Goal: Contribute content: Contribute content

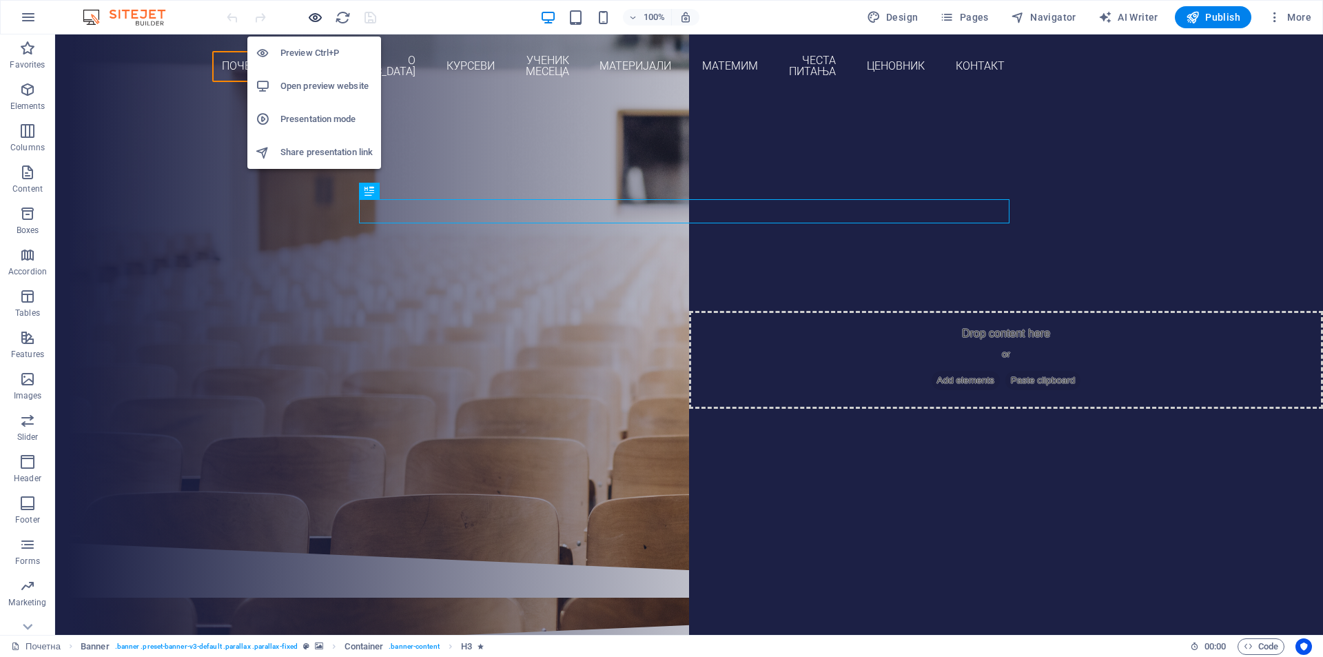
click at [316, 17] on icon "button" at bounding box center [315, 18] width 16 height 16
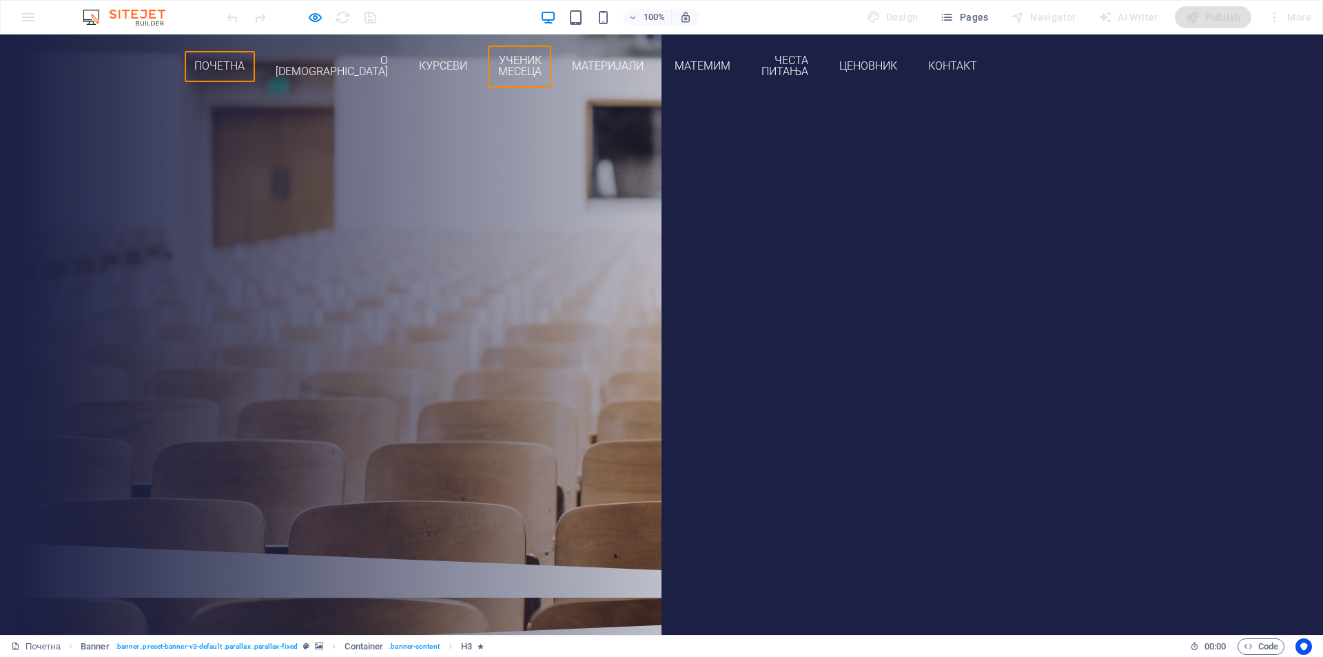
click at [551, 57] on link "Ученик месеца" at bounding box center [519, 66] width 63 height 42
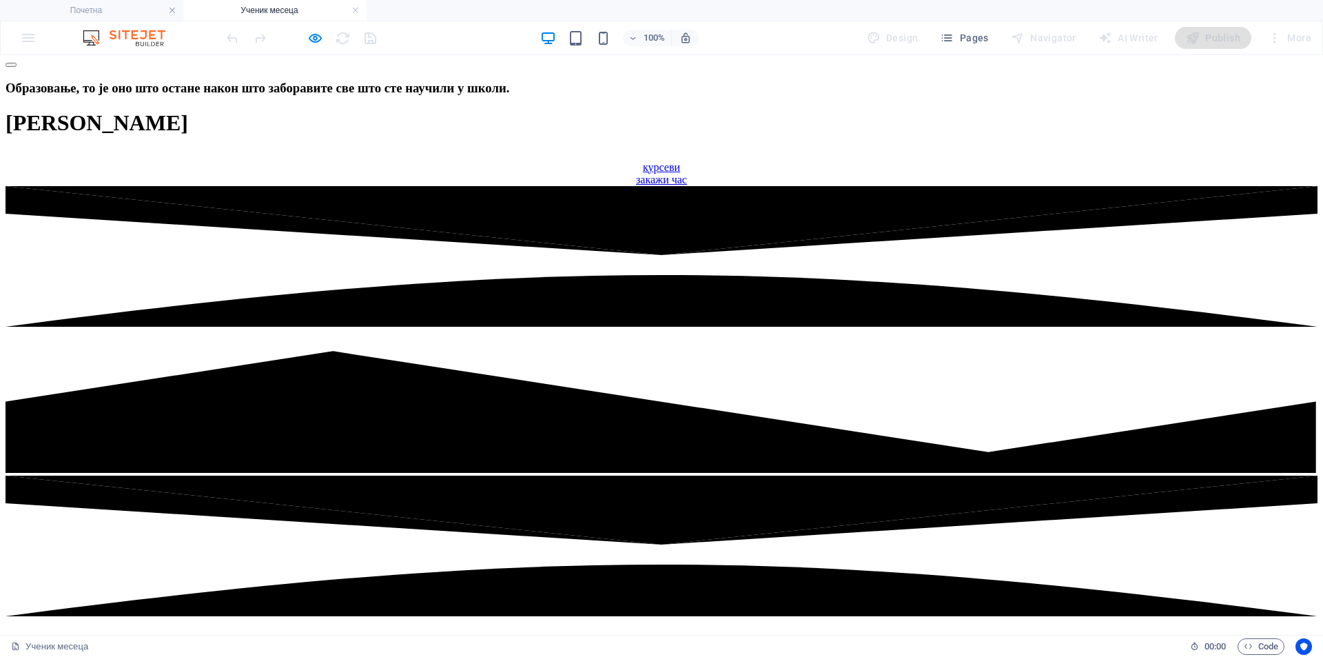
scroll to position [115, 0]
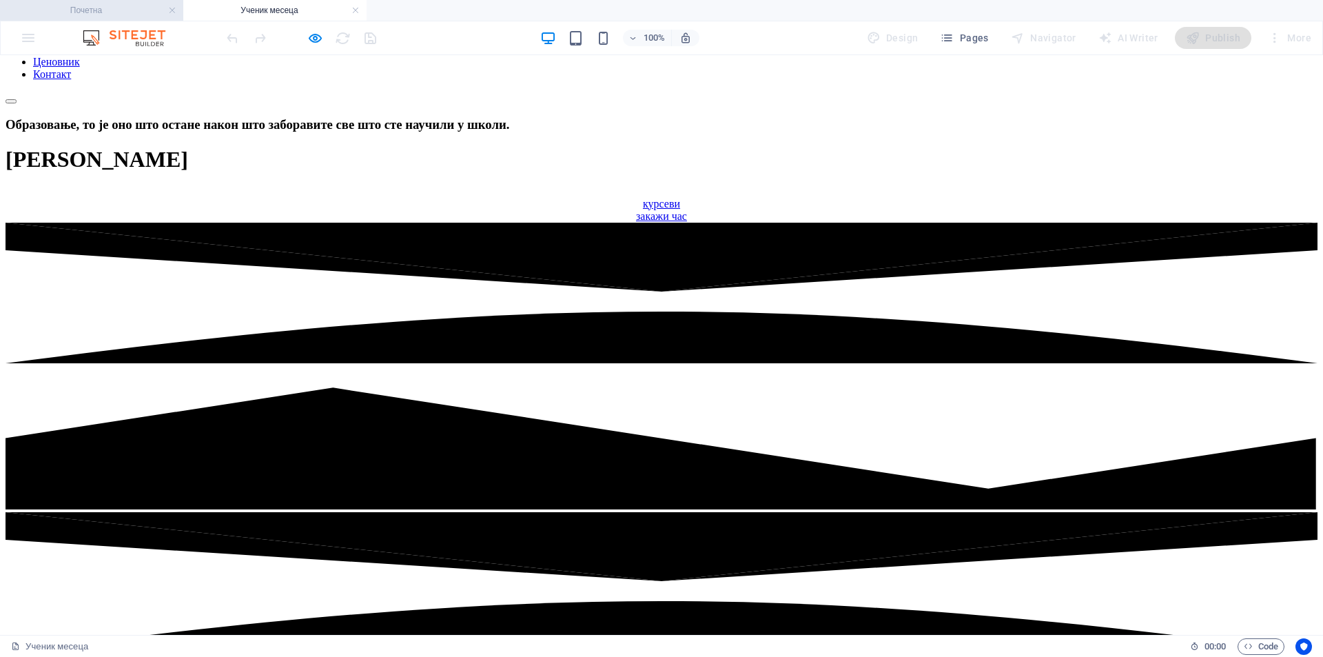
click at [114, 10] on h4 "Почетна" at bounding box center [91, 10] width 183 height 15
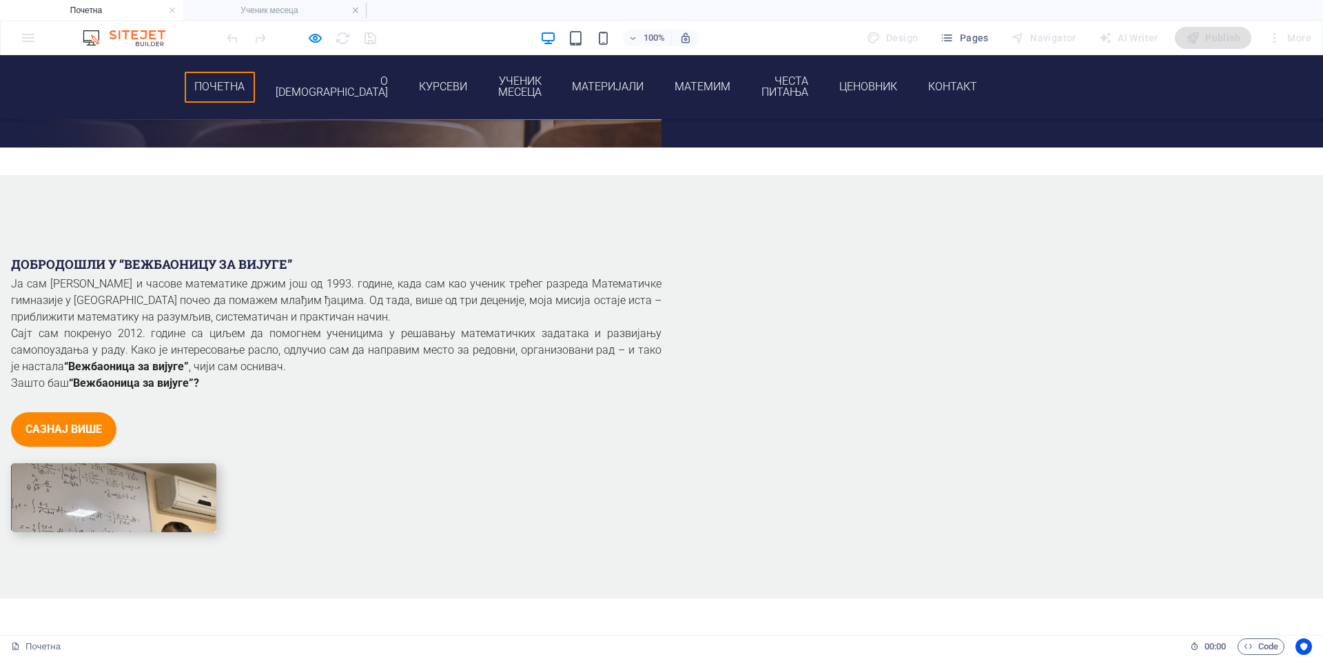
scroll to position [460, 0]
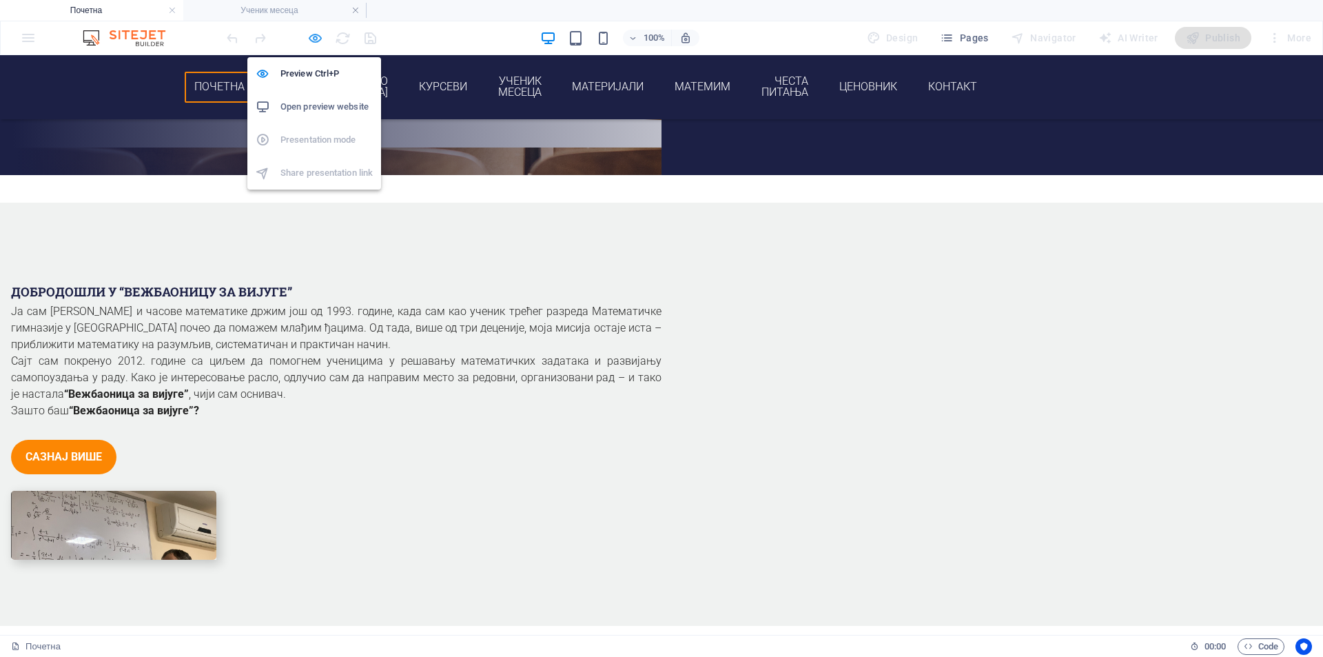
click at [313, 37] on icon "button" at bounding box center [315, 38] width 16 height 16
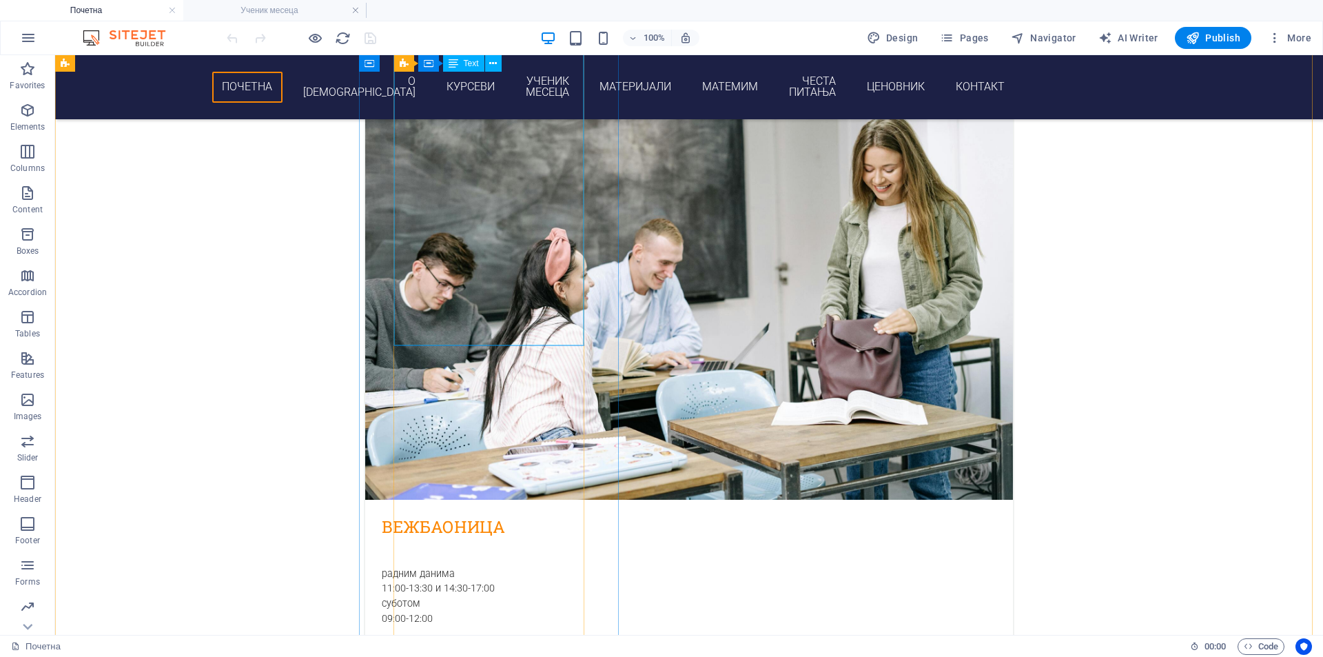
scroll to position [3675, 0]
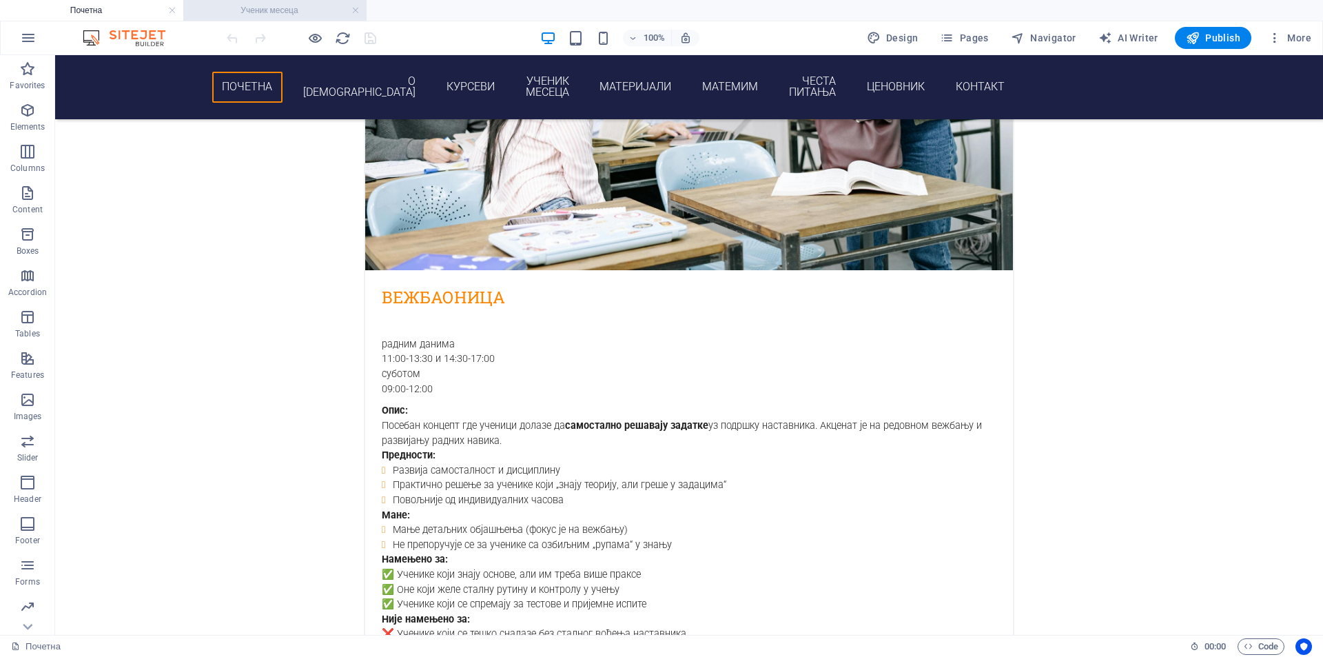
click at [304, 13] on h4 "Ученик месеца" at bounding box center [274, 10] width 183 height 15
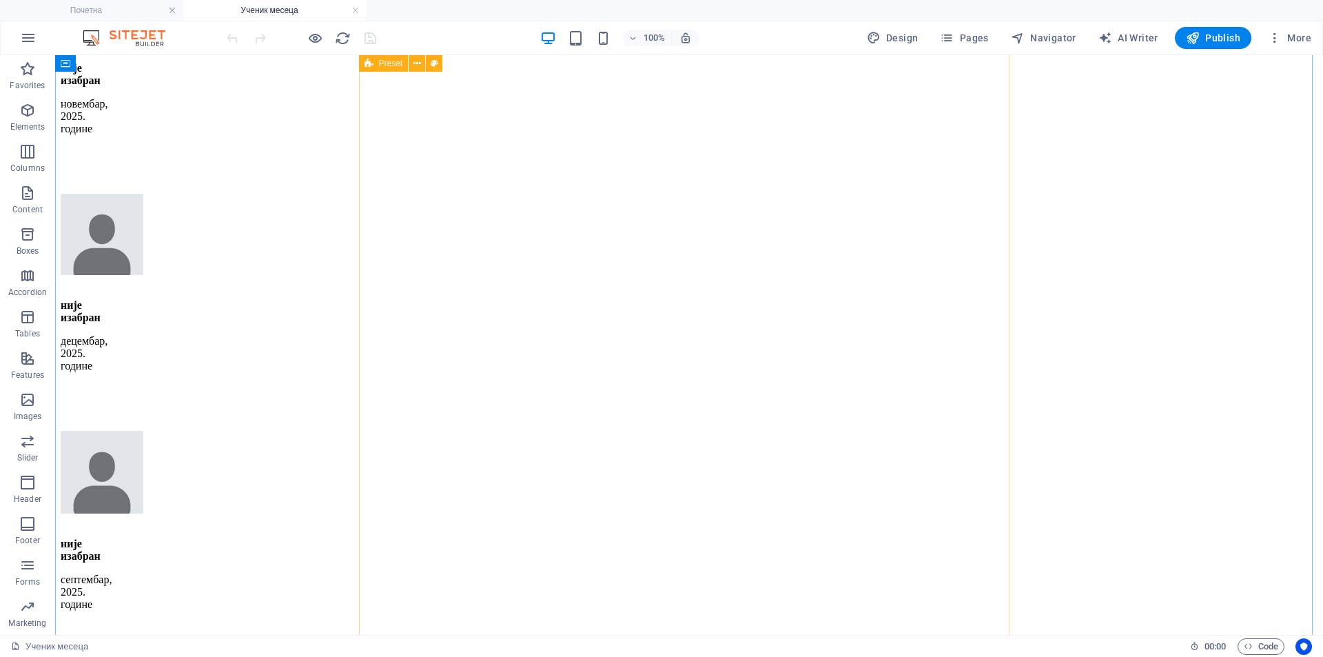
scroll to position [2263, 0]
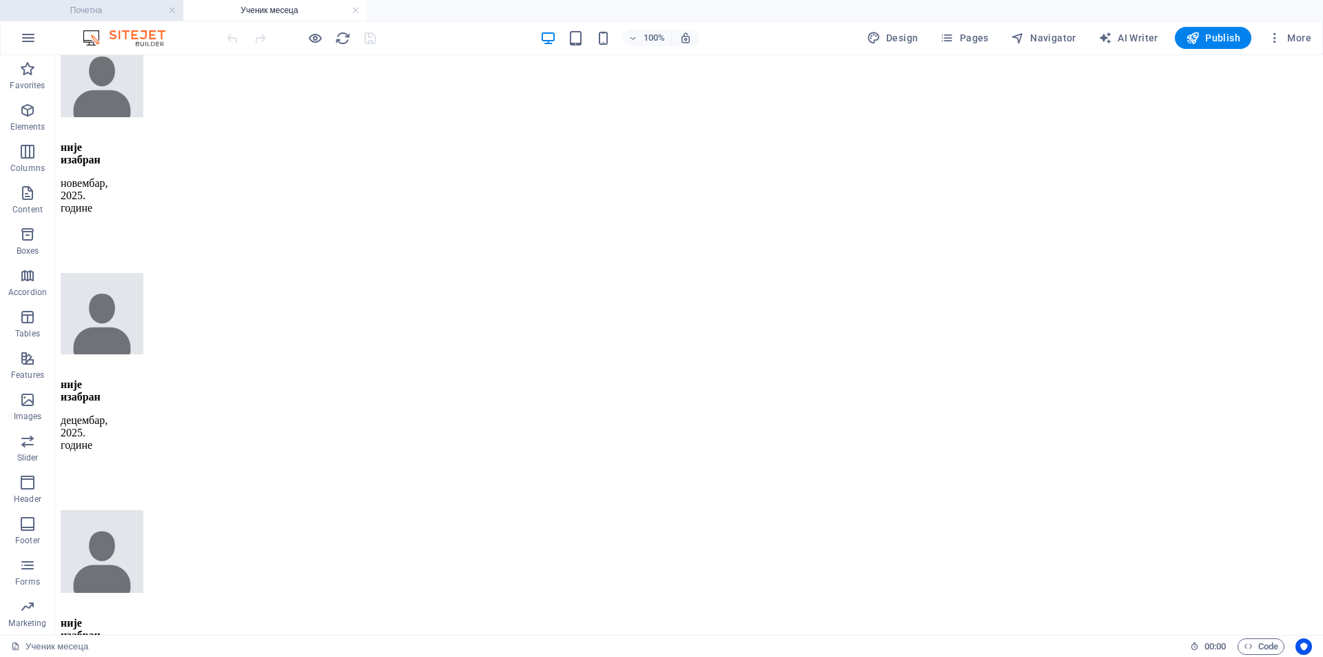
click at [141, 17] on h4 "Почетна" at bounding box center [91, 10] width 183 height 15
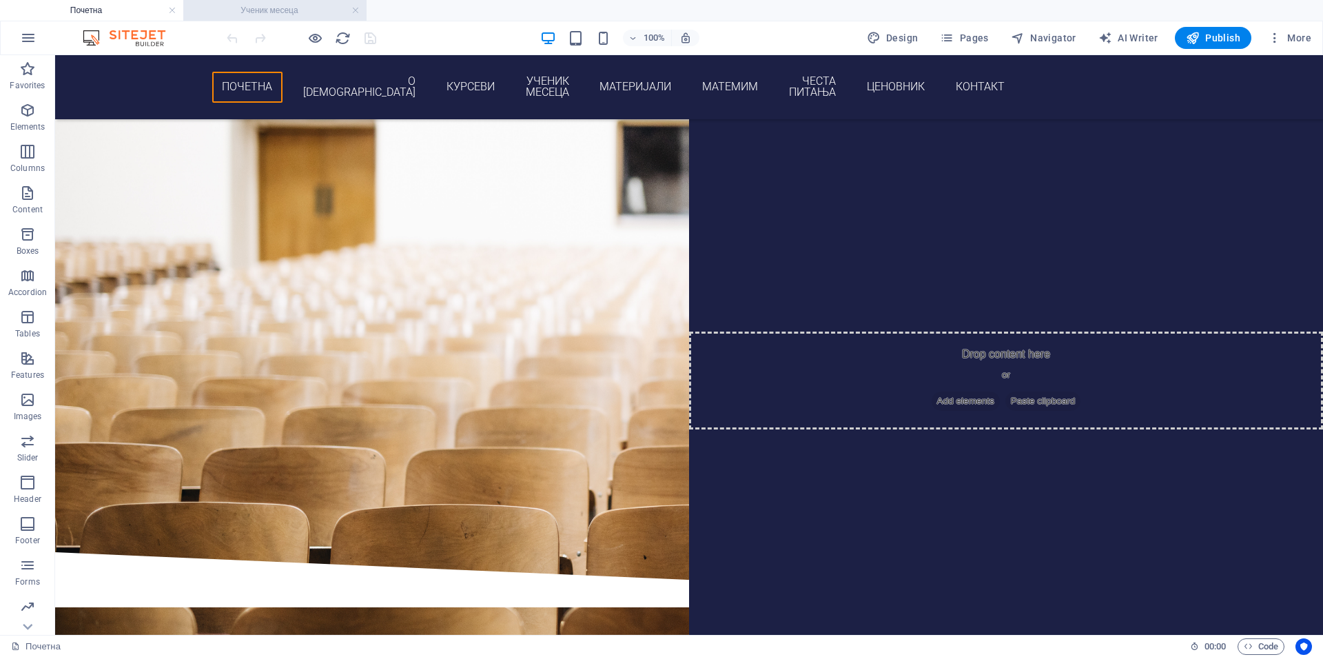
scroll to position [3675, 0]
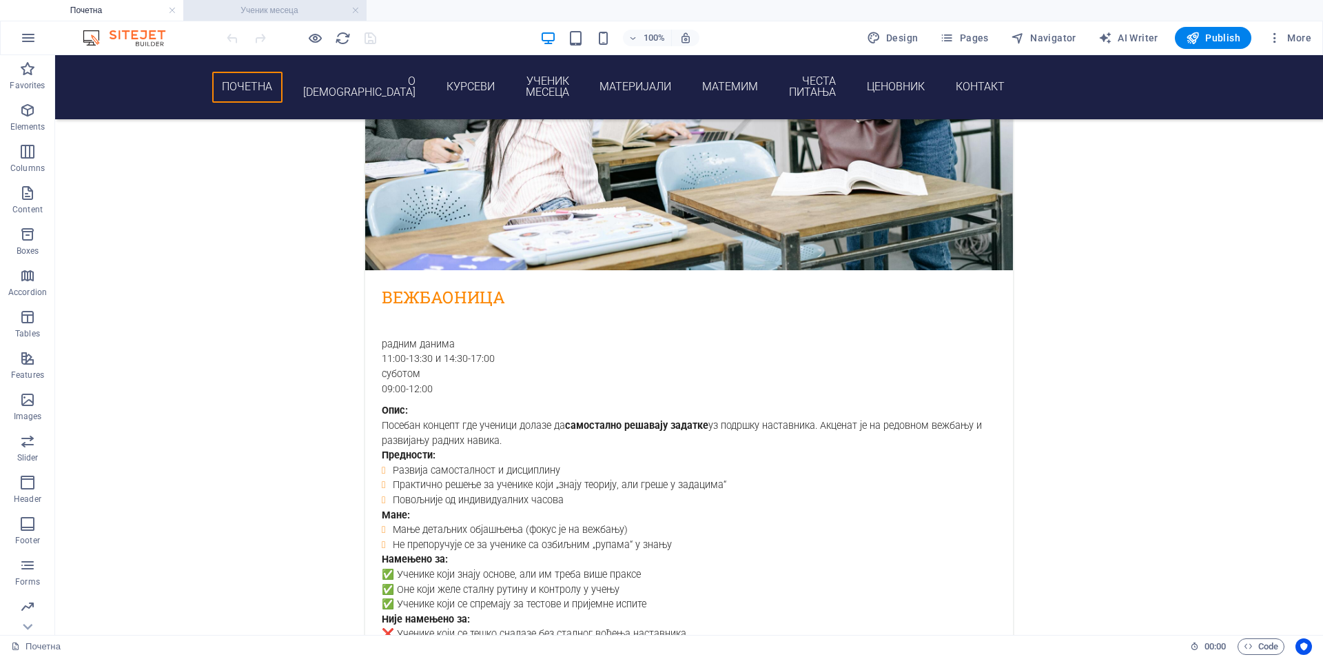
click at [251, 9] on h4 "Ученик месеца" at bounding box center [274, 10] width 183 height 15
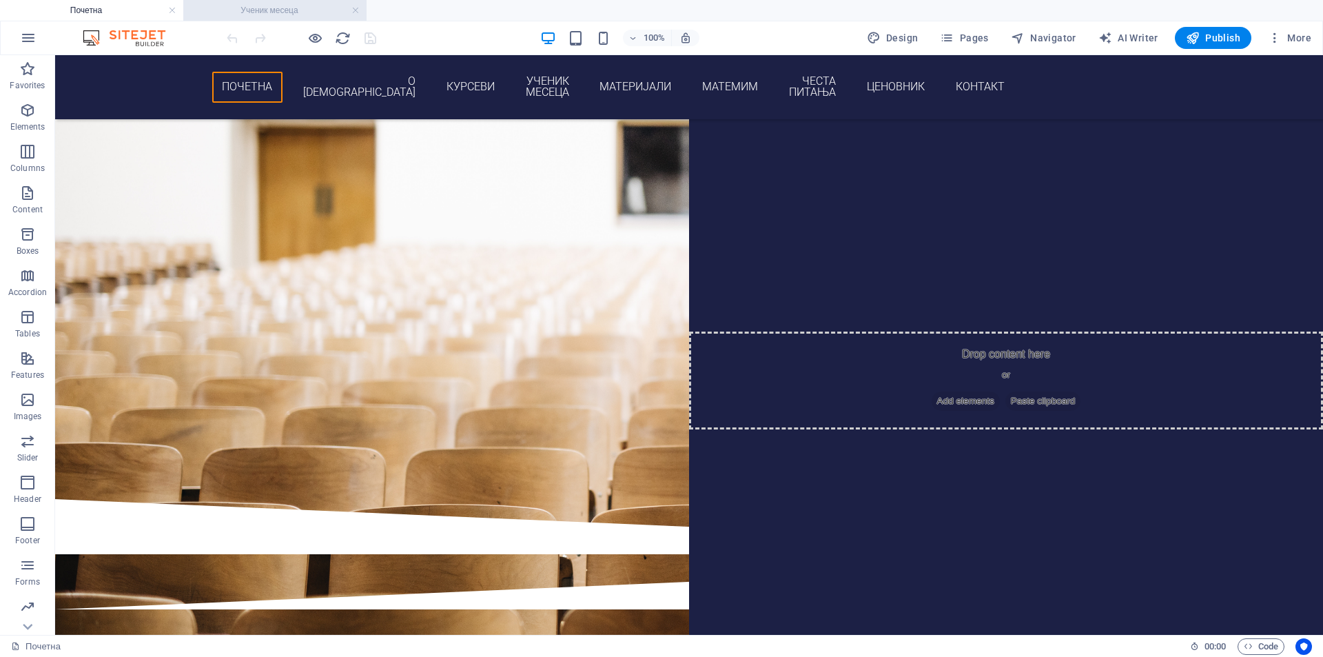
scroll to position [2263, 0]
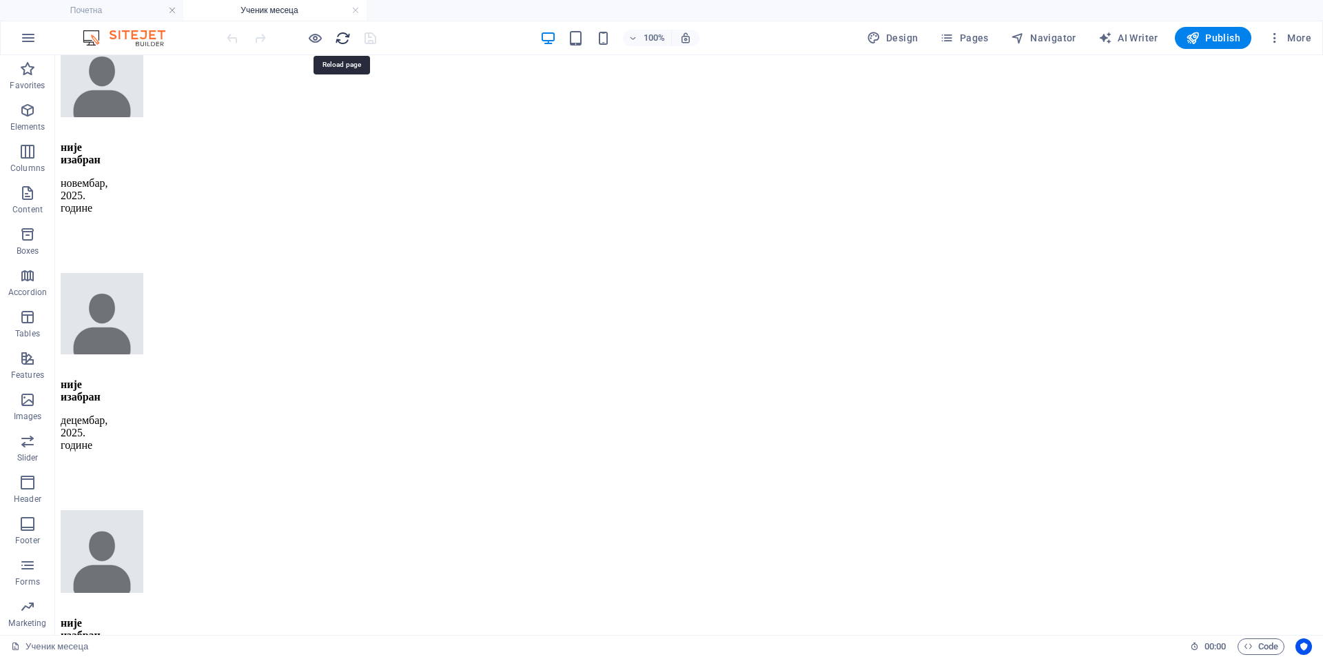
click at [350, 40] on icon "reload" at bounding box center [343, 38] width 16 height 16
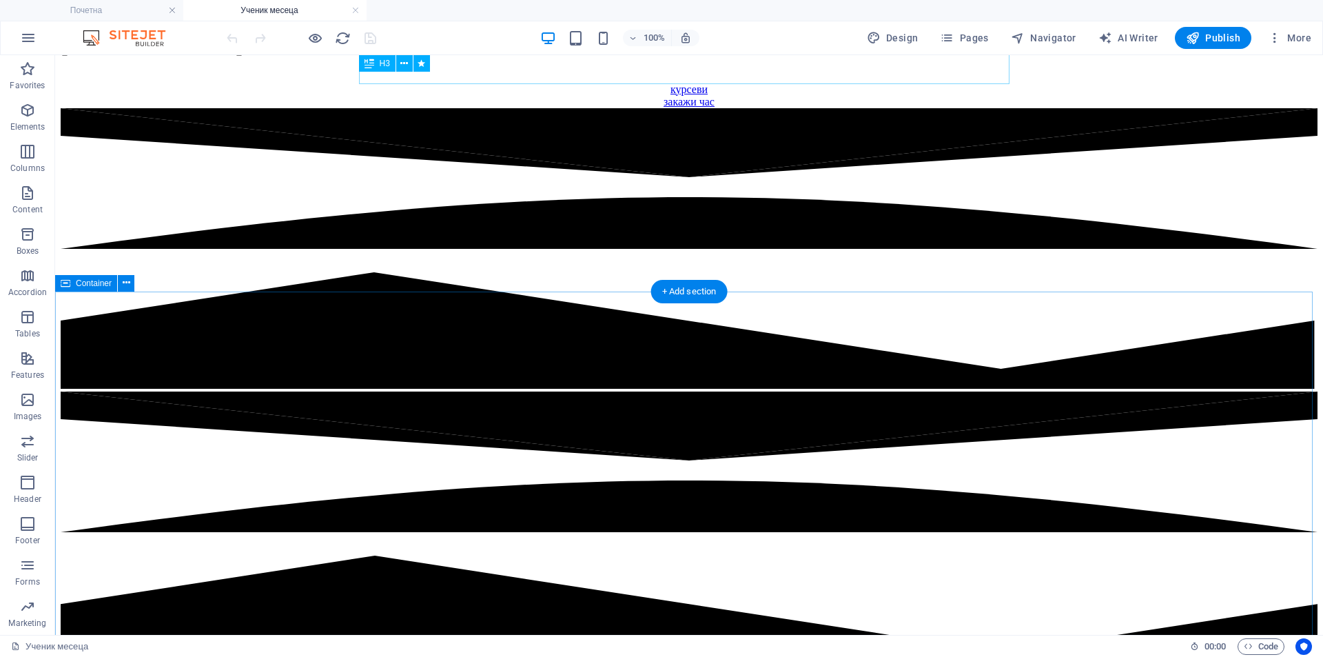
scroll to position [115, 0]
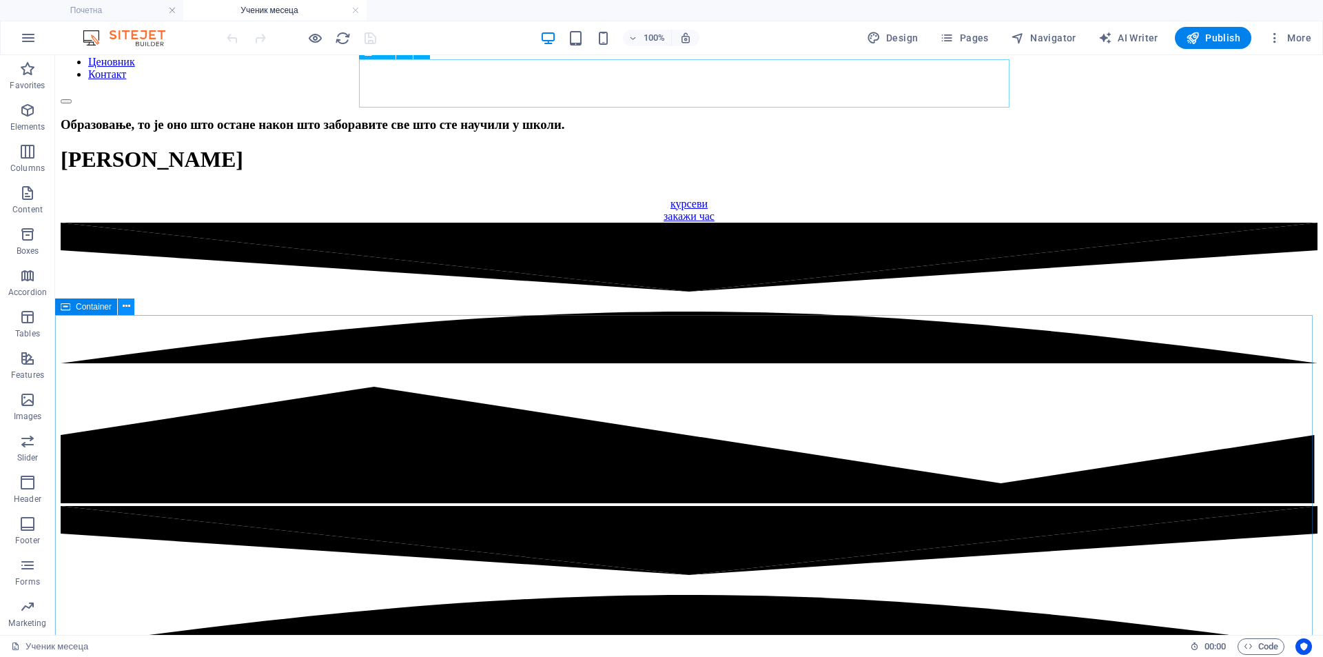
click at [130, 307] on button at bounding box center [126, 306] width 17 height 17
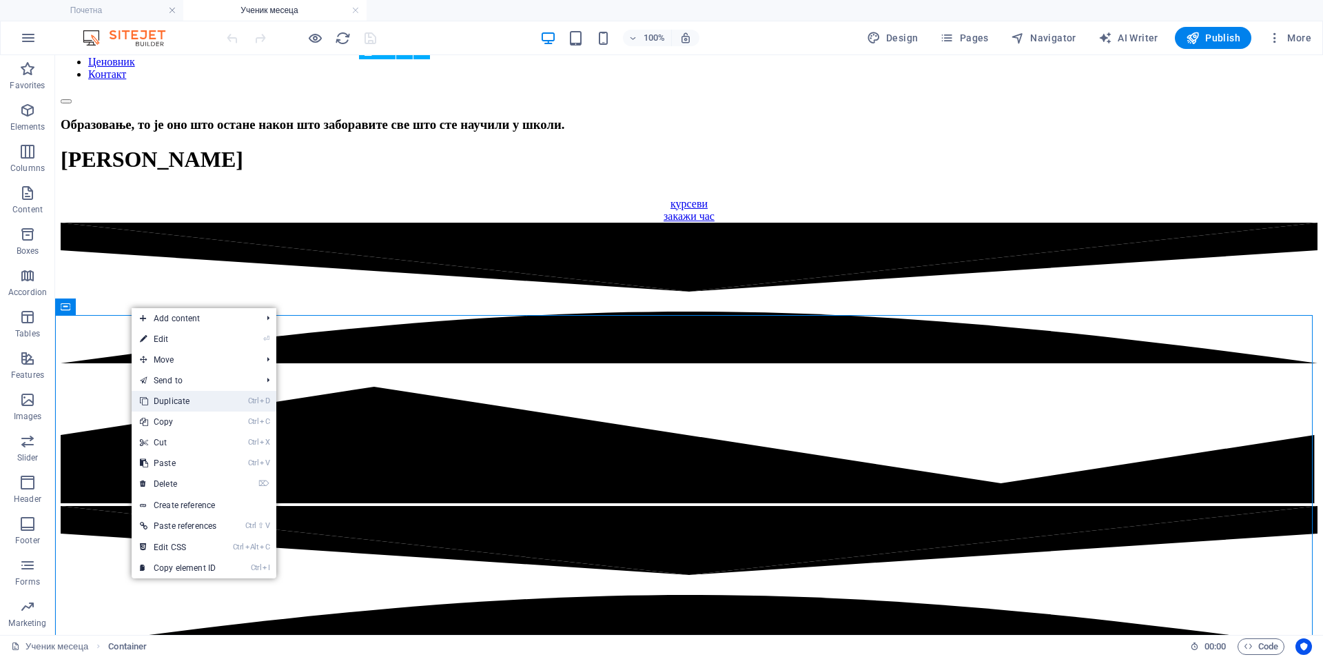
click at [201, 405] on link "Ctrl D Duplicate" at bounding box center [178, 401] width 93 height 21
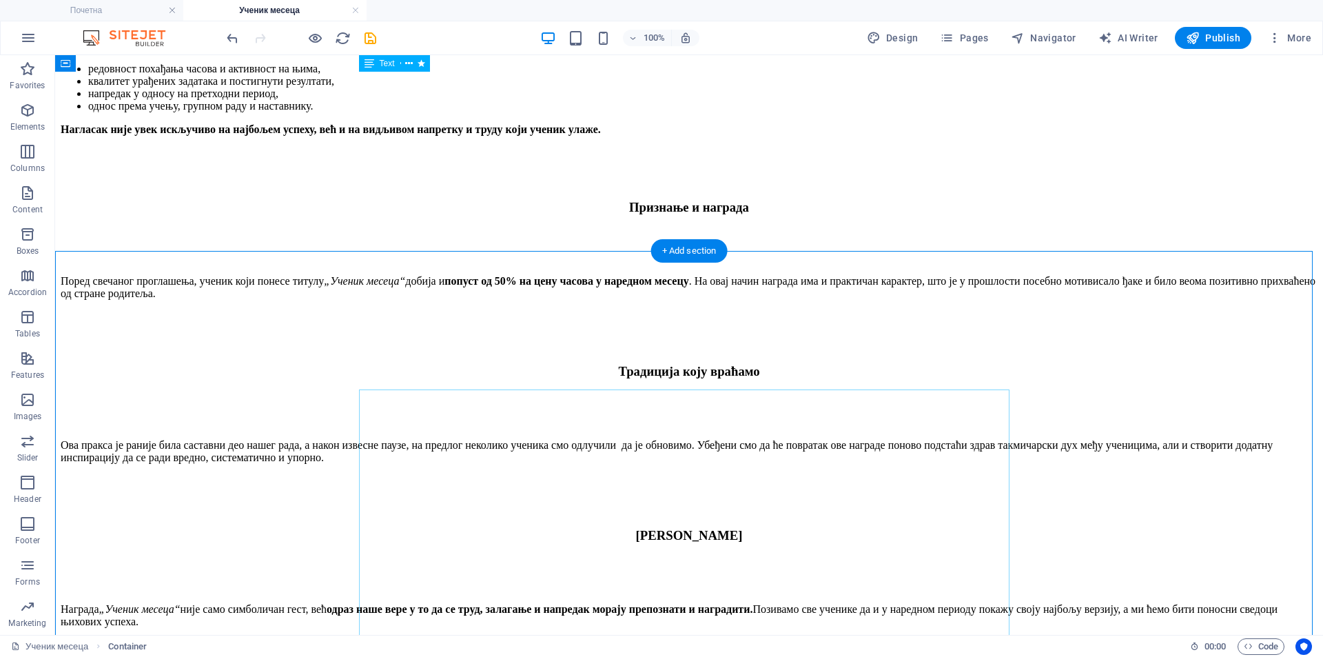
scroll to position [1287, 0]
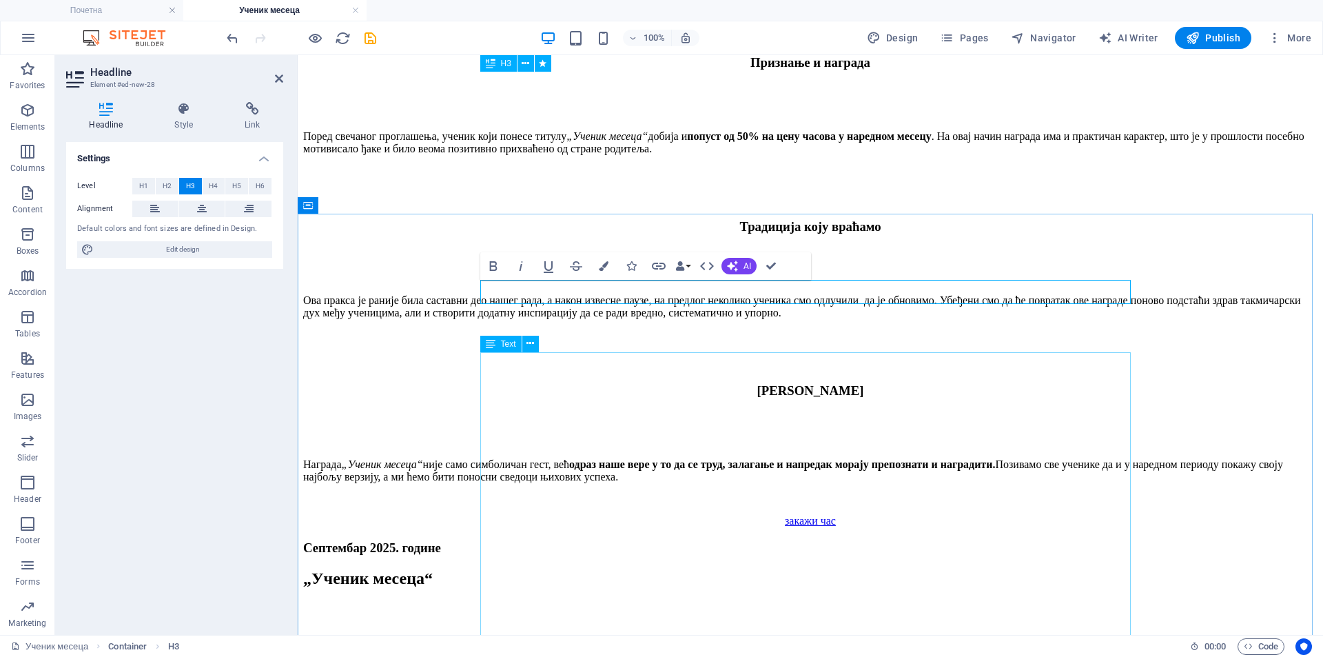
scroll to position [1402, 0]
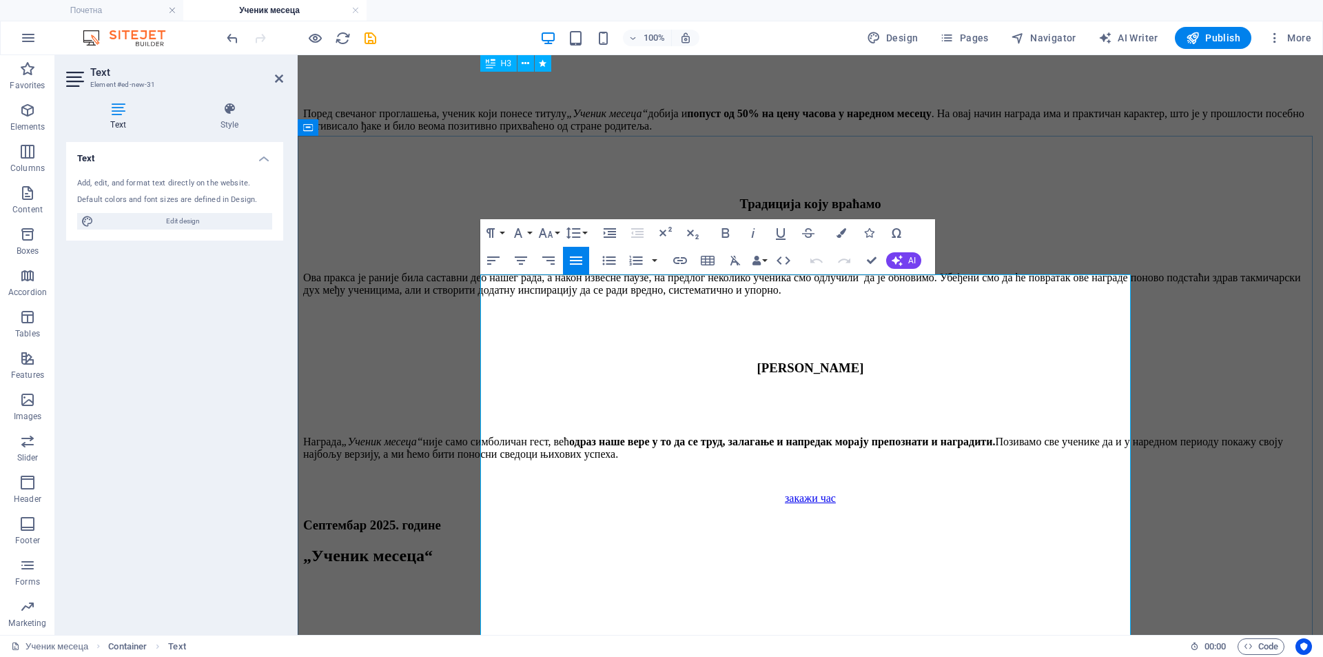
click at [746, 650] on p "Са великим задовољством обавештавамо ученике и родитеље да од 1. септембра поно…" at bounding box center [810, 662] width 1014 height 25
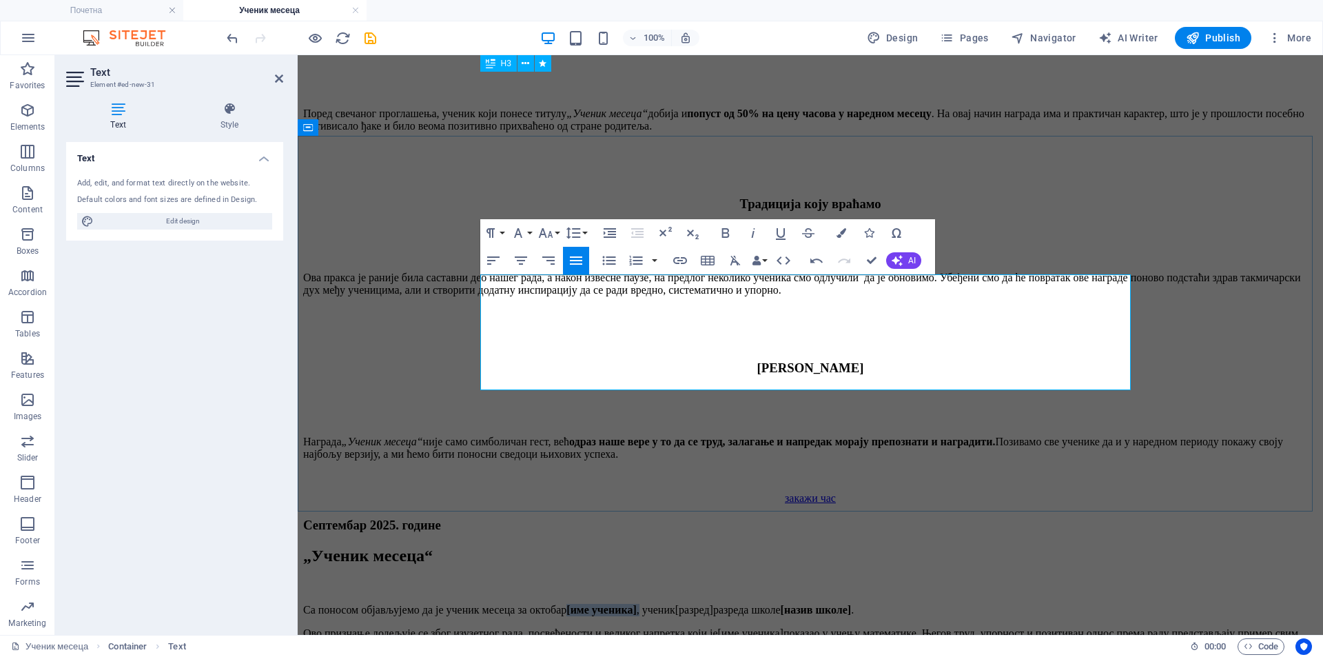
drag, startPoint x: 771, startPoint y: 281, endPoint x: 845, endPoint y: 278, distance: 73.8
click at [845, 604] on p "Са поносом објављујемо да је ученик месеца за октобар [име ученика] , ученик [р…" at bounding box center [810, 610] width 1014 height 12
drag, startPoint x: 894, startPoint y: 280, endPoint x: 939, endPoint y: 283, distance: 44.2
click at [939, 604] on p "Са поносом објављујемо да је ученик месеца за октобар Jordan T. Rodney ученик […" at bounding box center [810, 610] width 1014 height 12
drag, startPoint x: 1014, startPoint y: 286, endPoint x: 1089, endPoint y: 285, distance: 75.1
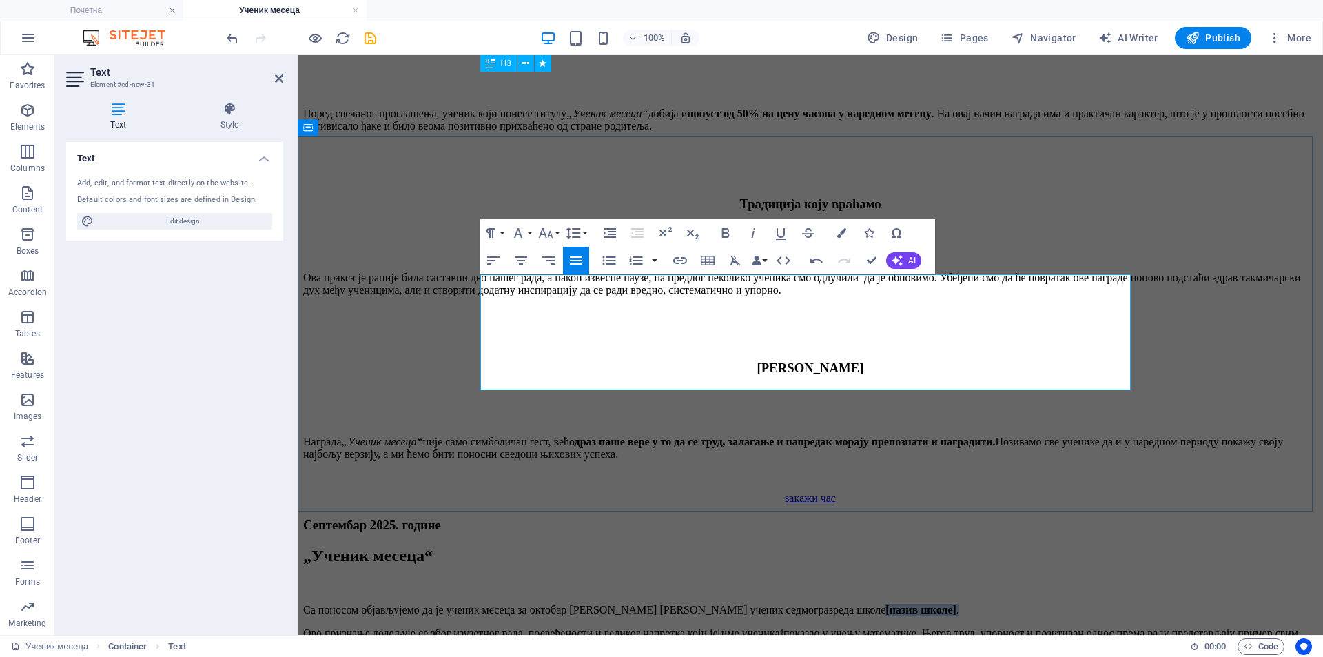
click at [1089, 604] on p "Са поносом објављујемо да је ученик месеца за октобар Jordan T. Rodney ученик с…" at bounding box center [810, 610] width 1014 height 12
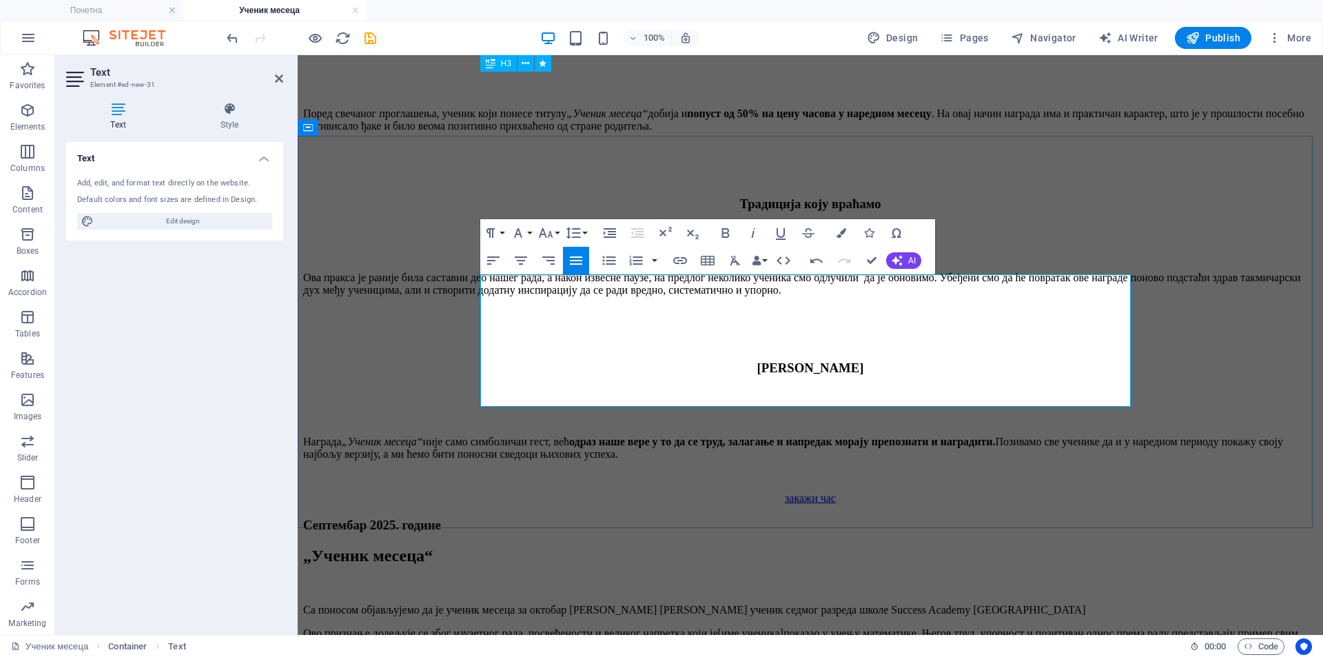
scroll to position [0, 1]
drag, startPoint x: 1043, startPoint y: 281, endPoint x: 1066, endPoint y: 305, distance: 33.6
click at [1066, 604] on p "Са поносом објављујемо да је ученик месеца за октобар Jordan T. Rodney ученик с…" at bounding box center [810, 610] width 1014 height 12
click at [730, 225] on icon "button" at bounding box center [725, 233] width 17 height 17
drag, startPoint x: 872, startPoint y: 280, endPoint x: 783, endPoint y: 281, distance: 88.9
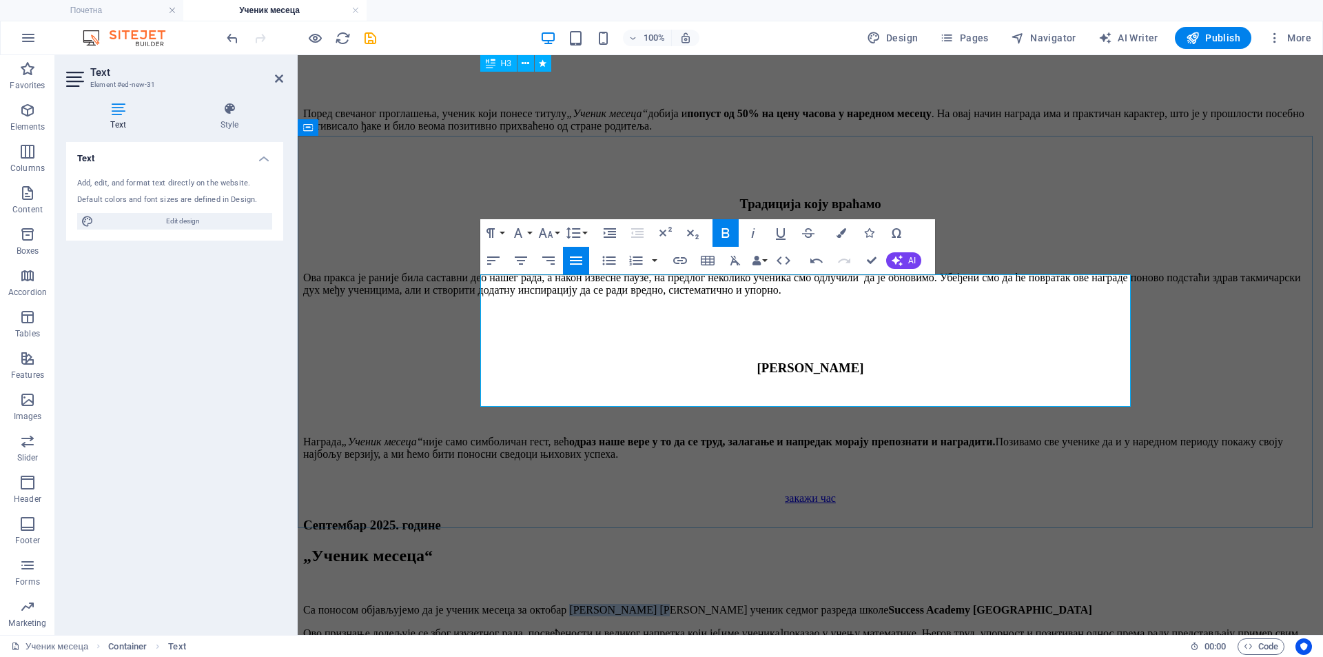
click at [783, 604] on p "Са поносом објављујемо да је ученик месеца за октобар Jordan T. Rodney ученик с…" at bounding box center [810, 610] width 1014 height 12
click at [721, 231] on icon "button" at bounding box center [725, 233] width 17 height 17
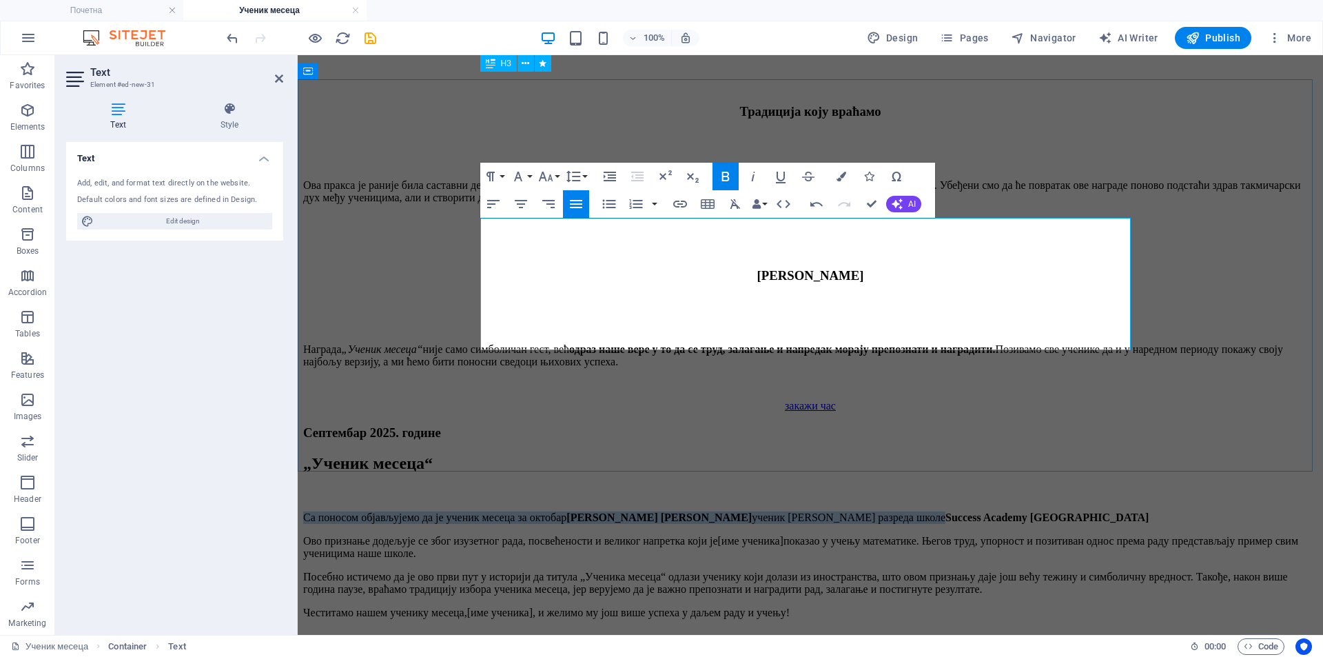
scroll to position [1517, 0]
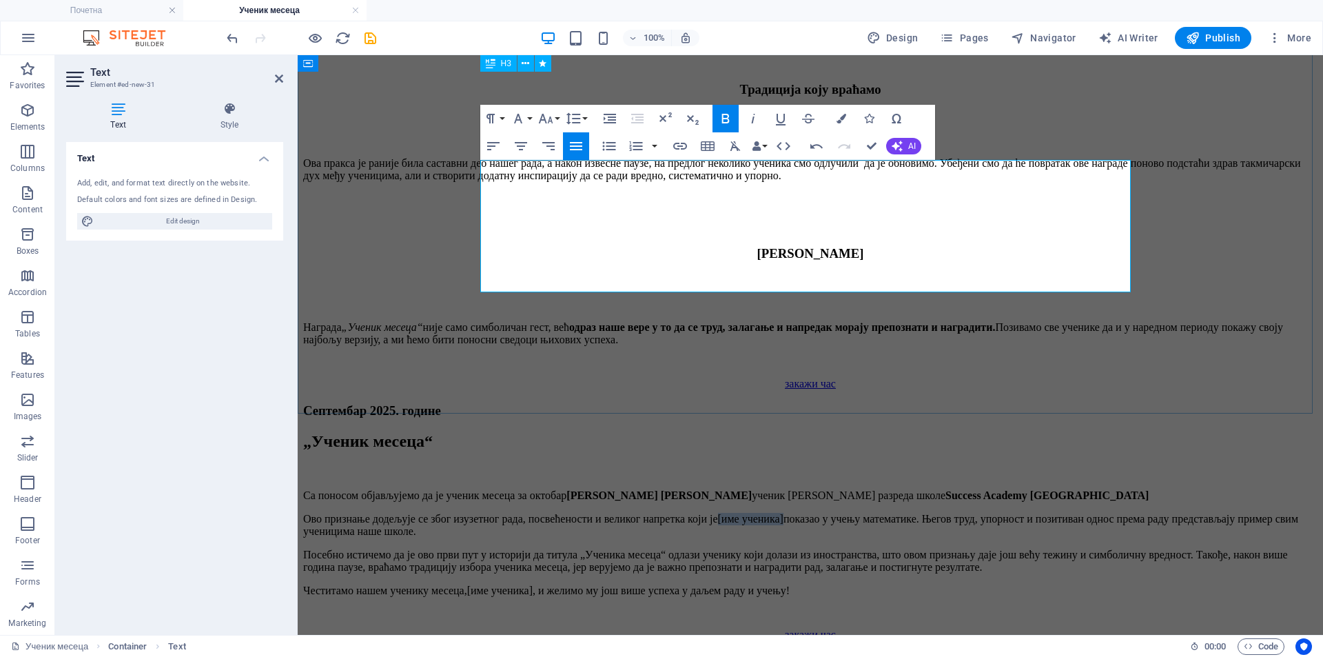
drag, startPoint x: 964, startPoint y: 197, endPoint x: 1039, endPoint y: 202, distance: 75.3
click at [1039, 513] on p "Ово признање додељује се због изузетног рада, посвећености и великог напретка к…" at bounding box center [810, 525] width 1014 height 25
drag, startPoint x: 981, startPoint y: 233, endPoint x: 1014, endPoint y: 234, distance: 33.8
click at [1014, 548] on p "Посебно истичемо да је ово први пут у историји да титула „Ученика месеца“ одлаз…" at bounding box center [810, 560] width 1014 height 25
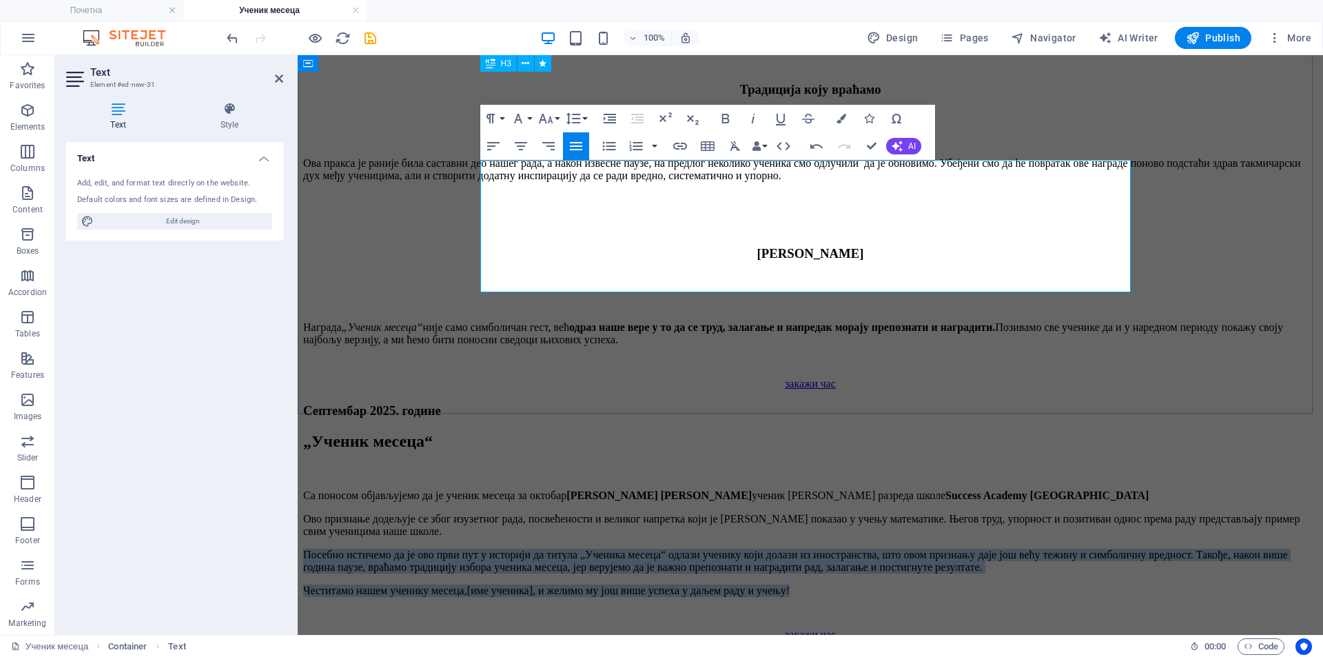
drag, startPoint x: 1012, startPoint y: 282, endPoint x: 481, endPoint y: 238, distance: 533.0
click at [481, 489] on div "Са поносом објављујемо да је ученик месеца за октобар Jordan T. Rodney ученик с…" at bounding box center [810, 542] width 1014 height 107
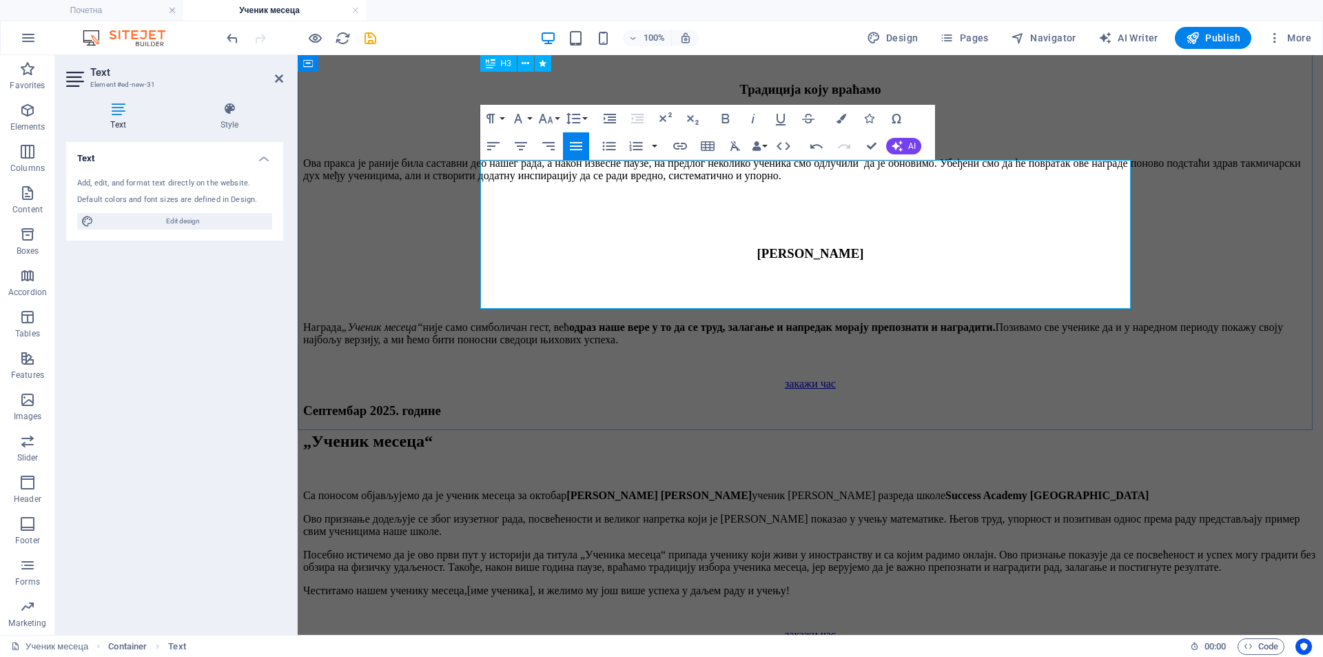
click at [555, 548] on p "Посебно истичемо да је ово први пут у историји да титула „Ученика месеца“ припа…" at bounding box center [810, 560] width 1014 height 25
click at [588, 548] on p "Посебно истичемо да је ово први пут у историји да титула „Ученика месеца“ припа…" at bounding box center [810, 560] width 1014 height 25
click at [591, 548] on p "Посебно истичемо да је ово први пут у историји да титула „Ученика месеца“ припа…" at bounding box center [810, 560] width 1014 height 25
drag, startPoint x: 659, startPoint y: 298, endPoint x: 730, endPoint y: 298, distance: 70.3
click at [730, 584] on p "Честитамо нашем ученику месеца, [име ученика] , и желимо му још више успеха у д…" at bounding box center [810, 590] width 1014 height 12
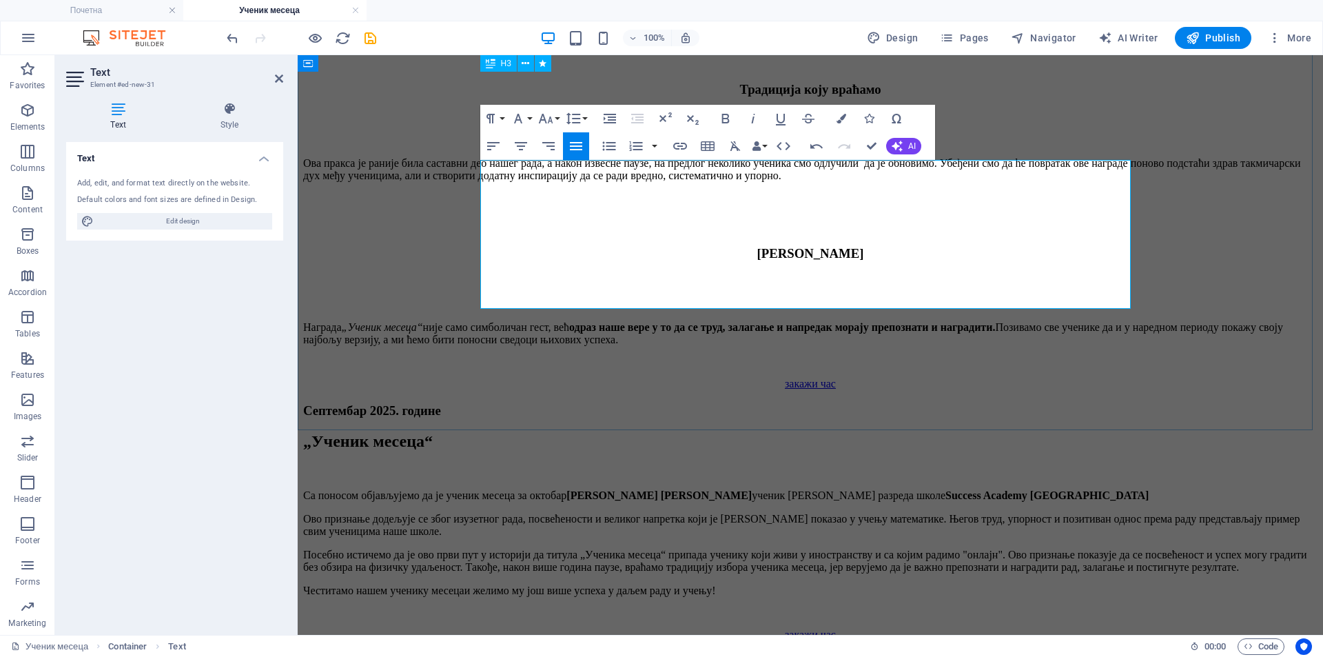
click at [945, 584] on p "Честитамо нашем ученику месеца и желимо му још више успеха у даљем раду и учењу!" at bounding box center [810, 590] width 1014 height 12
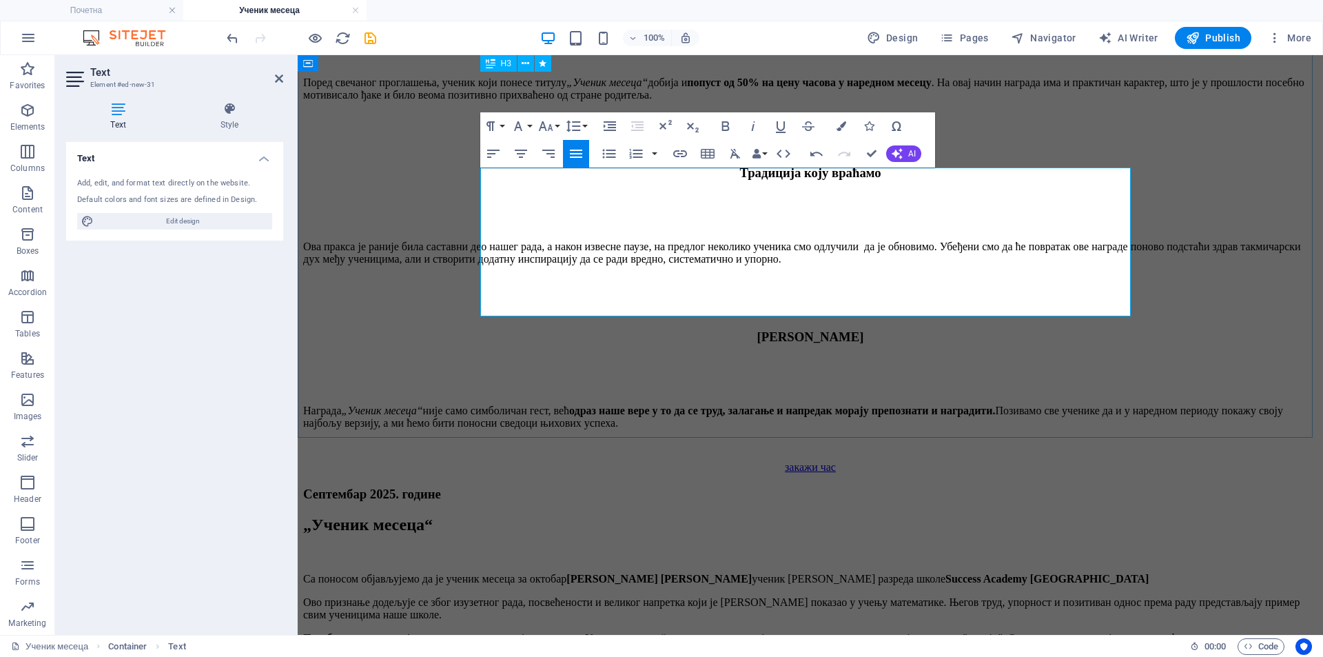
scroll to position [1402, 0]
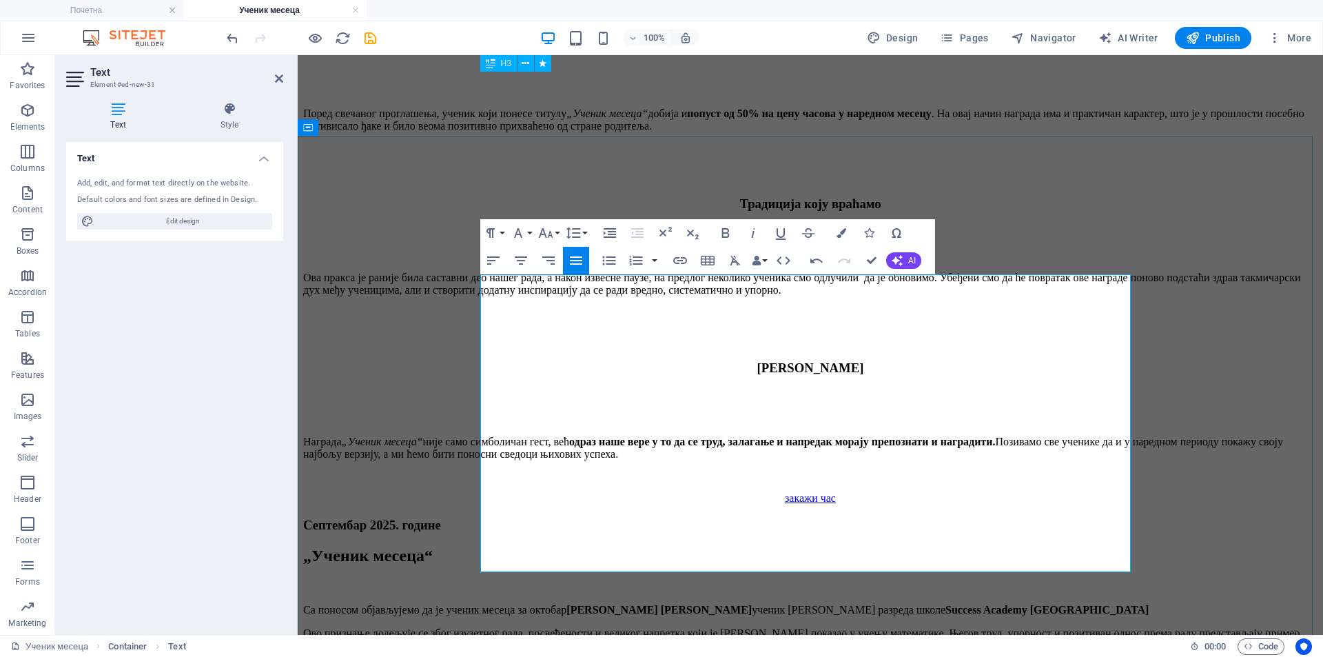
drag, startPoint x: 821, startPoint y: 446, endPoint x: 905, endPoint y: 445, distance: 84.8
drag, startPoint x: 872, startPoint y: 283, endPoint x: 786, endPoint y: 285, distance: 86.2
click at [786, 604] on p "Са поносом објављујемо да је ученик месеца за октобар Jordan T. Rodney ученик с…" at bounding box center [810, 610] width 1014 height 12
copy strong "Jordan T. Rodney"
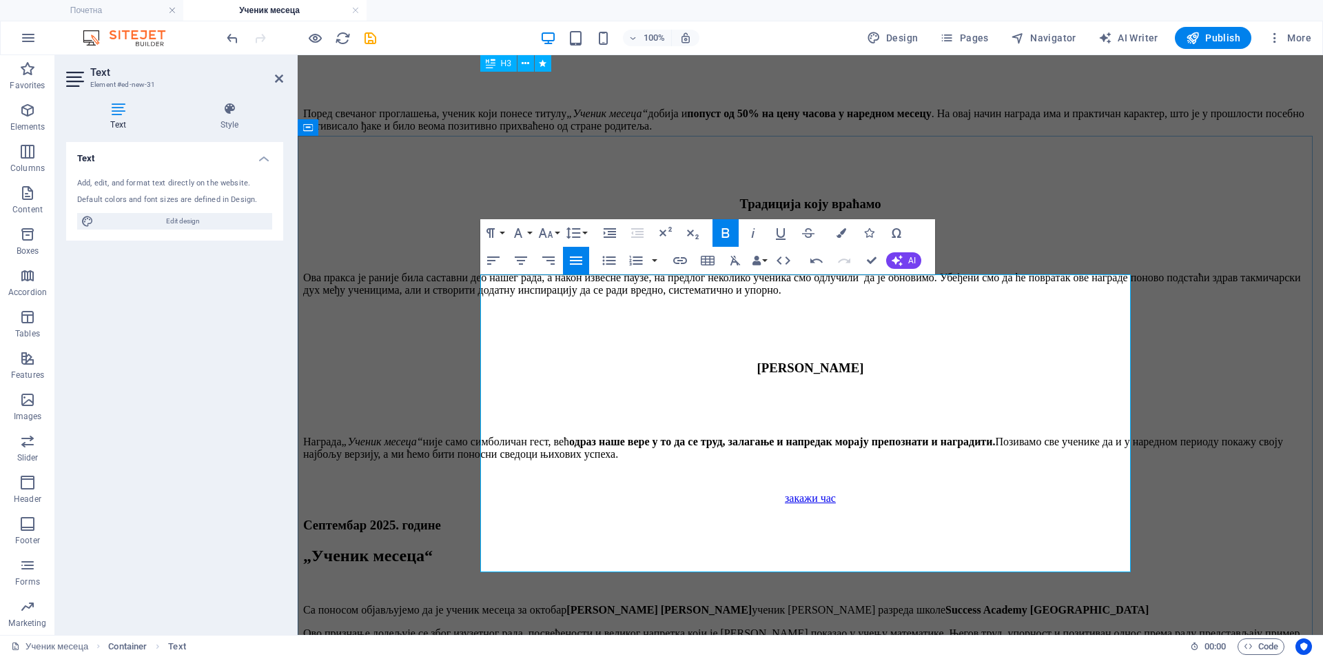
drag, startPoint x: 825, startPoint y: 446, endPoint x: 850, endPoint y: 443, distance: 25.0
drag, startPoint x: 920, startPoint y: 447, endPoint x: 952, endPoint y: 444, distance: 31.8
drag, startPoint x: 1040, startPoint y: 280, endPoint x: 1044, endPoint y: 299, distance: 19.7
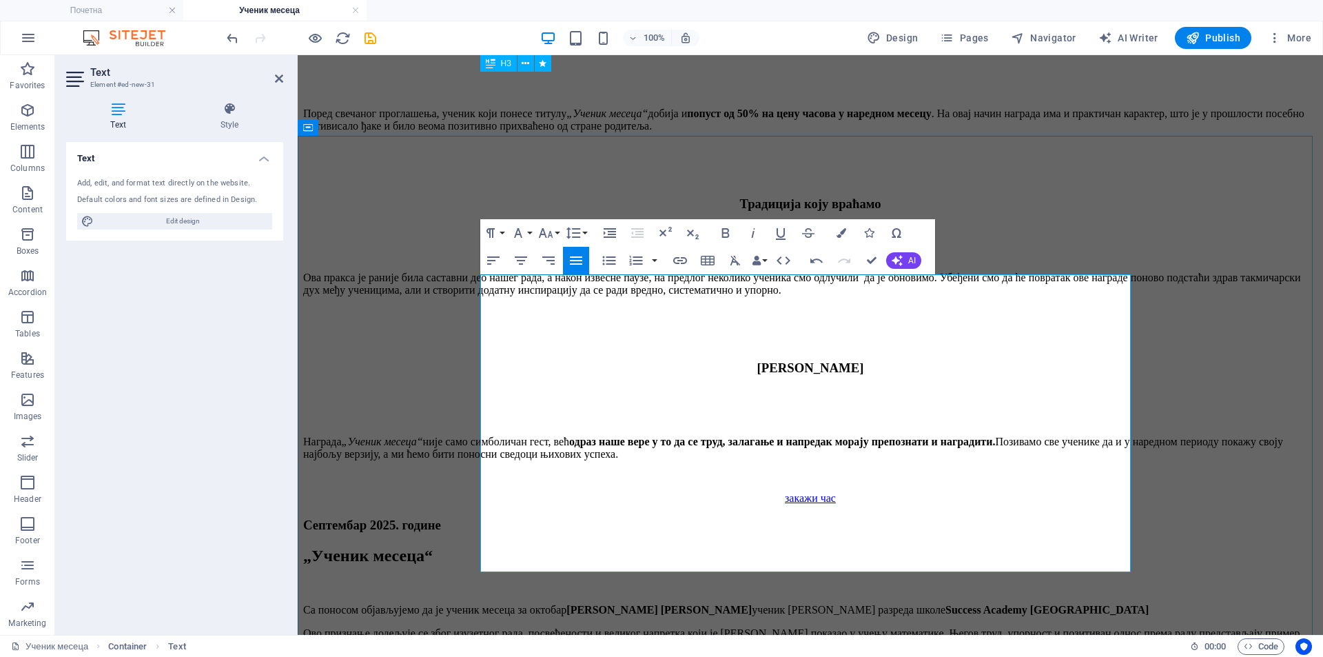
click at [1044, 604] on p "Са поносом објављујемо да је ученик месеца за октобар Jordan T. Rodney ученик с…" at bounding box center [810, 610] width 1014 height 12
copy strong "Success Academy [GEOGRAPHIC_DATA]"
drag, startPoint x: 1021, startPoint y: 448, endPoint x: 1089, endPoint y: 447, distance: 68.2
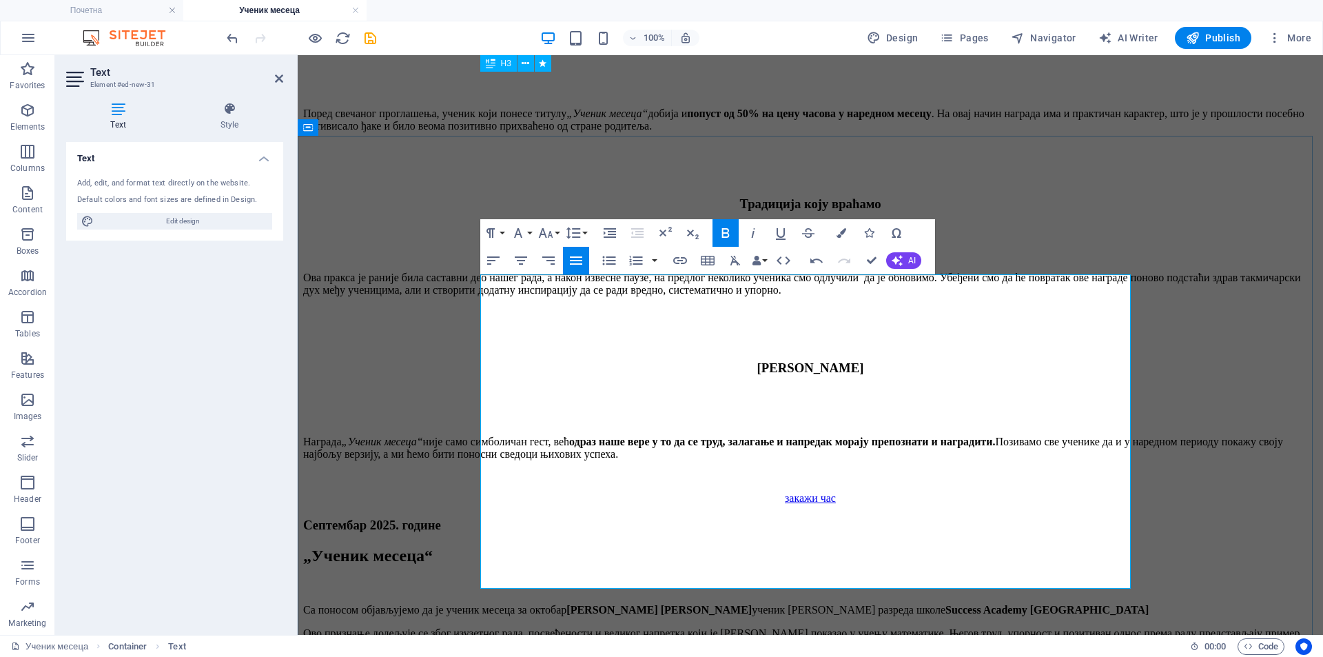
click at [595, 604] on p "Са поносом објављујемо да је ученик месеца за октобар Jordan T. Rodney ученик с…" at bounding box center [810, 610] width 1014 height 12
drag, startPoint x: 1031, startPoint y: 482, endPoint x: 1113, endPoint y: 480, distance: 82.0
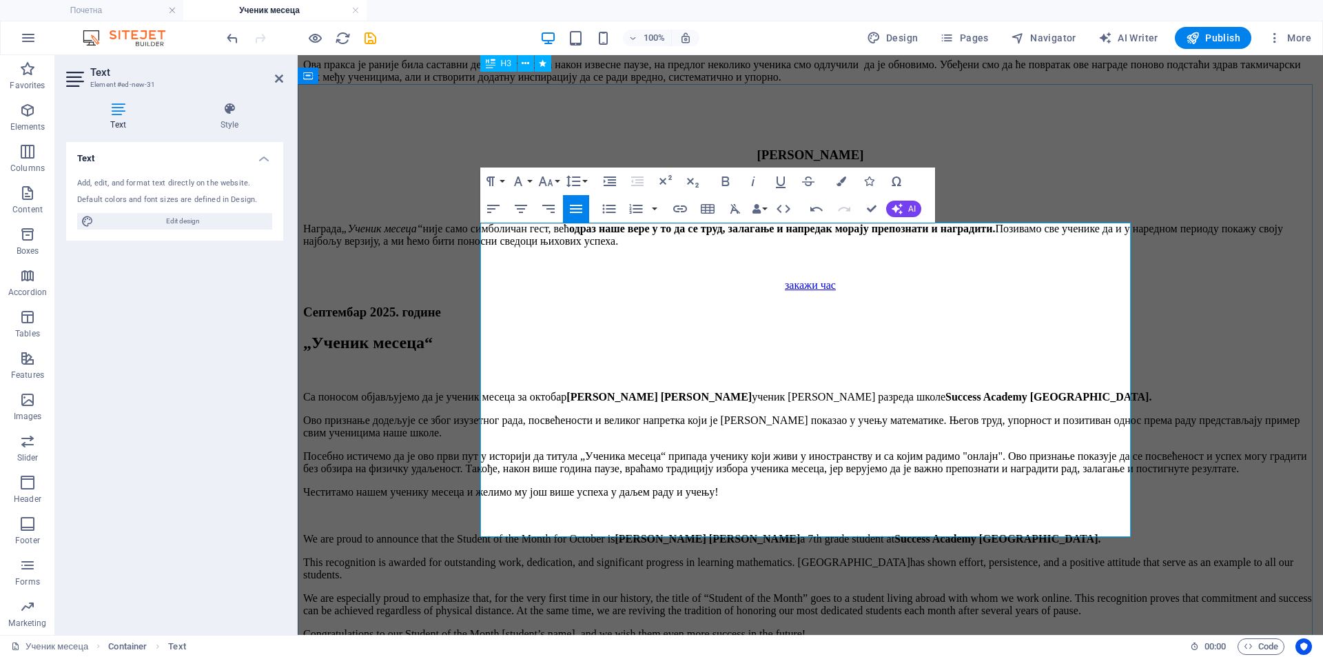
scroll to position [1632, 0]
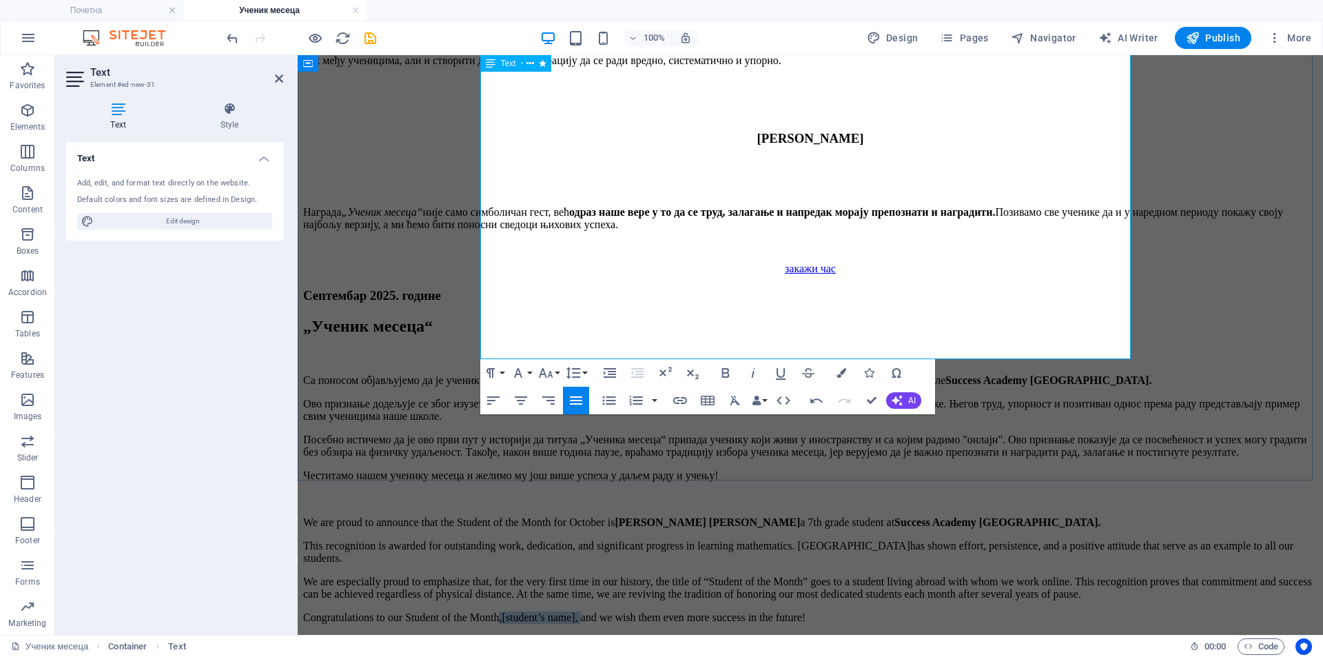
drag, startPoint x: 690, startPoint y: 353, endPoint x: 783, endPoint y: 353, distance: 93.0
click at [783, 611] on p "Congratulations to our Student of the Month, [student’s name] , and we wish the…" at bounding box center [810, 617] width 1014 height 12
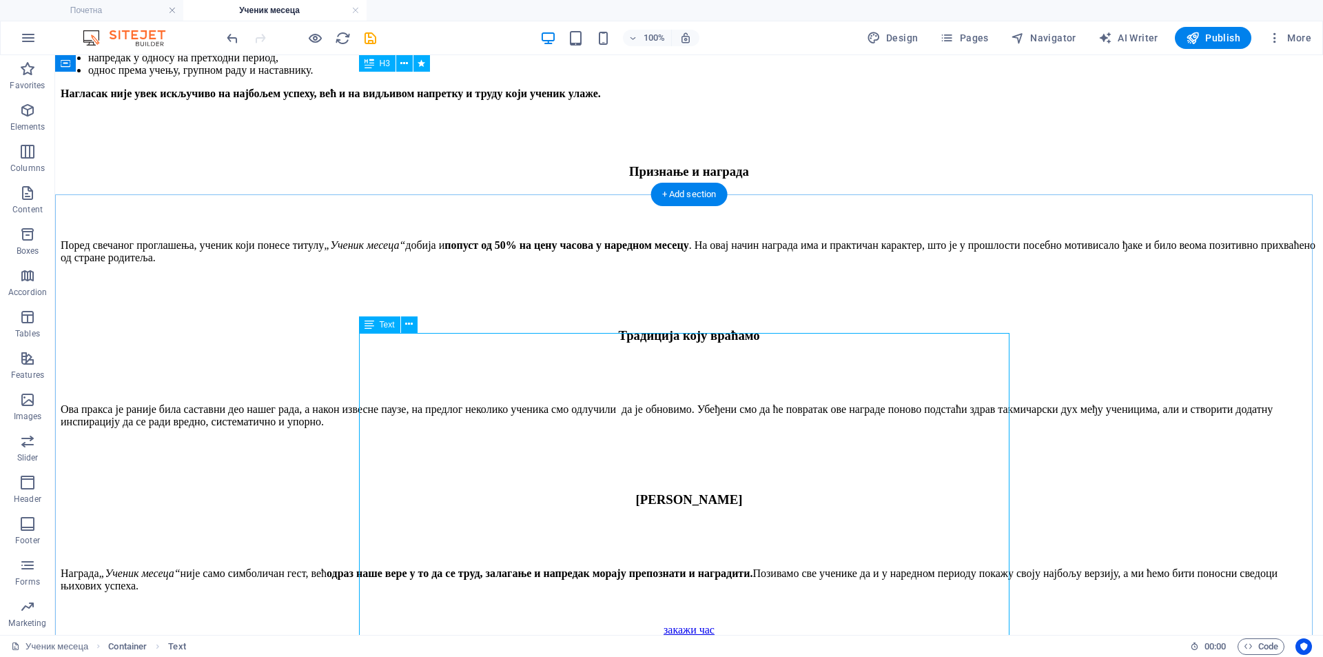
scroll to position [1287, 0]
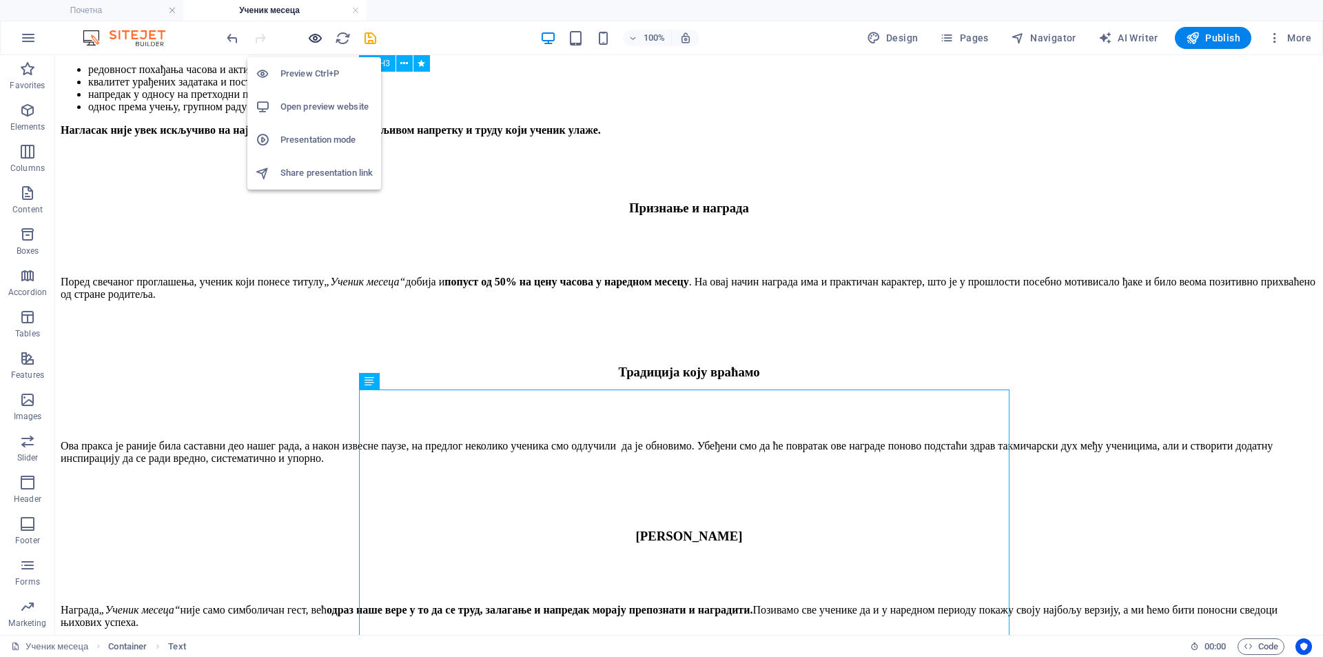
click at [316, 39] on icon "button" at bounding box center [315, 38] width 16 height 16
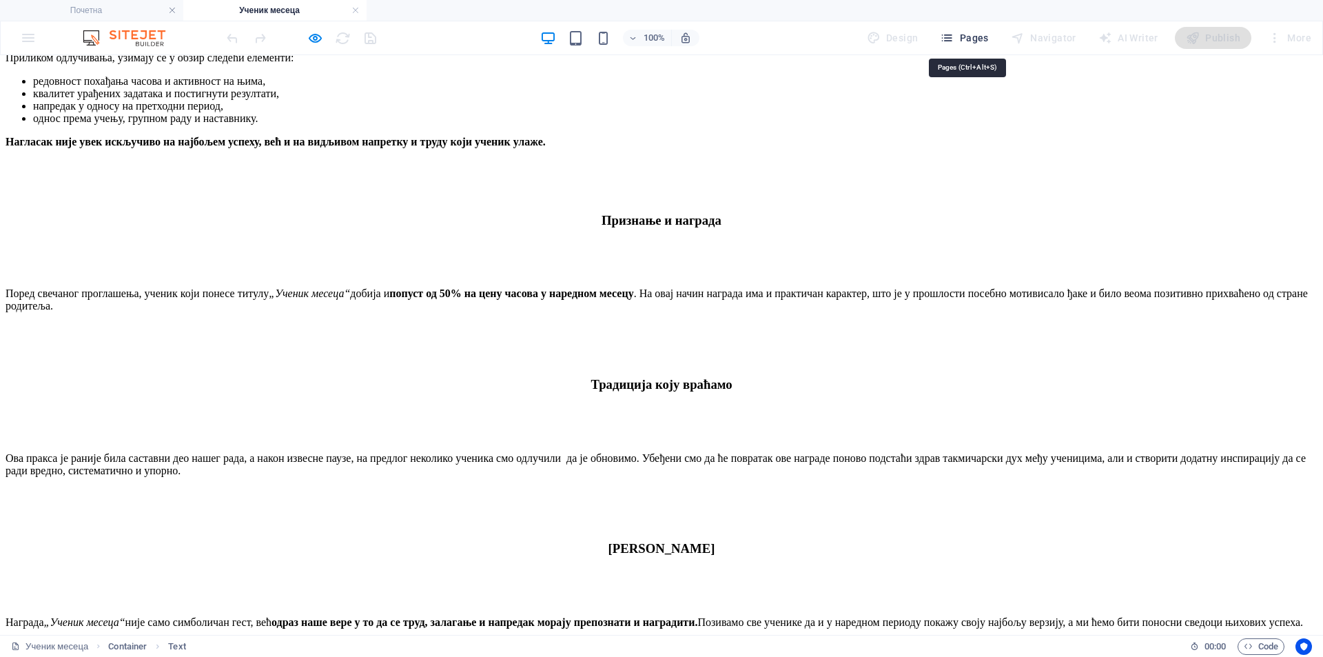
drag, startPoint x: 963, startPoint y: 37, endPoint x: 965, endPoint y: 3, distance: 34.5
click at [963, 37] on span "Pages" at bounding box center [964, 38] width 48 height 14
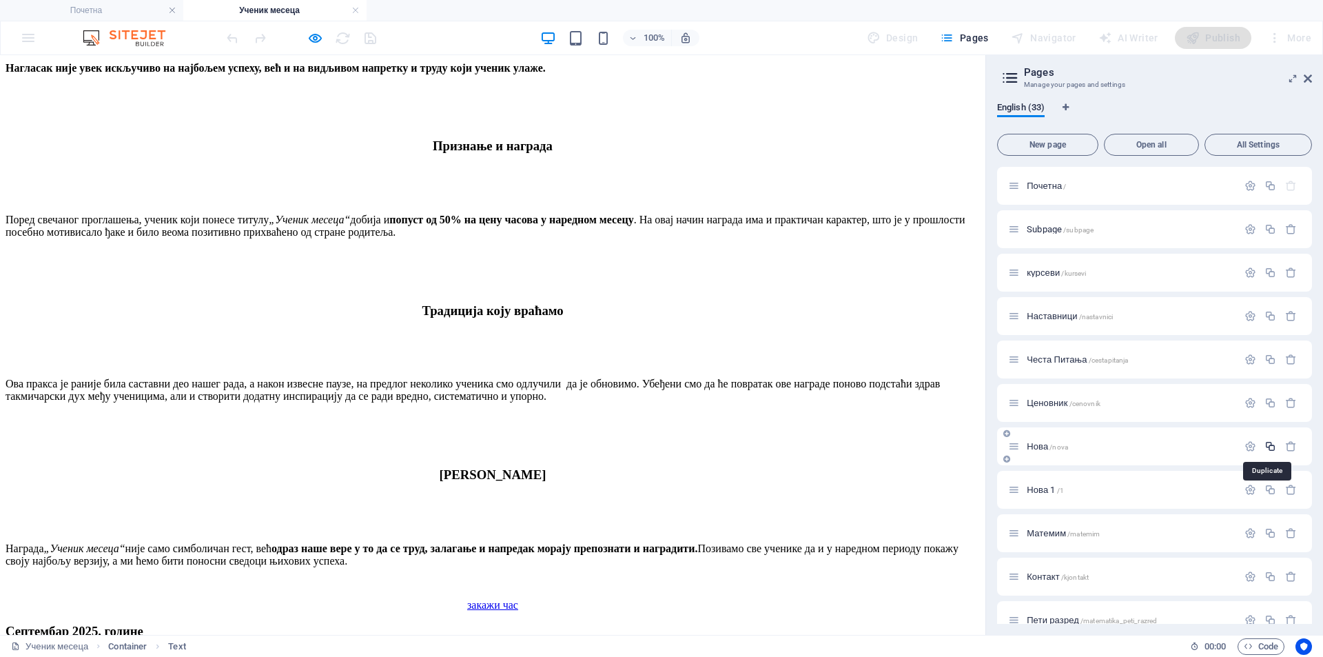
click at [1267, 451] on icon "button" at bounding box center [1270, 446] width 12 height 12
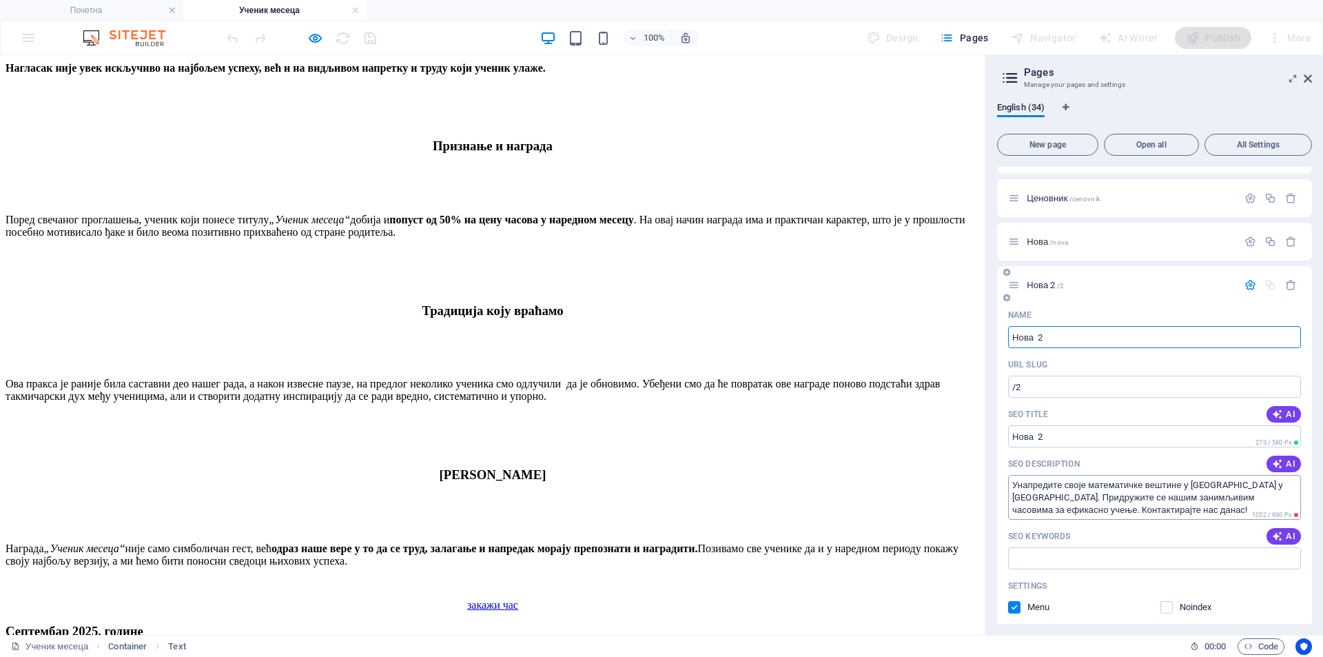
scroll to position [115, 0]
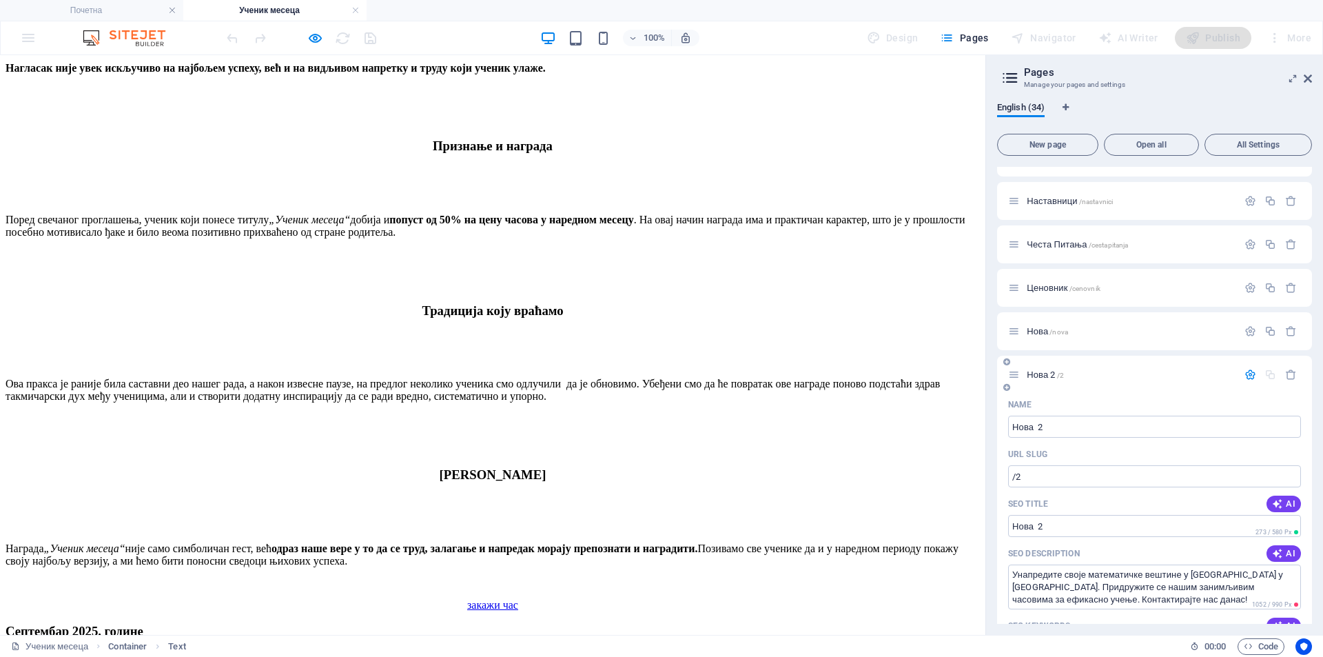
click at [1042, 376] on span "Нова 2 /2" at bounding box center [1045, 374] width 37 height 10
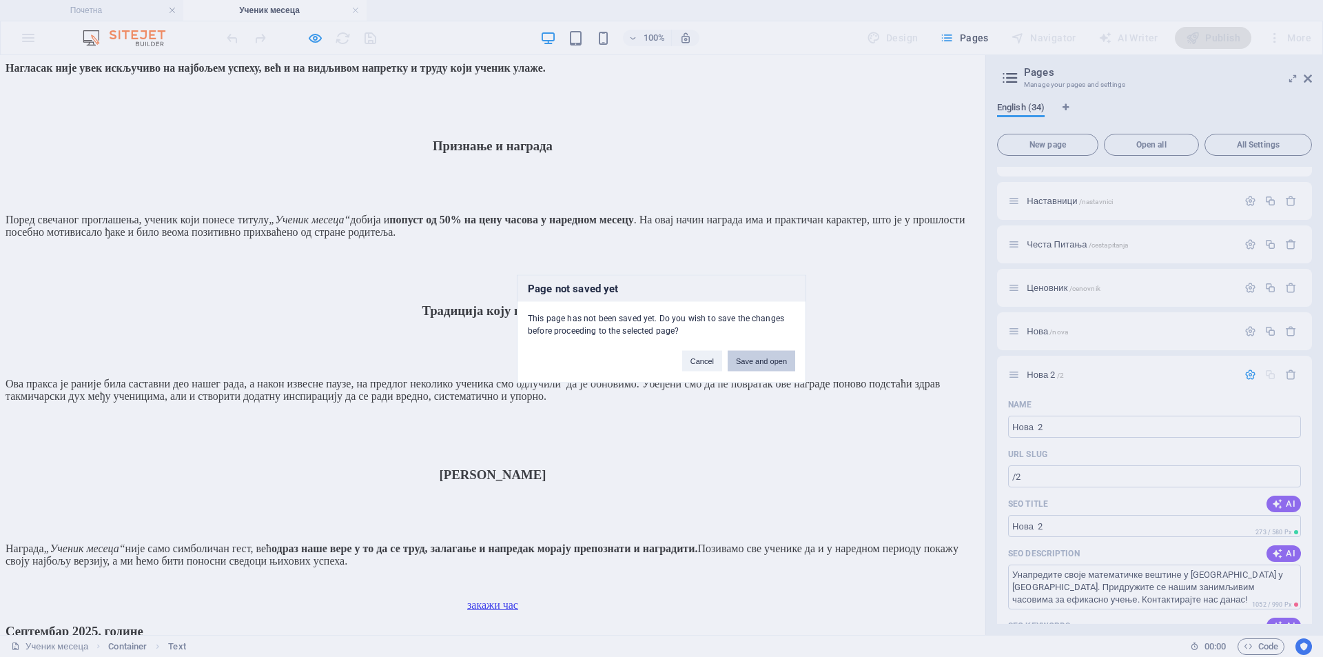
click at [776, 354] on button "Save and open" at bounding box center [762, 360] width 68 height 21
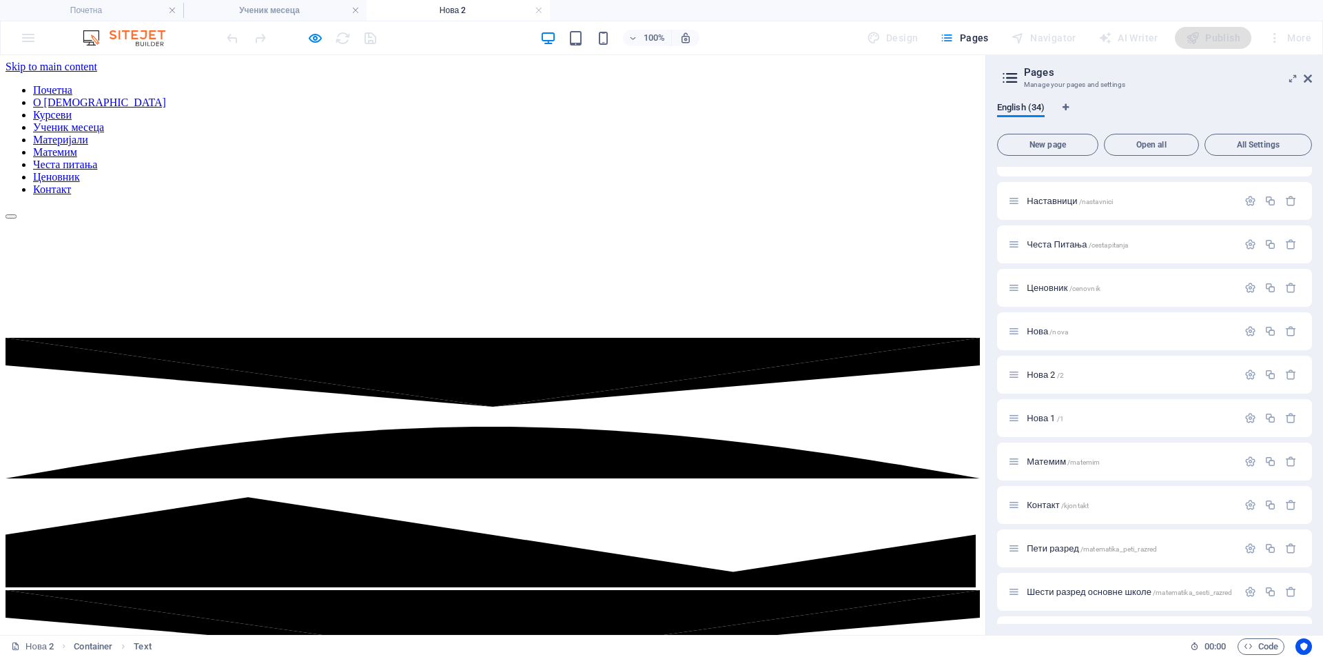
scroll to position [0, 0]
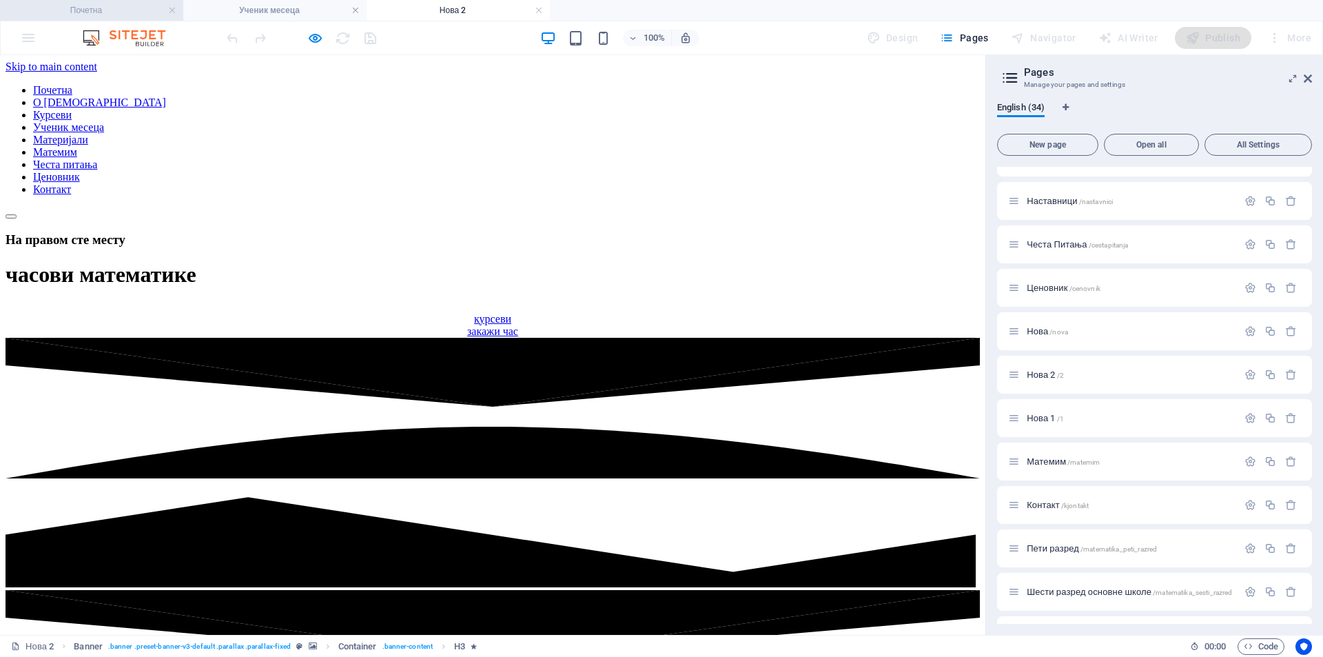
drag, startPoint x: 135, startPoint y: 6, endPoint x: 204, endPoint y: 10, distance: 69.0
click at [135, 6] on h4 "Почетна" at bounding box center [91, 10] width 183 height 15
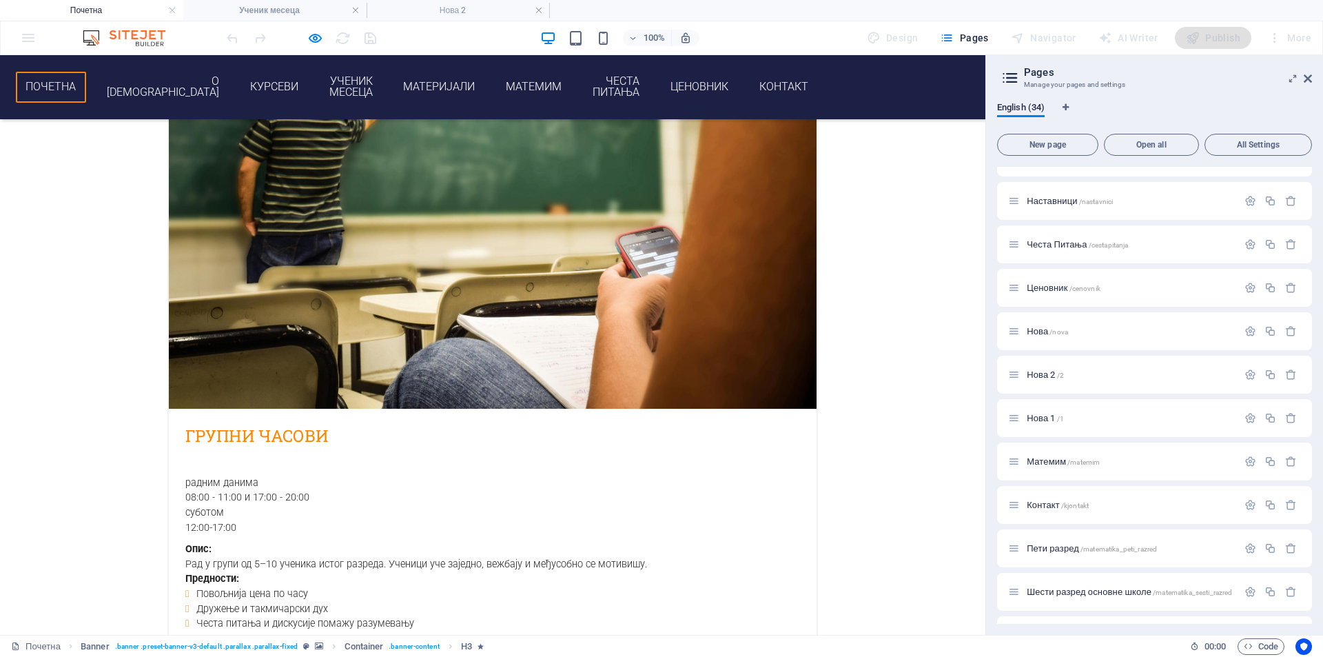
scroll to position [1952, 0]
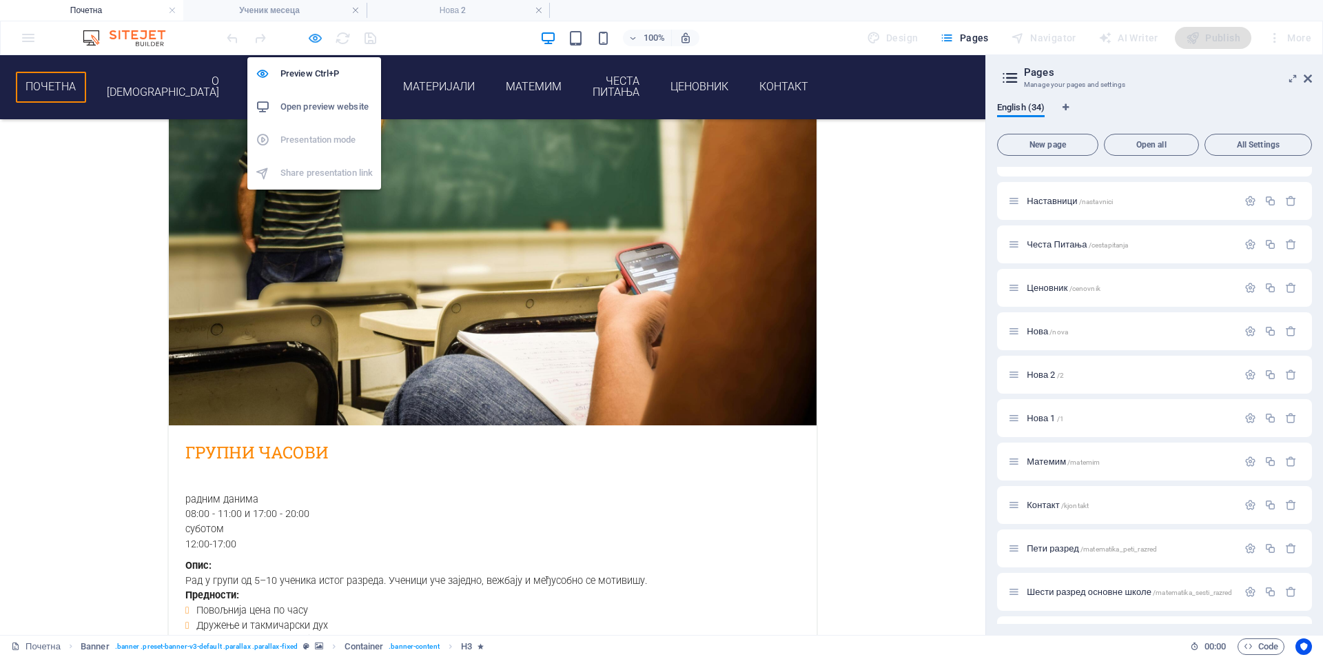
click at [316, 39] on icon "button" at bounding box center [315, 38] width 16 height 16
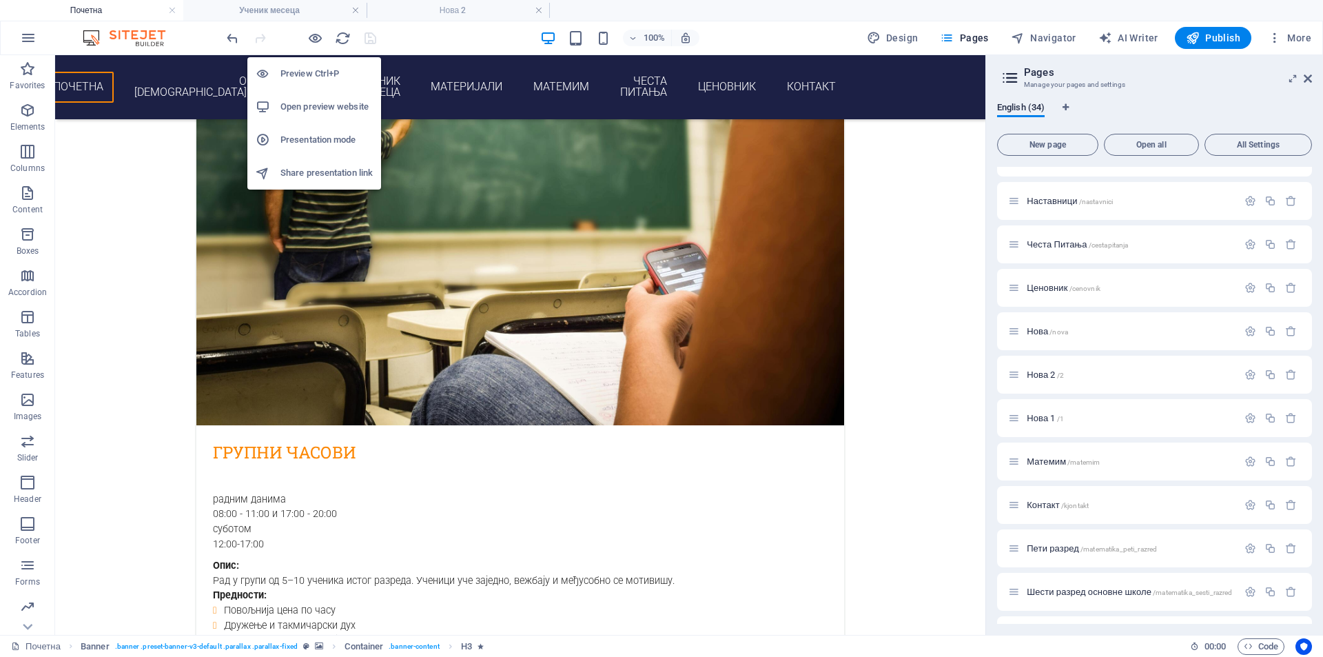
scroll to position [2511, 0]
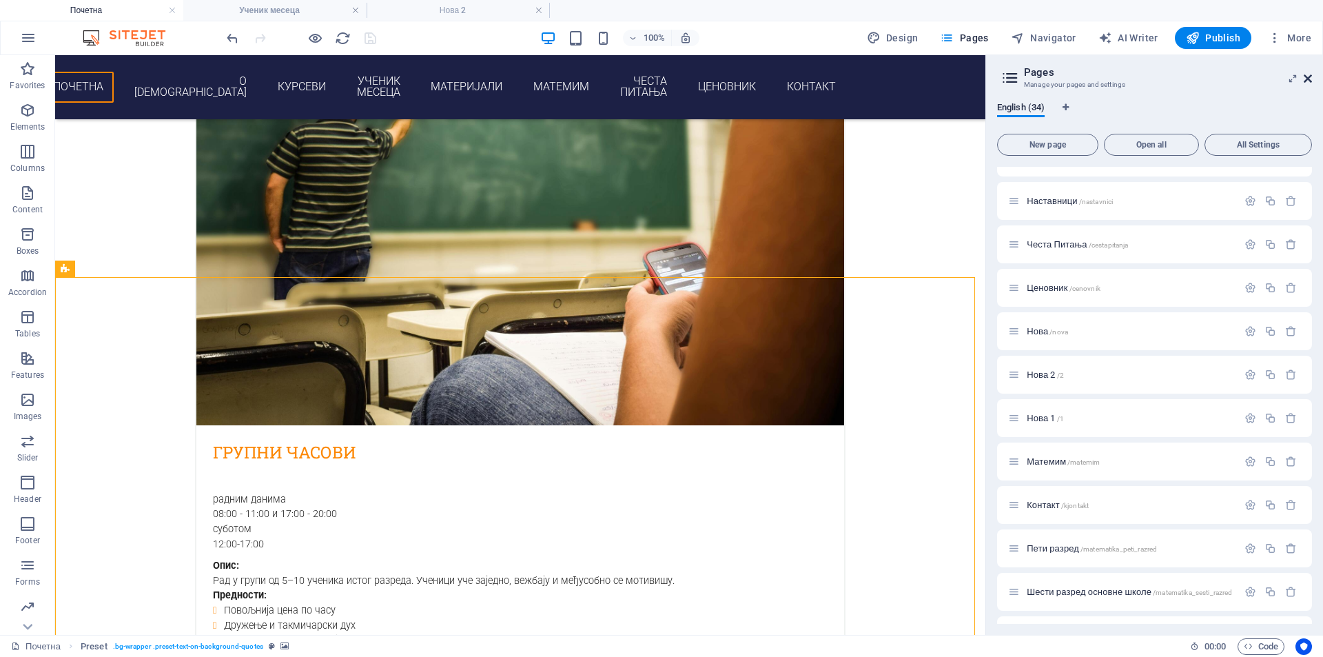
click at [1310, 80] on icon at bounding box center [1308, 78] width 8 height 11
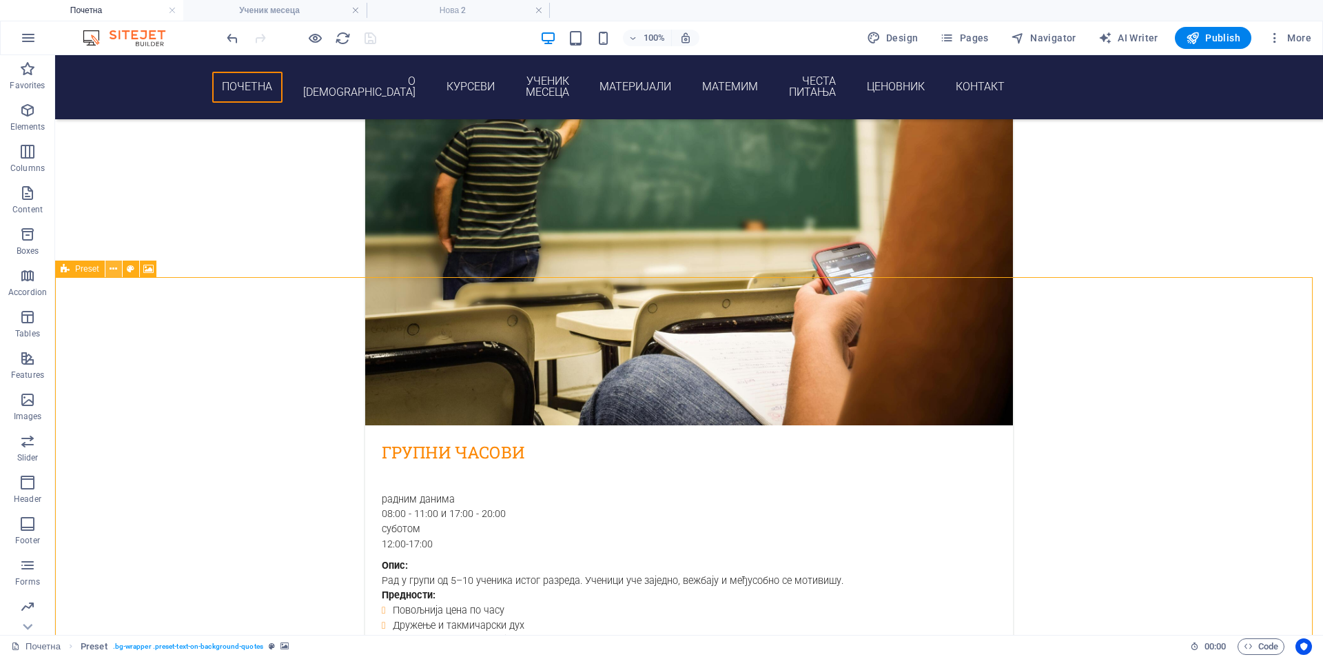
click at [110, 269] on icon at bounding box center [114, 269] width 8 height 14
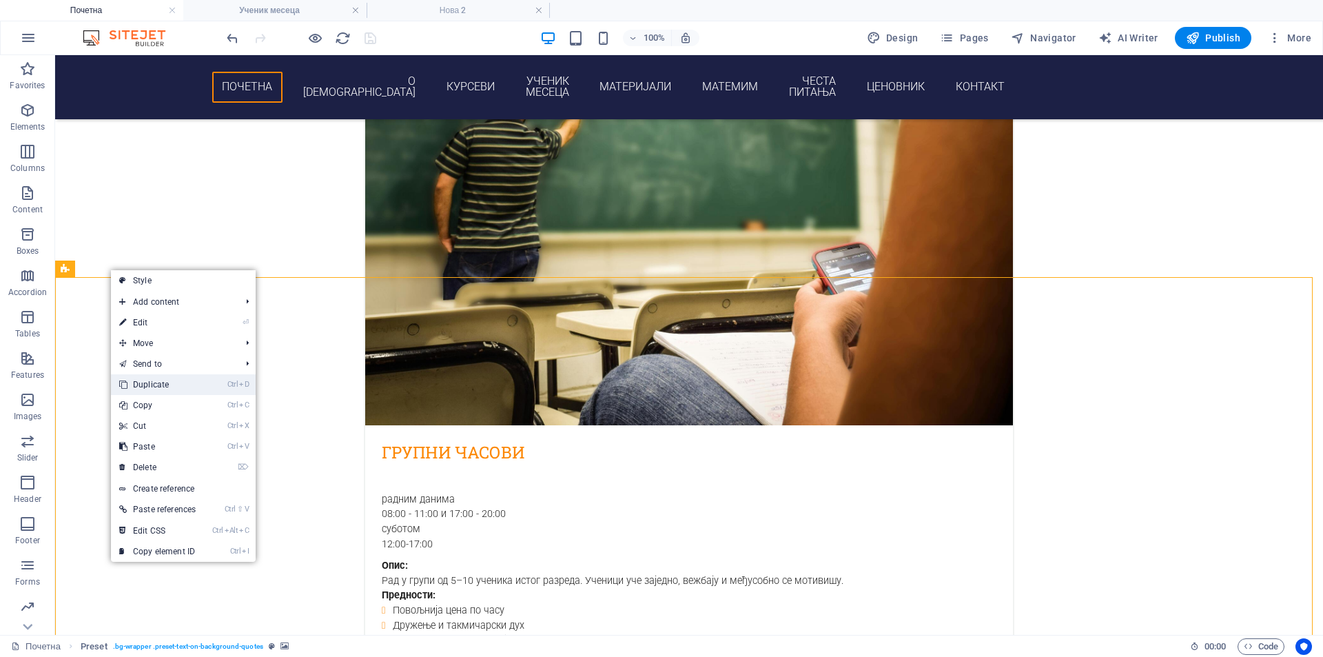
click at [181, 391] on link "Ctrl D Duplicate" at bounding box center [157, 384] width 93 height 21
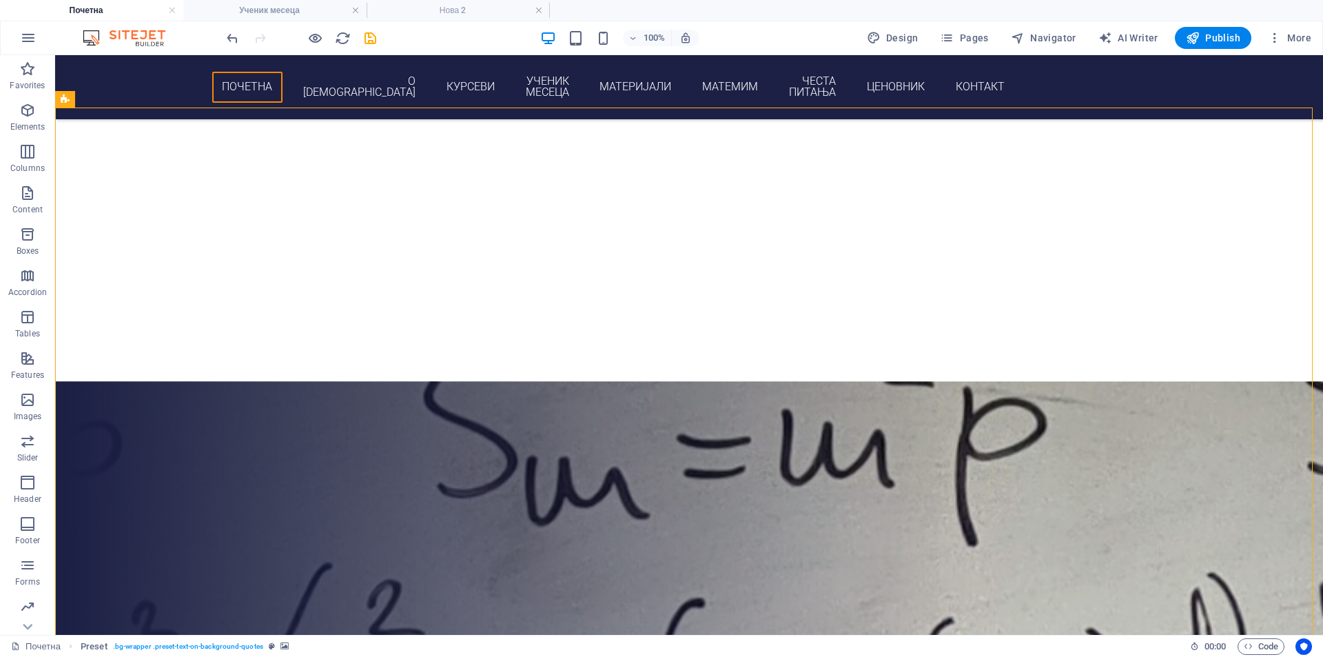
scroll to position [5717, 0]
click at [110, 316] on icon at bounding box center [114, 314] width 8 height 14
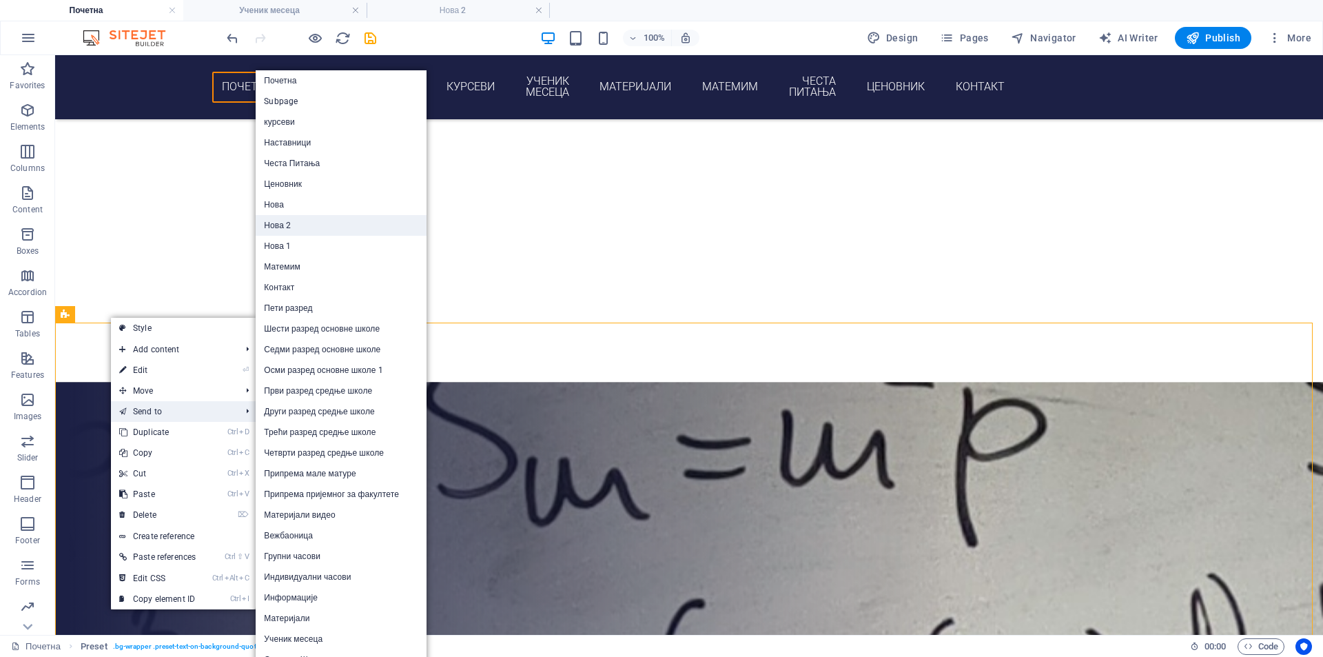
click at [315, 225] on link "Нова 2" at bounding box center [341, 225] width 171 height 21
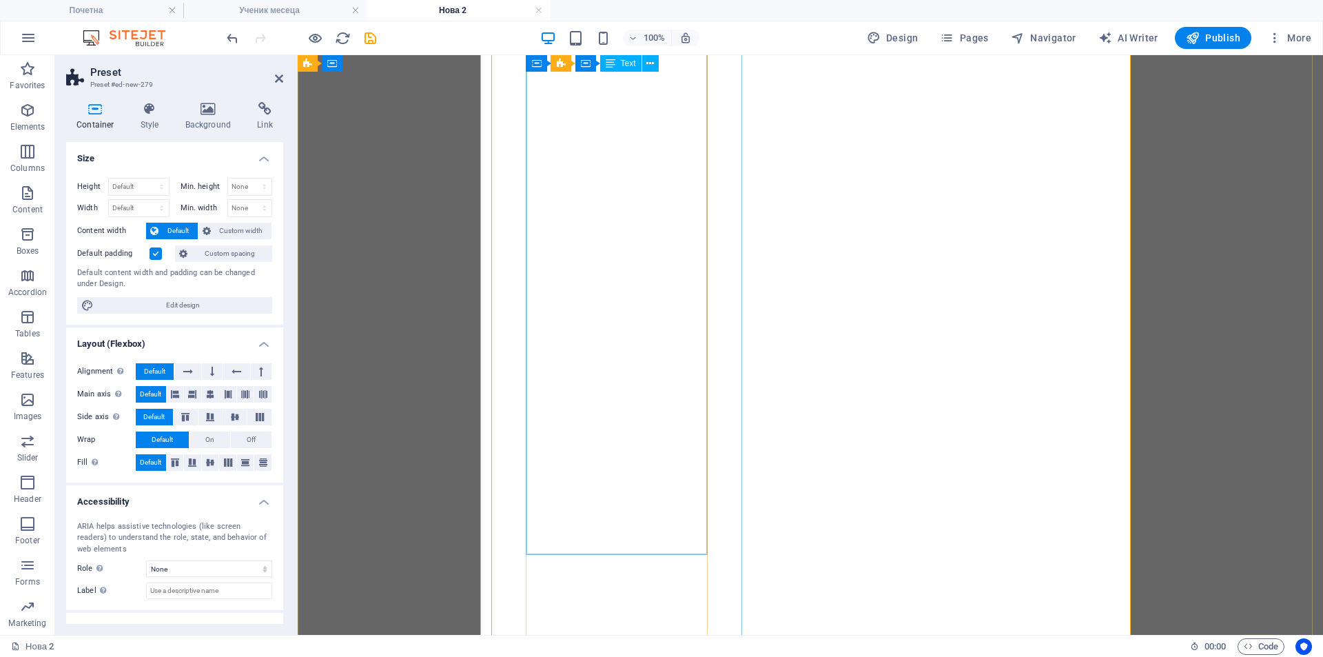
scroll to position [0, 0]
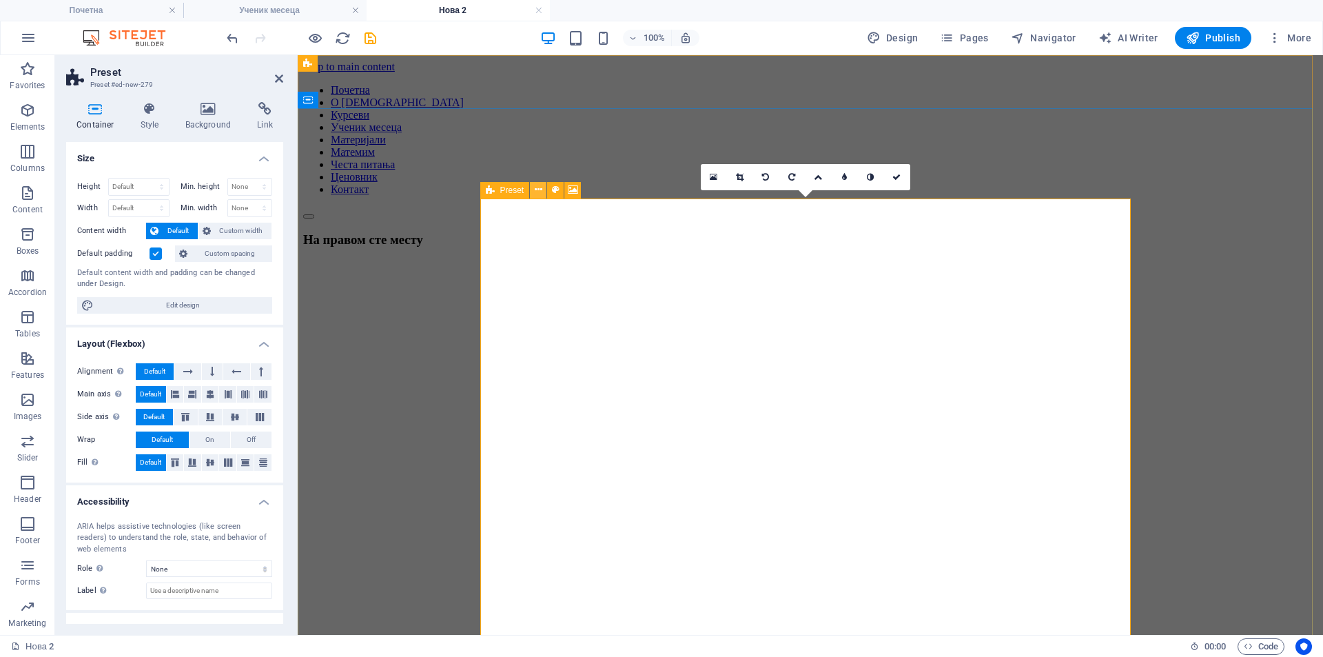
click at [537, 191] on icon at bounding box center [539, 190] width 8 height 14
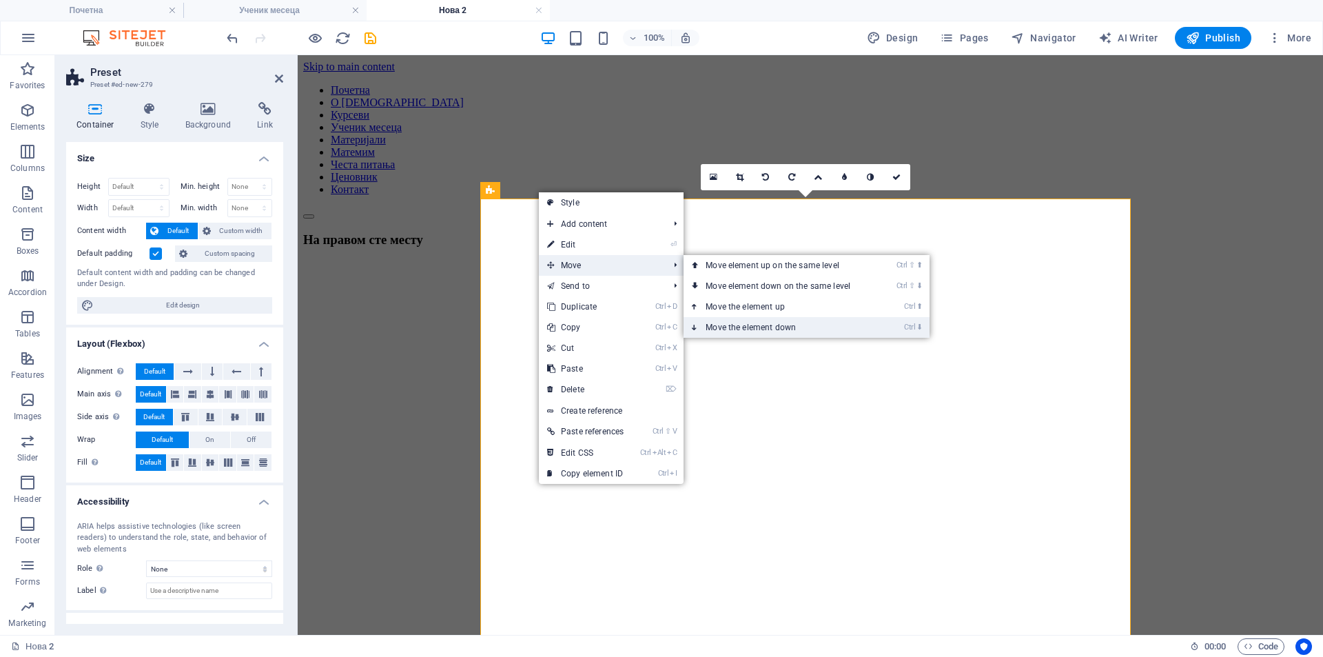
click at [779, 322] on link "Ctrl ⬇ Move the element down" at bounding box center [781, 327] width 194 height 21
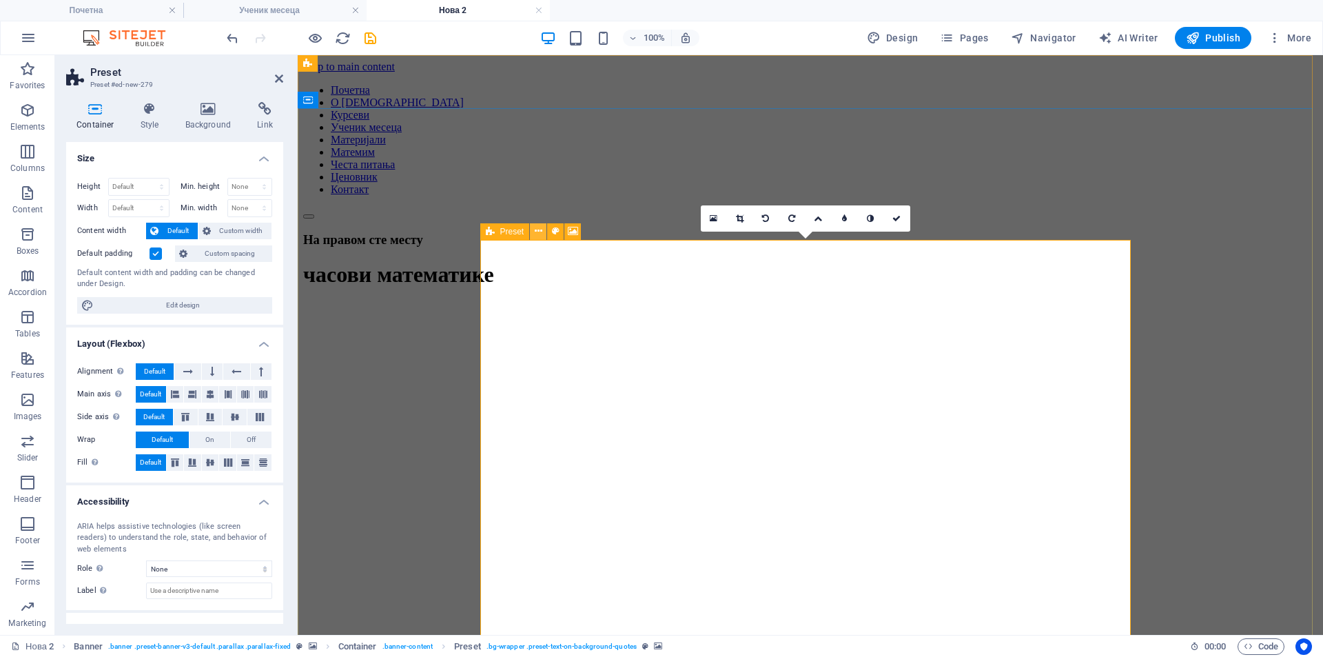
click at [539, 234] on icon at bounding box center [539, 231] width 8 height 14
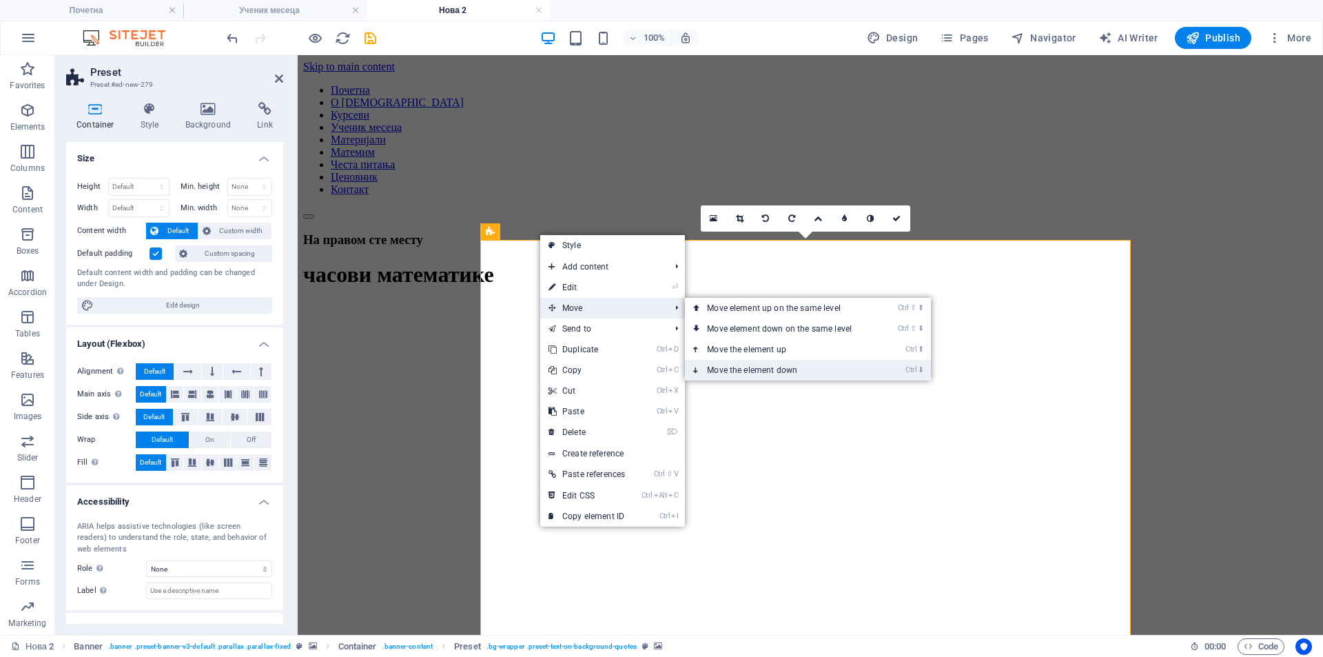
click at [765, 368] on link "Ctrl ⬇ Move the element down" at bounding box center [782, 370] width 194 height 21
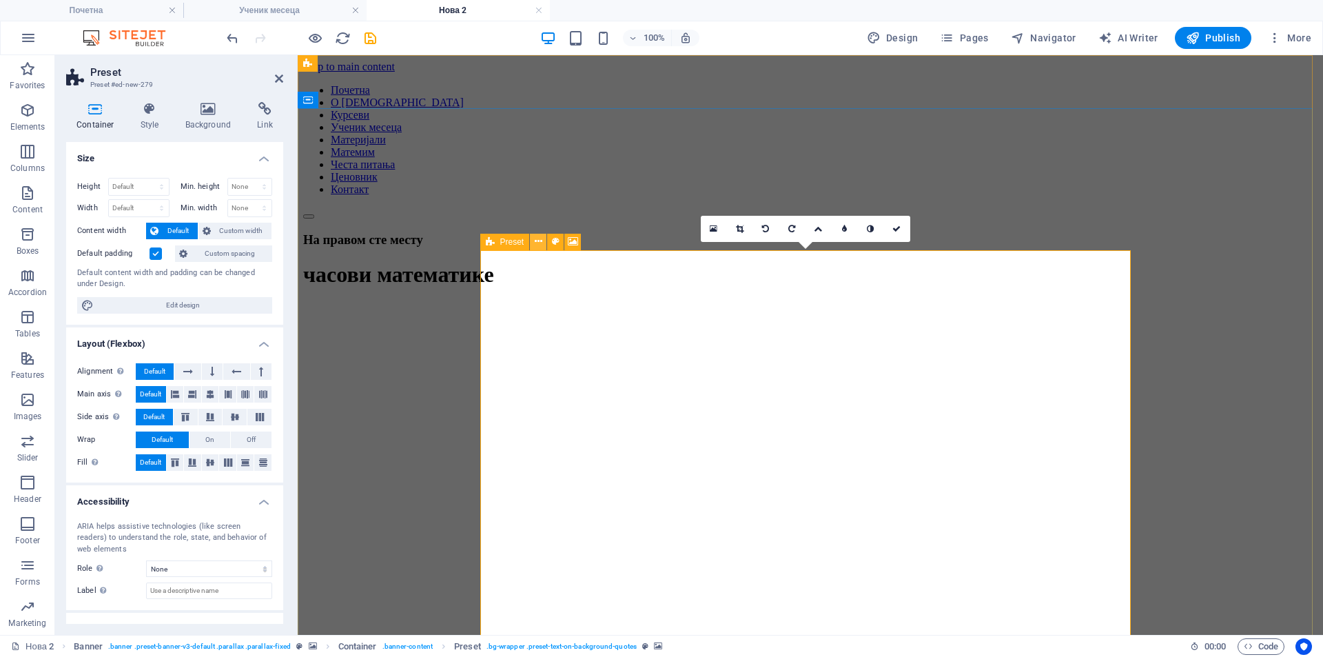
click at [539, 246] on icon at bounding box center [539, 241] width 8 height 14
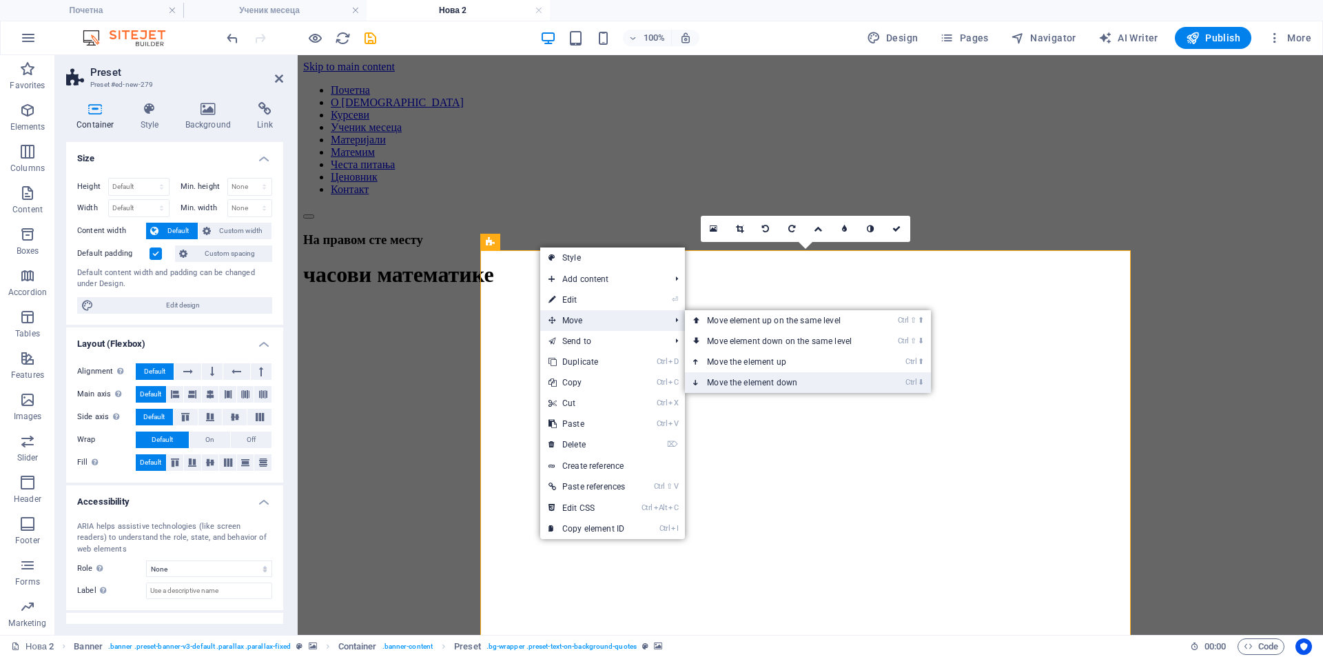
drag, startPoint x: 777, startPoint y: 380, endPoint x: 478, endPoint y: 325, distance: 303.4
click at [776, 380] on link "Ctrl ⬇ Move the element down" at bounding box center [782, 382] width 194 height 21
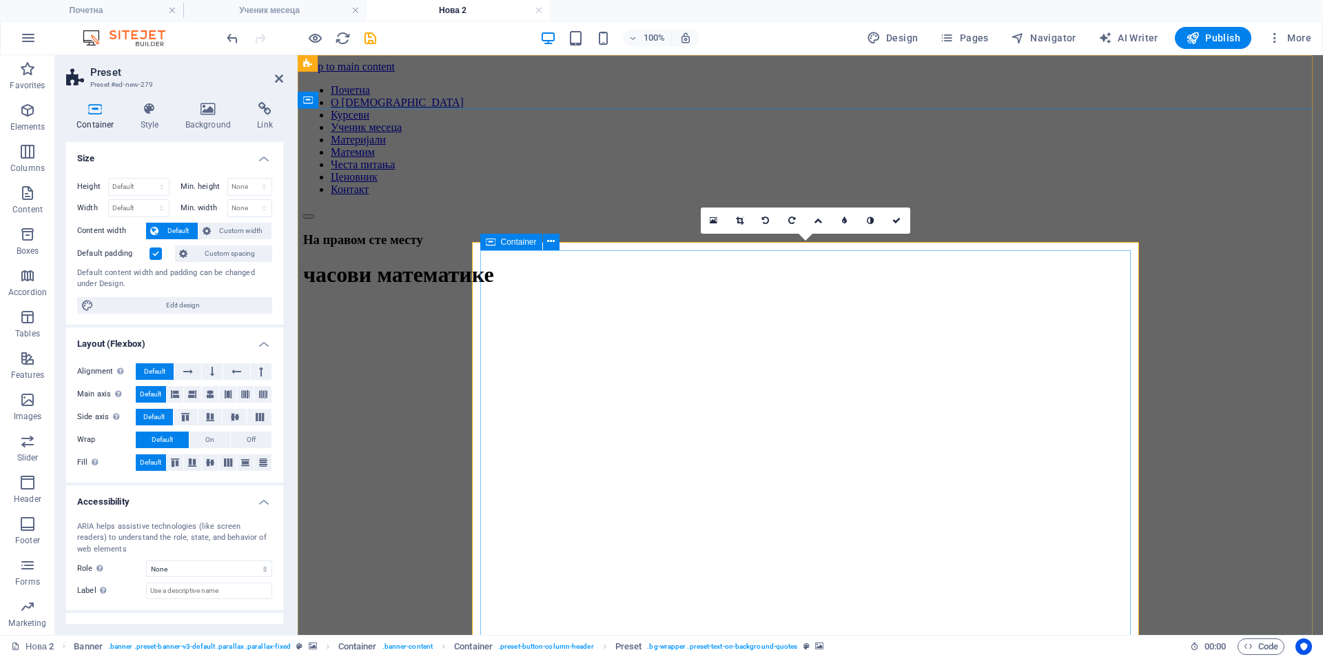
click at [484, 239] on div "Container" at bounding box center [511, 242] width 62 height 17
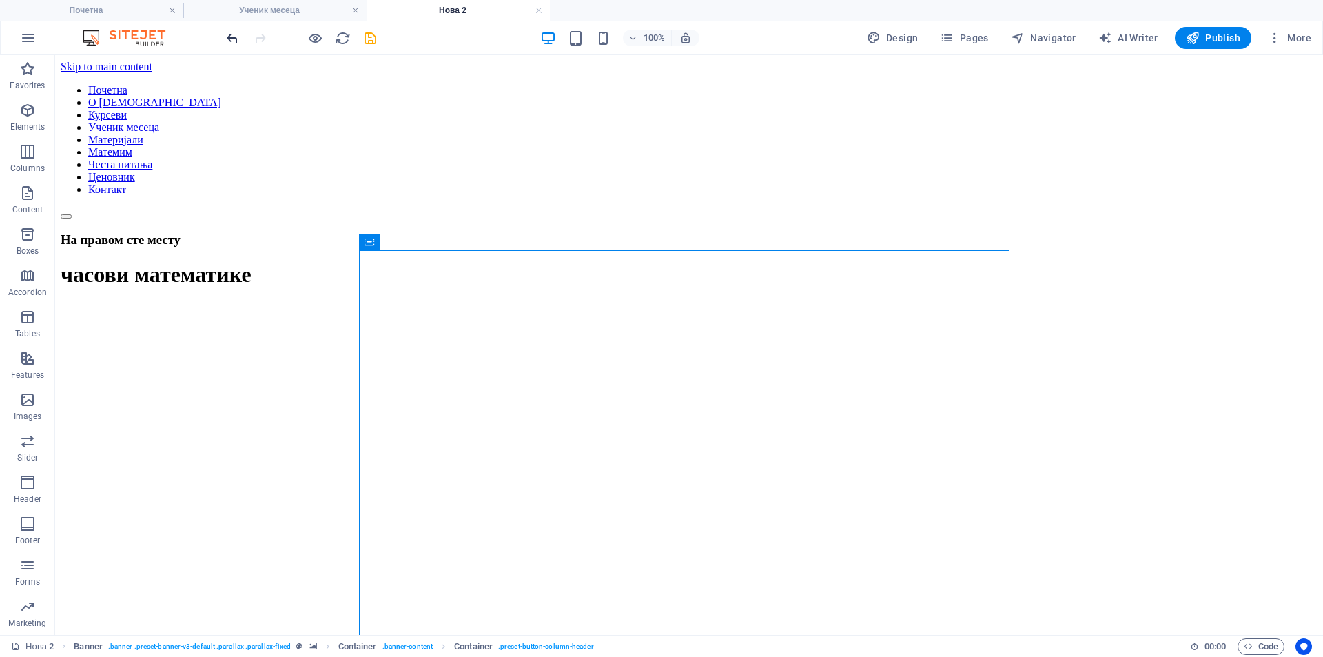
click at [232, 38] on icon "undo" at bounding box center [233, 38] width 16 height 16
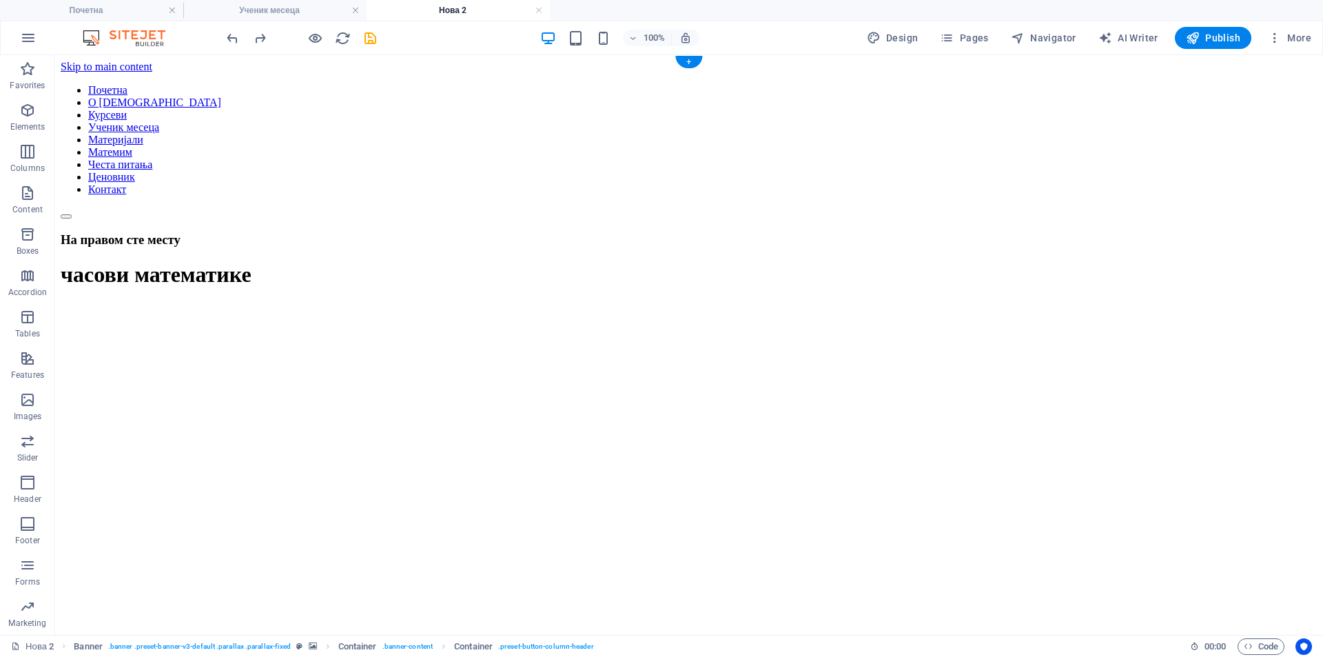
click at [401, 215] on figure at bounding box center [689, 215] width 1257 height 0
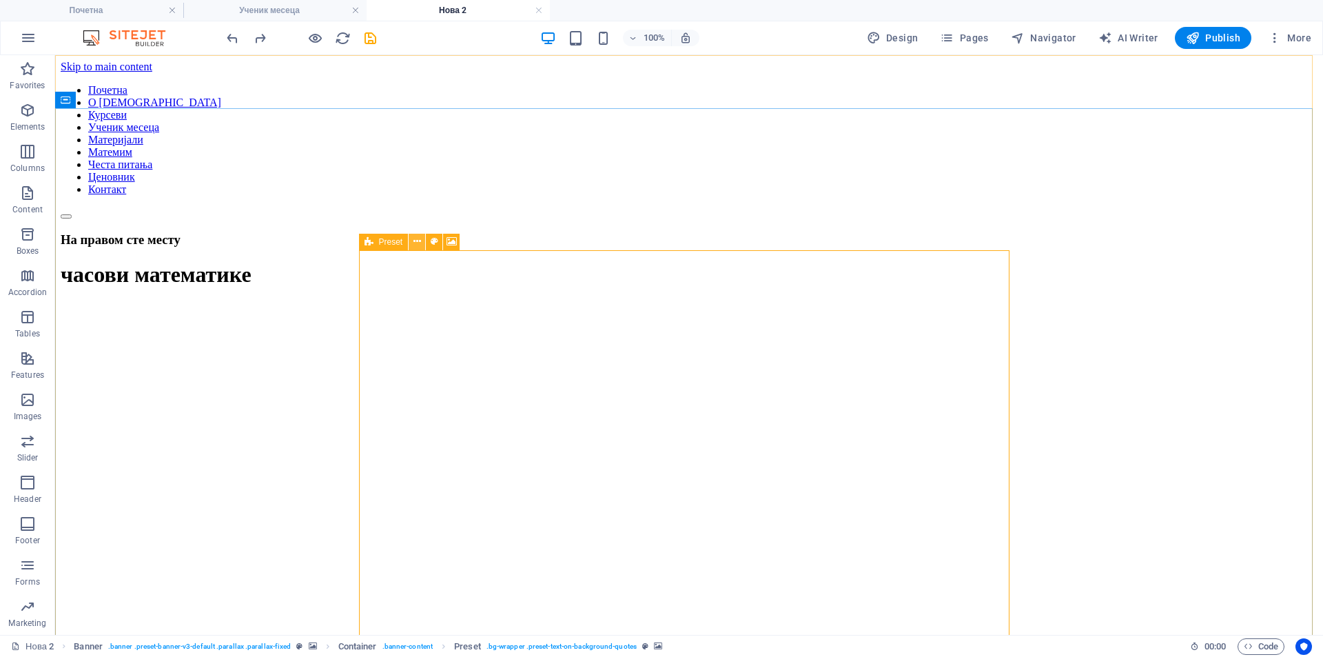
click at [413, 238] on icon at bounding box center [417, 241] width 8 height 14
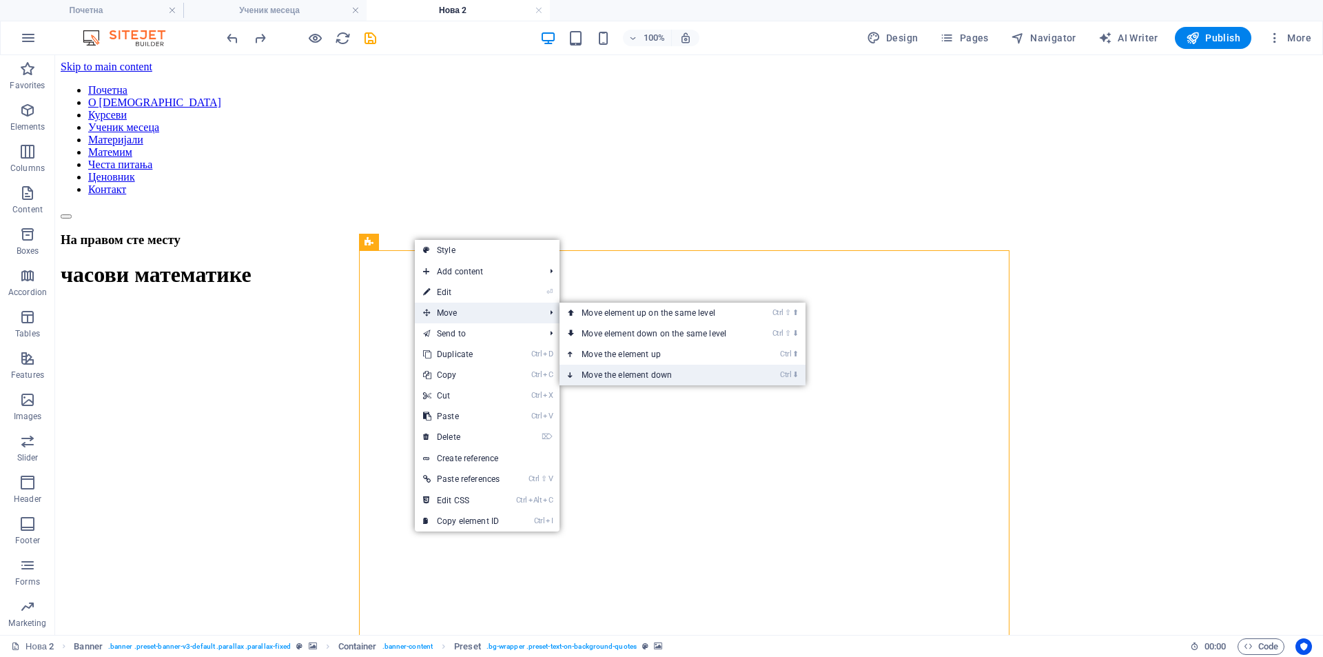
click at [648, 372] on link "Ctrl ⬇ Move the element down" at bounding box center [657, 375] width 194 height 21
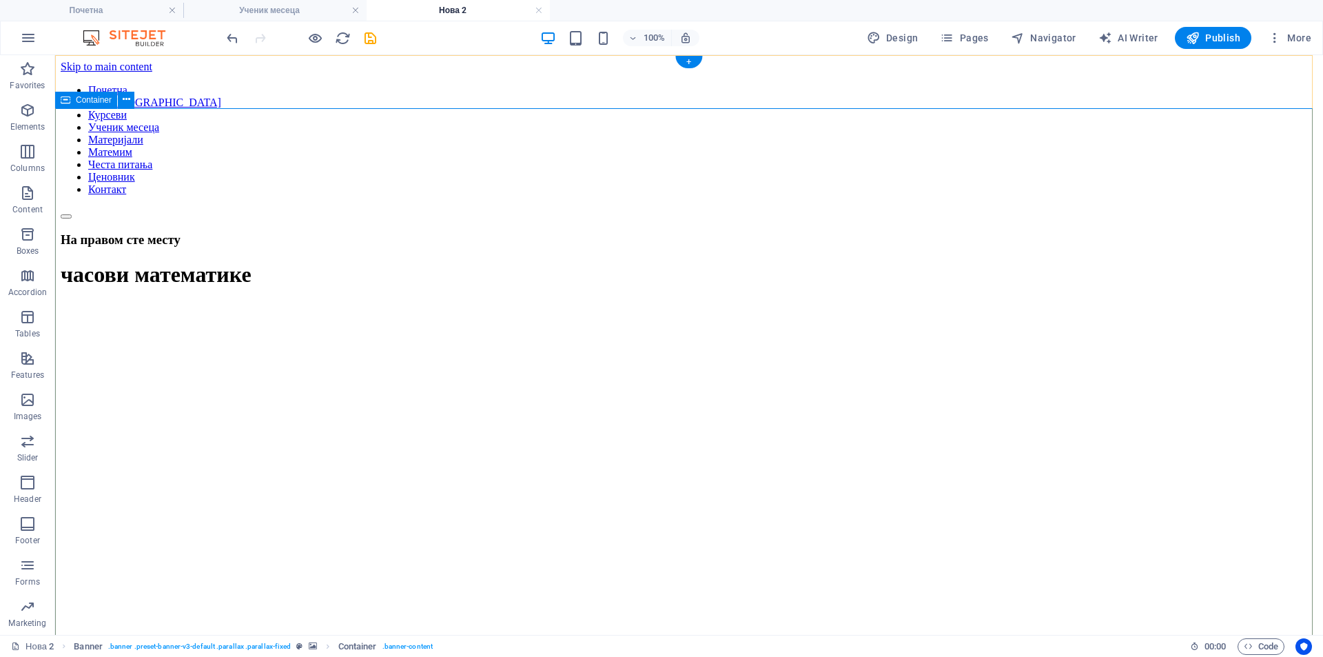
click at [369, 219] on figure at bounding box center [689, 219] width 1257 height 0
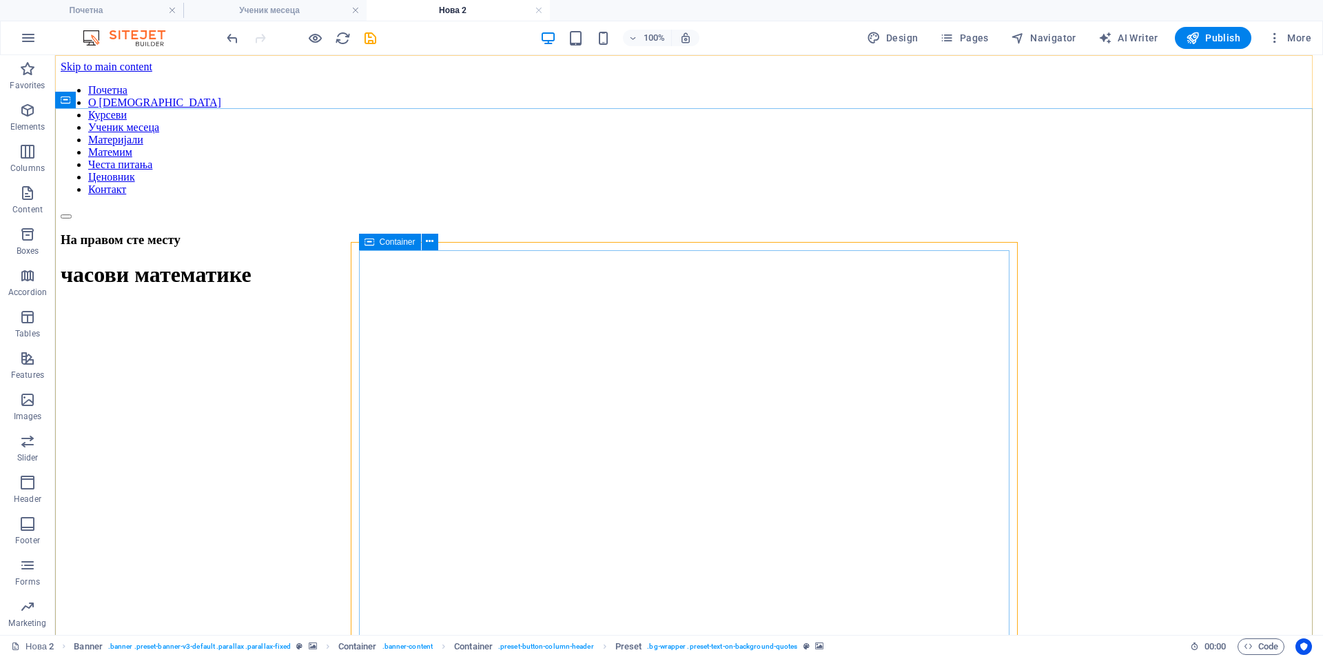
click at [360, 238] on div "Container" at bounding box center [390, 242] width 62 height 17
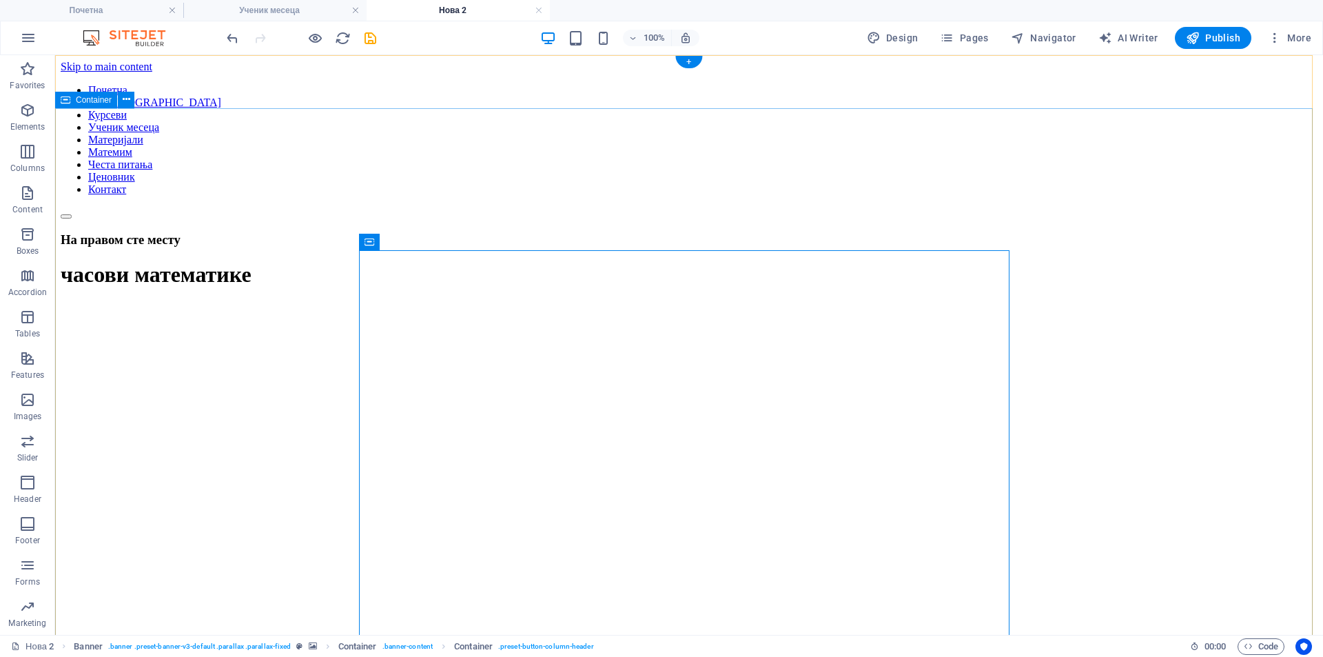
click at [371, 219] on figure at bounding box center [689, 219] width 1257 height 0
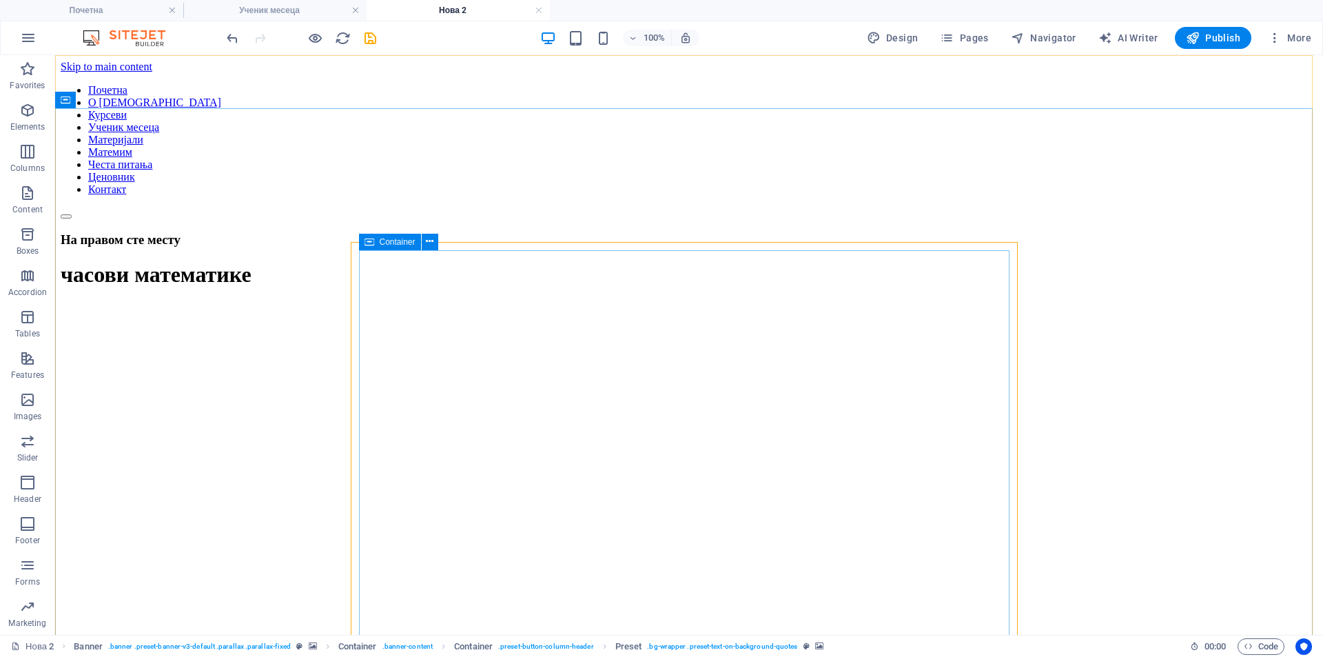
click at [360, 238] on div "Container" at bounding box center [390, 242] width 62 height 17
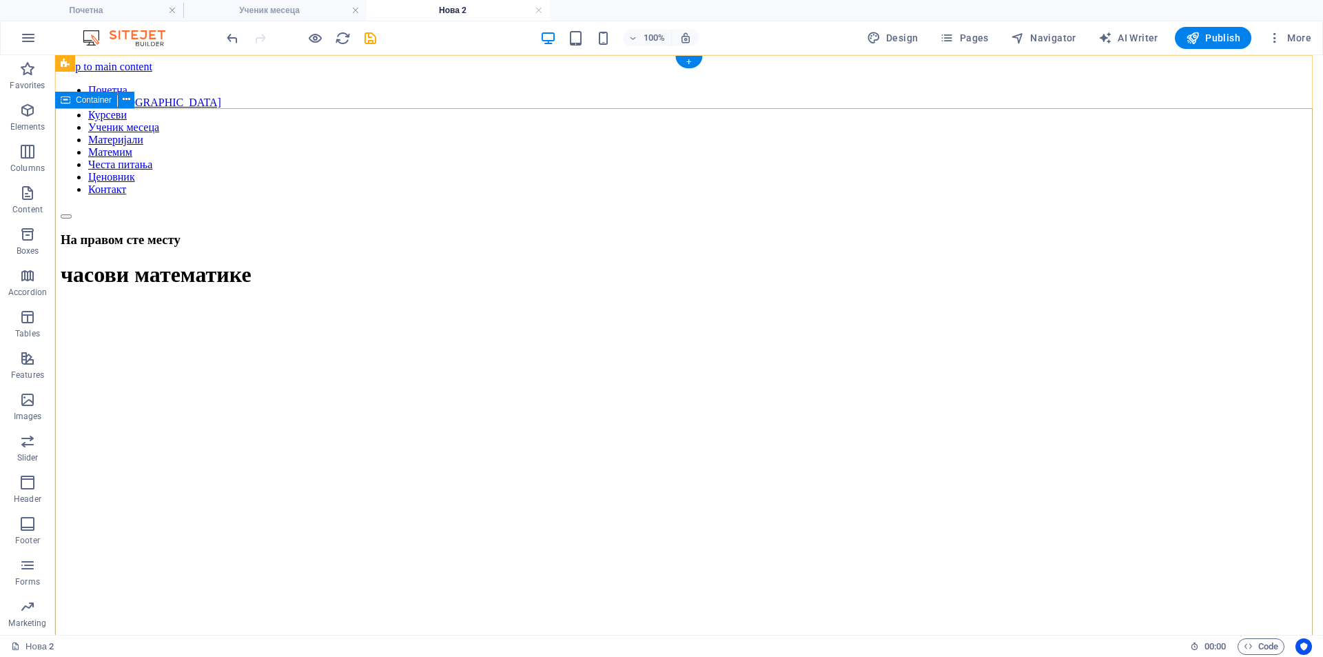
click at [378, 219] on figure at bounding box center [689, 219] width 1257 height 0
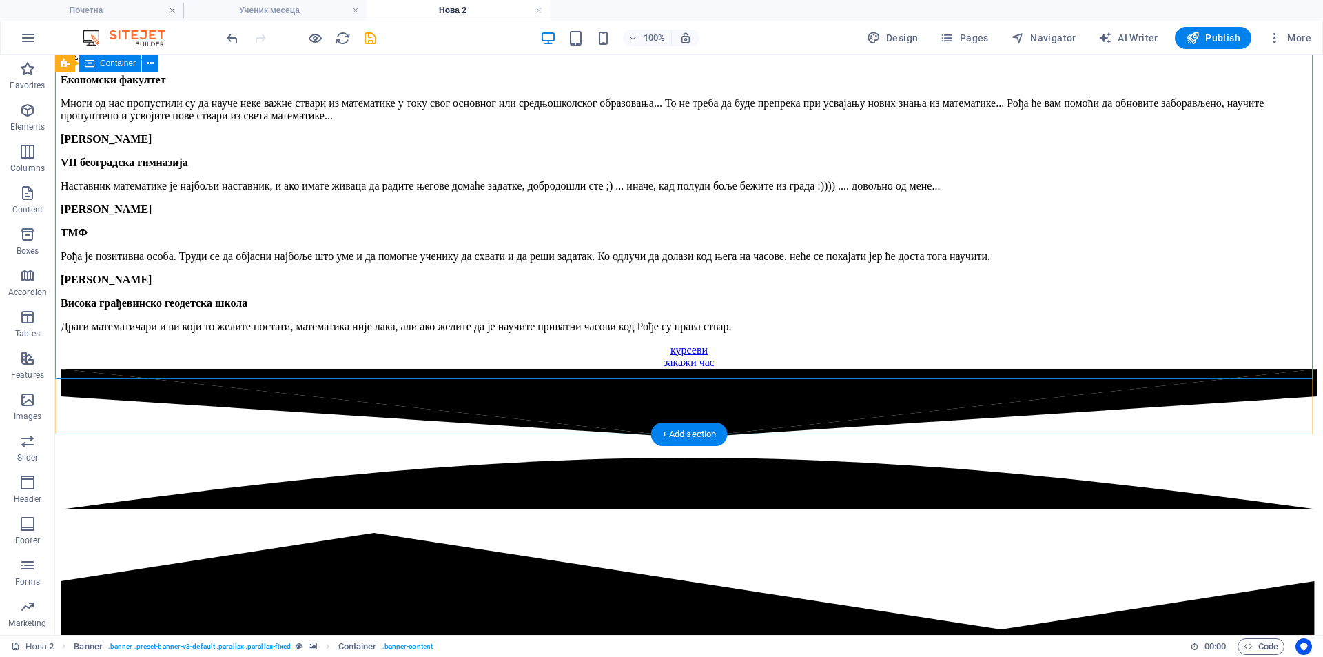
scroll to position [3216, 0]
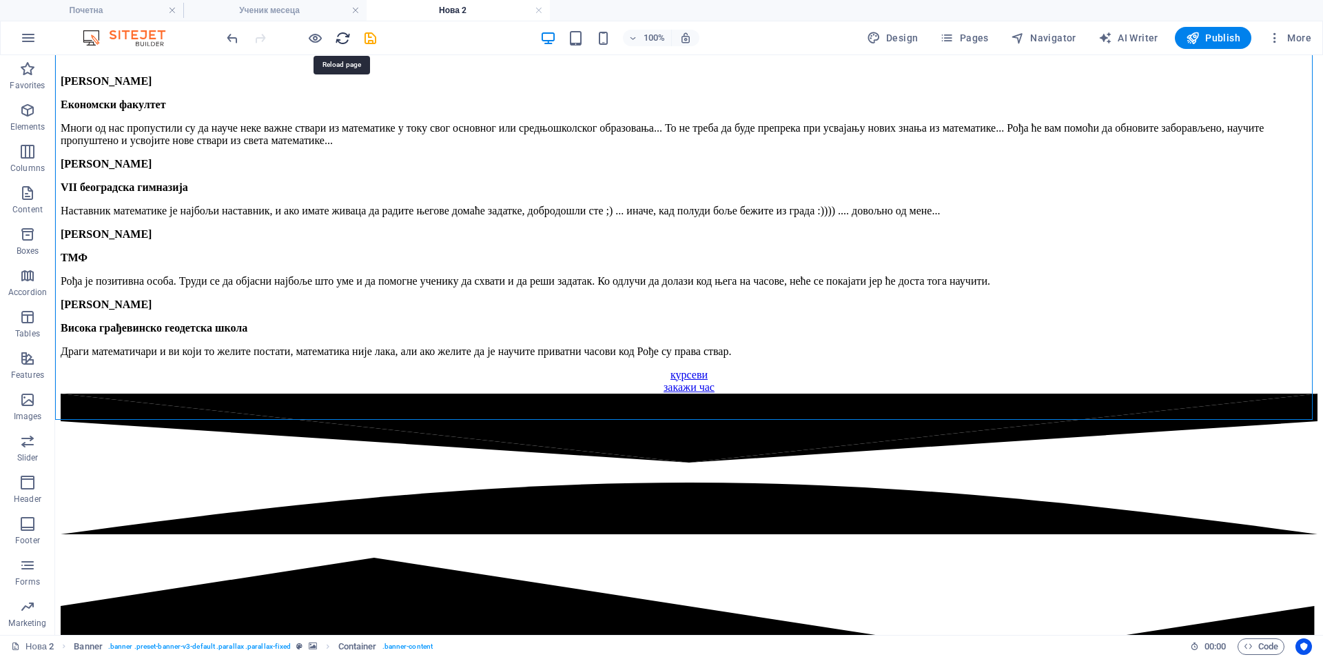
click at [337, 39] on icon "reload" at bounding box center [343, 38] width 16 height 16
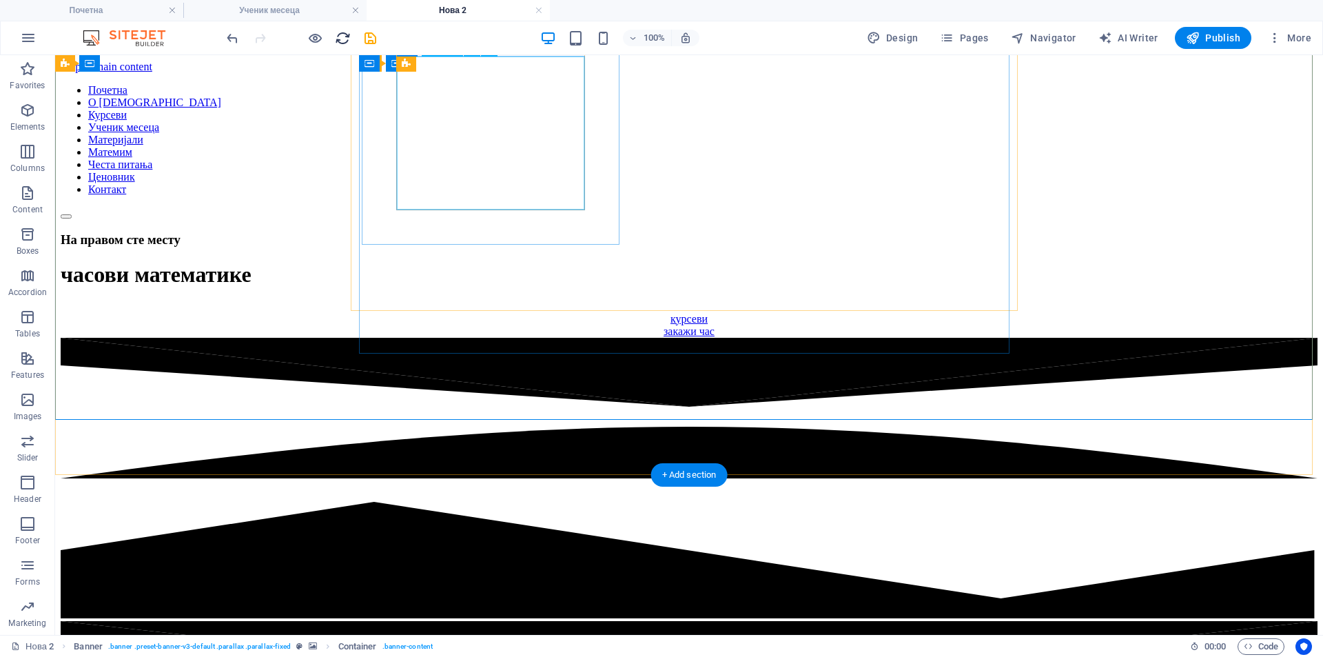
scroll to position [0, 0]
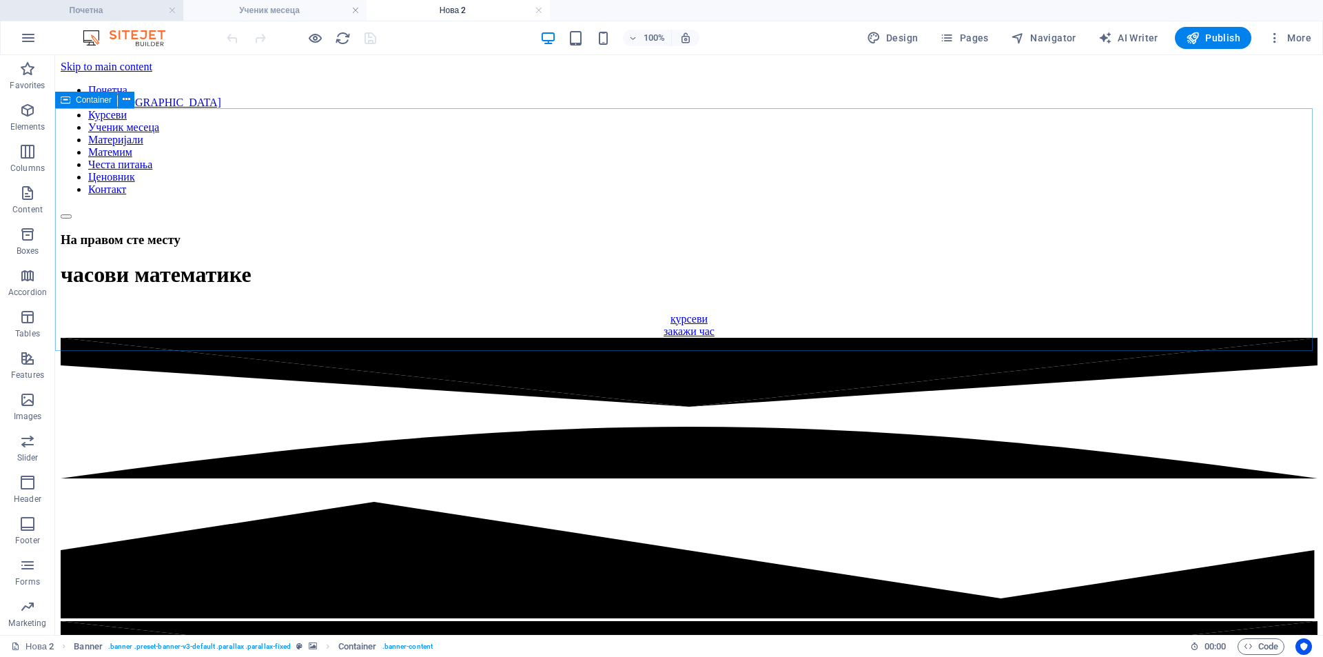
click at [126, 12] on h4 "Почетна" at bounding box center [91, 10] width 183 height 15
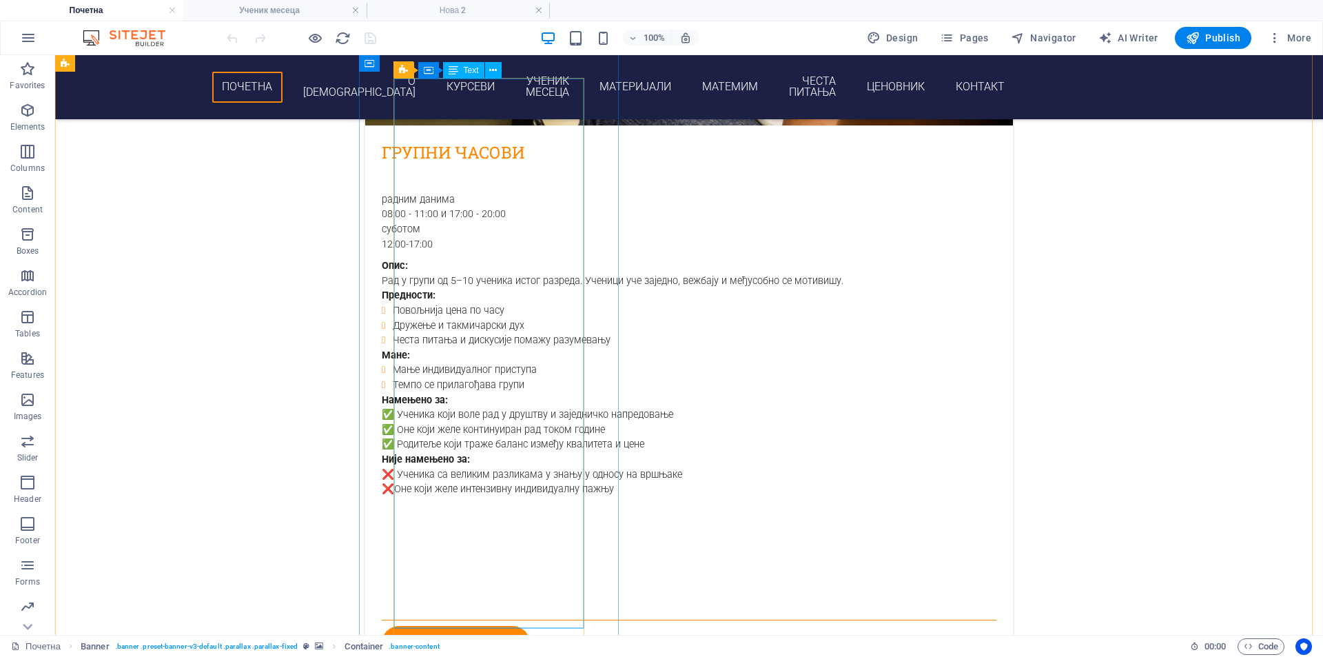
scroll to position [2351, 0]
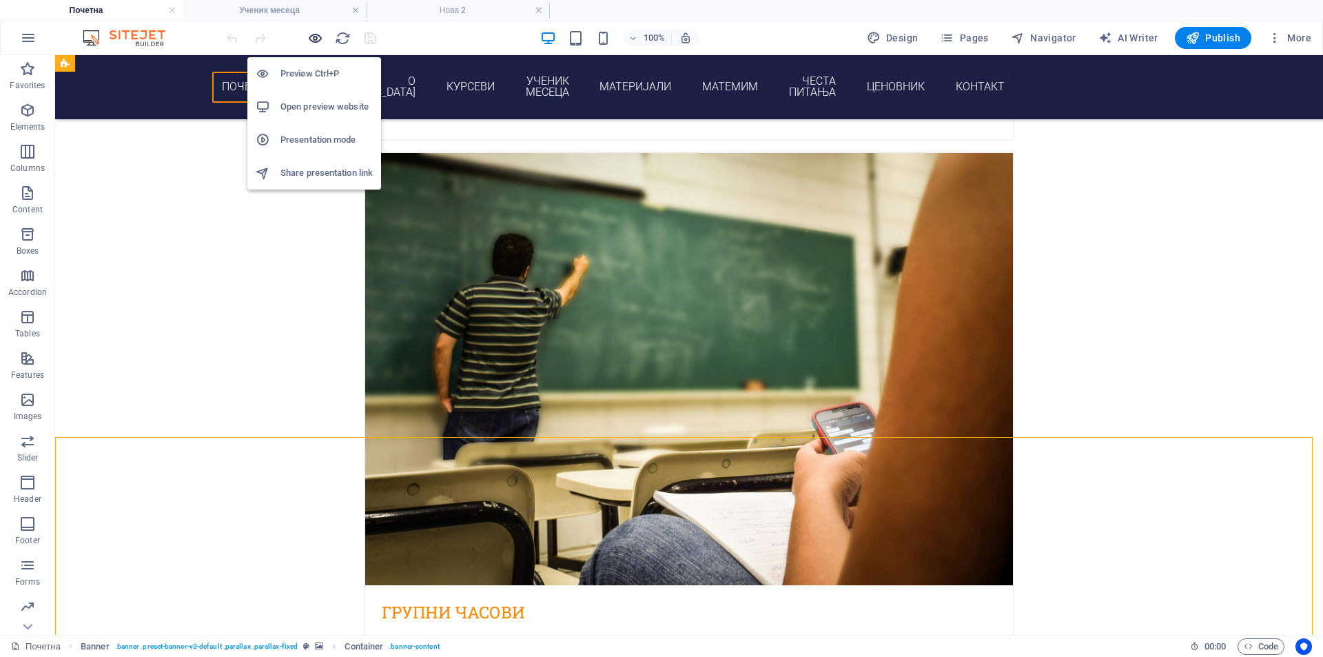
click at [316, 43] on icon "button" at bounding box center [315, 38] width 16 height 16
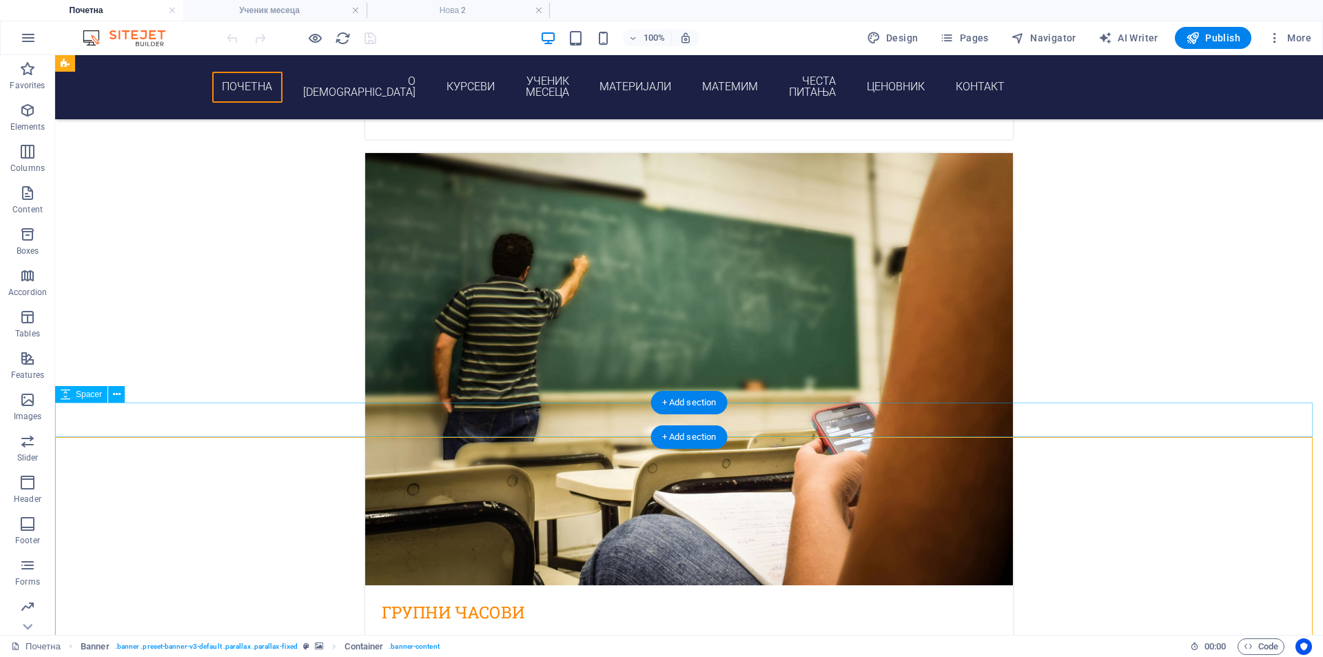
drag, startPoint x: 177, startPoint y: 438, endPoint x: 165, endPoint y: 444, distance: 13.3
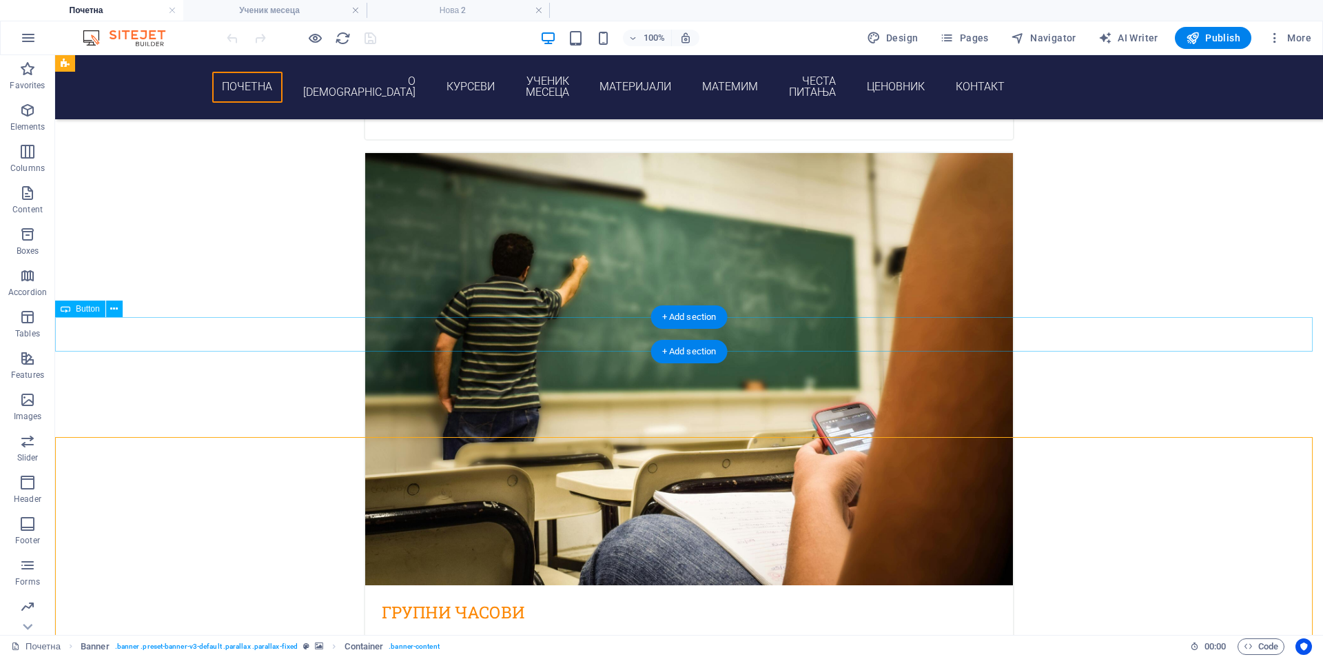
scroll to position [2581, 0]
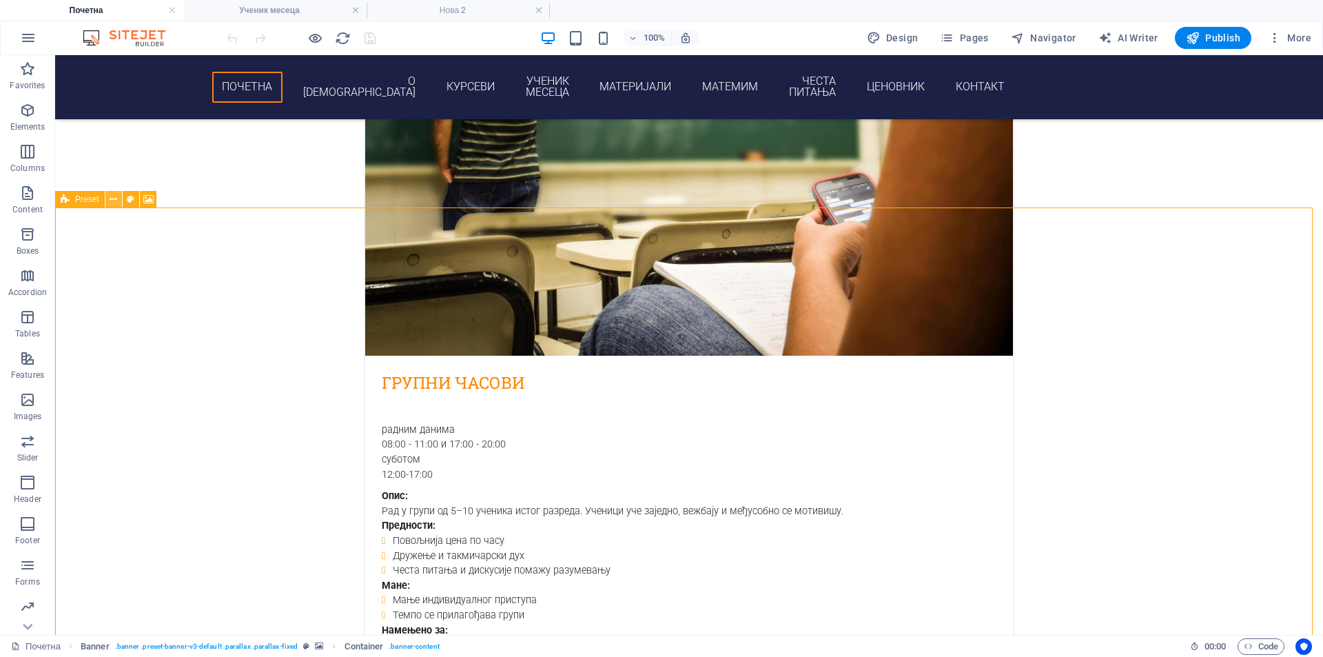
click at [116, 198] on icon at bounding box center [114, 199] width 8 height 14
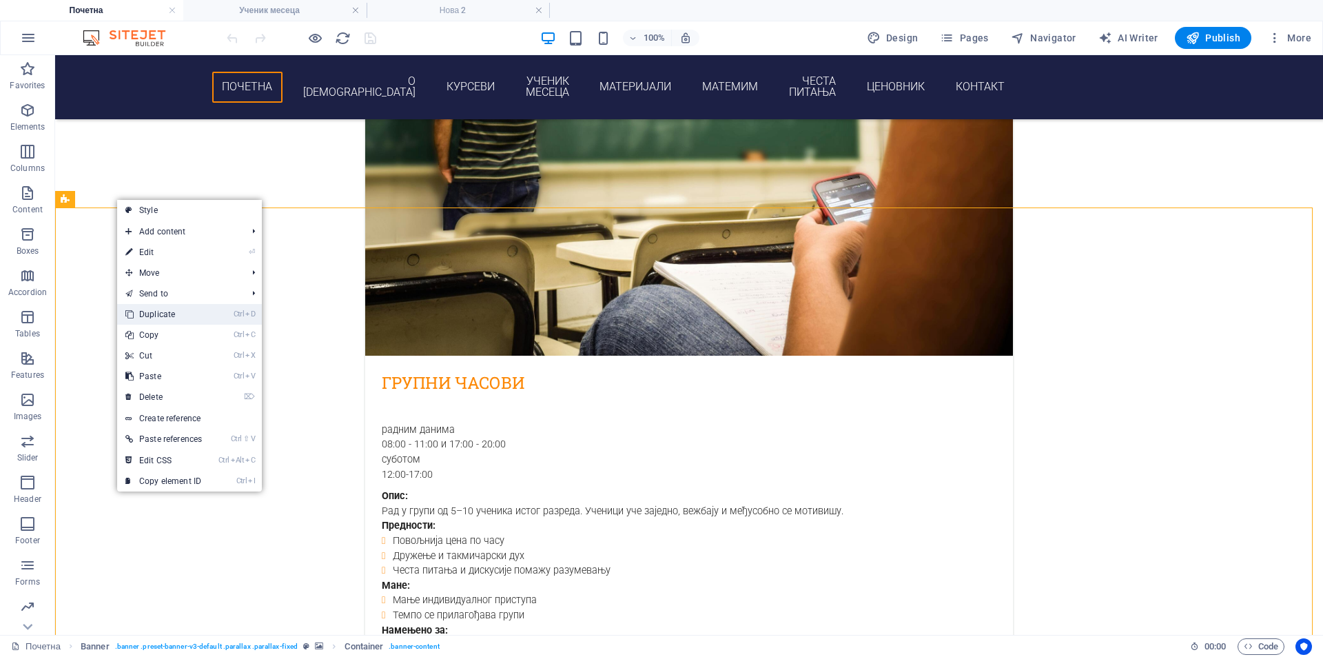
click at [175, 318] on link "Ctrl D Duplicate" at bounding box center [163, 314] width 93 height 21
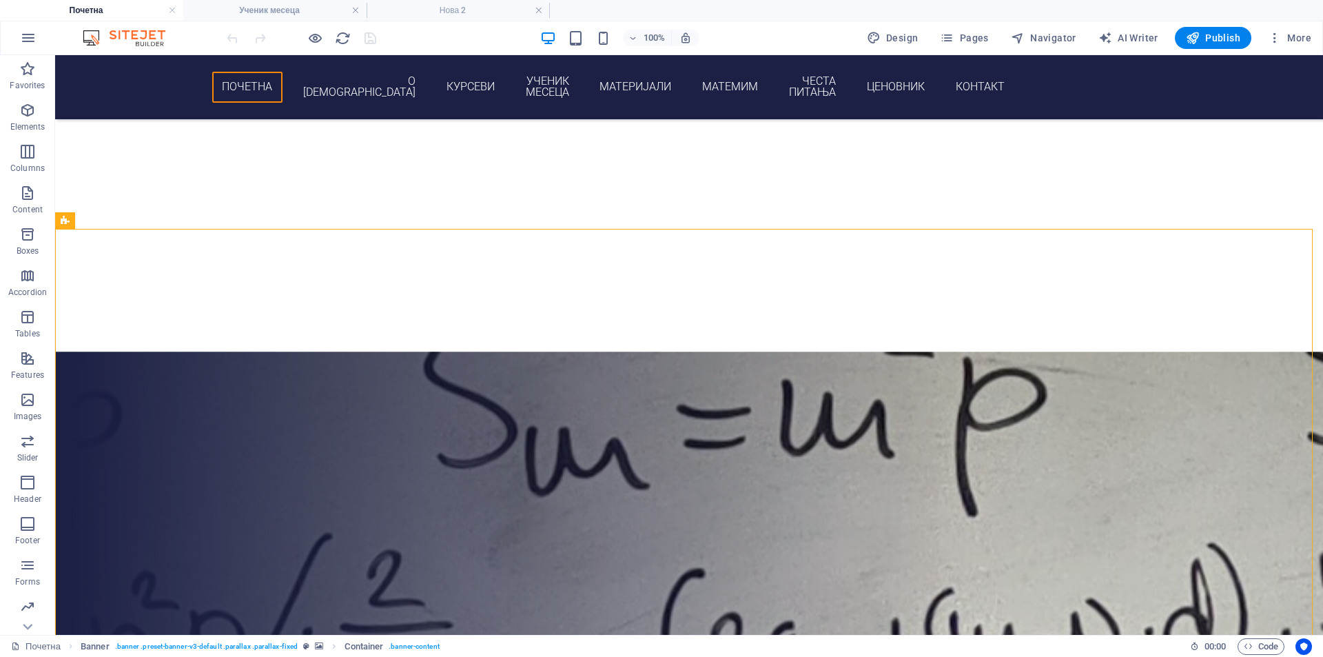
scroll to position [5713, 0]
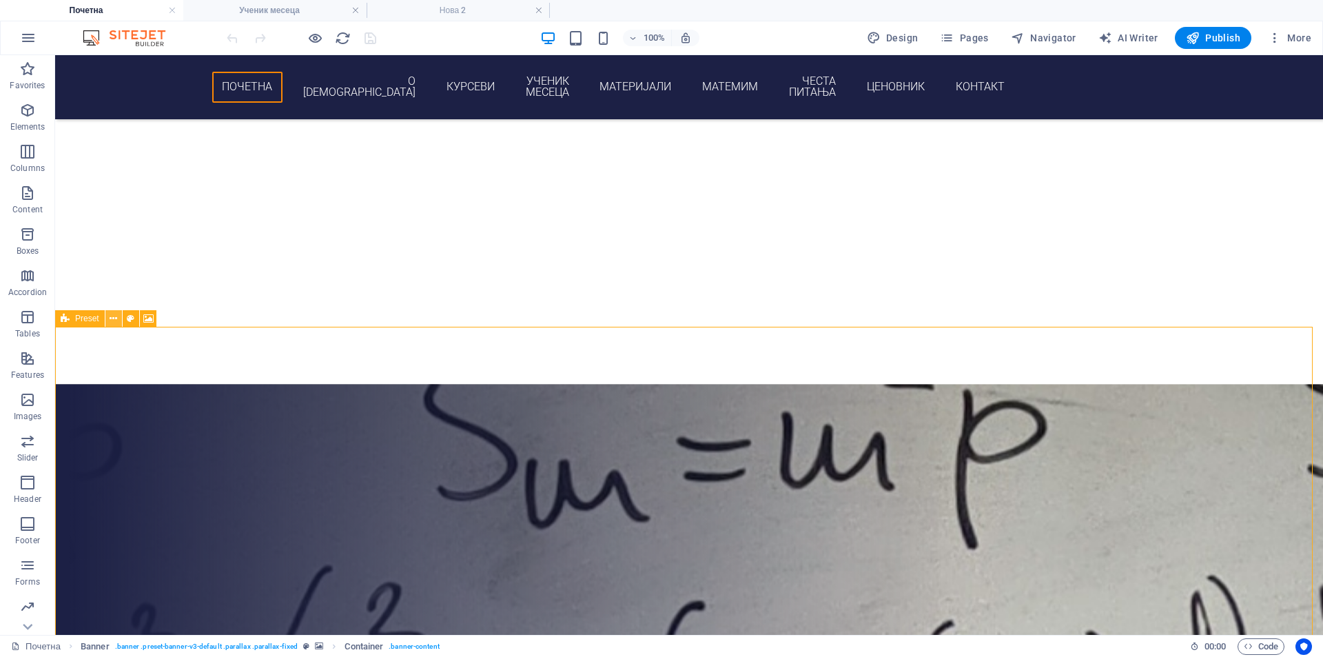
click at [108, 318] on button at bounding box center [113, 318] width 17 height 17
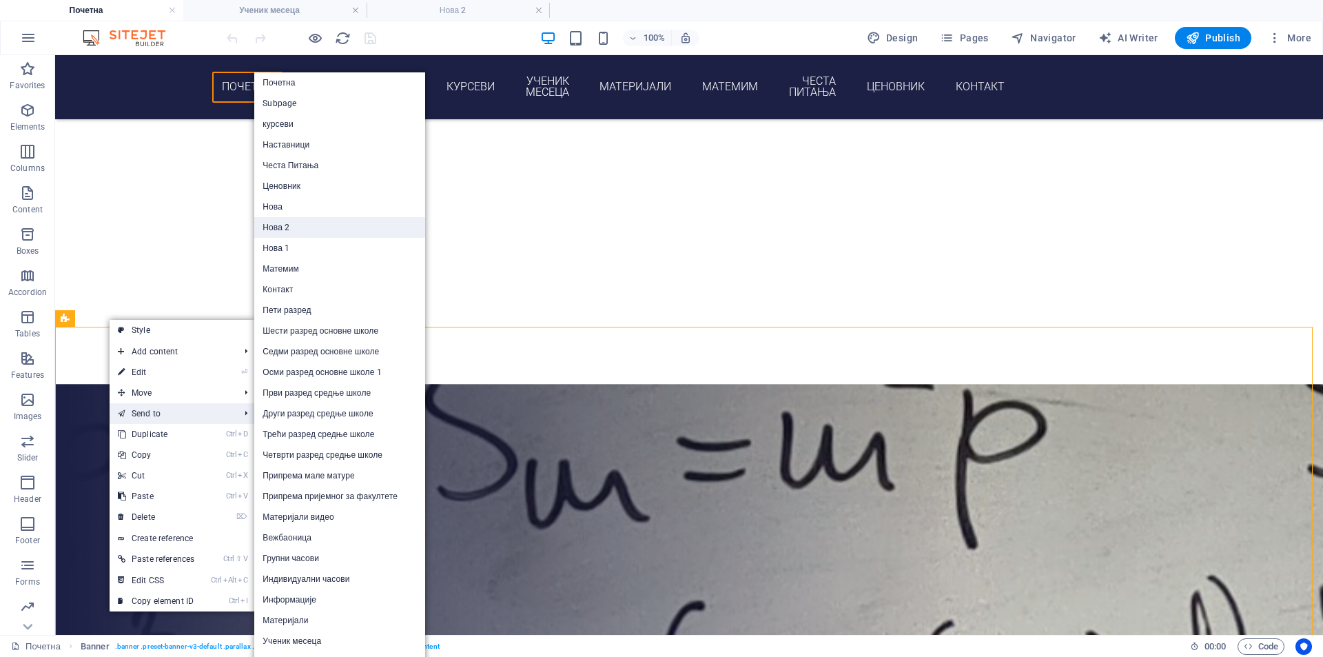
click at [299, 233] on link "Нова 2" at bounding box center [339, 227] width 171 height 21
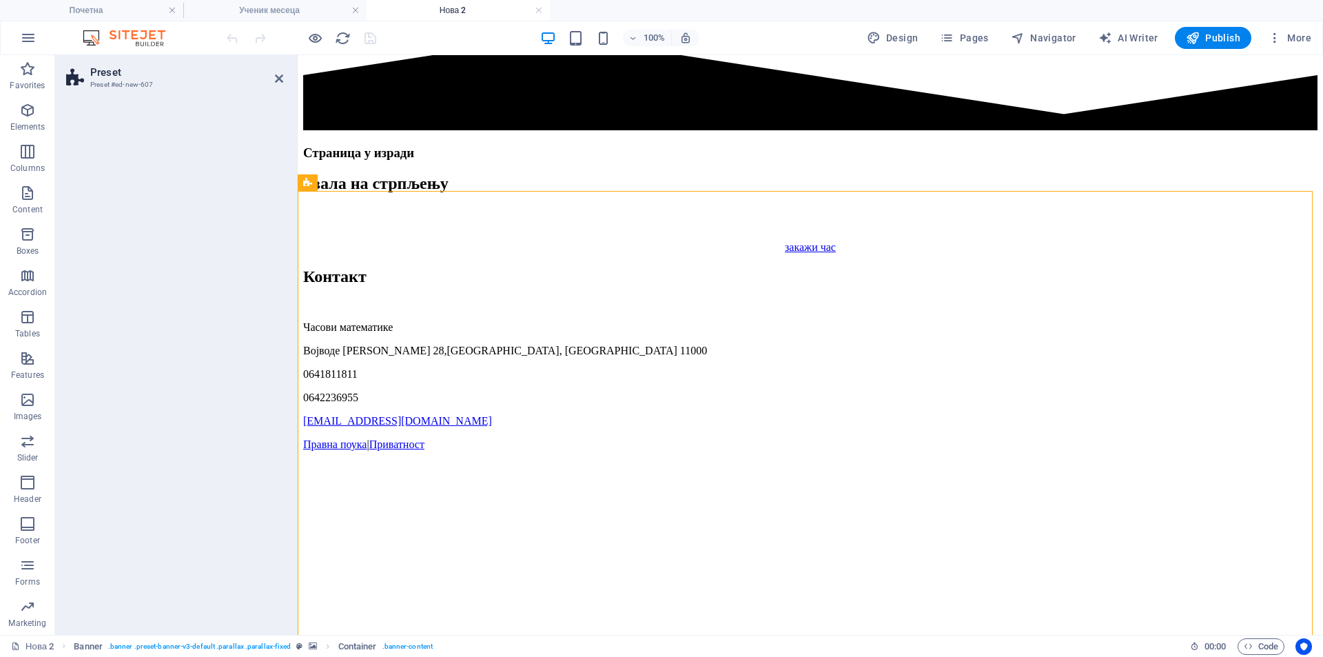
scroll to position [804, 0]
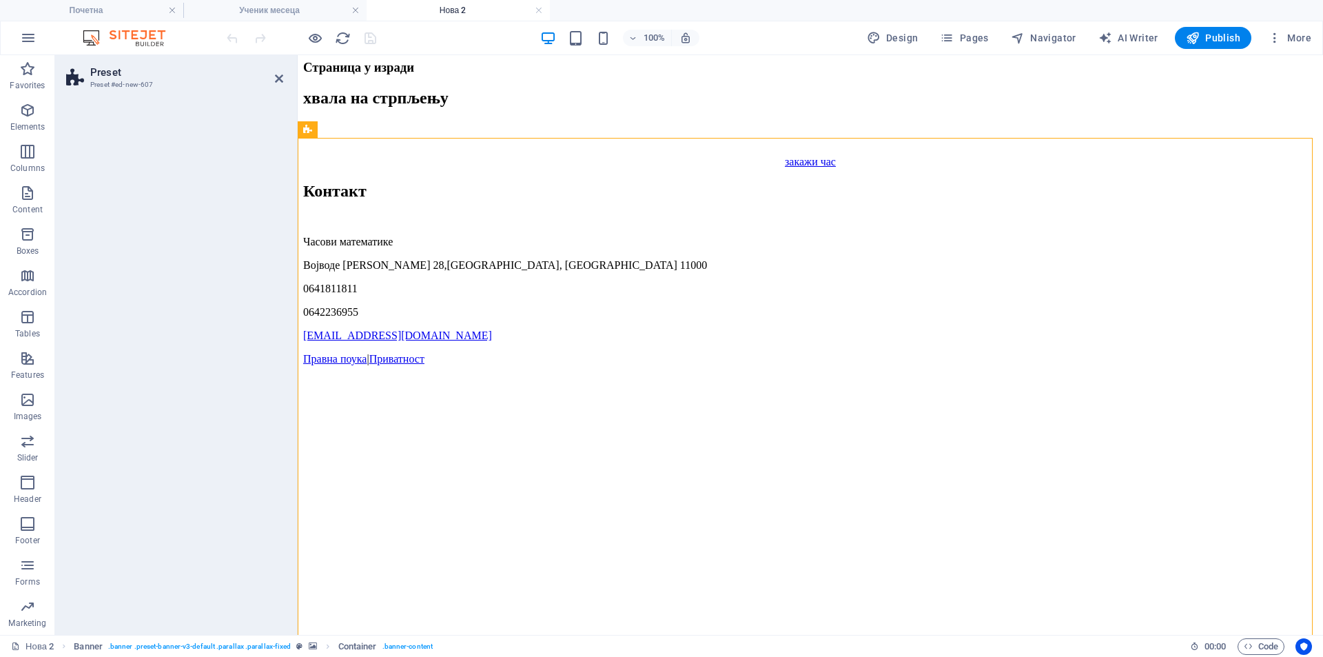
click at [276, 72] on h2 "Preset" at bounding box center [186, 72] width 193 height 12
click at [273, 71] on h2 "Preset" at bounding box center [186, 72] width 193 height 12
click at [281, 76] on icon at bounding box center [279, 78] width 8 height 11
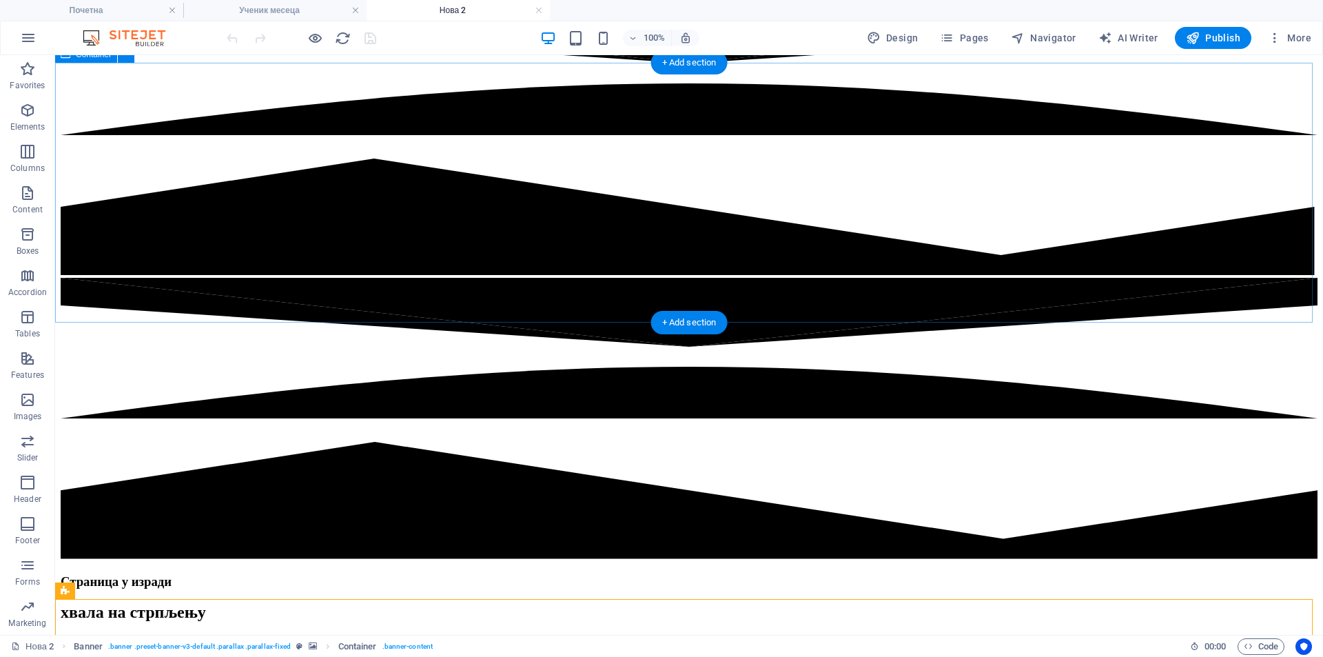
scroll to position [803, 0]
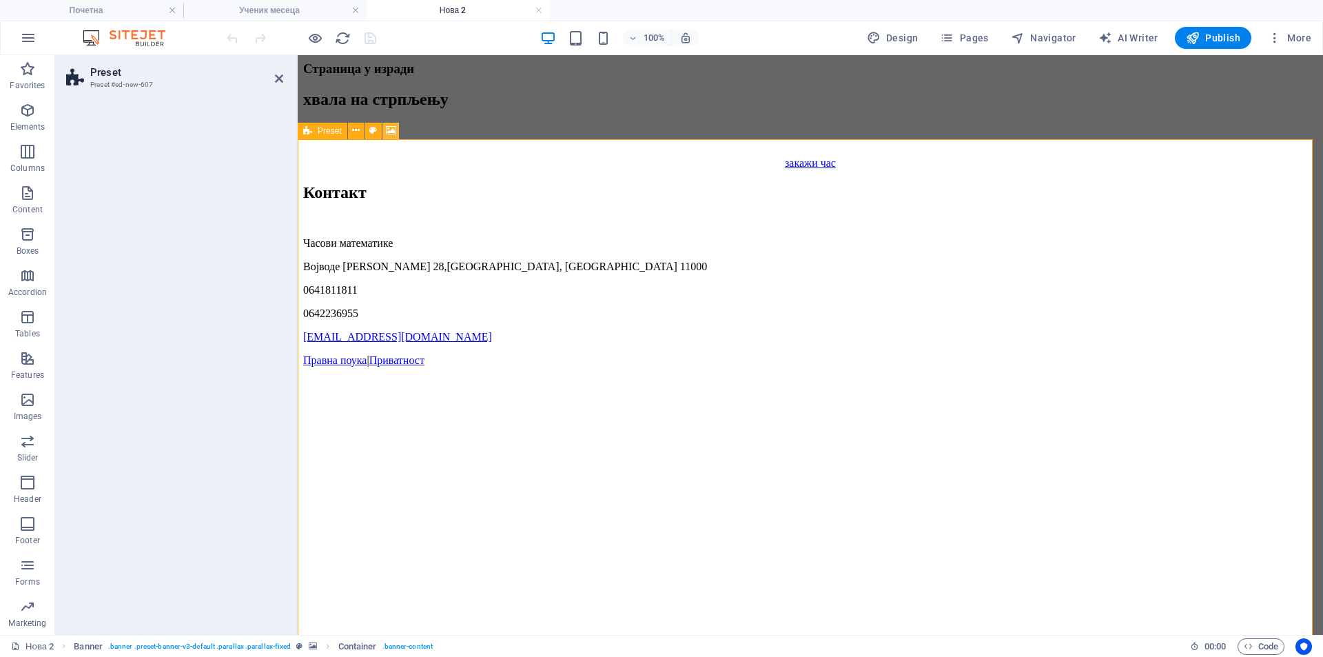
click at [386, 132] on icon at bounding box center [391, 130] width 10 height 14
click at [391, 134] on icon at bounding box center [391, 130] width 10 height 14
click at [374, 131] on icon at bounding box center [373, 130] width 8 height 14
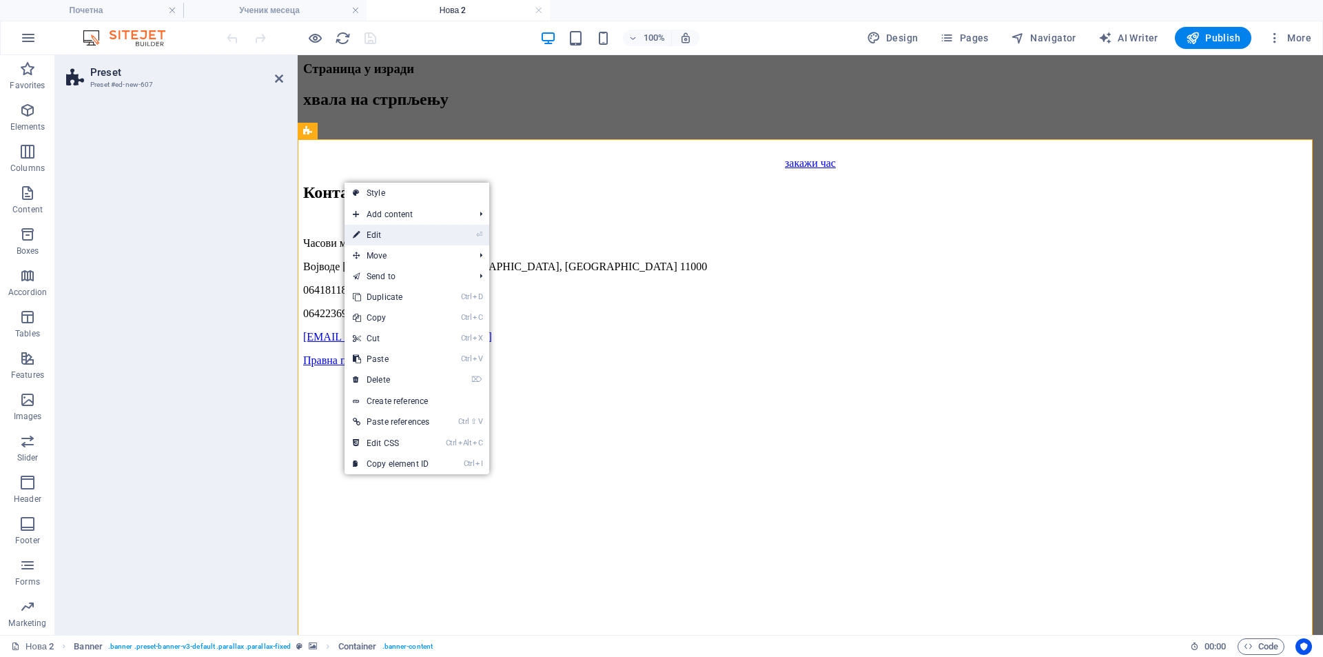
click at [390, 230] on link "⏎ Edit" at bounding box center [391, 235] width 93 height 21
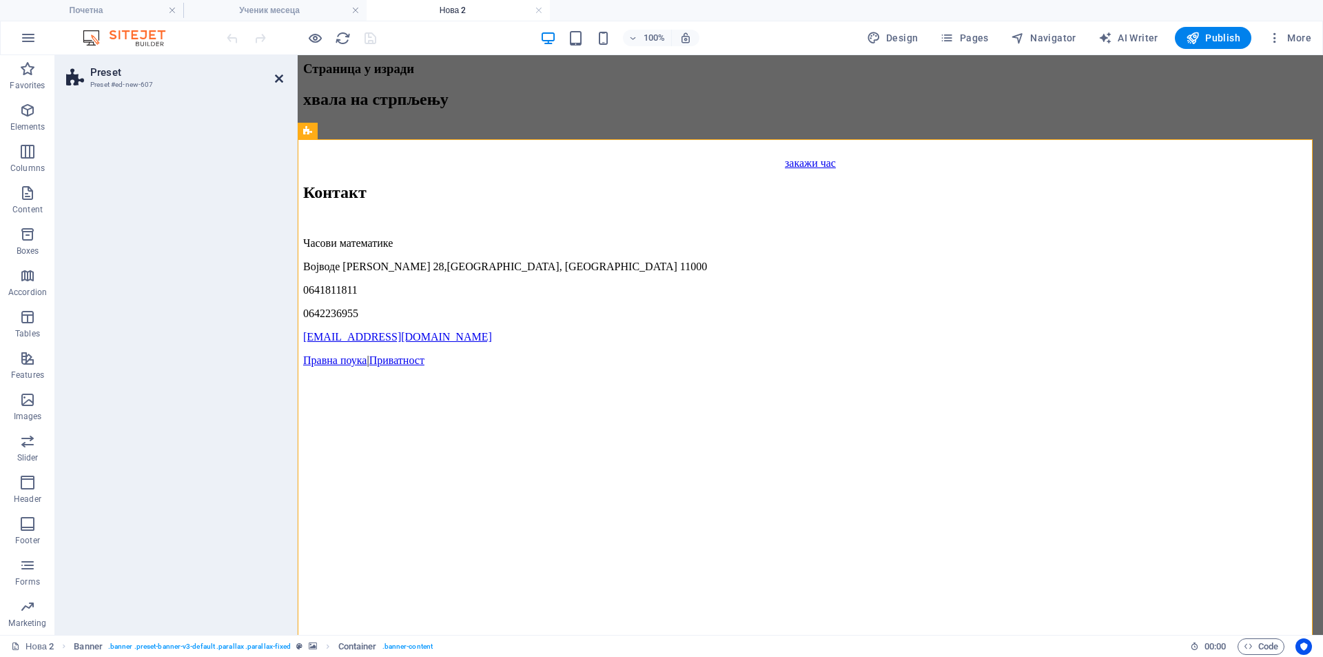
click at [279, 73] on icon at bounding box center [279, 78] width 8 height 11
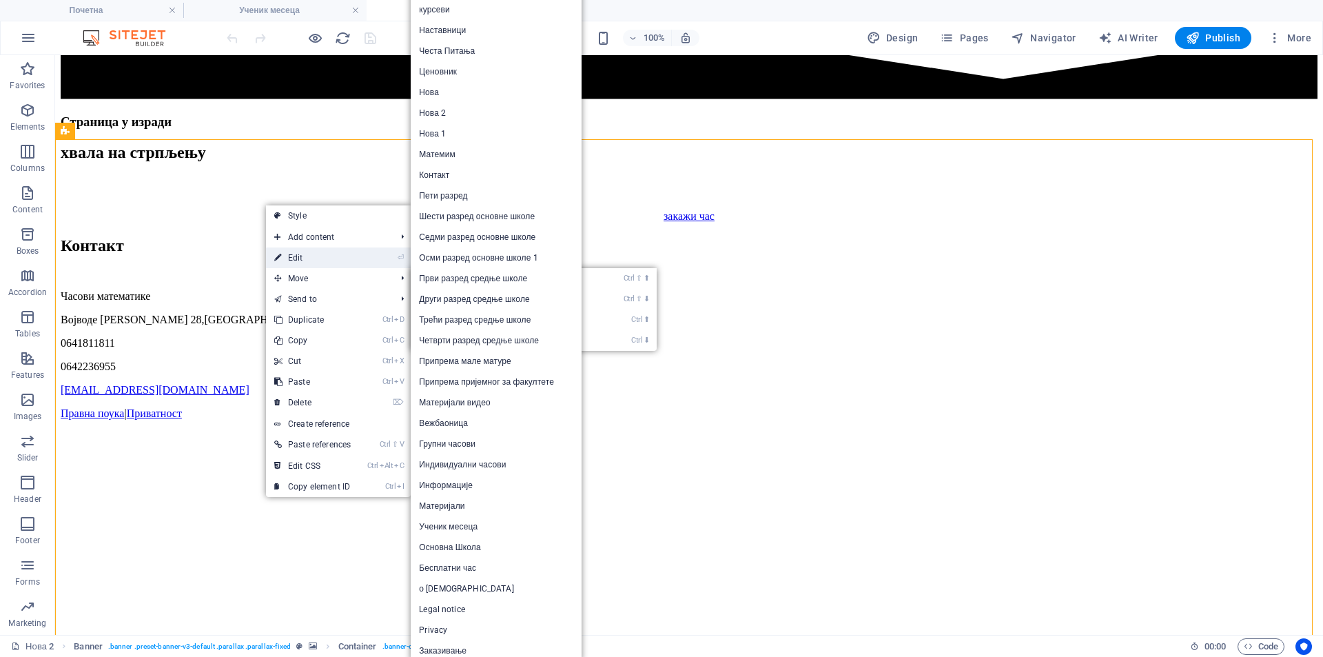
click at [318, 258] on link "⏎ Edit" at bounding box center [312, 257] width 93 height 21
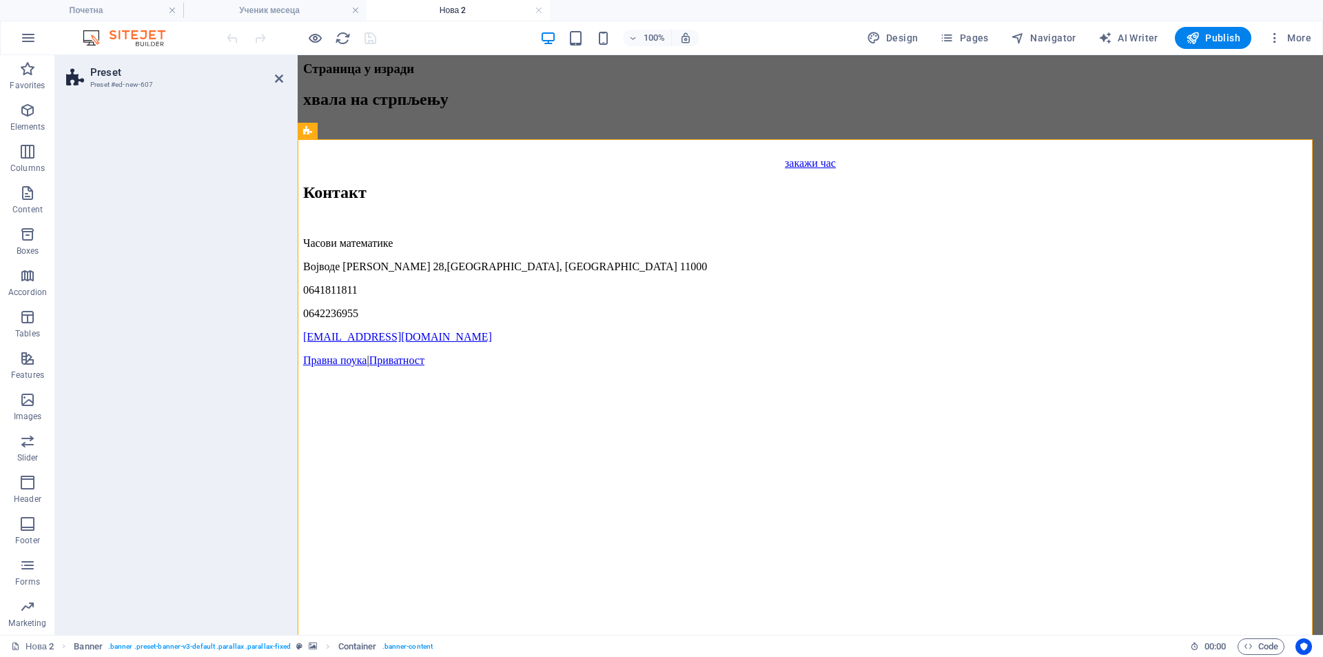
click at [181, 83] on h3 "Preset #ed-new-607" at bounding box center [172, 85] width 165 height 12
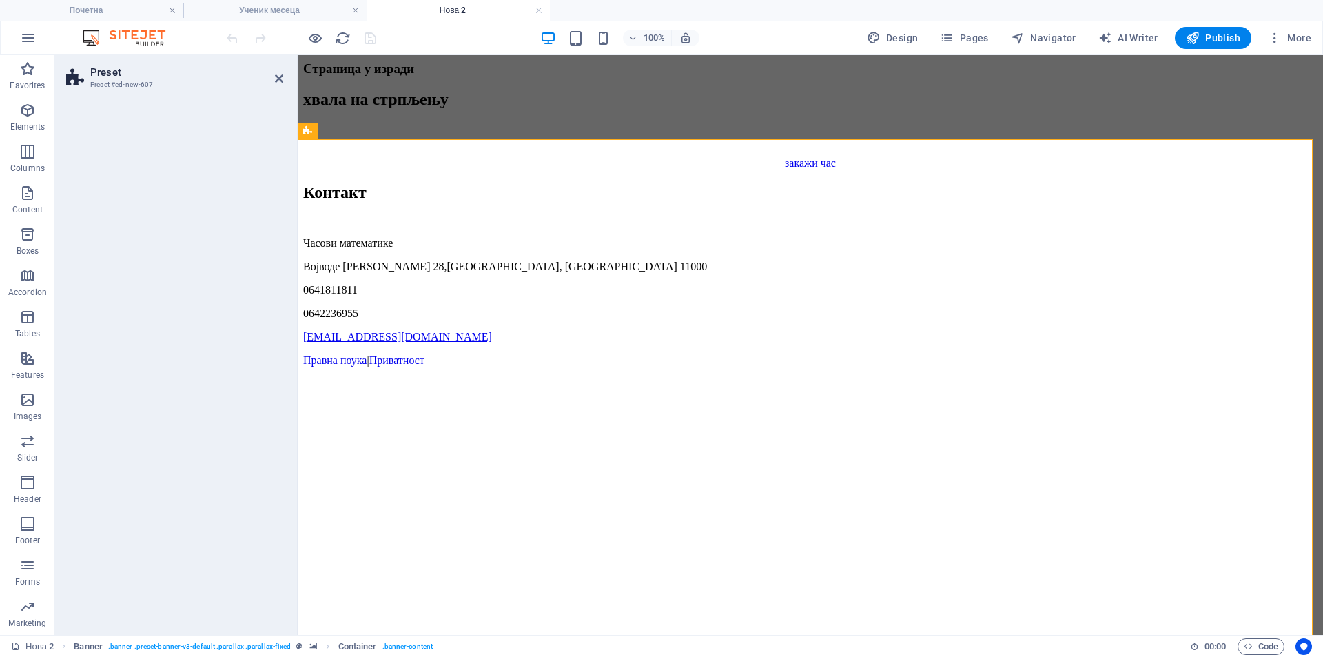
click at [181, 83] on h3 "Preset #ed-new-607" at bounding box center [172, 85] width 165 height 12
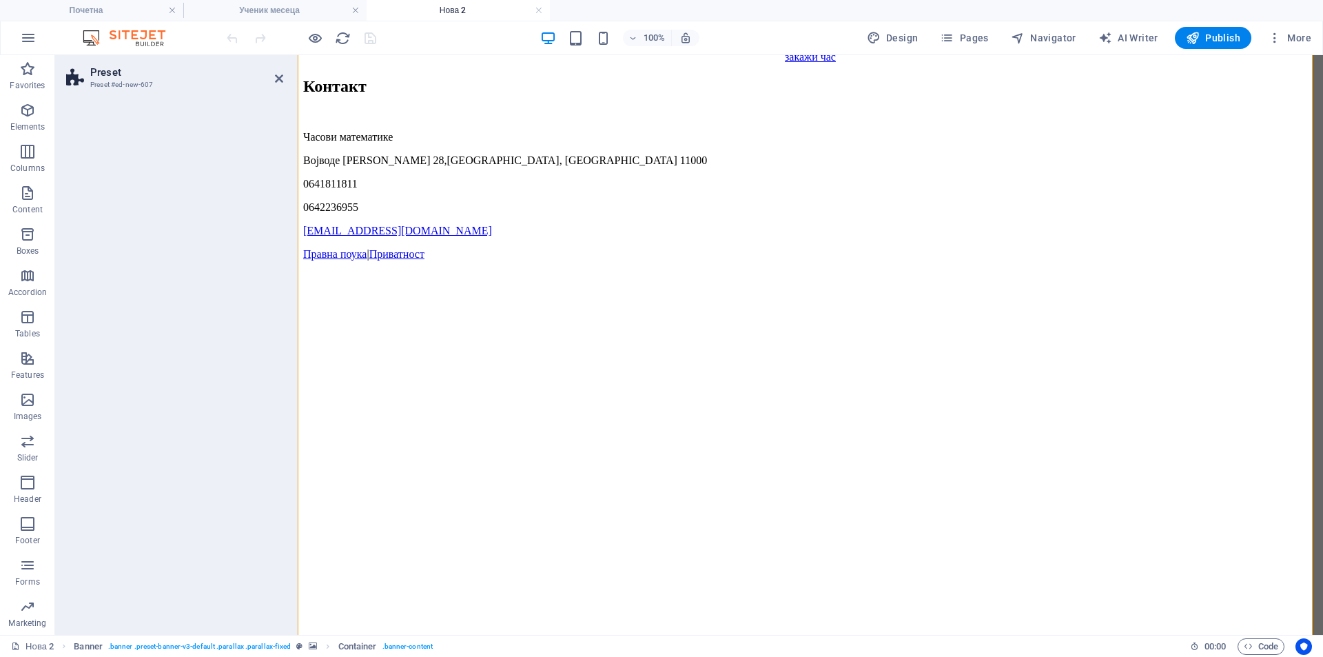
scroll to position [1032, 0]
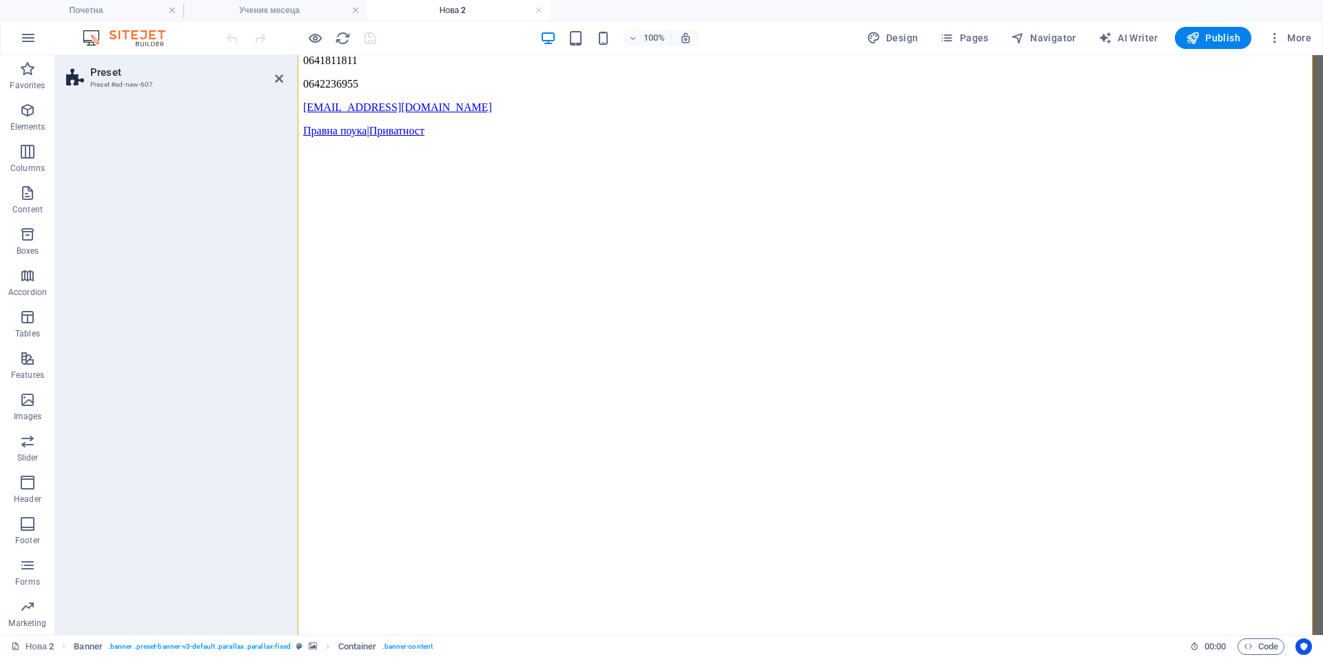
click at [365, 510] on figure at bounding box center [810, 510] width 1014 height 0
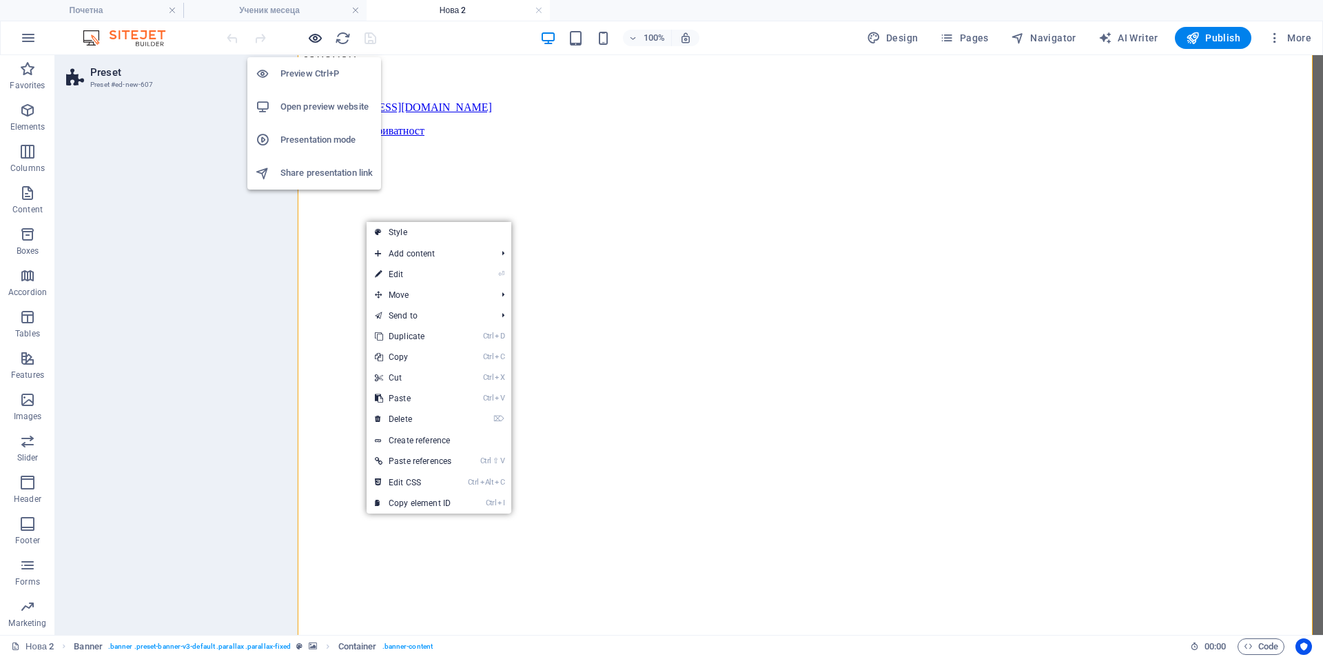
click at [314, 43] on icon "button" at bounding box center [315, 38] width 16 height 16
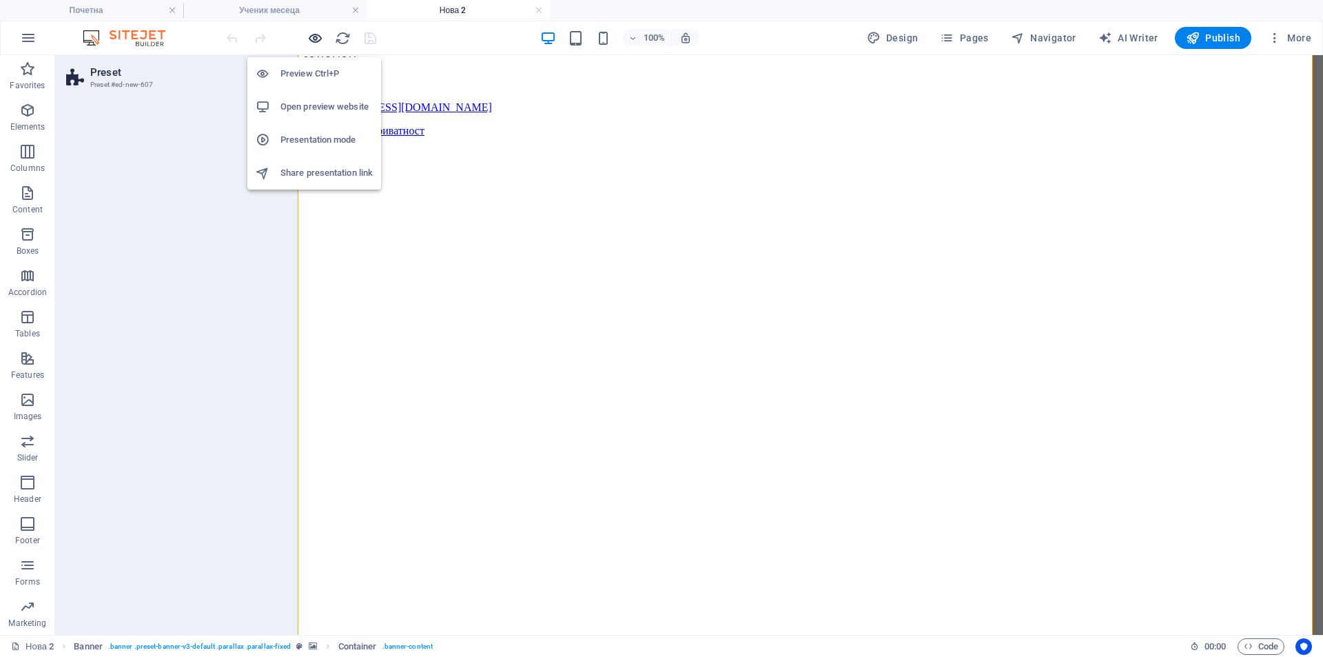
click at [314, 43] on icon "button" at bounding box center [315, 38] width 16 height 16
drag, startPoint x: 198, startPoint y: 80, endPoint x: 232, endPoint y: 79, distance: 33.1
click at [217, 80] on h3 "Preset #ed-new-607" at bounding box center [172, 85] width 165 height 12
click at [276, 80] on icon at bounding box center [279, 78] width 8 height 11
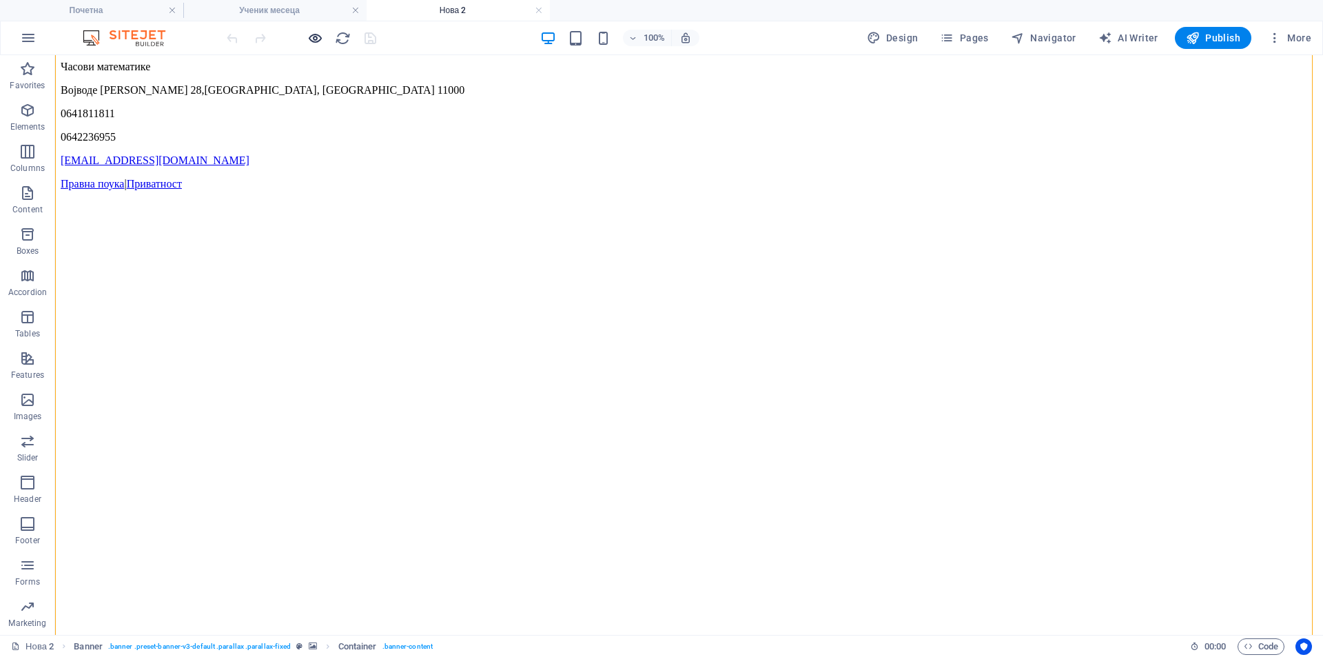
click at [314, 36] on icon "button" at bounding box center [315, 38] width 16 height 16
click at [317, 73] on h6 "Preview Ctrl+P" at bounding box center [326, 73] width 92 height 17
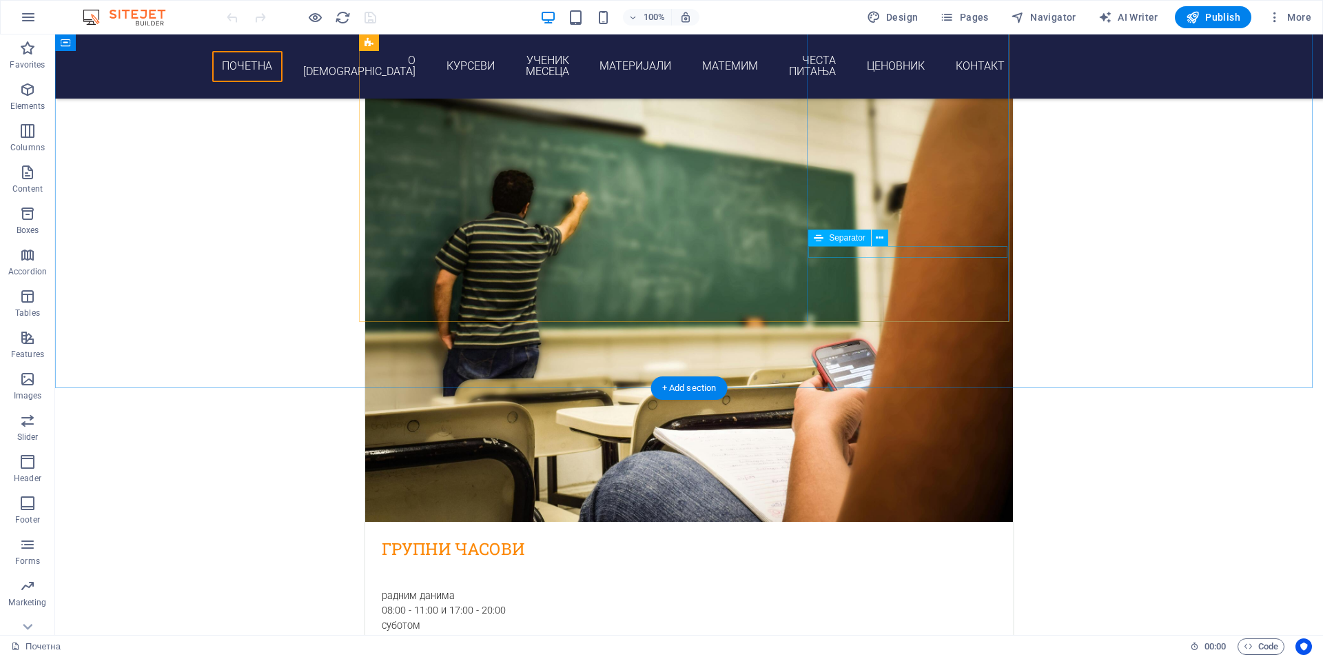
scroll to position [2412, 0]
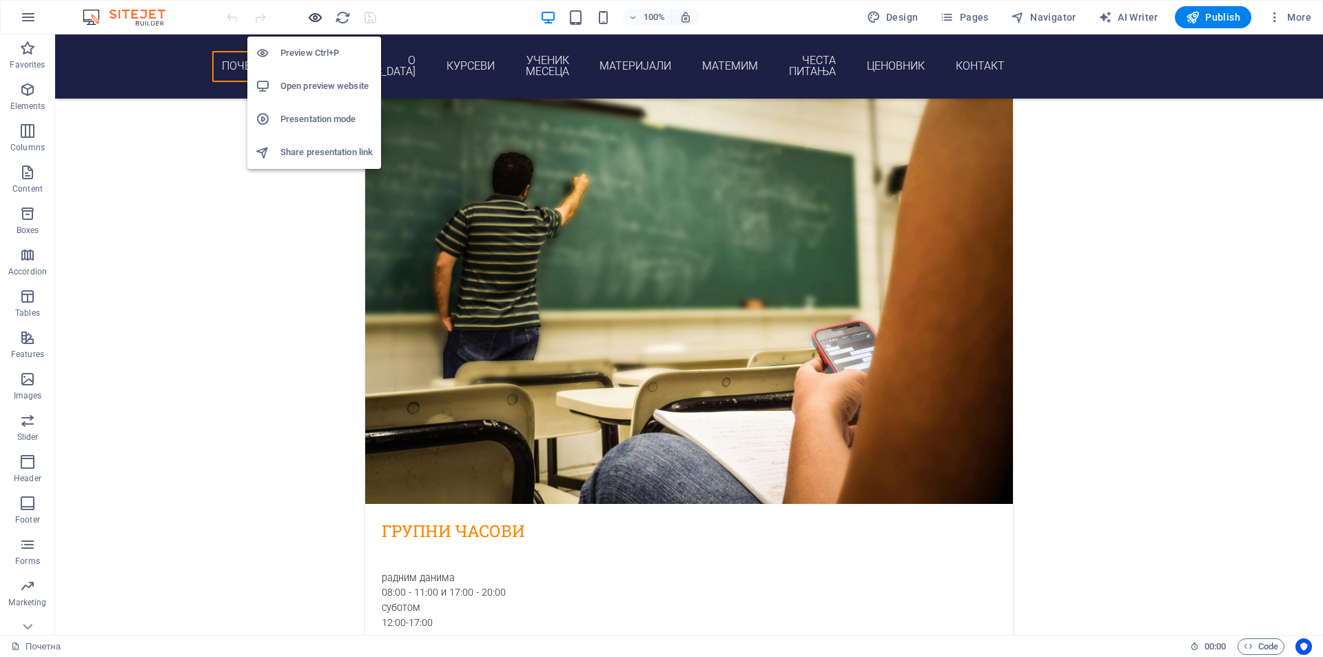
click at [314, 15] on icon "button" at bounding box center [315, 18] width 16 height 16
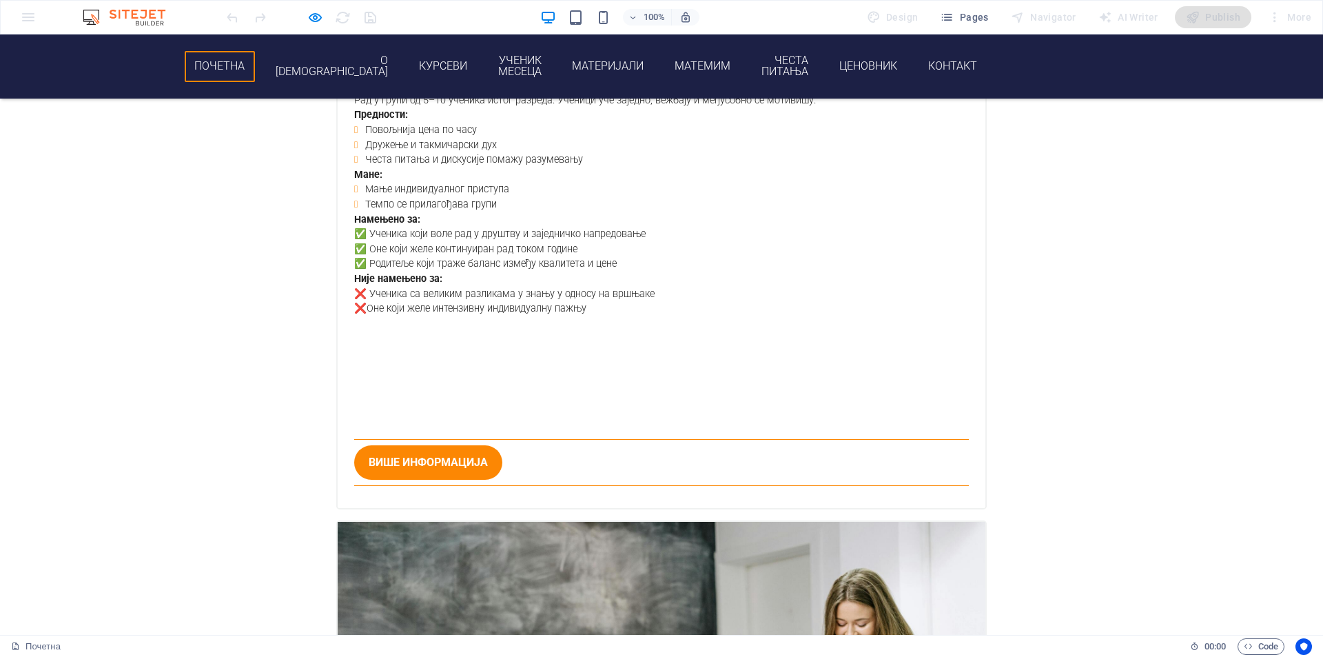
scroll to position [1853, 0]
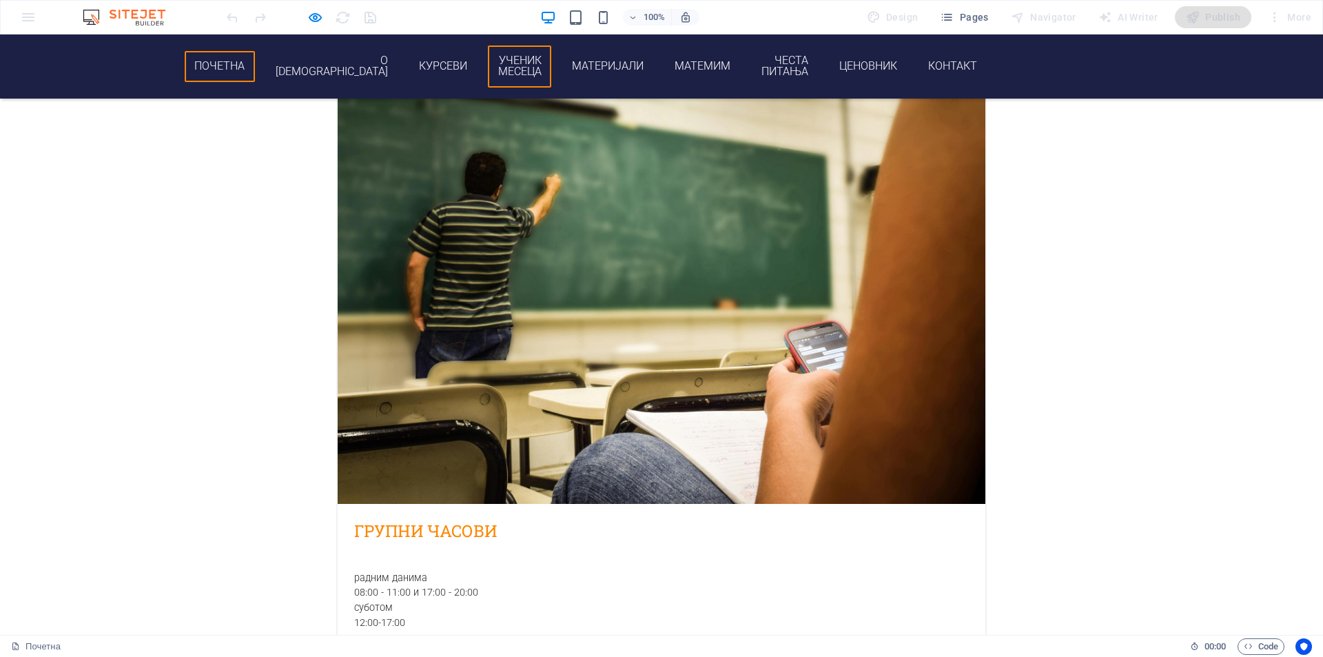
click at [551, 62] on link "Ученик месеца" at bounding box center [519, 66] width 63 height 42
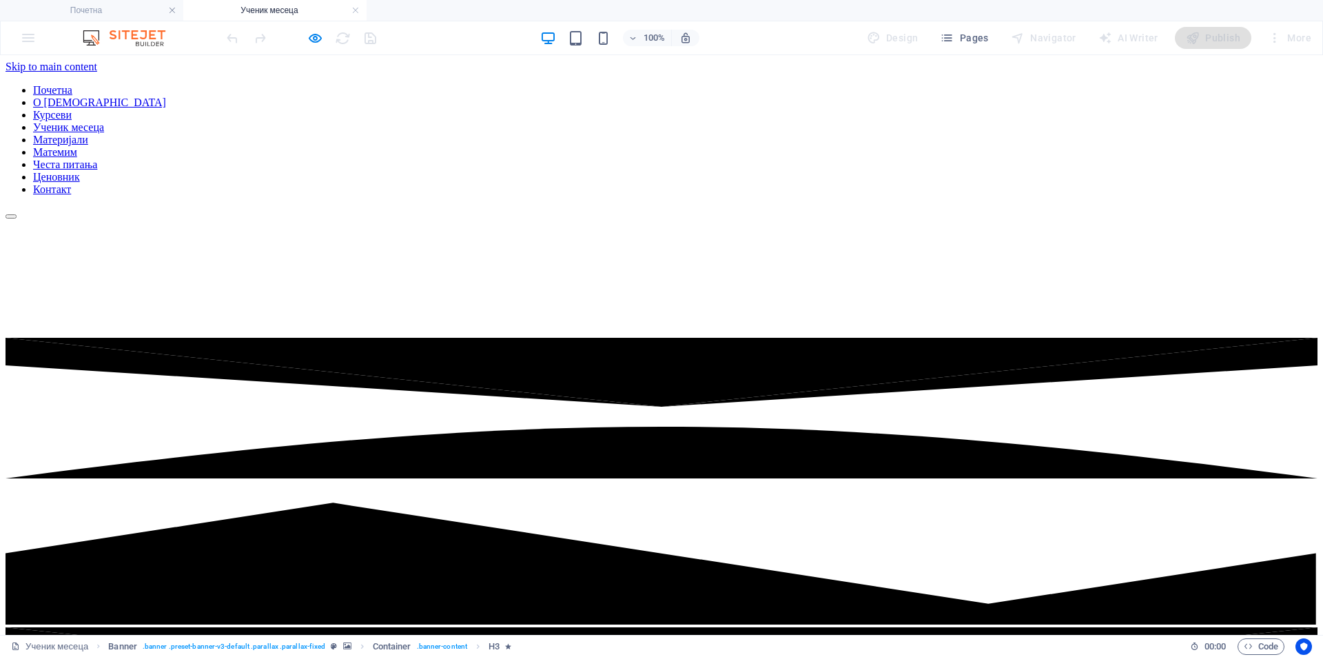
scroll to position [0, 0]
click at [263, 8] on h4 "Ученик месеца" at bounding box center [274, 10] width 183 height 15
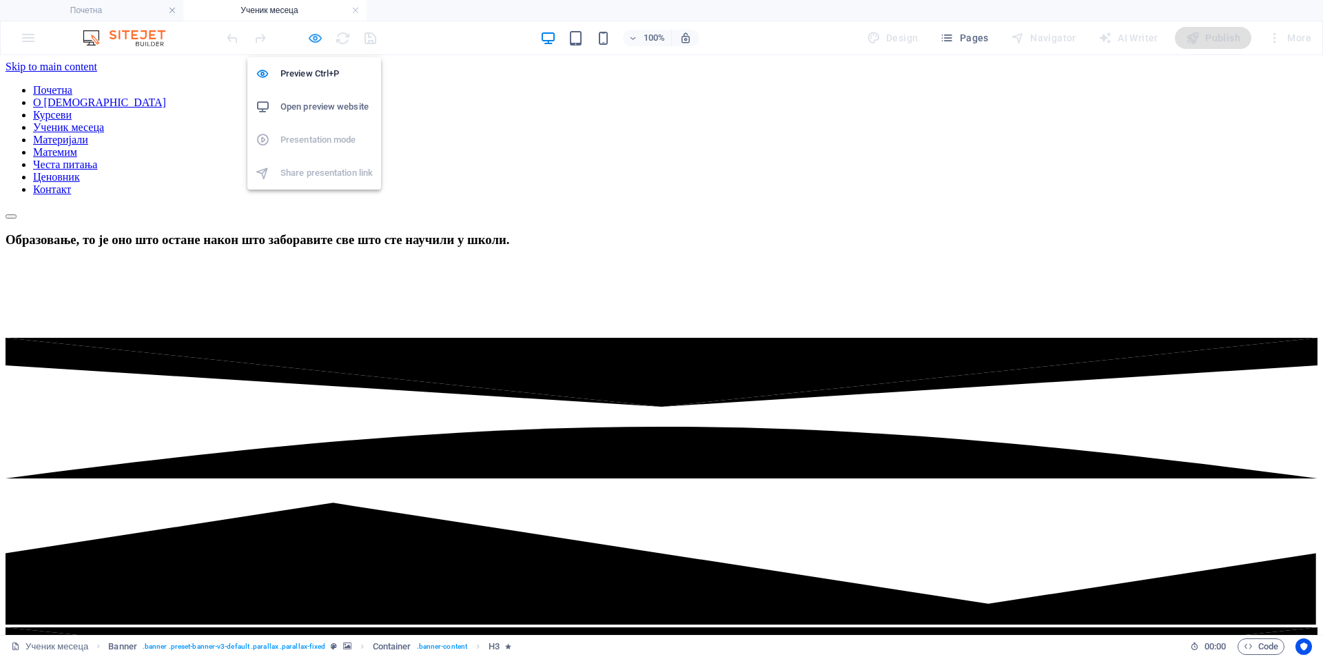
click at [316, 43] on icon "button" at bounding box center [315, 38] width 16 height 16
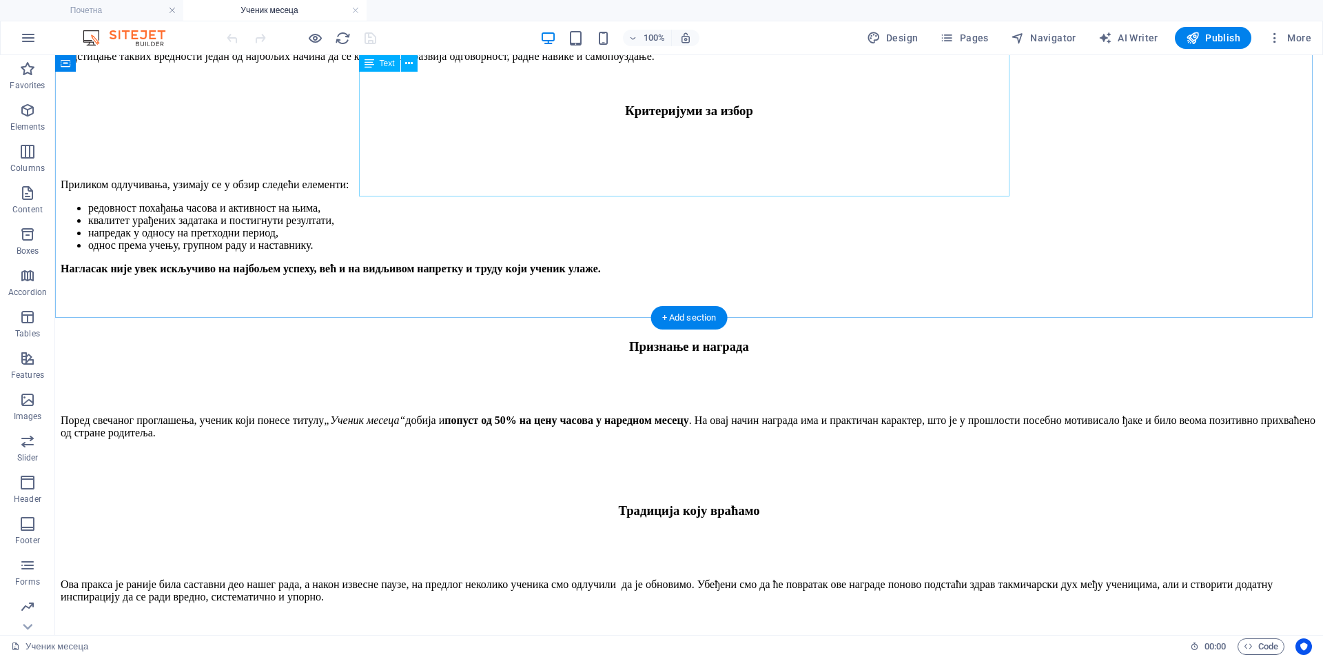
scroll to position [1263, 0]
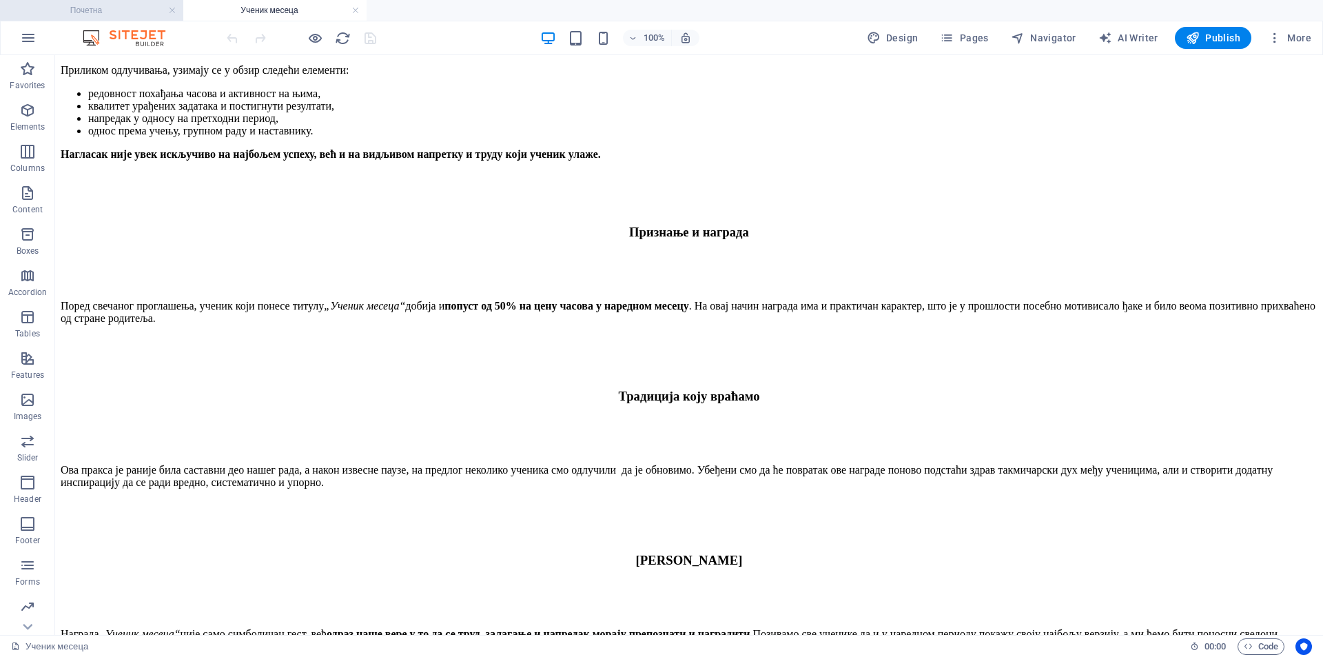
click at [134, 6] on h4 "Почетна" at bounding box center [91, 10] width 183 height 15
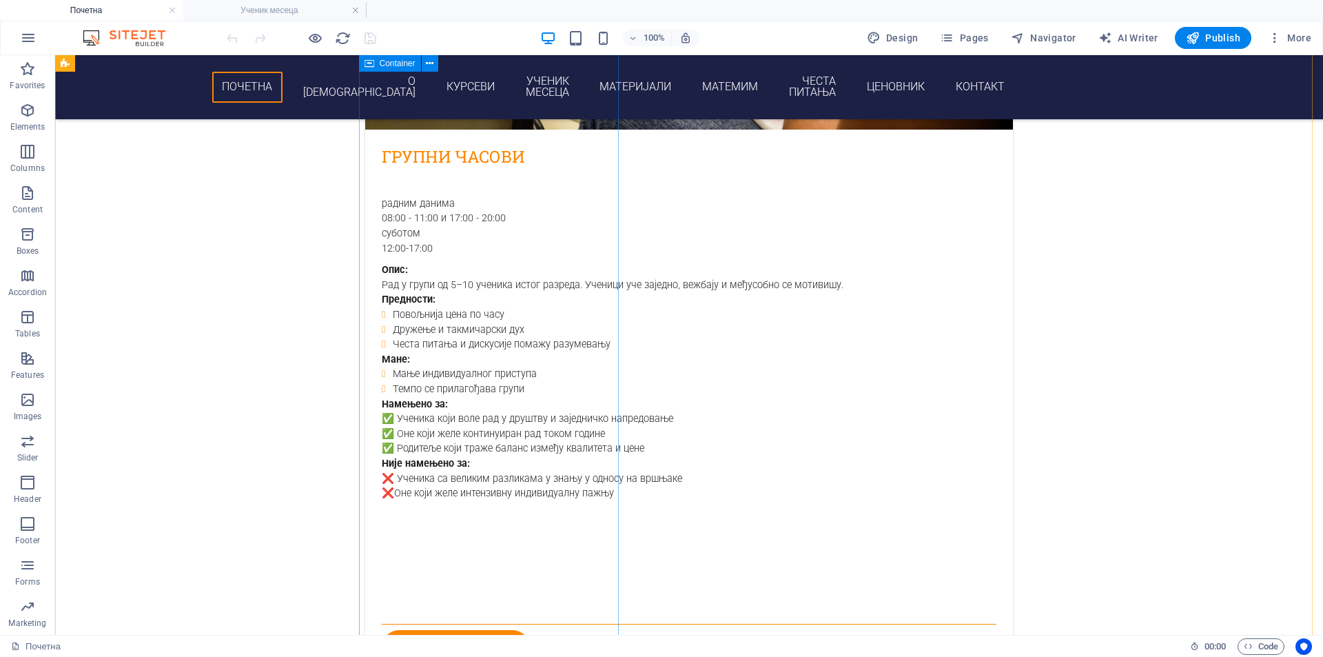
scroll to position [3151, 0]
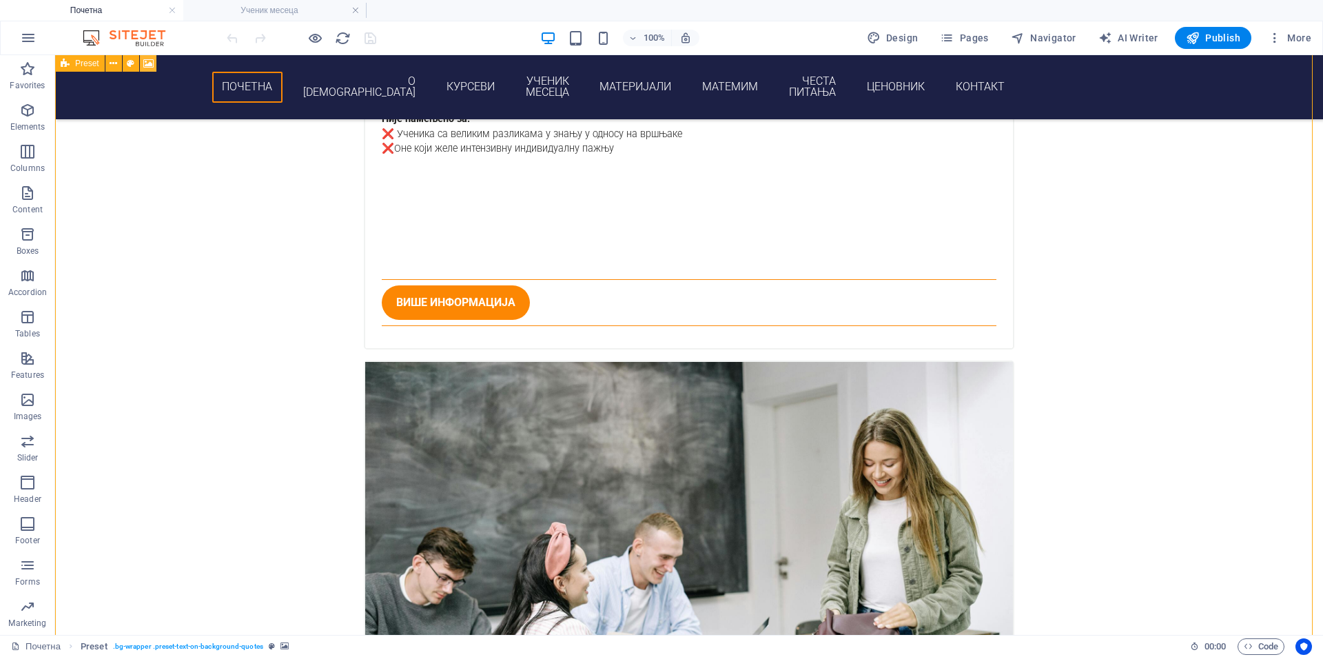
click at [147, 66] on icon at bounding box center [148, 64] width 10 height 14
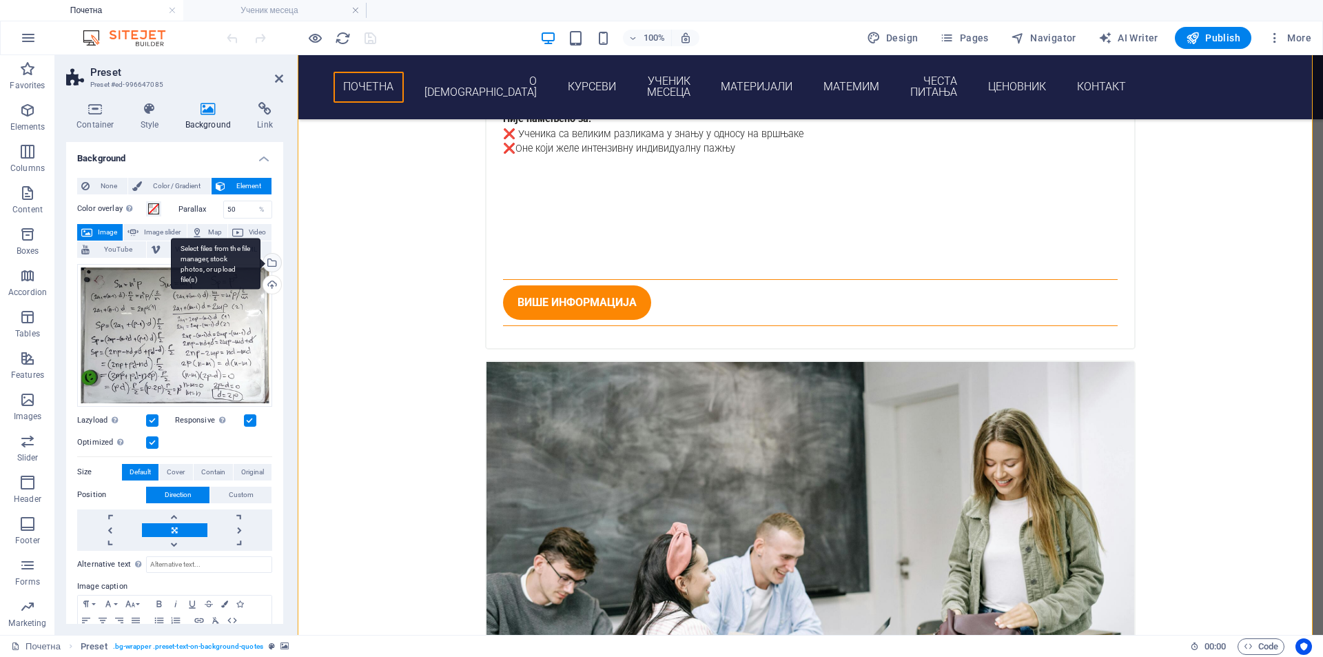
click at [260, 263] on div "Select files from the file manager, stock photos, or upload file(s)" at bounding box center [216, 264] width 90 height 52
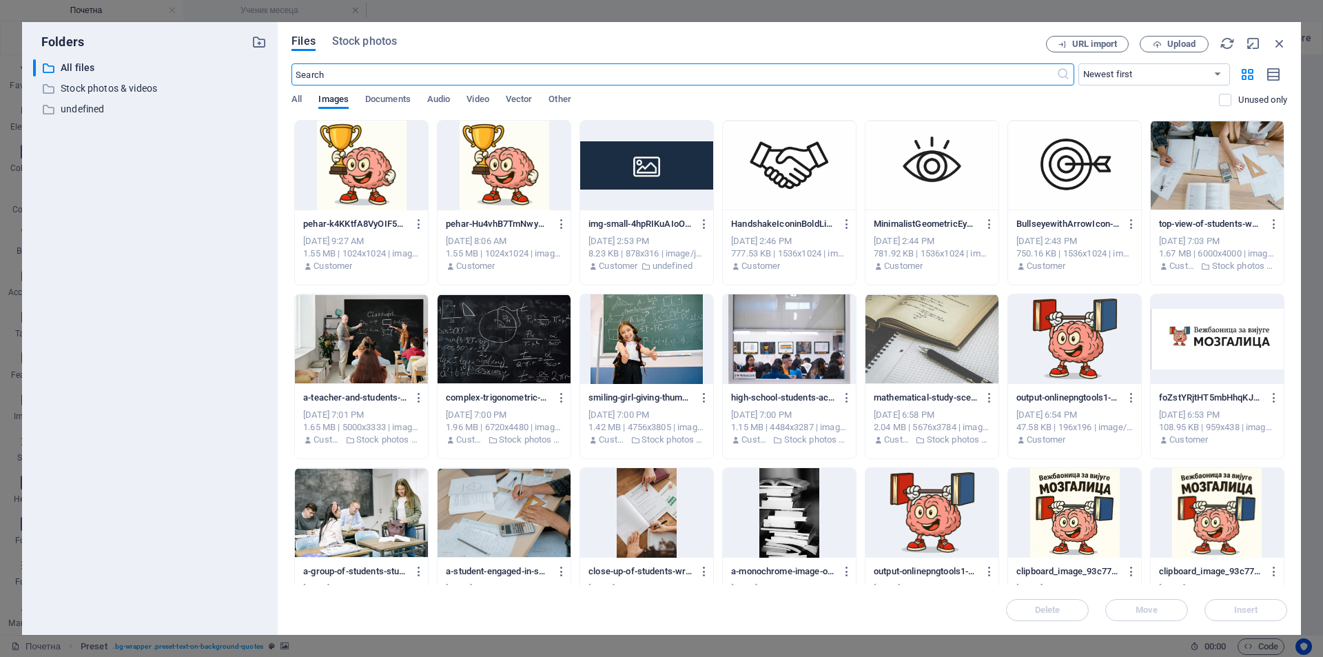
click at [377, 196] on div at bounding box center [361, 166] width 133 height 90
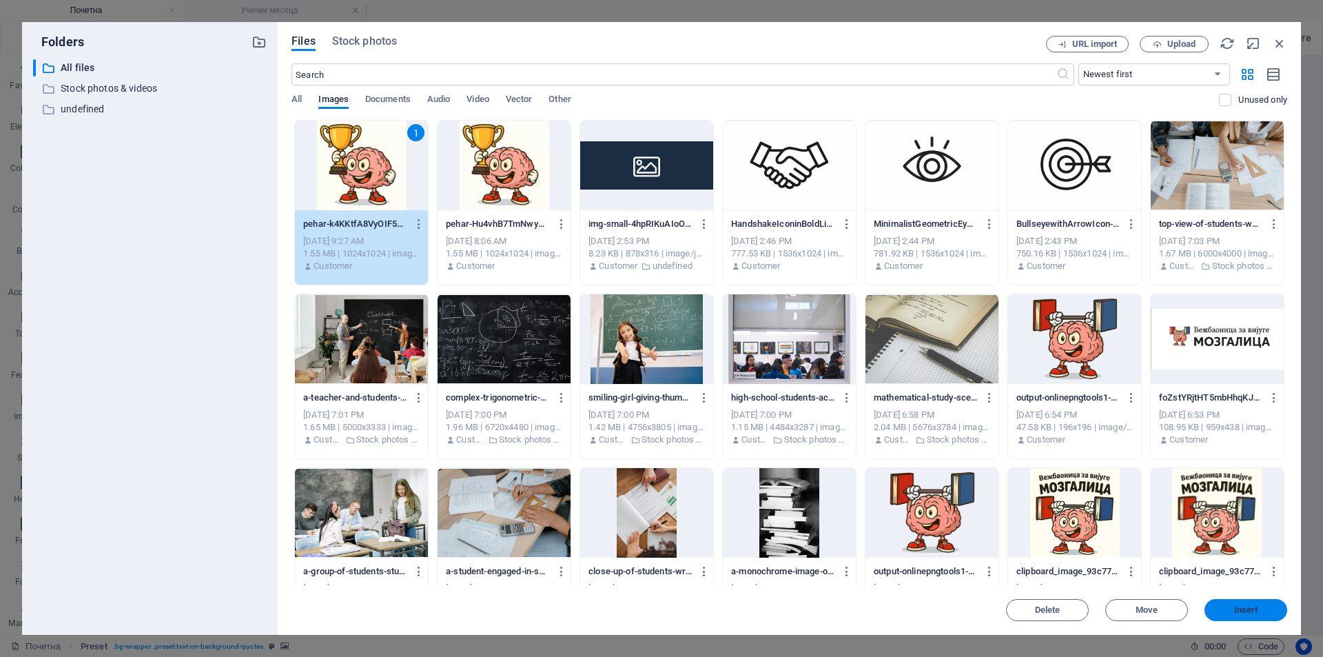
click at [1251, 617] on button "Insert" at bounding box center [1245, 610] width 83 height 22
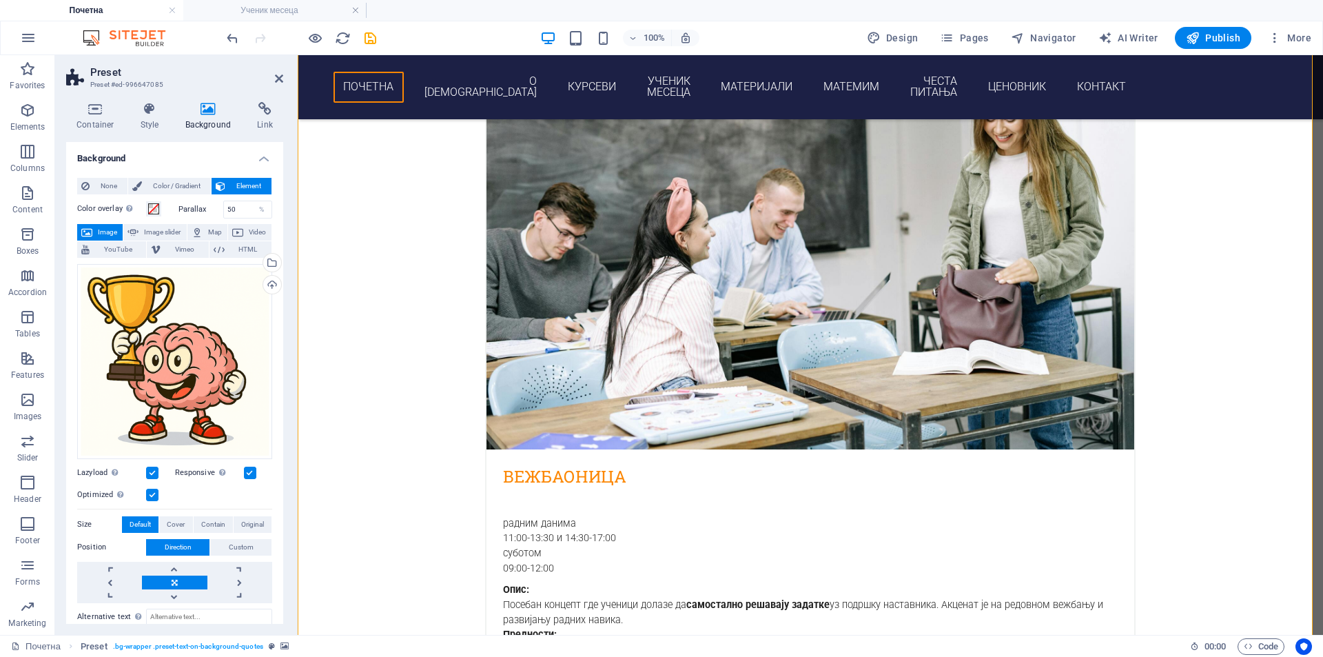
scroll to position [3611, 0]
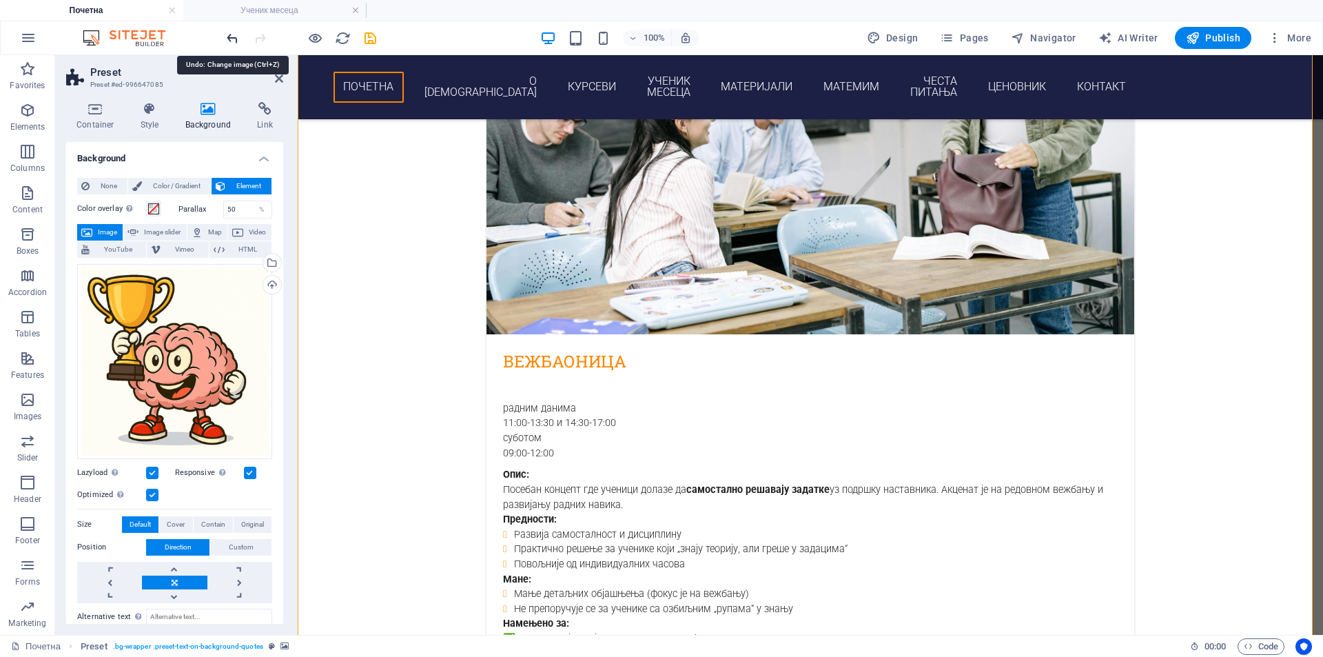
click at [225, 41] on icon "undo" at bounding box center [233, 38] width 16 height 16
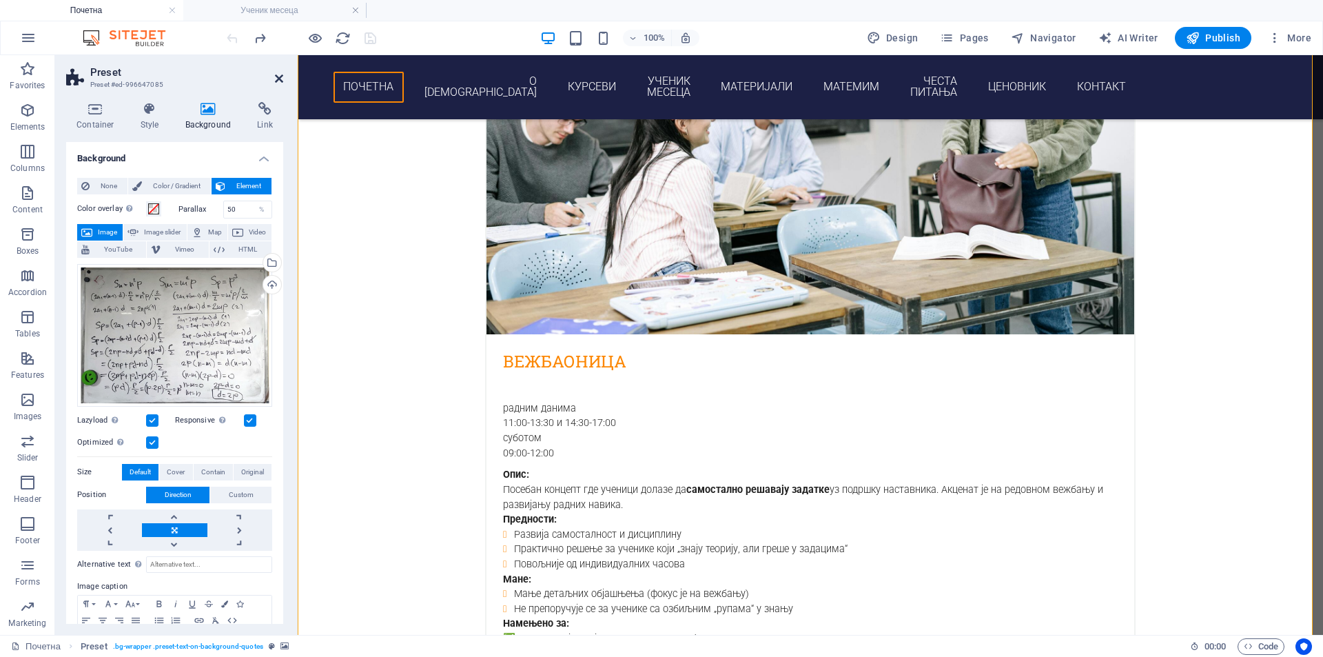
drag, startPoint x: 275, startPoint y: 79, endPoint x: 369, endPoint y: 129, distance: 106.4
click at [275, 79] on icon at bounding box center [279, 78] width 8 height 11
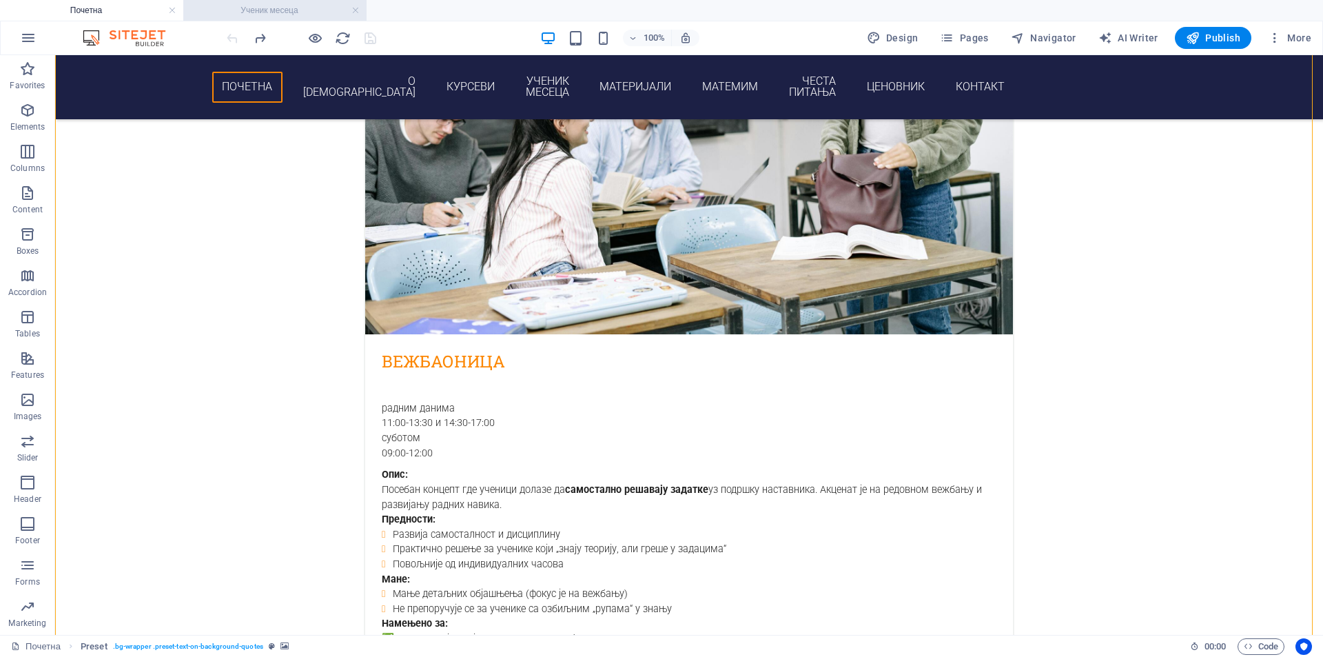
click at [291, 11] on h4 "Ученик месеца" at bounding box center [274, 10] width 183 height 15
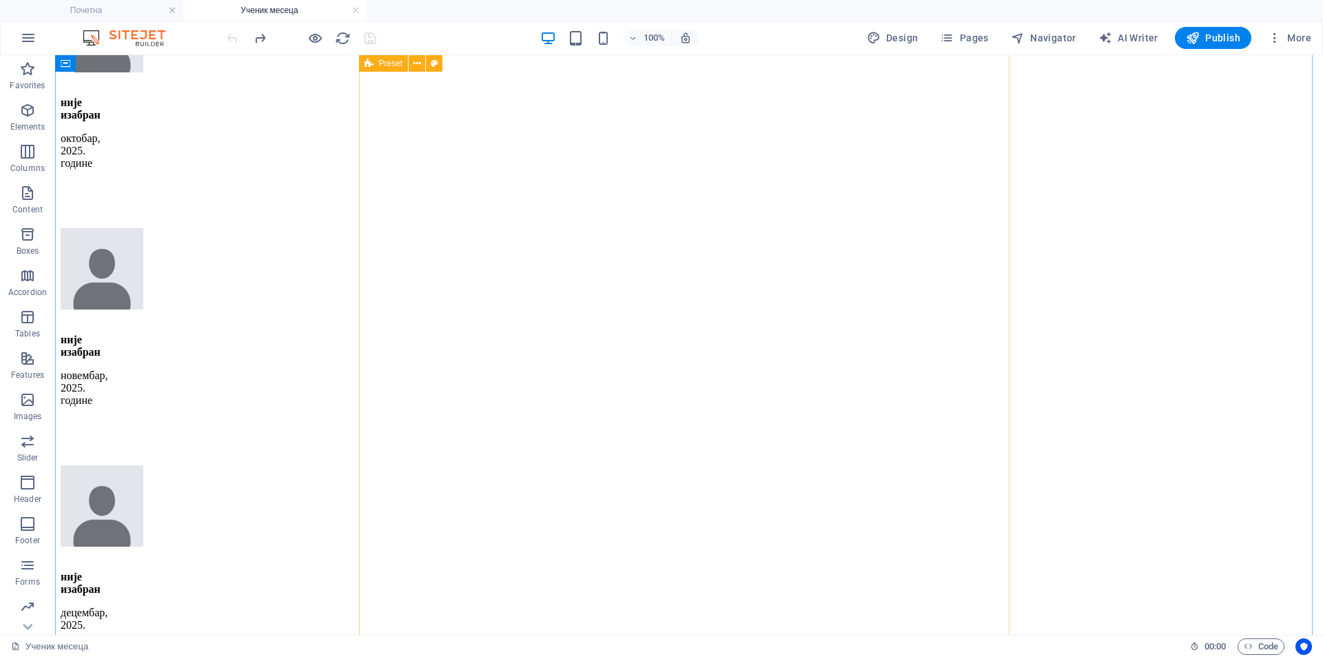
scroll to position [2297, 0]
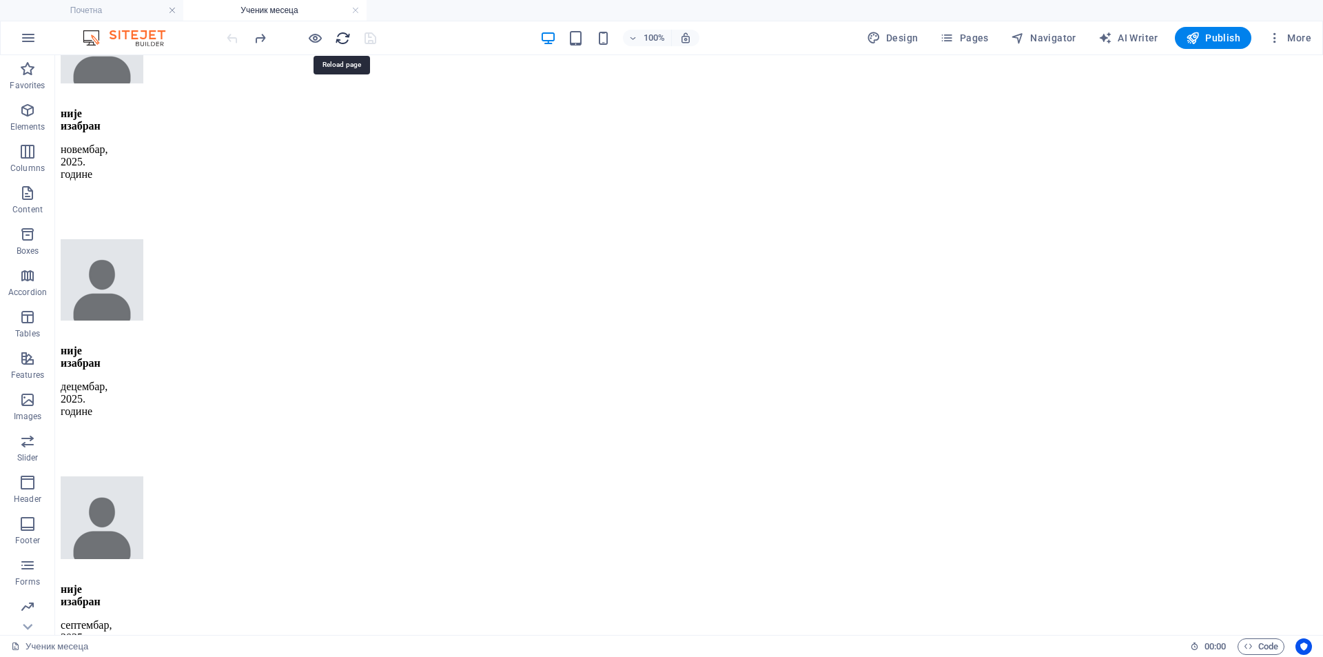
click at [346, 41] on icon "reload" at bounding box center [343, 38] width 16 height 16
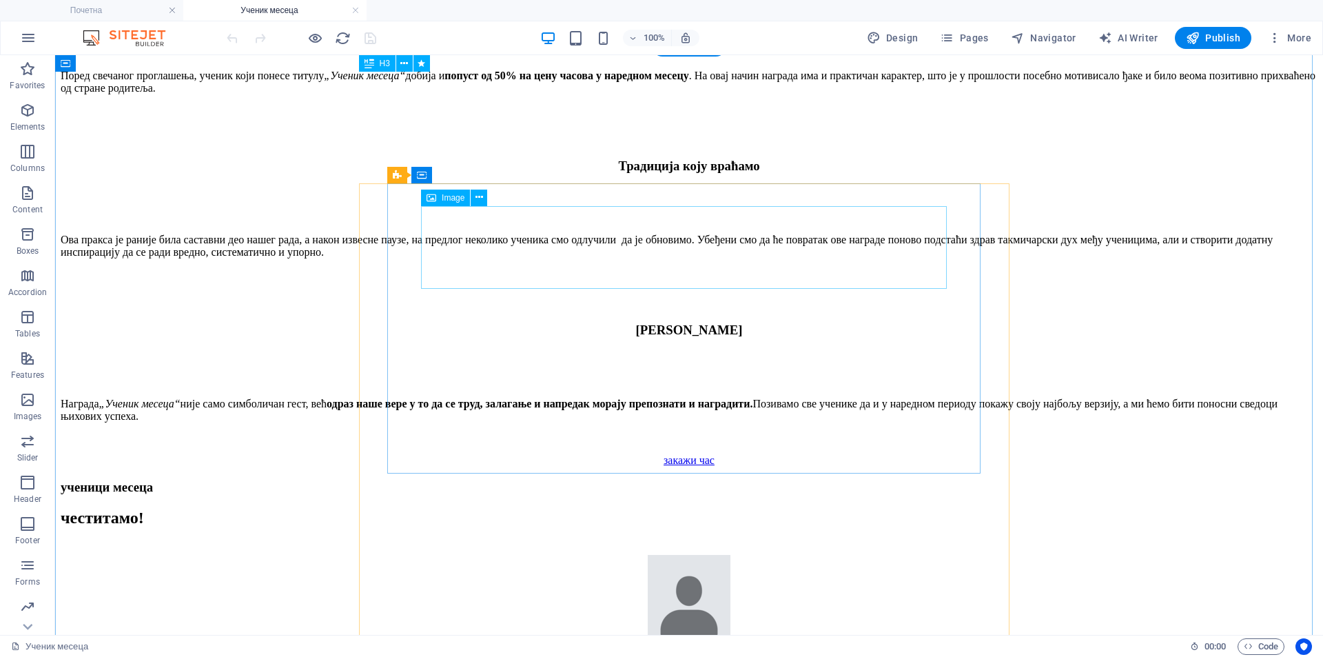
scroll to position [1608, 0]
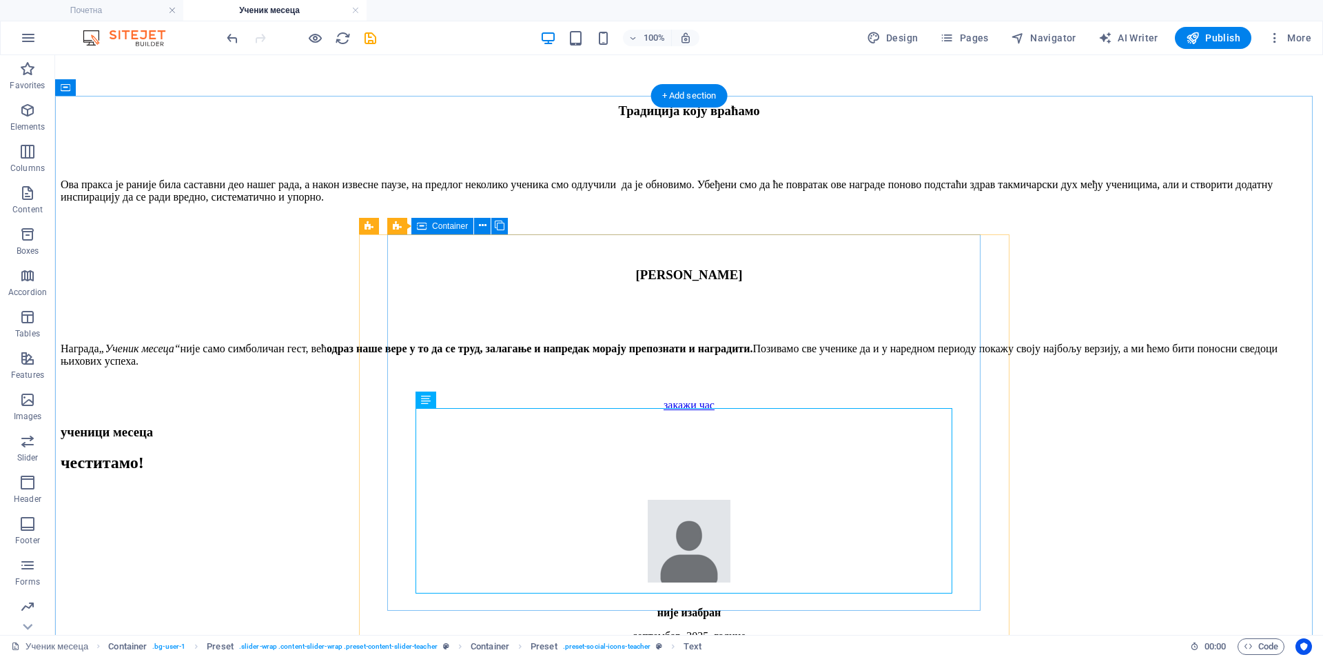
scroll to position [1378, 0]
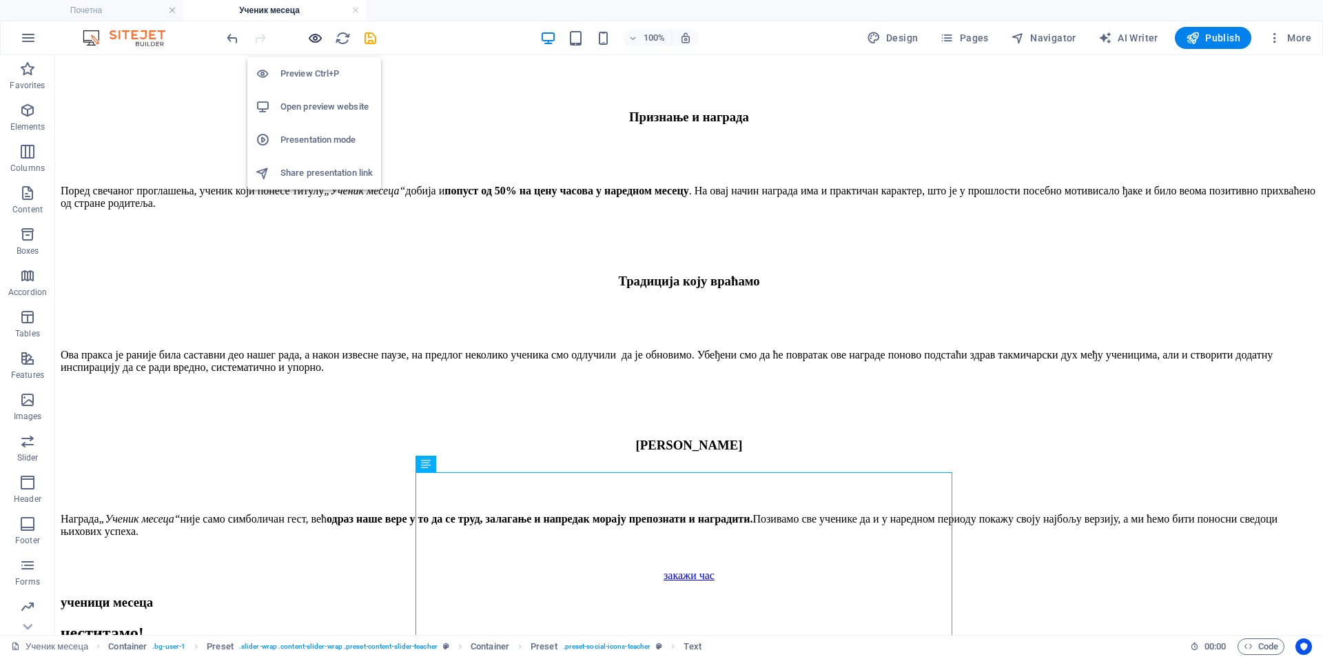
click at [310, 40] on icon "button" at bounding box center [315, 38] width 16 height 16
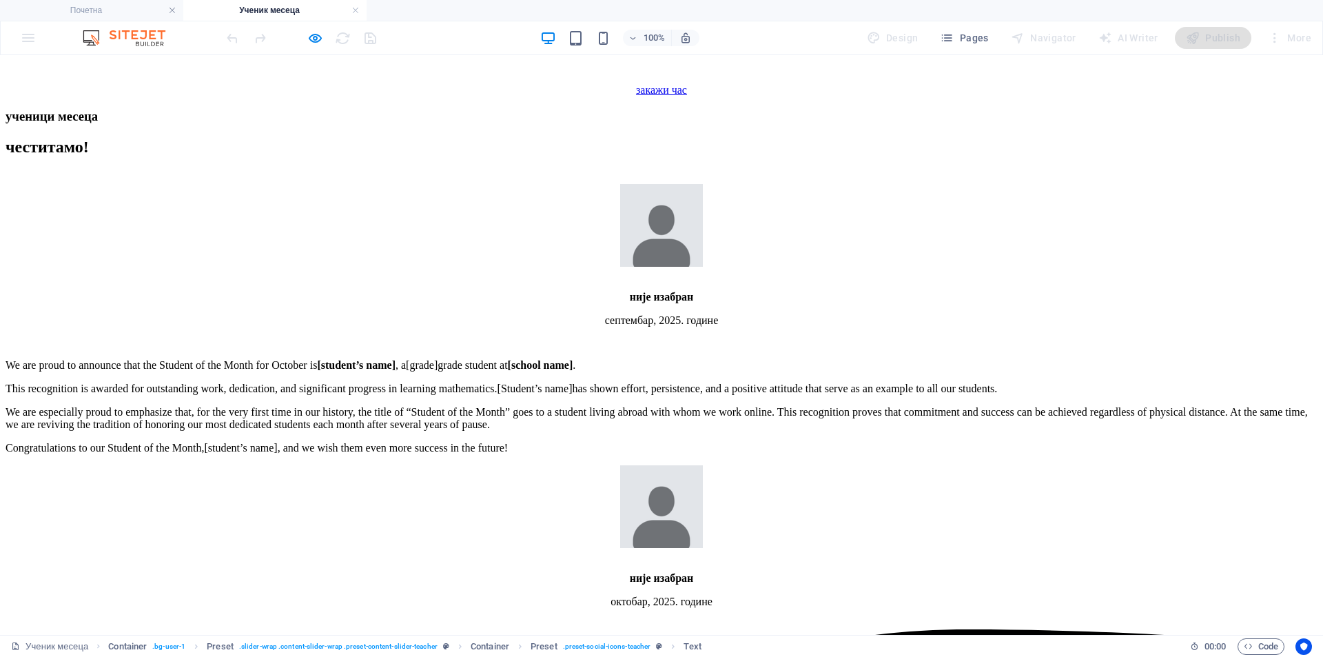
scroll to position [1838, 0]
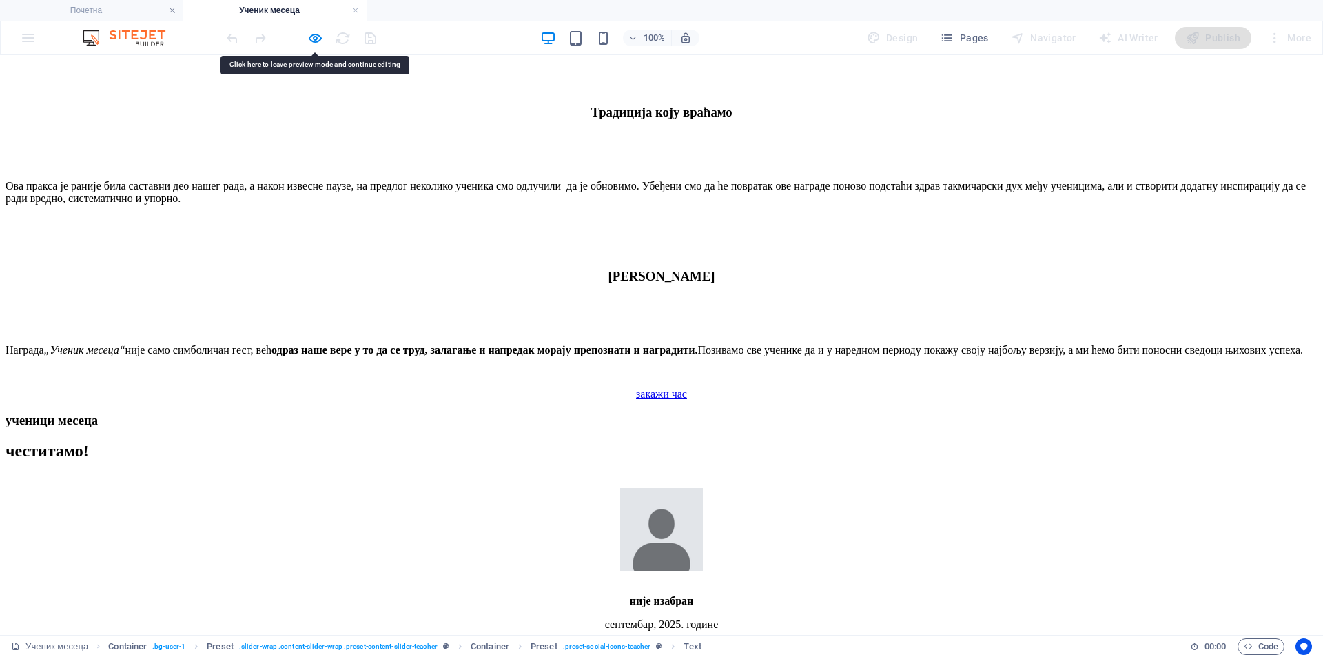
scroll to position [1355, 0]
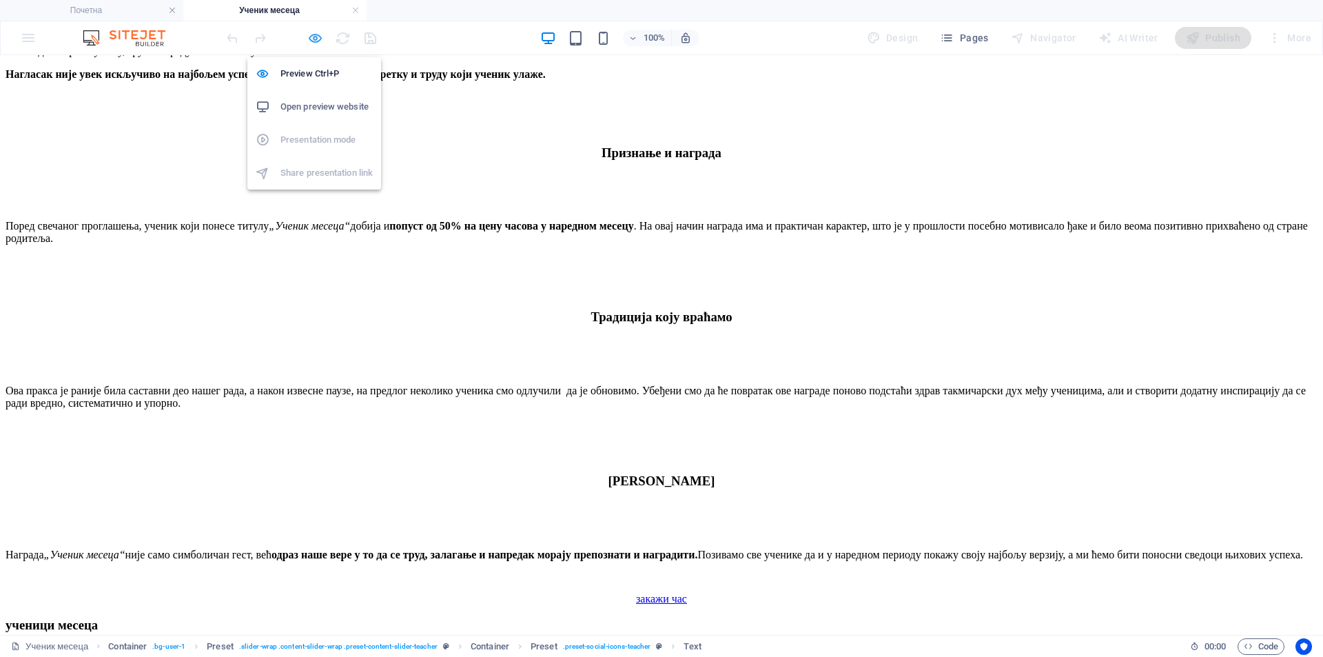
click at [314, 41] on icon "button" at bounding box center [315, 38] width 16 height 16
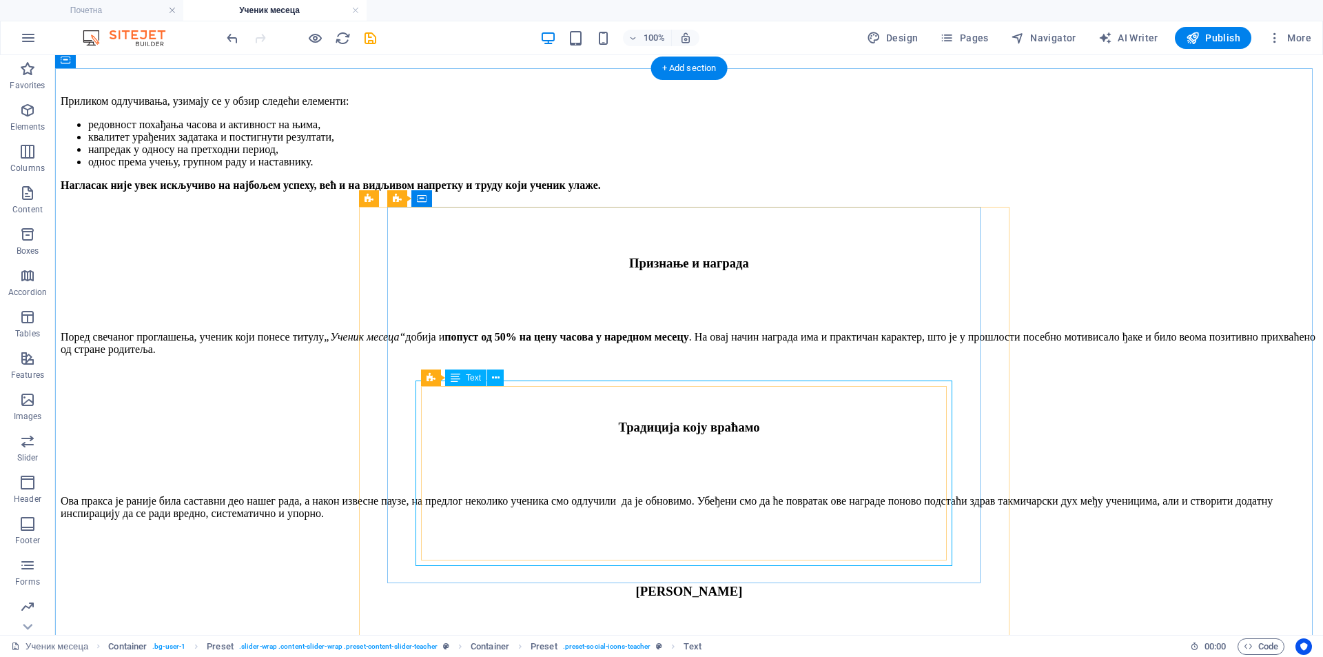
scroll to position [1470, 0]
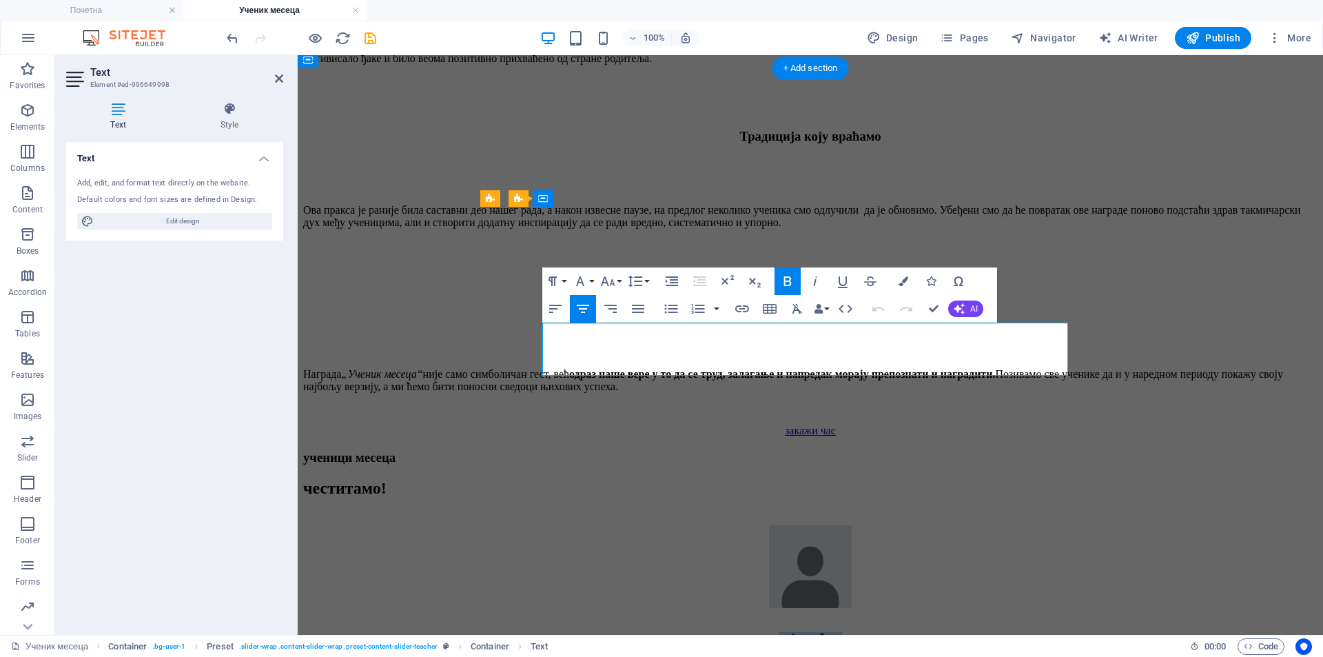
drag, startPoint x: 761, startPoint y: 331, endPoint x: 854, endPoint y: 334, distance: 93.8
click at [854, 632] on p "није изабран" at bounding box center [810, 638] width 1014 height 12
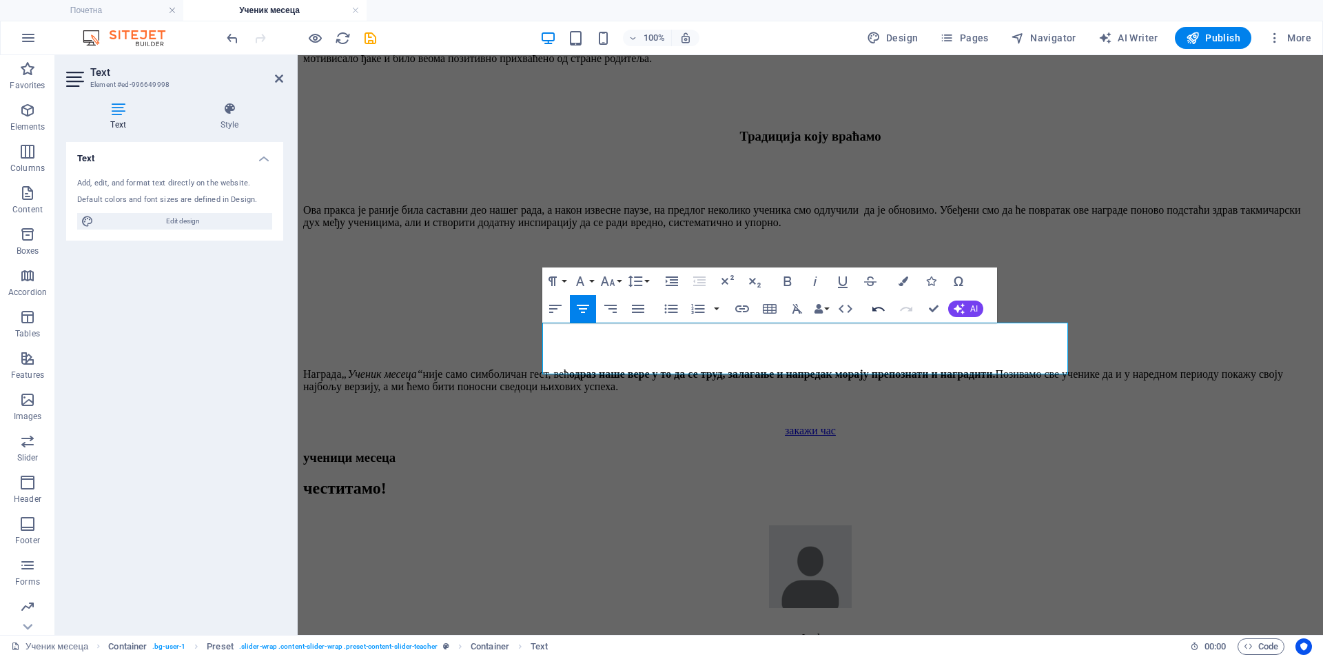
click at [877, 304] on icon "button" at bounding box center [878, 308] width 17 height 17
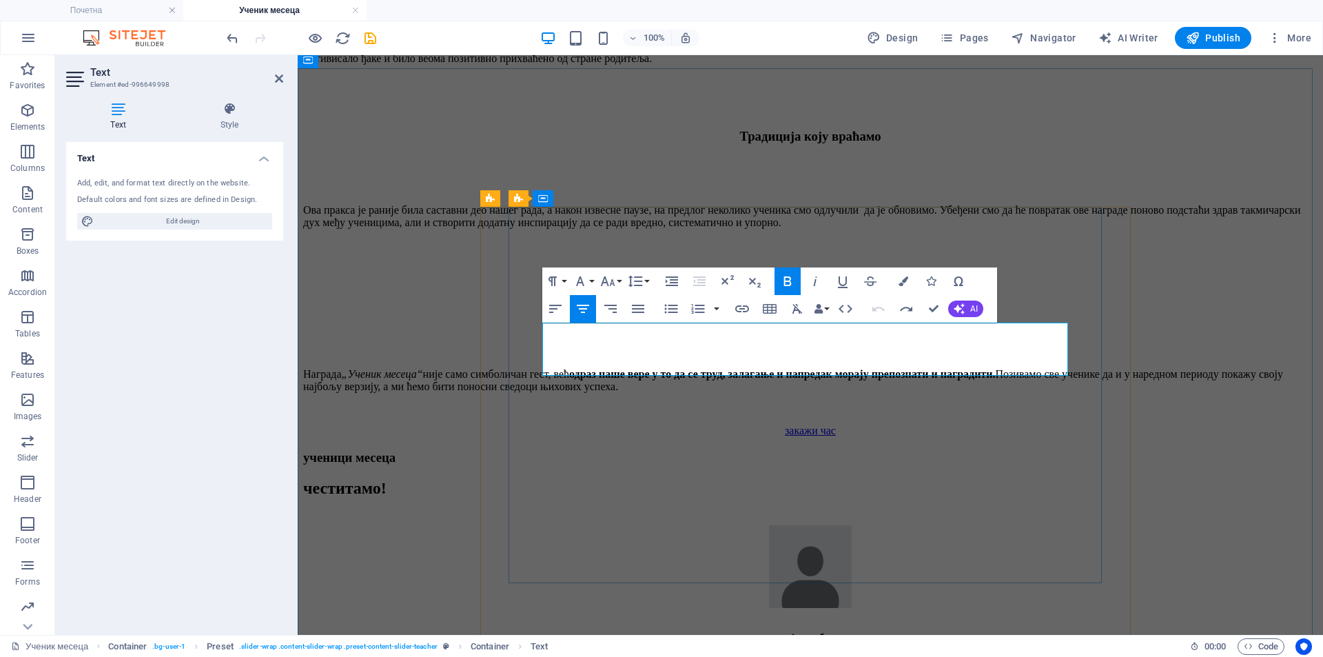
click at [779, 632] on strong "није изабран" at bounding box center [811, 638] width 64 height 12
drag, startPoint x: 769, startPoint y: 329, endPoint x: 852, endPoint y: 328, distance: 83.4
click at [843, 632] on strong "није изабран" at bounding box center [811, 638] width 64 height 12
click at [747, 632] on strong "нJordan t. Rodney" at bounding box center [810, 638] width 143 height 12
drag, startPoint x: 745, startPoint y: 347, endPoint x: 872, endPoint y: 351, distance: 127.5
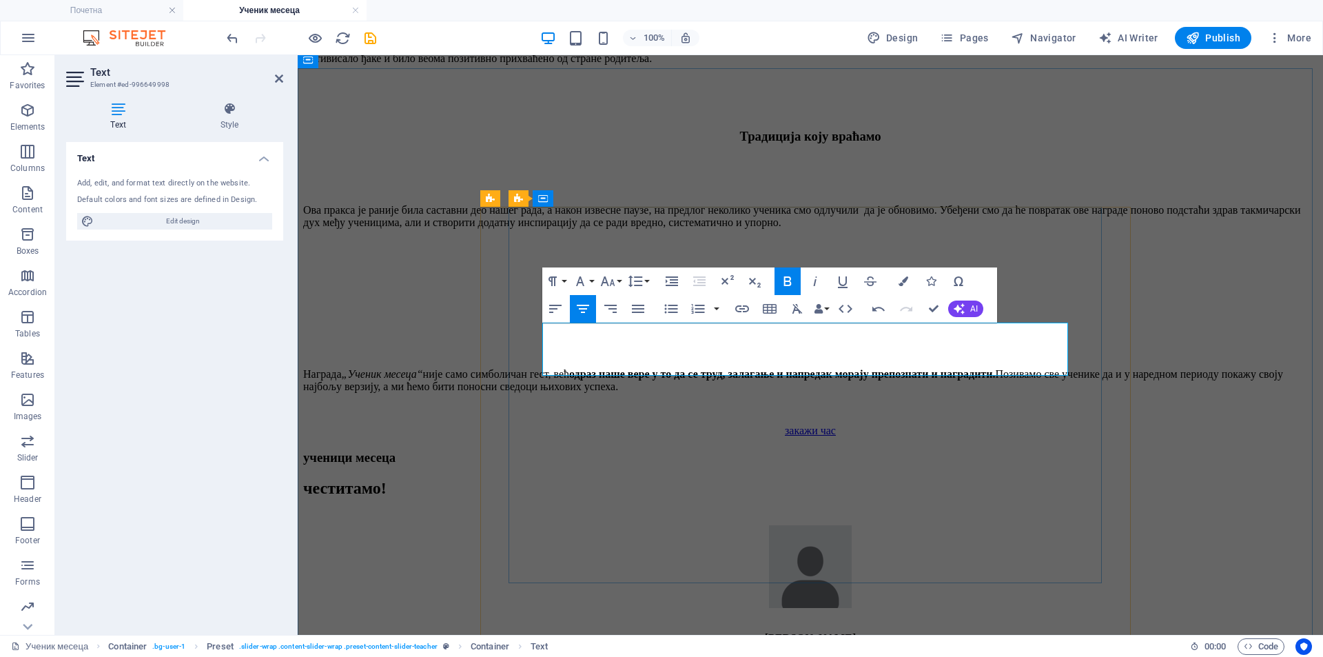
click at [872, 655] on p "септембар, 2025. године" at bounding box center [810, 661] width 1014 height 12
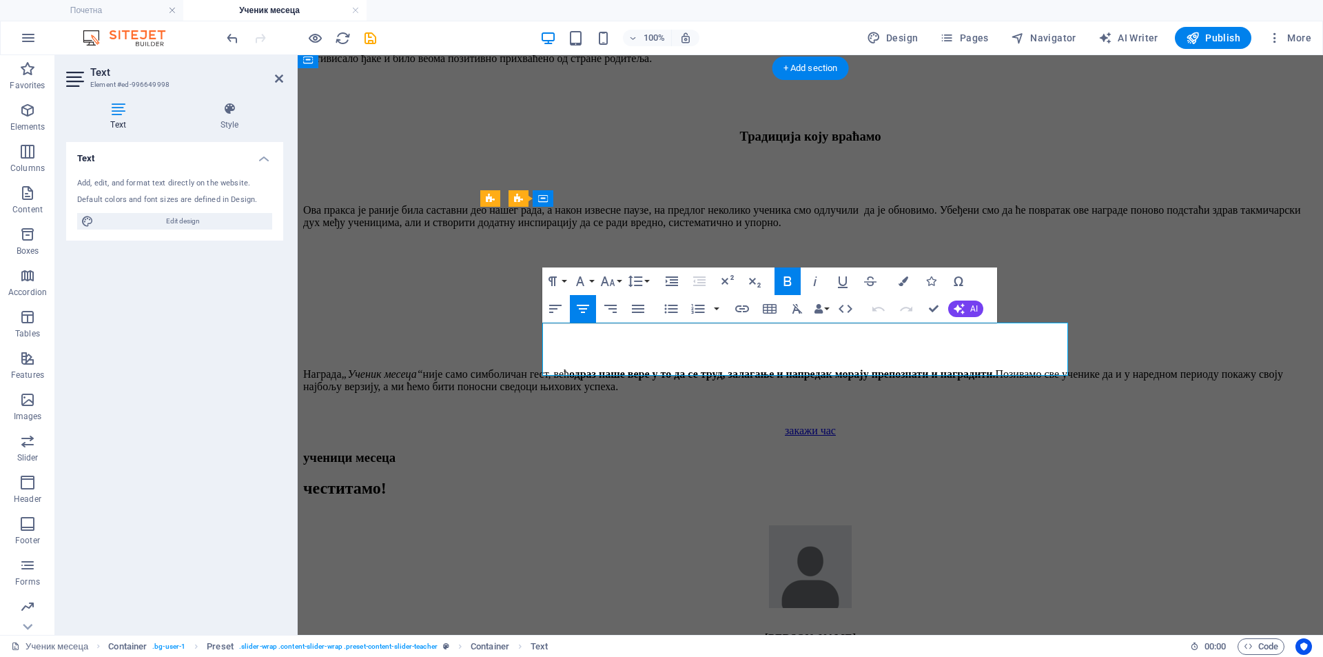
click at [788, 655] on p at bounding box center [810, 661] width 1014 height 12
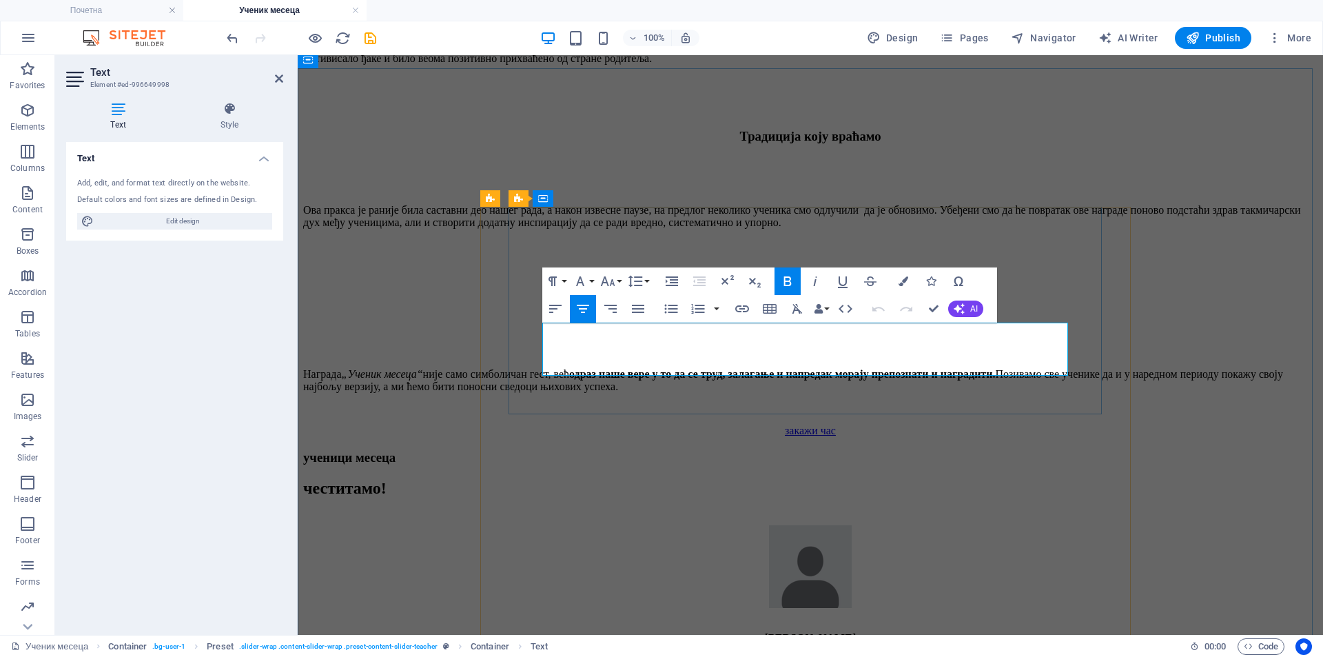
click at [794, 655] on p at bounding box center [810, 661] width 1014 height 12
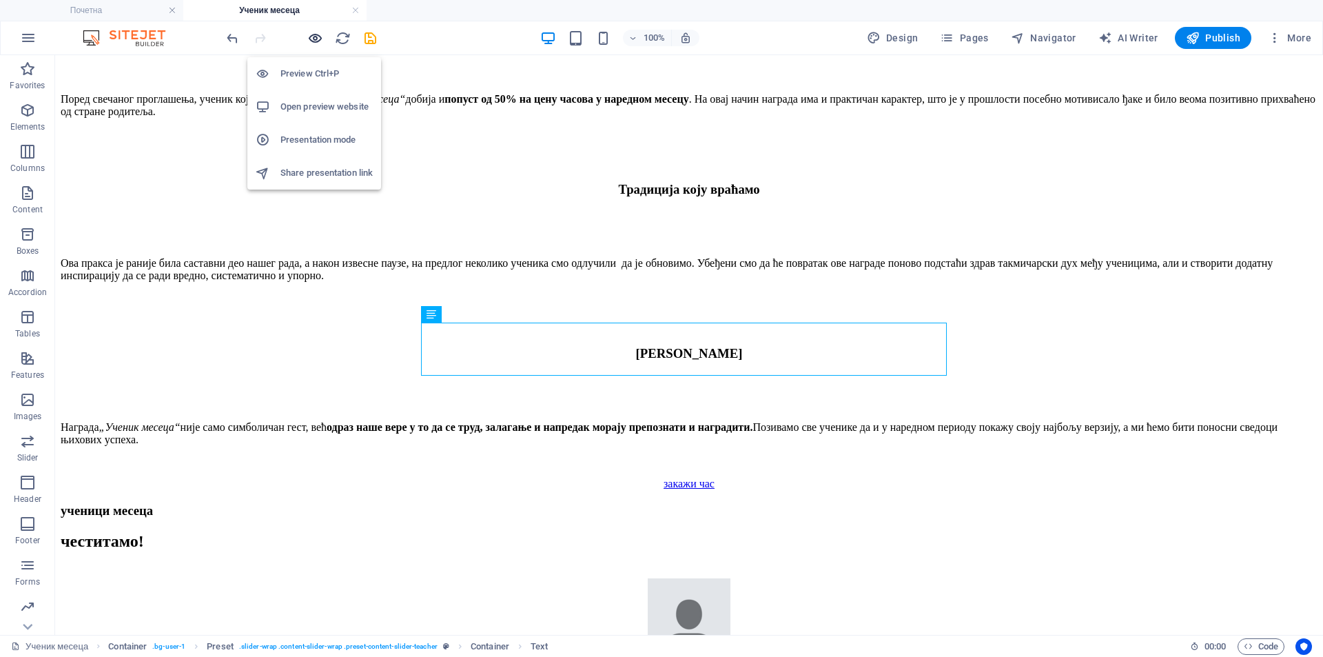
click at [314, 39] on icon "button" at bounding box center [315, 38] width 16 height 16
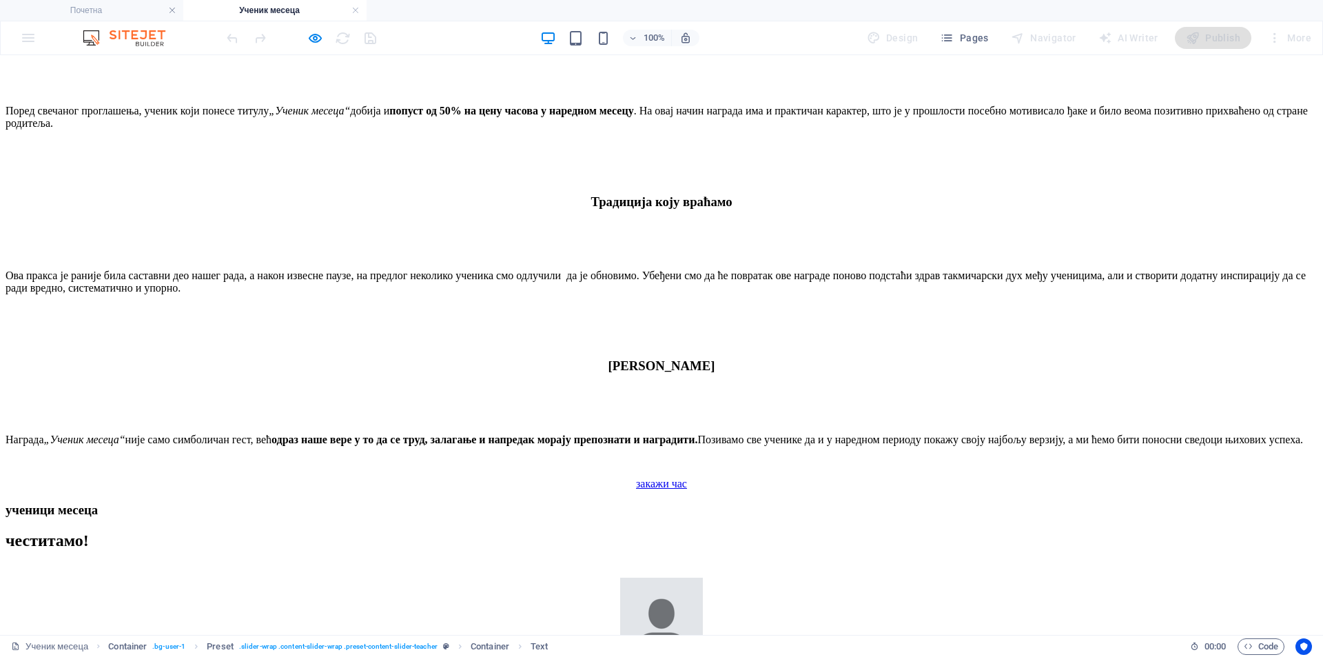
click at [613, 577] on figure at bounding box center [662, 619] width 1312 height 85
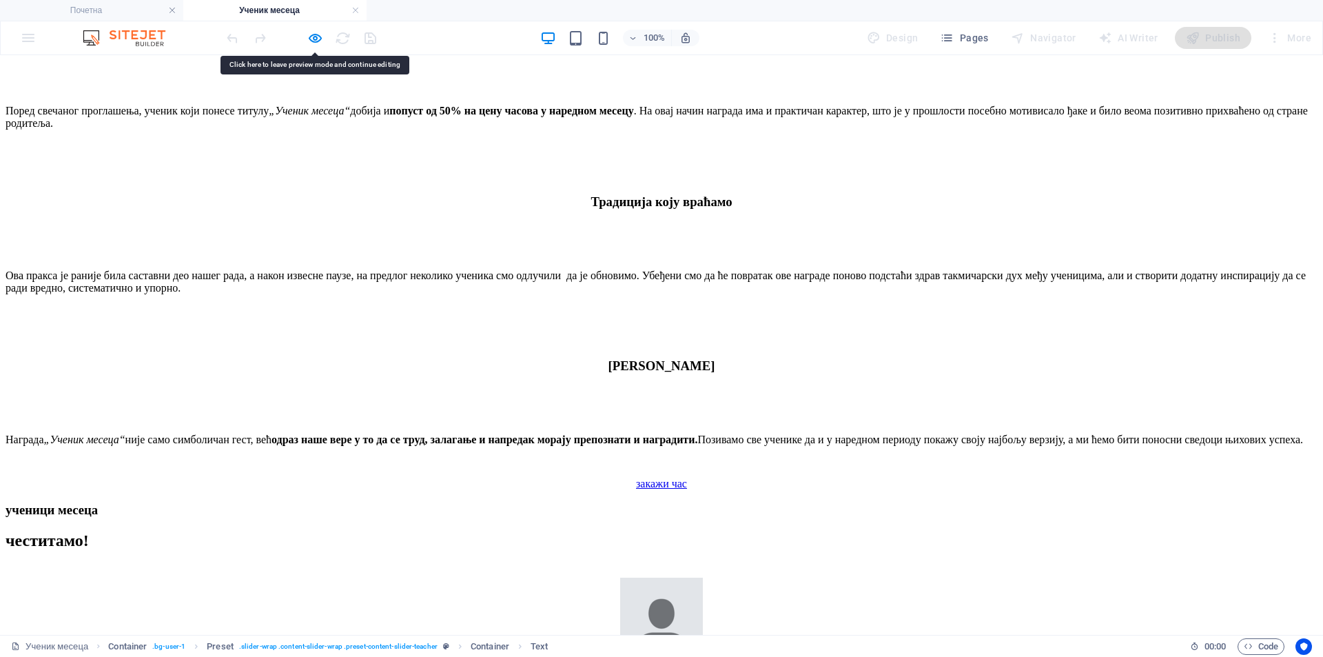
click at [613, 577] on figure at bounding box center [662, 619] width 1312 height 85
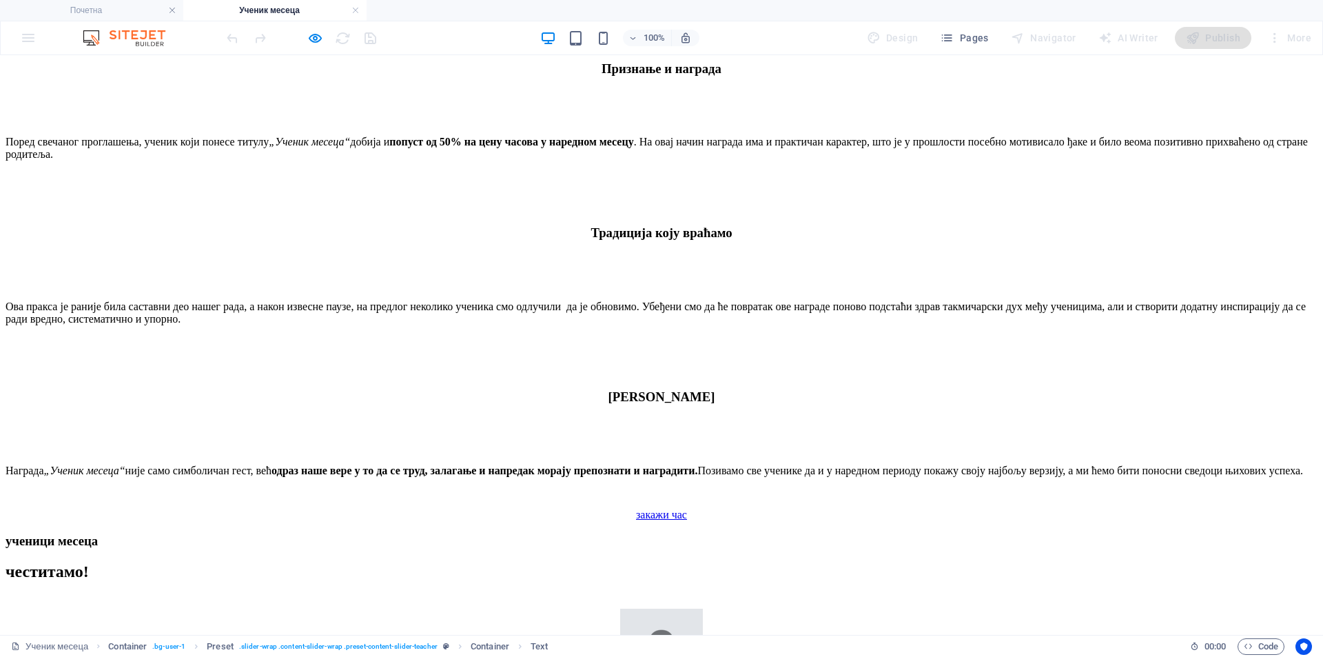
scroll to position [1470, 0]
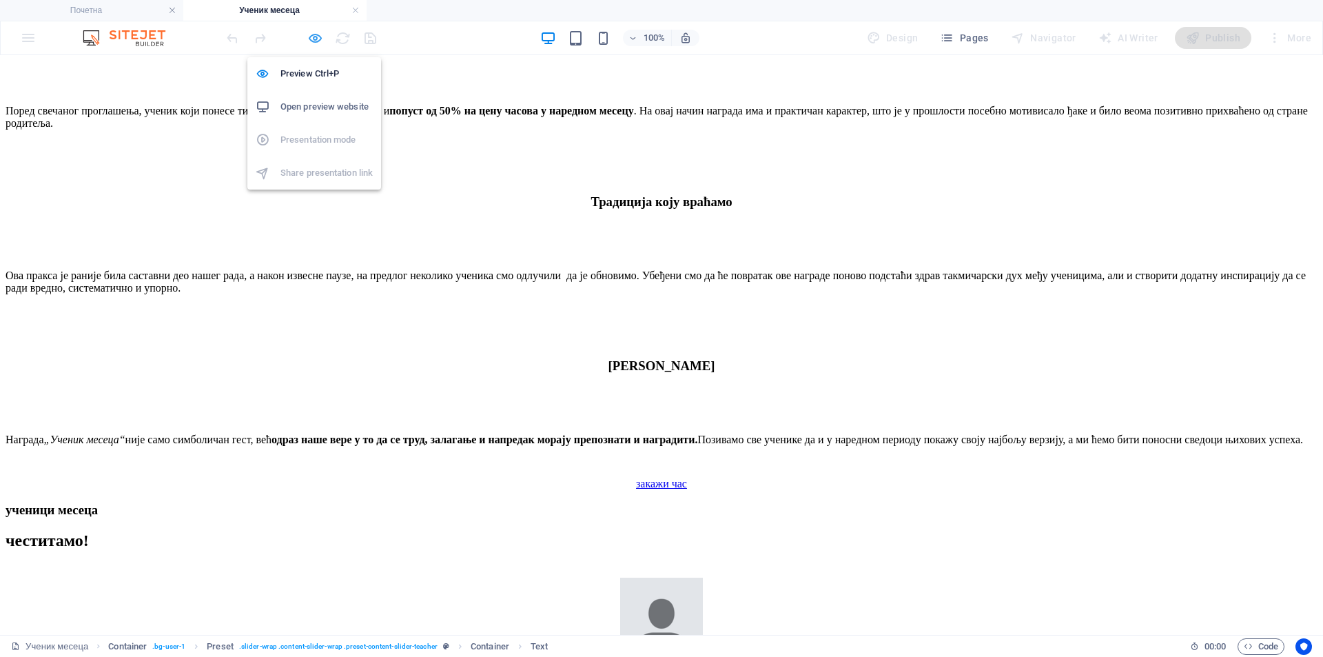
click at [314, 39] on icon "button" at bounding box center [315, 38] width 16 height 16
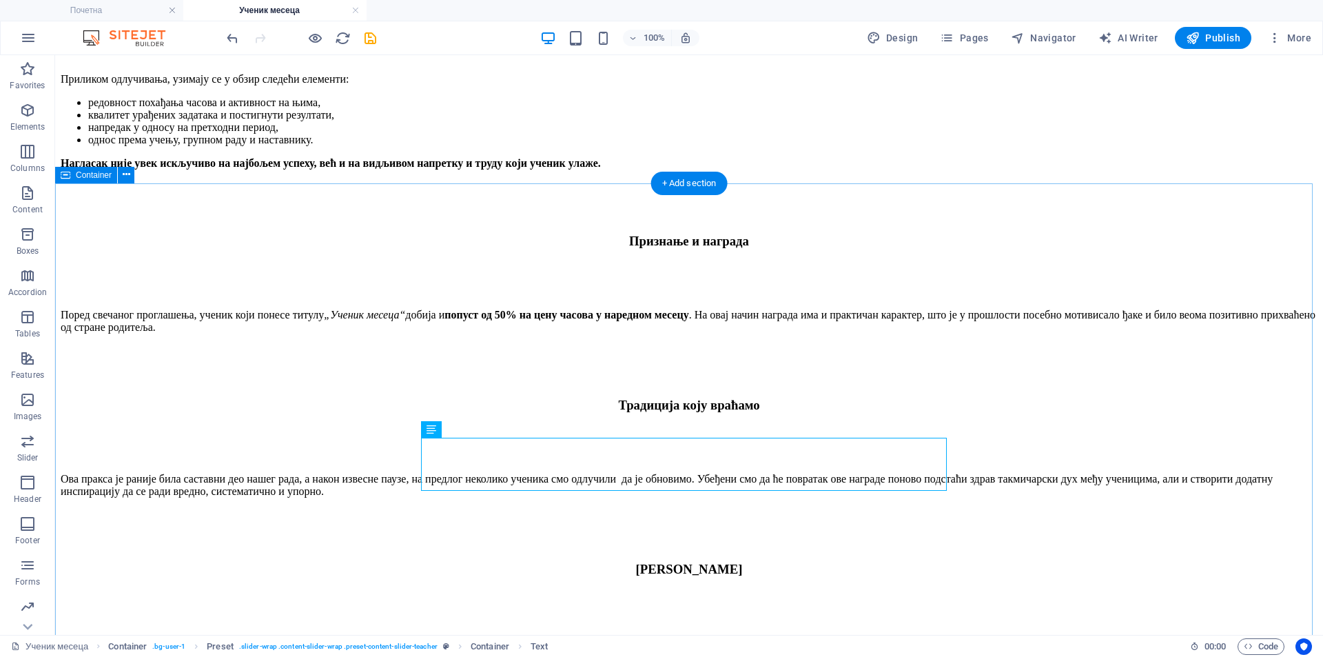
scroll to position [1240, 0]
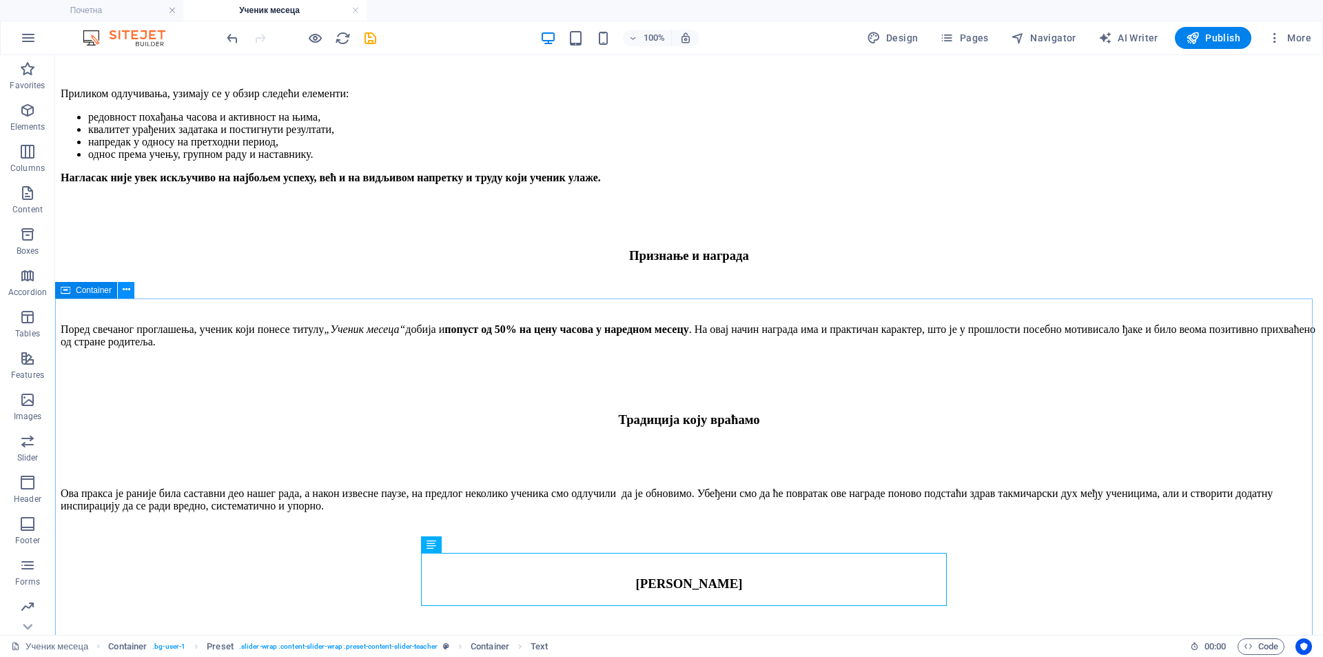
click at [126, 285] on icon at bounding box center [127, 290] width 8 height 14
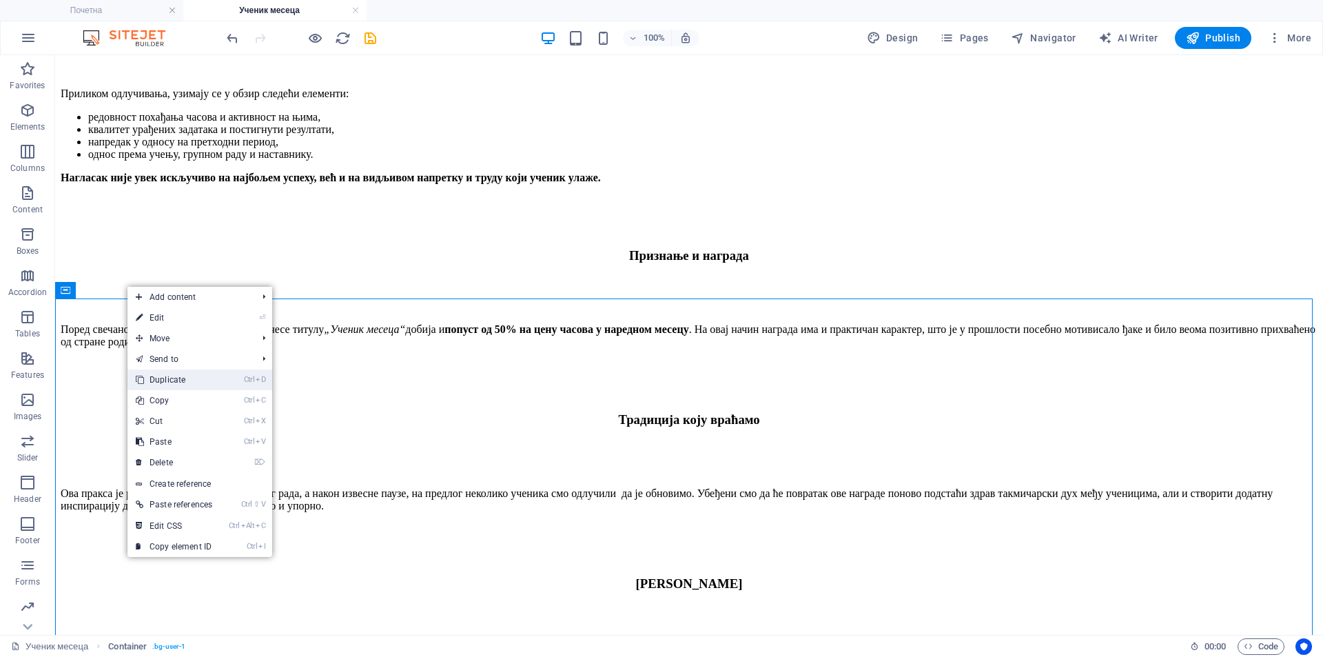
click at [216, 380] on link "Ctrl D Duplicate" at bounding box center [173, 379] width 93 height 21
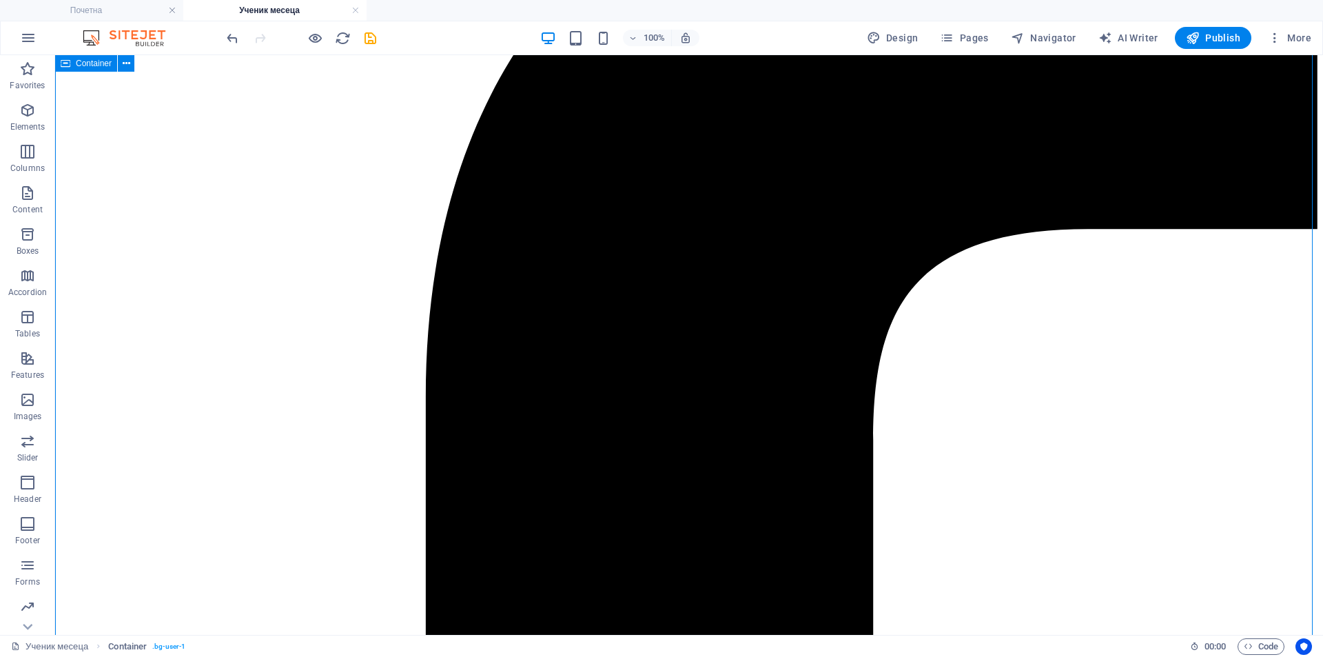
scroll to position [2303, 0]
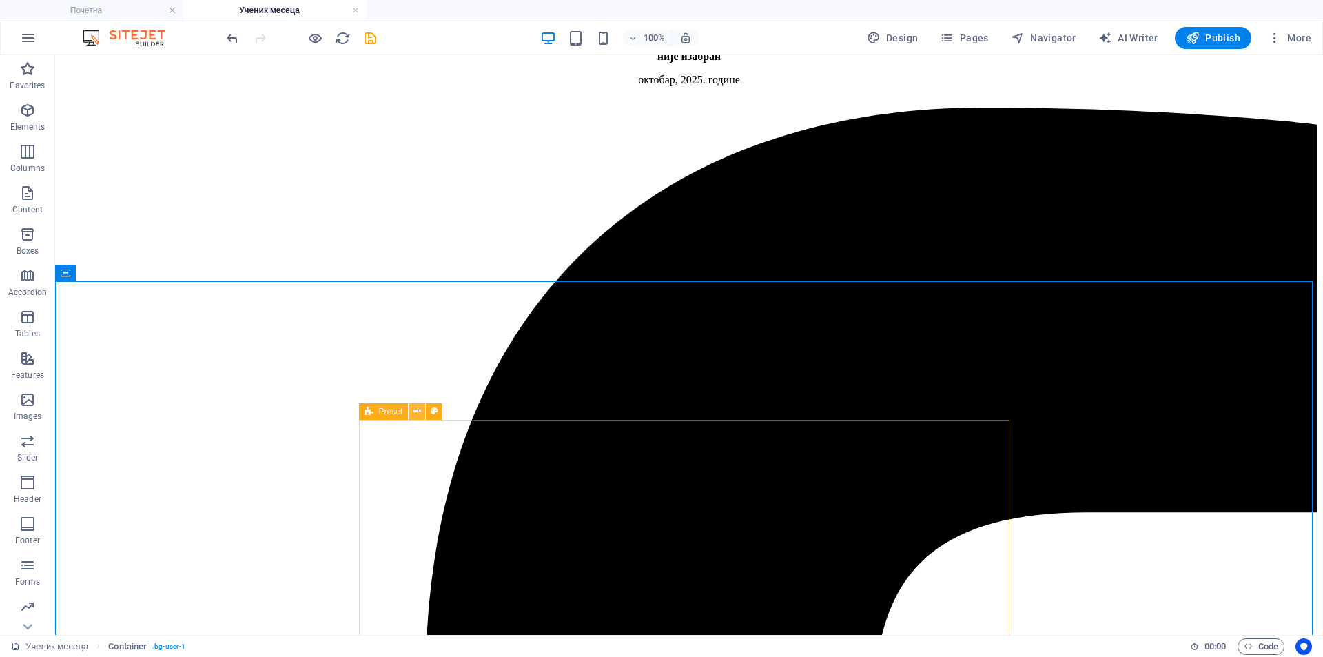
click at [411, 410] on button at bounding box center [417, 411] width 17 height 17
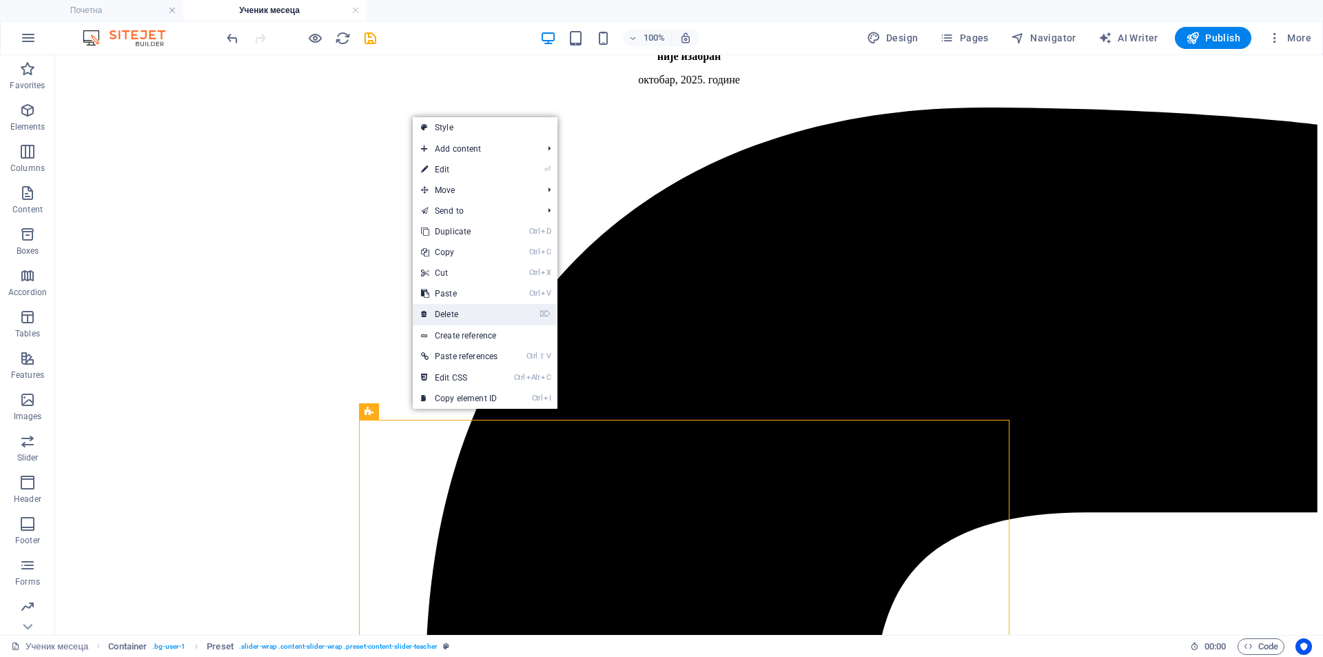
click at [489, 314] on link "⌦ Delete" at bounding box center [459, 314] width 93 height 21
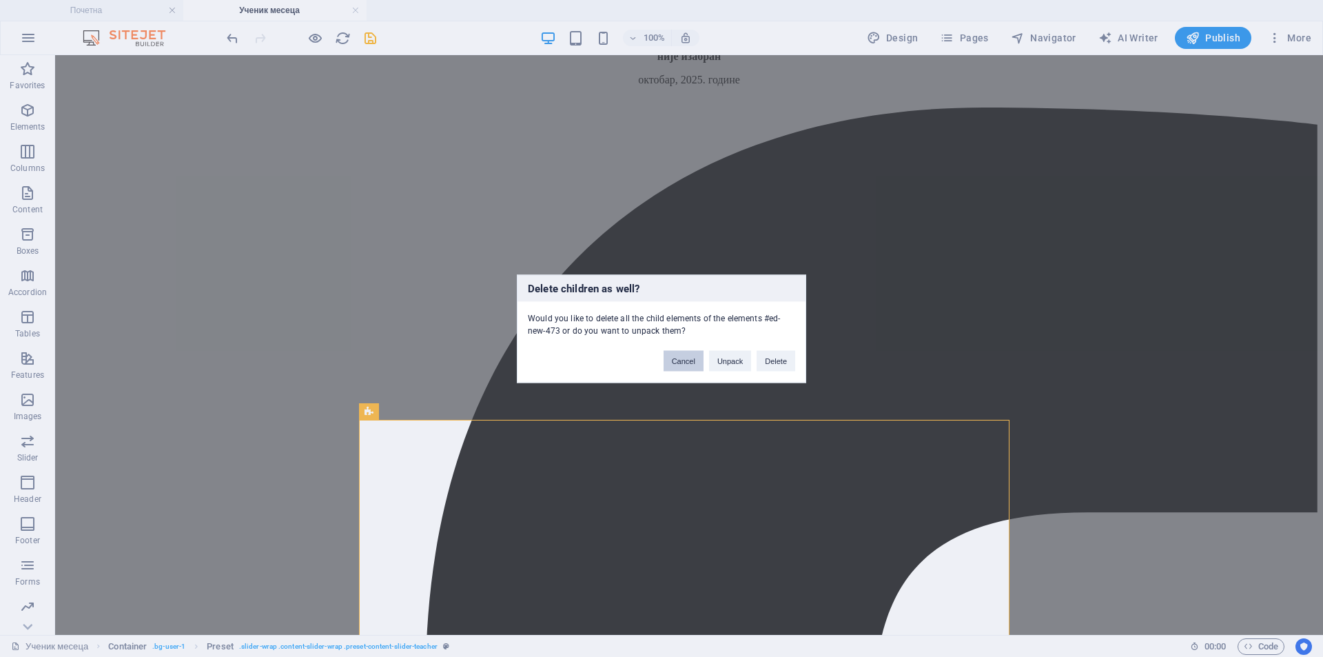
click at [688, 363] on button "Cancel" at bounding box center [684, 360] width 40 height 21
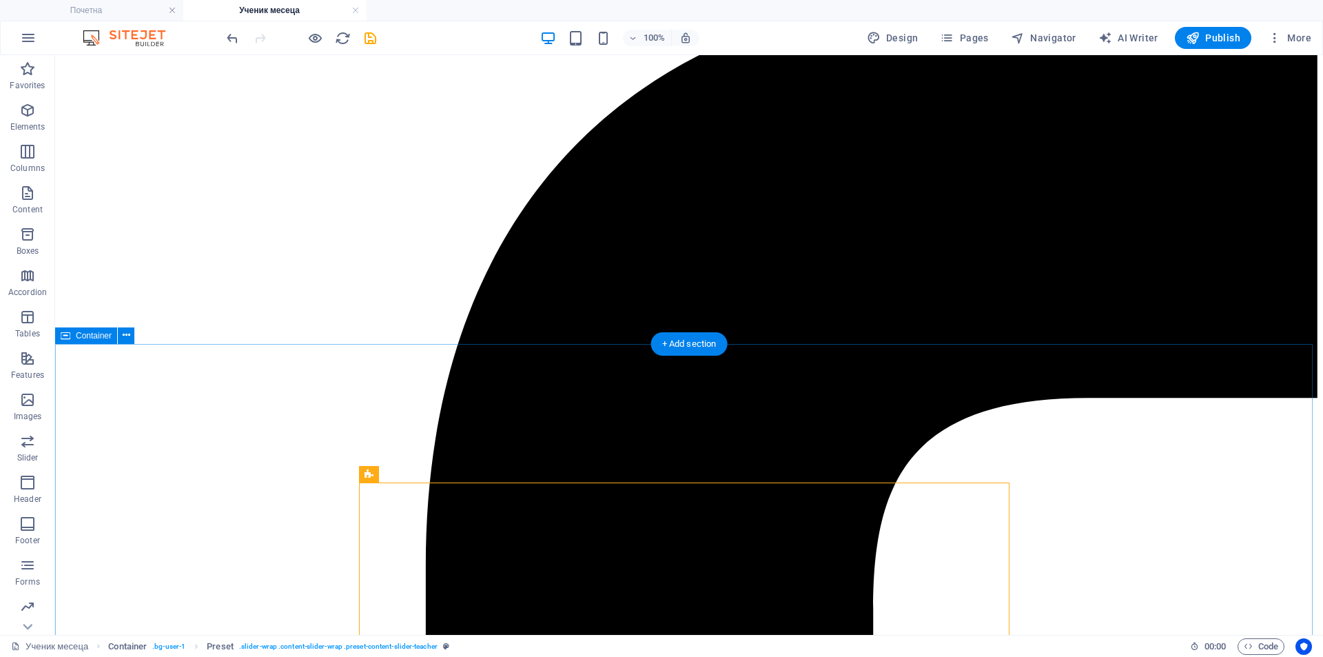
scroll to position [2237, 0]
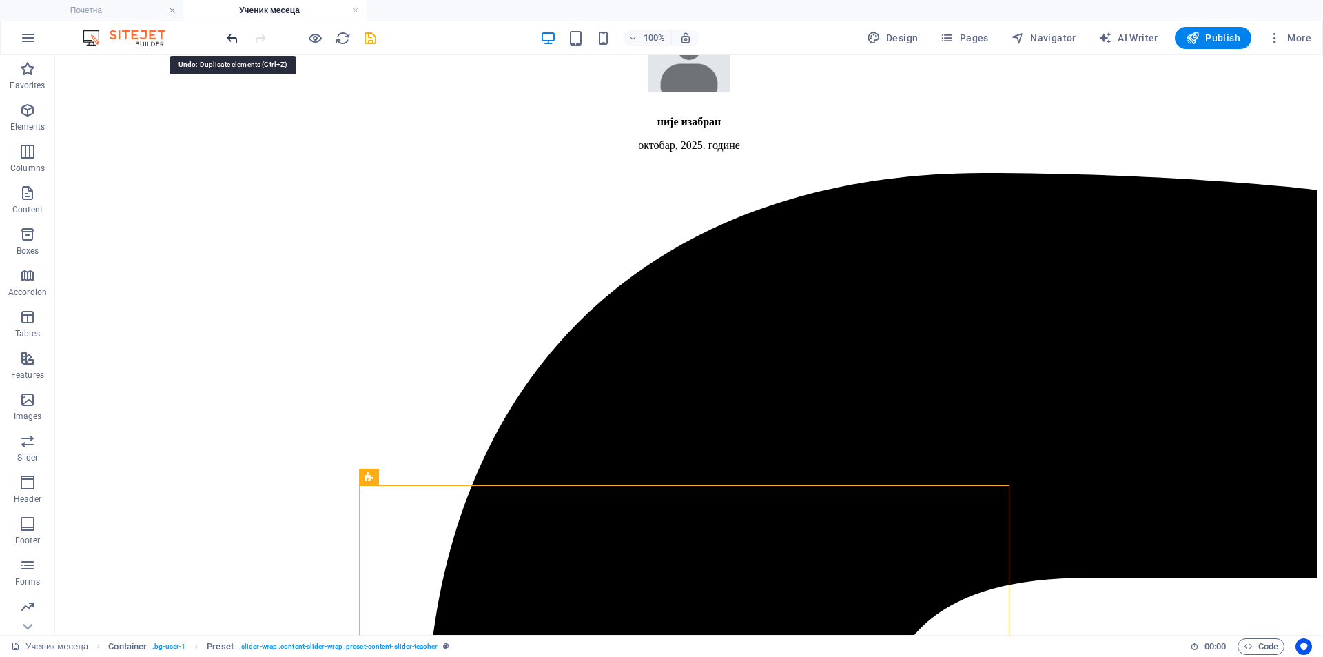
click at [234, 37] on icon "undo" at bounding box center [233, 38] width 16 height 16
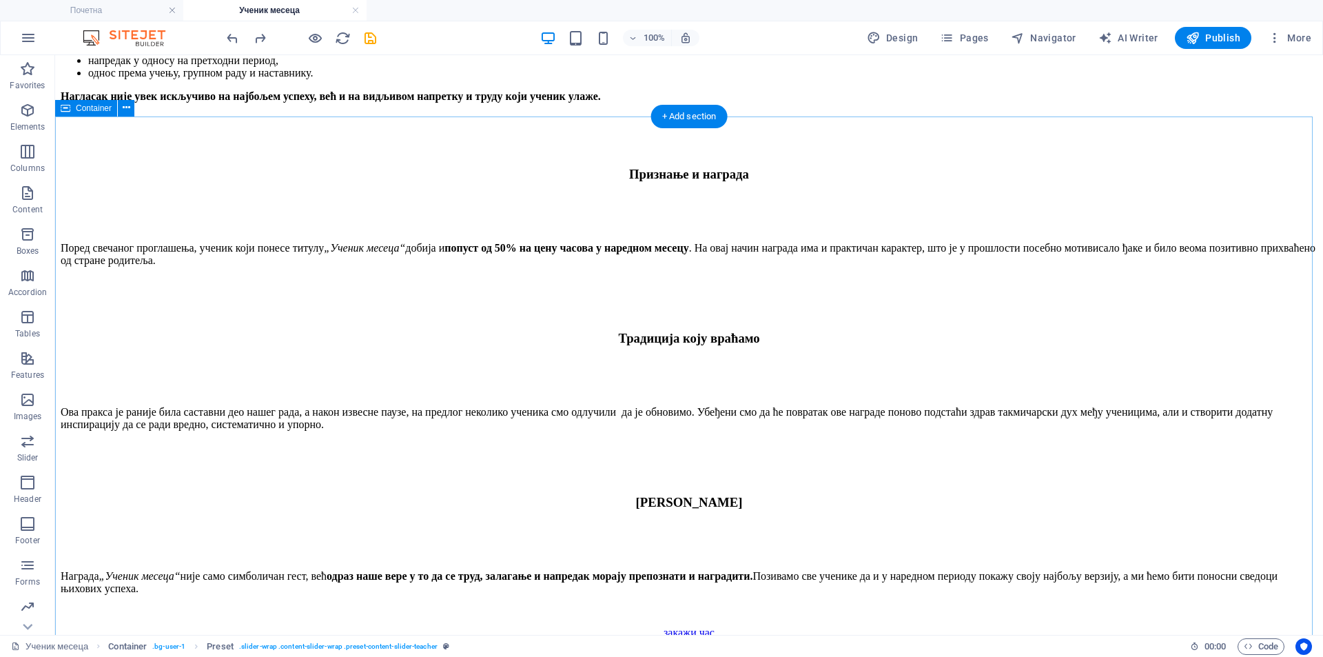
scroll to position [1307, 0]
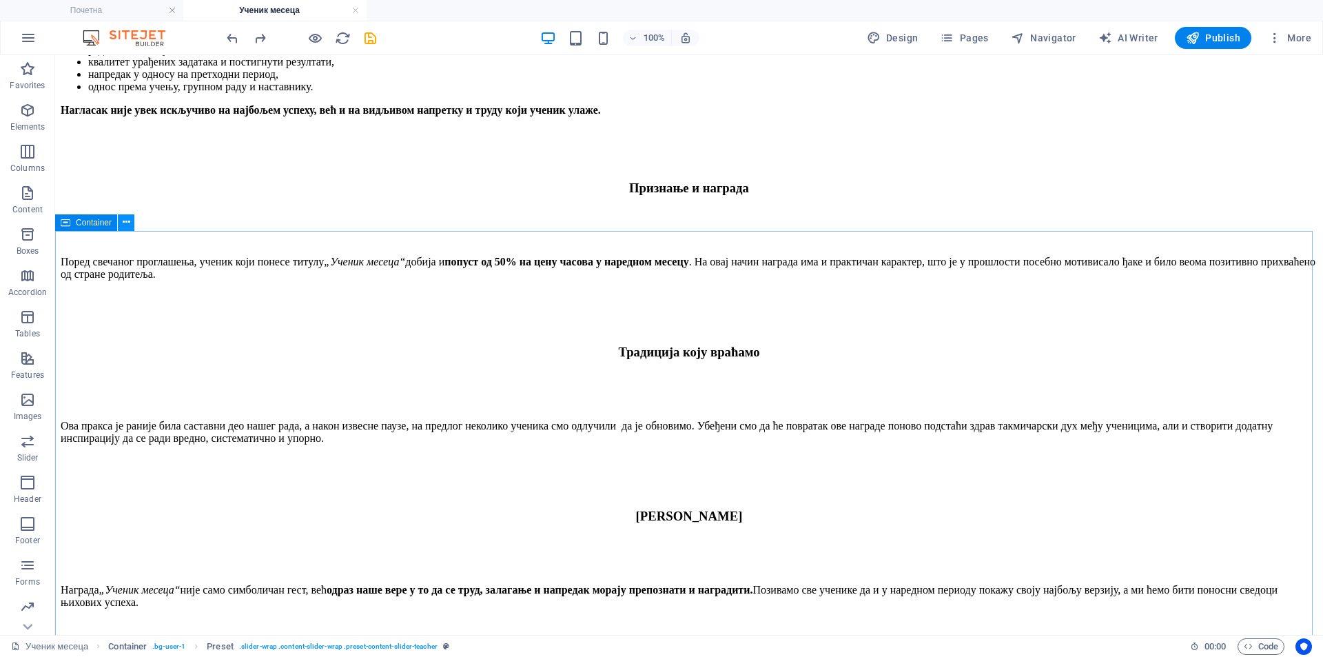
click at [131, 223] on button at bounding box center [126, 222] width 17 height 17
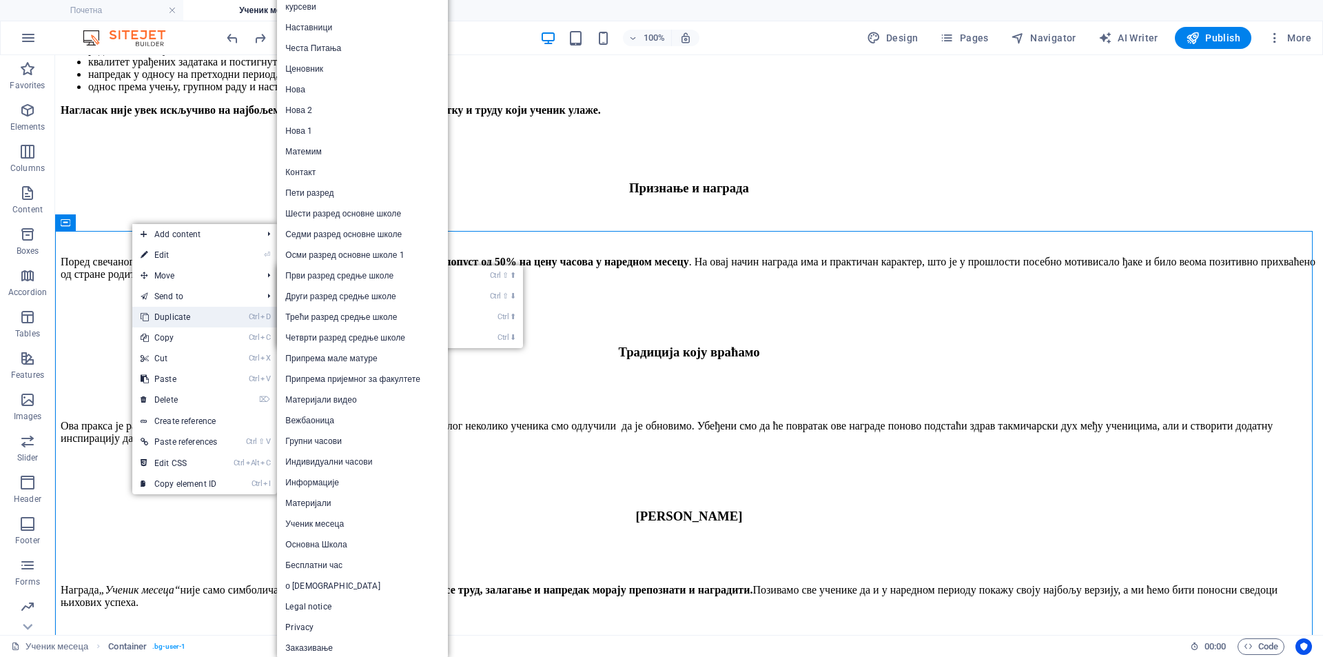
click at [183, 311] on link "Ctrl D Duplicate" at bounding box center [178, 317] width 93 height 21
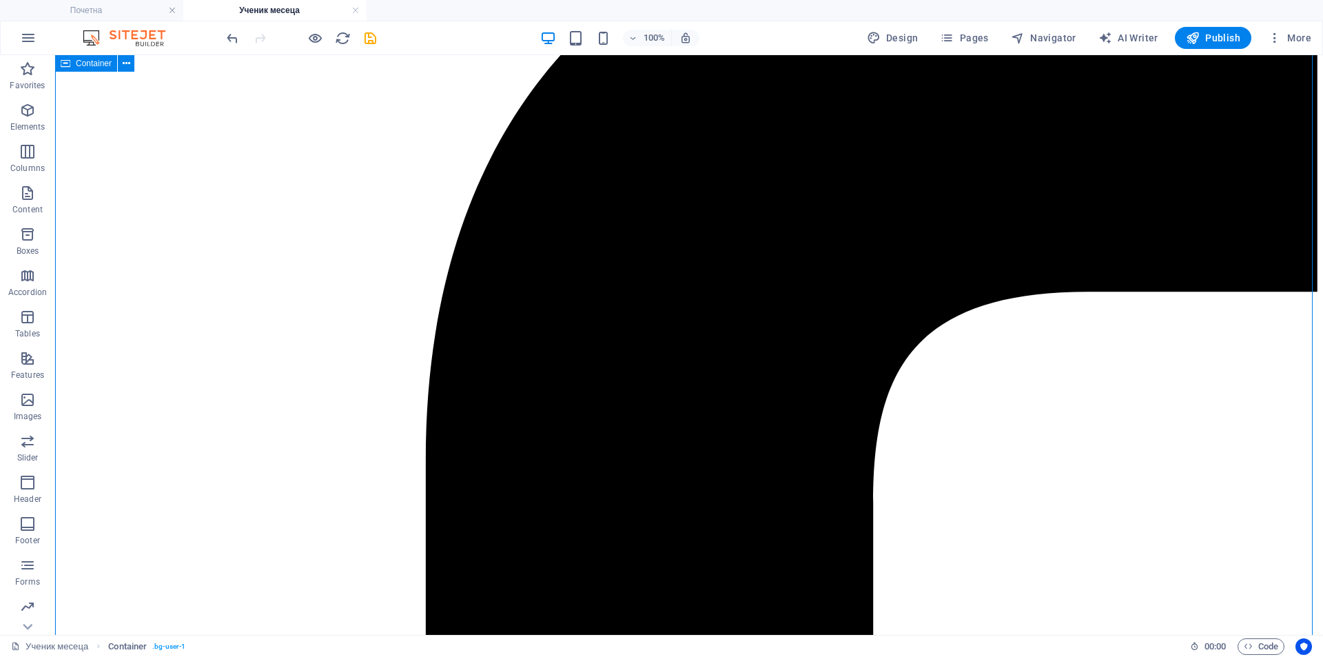
scroll to position [2417, 0]
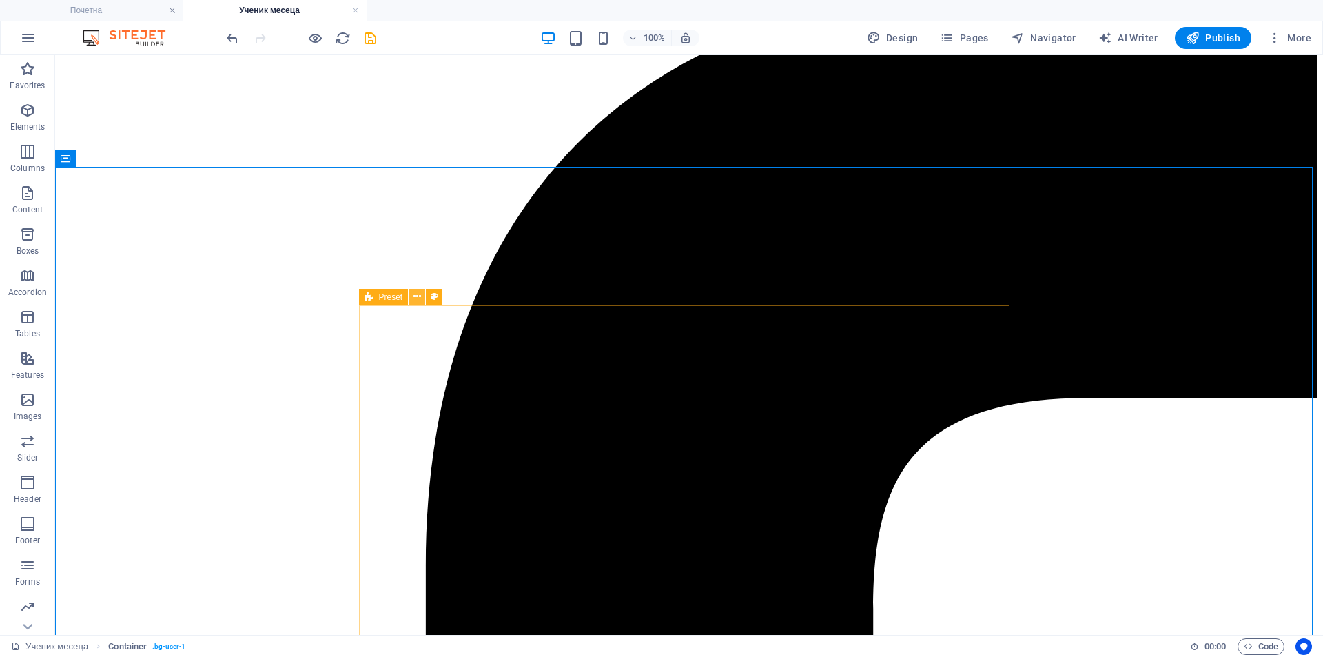
click at [419, 300] on icon at bounding box center [417, 296] width 8 height 14
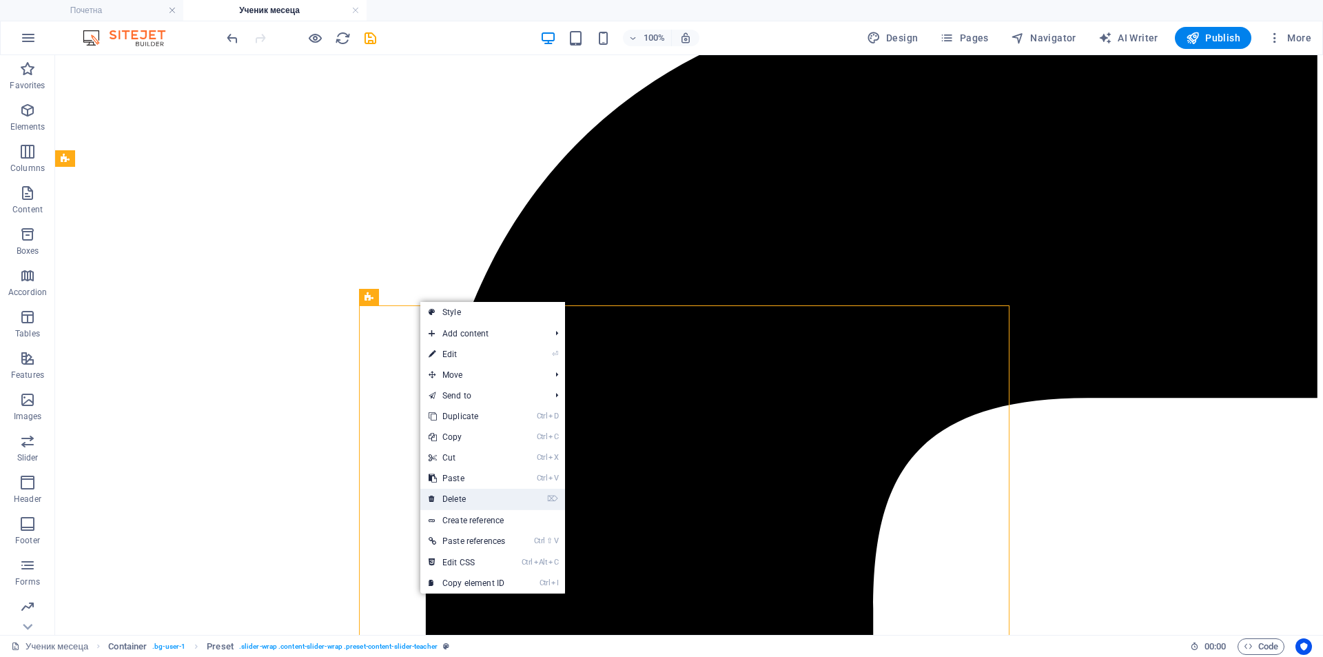
click at [482, 492] on link "⌦ Delete" at bounding box center [466, 499] width 93 height 21
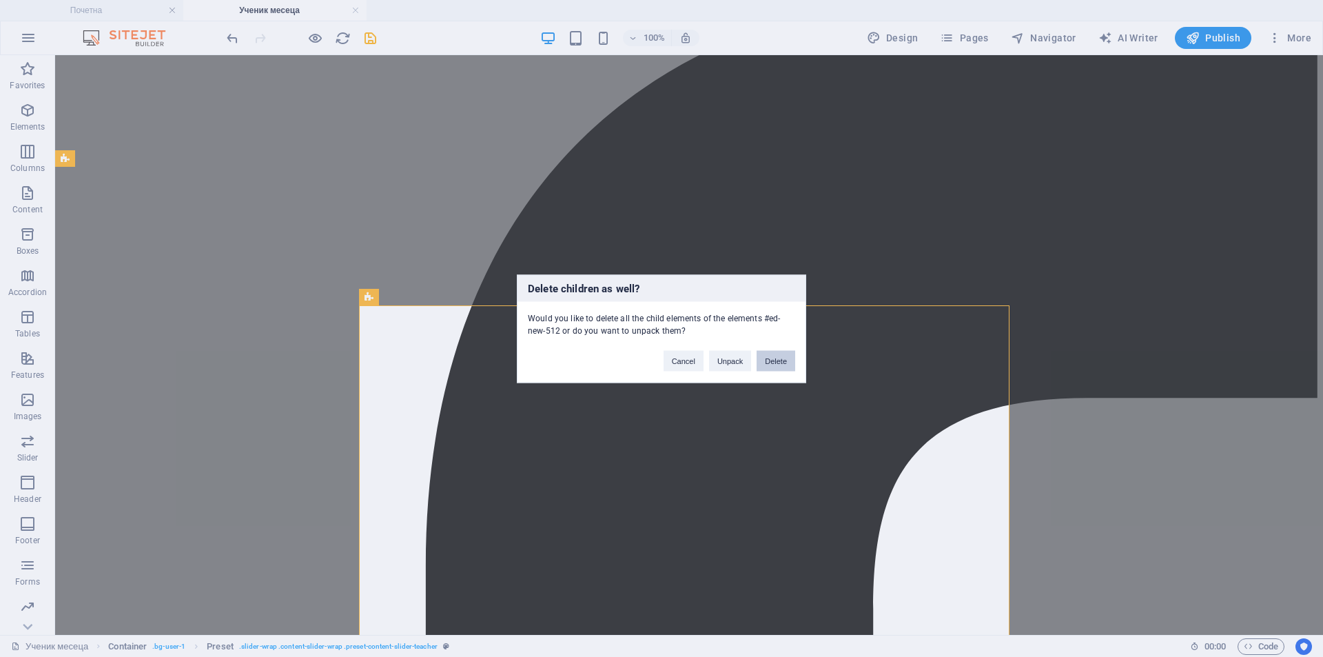
drag, startPoint x: 767, startPoint y: 360, endPoint x: 673, endPoint y: 312, distance: 105.7
click at [767, 360] on button "Delete" at bounding box center [776, 360] width 39 height 21
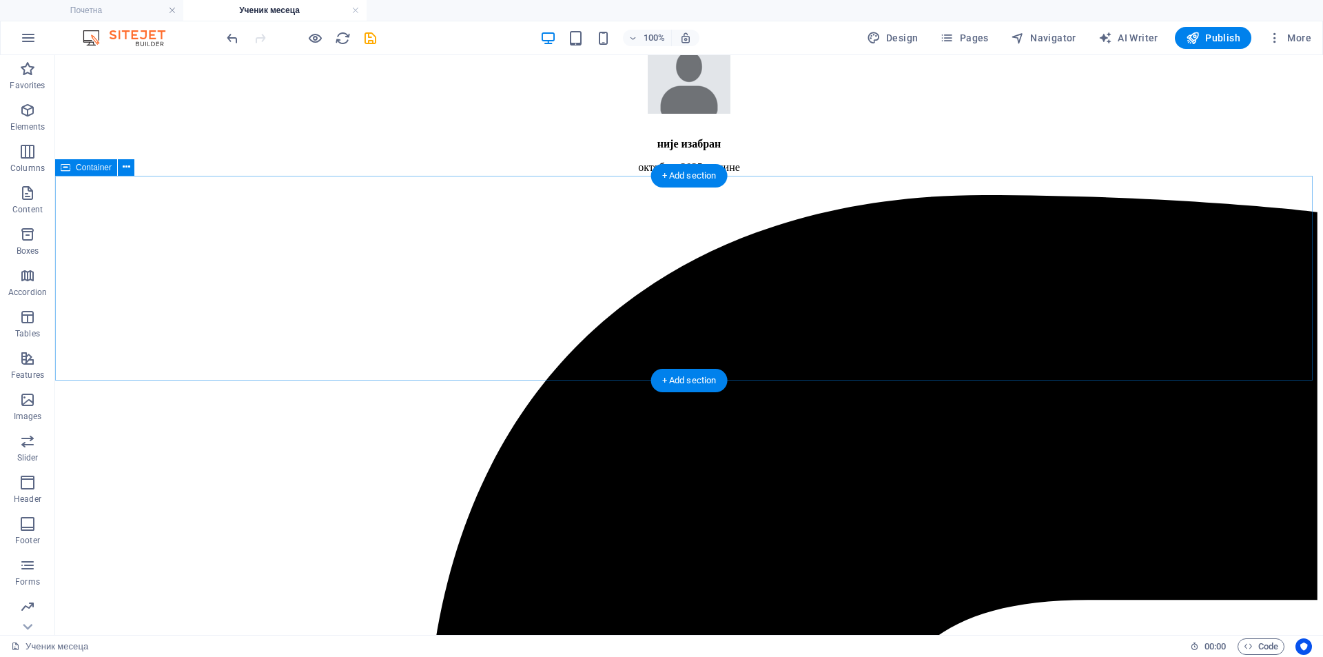
scroll to position [2187, 0]
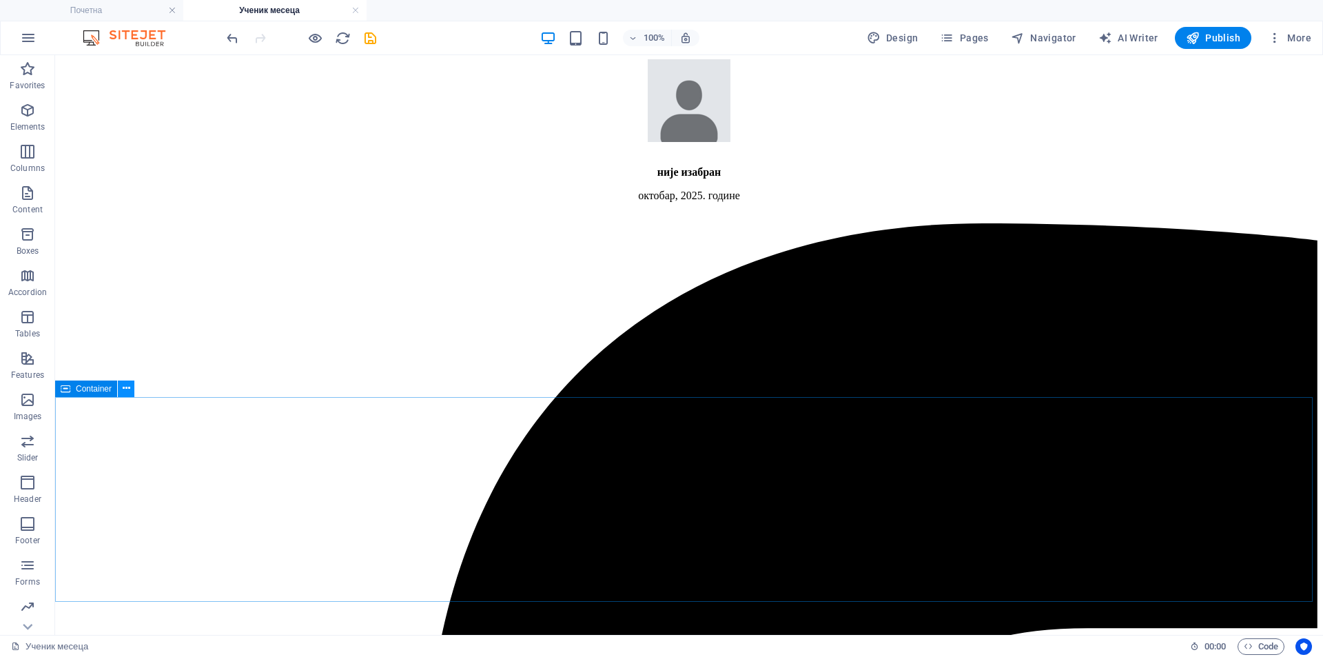
click at [128, 391] on icon at bounding box center [127, 388] width 8 height 14
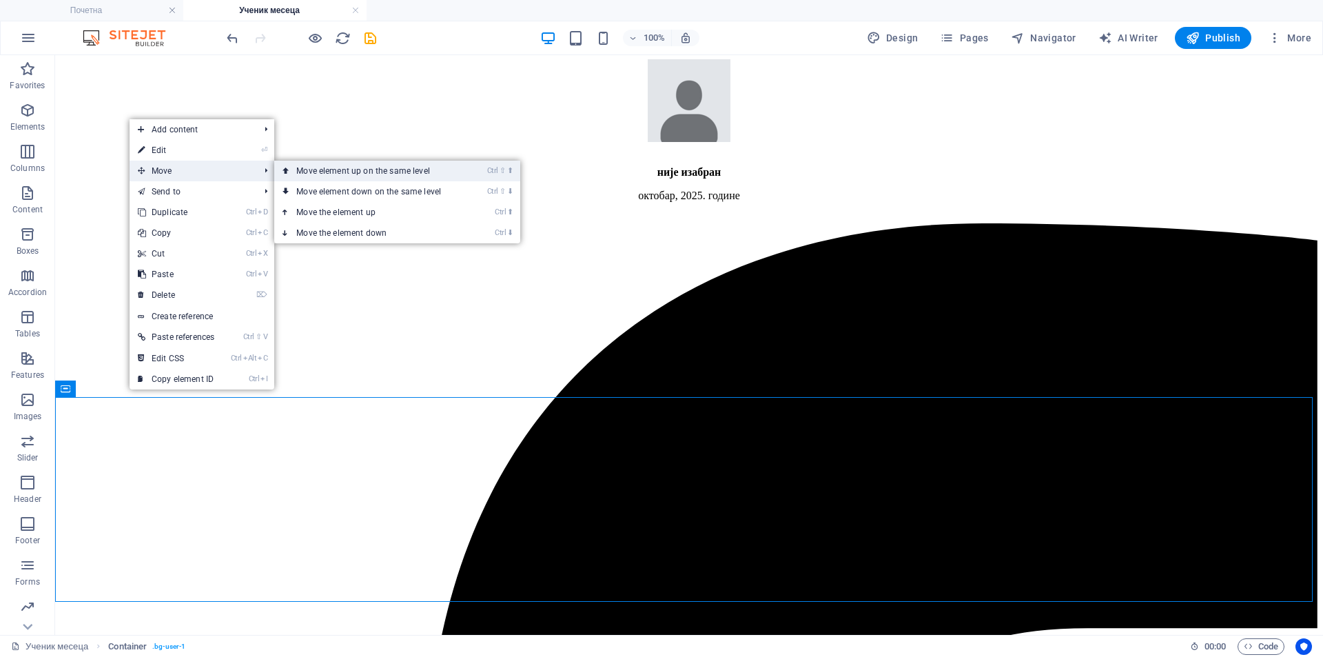
click at [325, 172] on link "Ctrl ⇧ ⬆ Move element up on the same level" at bounding box center [371, 171] width 194 height 21
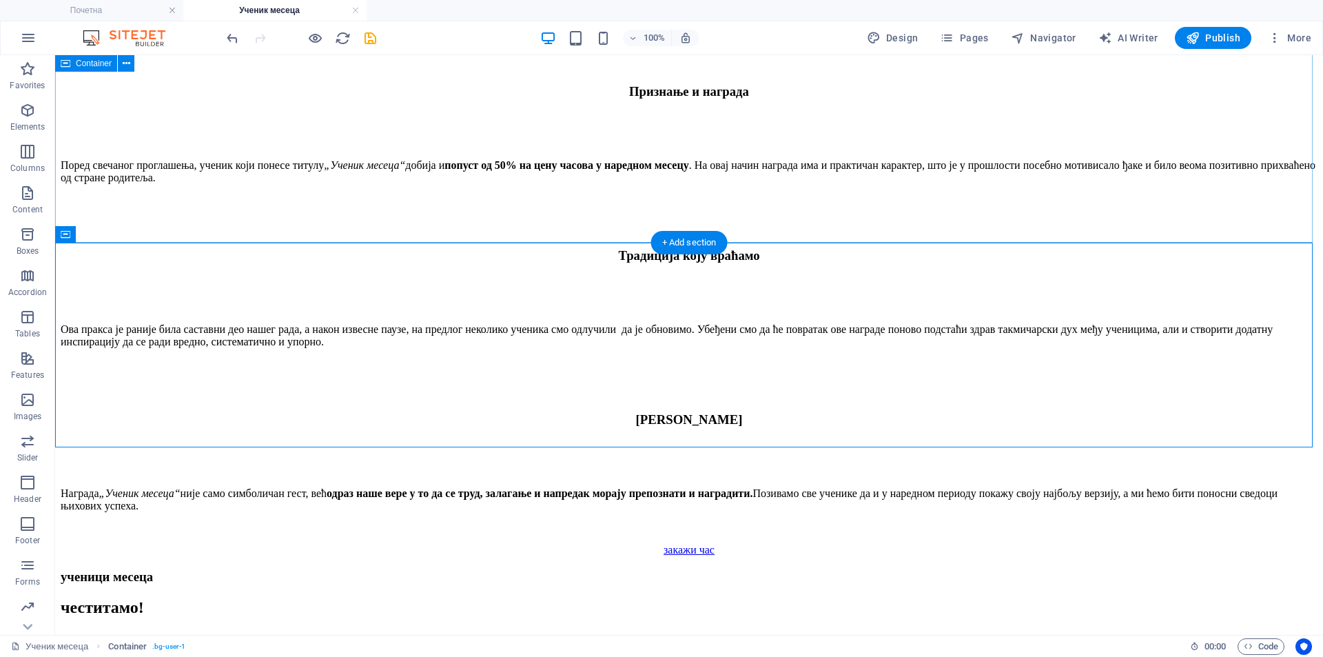
scroll to position [1295, 0]
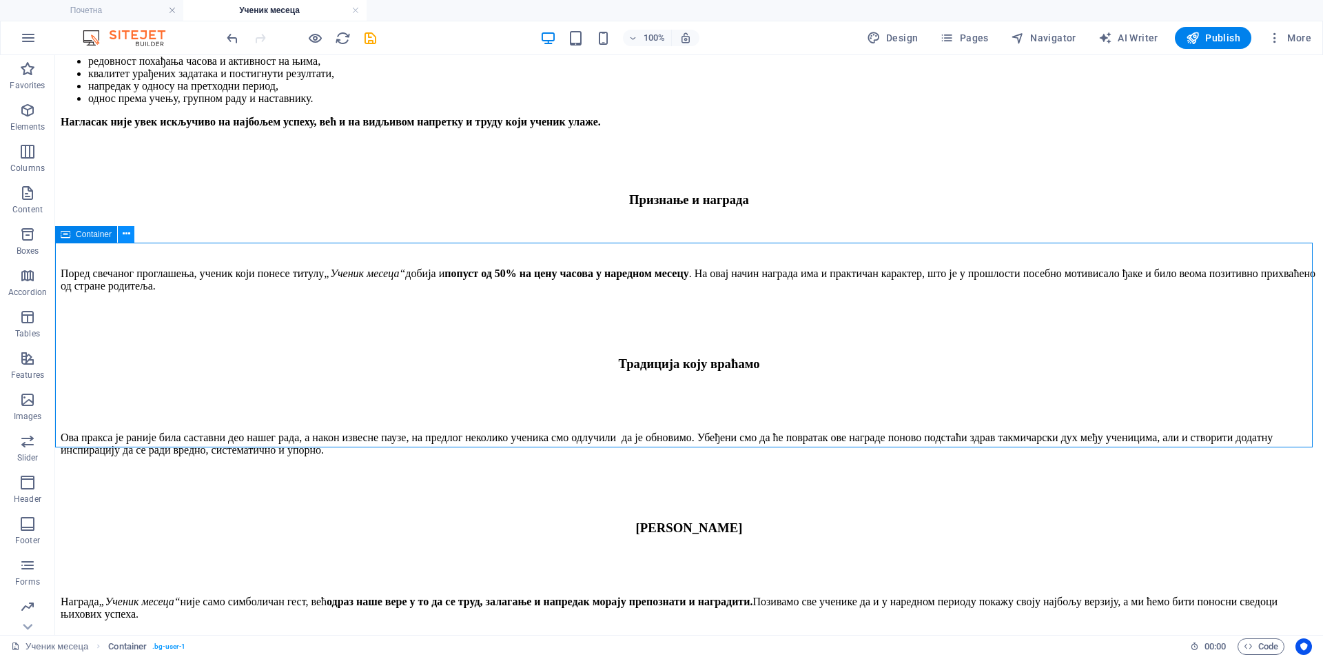
click at [124, 235] on icon at bounding box center [127, 234] width 8 height 14
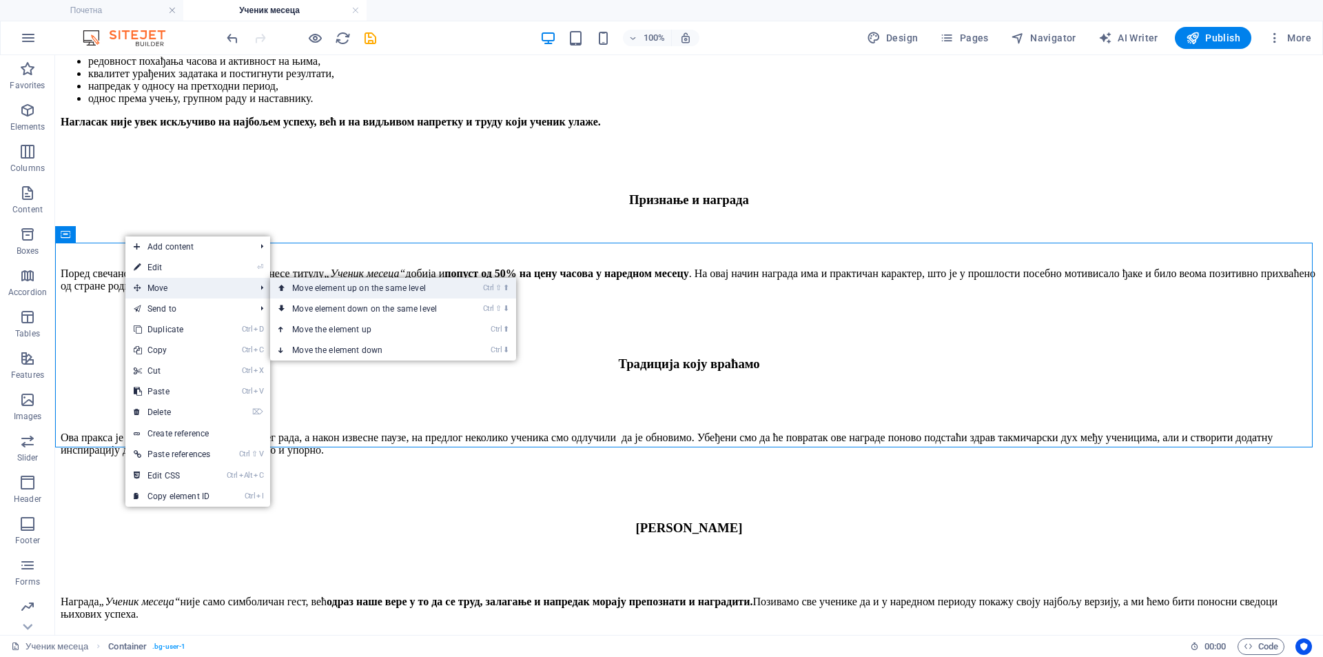
click at [320, 289] on link "Ctrl ⇧ ⬆ Move element up on the same level" at bounding box center [367, 288] width 194 height 21
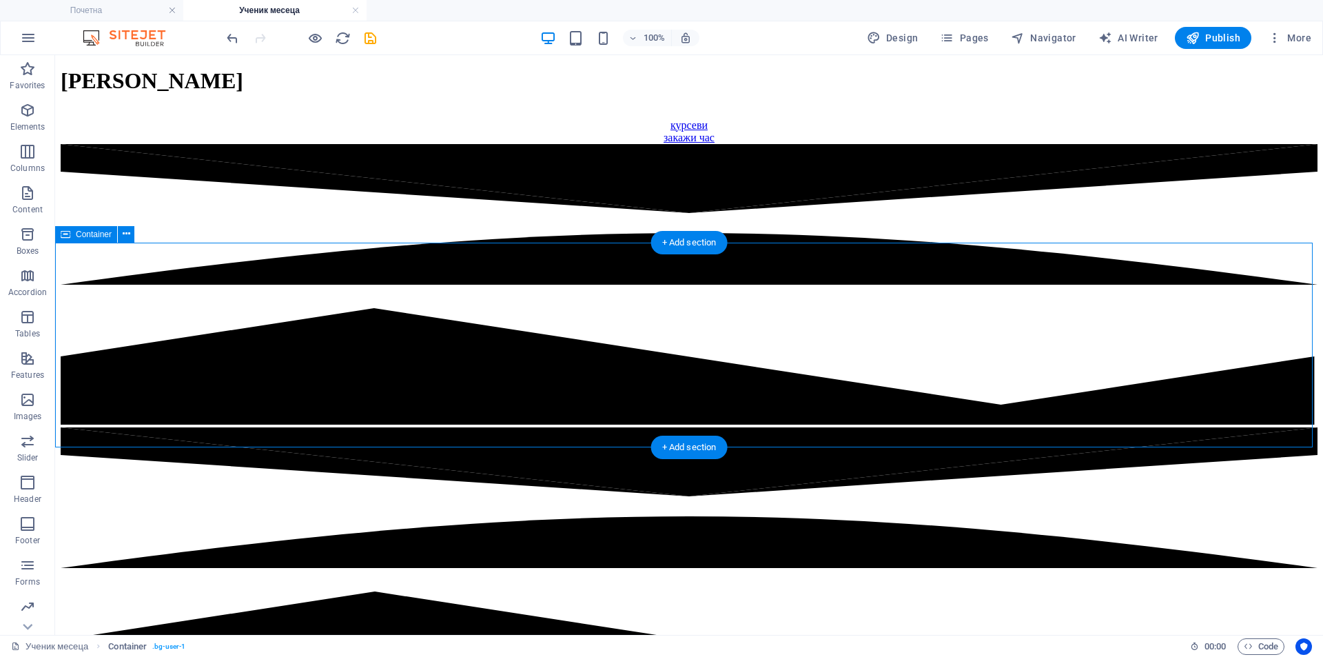
scroll to position [187, 0]
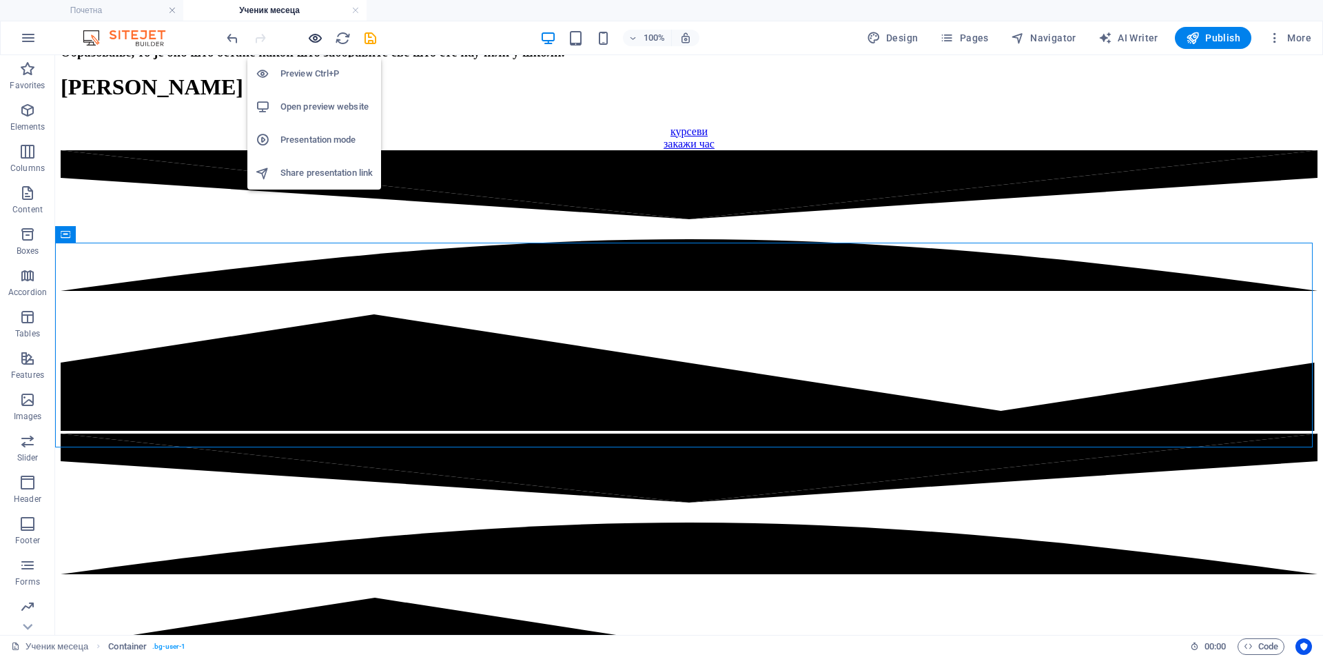
click at [319, 37] on icon "button" at bounding box center [315, 38] width 16 height 16
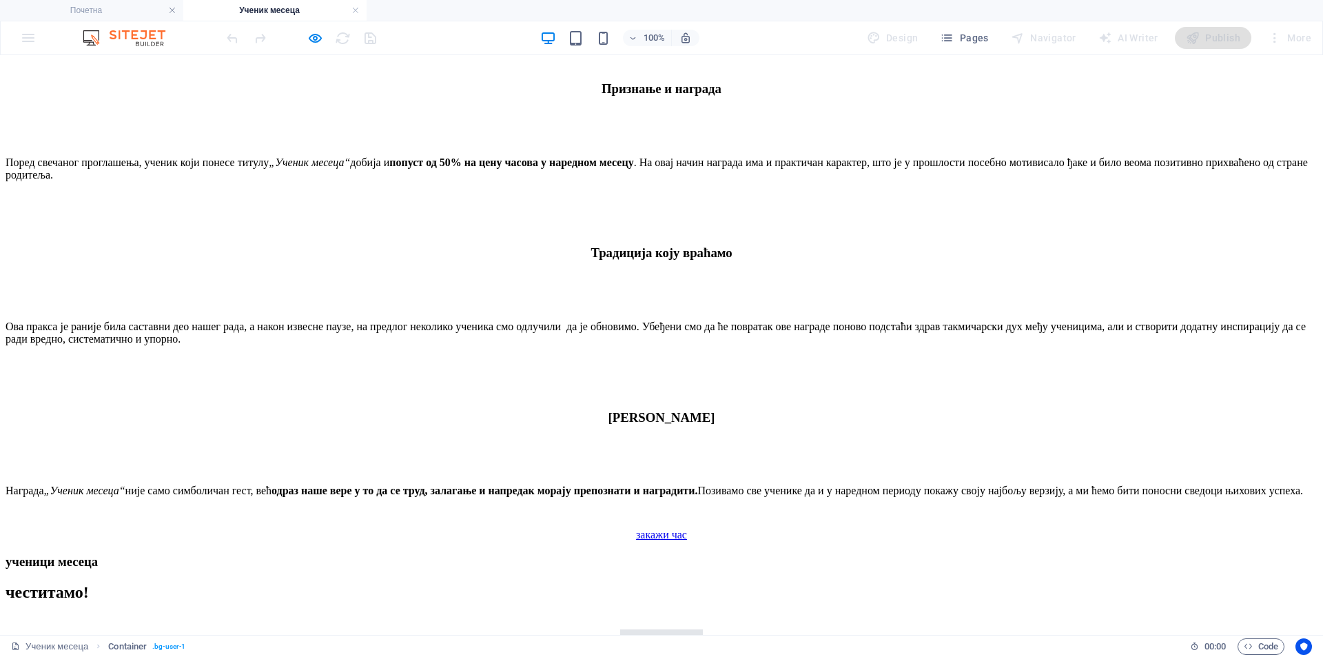
scroll to position [1621, 0]
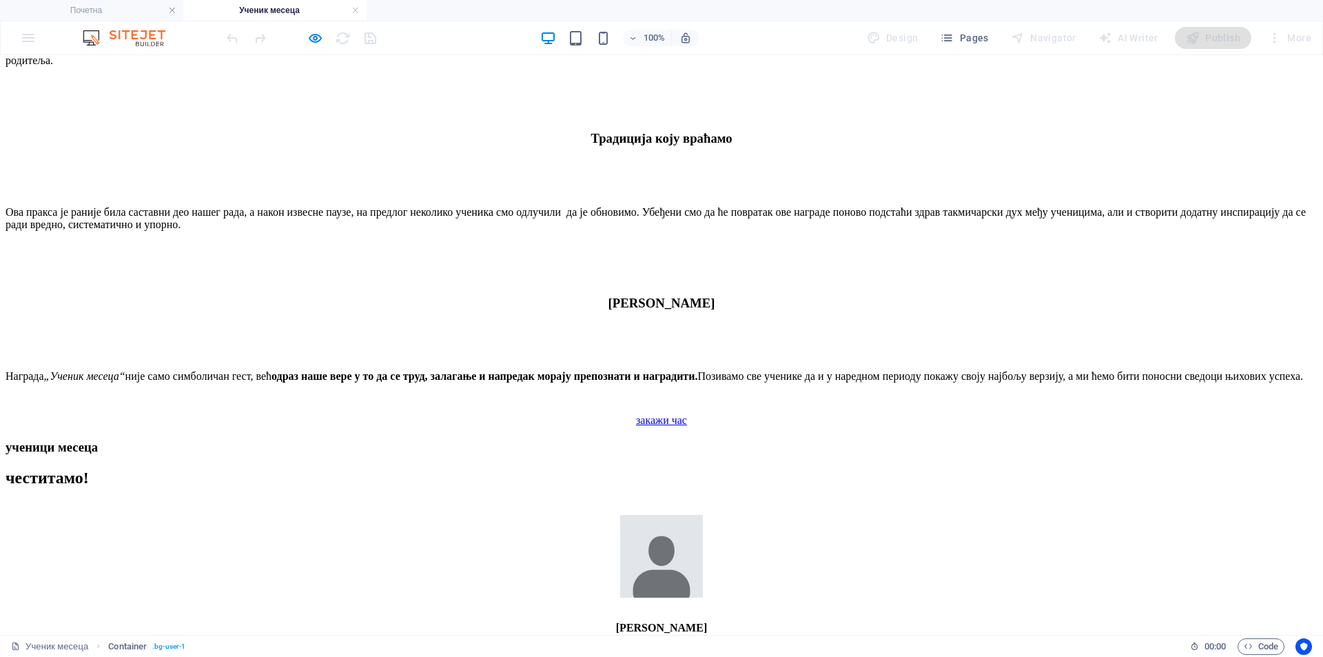
click at [540, 515] on figure at bounding box center [662, 557] width 1312 height 85
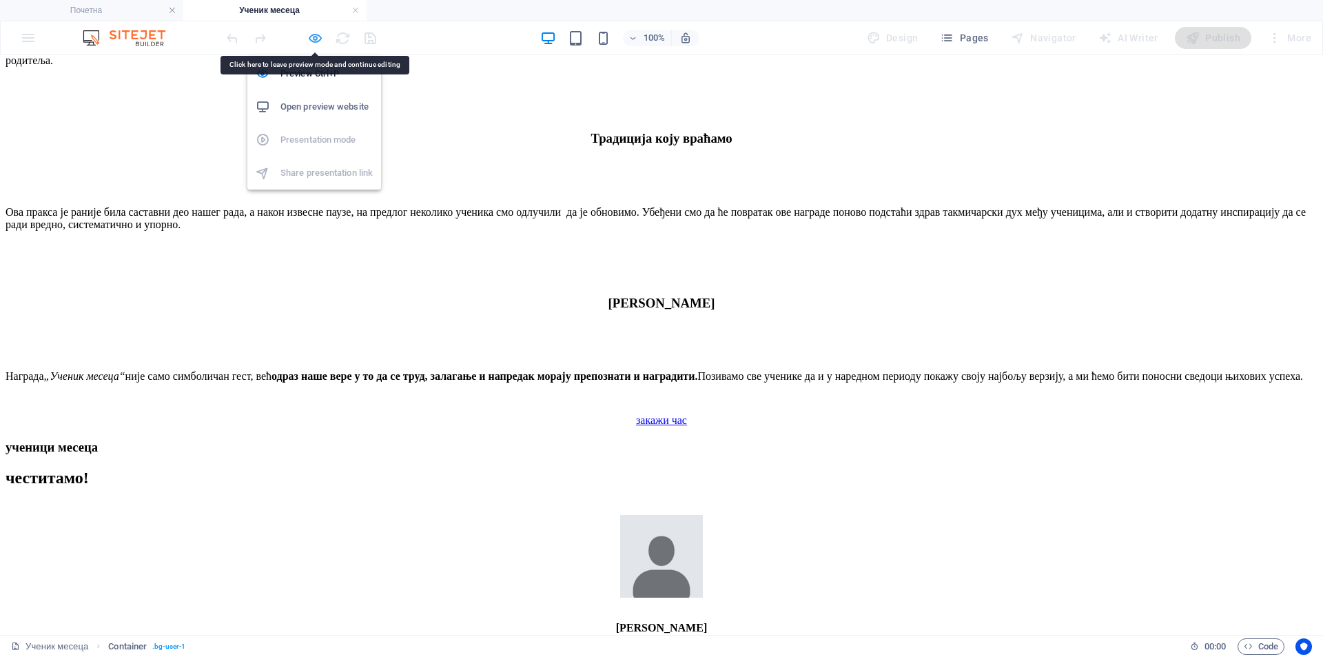
drag, startPoint x: 317, startPoint y: 43, endPoint x: 438, endPoint y: 230, distance: 222.3
click at [317, 43] on icon "button" at bounding box center [315, 38] width 16 height 16
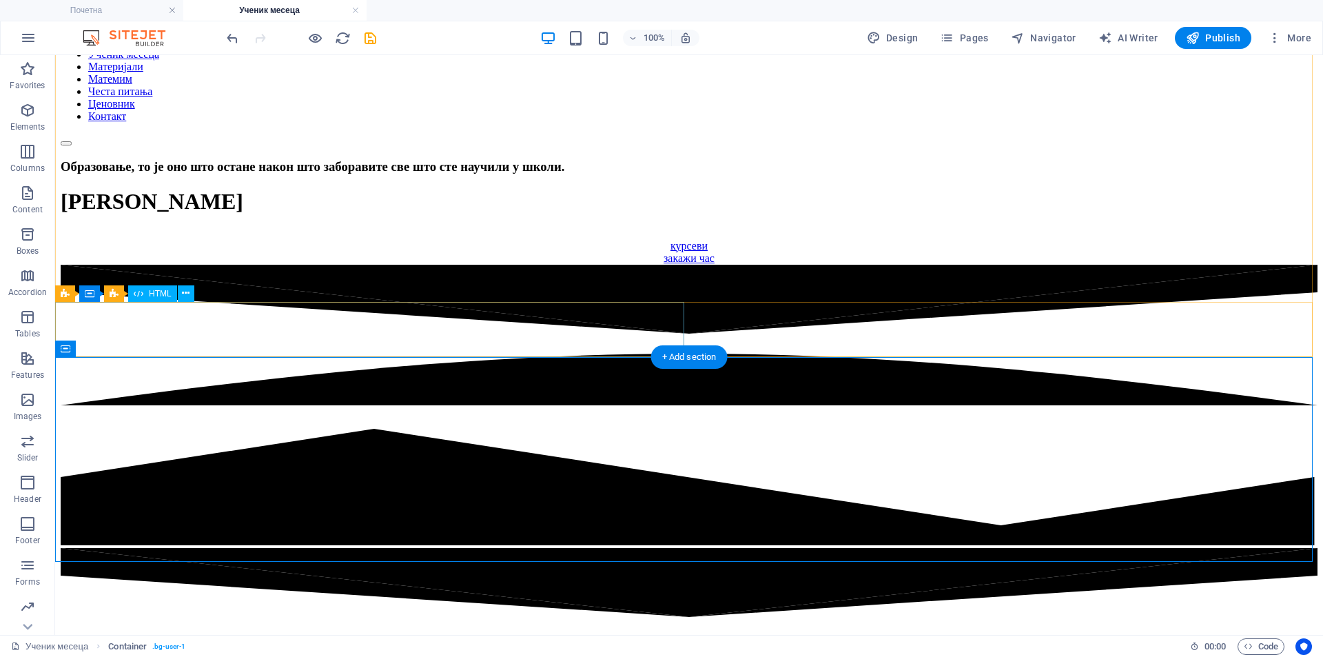
scroll to position [187, 0]
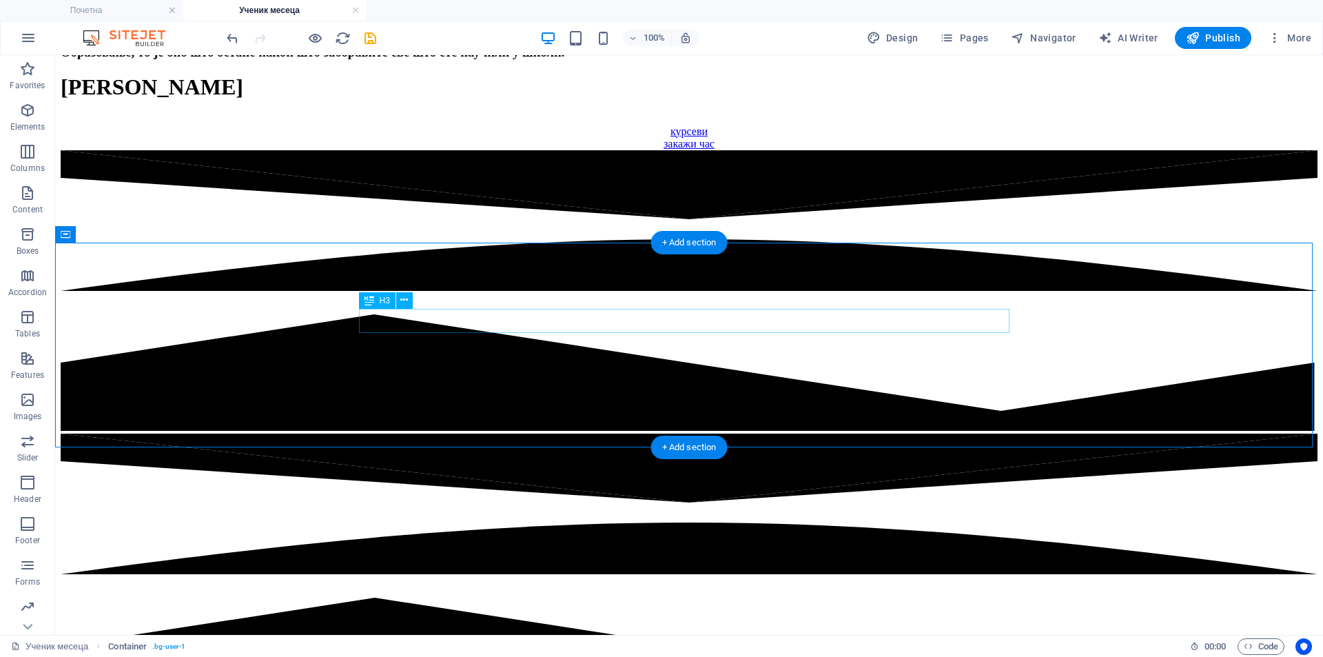
click at [420, 360] on icon at bounding box center [420, 358] width 8 height 14
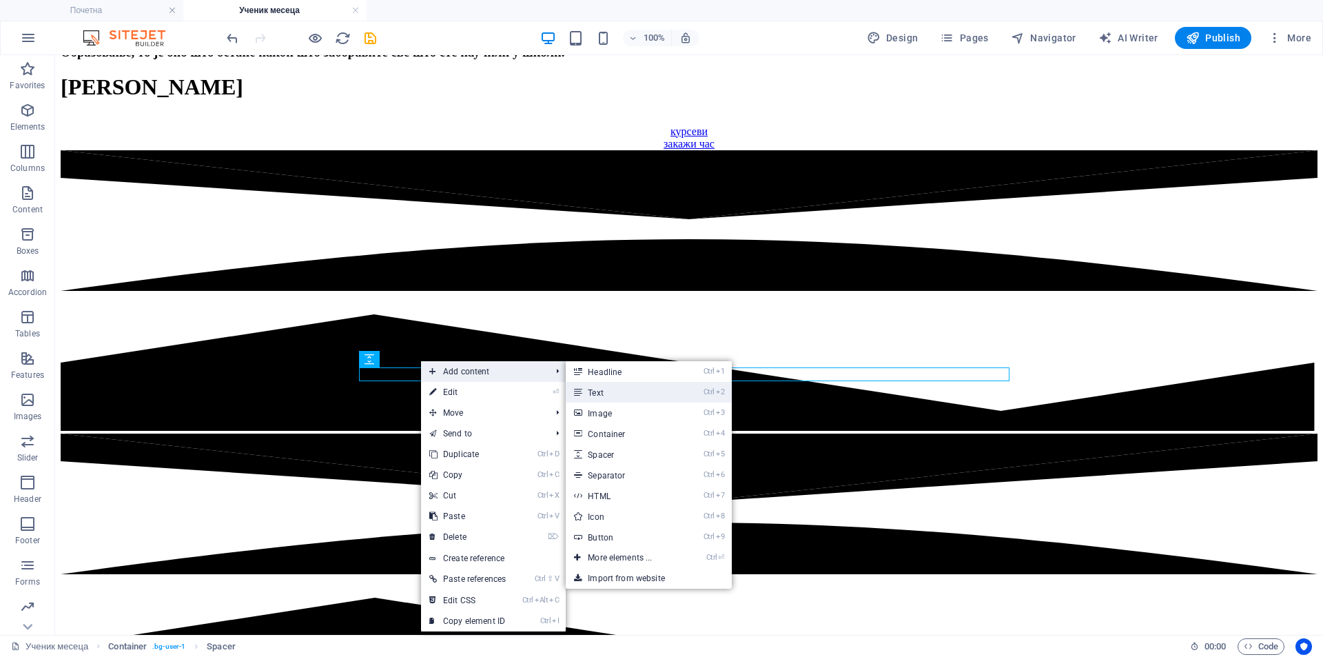
drag, startPoint x: 626, startPoint y: 391, endPoint x: 327, endPoint y: 338, distance: 303.7
click at [626, 391] on link "Ctrl 2 Text" at bounding box center [623, 392] width 114 height 21
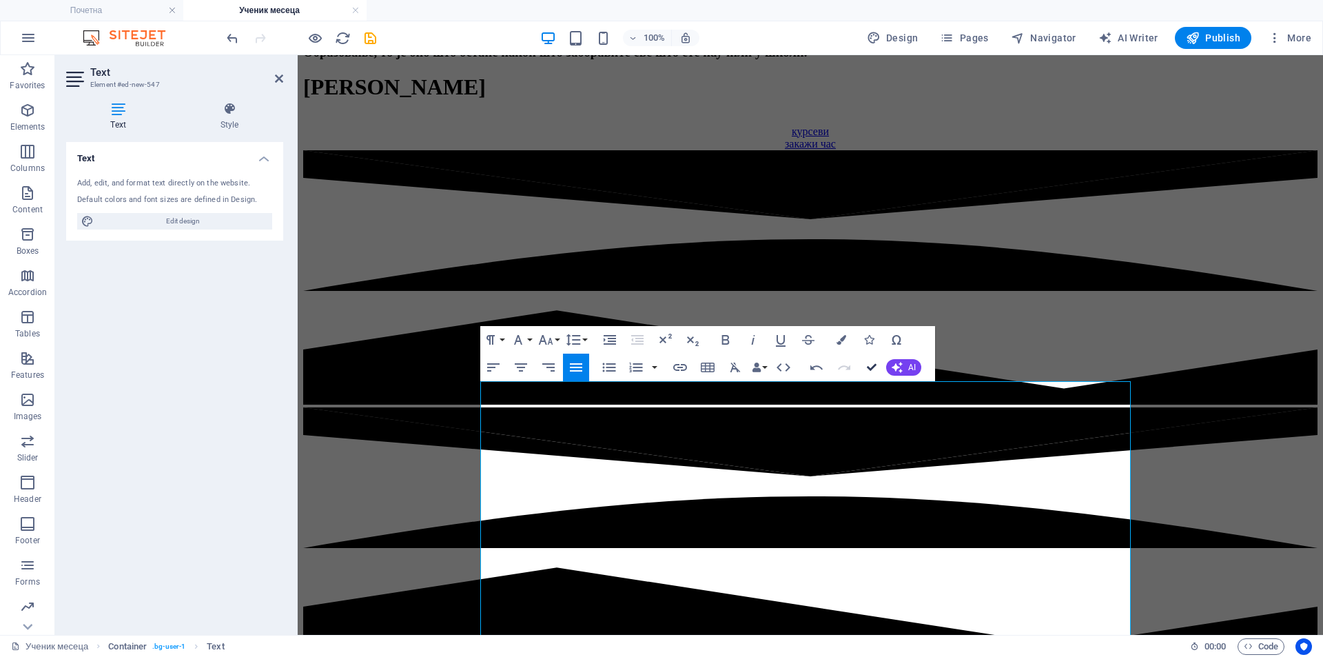
drag, startPoint x: 869, startPoint y: 362, endPoint x: 791, endPoint y: 316, distance: 90.5
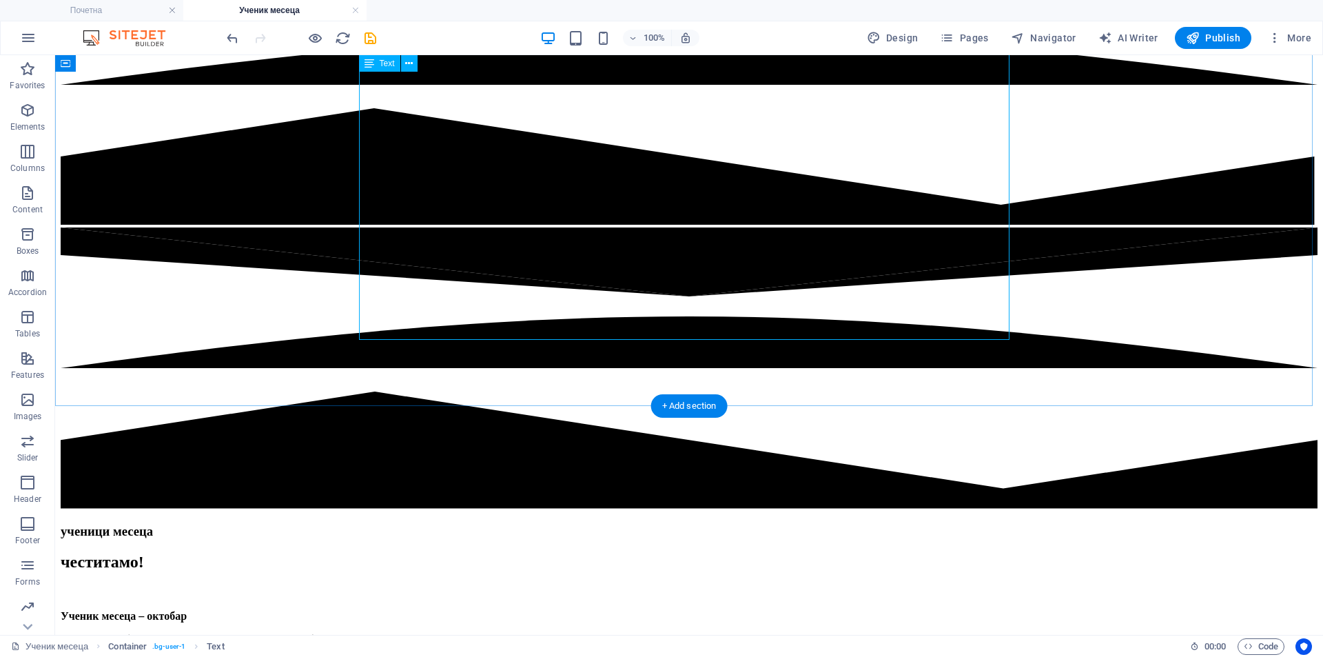
scroll to position [303, 0]
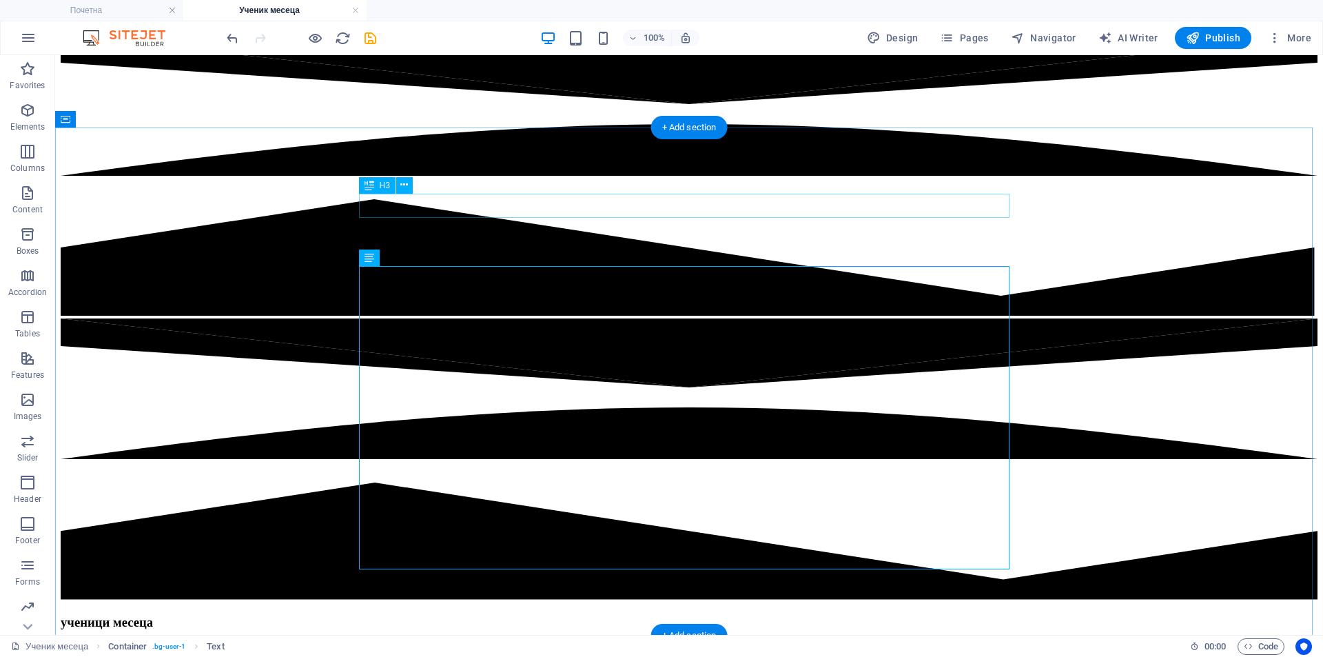
click at [625, 615] on div "ученици месеца" at bounding box center [689, 622] width 1257 height 15
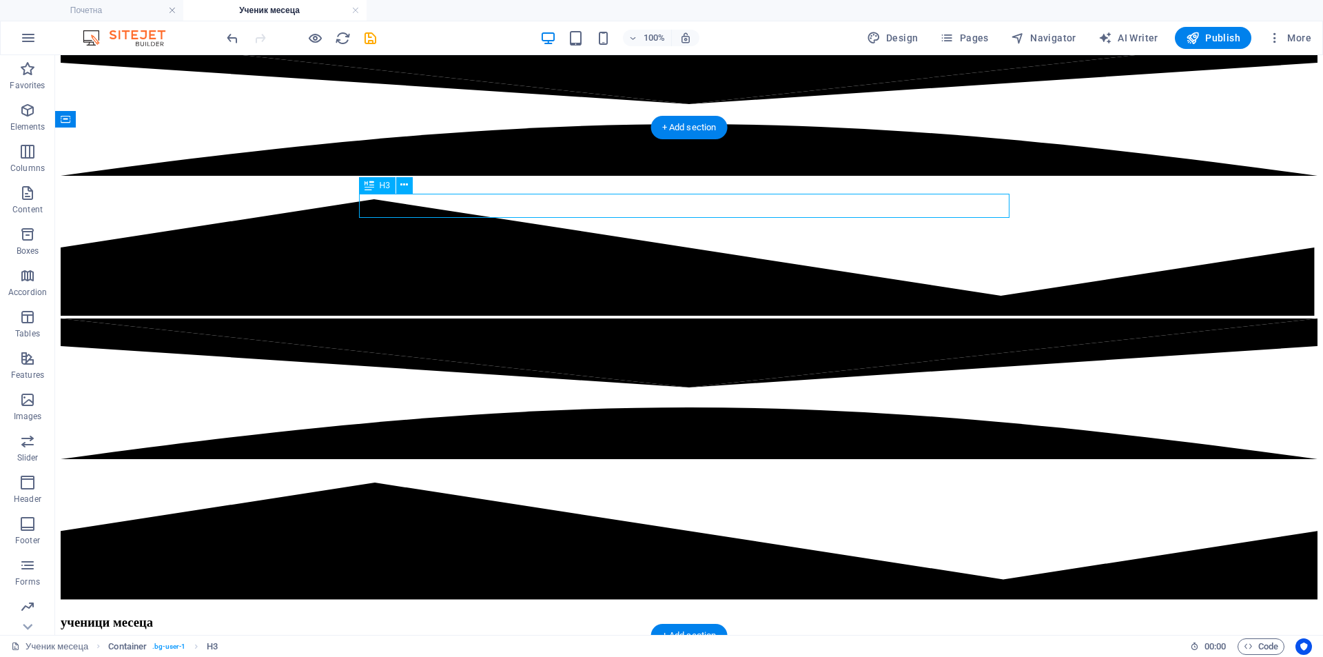
click at [687, 615] on div "ученици месеца" at bounding box center [689, 622] width 1257 height 15
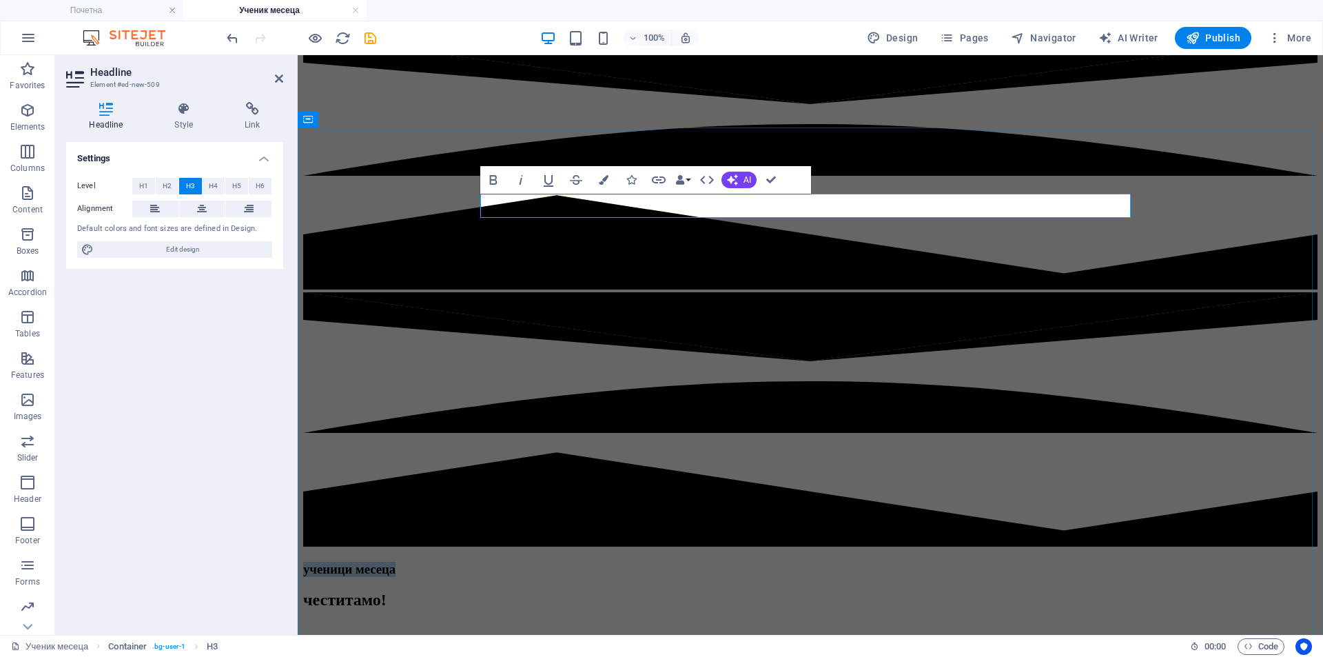
click at [910, 562] on h3 "ученици месеца" at bounding box center [810, 569] width 1014 height 15
drag, startPoint x: 788, startPoint y: 207, endPoint x: 812, endPoint y: 207, distance: 24.1
click at [812, 562] on h3 "ученици месеца" at bounding box center [810, 569] width 1014 height 15
click at [910, 562] on h3 "ученик месеца" at bounding box center [810, 569] width 1014 height 15
click at [759, 591] on div "честитамо!" at bounding box center [810, 600] width 1014 height 19
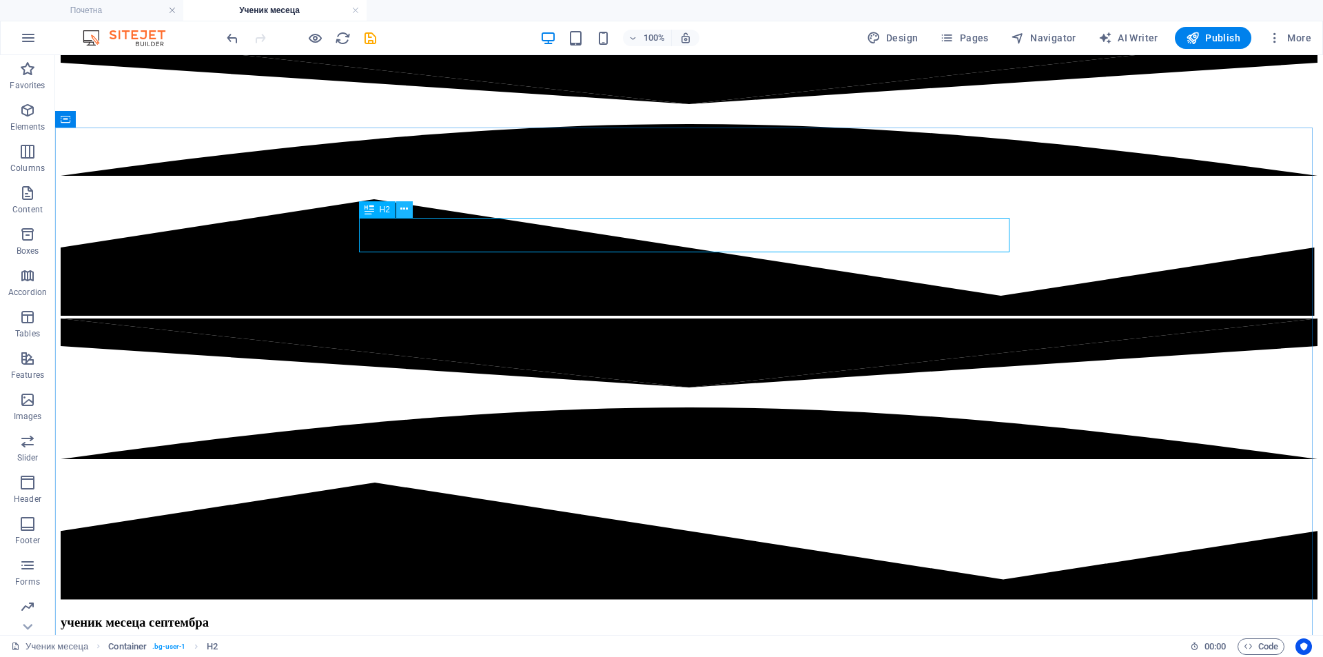
click at [401, 206] on icon at bounding box center [404, 209] width 8 height 14
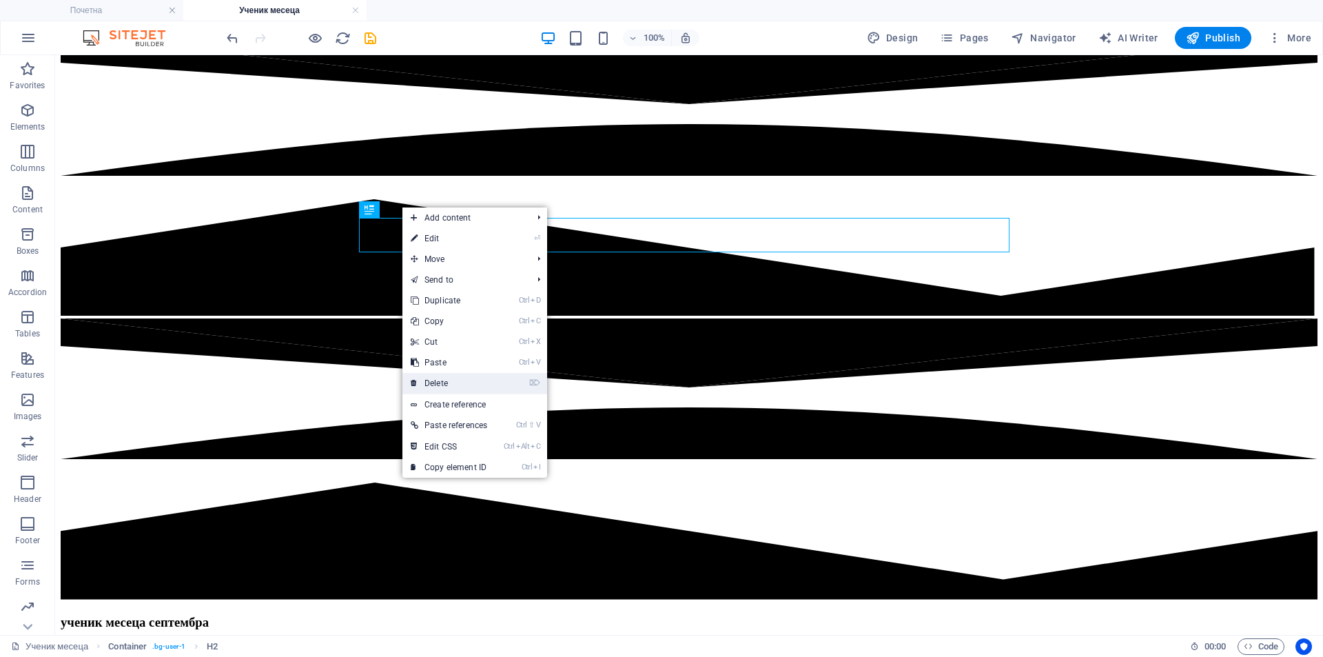
click at [484, 382] on link "⌦ Delete" at bounding box center [448, 383] width 93 height 21
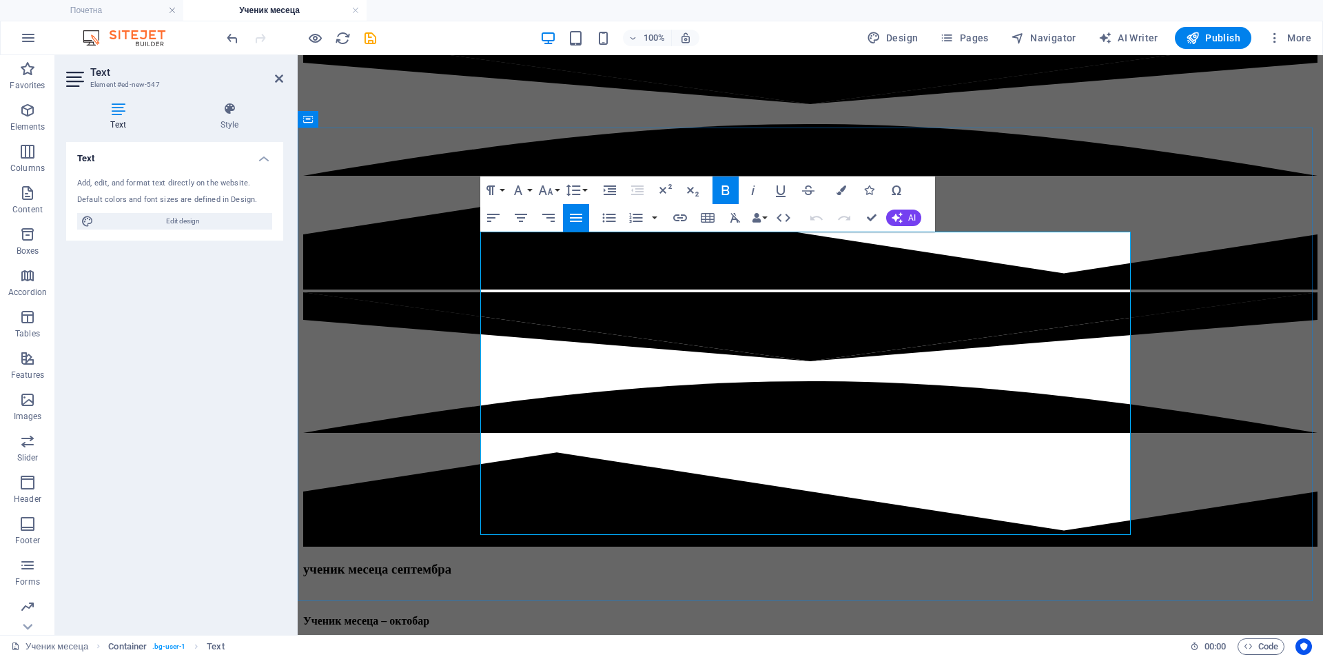
click at [619, 638] on p "Са поносом објављујемо да је ученик месеца за октобар [име ученика] , ученик [р…" at bounding box center [810, 644] width 1014 height 12
drag, startPoint x: 622, startPoint y: 237, endPoint x: 462, endPoint y: 241, distance: 159.9
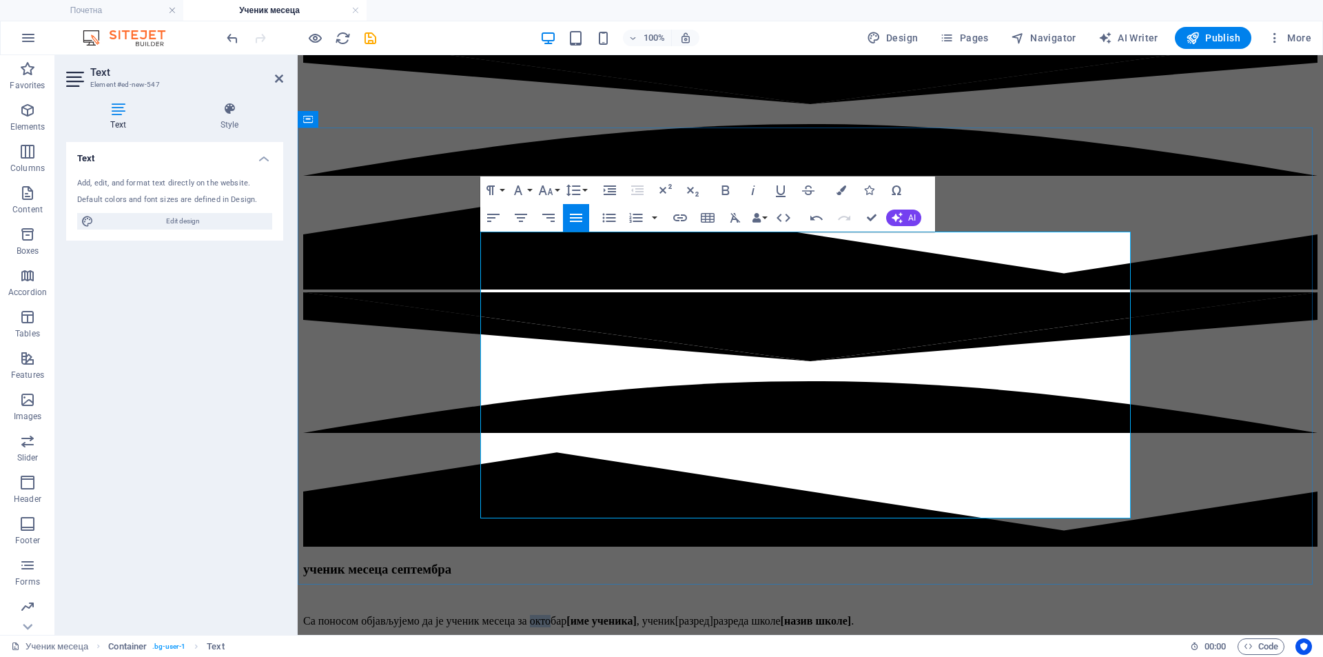
drag, startPoint x: 729, startPoint y: 237, endPoint x: 748, endPoint y: 234, distance: 19.5
click at [748, 615] on p "Са поносом објављујемо да је ученик месеца за октобар [име ученика] , ученик [р…" at bounding box center [810, 621] width 1014 height 12
drag, startPoint x: 783, startPoint y: 237, endPoint x: 854, endPoint y: 232, distance: 71.9
click at [854, 615] on p "Са поносом објављујемо да је ученик месеца за септембар [име ученика] , ученик …" at bounding box center [810, 621] width 1014 height 12
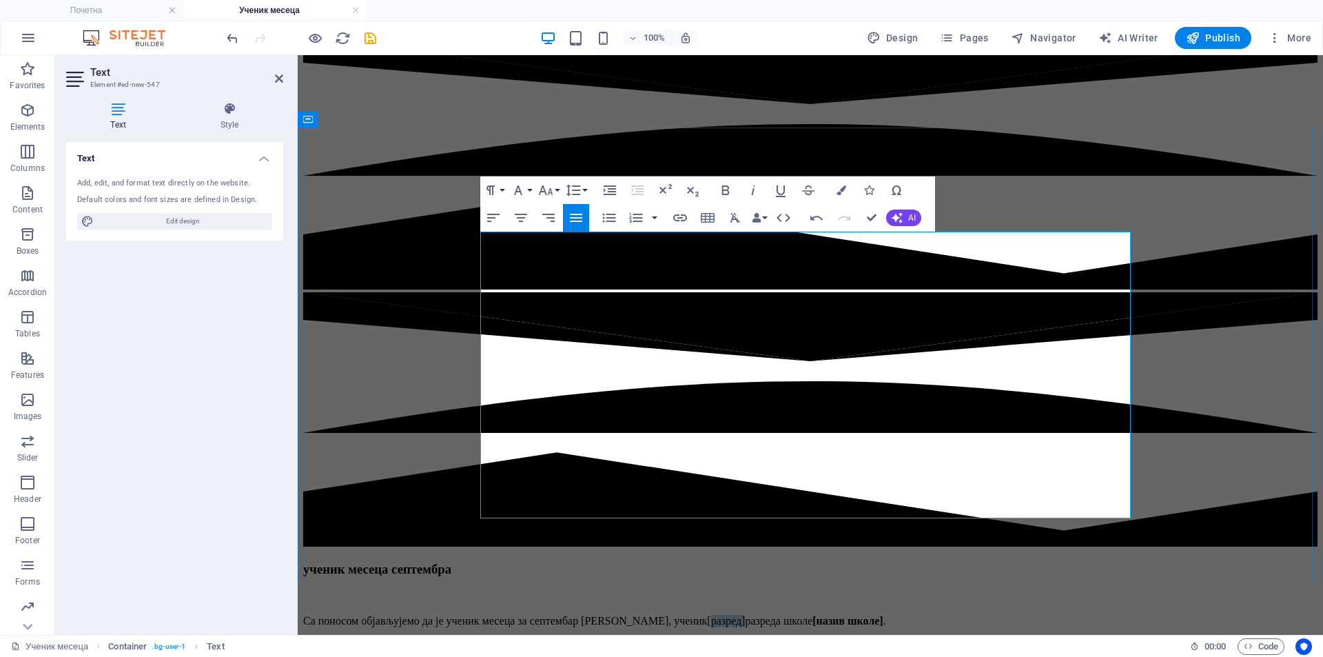
drag, startPoint x: 916, startPoint y: 243, endPoint x: 944, endPoint y: 299, distance: 62.2
click at [936, 615] on p "Са поносом објављујемо да је ученик месеца за септембар Jordan T Rodney, ученик…" at bounding box center [810, 621] width 1014 height 12
click at [941, 615] on p "Са поносом објављујемо да је ученик месеца за септембар Jordan T Rodney, ученик…" at bounding box center [810, 621] width 1014 height 12
drag, startPoint x: 950, startPoint y: 245, endPoint x: 908, endPoint y: 239, distance: 41.7
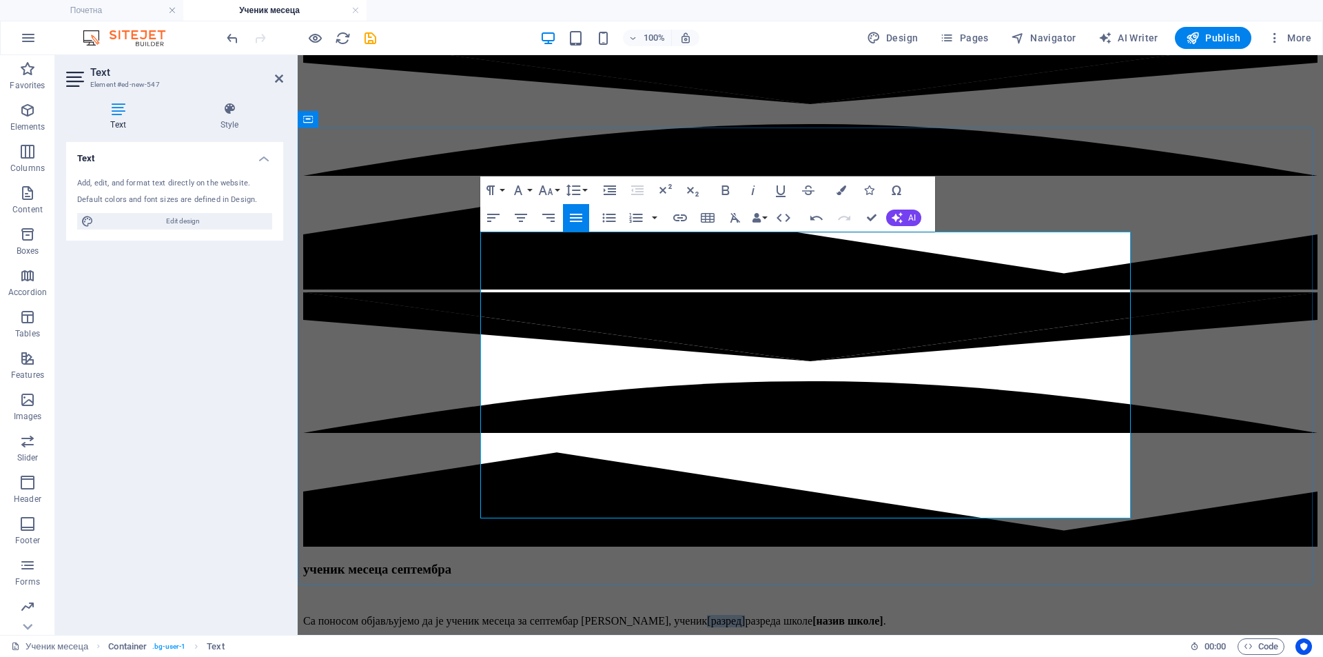
click at [908, 615] on p "Са поносом објављујемо да је ученик месеца за септембар Jordan T Rodney, ученик…" at bounding box center [810, 621] width 1014 height 12
drag, startPoint x: 1034, startPoint y: 240, endPoint x: 1100, endPoint y: 243, distance: 66.2
click at [881, 615] on span "[назив школе]" at bounding box center [845, 621] width 71 height 12
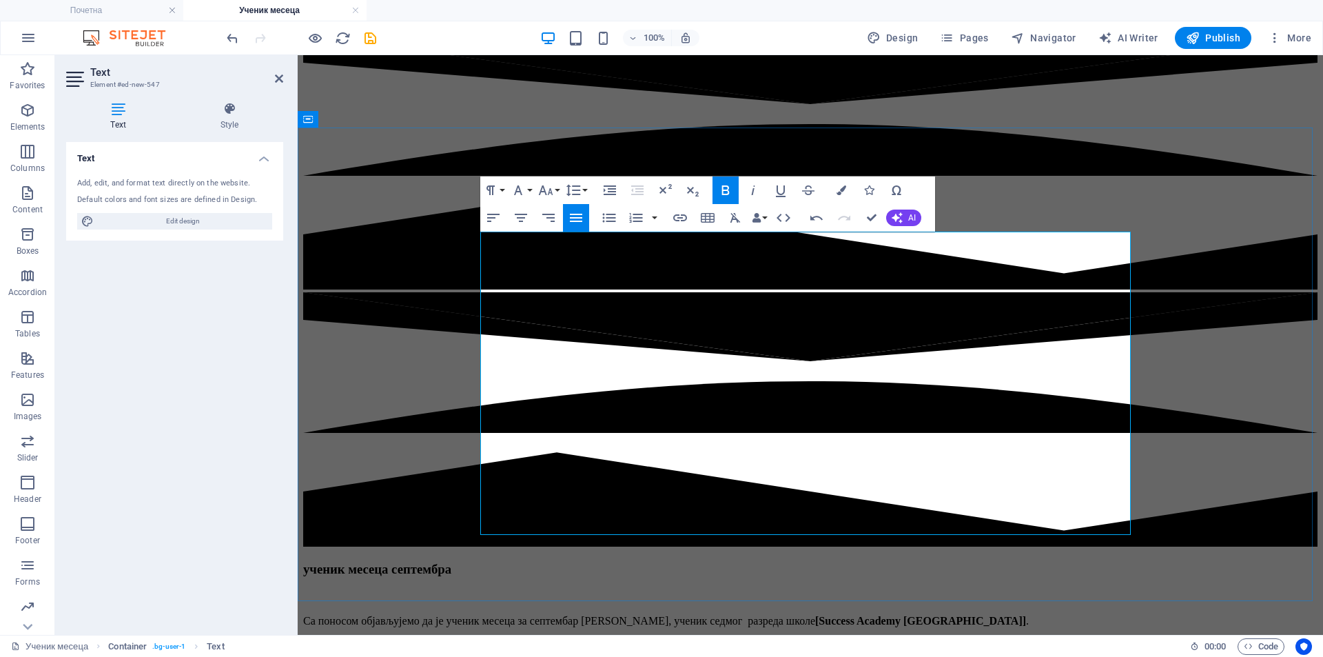
click at [588, 615] on p "Са поносом објављујемо да је ученик месеца за септембар Jordan T Rodney, ученик…" at bounding box center [810, 621] width 1014 height 12
click at [1023, 615] on span "[Success Academy Ozone Middle School" at bounding box center [918, 621] width 207 height 12
drag, startPoint x: 870, startPoint y: 235, endPoint x: 788, endPoint y: 240, distance: 82.1
click at [788, 615] on p "Са поносом објављујемо да је ученик месеца за септембар Jordan T Rodney, ученик…" at bounding box center [810, 621] width 1014 height 12
click at [724, 192] on icon "button" at bounding box center [725, 190] width 17 height 17
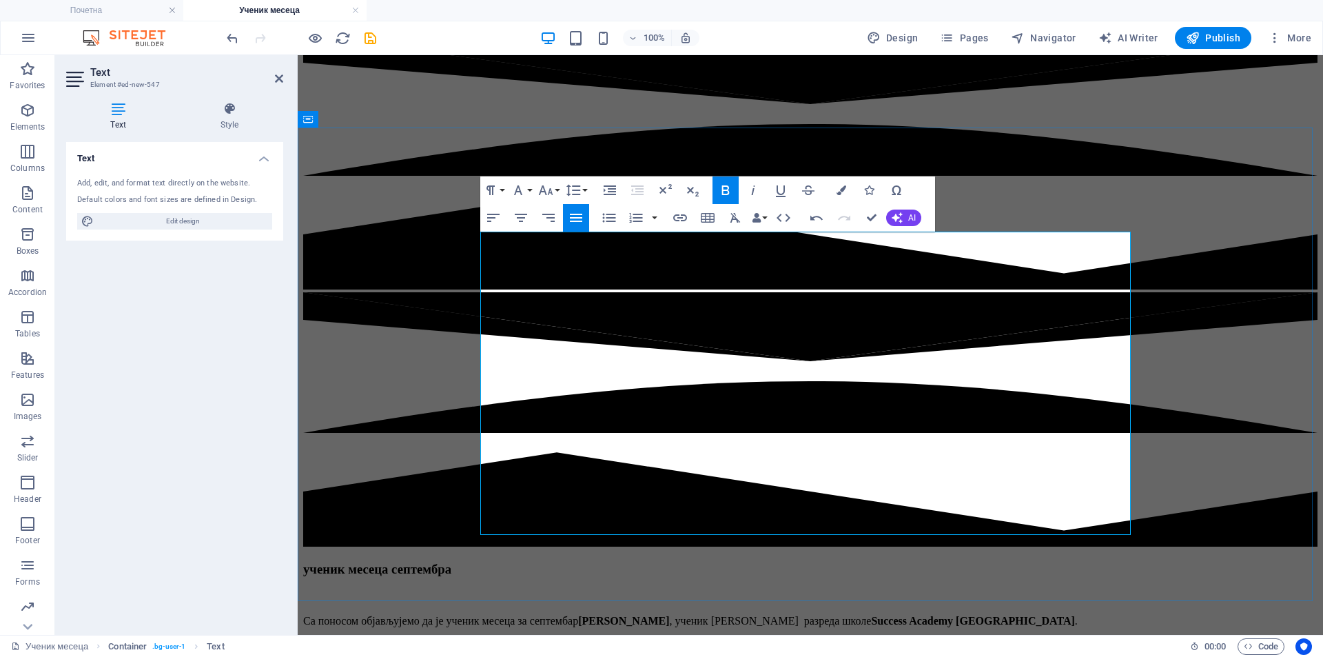
drag, startPoint x: 967, startPoint y: 265, endPoint x: 1038, endPoint y: 289, distance: 75.4
click at [1040, 638] on p "Ово признање додељује се због изузетног рада, посвећености и великог напретка к…" at bounding box center [810, 650] width 1014 height 25
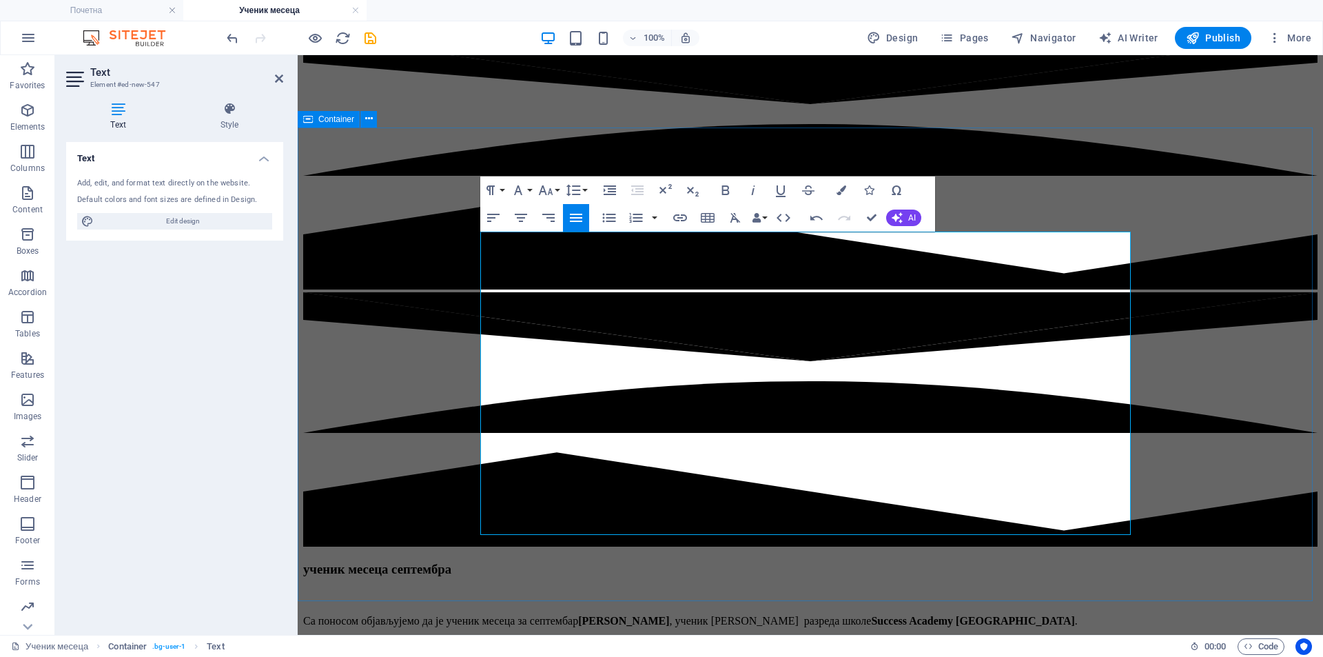
drag, startPoint x: 677, startPoint y: 353, endPoint x: 476, endPoint y: 336, distance: 201.9
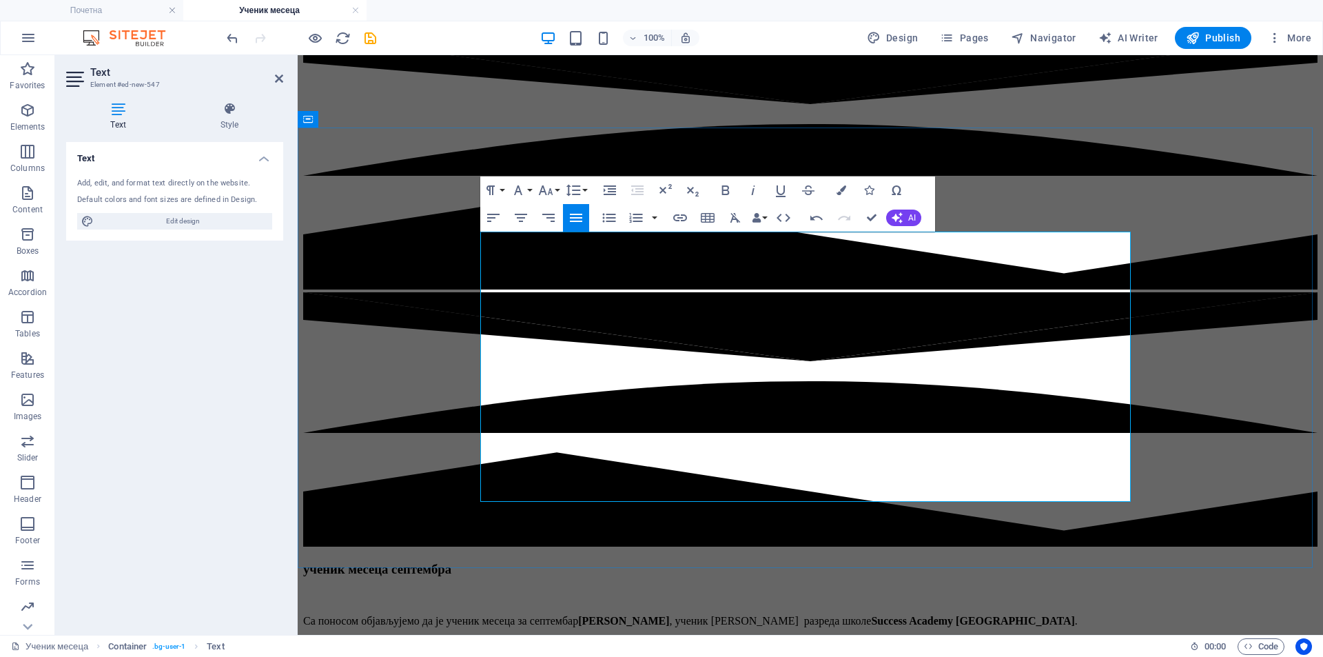
drag, startPoint x: 655, startPoint y: 336, endPoint x: 732, endPoint y: 340, distance: 77.3
drag, startPoint x: 647, startPoint y: 361, endPoint x: 463, endPoint y: 353, distance: 184.2
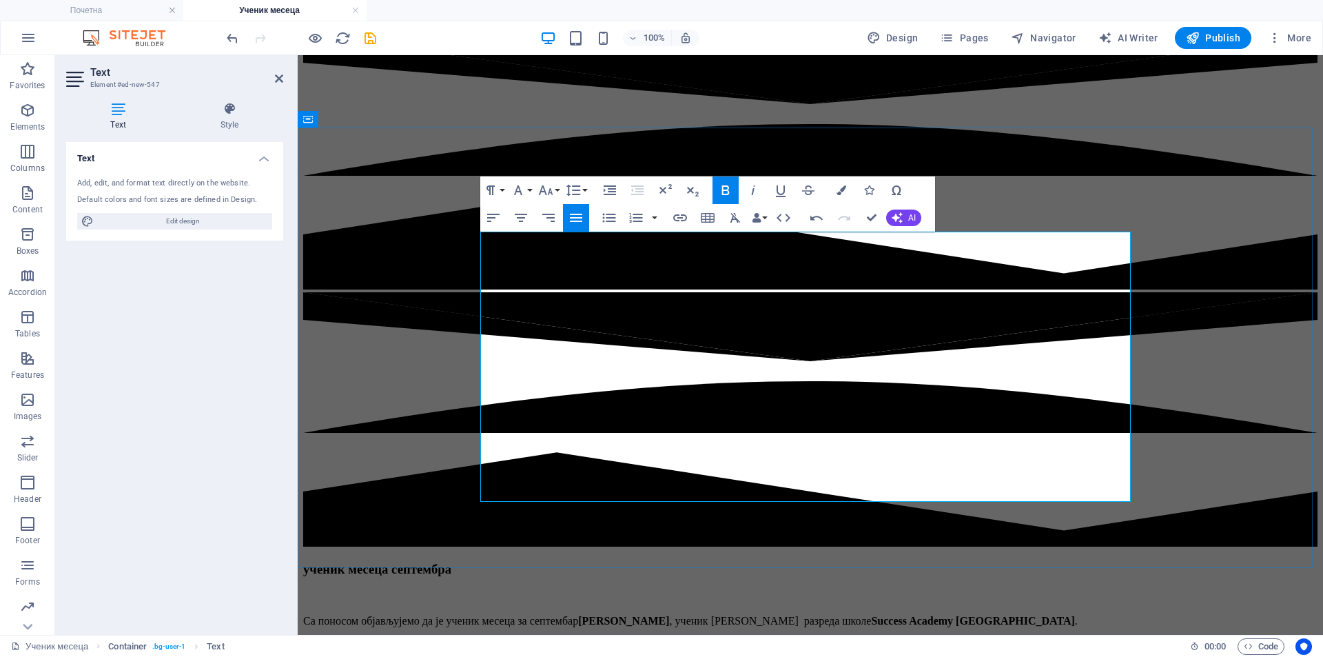
drag, startPoint x: 598, startPoint y: 359, endPoint x: 648, endPoint y: 359, distance: 50.3
drag, startPoint x: 647, startPoint y: 357, endPoint x: 597, endPoint y: 365, distance: 50.3
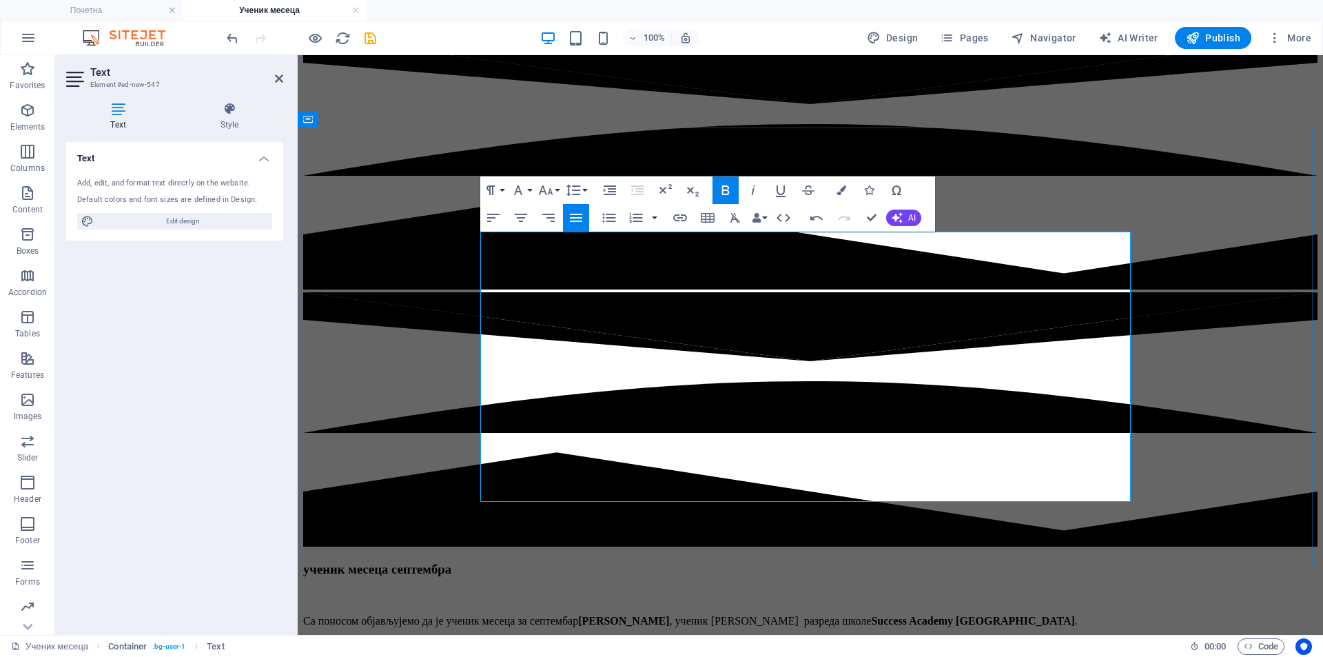
drag, startPoint x: 788, startPoint y: 243, endPoint x: 873, endPoint y: 242, distance: 85.5
click at [873, 615] on p "Са поносом објављујемо да је ученик месеца за септембар Jordan T Rodney , учени…" at bounding box center [810, 621] width 1014 height 12
copy strong "[PERSON_NAME] T [PERSON_NAME]"
drag, startPoint x: 827, startPoint y: 376, endPoint x: 904, endPoint y: 371, distance: 77.4
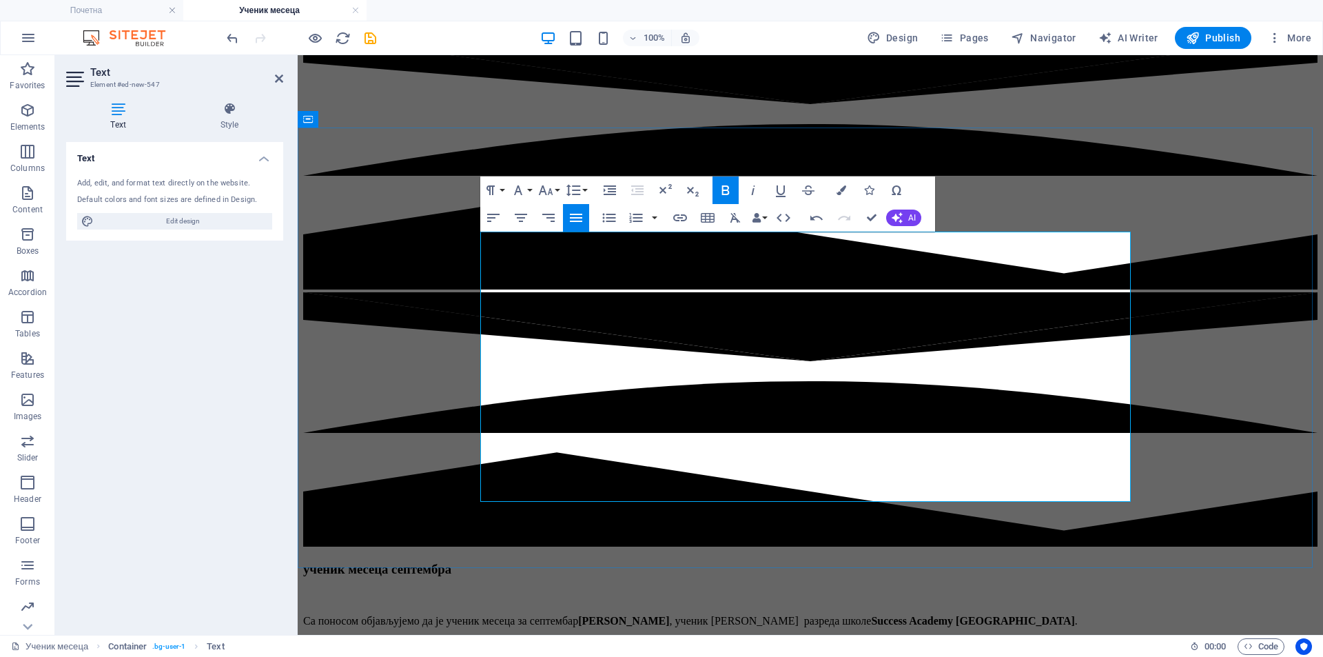
drag, startPoint x: 937, startPoint y: 376, endPoint x: 965, endPoint y: 376, distance: 27.6
drag, startPoint x: 1042, startPoint y: 239, endPoint x: 1052, endPoint y: 262, distance: 24.7
click at [1052, 615] on p "Са поносом објављујемо да је ученик месеца за септембар Jordan T Rodney , учени…" at bounding box center [810, 621] width 1014 height 12
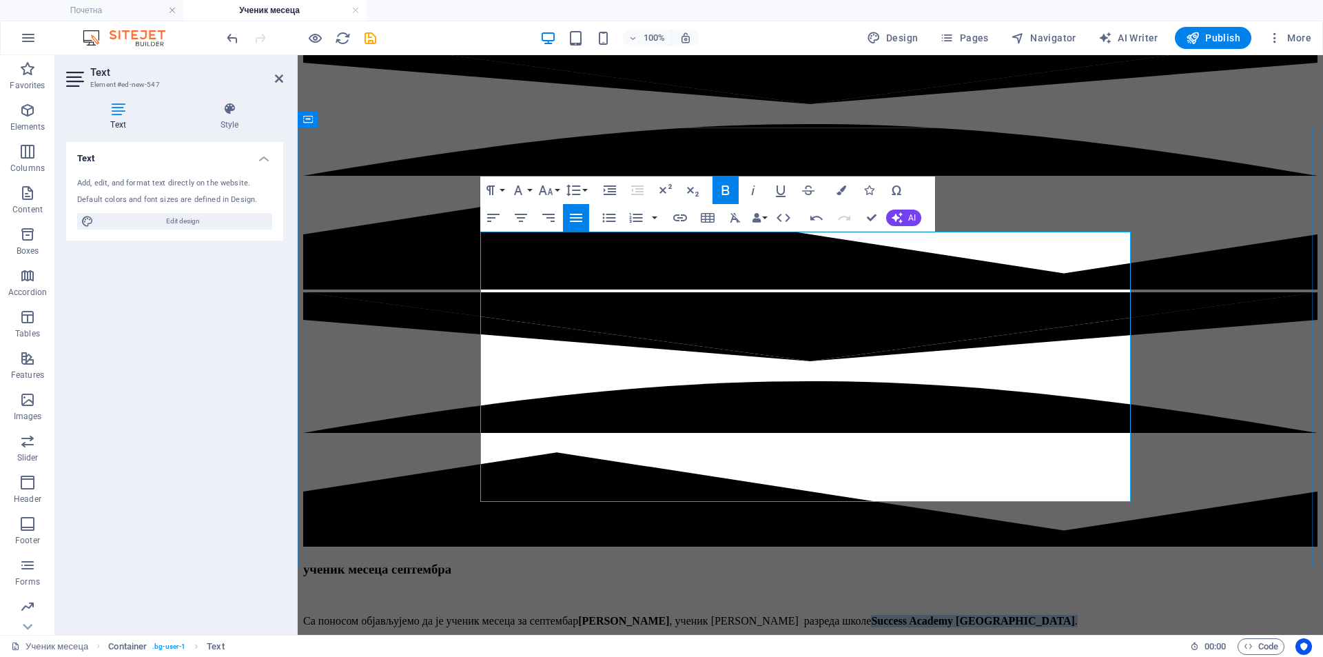
copy p "Success Academy Ozone Middle School ."
drag, startPoint x: 1019, startPoint y: 376, endPoint x: 1091, endPoint y: 378, distance: 72.4
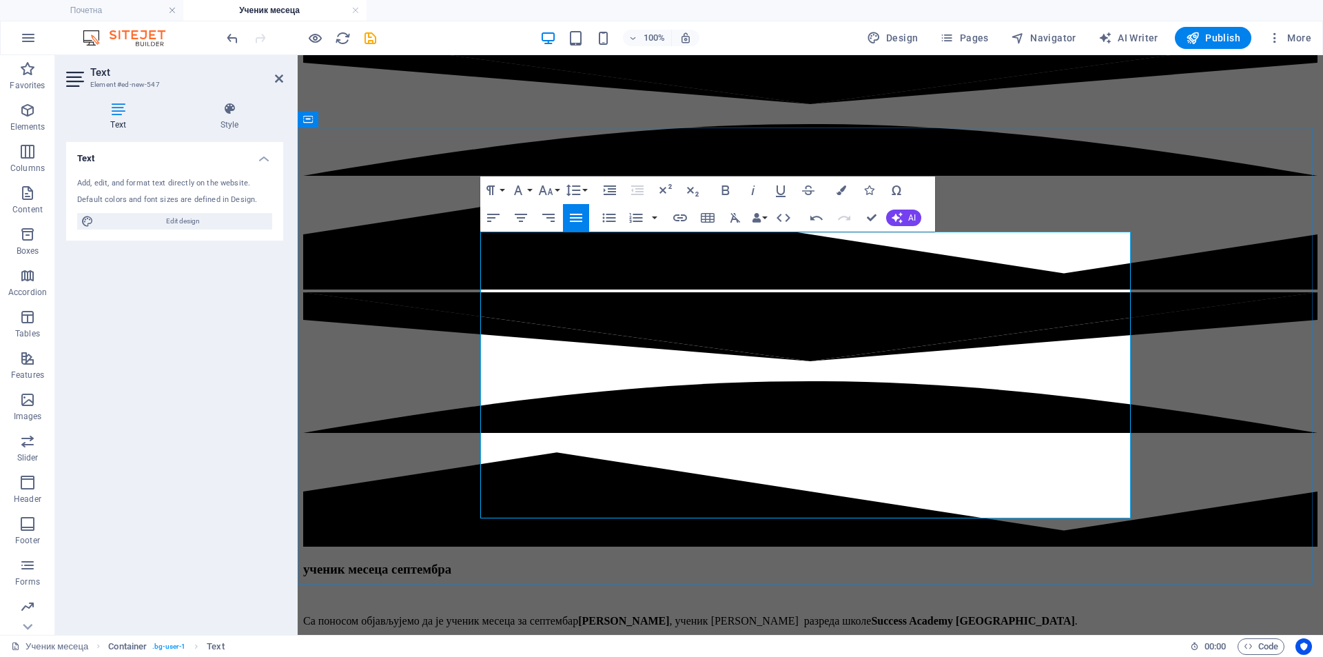
drag, startPoint x: 1108, startPoint y: 409, endPoint x: 1029, endPoint y: 411, distance: 79.3
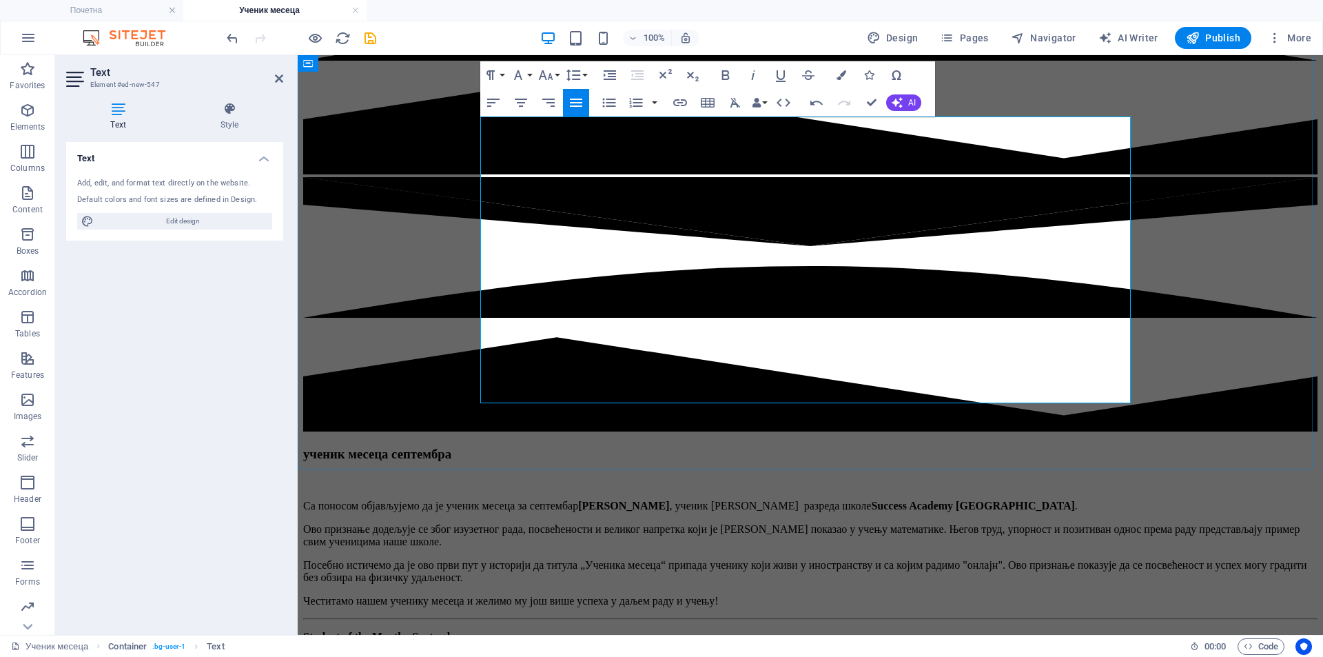
drag, startPoint x: 690, startPoint y: 396, endPoint x: 779, endPoint y: 392, distance: 89.0
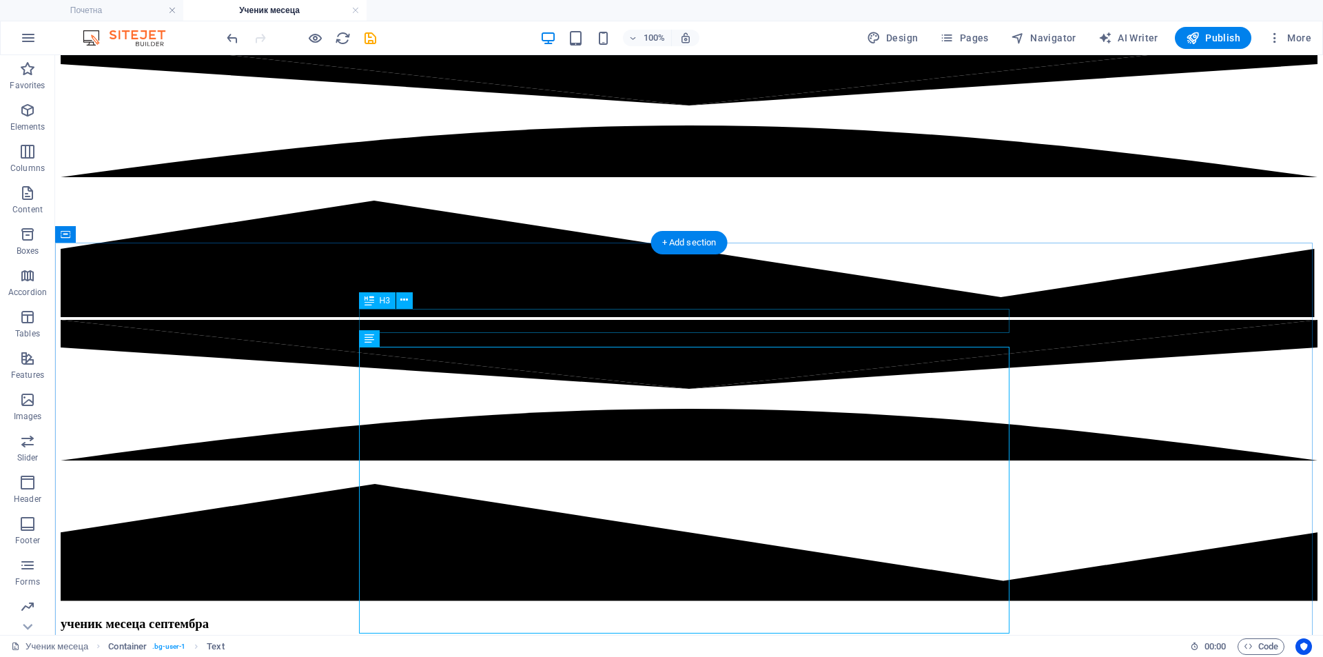
scroll to position [303, 0]
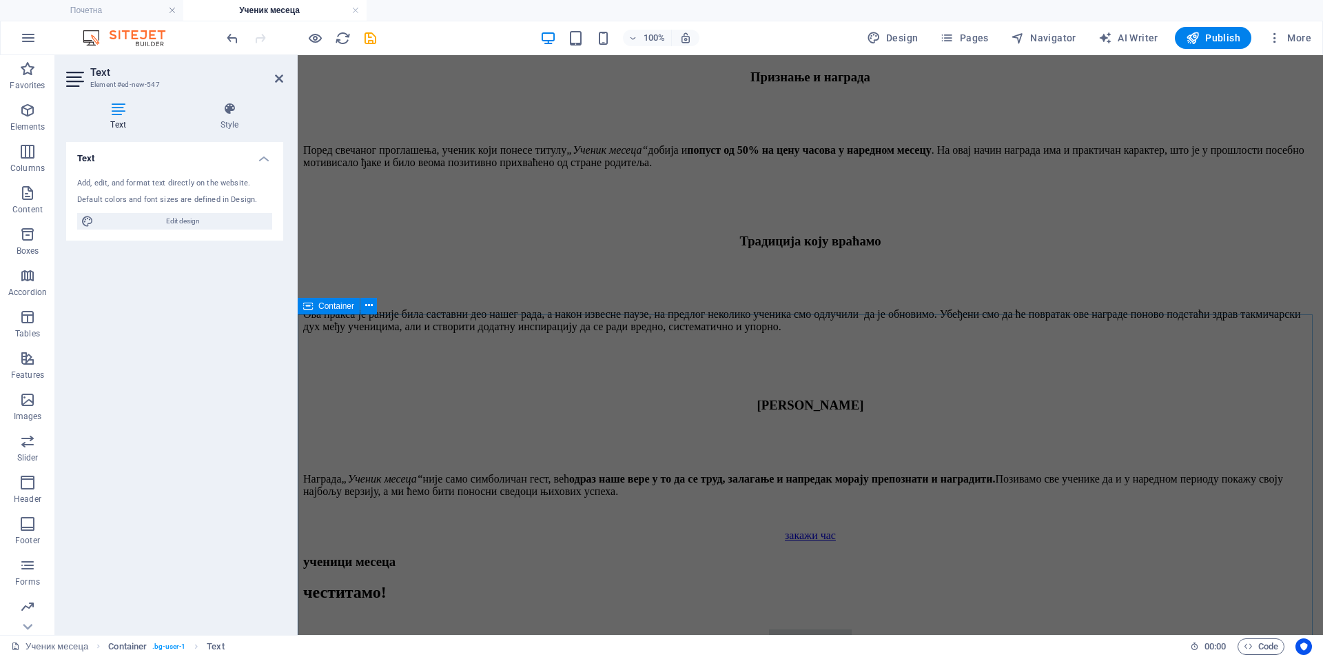
scroll to position [1910, 0]
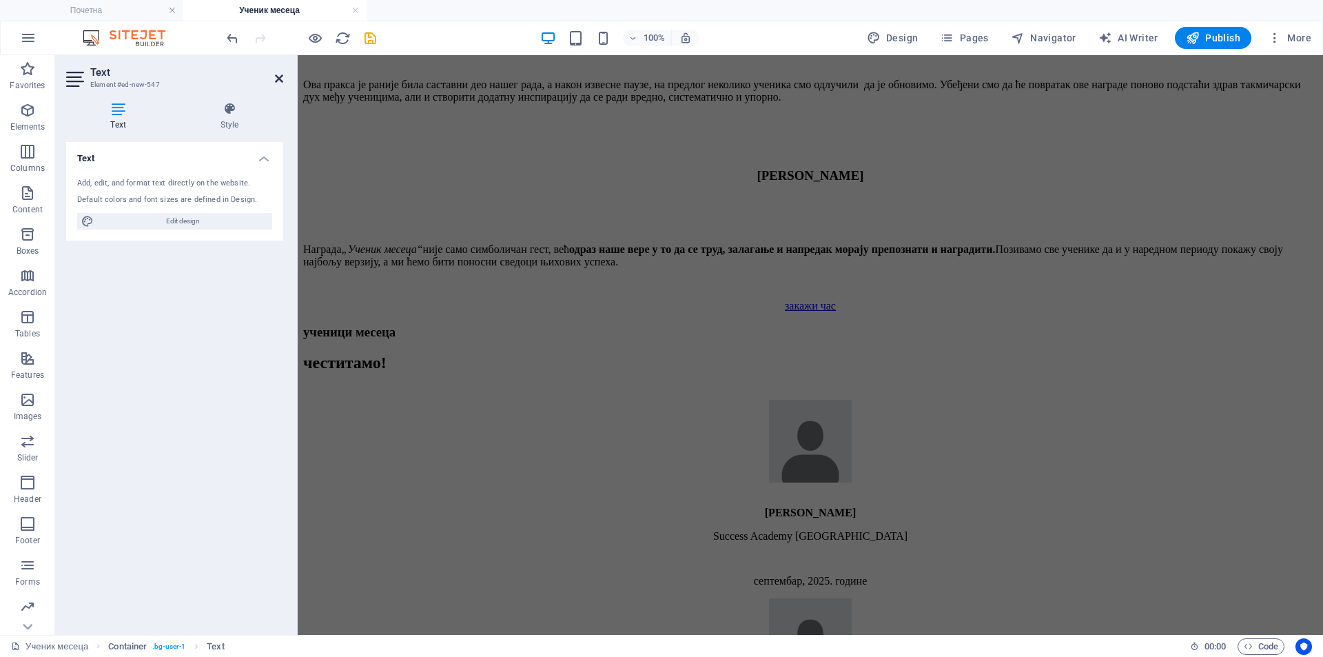
drag, startPoint x: 279, startPoint y: 78, endPoint x: 369, endPoint y: 61, distance: 91.2
click at [279, 78] on icon at bounding box center [279, 78] width 8 height 11
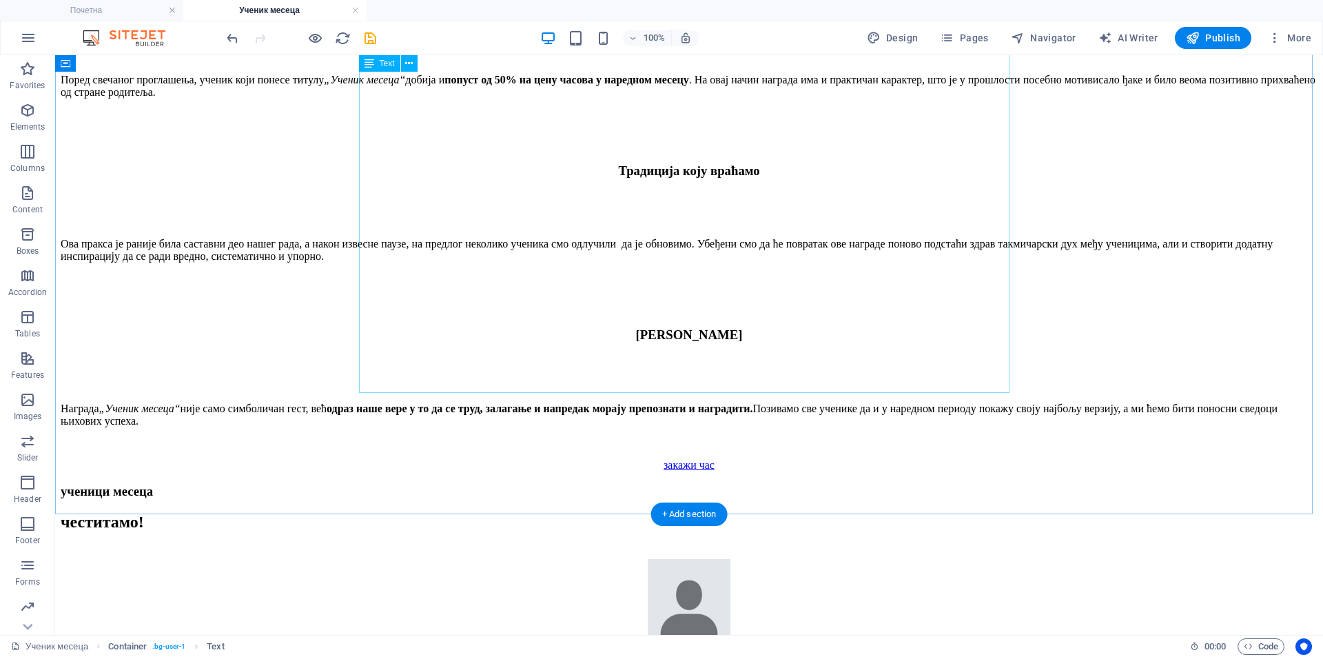
scroll to position [1940, 0]
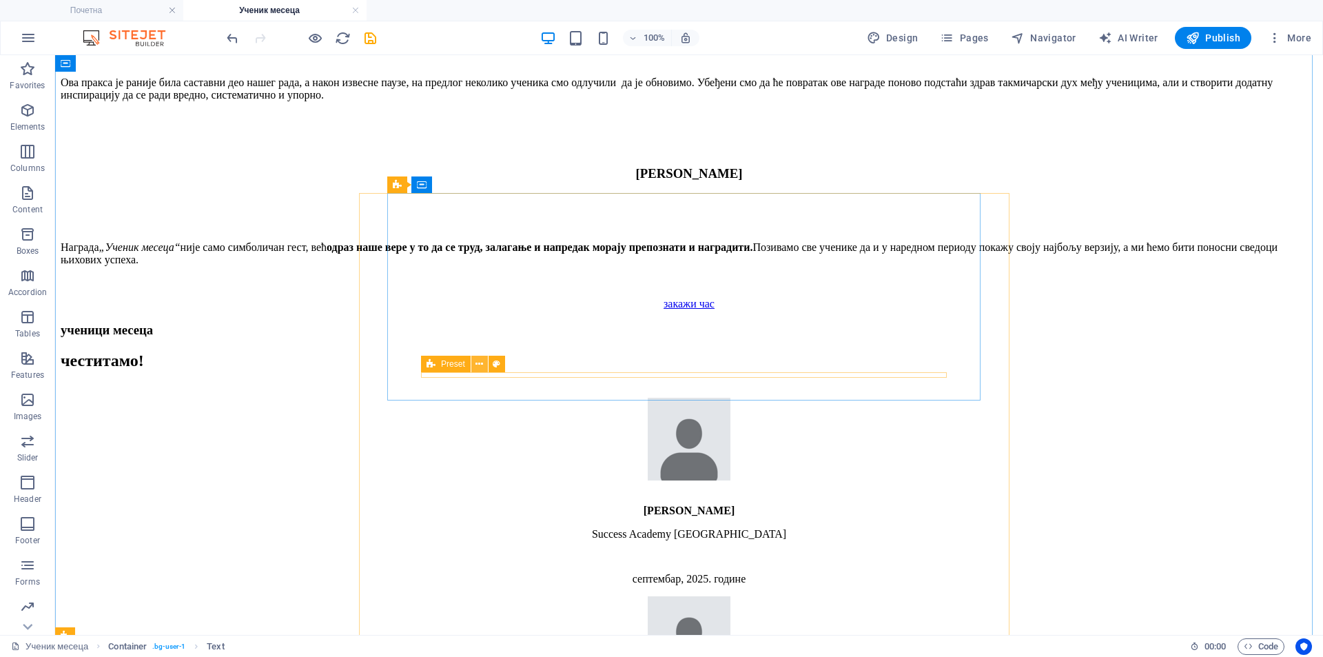
click at [479, 365] on icon at bounding box center [479, 364] width 8 height 14
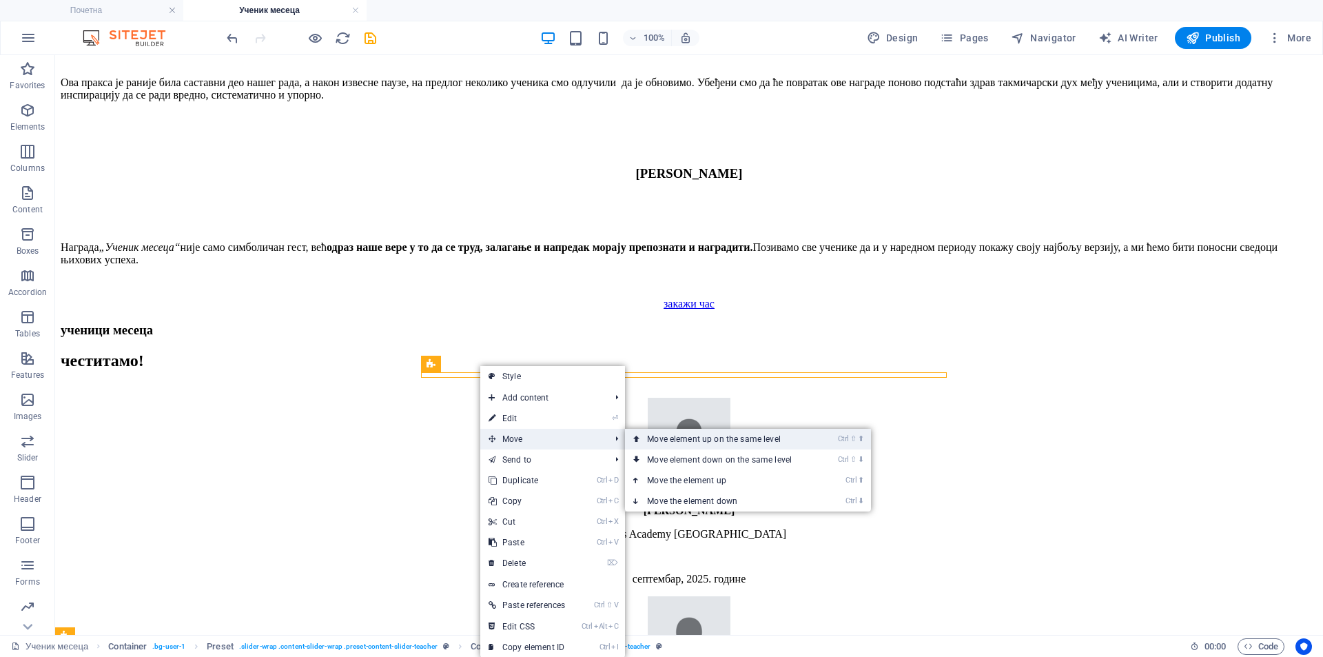
click at [649, 432] on link "Ctrl ⇧ ⬆ Move element up on the same level" at bounding box center [722, 439] width 194 height 21
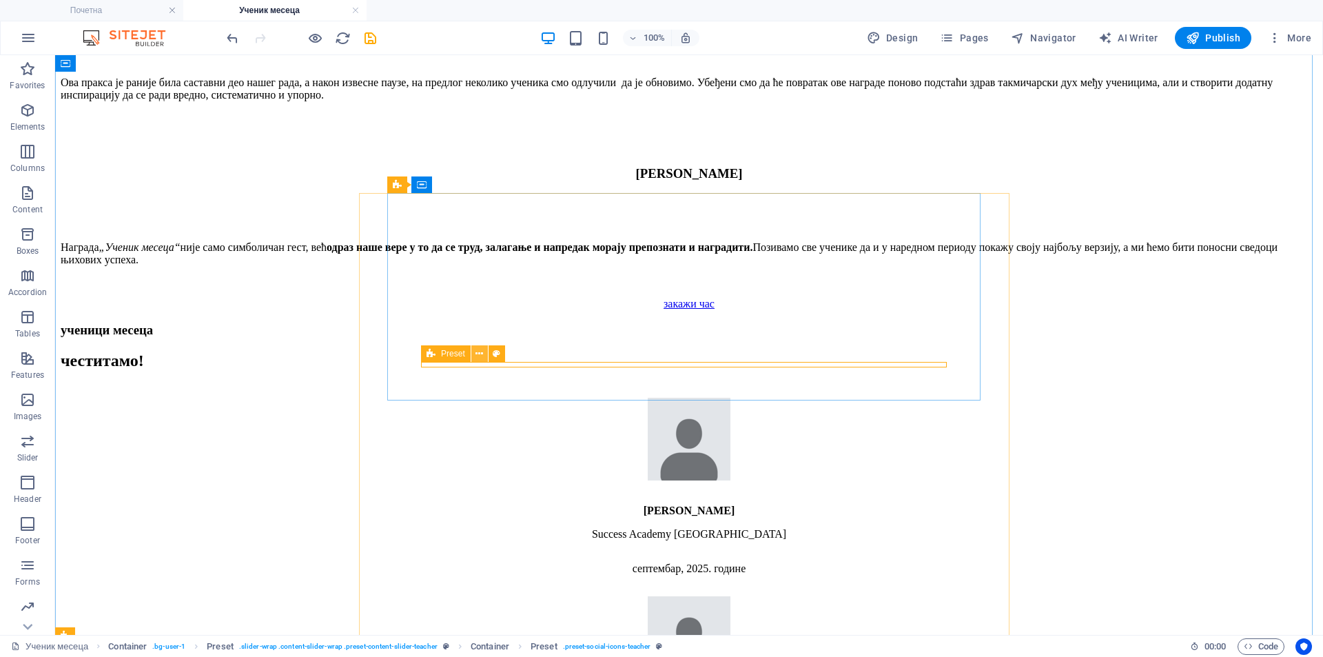
click at [475, 353] on icon at bounding box center [479, 354] width 8 height 14
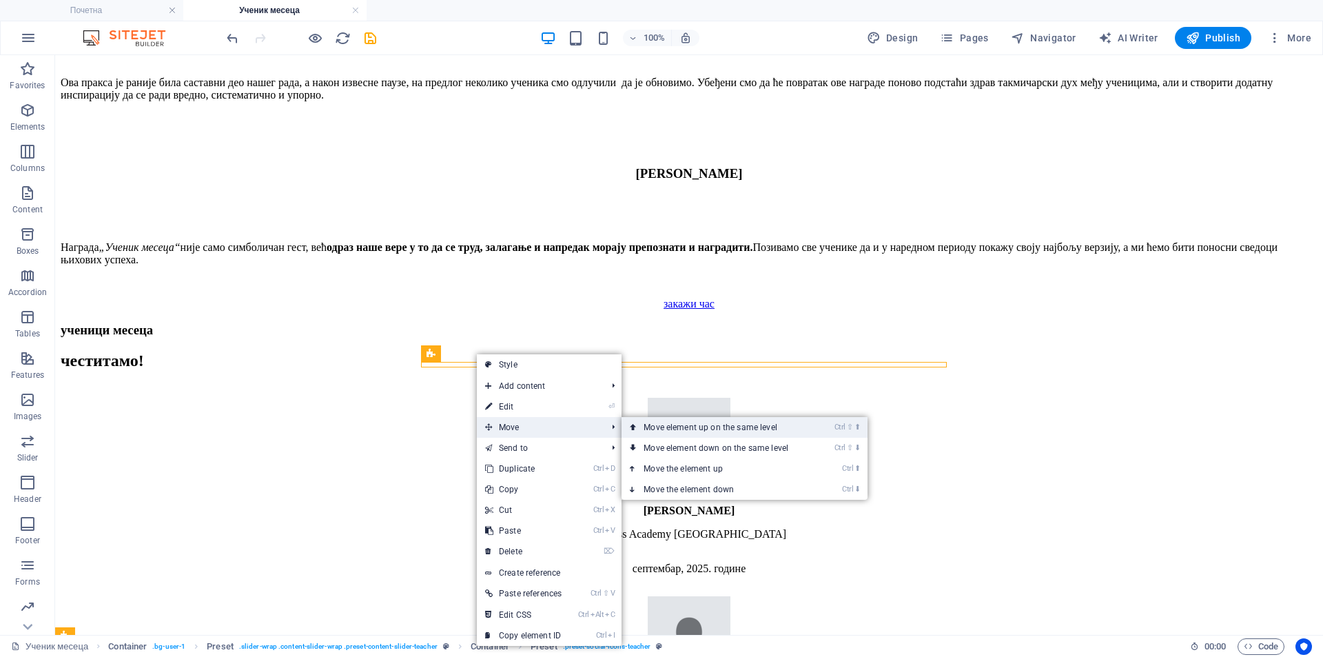
click at [668, 423] on link "Ctrl ⇧ ⬆ Move element up on the same level" at bounding box center [719, 427] width 194 height 21
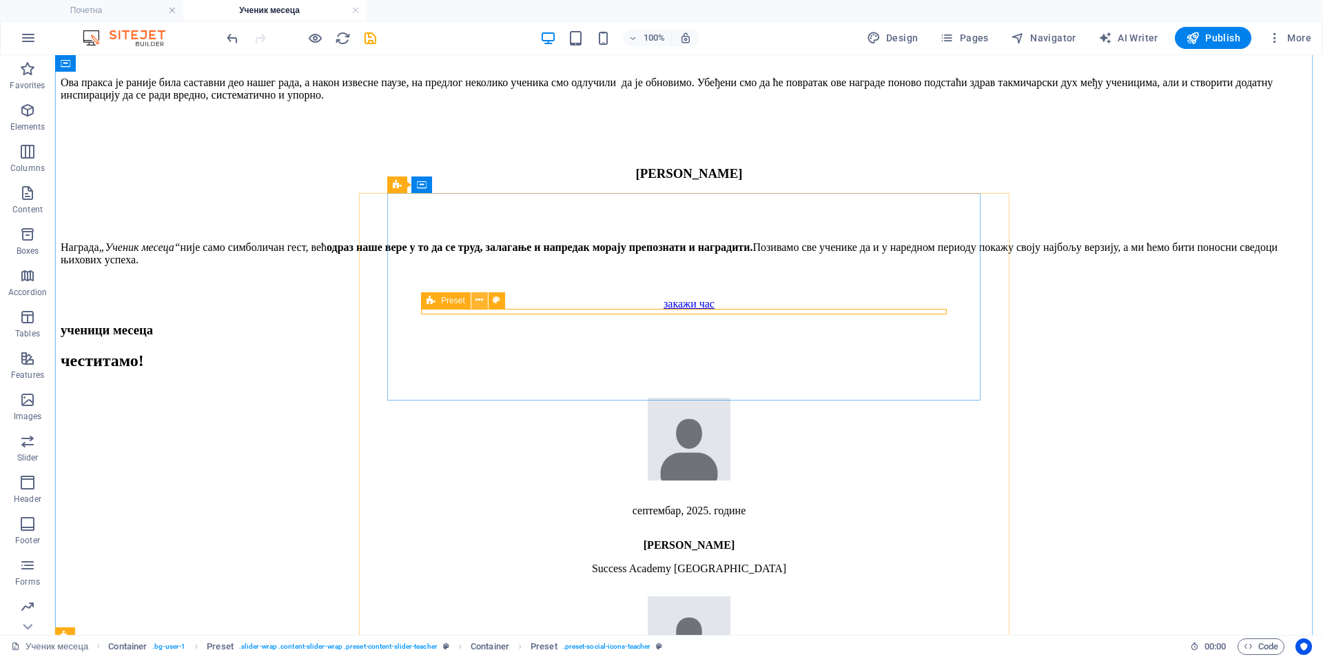
click at [477, 303] on icon at bounding box center [479, 300] width 8 height 14
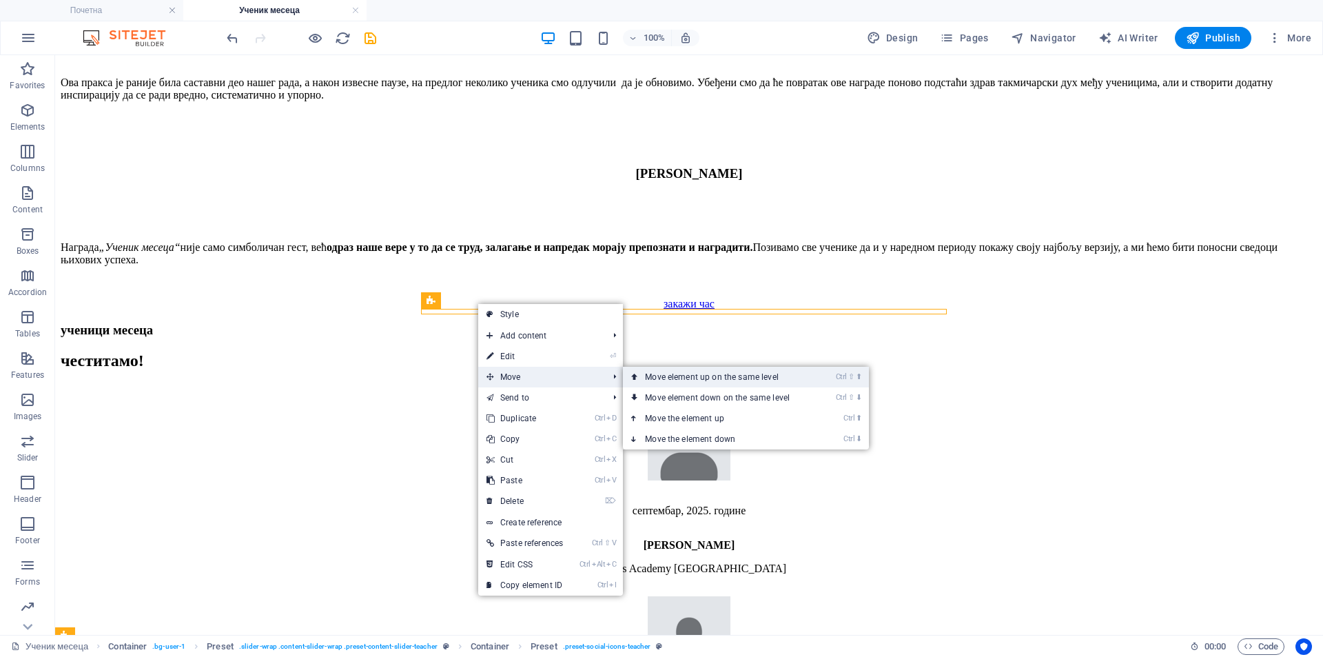
click at [654, 376] on link "Ctrl ⇧ ⬆ Move element up on the same level" at bounding box center [720, 377] width 194 height 21
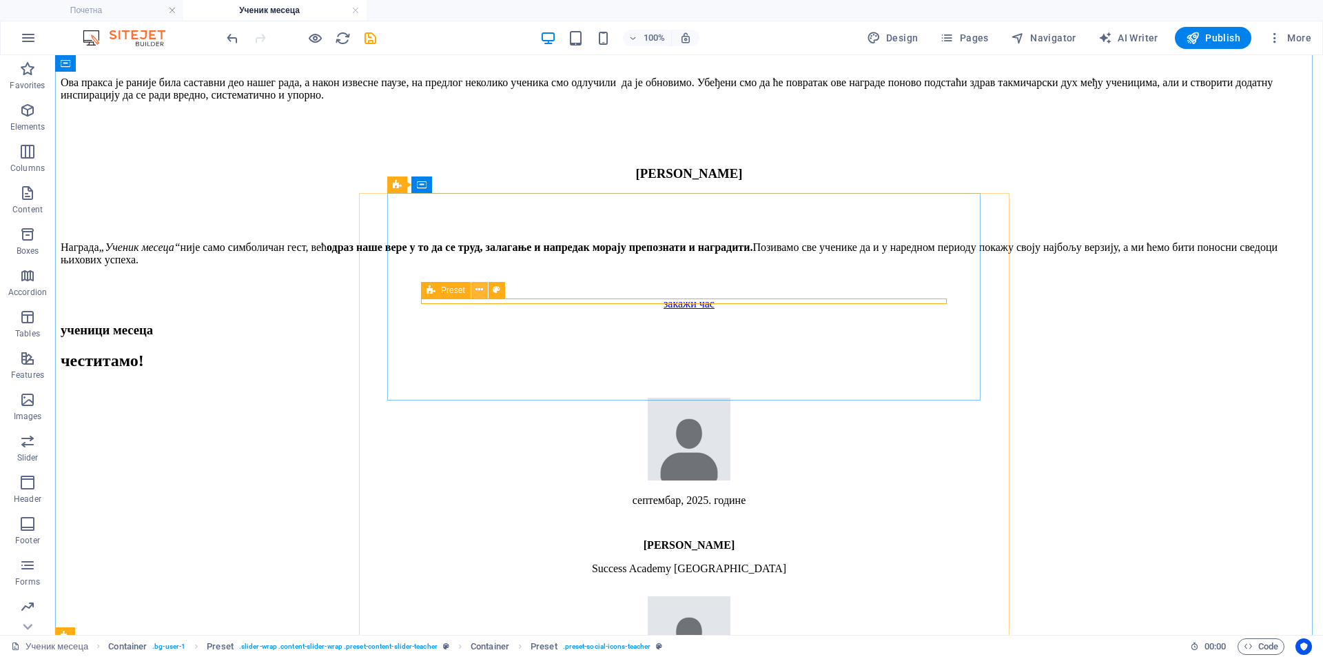
click at [480, 292] on icon at bounding box center [479, 290] width 8 height 14
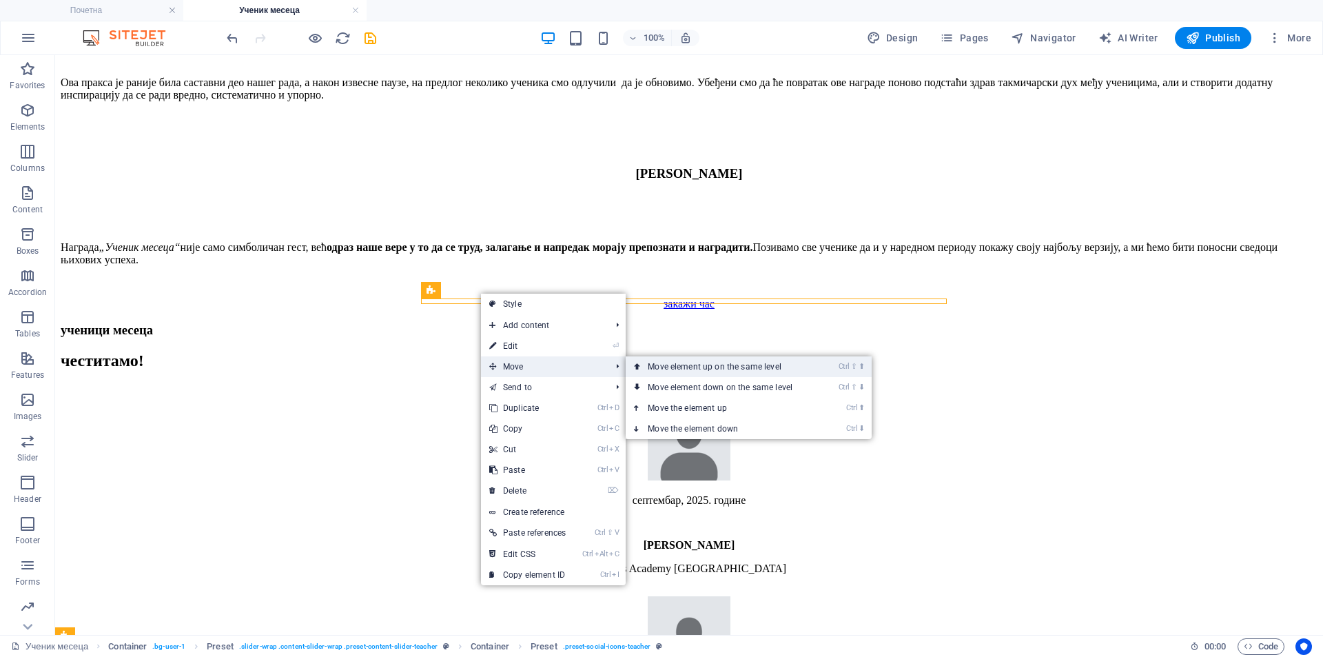
click at [653, 367] on link "Ctrl ⇧ ⬆ Move element up on the same level" at bounding box center [723, 366] width 194 height 21
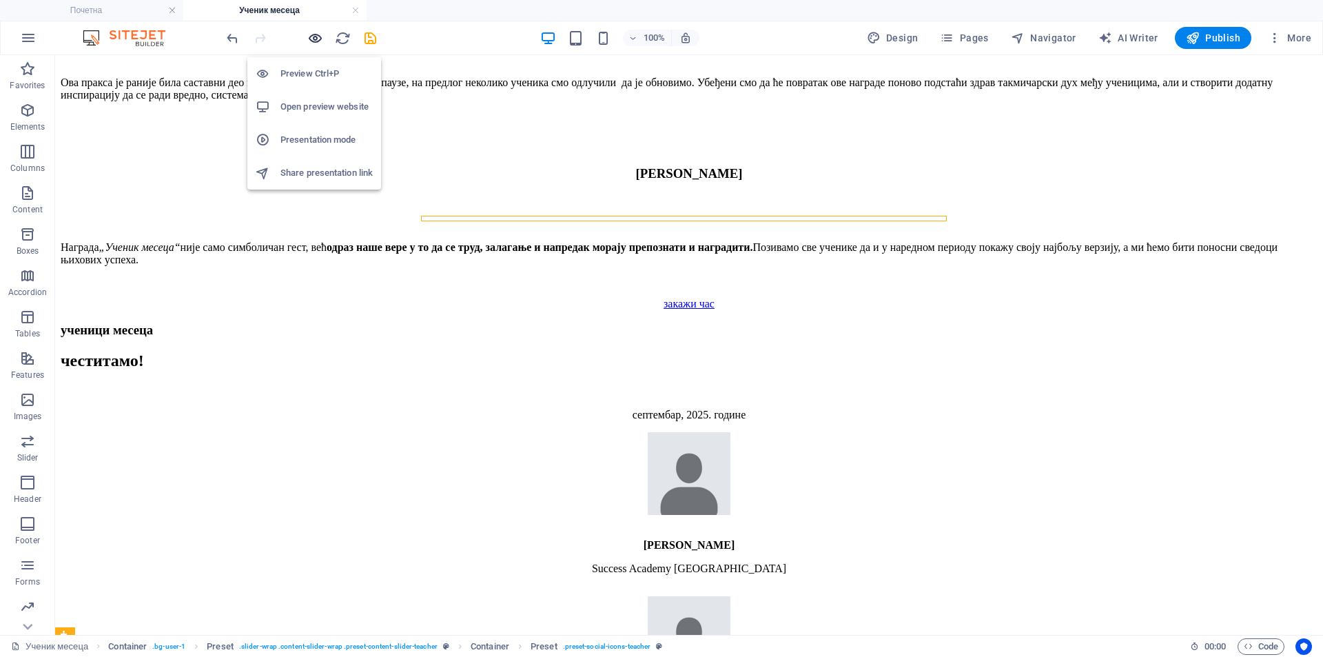
click at [318, 35] on icon "button" at bounding box center [315, 38] width 16 height 16
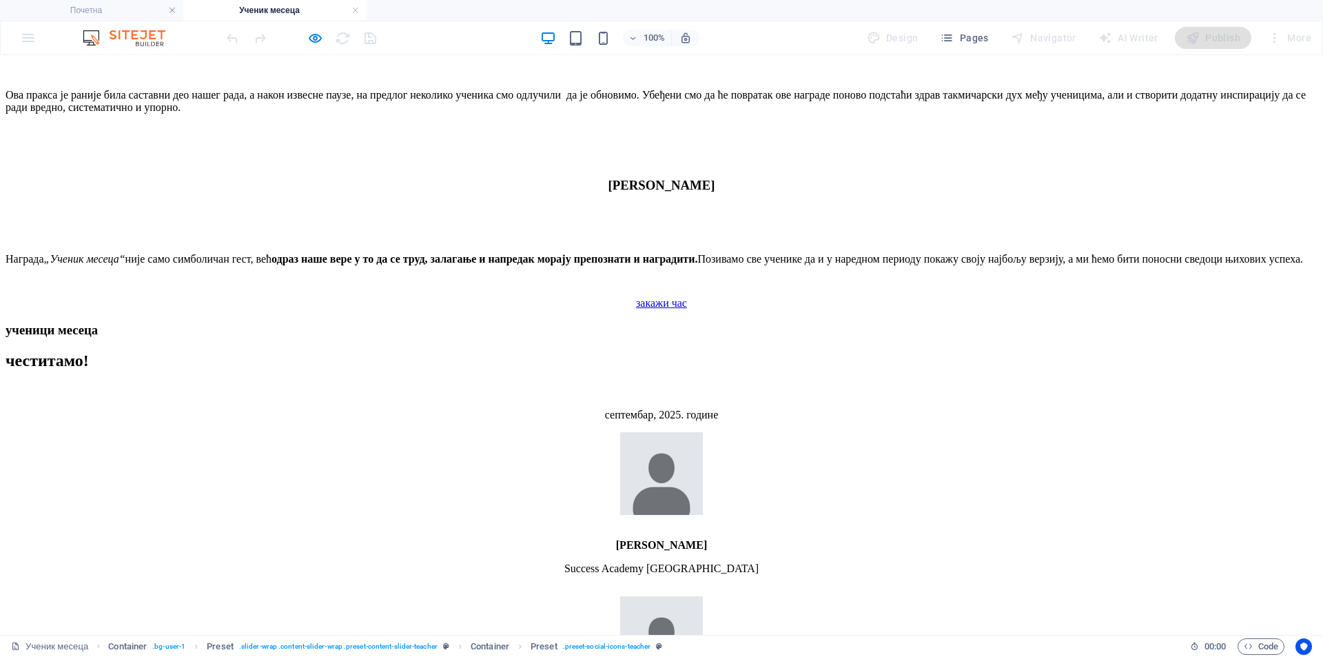
click at [618, 432] on figure at bounding box center [662, 474] width 1312 height 85
click at [643, 409] on p "септембар, 2025. године" at bounding box center [662, 415] width 1312 height 12
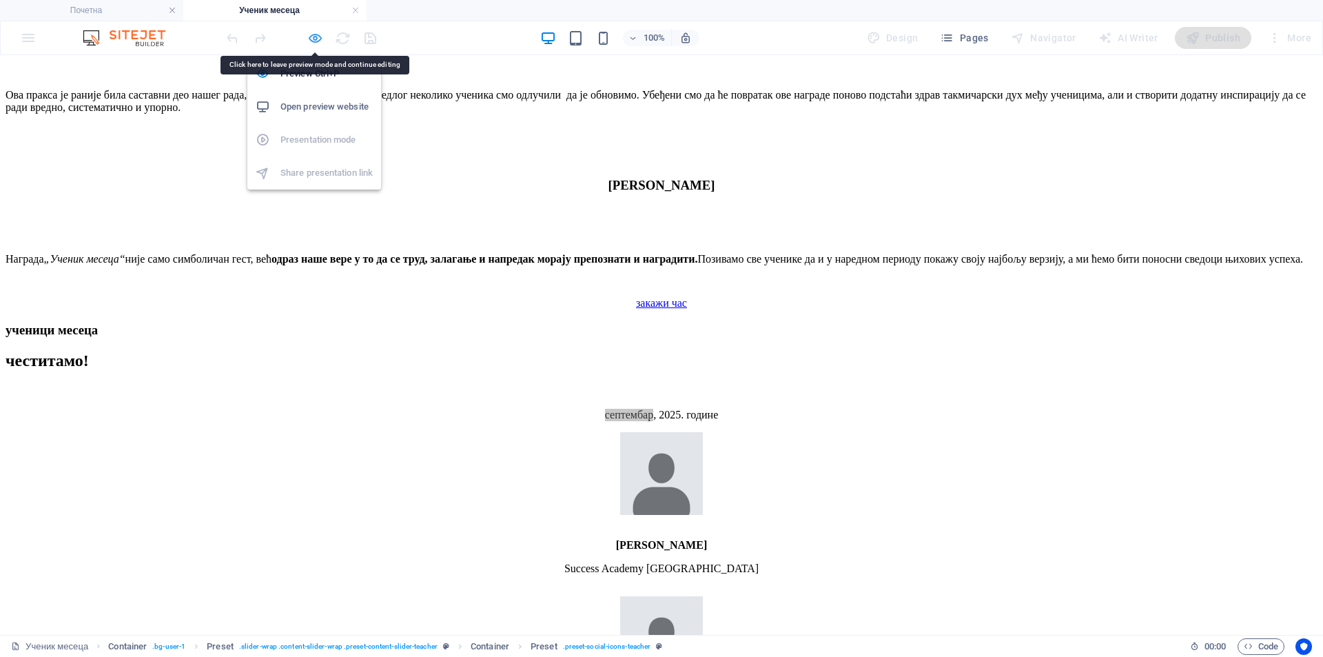
click at [316, 38] on icon "button" at bounding box center [315, 38] width 16 height 16
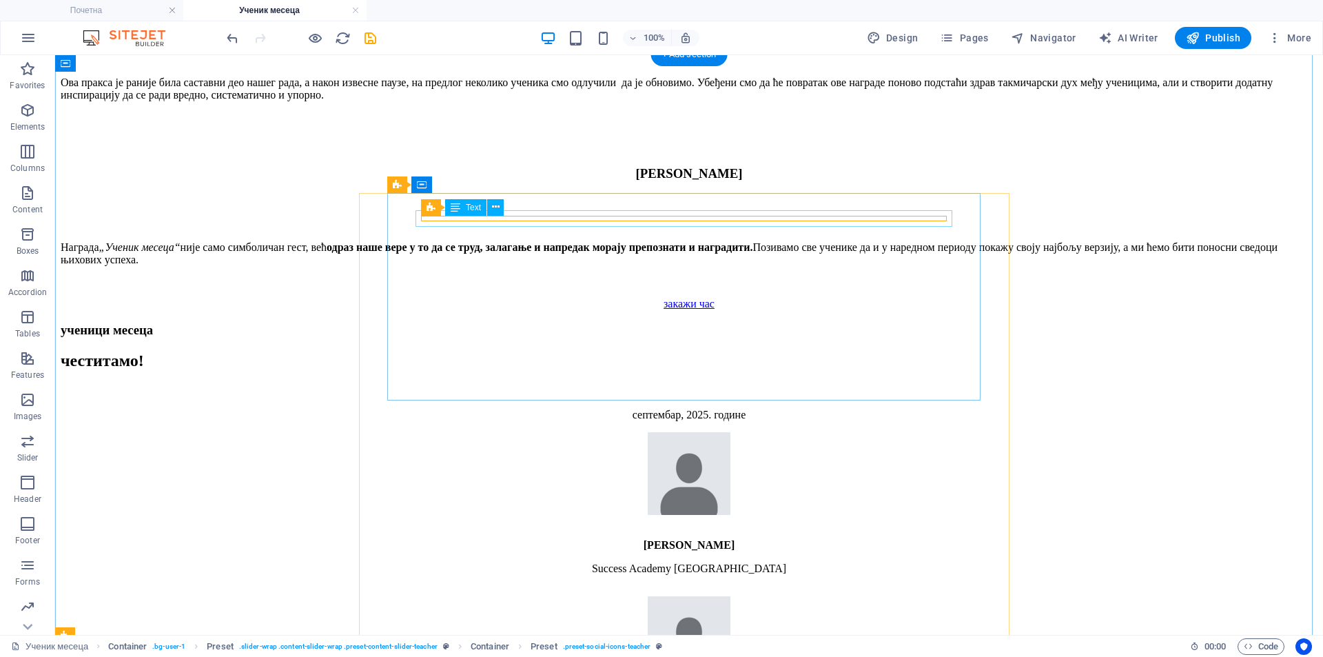
click at [622, 409] on div "септембар, 2025. године" at bounding box center [689, 415] width 1257 height 12
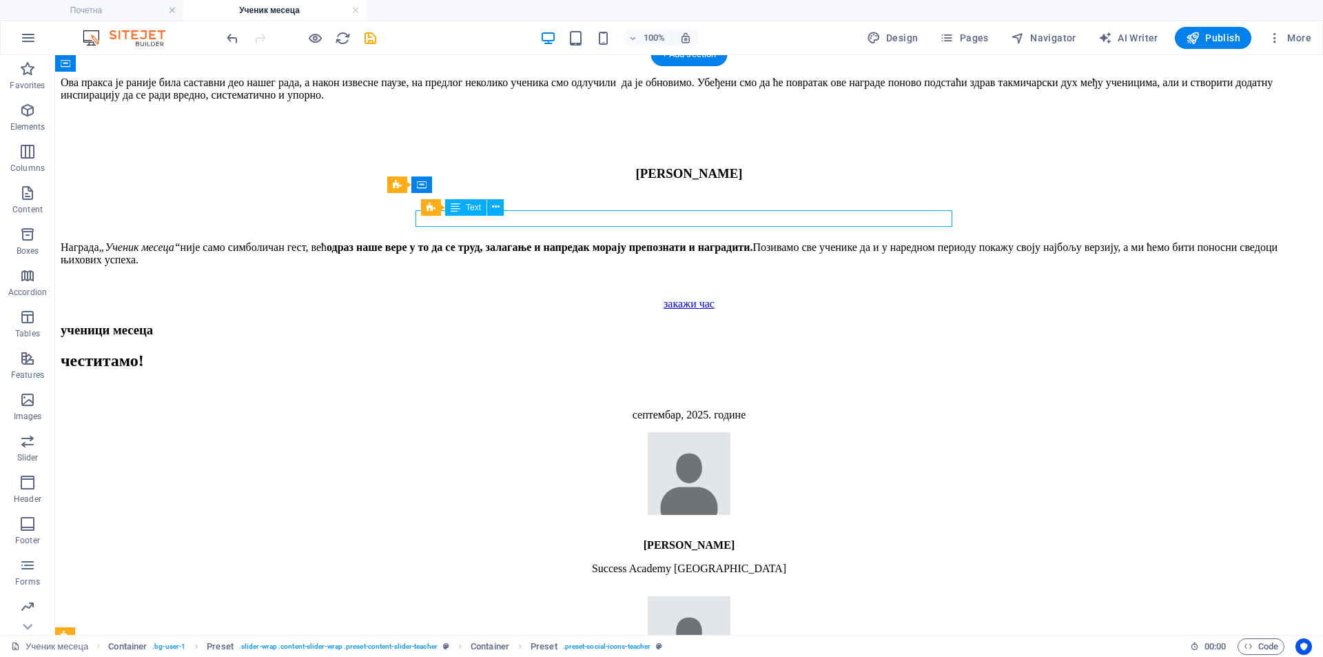
click at [622, 409] on div "септембар, 2025. године" at bounding box center [689, 415] width 1257 height 12
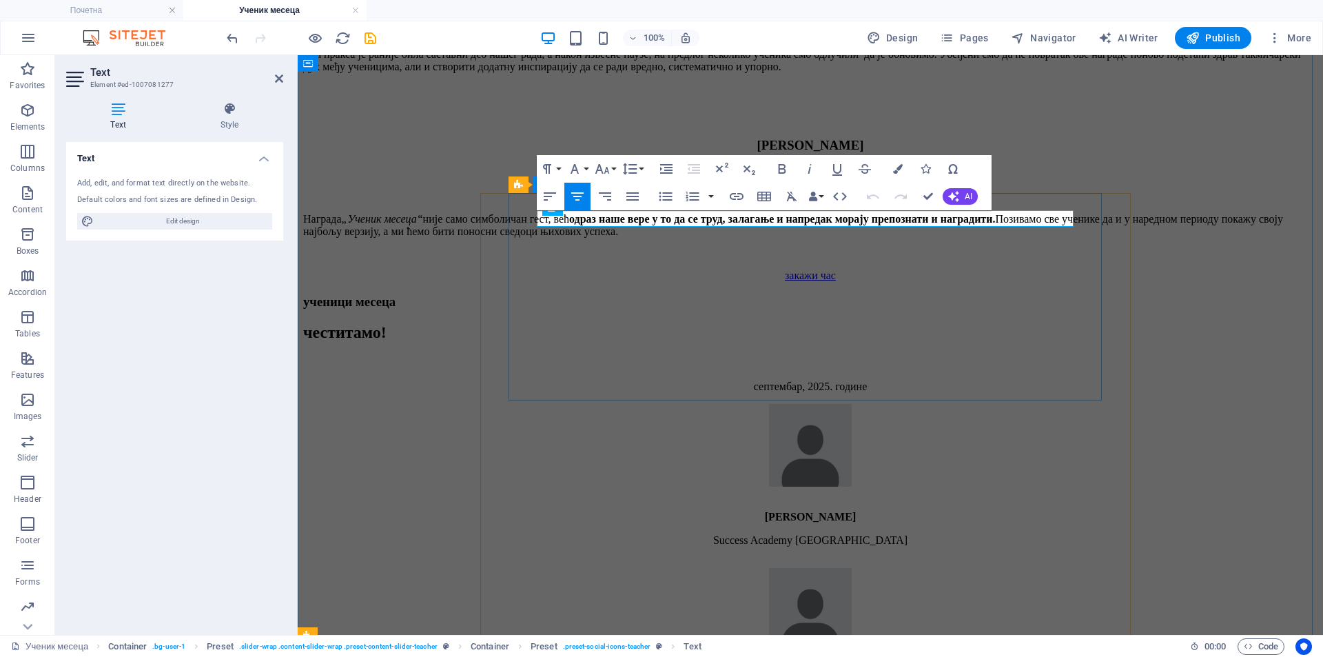
click at [841, 369] on div "септембар, 2025. године Jordan t. Rodney Success Academy Ozone Middle School" at bounding box center [810, 468] width 1014 height 198
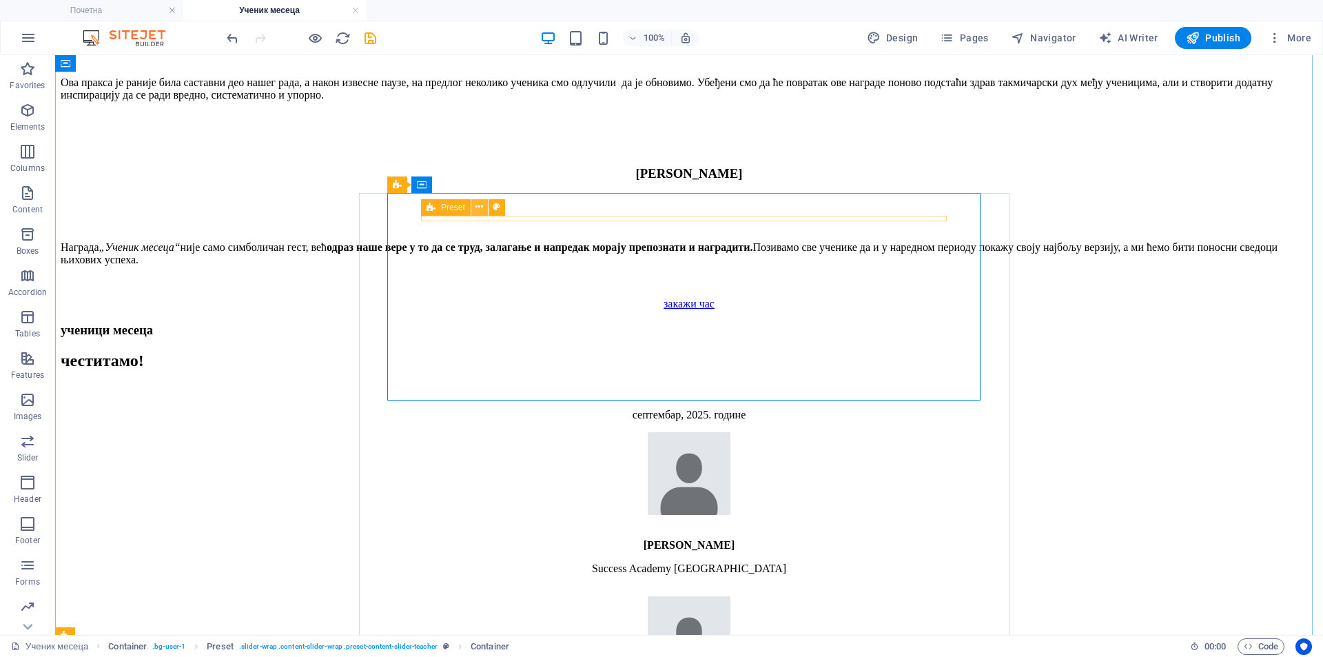
click at [474, 205] on button at bounding box center [479, 207] width 17 height 17
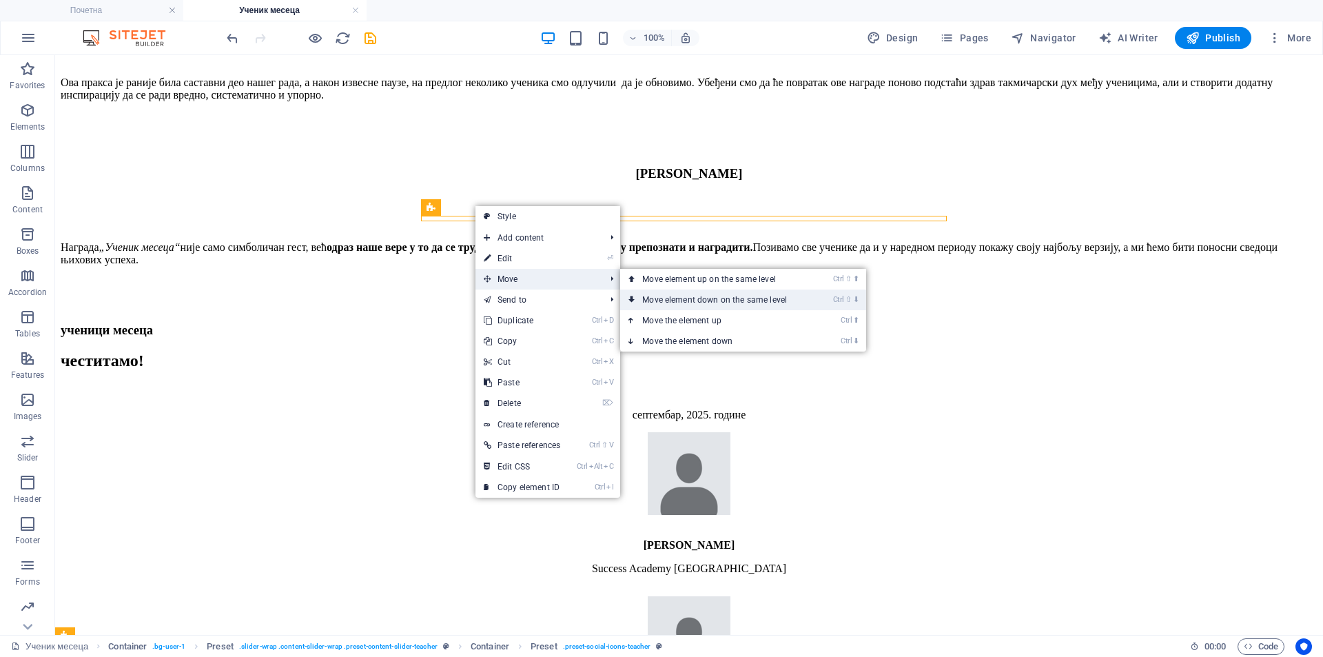
click at [676, 296] on link "Ctrl ⇧ ⬇ Move element down on the same level" at bounding box center [717, 299] width 194 height 21
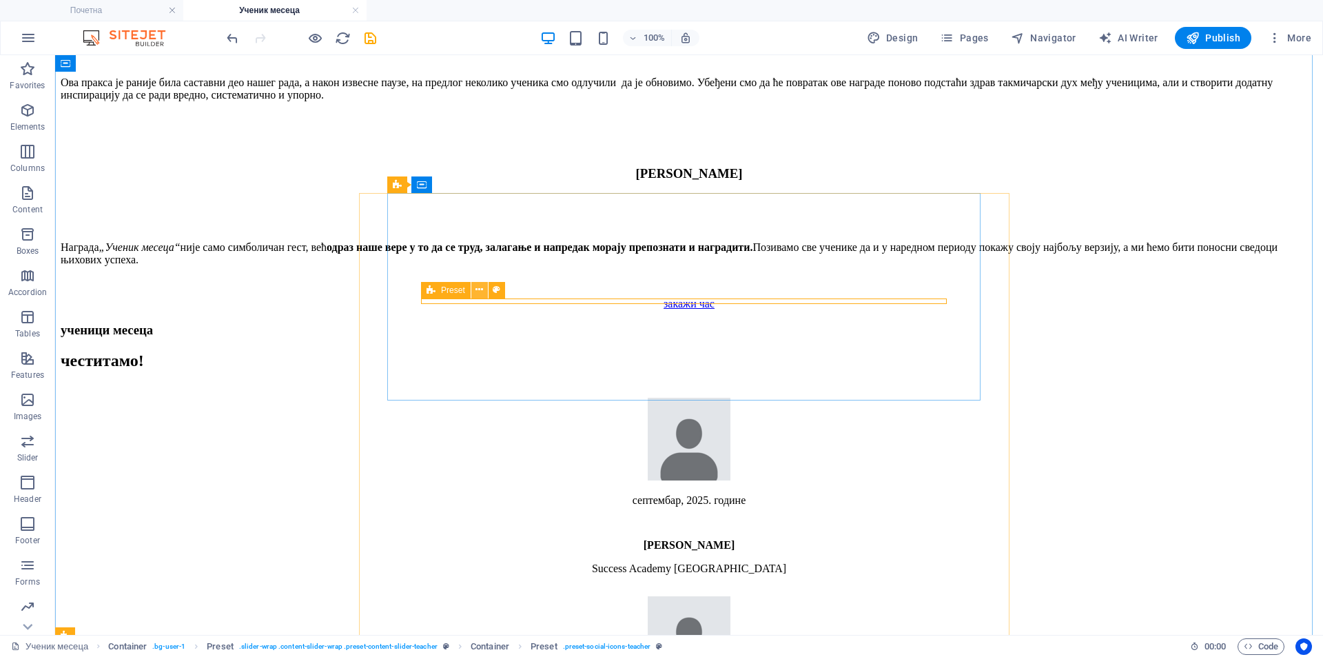
click at [475, 290] on button at bounding box center [479, 290] width 17 height 17
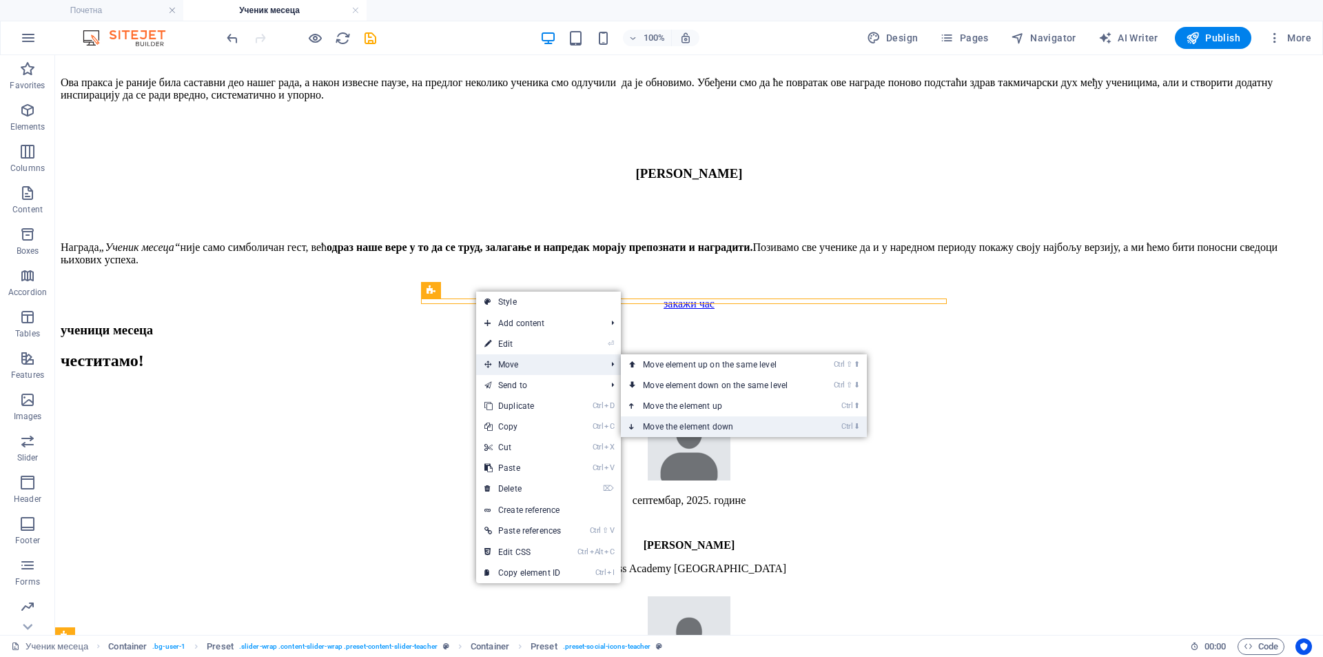
click at [748, 420] on link "Ctrl ⬇ Move the element down" at bounding box center [718, 426] width 194 height 21
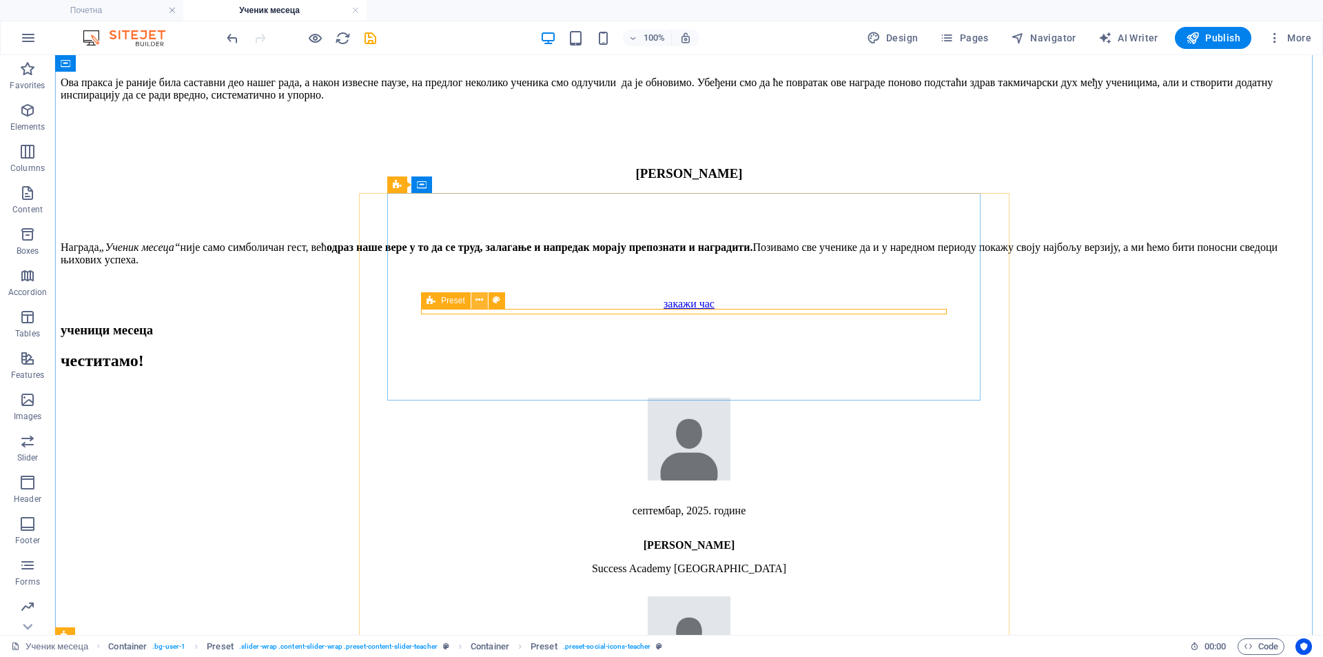
click at [478, 299] on icon at bounding box center [479, 300] width 8 height 14
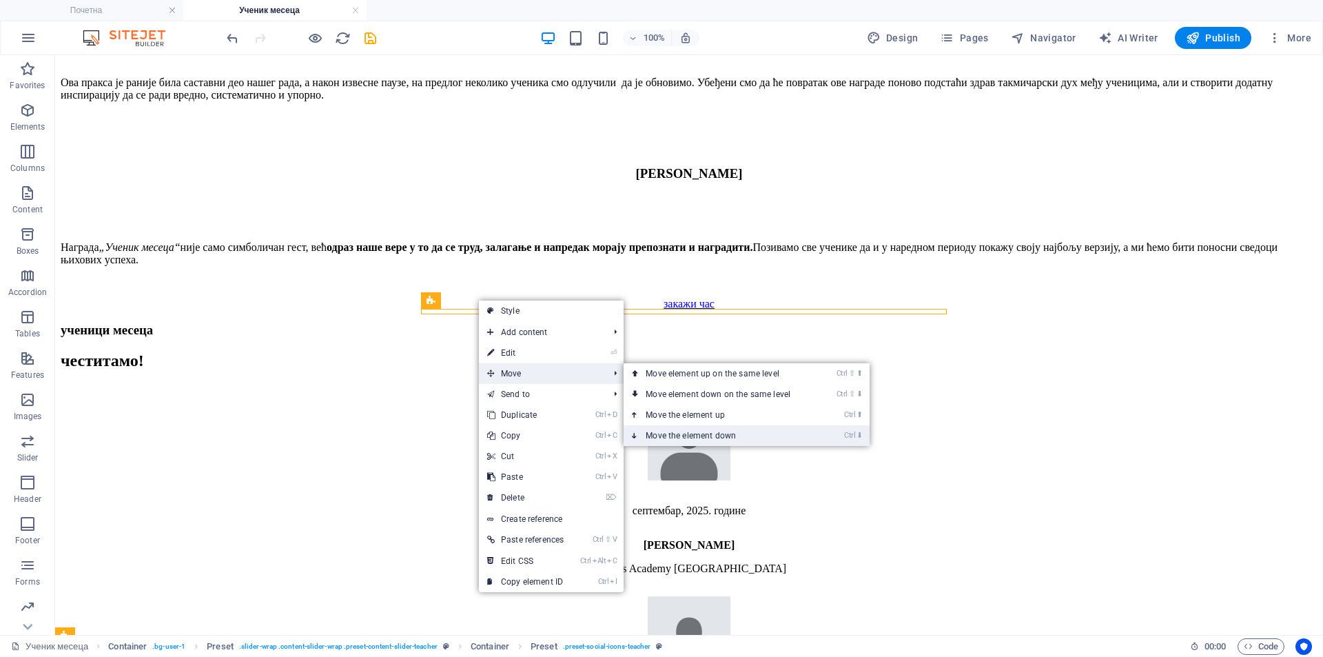
click at [713, 430] on link "Ctrl ⬇ Move the element down" at bounding box center [721, 435] width 194 height 21
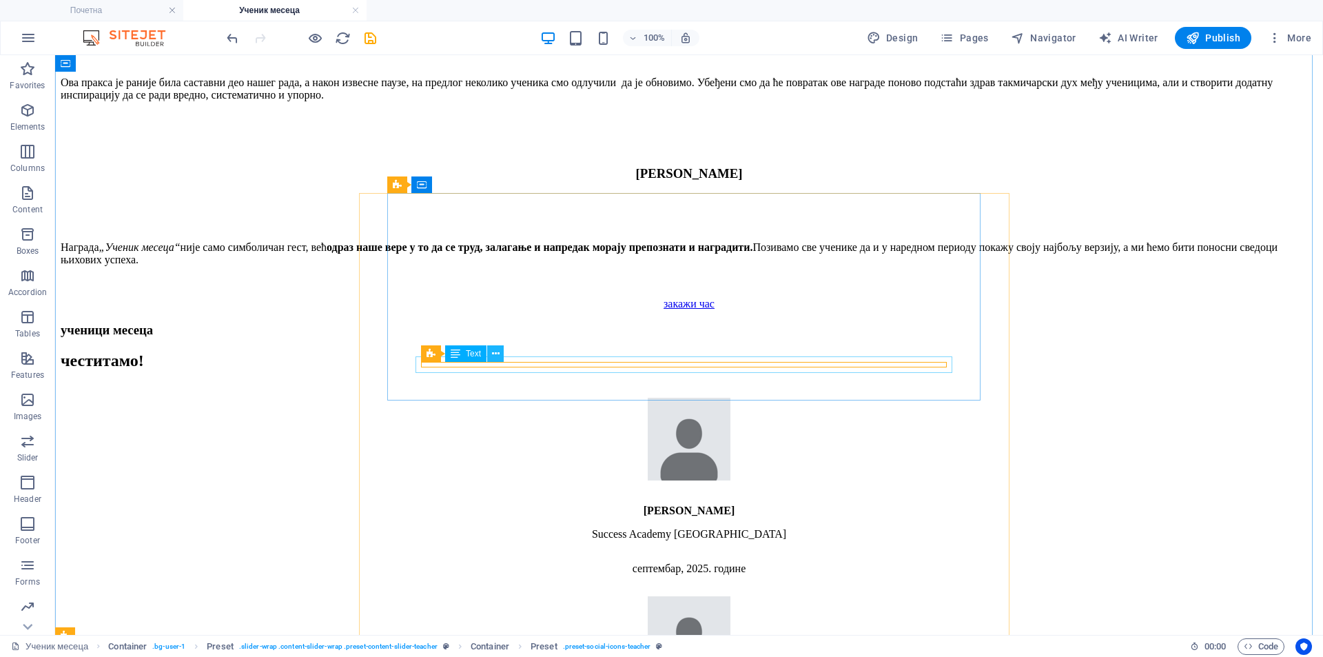
click at [493, 353] on icon at bounding box center [496, 354] width 8 height 14
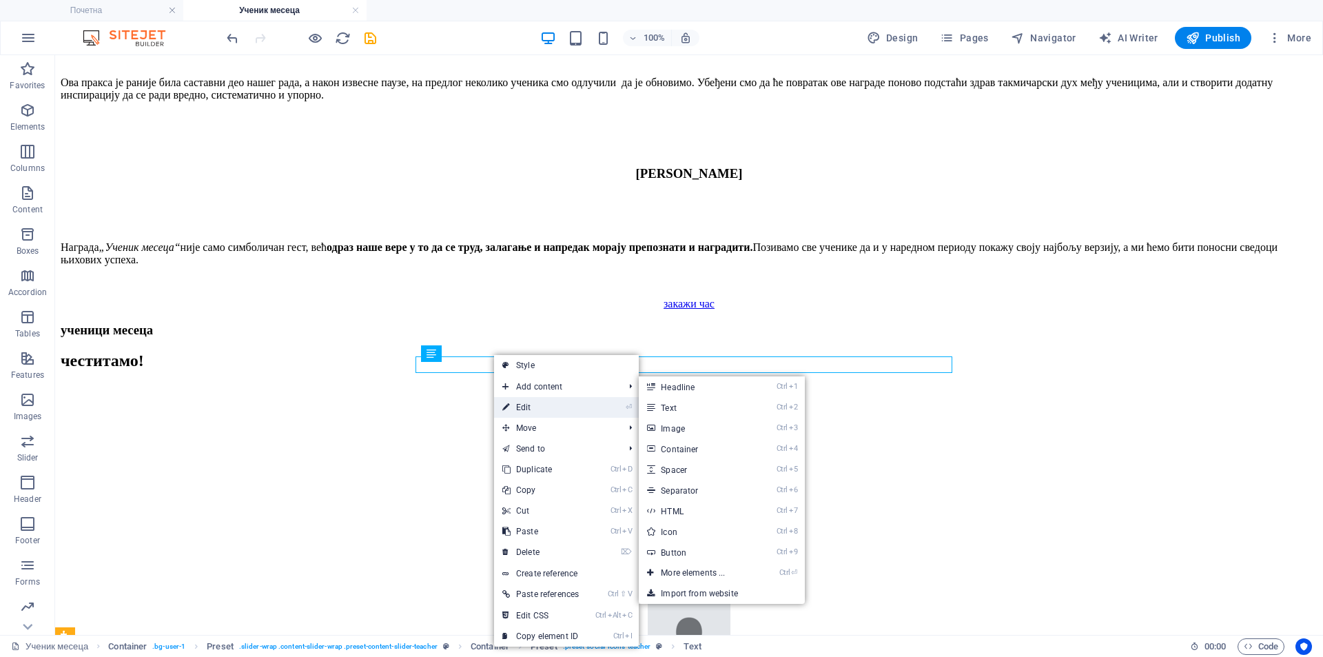
click at [548, 404] on link "⏎ Edit" at bounding box center [540, 407] width 93 height 21
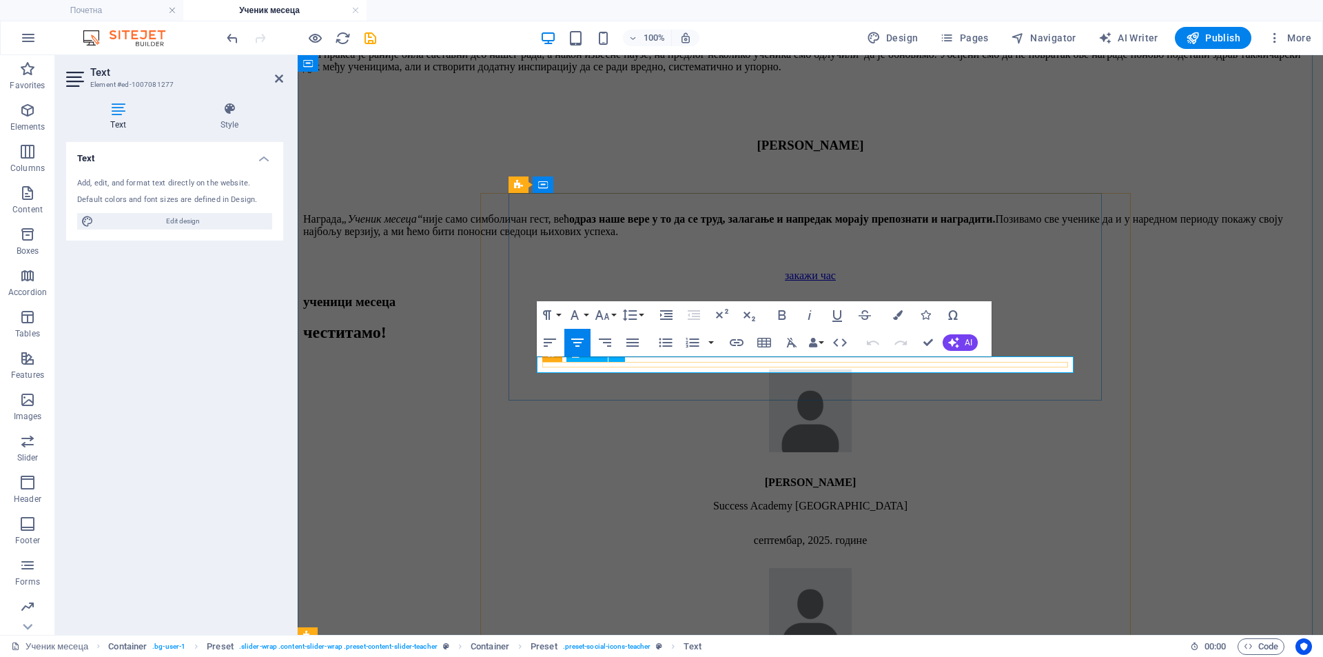
click at [864, 534] on p "септембар, 2025. године" at bounding box center [810, 540] width 1014 height 12
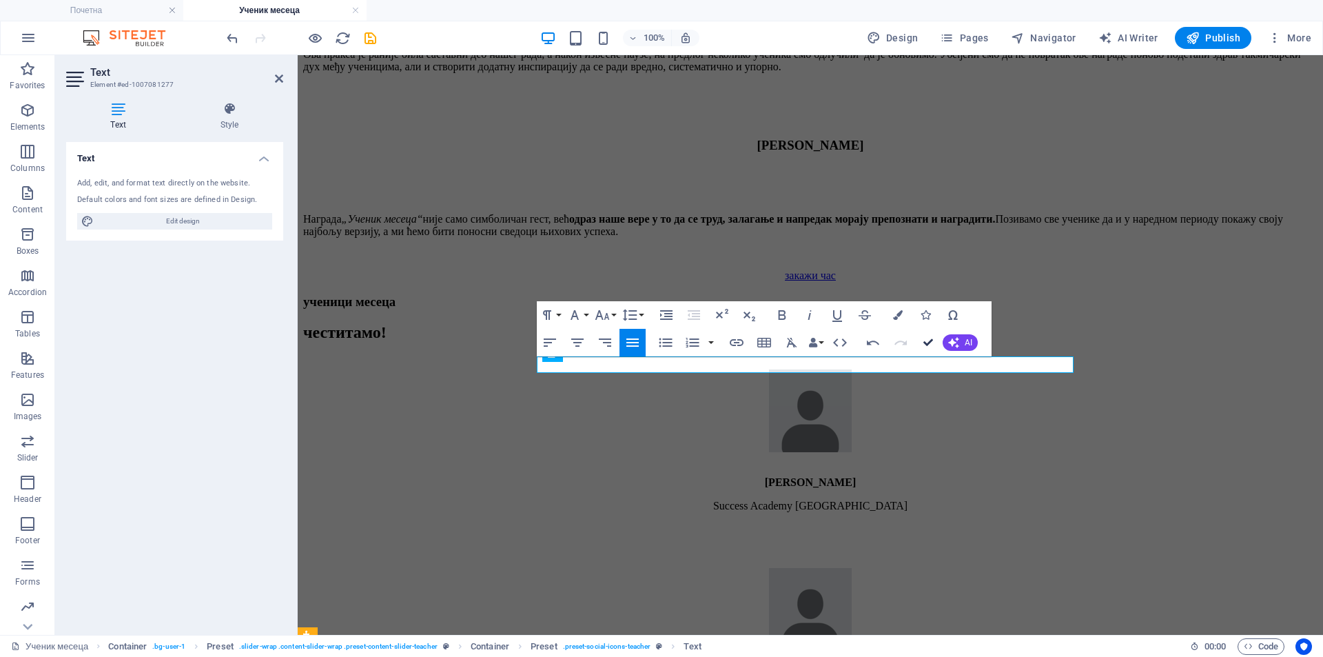
drag, startPoint x: 925, startPoint y: 340, endPoint x: 852, endPoint y: 260, distance: 107.8
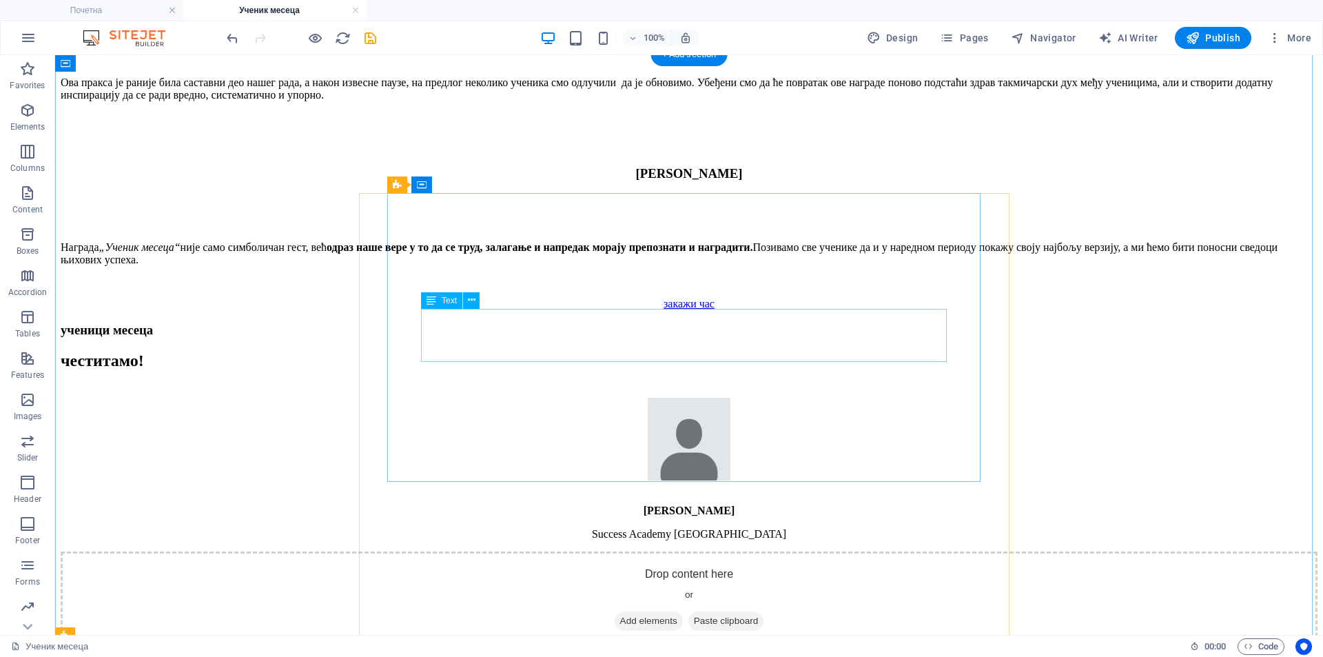
scroll to position [1825, 0]
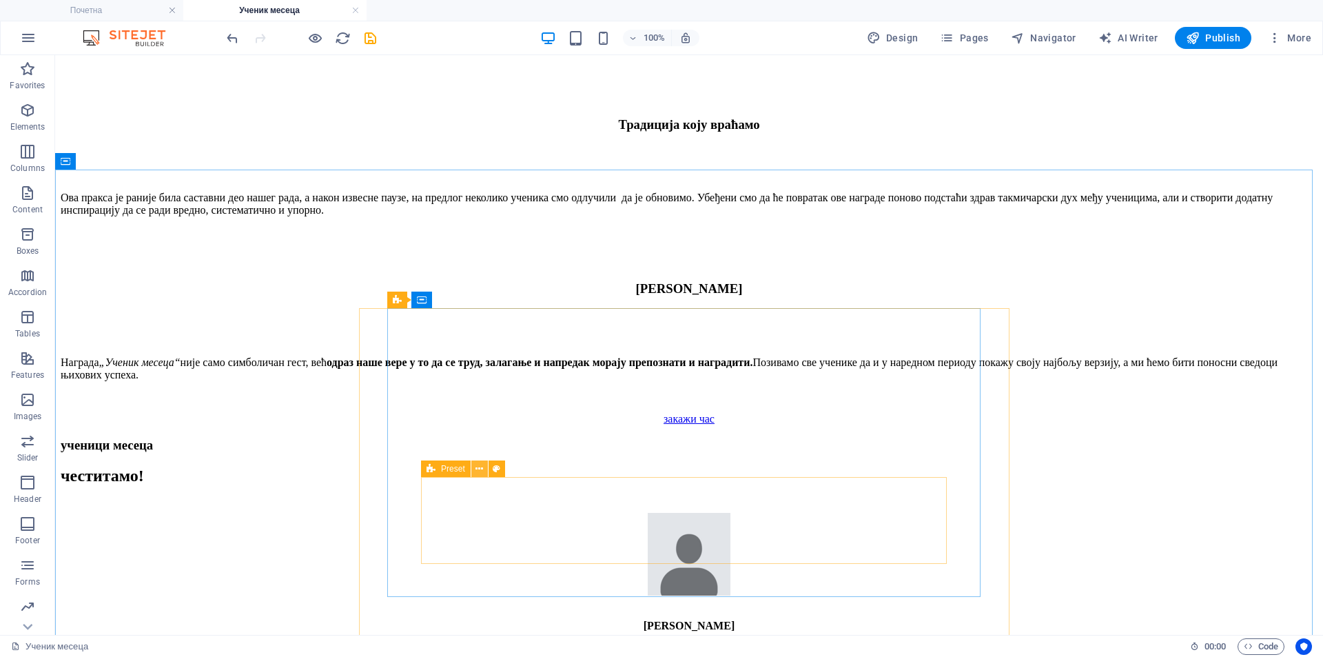
click at [480, 469] on icon at bounding box center [479, 469] width 8 height 14
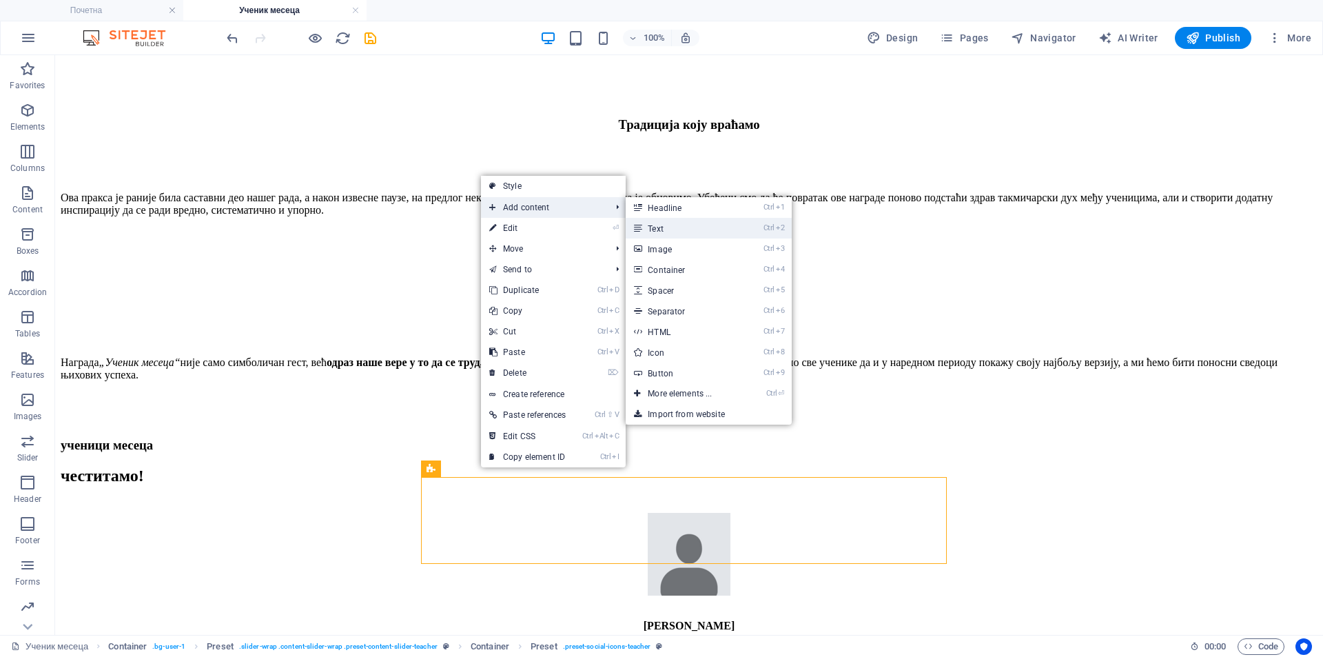
drag, startPoint x: 662, startPoint y: 229, endPoint x: 370, endPoint y: 183, distance: 295.1
click at [662, 229] on link "Ctrl 2 Text" at bounding box center [683, 228] width 114 height 21
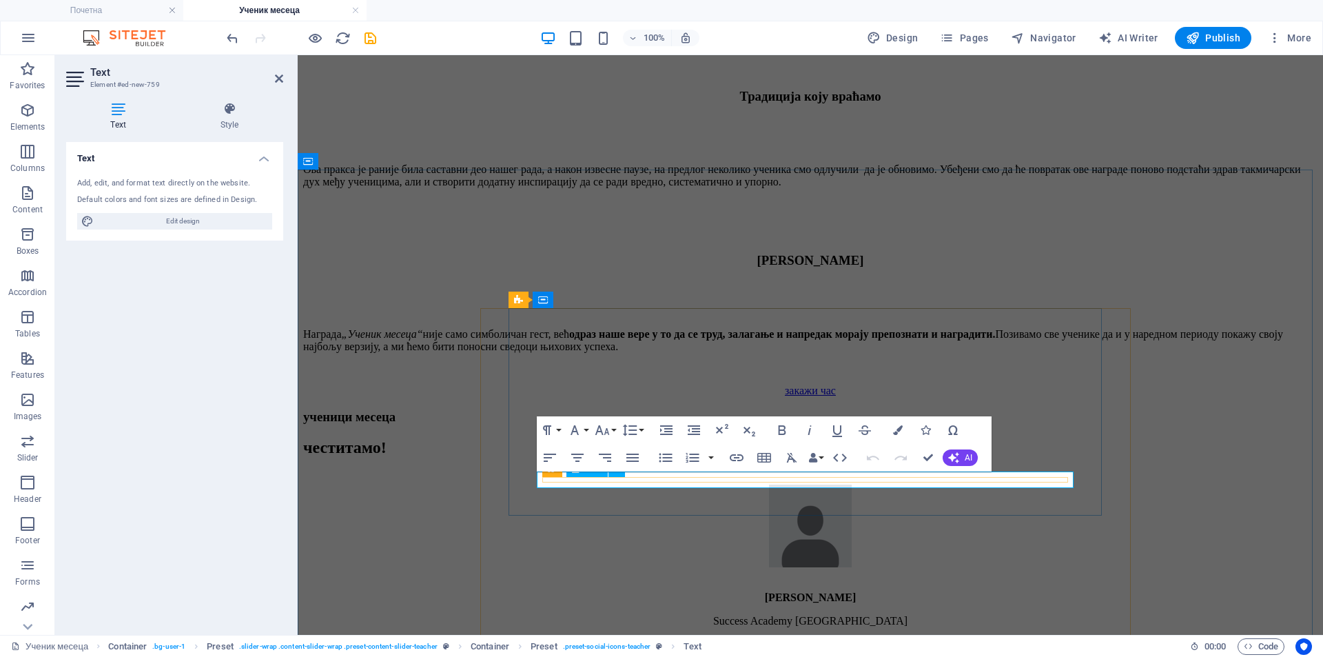
click at [626, 649] on p "New text element" at bounding box center [810, 655] width 1014 height 12
drag, startPoint x: 630, startPoint y: 480, endPoint x: 511, endPoint y: 478, distance: 119.9
click at [511, 484] on div "Jordan t. Rodney Success Academy Ozone Middle School New text element" at bounding box center [810, 583] width 1014 height 198
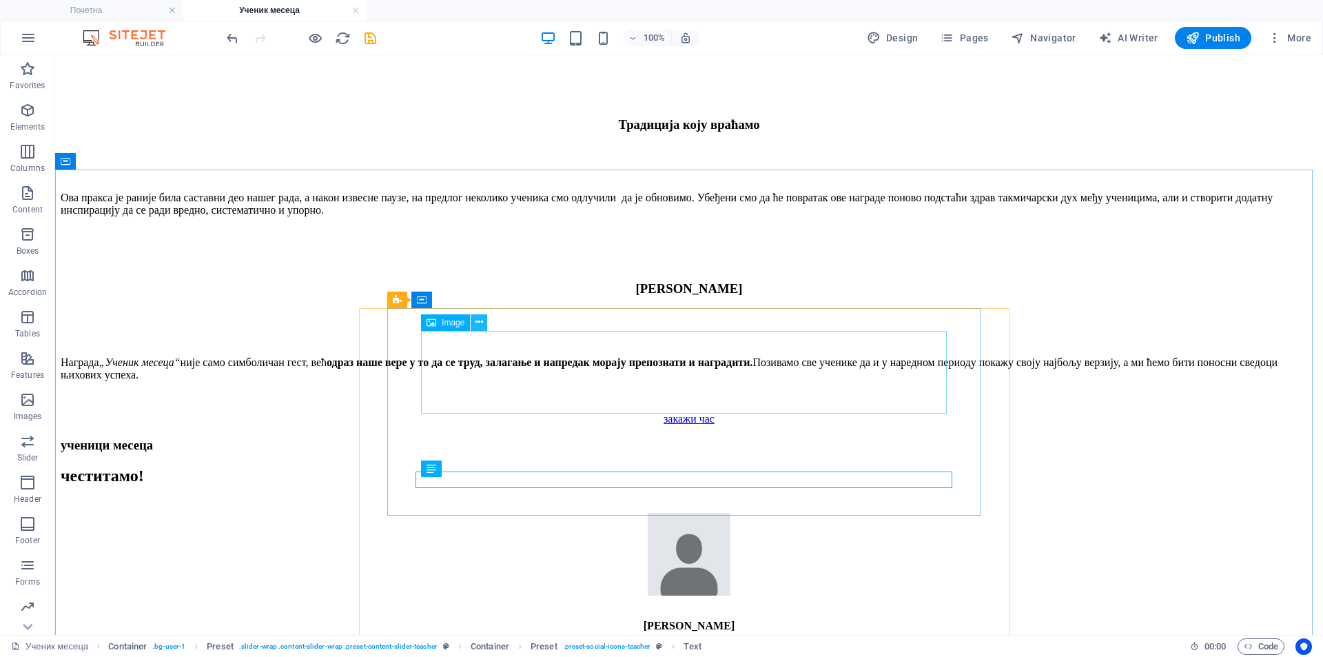
click at [479, 325] on icon at bounding box center [479, 322] width 8 height 14
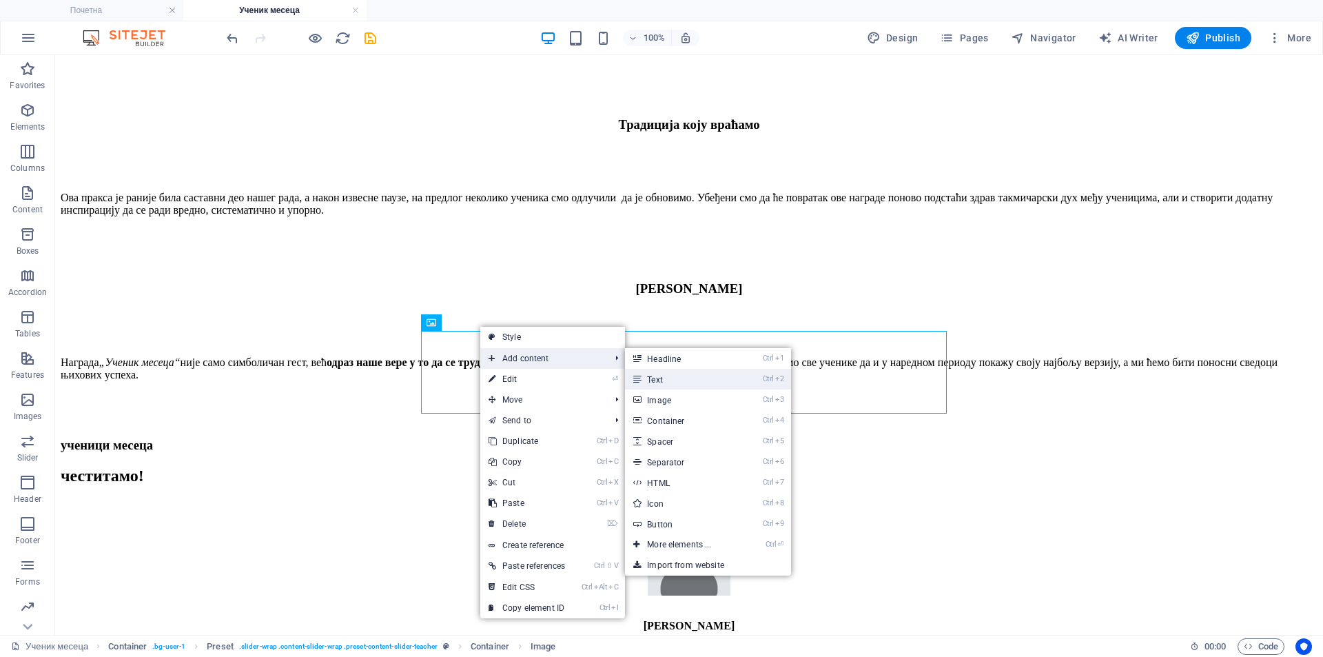
click at [662, 379] on link "Ctrl 2 Text" at bounding box center [682, 379] width 114 height 21
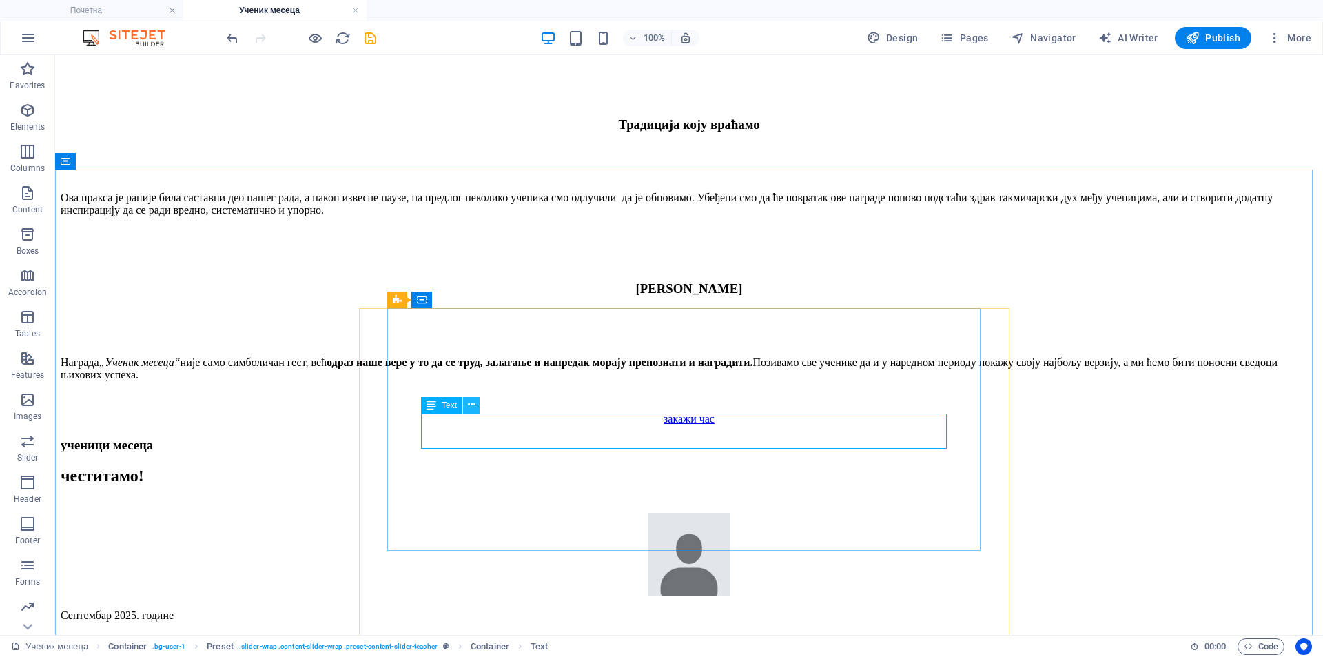
click at [475, 404] on icon at bounding box center [472, 405] width 8 height 14
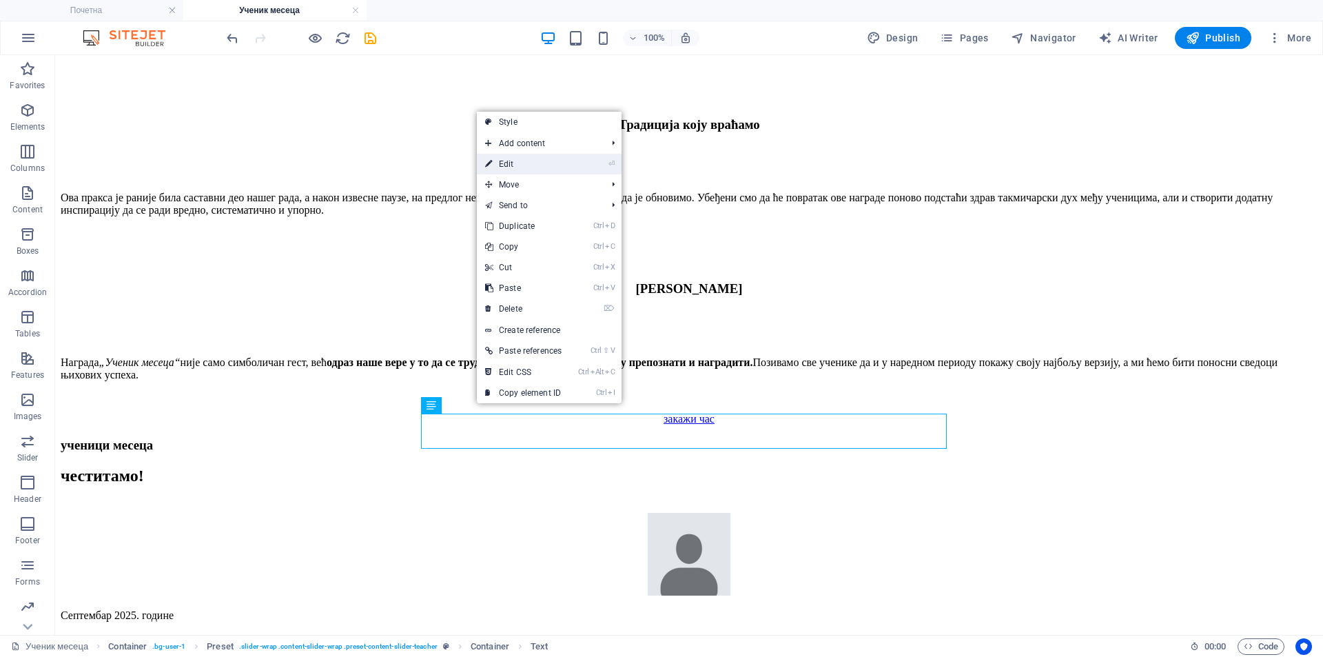
click at [506, 163] on link "⏎ Edit" at bounding box center [523, 164] width 93 height 21
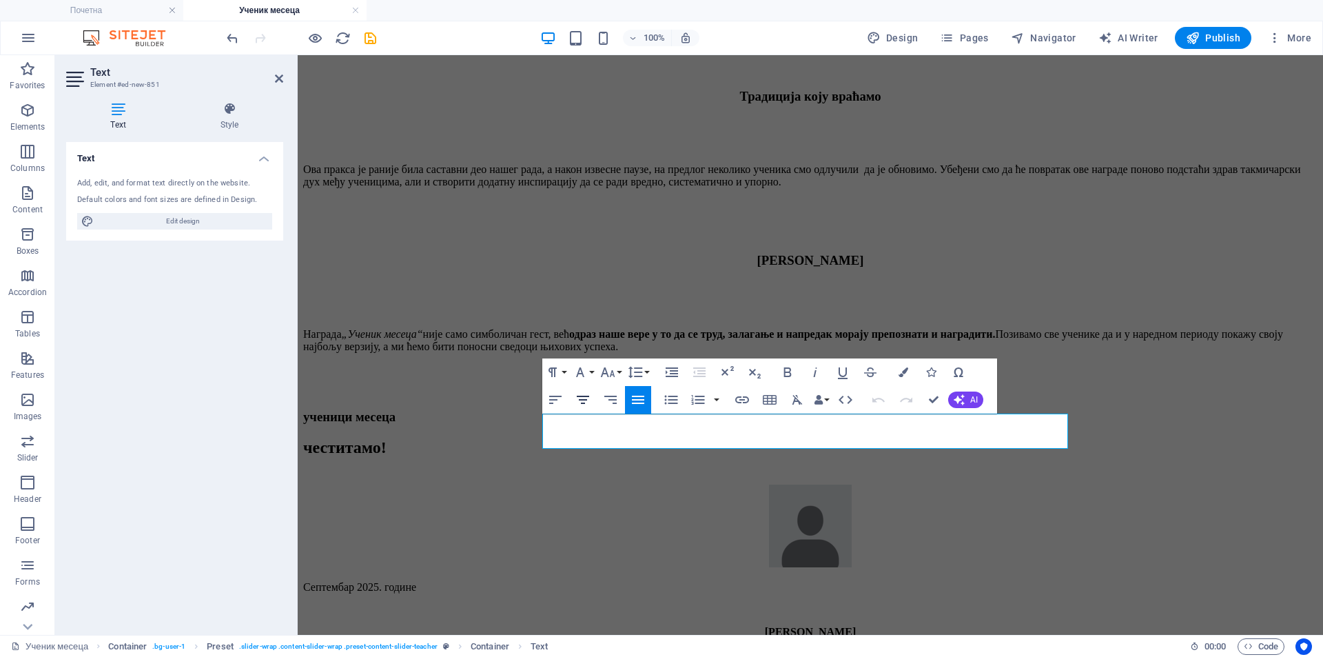
click at [582, 402] on icon "button" at bounding box center [583, 400] width 12 height 8
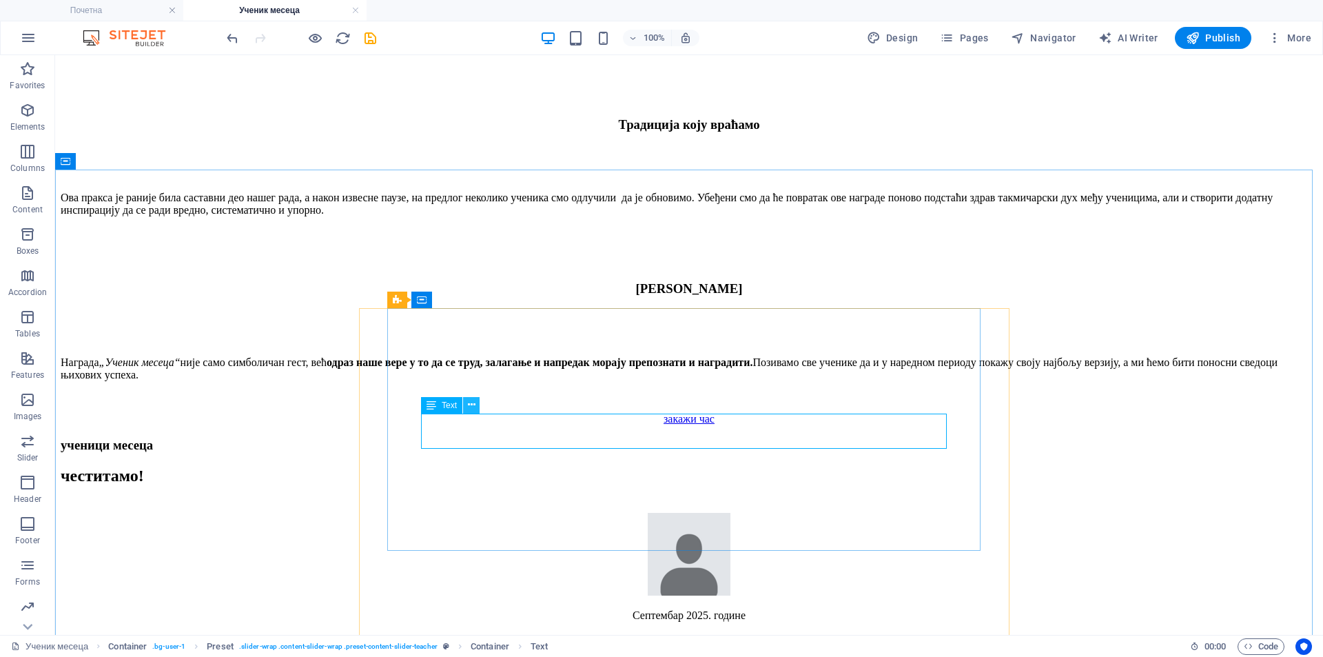
click at [472, 407] on icon at bounding box center [472, 405] width 8 height 14
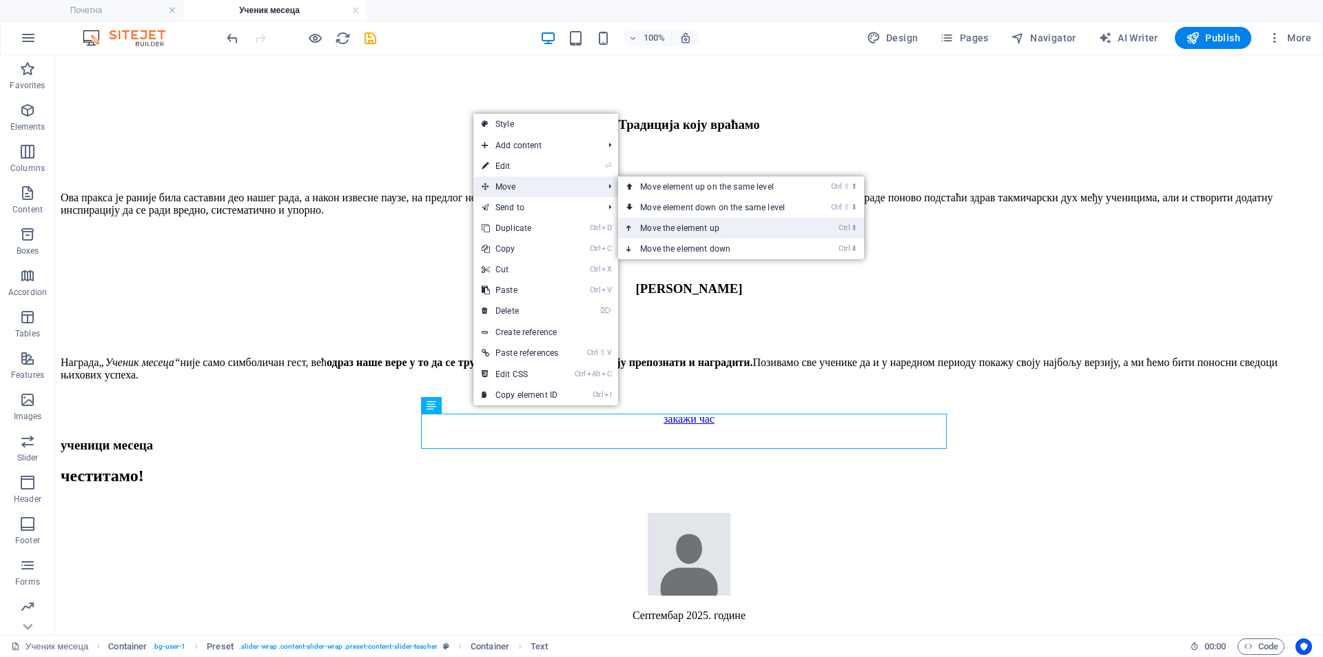
click at [705, 225] on link "Ctrl ⬆ Move the element up" at bounding box center [715, 228] width 194 height 21
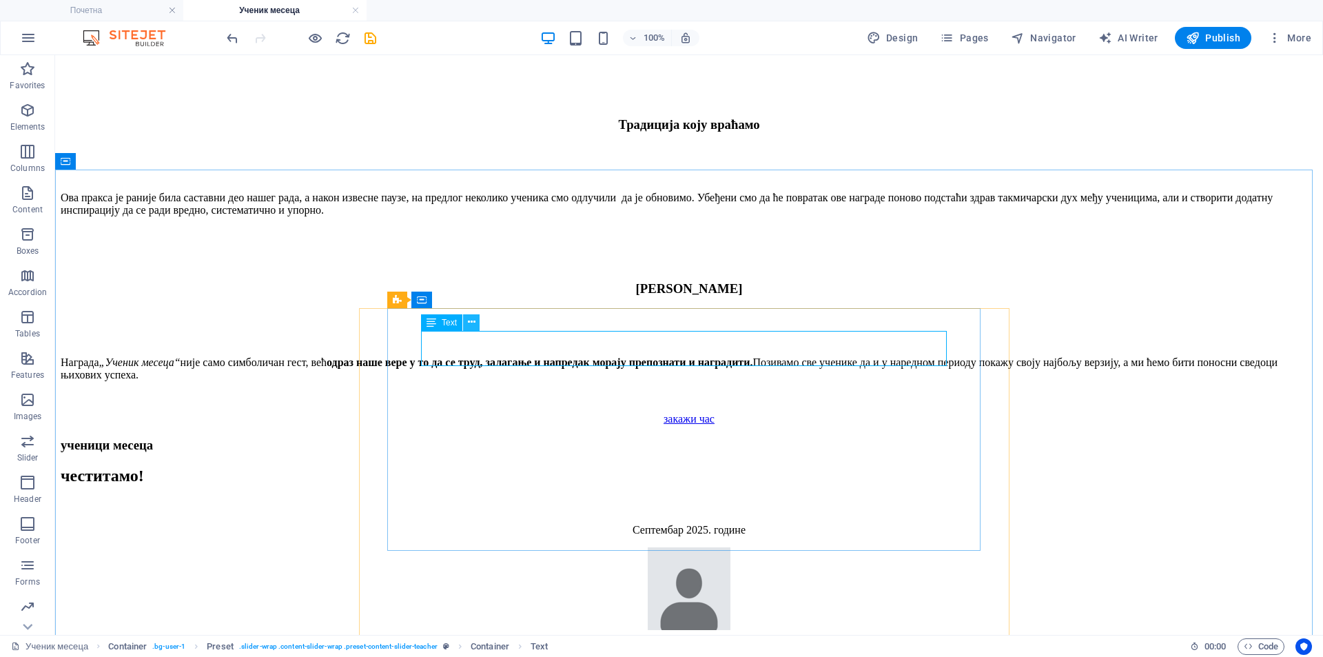
click at [471, 327] on icon at bounding box center [472, 322] width 8 height 14
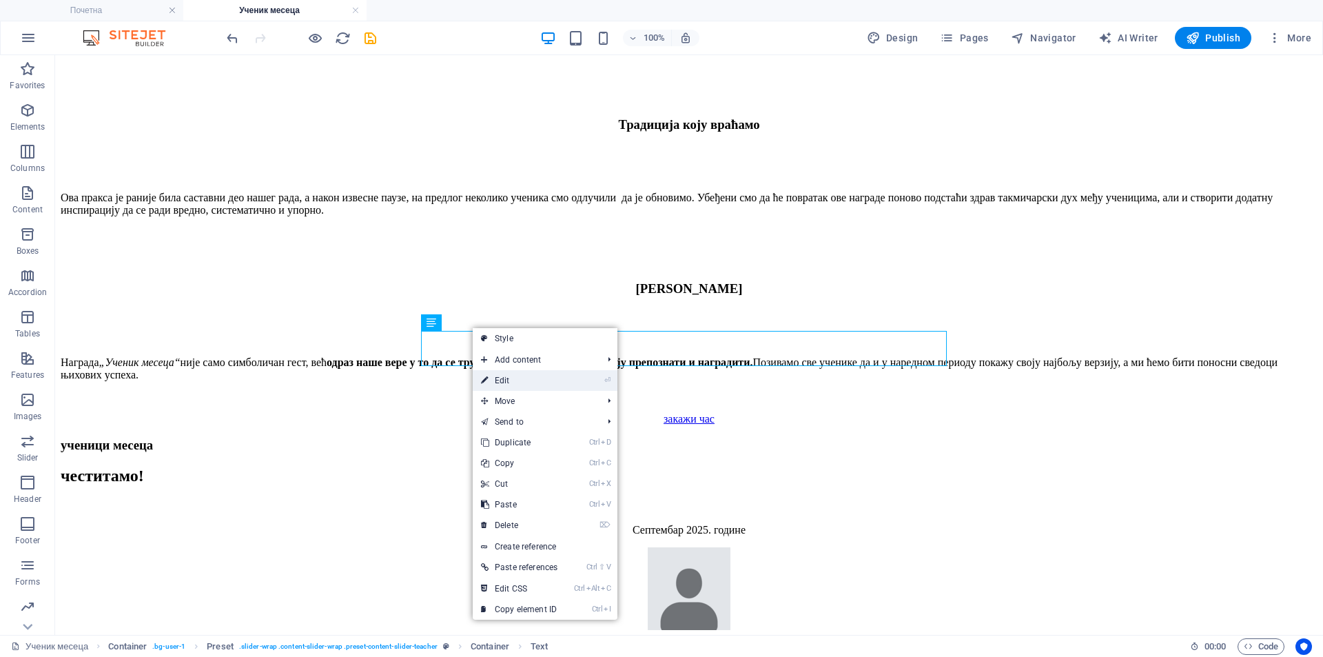
drag, startPoint x: 529, startPoint y: 378, endPoint x: 231, endPoint y: 325, distance: 302.5
click at [529, 378] on link "⏎ Edit" at bounding box center [519, 380] width 93 height 21
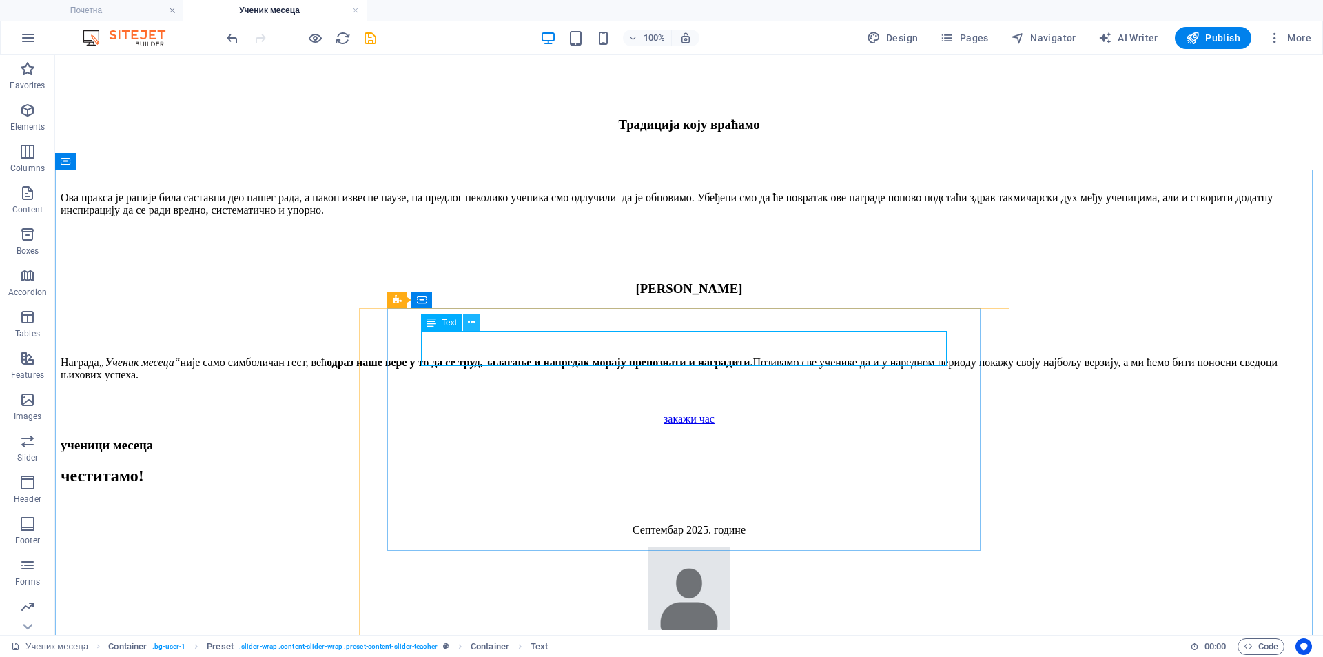
click at [478, 324] on button at bounding box center [471, 322] width 17 height 17
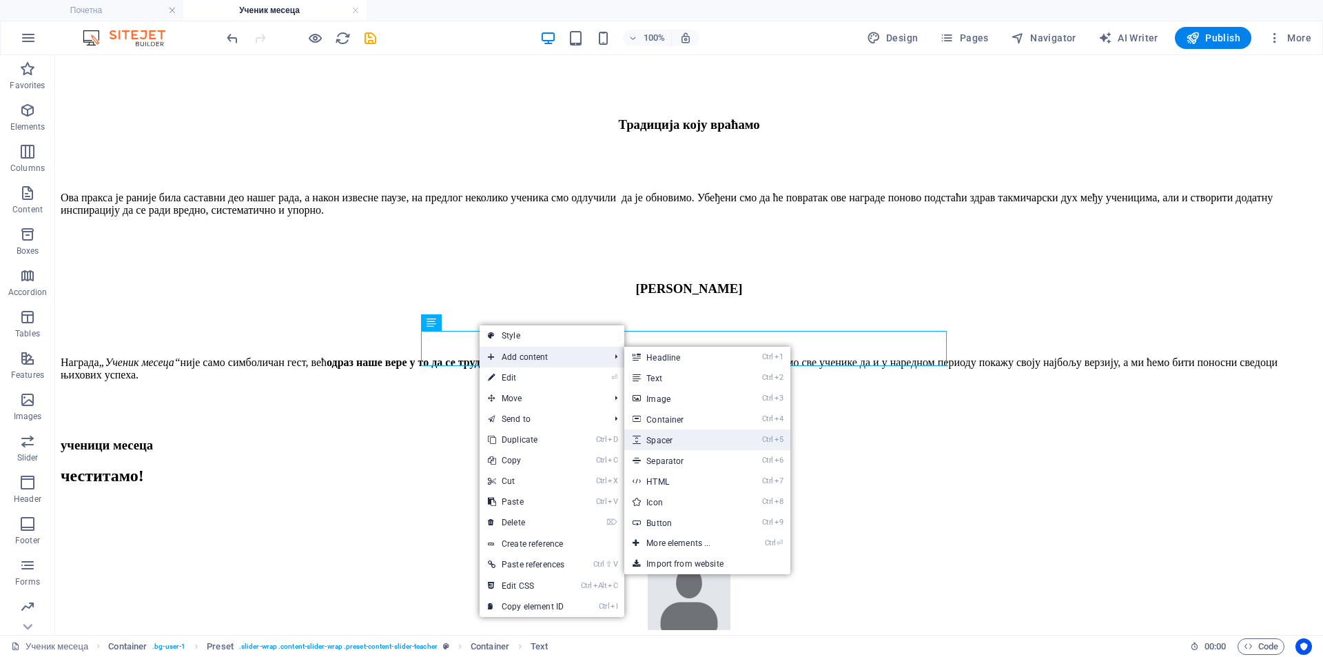
click at [697, 438] on link "Ctrl 5 Spacer" at bounding box center [681, 439] width 114 height 21
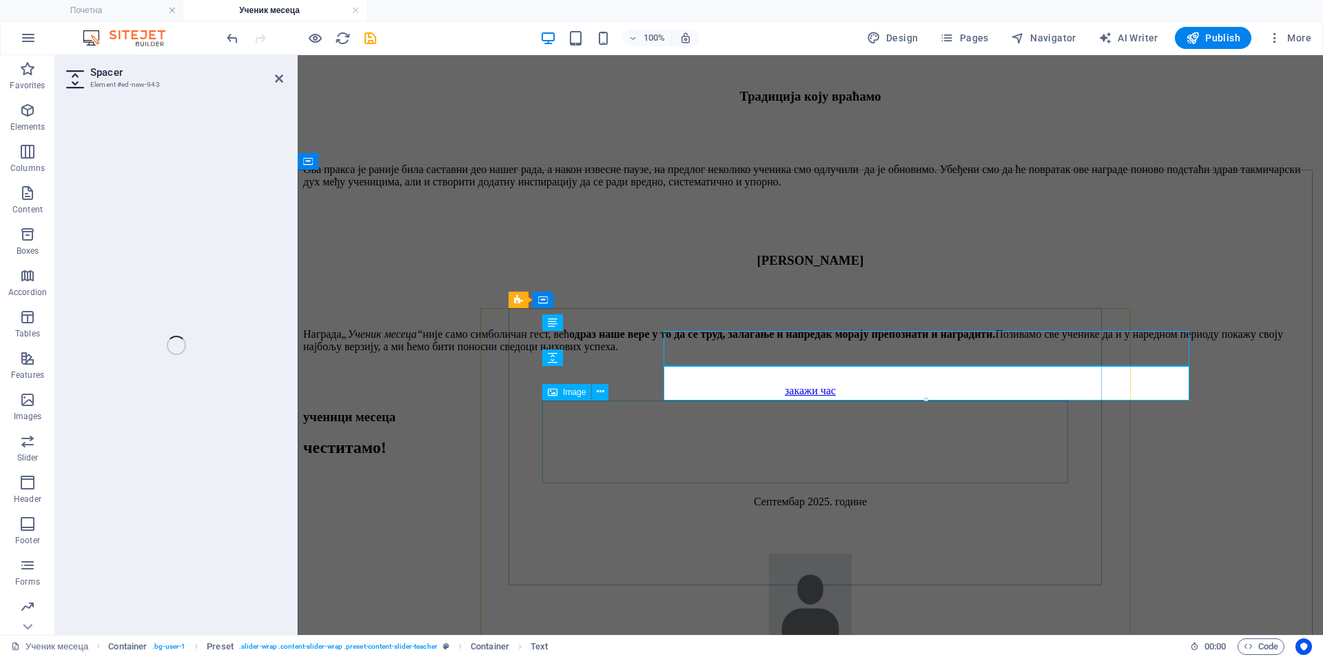
select select "px"
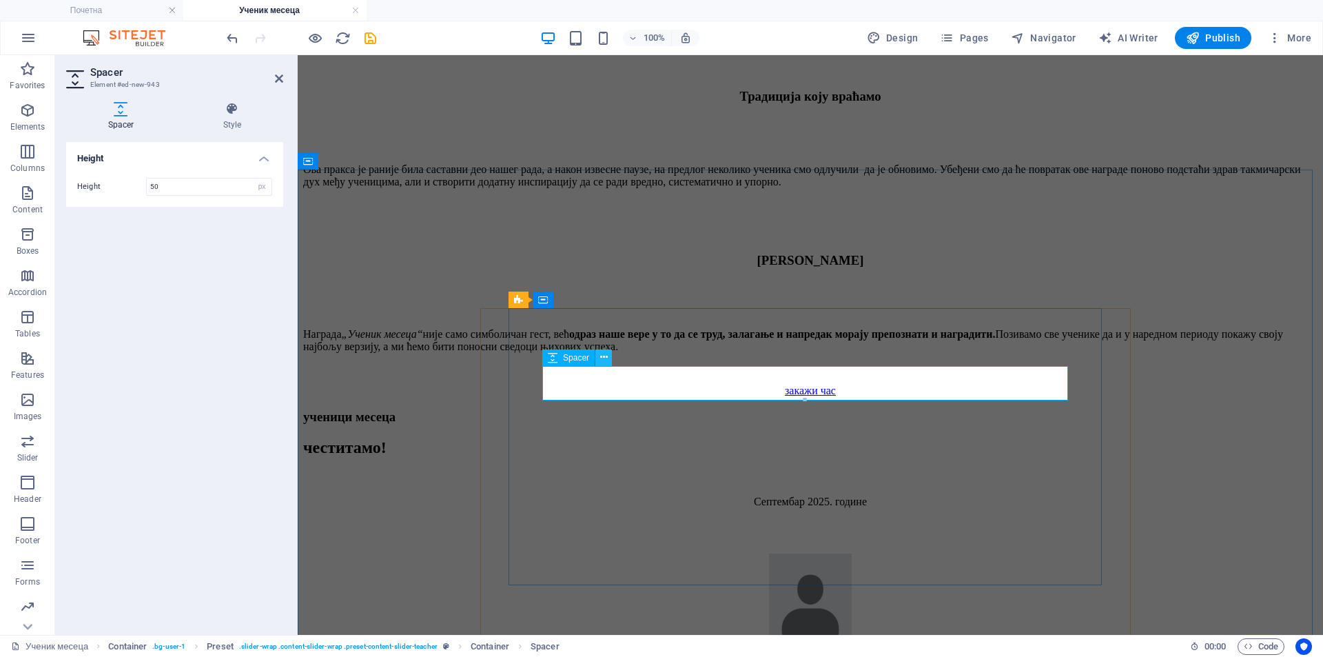
click at [607, 361] on icon at bounding box center [604, 357] width 8 height 14
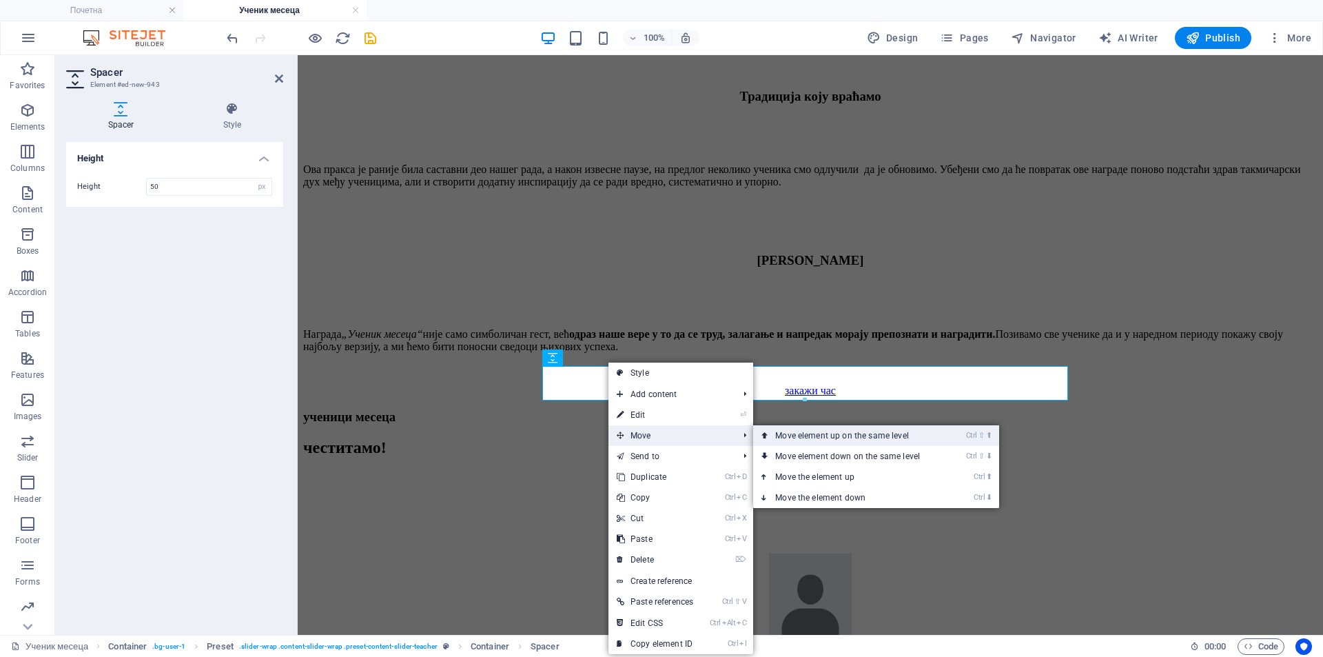
drag, startPoint x: 800, startPoint y: 435, endPoint x: 502, endPoint y: 379, distance: 302.9
click at [800, 435] on link "Ctrl ⇧ ⬆ Move element up on the same level" at bounding box center [850, 435] width 194 height 21
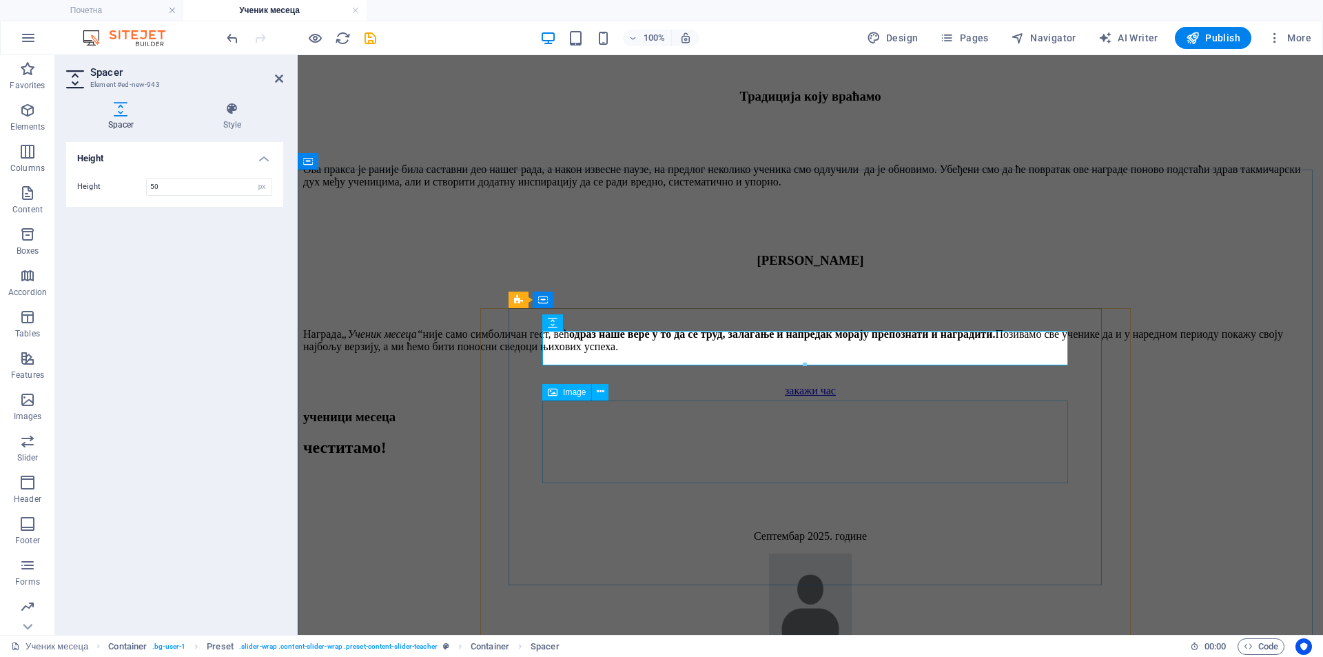
click at [734, 553] on figure at bounding box center [810, 595] width 1014 height 85
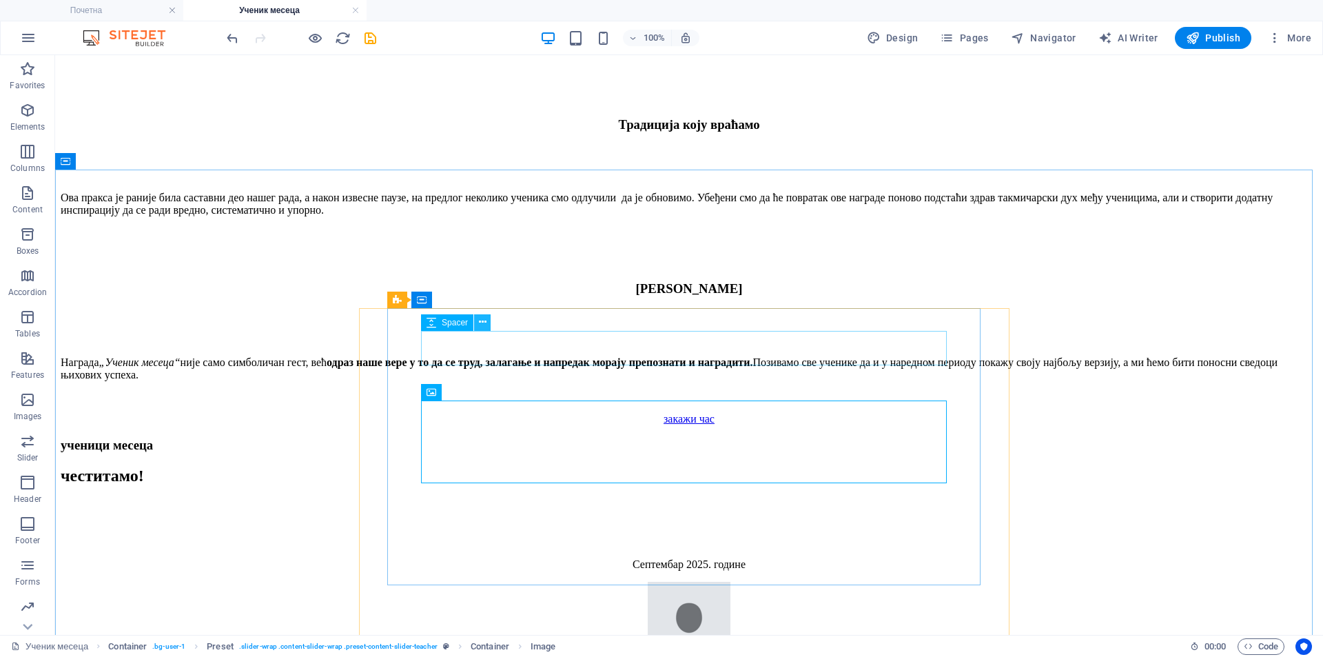
click at [482, 326] on icon at bounding box center [483, 322] width 8 height 14
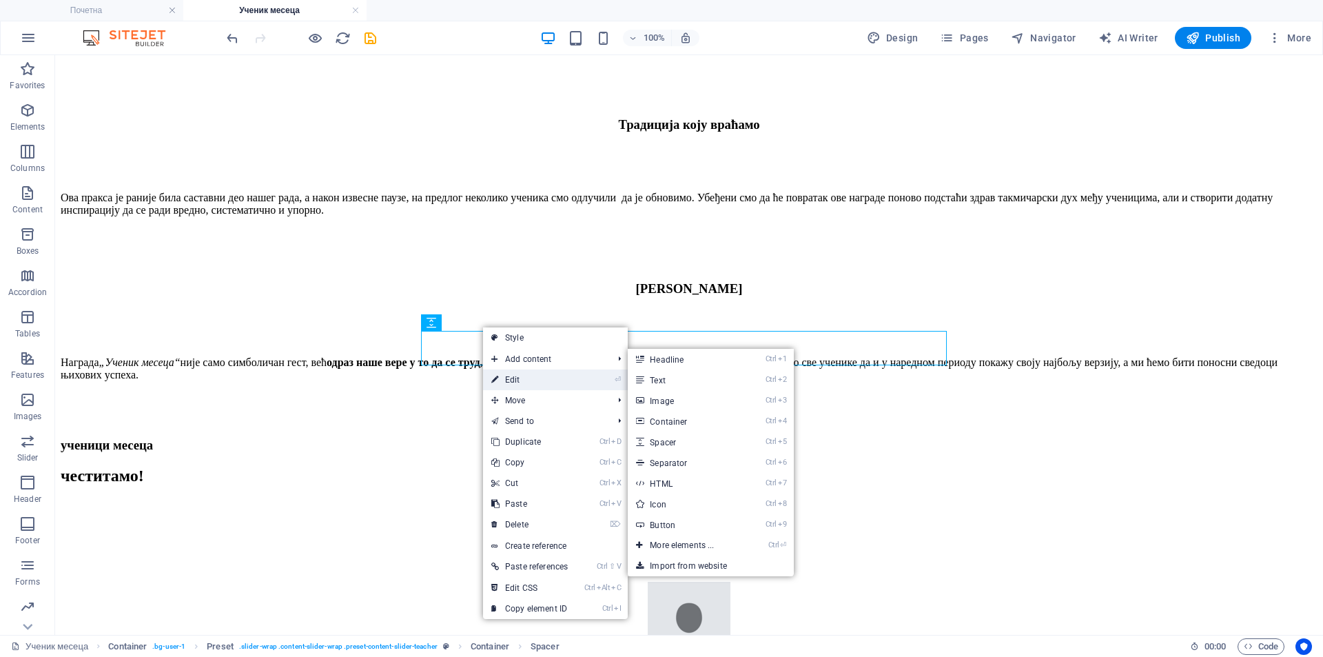
click at [531, 379] on link "⏎ Edit" at bounding box center [529, 379] width 93 height 21
select select "px"
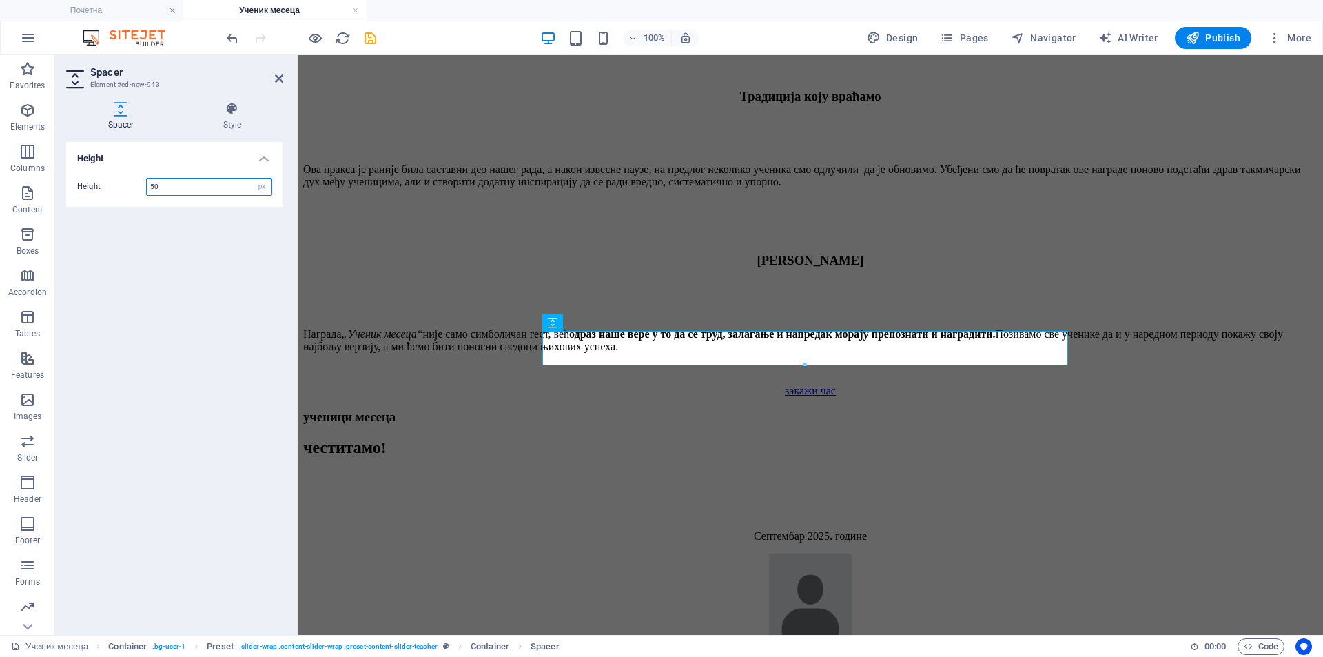
drag, startPoint x: 170, startPoint y: 188, endPoint x: 107, endPoint y: 187, distance: 62.7
click at [110, 187] on div "Height 50 px rem vh vw" at bounding box center [174, 187] width 195 height 18
type input "20"
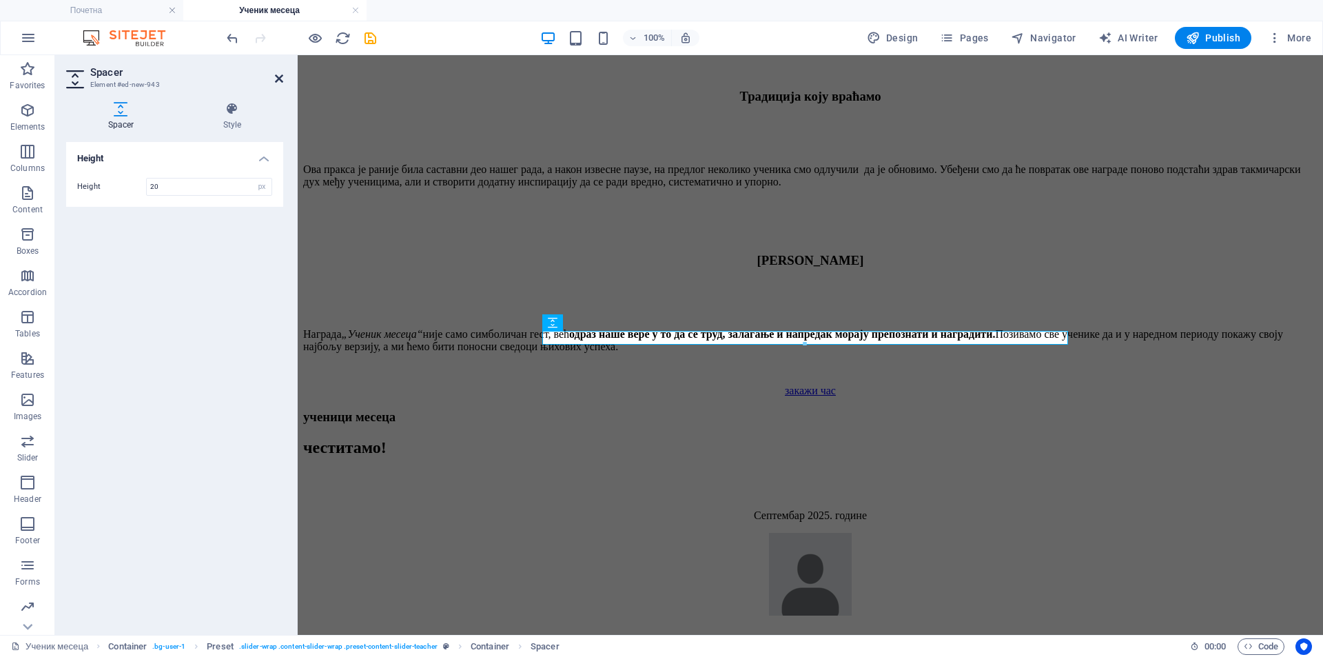
click at [277, 78] on icon at bounding box center [279, 78] width 8 height 11
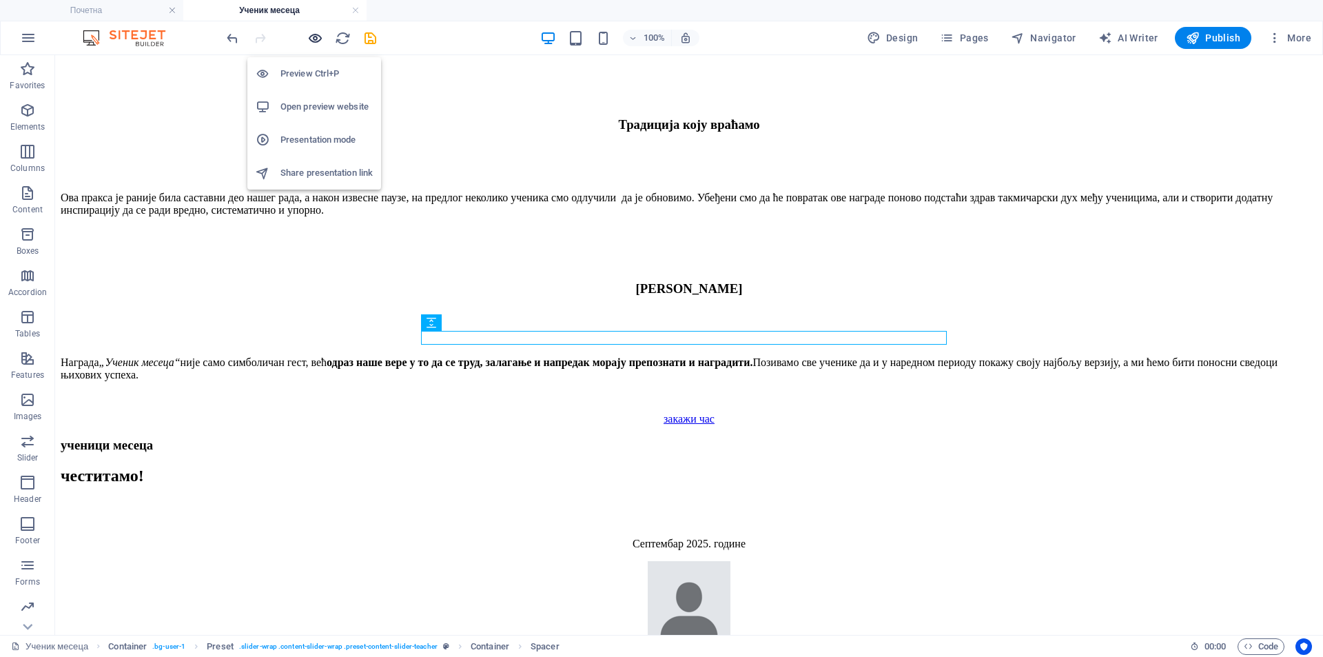
click at [316, 40] on icon "button" at bounding box center [315, 38] width 16 height 16
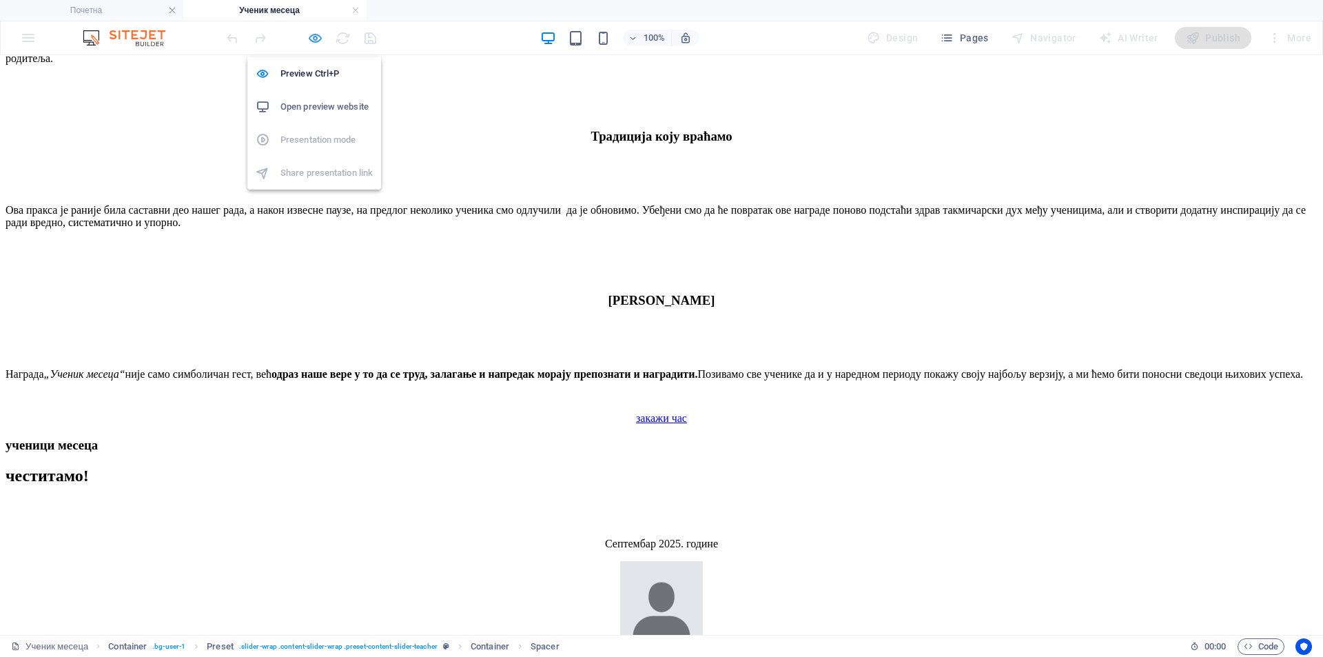
click at [313, 41] on icon "button" at bounding box center [315, 38] width 16 height 16
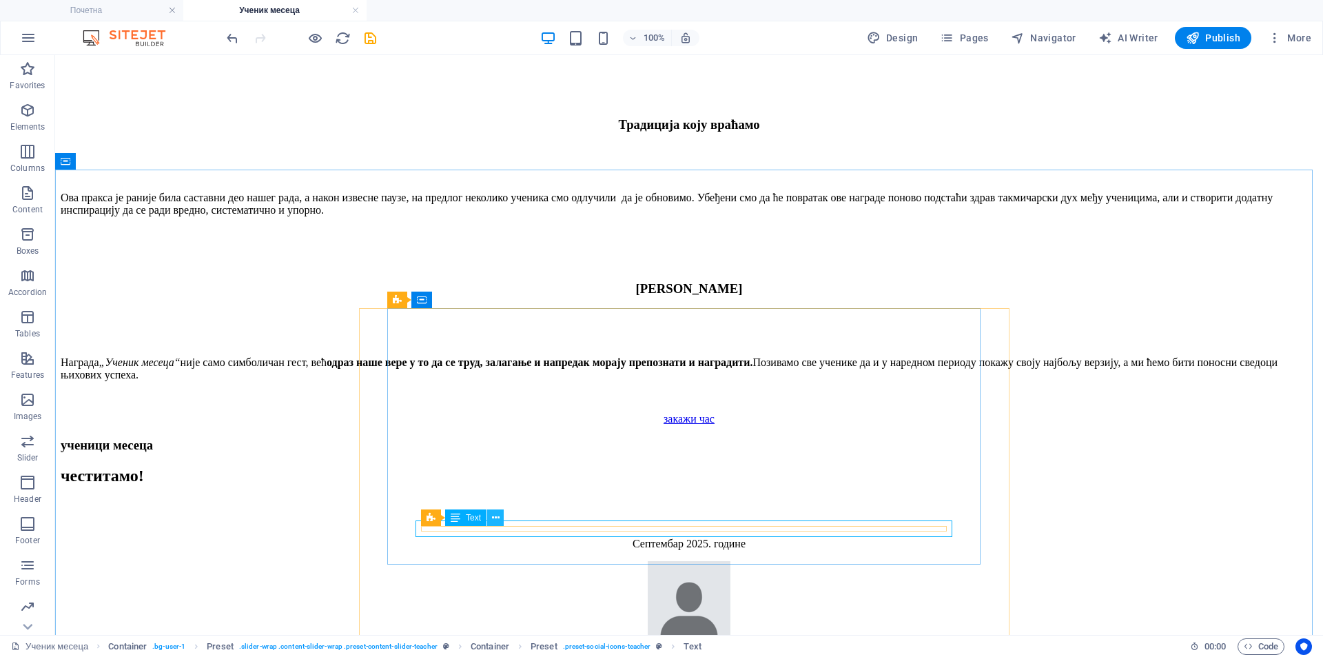
click at [493, 520] on icon at bounding box center [496, 518] width 8 height 14
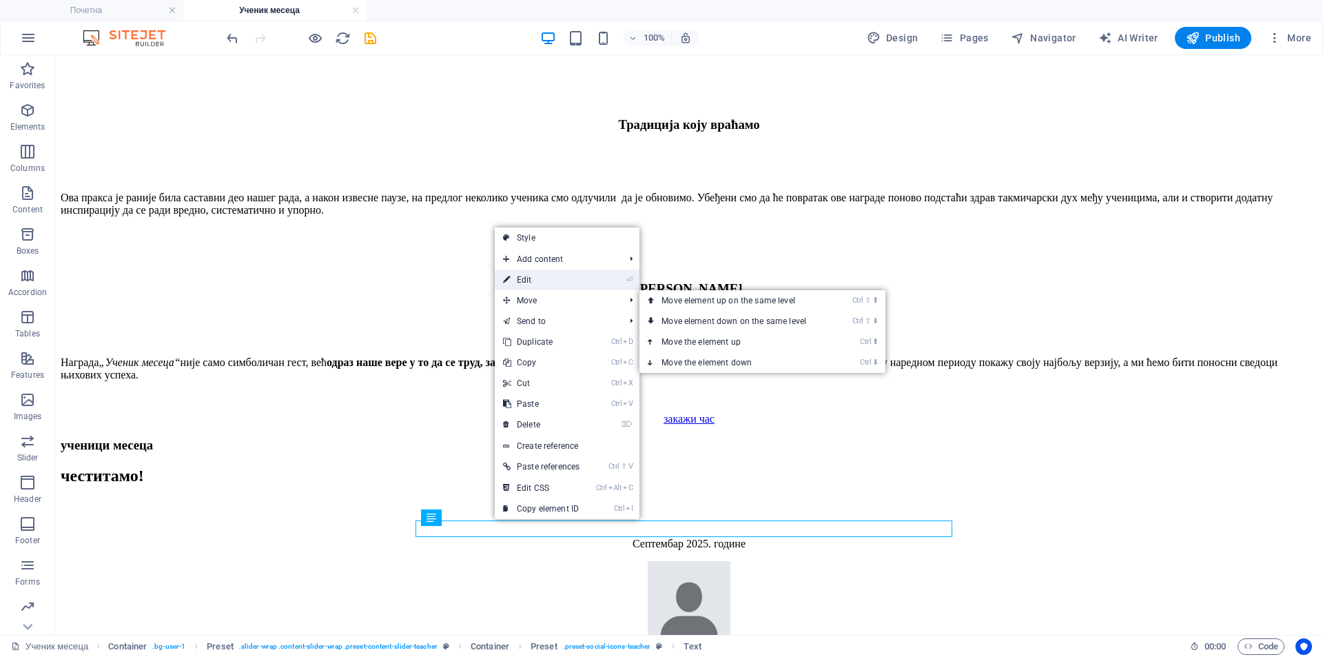
drag, startPoint x: 530, startPoint y: 281, endPoint x: 252, endPoint y: 378, distance: 294.9
click at [530, 281] on link "⏎ Edit" at bounding box center [541, 279] width 93 height 21
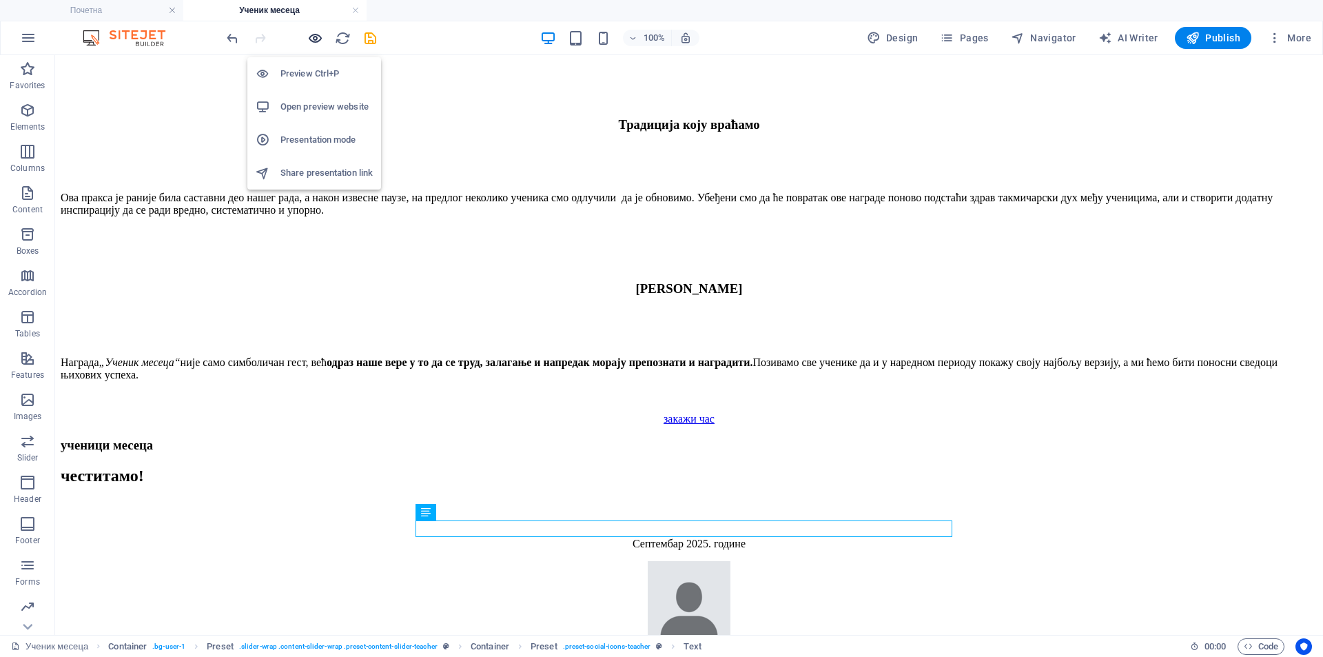
click at [315, 40] on icon "button" at bounding box center [315, 38] width 16 height 16
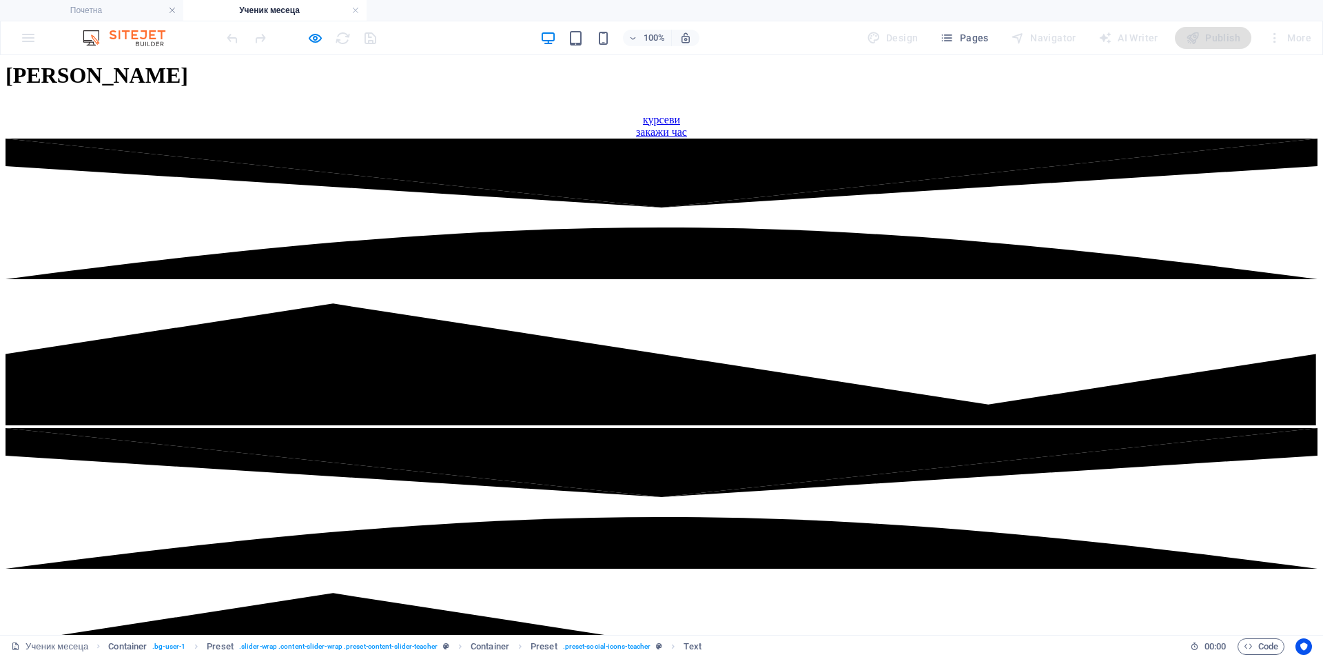
scroll to position [314, 0]
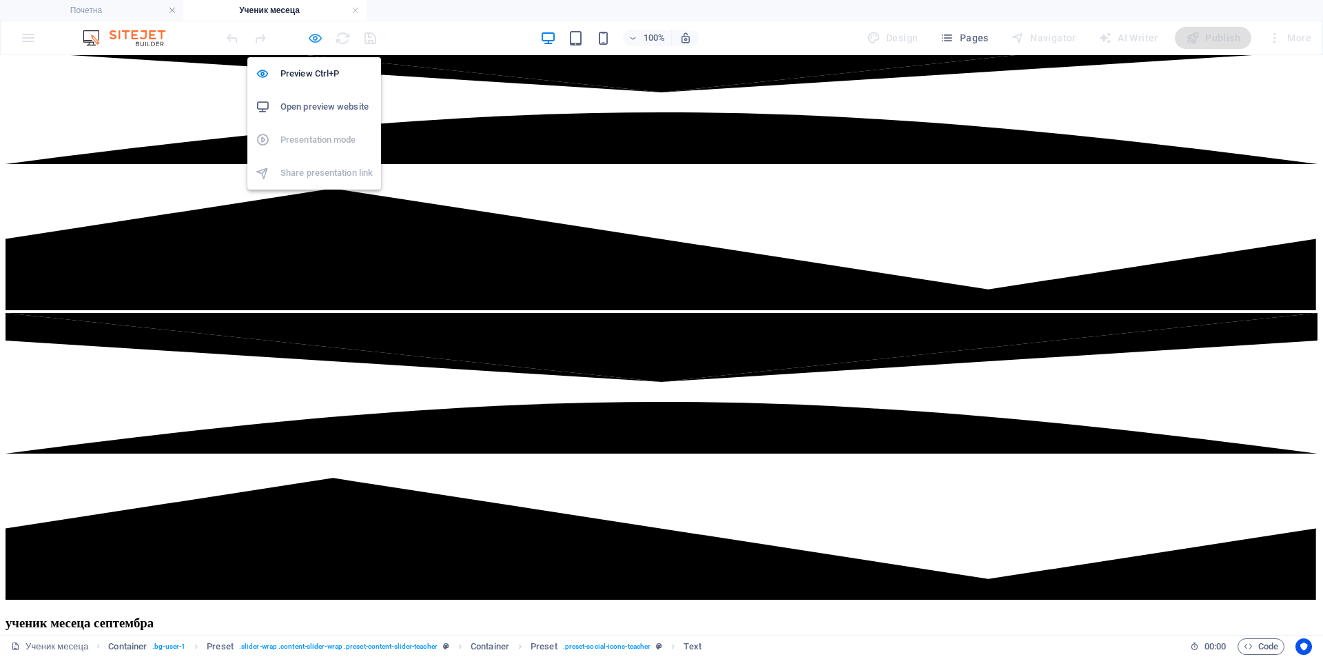
click at [316, 40] on icon "button" at bounding box center [315, 38] width 16 height 16
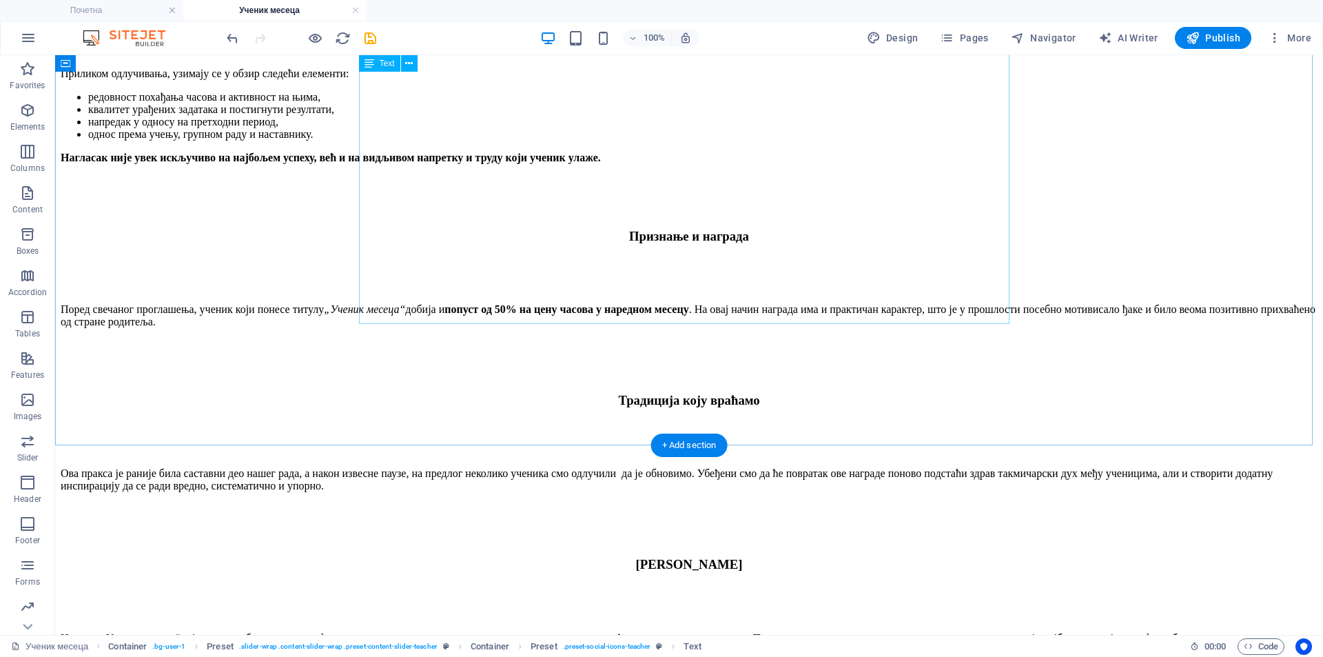
scroll to position [1894, 0]
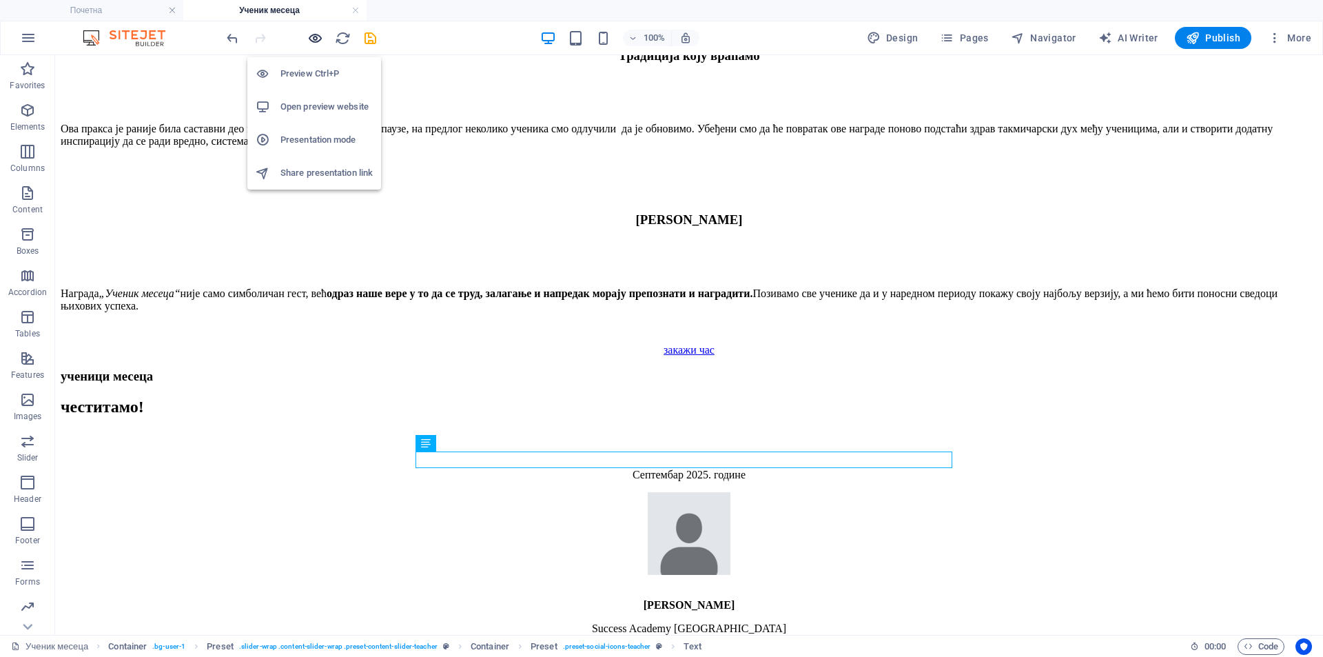
click at [316, 37] on icon "button" at bounding box center [315, 38] width 16 height 16
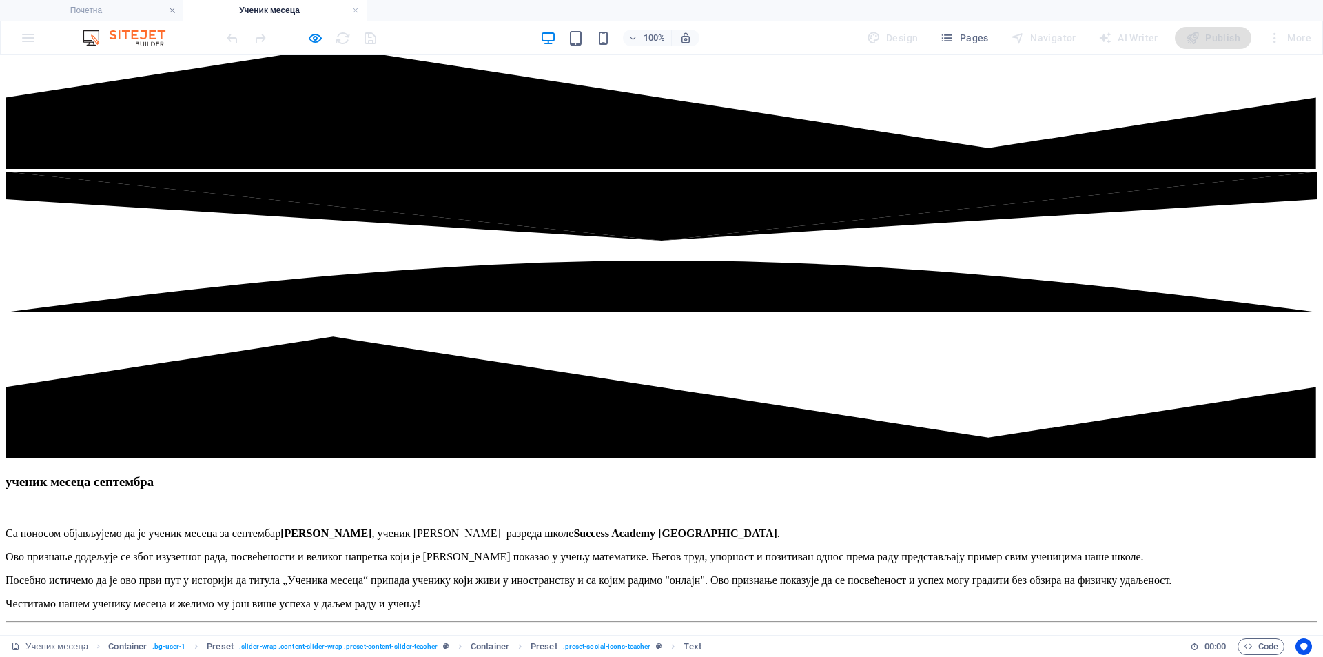
scroll to position [345, 0]
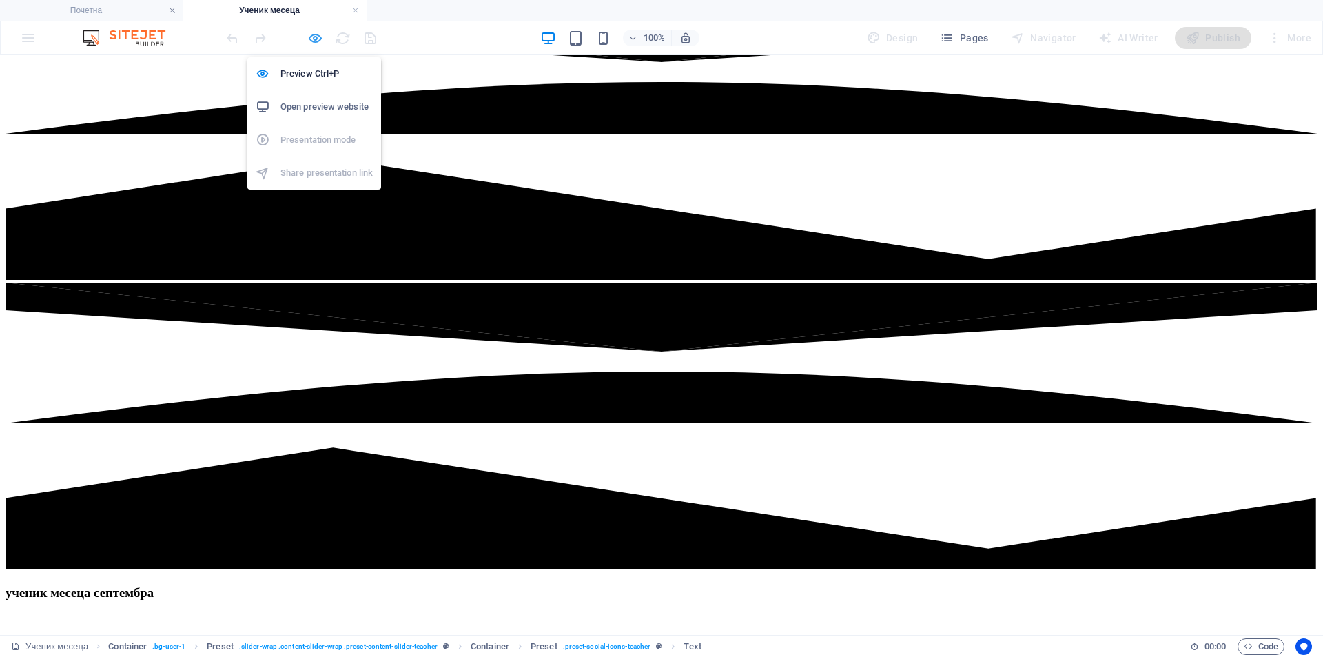
drag, startPoint x: 320, startPoint y: 38, endPoint x: 309, endPoint y: 15, distance: 25.3
click at [320, 38] on icon "button" at bounding box center [315, 38] width 16 height 16
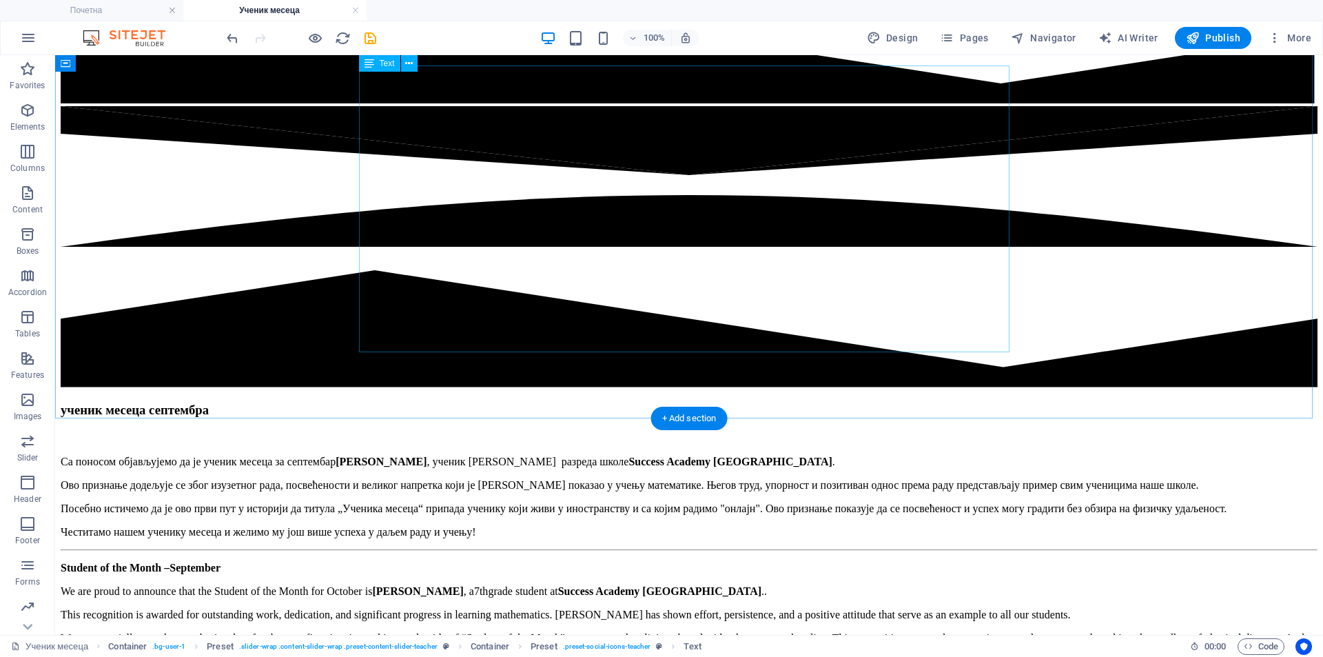
scroll to position [402, 0]
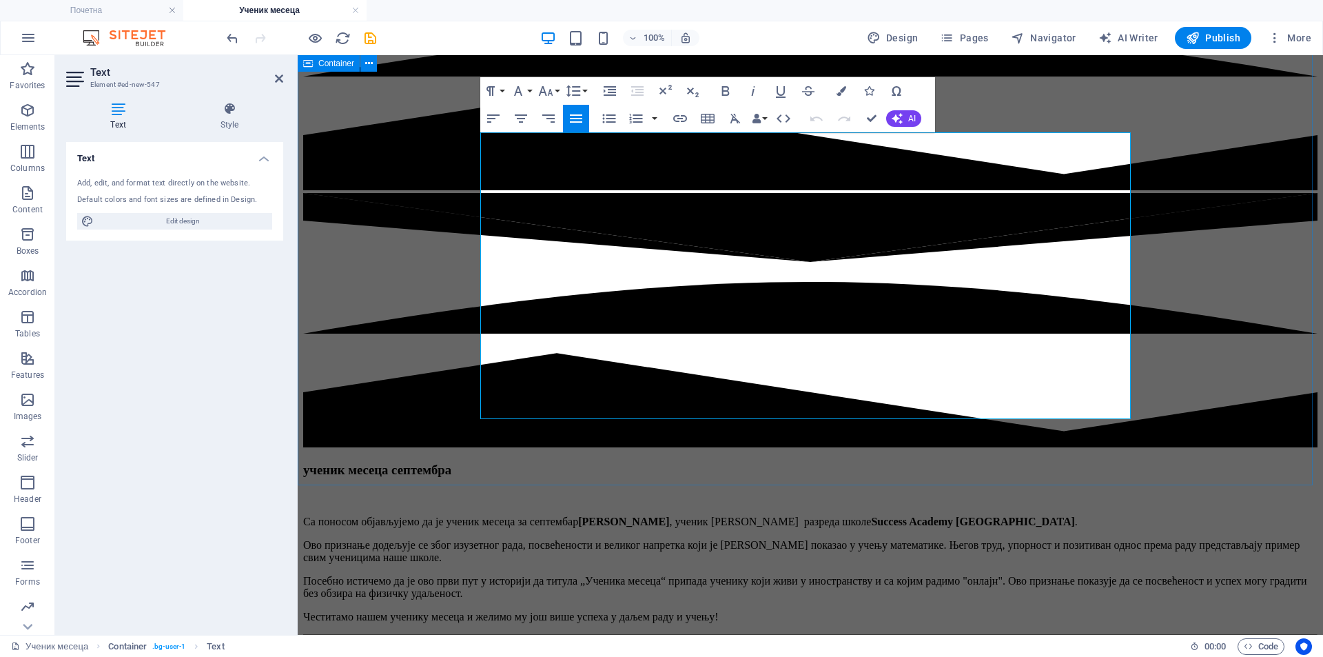
drag, startPoint x: 608, startPoint y: 258, endPoint x: 488, endPoint y: 256, distance: 119.9
click at [475, 462] on div "ученик месеца септембра Са поносом објављујемо да је ученик месеца за септембар…" at bounding box center [810, 613] width 1014 height 303
drag, startPoint x: 502, startPoint y: 256, endPoint x: 363, endPoint y: 268, distance: 139.7
click at [363, 462] on div "ученик месеца септембра Са поносом објављујемо да је ученик месеца за септембар…" at bounding box center [810, 613] width 1014 height 303
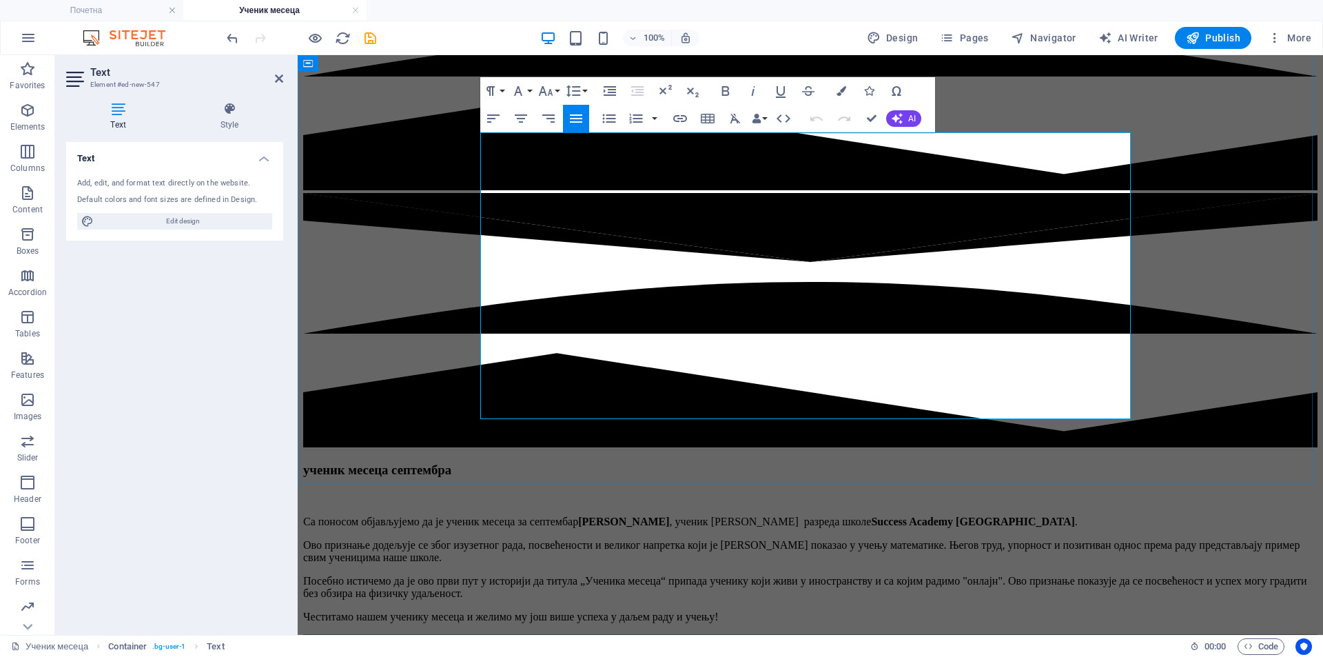
drag, startPoint x: 656, startPoint y: 256, endPoint x: 484, endPoint y: 260, distance: 171.6
click at [484, 646] on p "Student of the Month –September" at bounding box center [810, 652] width 1014 height 12
click at [463, 646] on strong "Student of the Month –September" at bounding box center [383, 652] width 160 height 12
drag, startPoint x: 952, startPoint y: 411, endPoint x: 475, endPoint y: 266, distance: 499.2
click at [475, 462] on div "ученик месеца септембра Са поносом објављујемо да је ученик месеца за септембар…" at bounding box center [810, 613] width 1014 height 303
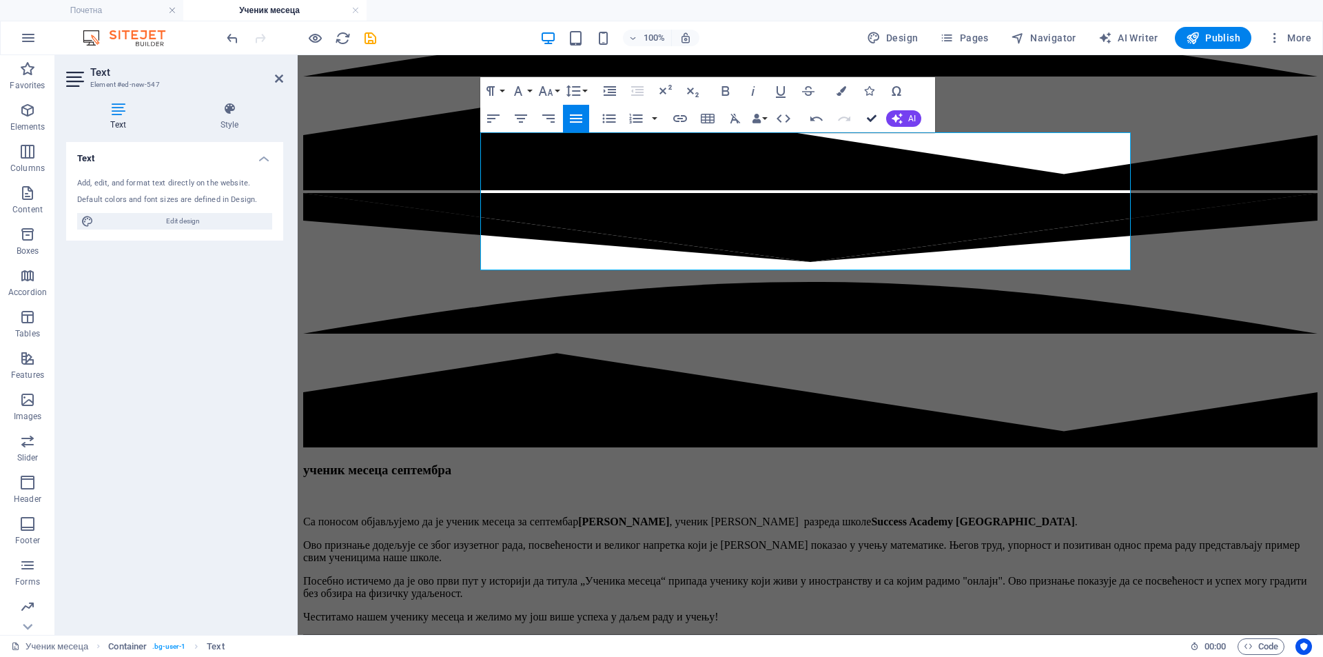
drag, startPoint x: 874, startPoint y: 121, endPoint x: 813, endPoint y: 96, distance: 65.5
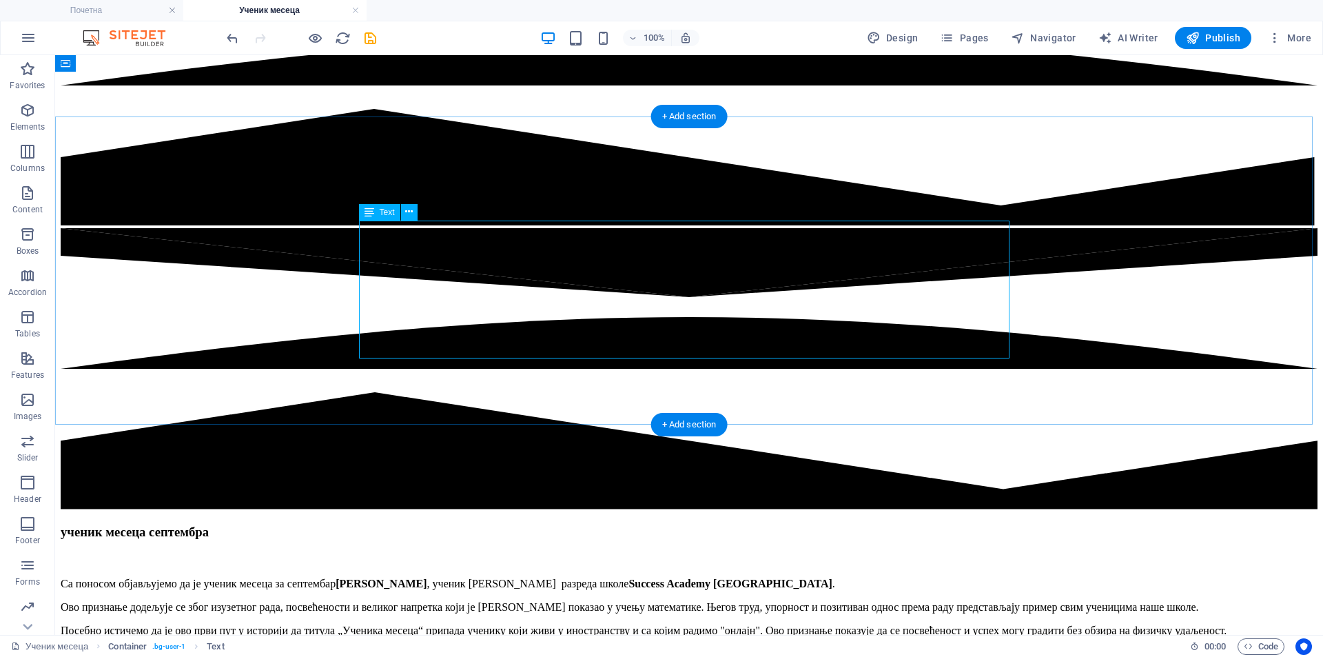
scroll to position [287, 0]
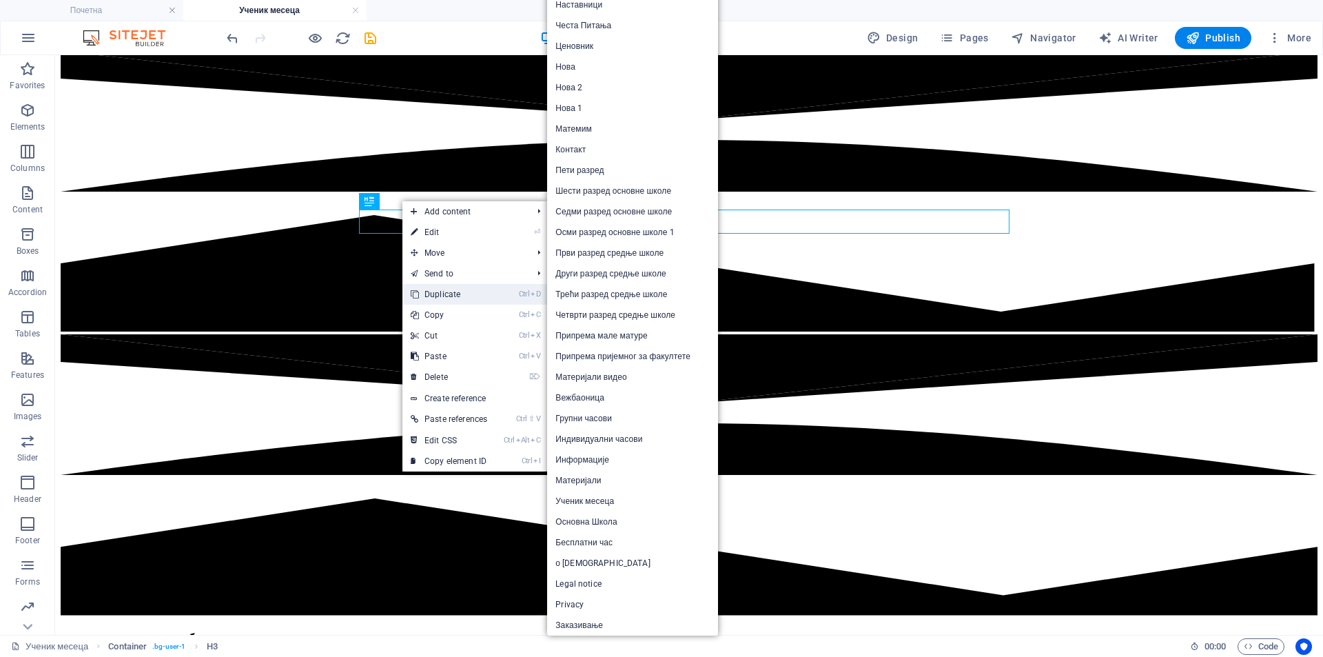
drag, startPoint x: 411, startPoint y: 236, endPoint x: 467, endPoint y: 291, distance: 78.4
click at [467, 291] on link "Ctrl D Duplicate" at bounding box center [448, 294] width 93 height 21
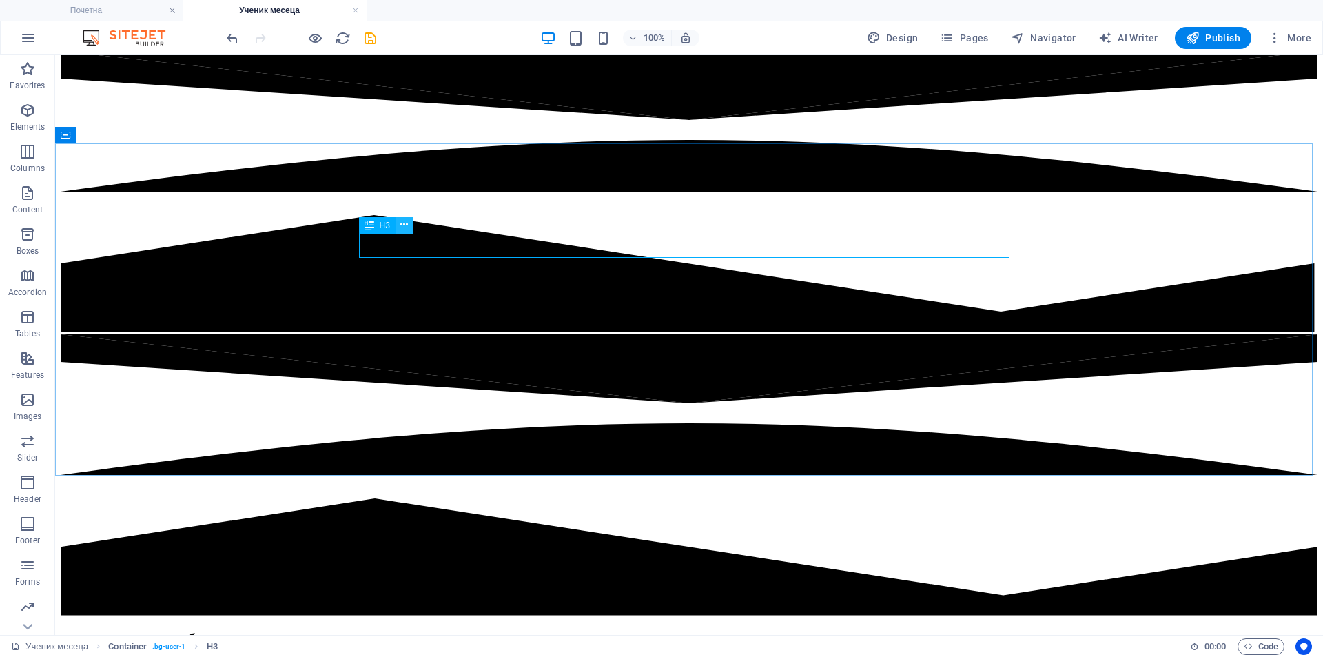
click at [403, 229] on icon at bounding box center [404, 225] width 8 height 14
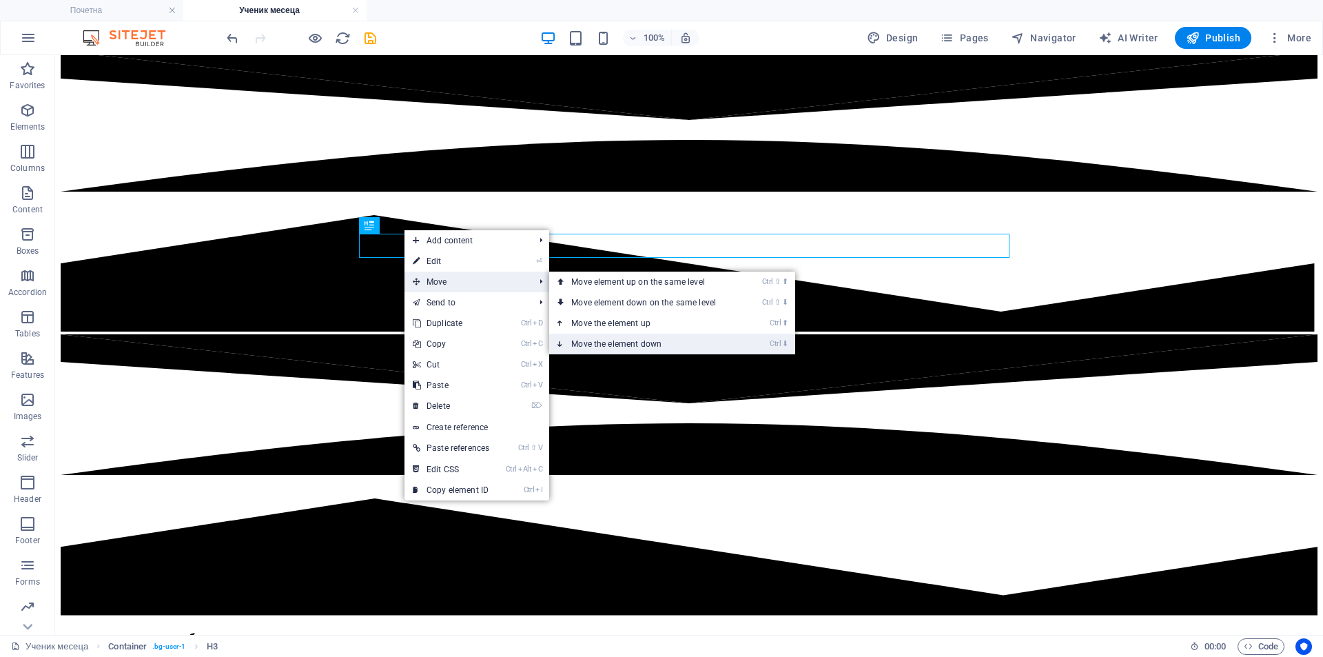
click at [642, 338] on link "Ctrl ⬇ Move the element down" at bounding box center [646, 344] width 194 height 21
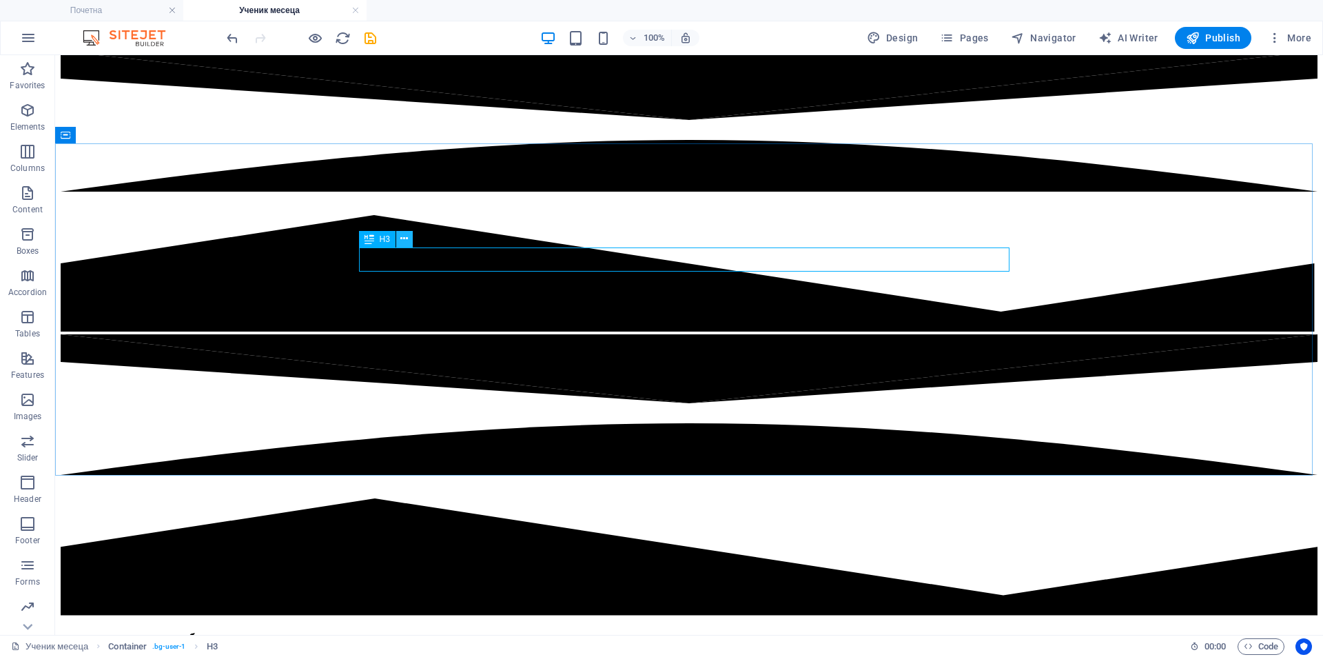
click at [406, 240] on icon at bounding box center [404, 239] width 8 height 14
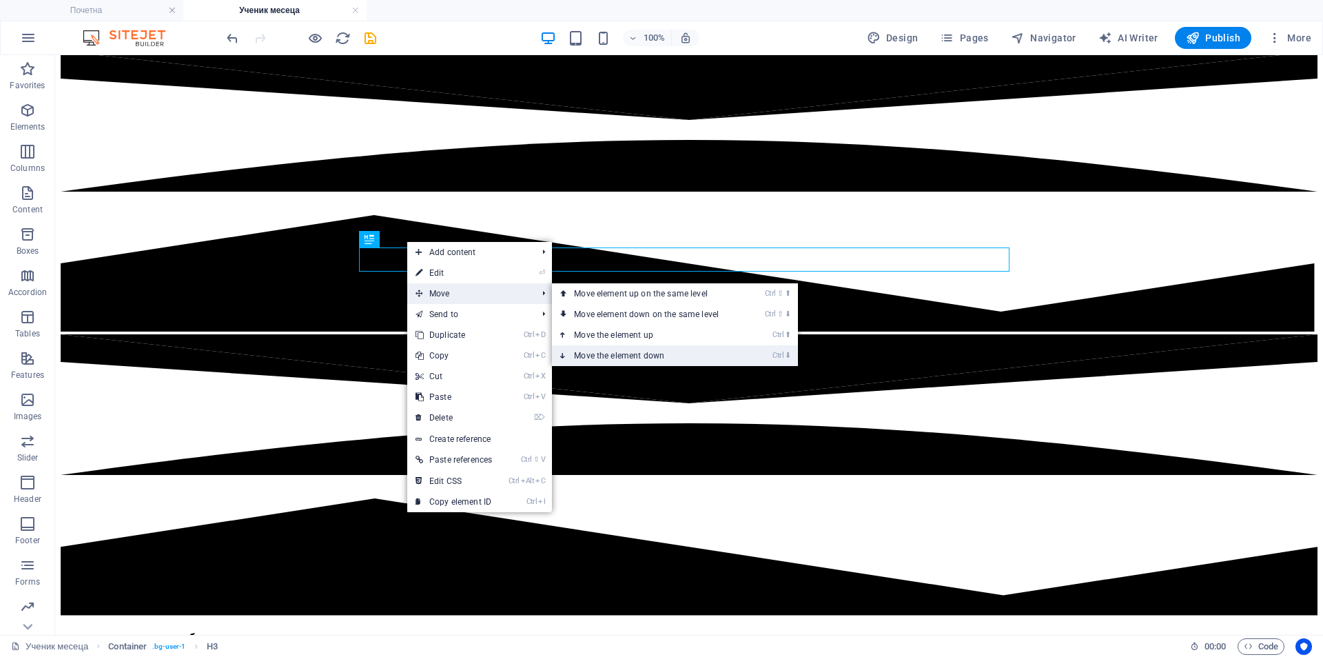
click at [653, 356] on link "Ctrl ⬇ Move the element down" at bounding box center [649, 355] width 194 height 21
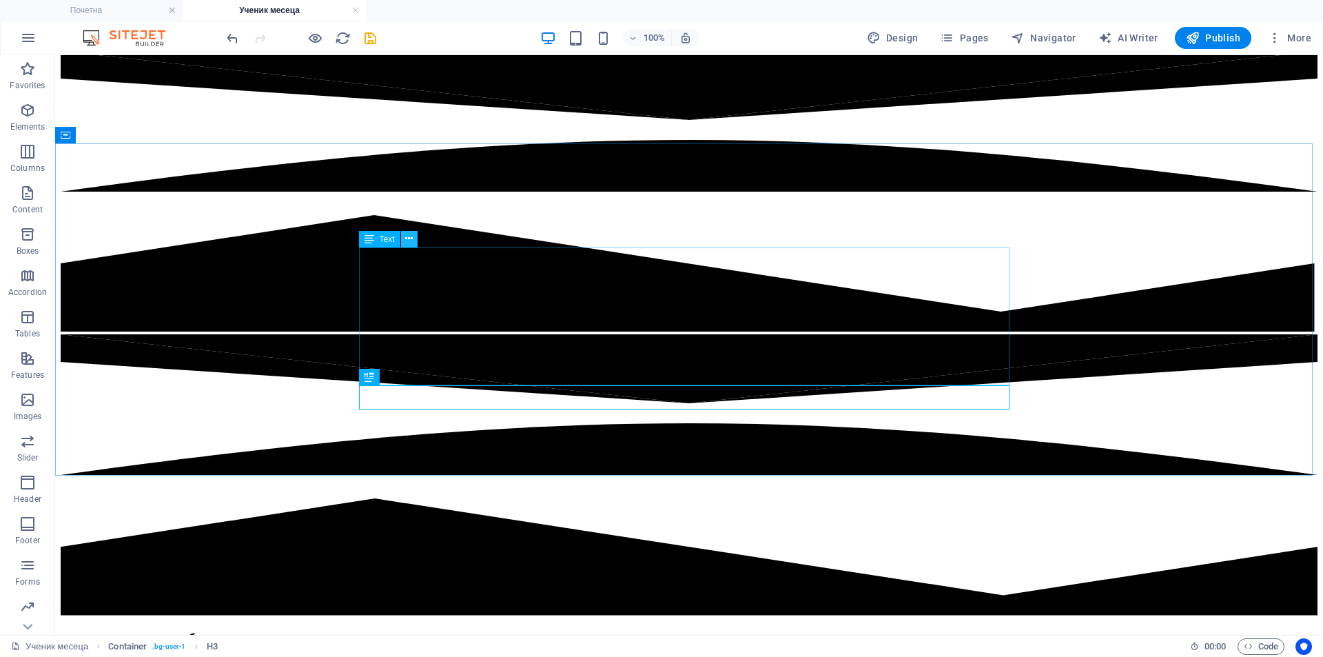
click at [413, 235] on button at bounding box center [409, 239] width 17 height 17
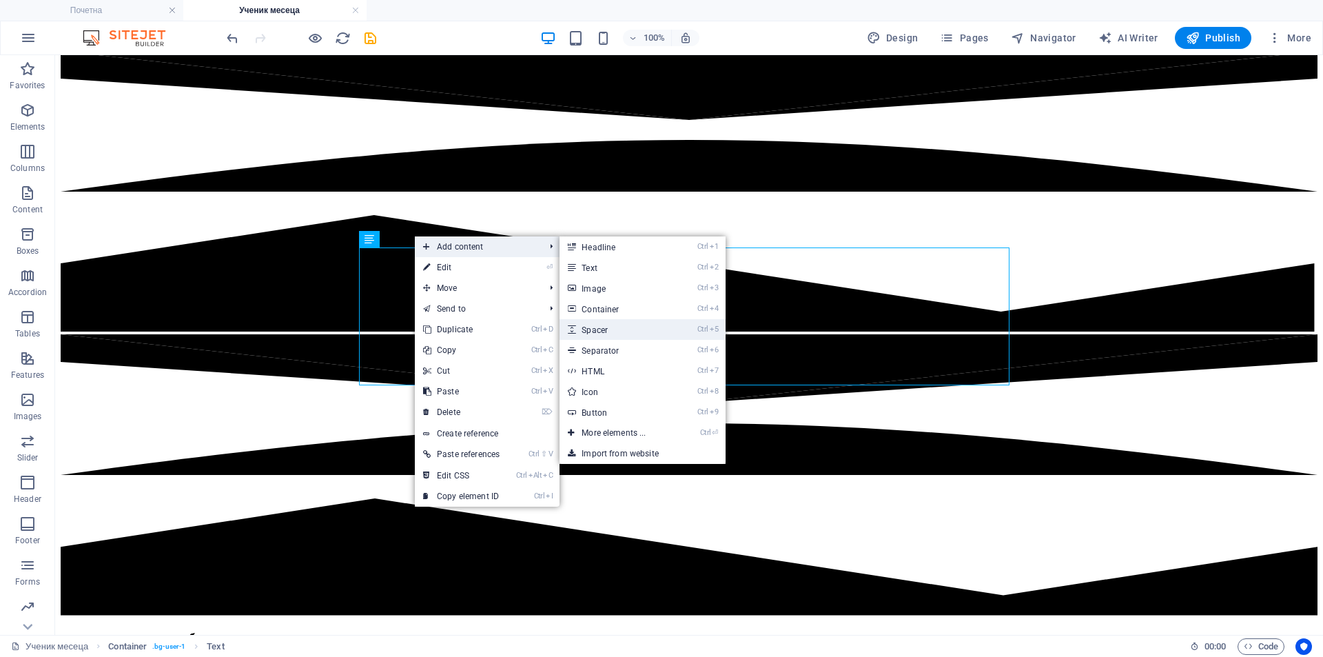
click at [626, 323] on link "Ctrl 5 Spacer" at bounding box center [617, 329] width 114 height 21
select select "px"
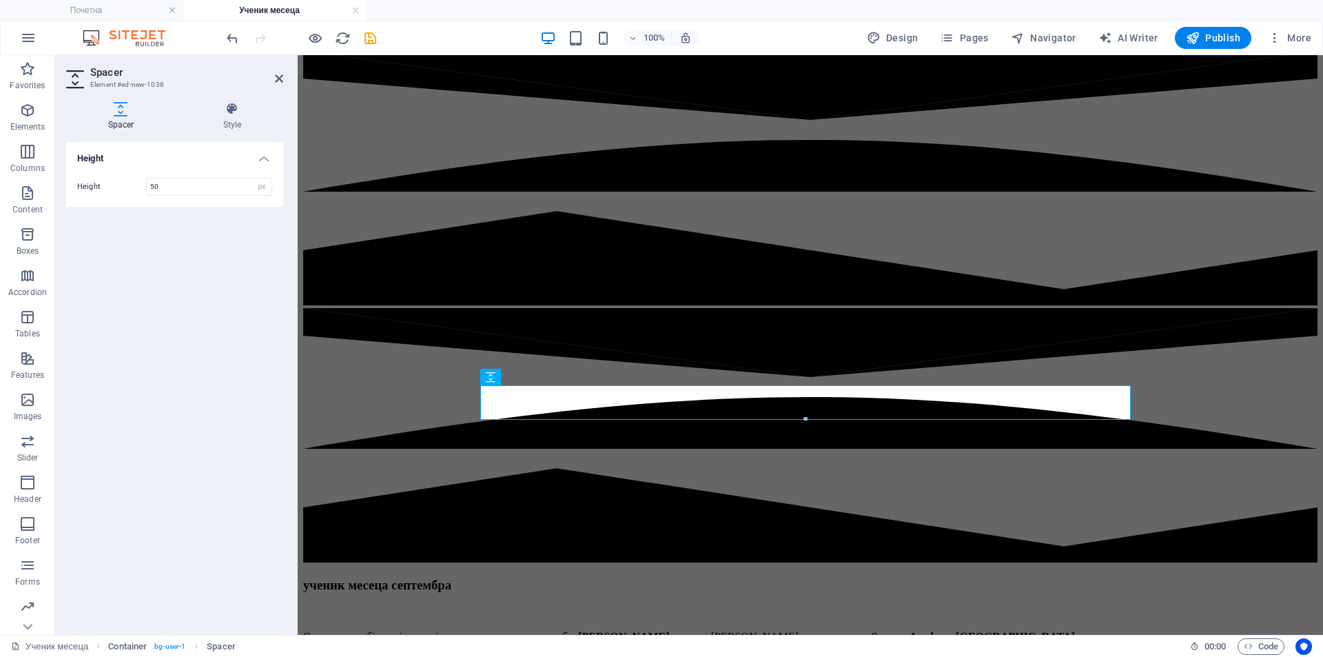
drag, startPoint x: 704, startPoint y: 424, endPoint x: 1007, endPoint y: 475, distance: 306.8
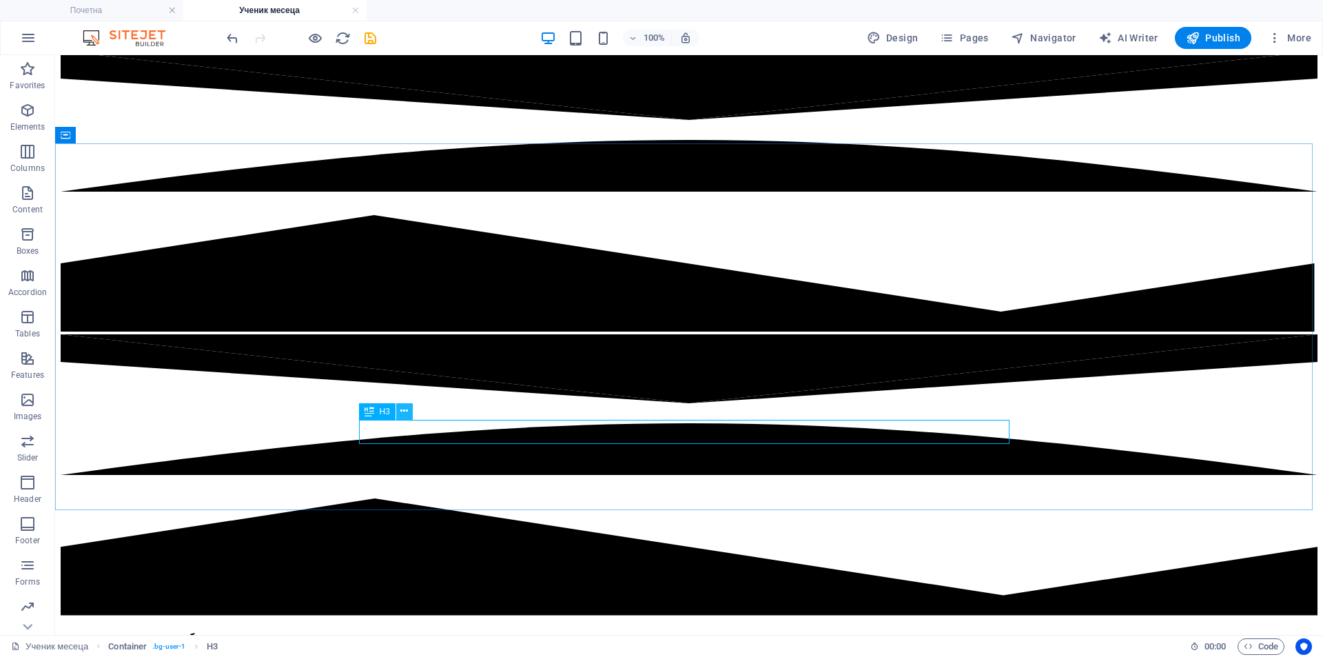
click at [405, 409] on icon at bounding box center [404, 411] width 8 height 14
click at [799, 656] on div at bounding box center [689, 666] width 1257 height 14
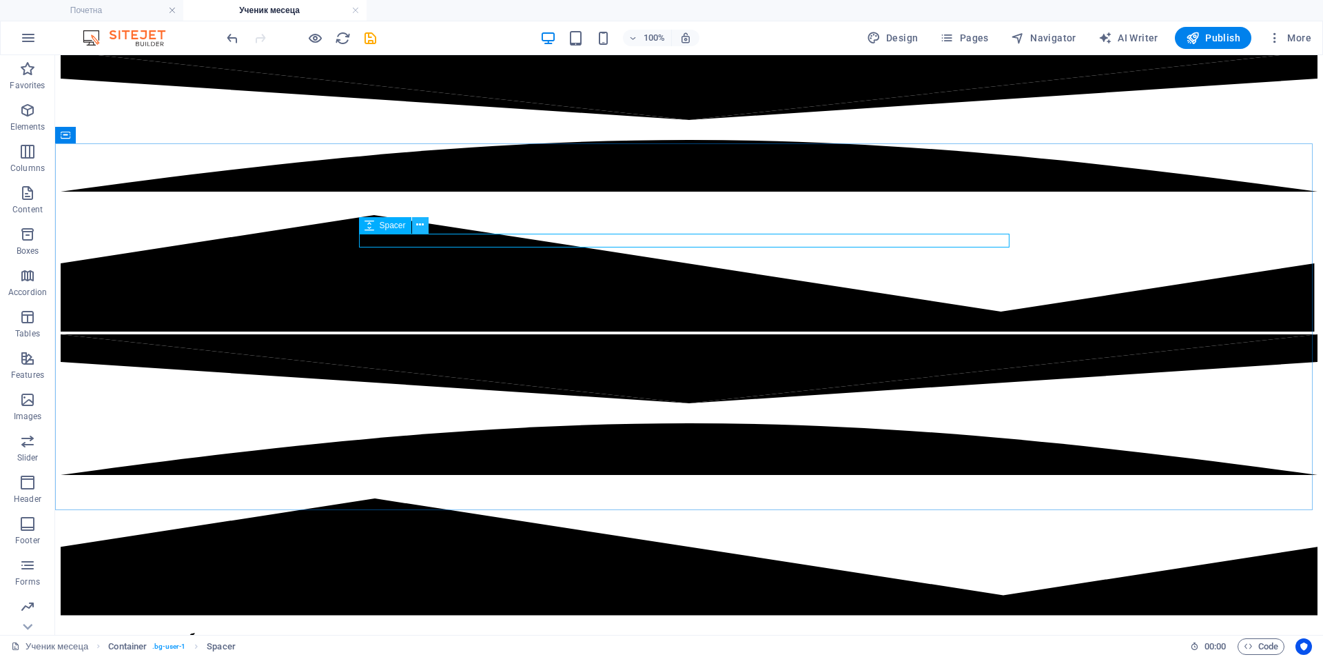
click at [427, 223] on button at bounding box center [420, 225] width 17 height 17
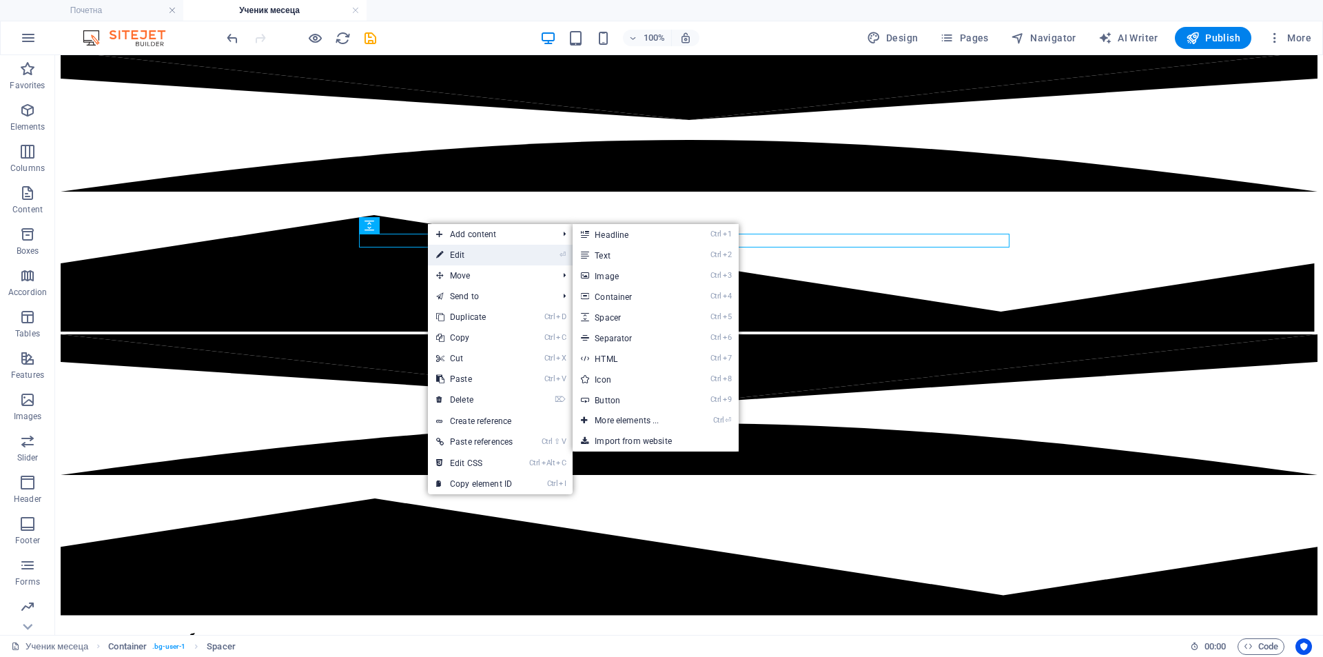
click at [452, 249] on link "⏎ Edit" at bounding box center [474, 255] width 93 height 21
select select "px"
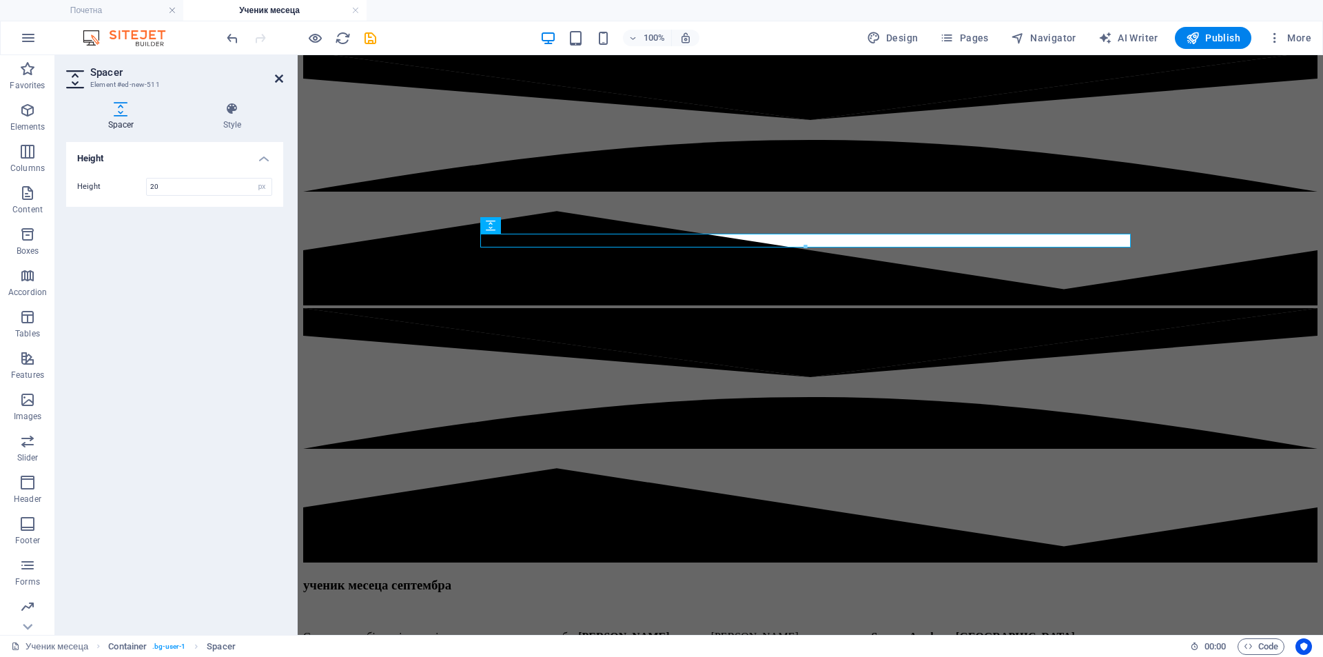
drag, startPoint x: 275, startPoint y: 77, endPoint x: 221, endPoint y: 23, distance: 76.5
click at [275, 77] on icon at bounding box center [279, 78] width 8 height 11
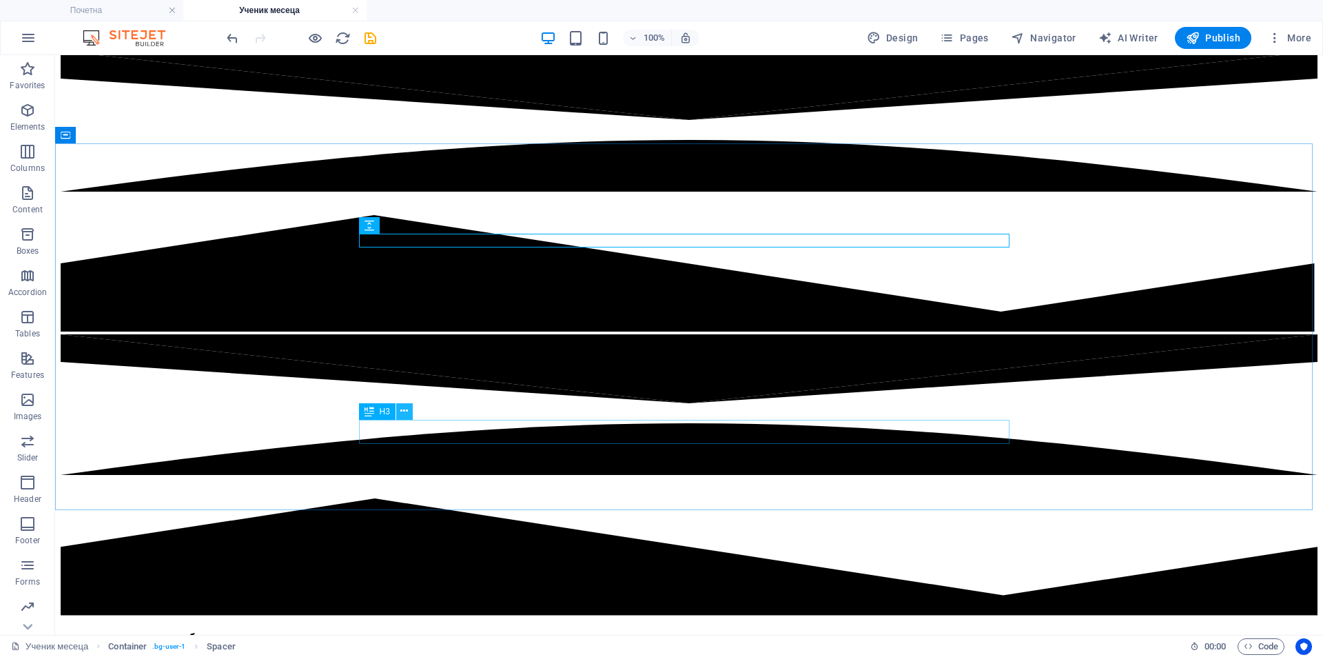
click at [402, 411] on icon at bounding box center [404, 411] width 8 height 14
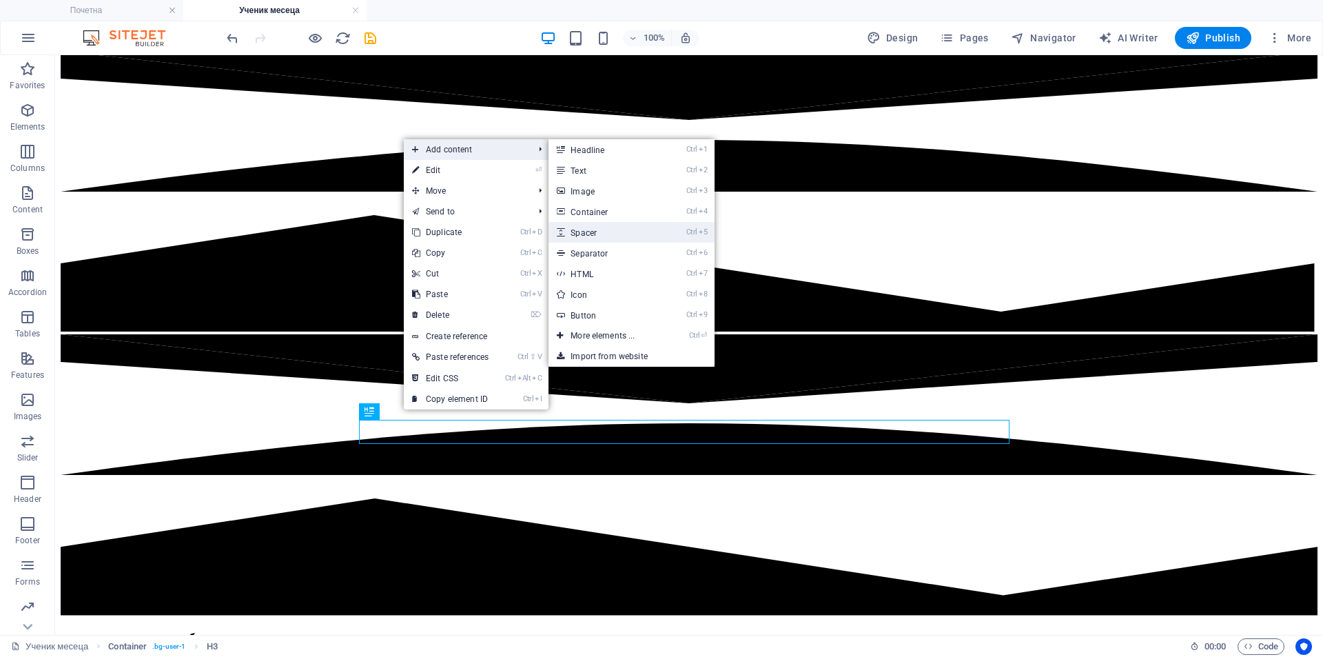
click at [633, 235] on link "Ctrl 5 Spacer" at bounding box center [605, 232] width 114 height 21
select select "px"
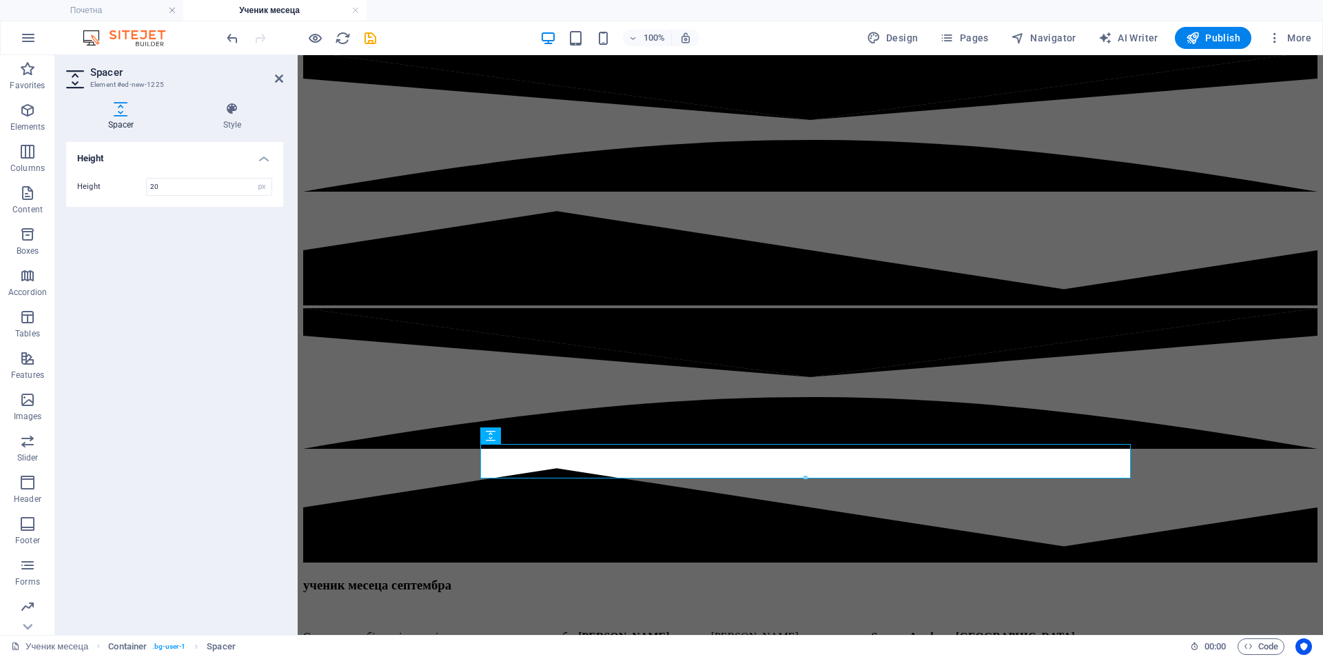
type input "20"
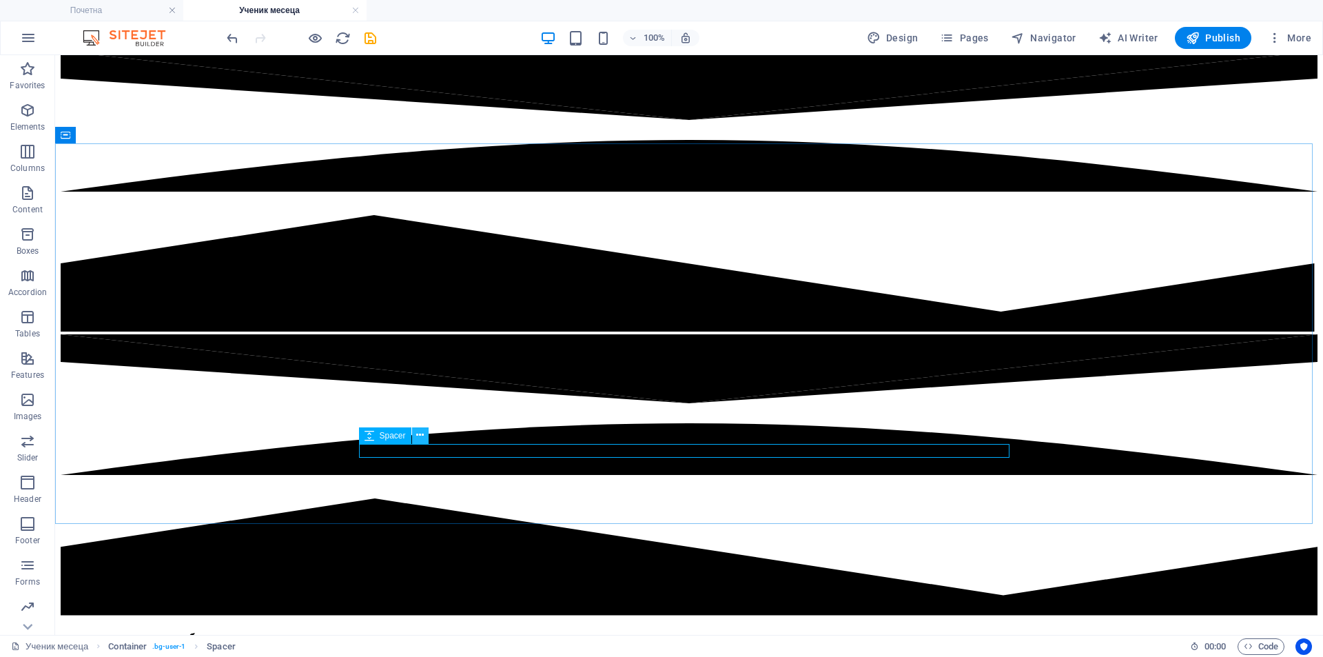
click at [421, 438] on icon at bounding box center [420, 435] width 8 height 14
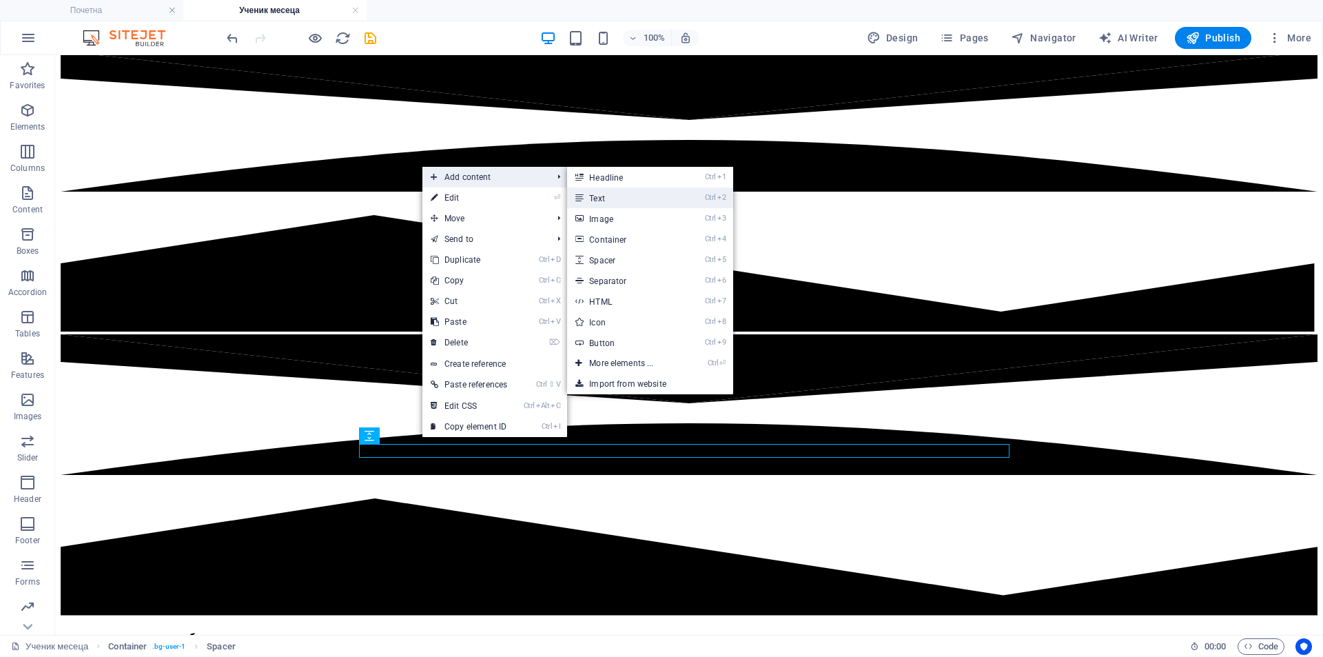
drag, startPoint x: 618, startPoint y: 198, endPoint x: 306, endPoint y: 267, distance: 319.8
click at [618, 198] on link "Ctrl 2 Text" at bounding box center [624, 197] width 114 height 21
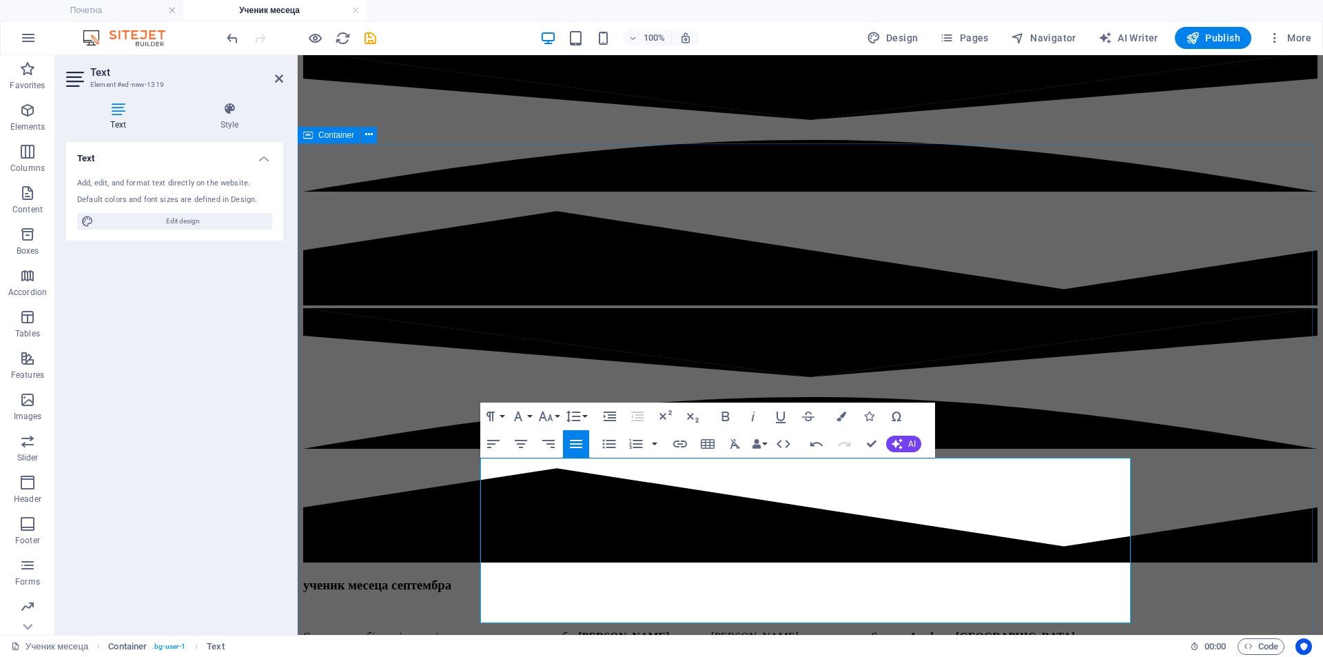
drag, startPoint x: 658, startPoint y: 462, endPoint x: 471, endPoint y: 464, distance: 186.7
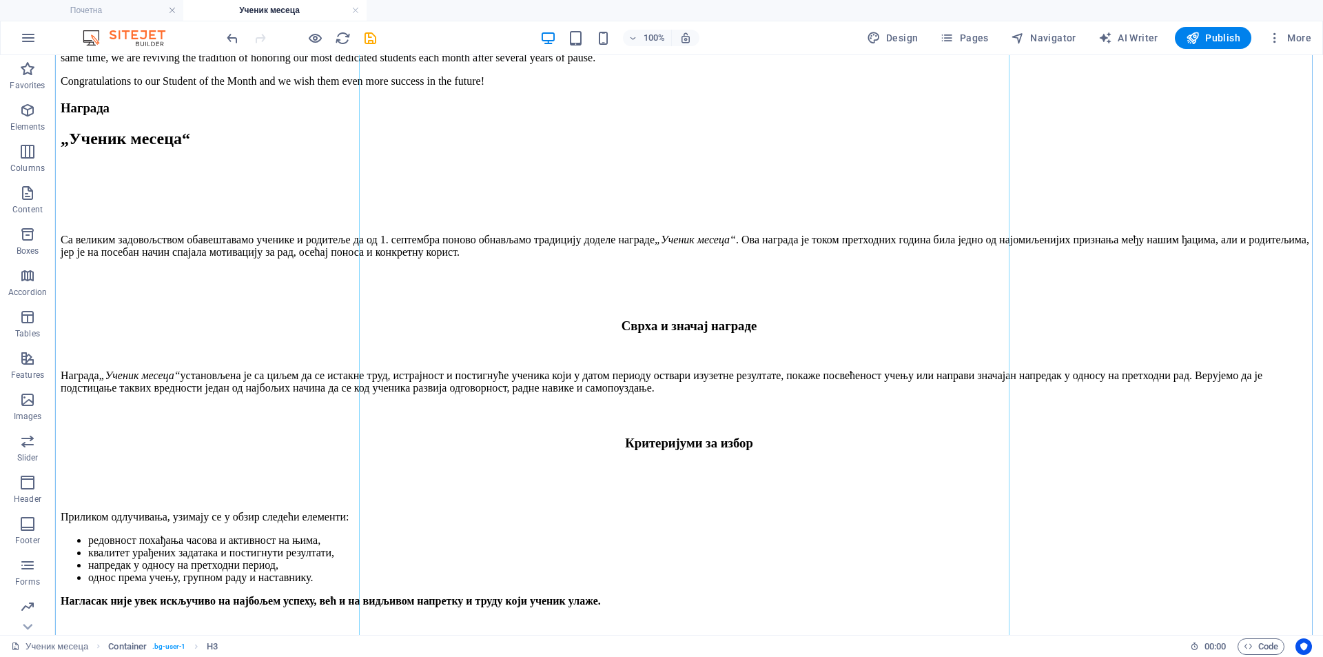
scroll to position [1435, 0]
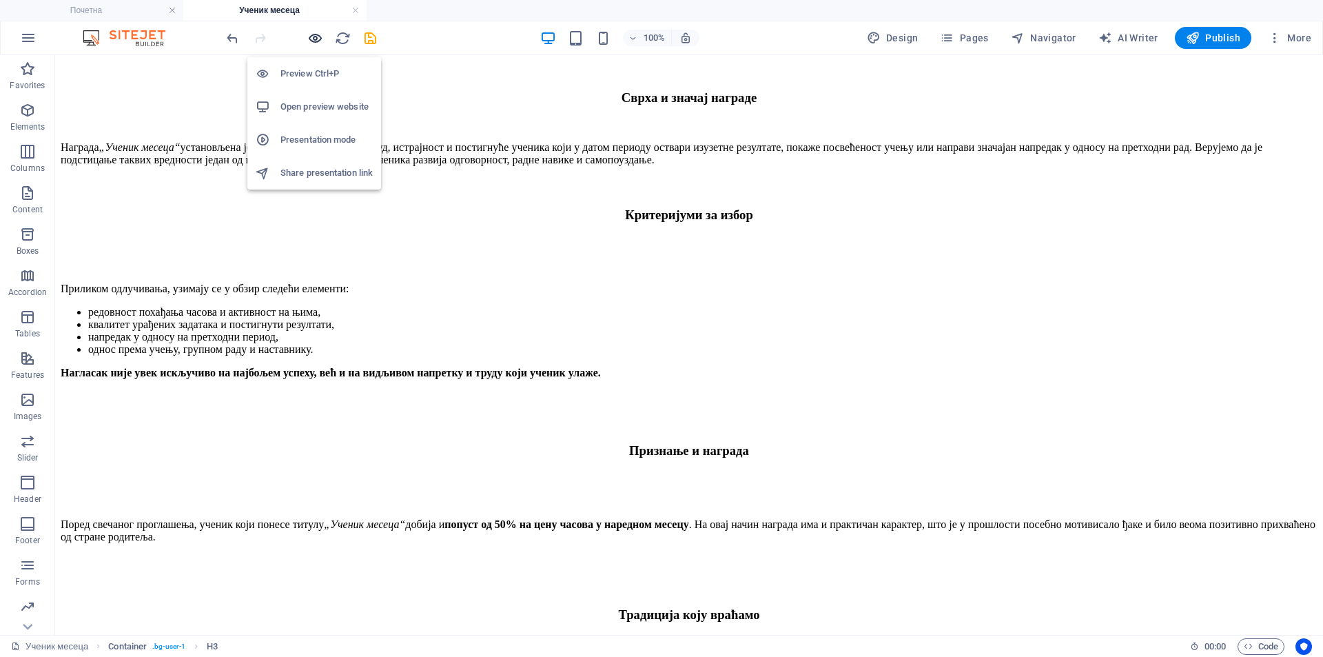
click at [310, 36] on icon "button" at bounding box center [315, 38] width 16 height 16
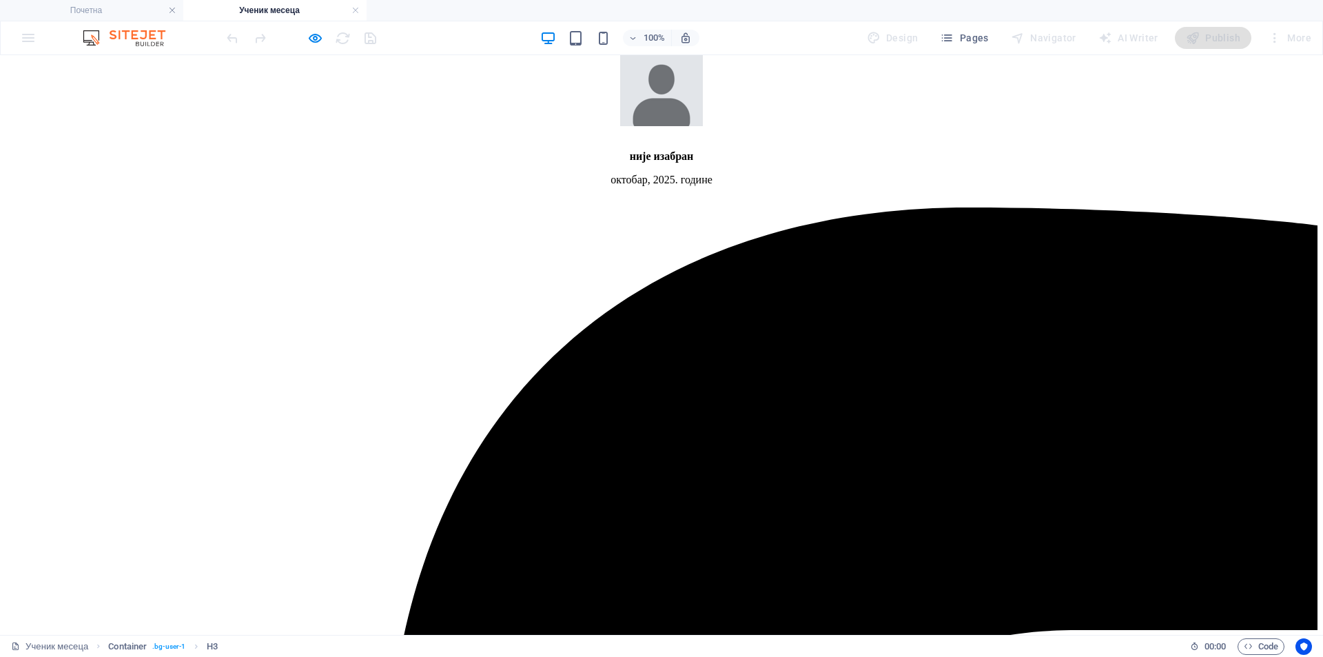
scroll to position [2756, 0]
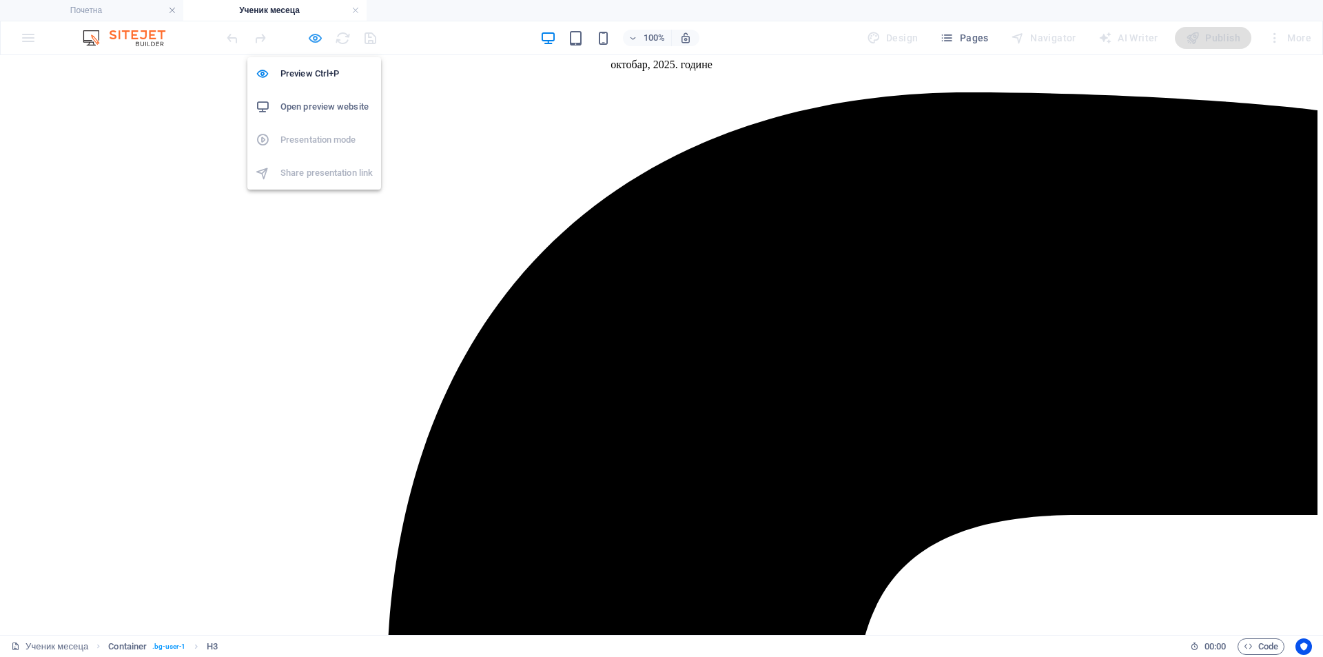
click at [316, 37] on icon "button" at bounding box center [315, 38] width 16 height 16
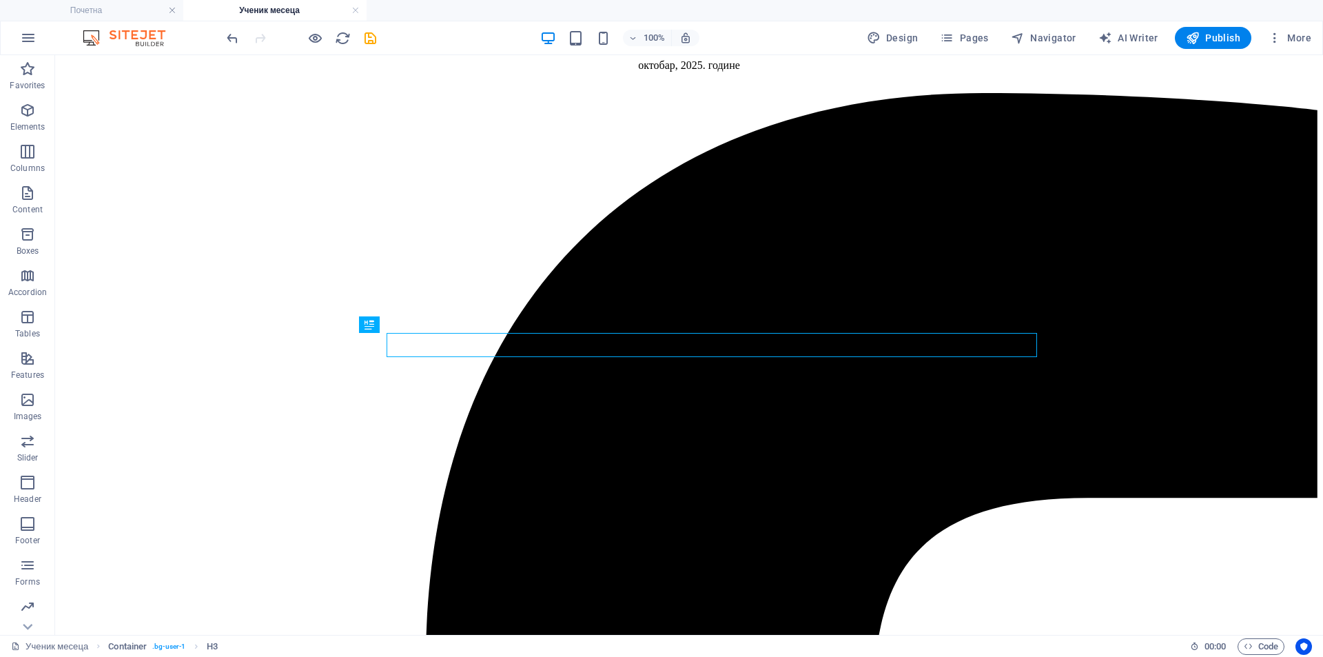
scroll to position [373, 0]
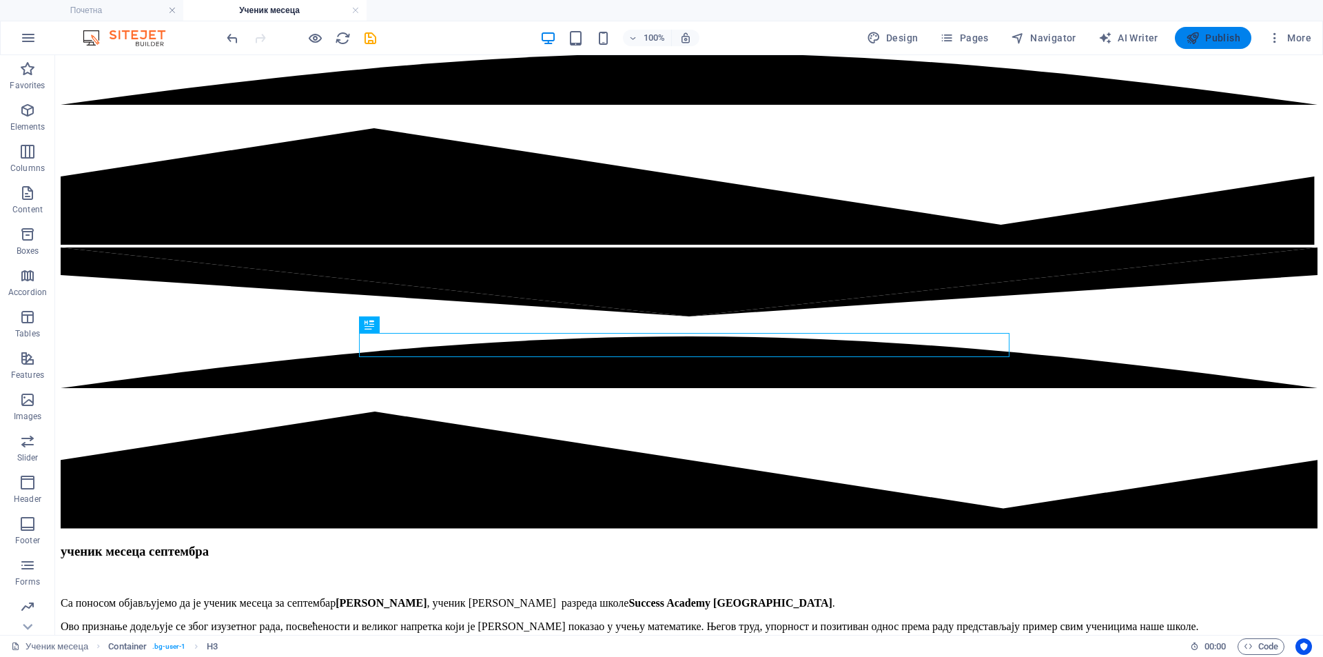
click at [1203, 32] on span "Publish" at bounding box center [1213, 38] width 54 height 14
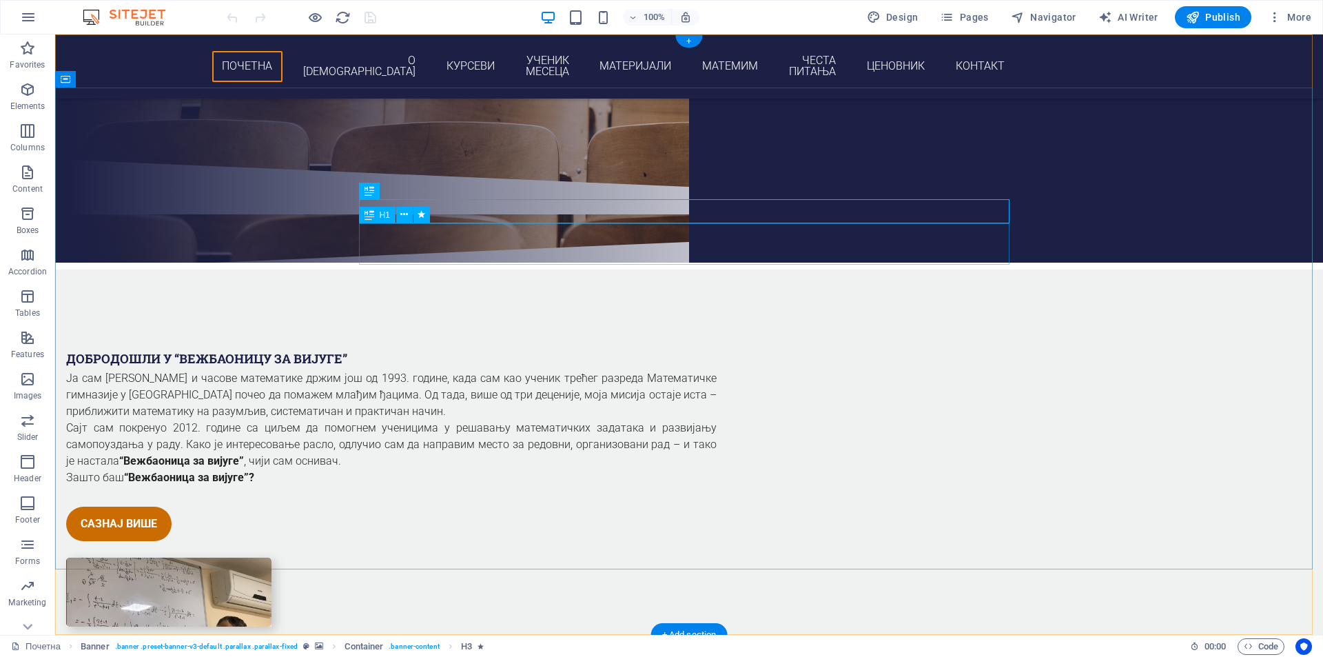
scroll to position [574, 0]
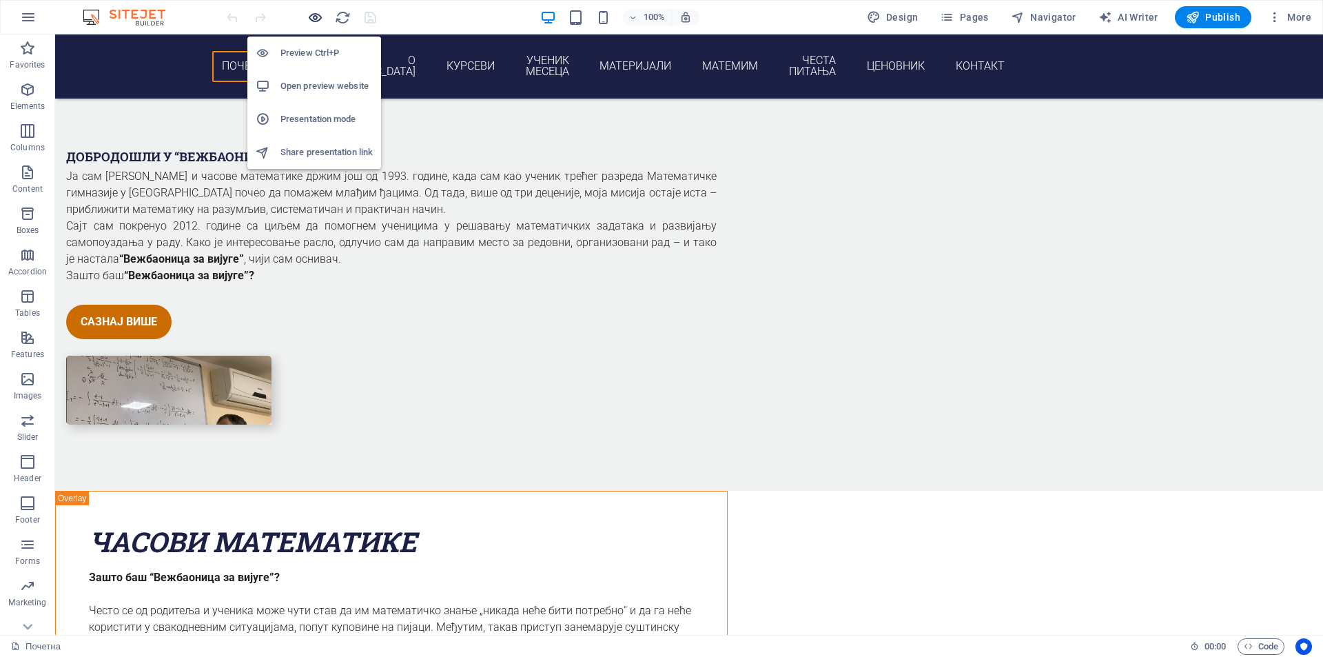
click at [315, 22] on icon "button" at bounding box center [315, 18] width 16 height 16
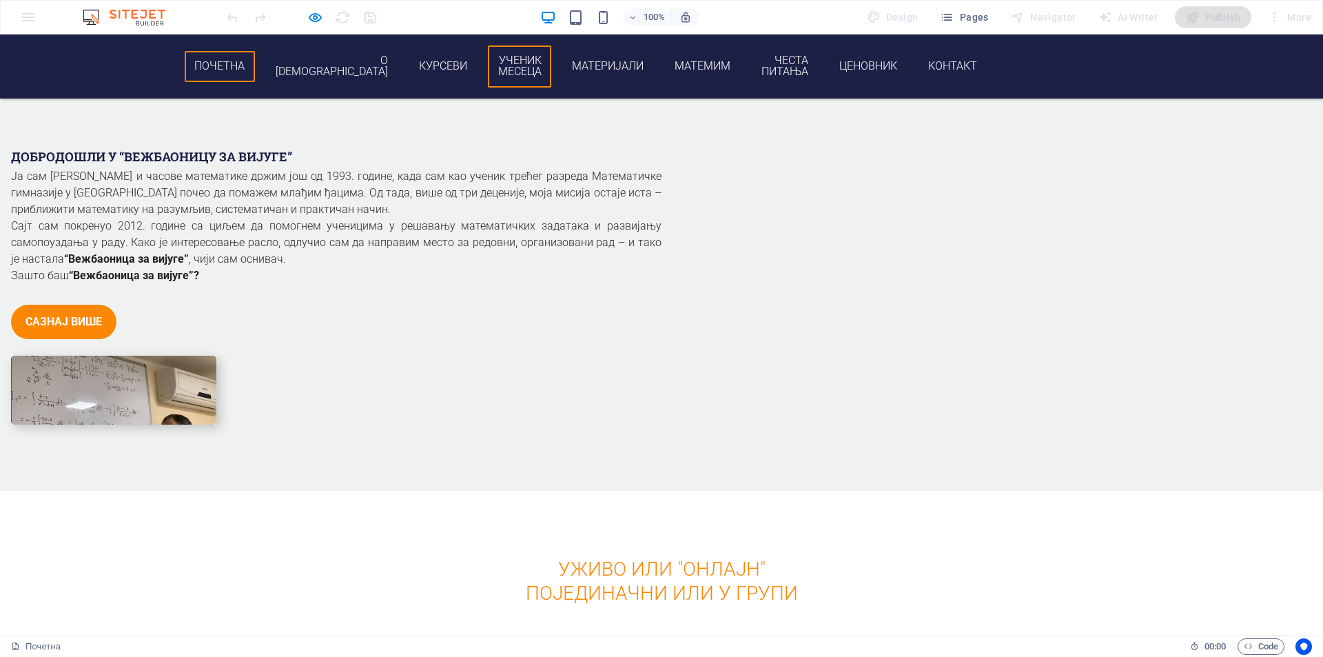
click at [551, 60] on link "Ученик месеца" at bounding box center [519, 66] width 63 height 42
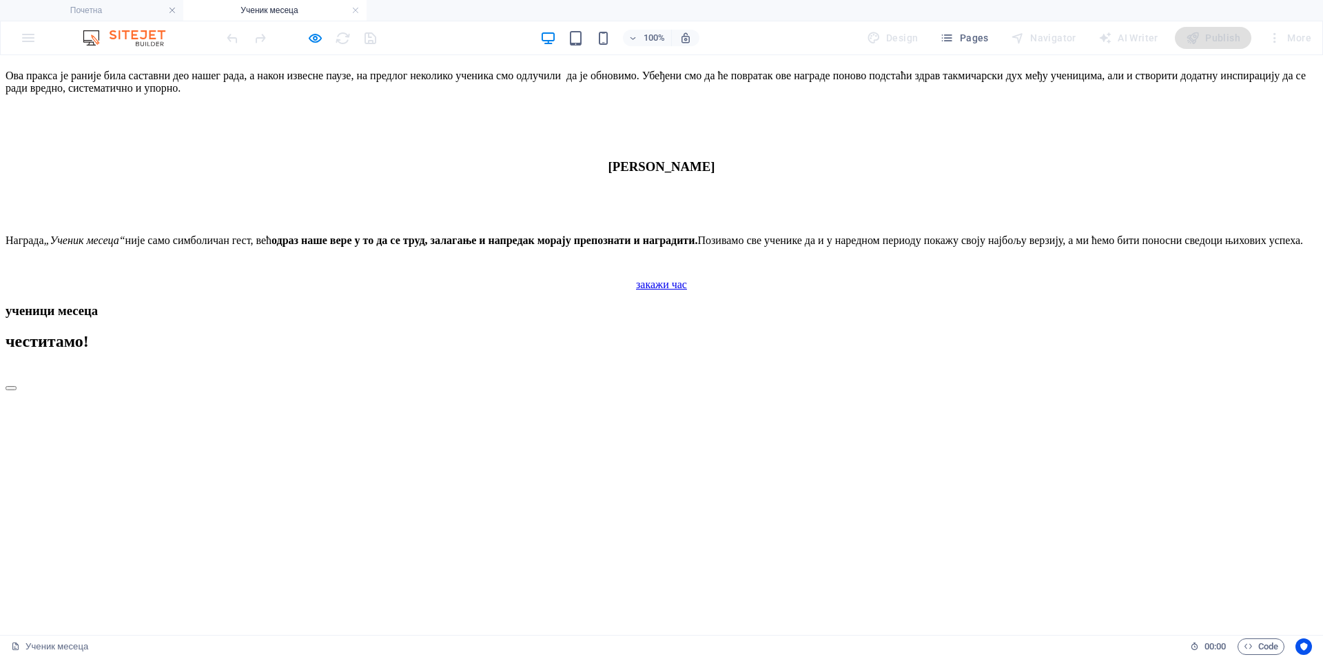
scroll to position [2029, 0]
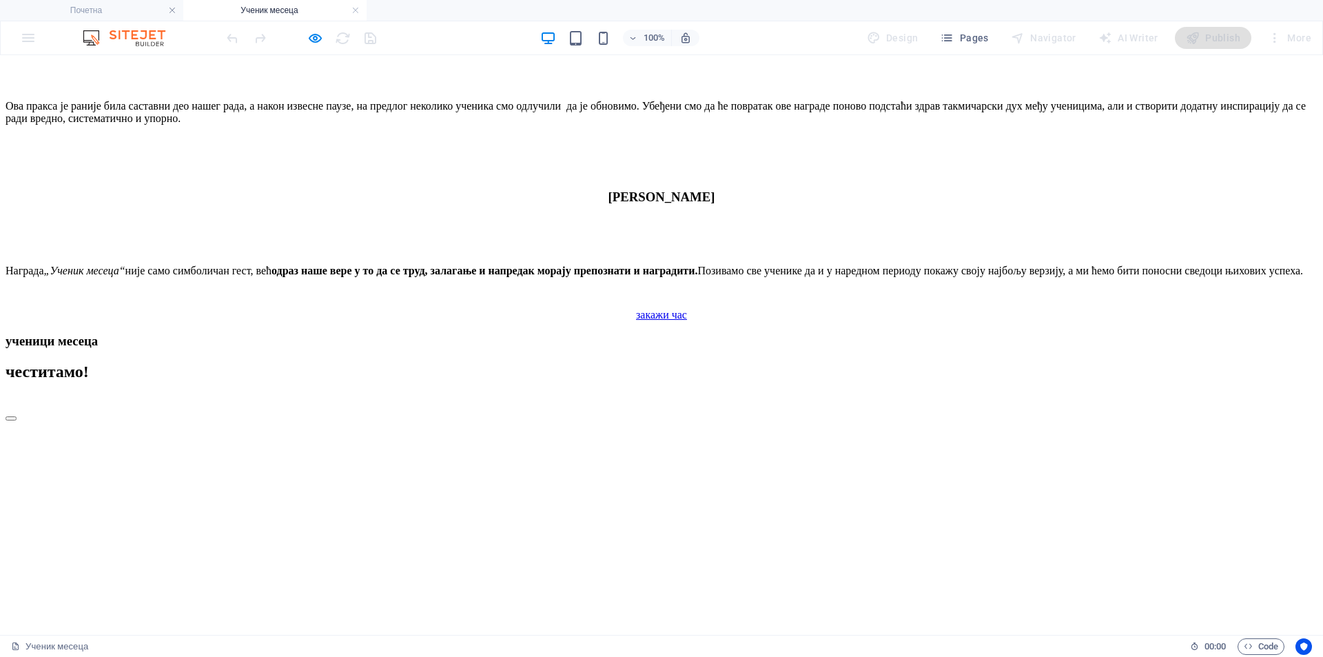
click at [318, 39] on icon "button" at bounding box center [315, 38] width 16 height 16
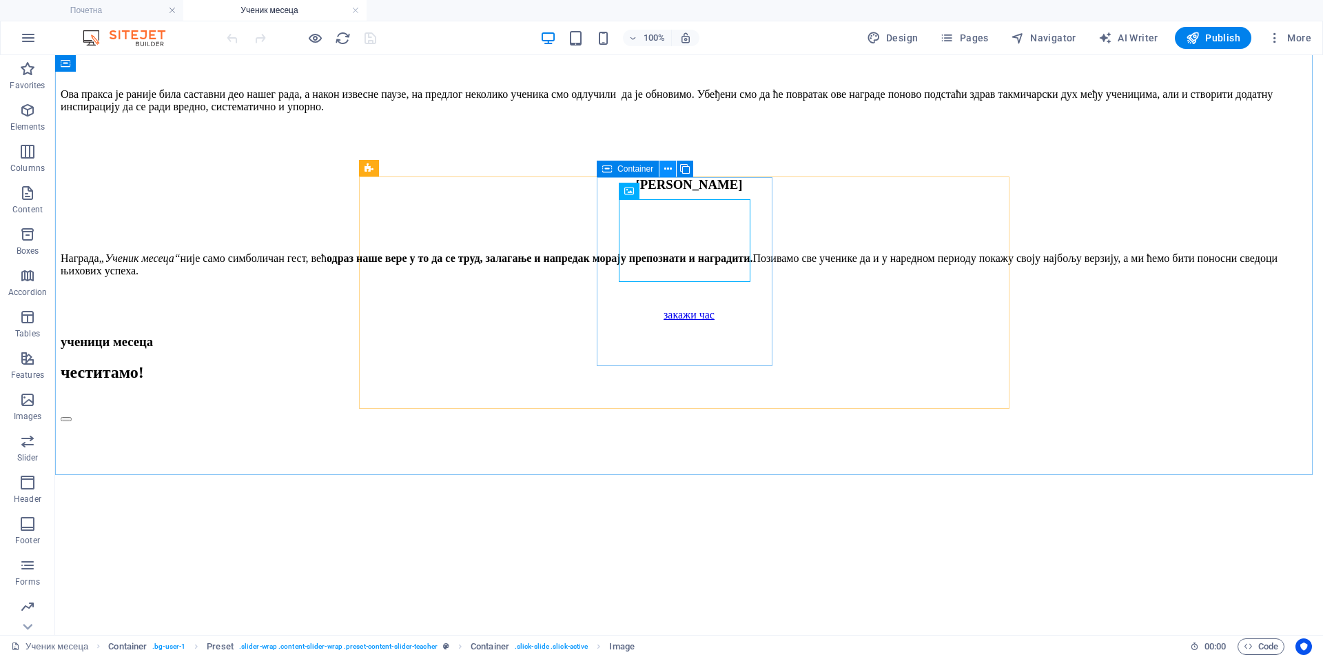
click at [669, 170] on icon at bounding box center [668, 169] width 8 height 14
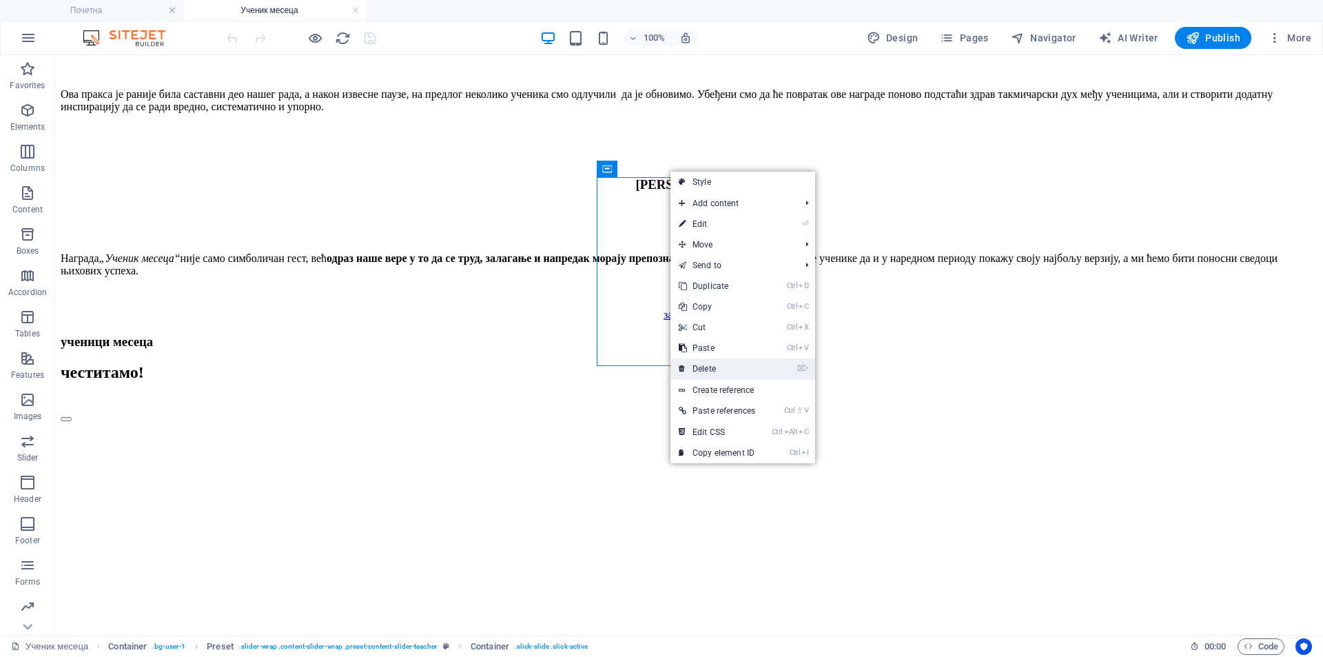
click at [717, 373] on link "⌦ Delete" at bounding box center [716, 368] width 93 height 21
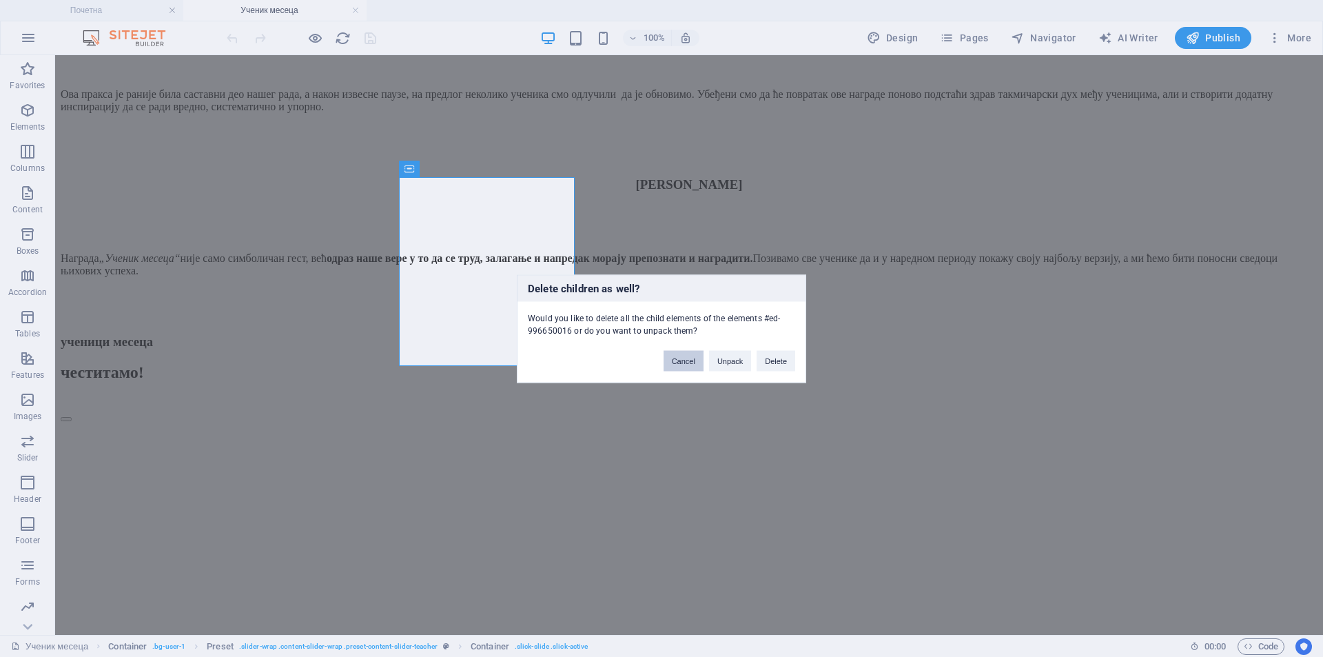
click at [690, 364] on button "Cancel" at bounding box center [684, 360] width 40 height 21
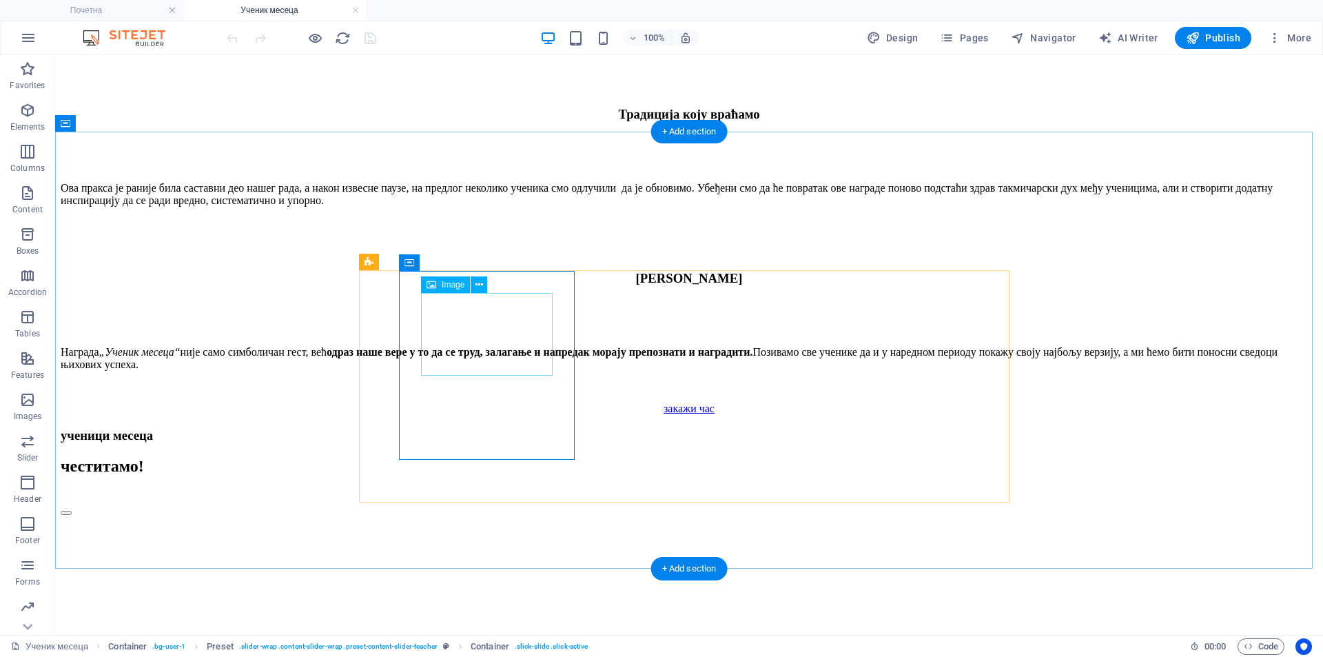
scroll to position [1915, 0]
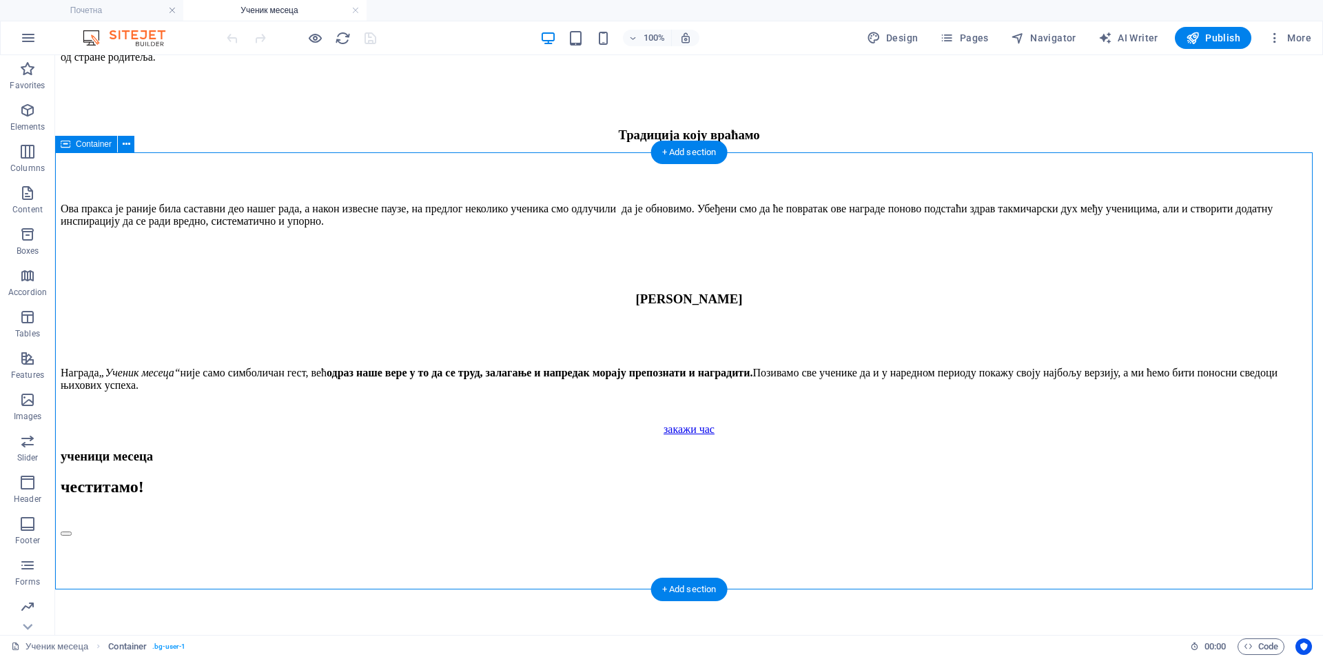
drag, startPoint x: 301, startPoint y: 360, endPoint x: 311, endPoint y: 359, distance: 9.7
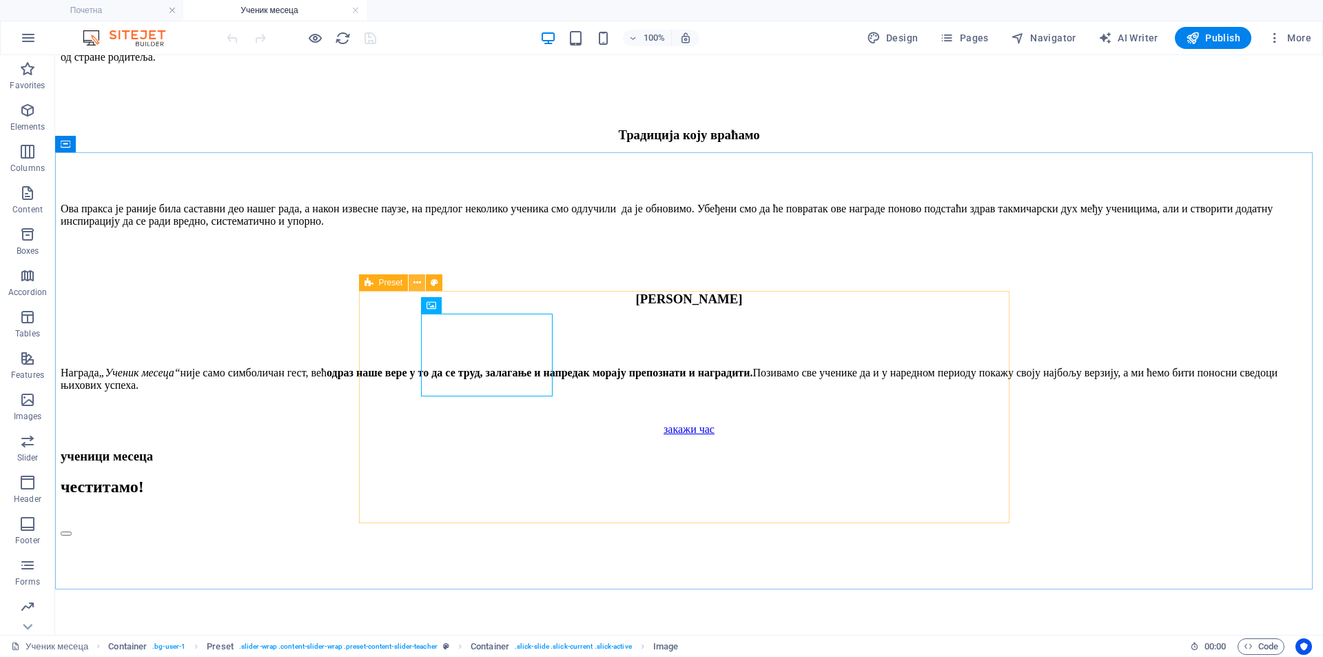
click at [413, 283] on icon at bounding box center [417, 283] width 8 height 14
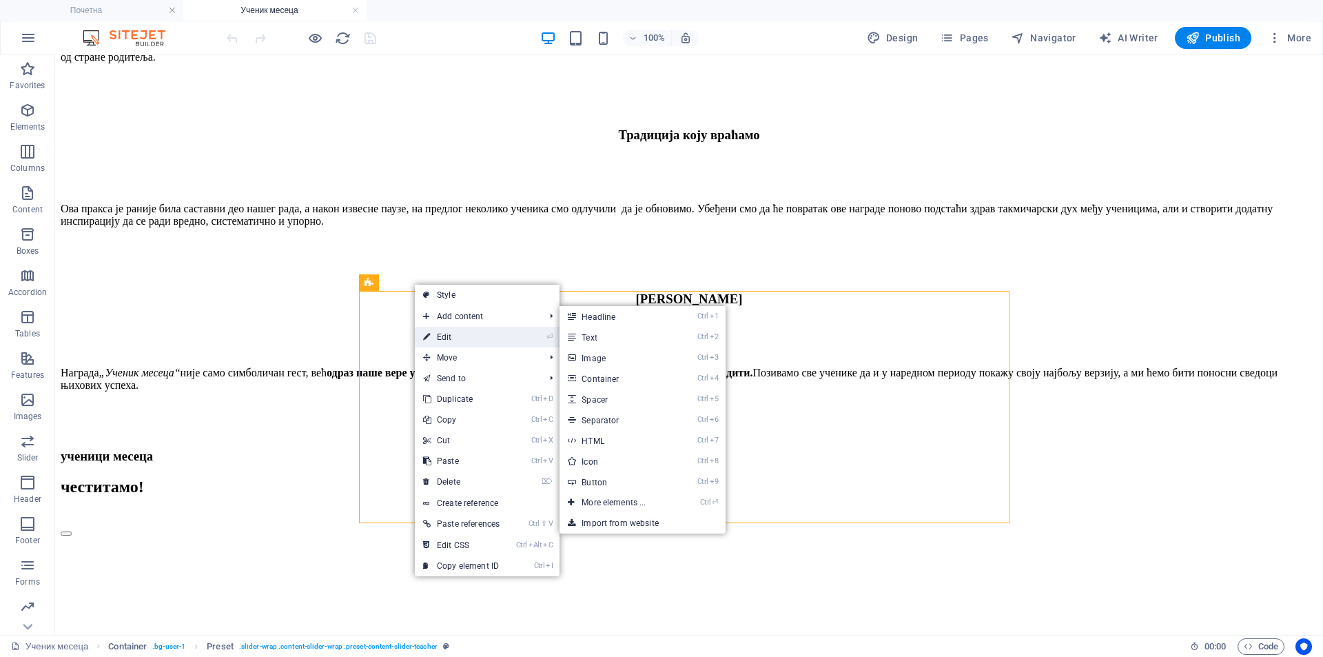
click at [452, 332] on link "⏎ Edit" at bounding box center [461, 337] width 93 height 21
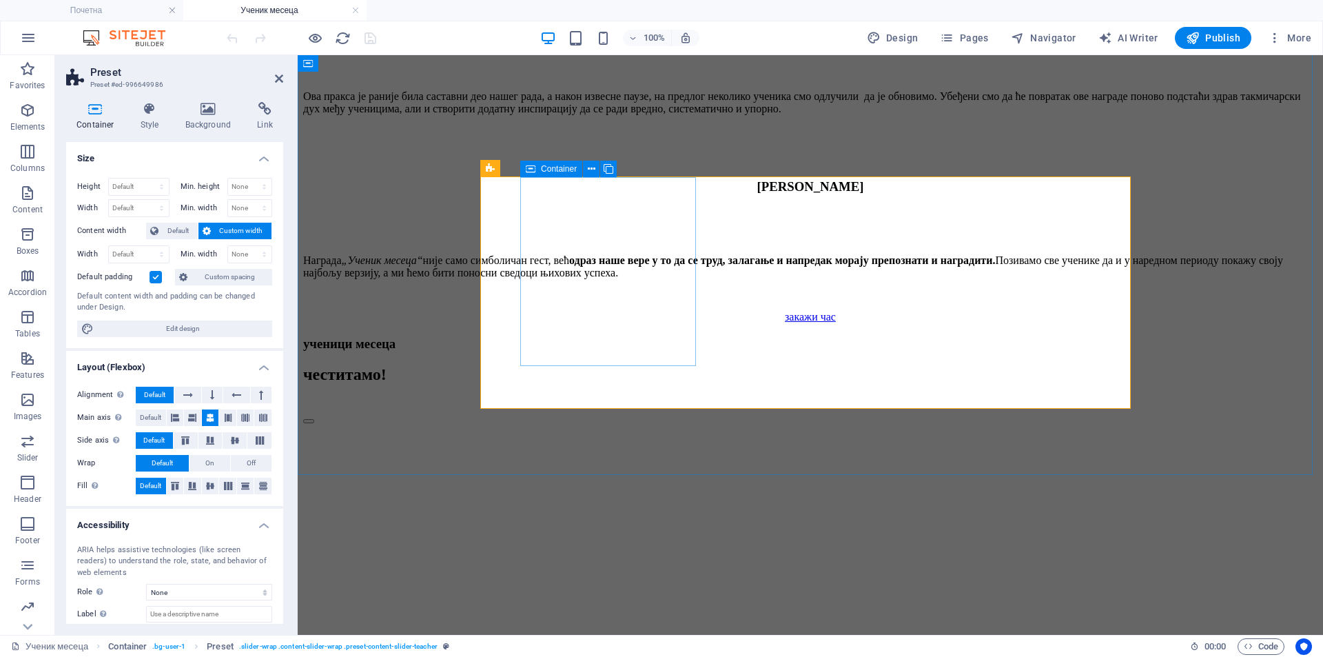
scroll to position [2029, 0]
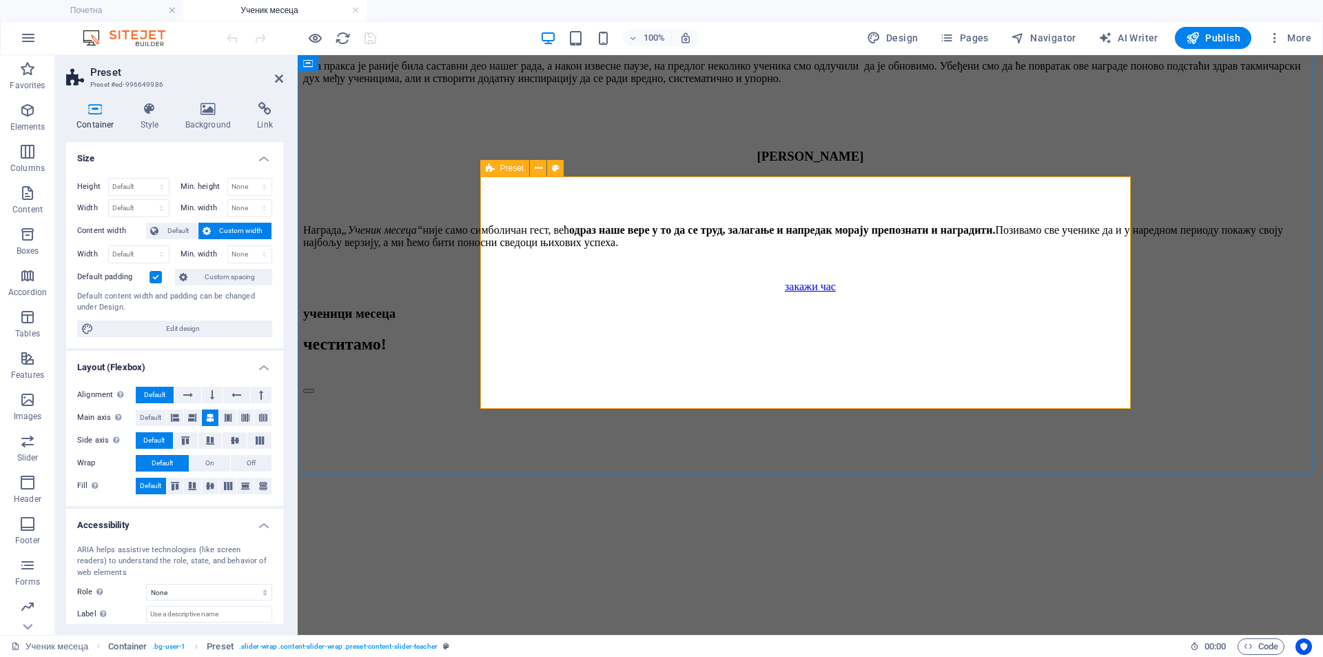
click at [504, 175] on div "Preset" at bounding box center [505, 168] width 50 height 17
click at [156, 110] on icon at bounding box center [149, 109] width 39 height 14
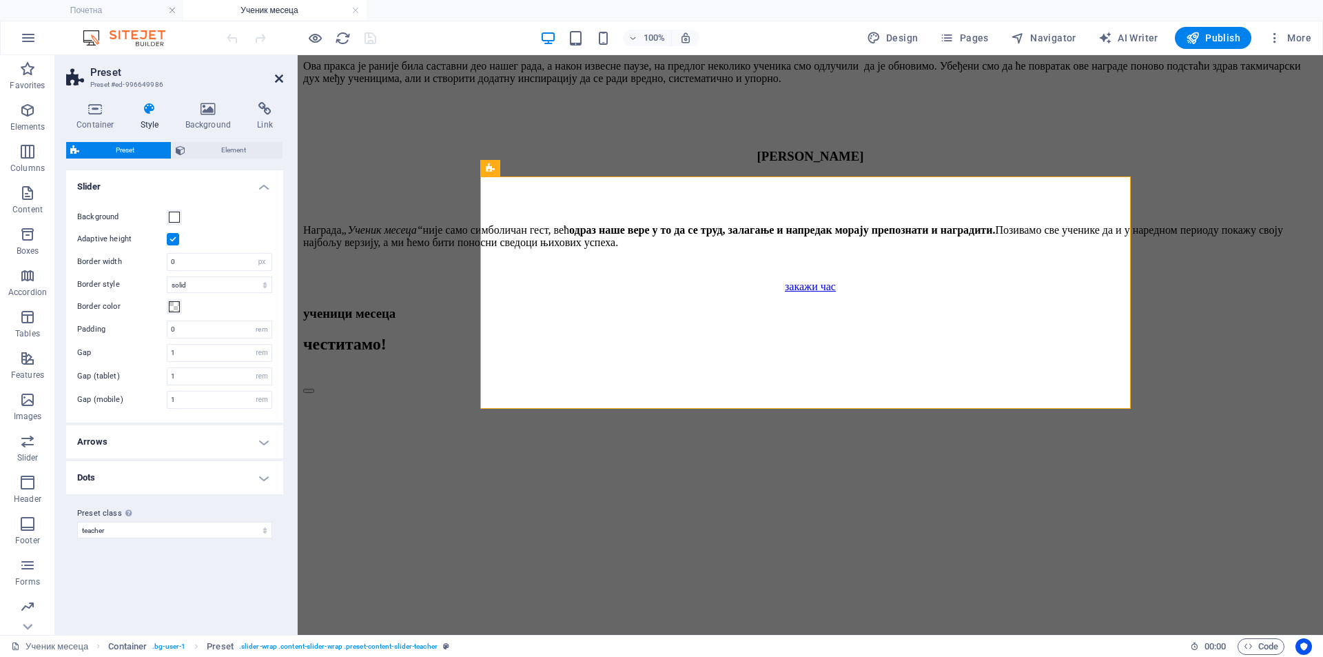
click at [277, 74] on icon at bounding box center [279, 78] width 8 height 11
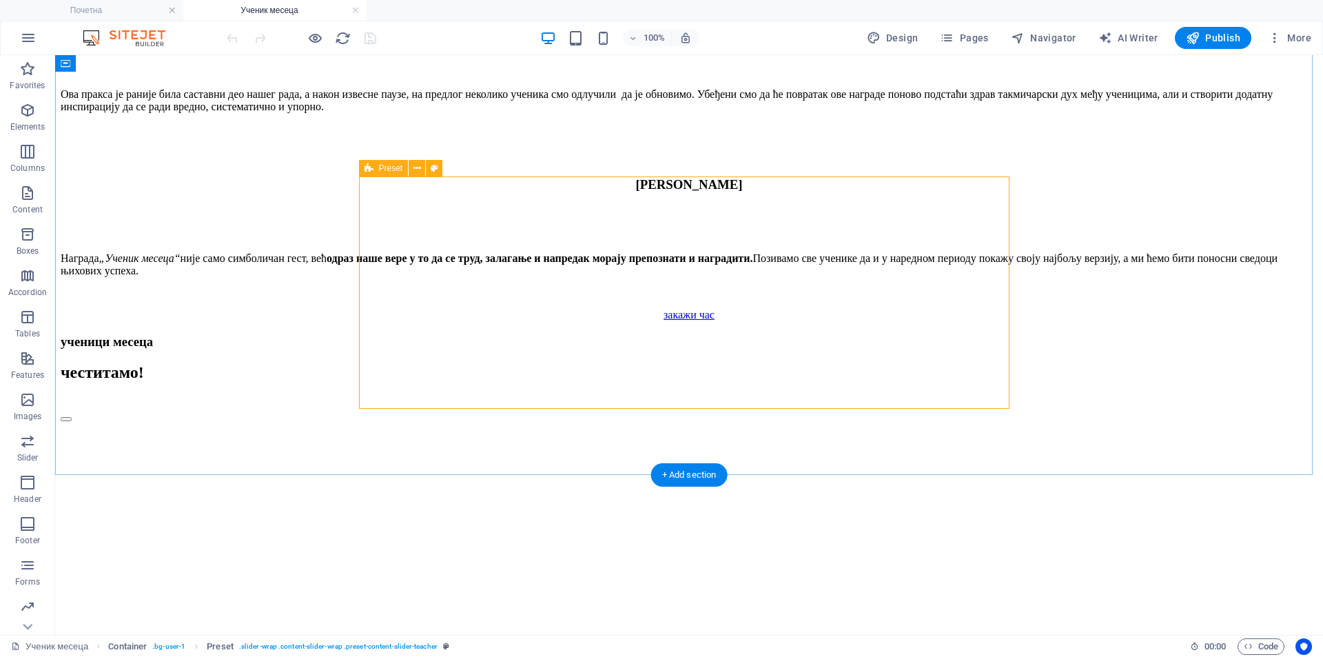
select select "px"
select select "rem"
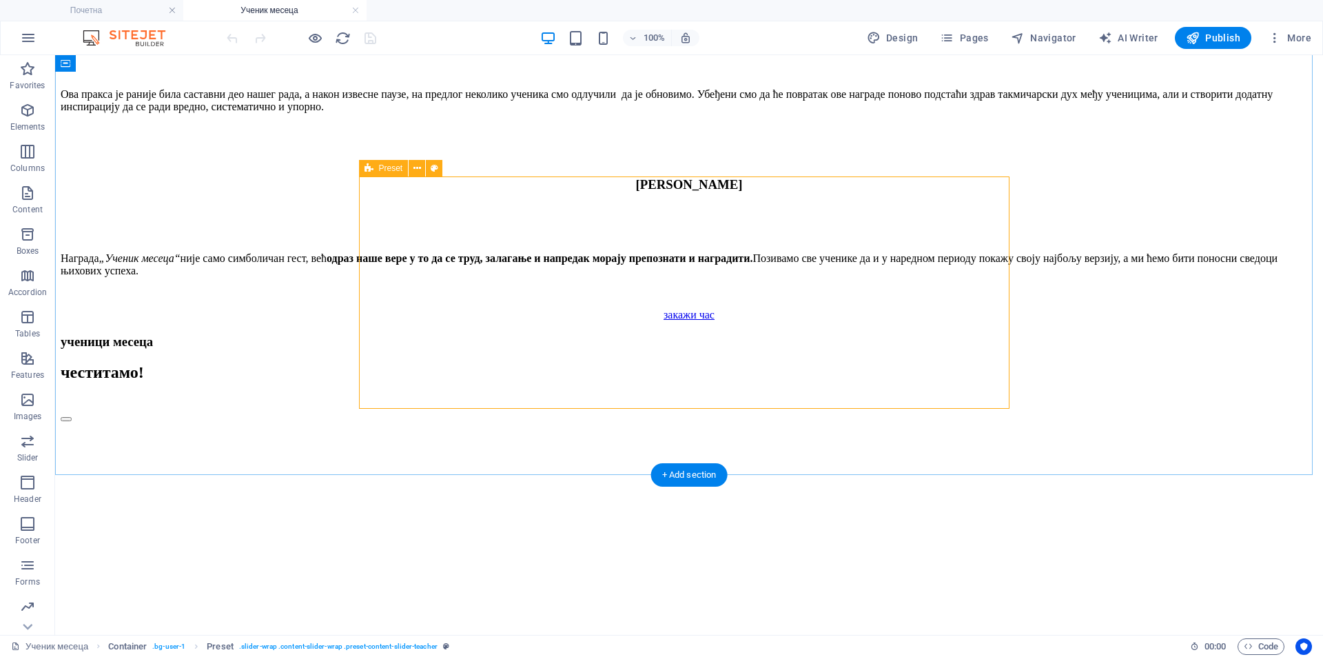
select select "rem"
select select "preset-content-slider-teacher"
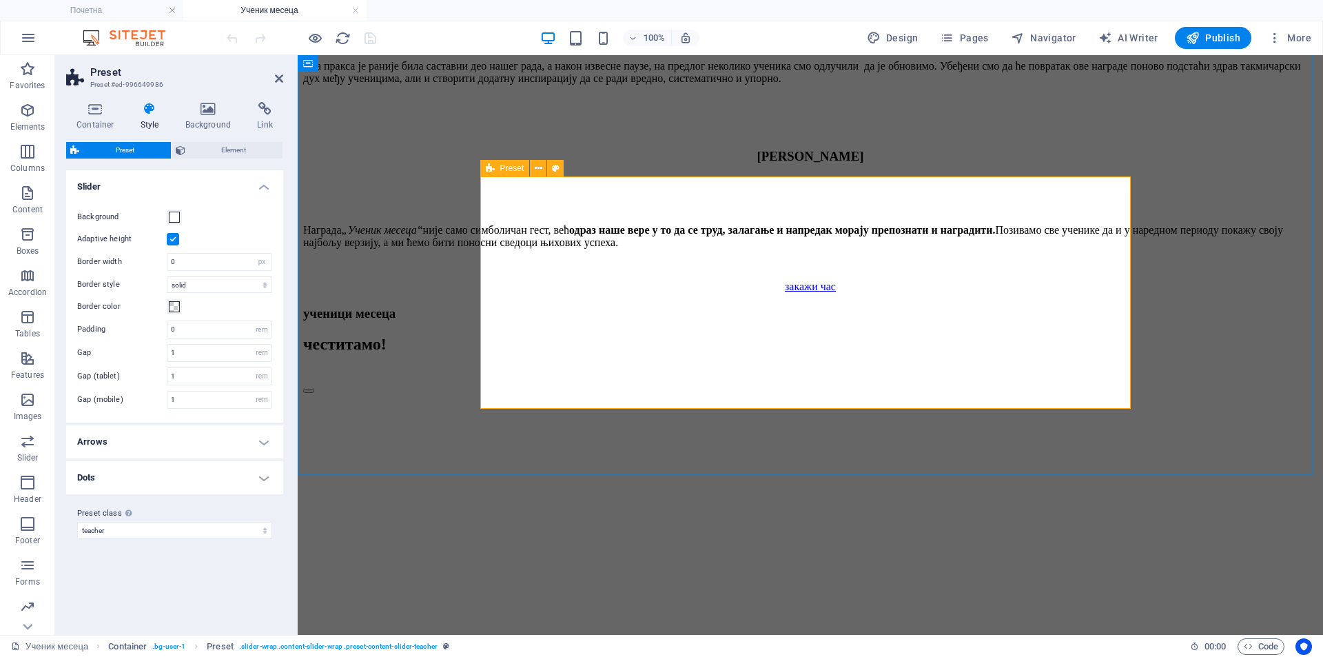
drag, startPoint x: 280, startPoint y: 79, endPoint x: 252, endPoint y: 37, distance: 51.2
click at [280, 79] on icon at bounding box center [279, 78] width 8 height 11
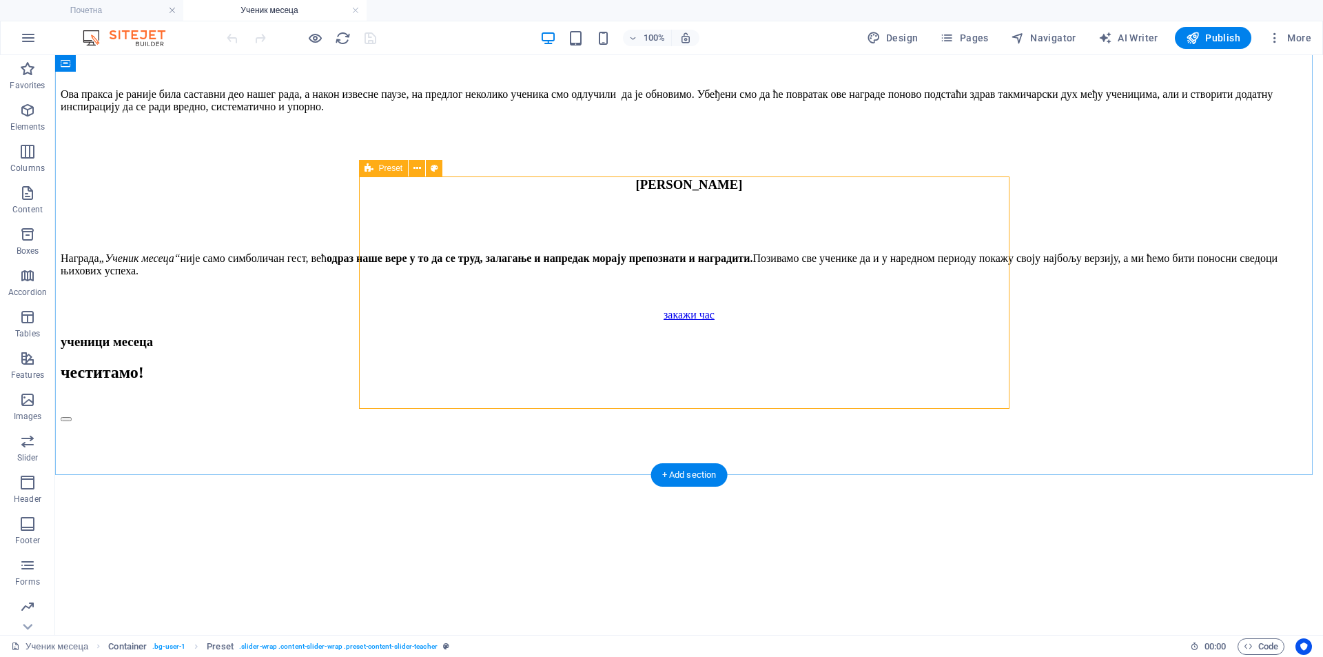
select select "px"
select select "rem"
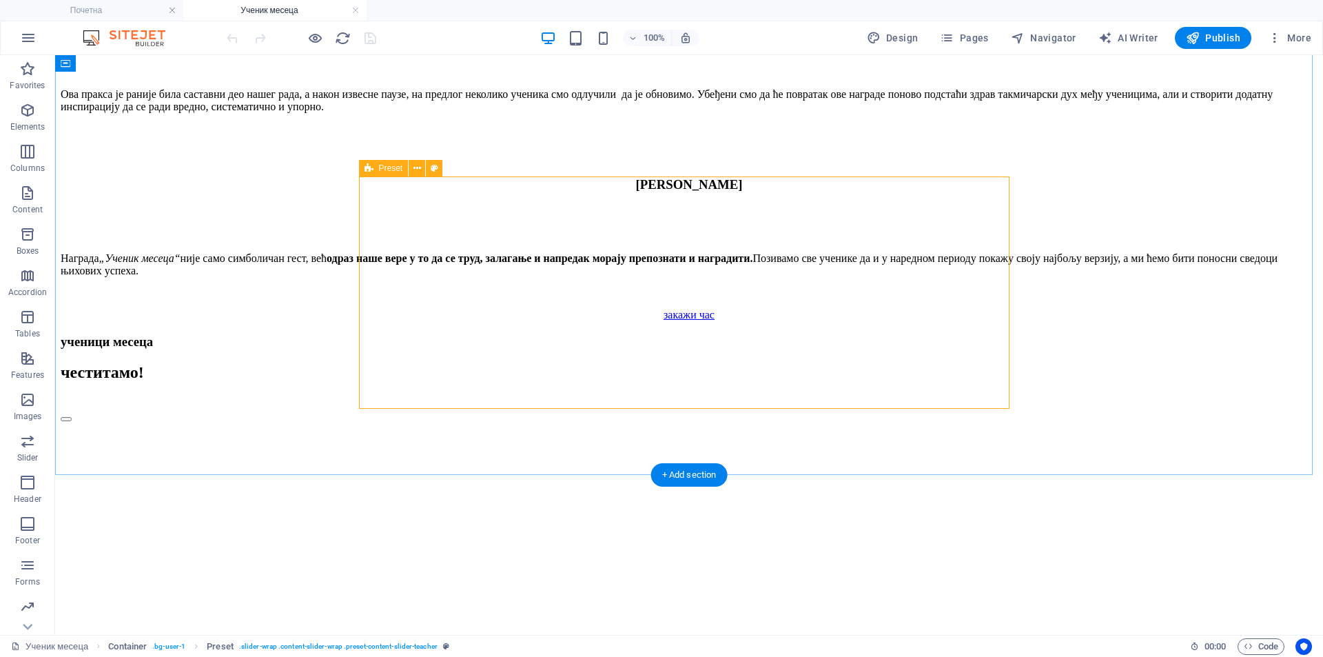
select select "rem"
select select "preset-content-slider-teacher"
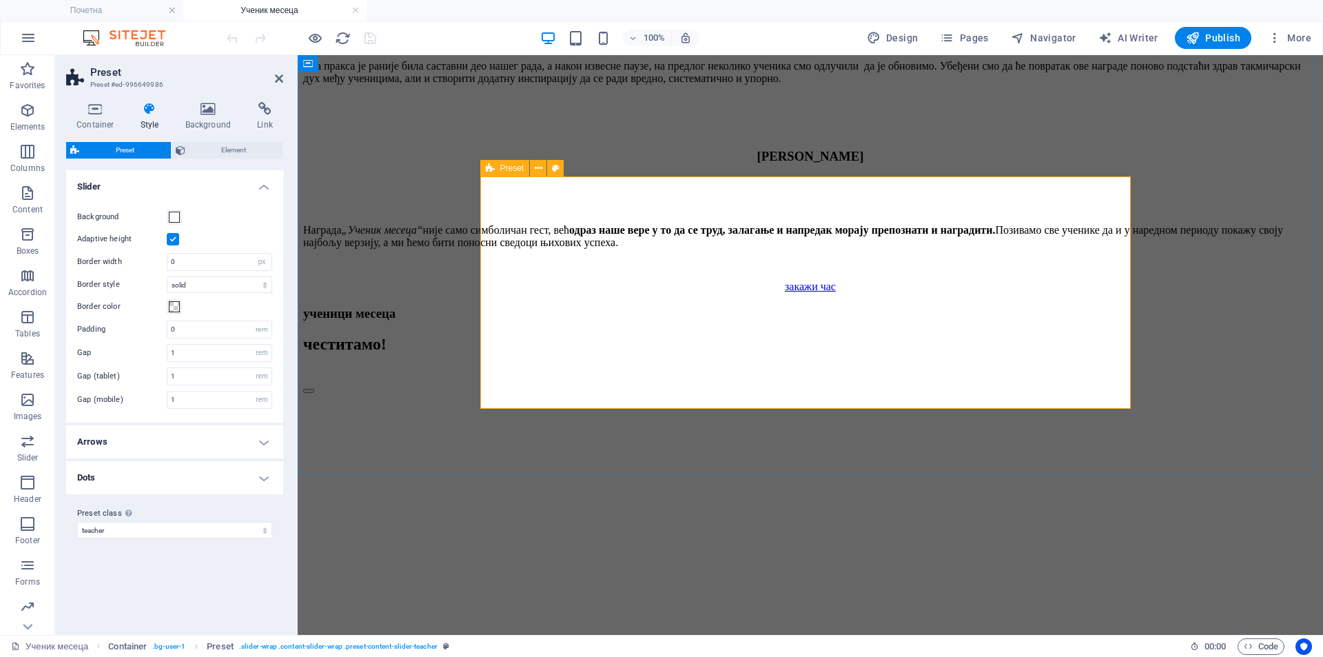
click at [588, 167] on icon at bounding box center [592, 169] width 8 height 14
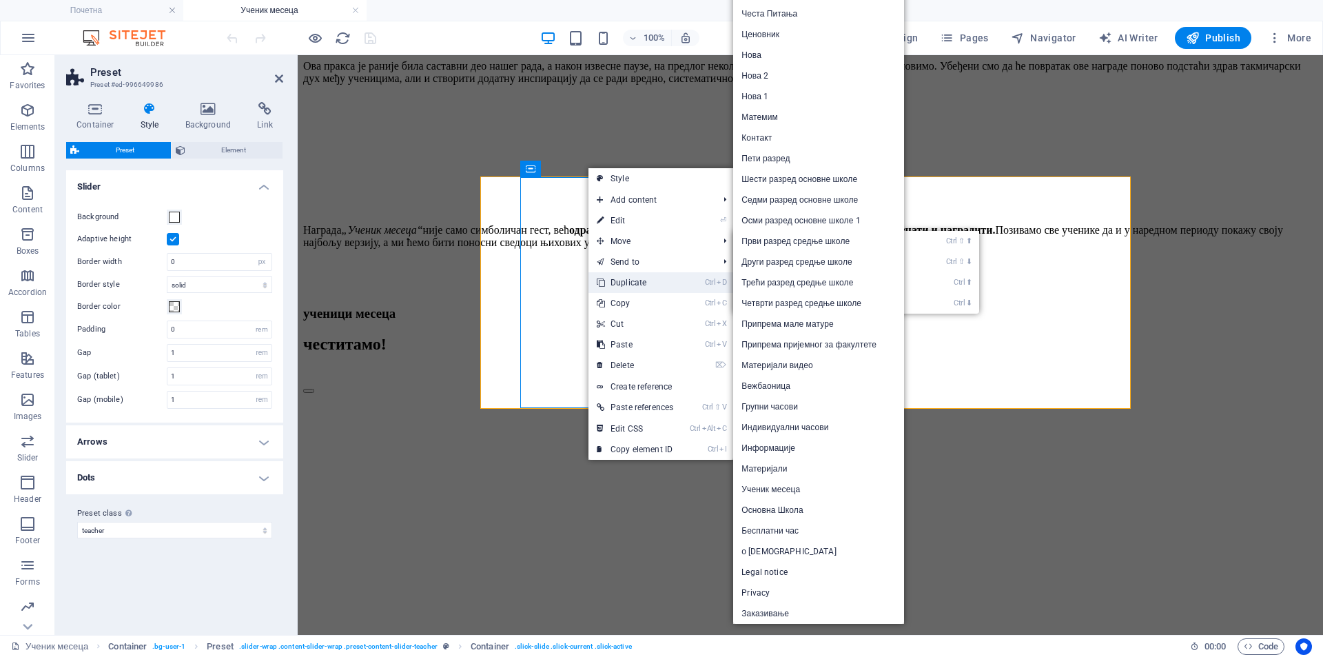
click at [657, 285] on link "Ctrl D Duplicate" at bounding box center [634, 282] width 93 height 21
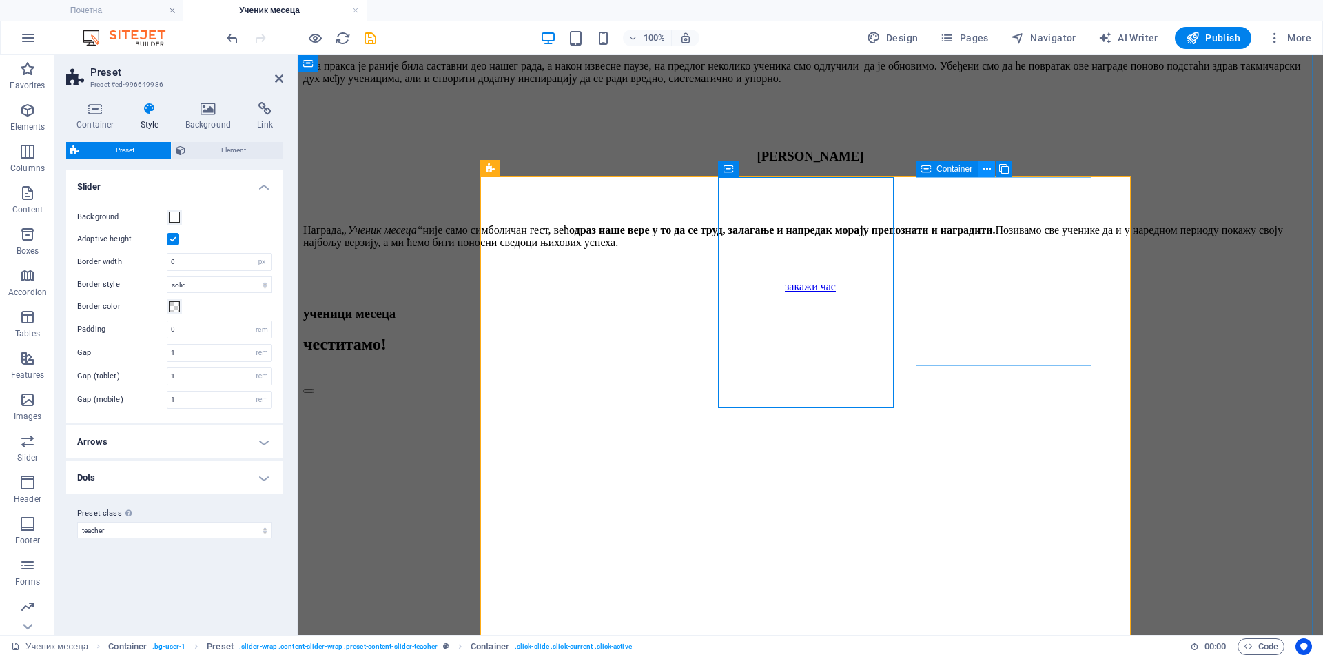
click at [987, 170] on icon at bounding box center [987, 169] width 8 height 14
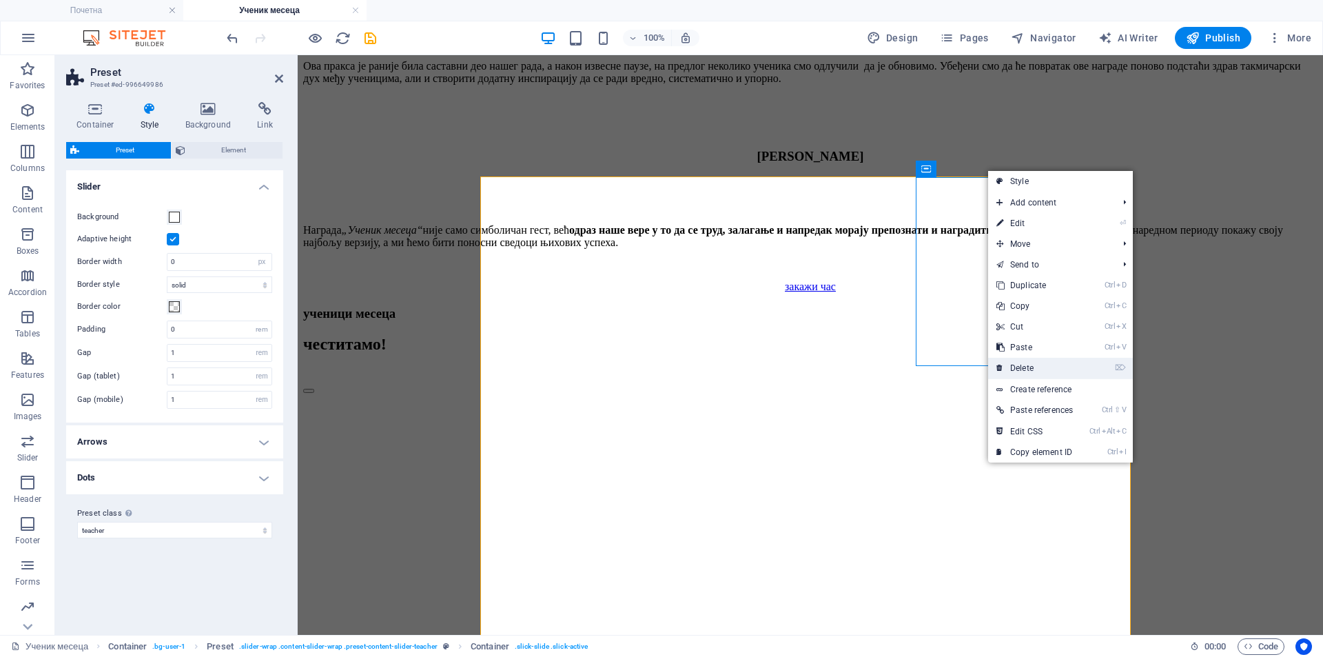
click at [1052, 363] on link "⌦ Delete" at bounding box center [1034, 368] width 93 height 21
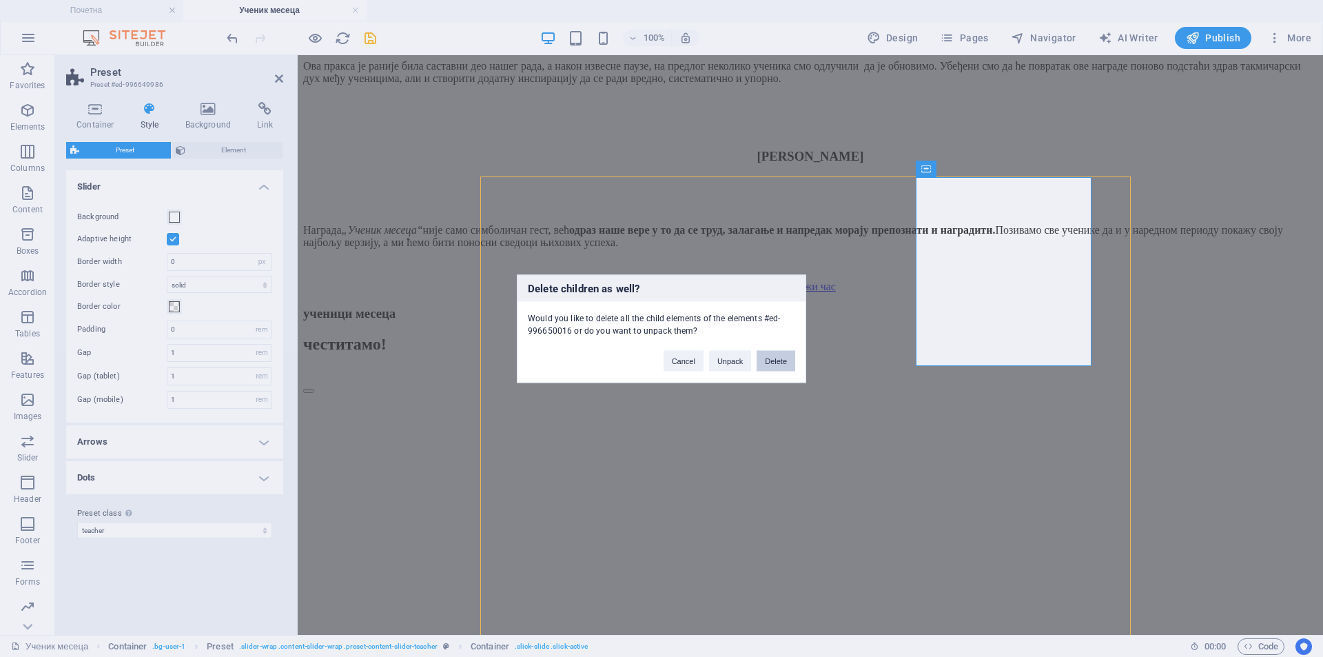
click at [770, 362] on button "Delete" at bounding box center [776, 360] width 39 height 21
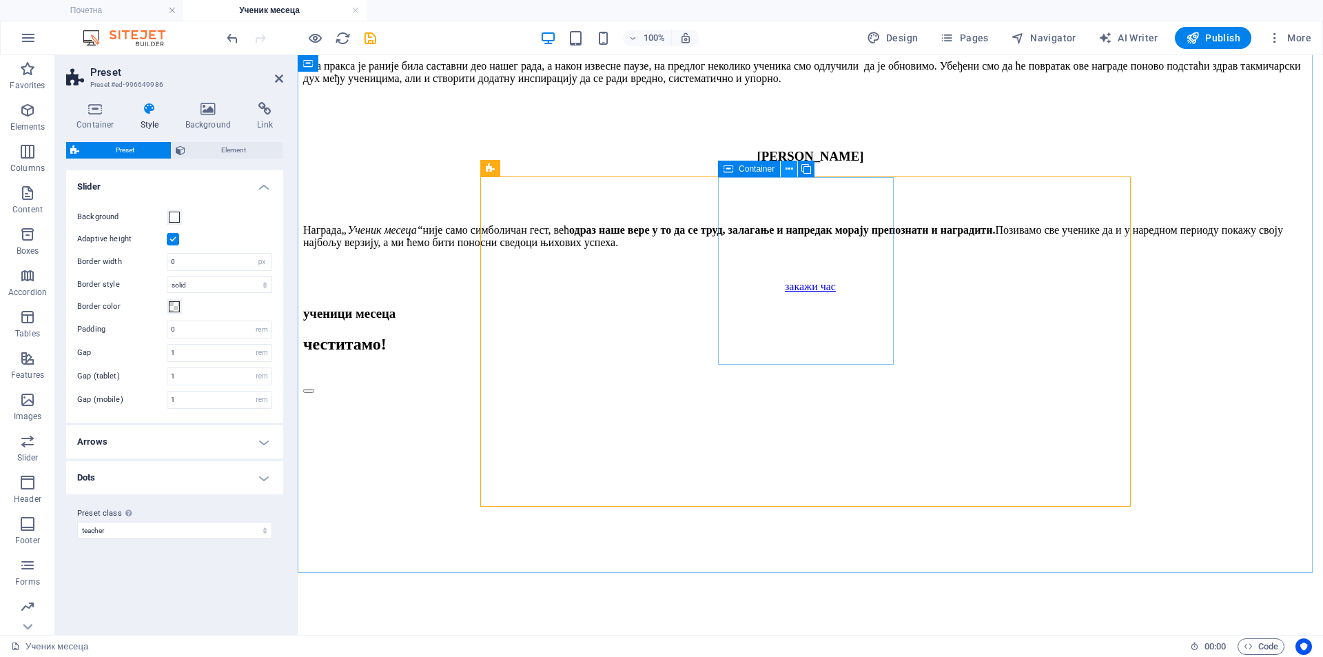
click at [787, 172] on icon at bounding box center [790, 169] width 8 height 14
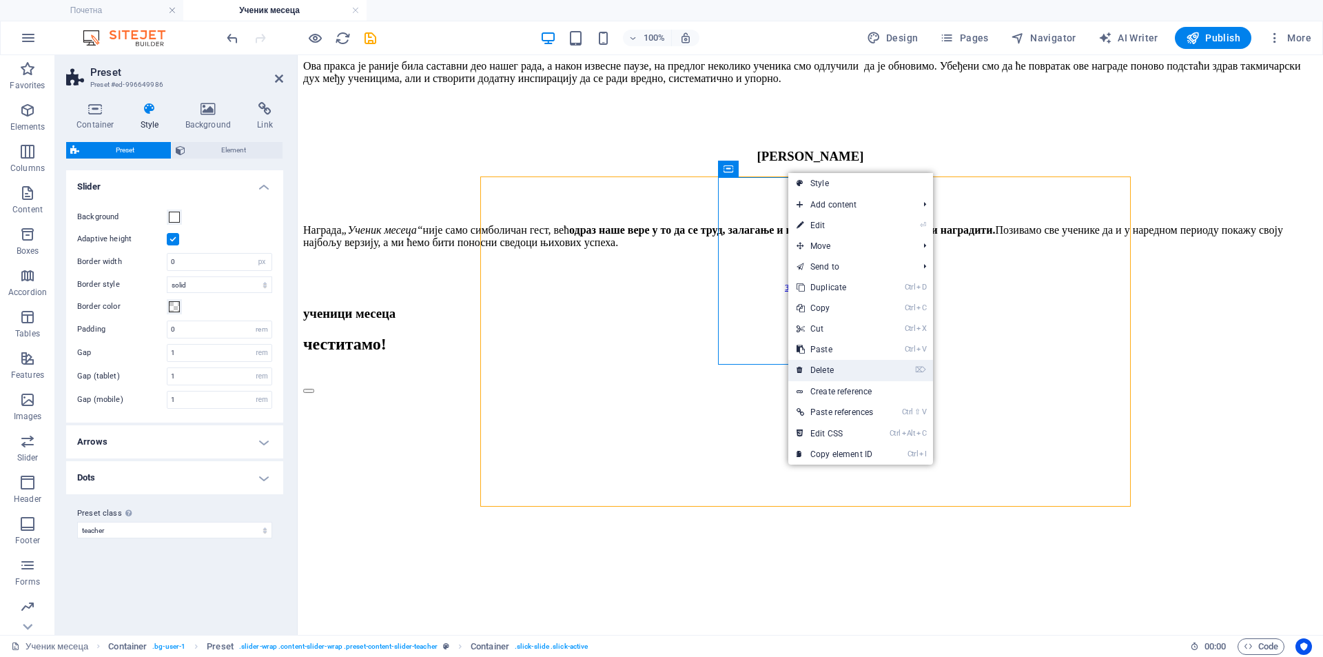
click at [842, 362] on link "⌦ Delete" at bounding box center [834, 370] width 93 height 21
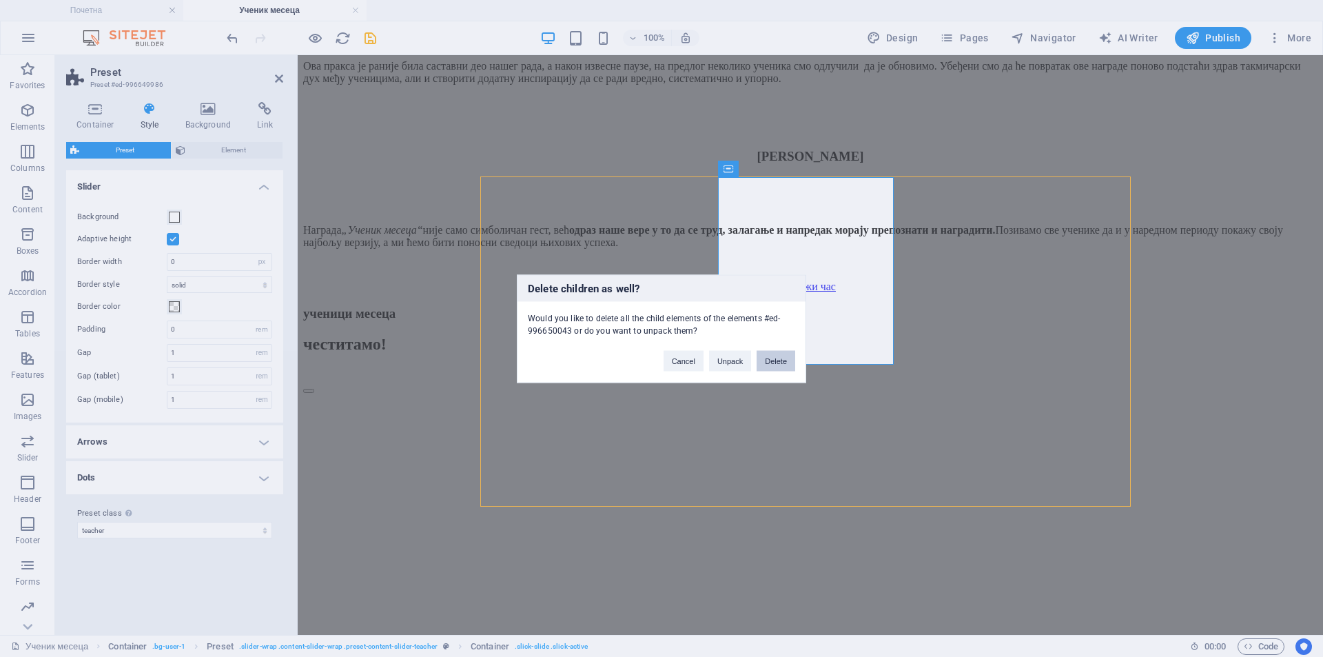
click at [778, 360] on button "Delete" at bounding box center [776, 360] width 39 height 21
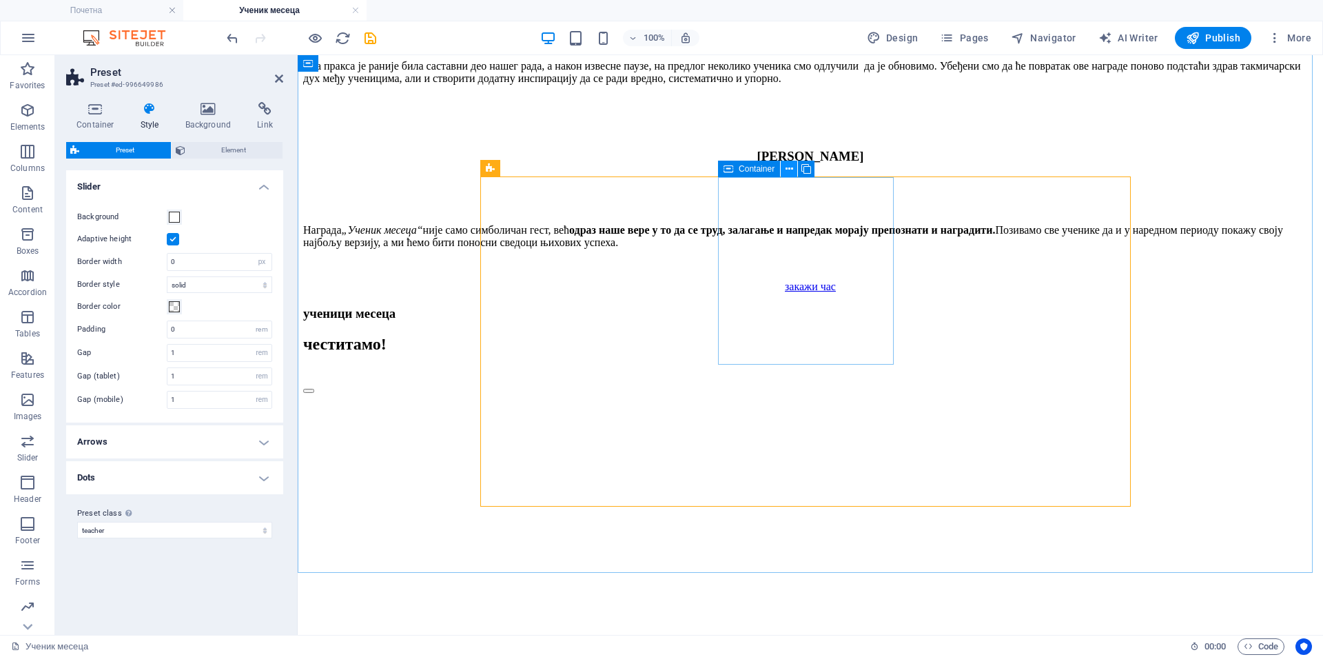
click at [788, 172] on icon at bounding box center [790, 169] width 8 height 14
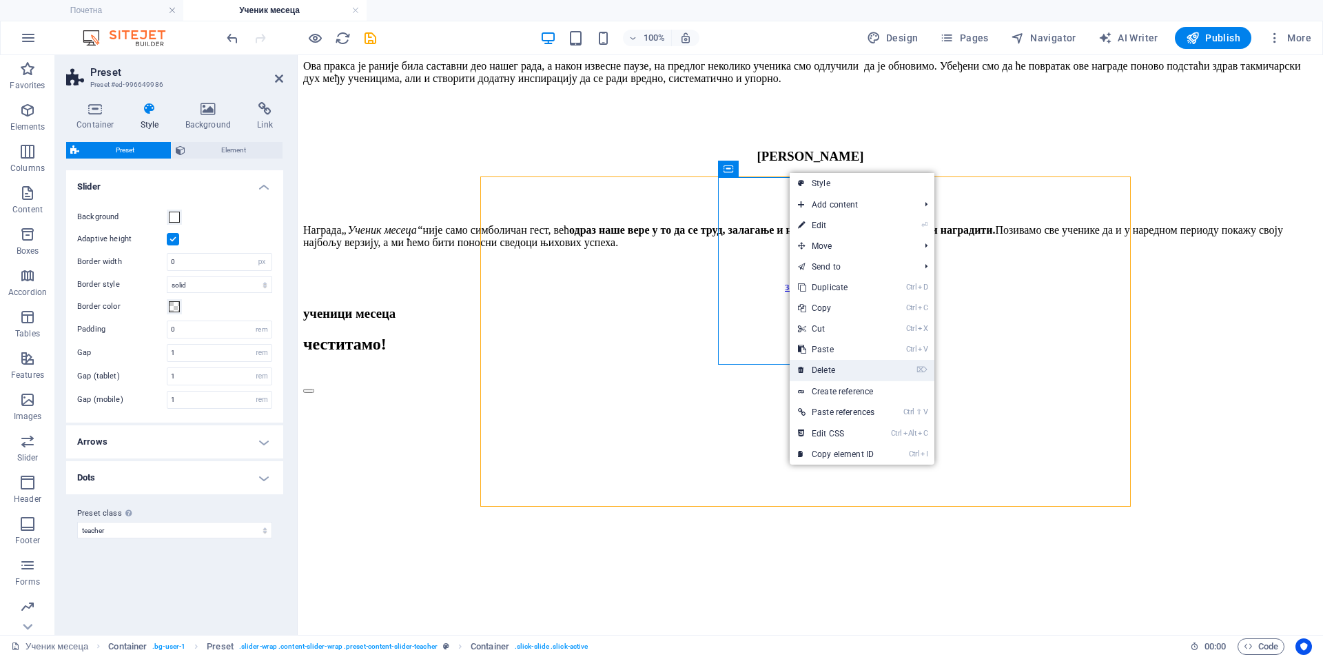
click at [841, 363] on link "⌦ Delete" at bounding box center [836, 370] width 93 height 21
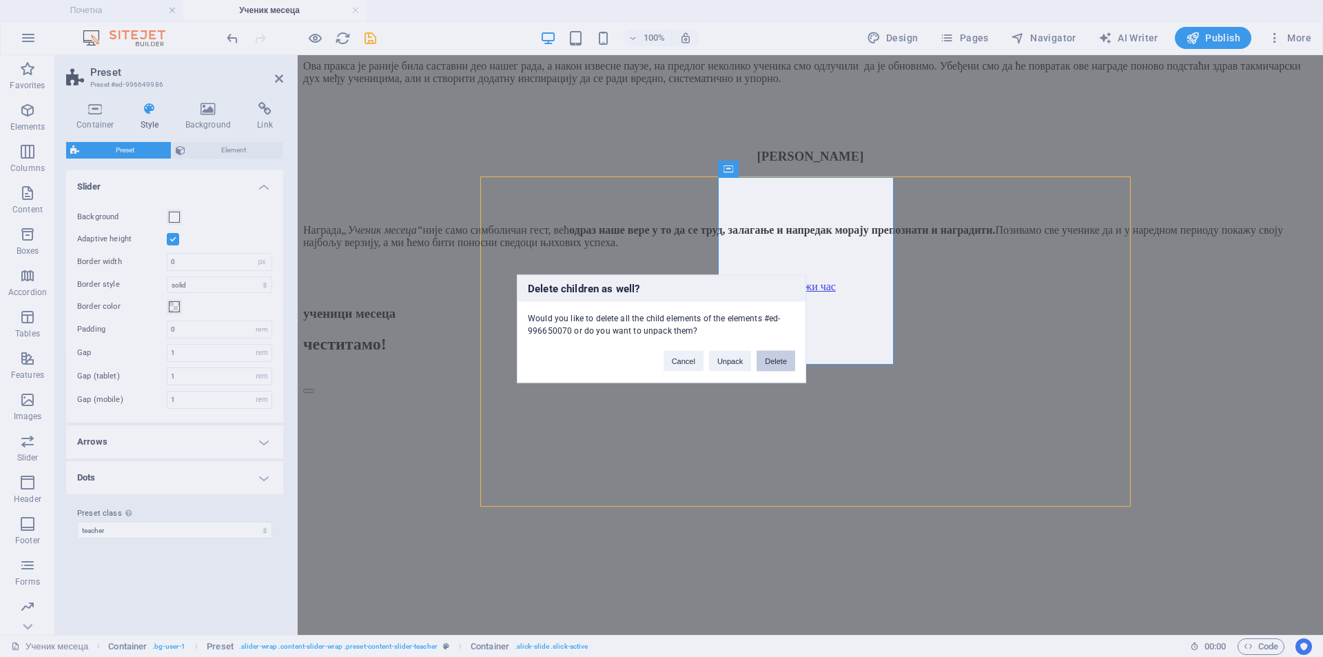
click at [775, 362] on button "Delete" at bounding box center [776, 360] width 39 height 21
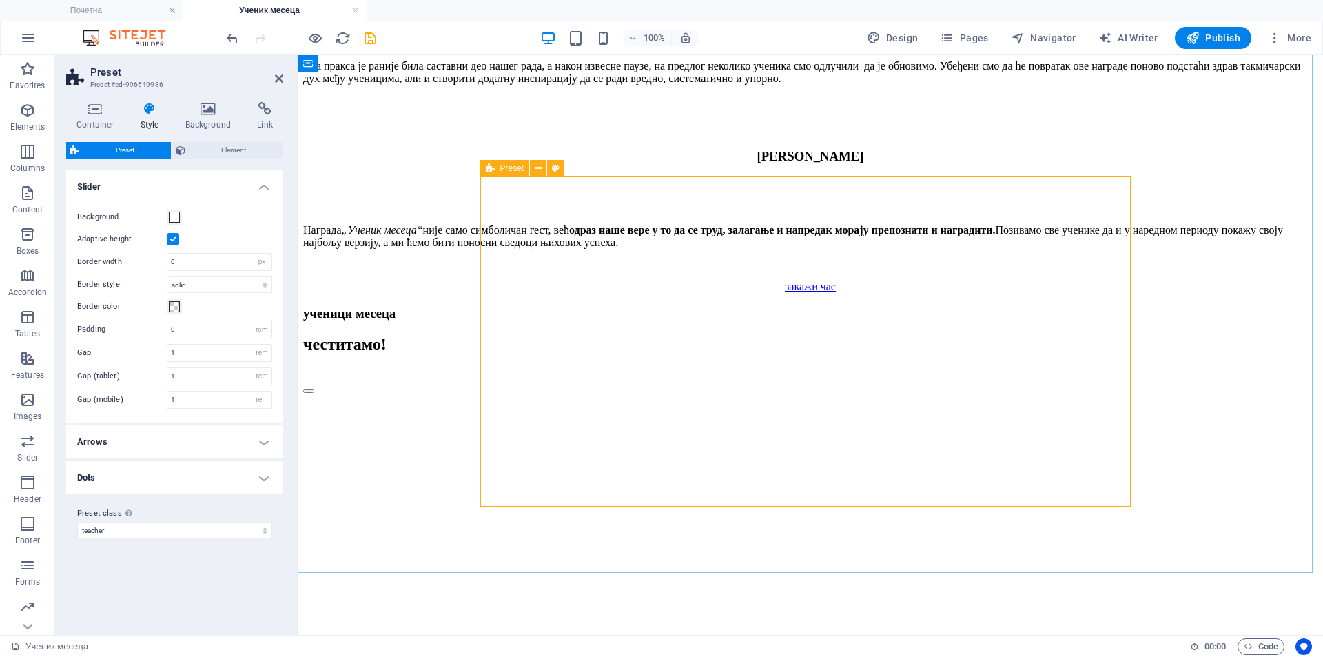
click at [281, 77] on icon at bounding box center [279, 78] width 8 height 11
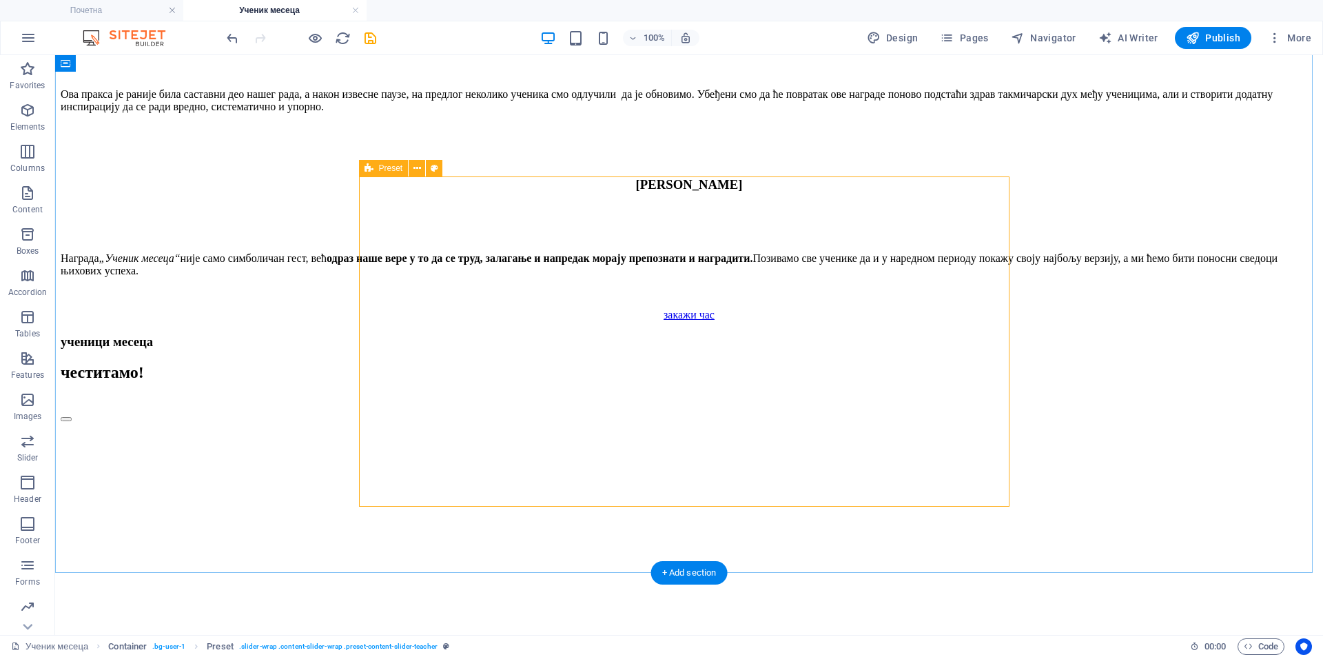
select select "px"
select select "rem"
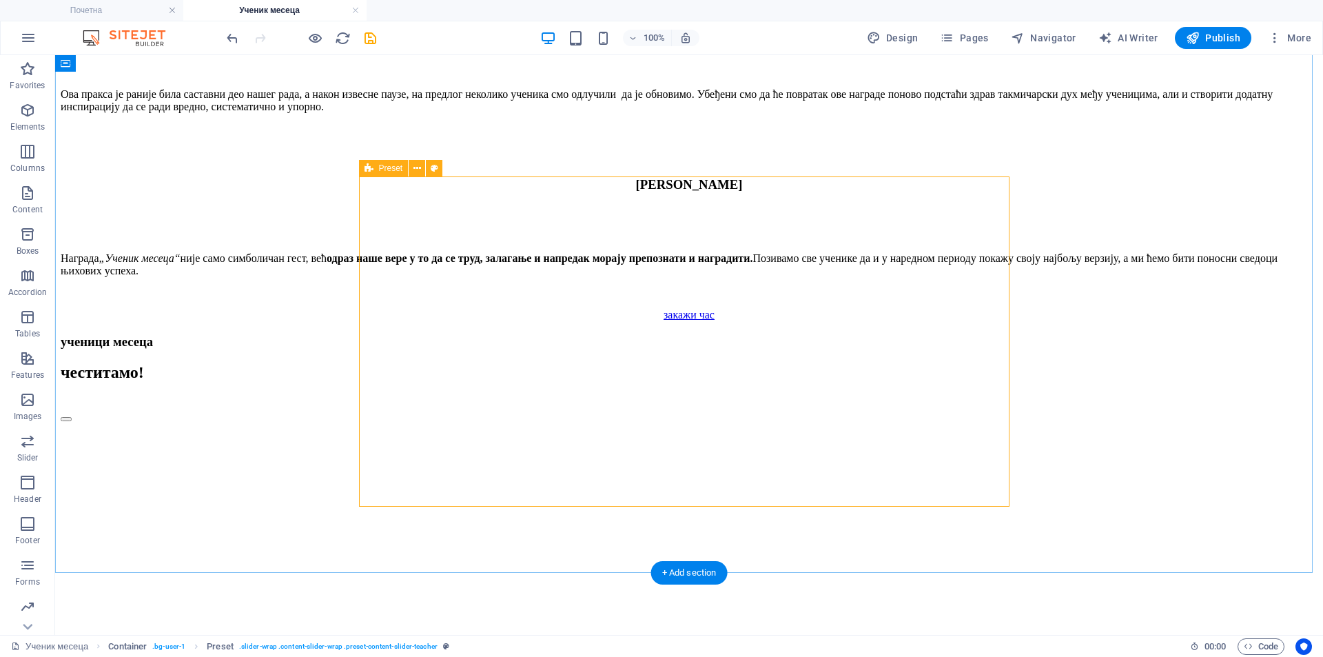
select select "rem"
select select "preset-content-slider-teacher"
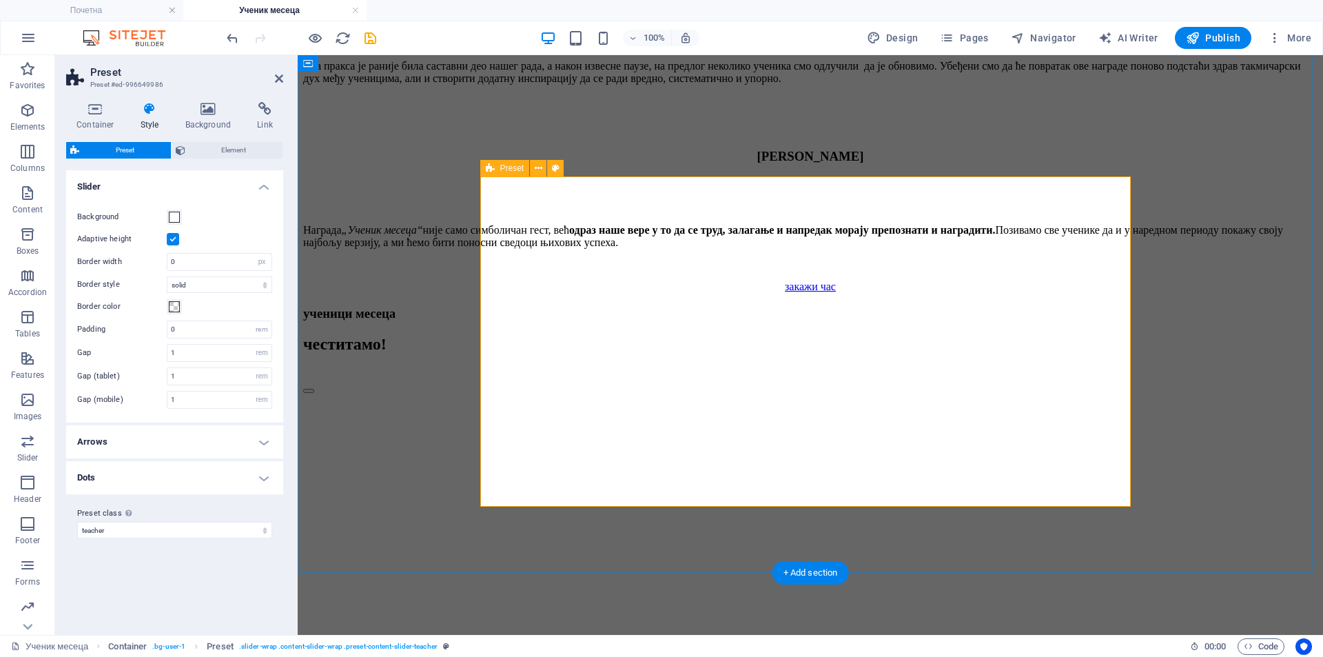
drag, startPoint x: 745, startPoint y: 358, endPoint x: 761, endPoint y: 343, distance: 21.9
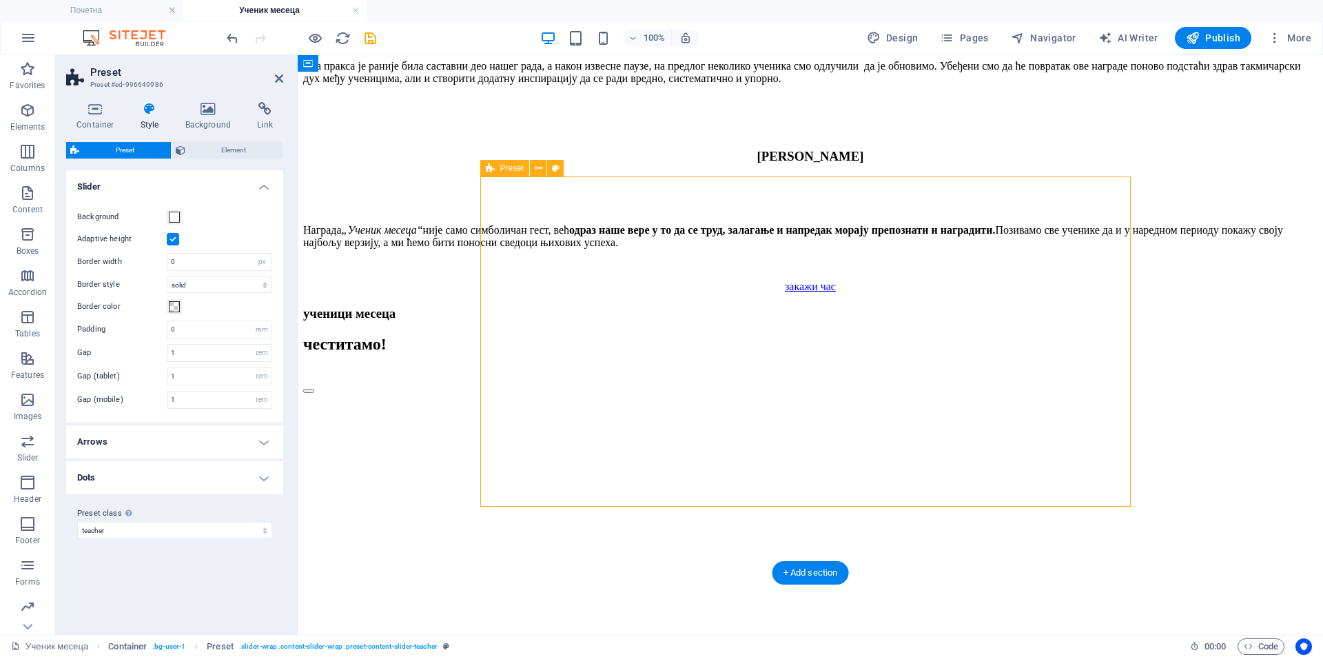
drag, startPoint x: 746, startPoint y: 338, endPoint x: 1019, endPoint y: 347, distance: 273.0
drag, startPoint x: 744, startPoint y: 252, endPoint x: 959, endPoint y: 265, distance: 215.3
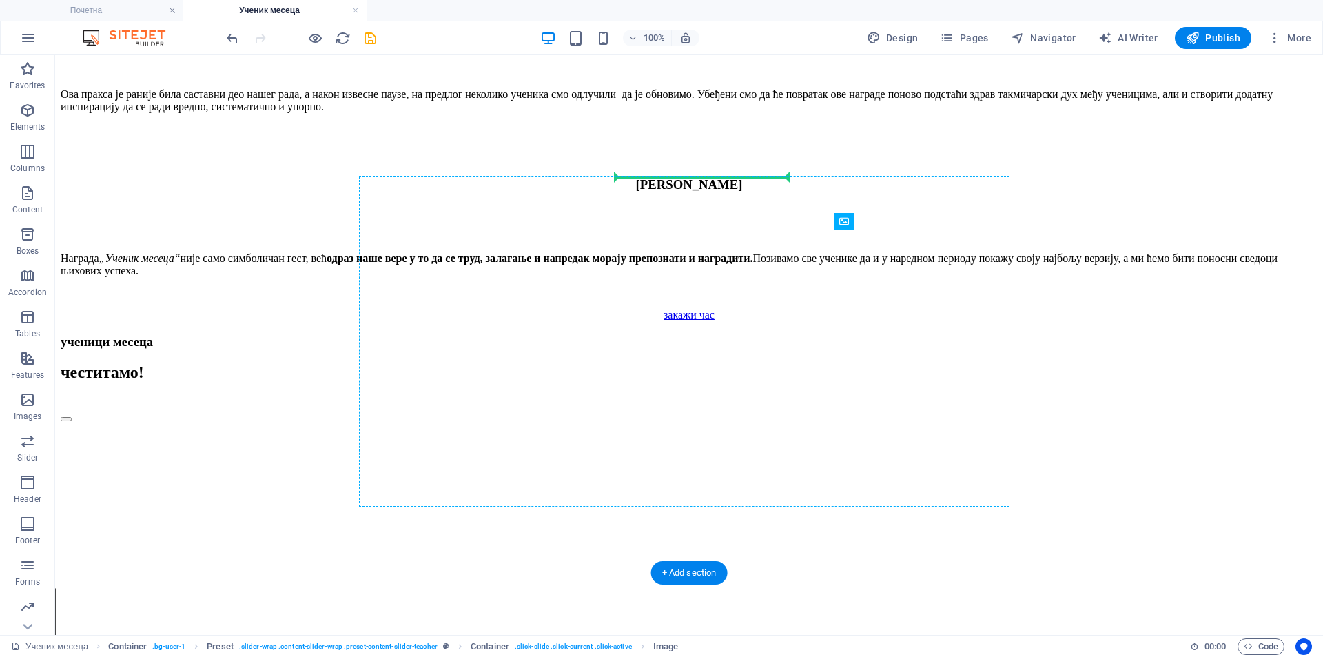
drag, startPoint x: 359, startPoint y: 264, endPoint x: 772, endPoint y: 265, distance: 412.8
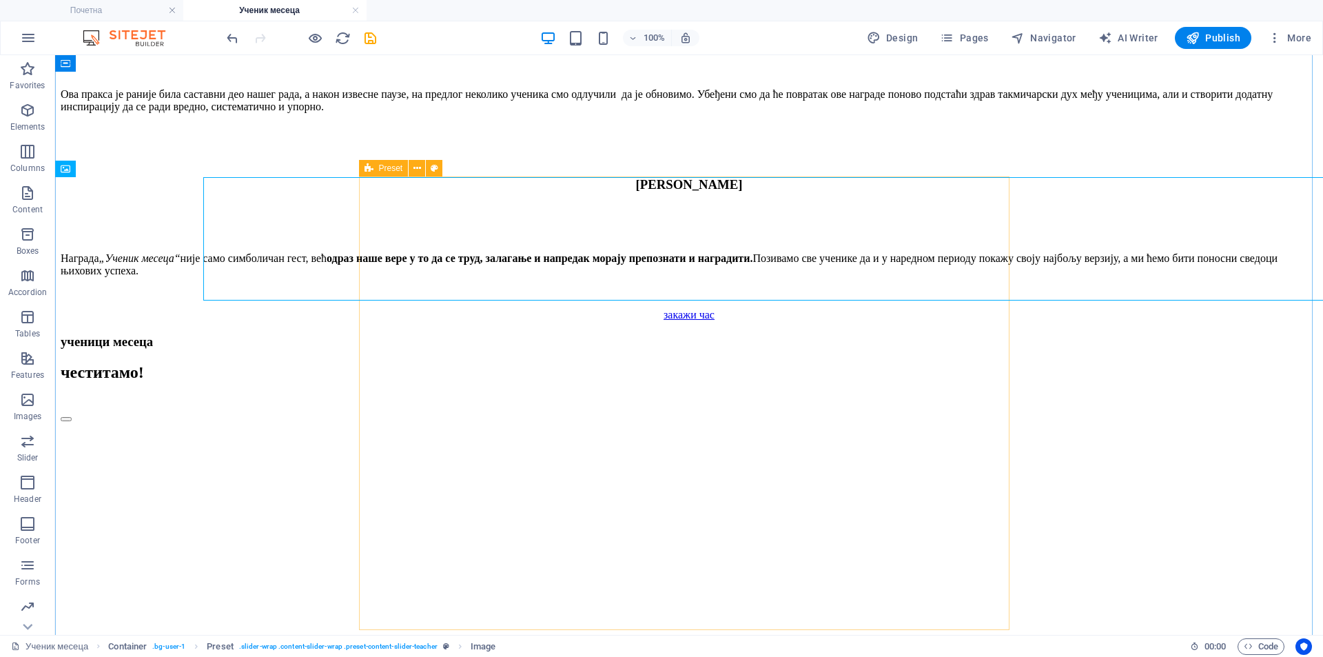
click at [340, 42] on icon "reload" at bounding box center [343, 38] width 16 height 16
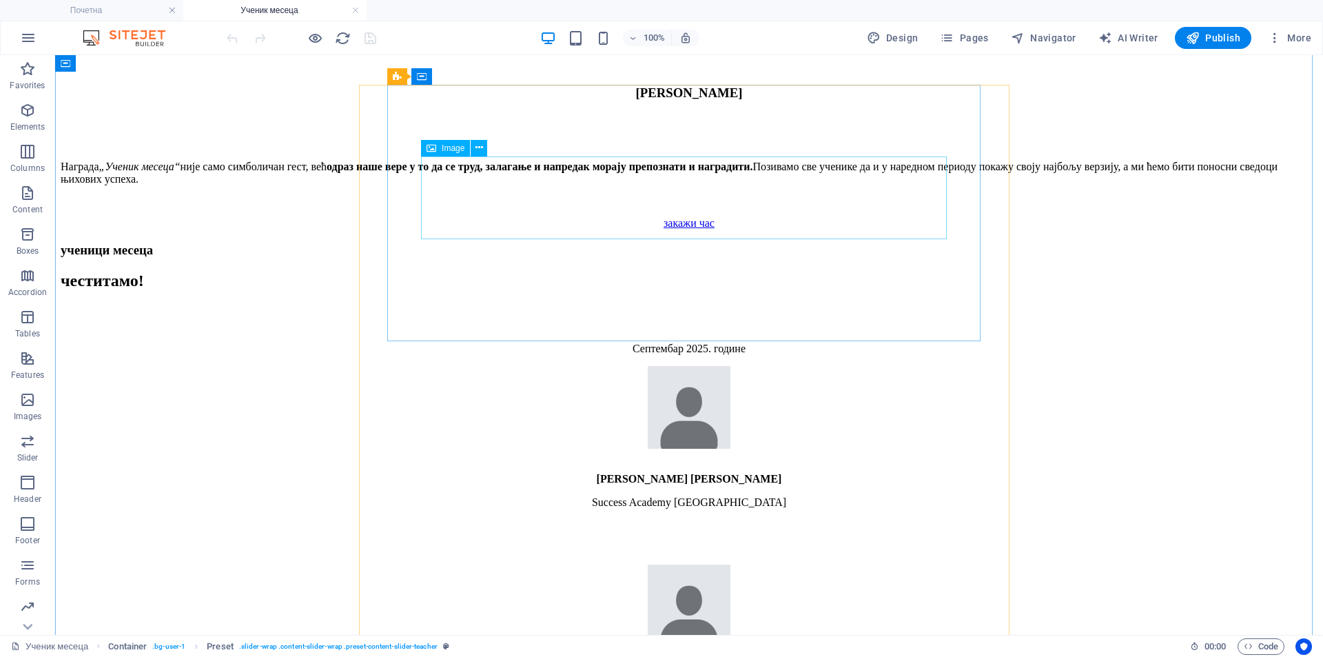
scroll to position [2182, 0]
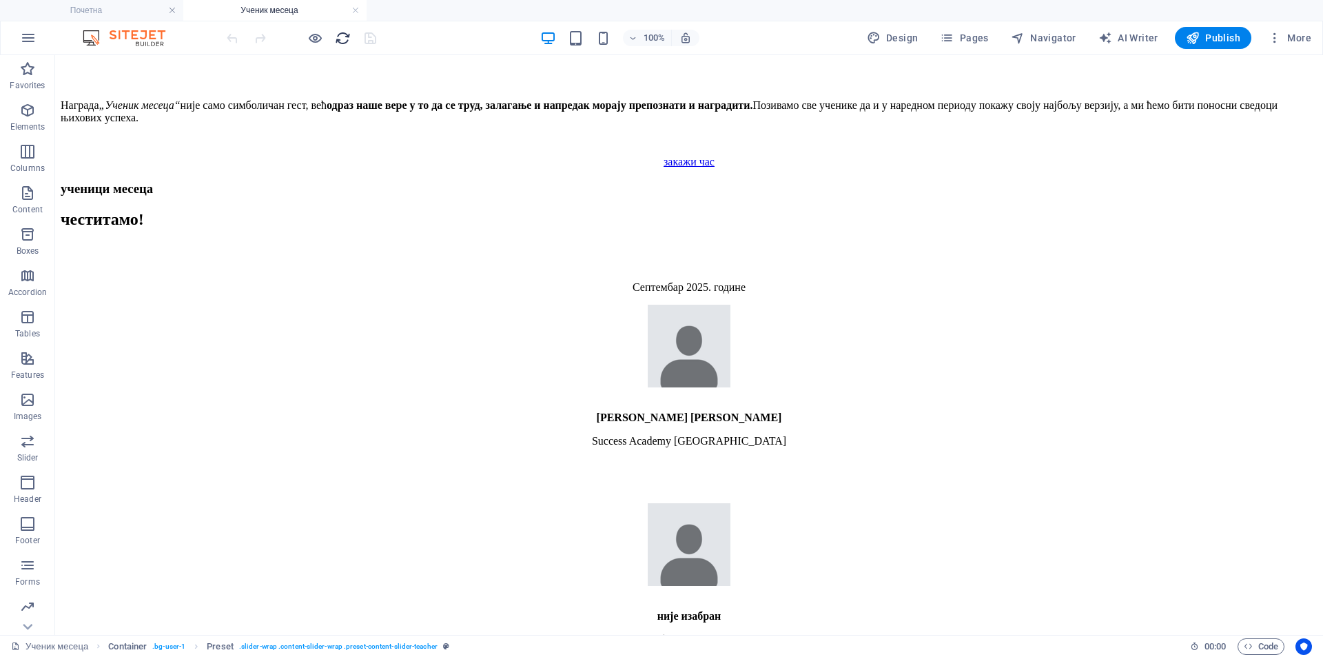
click at [339, 39] on icon "reload" at bounding box center [343, 38] width 16 height 16
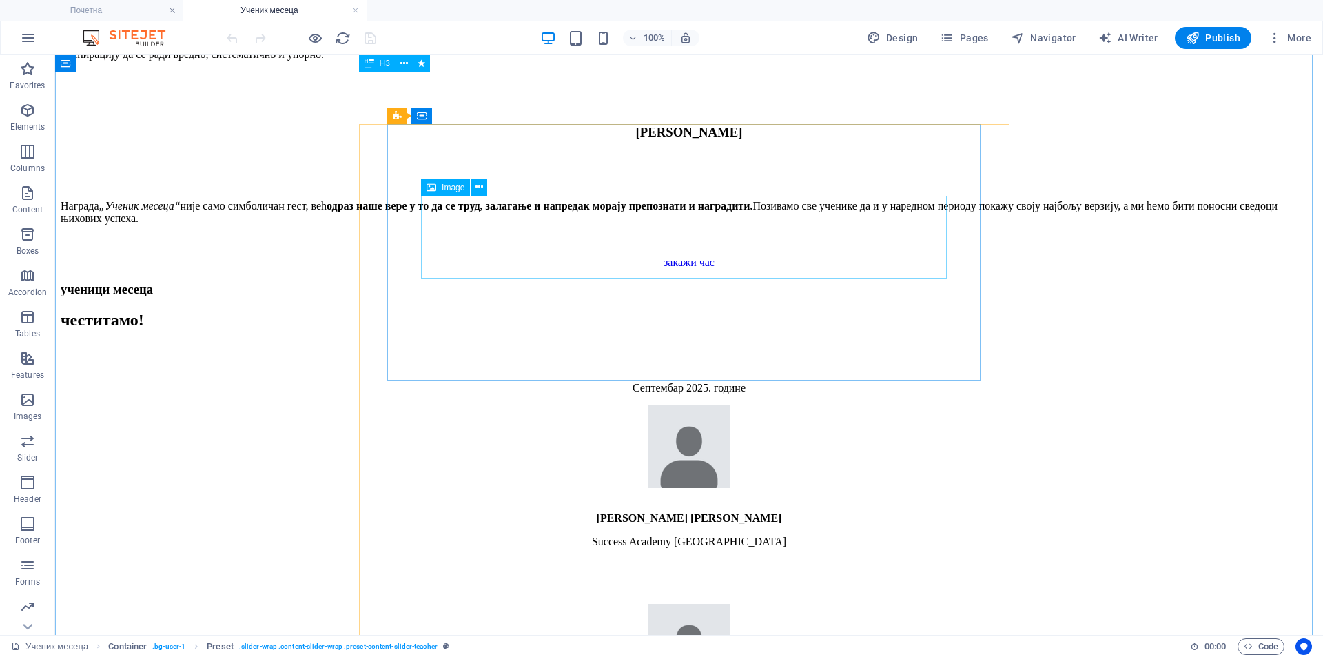
scroll to position [2067, 0]
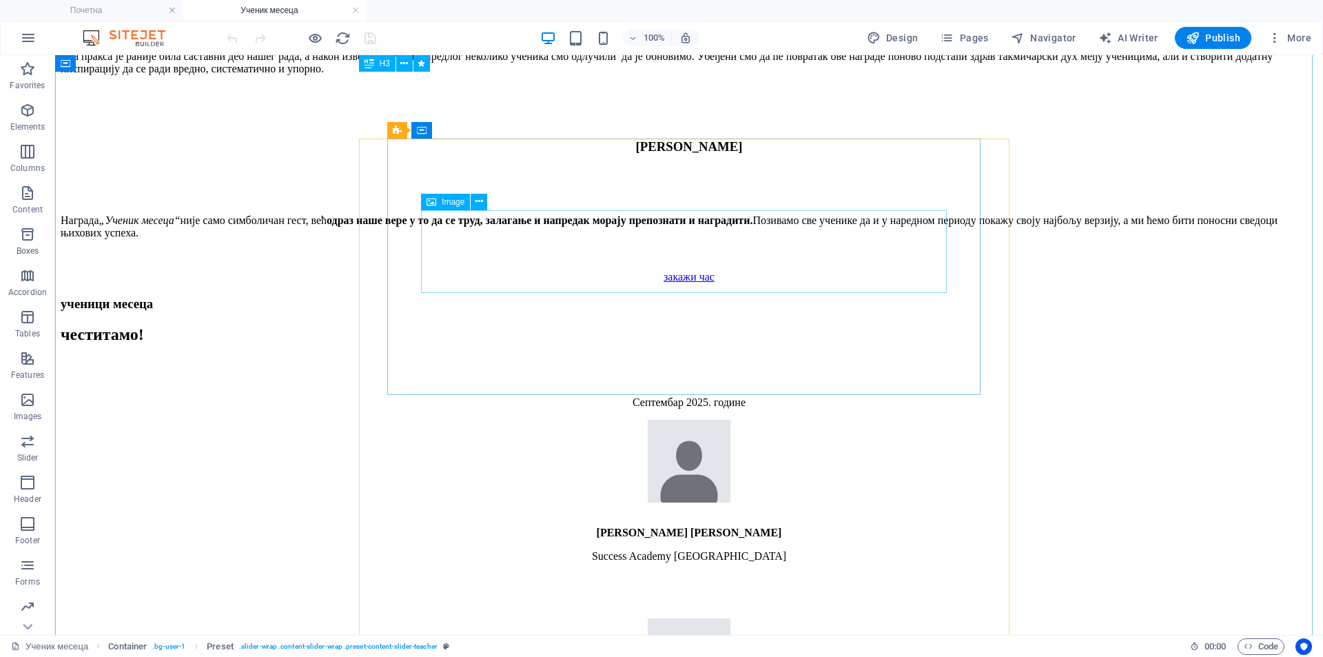
click at [444, 420] on figure at bounding box center [689, 462] width 1257 height 85
click at [398, 371] on div "[DATE]. године [PERSON_NAME][GEOGRAPHIC_DATA] [GEOGRAPHIC_DATA]" at bounding box center [689, 494] width 1257 height 247
click at [481, 130] on icon at bounding box center [483, 130] width 8 height 14
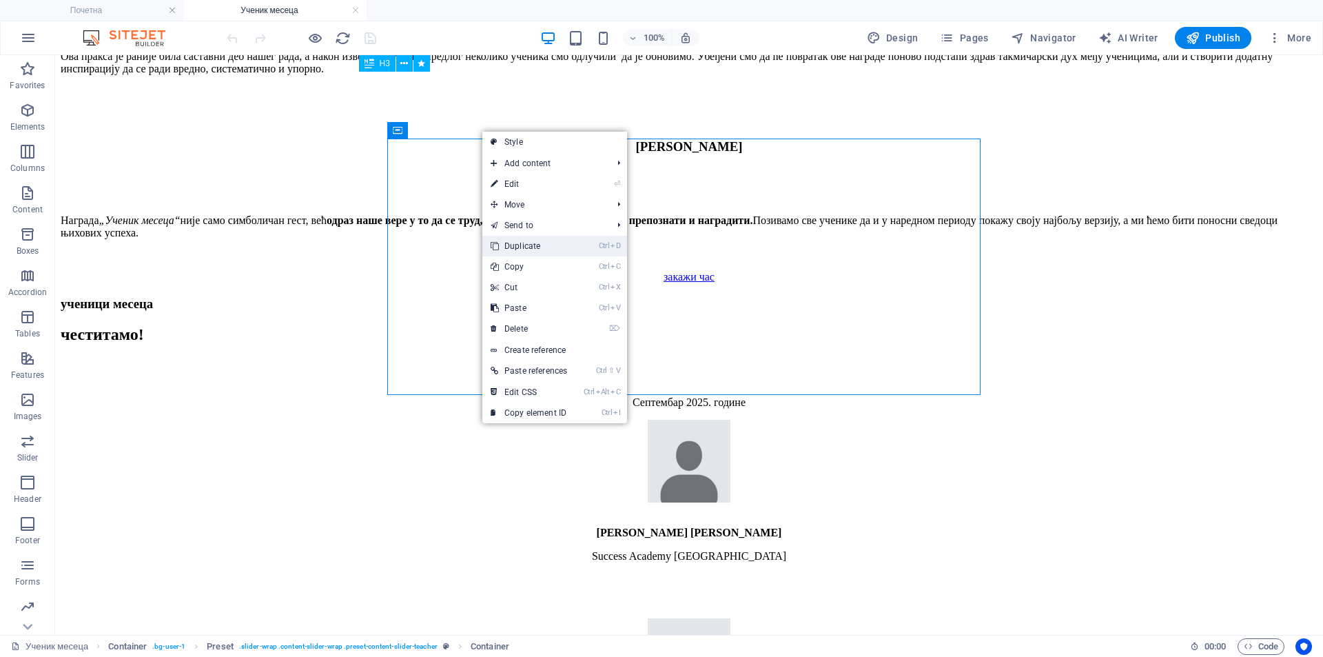
click at [538, 250] on link "Ctrl D Duplicate" at bounding box center [528, 246] width 93 height 21
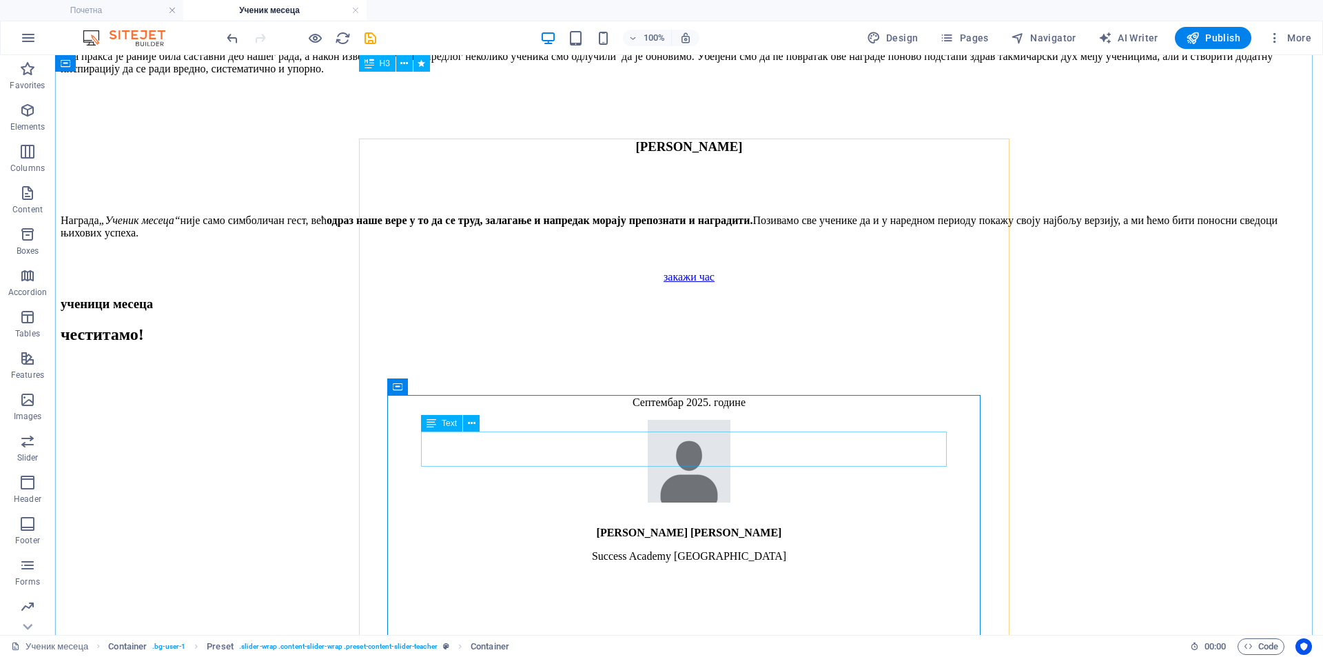
click at [650, 643] on div "Септембар 2025. године" at bounding box center [689, 649] width 1257 height 12
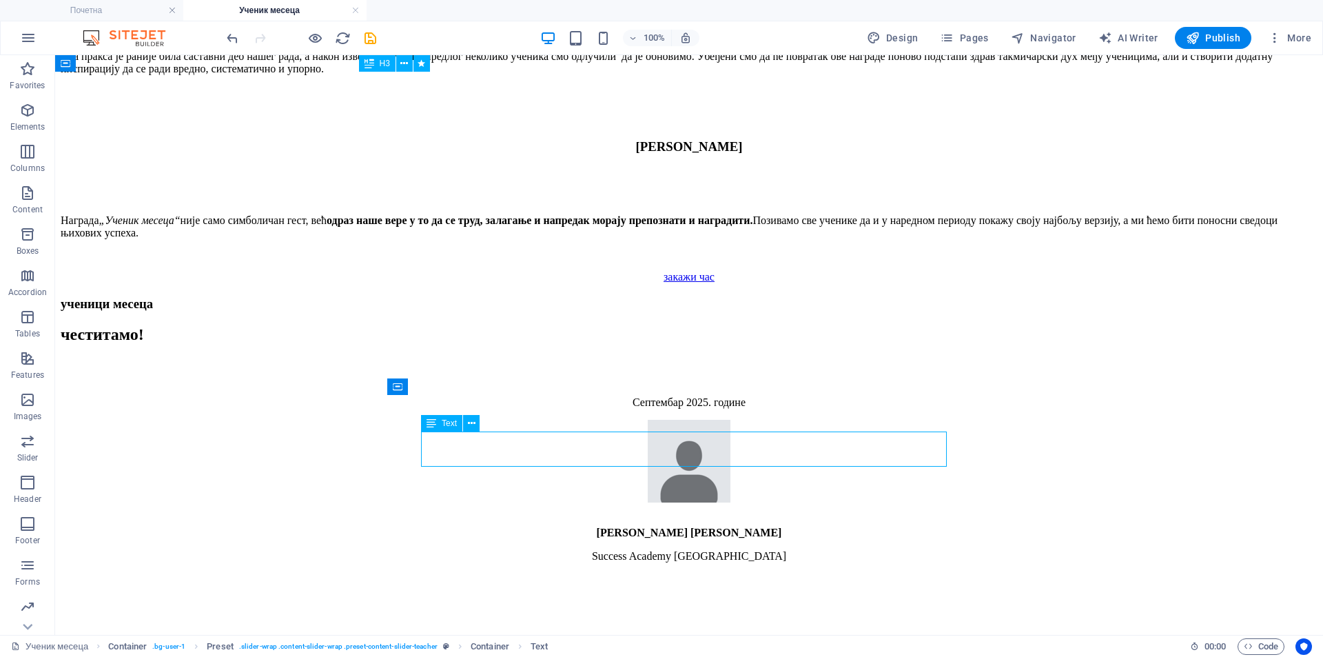
click at [650, 643] on div "Септембар 2025. године" at bounding box center [689, 649] width 1257 height 12
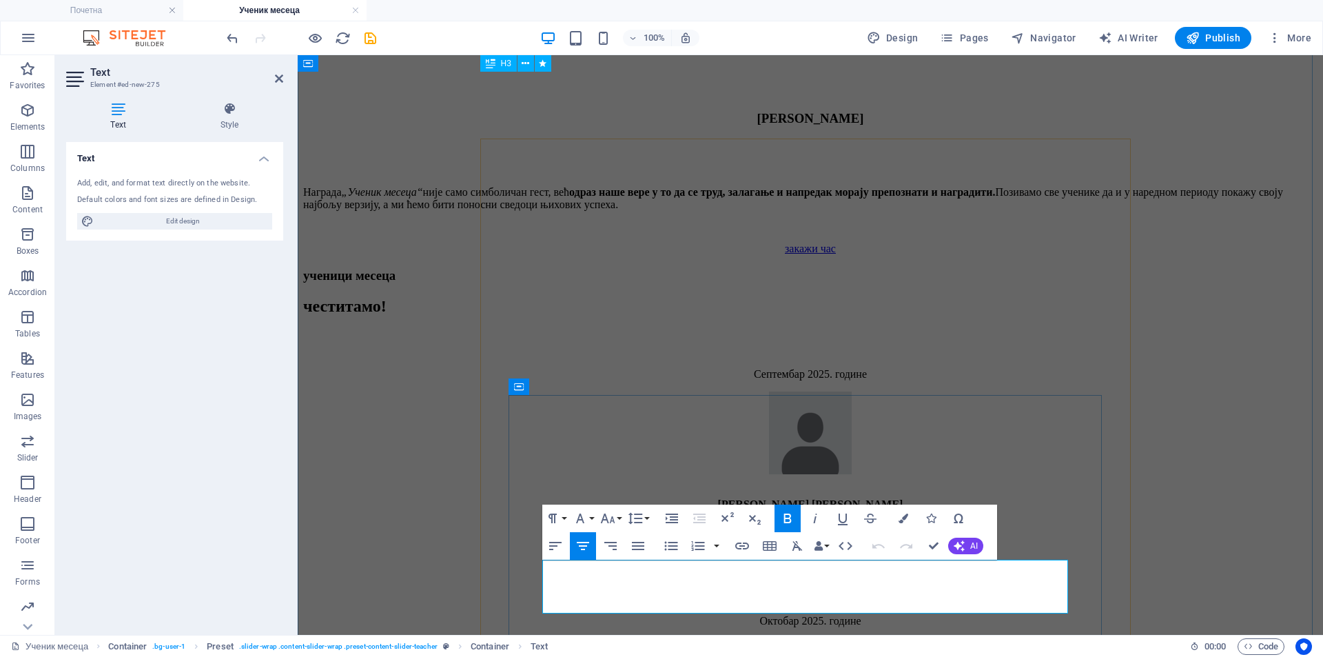
drag, startPoint x: 750, startPoint y: 571, endPoint x: 860, endPoint y: 568, distance: 109.6
drag, startPoint x: 902, startPoint y: 584, endPoint x: 677, endPoint y: 586, distance: 225.3
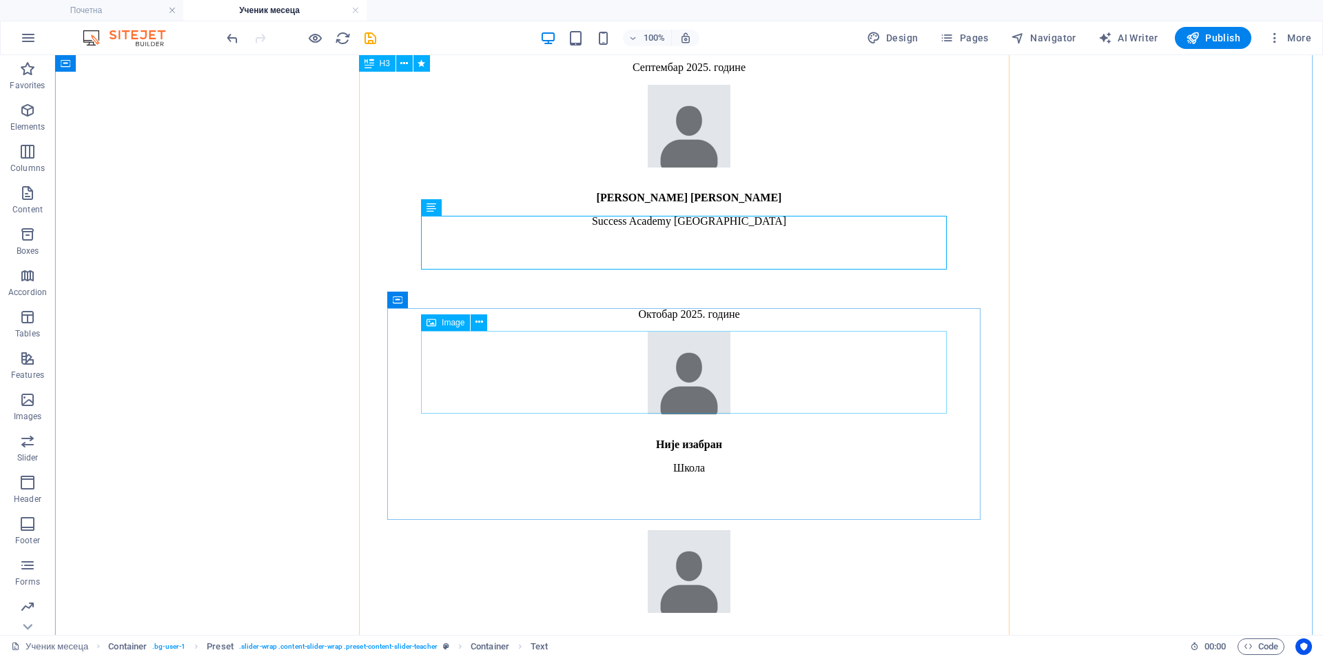
scroll to position [2412, 0]
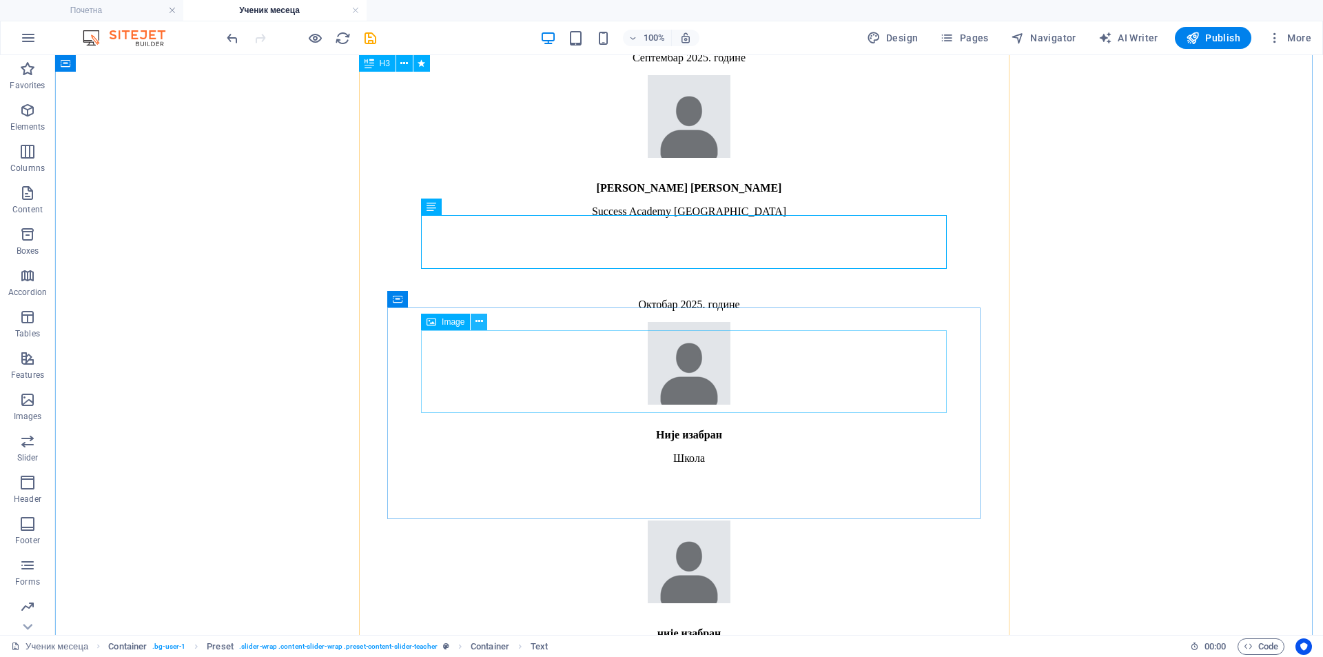
click at [484, 325] on button at bounding box center [479, 322] width 17 height 17
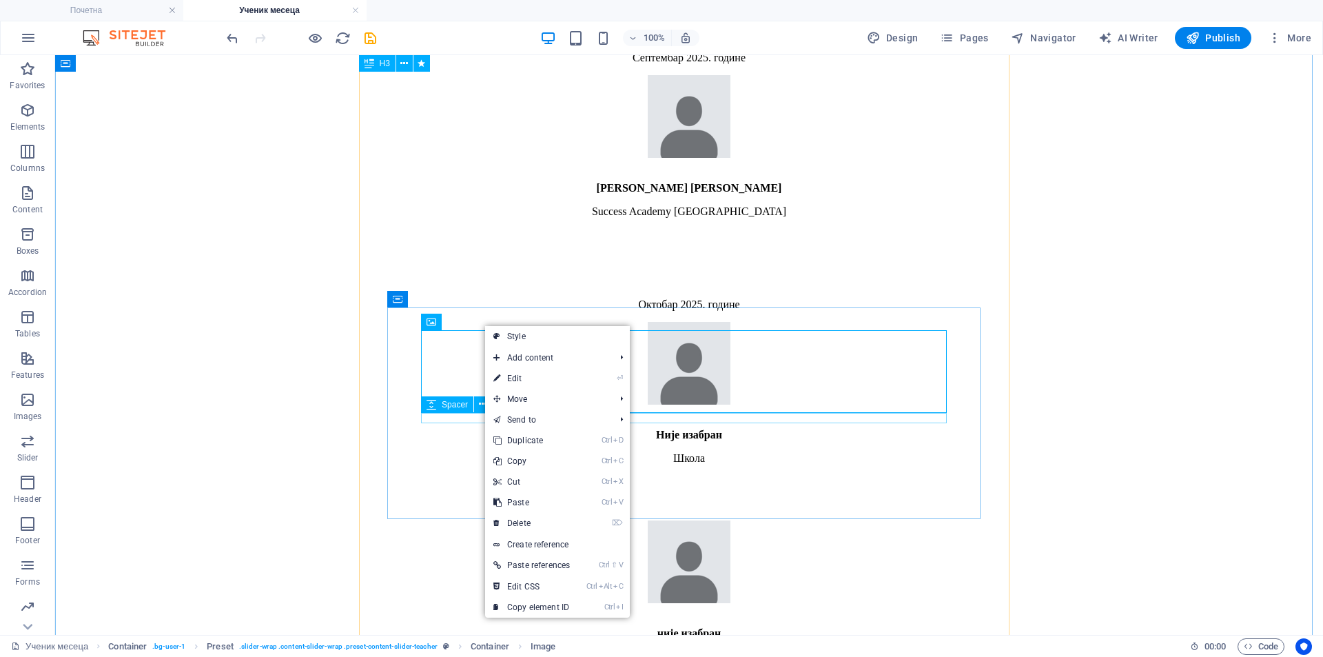
click at [459, 606] on div at bounding box center [689, 611] width 1257 height 10
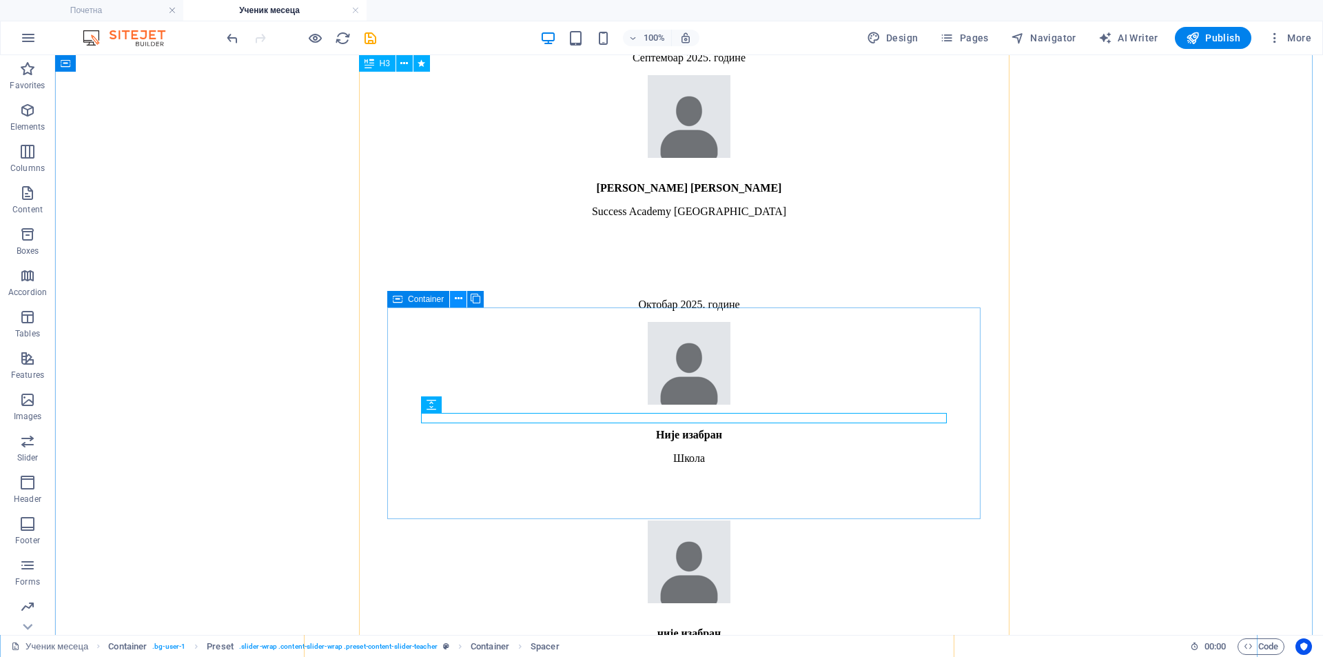
click at [456, 303] on icon at bounding box center [459, 298] width 8 height 14
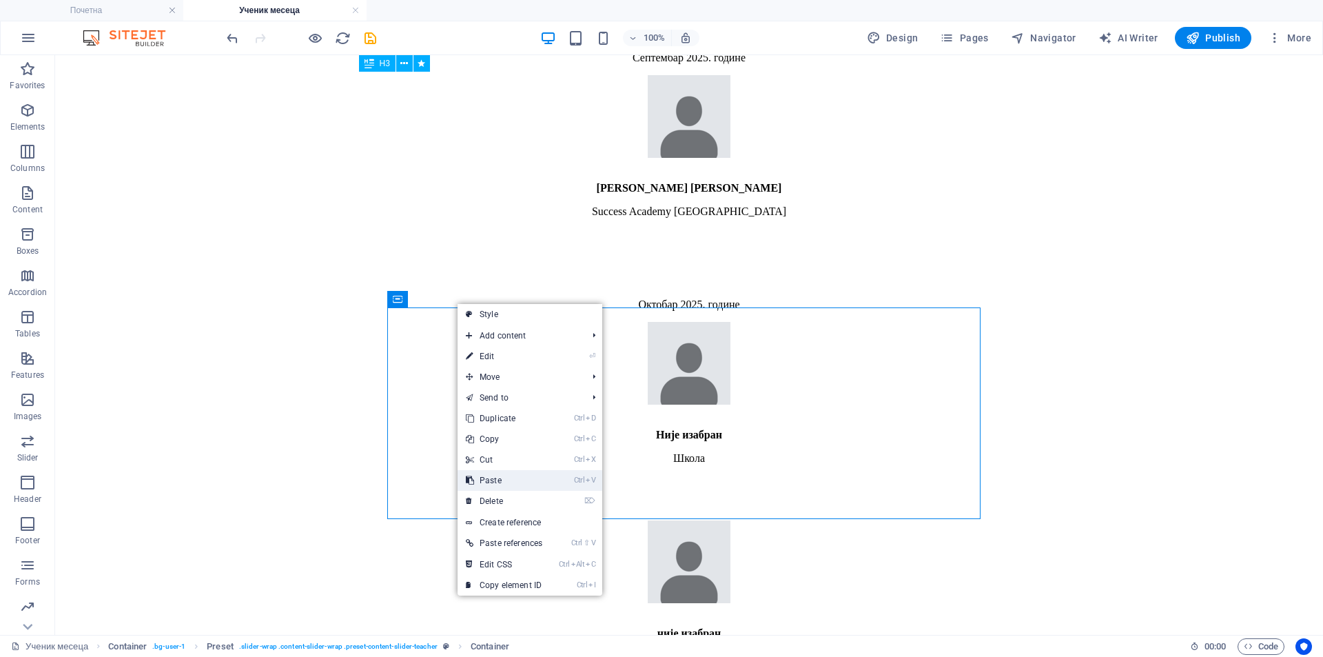
click at [531, 490] on link "Ctrl V Paste" at bounding box center [504, 480] width 93 height 21
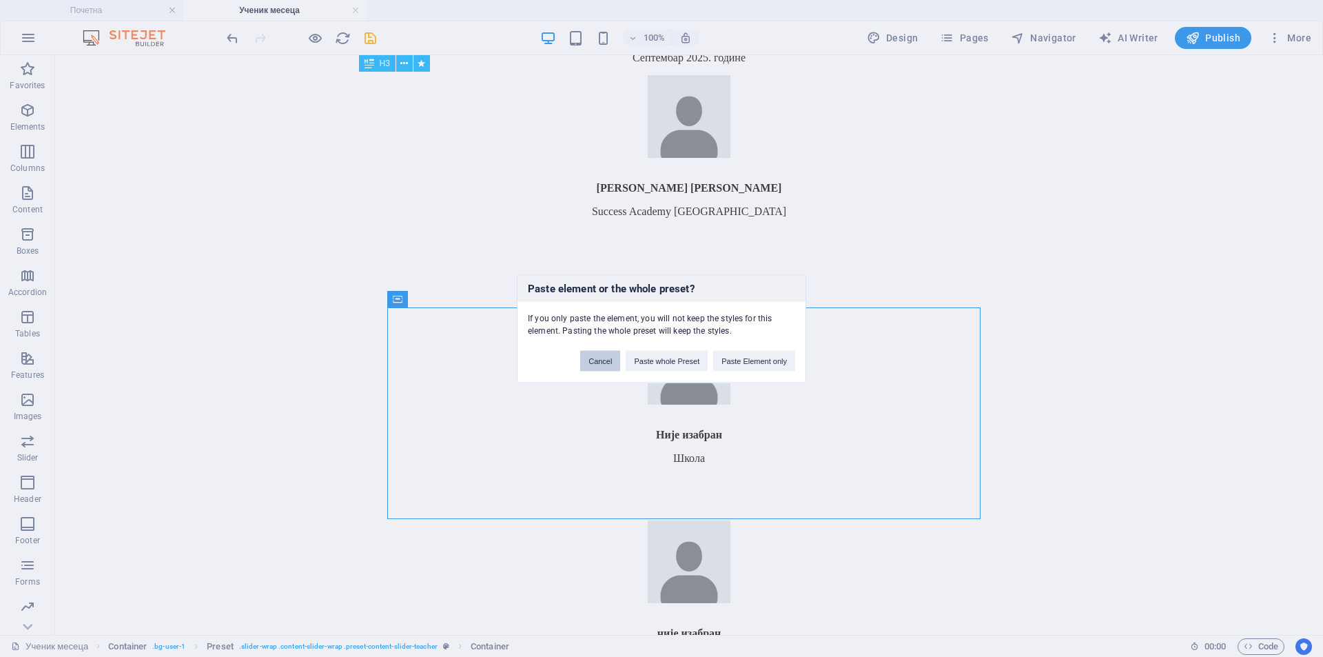
click at [597, 369] on button "Cancel" at bounding box center [600, 360] width 40 height 21
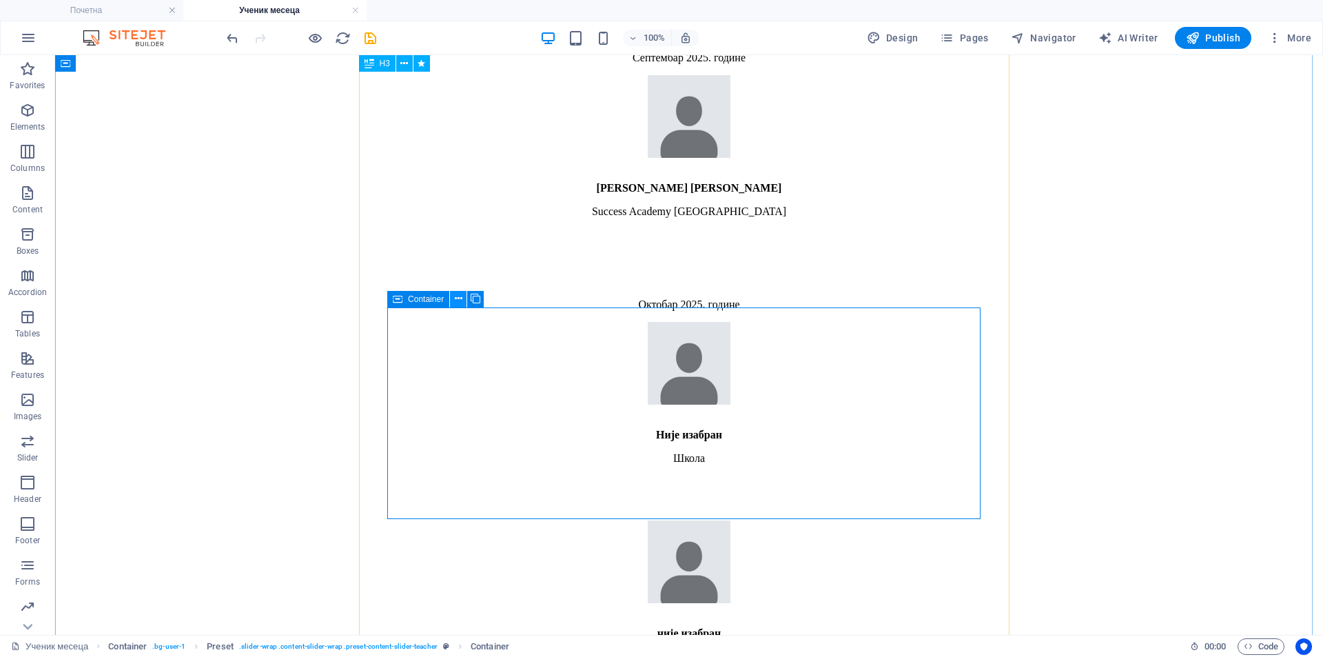
click at [451, 303] on button at bounding box center [458, 299] width 17 height 17
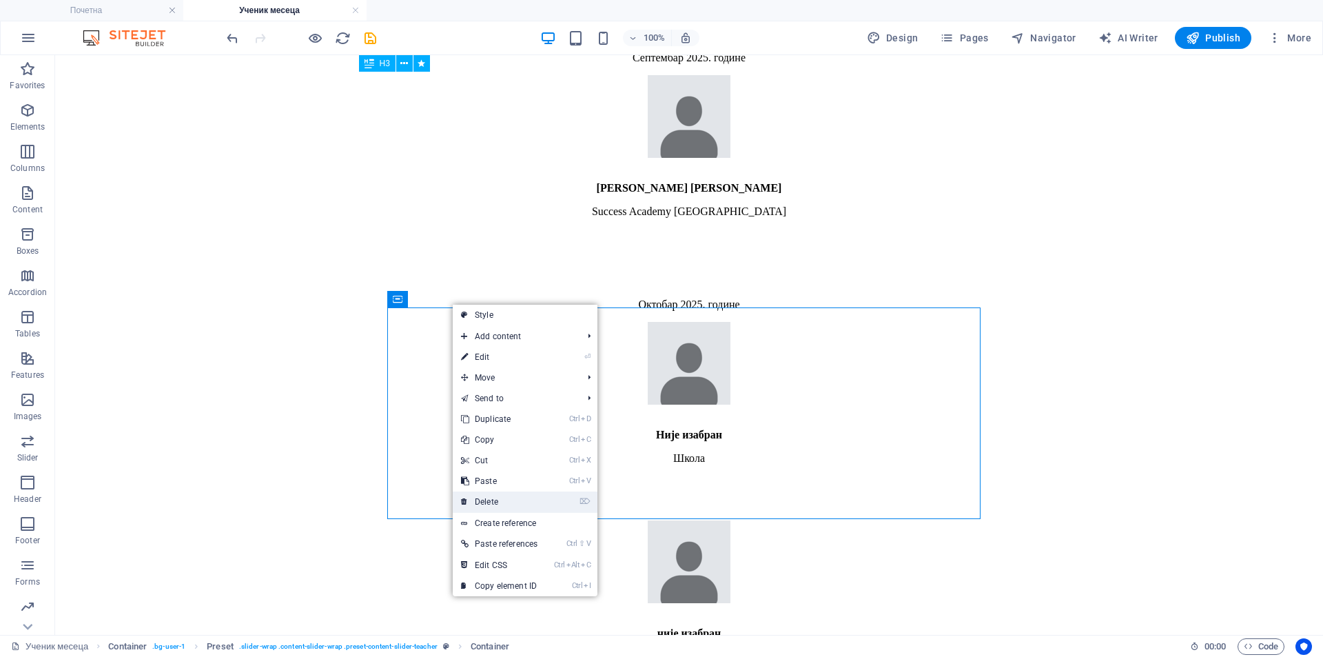
click at [521, 505] on link "⌦ Delete" at bounding box center [499, 501] width 93 height 21
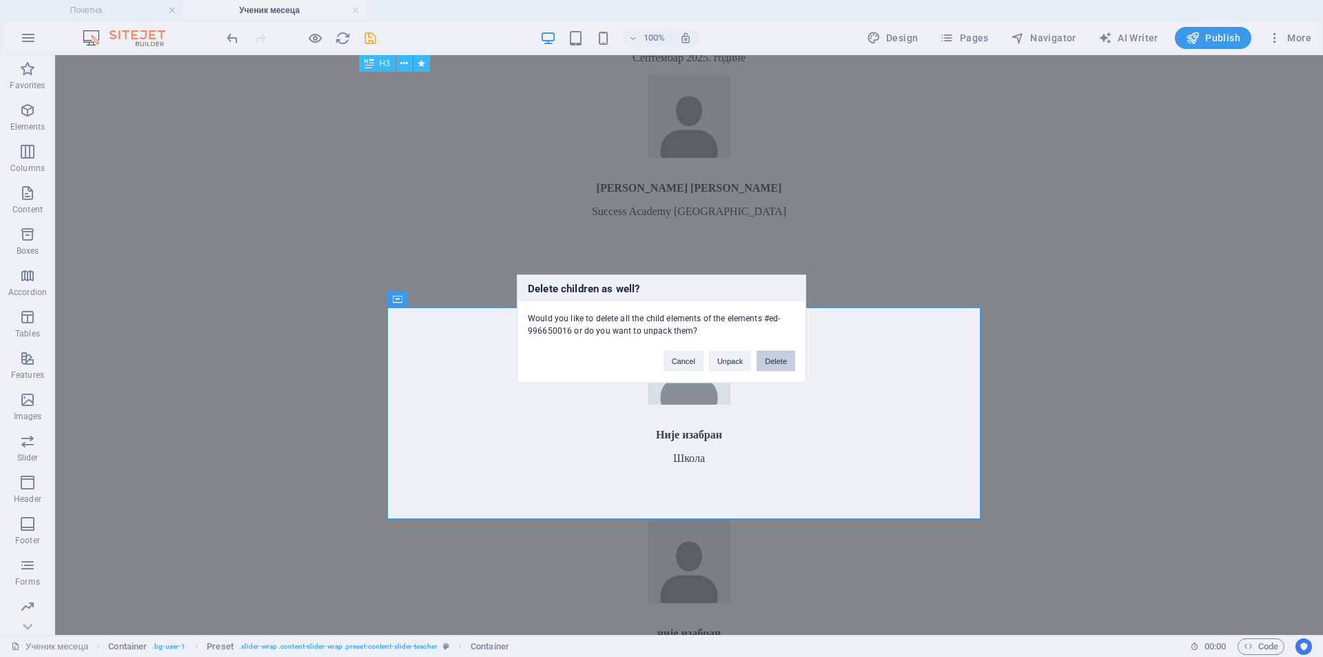
click at [767, 362] on button "Delete" at bounding box center [776, 360] width 39 height 21
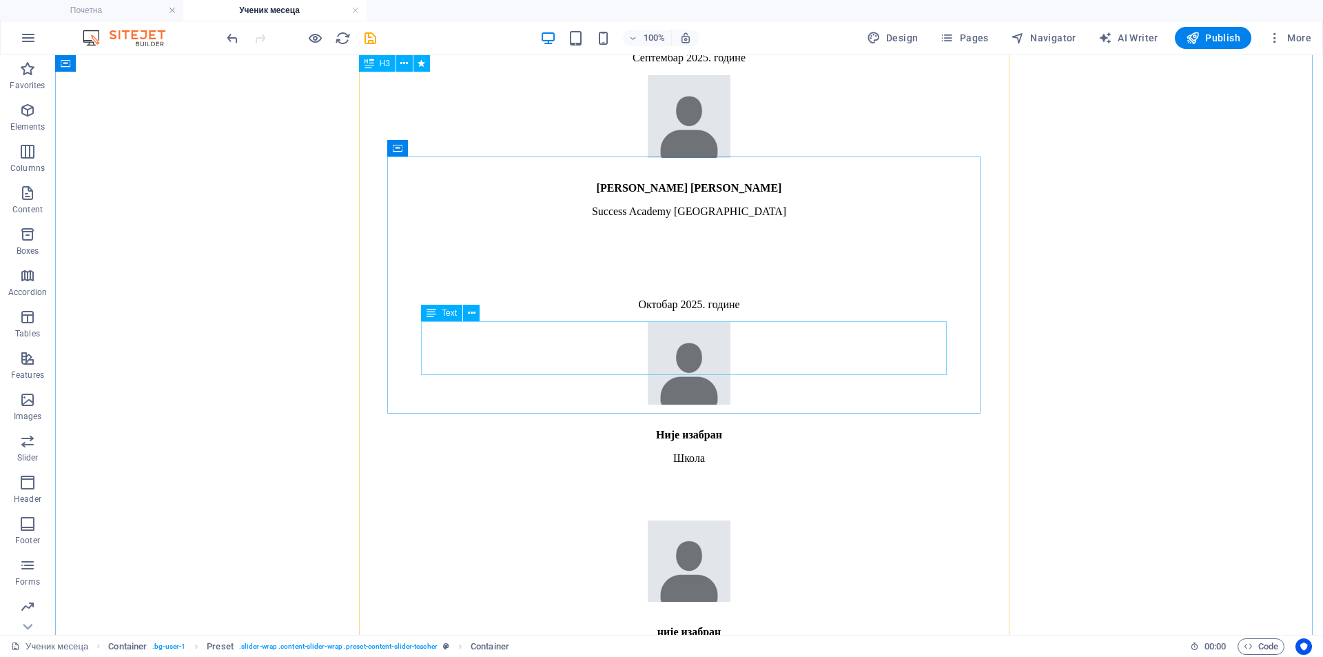
scroll to position [2306, 0]
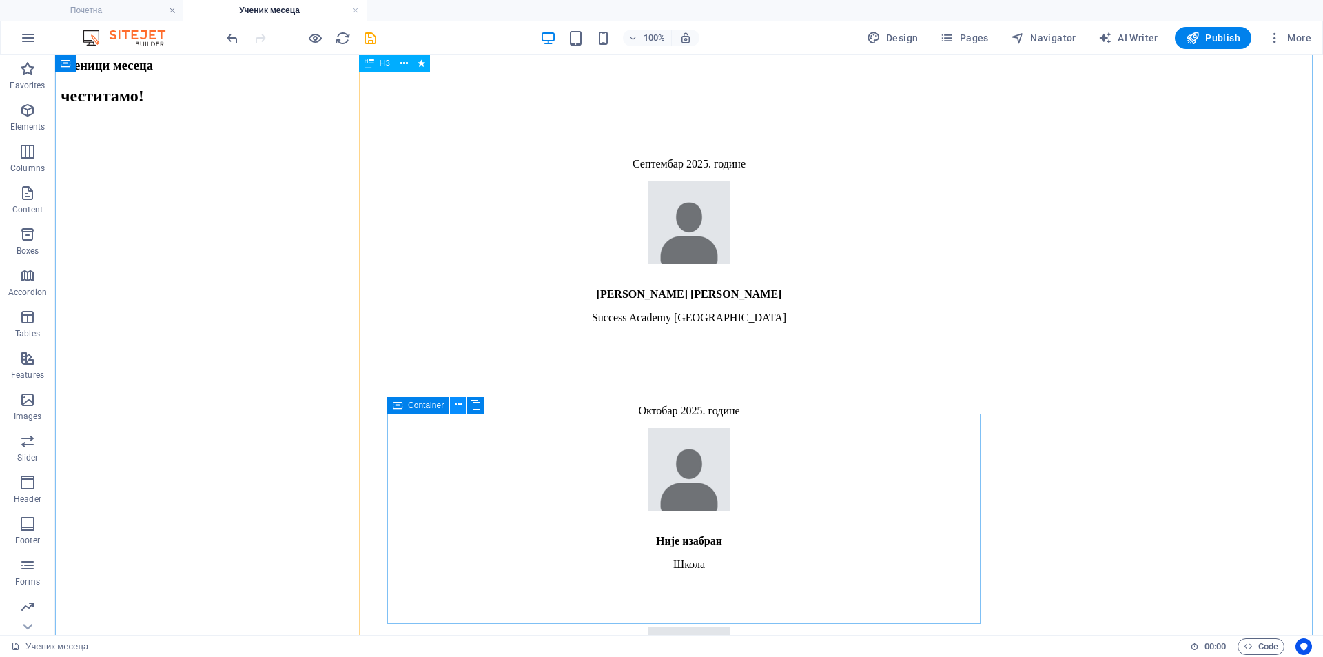
click at [456, 405] on icon at bounding box center [459, 405] width 8 height 14
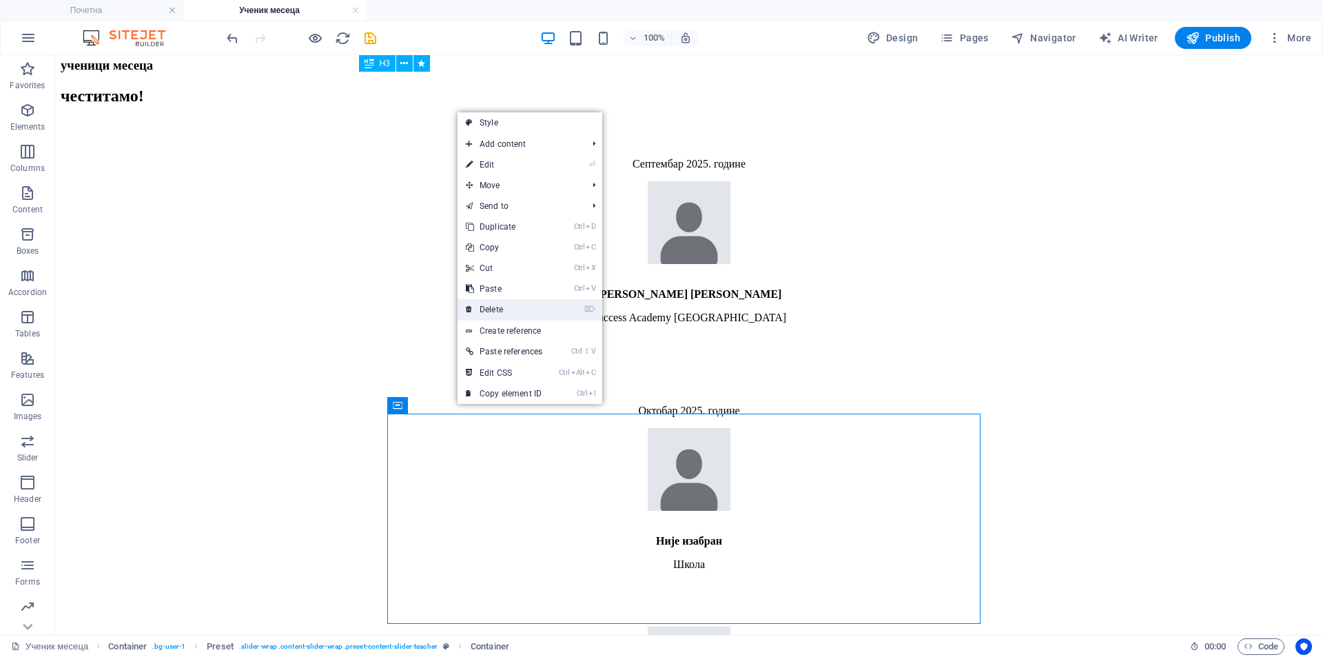
click at [509, 311] on link "⌦ Delete" at bounding box center [504, 309] width 93 height 21
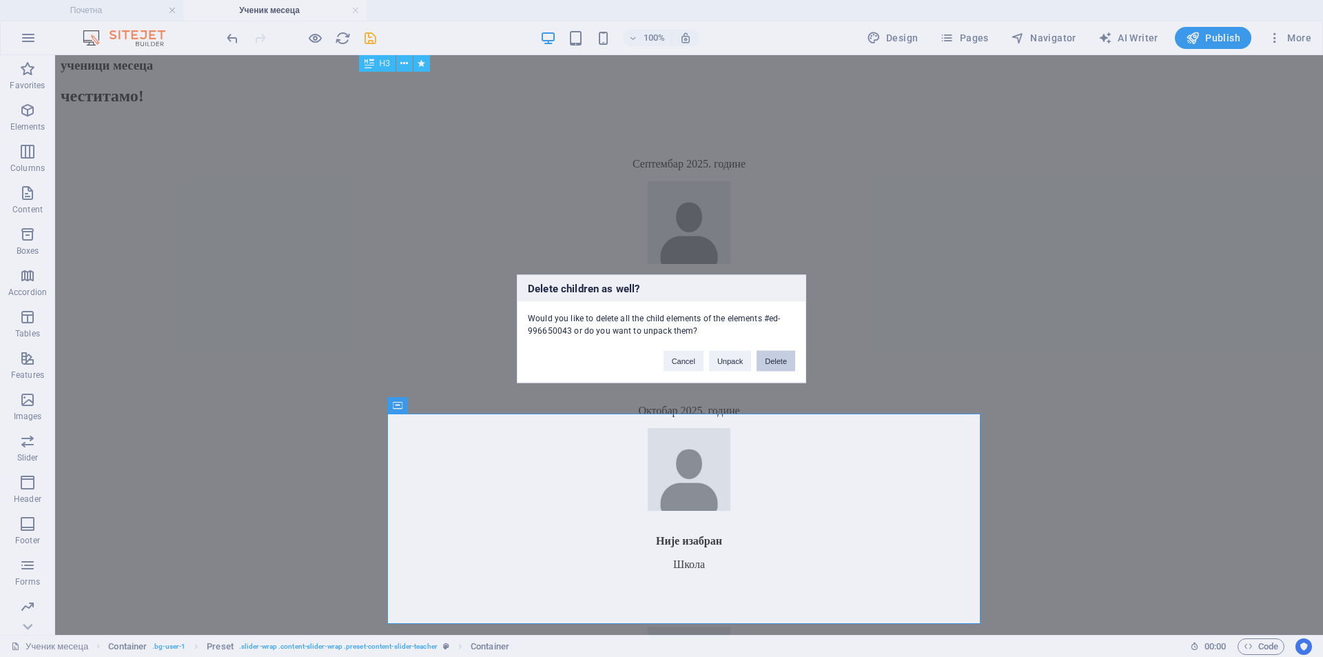
click at [773, 362] on button "Delete" at bounding box center [776, 360] width 39 height 21
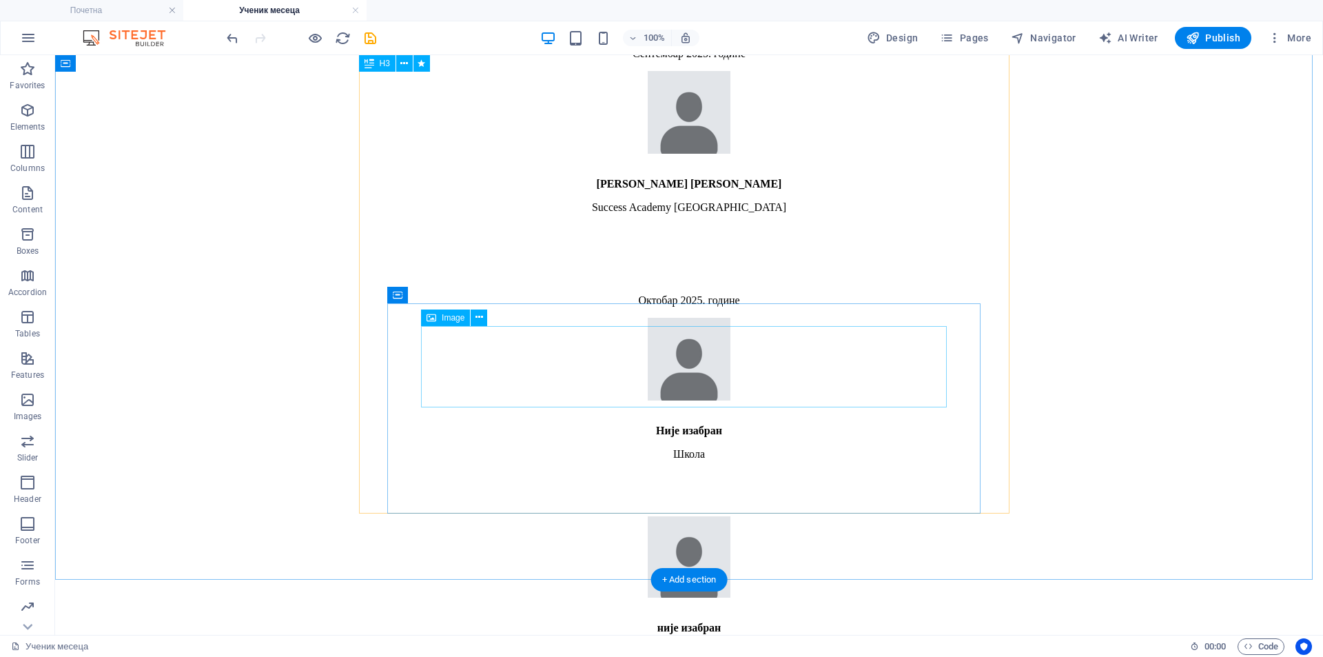
scroll to position [2430, 0]
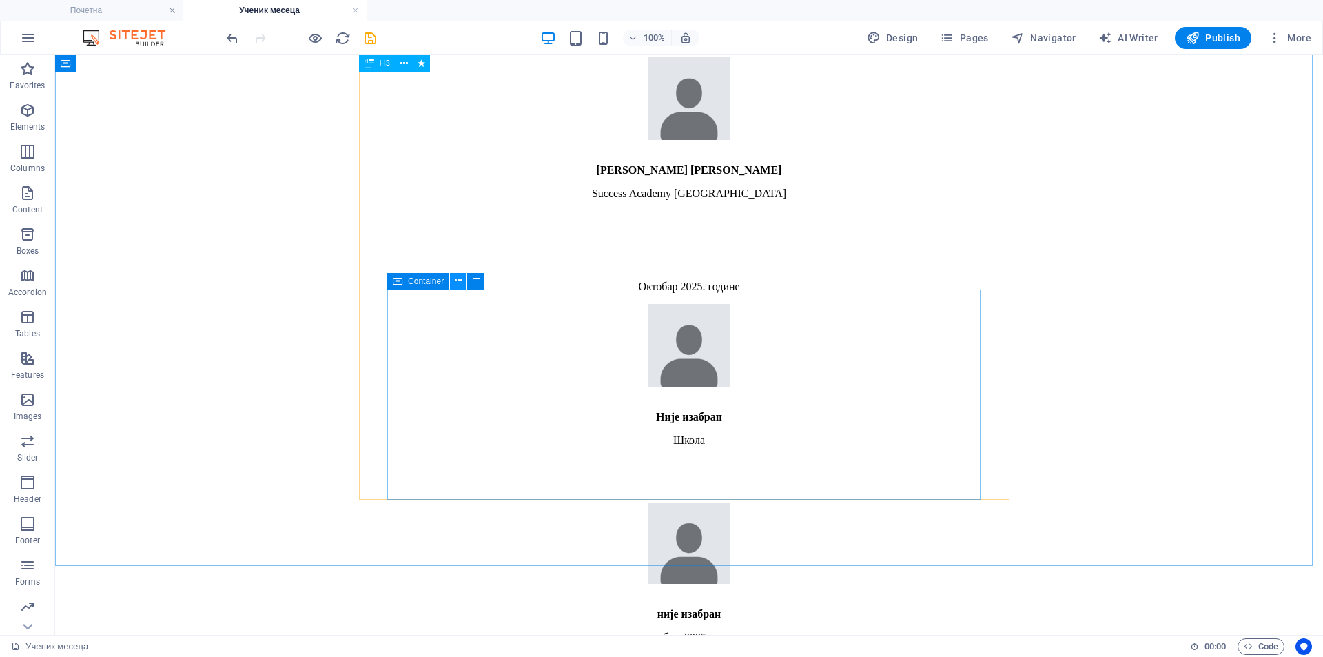
click at [462, 283] on icon at bounding box center [459, 281] width 8 height 14
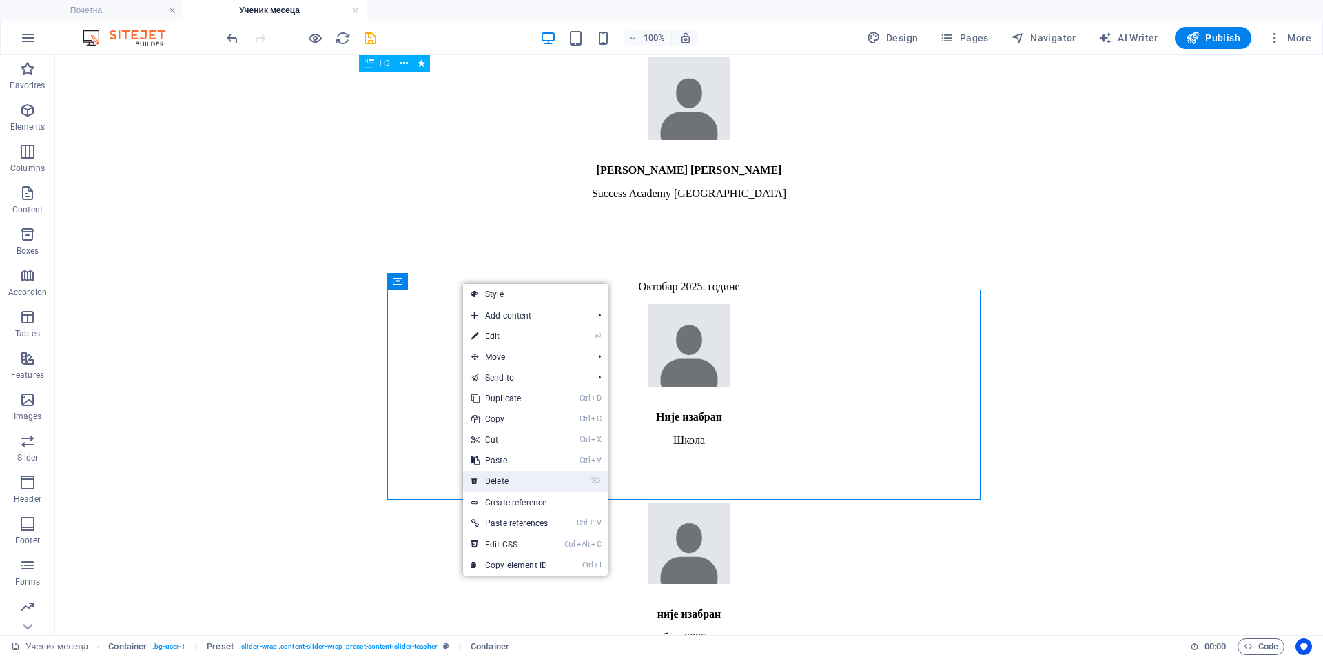
click at [515, 484] on link "⌦ Delete" at bounding box center [509, 481] width 93 height 21
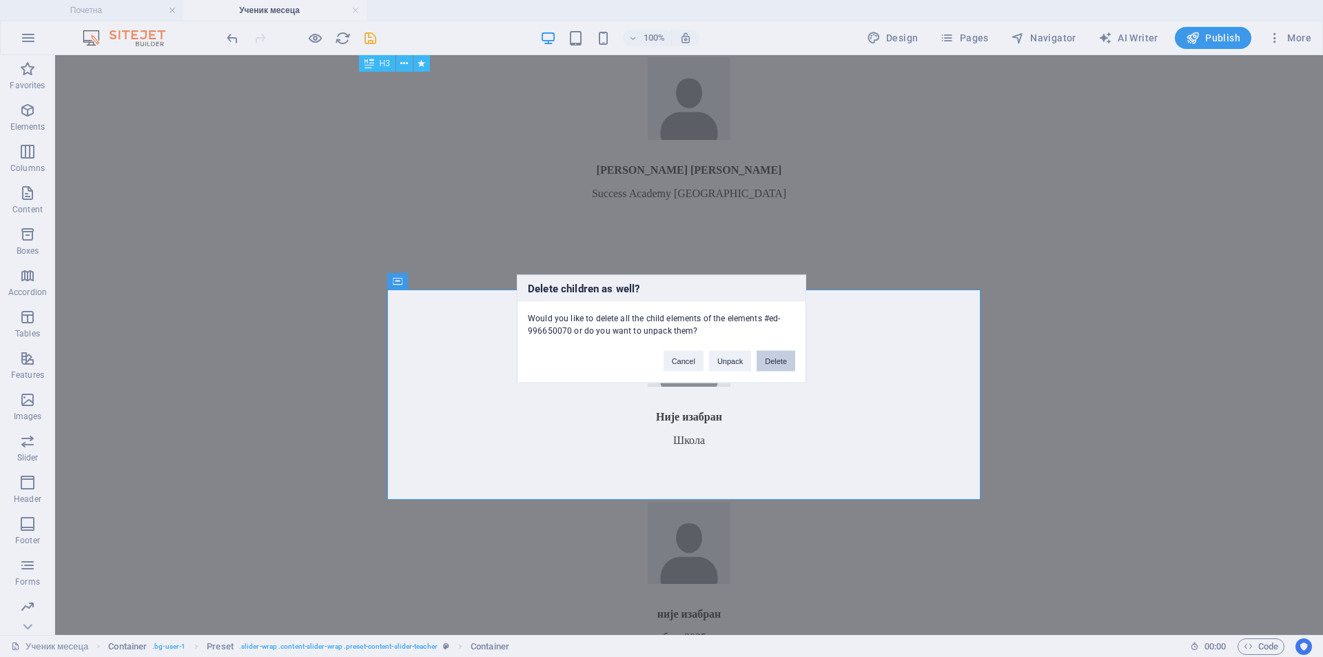
click at [770, 359] on button "Delete" at bounding box center [776, 360] width 39 height 21
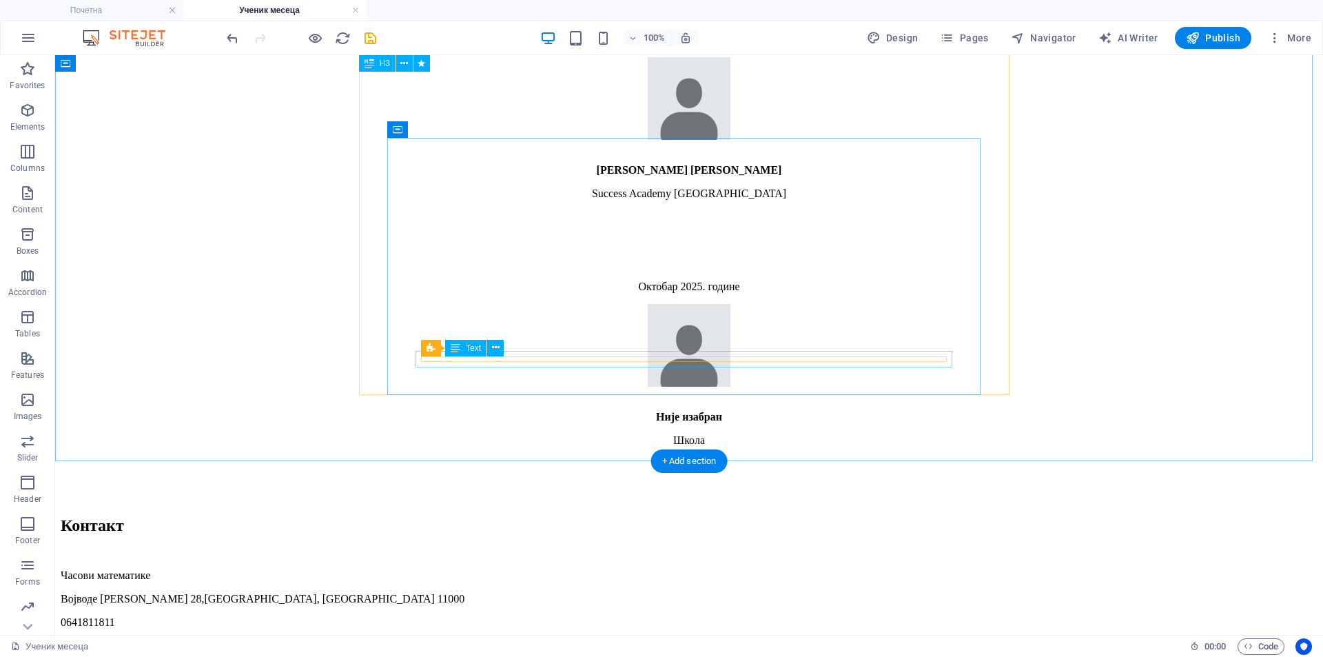
scroll to position [2324, 0]
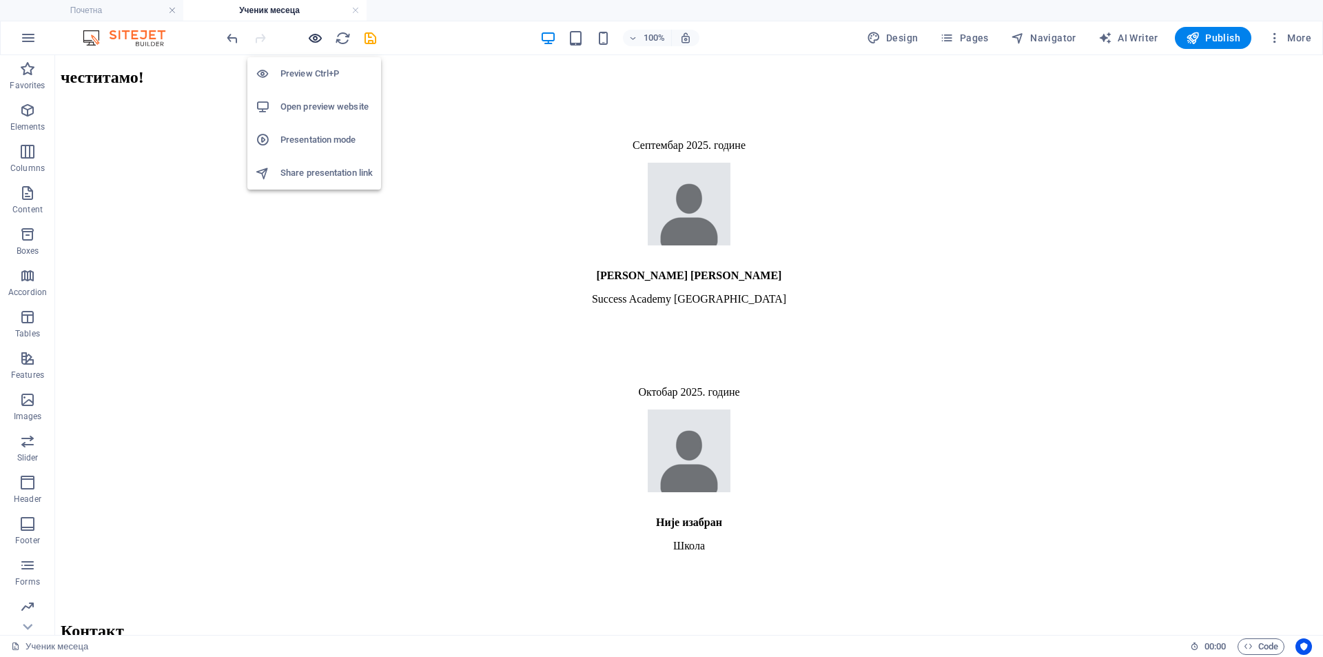
click at [315, 35] on icon "button" at bounding box center [315, 38] width 16 height 16
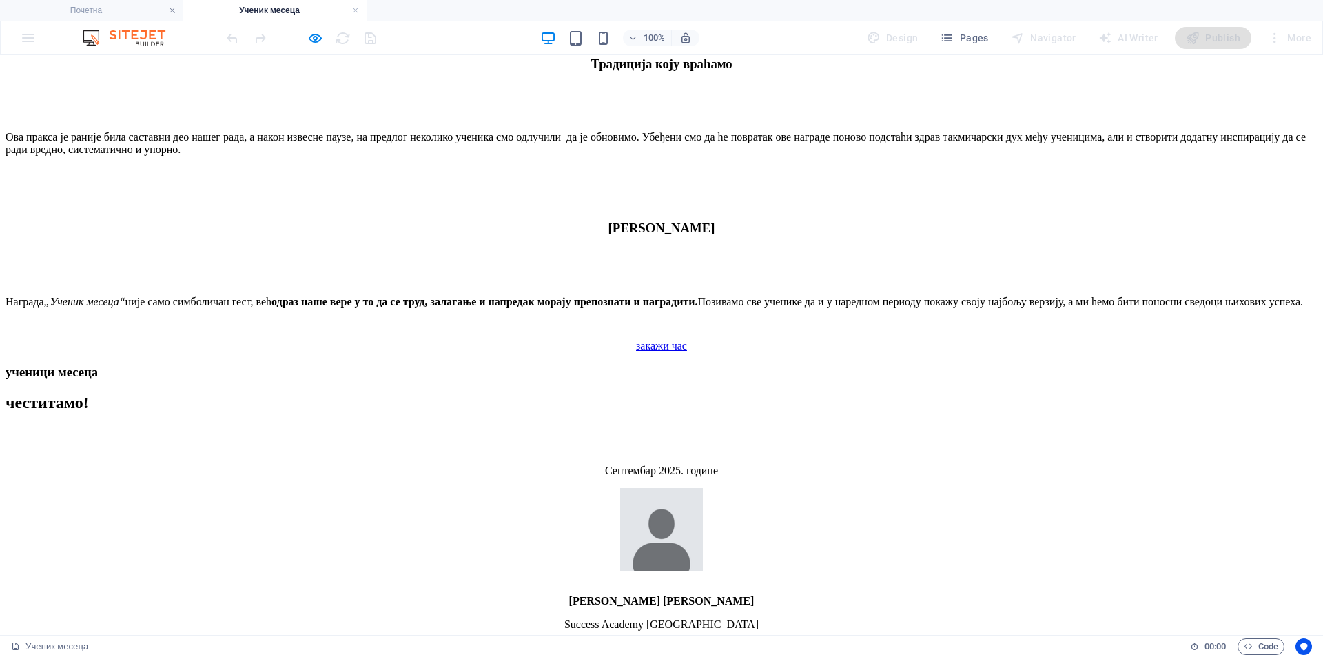
scroll to position [1978, 0]
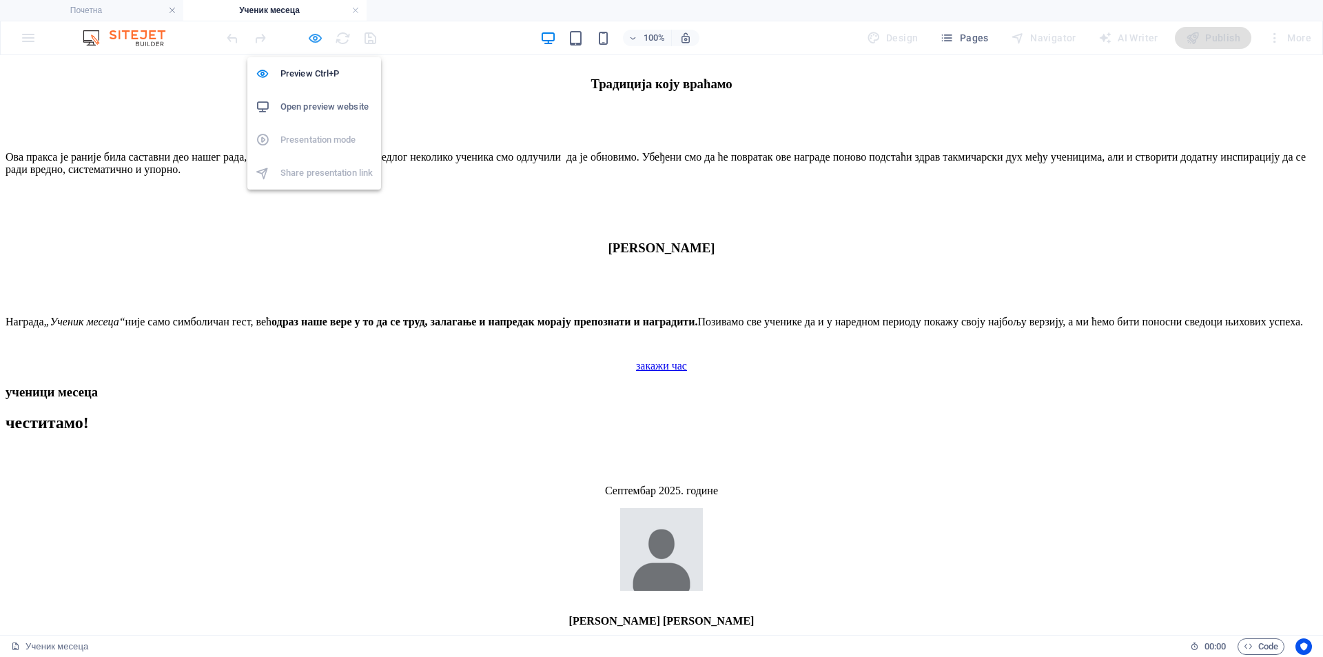
click at [316, 44] on icon "button" at bounding box center [315, 38] width 16 height 16
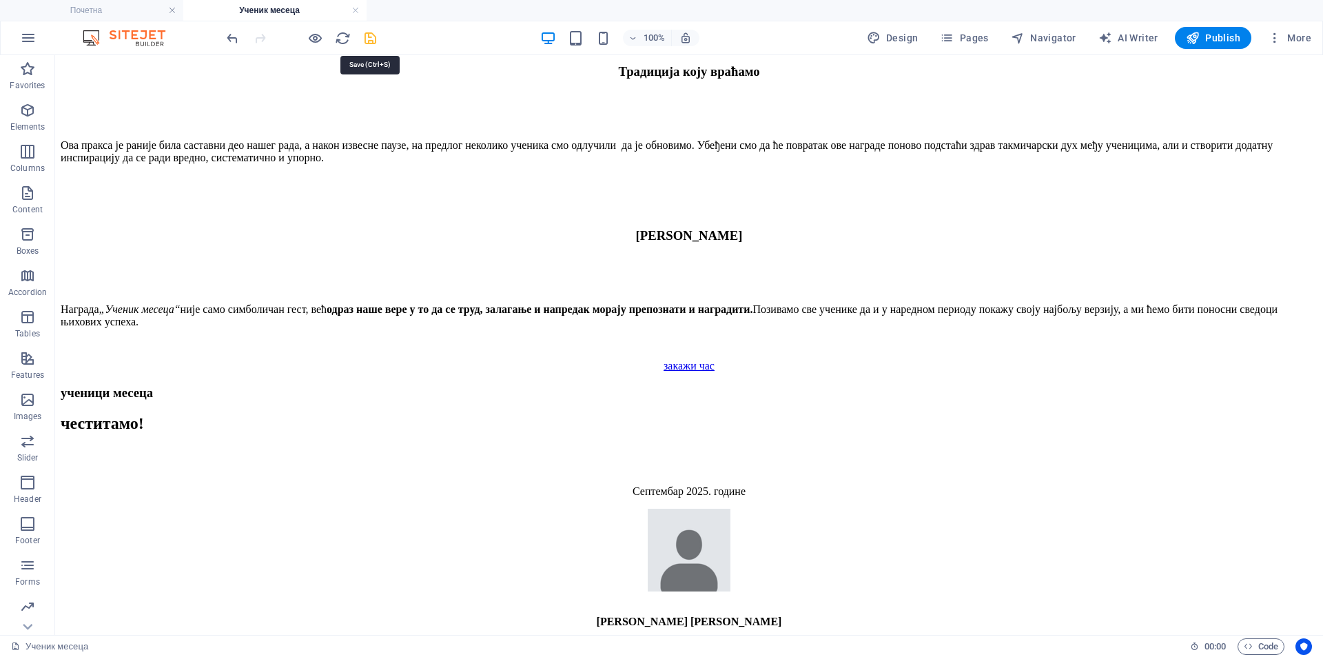
click at [368, 39] on icon "save" at bounding box center [370, 38] width 16 height 16
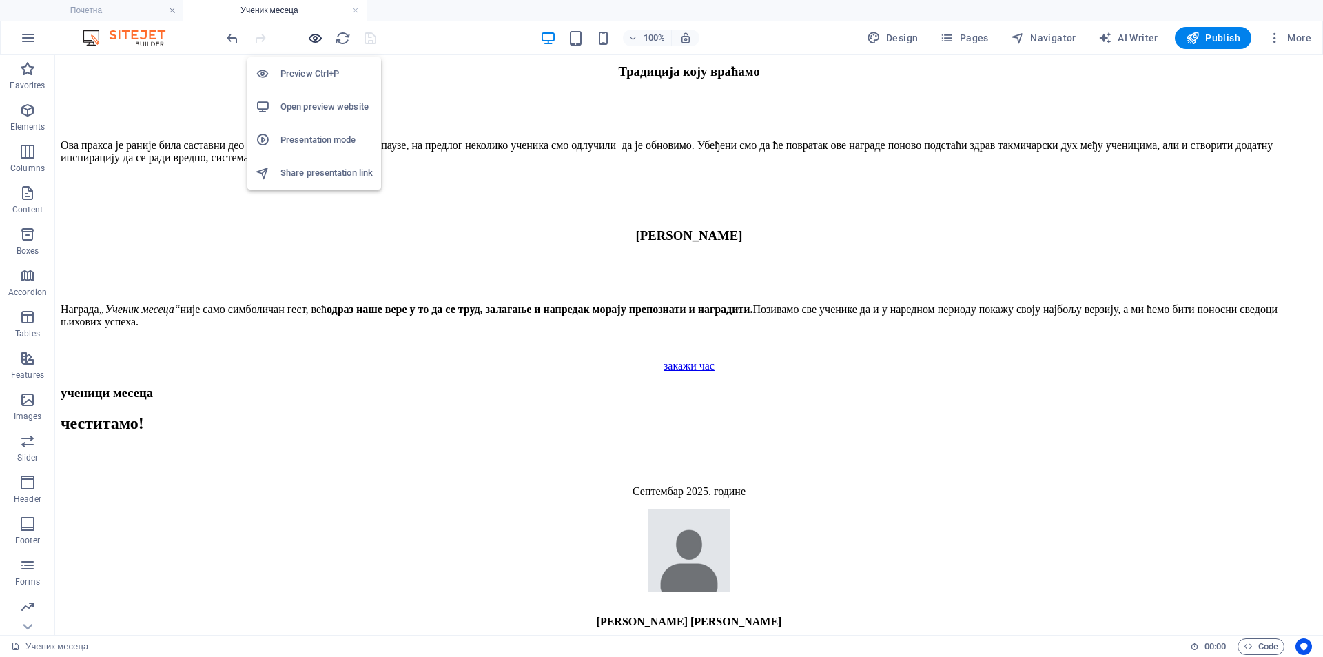
click at [318, 36] on icon "button" at bounding box center [315, 38] width 16 height 16
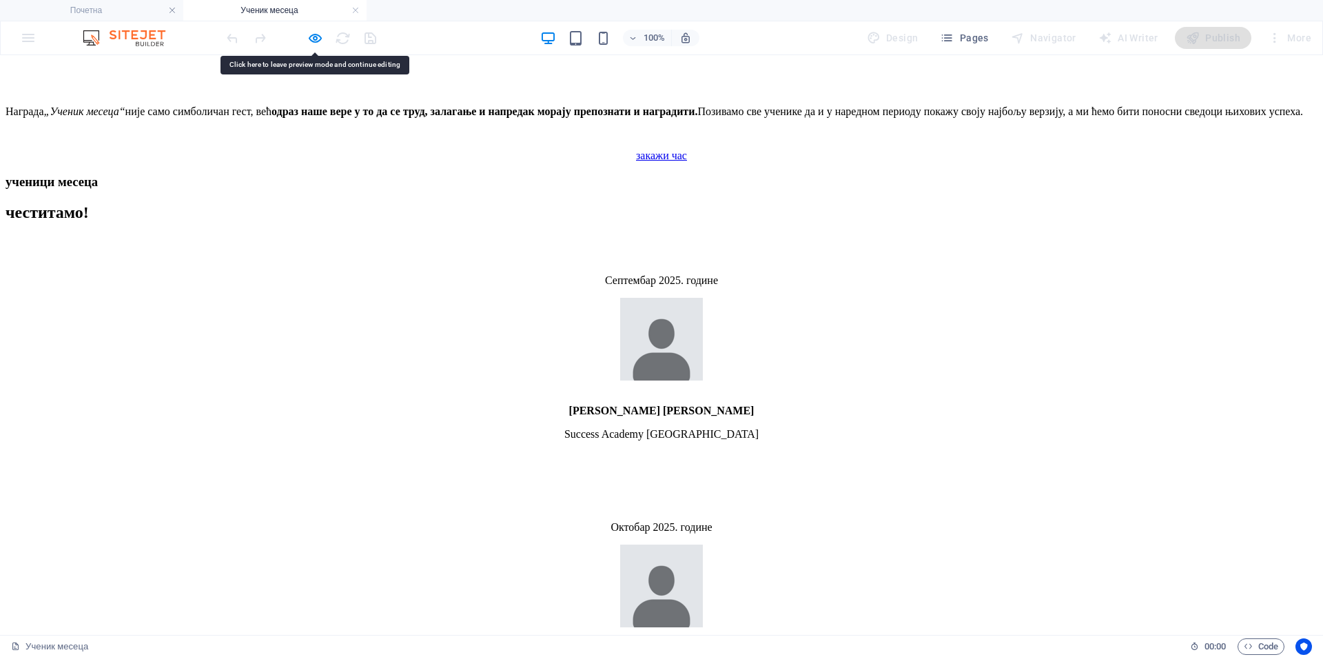
scroll to position [2093, 0]
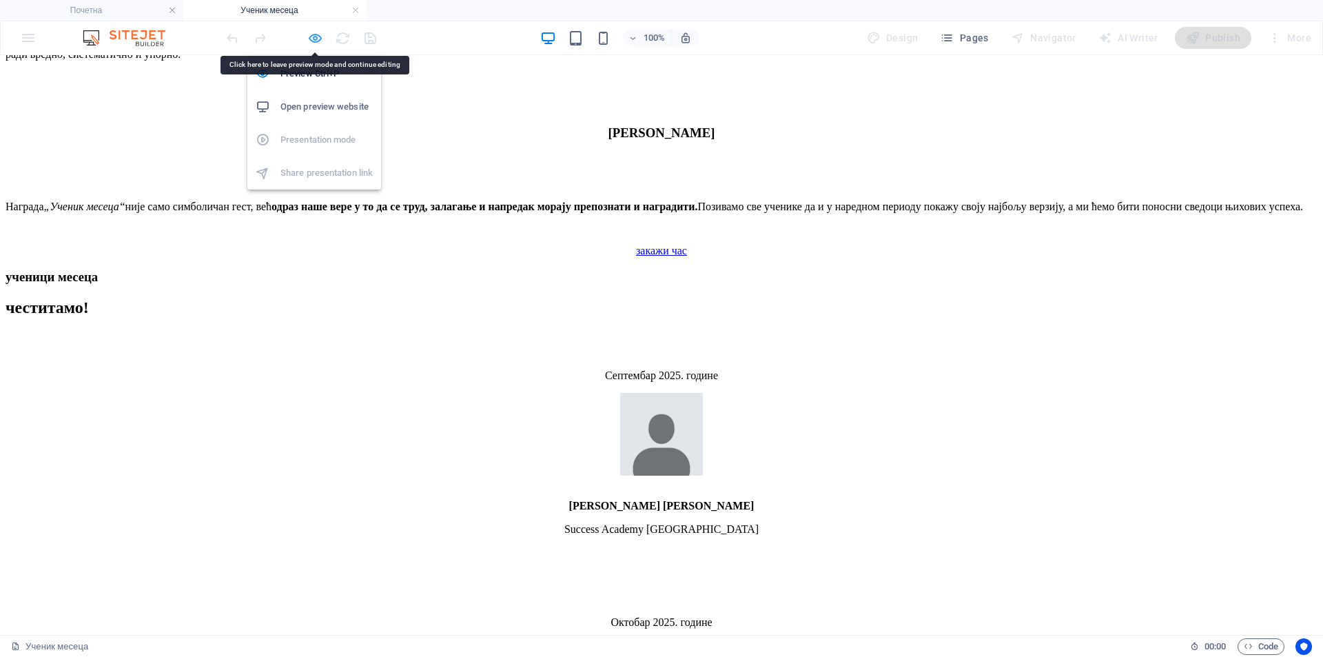
click at [318, 39] on icon "button" at bounding box center [315, 38] width 16 height 16
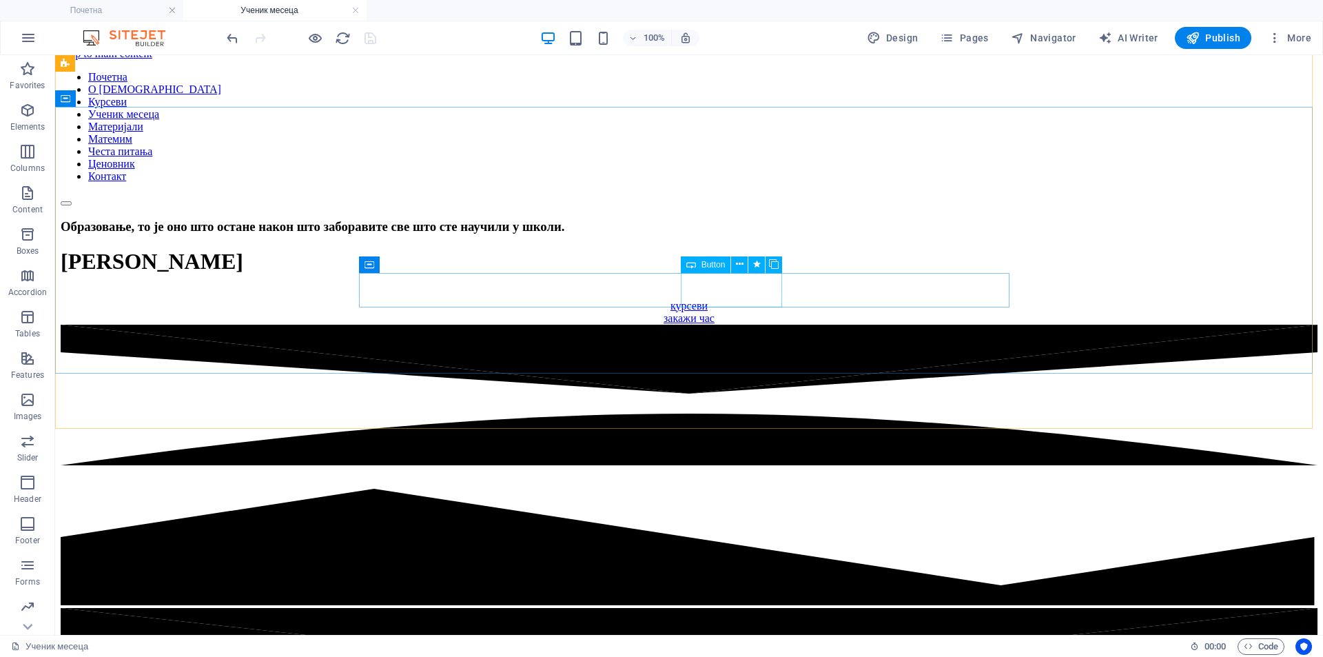
scroll to position [0, 0]
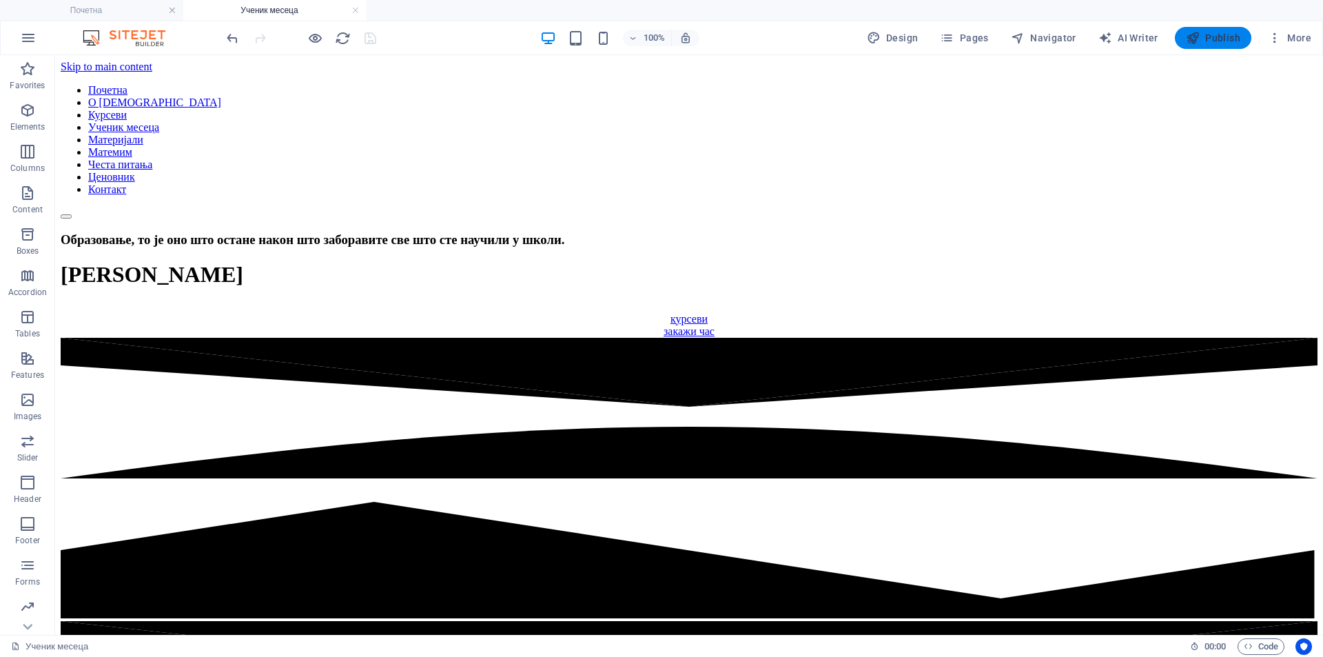
click at [1204, 43] on span "Publish" at bounding box center [1213, 38] width 54 height 14
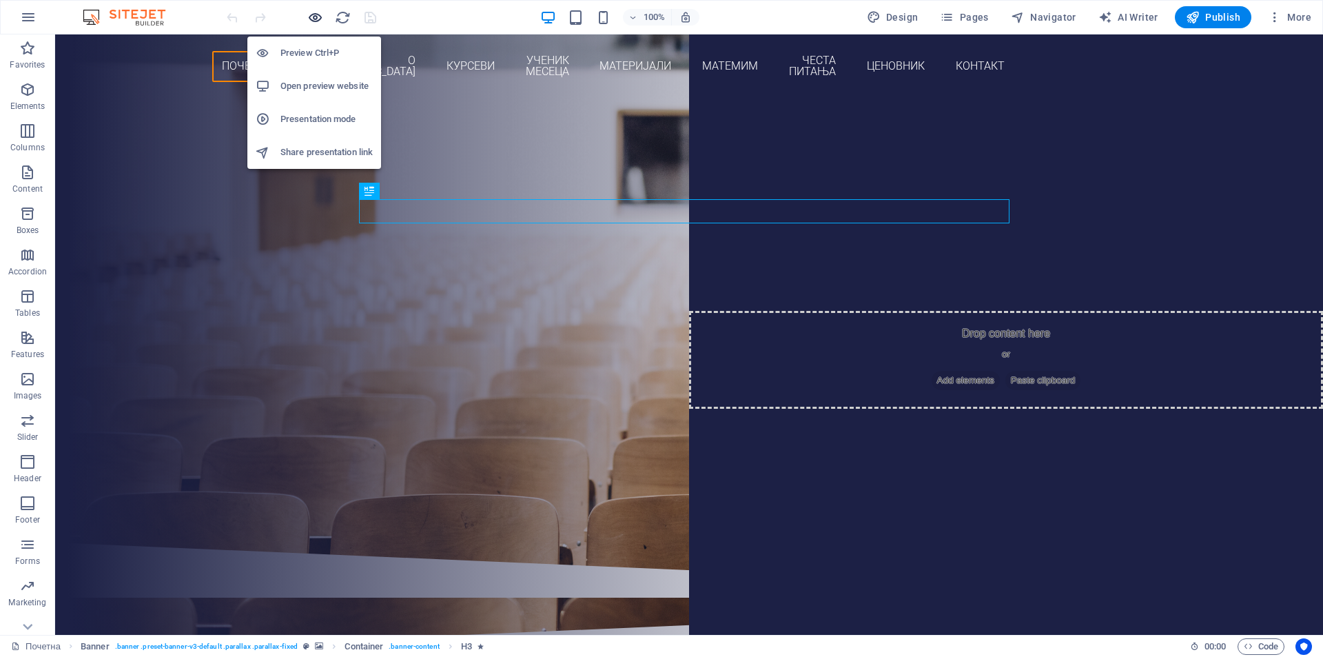
click at [314, 14] on icon "button" at bounding box center [315, 18] width 16 height 16
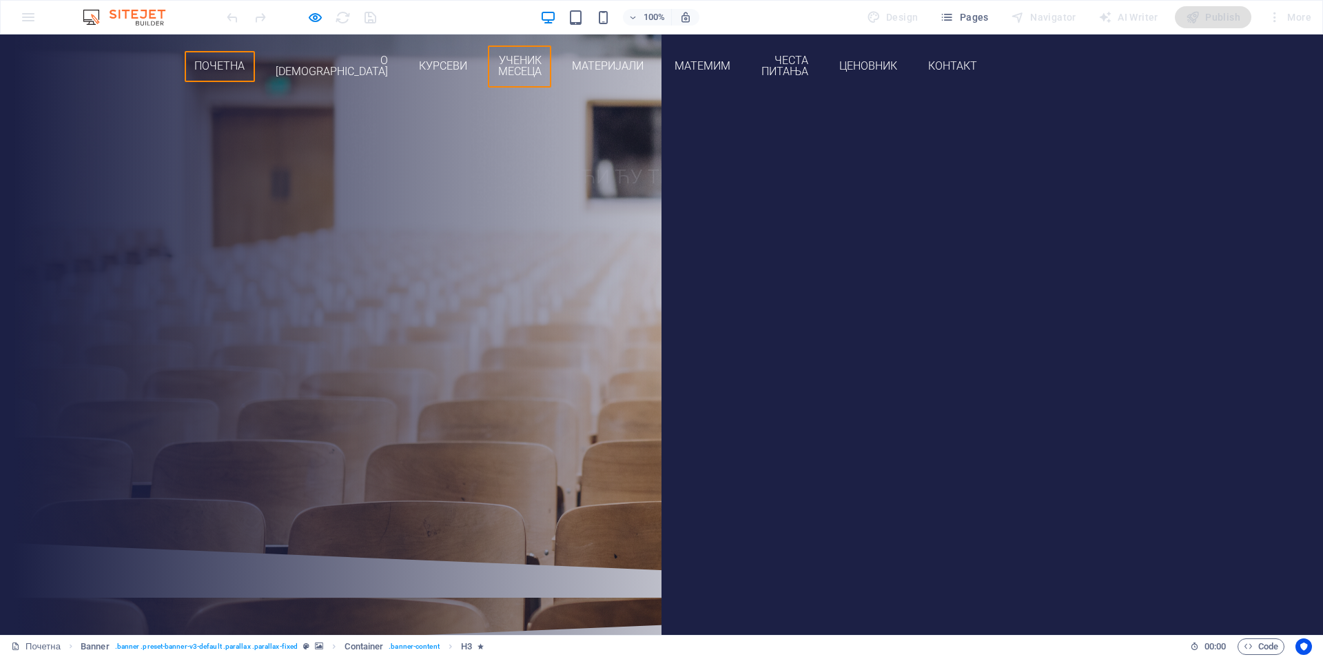
click at [551, 64] on link "Ученик месеца" at bounding box center [519, 66] width 63 height 42
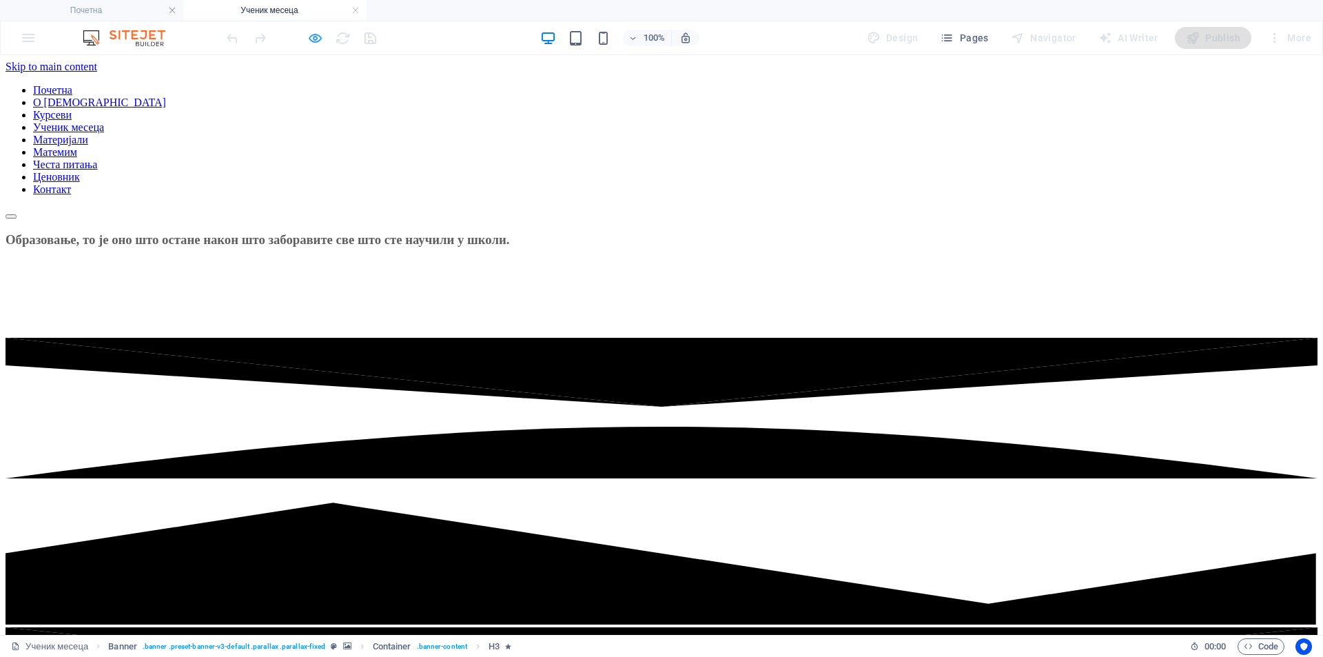
click at [308, 42] on icon "button" at bounding box center [315, 38] width 16 height 16
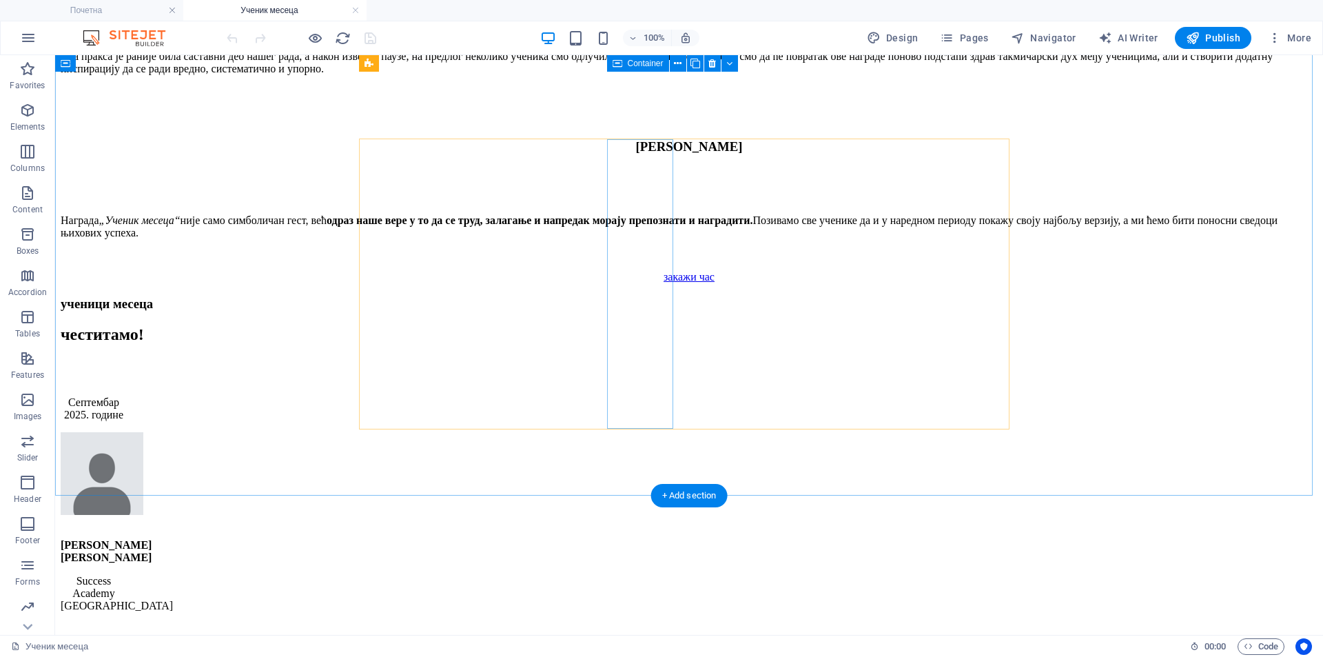
scroll to position [1975, 0]
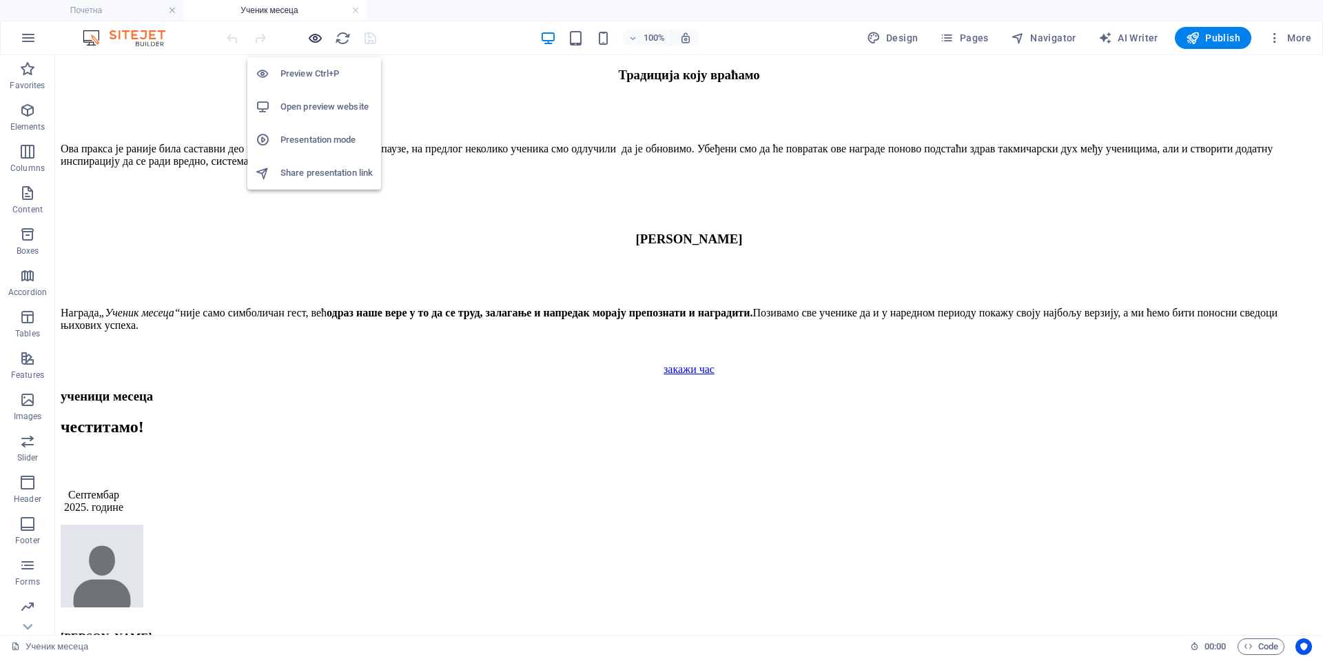
click at [318, 37] on icon "button" at bounding box center [315, 38] width 16 height 16
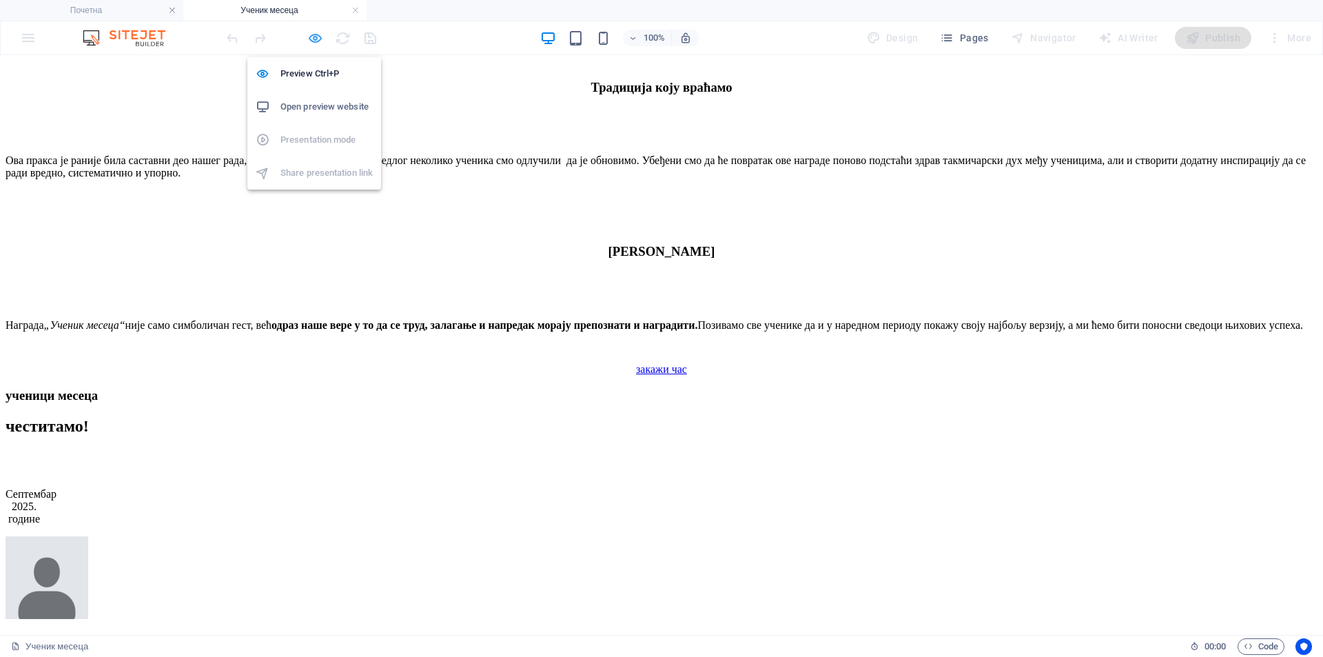
click at [320, 41] on icon "button" at bounding box center [315, 38] width 16 height 16
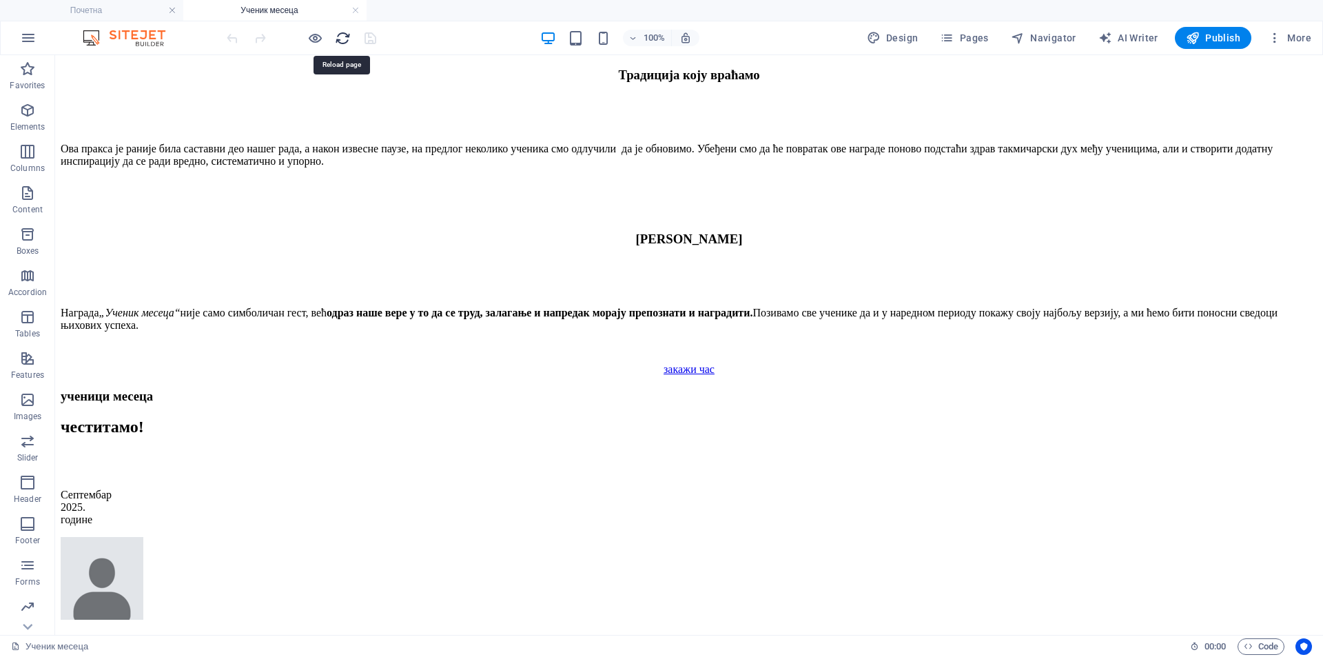
click at [342, 41] on icon "reload" at bounding box center [343, 38] width 16 height 16
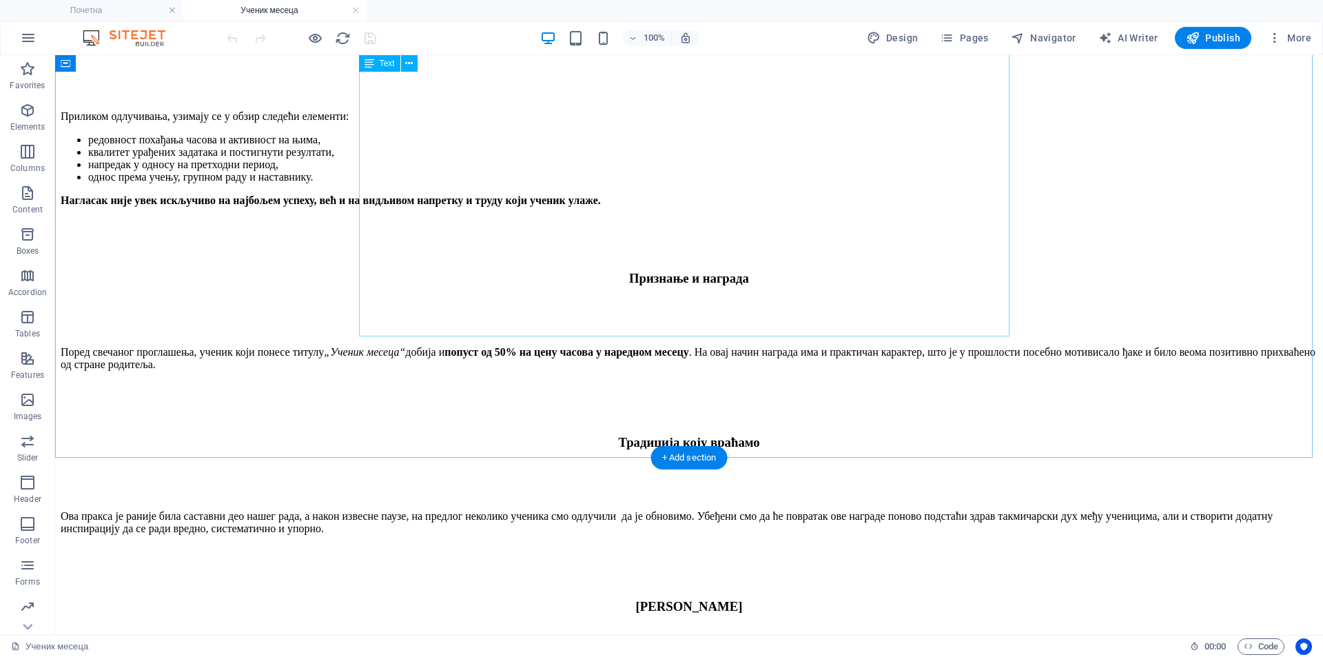
scroll to position [2182, 0]
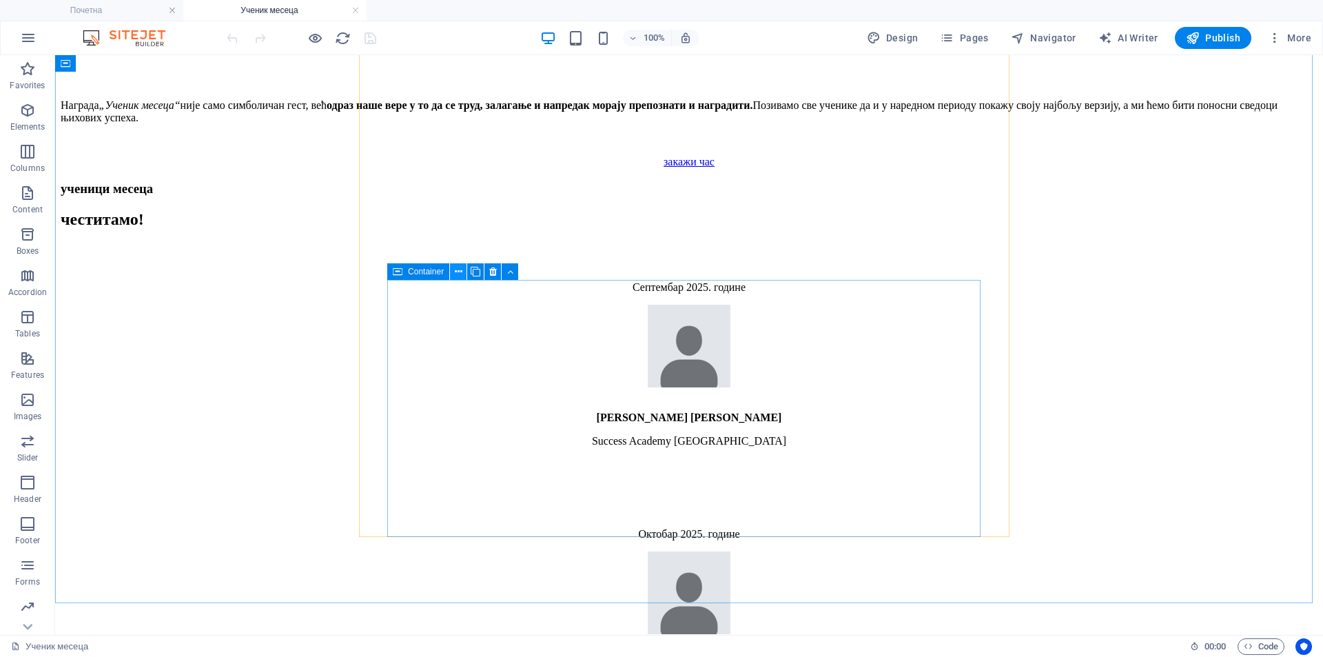
click at [455, 275] on icon at bounding box center [459, 272] width 8 height 14
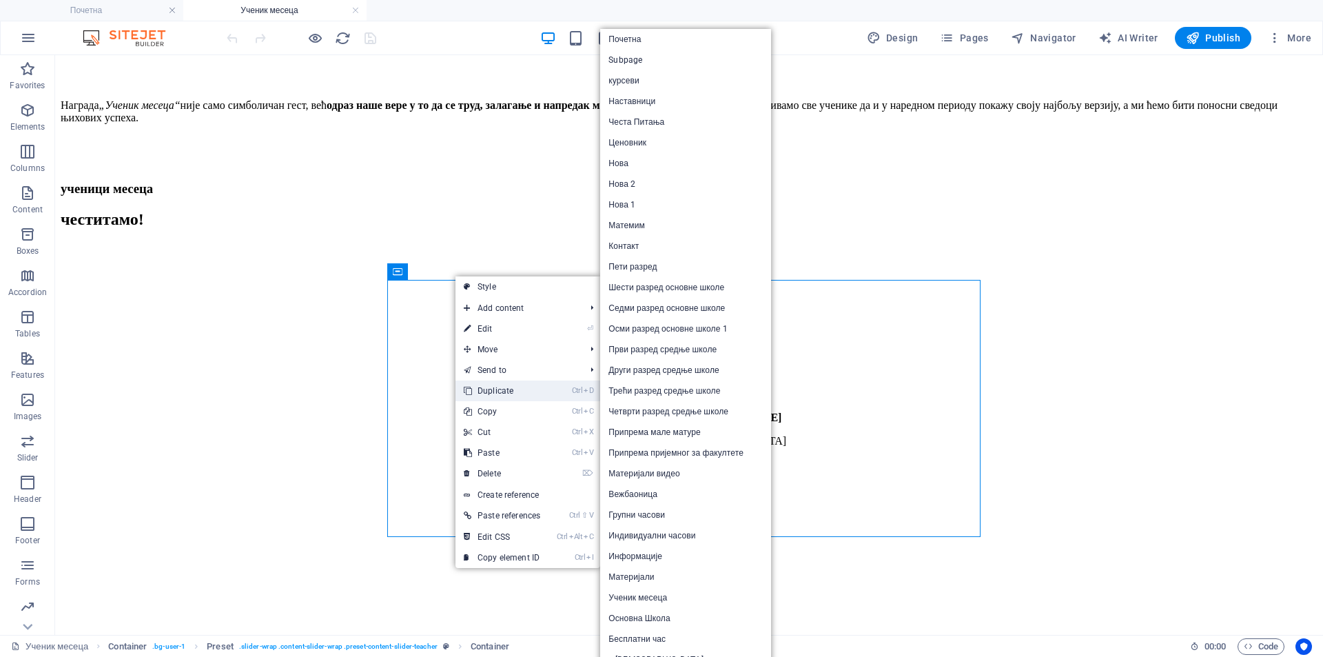
click at [506, 388] on link "Ctrl D Duplicate" at bounding box center [501, 390] width 93 height 21
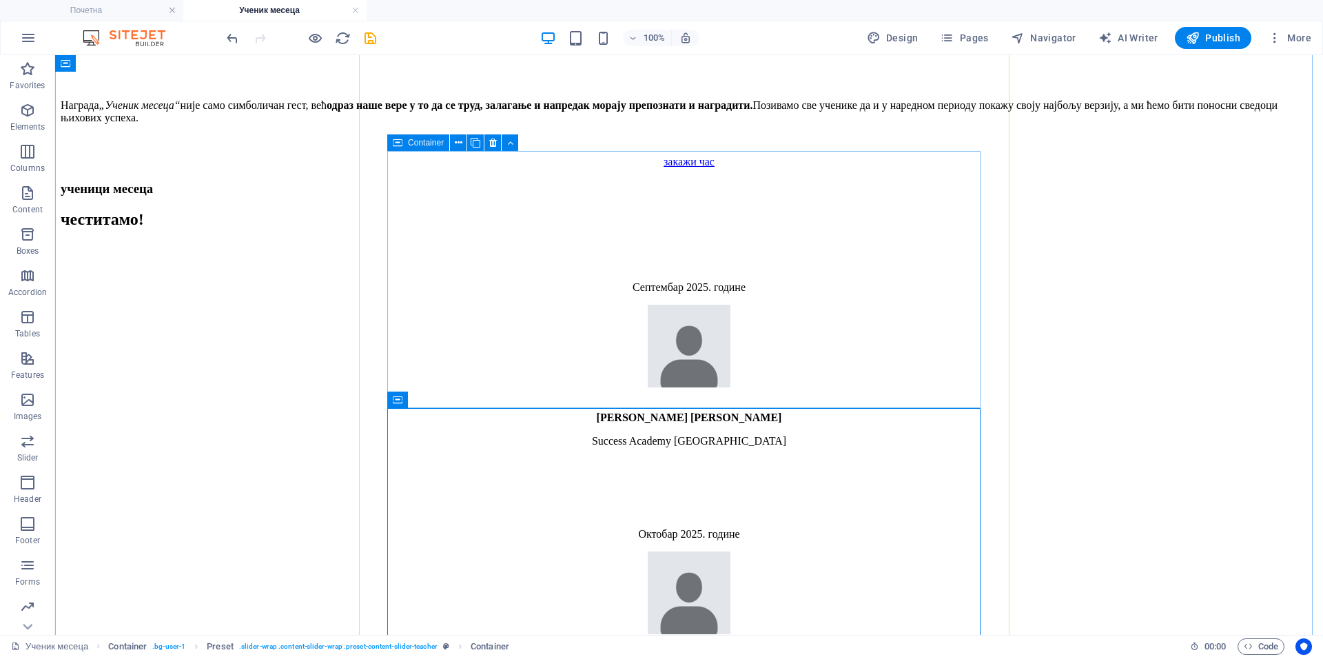
scroll to position [2311, 0]
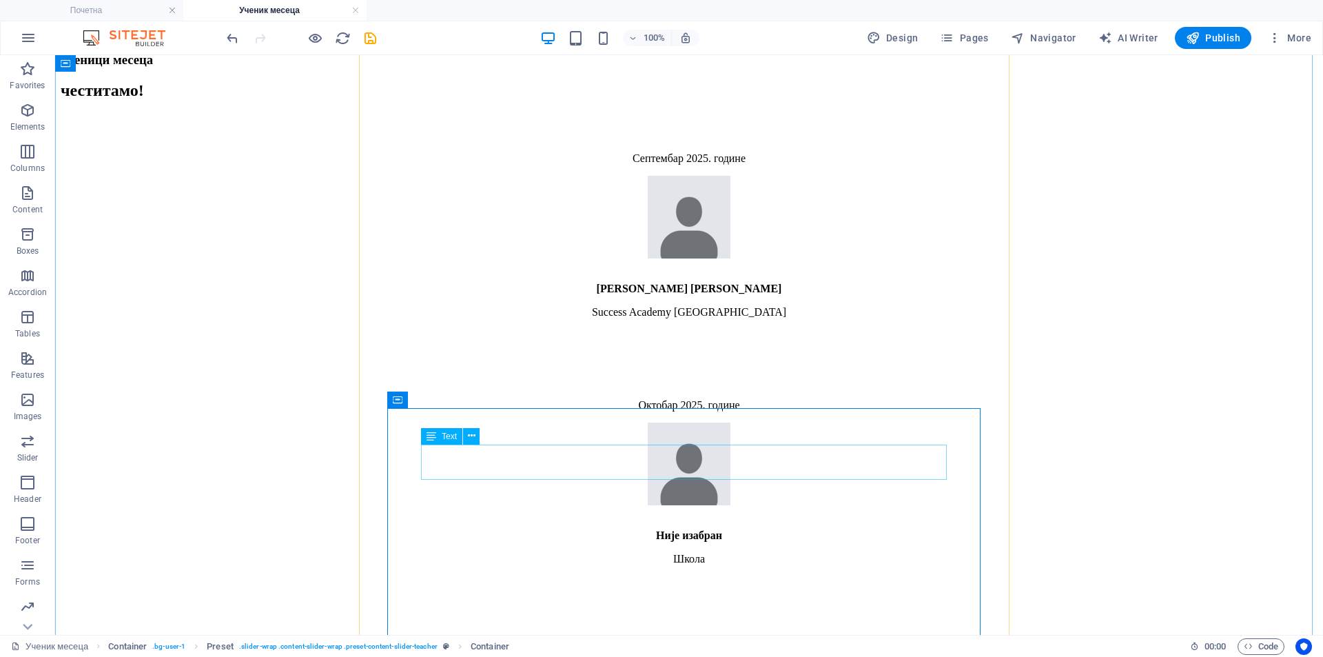
click at [657, 646] on div "Октобар 2025. године" at bounding box center [689, 652] width 1257 height 12
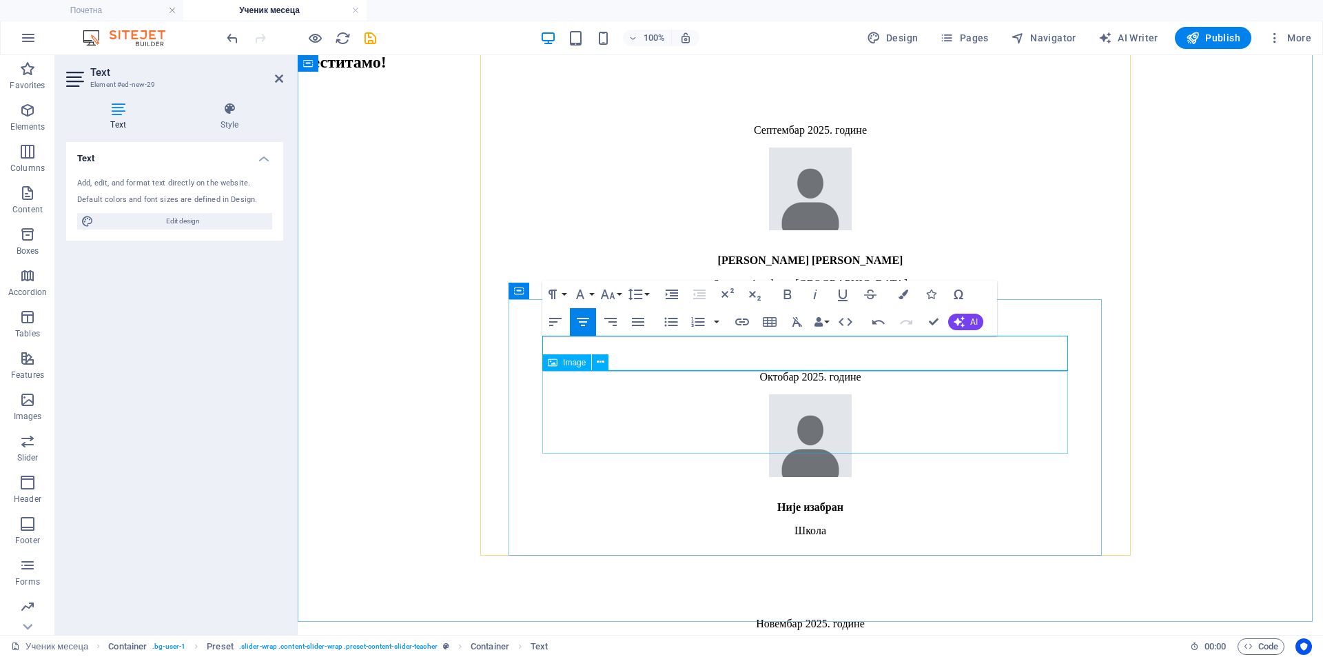
scroll to position [2426, 0]
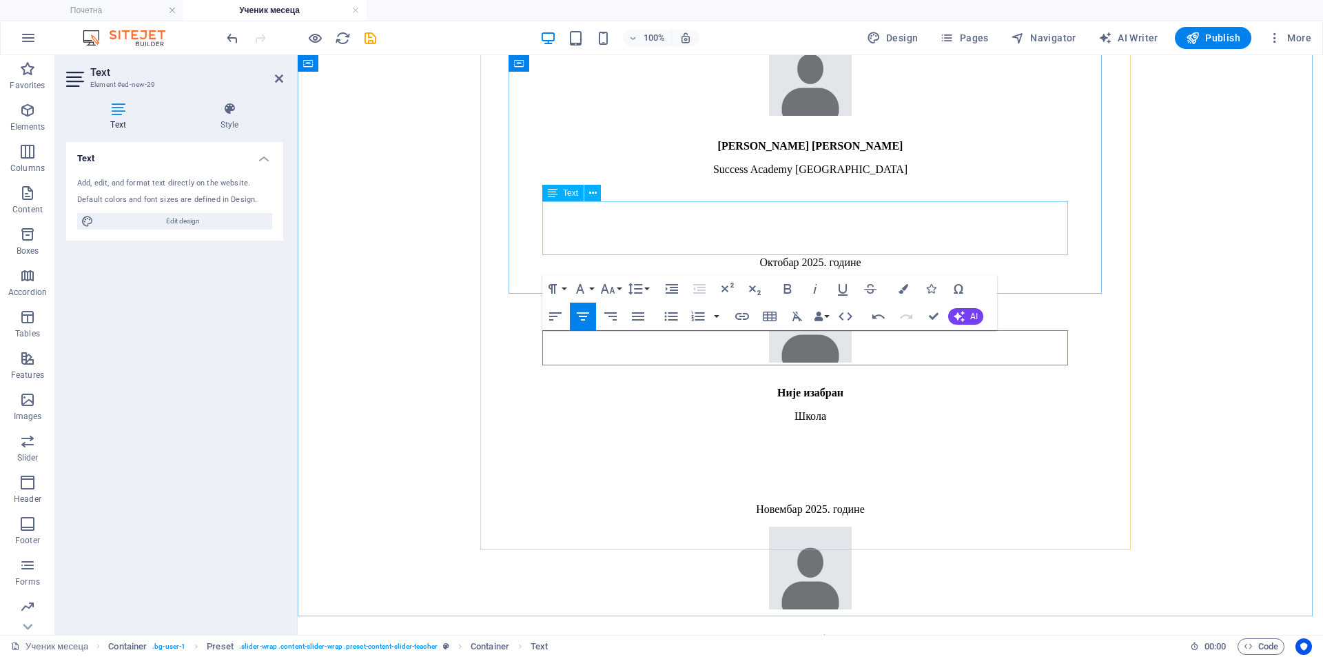
click at [812, 387] on div "Није изабран Школа" at bounding box center [810, 405] width 1014 height 36
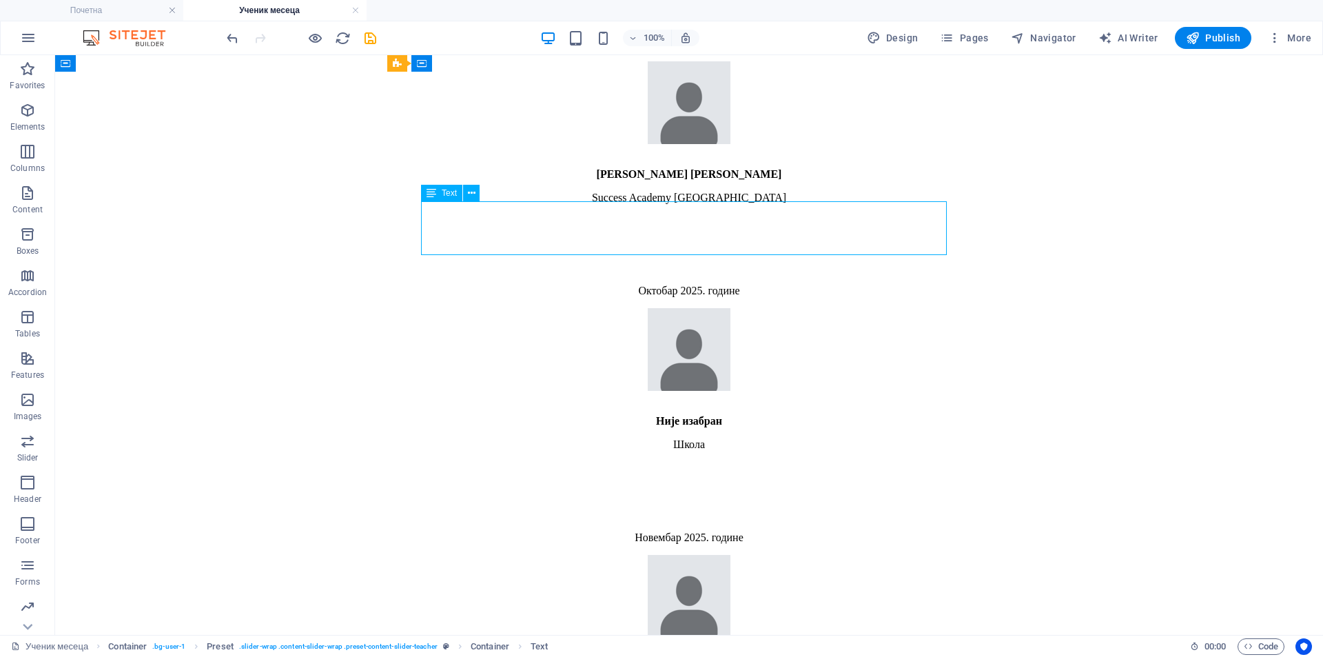
click at [812, 415] on div "Није изабран Школа" at bounding box center [689, 433] width 1257 height 36
click at [694, 415] on div "Није изабран Школа" at bounding box center [689, 433] width 1257 height 36
click at [684, 415] on div "Није изабран Школа" at bounding box center [689, 433] width 1257 height 36
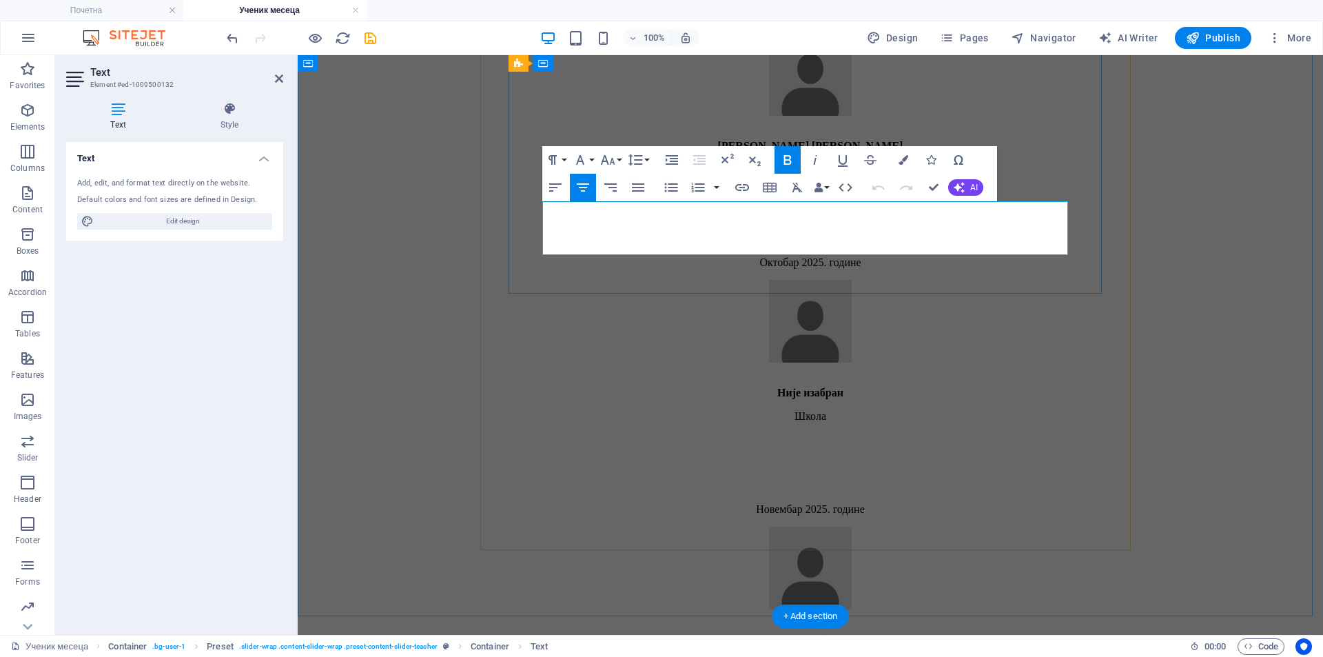
click at [826, 410] on p "Школа" at bounding box center [810, 416] width 1014 height 12
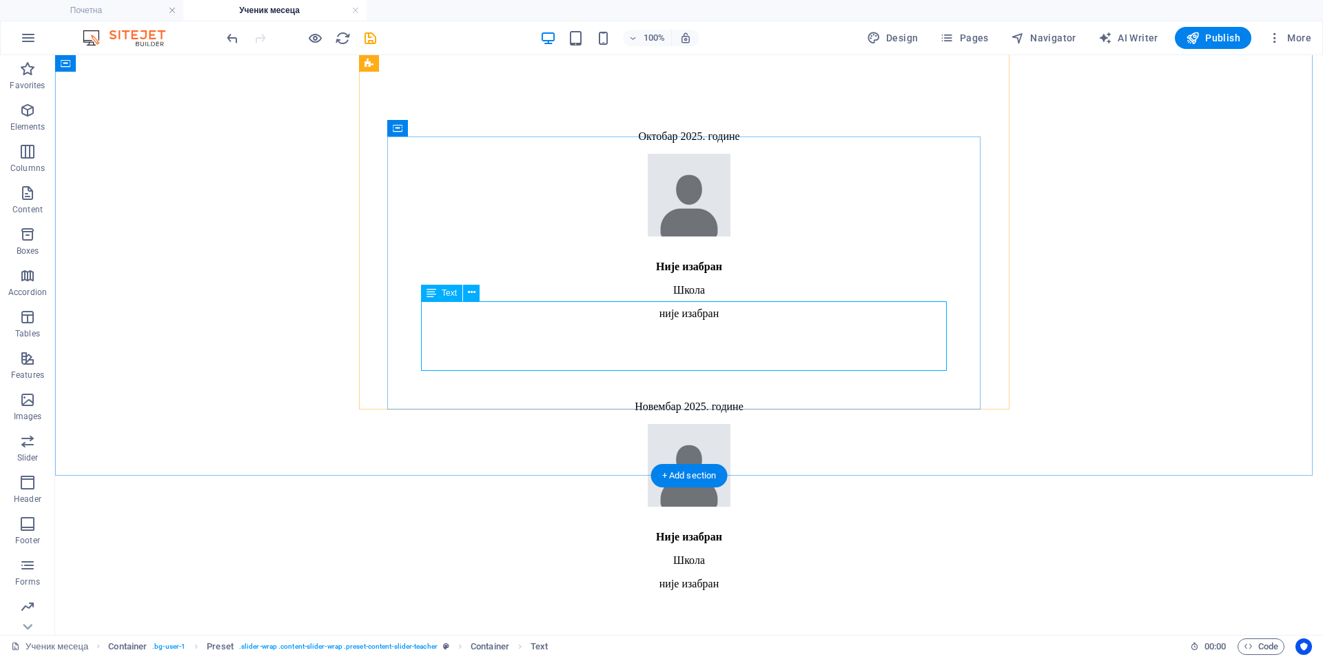
scroll to position [2541, 0]
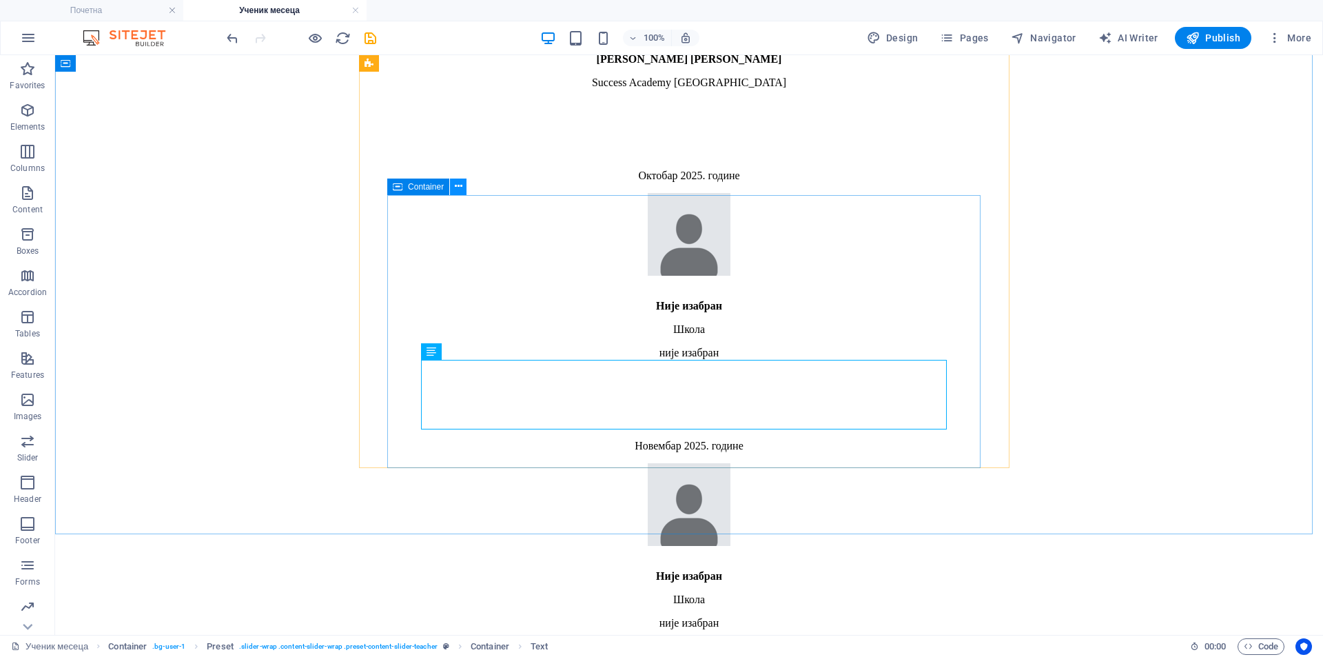
click at [459, 187] on icon at bounding box center [459, 186] width 8 height 14
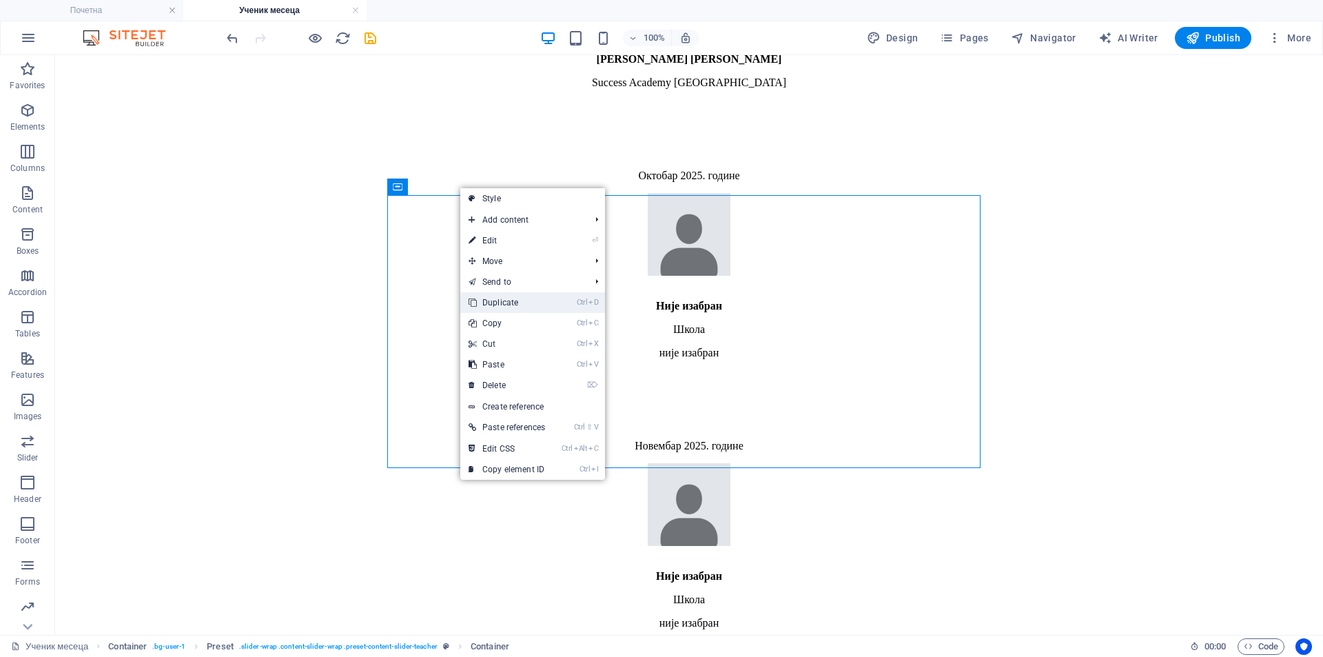
click at [515, 301] on link "Ctrl D Duplicate" at bounding box center [506, 302] width 93 height 21
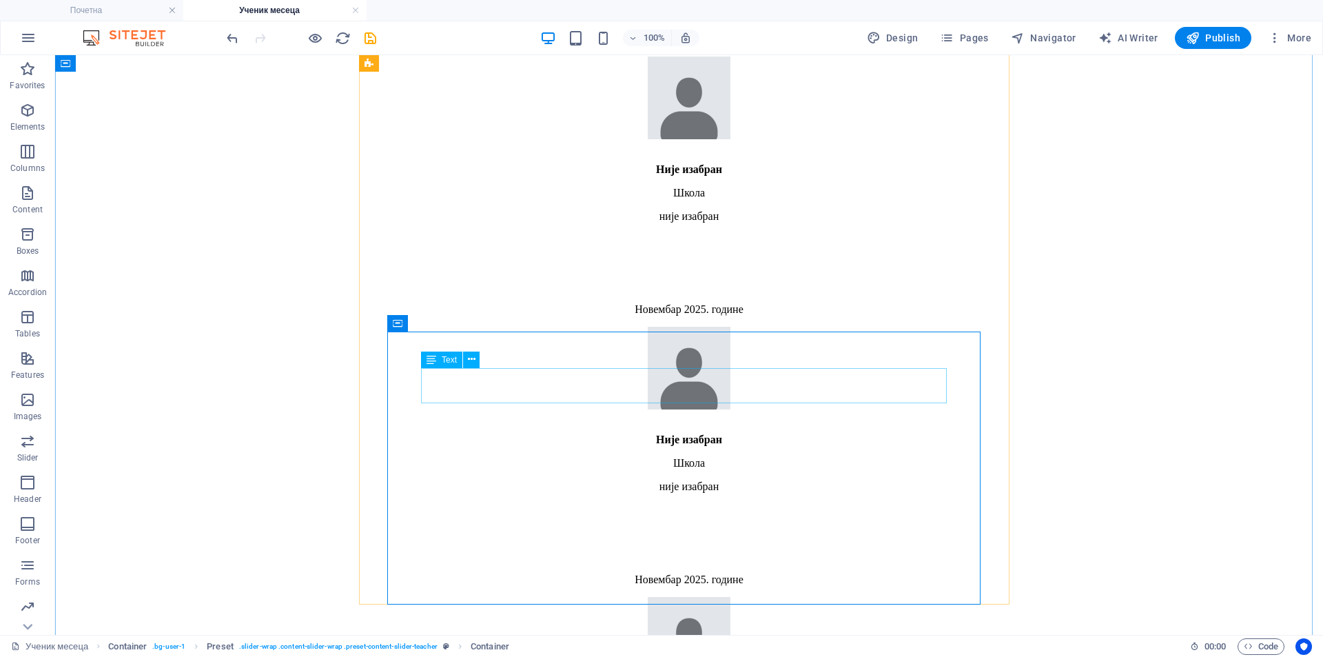
click at [670, 573] on div "Новембар 2025. године" at bounding box center [689, 579] width 1257 height 12
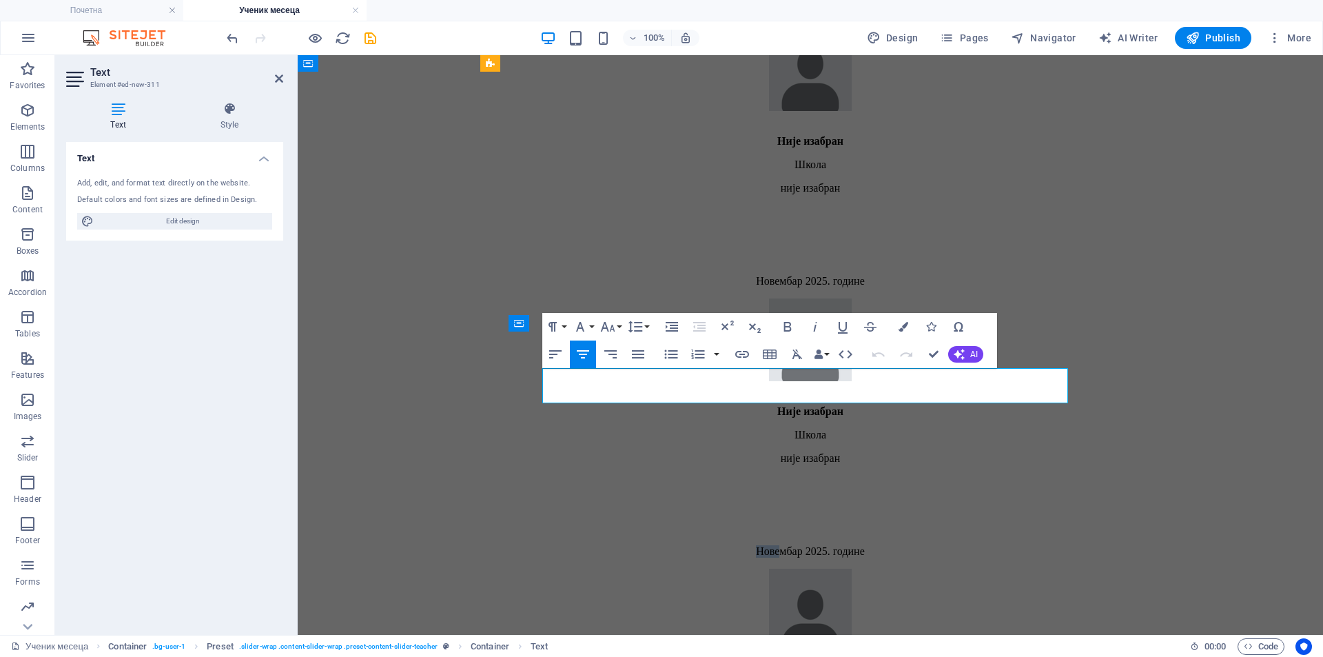
drag, startPoint x: 742, startPoint y: 377, endPoint x: 771, endPoint y: 376, distance: 28.9
click at [771, 545] on p "Новембар 2025. године" at bounding box center [810, 551] width 1014 height 12
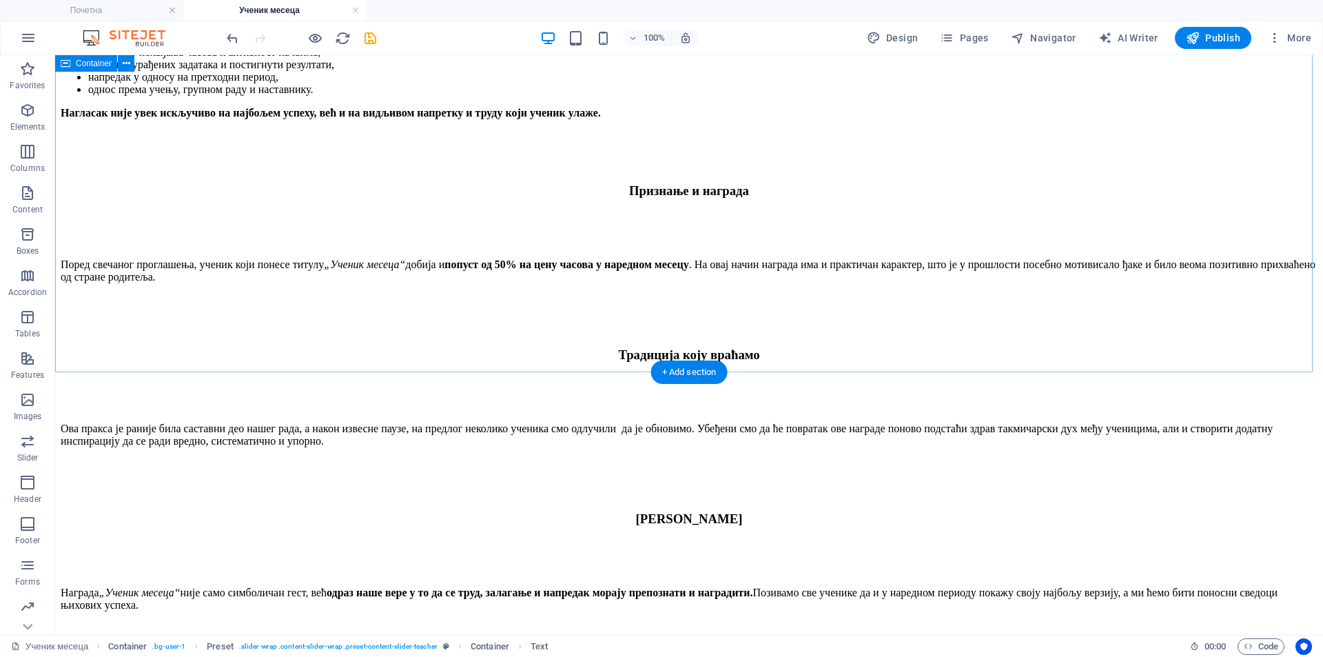
scroll to position [1528, 0]
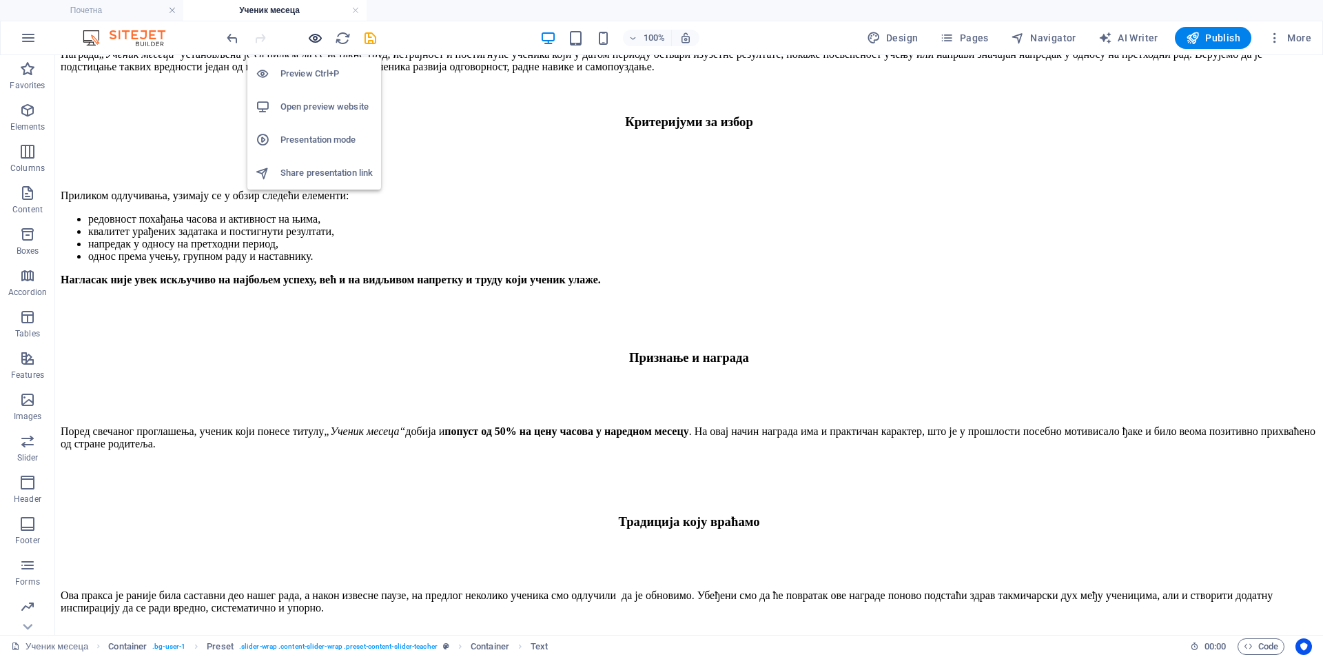
click at [318, 38] on icon "button" at bounding box center [315, 38] width 16 height 16
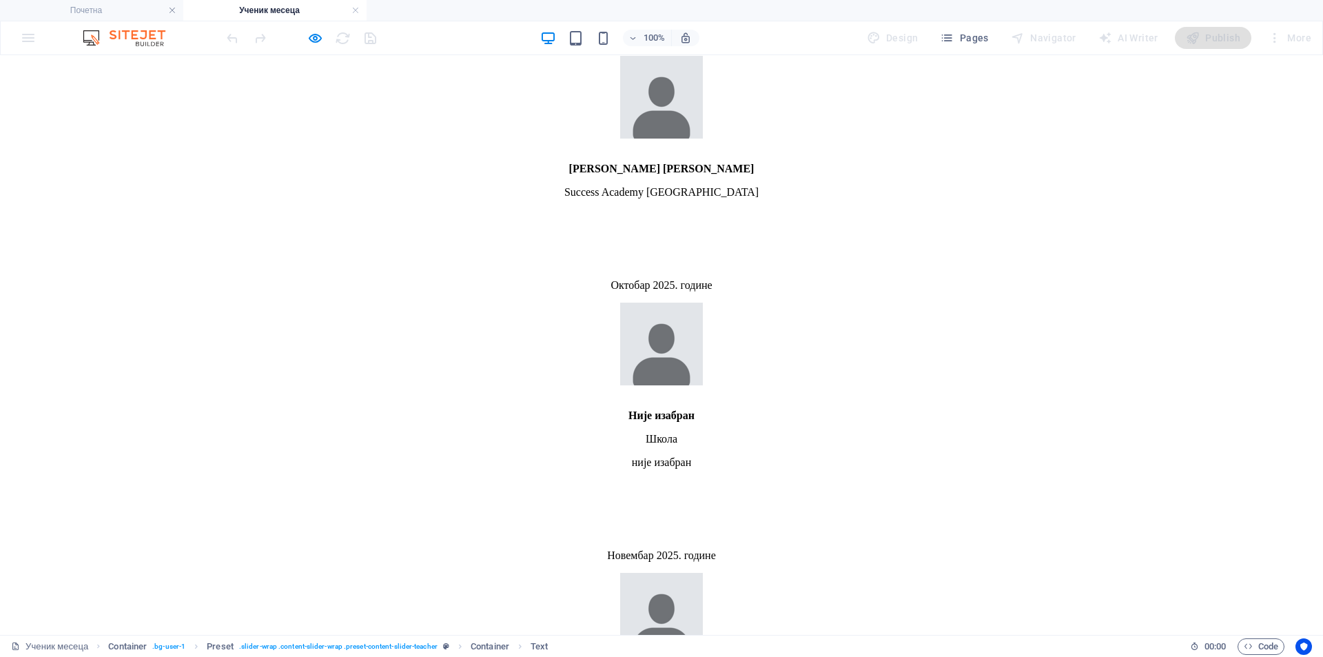
scroll to position [2295, 0]
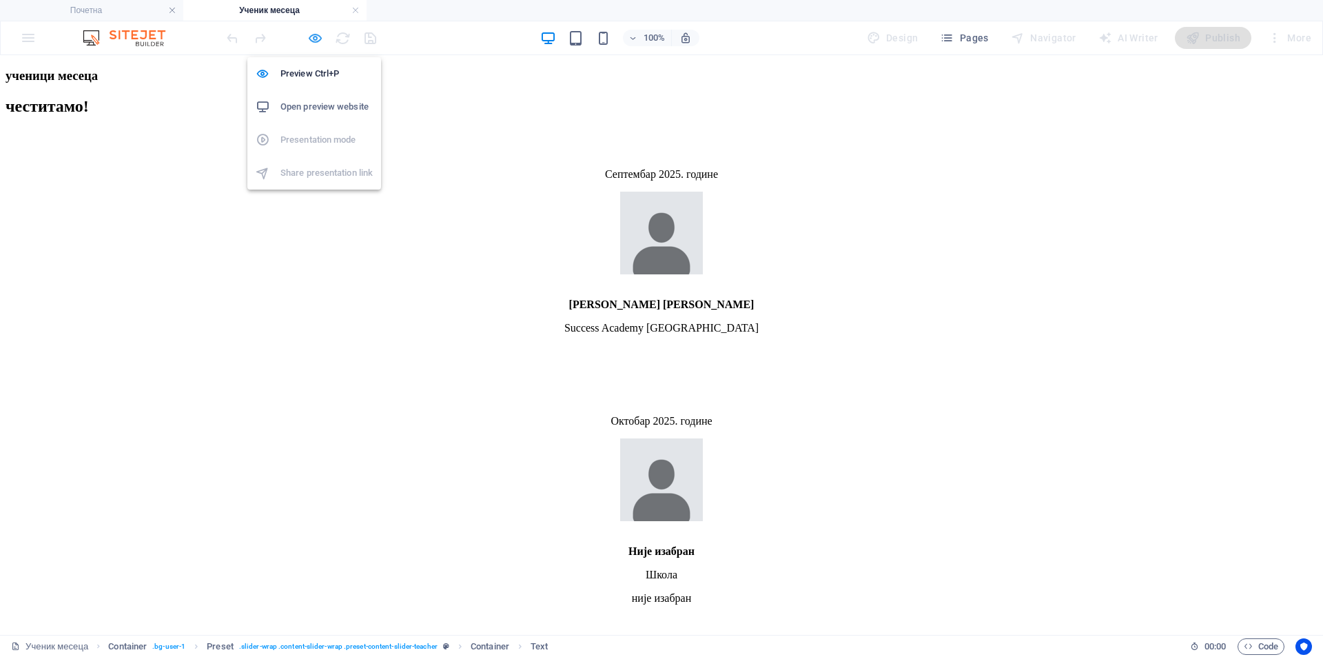
click at [316, 34] on icon "button" at bounding box center [315, 38] width 16 height 16
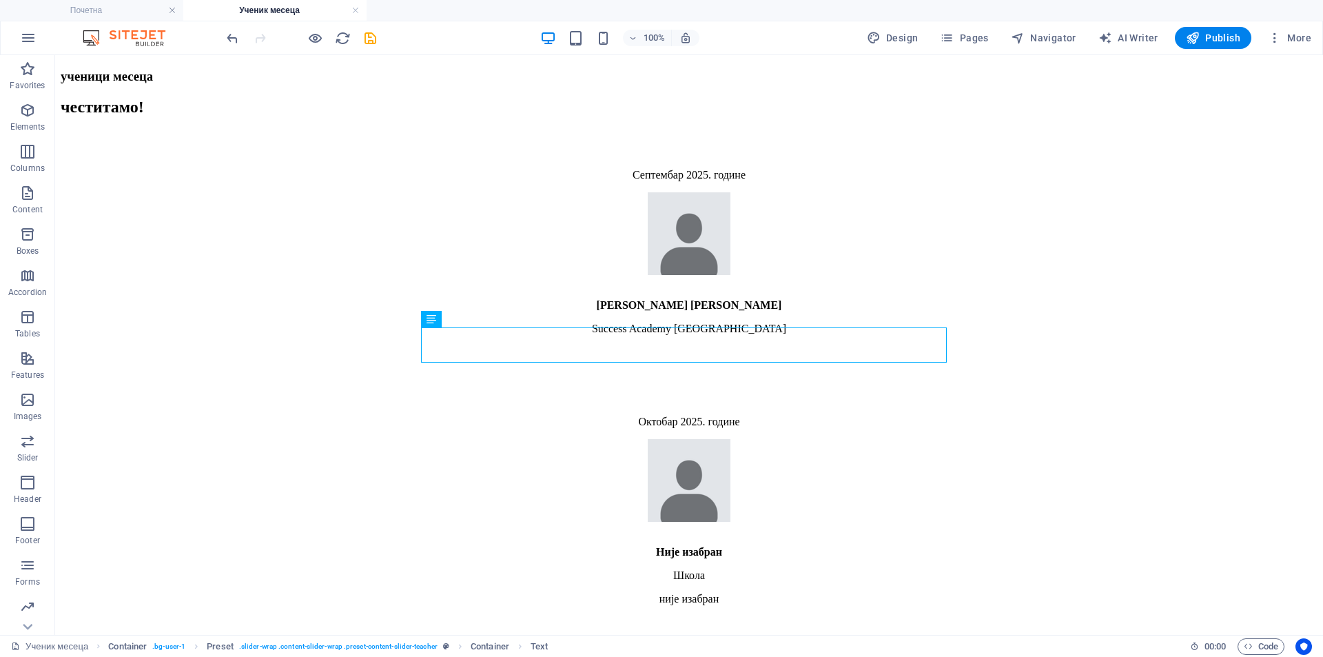
scroll to position [2718, 0]
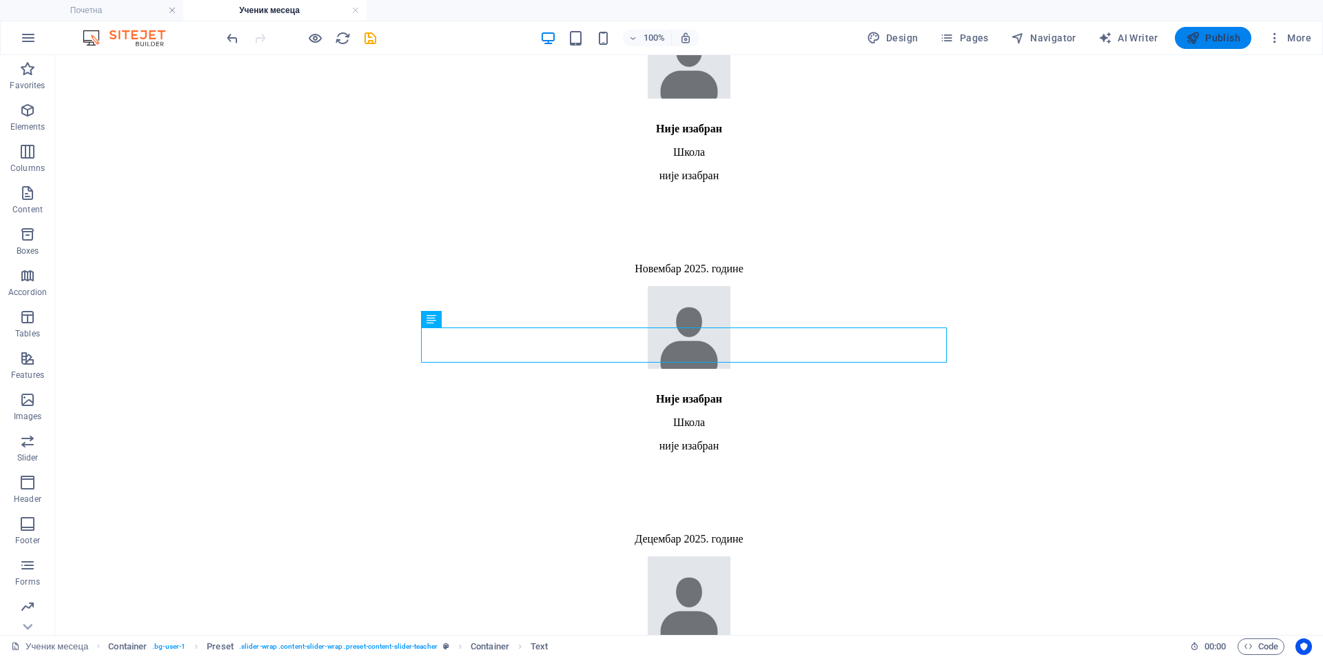
click at [1193, 47] on button "Publish" at bounding box center [1213, 38] width 76 height 22
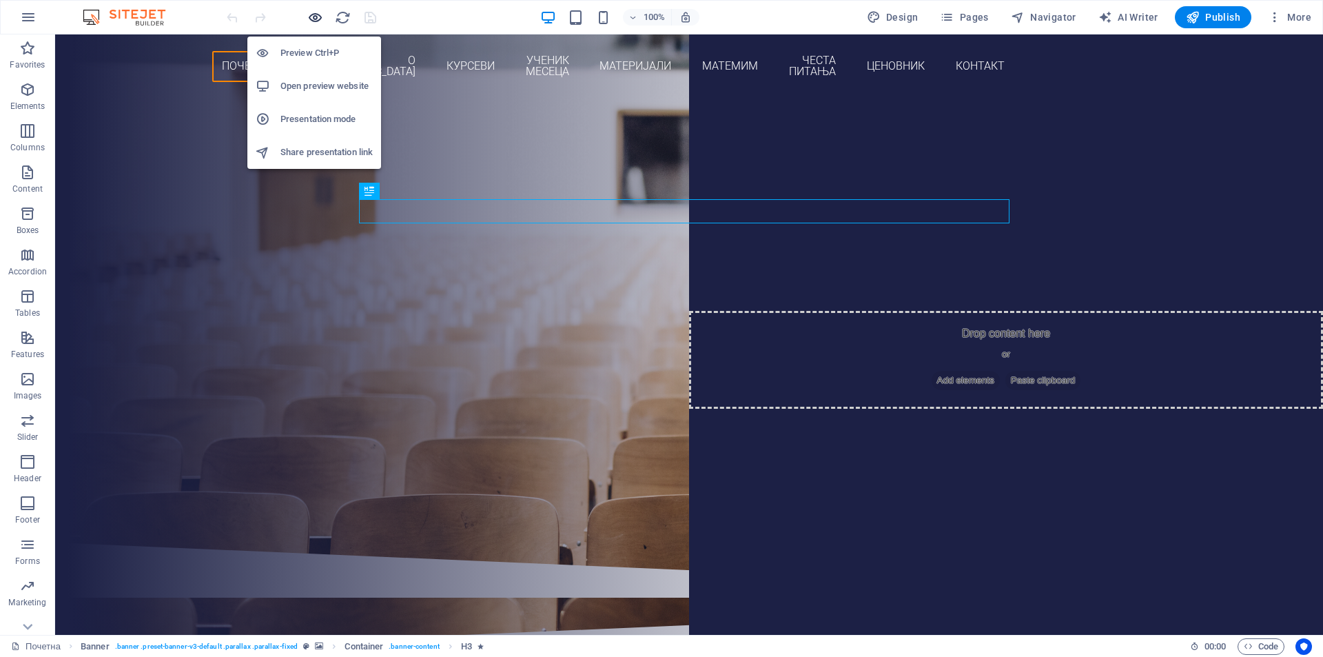
click at [311, 16] on icon "button" at bounding box center [315, 18] width 16 height 16
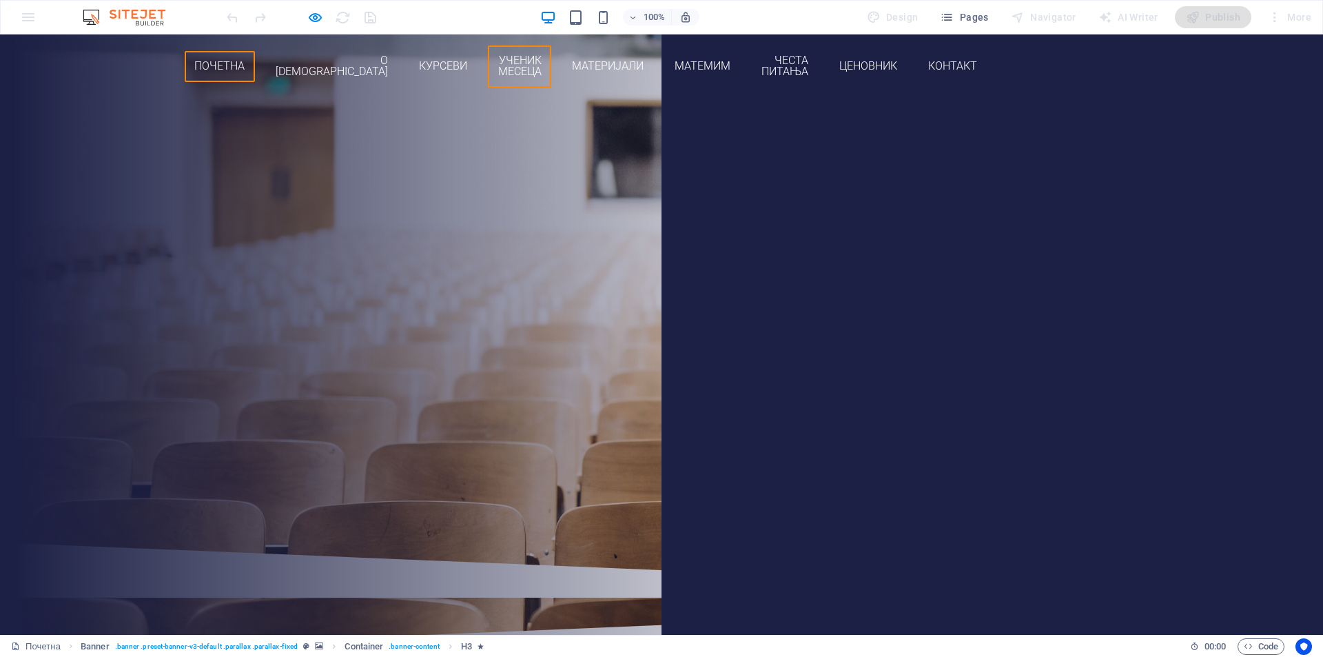
click at [551, 62] on link "Ученик месеца" at bounding box center [519, 66] width 63 height 42
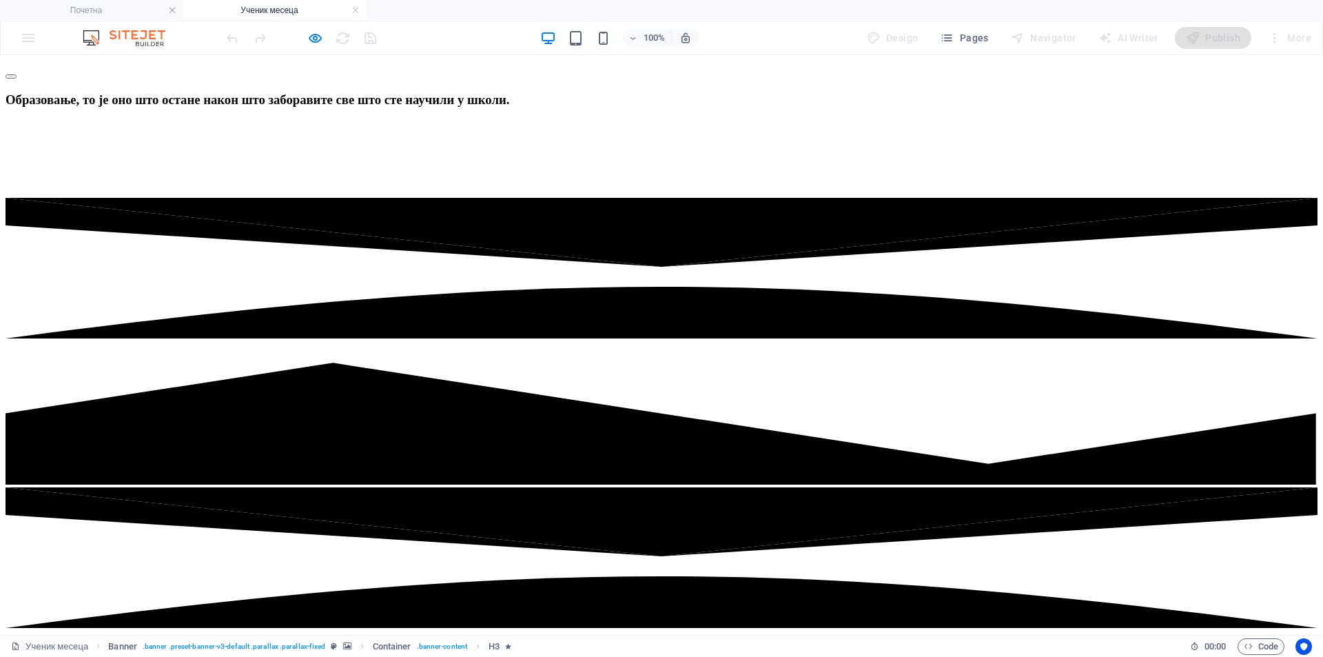
scroll to position [229, 0]
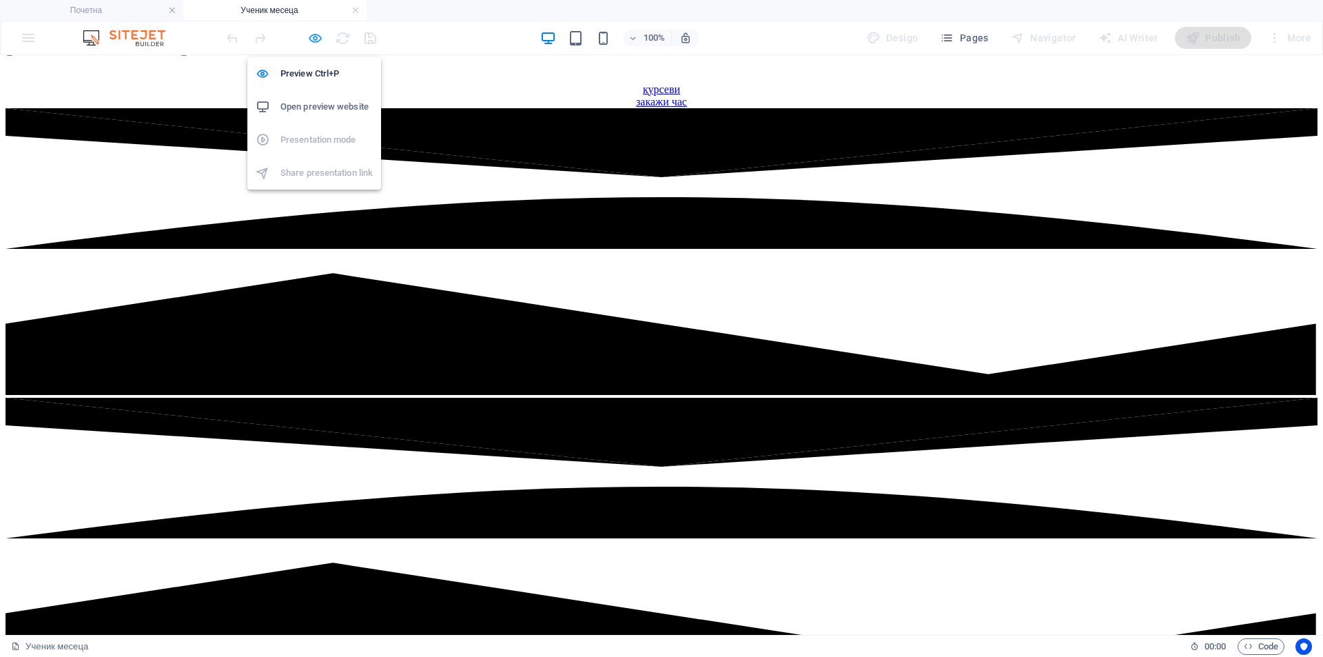
click at [310, 37] on icon "button" at bounding box center [315, 38] width 16 height 16
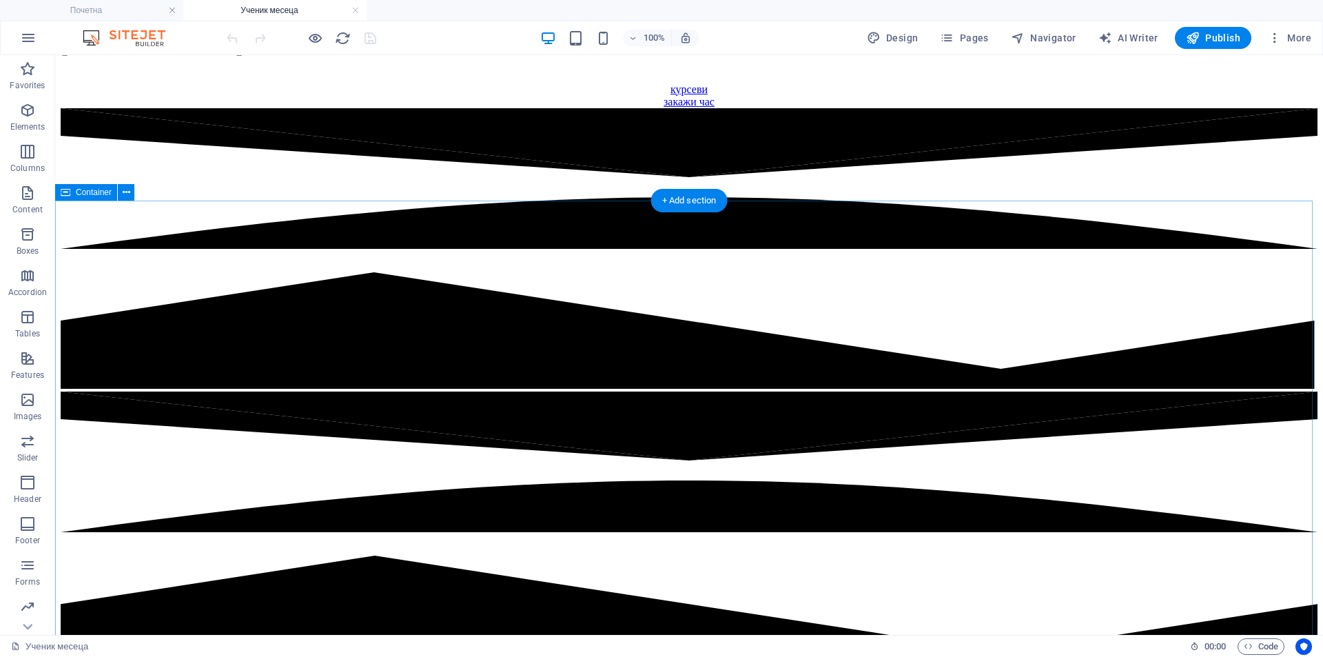
click at [125, 194] on icon at bounding box center [127, 192] width 8 height 14
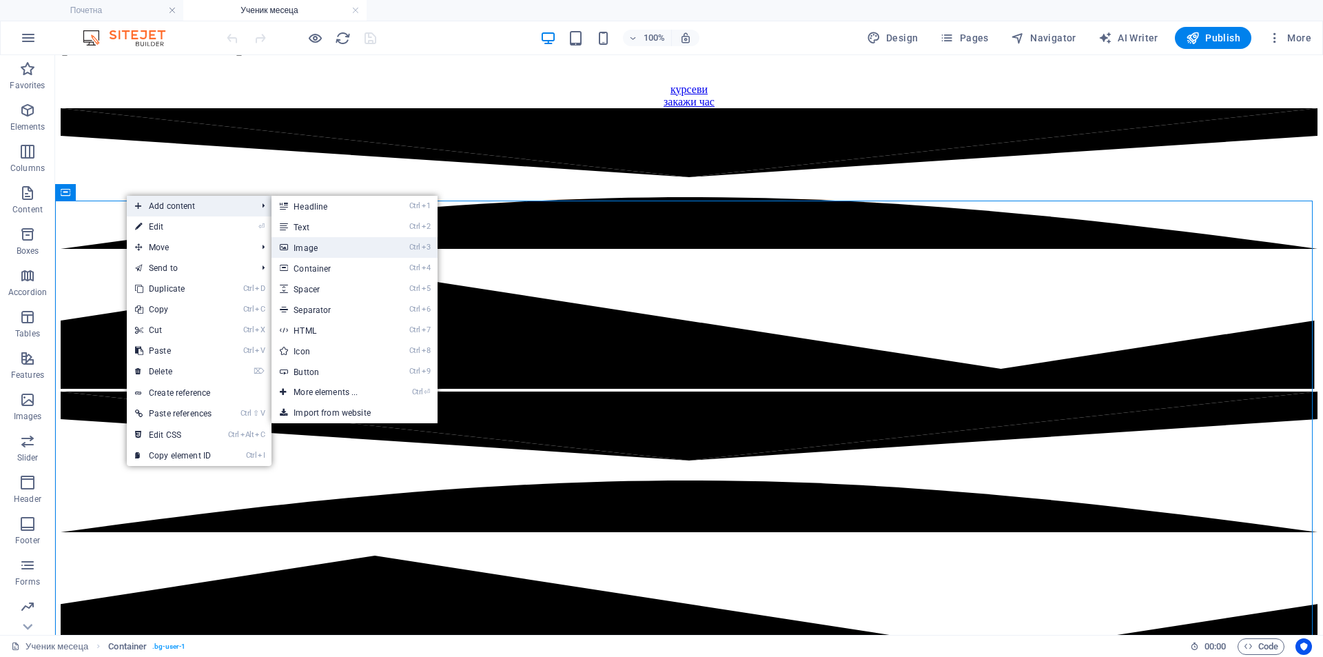
click at [356, 247] on link "Ctrl 3 Image" at bounding box center [328, 247] width 114 height 21
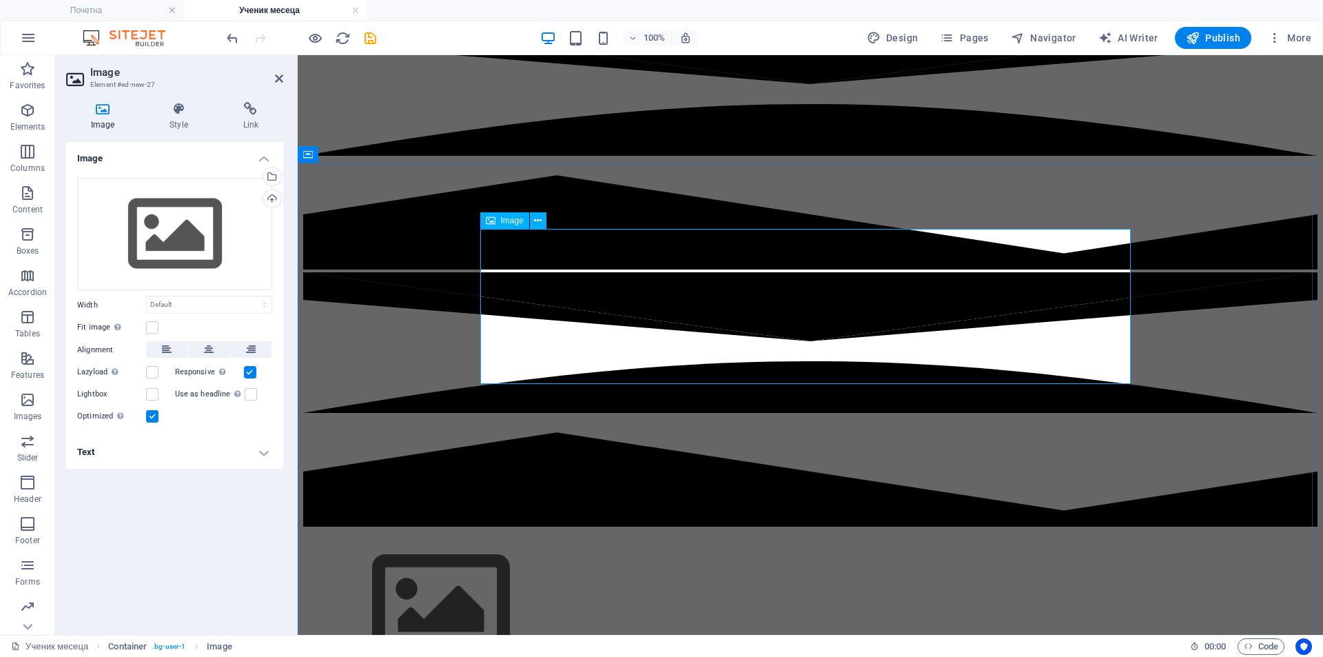
scroll to position [345, 0]
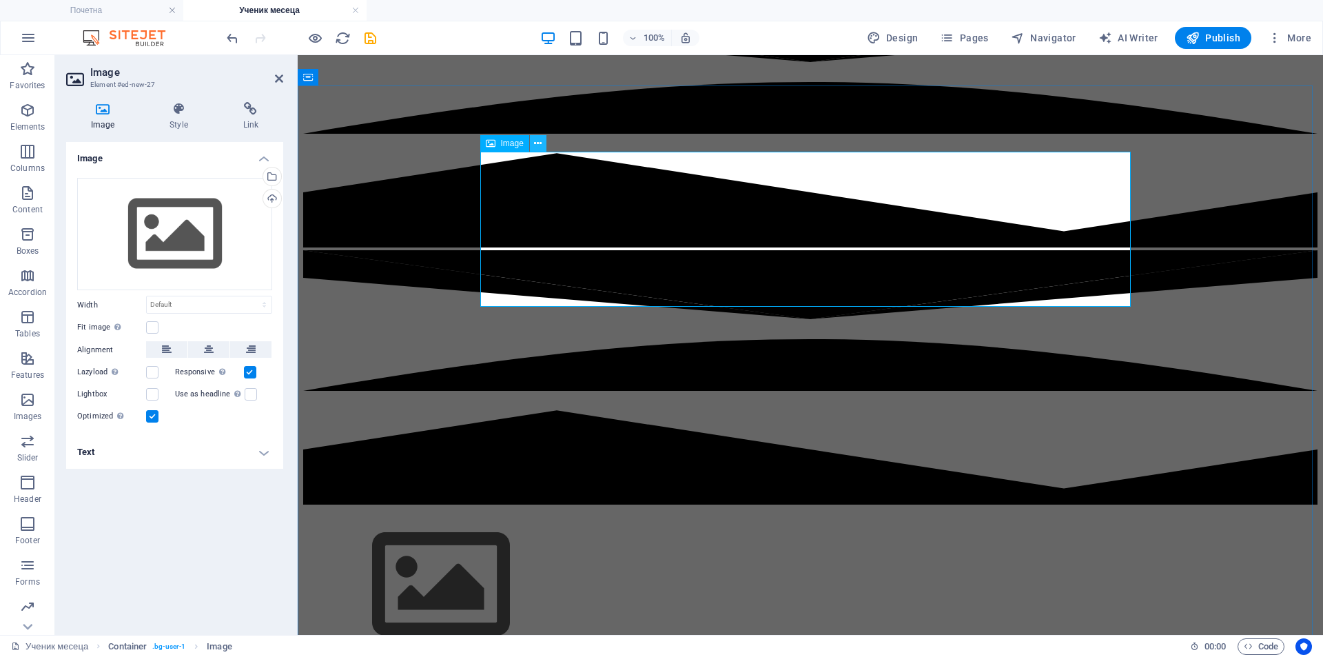
click at [539, 145] on icon at bounding box center [538, 143] width 8 height 14
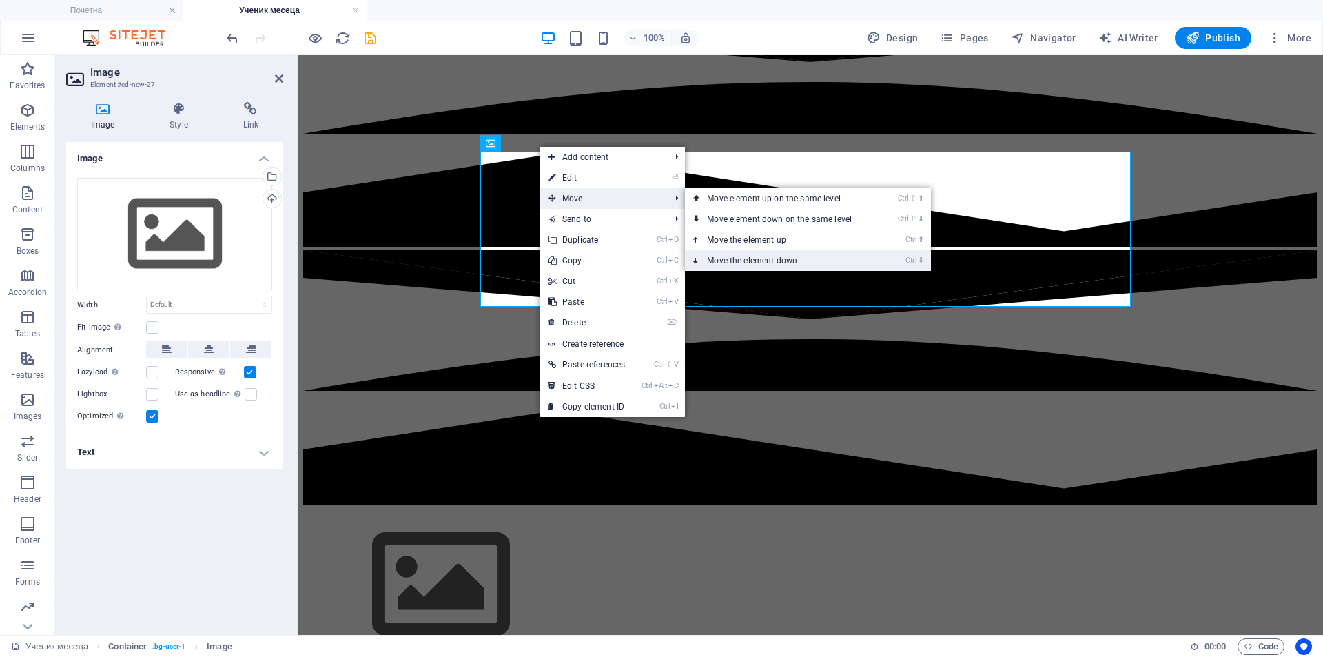
click at [814, 257] on link "Ctrl ⬇ Move the element down" at bounding box center [782, 260] width 194 height 21
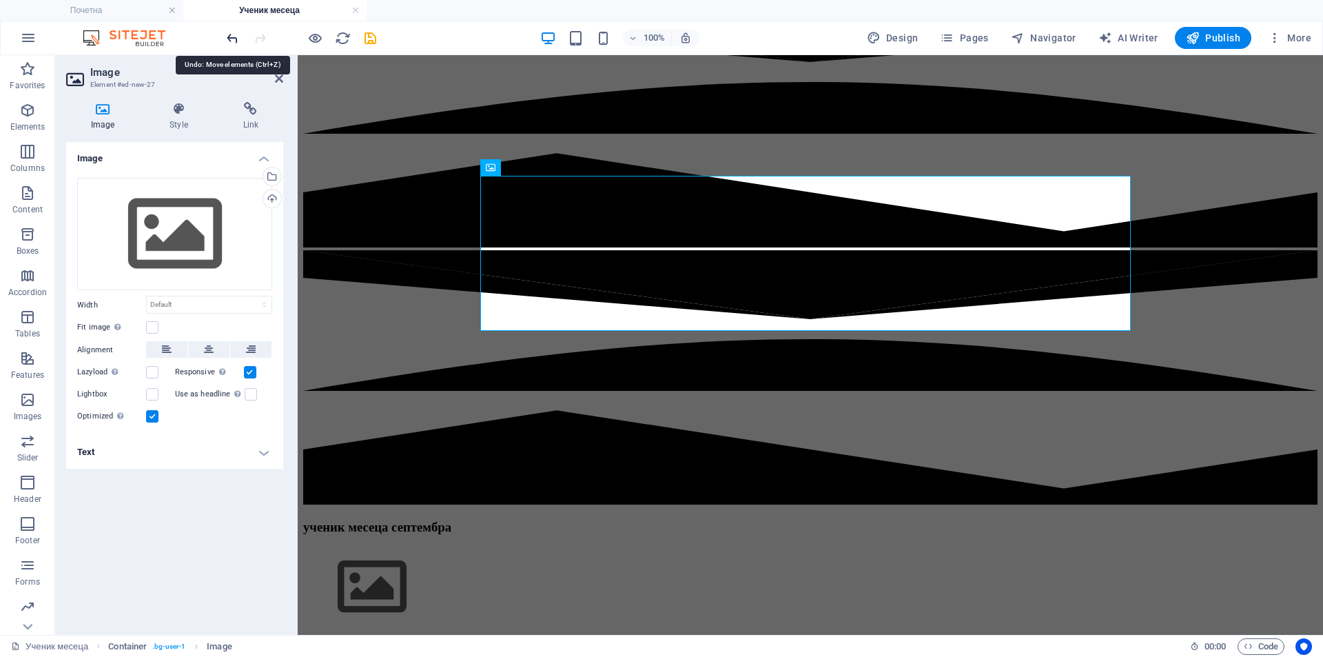
click at [225, 41] on icon "undo" at bounding box center [233, 38] width 16 height 16
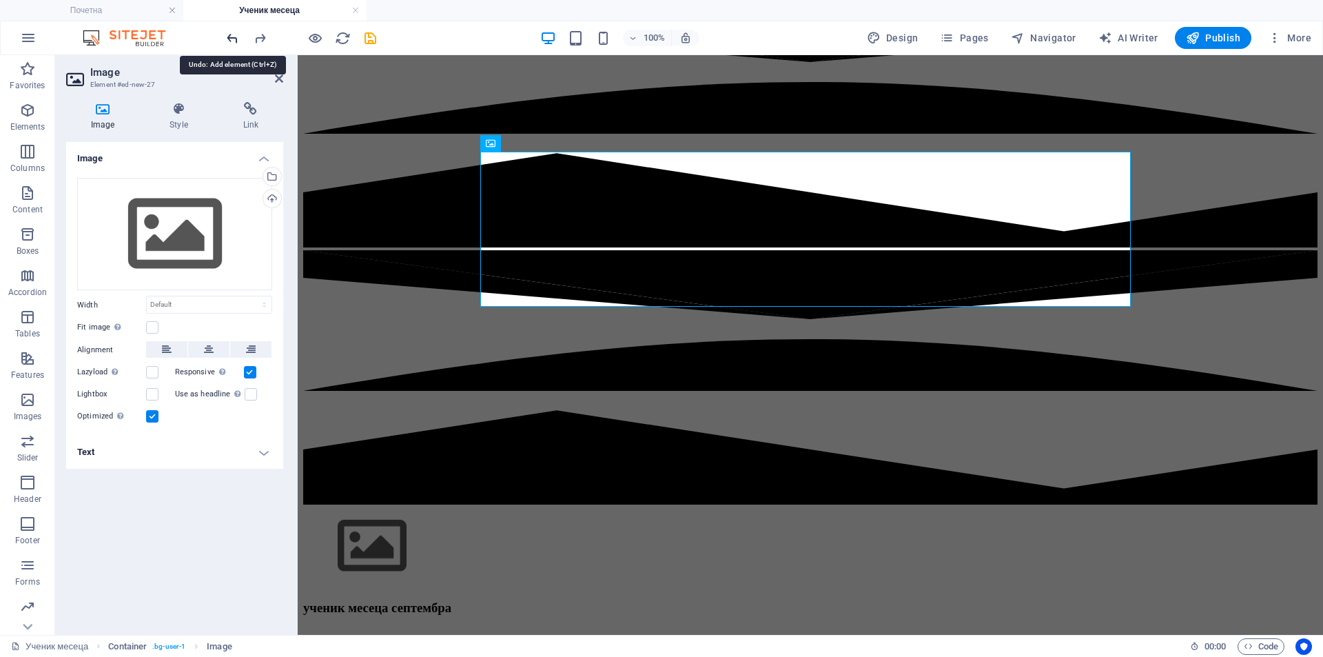
click at [225, 41] on icon "undo" at bounding box center [233, 38] width 16 height 16
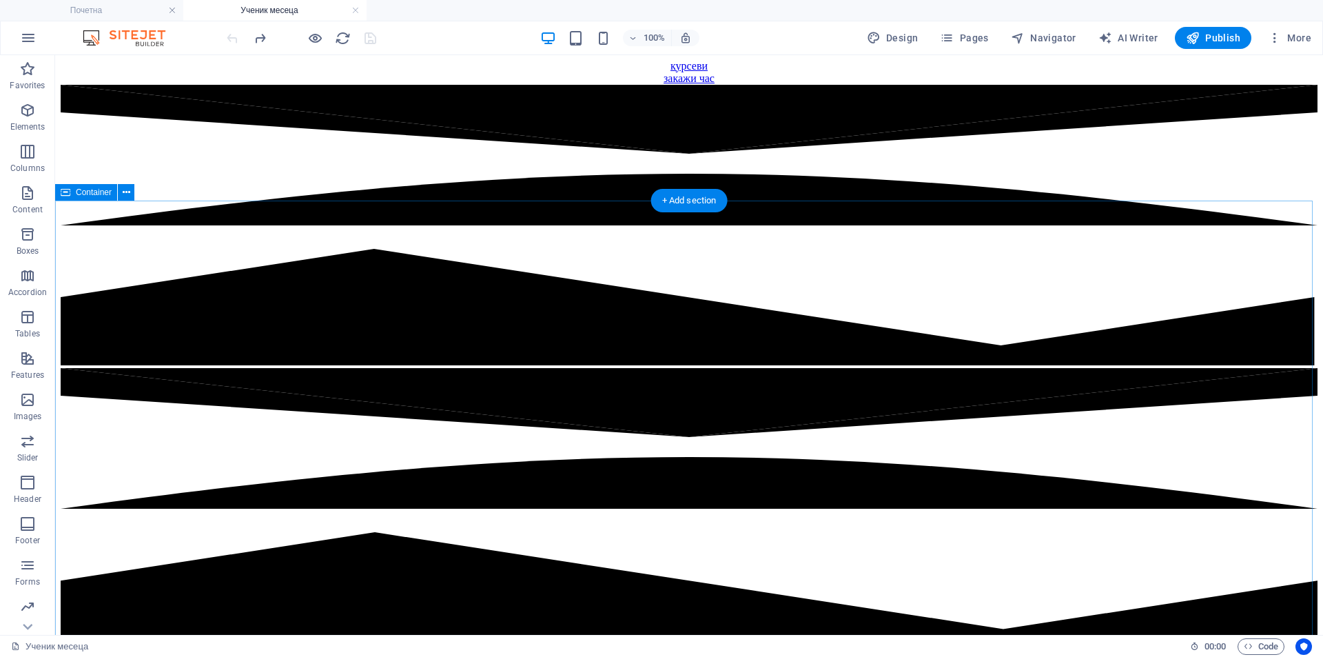
scroll to position [229, 0]
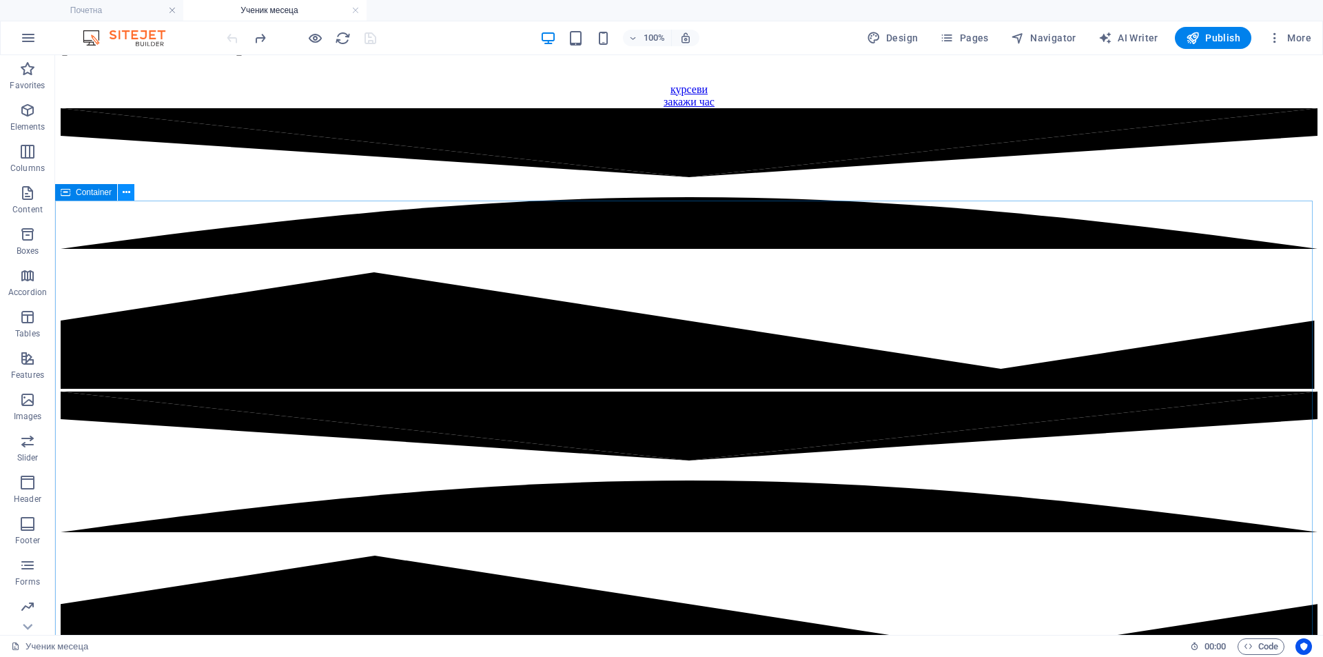
click at [127, 192] on icon at bounding box center [127, 192] width 8 height 14
click at [22, 391] on button "Images" at bounding box center [27, 406] width 55 height 41
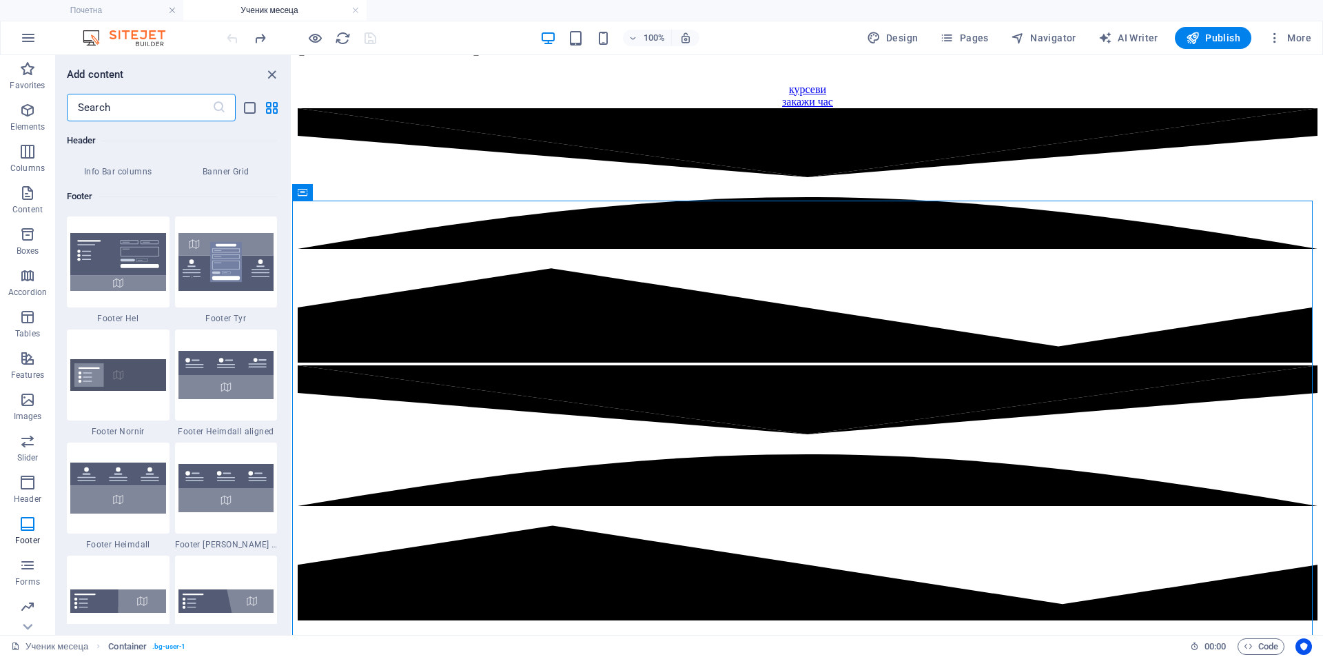
scroll to position [9169, 0]
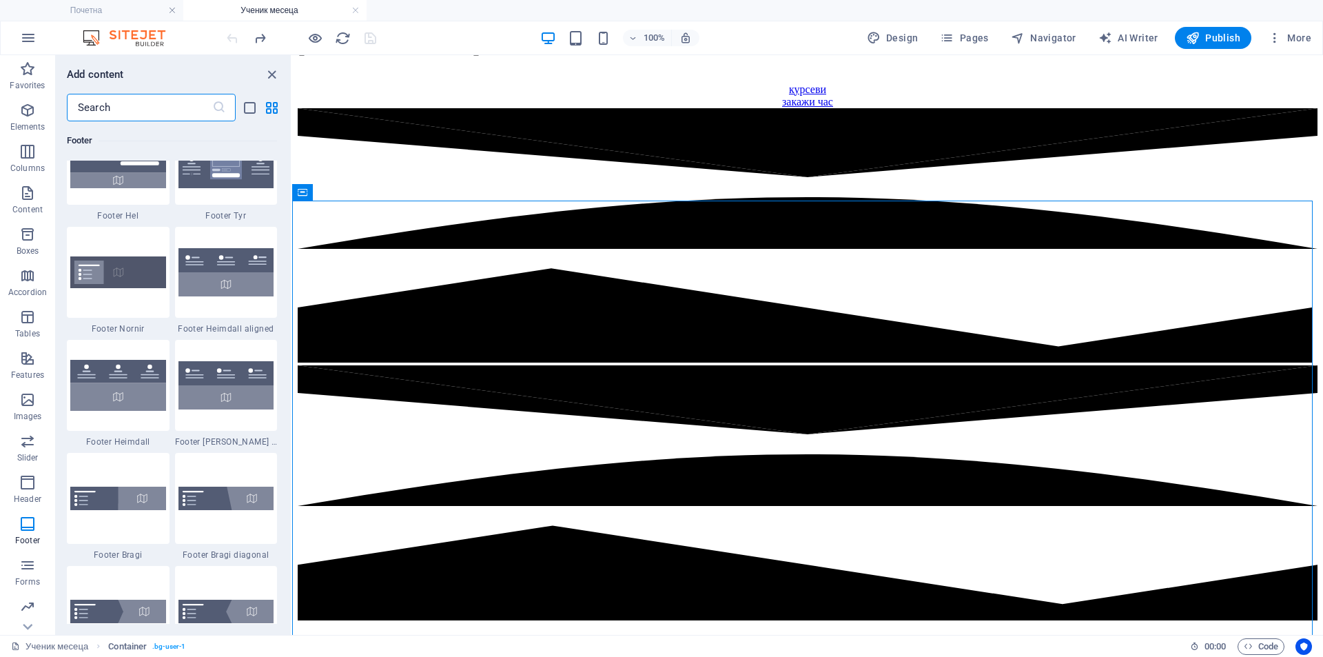
click at [140, 99] on input "text" at bounding box center [139, 108] width 145 height 28
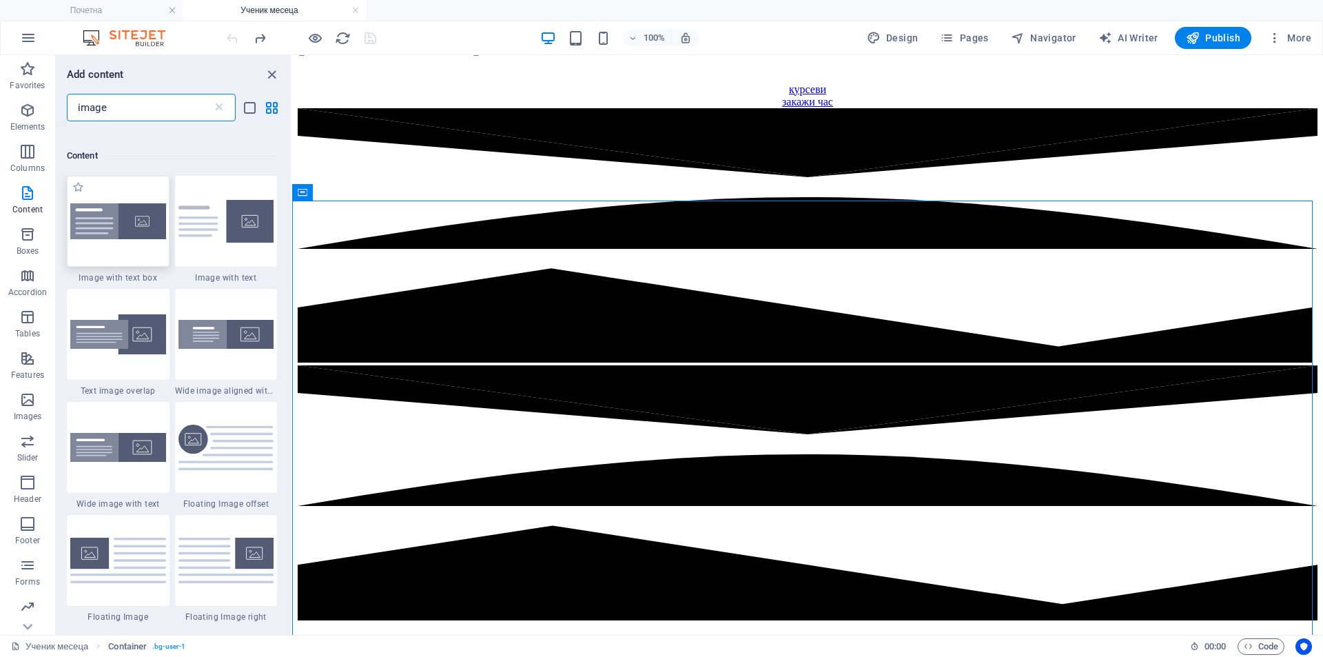
scroll to position [114, 0]
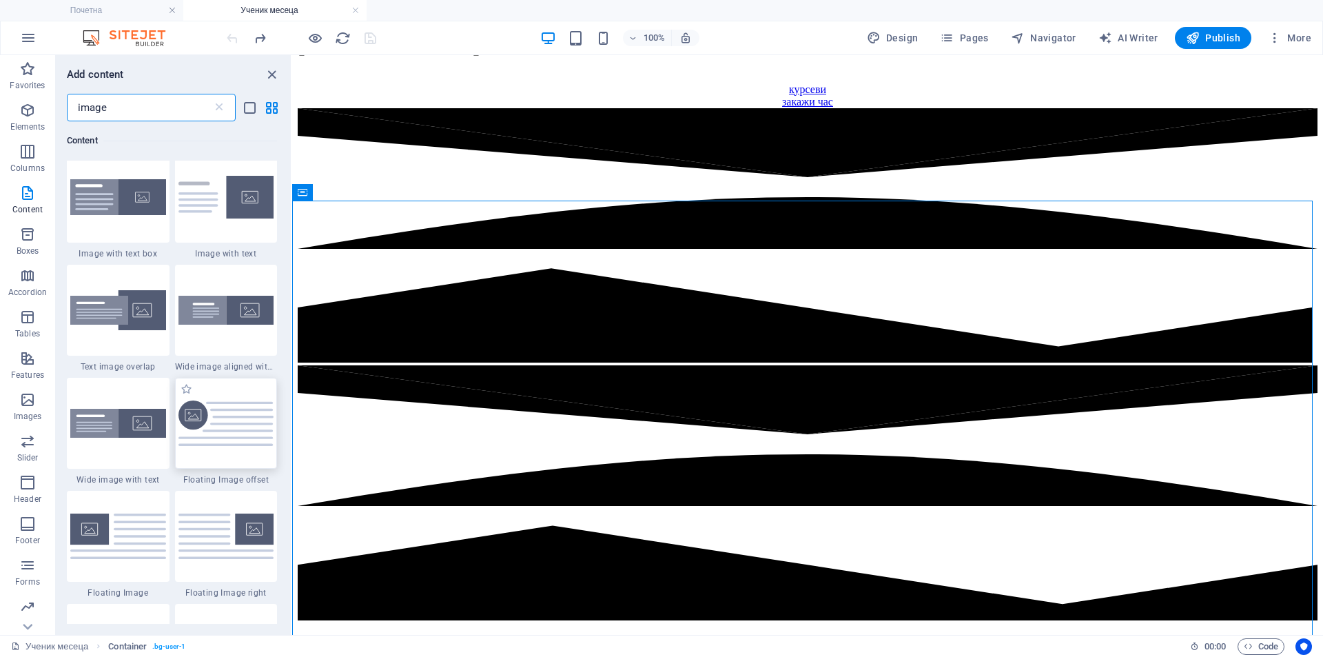
type input "image"
click at [229, 409] on img at bounding box center [226, 423] width 96 height 46
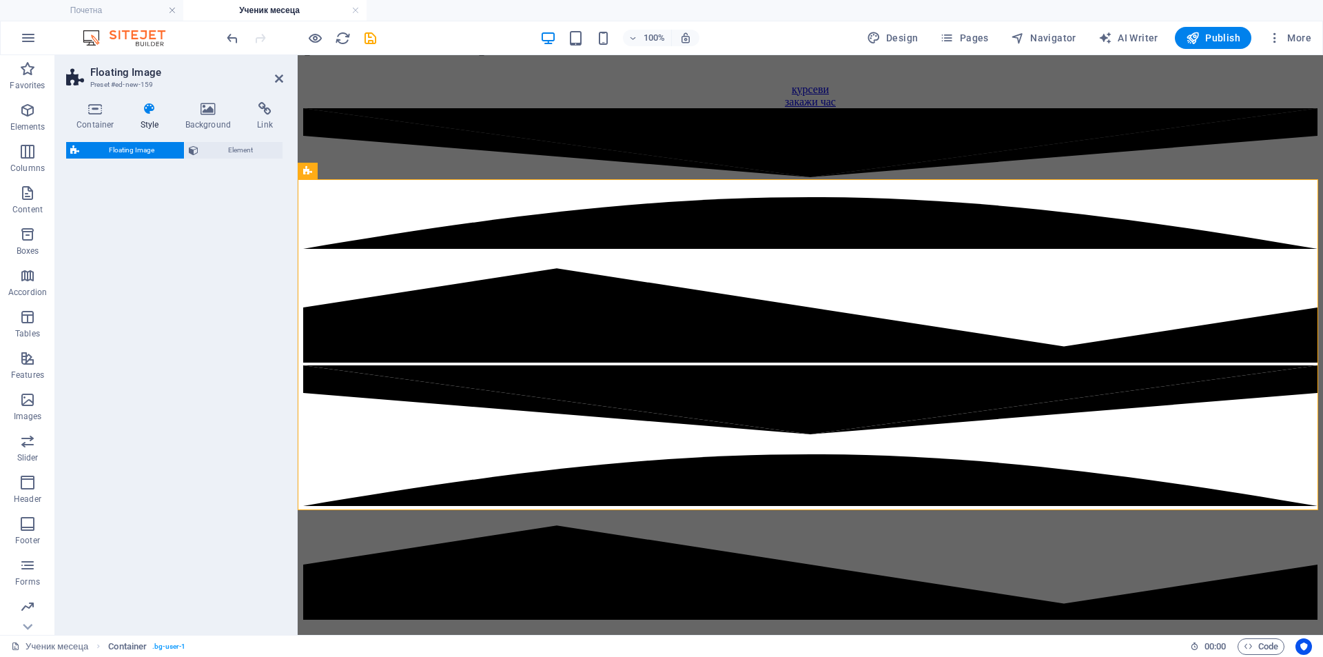
scroll to position [780, 0]
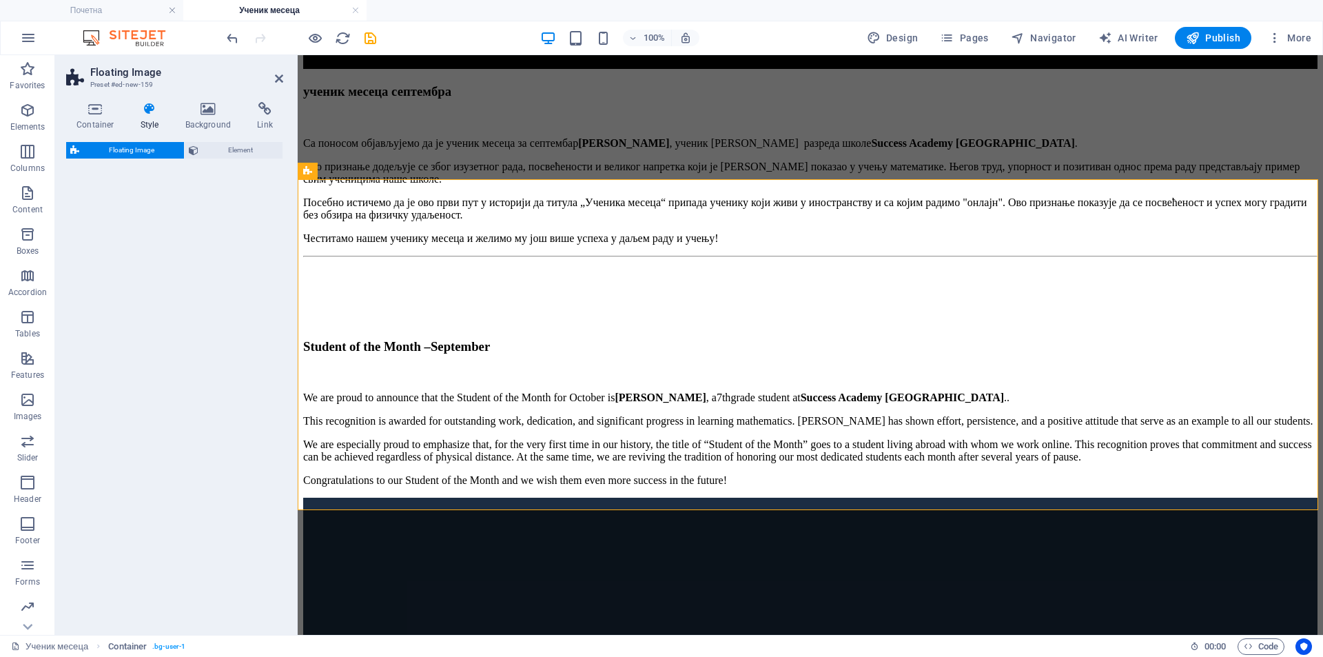
select select "%"
select select "rem"
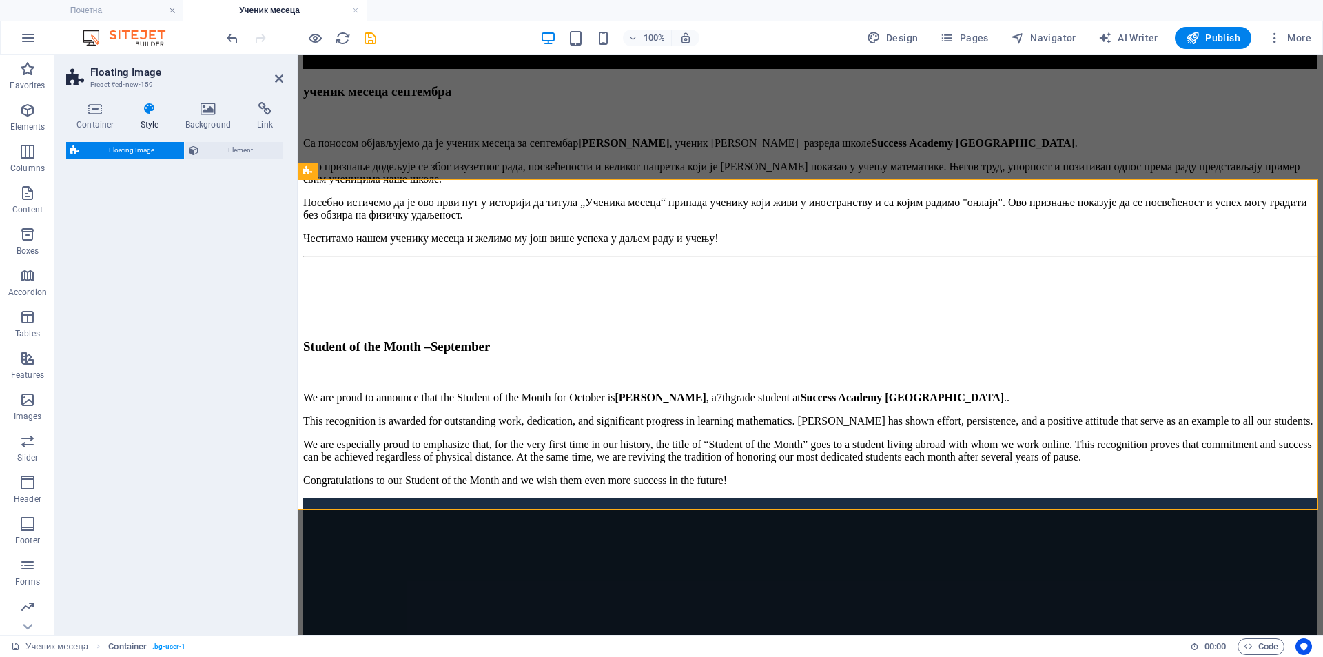
select select "%"
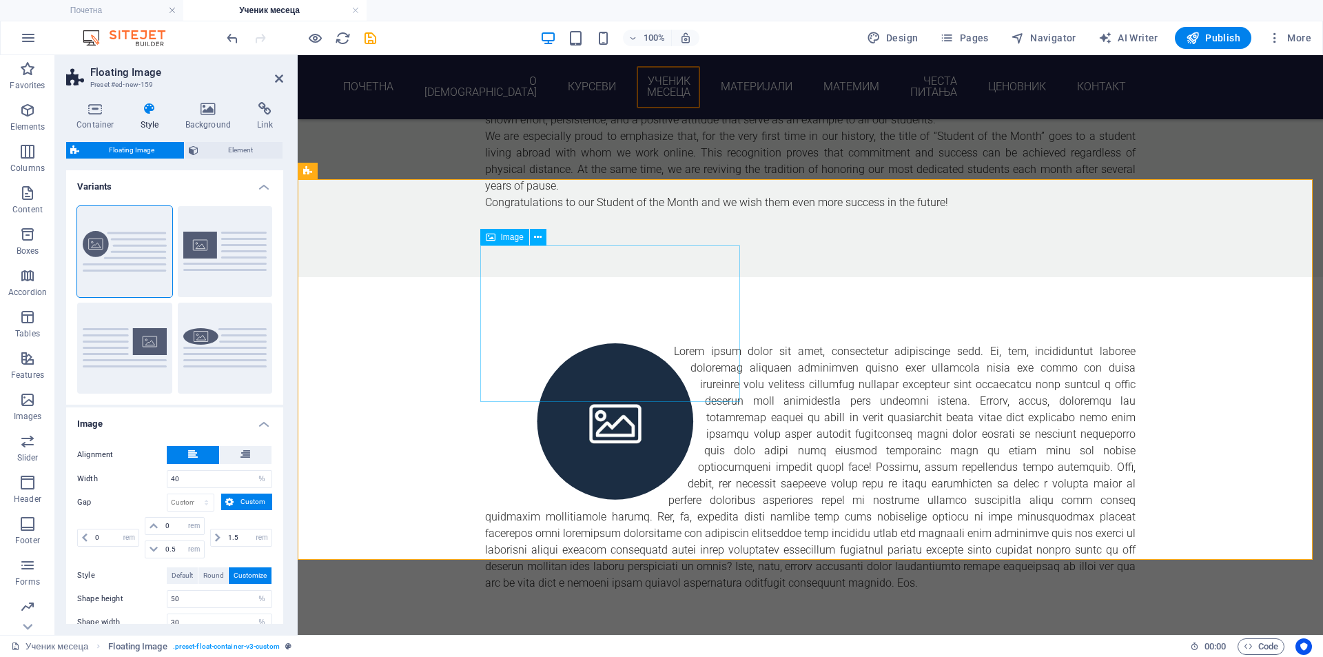
click at [547, 343] on figure at bounding box center [615, 421] width 260 height 156
click at [529, 343] on div at bounding box center [810, 467] width 650 height 248
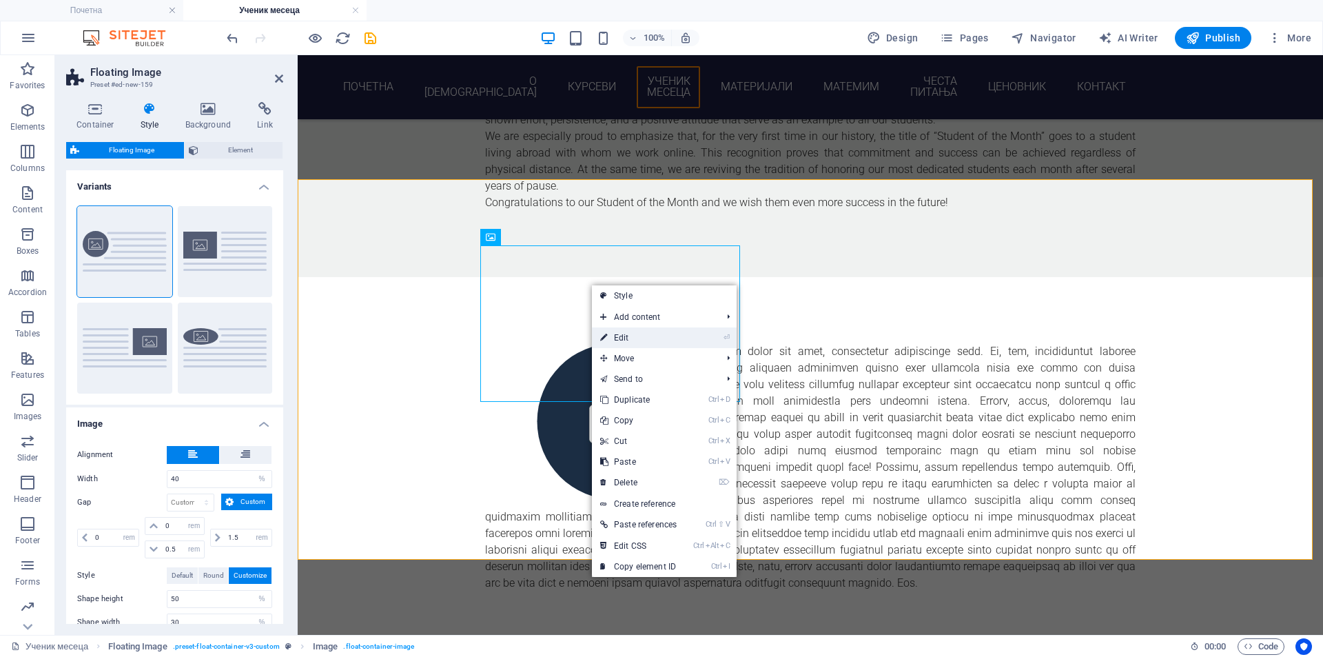
drag, startPoint x: 640, startPoint y: 334, endPoint x: 261, endPoint y: 204, distance: 400.5
click at [640, 334] on link "⏎ Edit" at bounding box center [638, 337] width 93 height 21
select select "%"
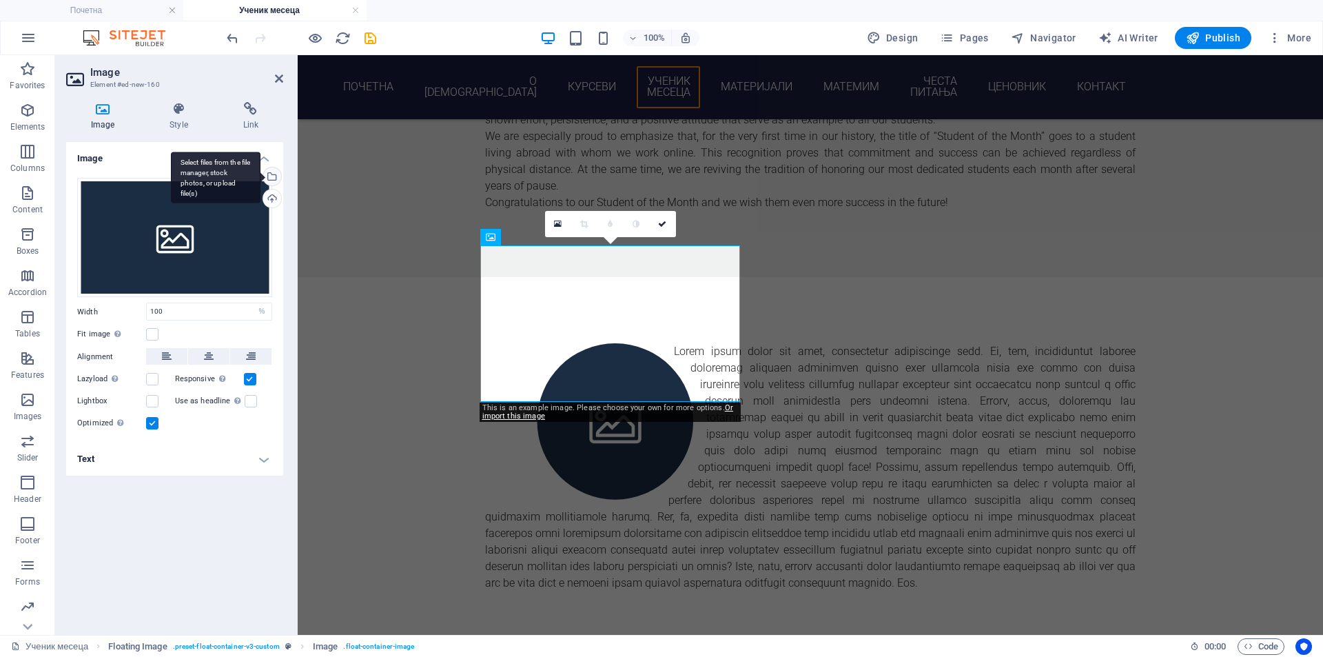
click at [274, 178] on div "Select files from the file manager, stock photos, or upload file(s)" at bounding box center [270, 177] width 21 height 21
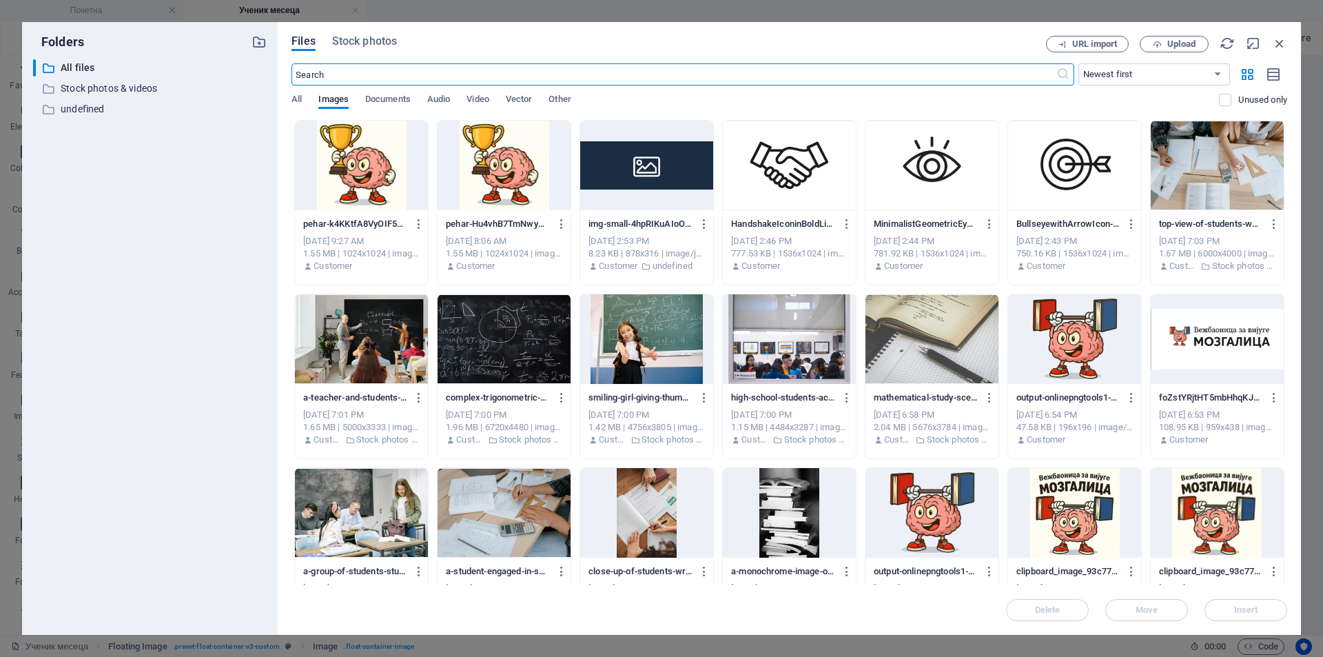
click at [380, 177] on div at bounding box center [361, 166] width 133 height 90
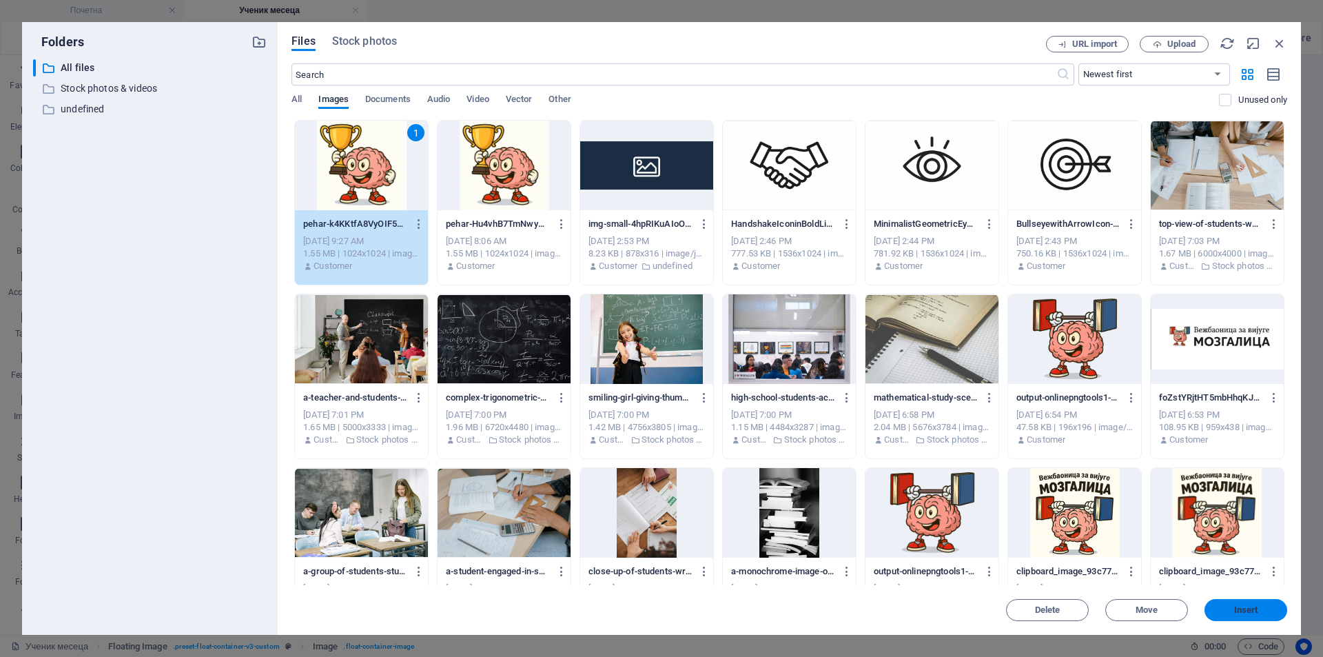
click at [1267, 607] on span "Insert" at bounding box center [1246, 610] width 72 height 8
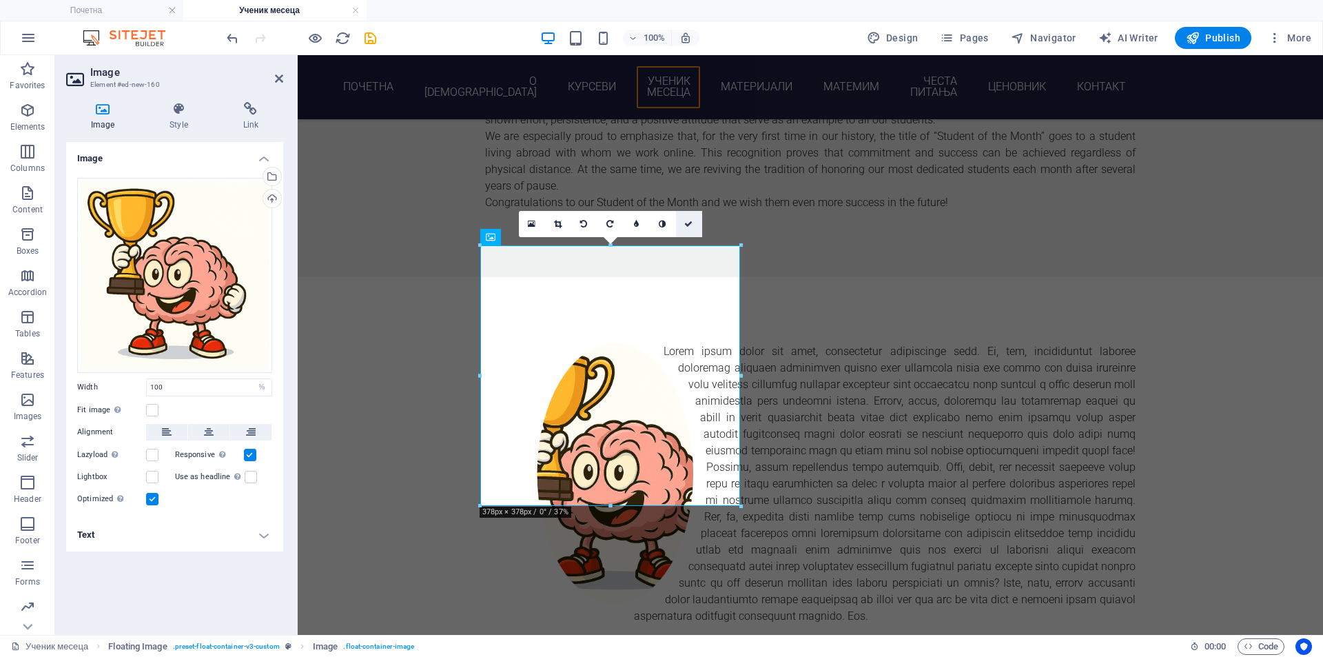
click at [695, 225] on link at bounding box center [689, 224] width 26 height 26
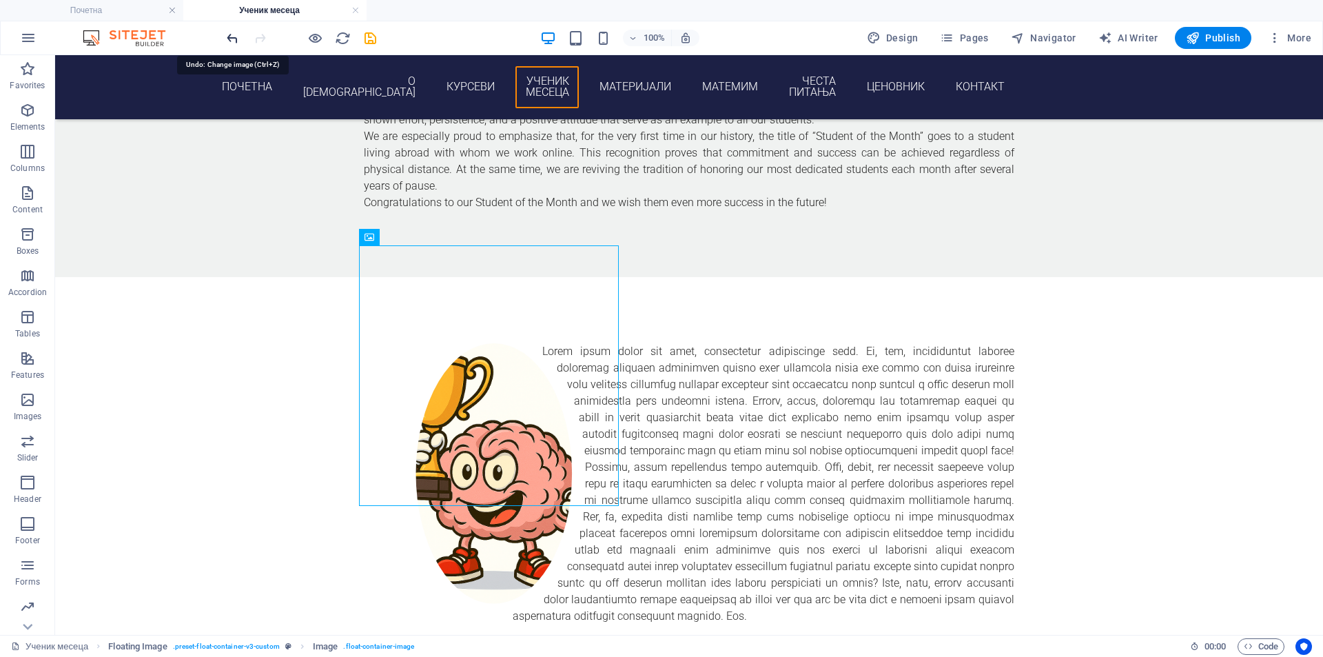
click at [229, 41] on icon "undo" at bounding box center [233, 38] width 16 height 16
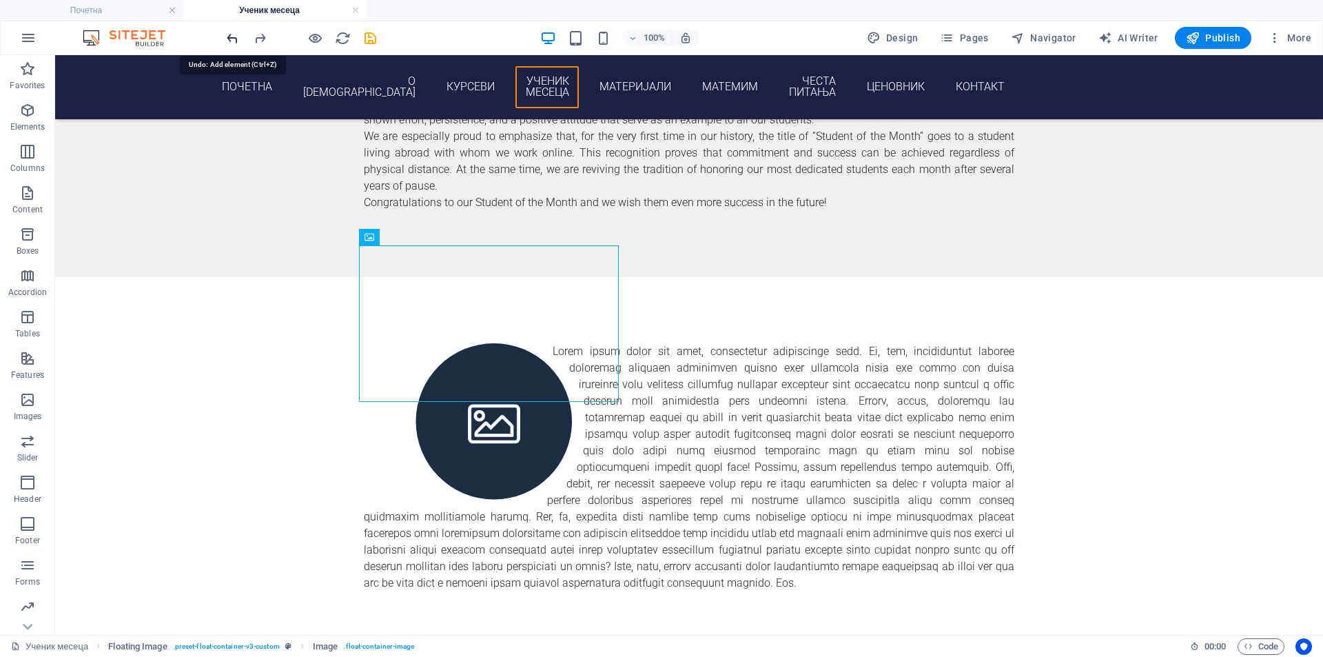
click at [229, 41] on icon "undo" at bounding box center [233, 38] width 16 height 16
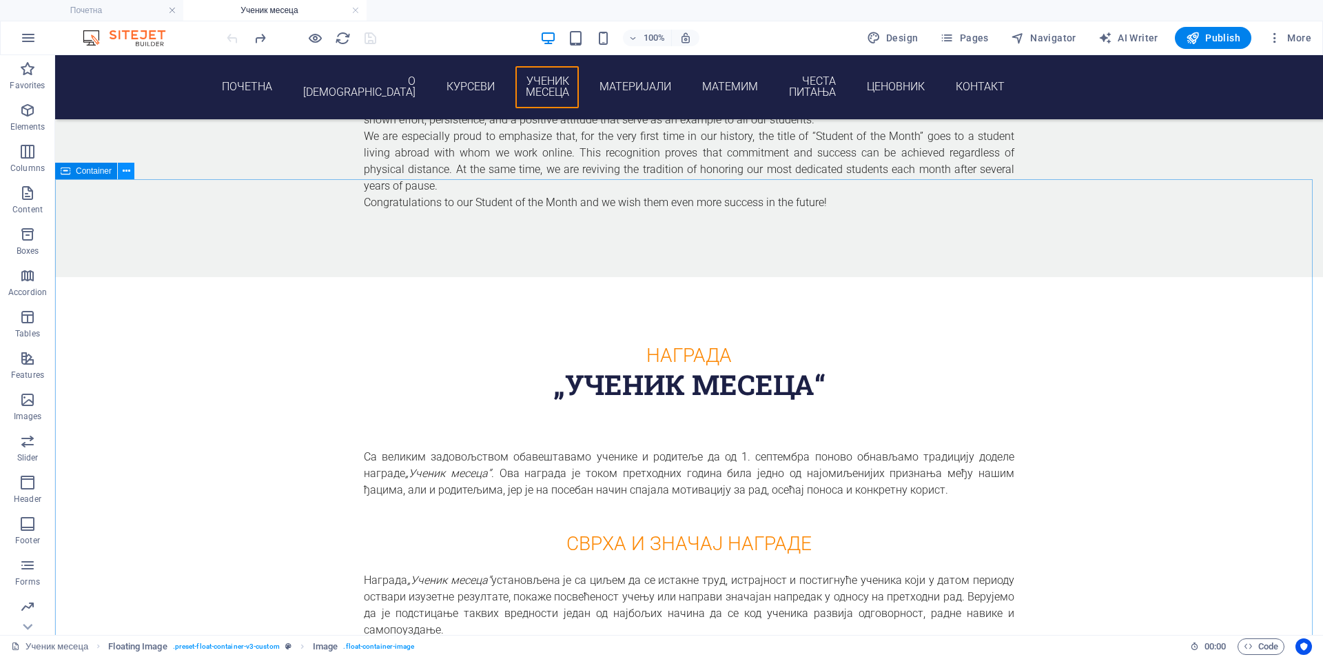
click at [129, 172] on icon at bounding box center [127, 171] width 8 height 14
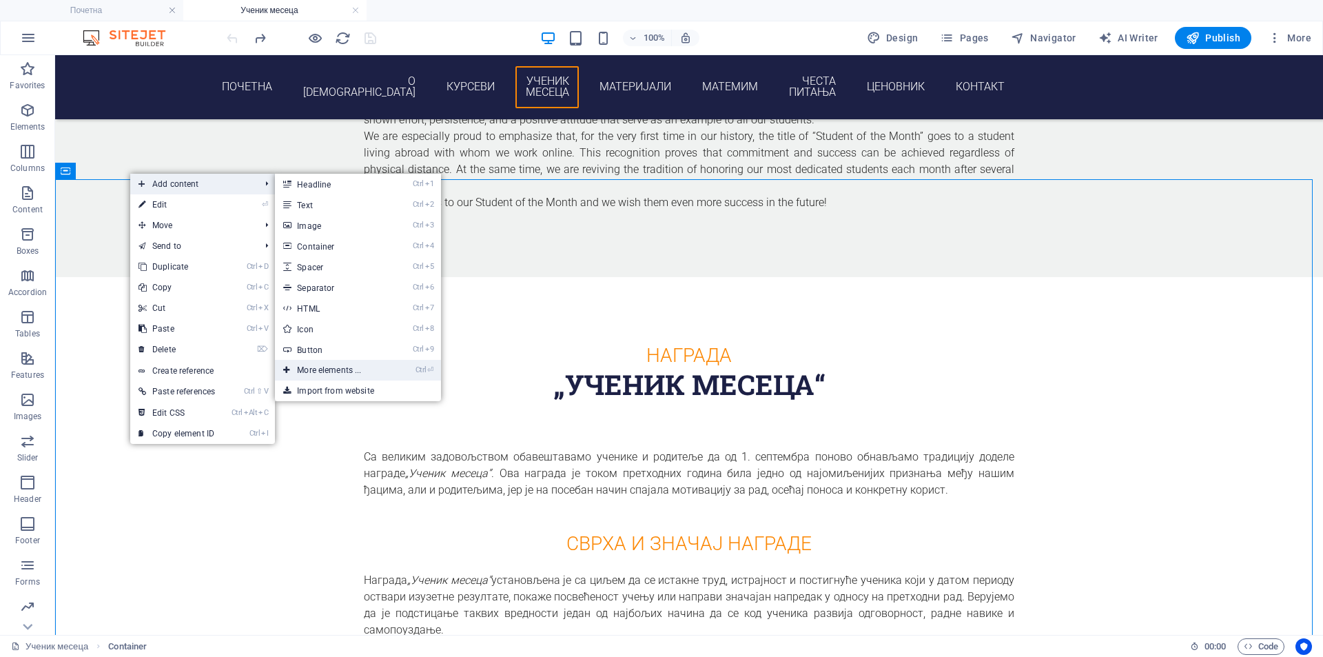
click at [389, 367] on link "Ctrl ⏎ More elements ..." at bounding box center [332, 370] width 114 height 21
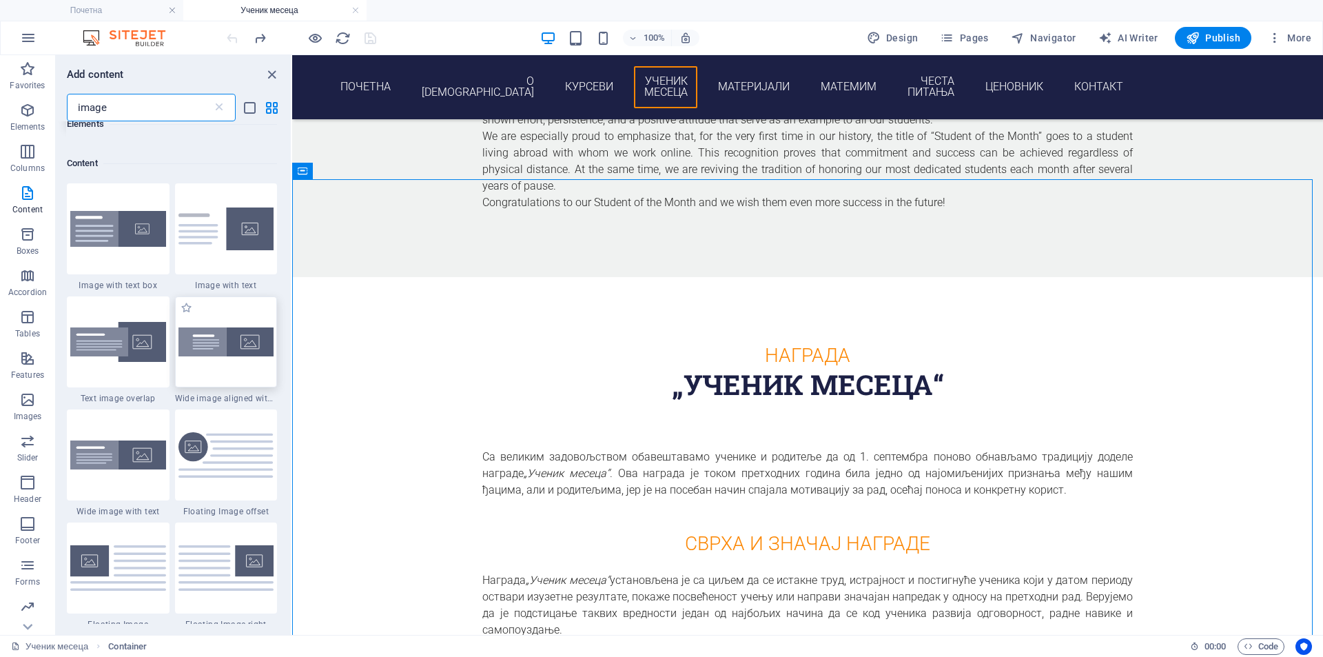
scroll to position [115, 0]
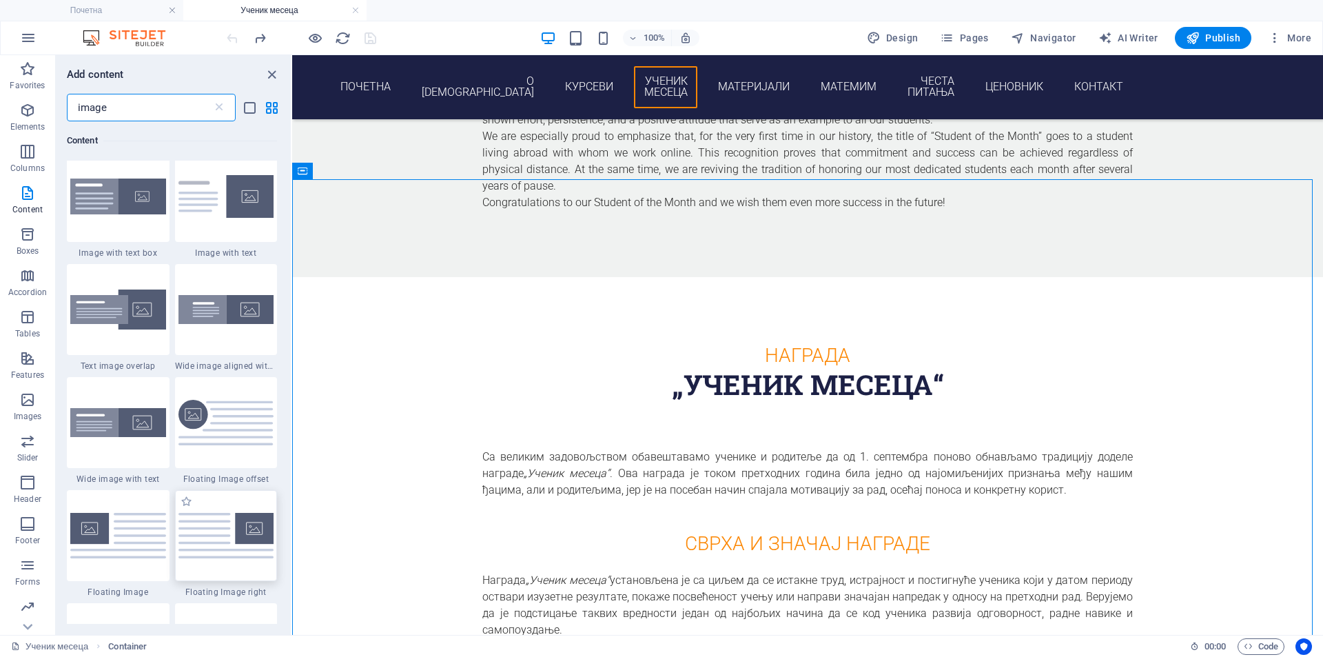
click at [199, 537] on img at bounding box center [226, 535] width 96 height 45
select select "%"
select select "rem"
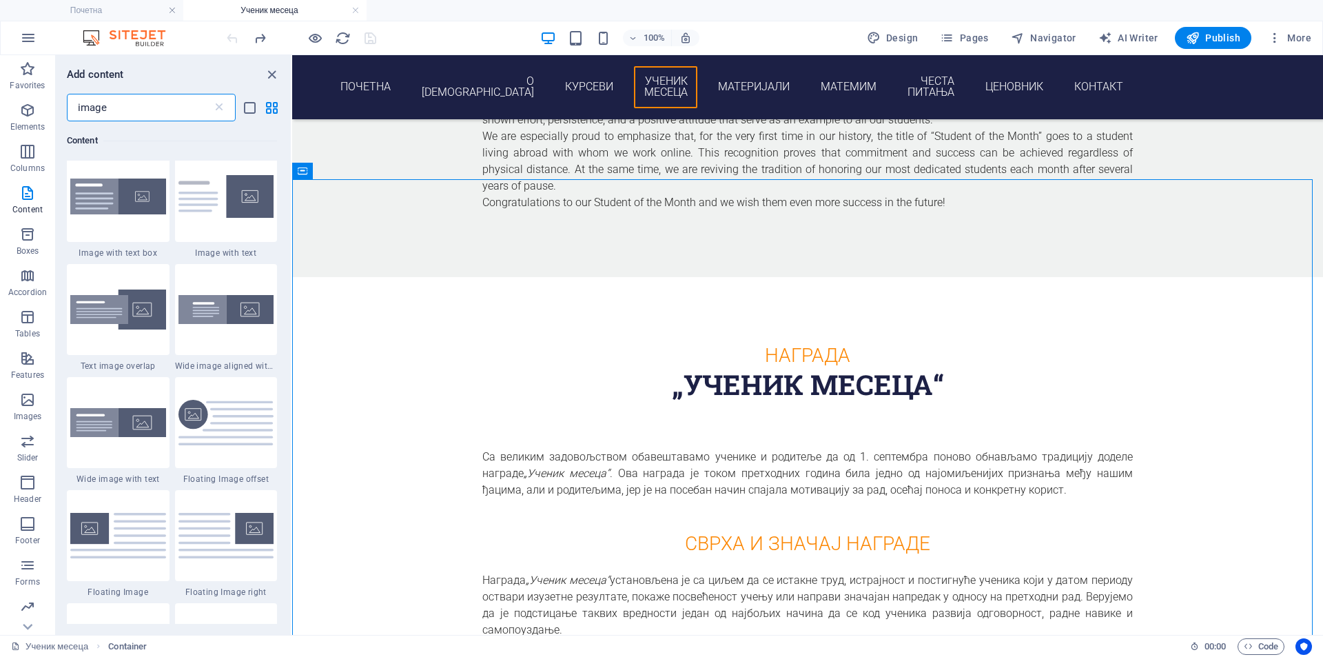
select select "rem"
select select "preset-float-container-v3-default-right"
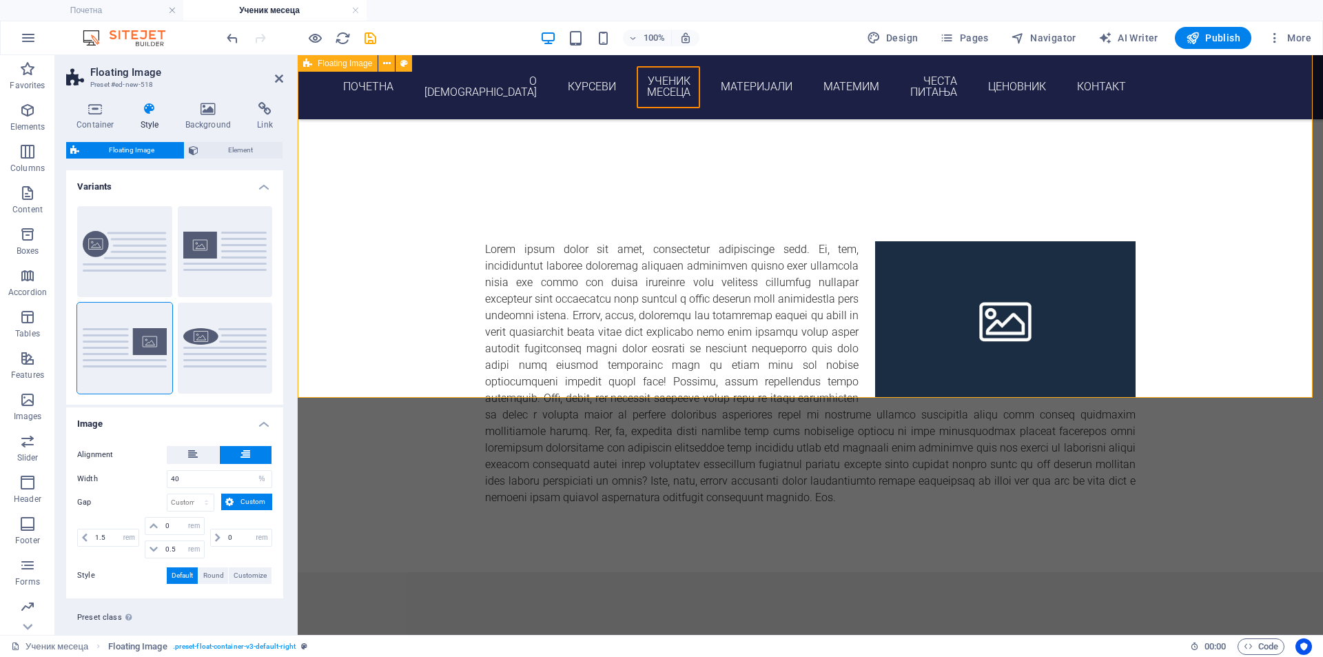
scroll to position [1845, 0]
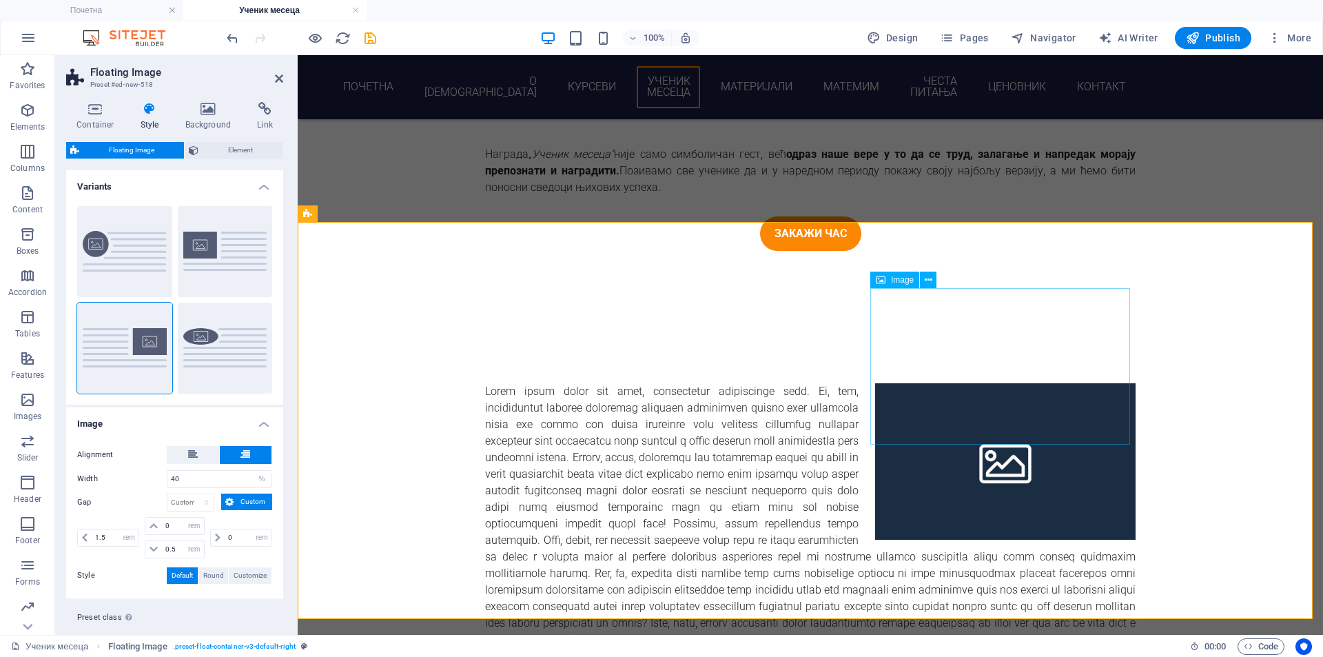
click at [987, 383] on figure at bounding box center [1005, 461] width 260 height 156
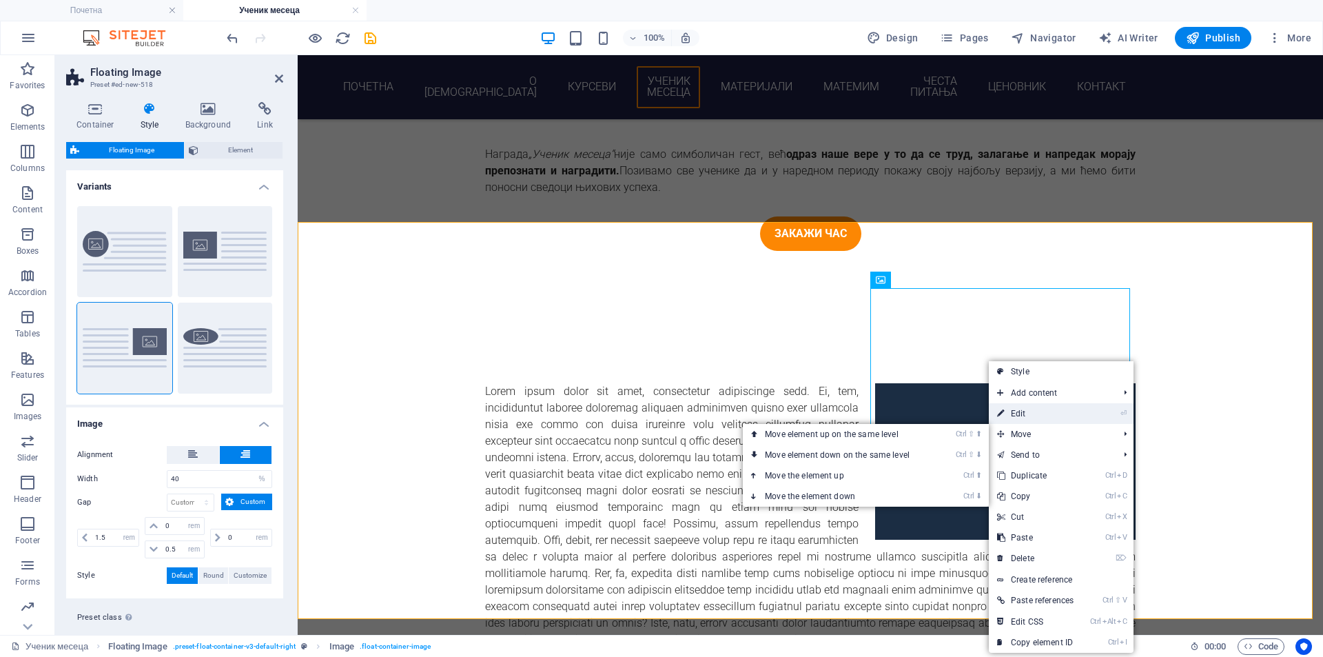
click at [1037, 412] on link "⏎ Edit" at bounding box center [1035, 413] width 93 height 21
select select "%"
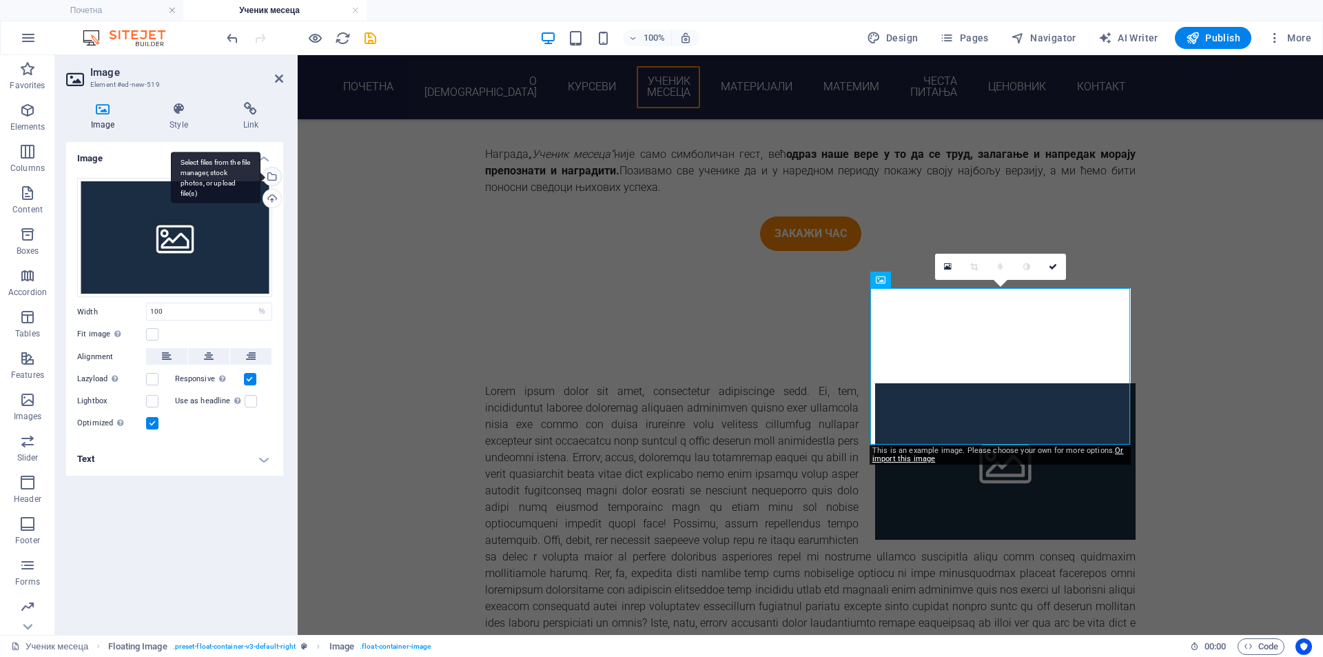
click at [278, 178] on div "Select files from the file manager, stock photos, or upload file(s)" at bounding box center [270, 177] width 21 height 21
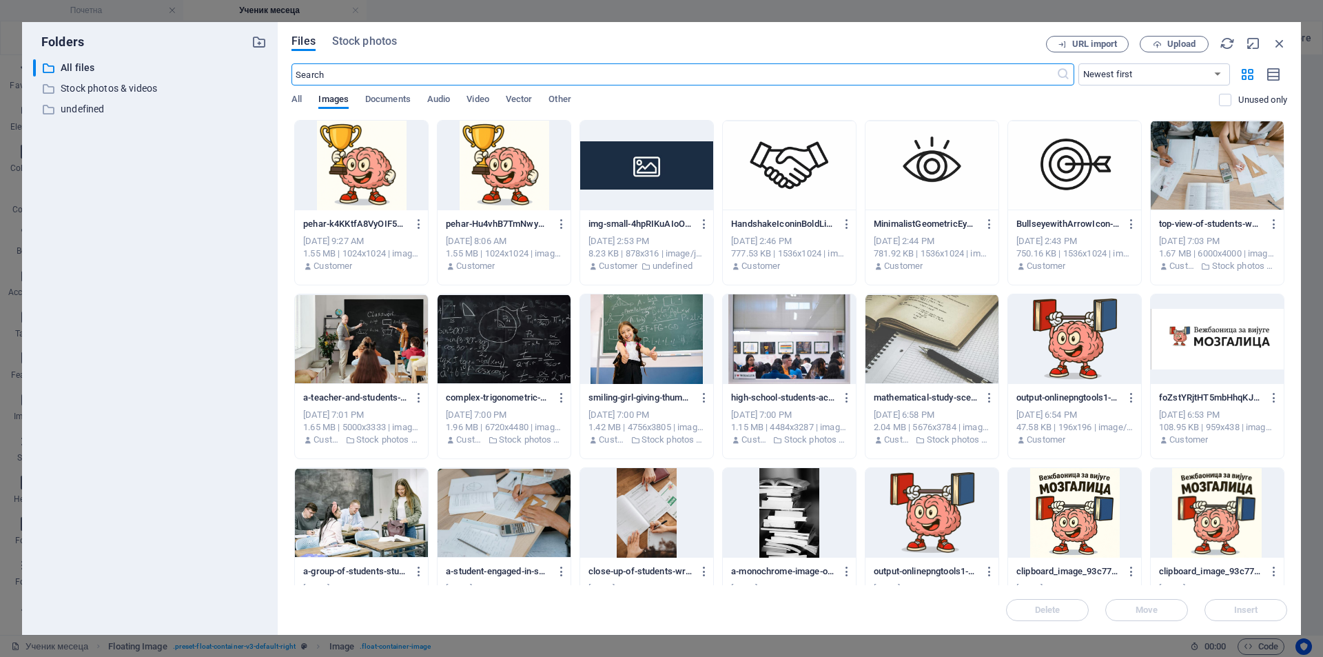
click at [365, 178] on div at bounding box center [361, 166] width 133 height 90
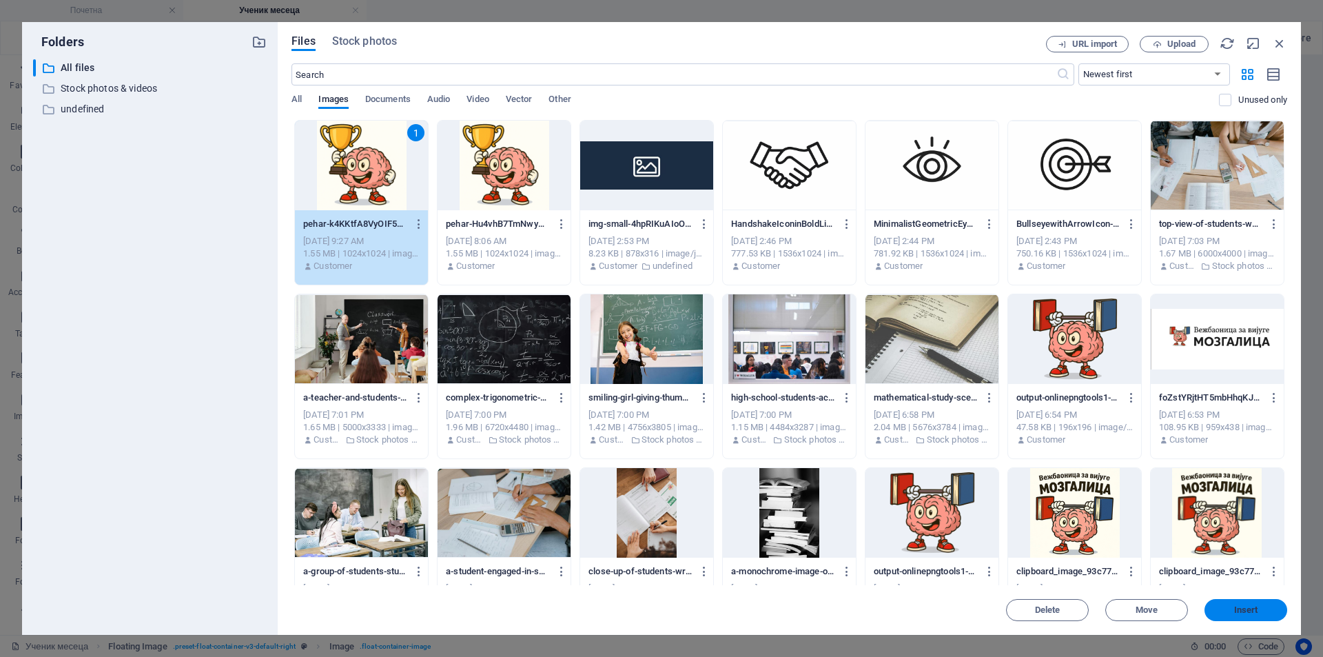
click at [1227, 604] on button "Insert" at bounding box center [1245, 610] width 83 height 22
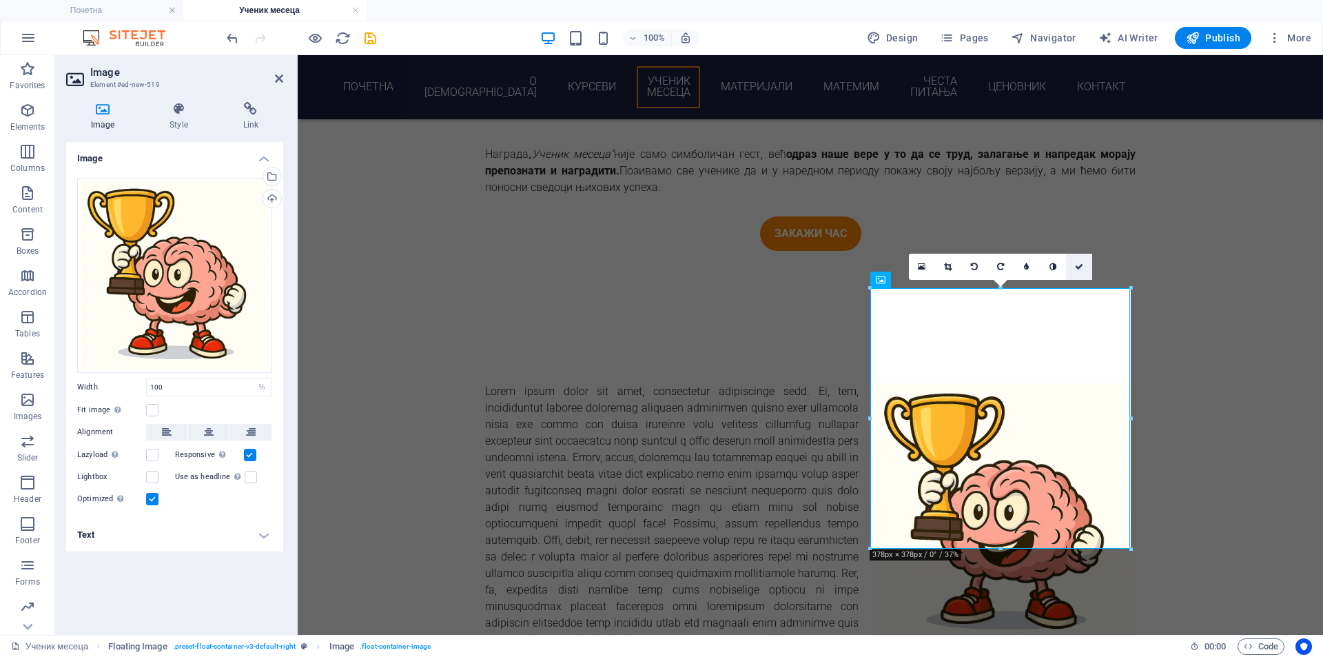
click at [1075, 267] on icon at bounding box center [1079, 267] width 8 height 8
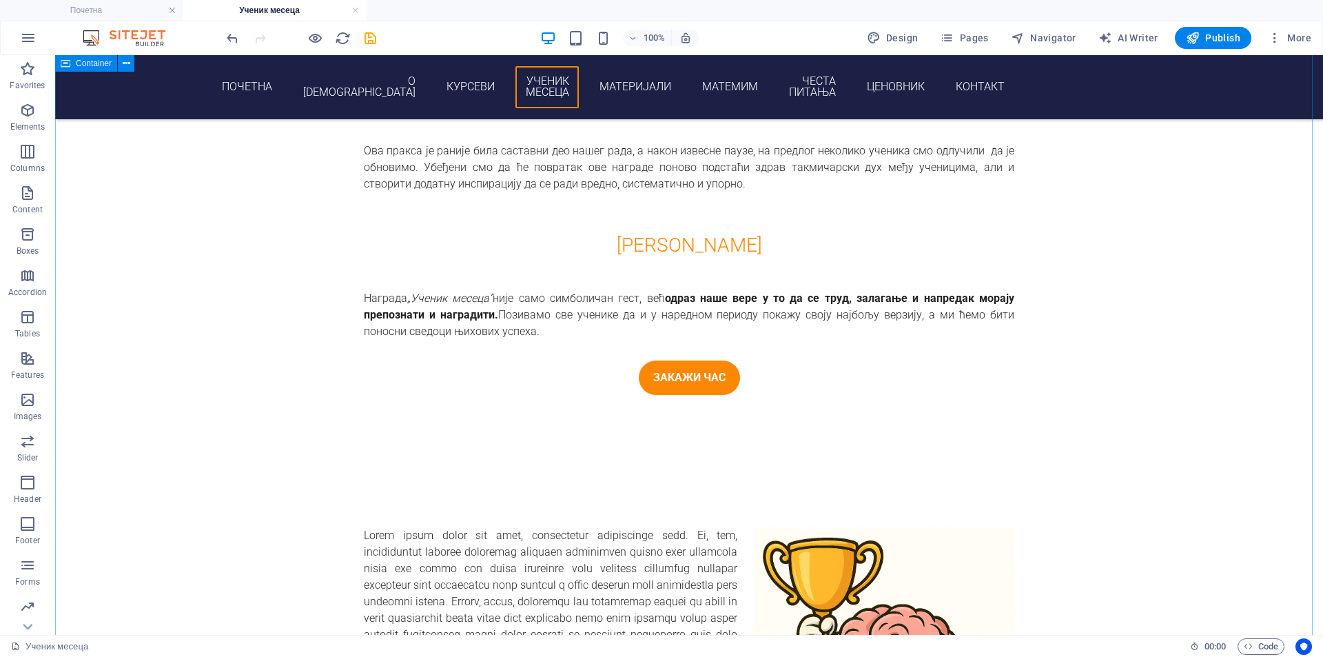
scroll to position [1730, 0]
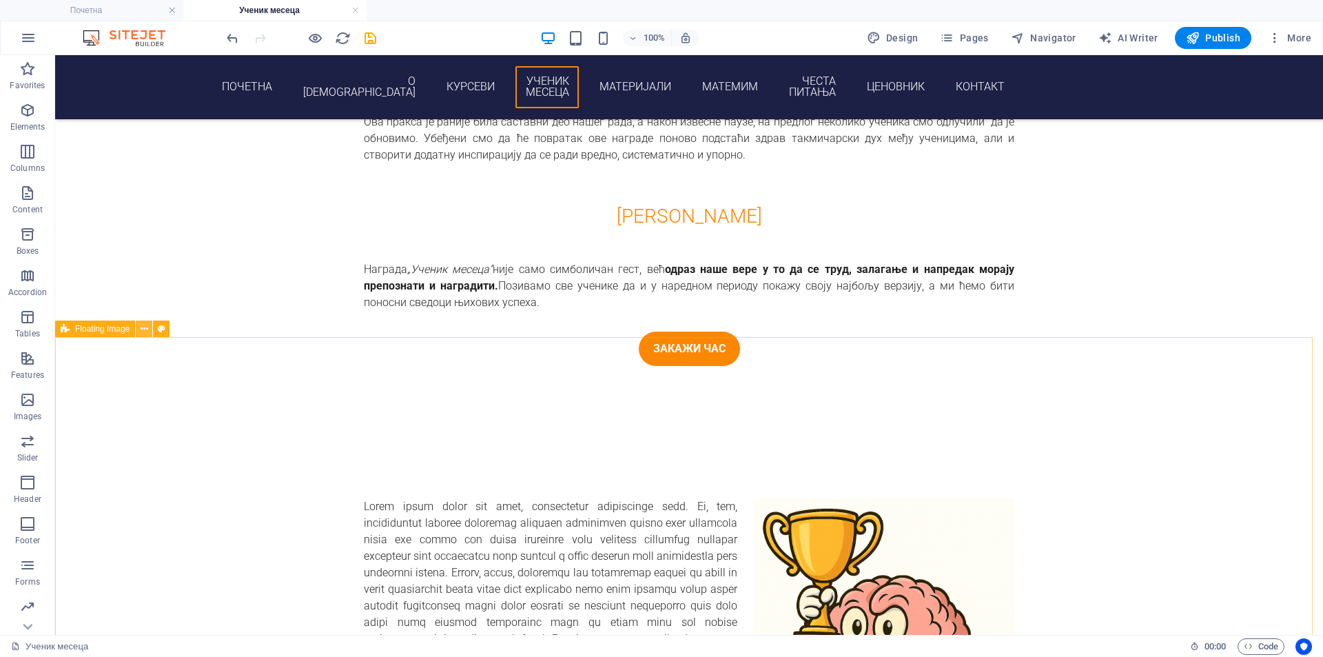
click at [141, 329] on icon at bounding box center [145, 329] width 8 height 14
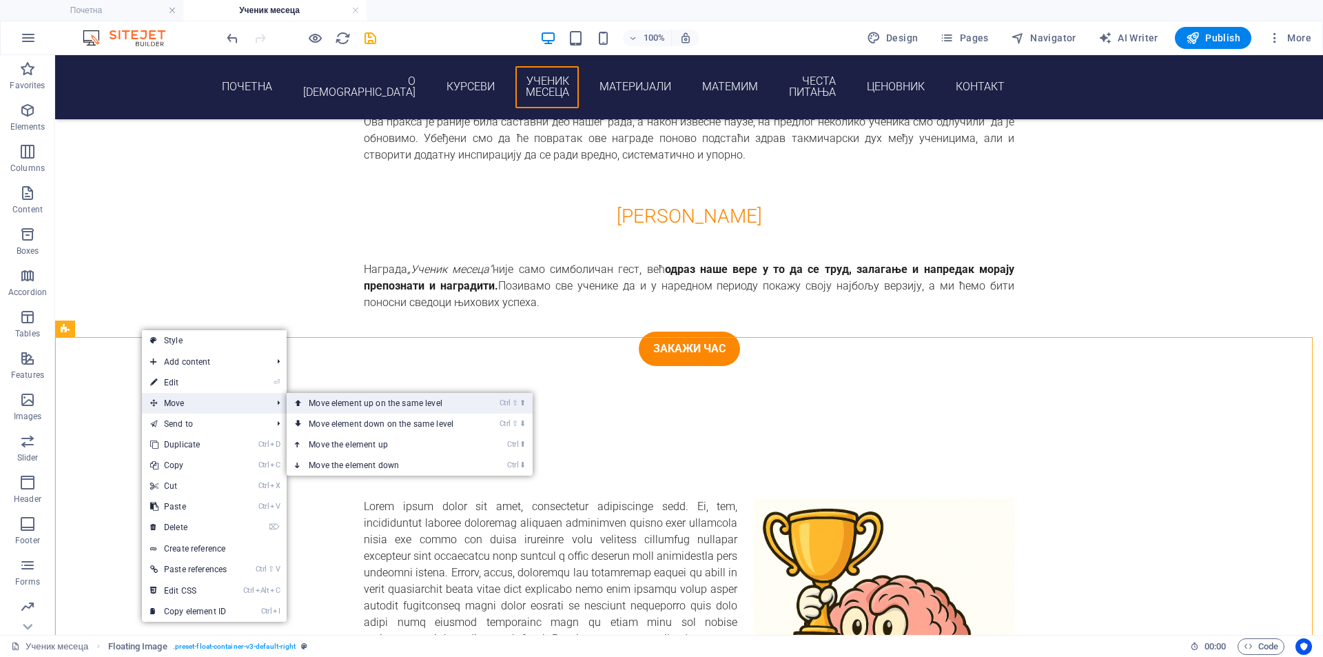
click at [349, 401] on link "Ctrl ⇧ ⬆ Move element up on the same level" at bounding box center [384, 403] width 194 height 21
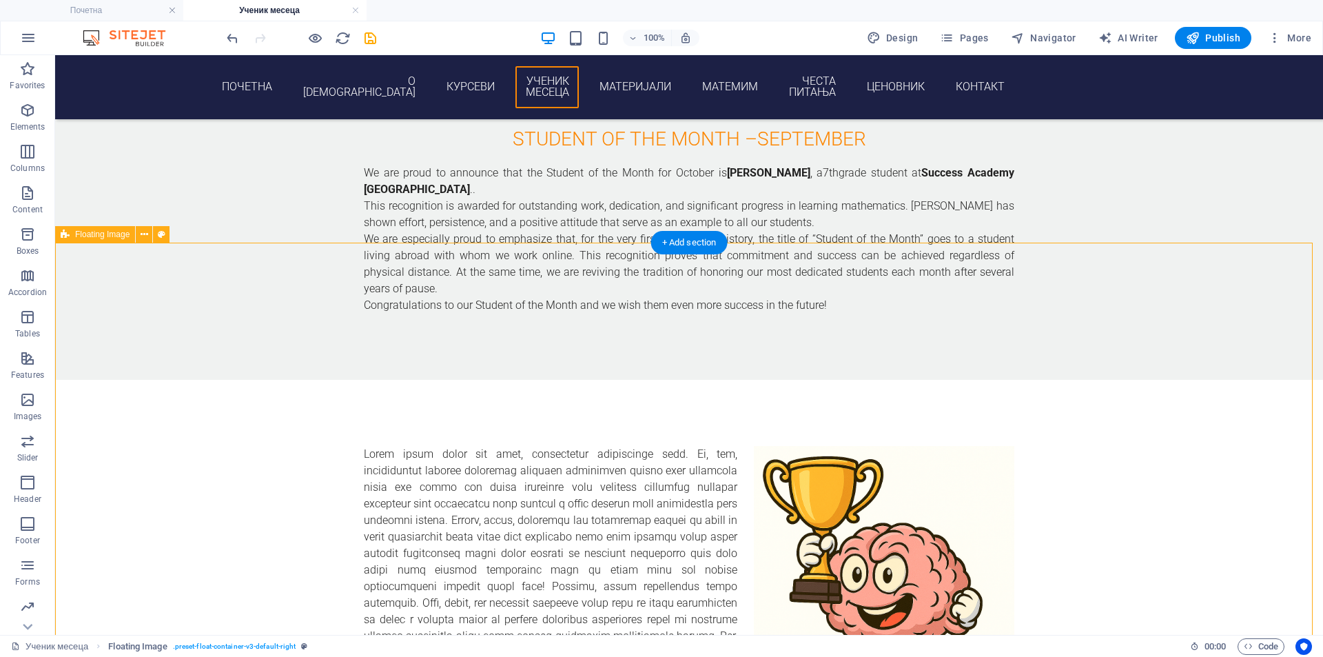
scroll to position [608, 0]
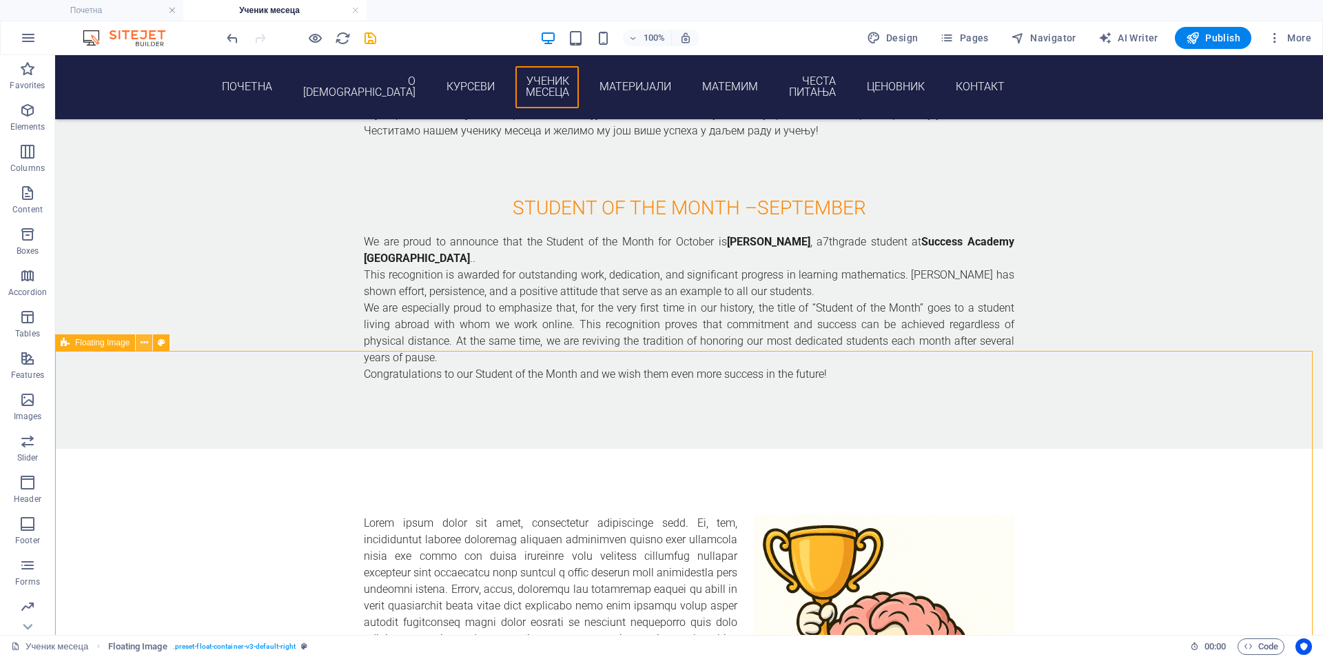
click at [146, 347] on icon at bounding box center [145, 343] width 8 height 14
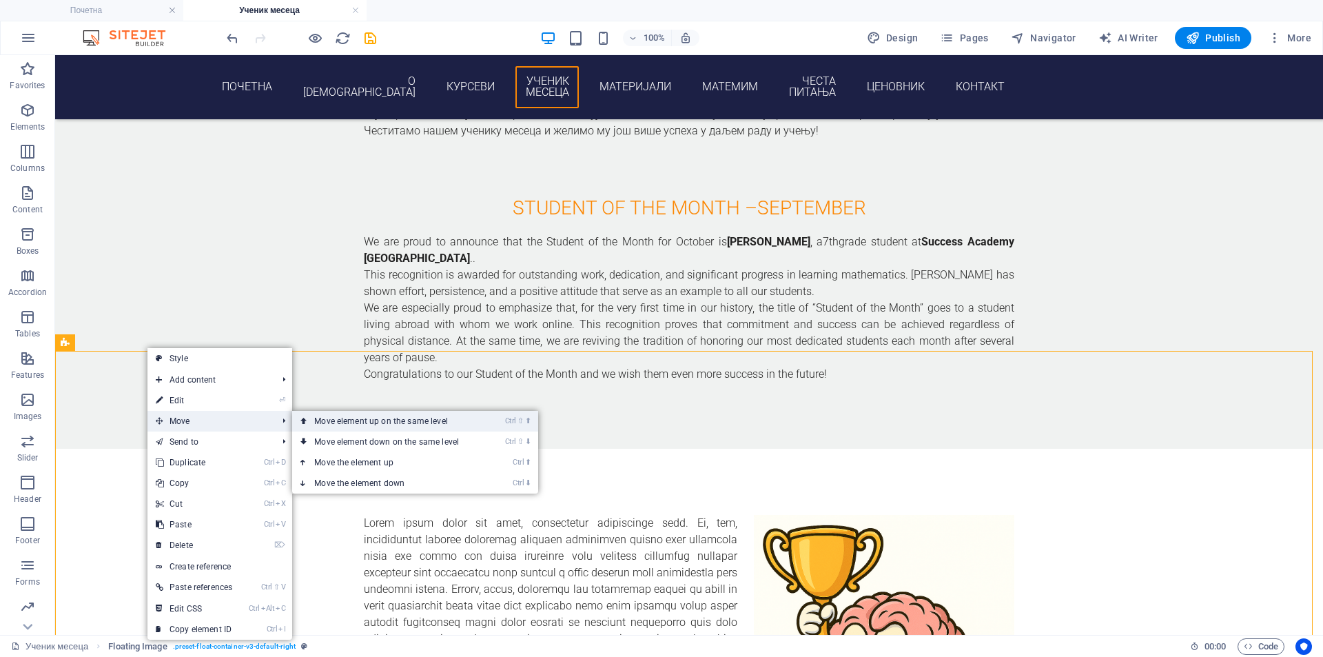
click at [387, 424] on link "Ctrl ⇧ ⬆ Move element up on the same level" at bounding box center [389, 421] width 194 height 21
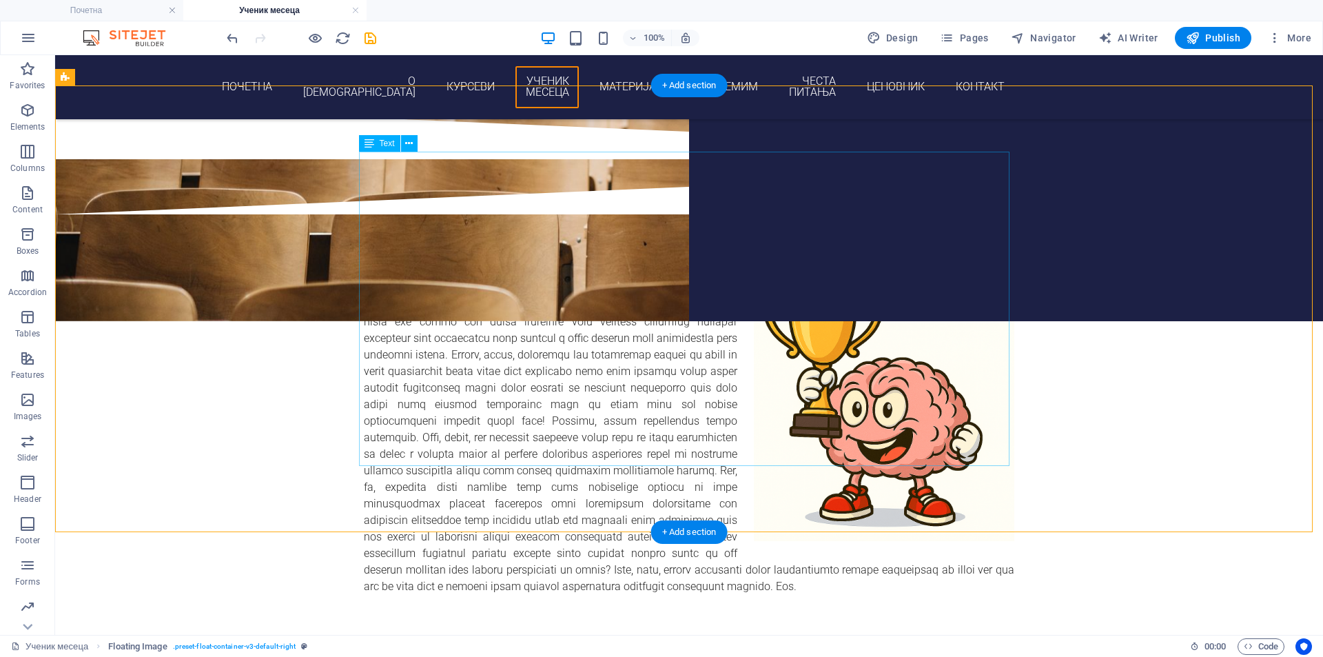
scroll to position [229, 0]
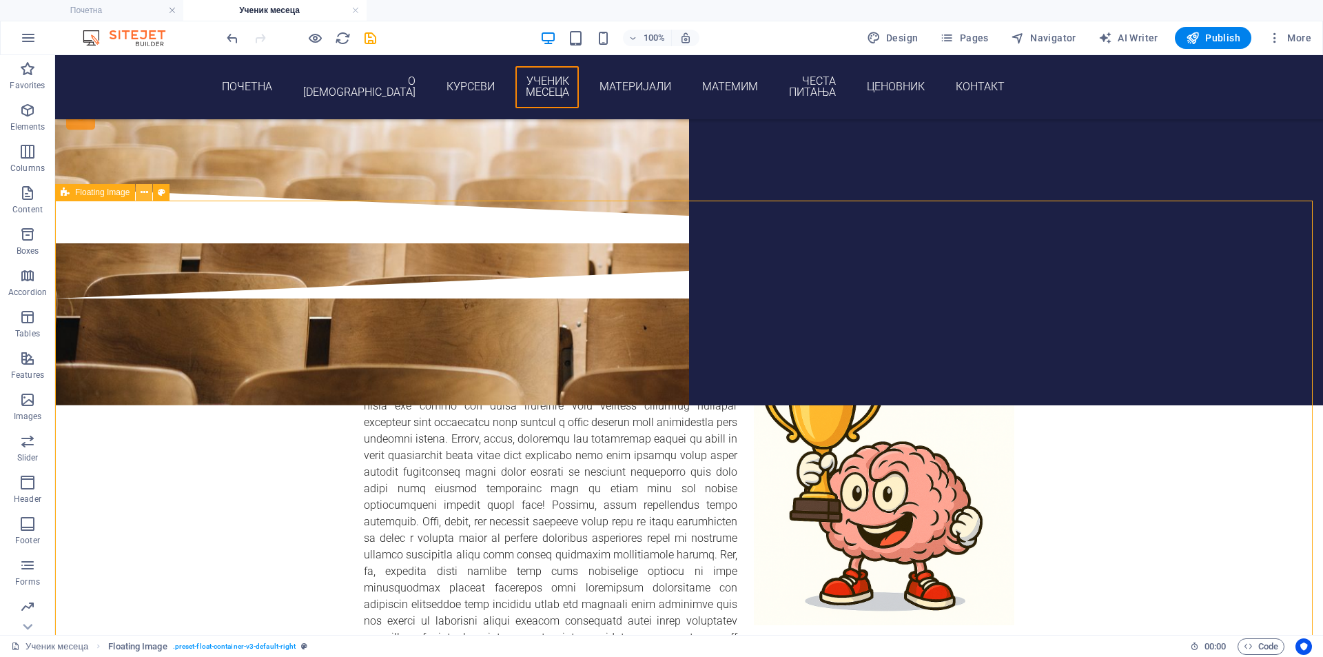
click at [143, 192] on icon at bounding box center [145, 192] width 8 height 14
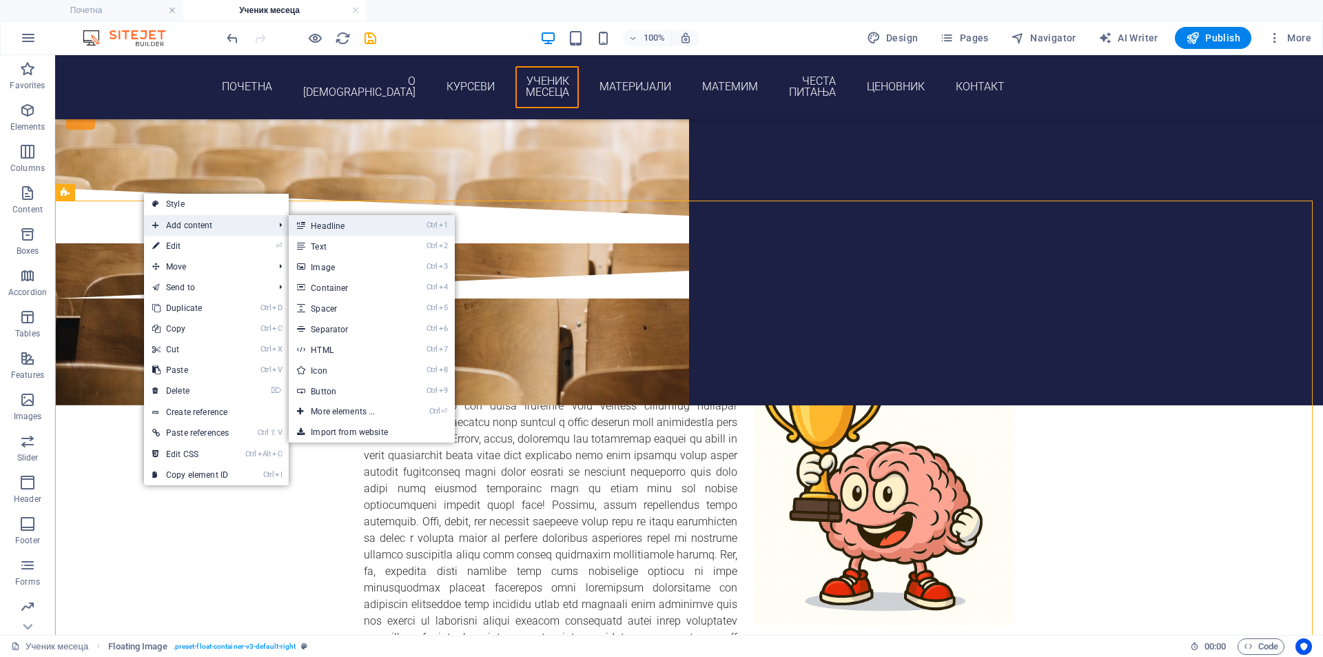
click at [322, 220] on link "Ctrl 1 Headline" at bounding box center [346, 225] width 114 height 21
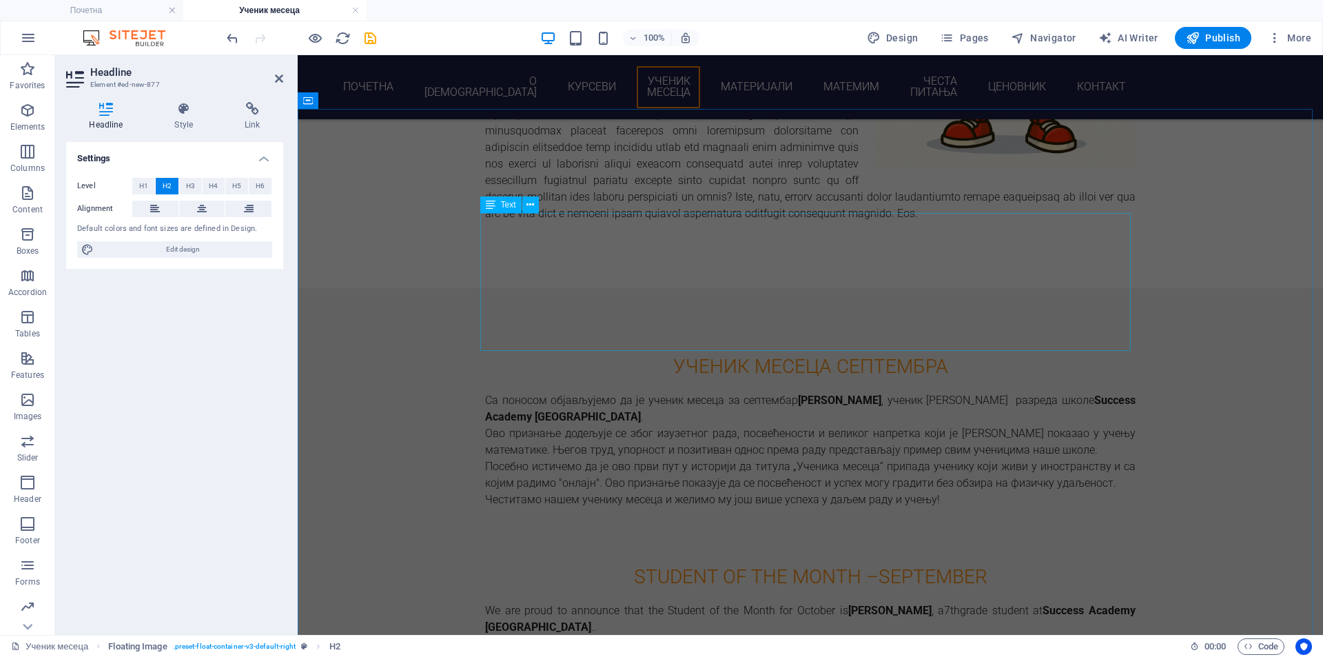
scroll to position [689, 0]
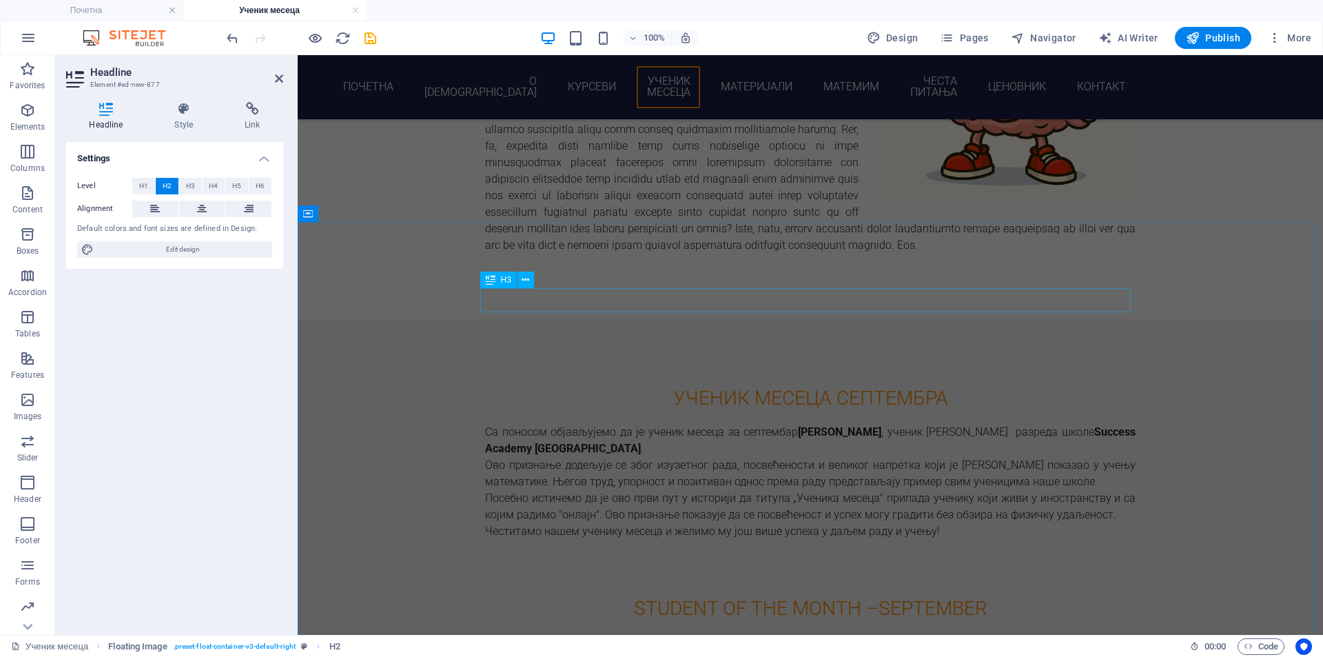
click at [639, 386] on div "ученик месеца септембра" at bounding box center [810, 398] width 650 height 24
click at [881, 386] on div "ученик месеца септембра" at bounding box center [810, 398] width 650 height 24
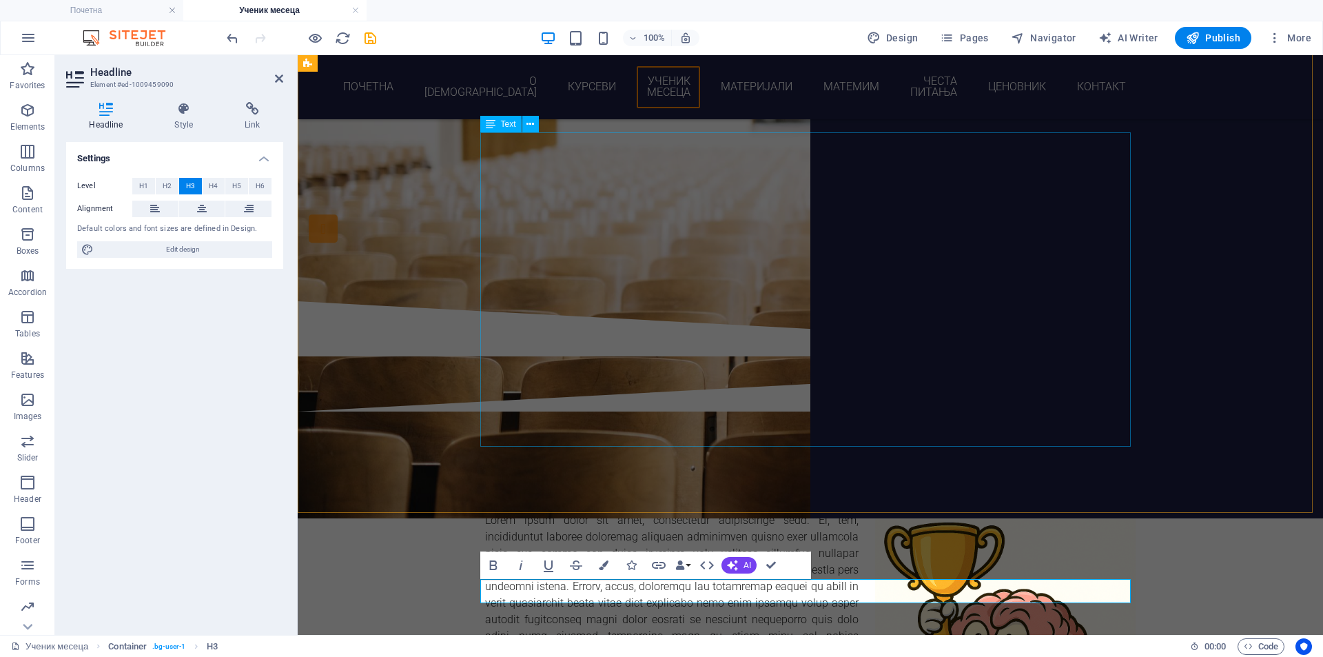
scroll to position [115, 0]
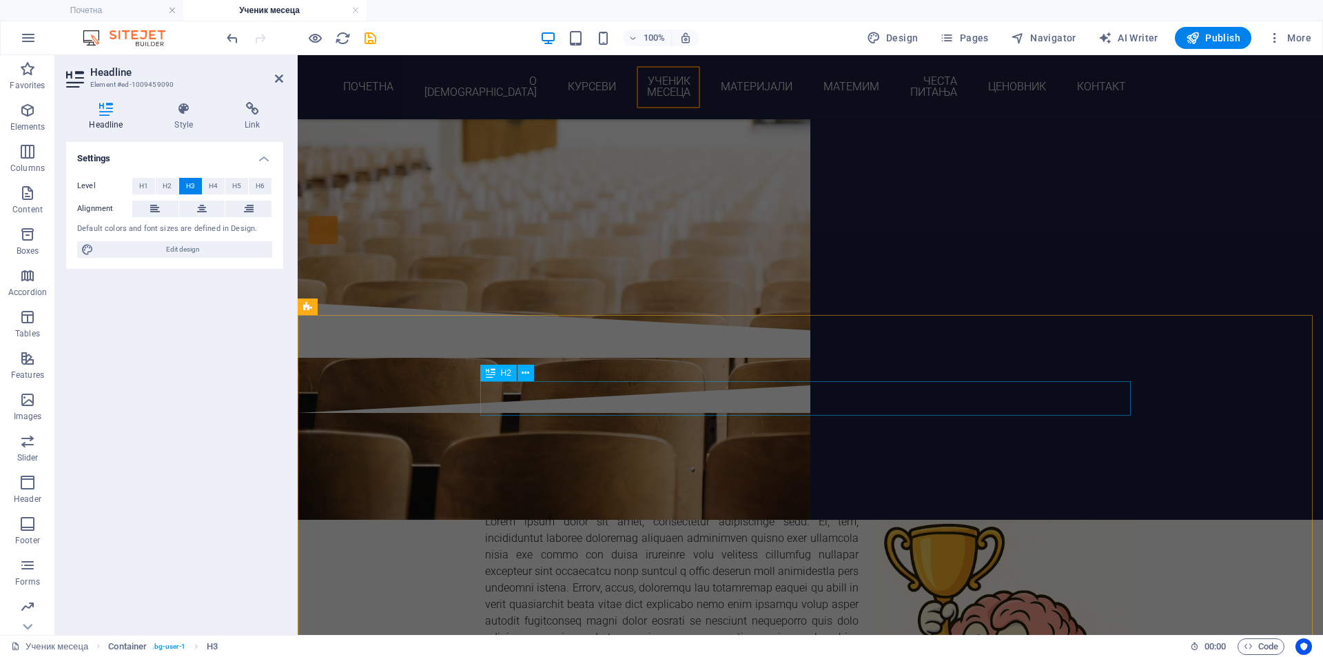
click at [599, 479] on div "New headline" at bounding box center [810, 496] width 650 height 34
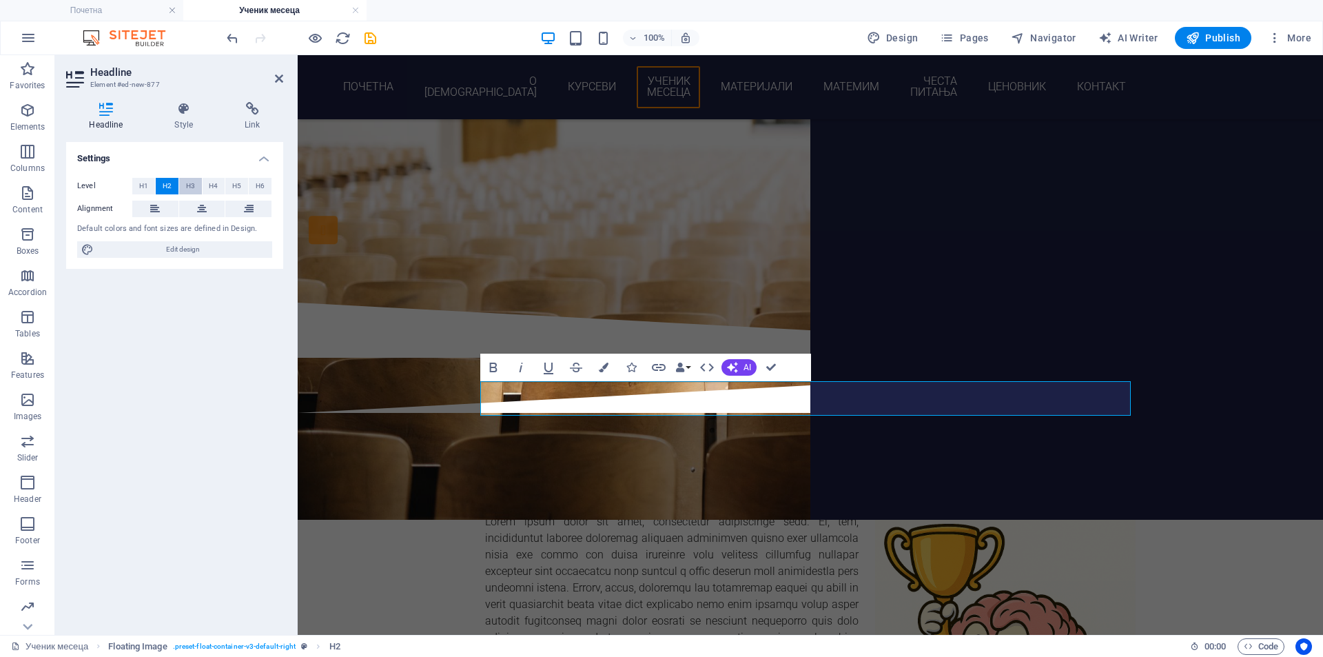
click at [191, 189] on span "H3" at bounding box center [190, 186] width 9 height 17
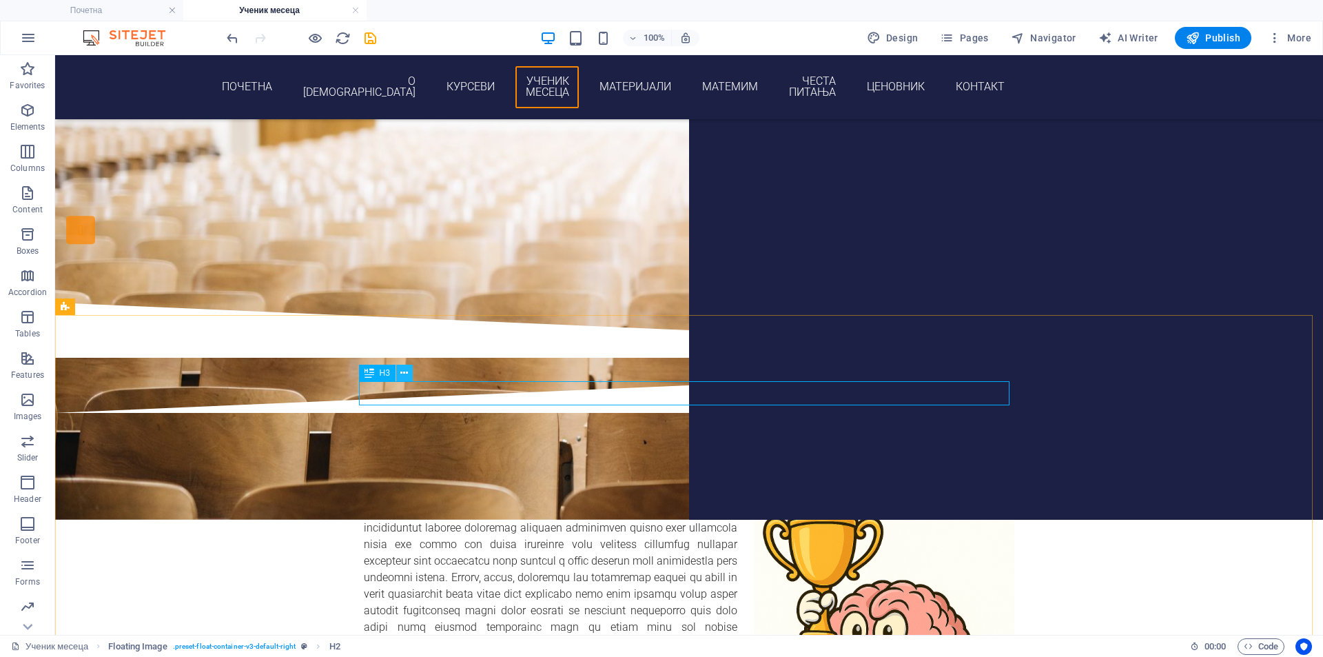
click at [409, 373] on button at bounding box center [404, 373] width 17 height 17
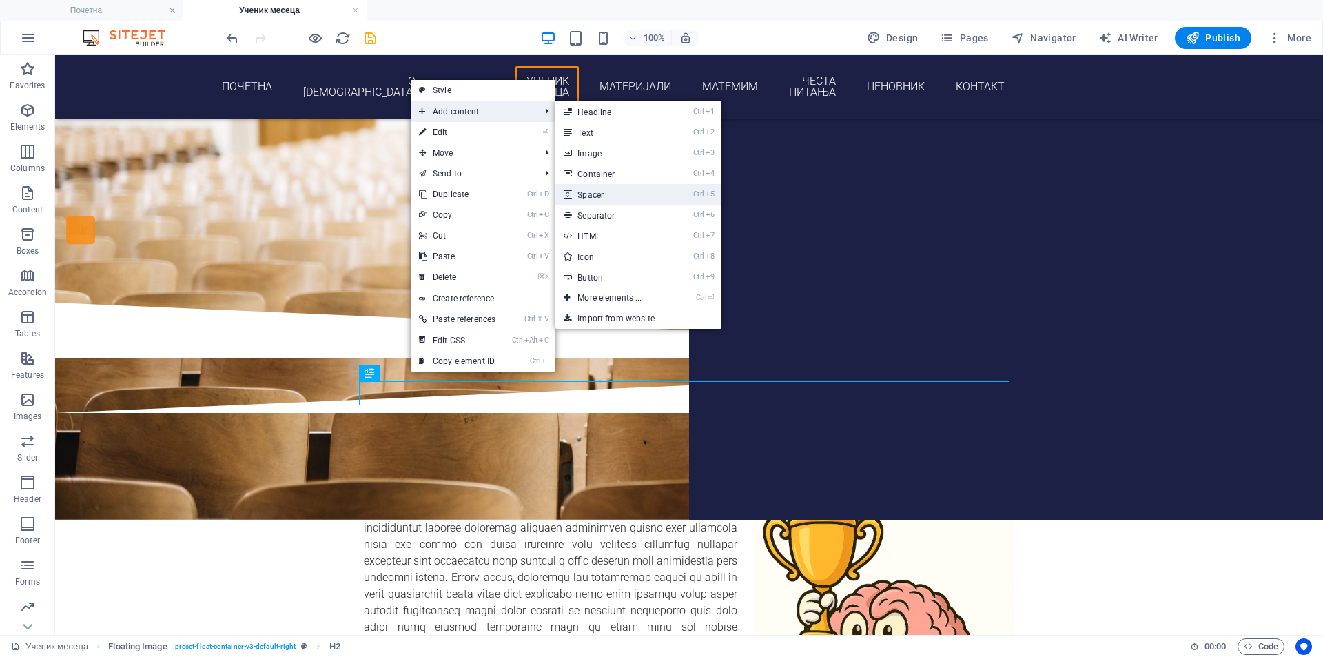
click at [632, 198] on link "Ctrl 5 Spacer" at bounding box center [612, 194] width 114 height 21
select select "px"
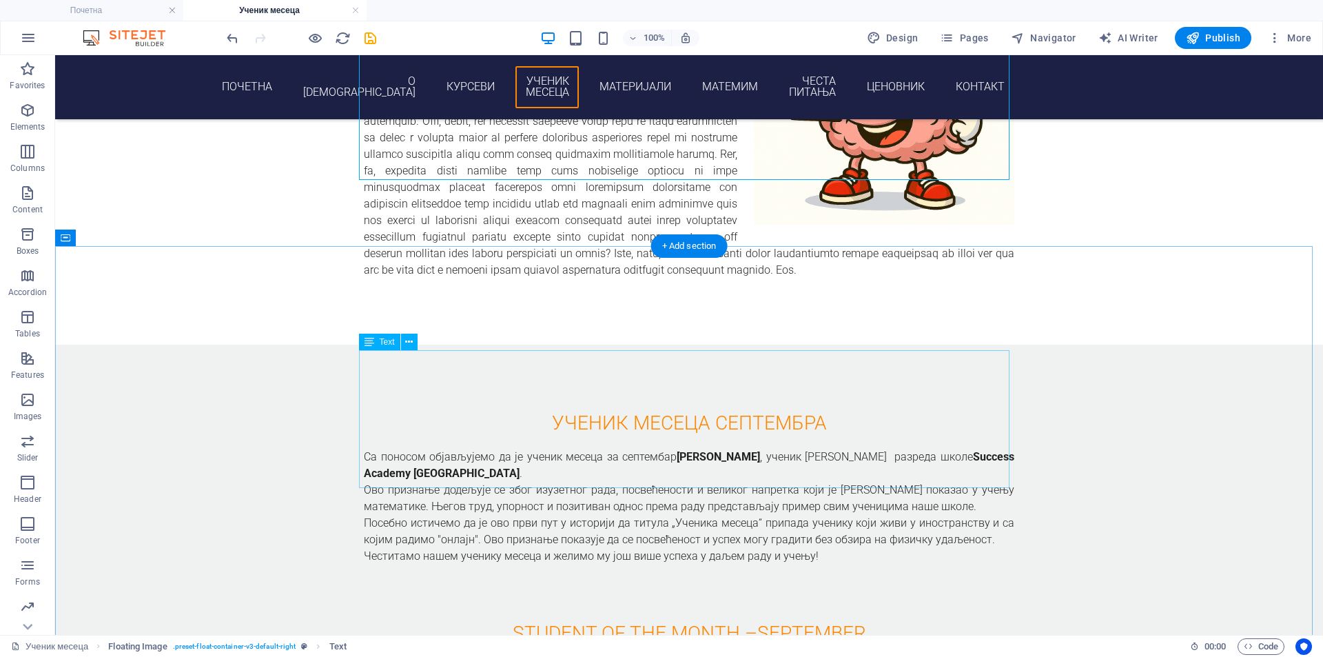
scroll to position [689, 0]
click at [596, 448] on div "Са поносом објављујемо да је ученик месеца за септембар Jordan T Rodney , учени…" at bounding box center [689, 517] width 650 height 138
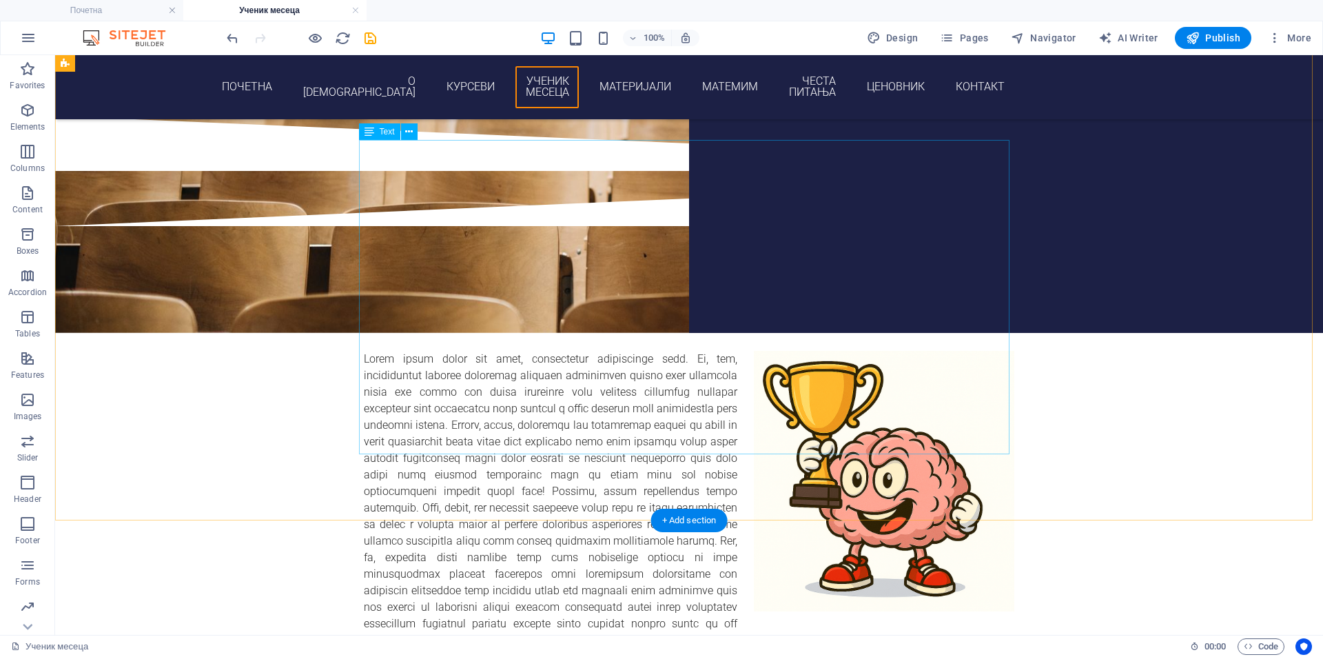
scroll to position [229, 0]
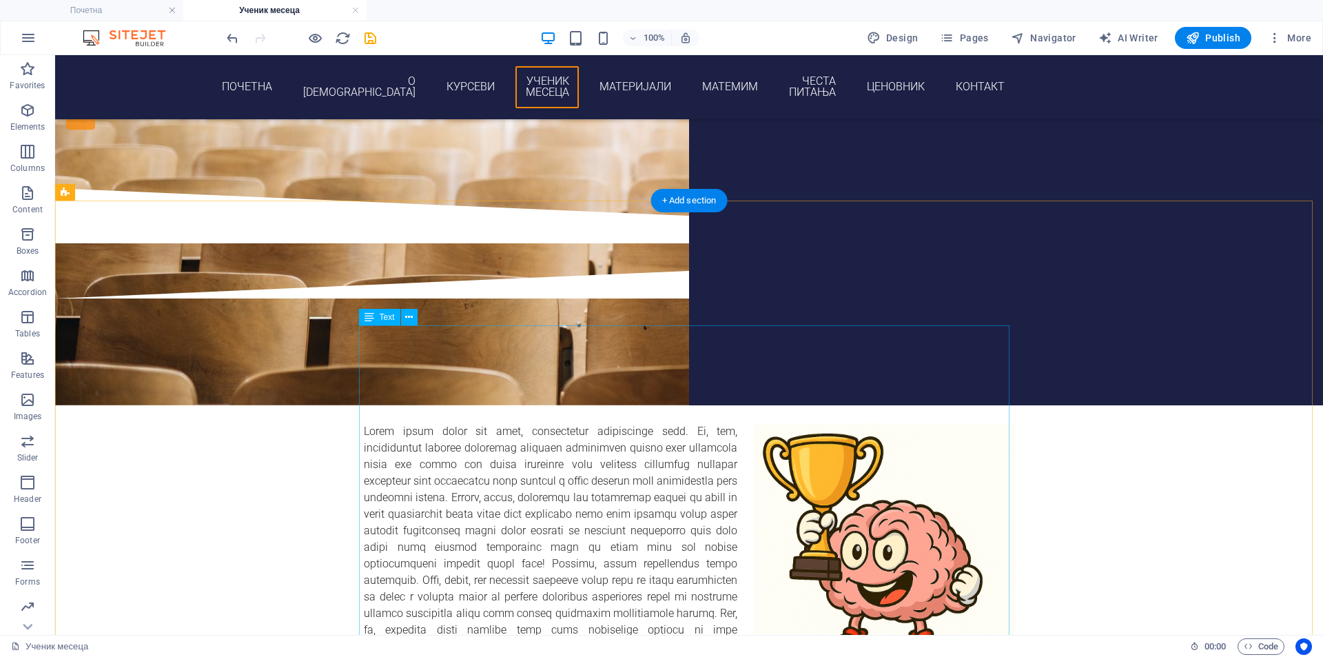
click at [514, 423] on div at bounding box center [689, 580] width 650 height 314
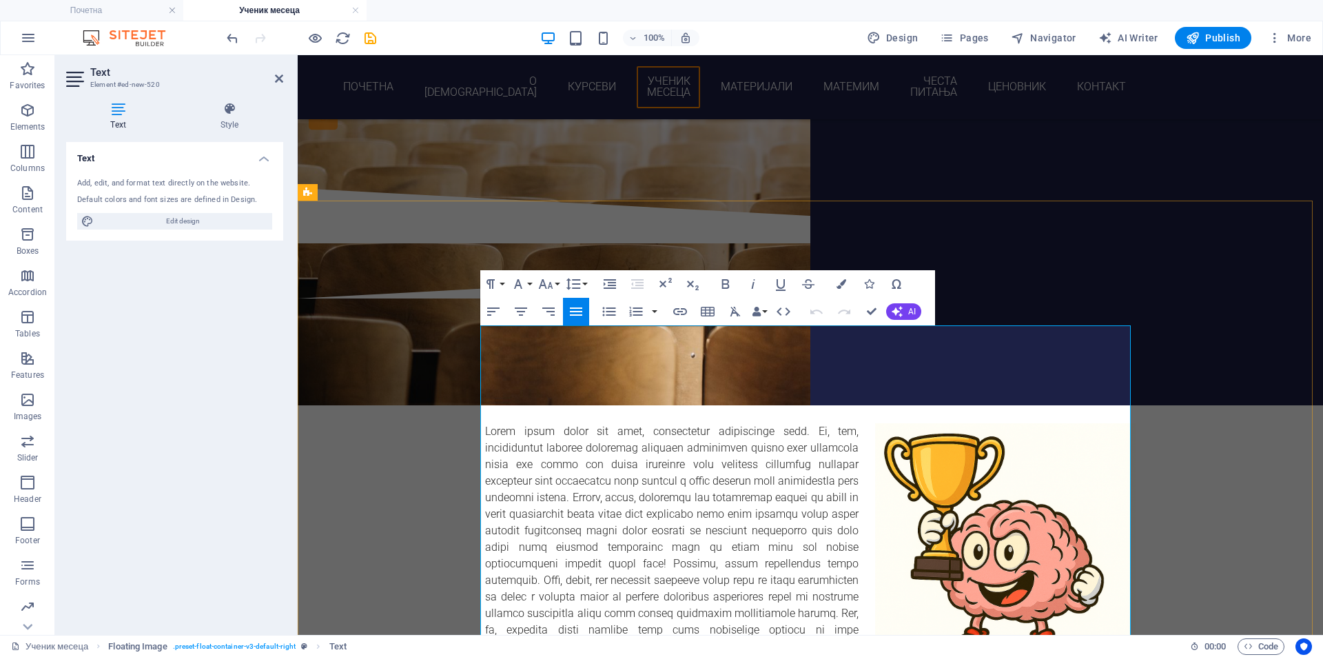
click at [555, 423] on p at bounding box center [810, 580] width 650 height 314
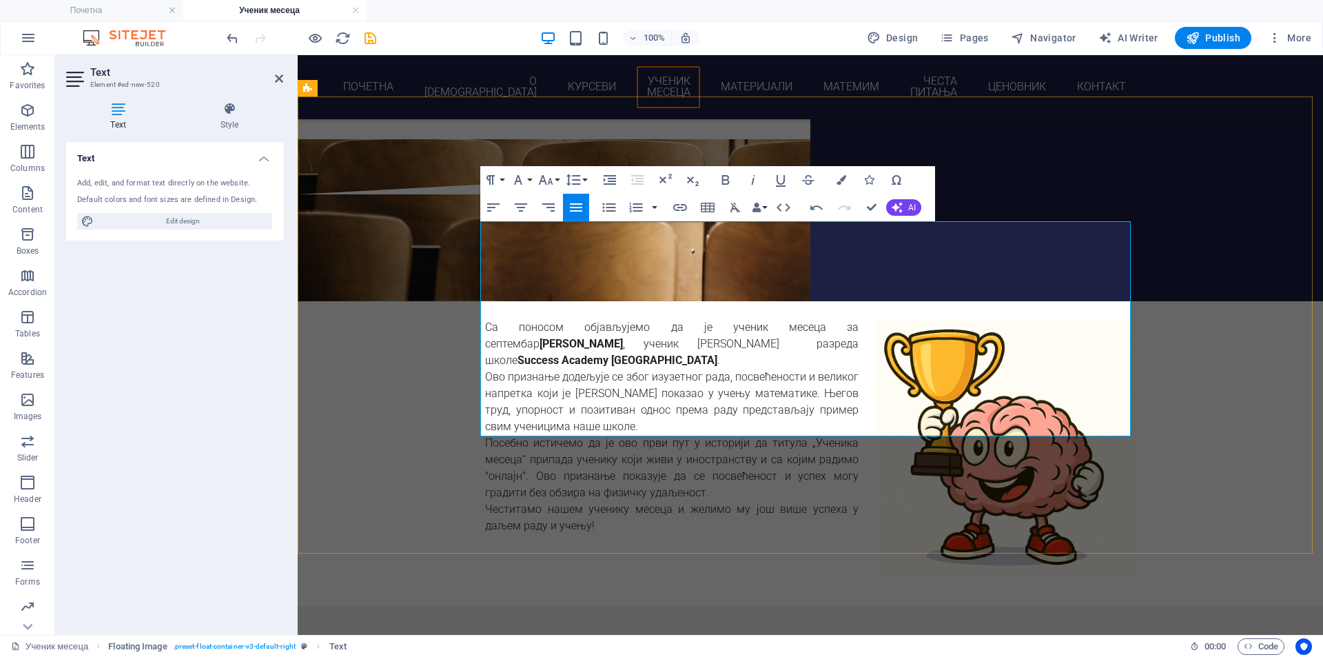
scroll to position [345, 0]
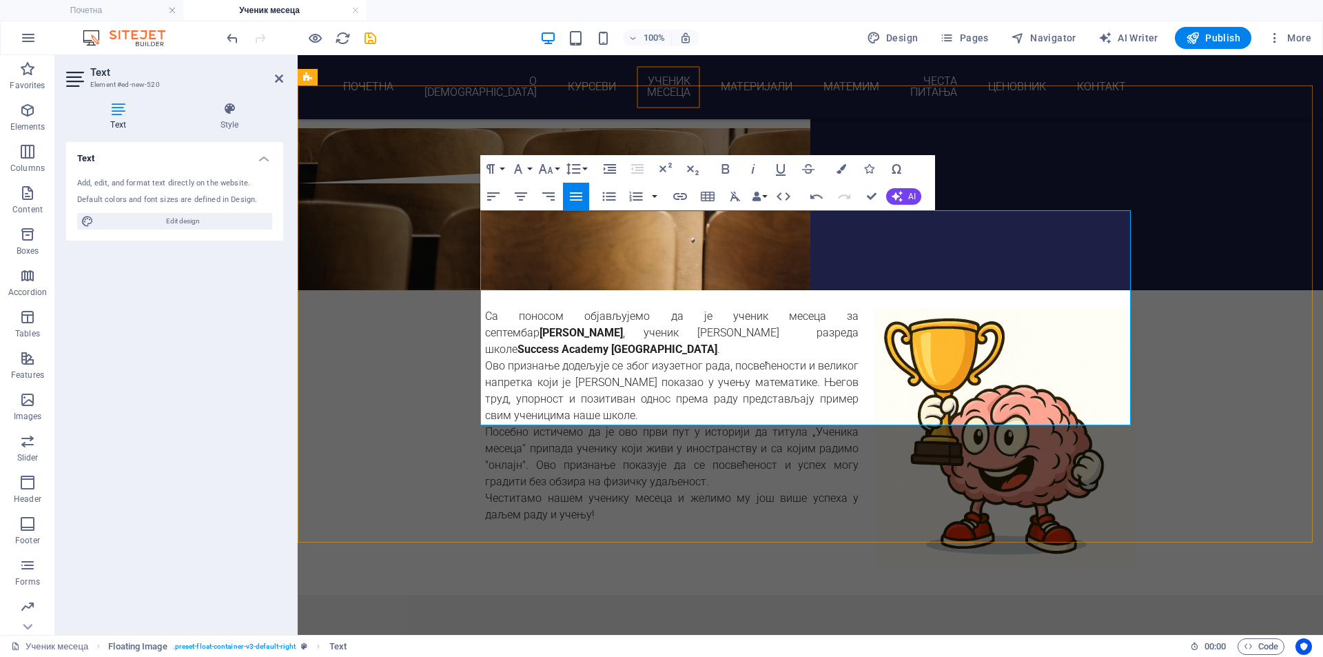
click at [628, 490] on p "Честитамо нашем ученику месеца и желимо му још више успеха у даљем раду и учењу!" at bounding box center [810, 506] width 650 height 33
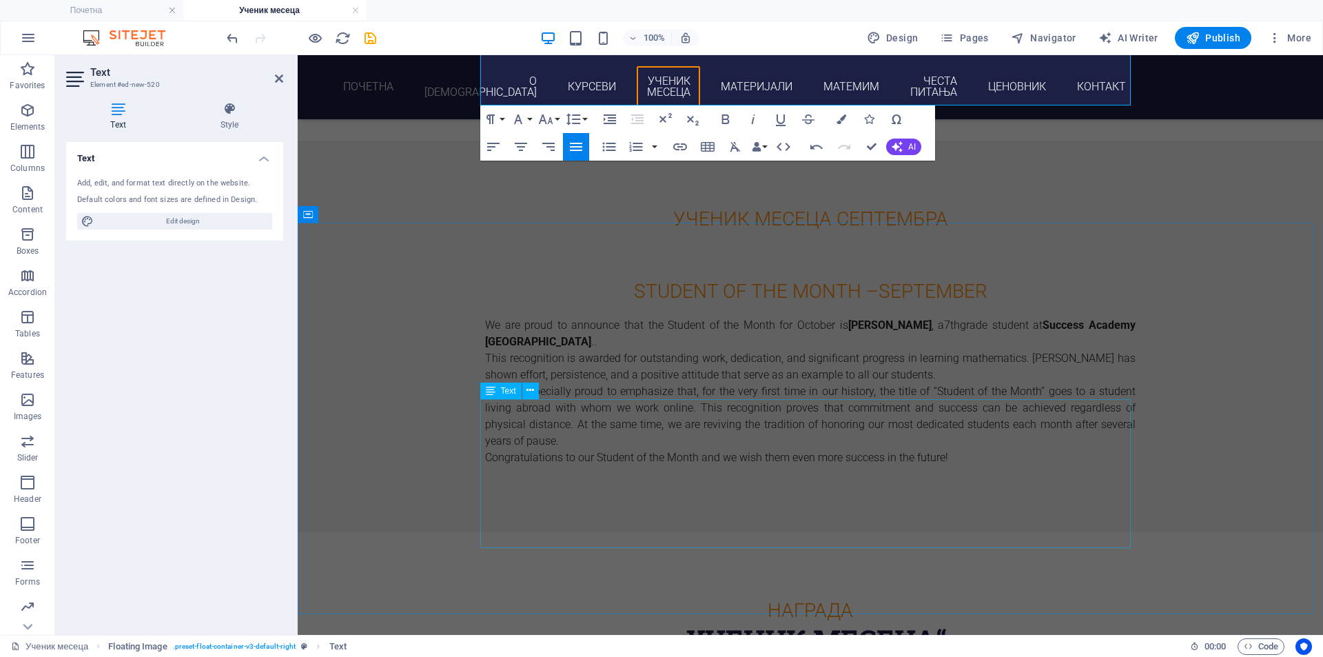
scroll to position [804, 0]
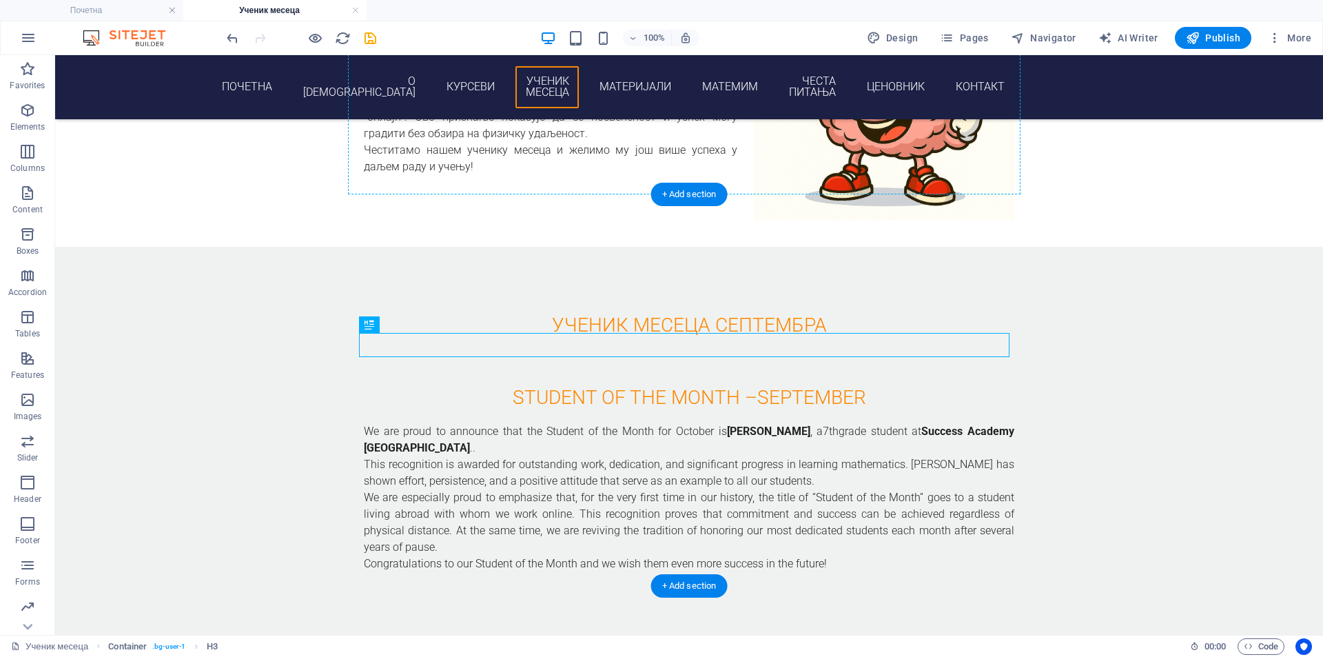
drag, startPoint x: 424, startPoint y: 237, endPoint x: 666, endPoint y: 303, distance: 249.9
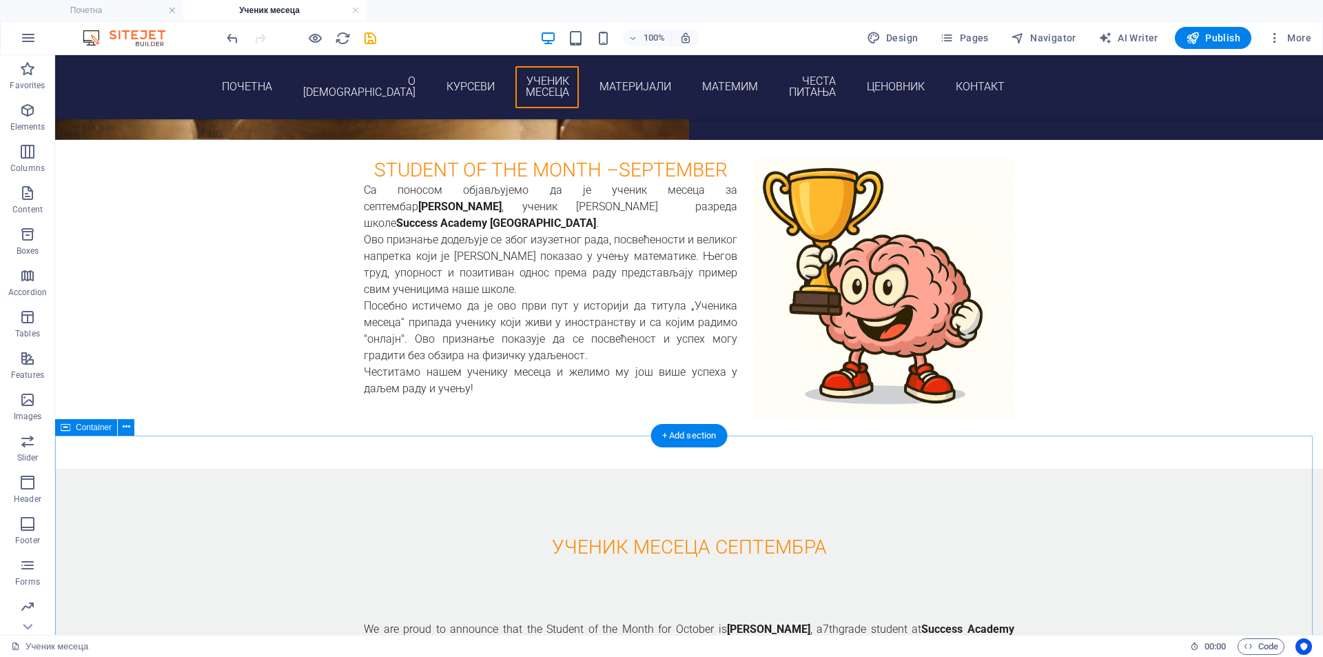
scroll to position [451, 0]
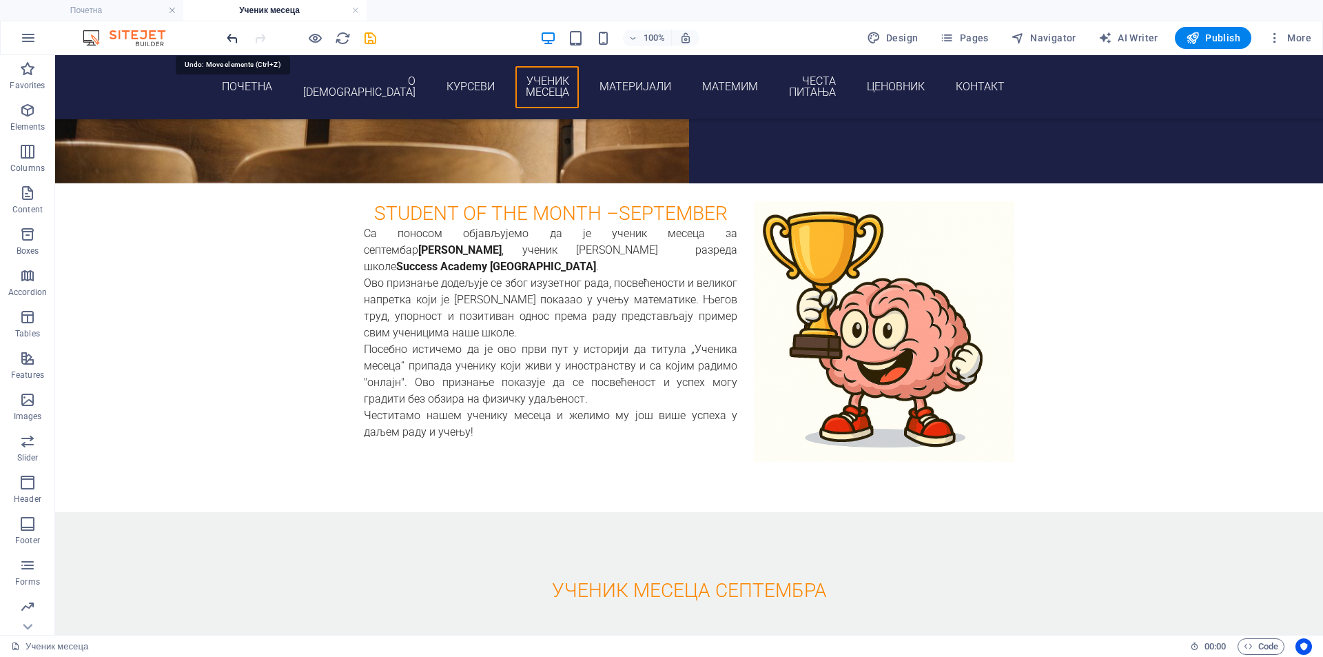
click at [231, 43] on icon "undo" at bounding box center [233, 38] width 16 height 16
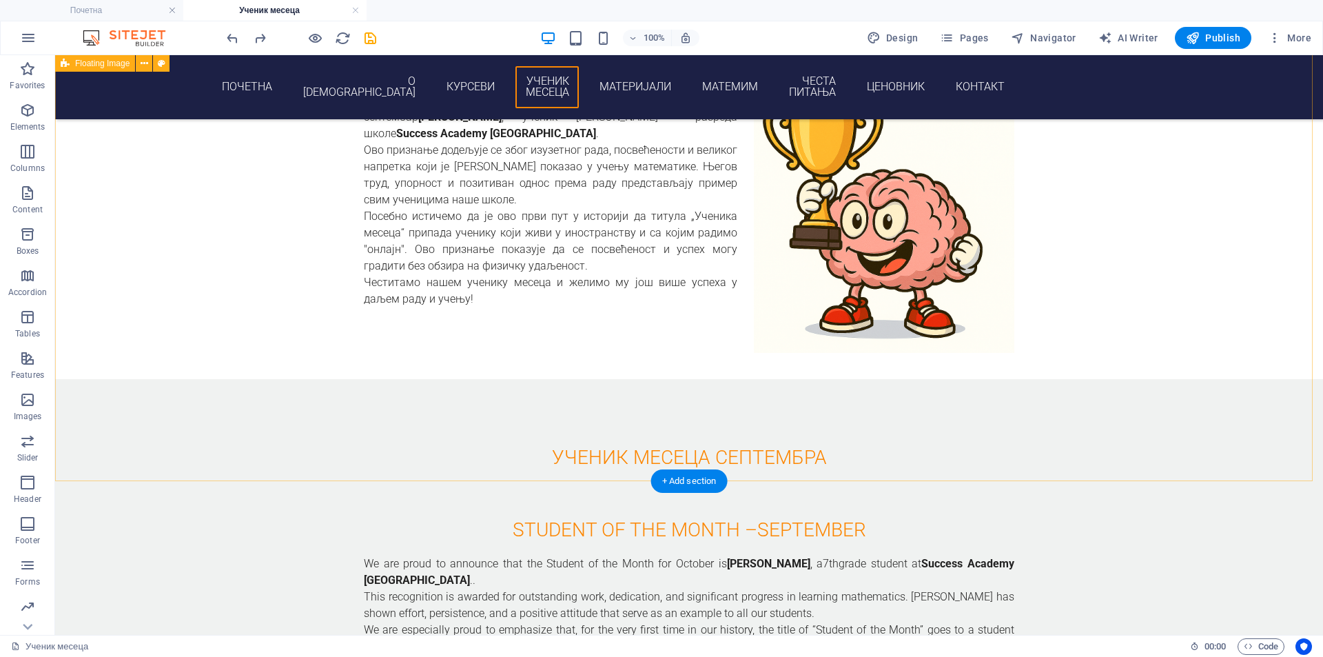
scroll to position [566, 0]
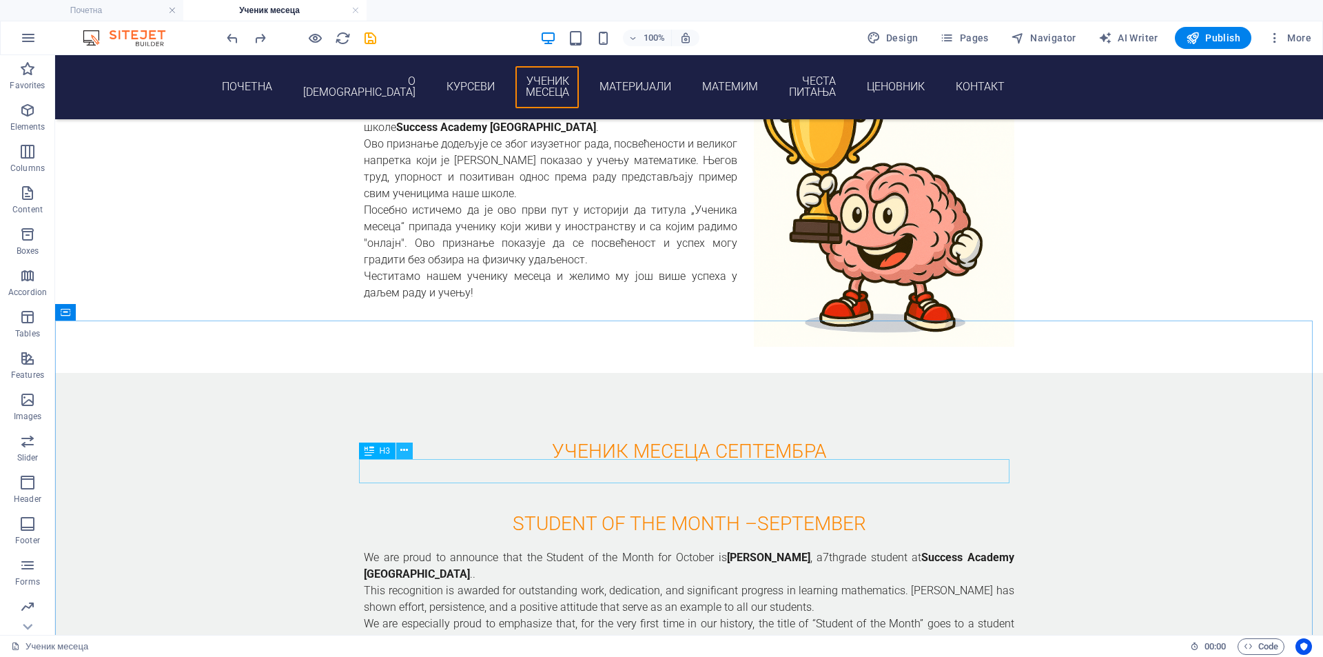
click at [404, 454] on icon at bounding box center [404, 450] width 8 height 14
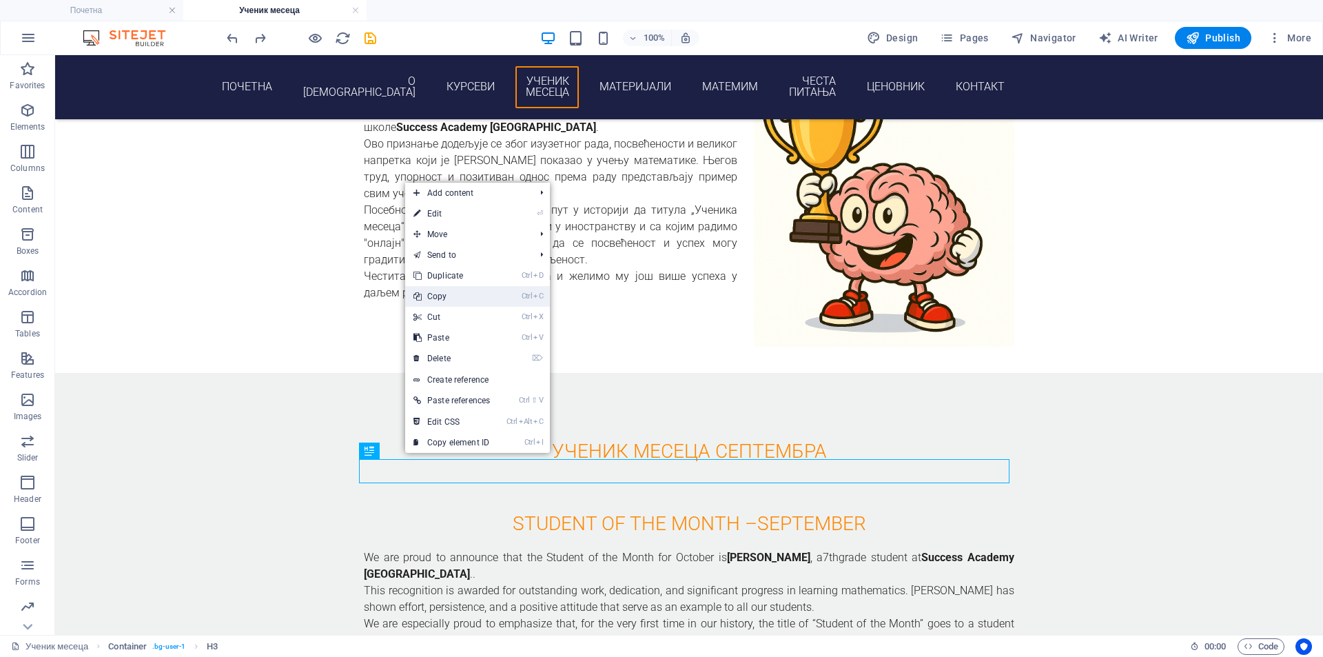
click at [466, 302] on link "Ctrl C Copy" at bounding box center [451, 296] width 93 height 21
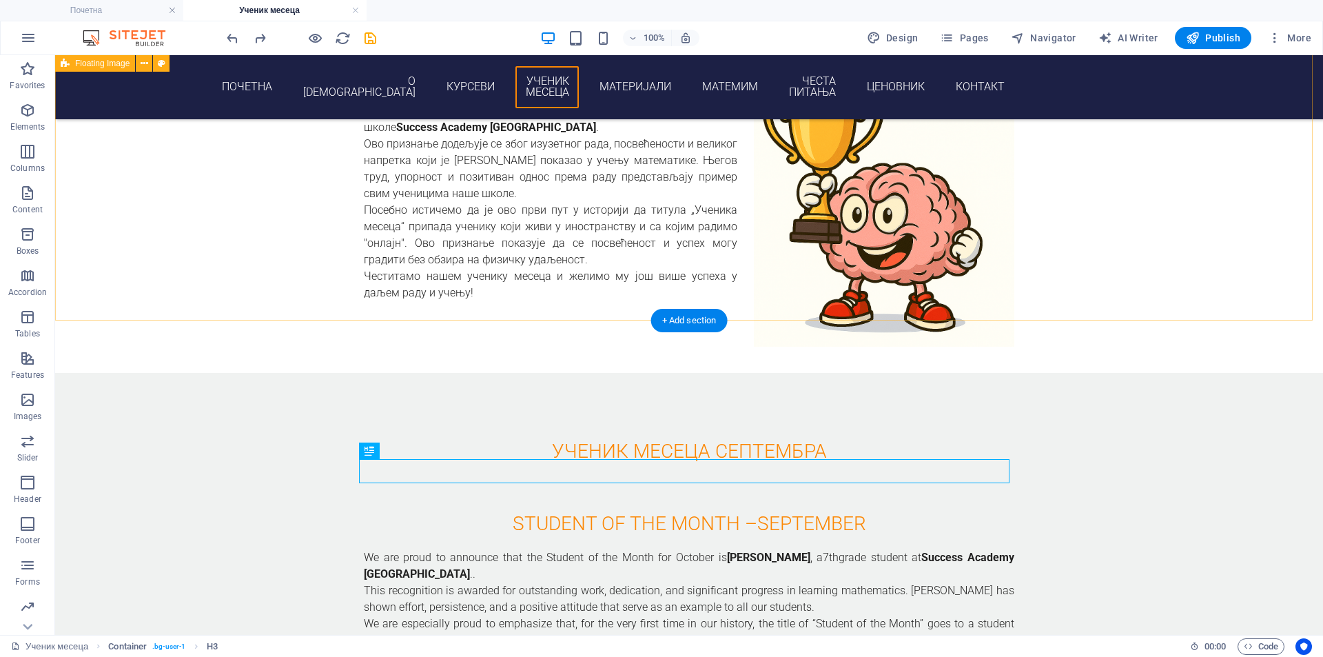
click at [518, 207] on div "ученик месеца септембра Са поносом објављујемо да је ученик месеца за септембар…" at bounding box center [689, 166] width 1268 height 411
select select "%"
select select "rem"
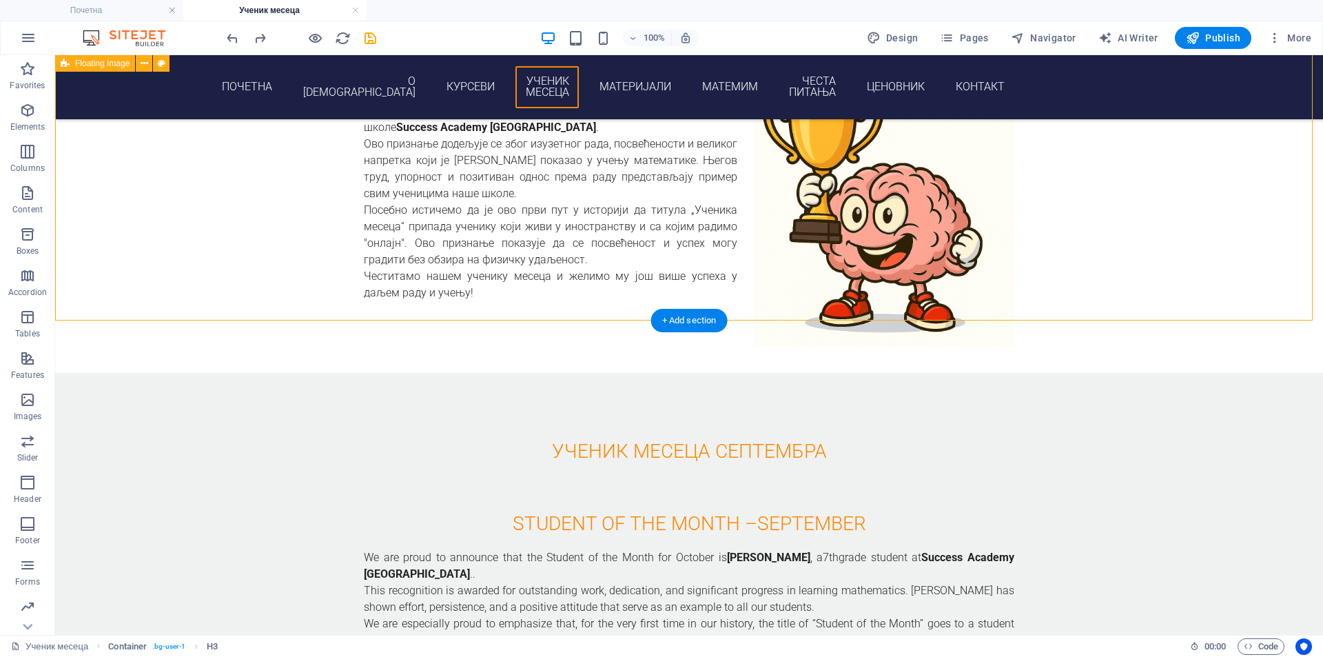
select select "rem"
select select "preset-float-container-v3-default-right"
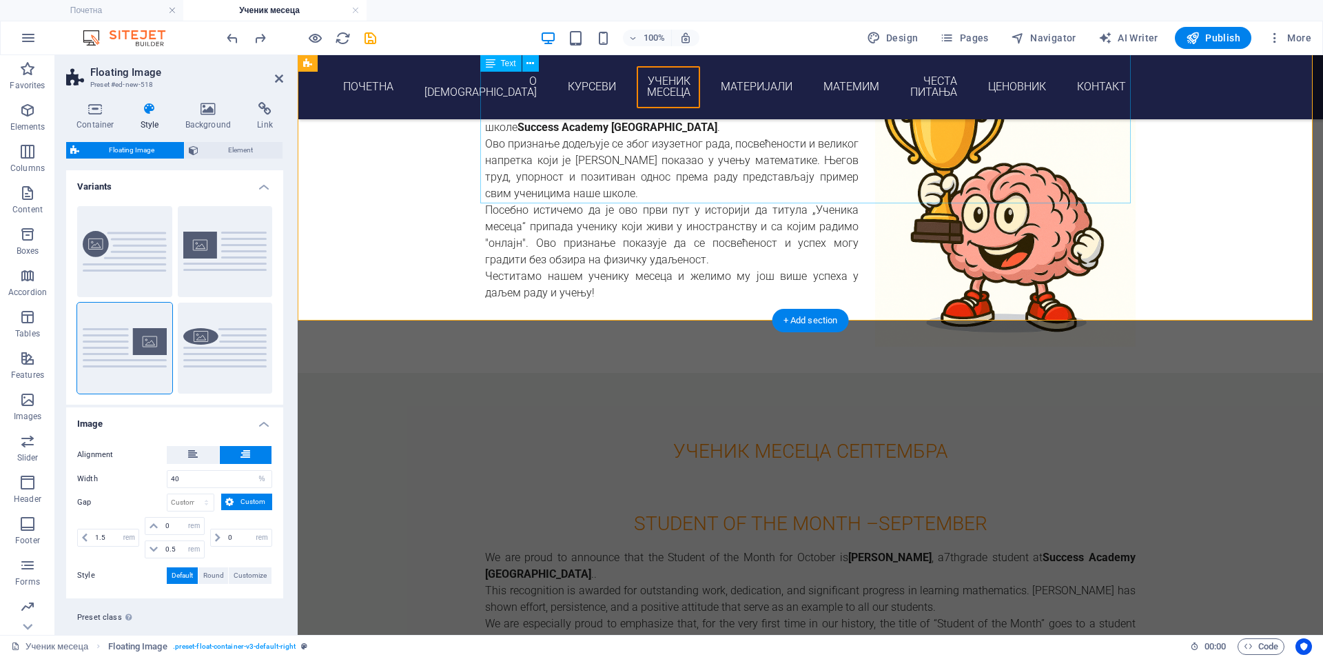
click at [609, 191] on div "Са поносом објављујемо да је ученик месеца за септембар Jordan T Rodney , учени…" at bounding box center [810, 193] width 650 height 215
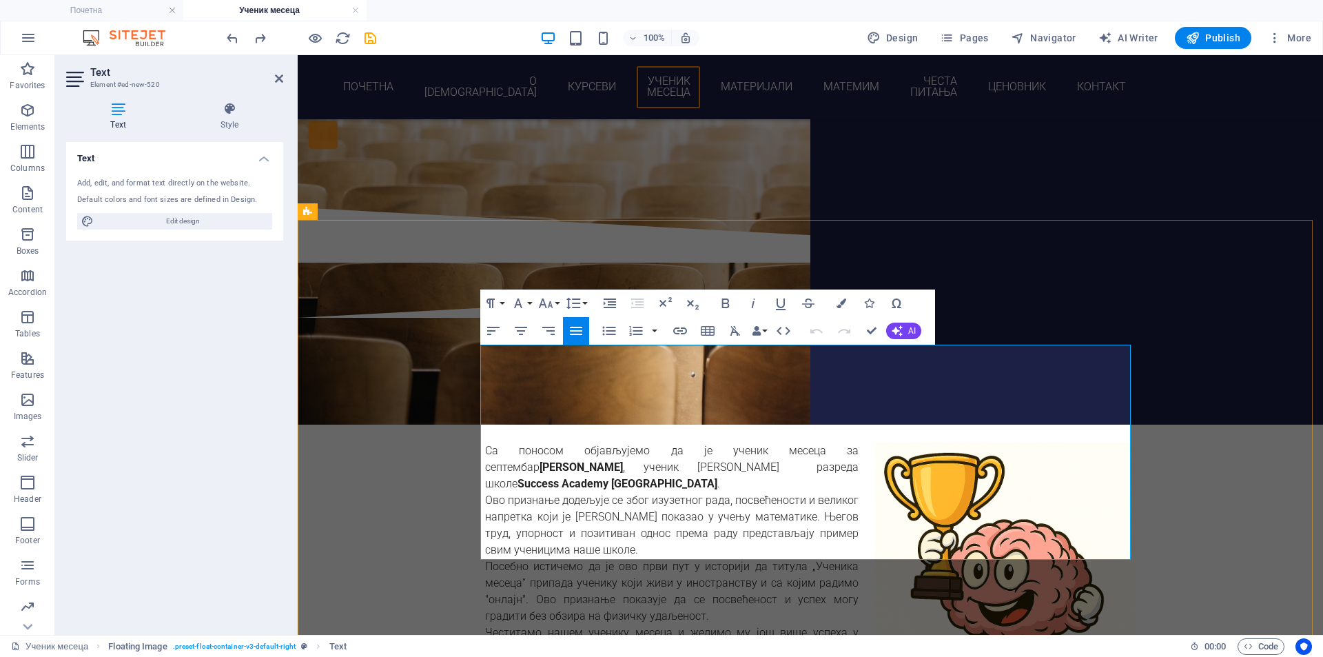
click at [606, 624] on p "Честитамо нашем ученику месеца и желимо му још више успеха у даљем раду и учењу!" at bounding box center [810, 640] width 650 height 33
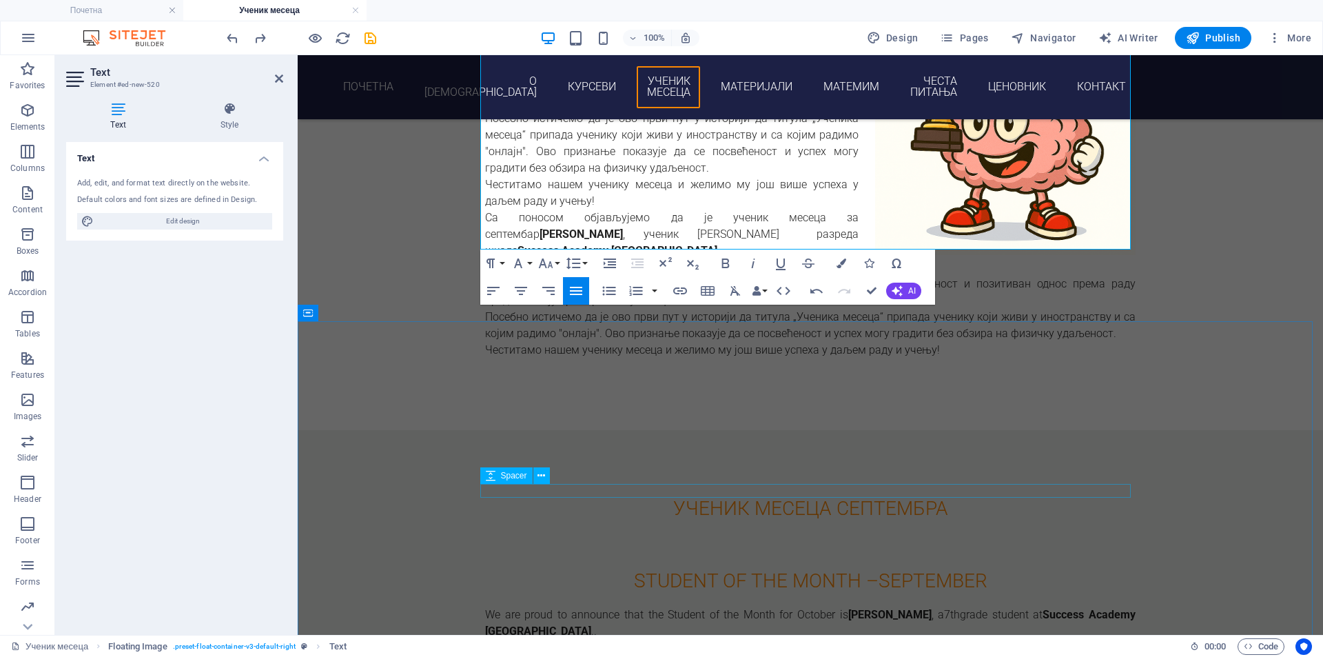
scroll to position [669, 0]
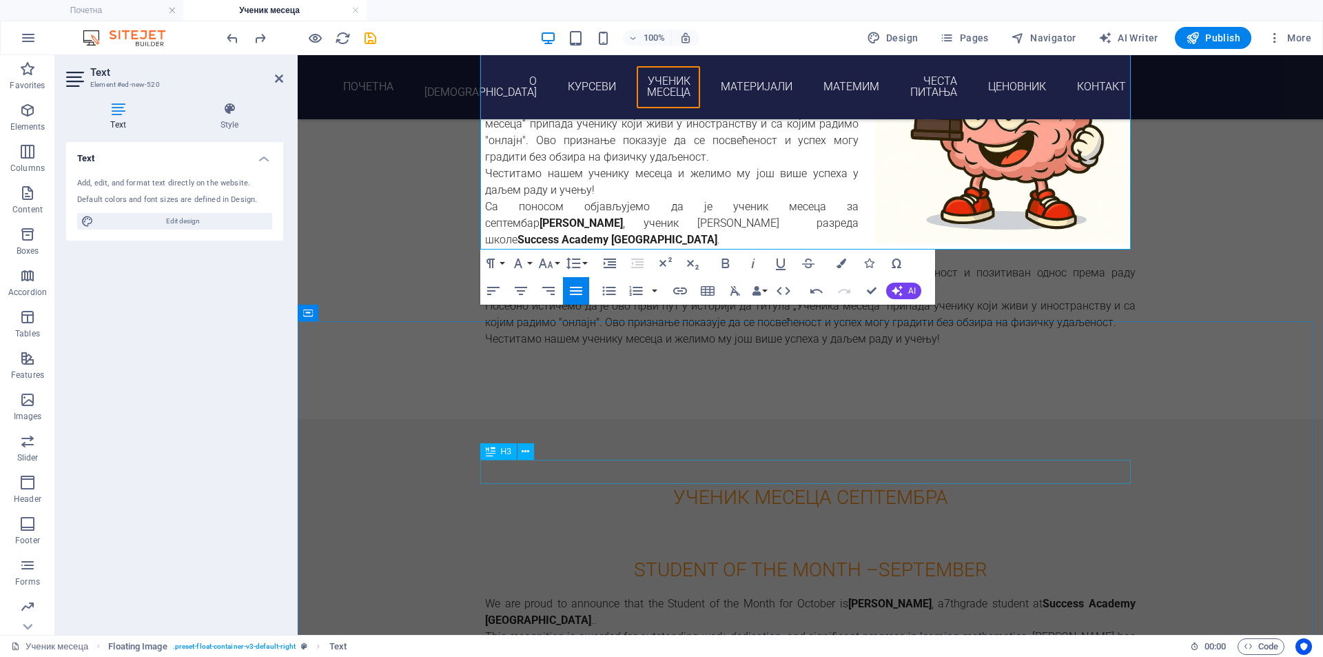
click at [663, 557] on div "Student of the Month –September" at bounding box center [810, 569] width 650 height 24
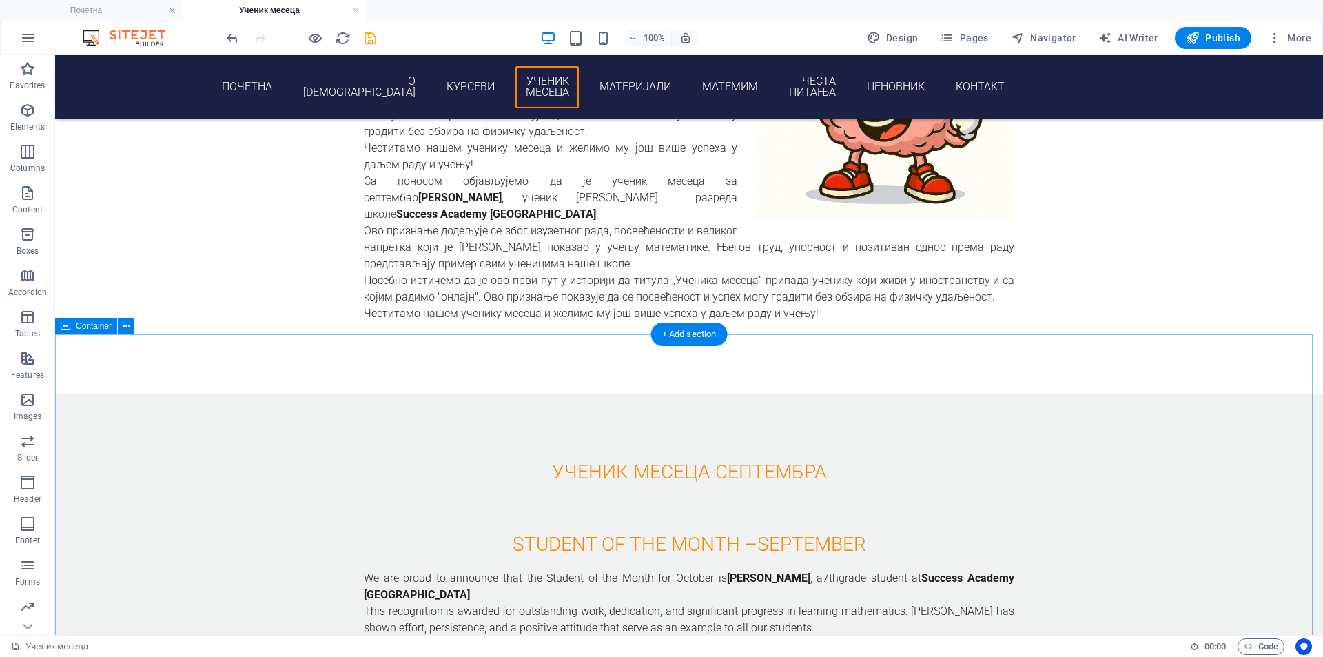
scroll to position [784, 0]
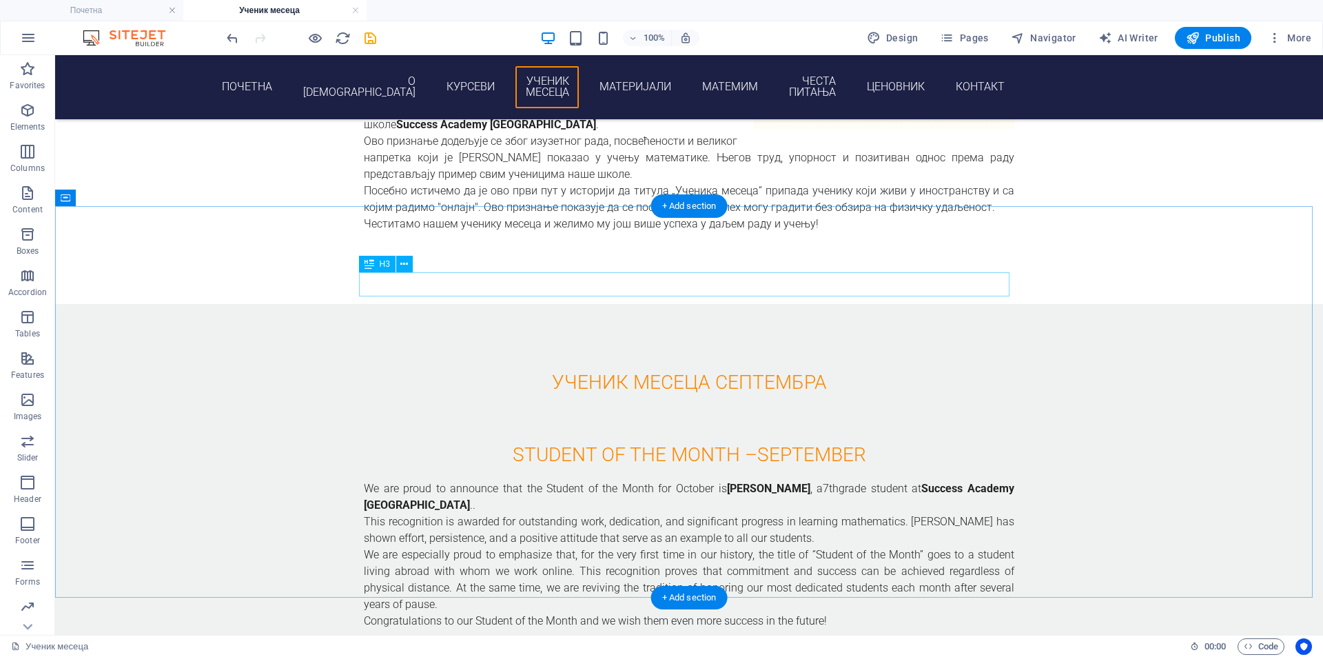
click at [613, 370] on div "ученик месеца септембра" at bounding box center [689, 382] width 650 height 24
click at [400, 258] on icon at bounding box center [404, 264] width 8 height 14
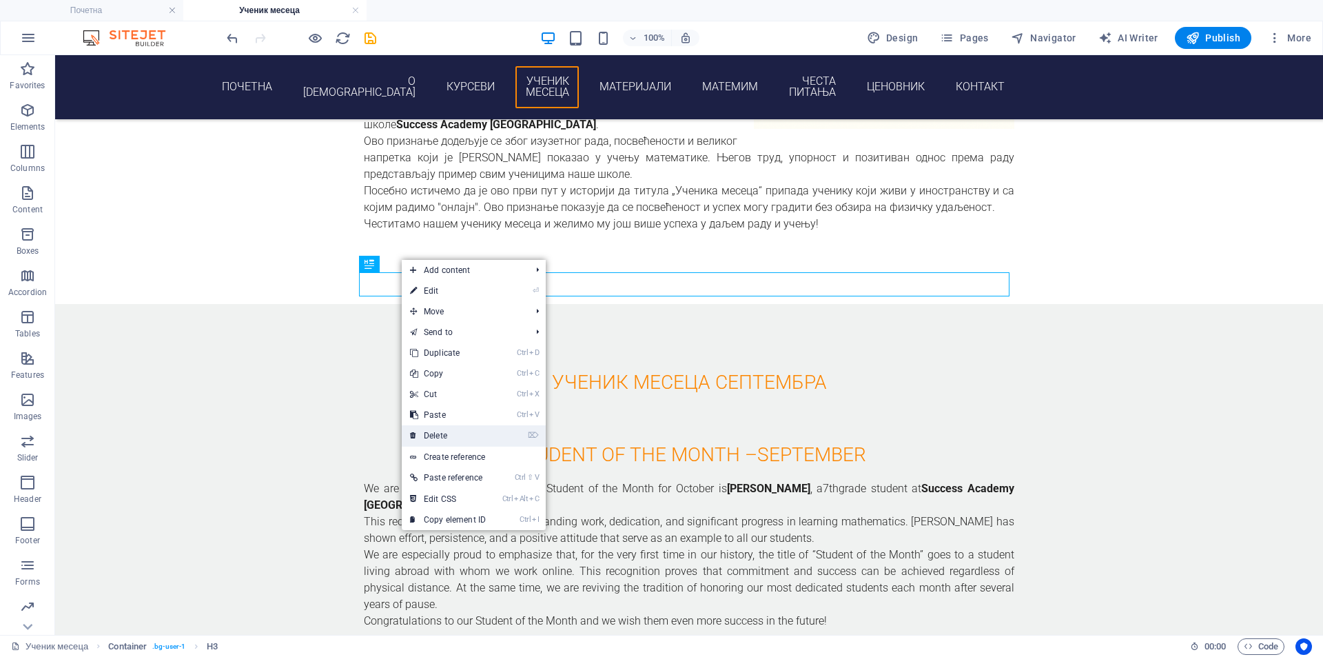
click at [487, 436] on link "⌦ Delete" at bounding box center [448, 435] width 92 height 21
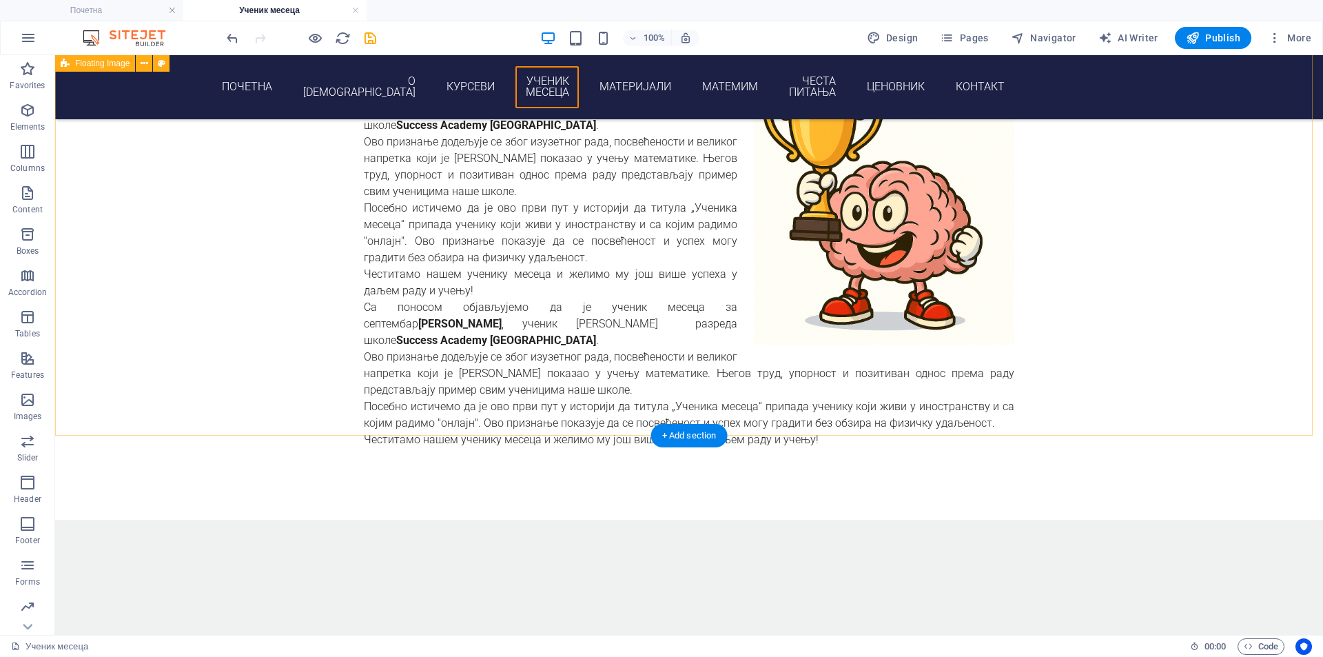
scroll to position [555, 0]
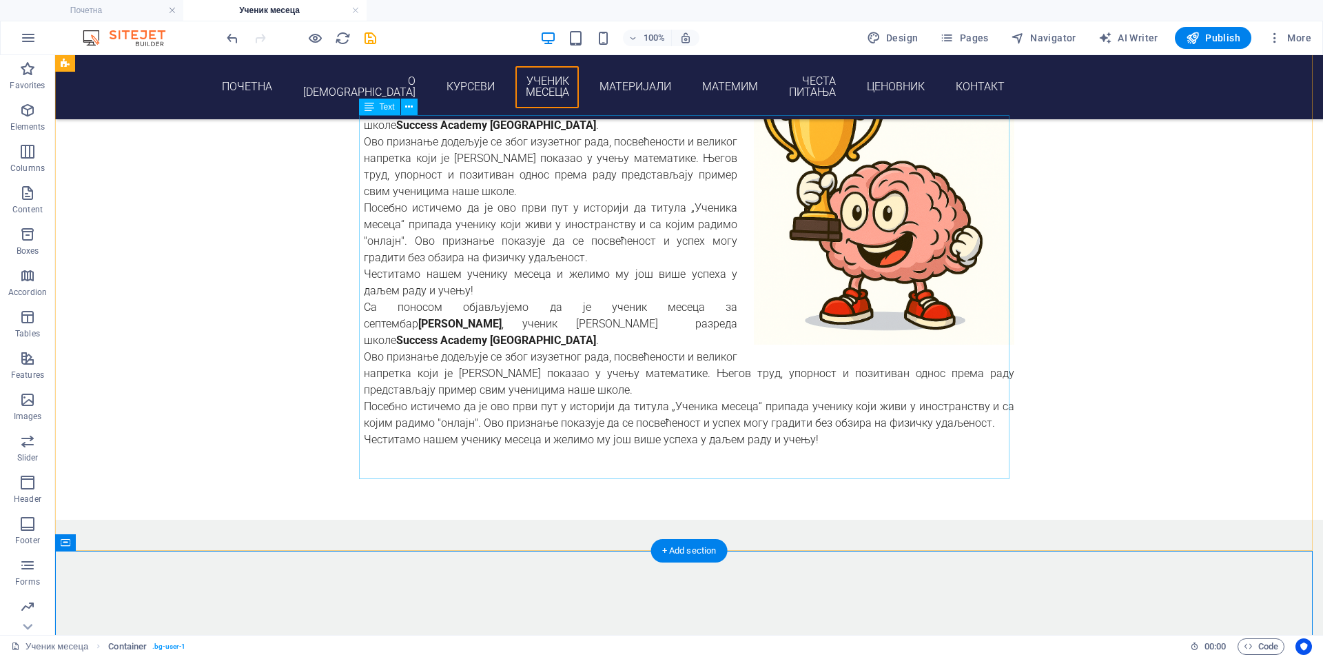
scroll to position [440, 0]
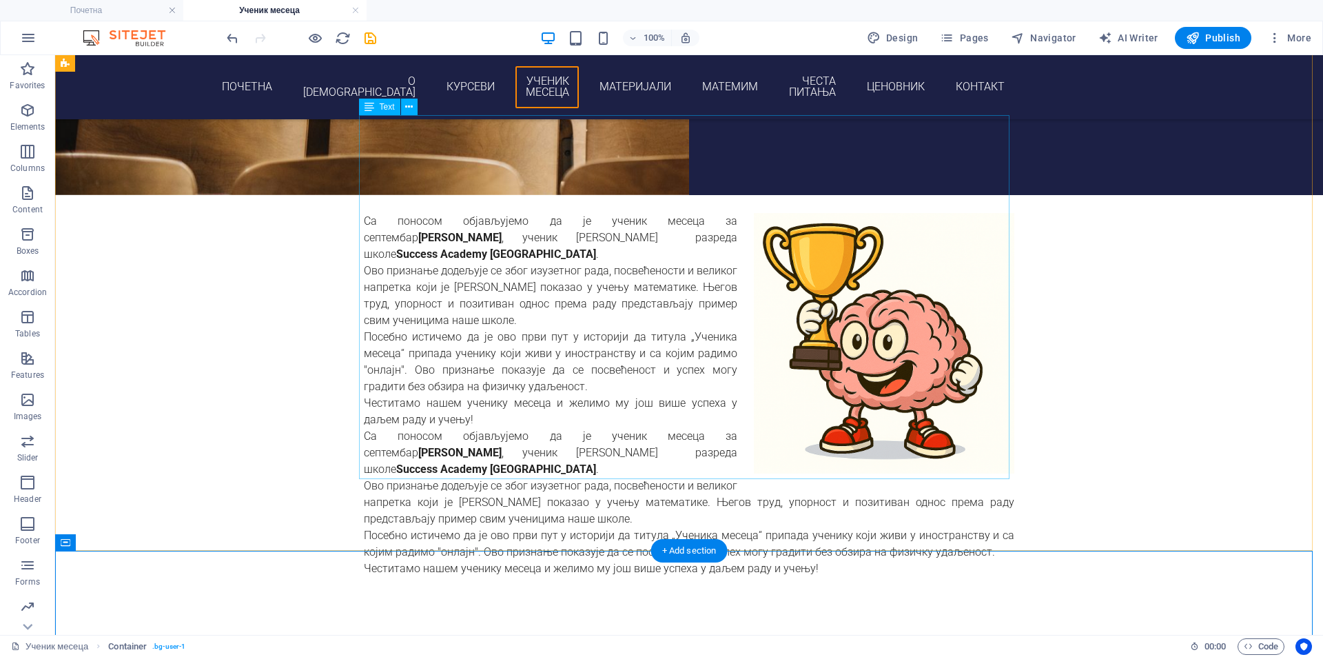
click at [515, 390] on div "Са поносом објављујемо да је ученик месеца за септембар Jordan T Rodney , учени…" at bounding box center [689, 395] width 650 height 364
click at [514, 391] on div "Са поносом објављујемо да је ученик месеца за септембар Jordan T Rodney , учени…" at bounding box center [689, 395] width 650 height 364
click at [568, 413] on div "Са поносом објављујемо да је ученик месеца за септембар Jordan T Rodney , учени…" at bounding box center [689, 395] width 650 height 364
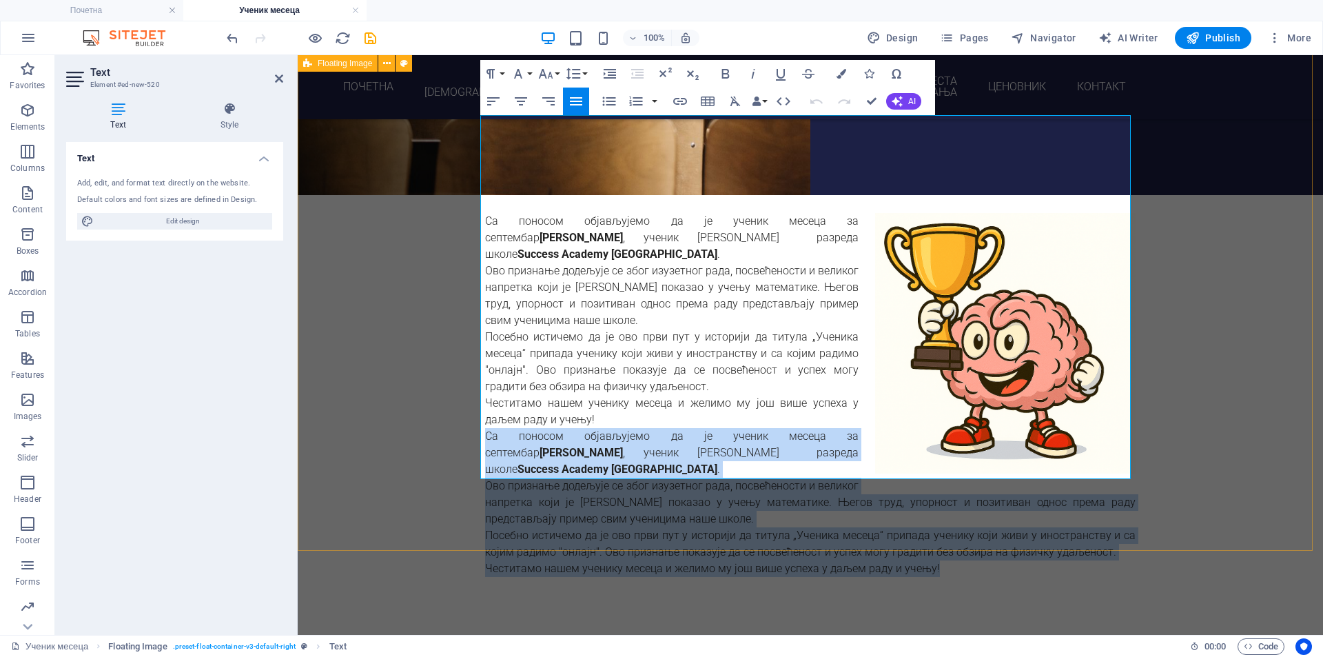
drag, startPoint x: 935, startPoint y: 469, endPoint x: 460, endPoint y: 337, distance: 492.9
click at [461, 337] on div "ученик месеца септембра Са поносом објављујемо да је ученик месеца за септембар…" at bounding box center [810, 368] width 1025 height 560
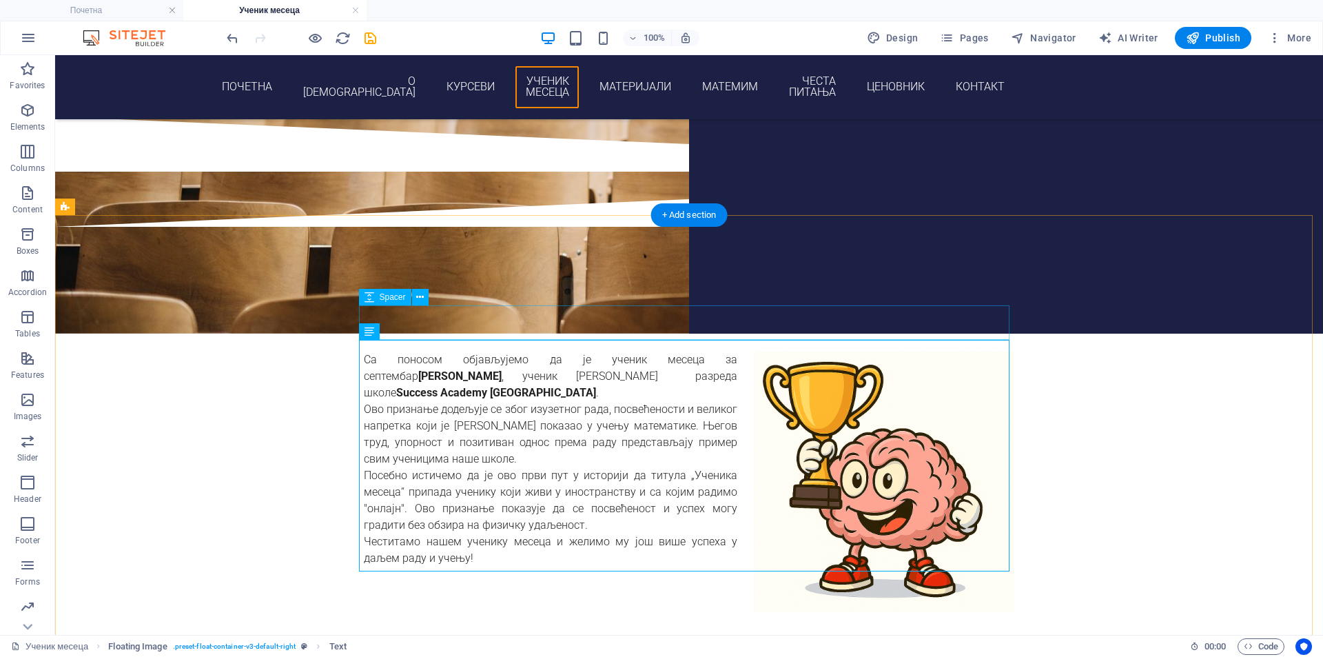
scroll to position [210, 0]
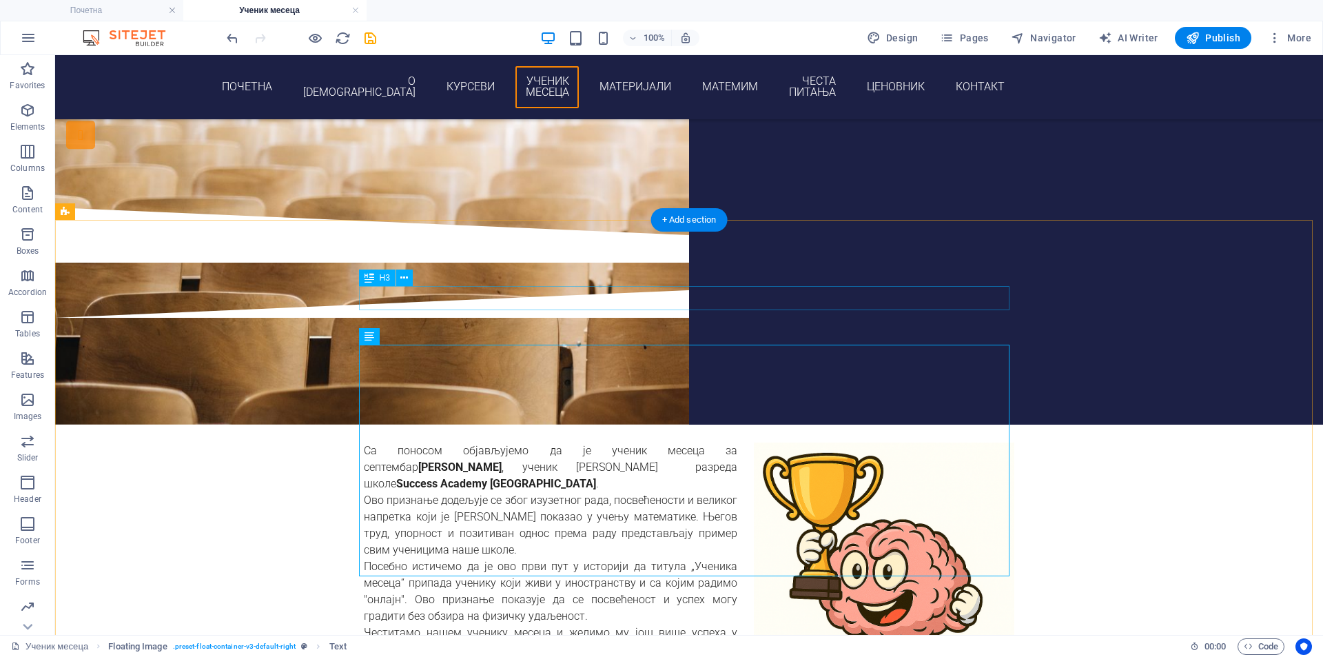
click at [605, 384] on div "ученик месеца септембра" at bounding box center [689, 396] width 650 height 24
click at [402, 283] on icon at bounding box center [404, 278] width 8 height 14
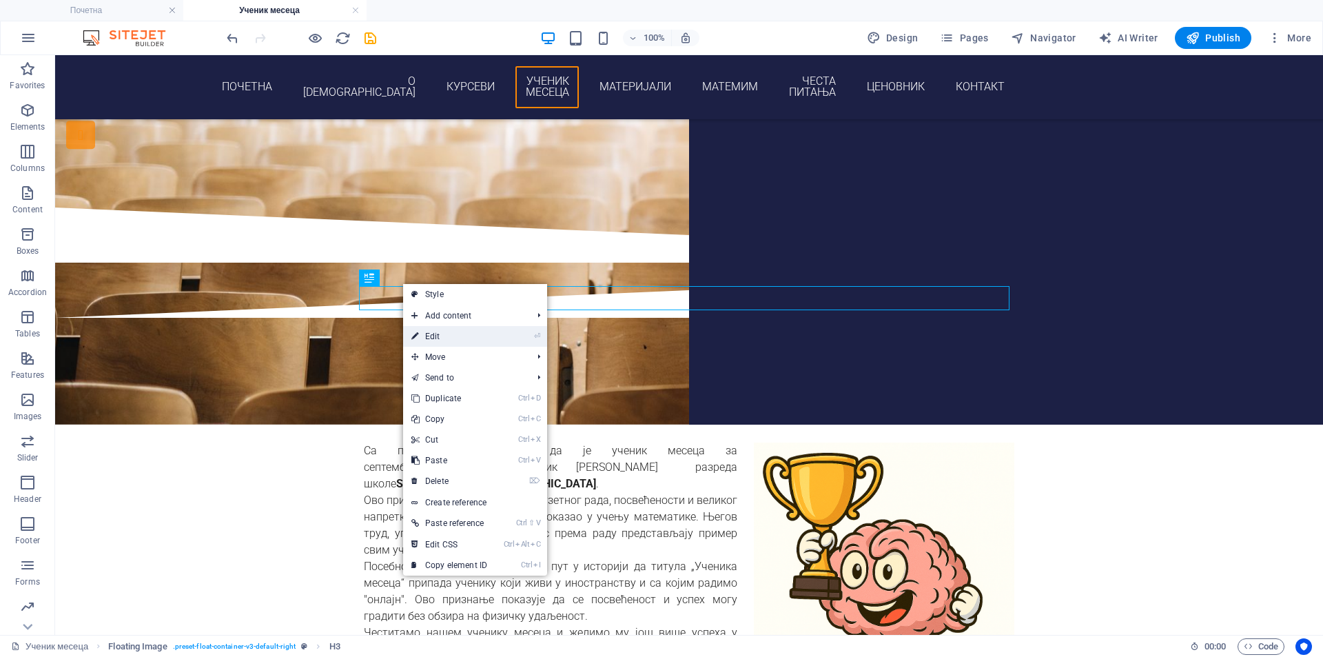
click at [456, 329] on link "⏎ Edit" at bounding box center [449, 336] width 92 height 21
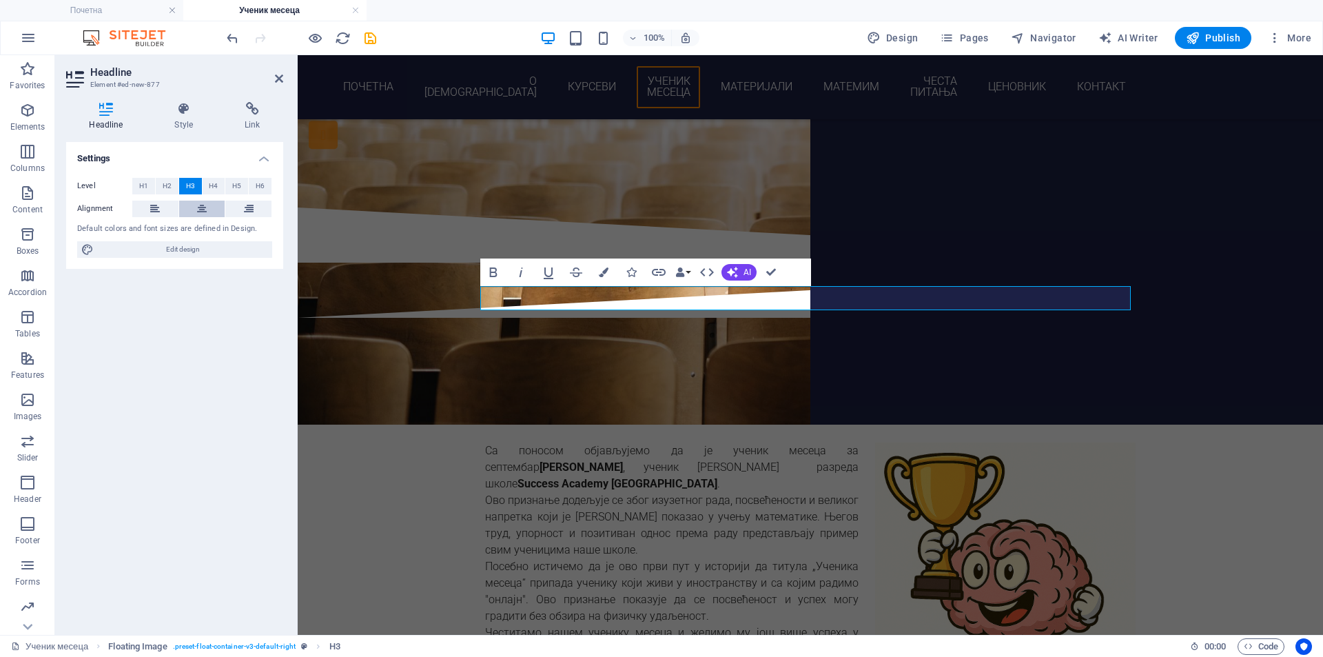
click at [201, 207] on icon at bounding box center [202, 209] width 10 height 17
drag, startPoint x: 279, startPoint y: 74, endPoint x: 289, endPoint y: 90, distance: 18.9
click at [279, 74] on icon at bounding box center [279, 78] width 8 height 11
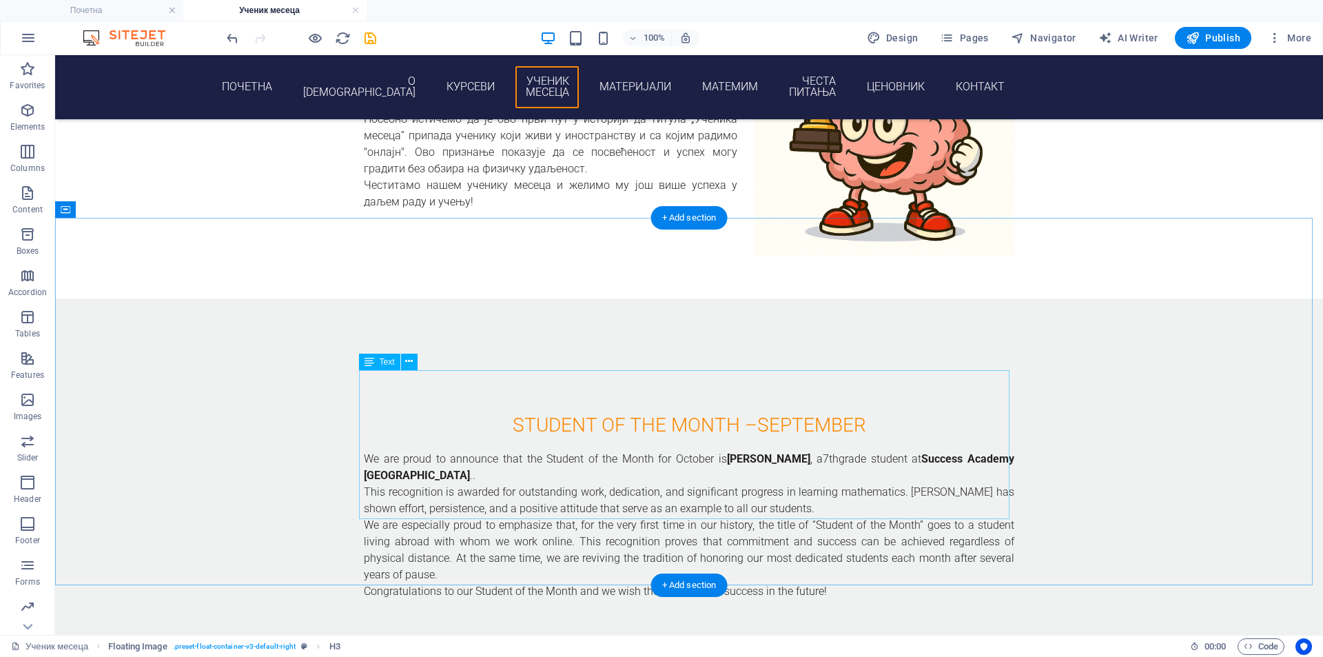
scroll to position [669, 0]
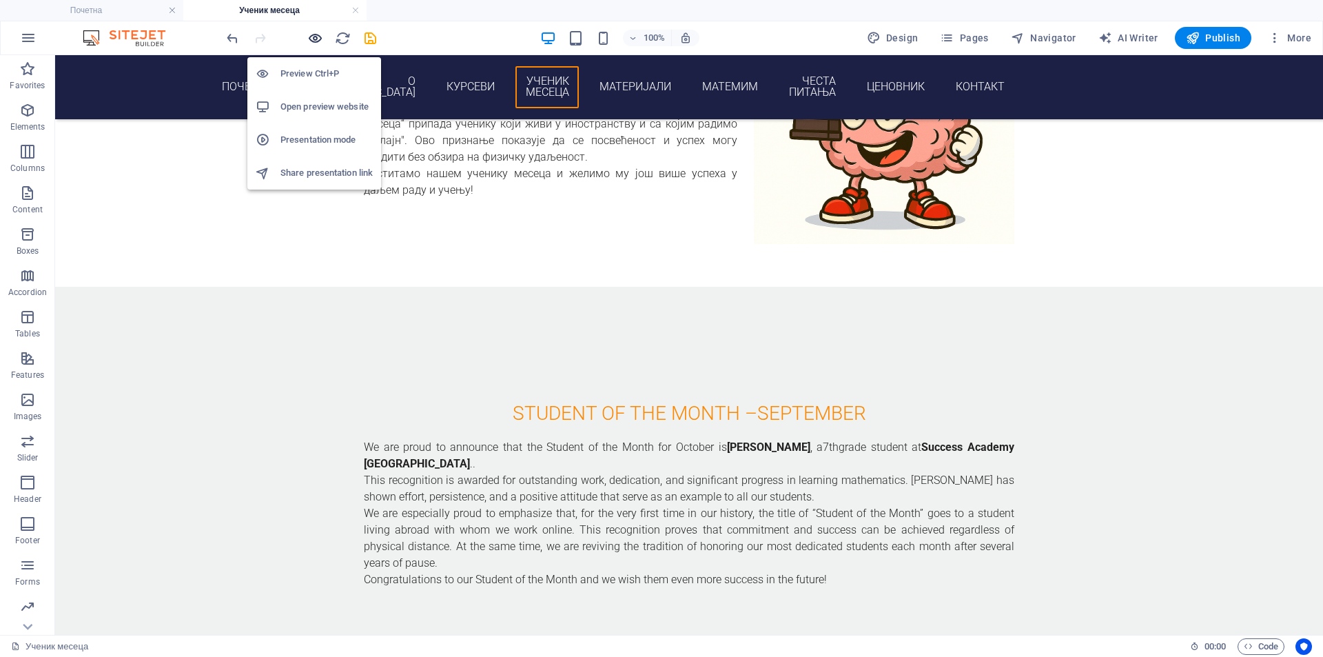
click at [316, 34] on icon "button" at bounding box center [315, 38] width 16 height 16
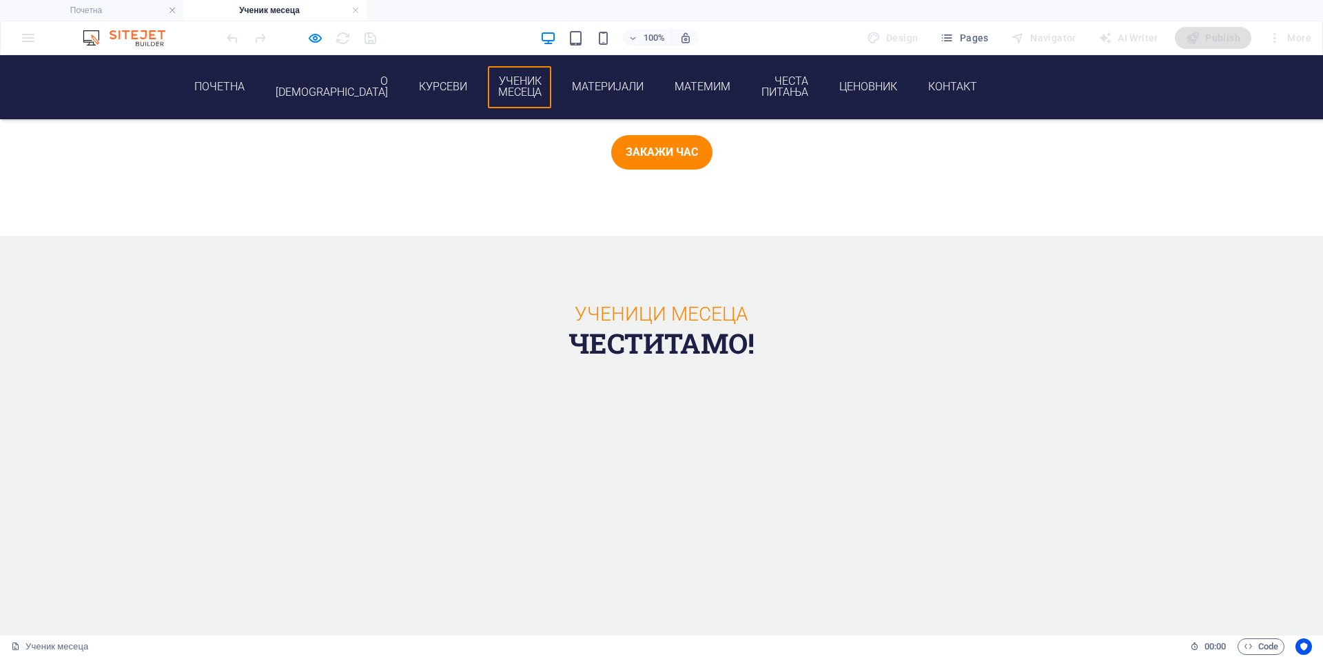
scroll to position [2297, 0]
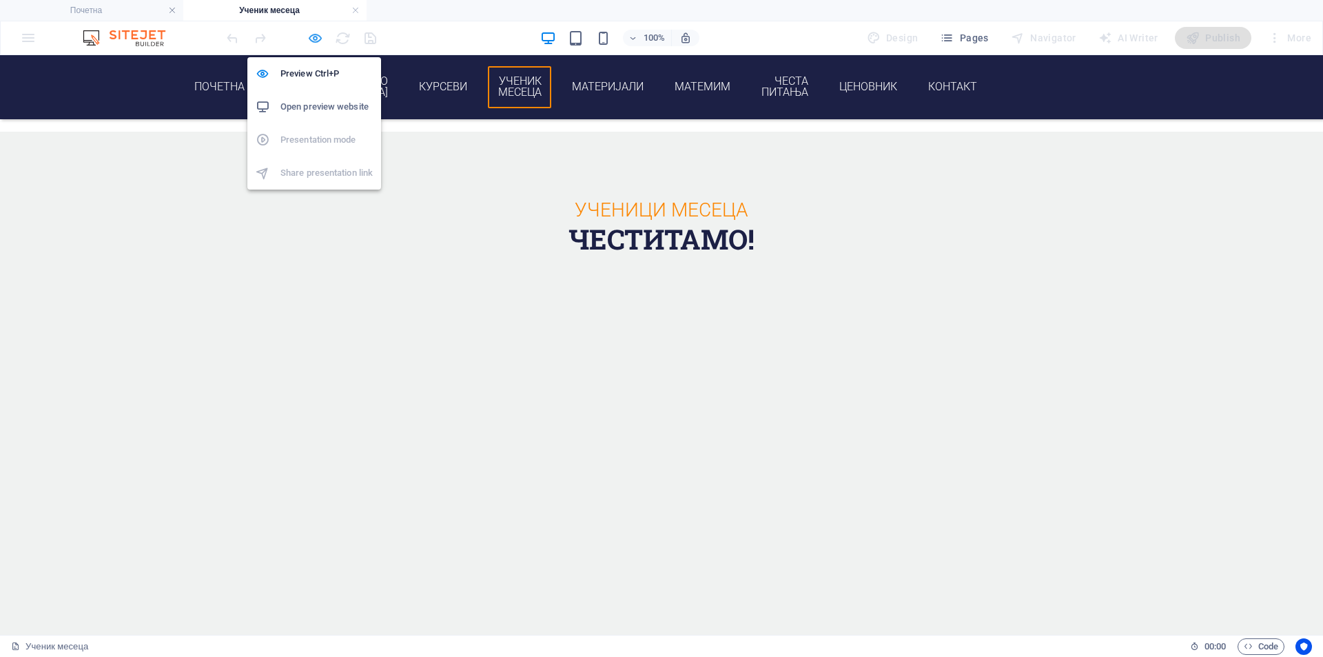
click at [313, 40] on icon "button" at bounding box center [315, 38] width 16 height 16
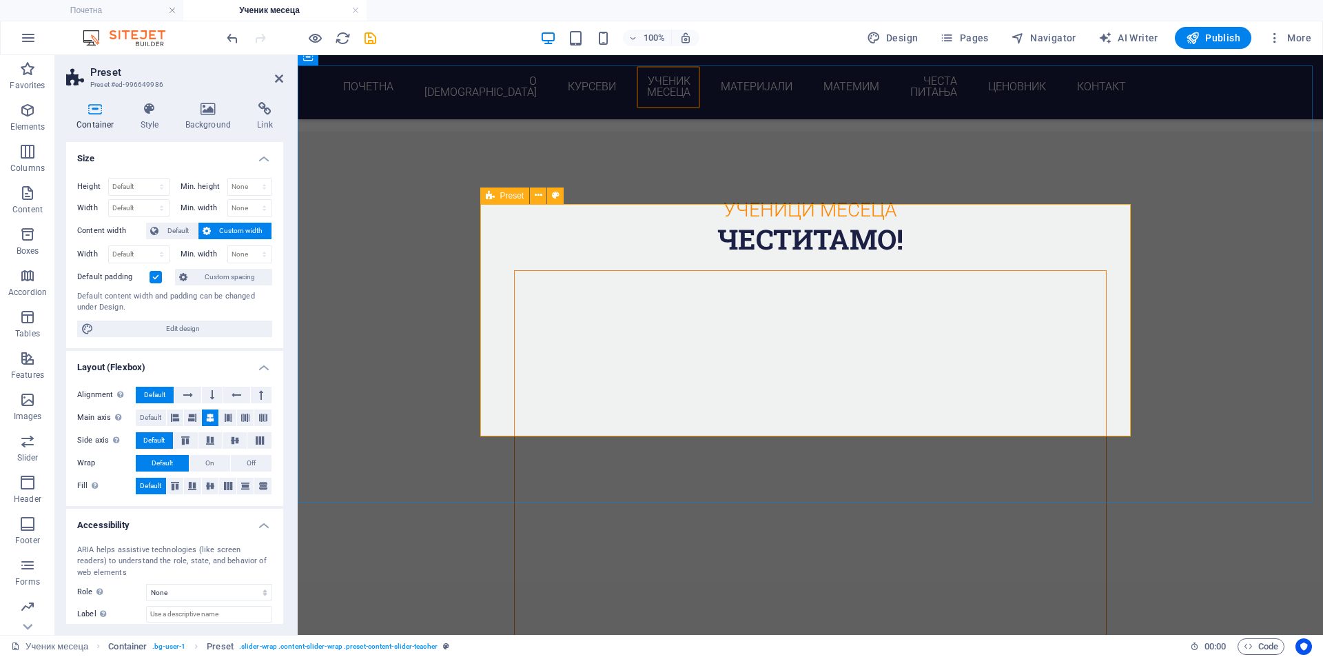
click at [212, 112] on icon at bounding box center [208, 109] width 67 height 14
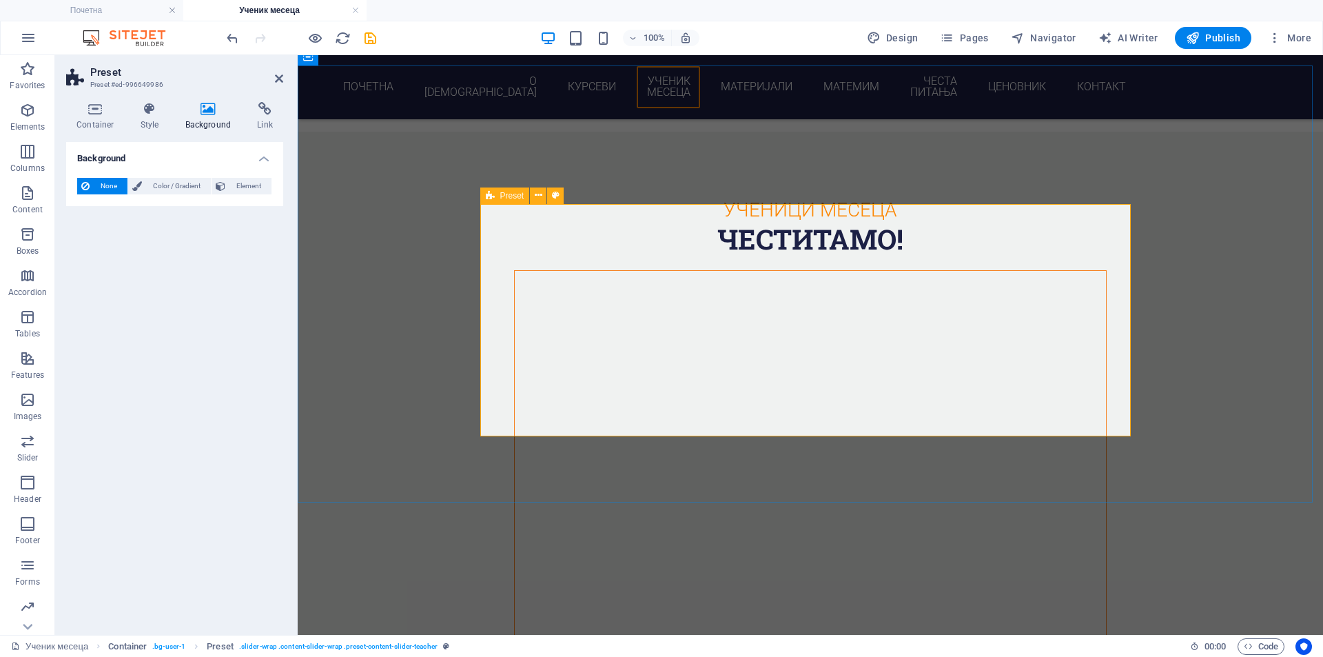
click at [285, 76] on aside "Preset Preset #ed-996649986 Container Style Background Link Size Height Default…" at bounding box center [176, 345] width 243 height 580
click at [282, 72] on h2 "Preset" at bounding box center [186, 72] width 193 height 12
click at [276, 79] on icon at bounding box center [279, 78] width 8 height 11
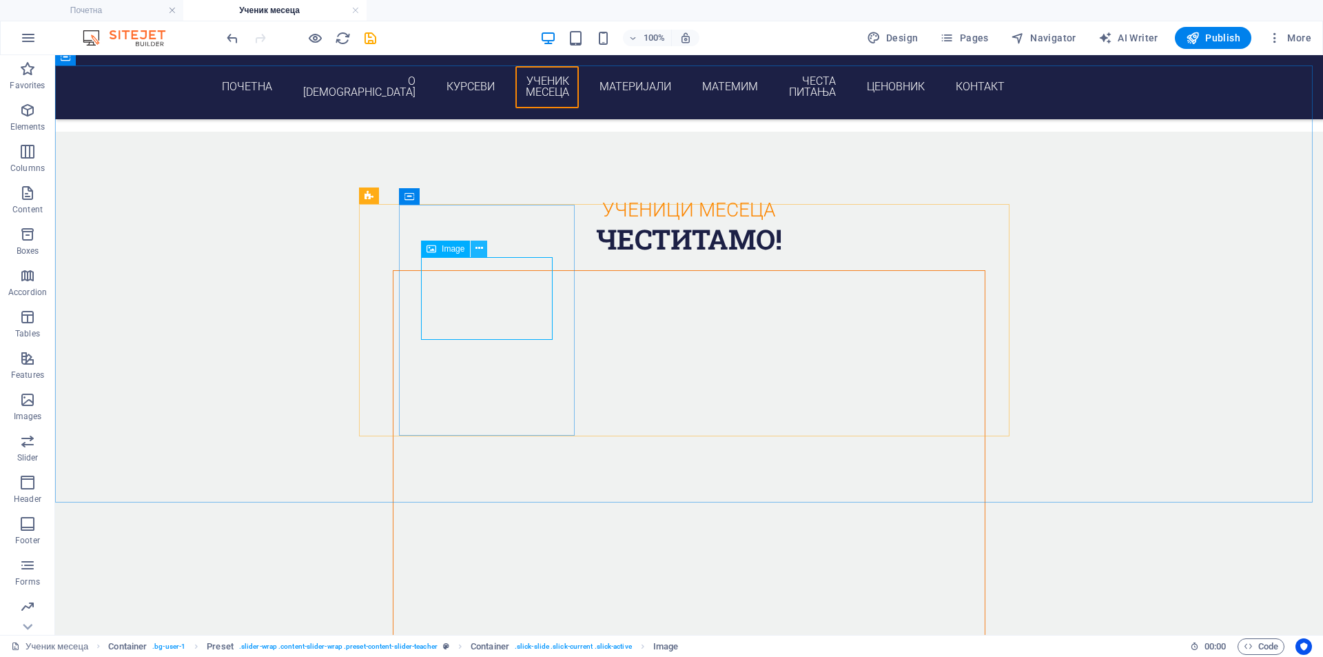
click at [482, 247] on icon at bounding box center [479, 248] width 8 height 14
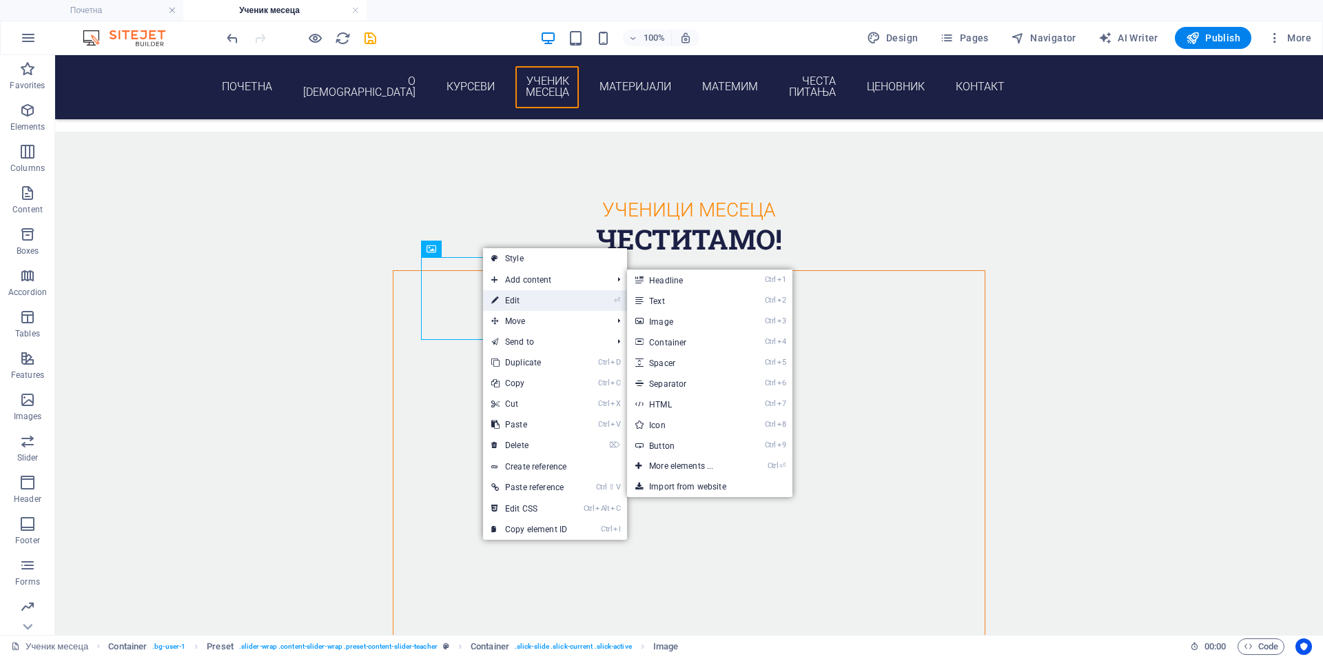
click at [524, 300] on link "⏎ Edit" at bounding box center [529, 300] width 92 height 21
select select "px"
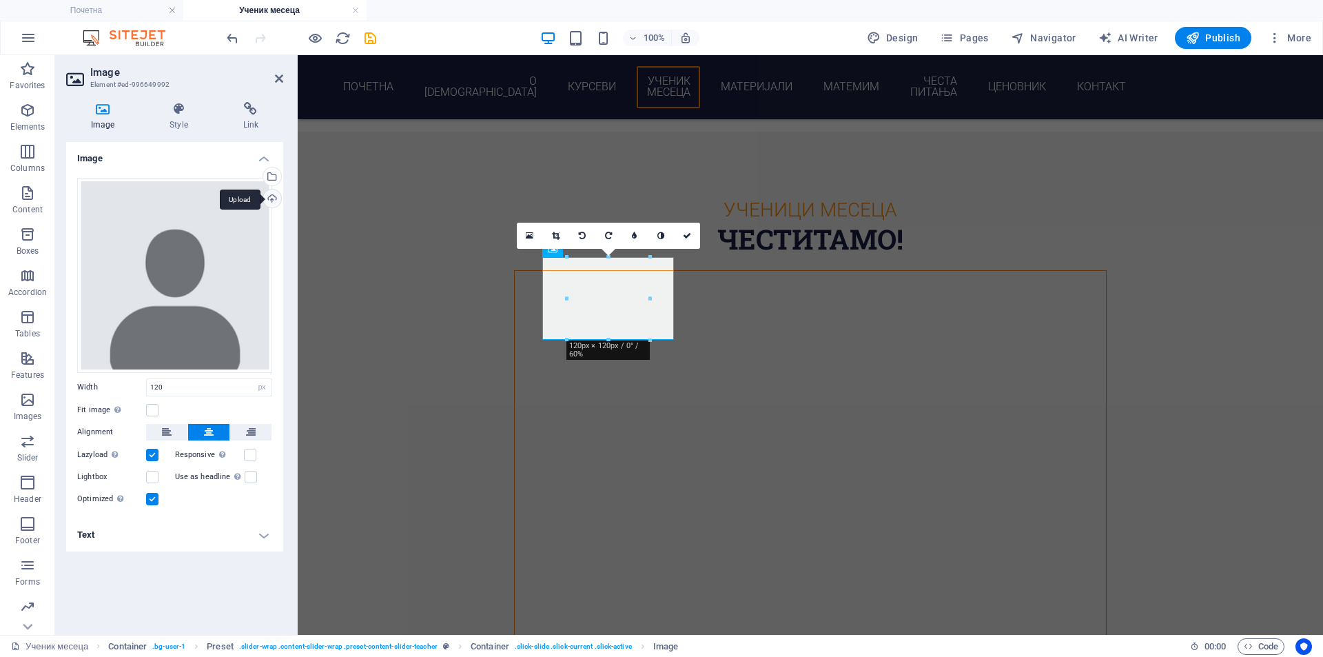
click at [273, 199] on div "Upload" at bounding box center [270, 199] width 21 height 21
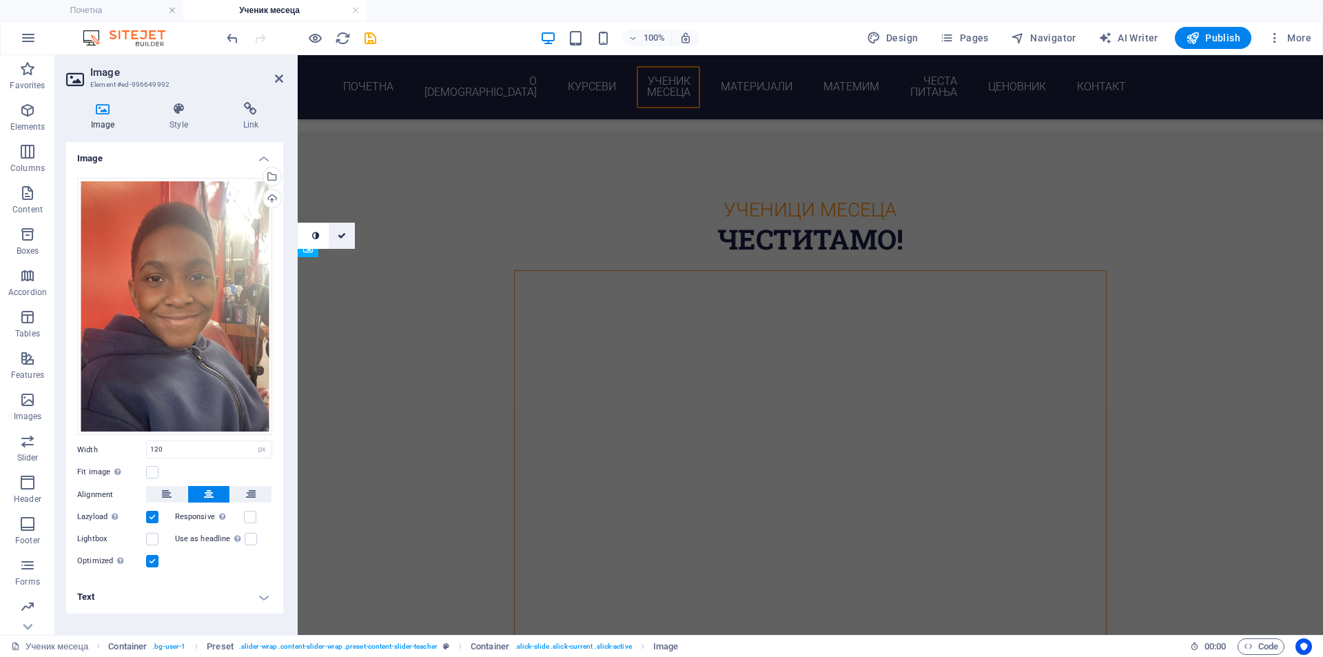
click at [342, 236] on icon at bounding box center [342, 236] width 8 height 8
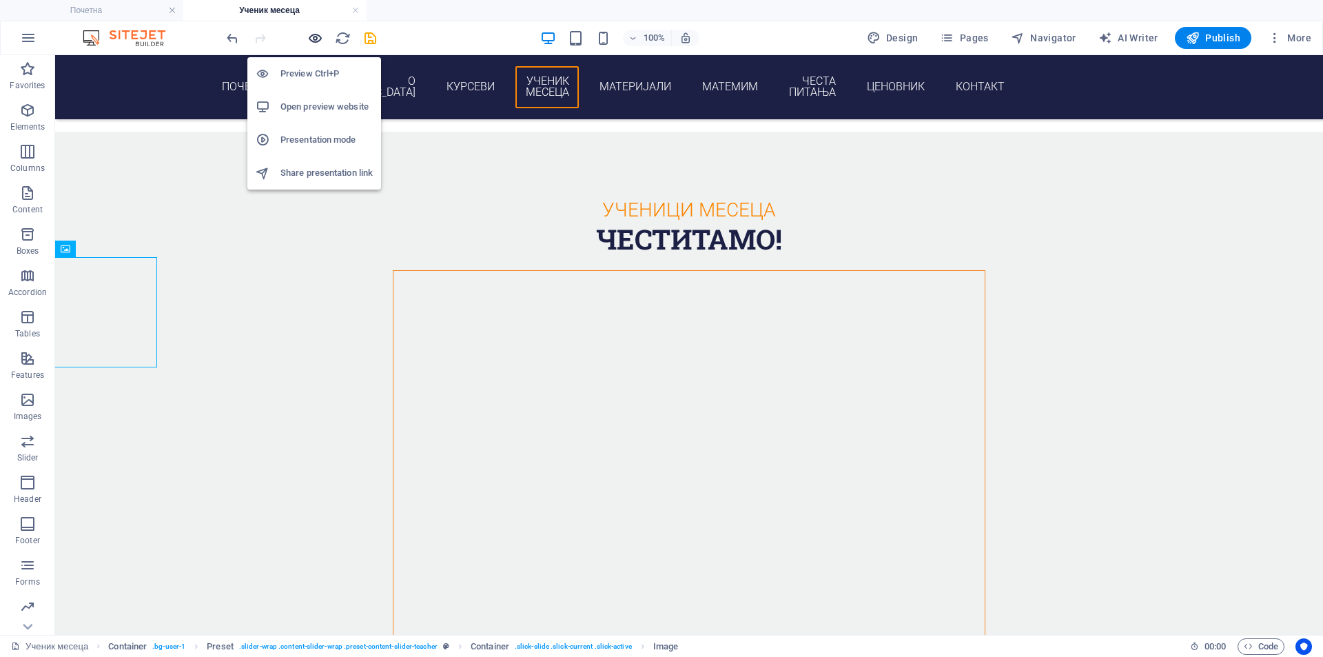
click at [316, 39] on icon "button" at bounding box center [315, 38] width 16 height 16
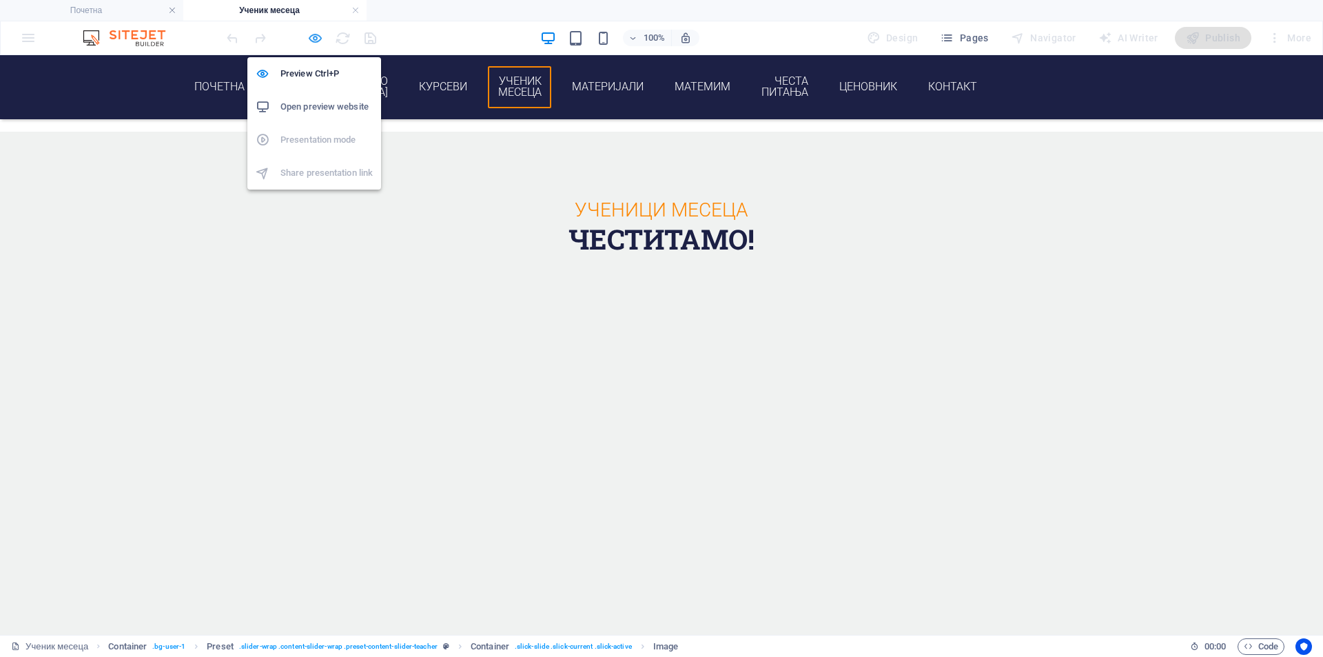
click at [318, 35] on icon "button" at bounding box center [315, 38] width 16 height 16
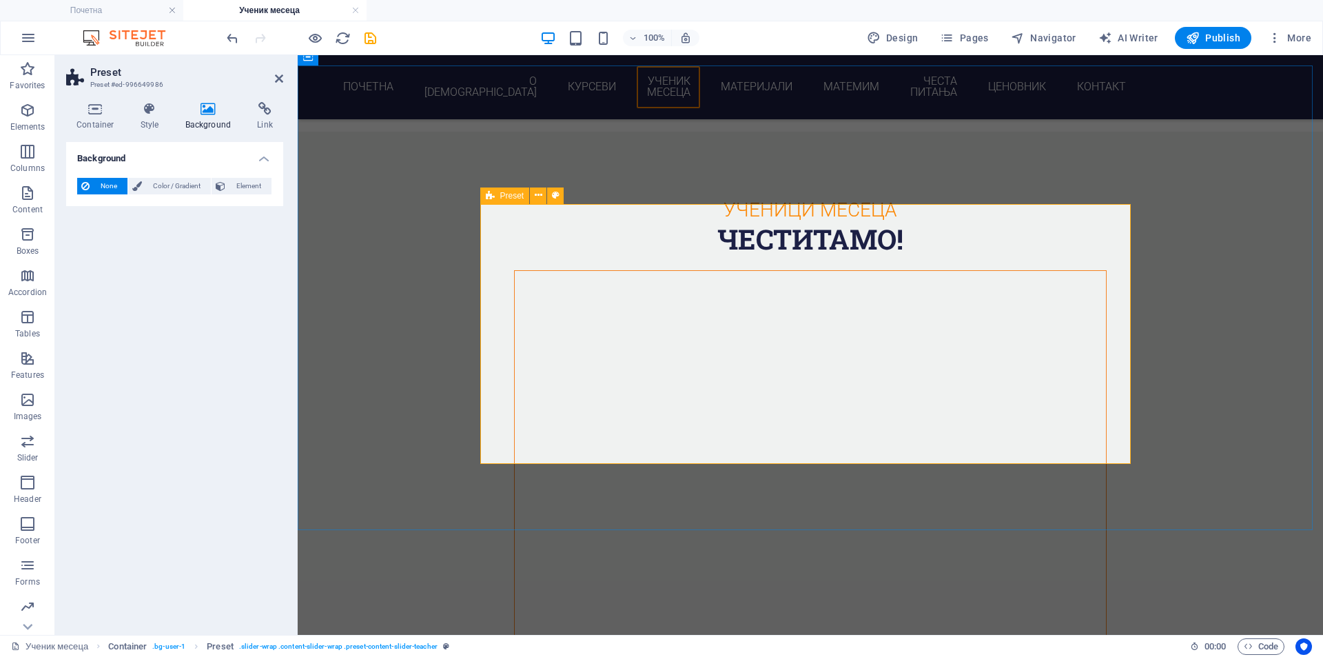
click at [272, 74] on h2 "Preset" at bounding box center [186, 72] width 193 height 12
click at [277, 81] on icon at bounding box center [279, 78] width 8 height 11
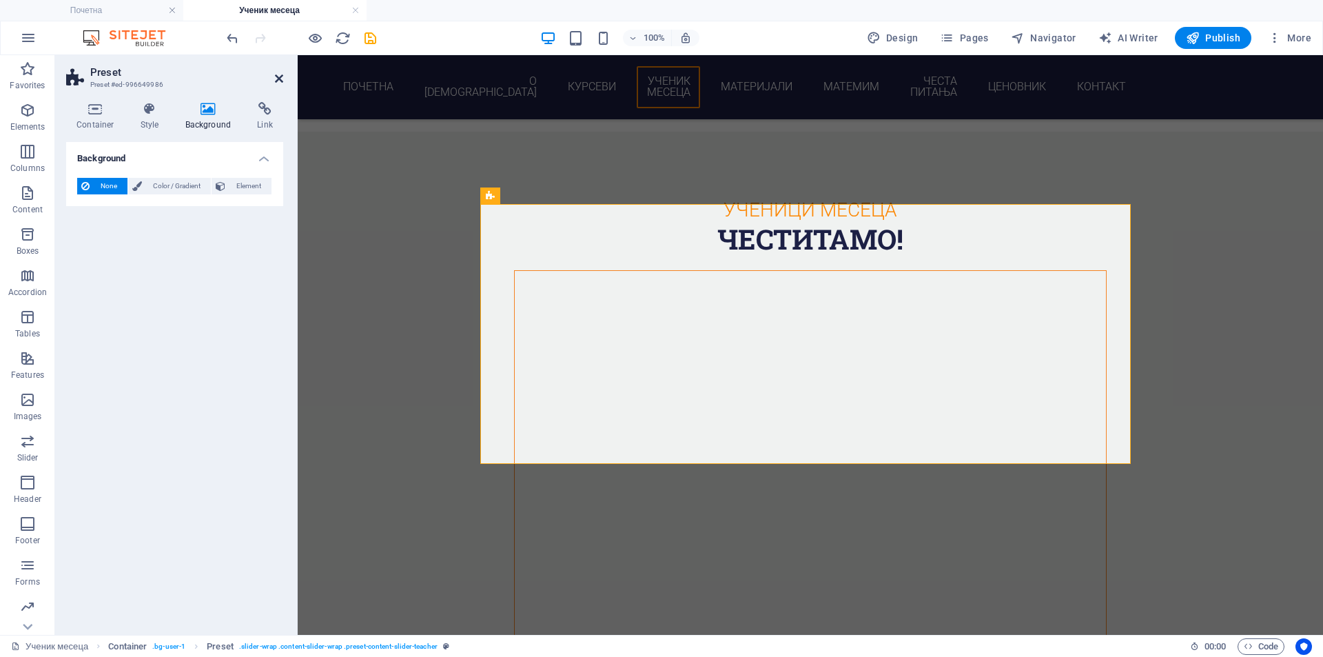
click at [277, 76] on icon at bounding box center [279, 78] width 8 height 11
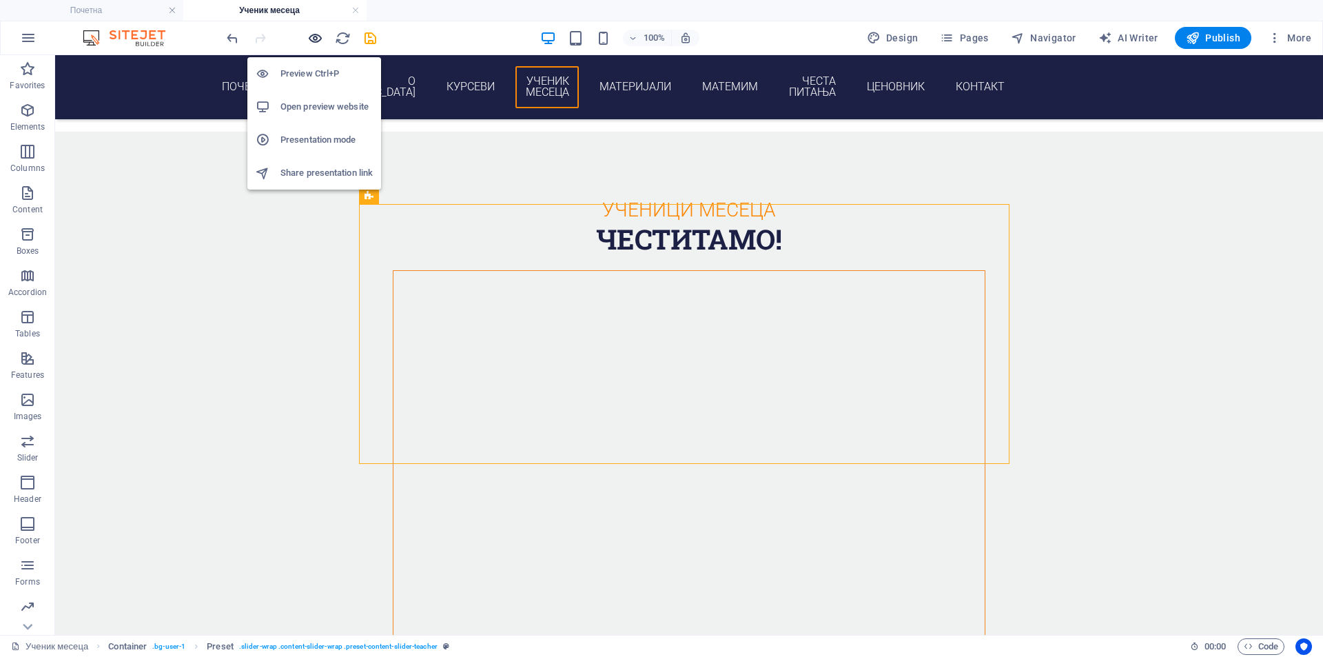
click at [312, 35] on icon "button" at bounding box center [315, 38] width 16 height 16
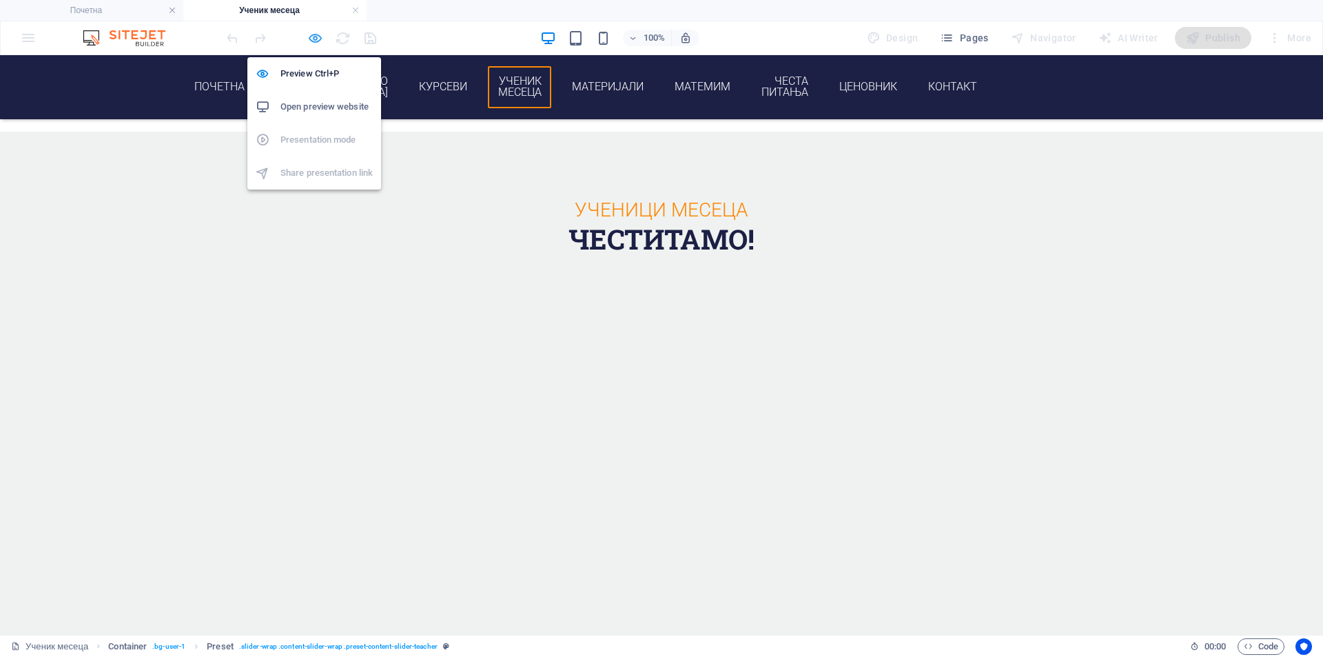
click at [314, 42] on icon "button" at bounding box center [315, 38] width 16 height 16
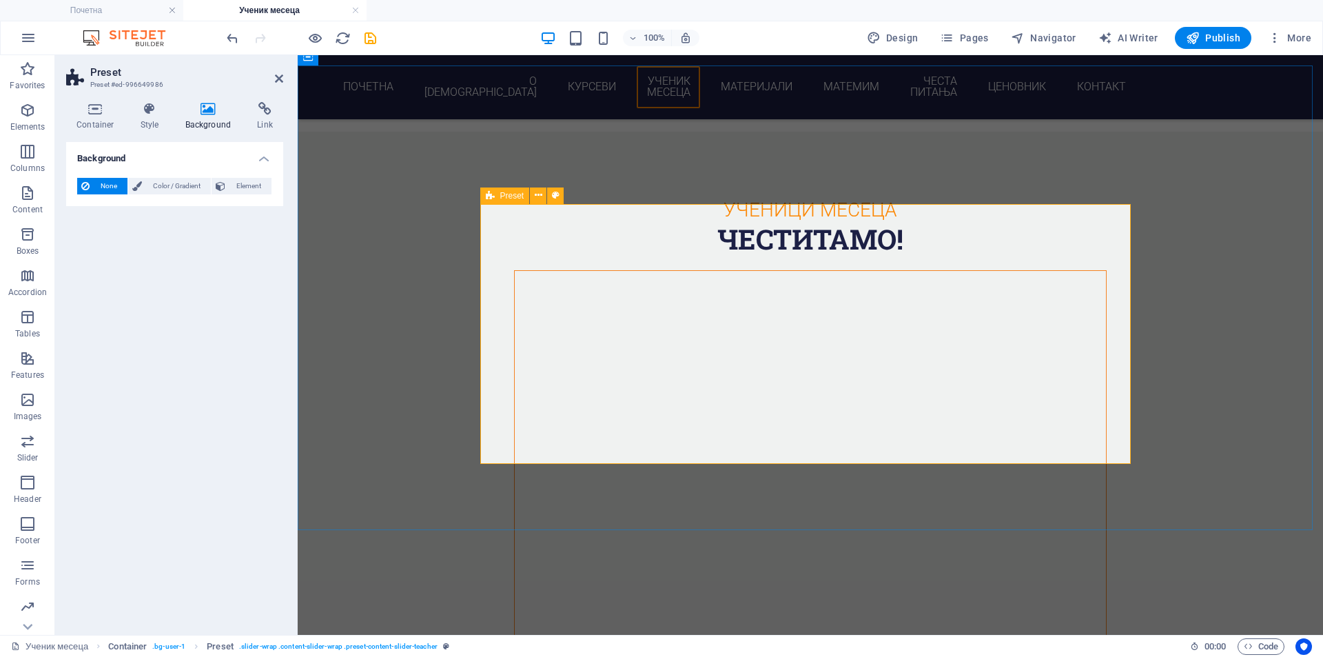
click at [280, 79] on icon at bounding box center [279, 78] width 8 height 11
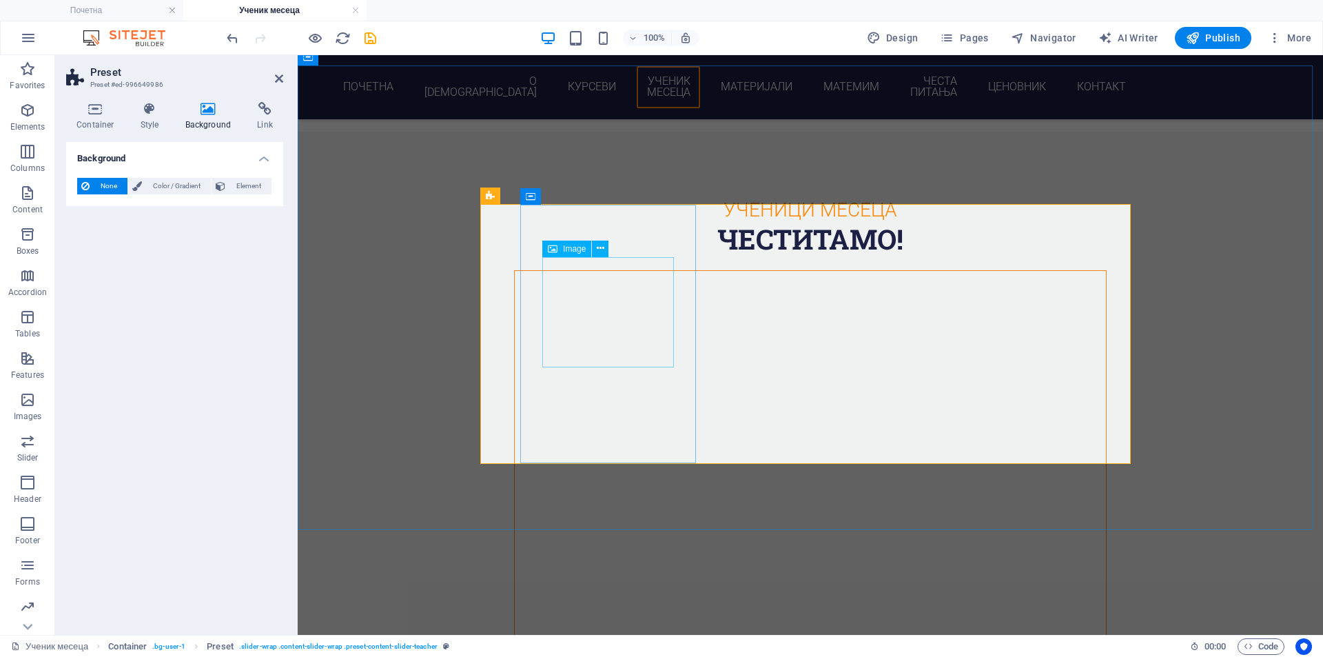
click at [604, 248] on icon at bounding box center [601, 248] width 8 height 14
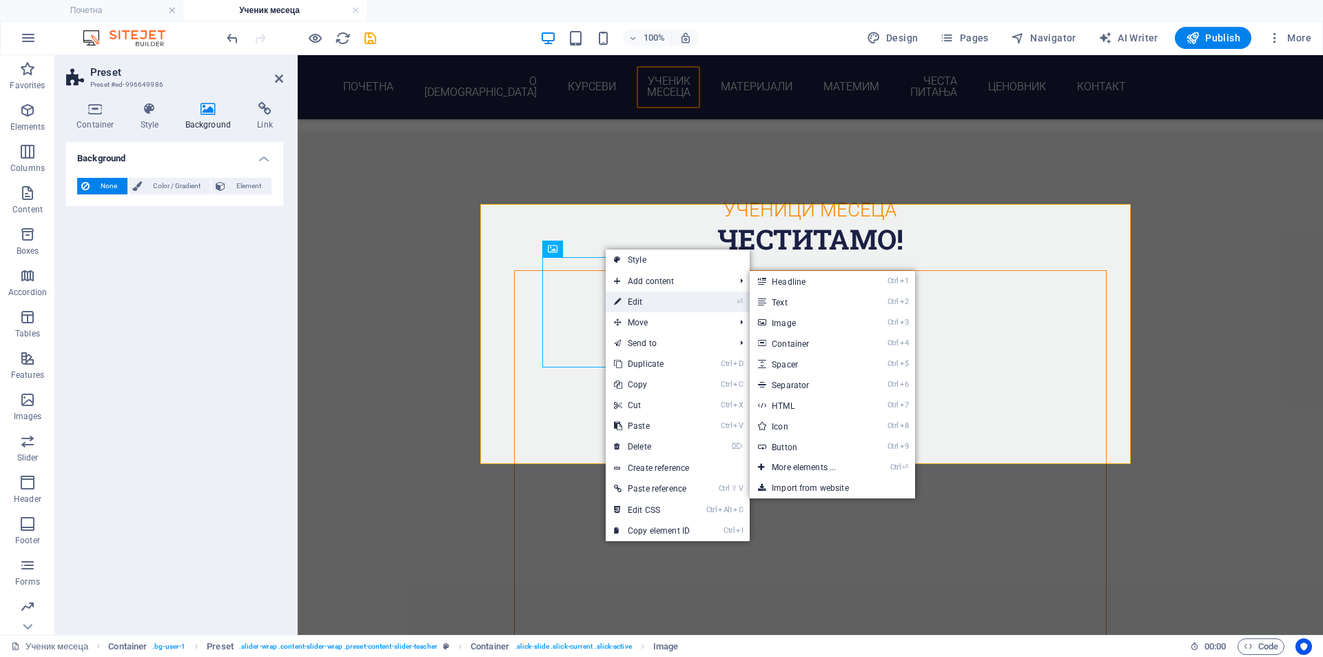
click at [648, 304] on link "⏎ Edit" at bounding box center [652, 301] width 92 height 21
select select "px"
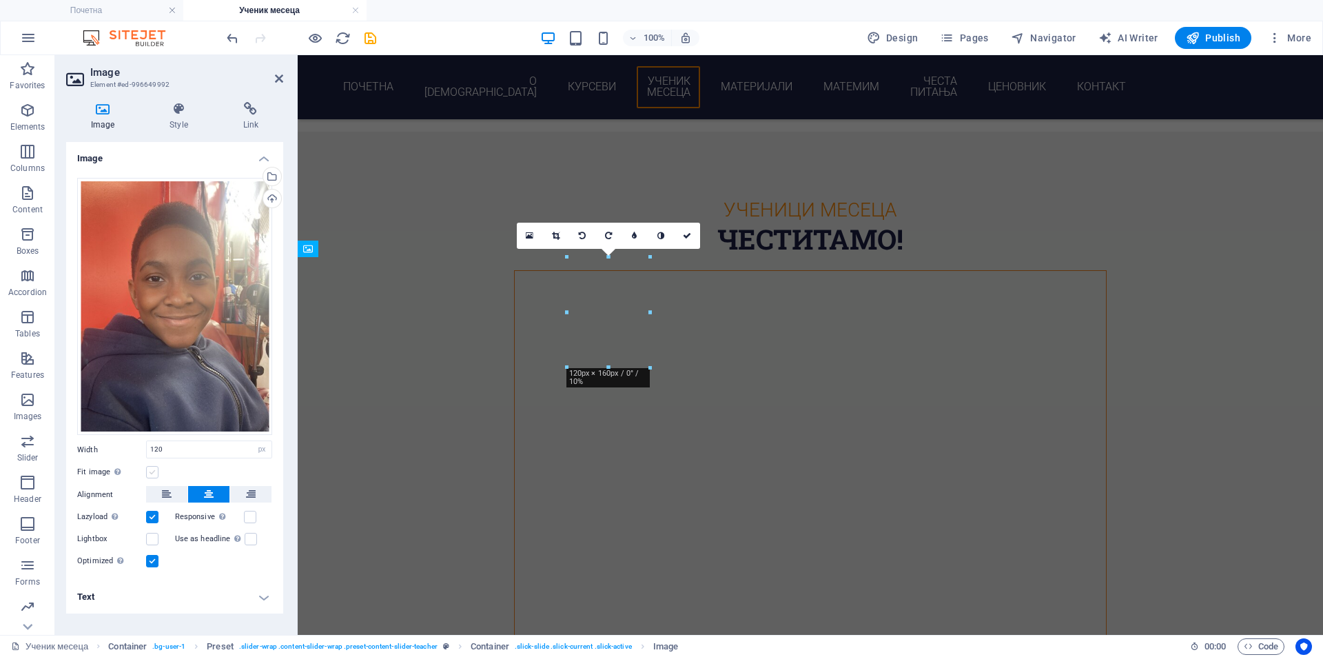
click at [150, 473] on label at bounding box center [152, 472] width 12 height 12
click at [0, 0] on input "Fit image Automatically fit image to a fixed width and height" at bounding box center [0, 0] width 0 height 0
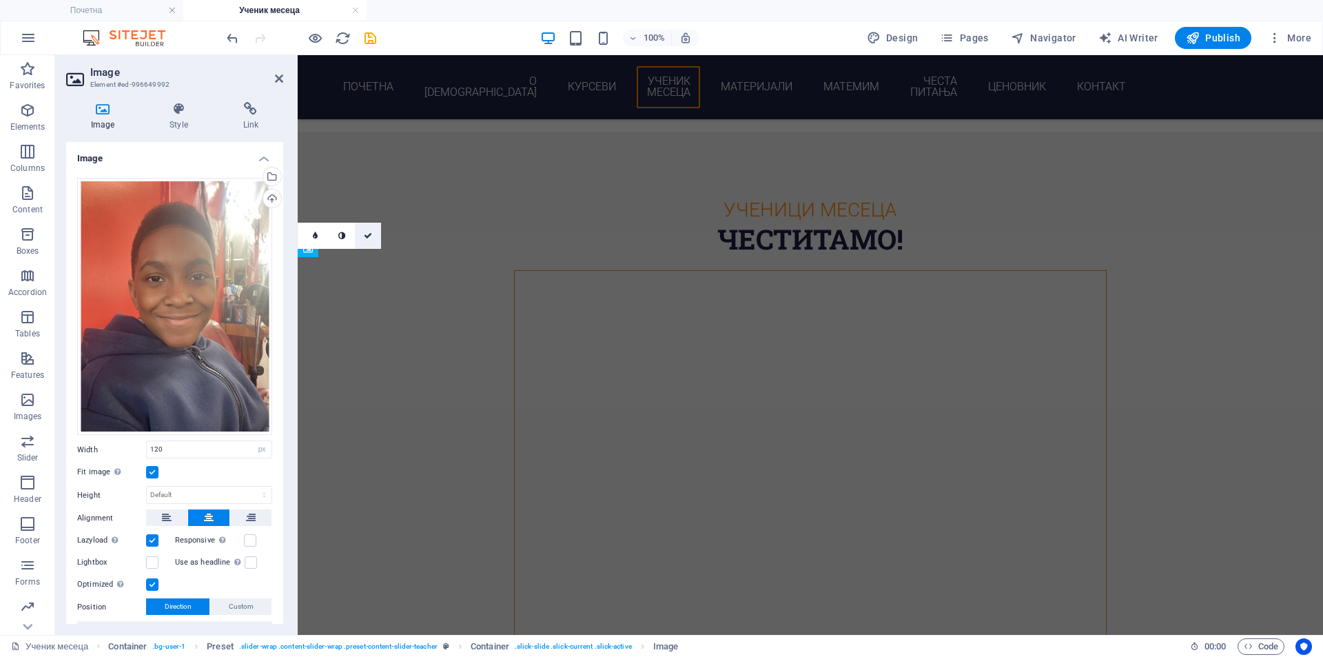
click at [366, 239] on icon at bounding box center [368, 236] width 8 height 8
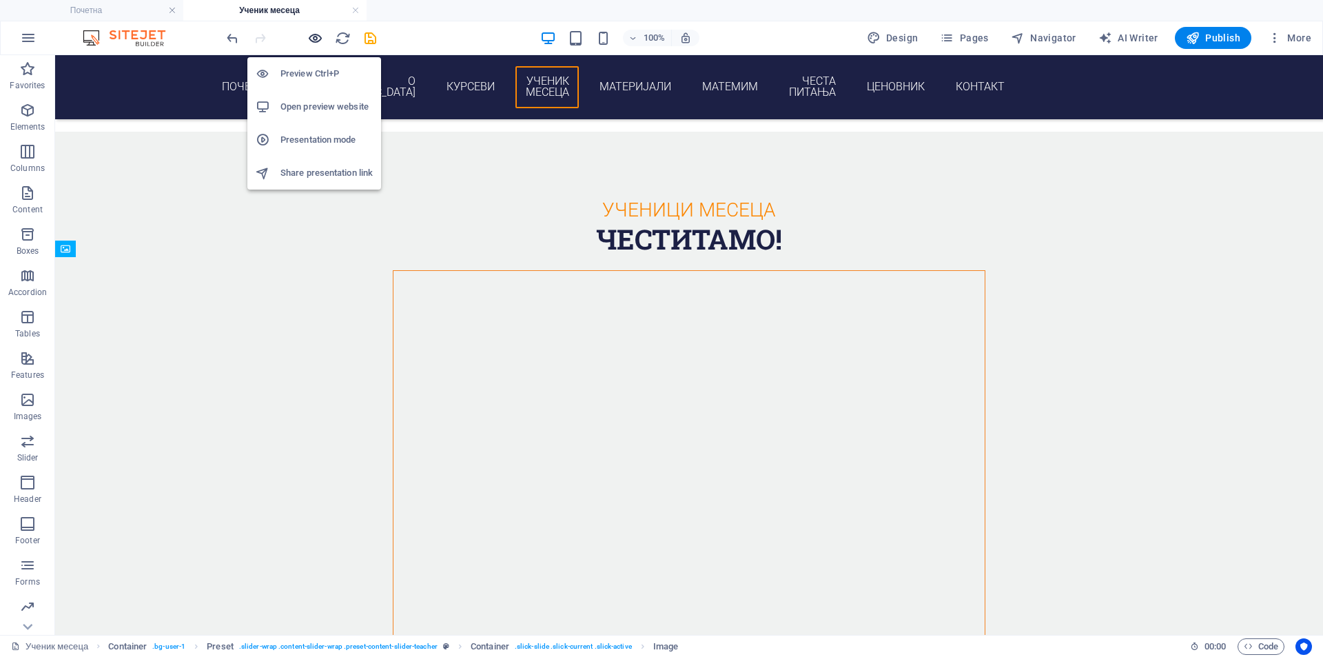
click at [318, 37] on icon "button" at bounding box center [315, 38] width 16 height 16
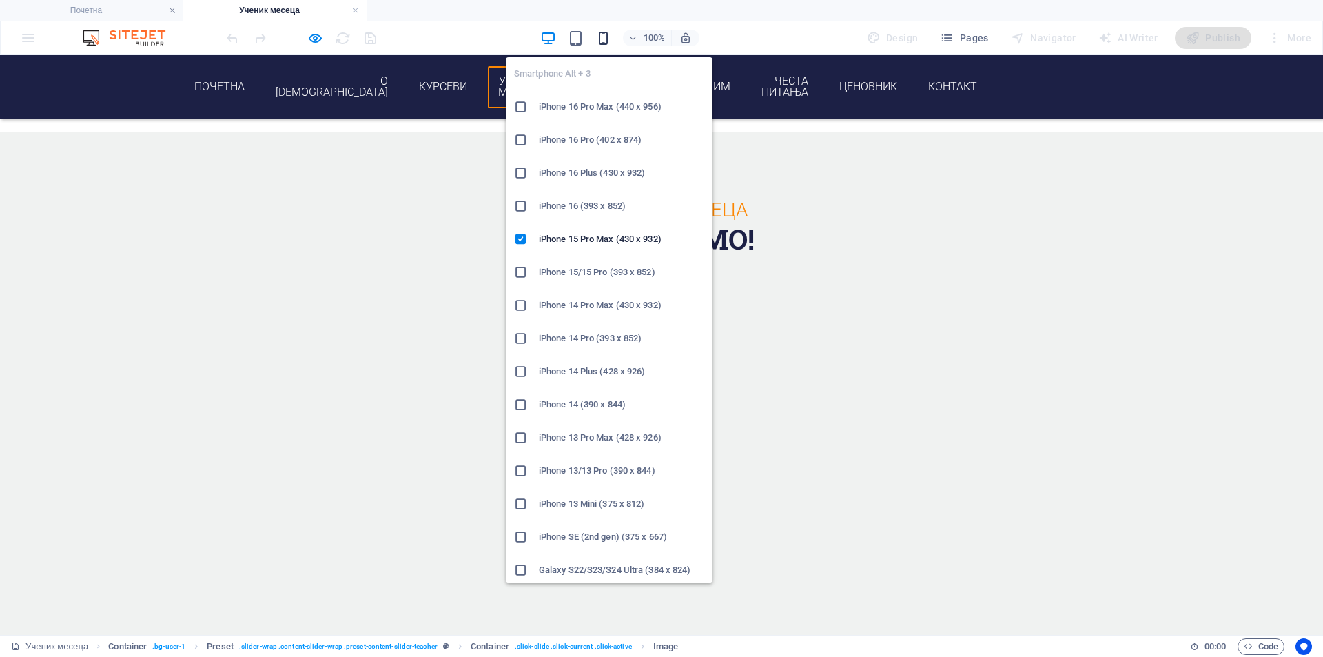
click at [605, 38] on icon "button" at bounding box center [603, 38] width 16 height 16
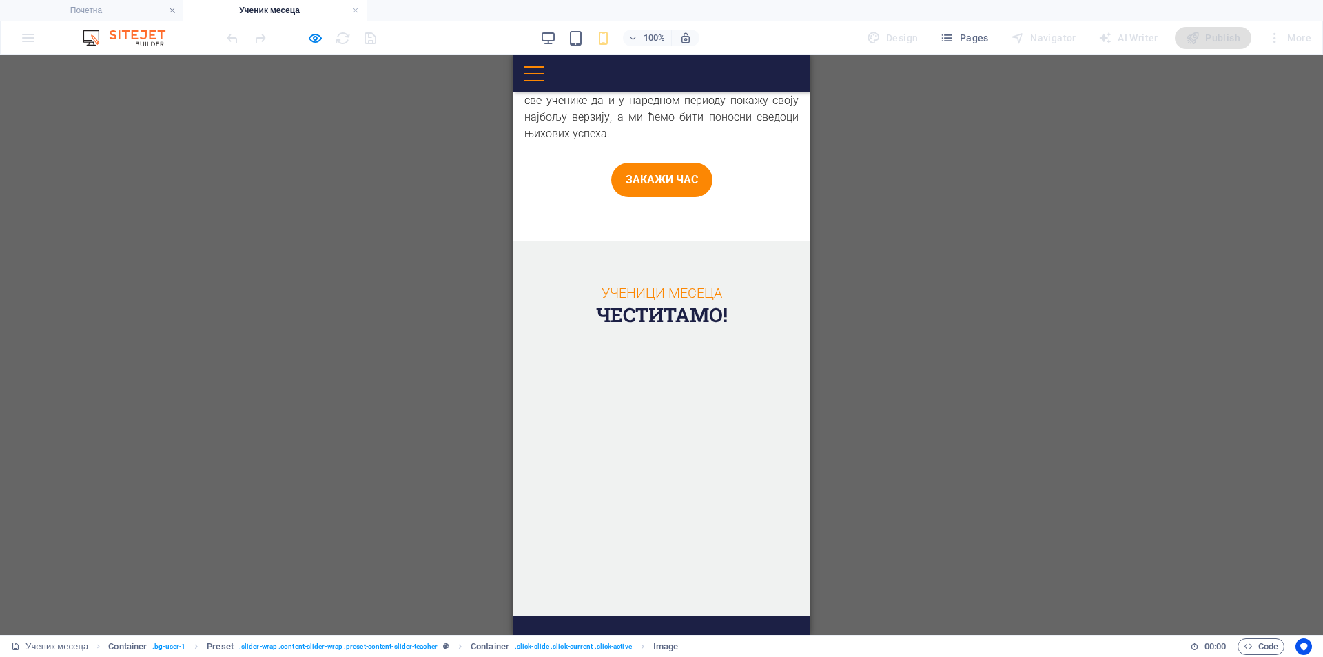
scroll to position [2652, 0]
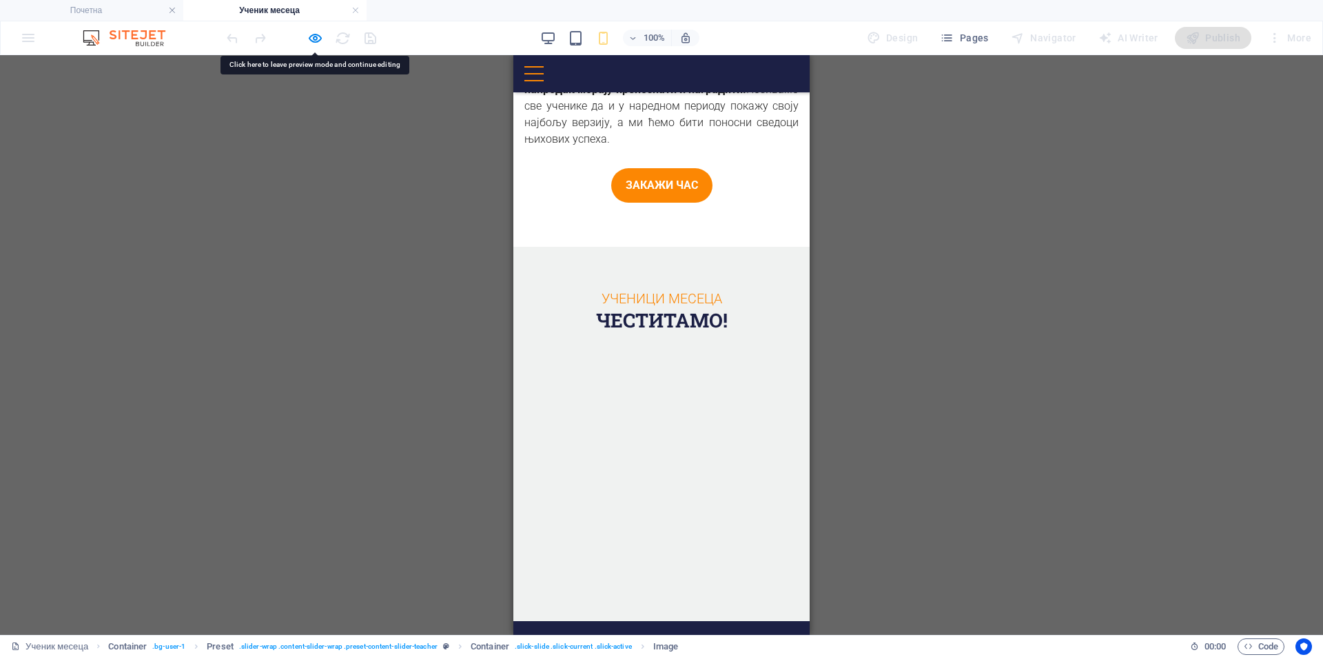
drag, startPoint x: 588, startPoint y: 461, endPoint x: 491, endPoint y: 426, distance: 103.3
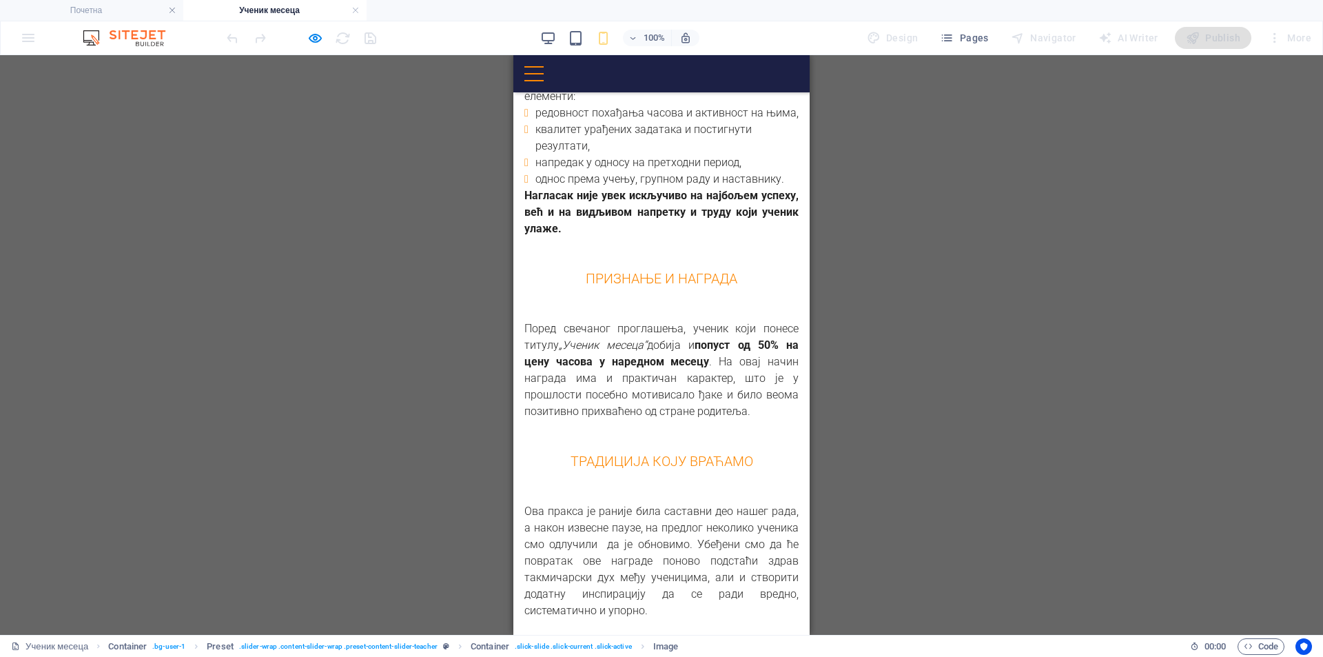
scroll to position [1963, 0]
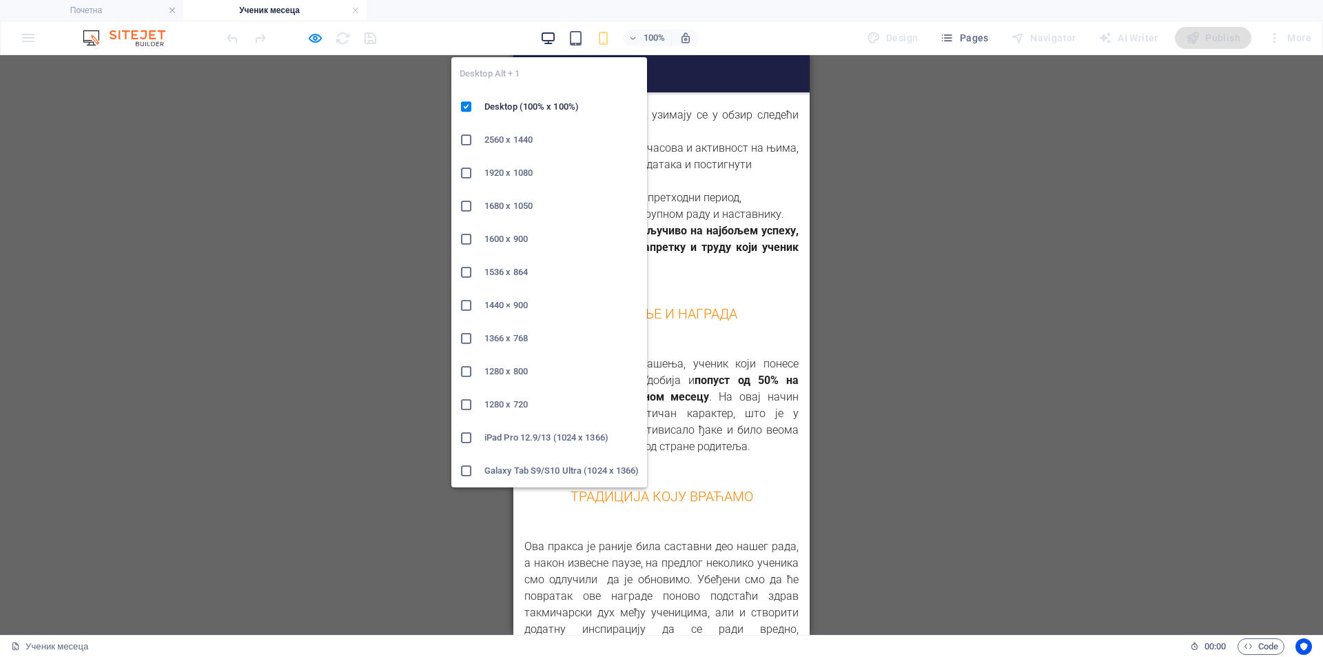
click at [548, 32] on icon "button" at bounding box center [548, 38] width 16 height 16
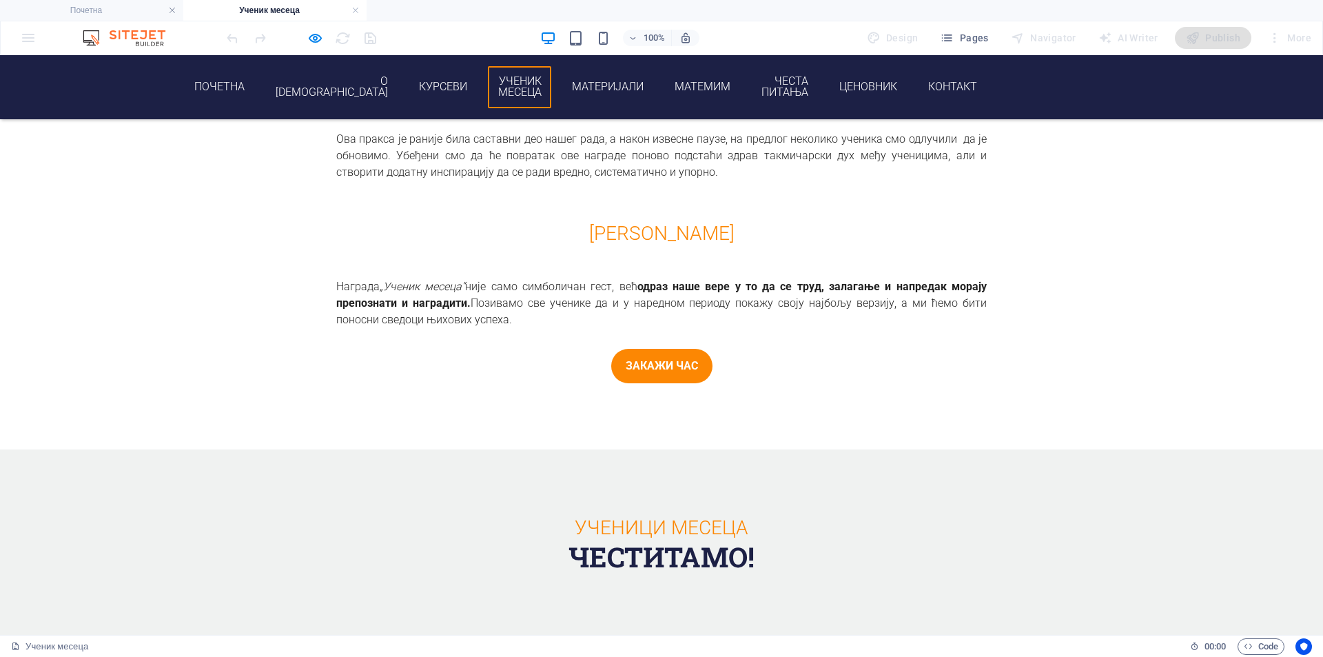
scroll to position [2208, 0]
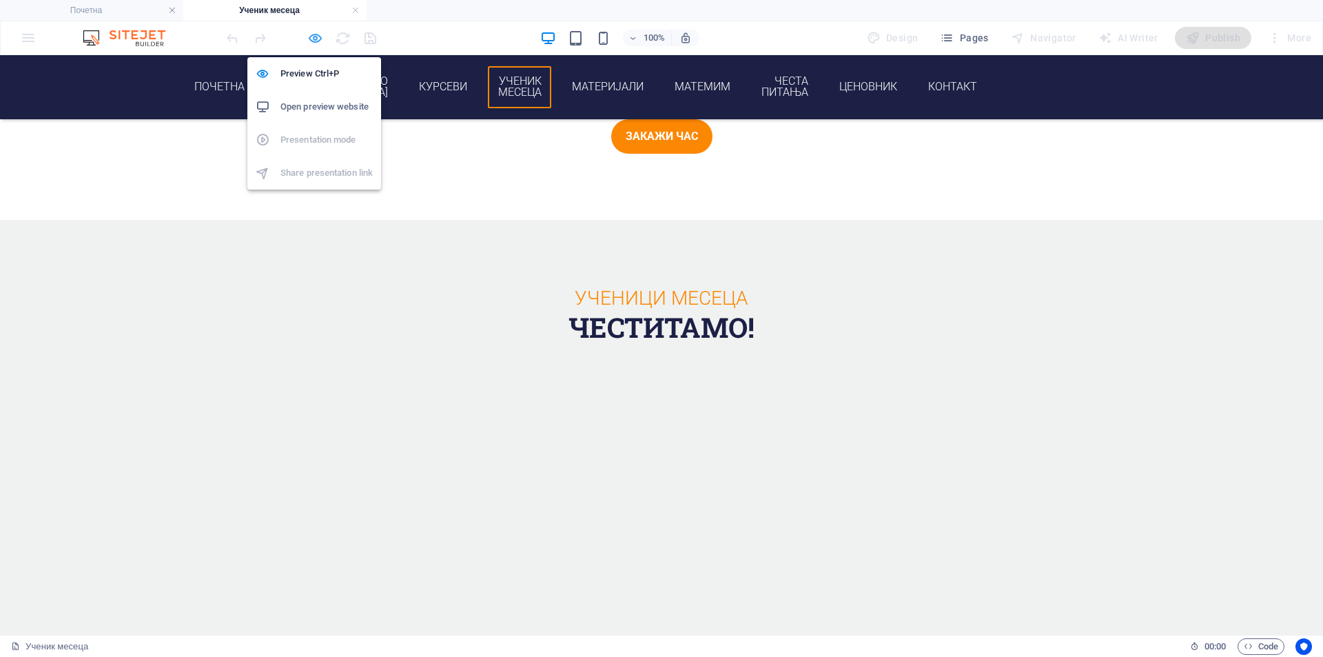
click at [316, 41] on icon "button" at bounding box center [315, 38] width 16 height 16
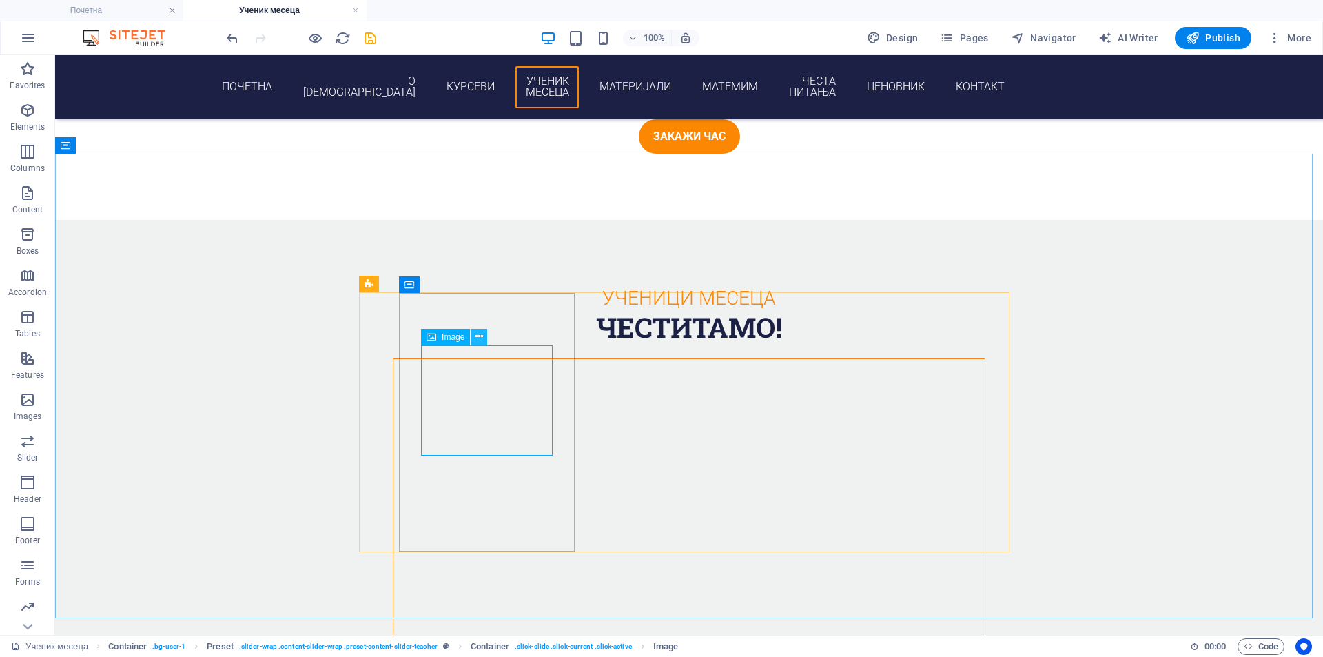
click at [482, 341] on icon at bounding box center [479, 336] width 8 height 14
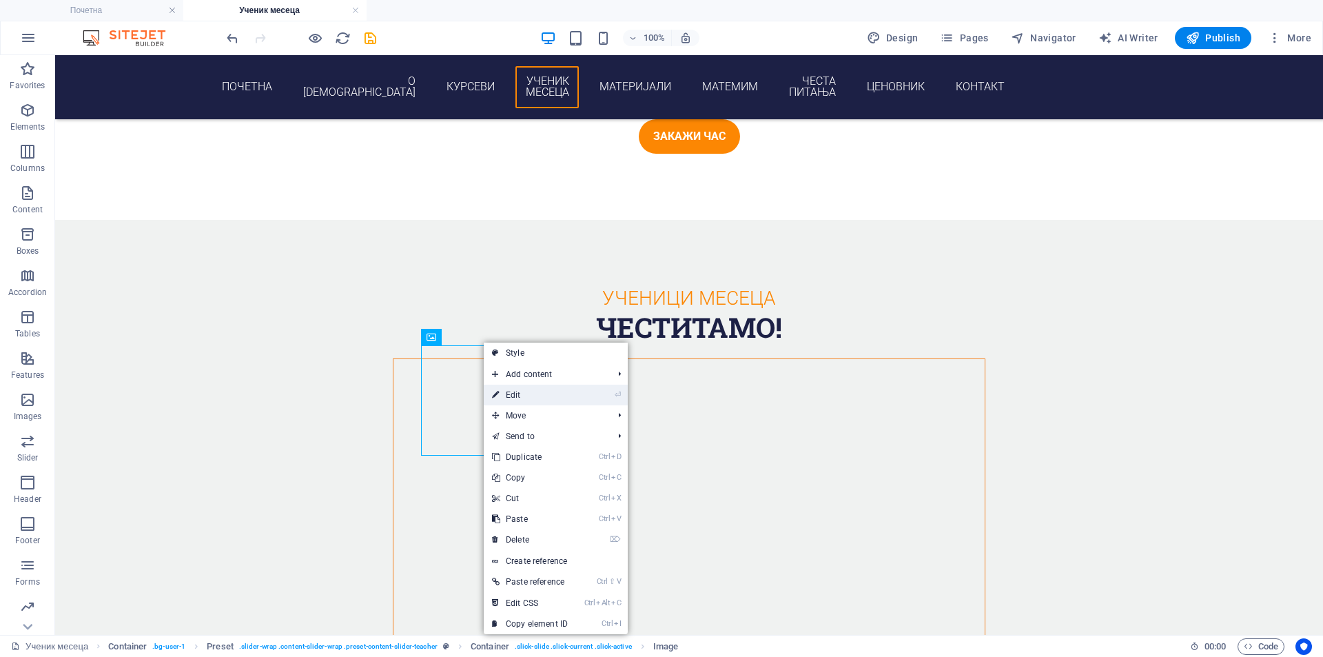
click at [526, 392] on link "⏎ Edit" at bounding box center [530, 394] width 92 height 21
select select "px"
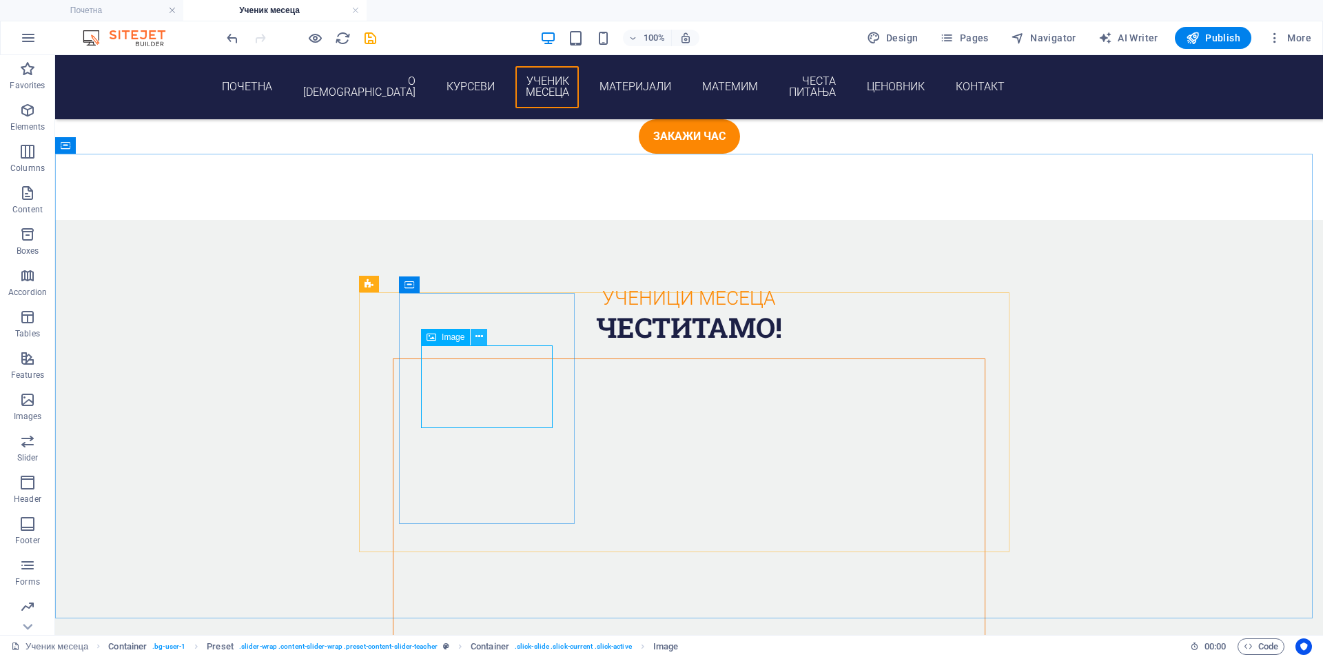
click at [474, 335] on button at bounding box center [479, 337] width 17 height 17
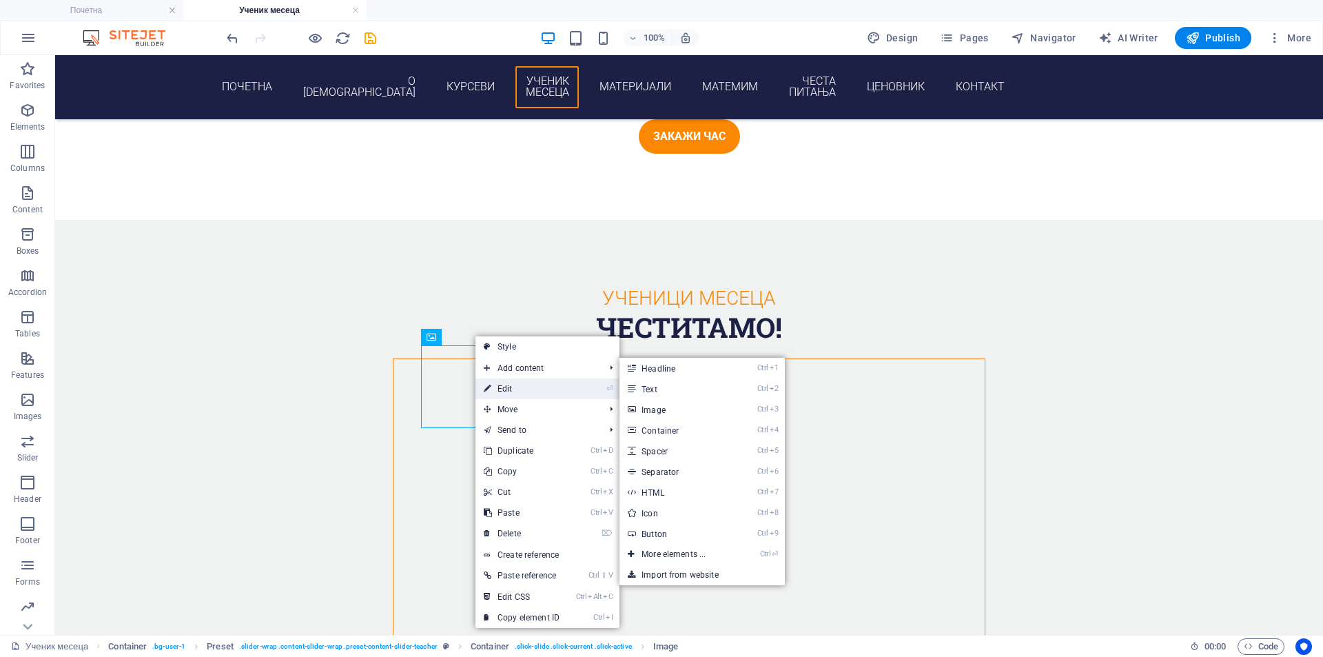
click at [515, 391] on link "⏎ Edit" at bounding box center [521, 388] width 92 height 21
select select "px"
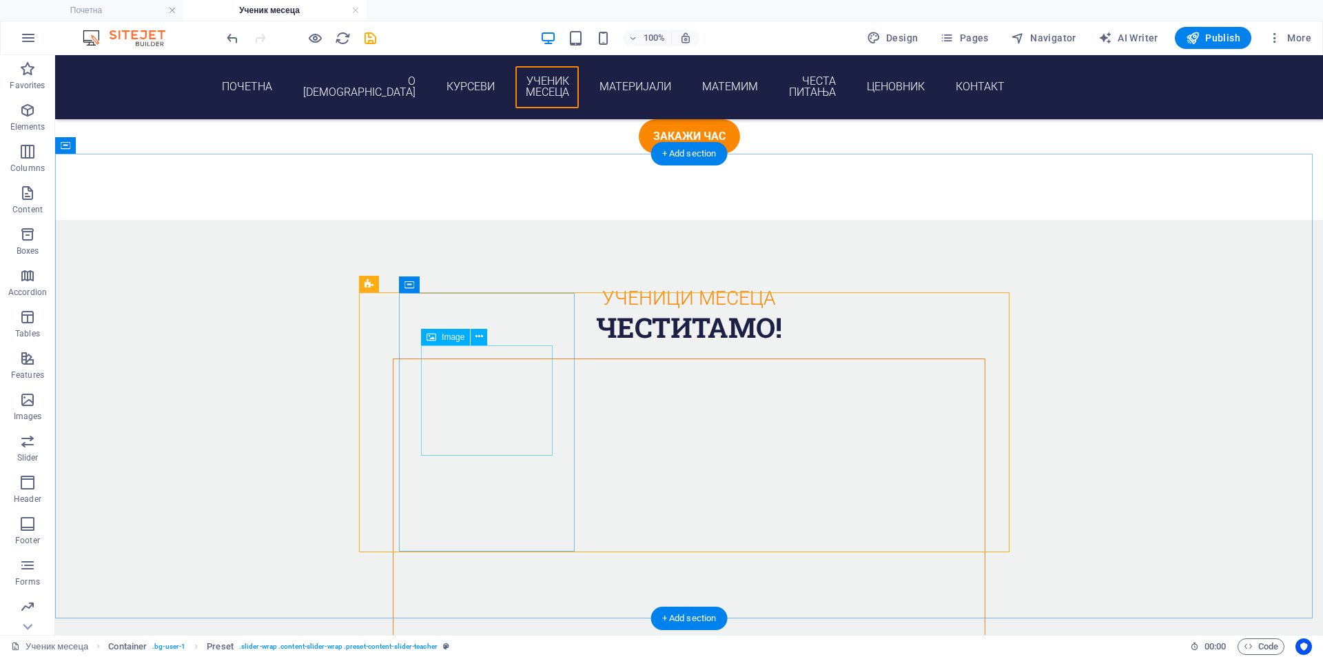
click at [475, 336] on icon at bounding box center [479, 336] width 8 height 14
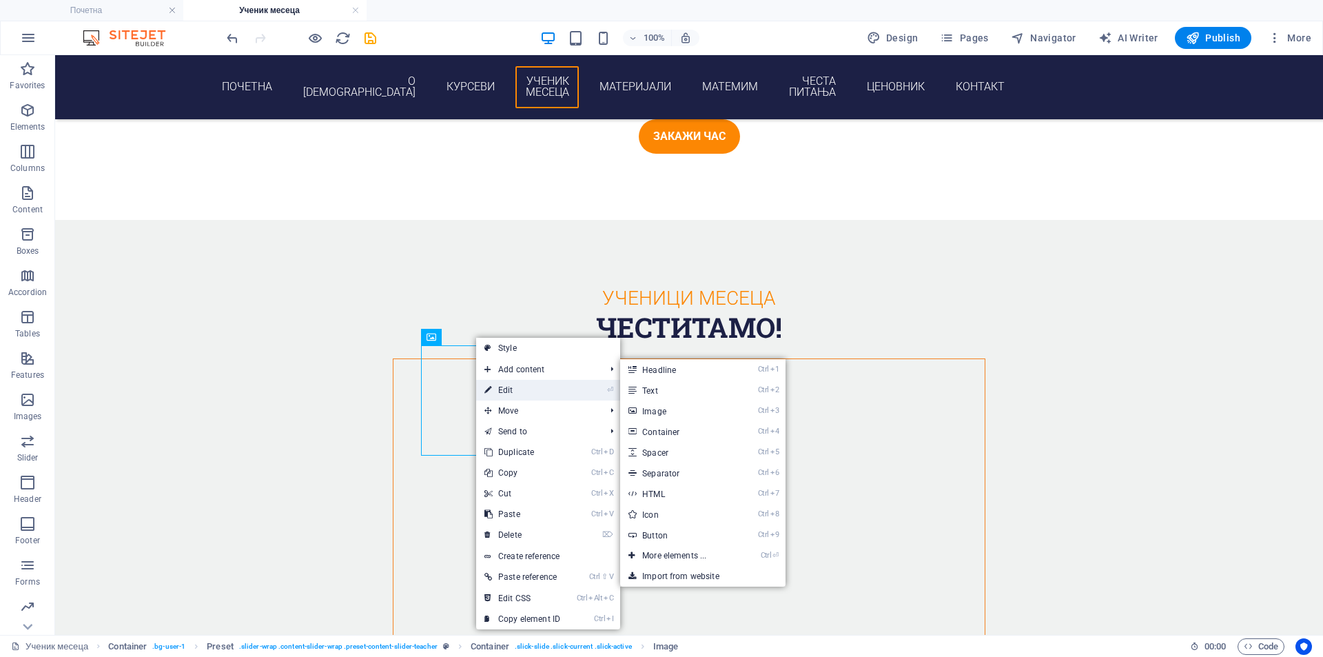
click at [524, 389] on link "⏎ Edit" at bounding box center [522, 390] width 92 height 21
select select "px"
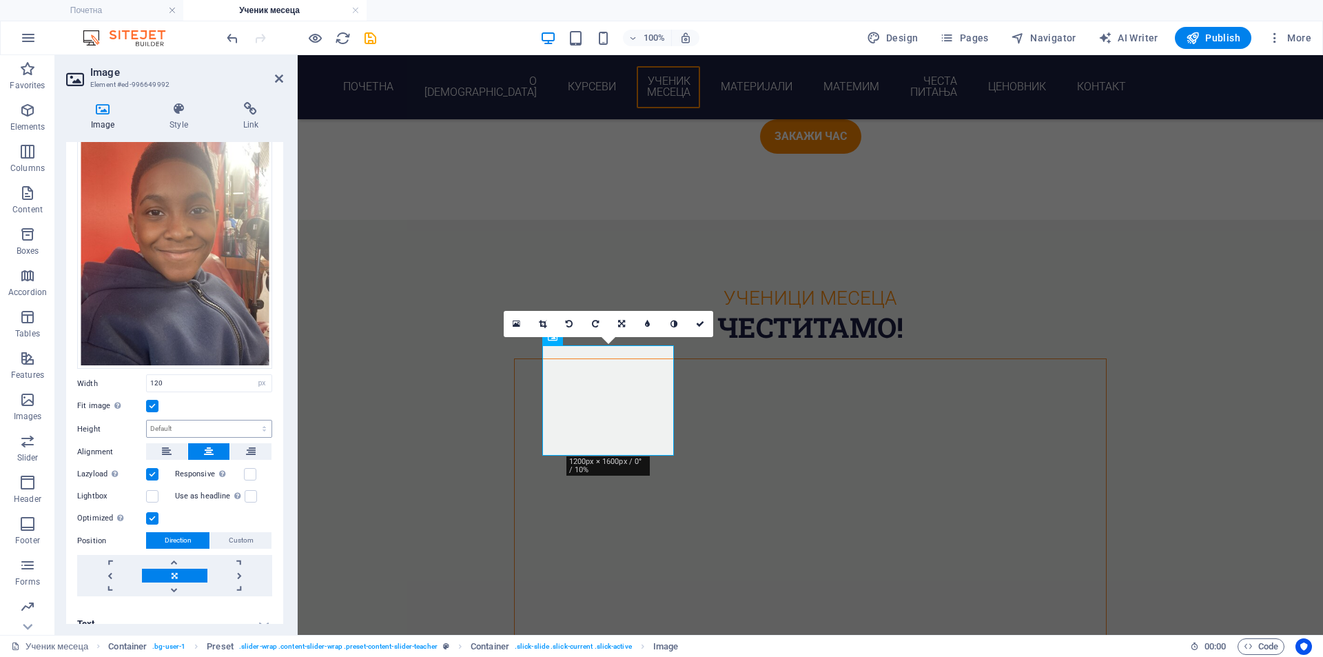
scroll to position [79, 0]
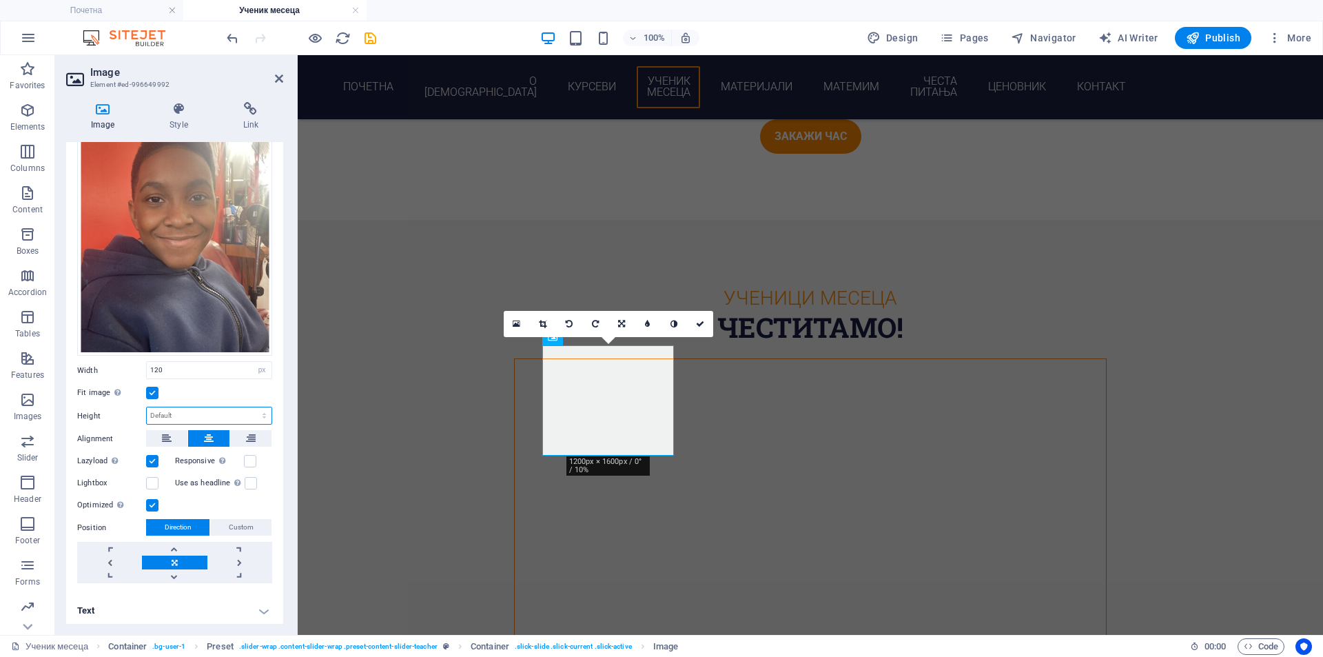
click at [191, 414] on select "Default auto px" at bounding box center [209, 415] width 125 height 17
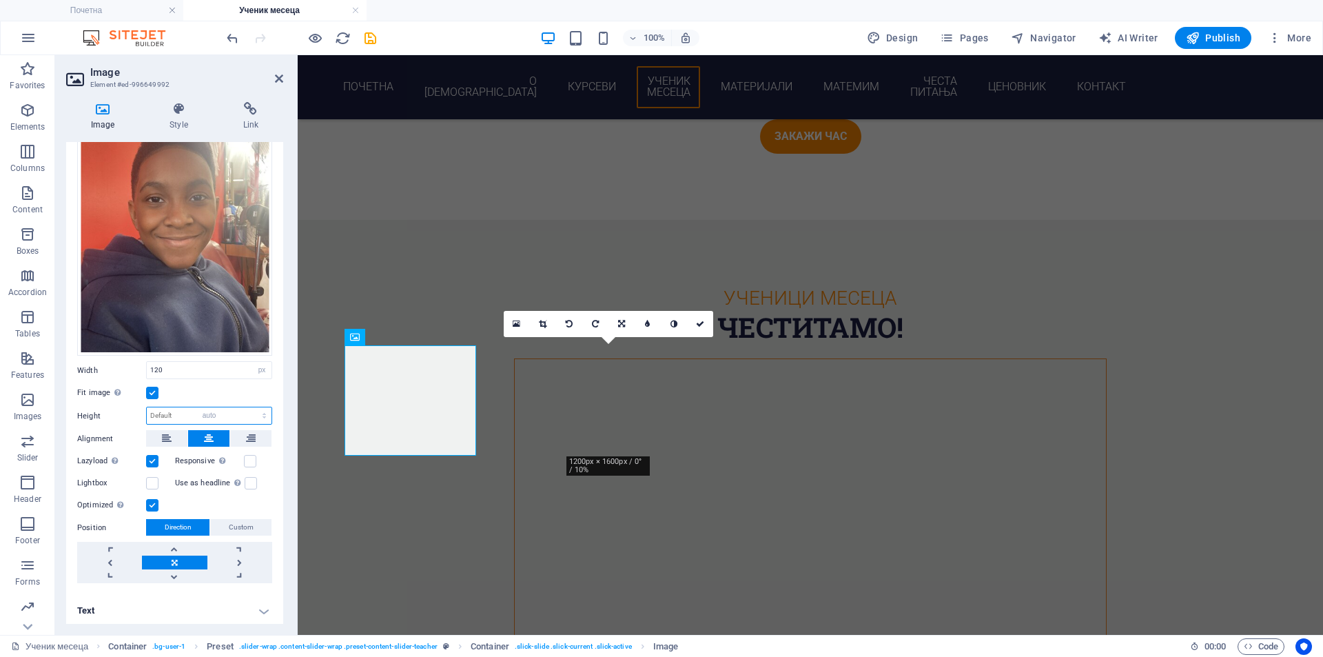
click at [147, 407] on select "Default auto px" at bounding box center [209, 415] width 125 height 17
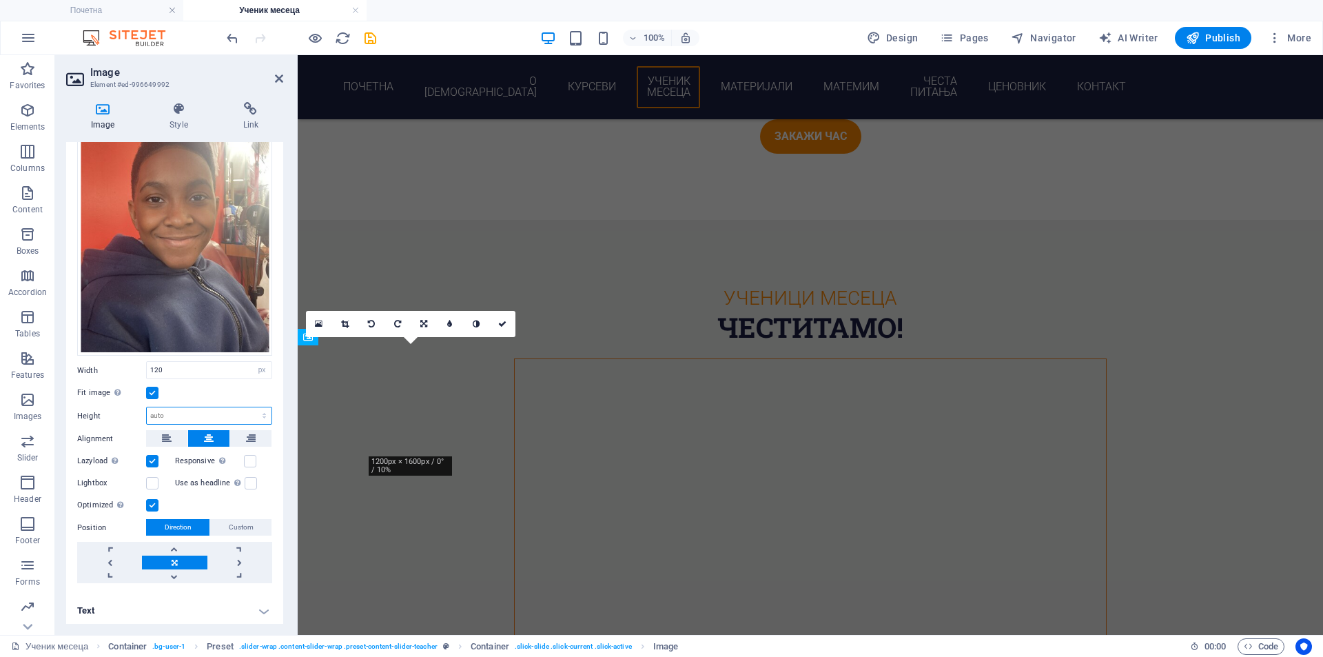
click at [187, 417] on select "Default auto px" at bounding box center [209, 415] width 125 height 17
select select "px"
click at [249, 407] on select "Default auto px" at bounding box center [209, 415] width 125 height 17
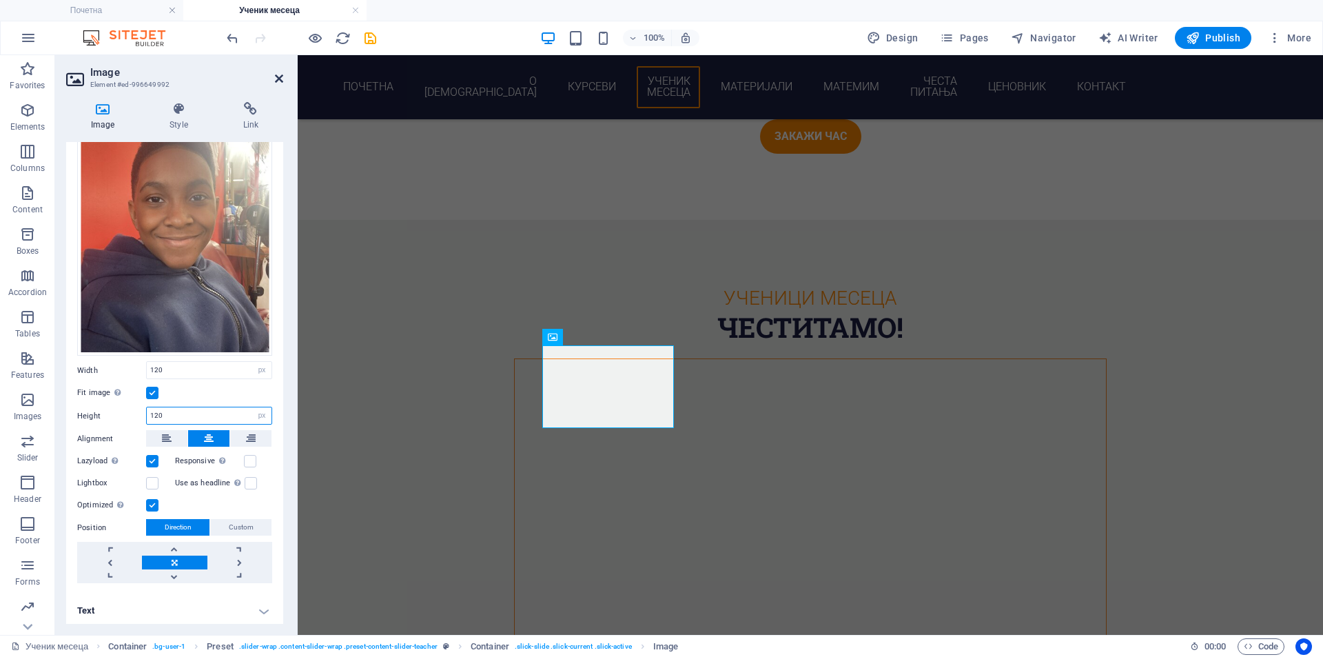
type input "120"
click at [277, 79] on icon at bounding box center [279, 78] width 8 height 11
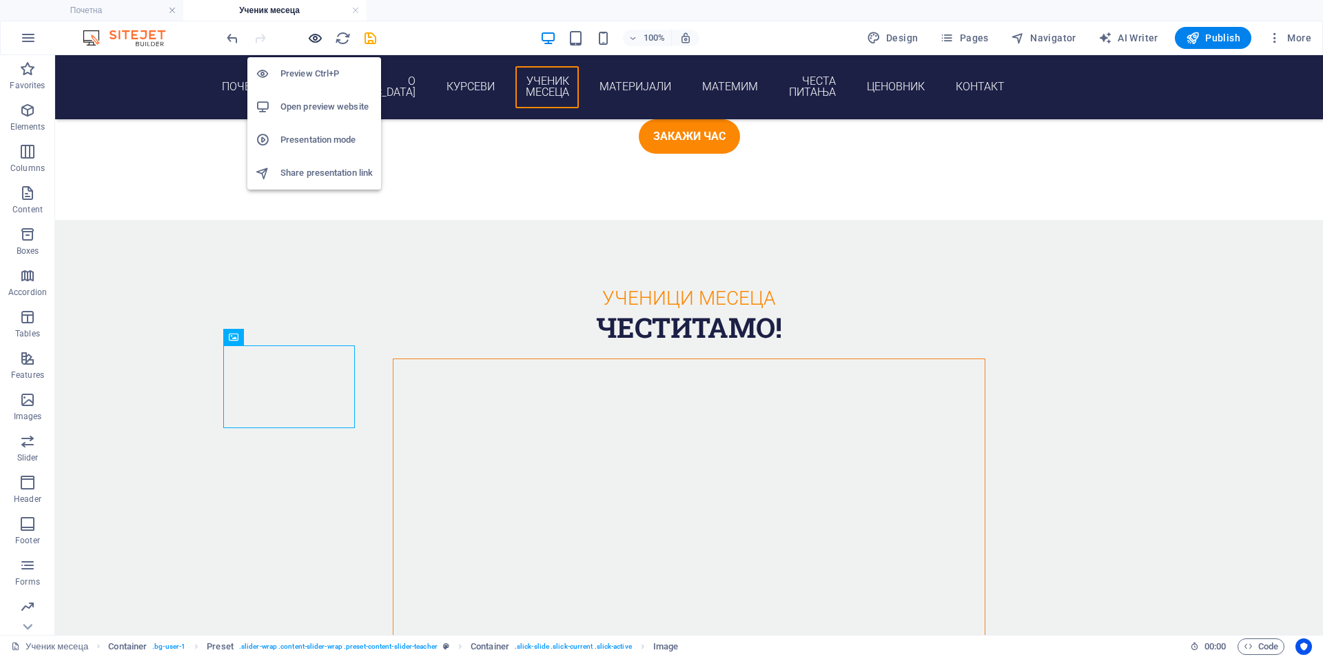
click at [315, 41] on icon "button" at bounding box center [315, 38] width 16 height 16
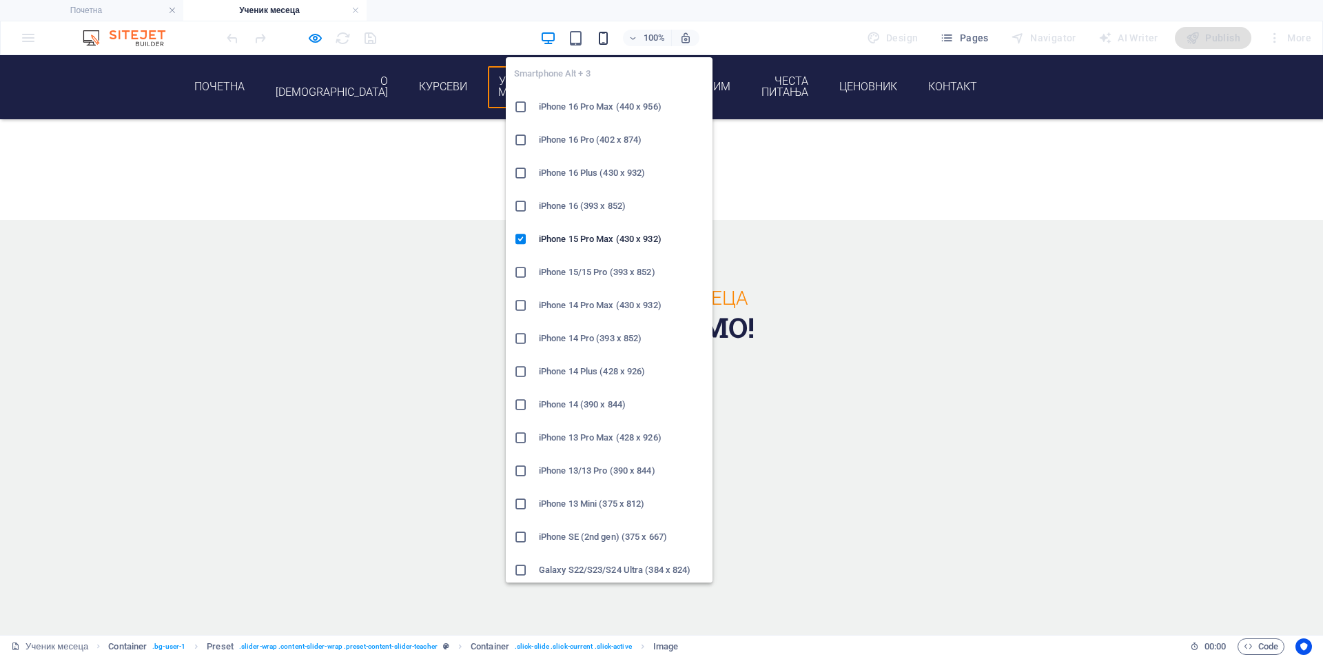
click at [608, 35] on icon "button" at bounding box center [603, 38] width 16 height 16
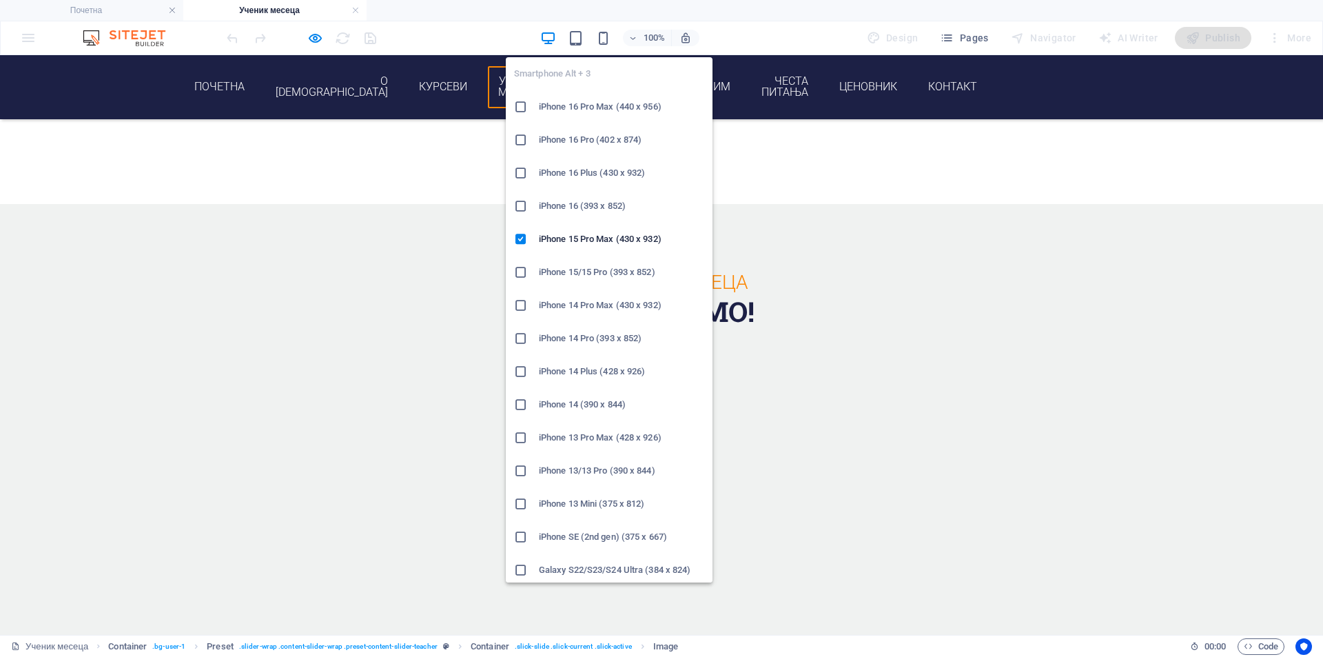
scroll to position [2753, 0]
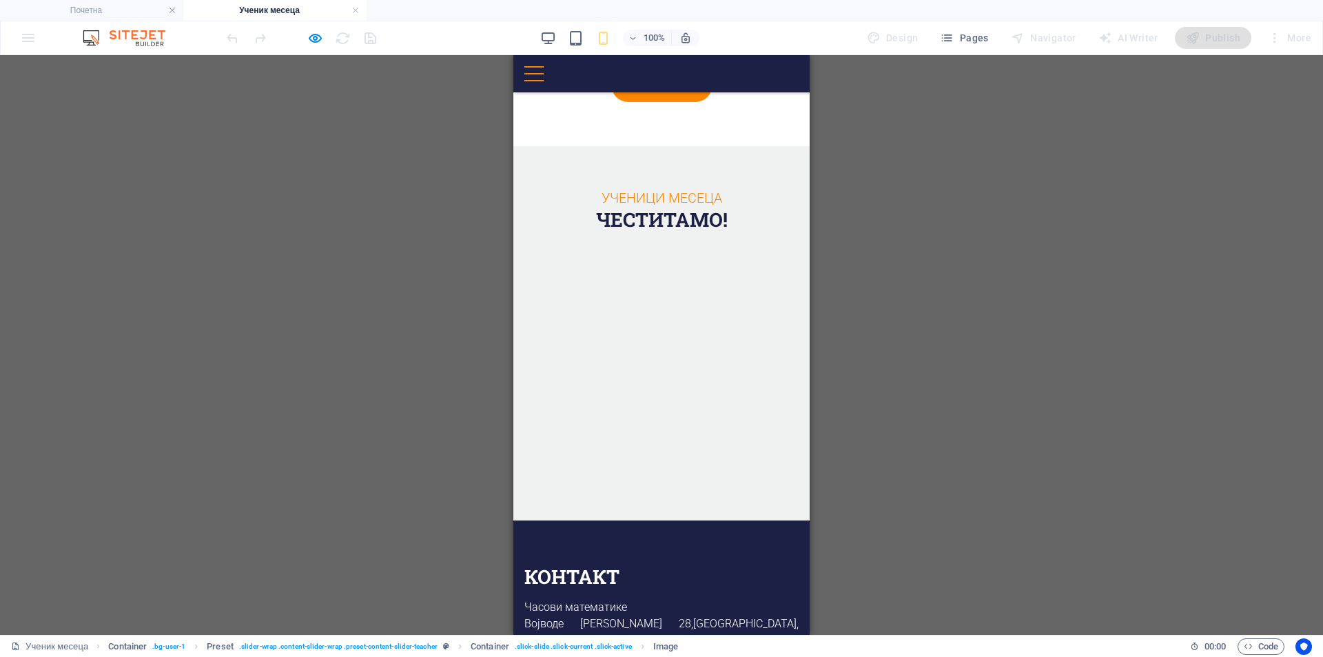
drag, startPoint x: 663, startPoint y: 361, endPoint x: 425, endPoint y: 327, distance: 240.1
drag, startPoint x: 605, startPoint y: 357, endPoint x: 418, endPoint y: 326, distance: 189.3
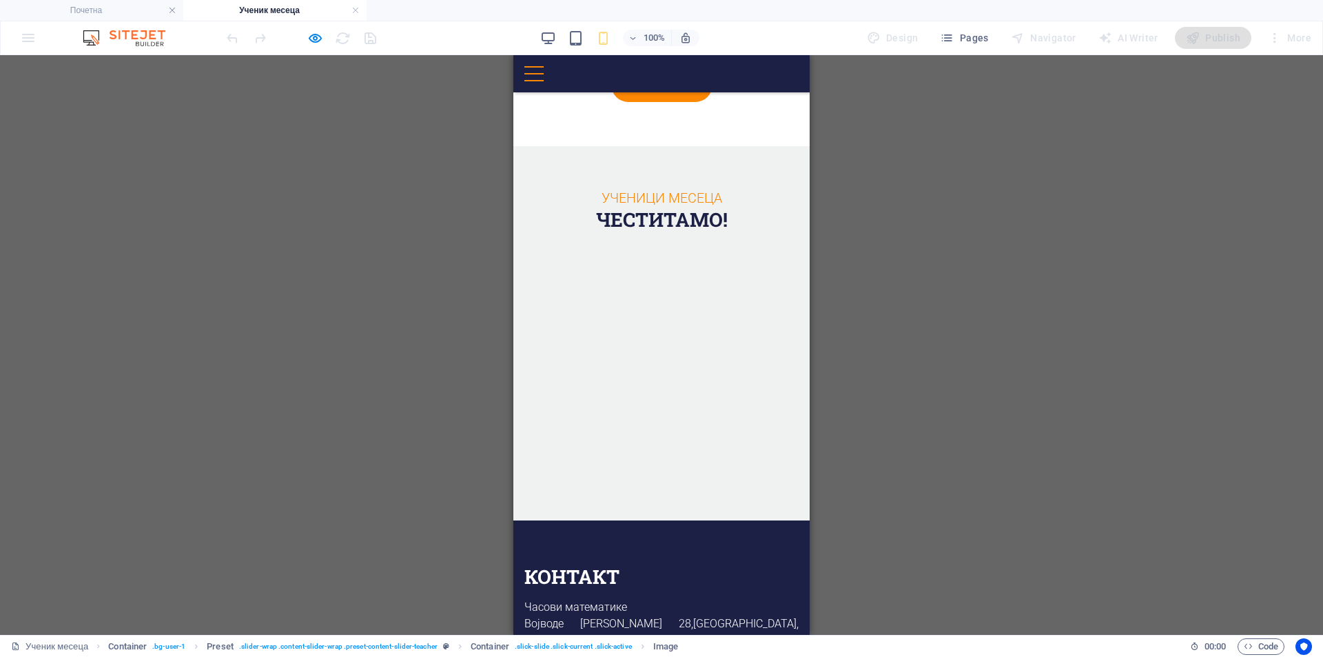
drag, startPoint x: 655, startPoint y: 345, endPoint x: 464, endPoint y: 320, distance: 192.4
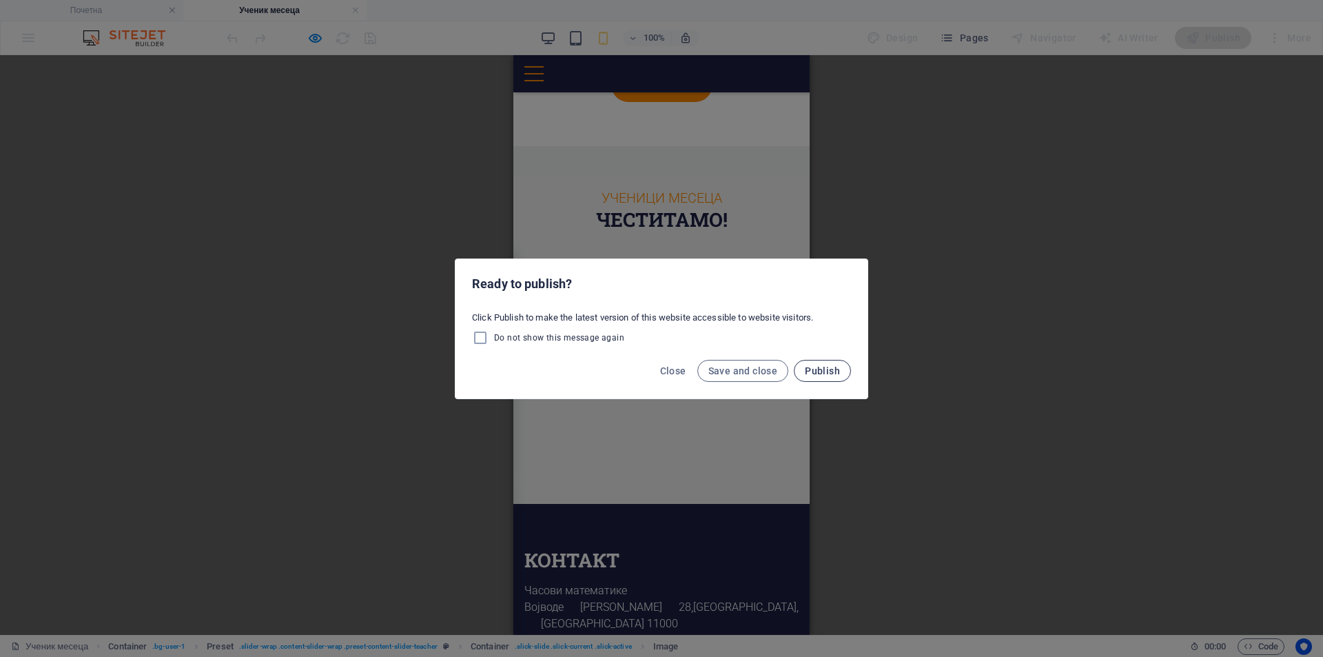
click at [820, 374] on span "Publish" at bounding box center [822, 370] width 35 height 11
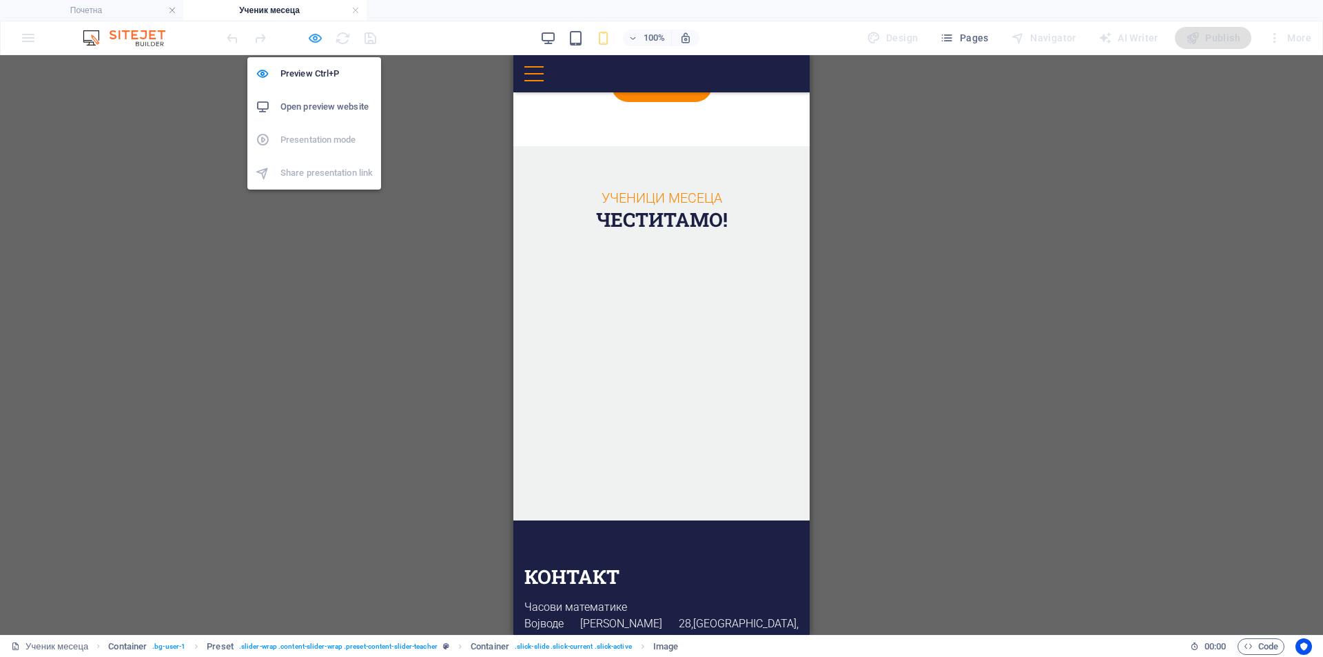
click at [317, 41] on icon "button" at bounding box center [315, 38] width 16 height 16
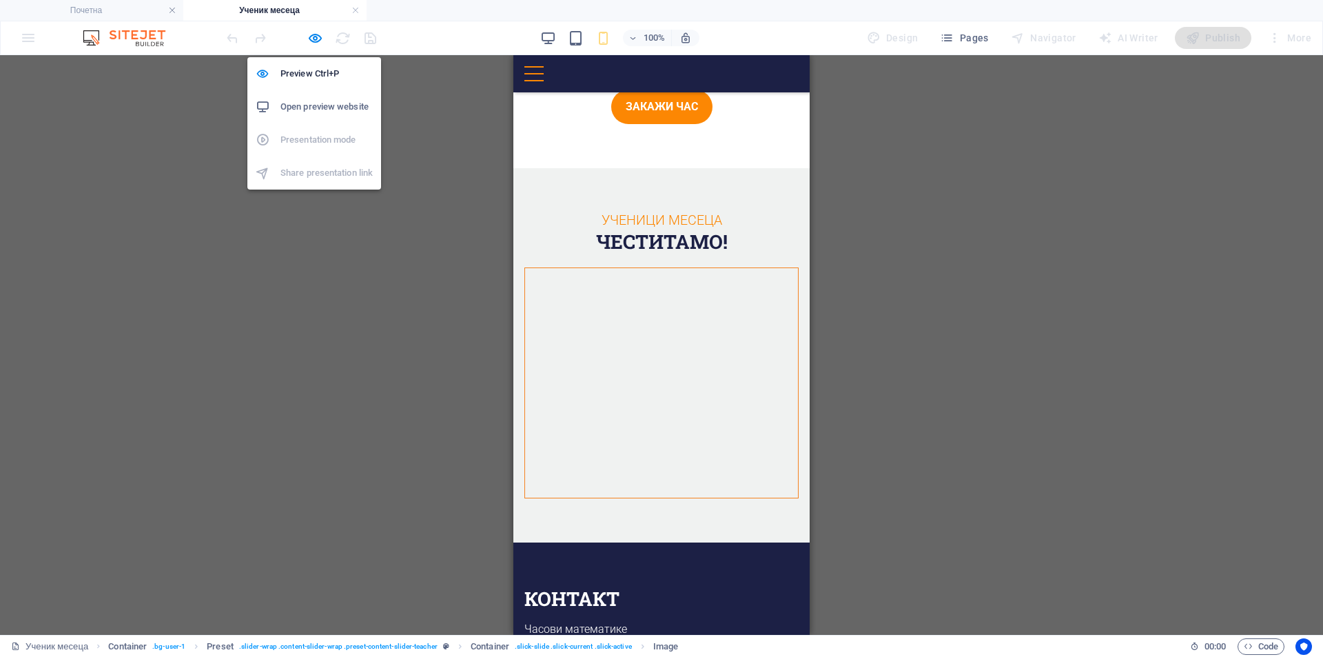
scroll to position [2757, 0]
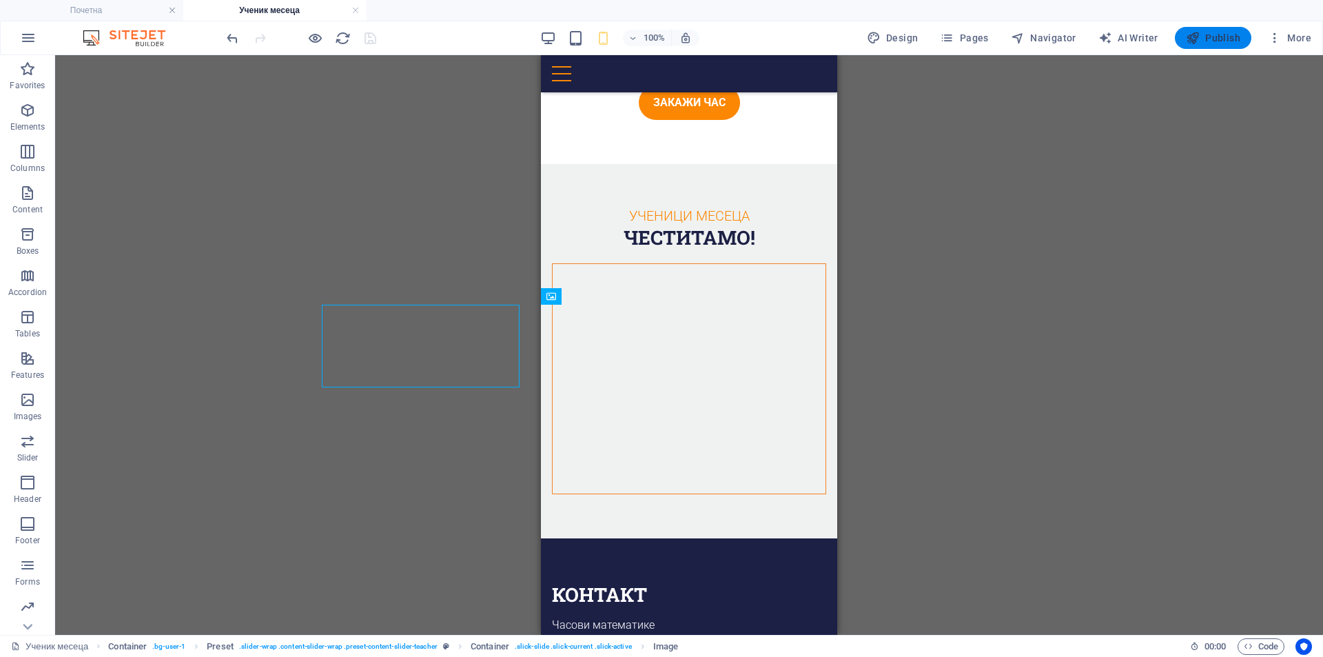
click at [1200, 41] on icon "button" at bounding box center [1193, 38] width 14 height 14
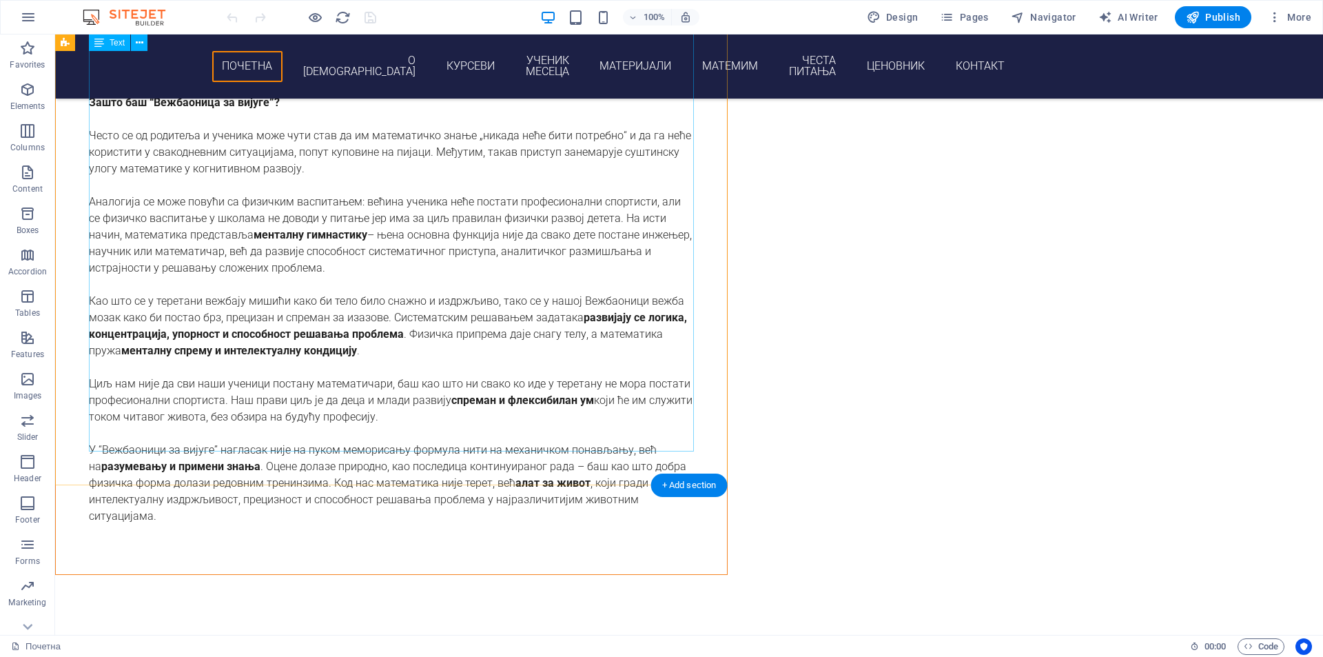
scroll to position [919, 0]
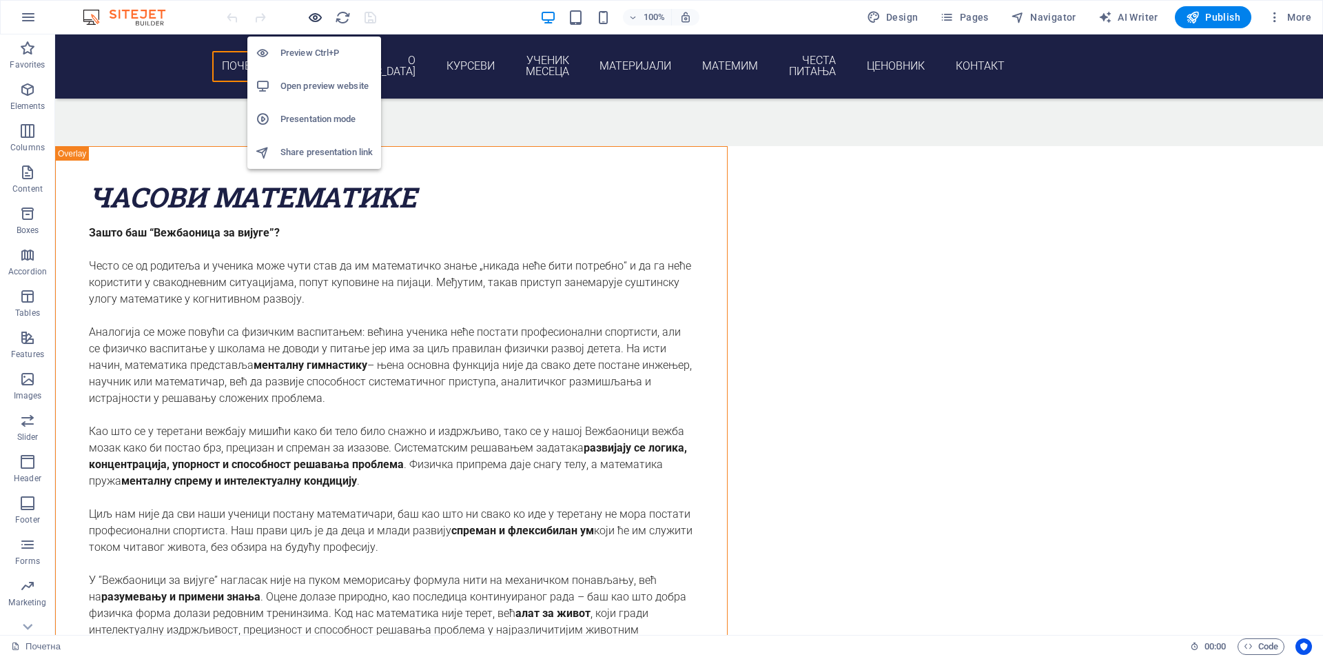
click at [320, 13] on icon "button" at bounding box center [315, 18] width 16 height 16
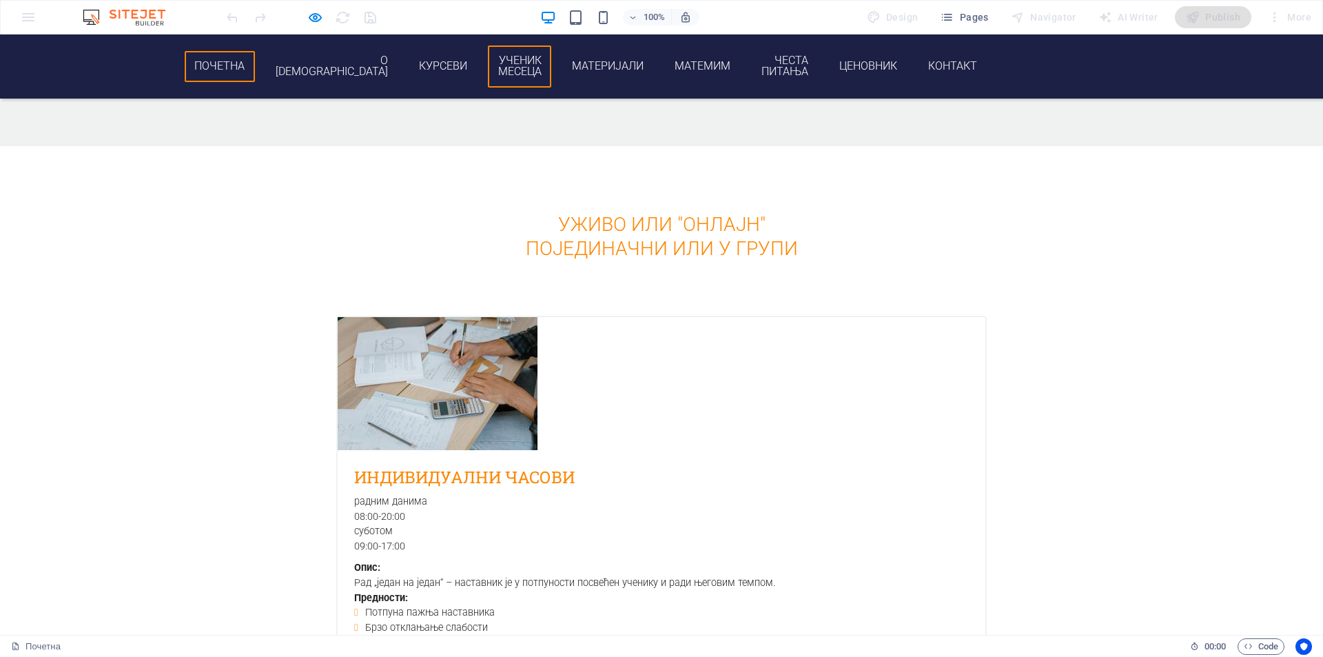
click at [551, 62] on link "Ученик месеца" at bounding box center [519, 66] width 63 height 42
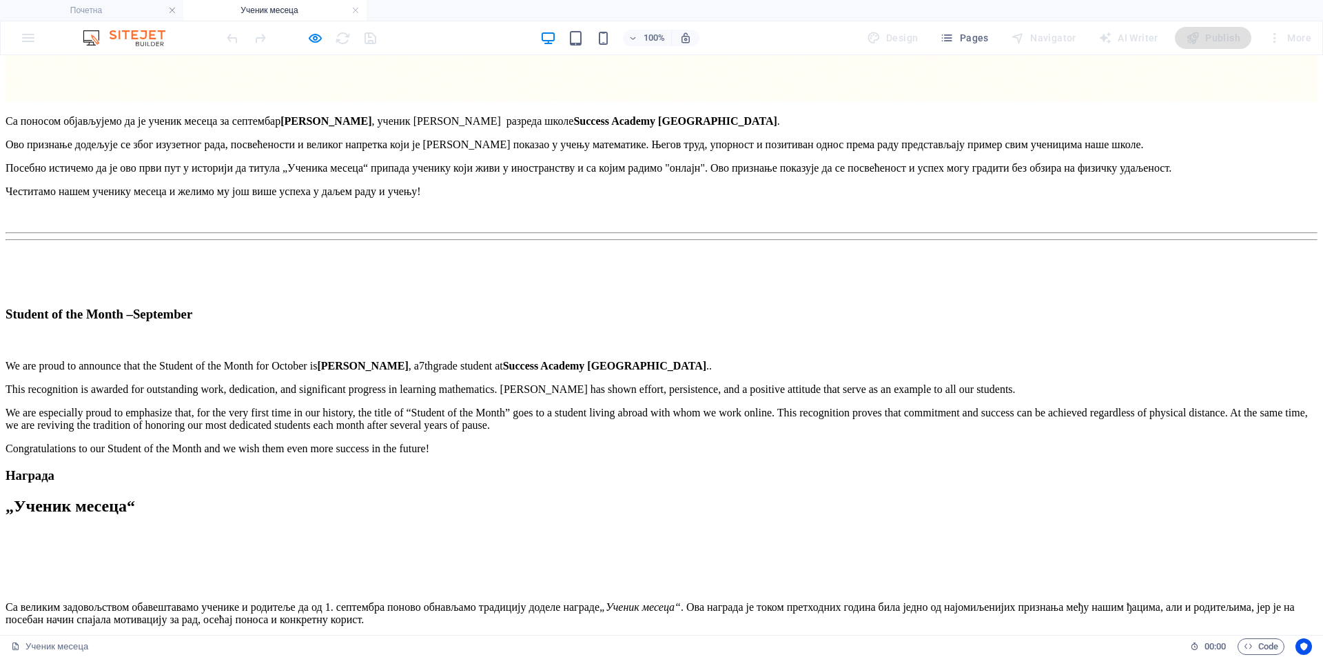
scroll to position [2208, 0]
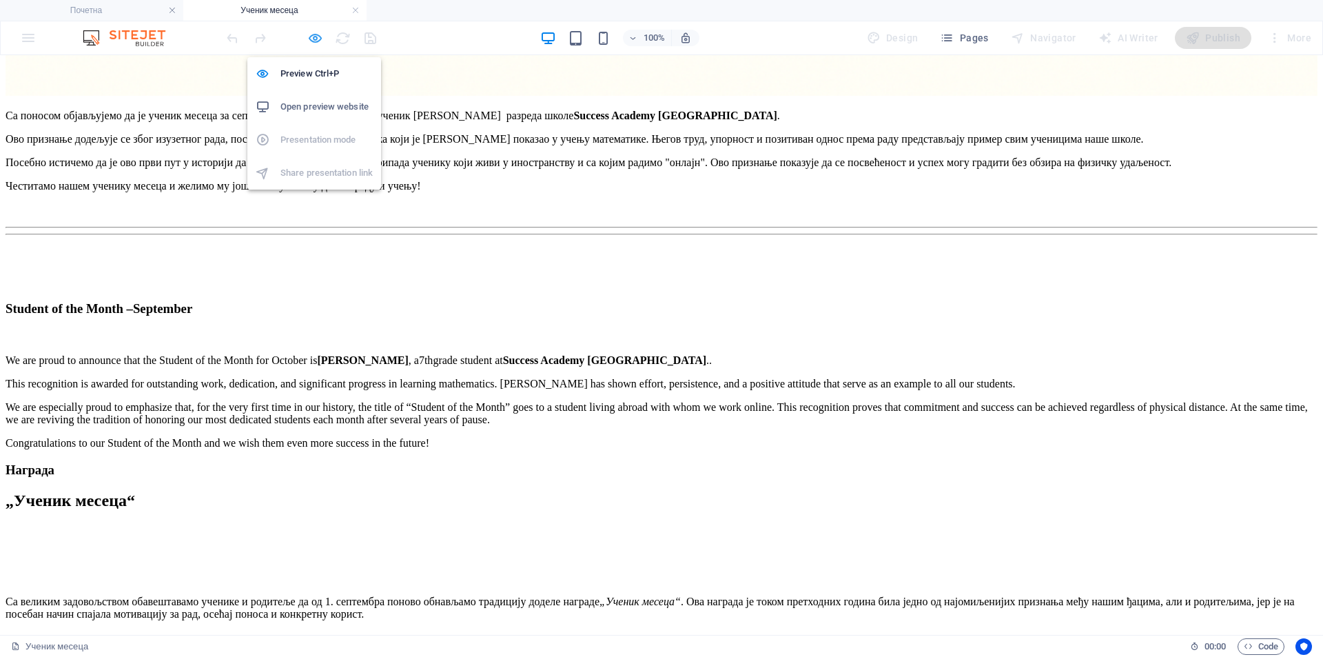
click at [322, 40] on icon "button" at bounding box center [315, 38] width 16 height 16
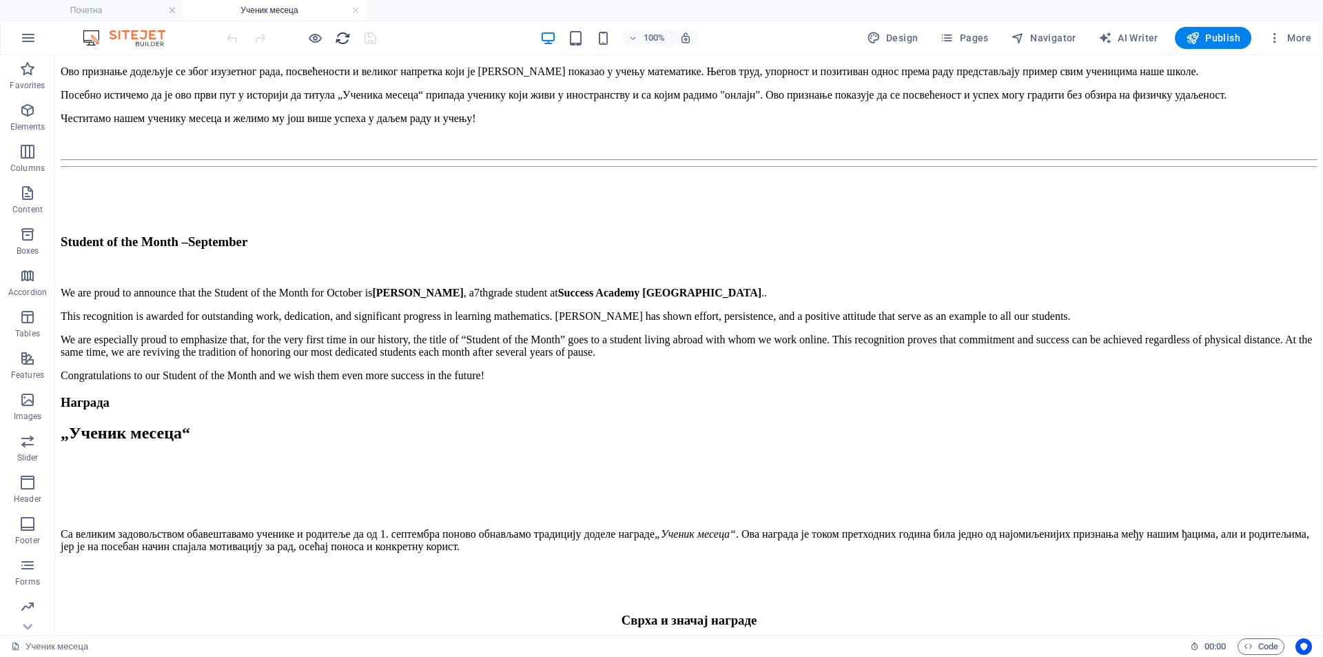
click at [340, 37] on icon "reload" at bounding box center [343, 38] width 16 height 16
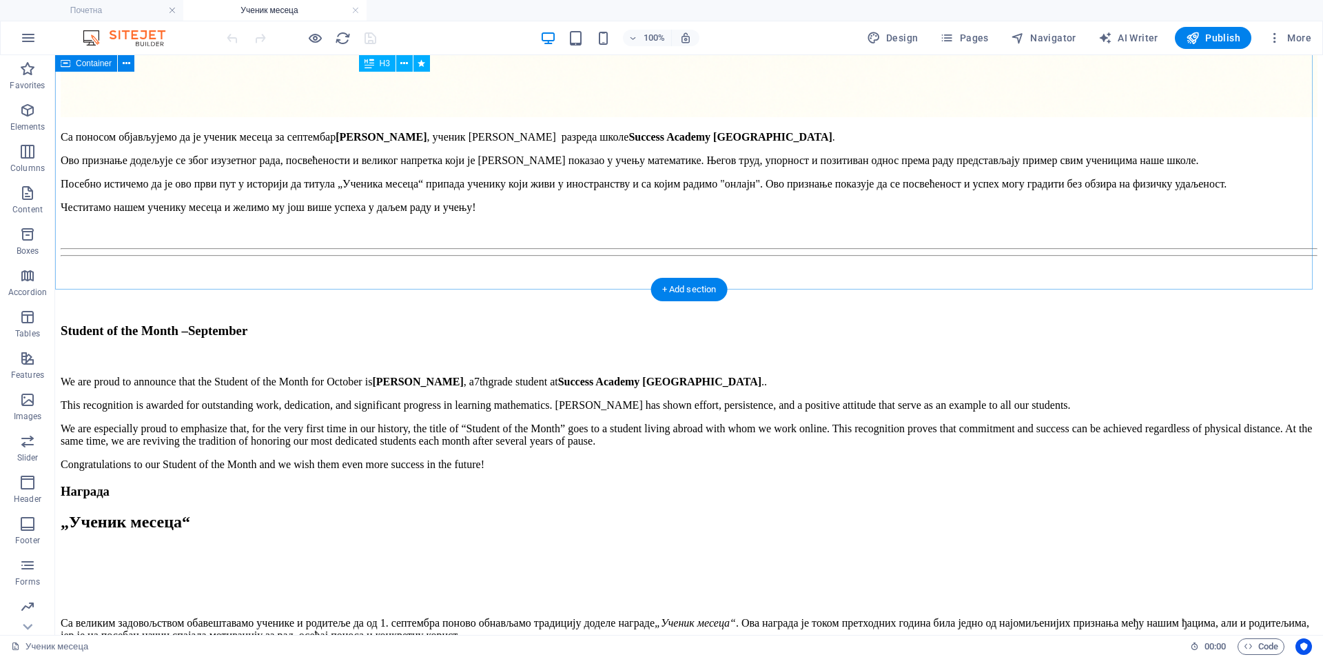
scroll to position [2306, 0]
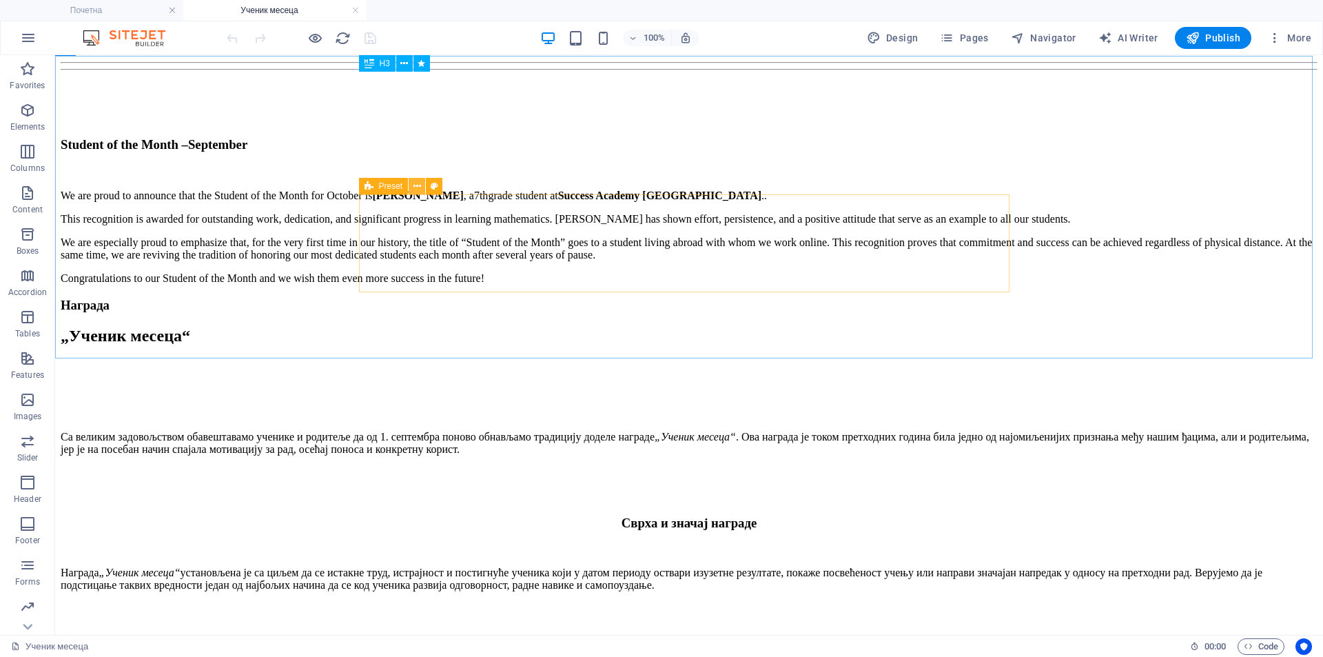
click at [415, 184] on icon at bounding box center [417, 186] width 8 height 14
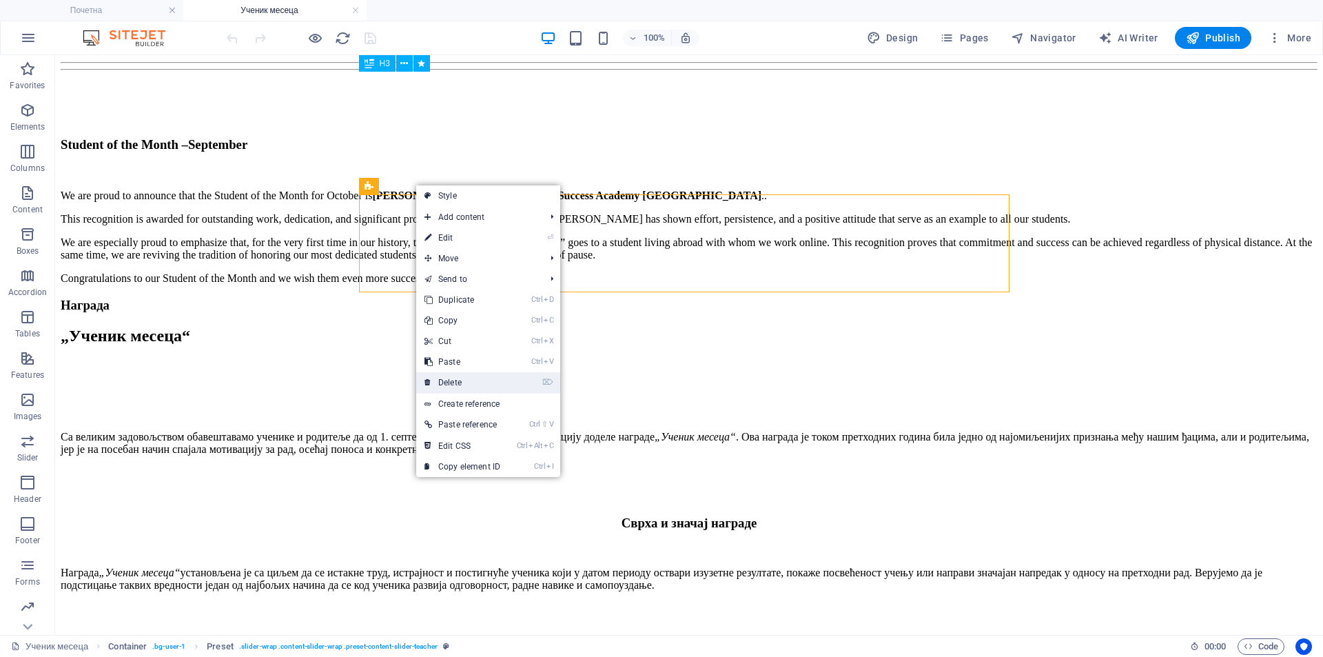
click at [481, 379] on link "⌦ Delete" at bounding box center [462, 382] width 92 height 21
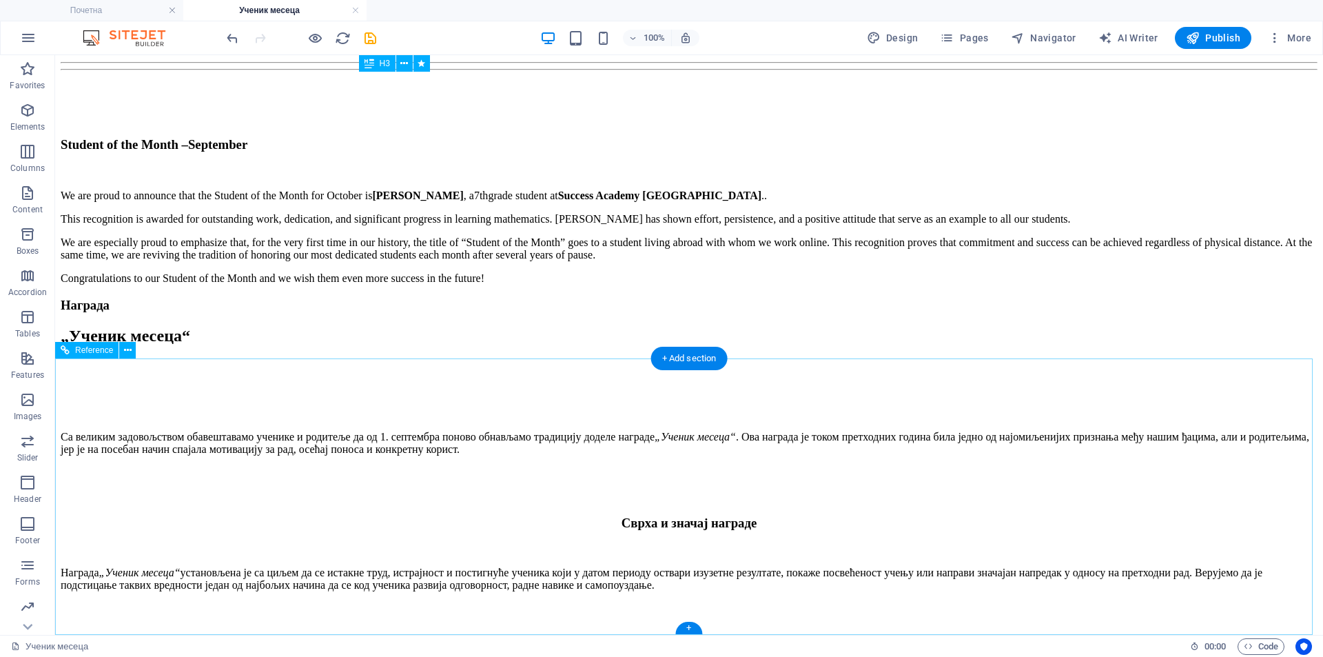
scroll to position [2208, 0]
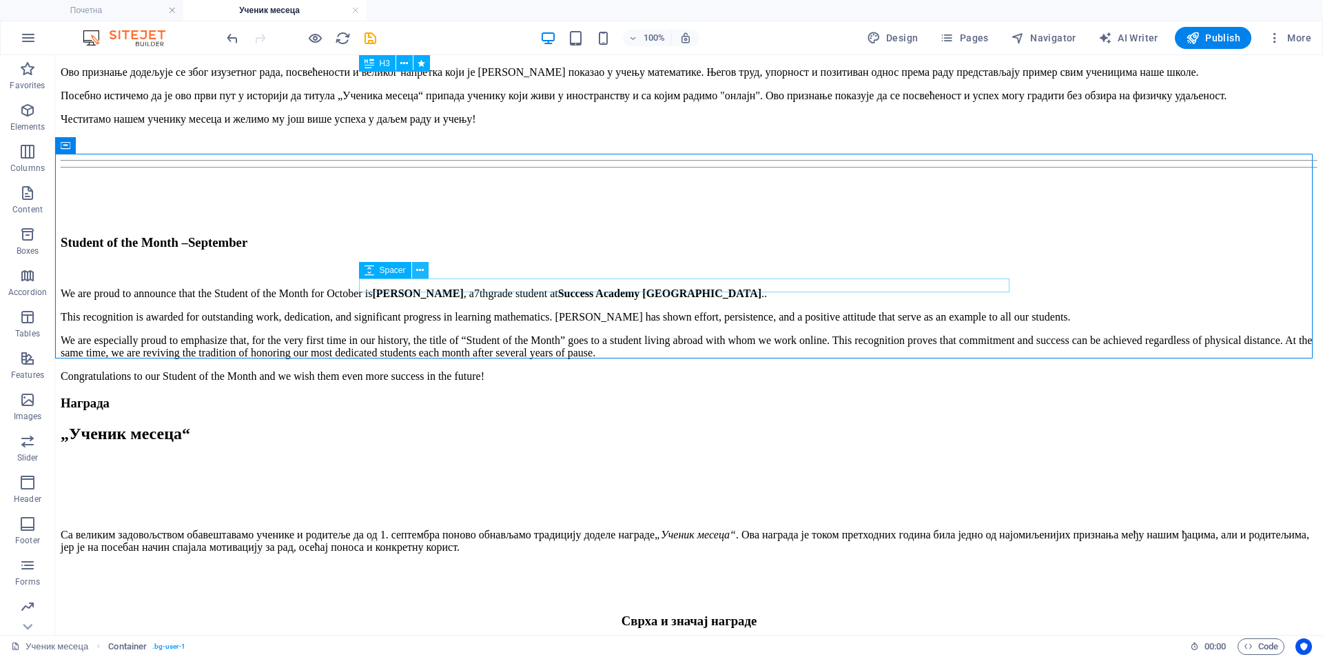
click at [419, 273] on icon at bounding box center [420, 270] width 8 height 14
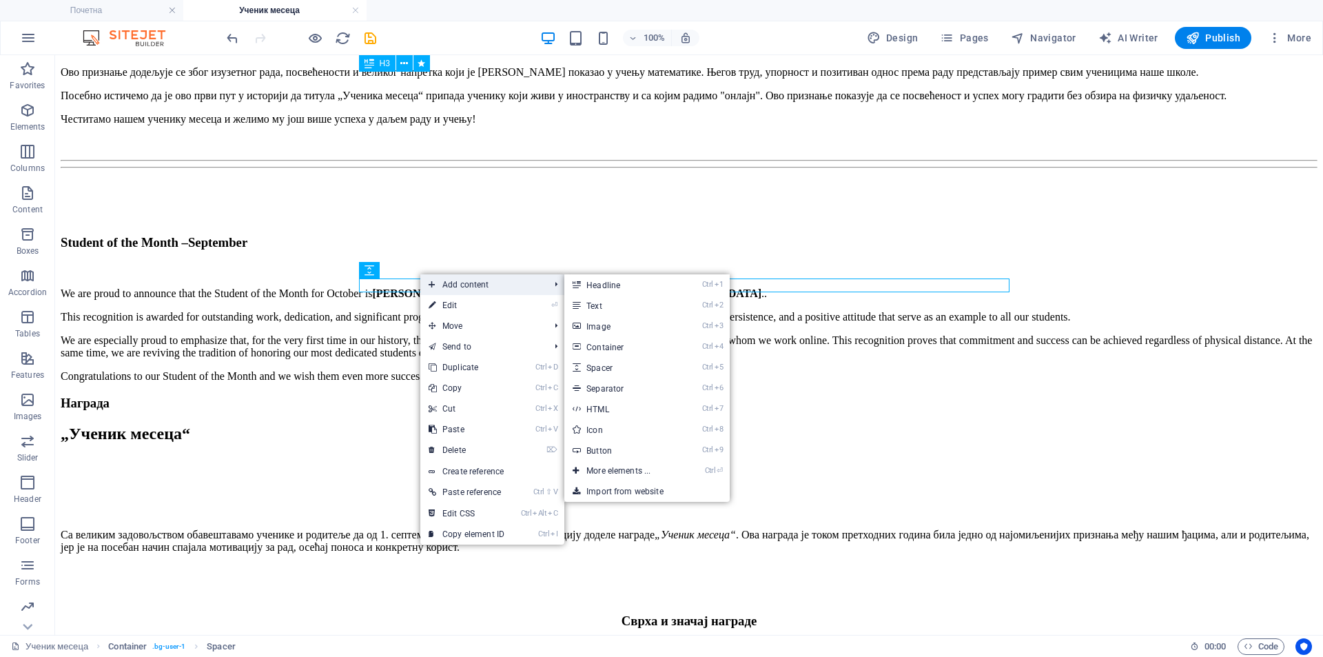
click at [469, 285] on span "Add content" at bounding box center [481, 284] width 123 height 21
drag, startPoint x: 622, startPoint y: 471, endPoint x: 250, endPoint y: 278, distance: 418.5
click at [622, 471] on link "Ctrl ⏎ More elements ..." at bounding box center [621, 470] width 114 height 21
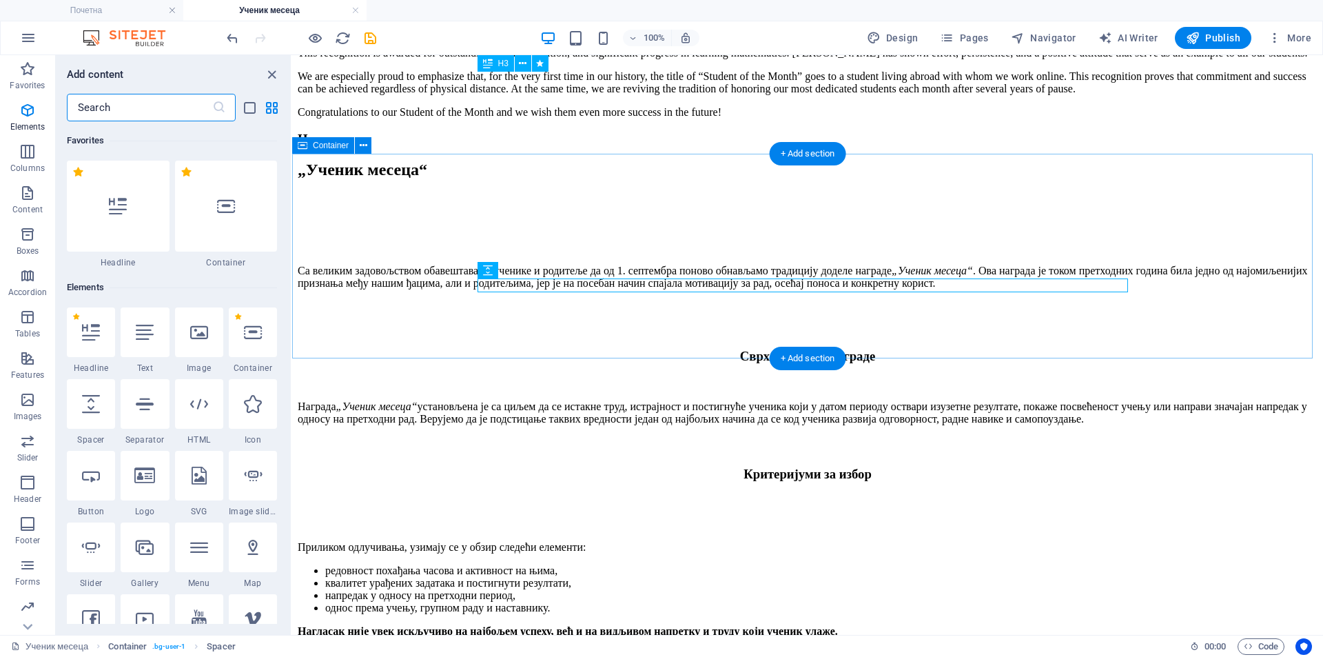
scroll to position [147, 0]
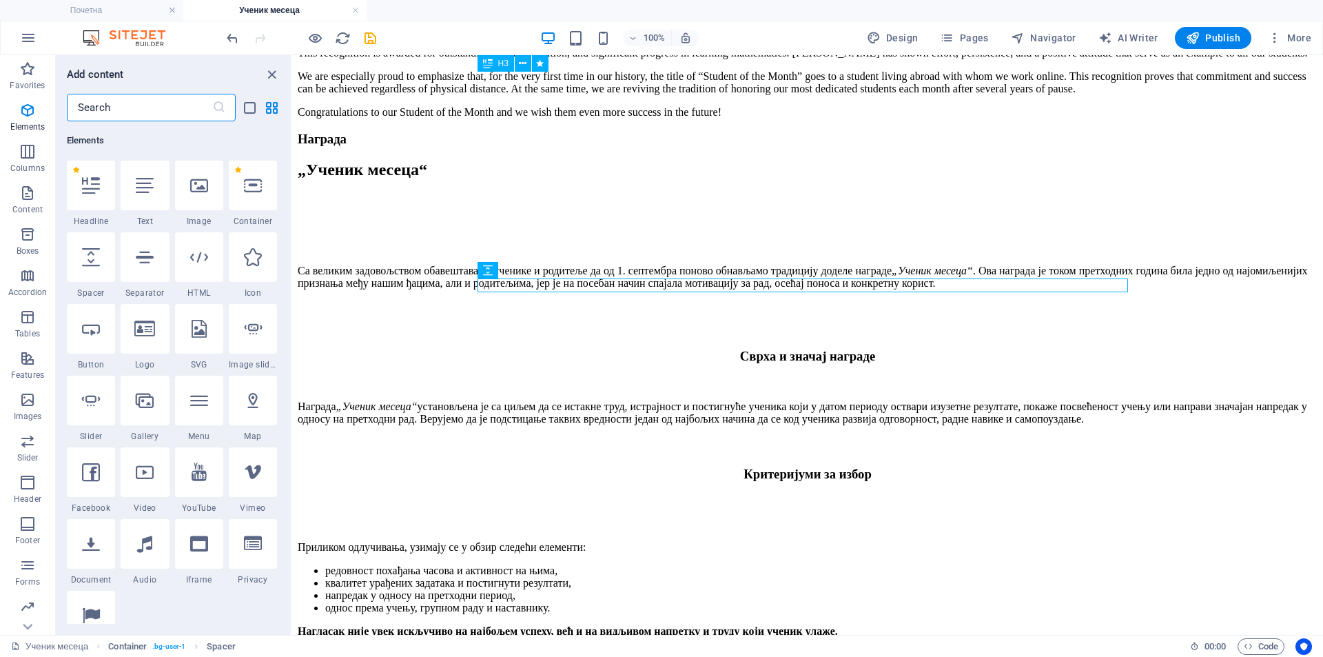
click at [99, 112] on input "text" at bounding box center [139, 108] width 145 height 28
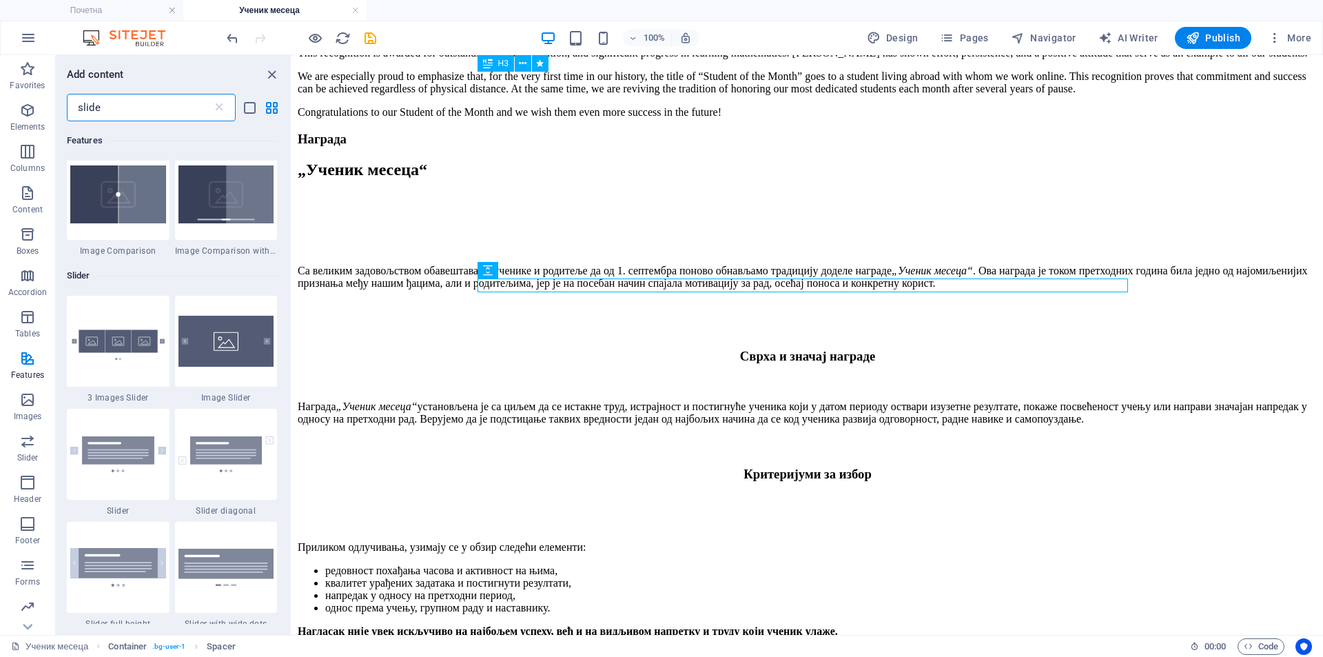
scroll to position [0, 0]
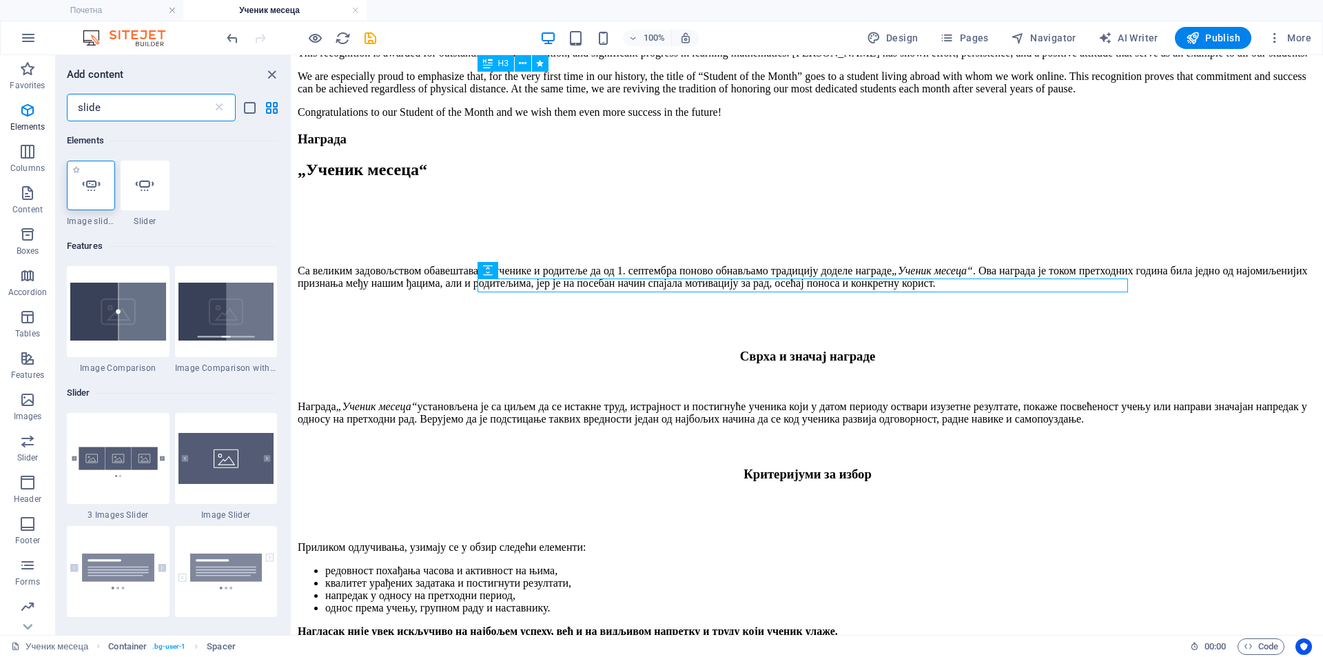
type input "slide"
click at [90, 196] on div at bounding box center [91, 186] width 48 height 50
select select "ms"
select select "s"
select select "progressive"
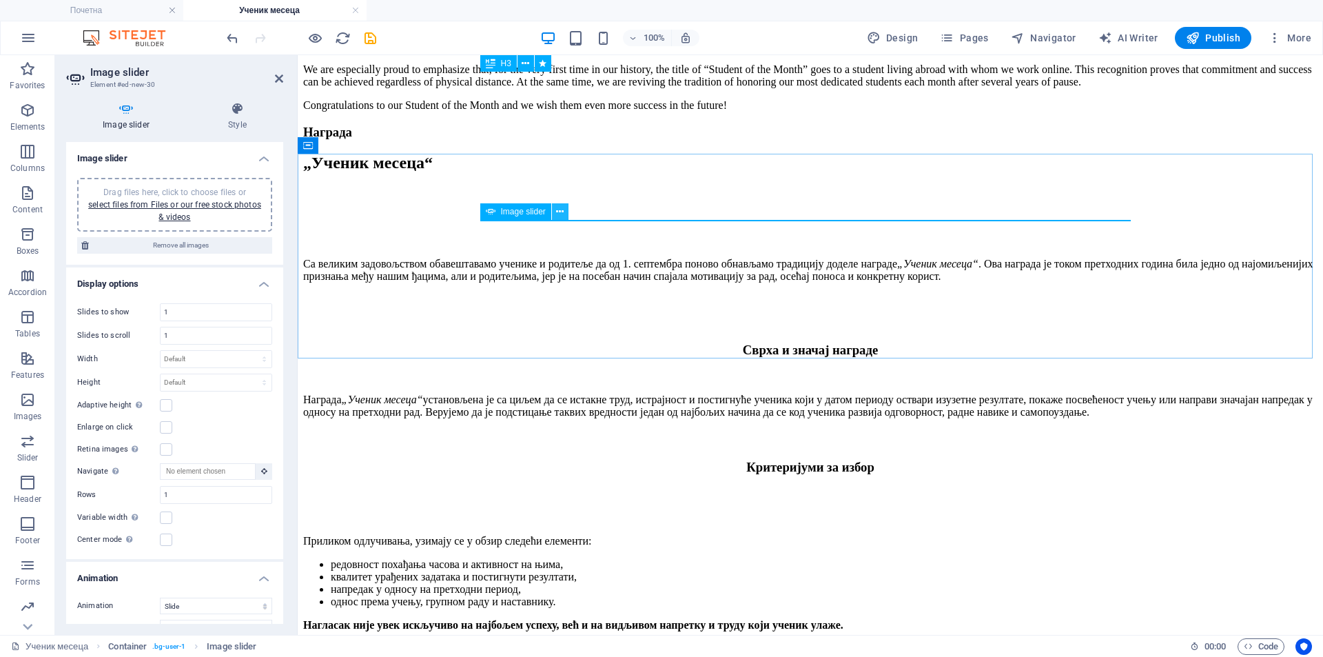
click at [557, 207] on icon at bounding box center [560, 212] width 8 height 14
click at [227, 45] on icon "undo" at bounding box center [233, 38] width 16 height 16
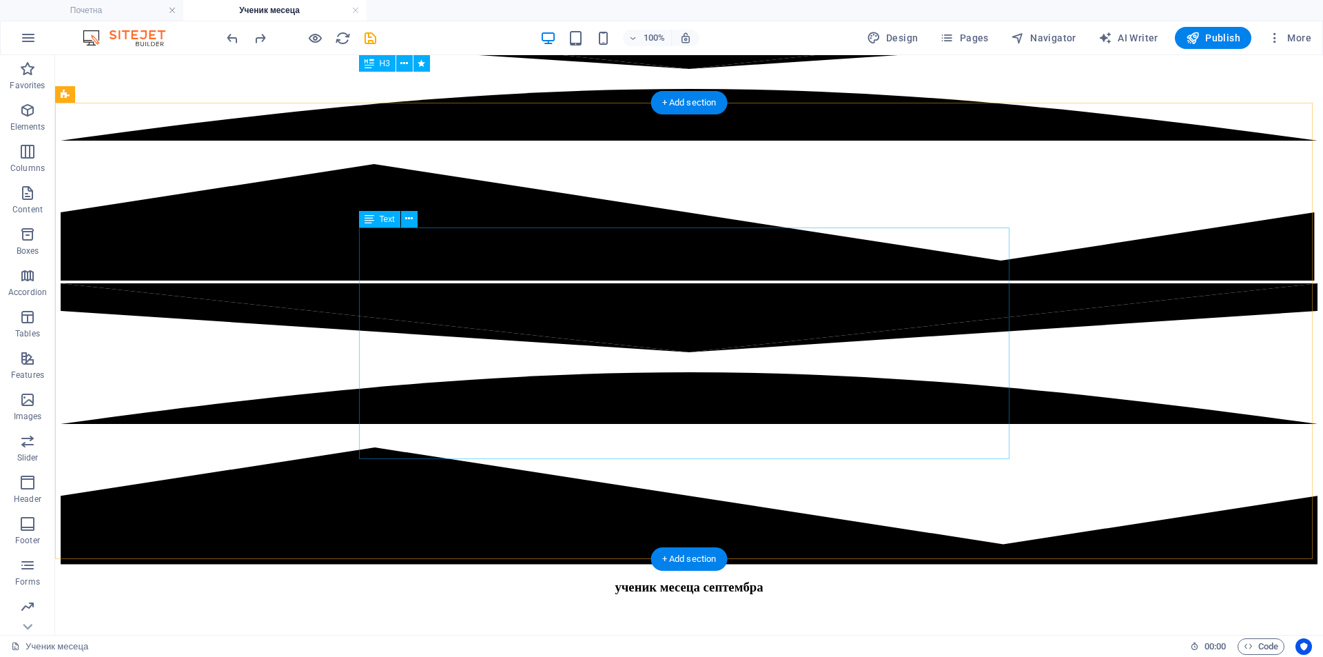
scroll to position [345, 0]
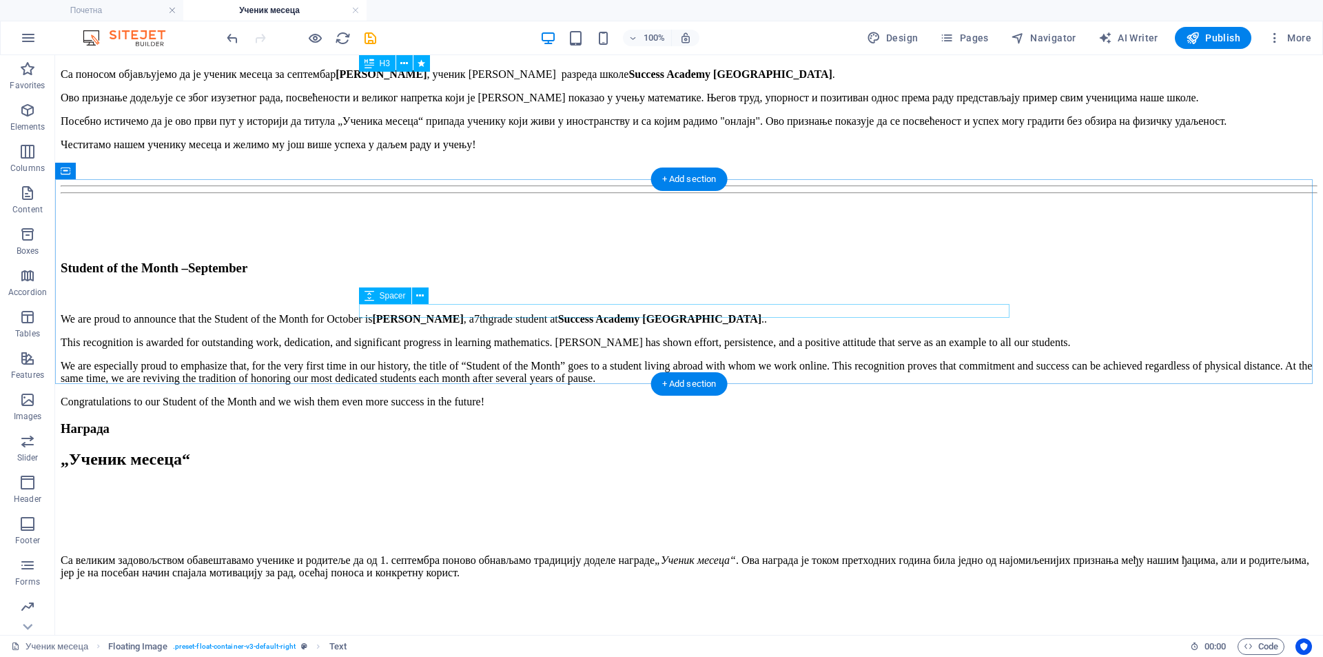
scroll to position [2208, 0]
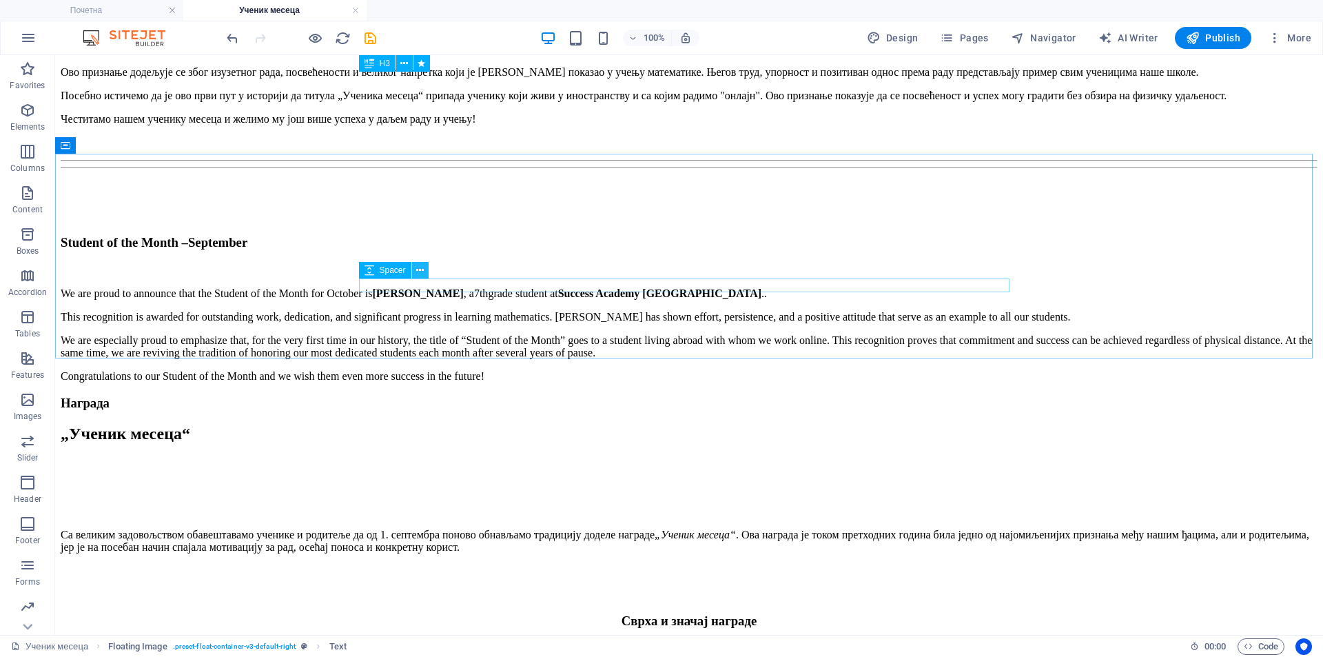
click at [420, 270] on icon at bounding box center [420, 270] width 8 height 14
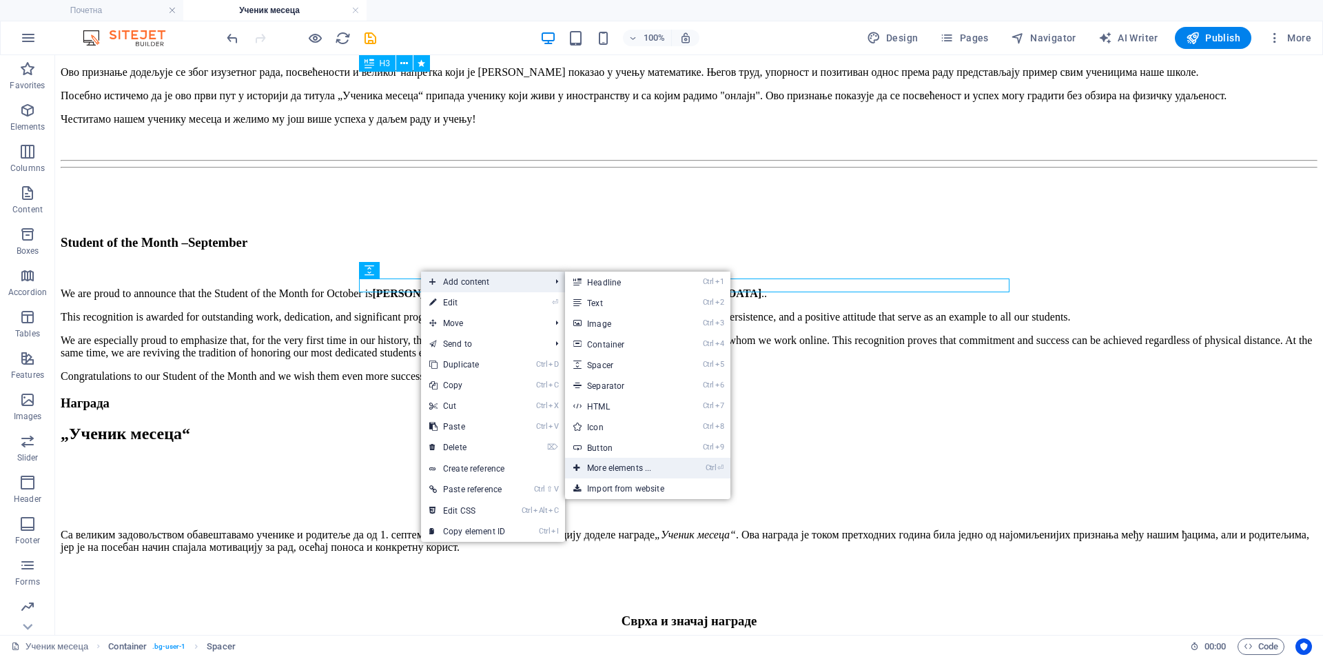
click at [668, 469] on link "Ctrl ⏎ More elements ..." at bounding box center [622, 468] width 114 height 21
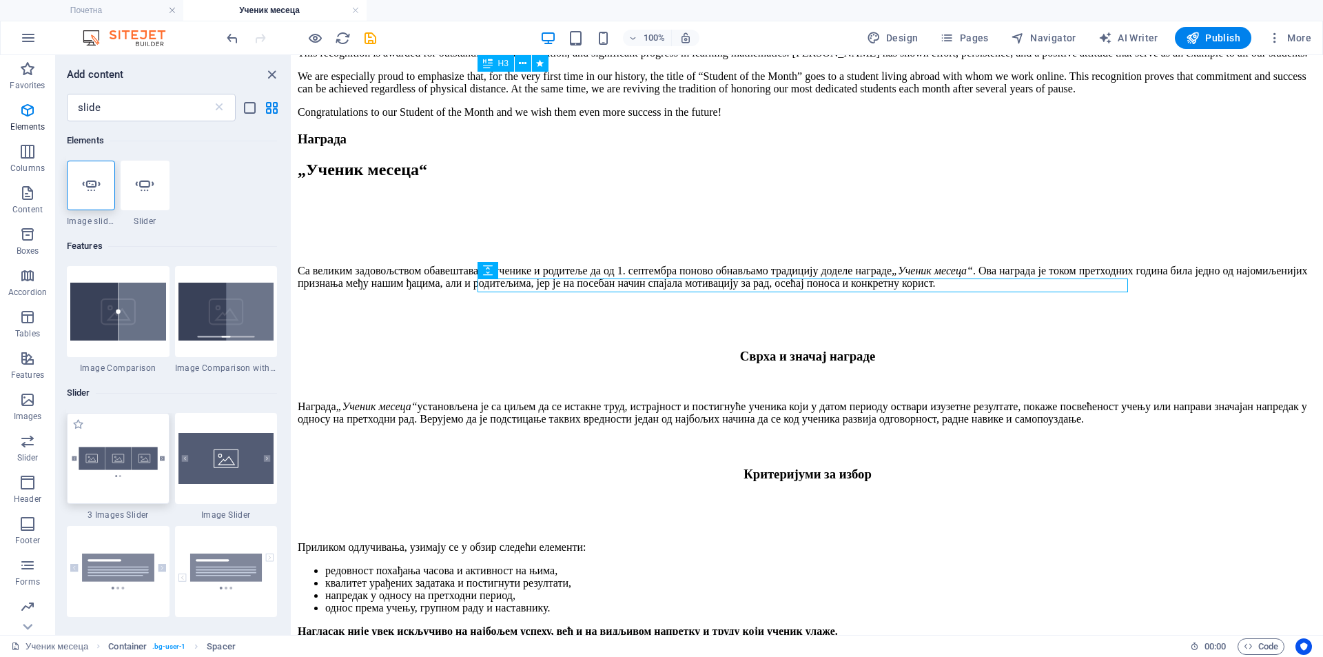
click at [123, 456] on img at bounding box center [118, 458] width 96 height 63
select select "rem"
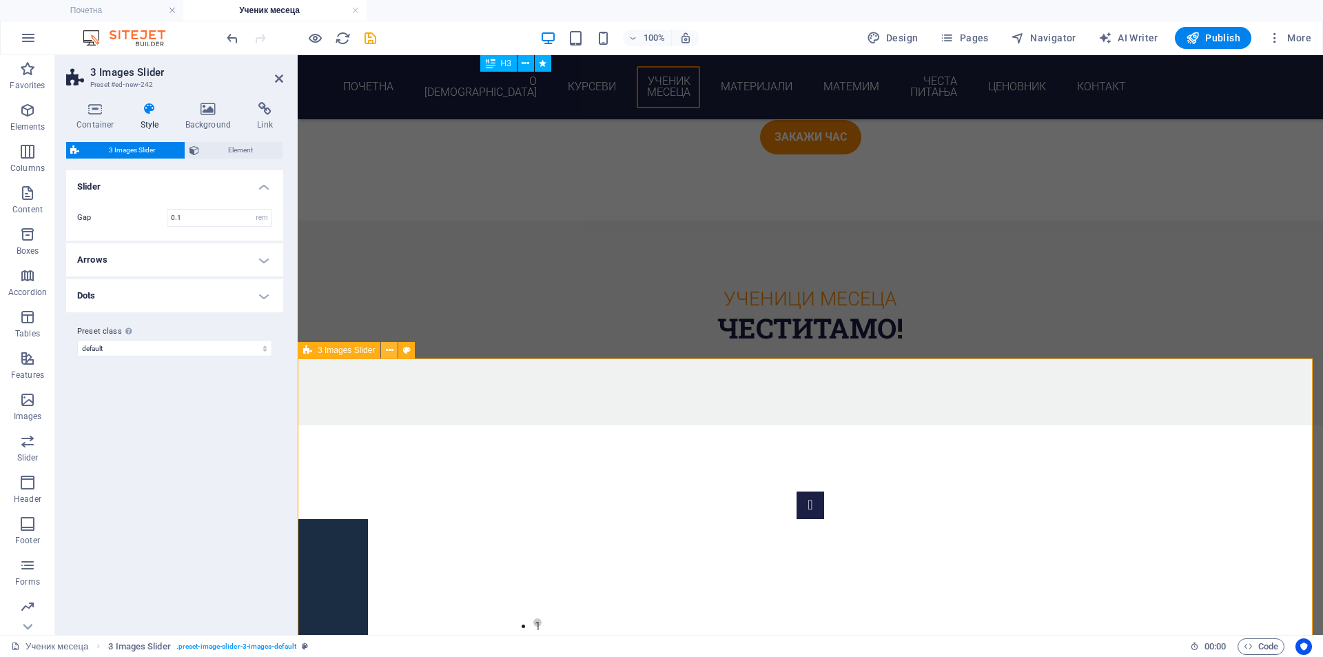
click at [388, 349] on icon at bounding box center [390, 350] width 8 height 14
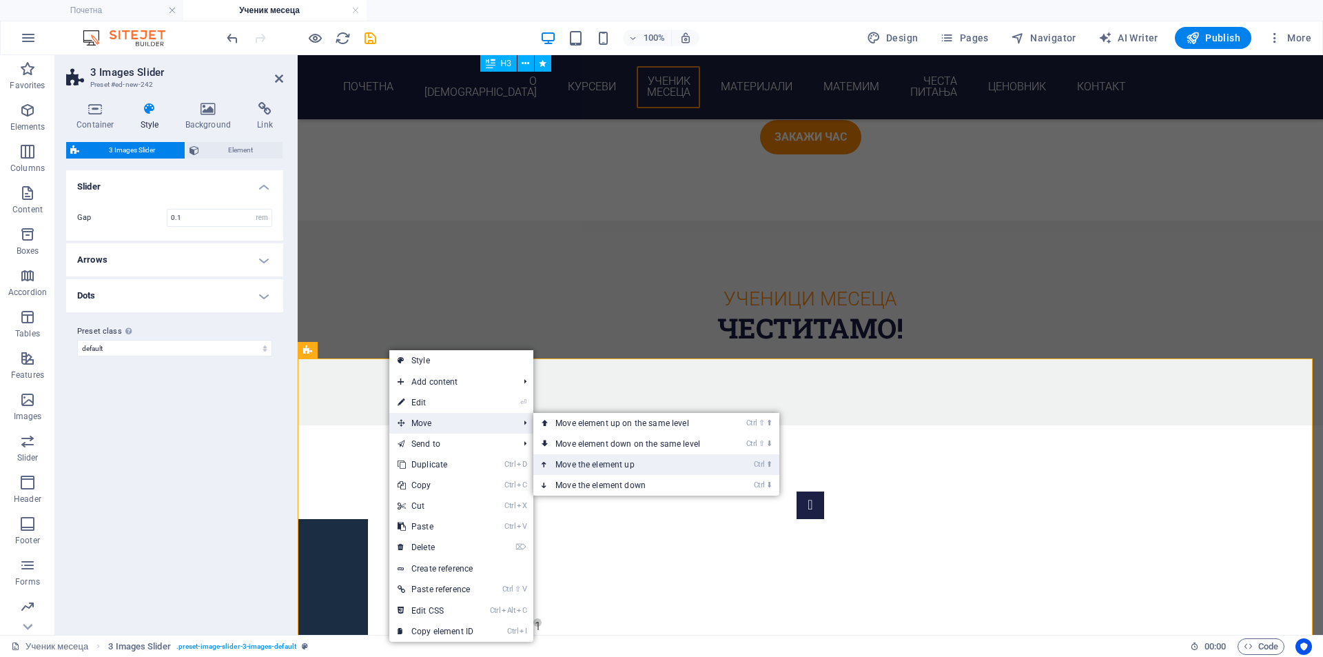
click at [595, 458] on link "Ctrl ⬆ Move the element up" at bounding box center [630, 464] width 194 height 21
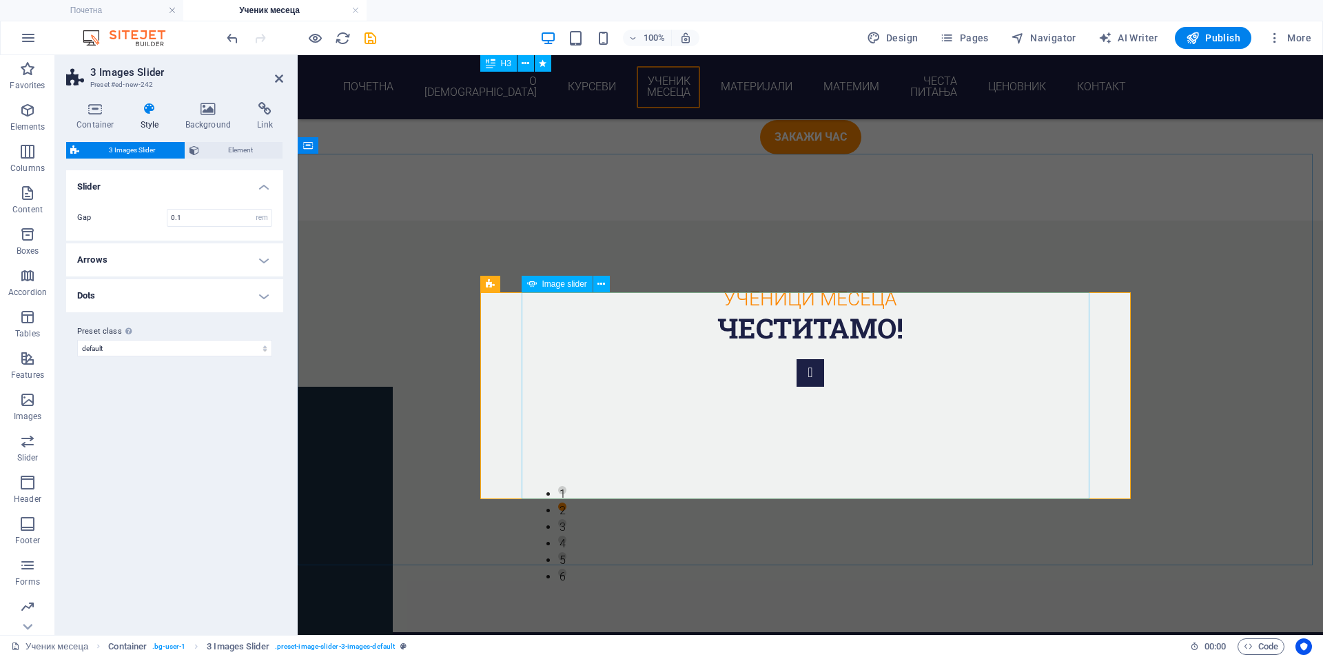
click at [604, 287] on icon at bounding box center [601, 284] width 8 height 14
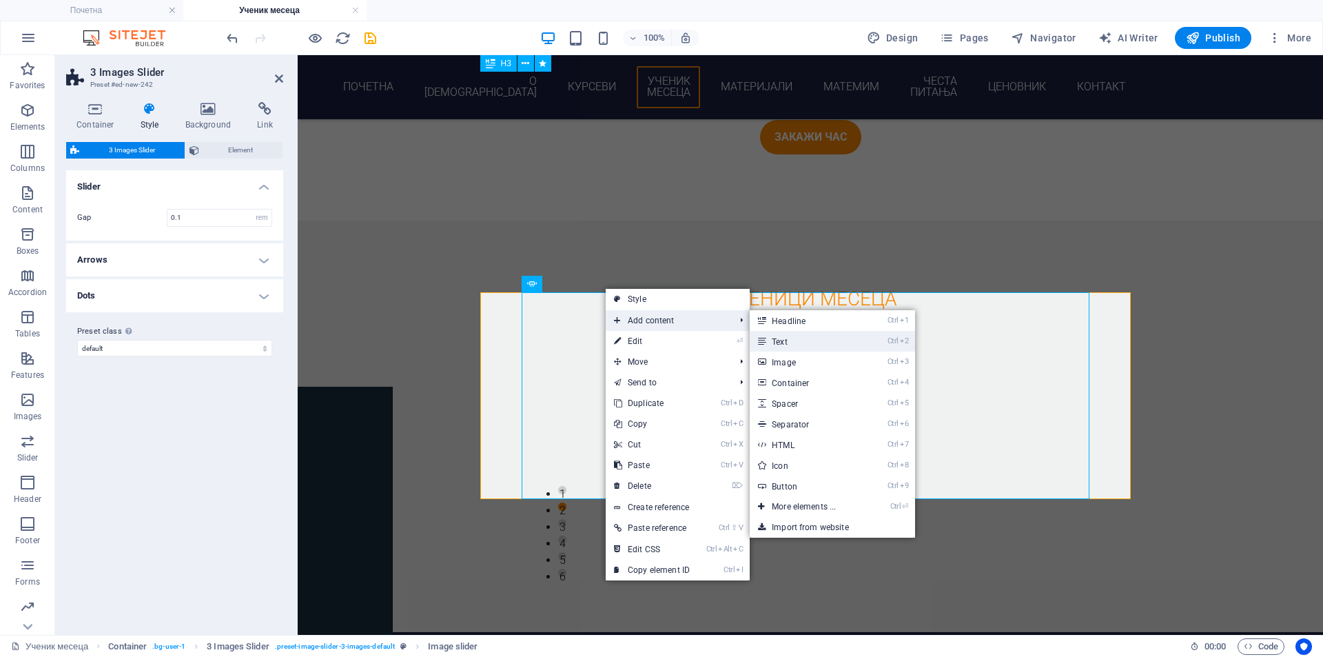
click at [813, 343] on link "Ctrl 2 Text" at bounding box center [807, 341] width 114 height 21
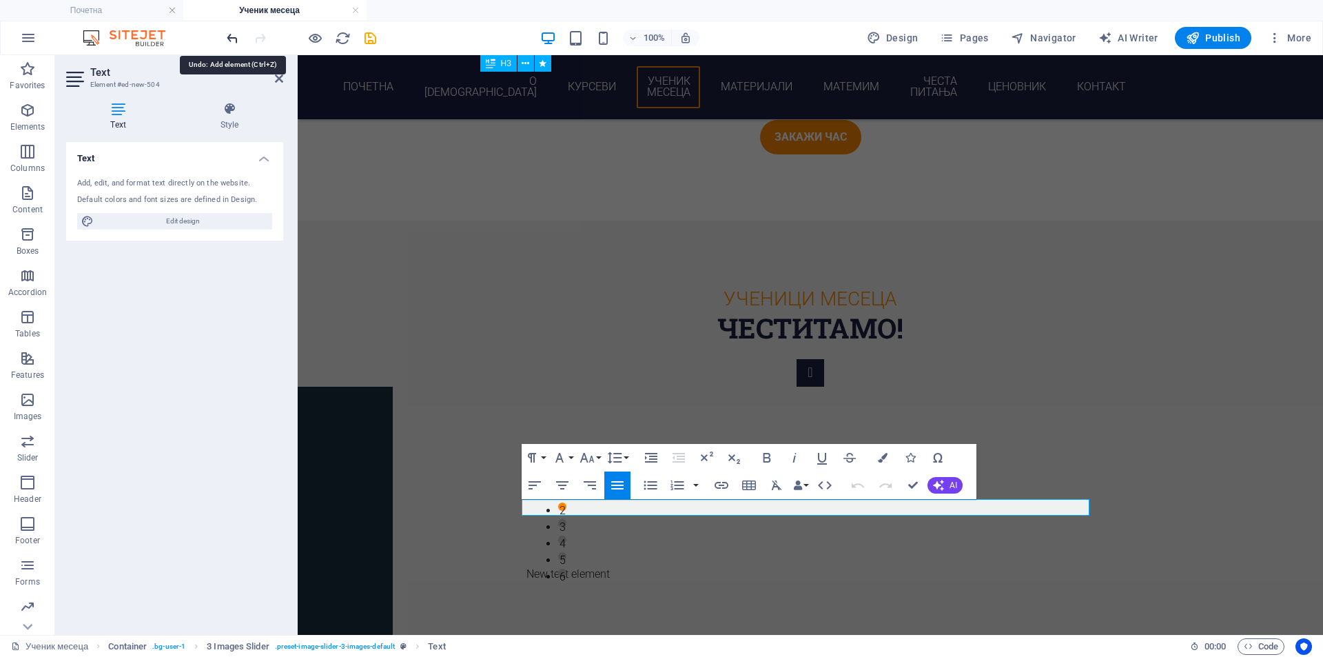
click at [236, 39] on icon "undo" at bounding box center [233, 38] width 16 height 16
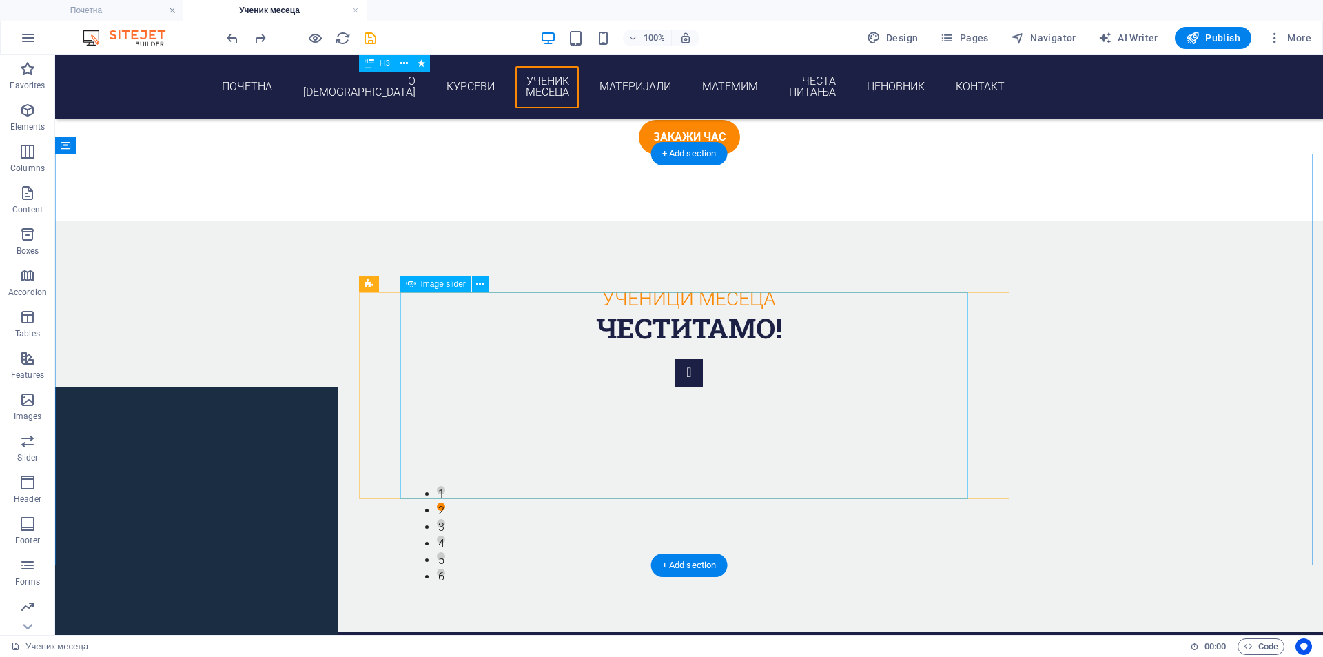
select select "px"
select select "ms"
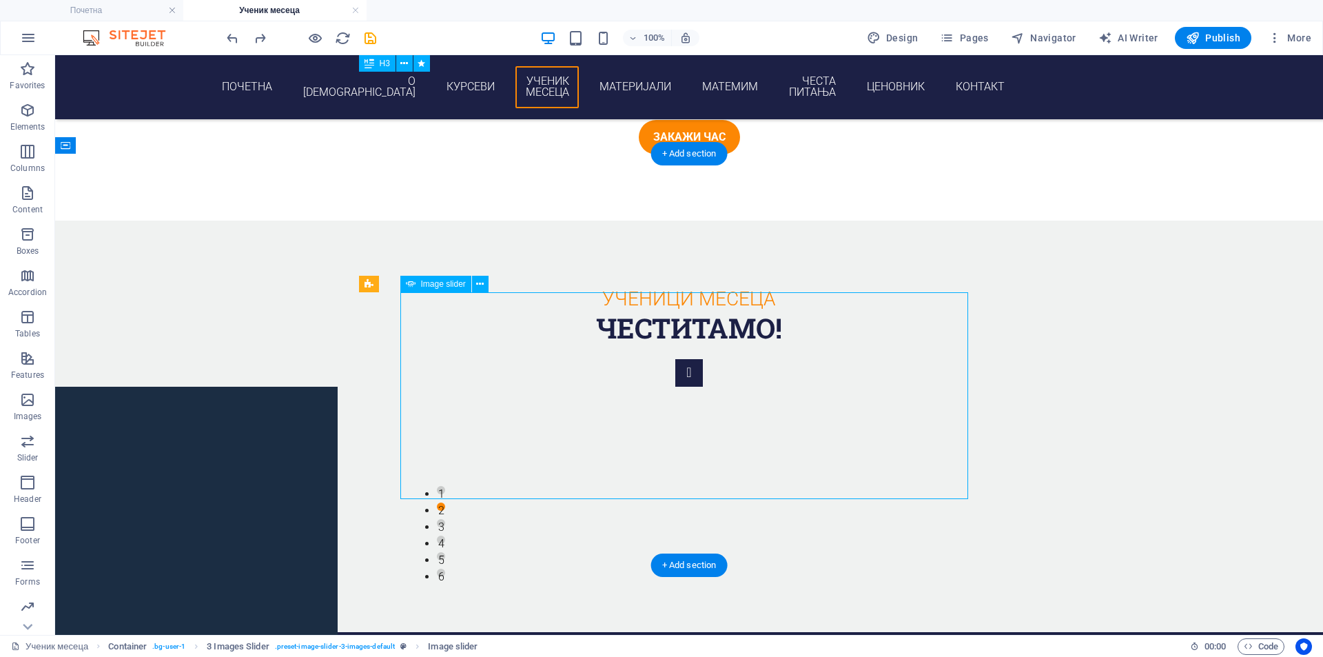
select select "s"
select select "progressive"
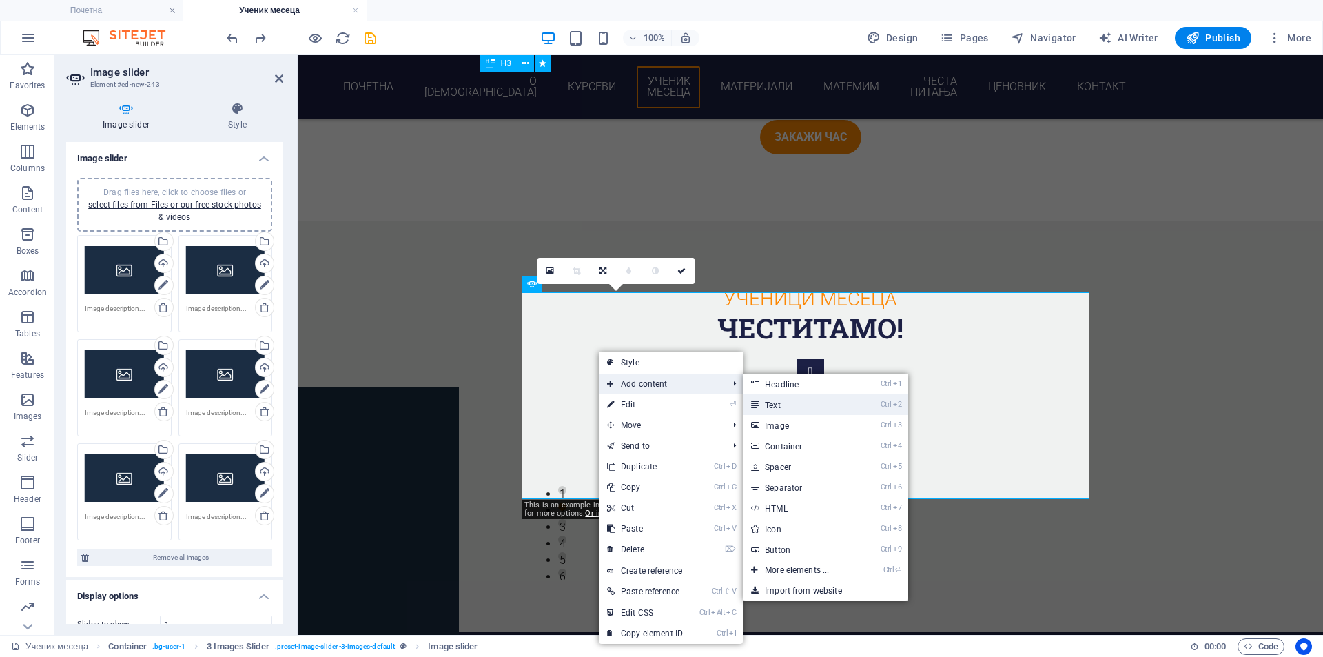
click at [790, 396] on link "Ctrl 2 Text" at bounding box center [800, 404] width 114 height 21
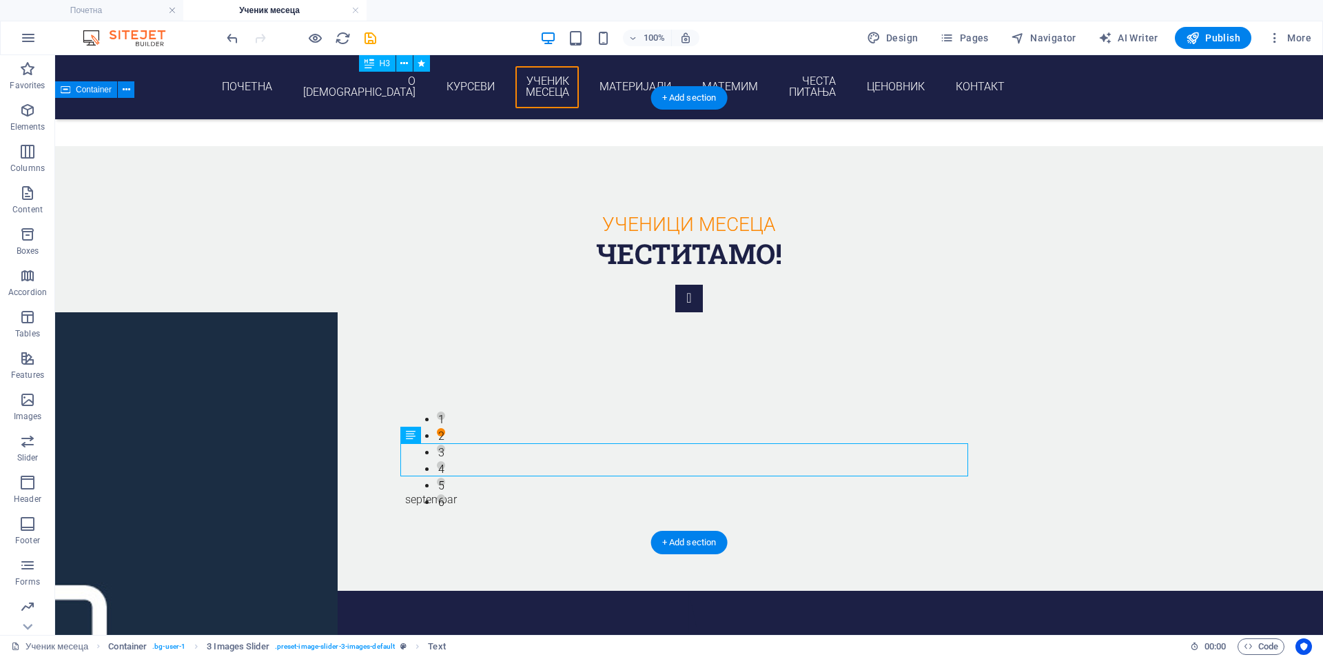
scroll to position [2323, 0]
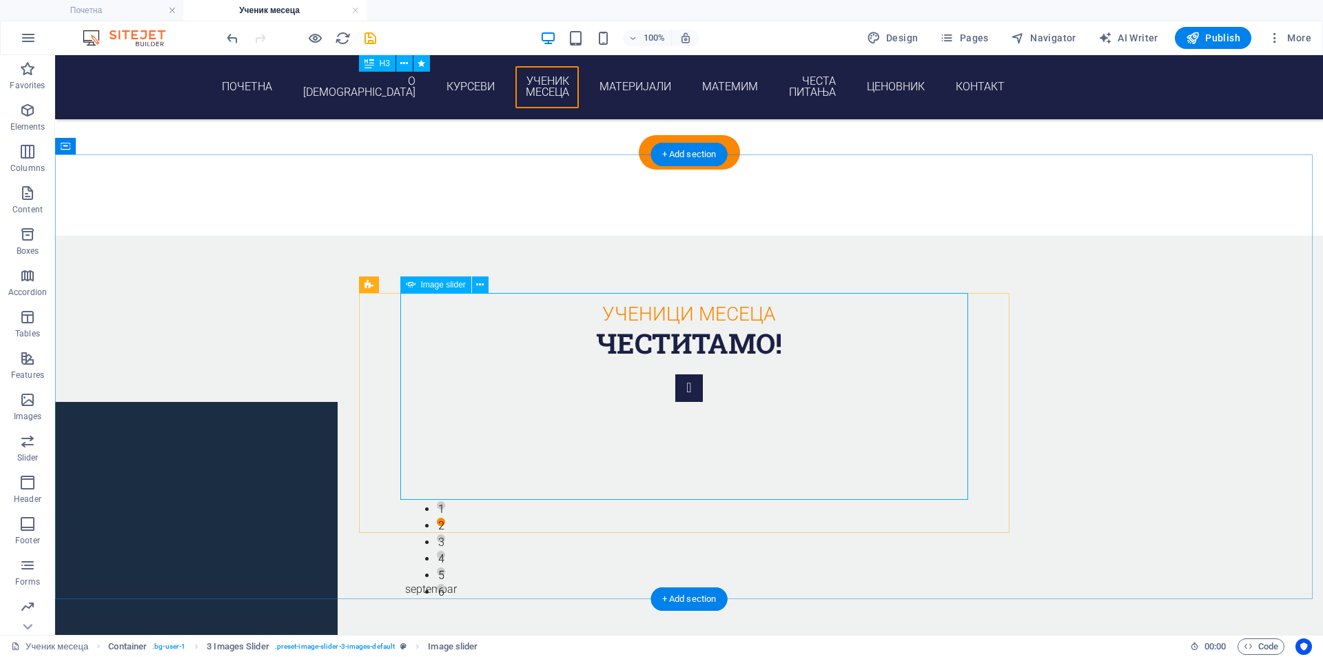
scroll to position [2208, 0]
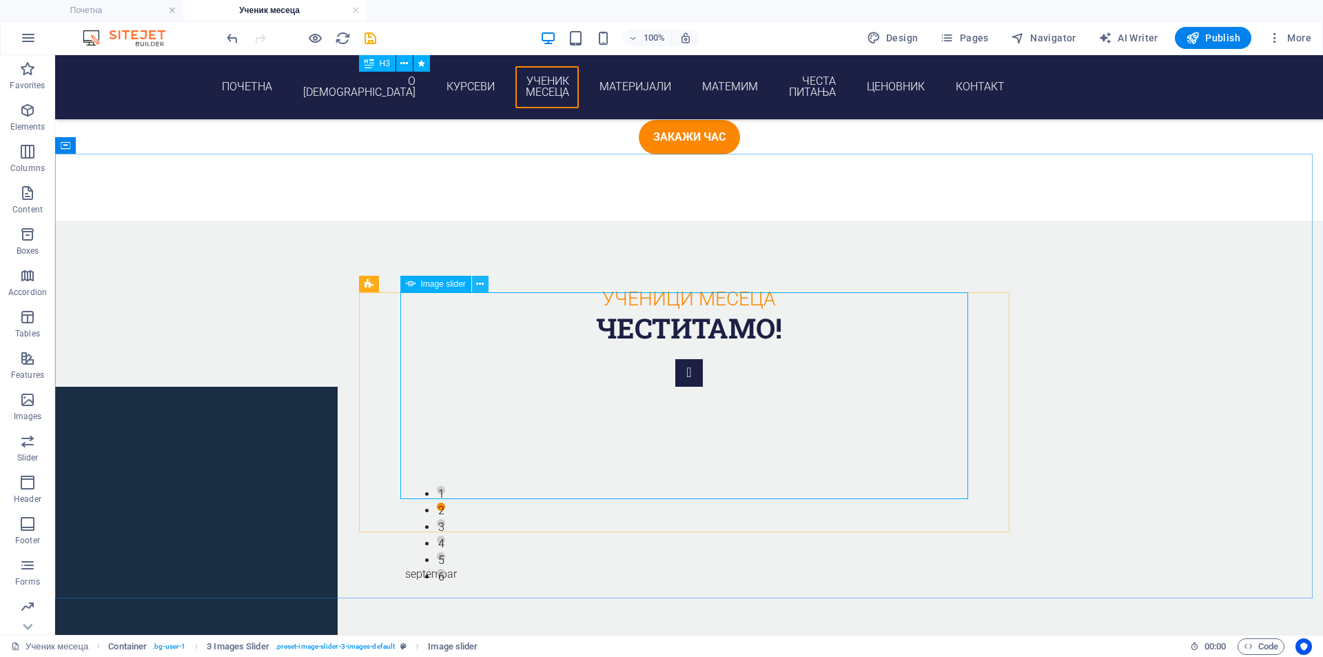
click at [479, 281] on icon at bounding box center [480, 284] width 8 height 14
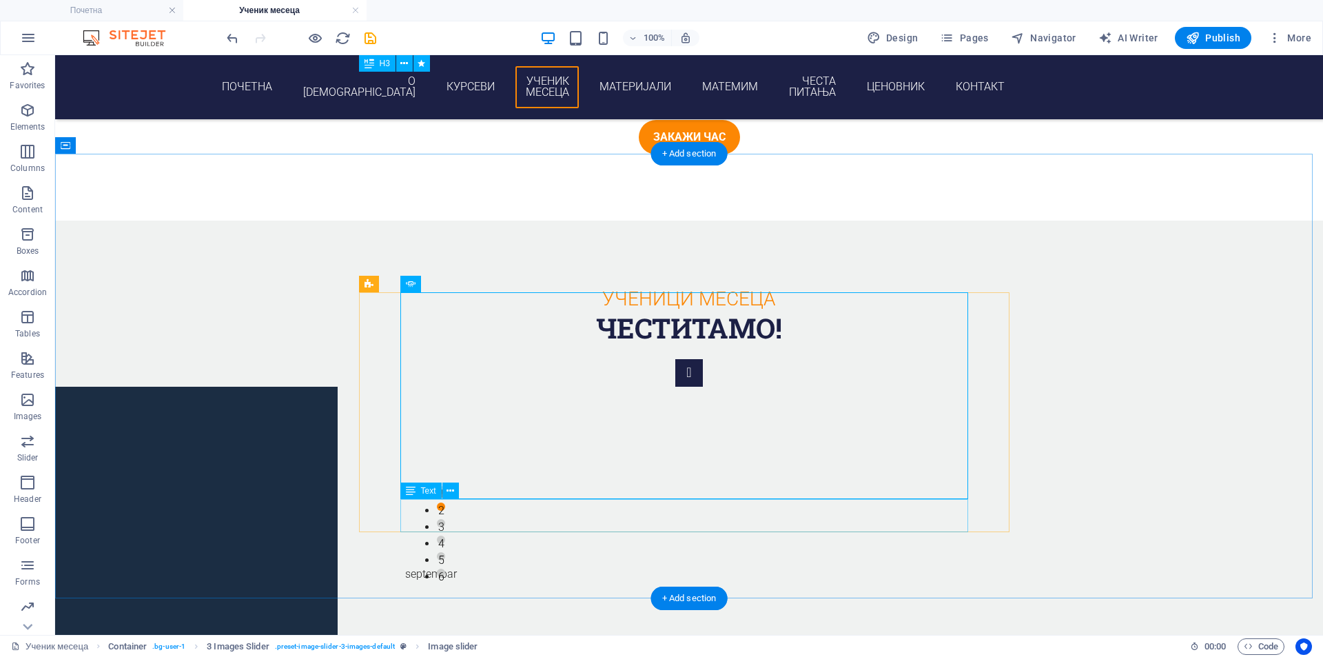
click at [473, 566] on div "septembar" at bounding box center [689, 582] width 568 height 33
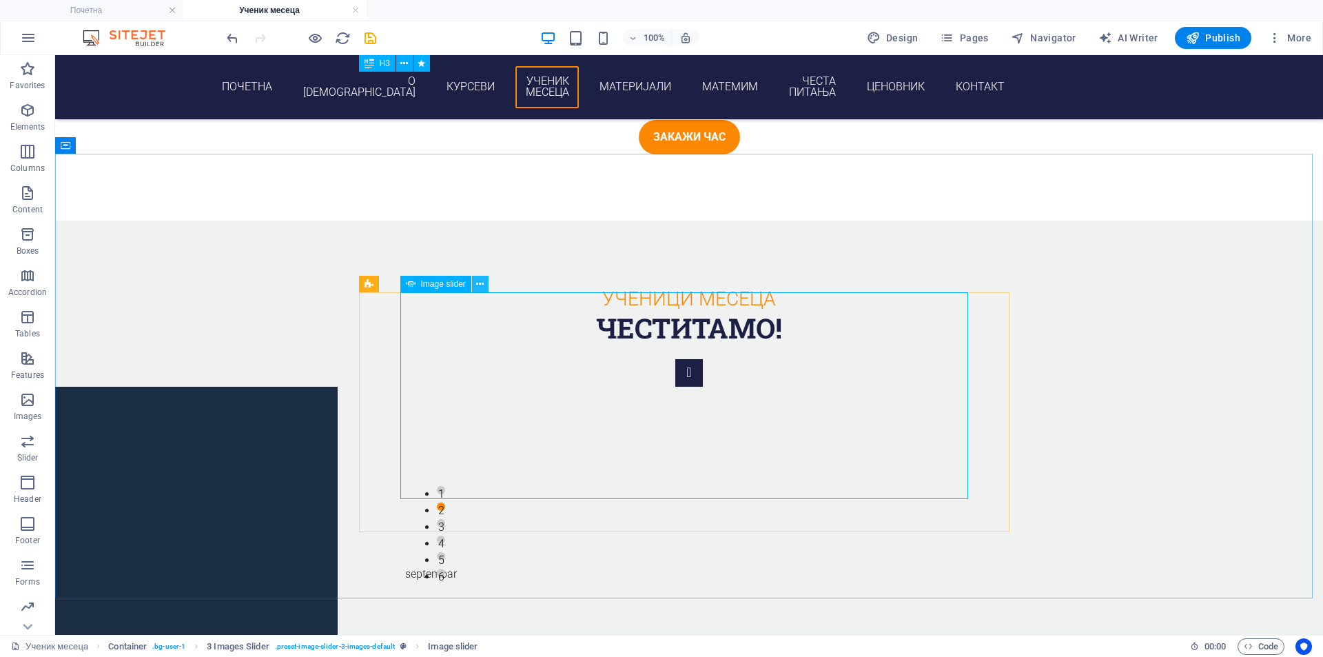
click at [475, 287] on button at bounding box center [480, 284] width 17 height 17
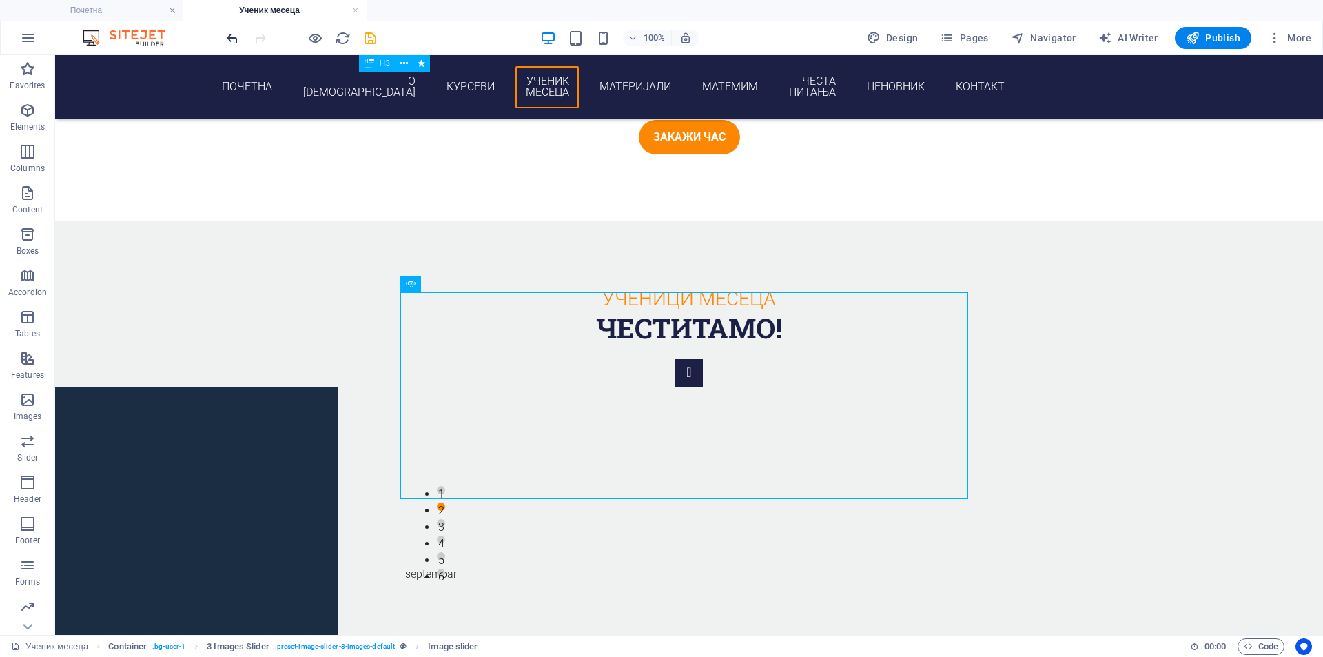
click at [229, 40] on icon "undo" at bounding box center [233, 38] width 16 height 16
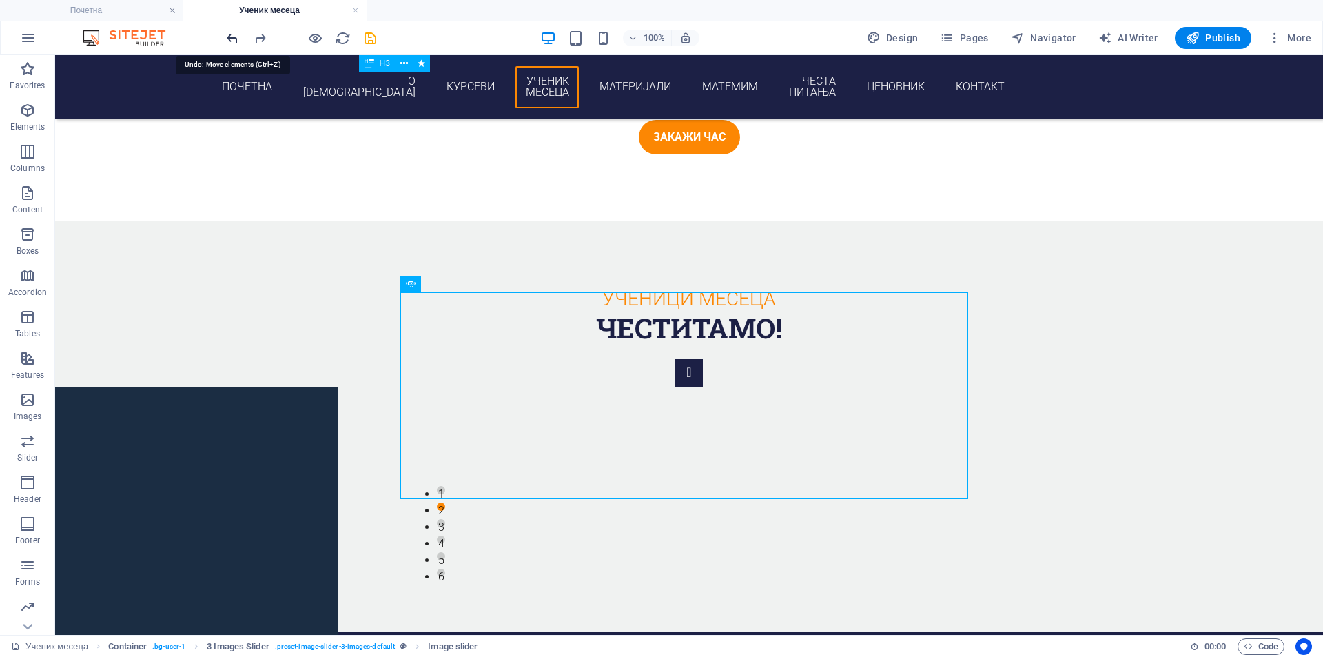
click at [229, 40] on icon "undo" at bounding box center [233, 38] width 16 height 16
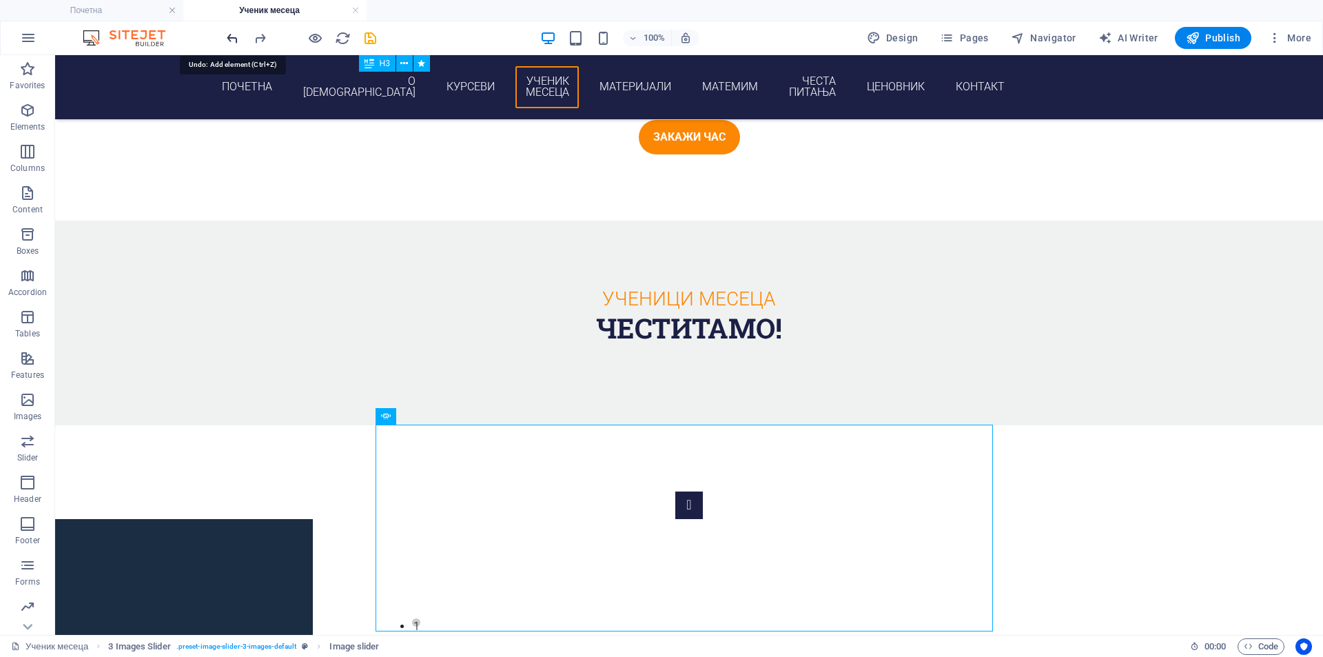
click at [229, 40] on icon "undo" at bounding box center [233, 38] width 16 height 16
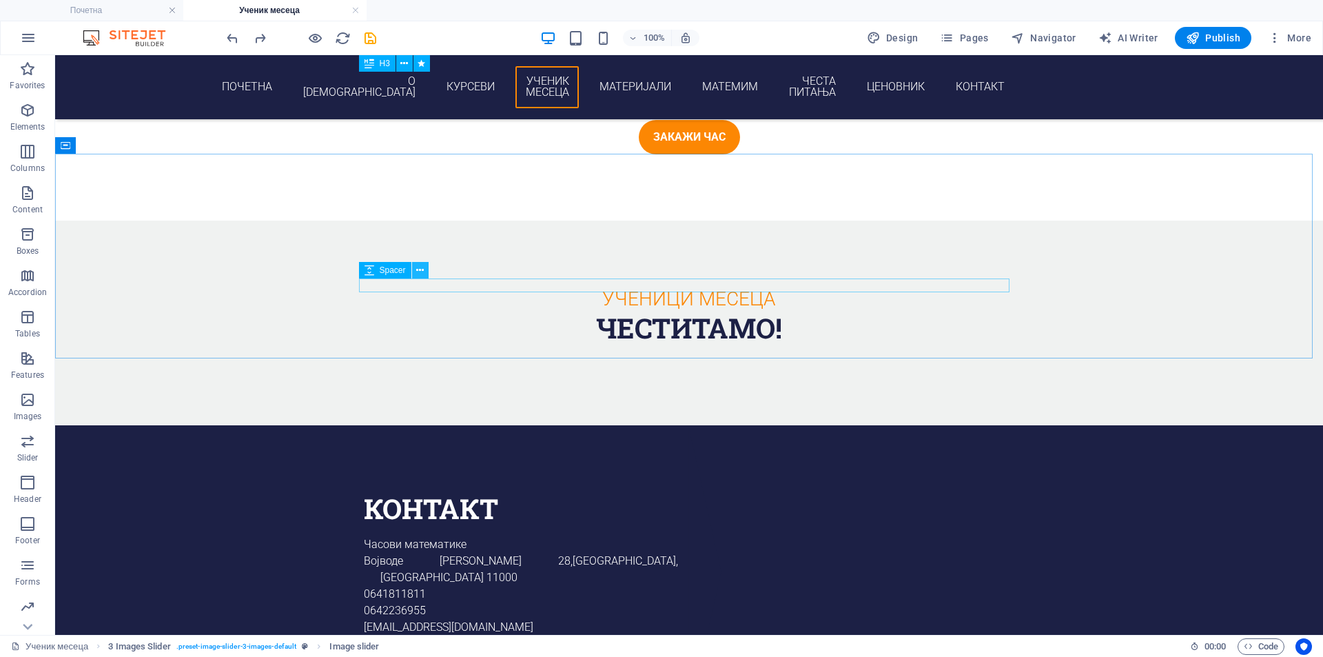
click at [422, 267] on icon at bounding box center [420, 270] width 8 height 14
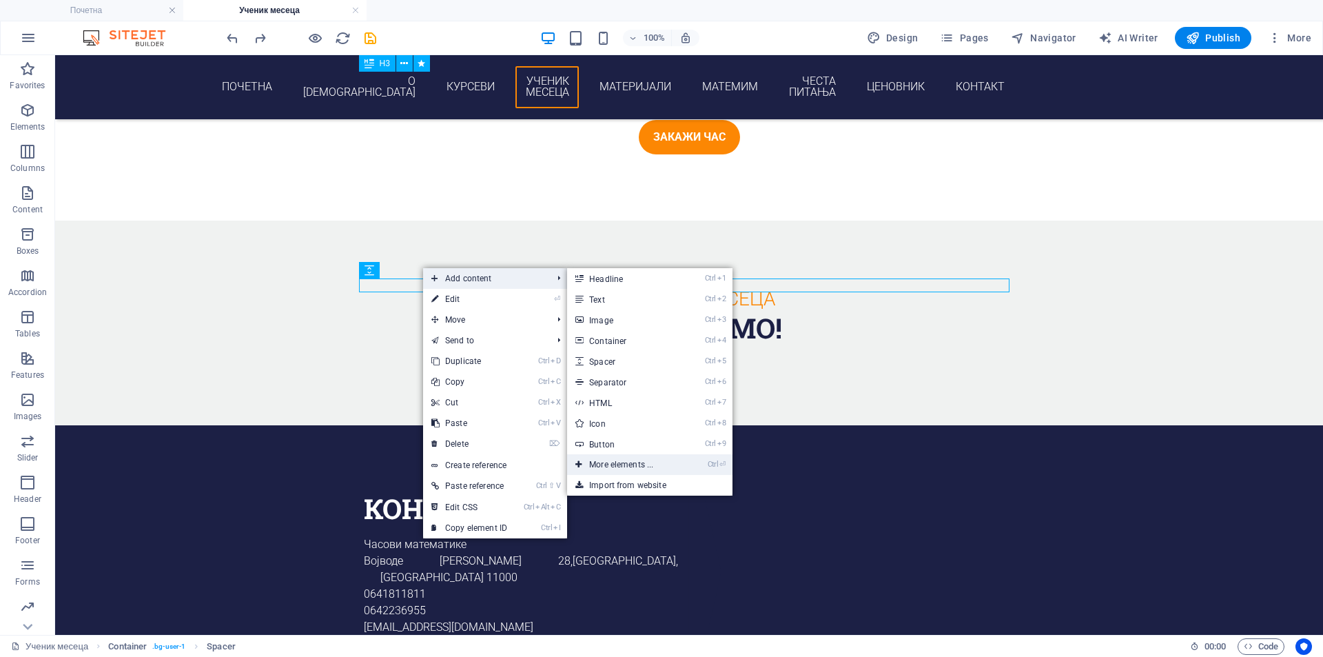
click at [647, 464] on link "Ctrl ⏎ More elements ..." at bounding box center [624, 464] width 114 height 21
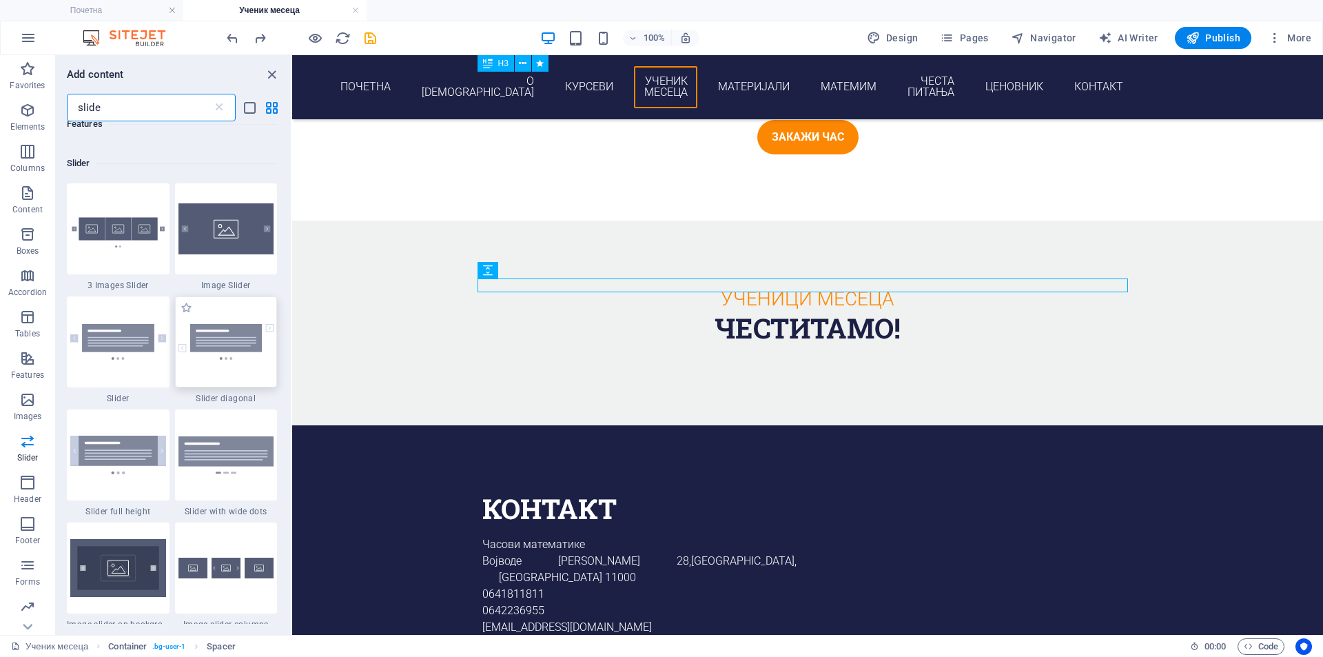
scroll to position [345, 0]
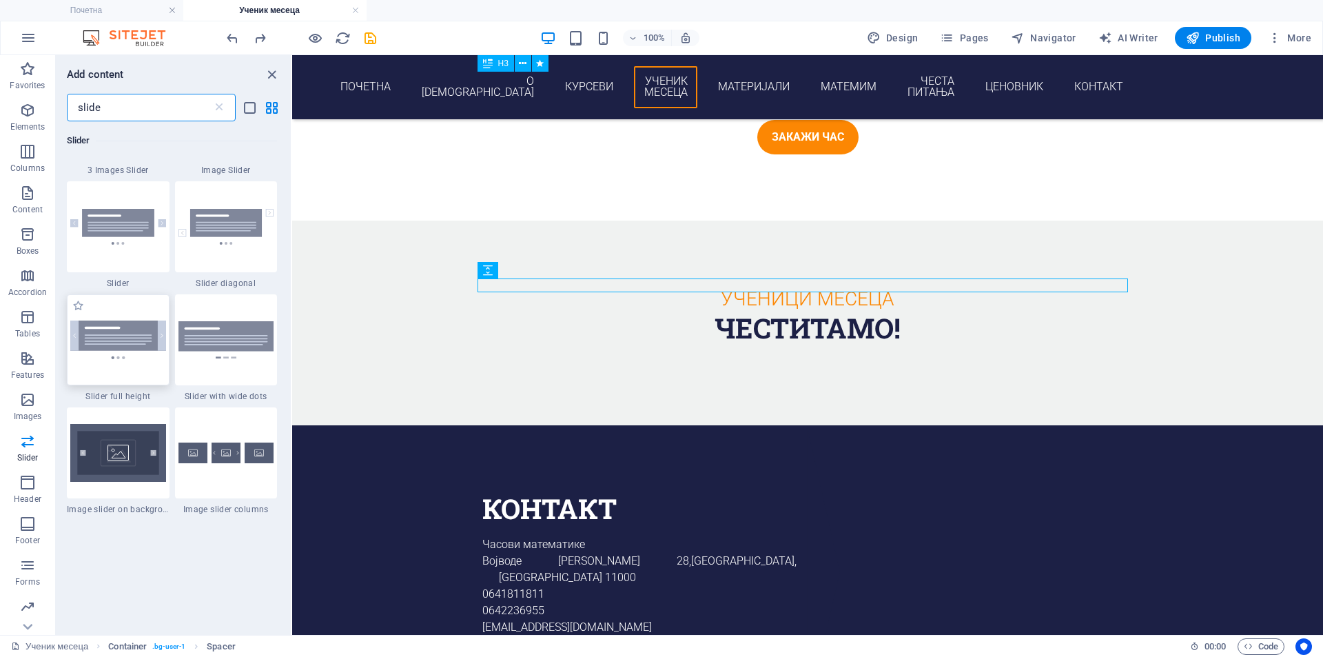
click at [125, 342] on img at bounding box center [118, 339] width 96 height 38
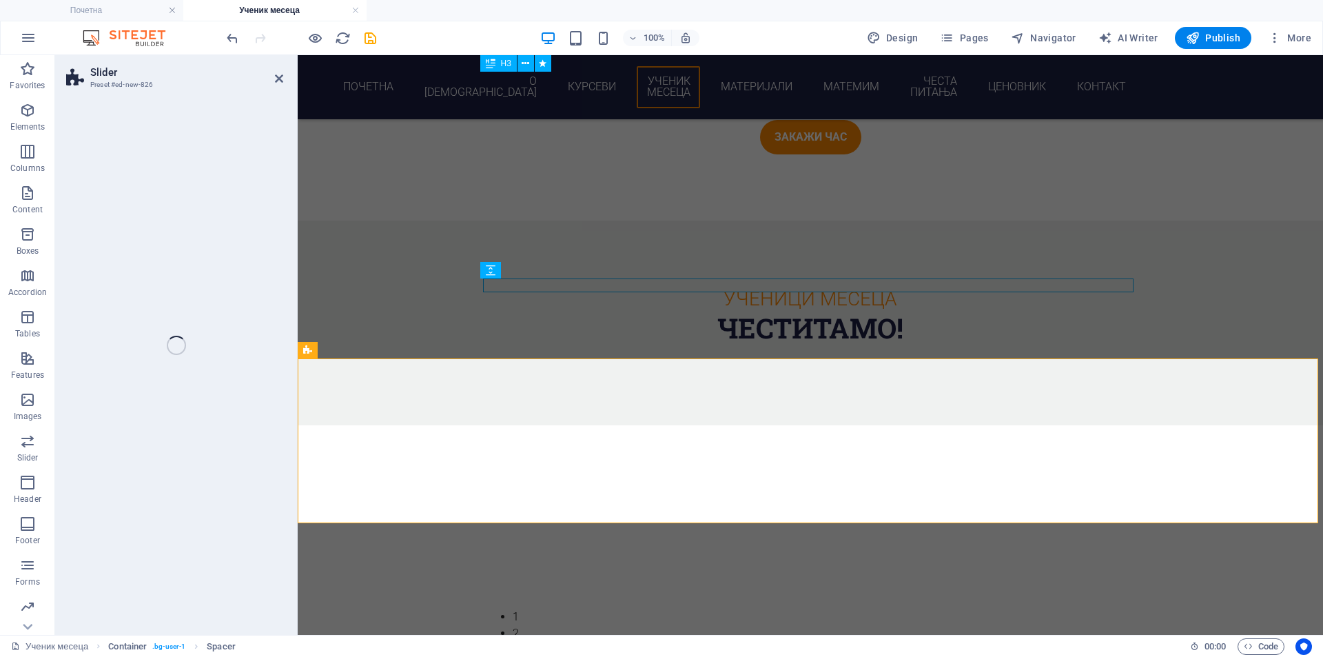
select select "rem"
select select "px"
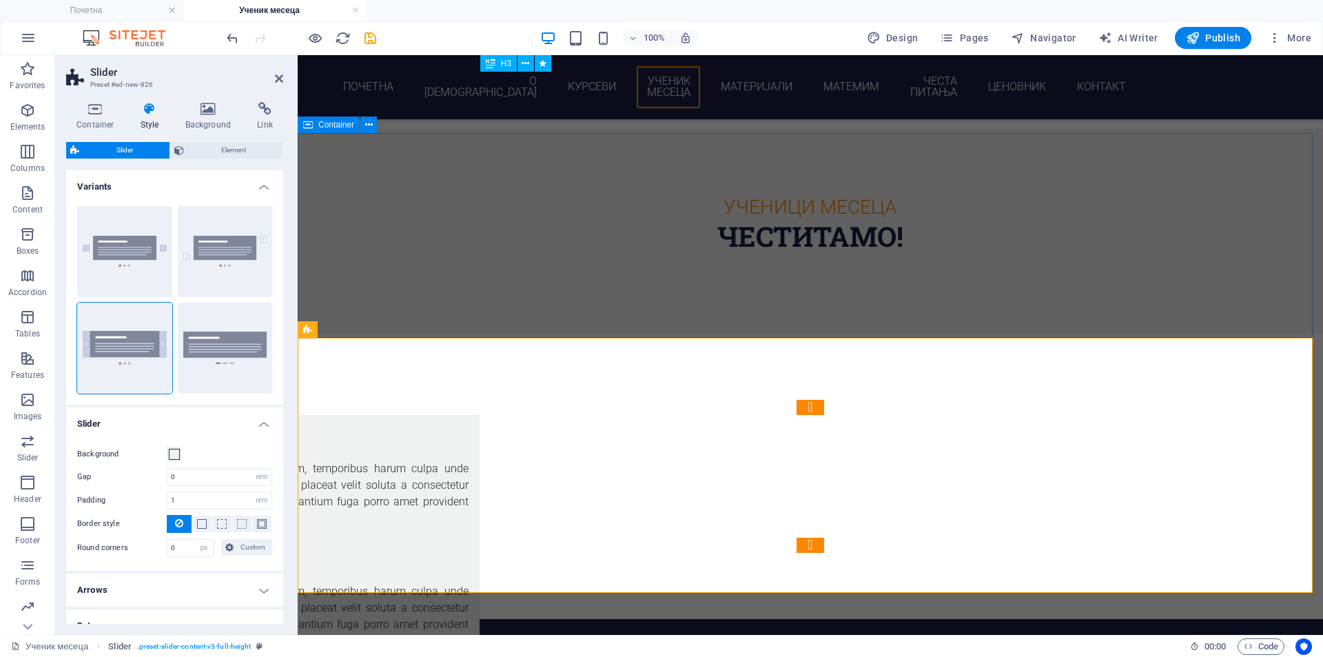
scroll to position [2323, 0]
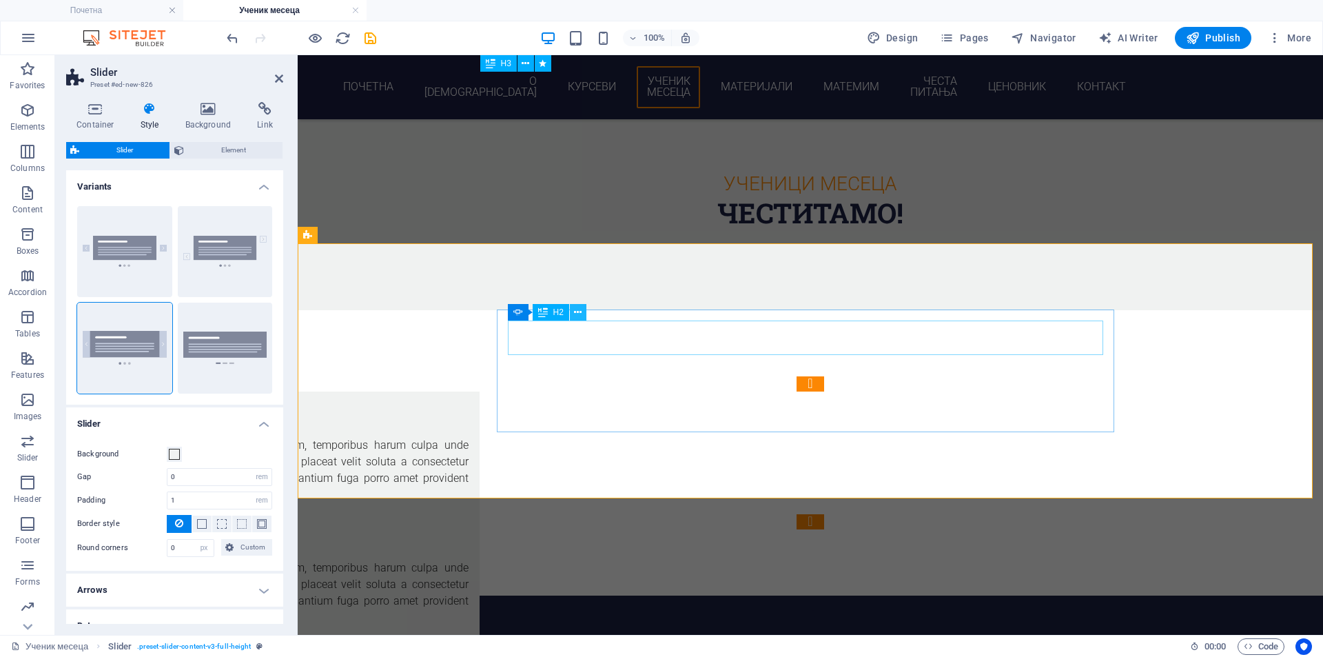
click at [577, 313] on icon at bounding box center [578, 312] width 8 height 14
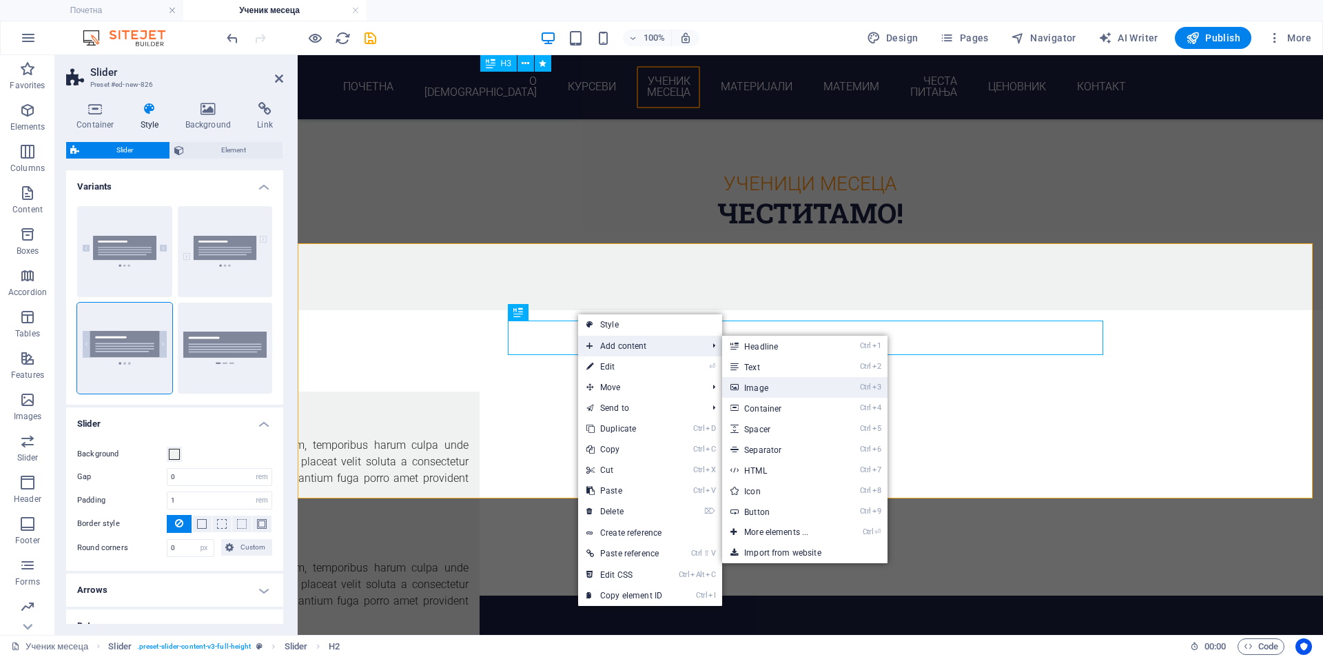
click at [783, 385] on link "Ctrl 3 Image" at bounding box center [779, 387] width 114 height 21
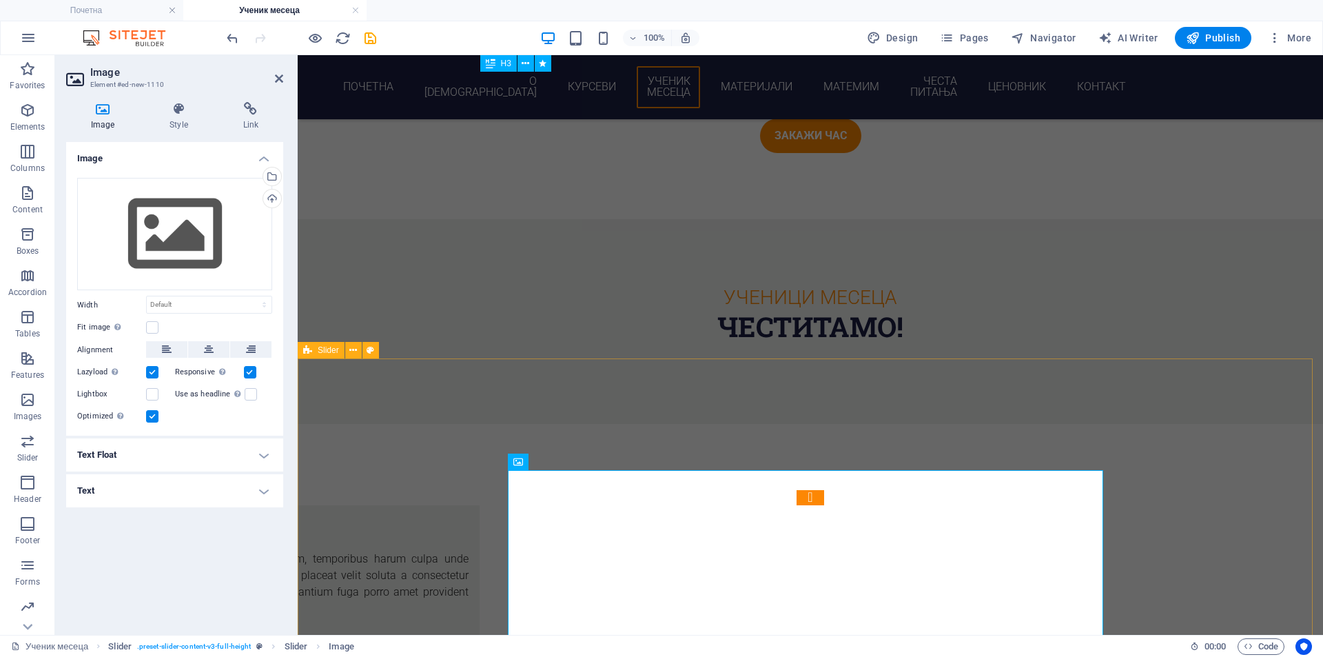
scroll to position [2208, 0]
click at [351, 353] on icon at bounding box center [353, 350] width 8 height 14
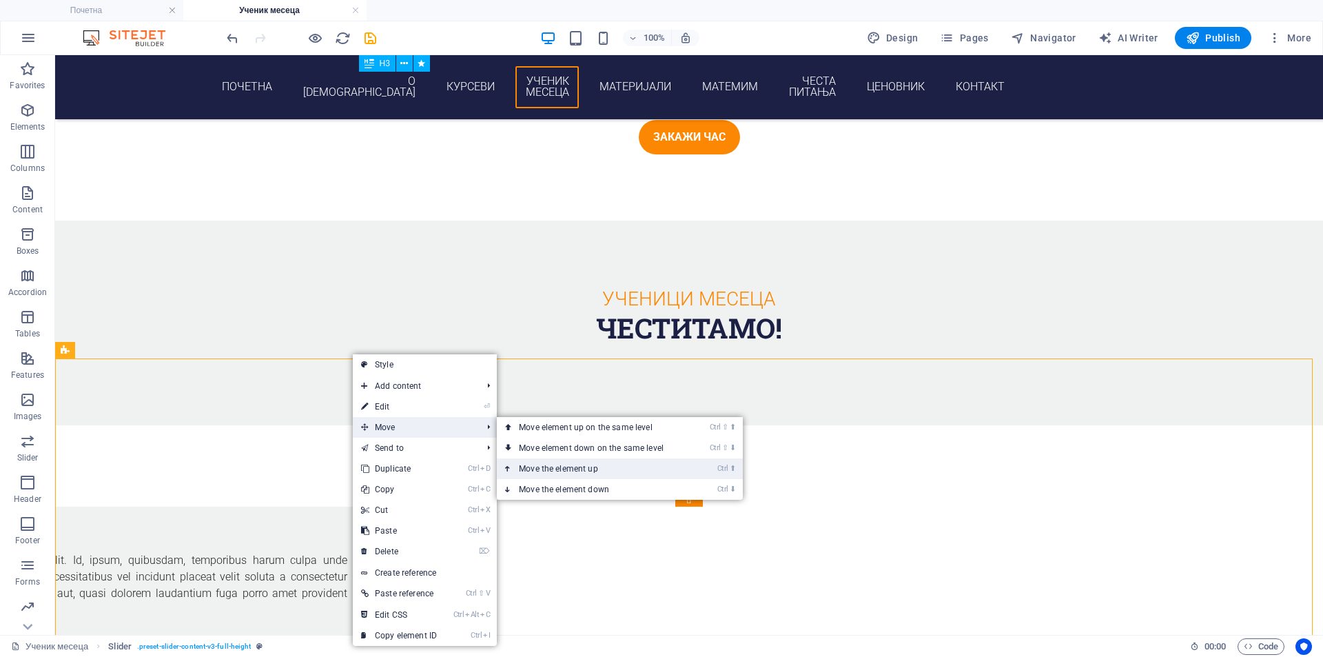
click at [573, 474] on link "Ctrl ⬆ Move the element up" at bounding box center [594, 468] width 194 height 21
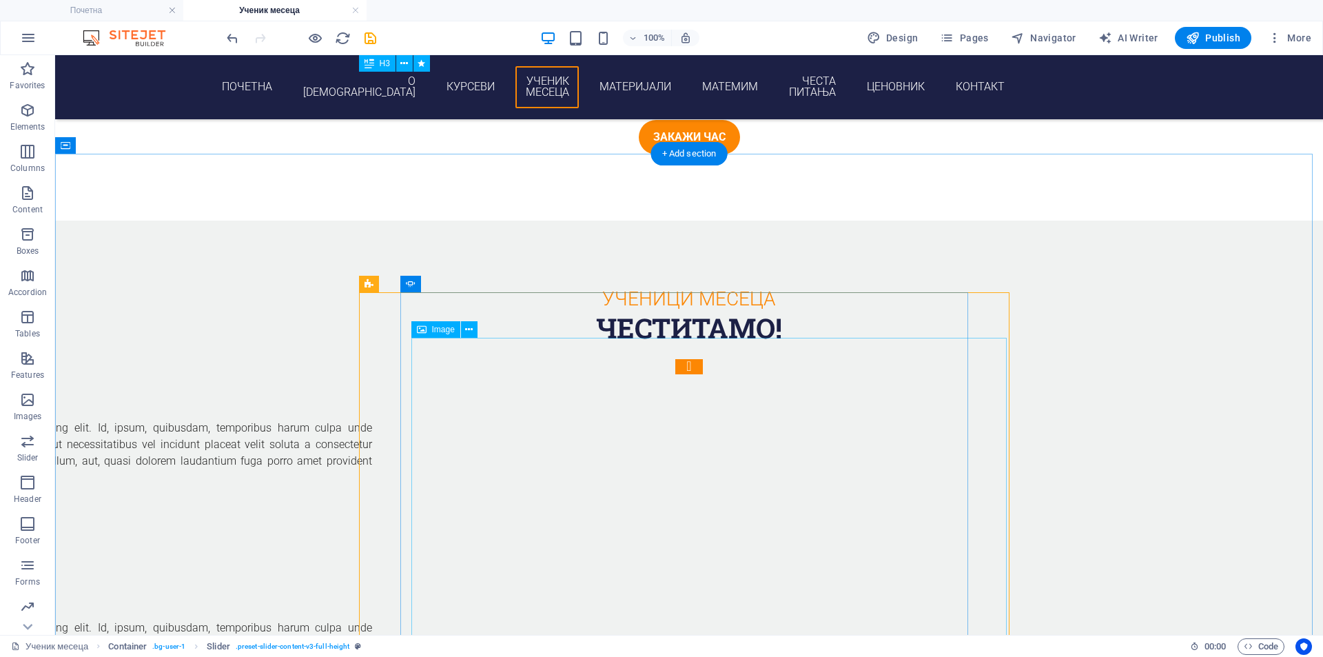
scroll to position [2323, 0]
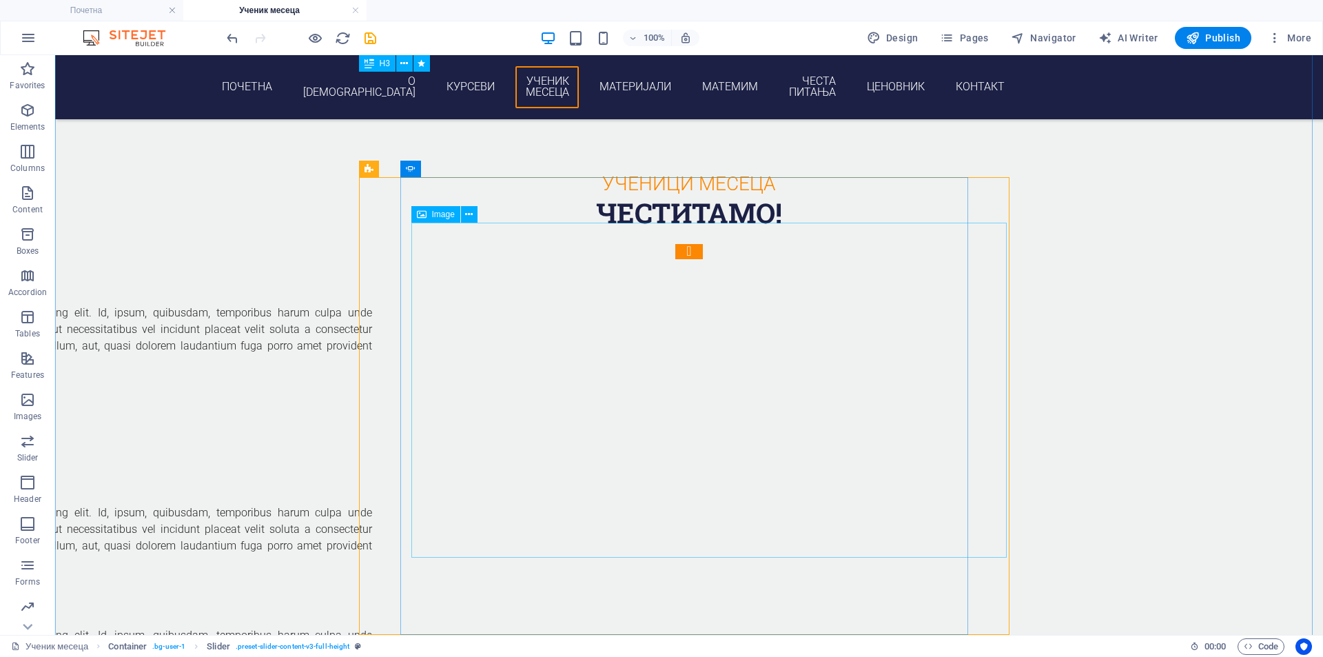
click at [372, 427] on figure "1/3" at bounding box center [85, 466] width 573 height 78
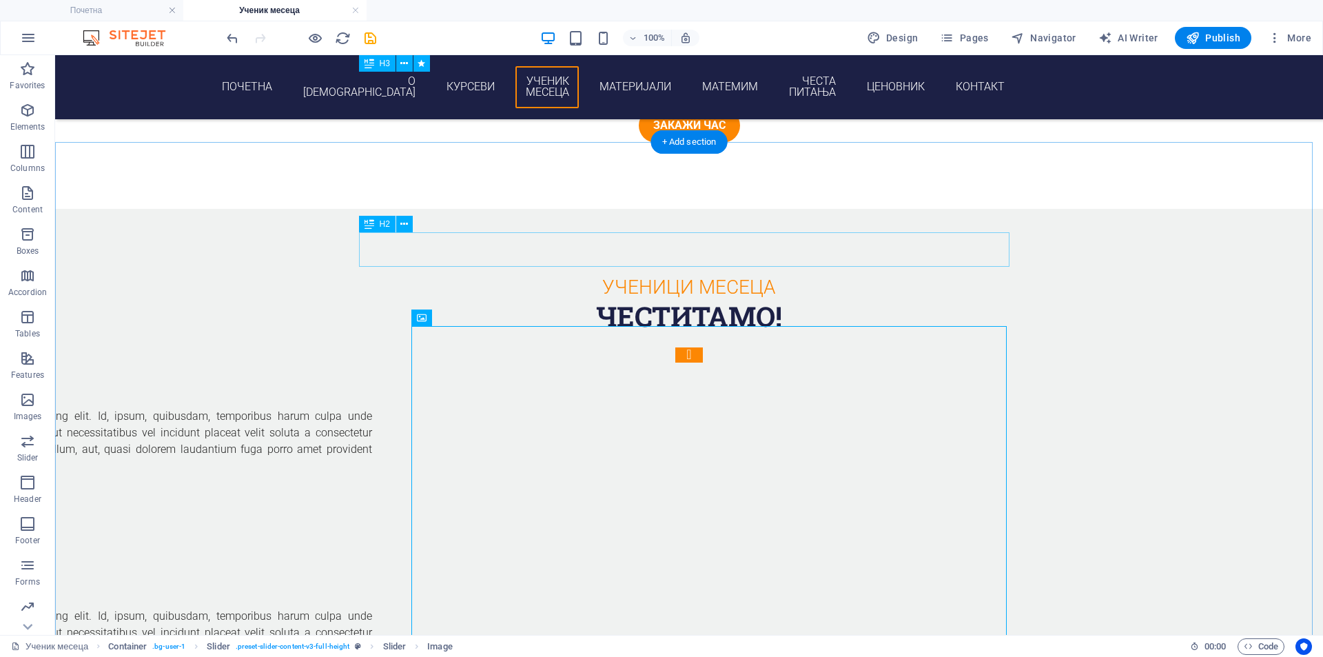
scroll to position [2208, 0]
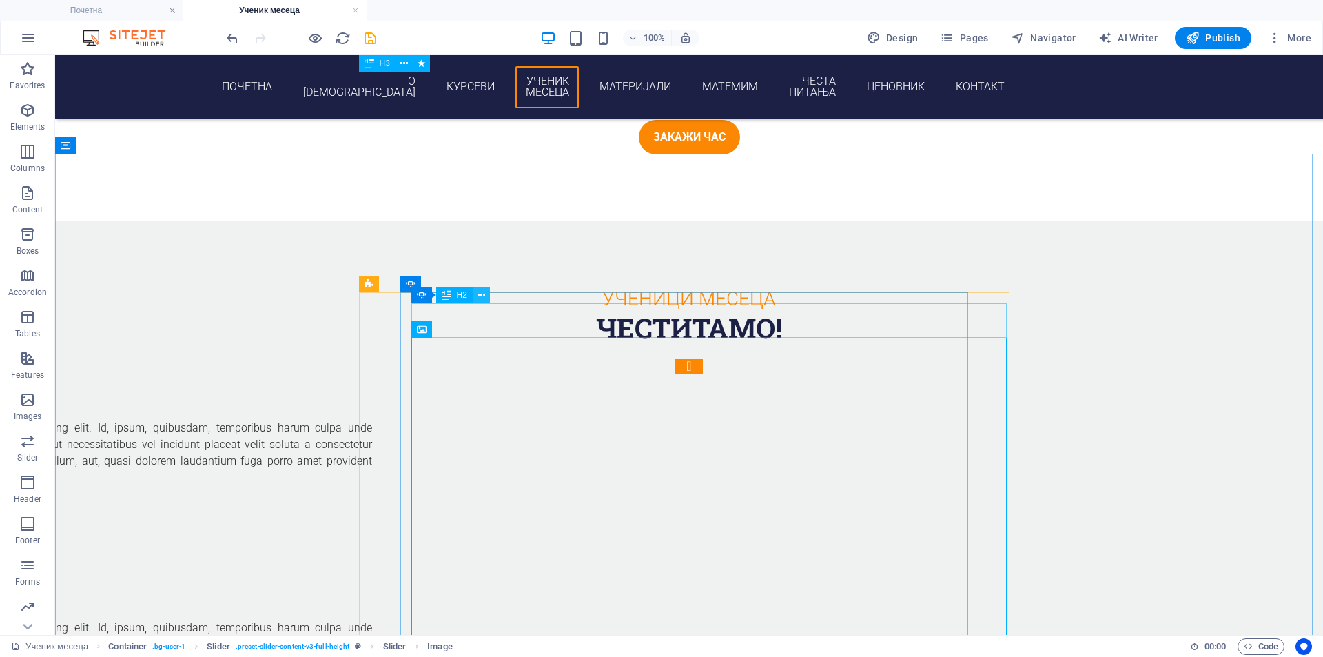
click at [485, 300] on icon at bounding box center [482, 295] width 8 height 14
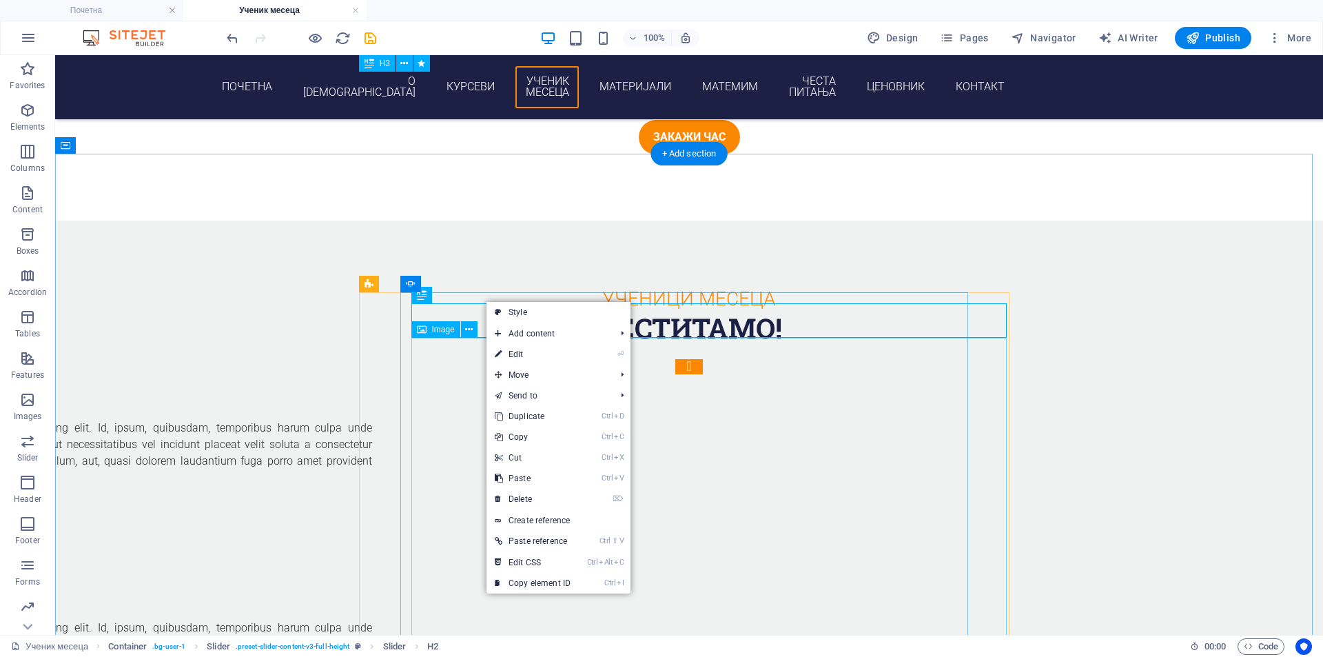
click at [372, 542] on figure "1/3" at bounding box center [85, 581] width 573 height 78
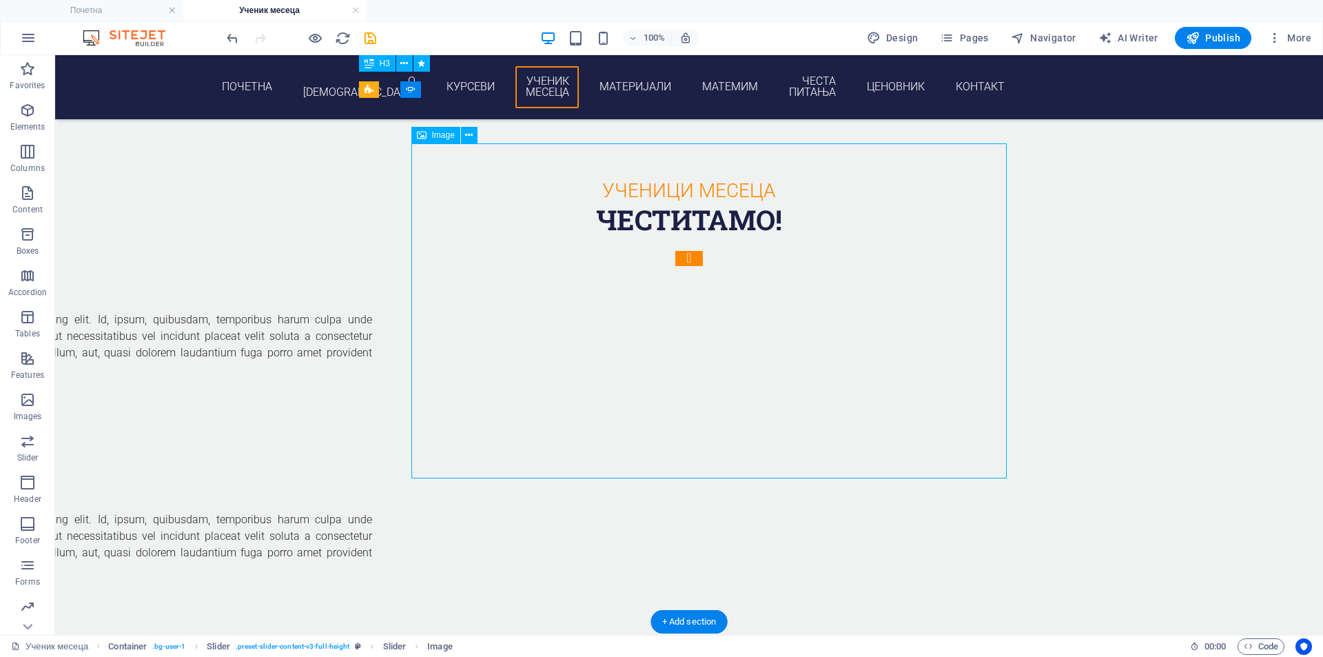
scroll to position [2437, 0]
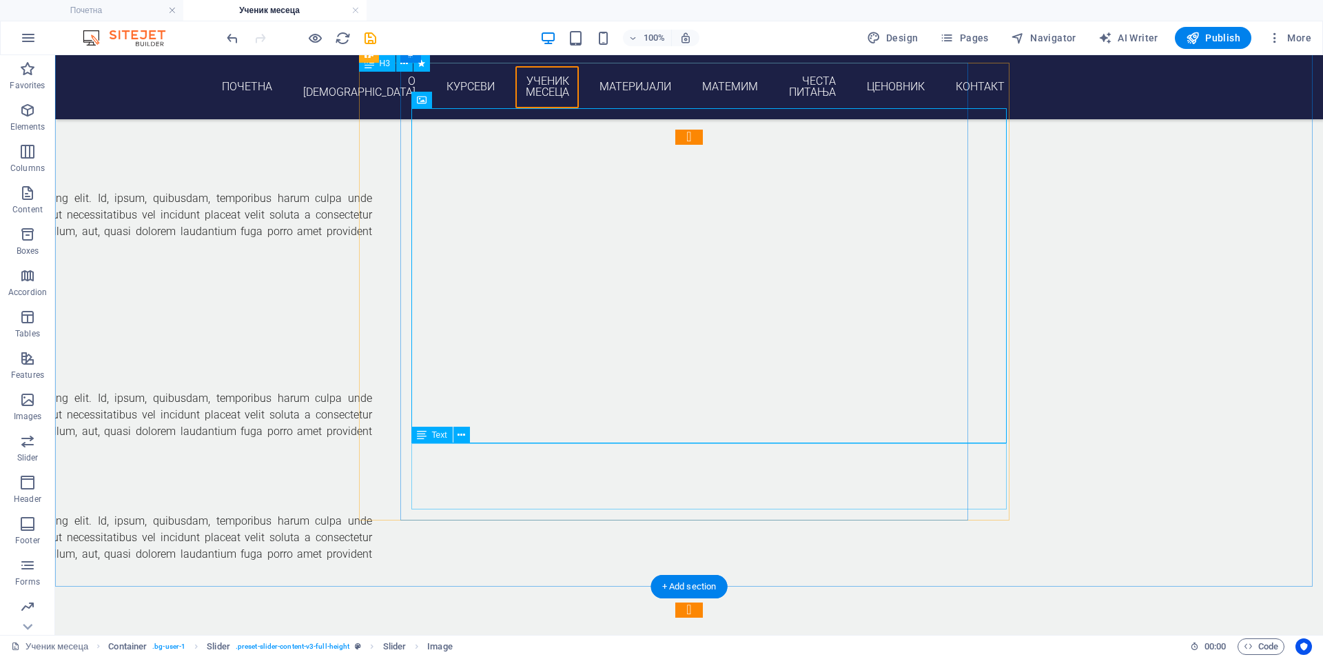
click at [372, 456] on div "Lorem ipsum dolor sit amet, consectetur adipisicing elit. Id, ipsum, quibusdam,…" at bounding box center [85, 423] width 573 height 66
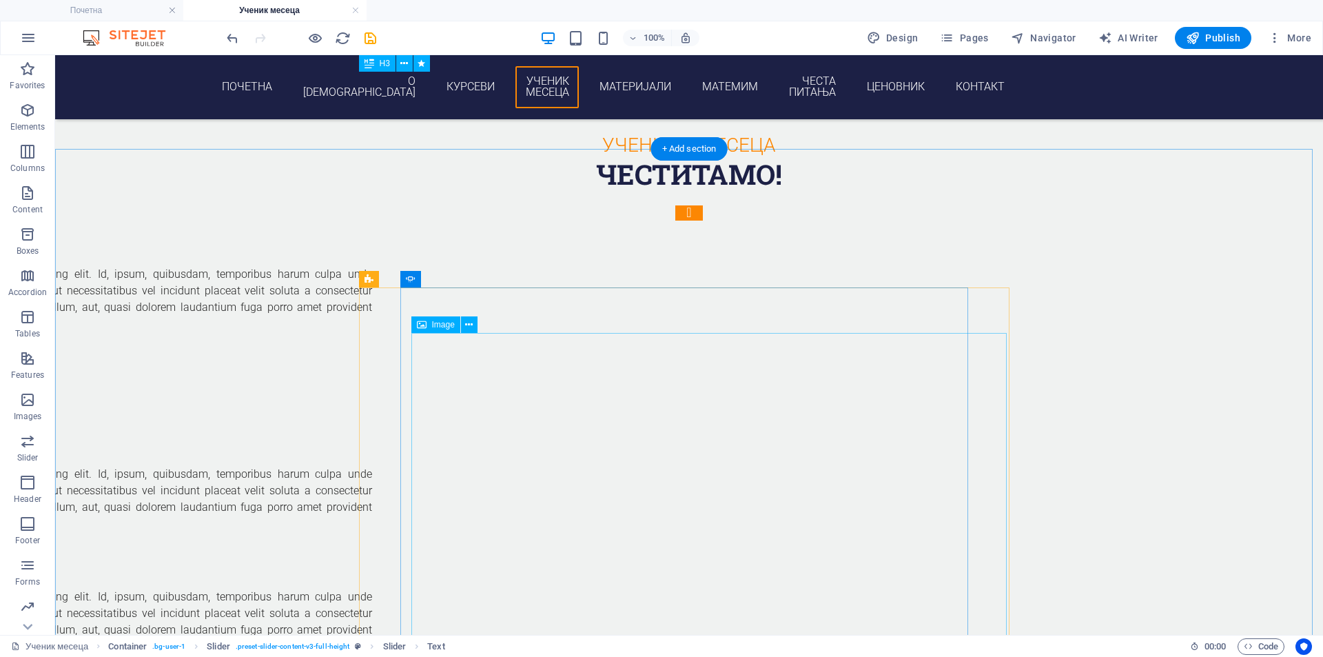
scroll to position [2208, 0]
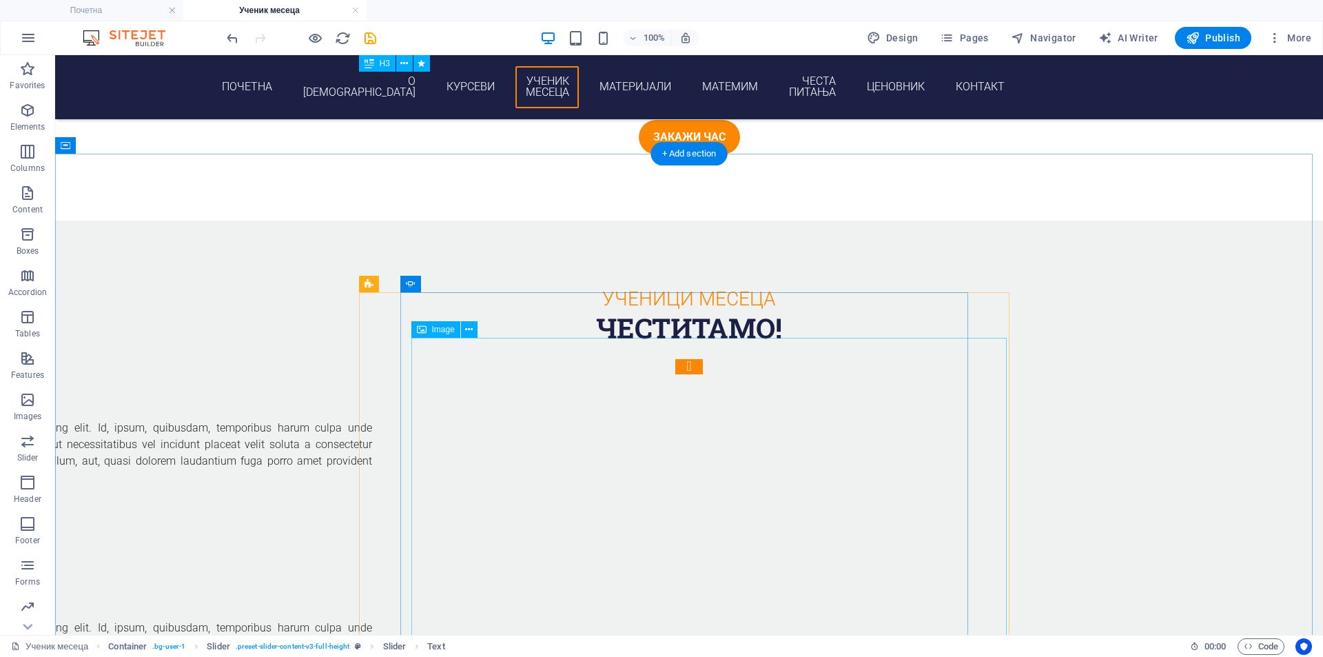
click at [372, 542] on figure "1/3" at bounding box center [85, 581] width 573 height 78
click at [471, 332] on icon at bounding box center [469, 329] width 8 height 14
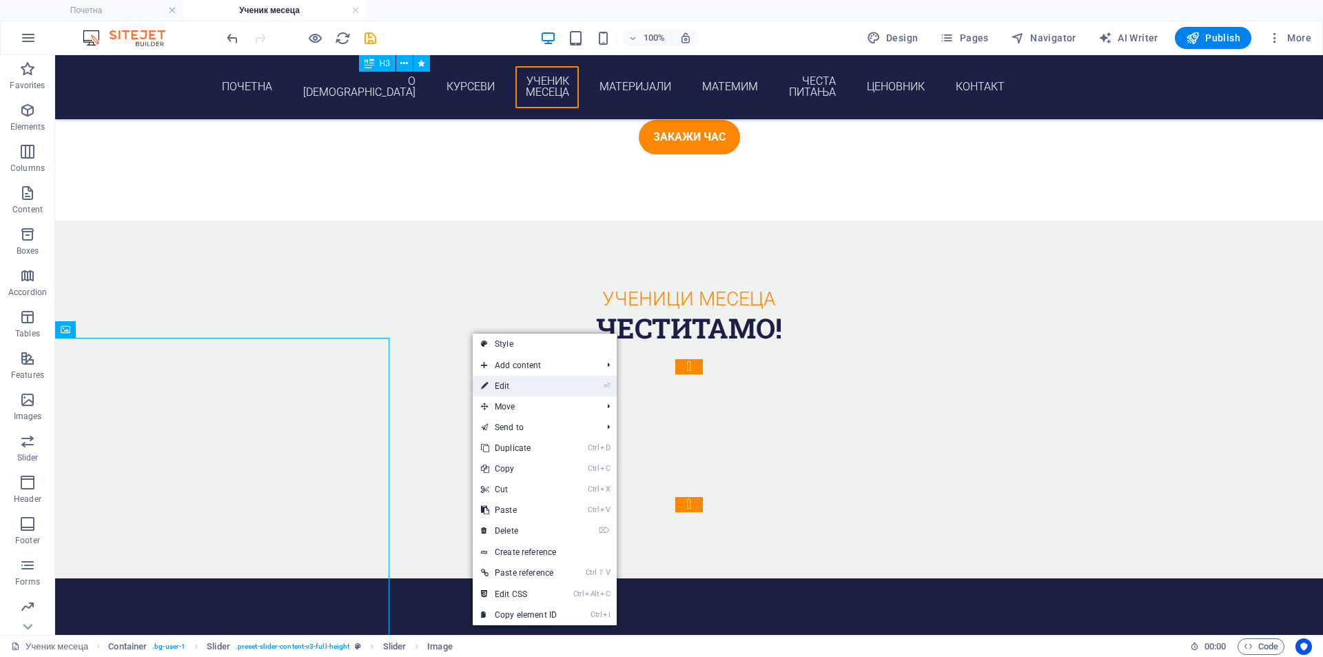
drag, startPoint x: 544, startPoint y: 390, endPoint x: 209, endPoint y: 296, distance: 348.4
click at [544, 390] on link "⏎ Edit" at bounding box center [519, 386] width 92 height 21
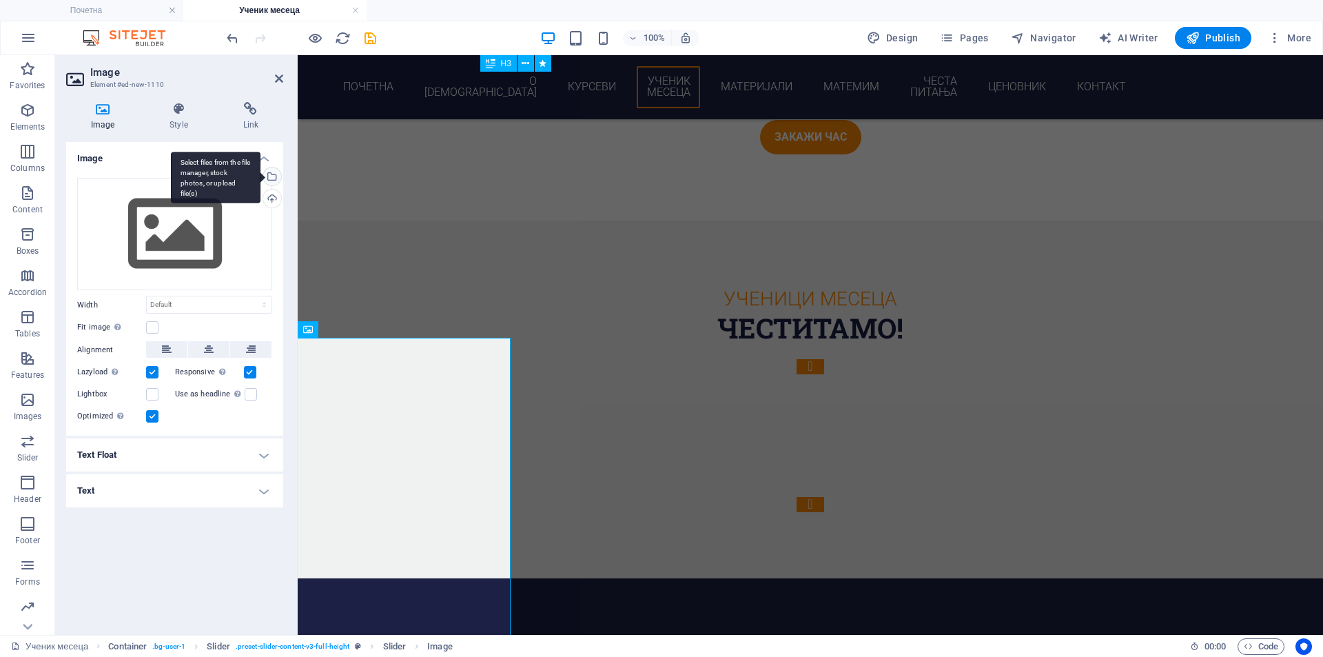
click at [273, 182] on div "Select files from the file manager, stock photos, or upload file(s)" at bounding box center [270, 177] width 21 height 21
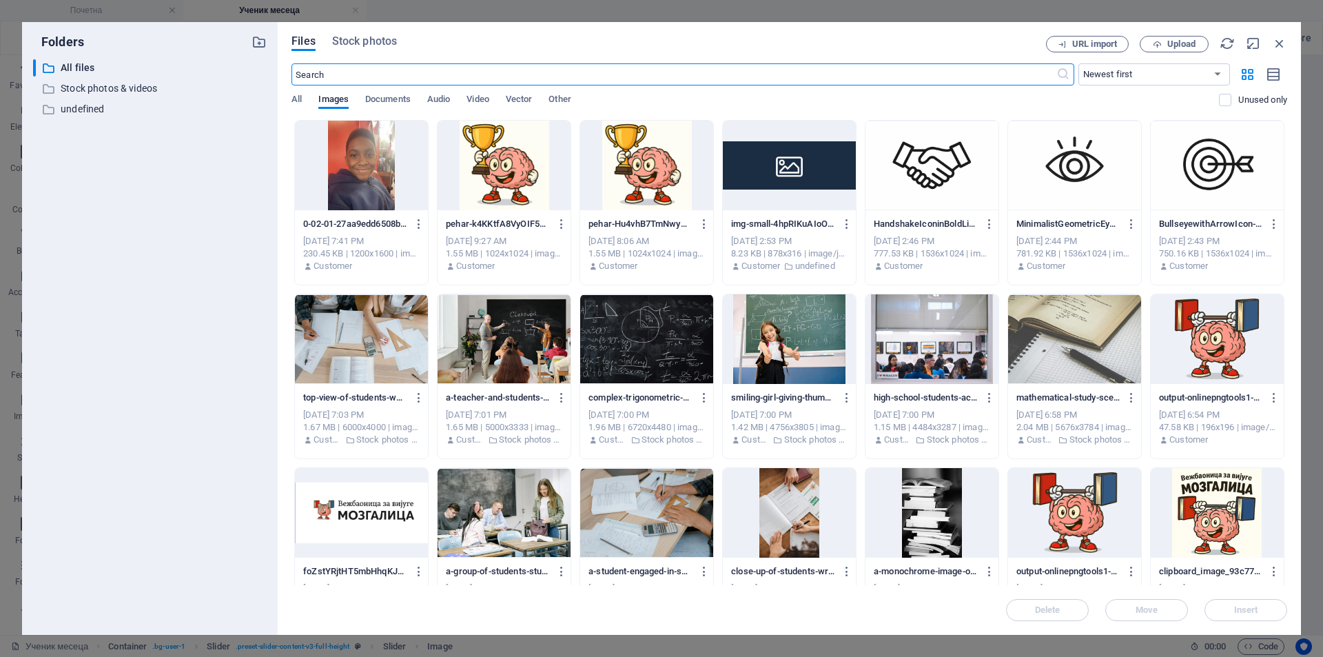
click at [378, 192] on div at bounding box center [361, 166] width 133 height 90
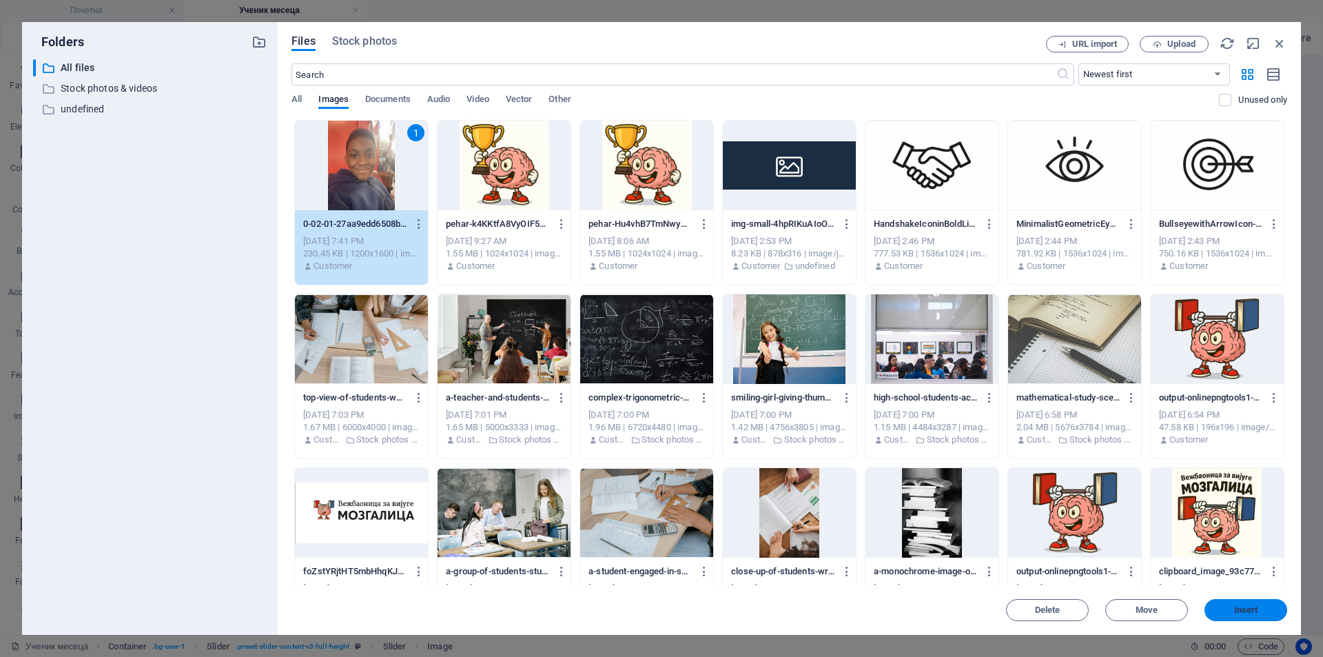
drag, startPoint x: 1230, startPoint y: 613, endPoint x: 742, endPoint y: 425, distance: 522.6
click at [1230, 613] on span "Insert" at bounding box center [1246, 610] width 72 height 8
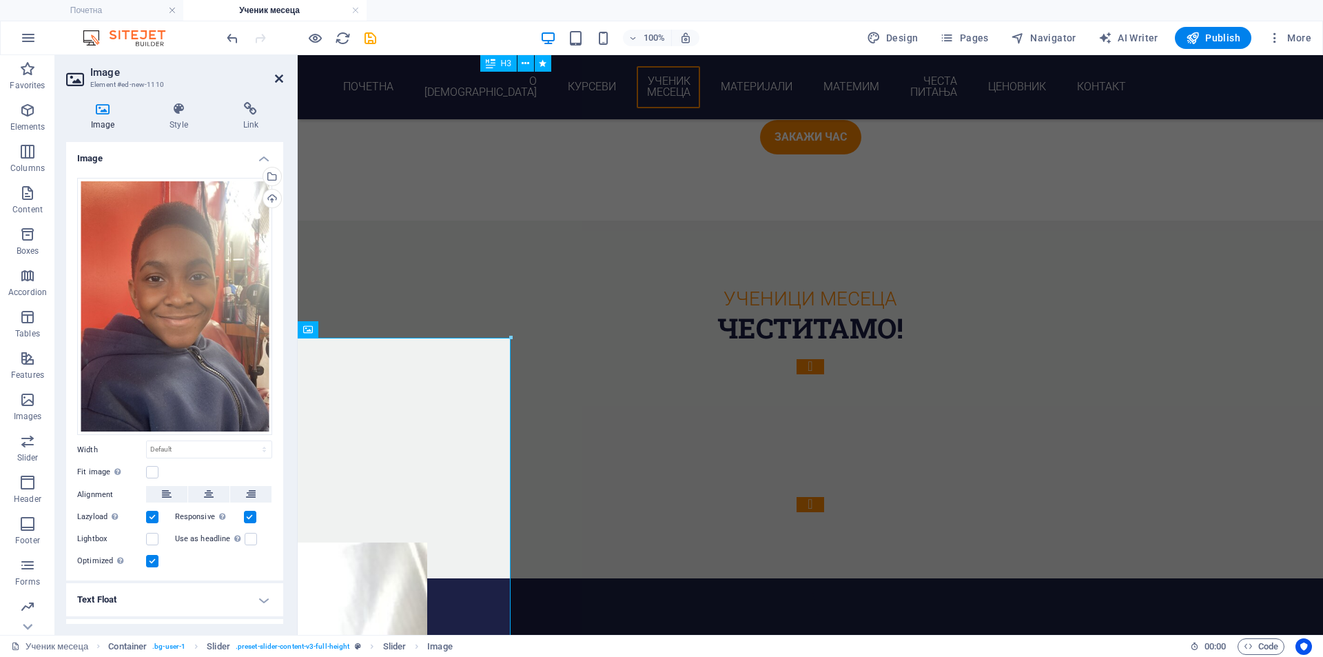
click at [282, 81] on icon at bounding box center [279, 78] width 8 height 11
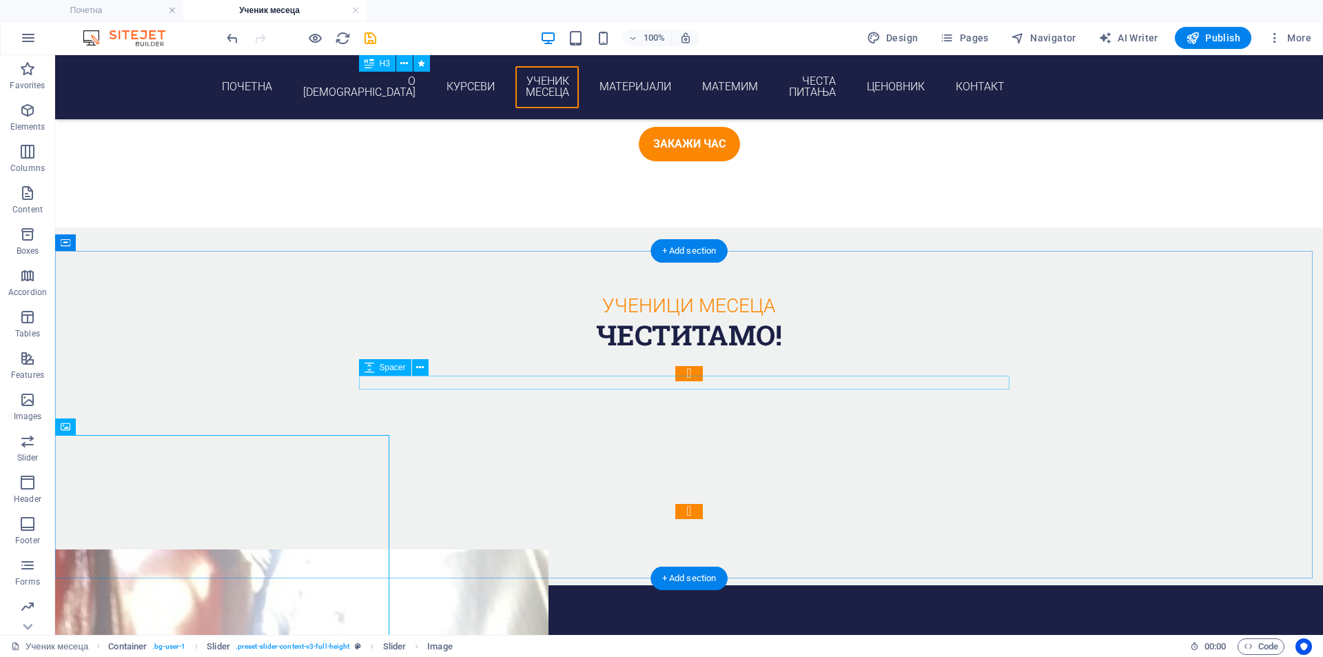
scroll to position [2323, 0]
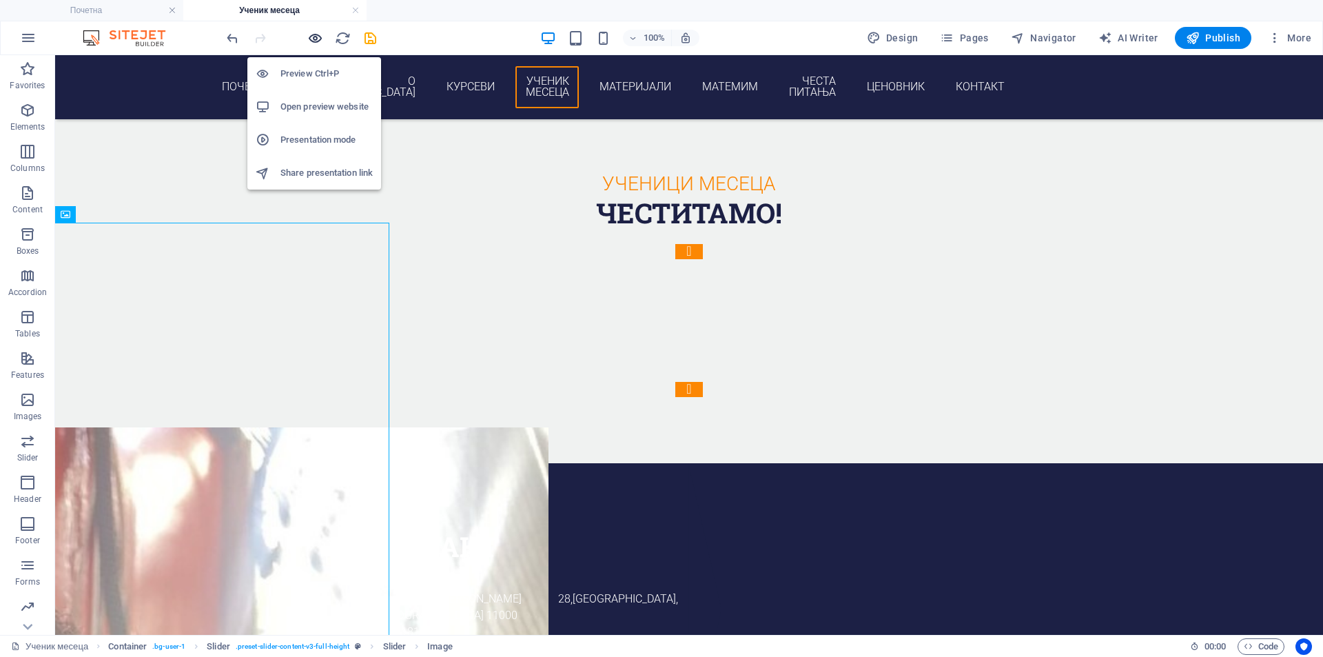
click at [314, 41] on icon "button" at bounding box center [315, 38] width 16 height 16
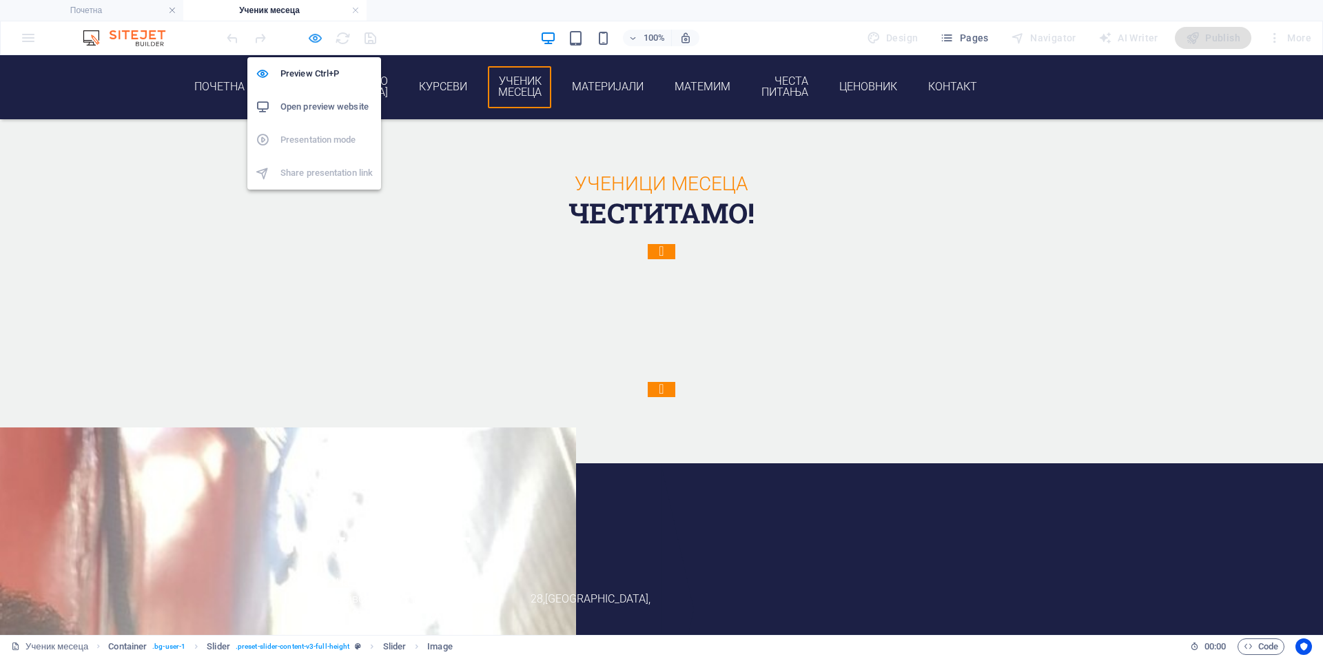
click at [317, 45] on icon "button" at bounding box center [315, 38] width 16 height 16
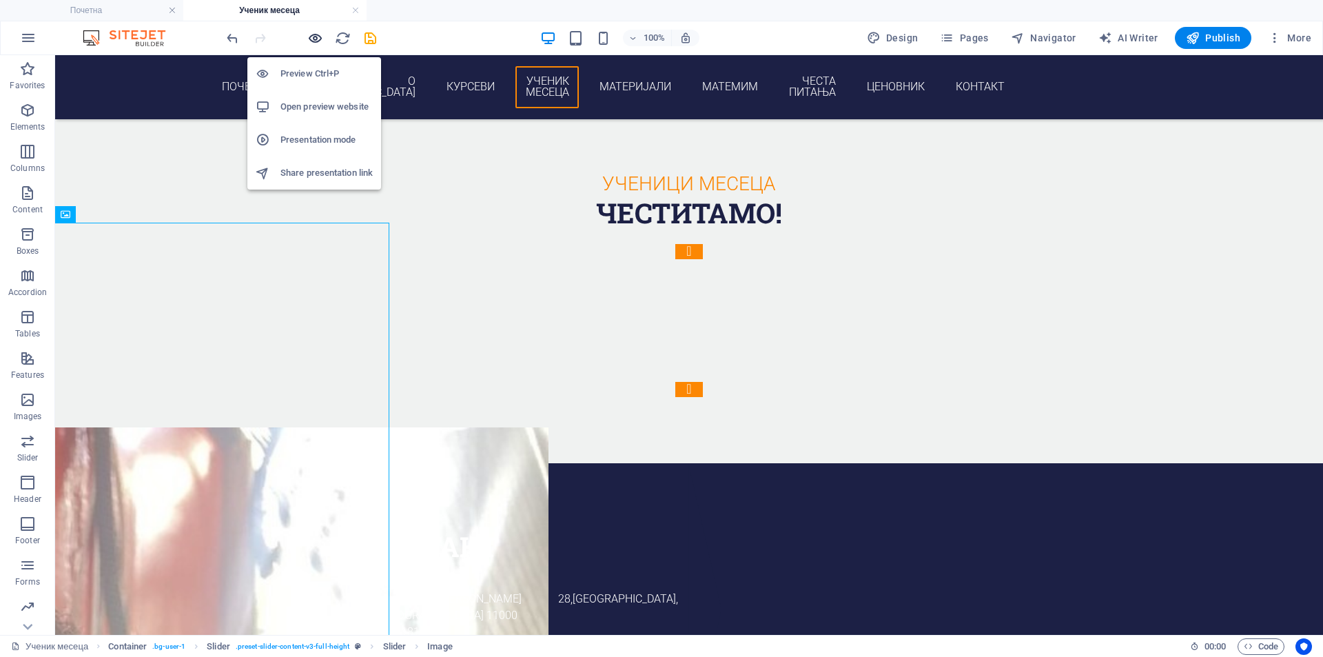
click at [317, 45] on icon "button" at bounding box center [315, 38] width 16 height 16
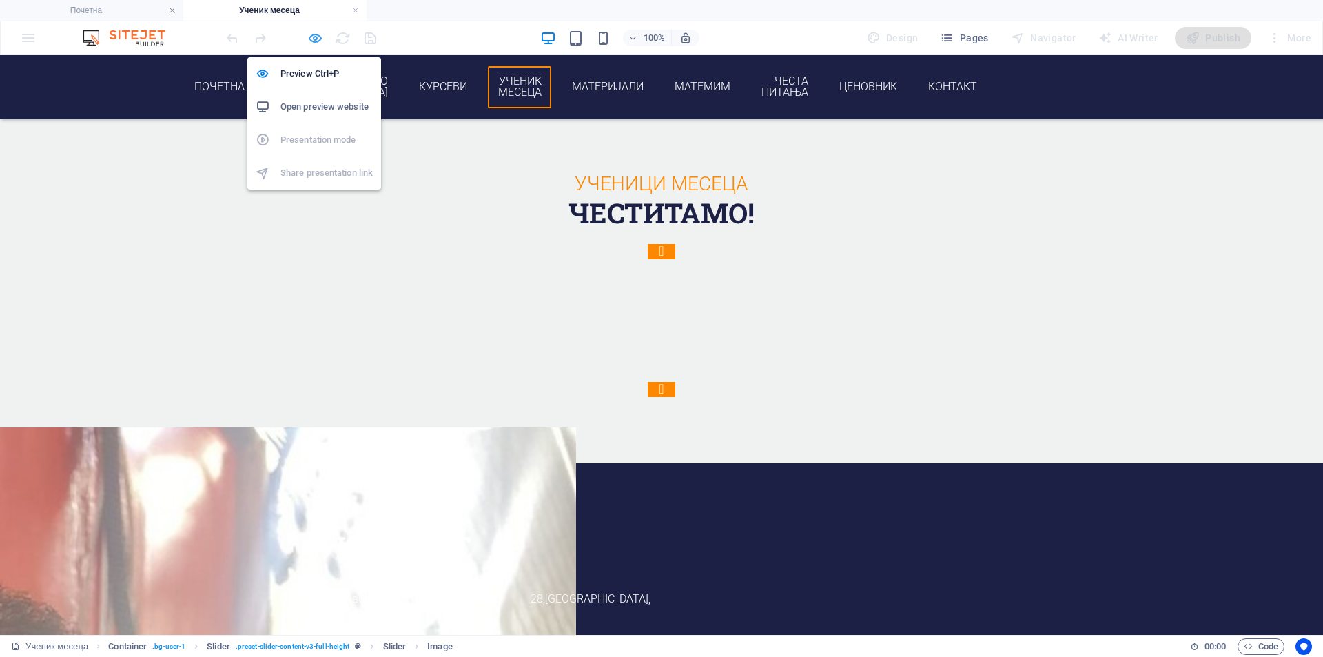
click at [316, 45] on icon "button" at bounding box center [315, 38] width 16 height 16
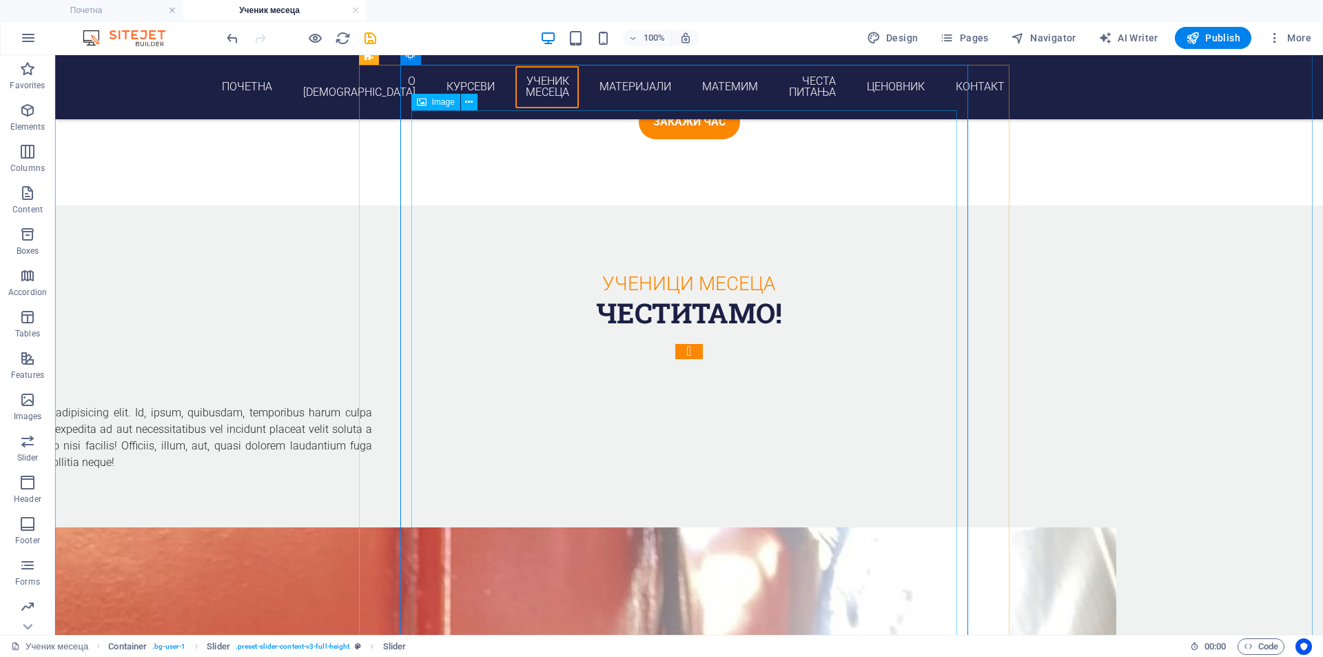
scroll to position [2208, 0]
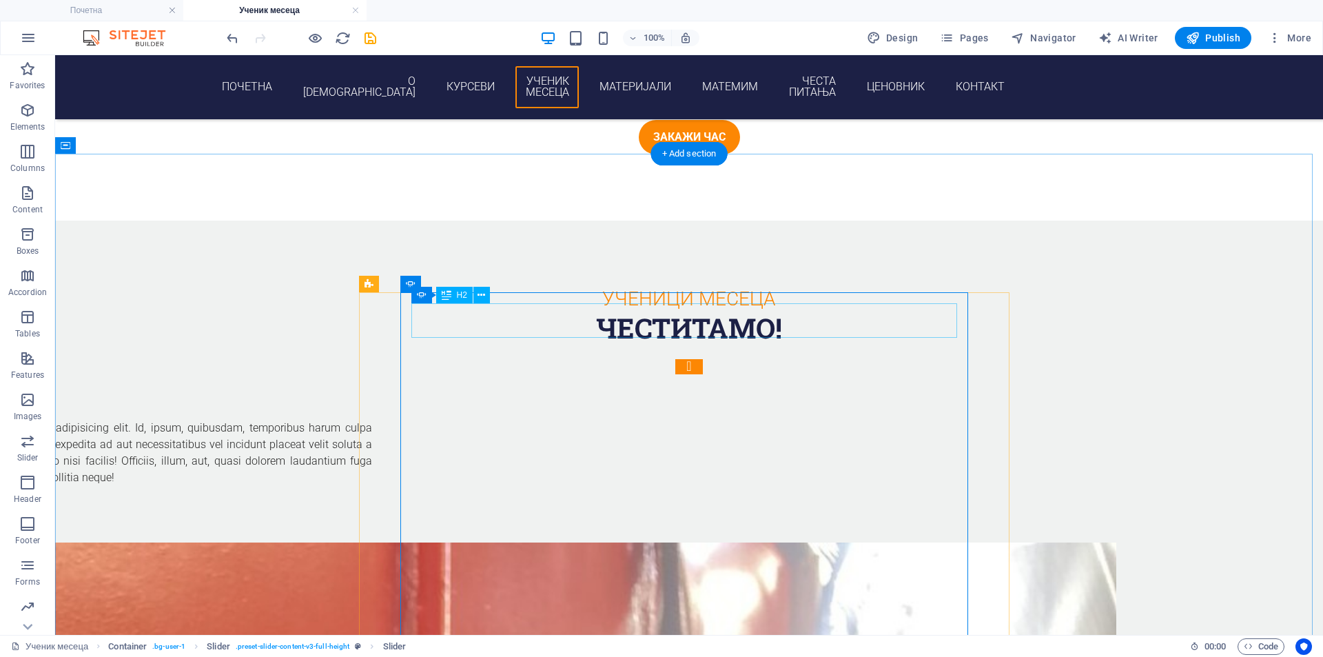
click at [372, 508] on div "Slide 1" at bounding box center [110, 525] width 524 height 34
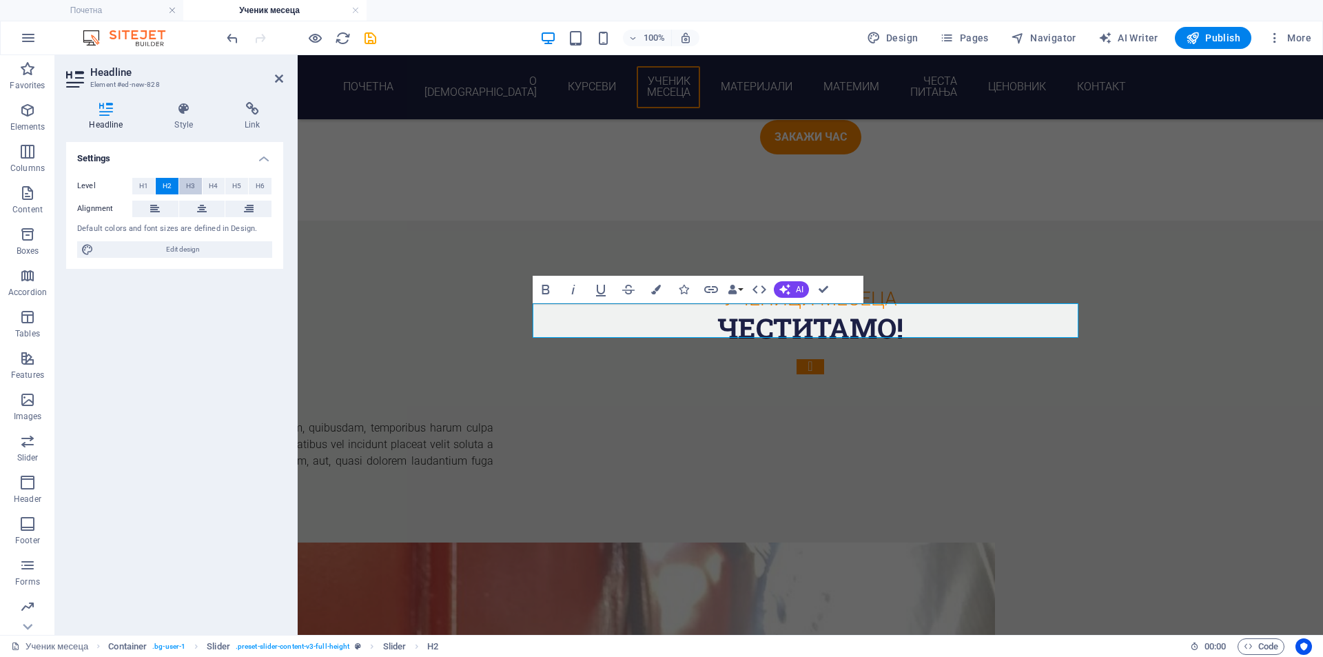
click at [182, 187] on button "H3" at bounding box center [190, 186] width 23 height 17
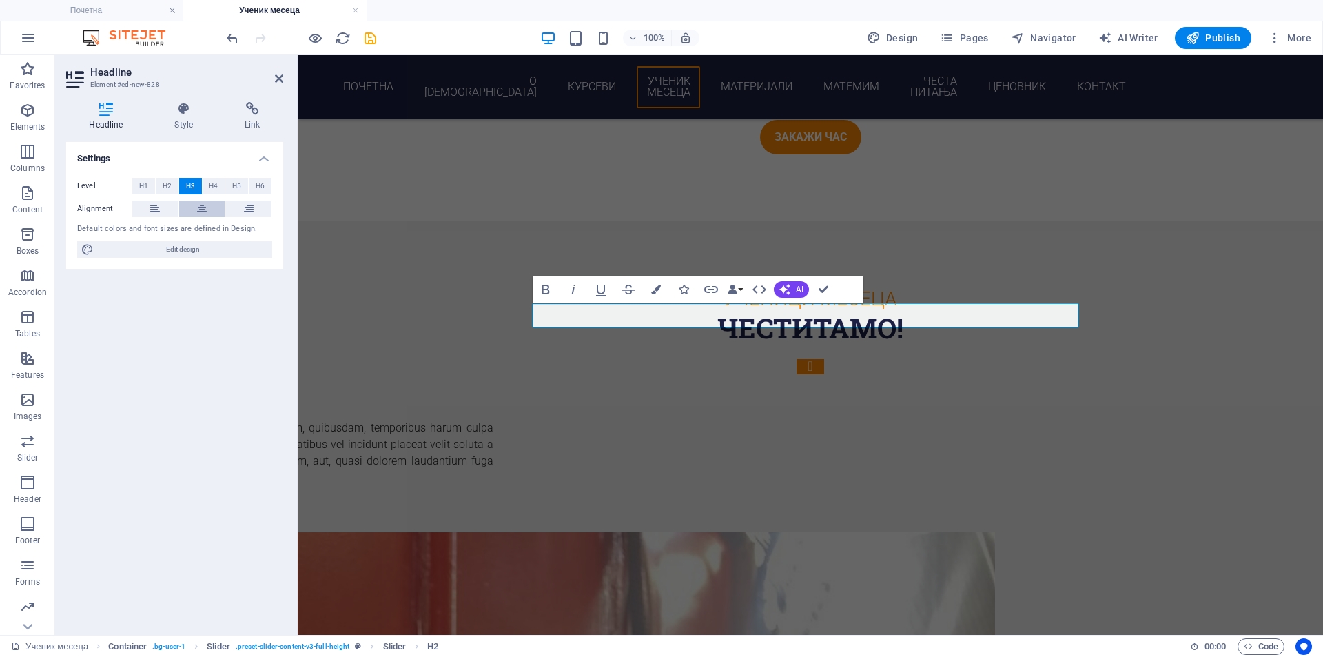
click at [196, 211] on button at bounding box center [202, 209] width 46 height 17
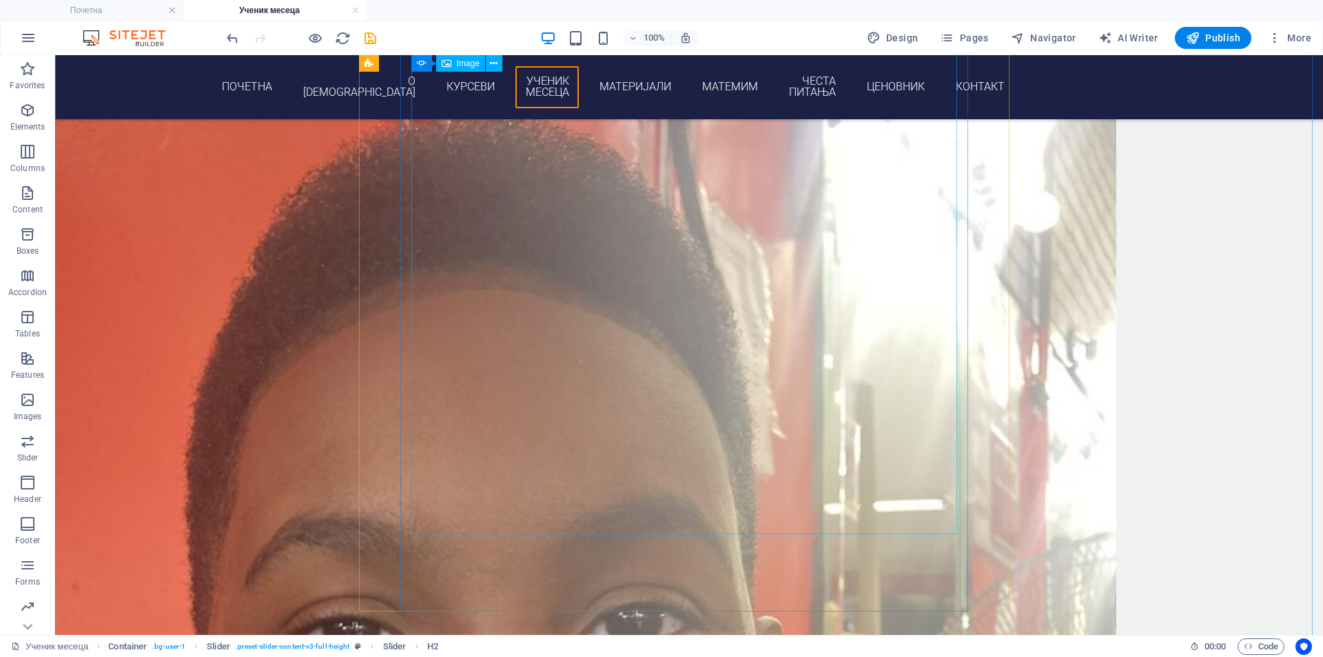
scroll to position [3012, 0]
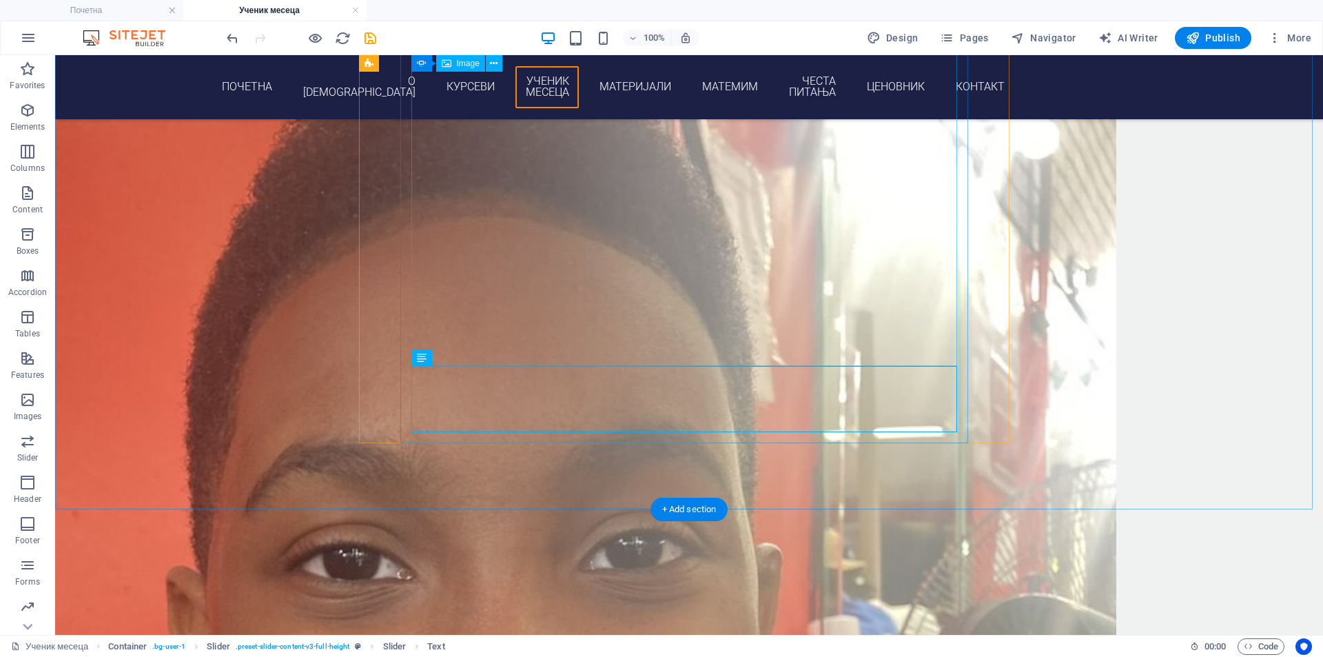
scroll to position [2552, 0]
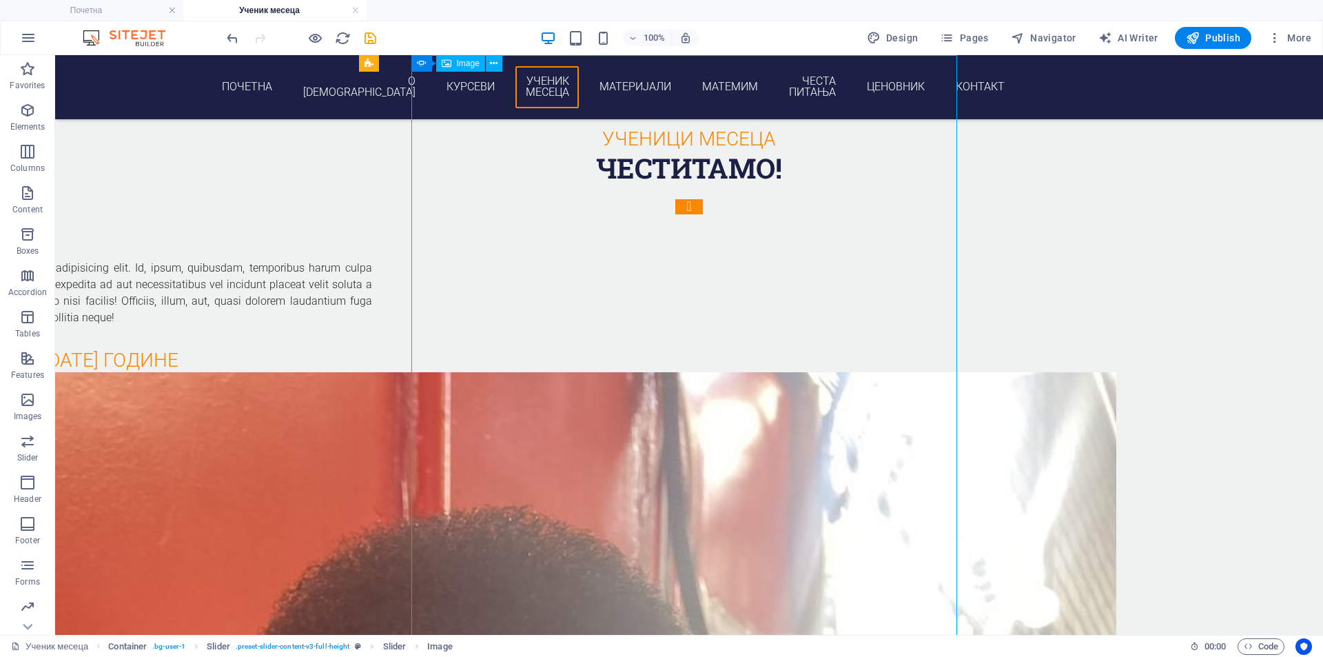
scroll to position [2323, 0]
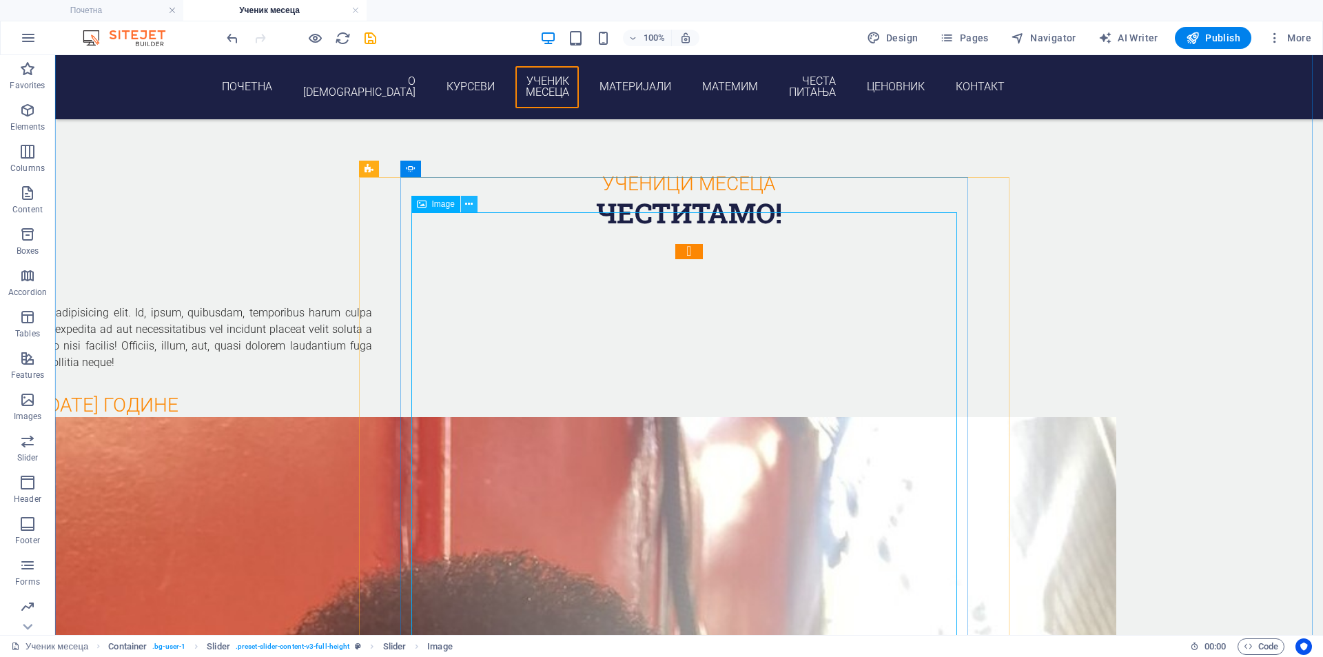
click at [471, 207] on icon at bounding box center [469, 204] width 8 height 14
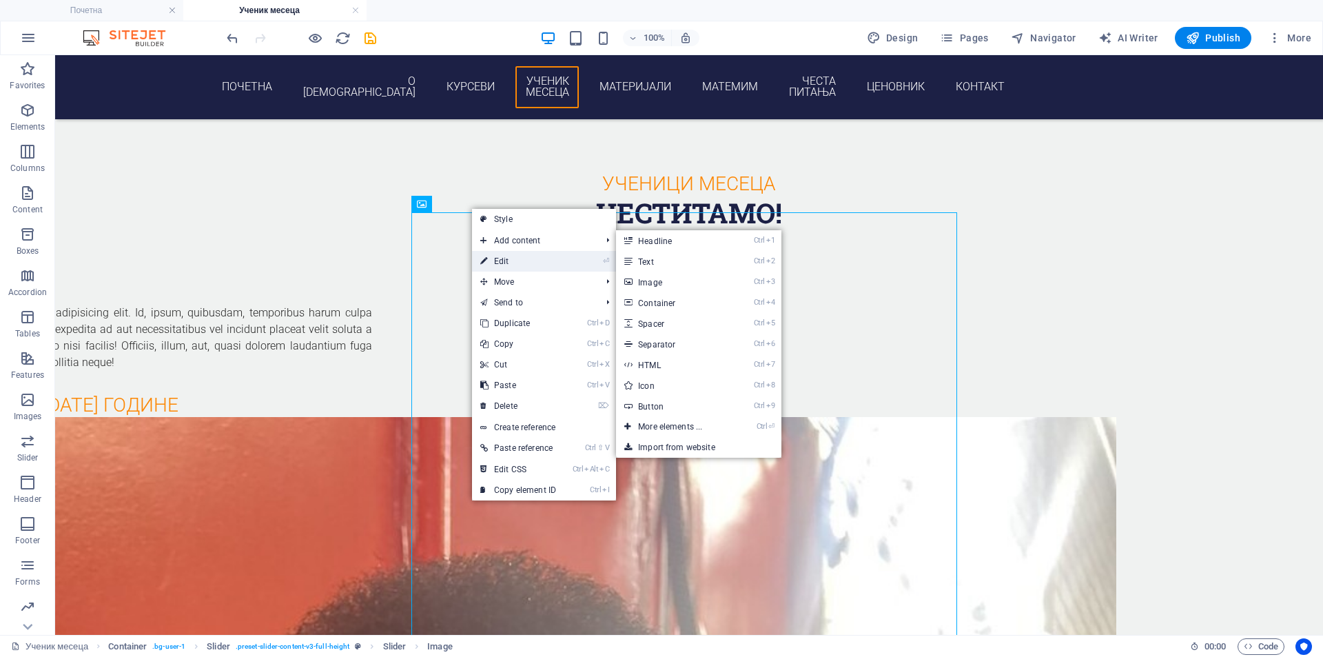
click at [531, 262] on link "⏎ Edit" at bounding box center [518, 261] width 92 height 21
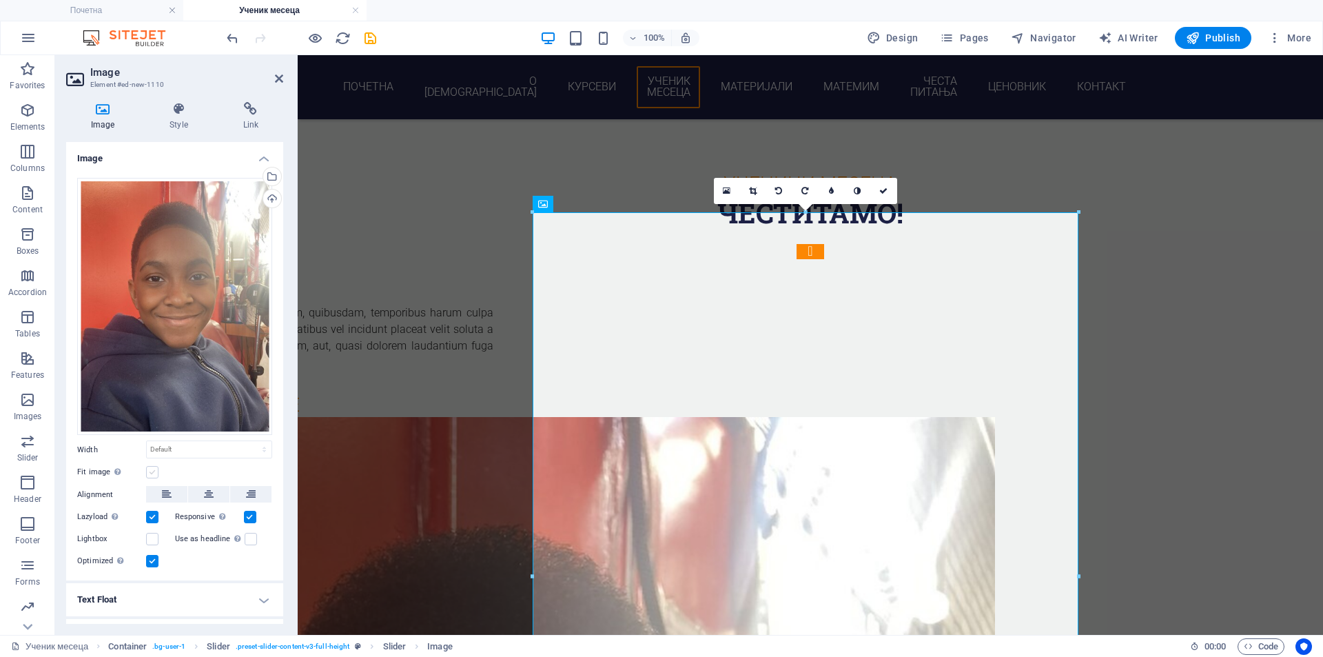
click at [153, 466] on label at bounding box center [152, 472] width 12 height 12
click at [0, 0] on input "Fit image Automatically fit image to a fixed width and height" at bounding box center [0, 0] width 0 height 0
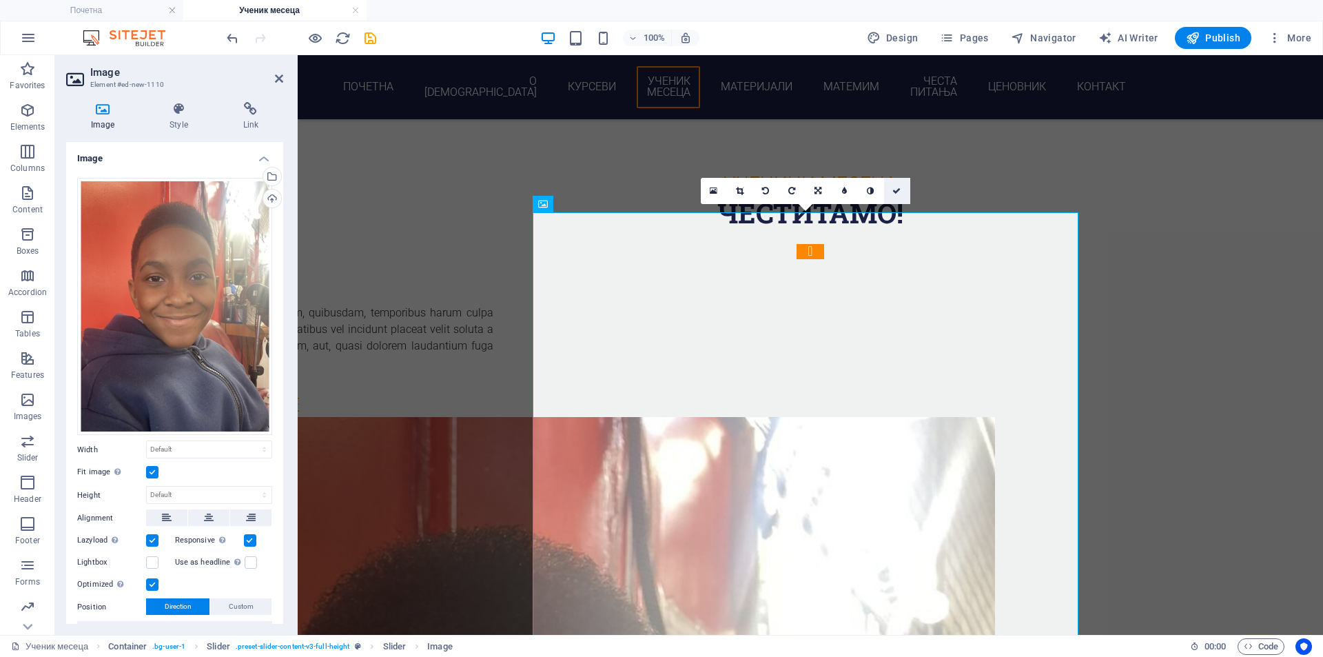
click at [892, 192] on icon at bounding box center [896, 191] width 8 height 8
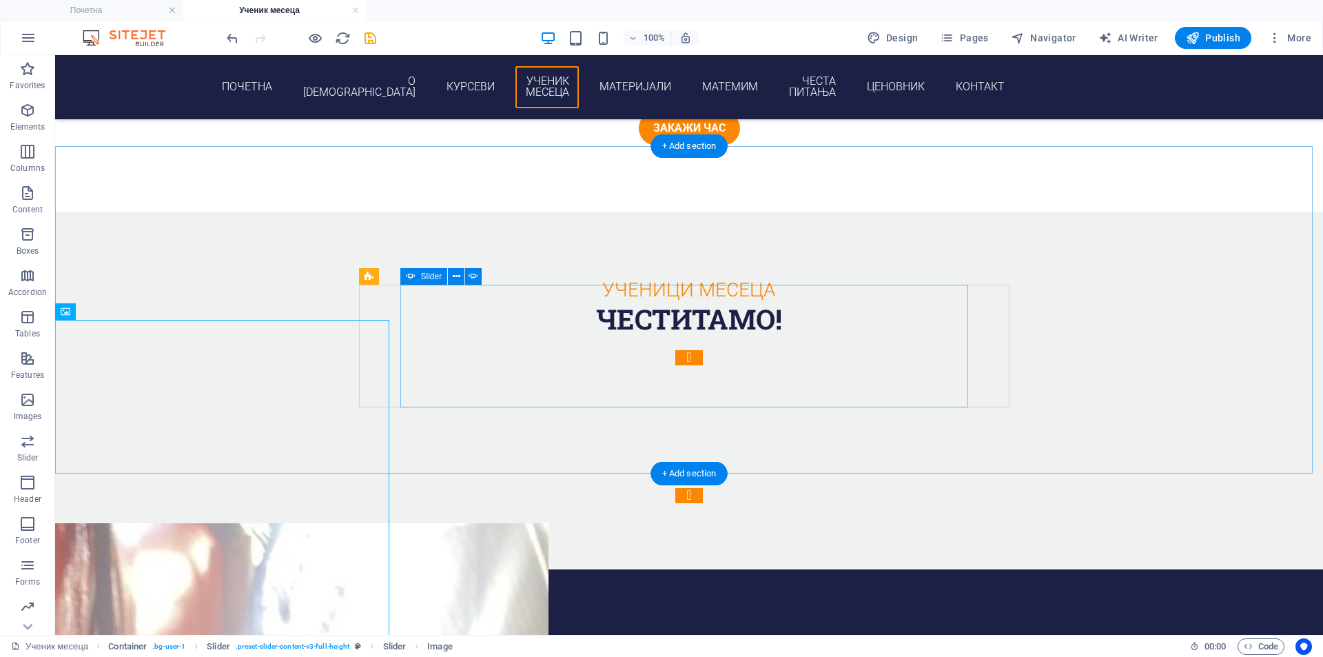
scroll to position [2215, 0]
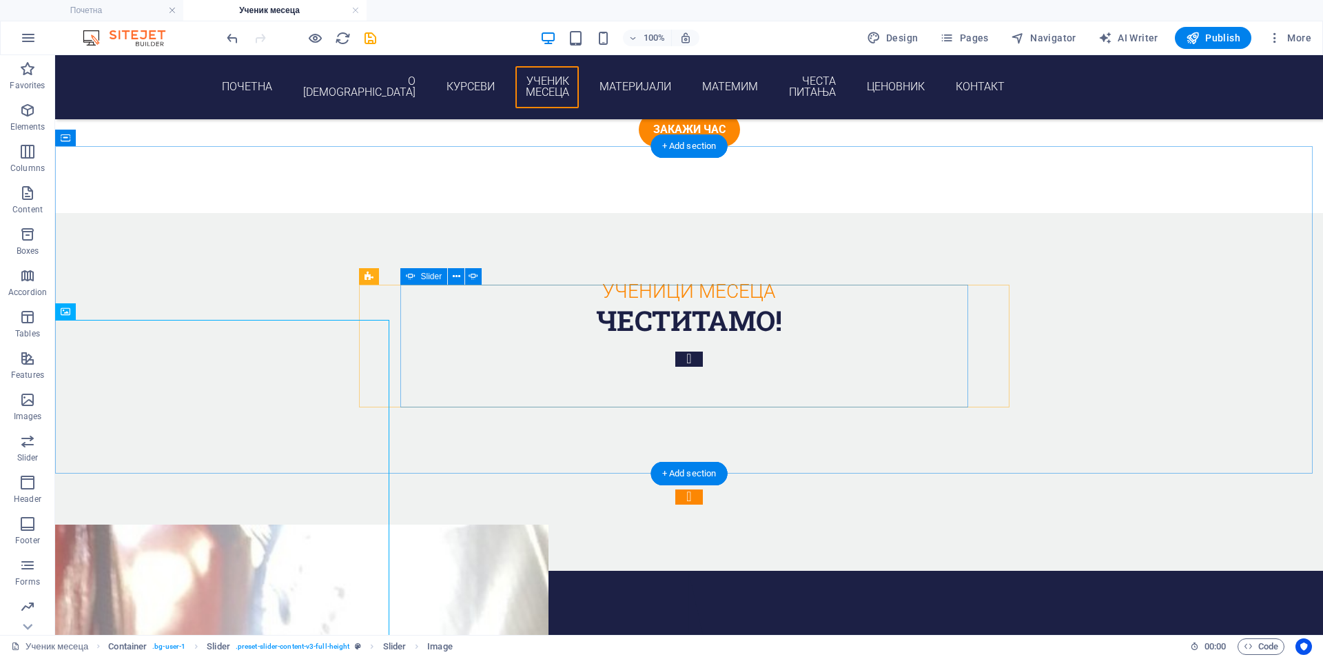
click at [675, 351] on button "Content Slider" at bounding box center [689, 358] width 28 height 15
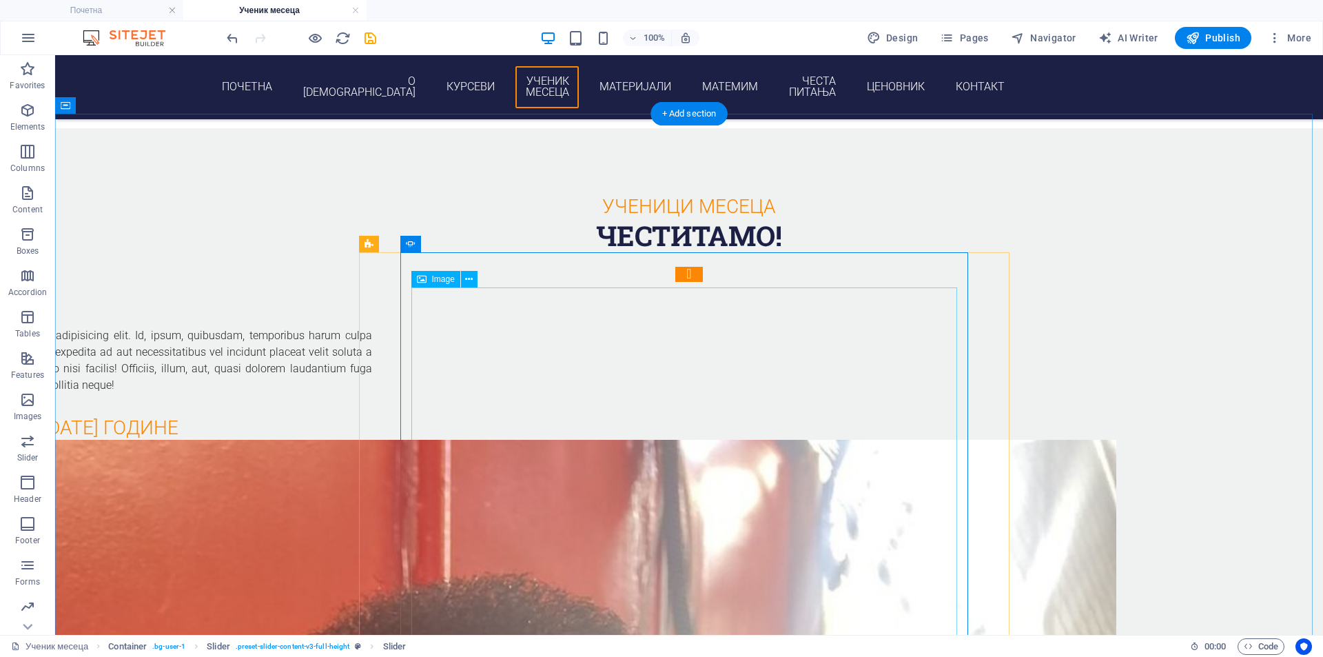
scroll to position [2330, 0]
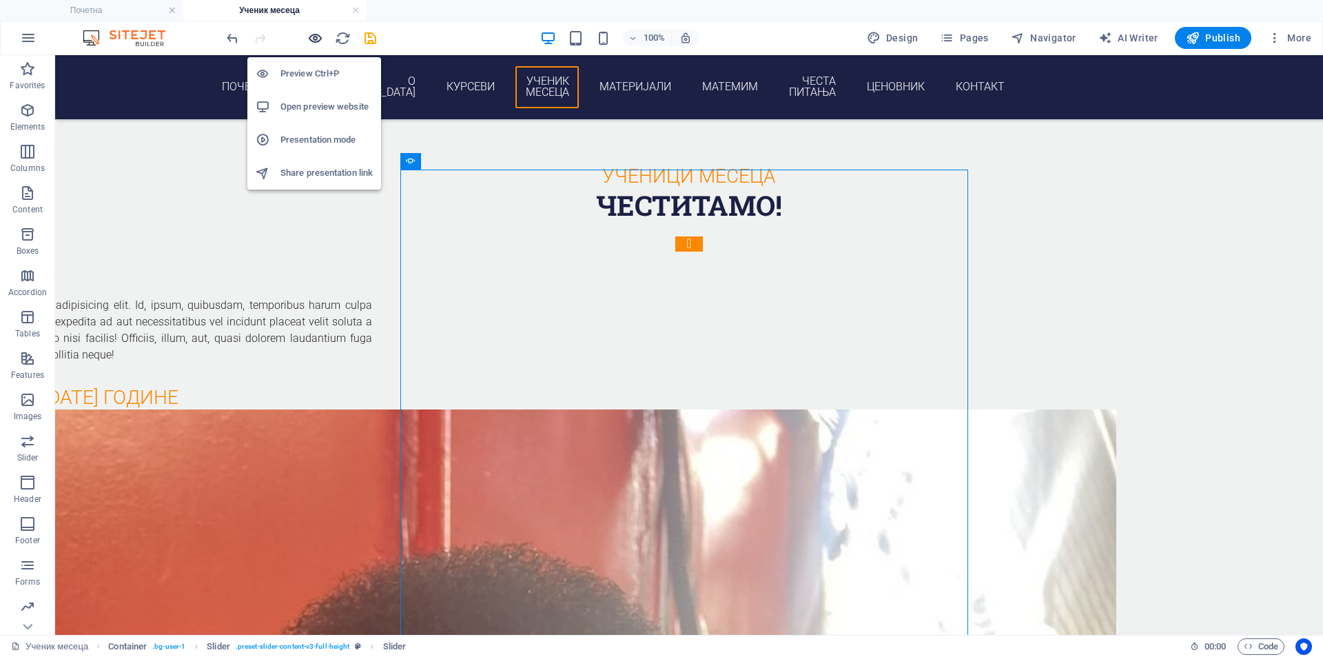
click at [322, 37] on icon "button" at bounding box center [315, 38] width 16 height 16
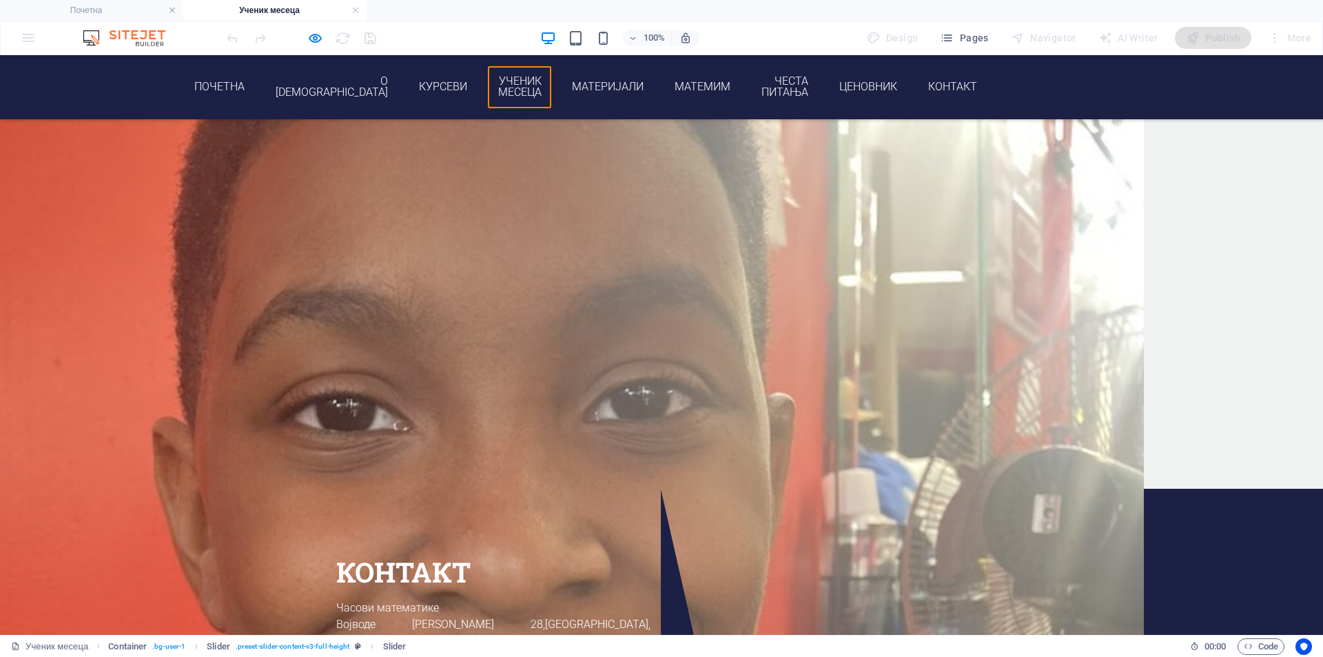
scroll to position [3019, 0]
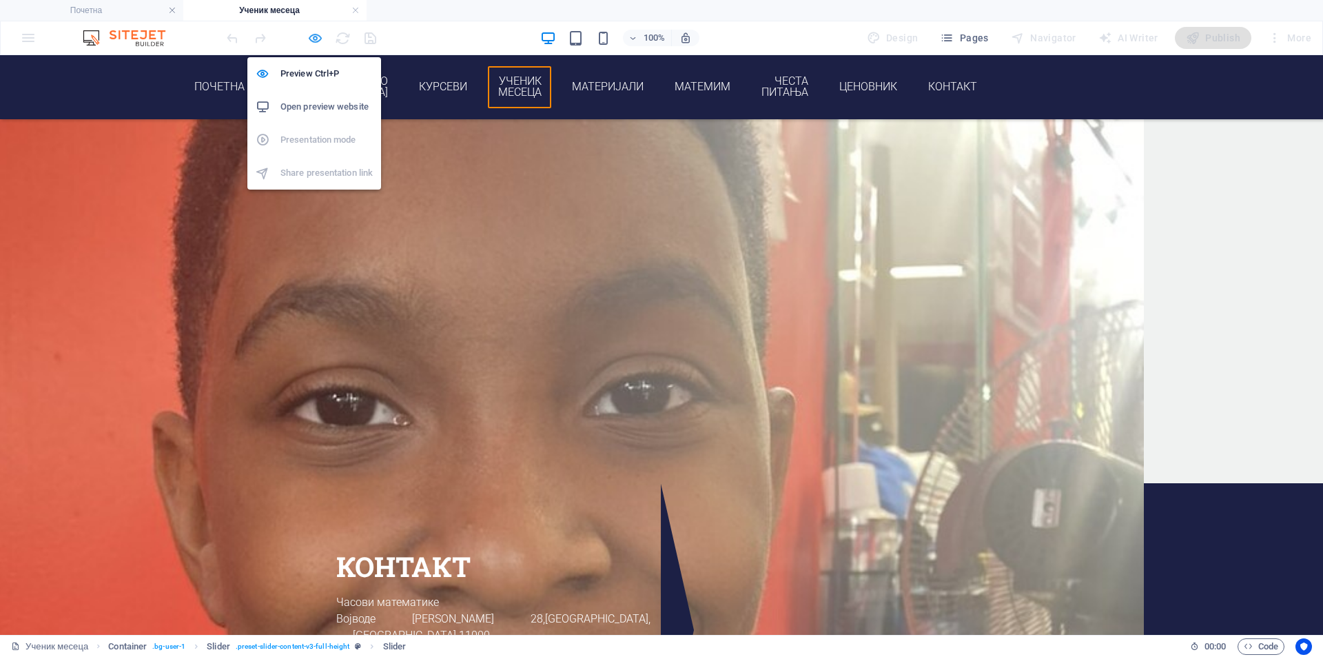
click at [316, 41] on icon "button" at bounding box center [315, 38] width 16 height 16
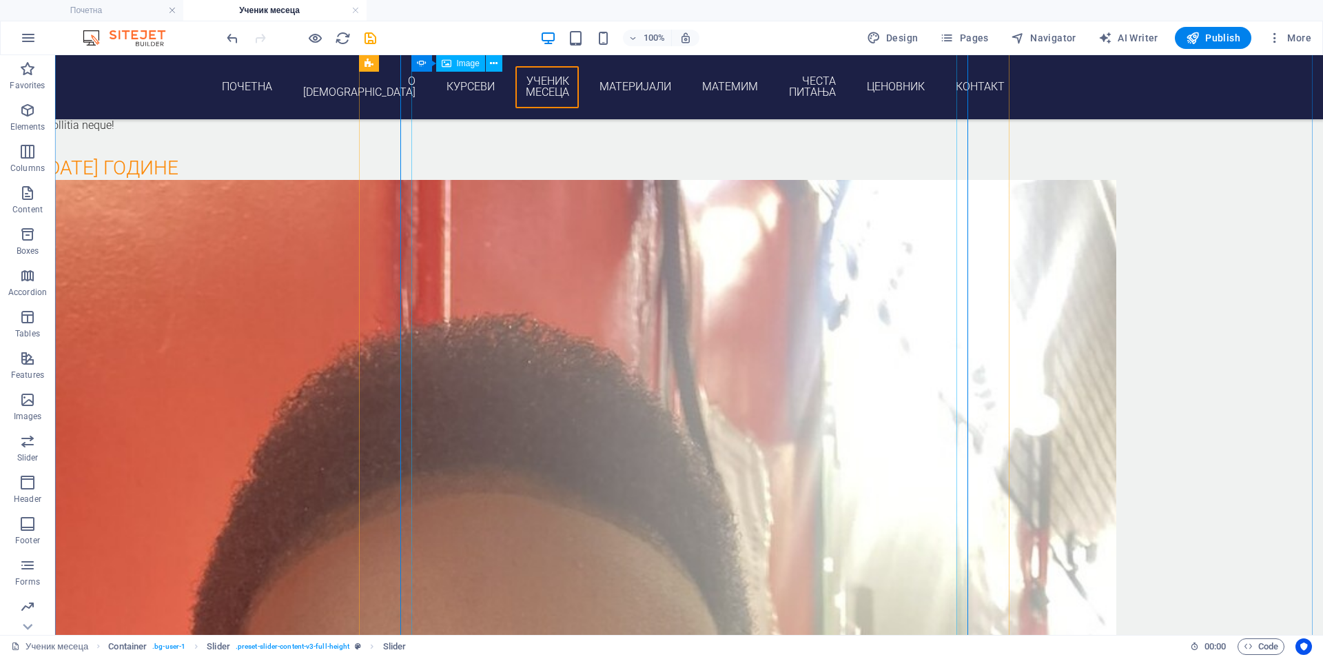
scroll to position [2904, 0]
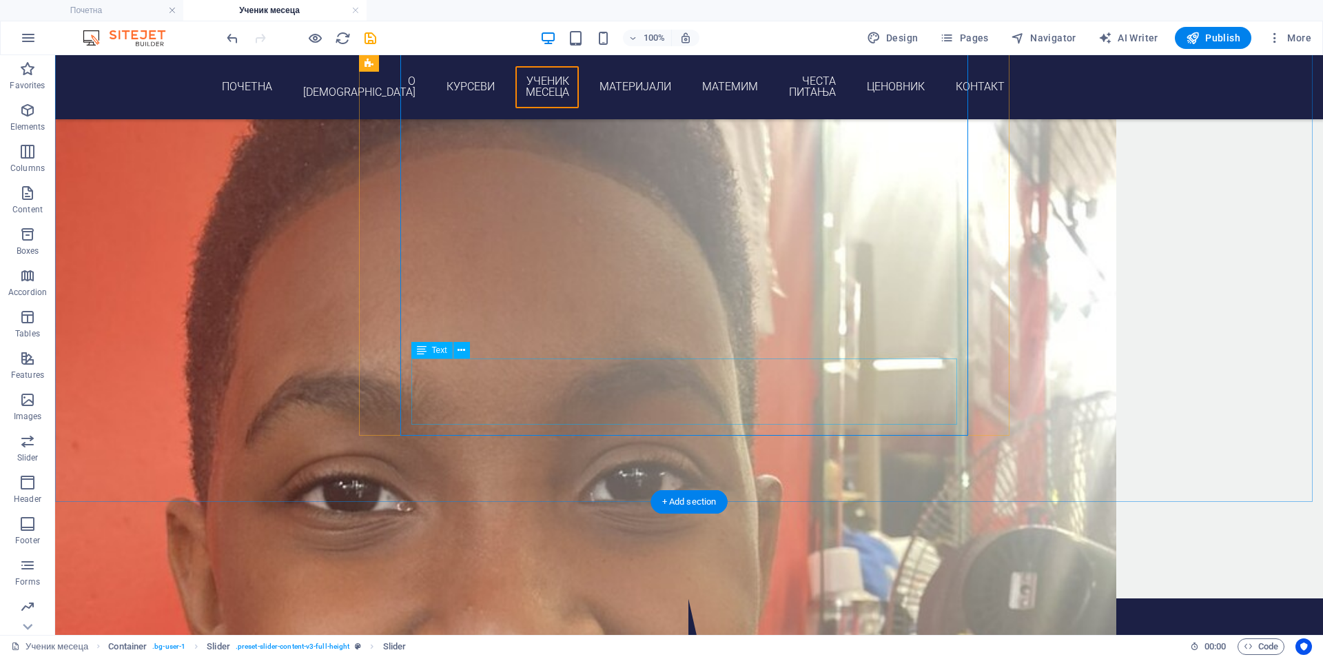
click at [461, 356] on icon at bounding box center [462, 350] width 8 height 14
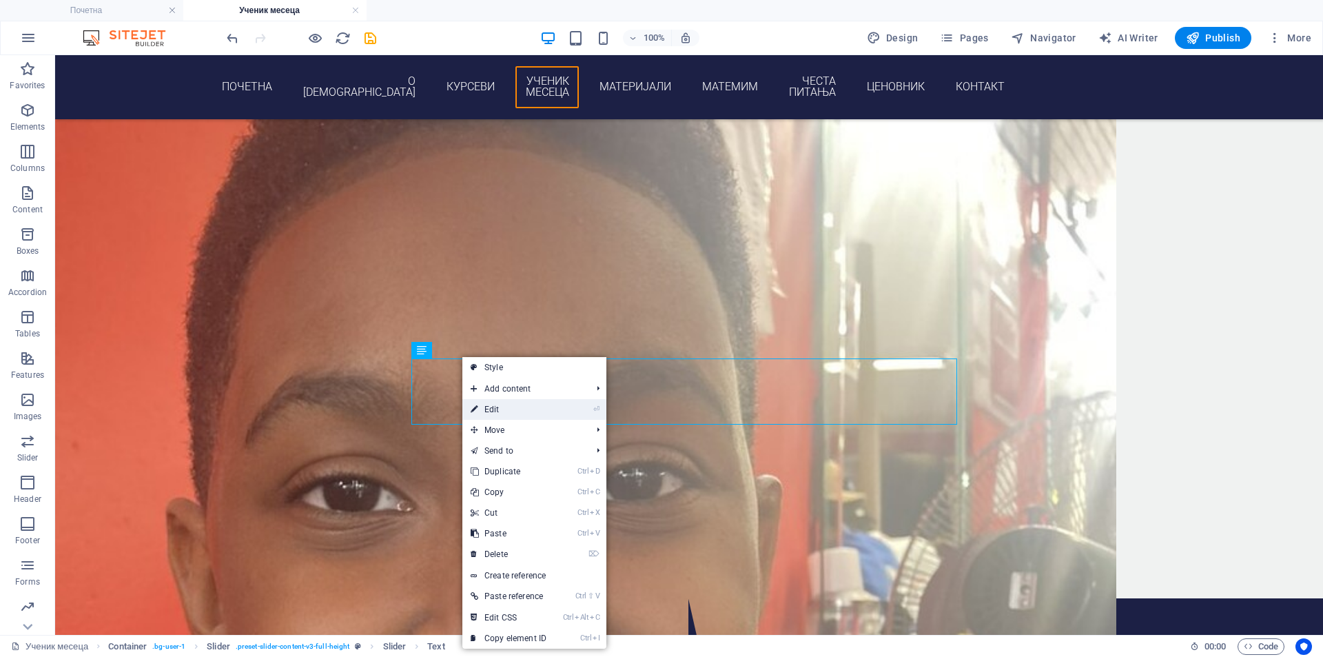
click at [515, 412] on link "⏎ Edit" at bounding box center [508, 409] width 92 height 21
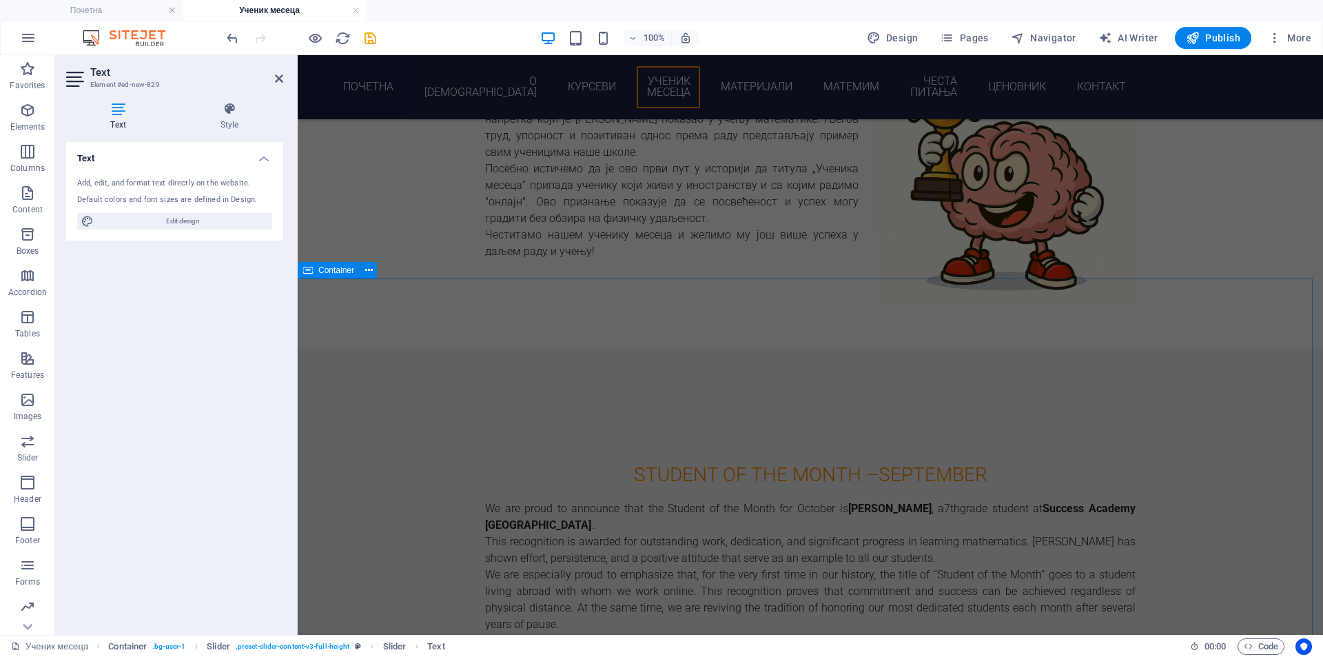
scroll to position [263, 0]
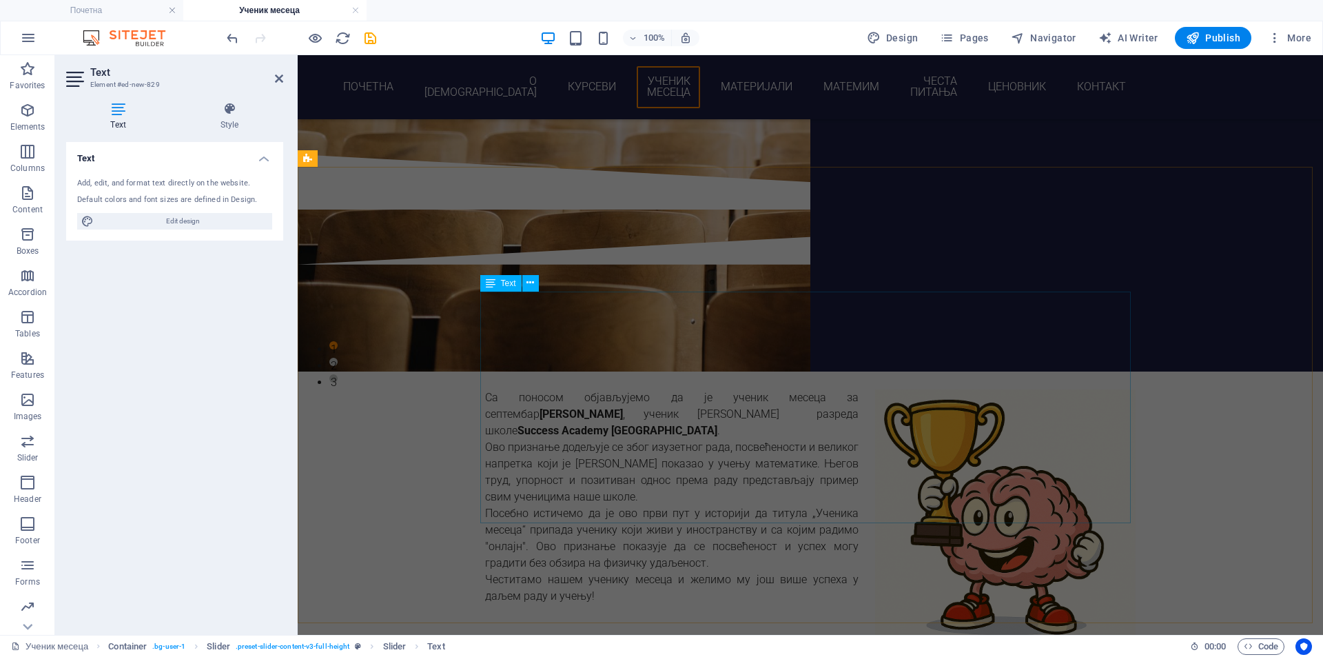
click at [625, 389] on div "Са поносом објављујемо да је ученик месеца за септембар Jordan T. Rodney , учен…" at bounding box center [810, 505] width 650 height 232
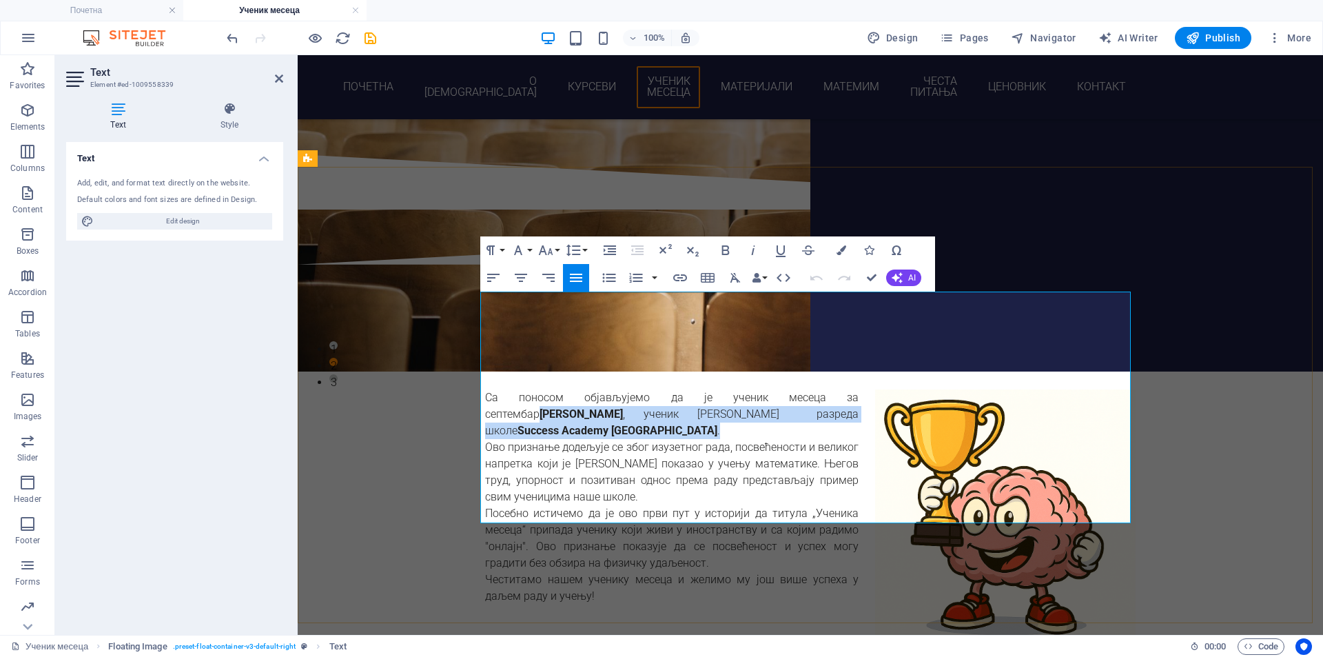
drag, startPoint x: 531, startPoint y: 331, endPoint x: 1105, endPoint y: 346, distance: 574.2
click at [807, 389] on p "Са поносом објављујемо да је ученик месеца за септембар Jordan T. Rodney , учен…" at bounding box center [810, 414] width 650 height 50
copy p "Jordan T. Rodney , ученик седмог разреда школе Success Academy Ozone Middle Sch…"
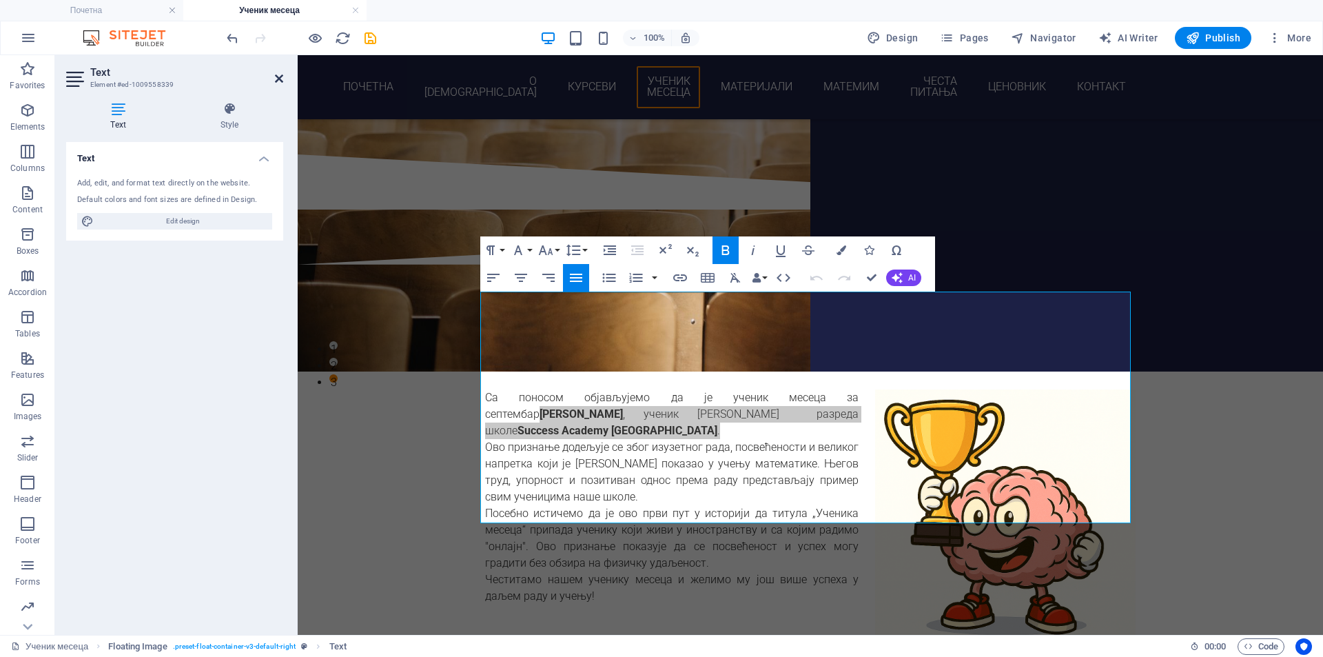
drag, startPoint x: 283, startPoint y: 77, endPoint x: 387, endPoint y: 128, distance: 115.9
click at [283, 77] on icon at bounding box center [279, 78] width 8 height 11
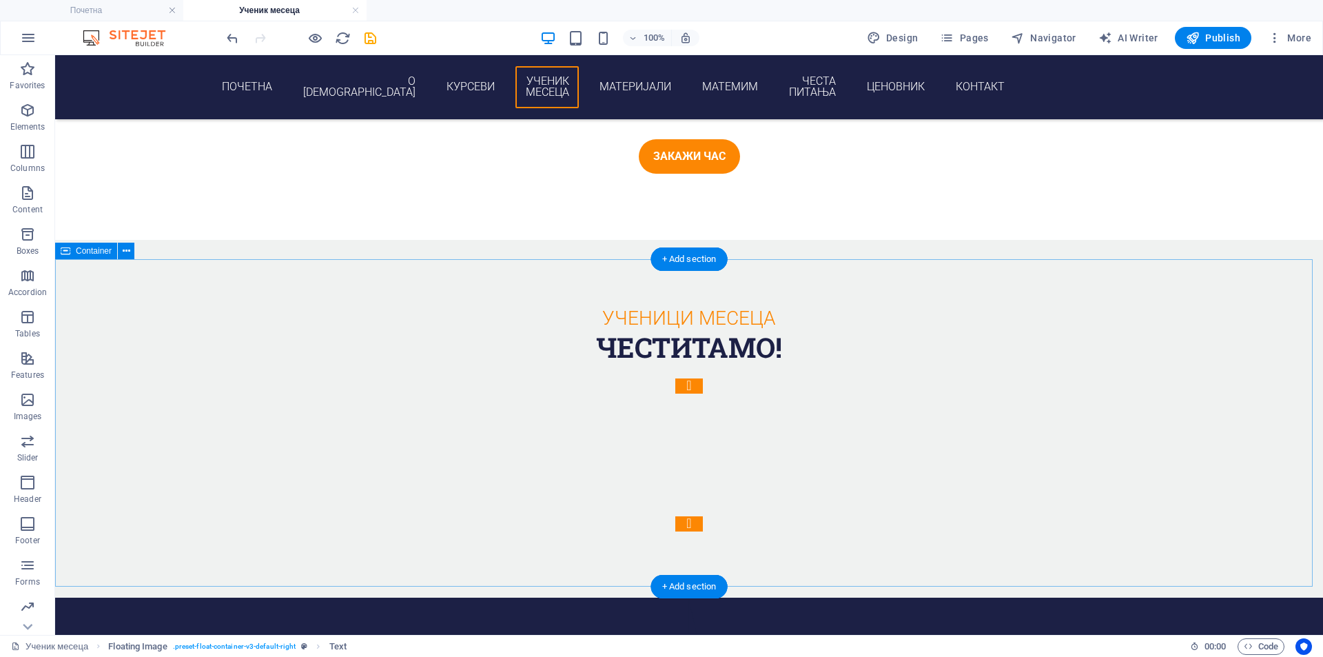
scroll to position [2215, 0]
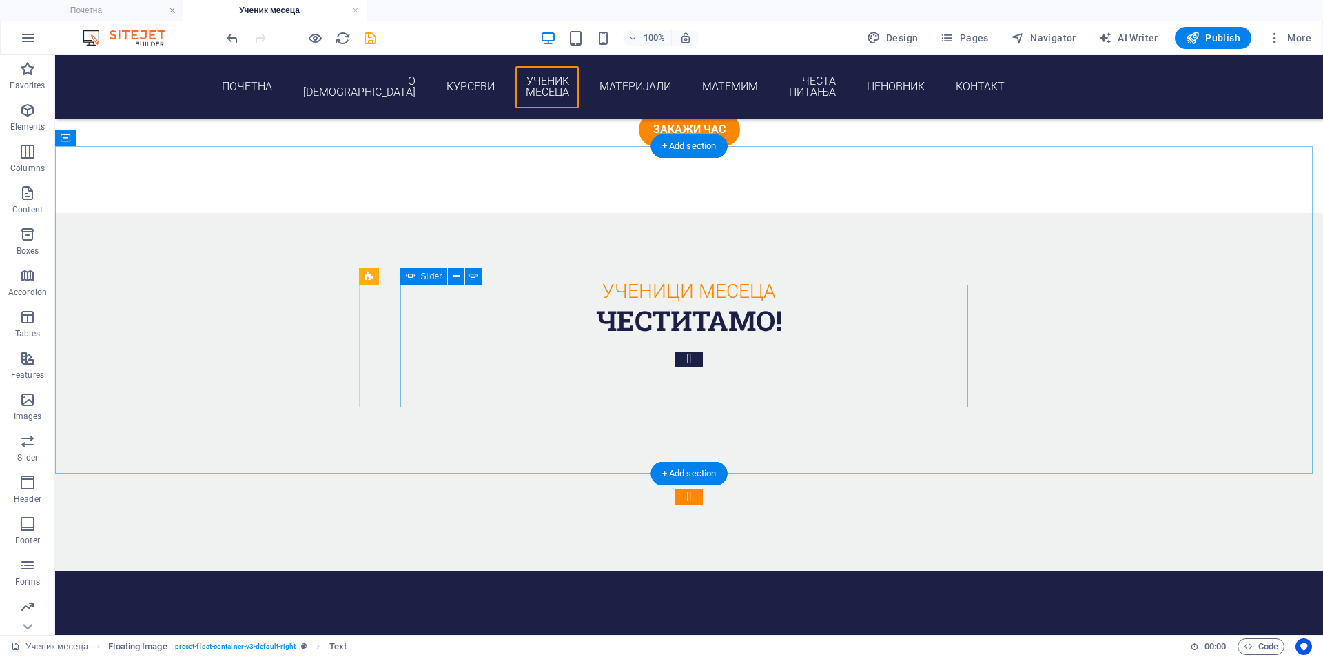
click at [675, 351] on button "Content Slider" at bounding box center [689, 358] width 28 height 15
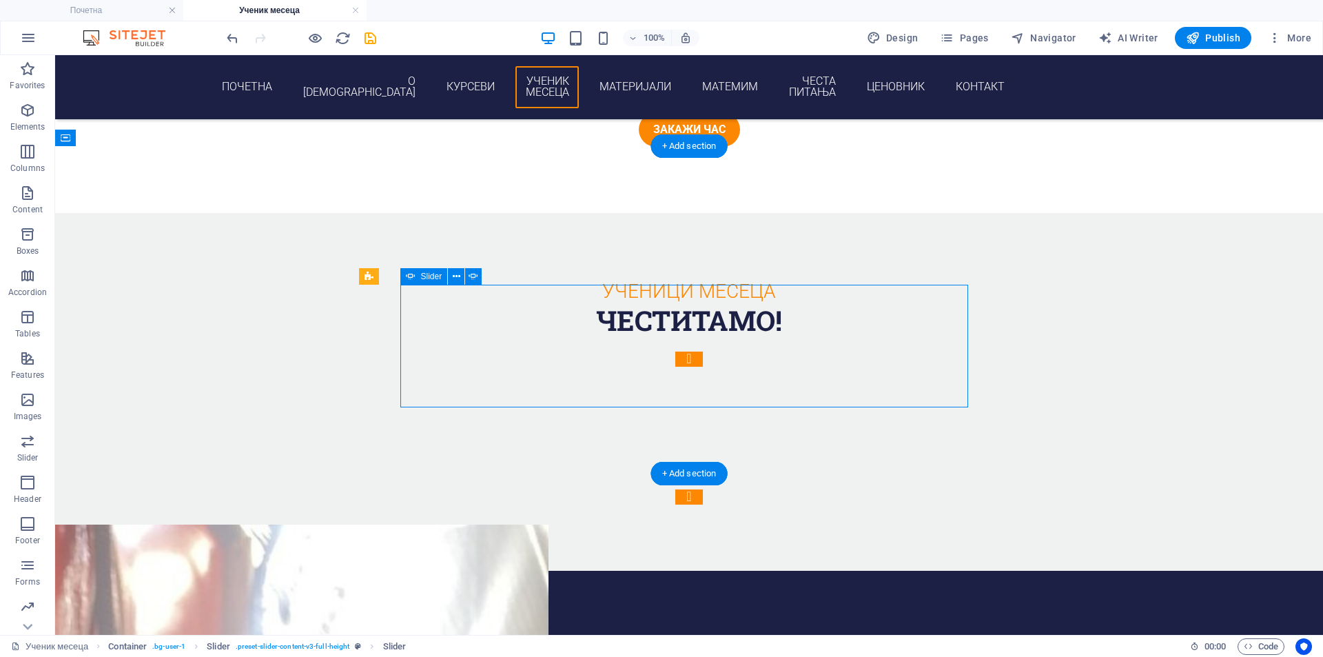
select select "ms"
select select "s"
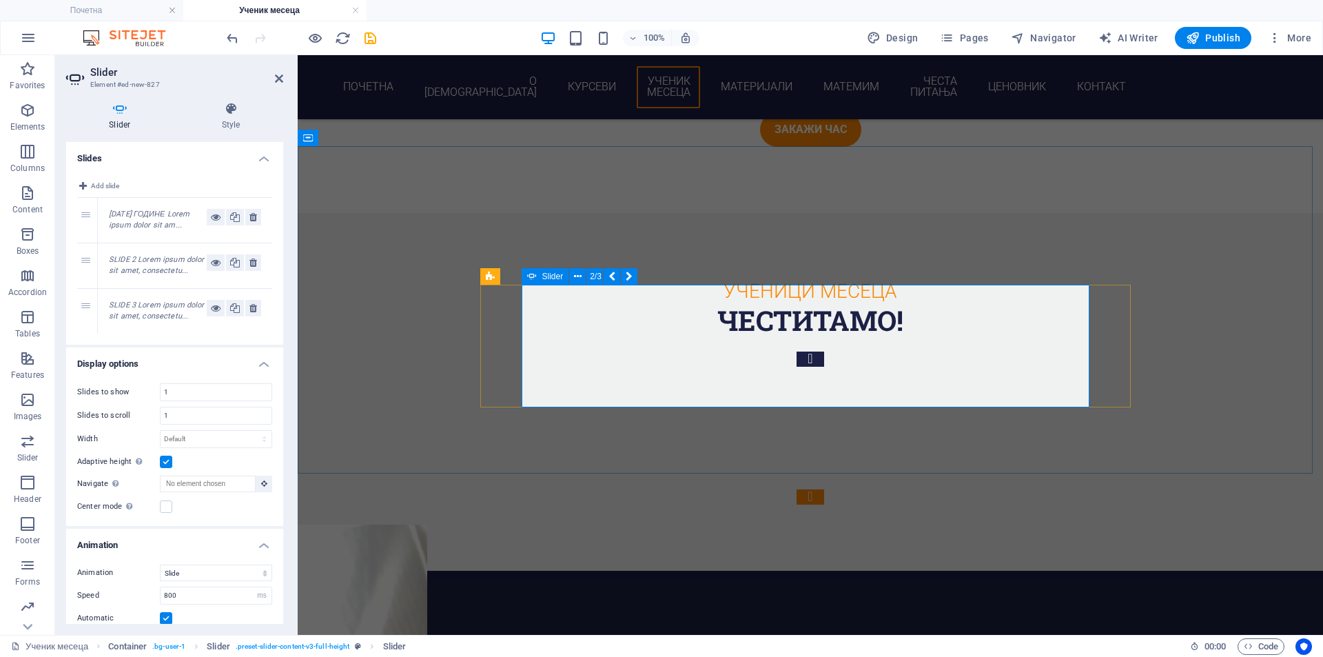
click at [797, 351] on button "Content Slider" at bounding box center [811, 358] width 28 height 15
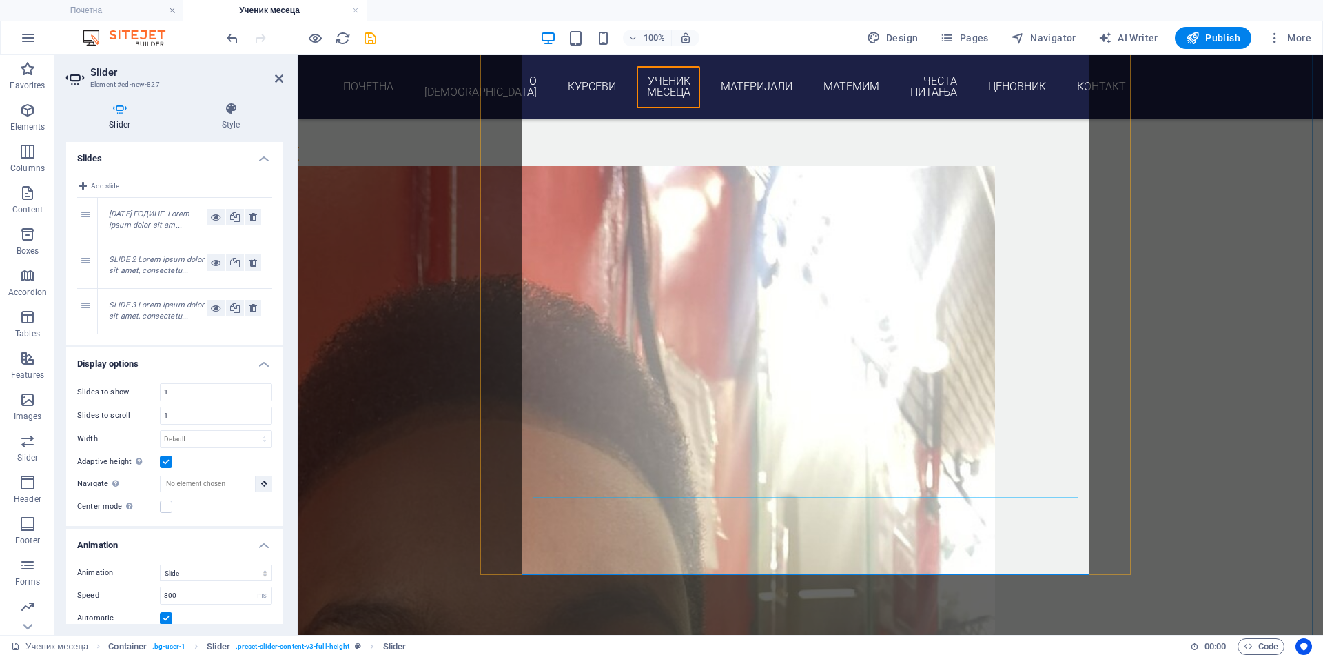
scroll to position [2789, 0]
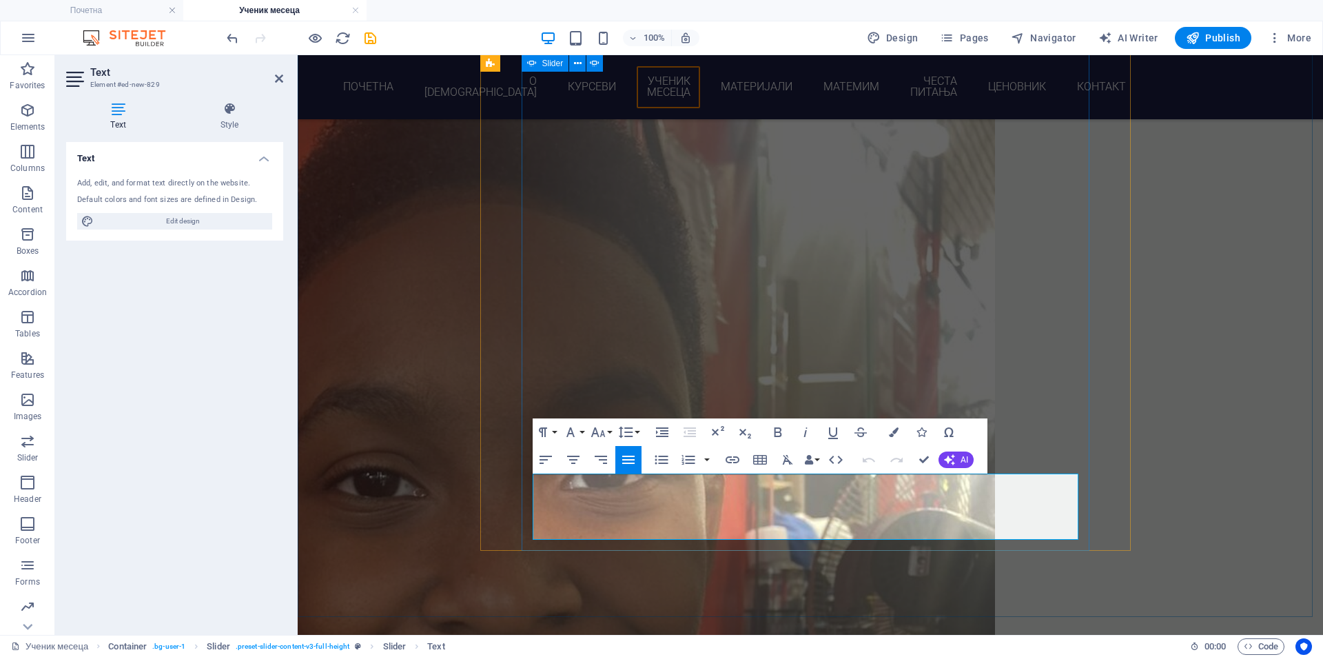
drag, startPoint x: 696, startPoint y: 530, endPoint x: 524, endPoint y: 484, distance: 177.5
click at [526, 484] on div "Slide 3 Lorem ipsum dolor sit amet, consectetur adipisicing elit. Id, ipsum, qu…" at bounding box center [810, 212] width 568 height 870
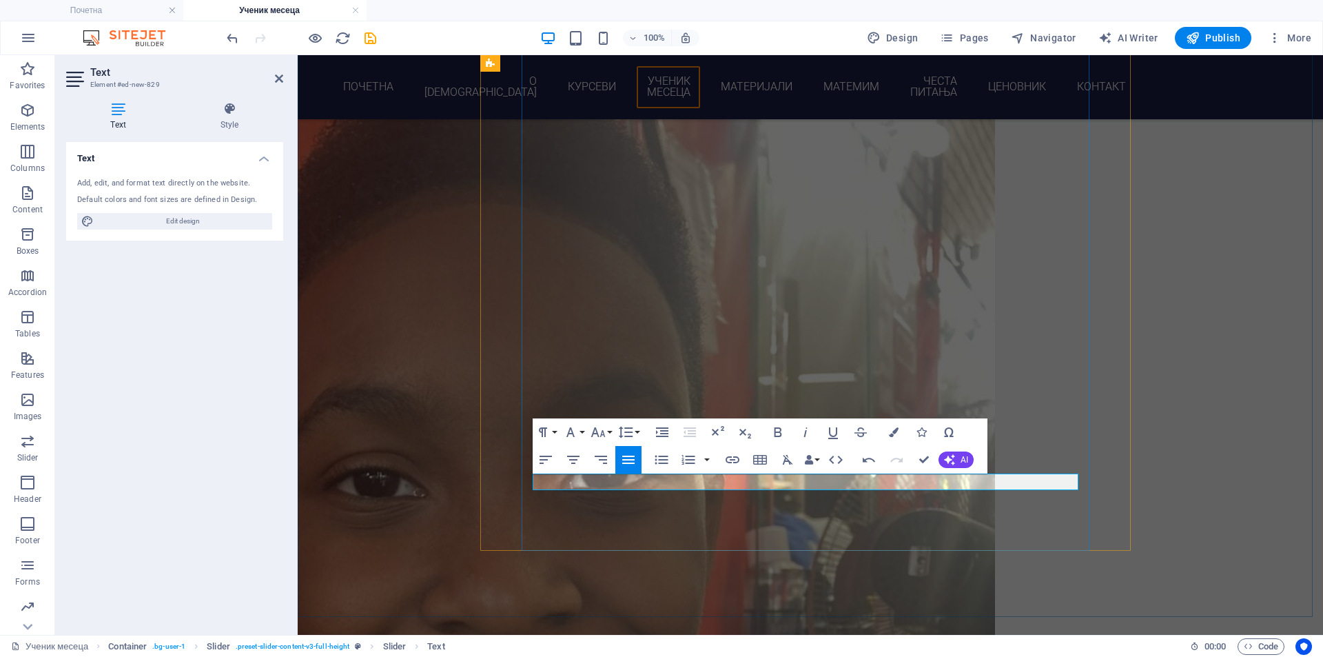
drag, startPoint x: 781, startPoint y: 476, endPoint x: 619, endPoint y: 473, distance: 161.3
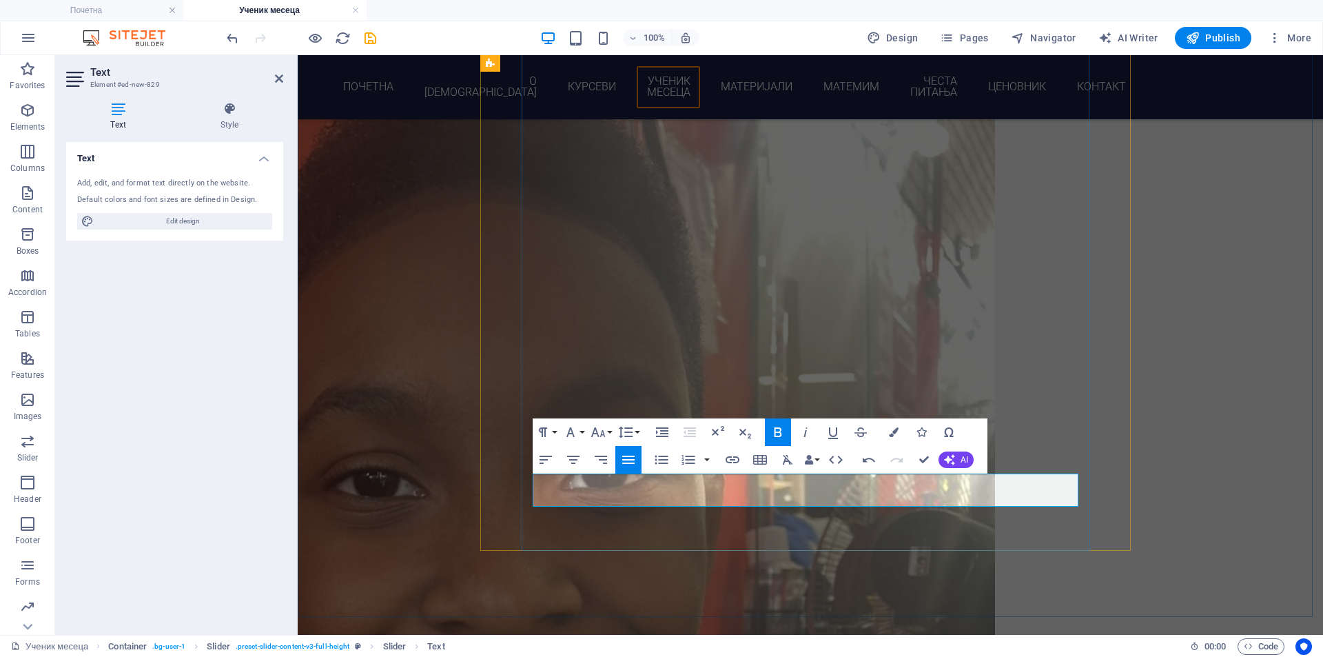
drag, startPoint x: 740, startPoint y: 498, endPoint x: 874, endPoint y: 517, distance: 135.7
click at [526, 476] on div "Slide 3 Lorem ipsum dolor sit amet, consectetur adipisicing elit. Id, ipsum, qu…" at bounding box center [810, 212] width 568 height 870
click at [575, 460] on icon "button" at bounding box center [573, 459] width 12 height 8
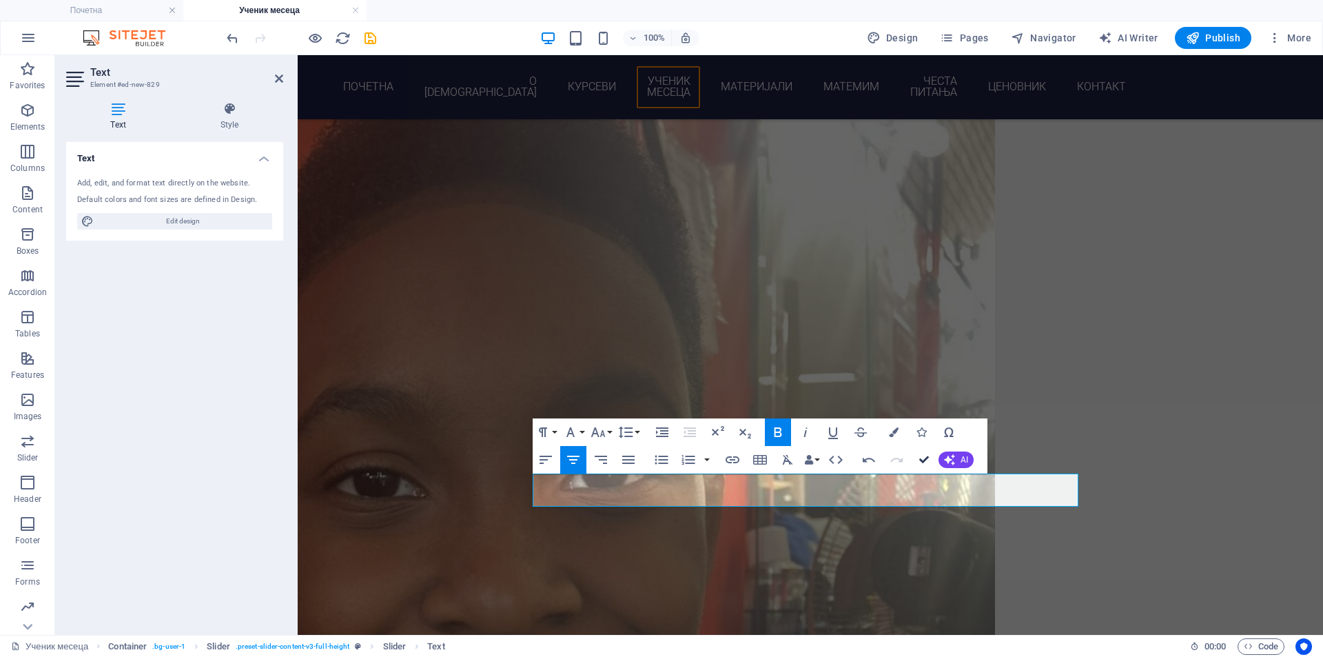
drag, startPoint x: 926, startPoint y: 460, endPoint x: 803, endPoint y: 220, distance: 270.3
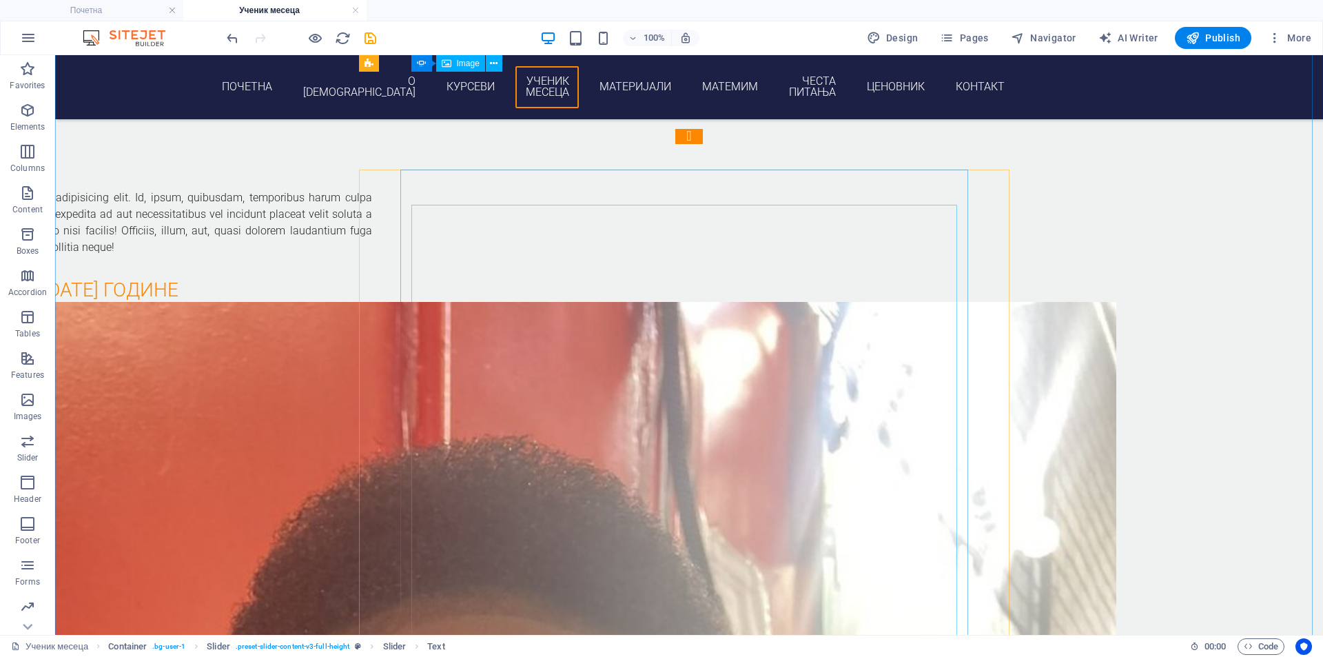
scroll to position [2330, 0]
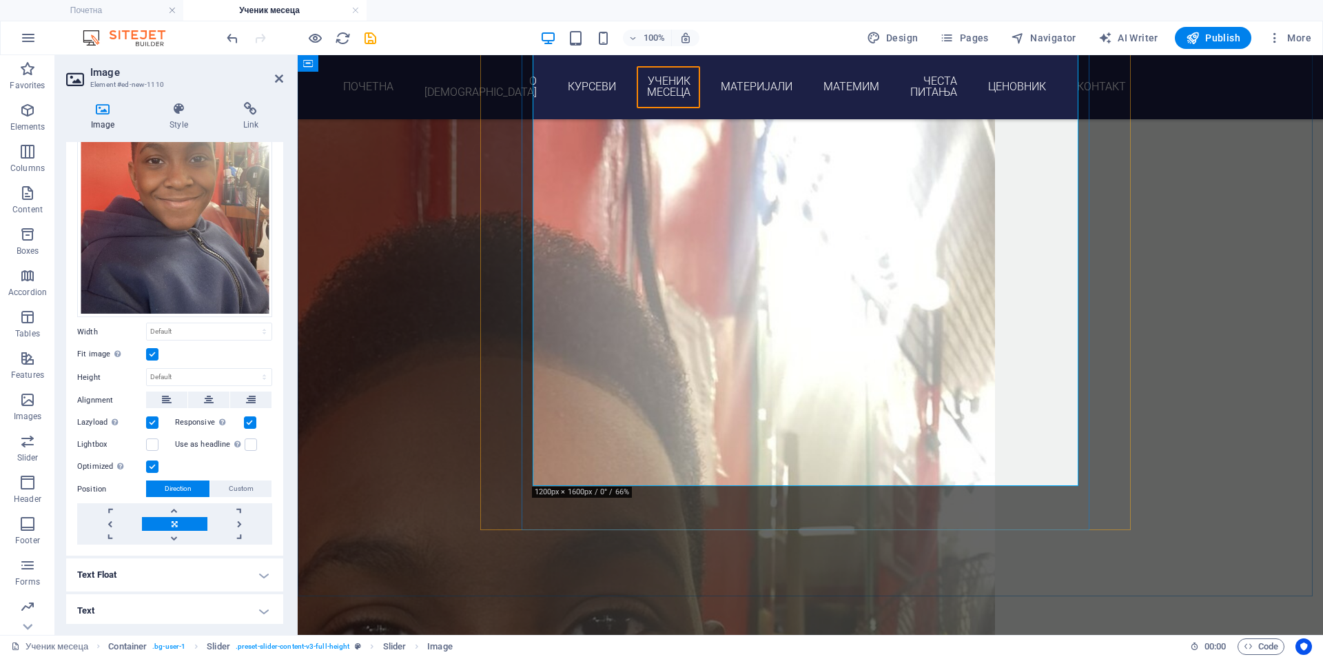
scroll to position [2789, 0]
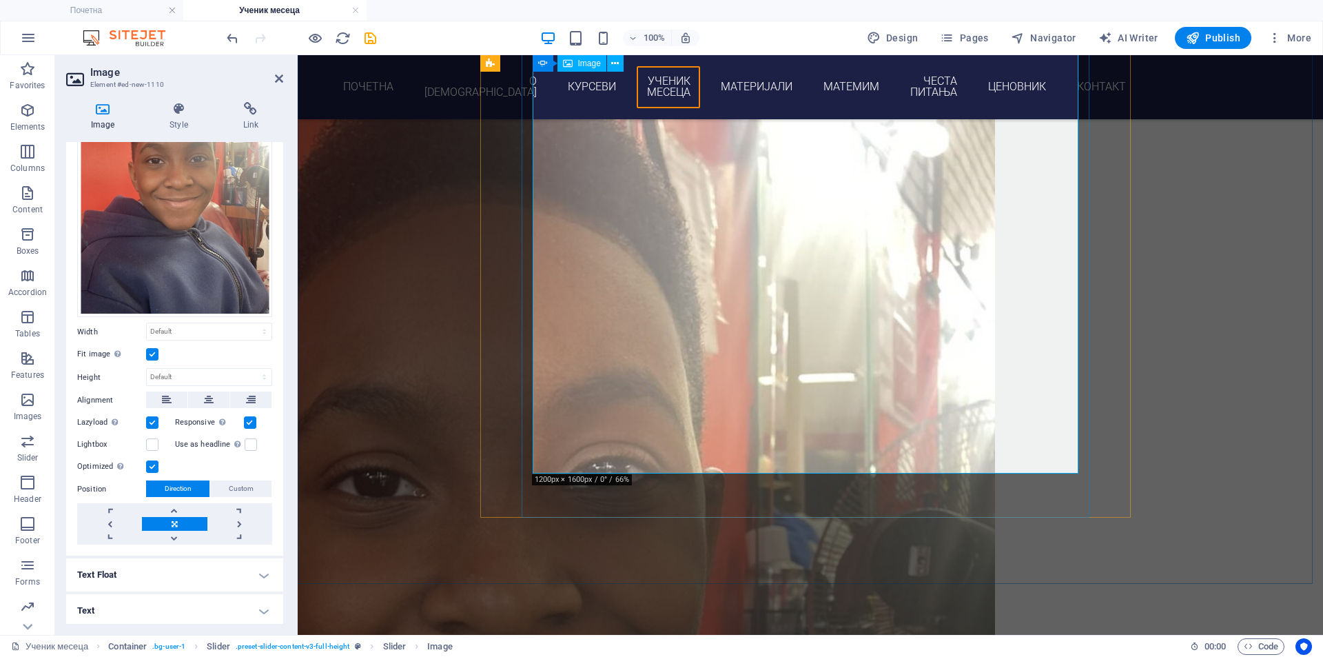
click at [493, 286] on figure "1/3" at bounding box center [232, 633] width 524 height 1367
click at [493, 453] on figure "1/3" at bounding box center [232, 633] width 524 height 1367
click at [493, 334] on figure "1/3" at bounding box center [232, 633] width 524 height 1367
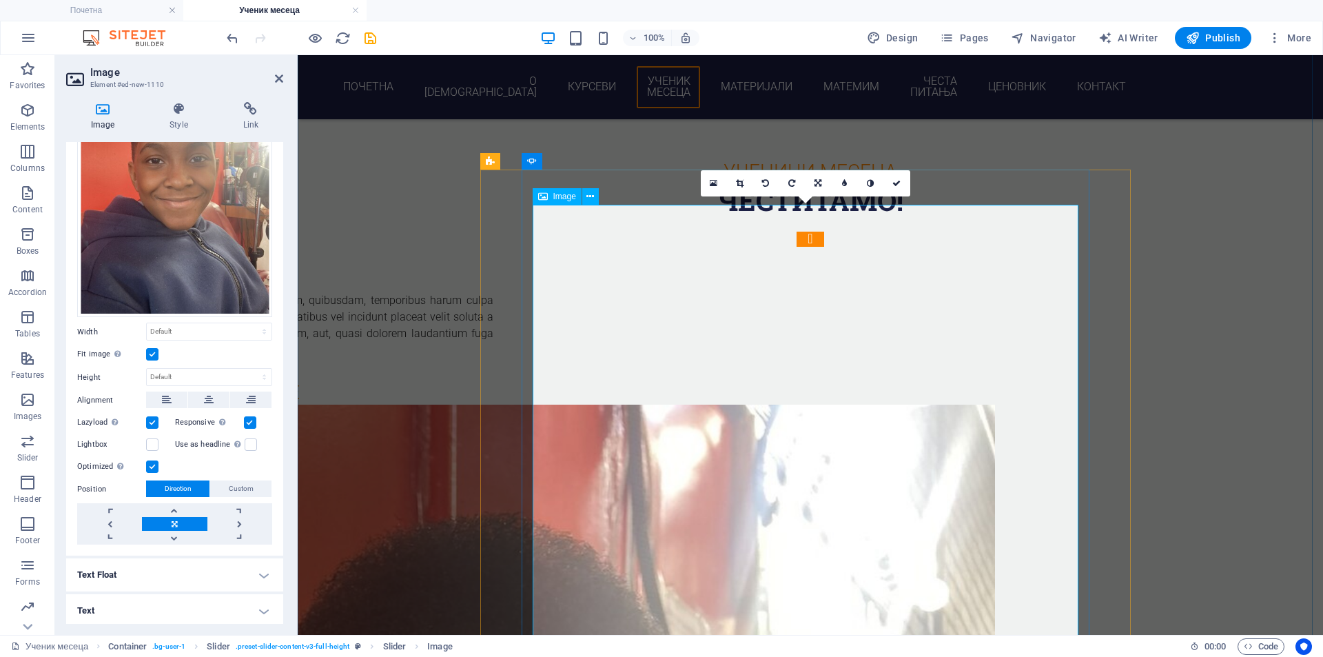
scroll to position [2330, 0]
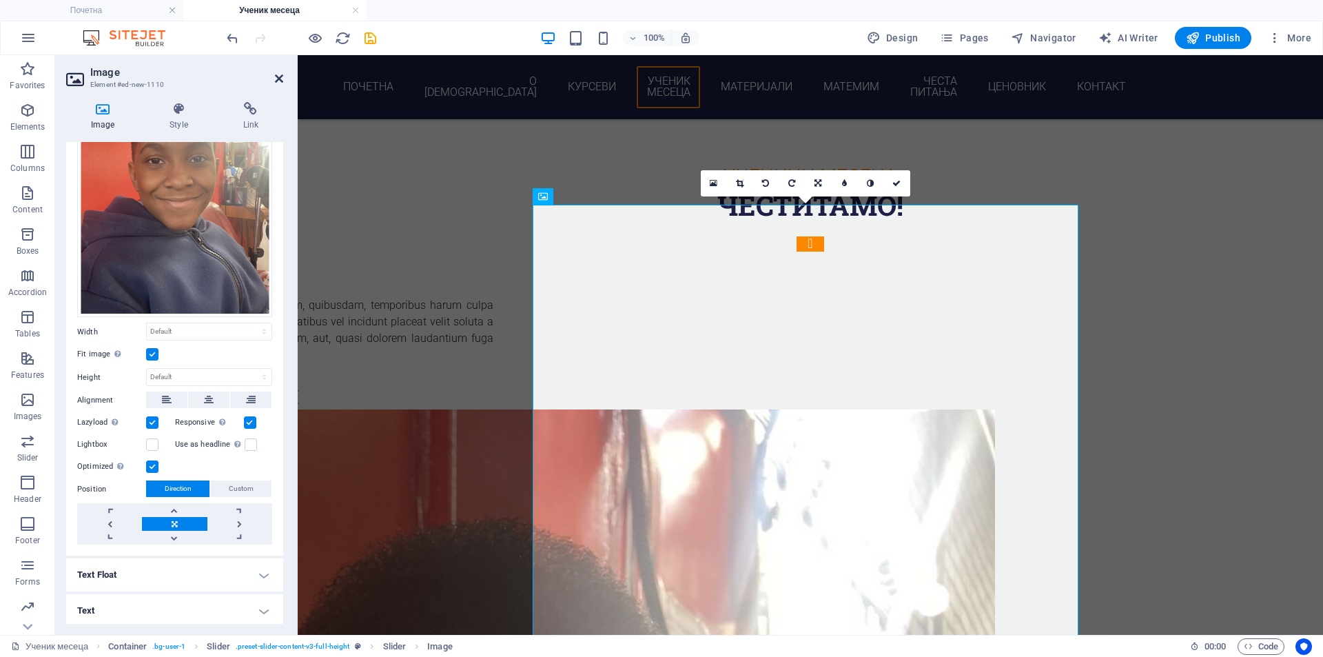
click at [280, 79] on icon at bounding box center [279, 78] width 8 height 11
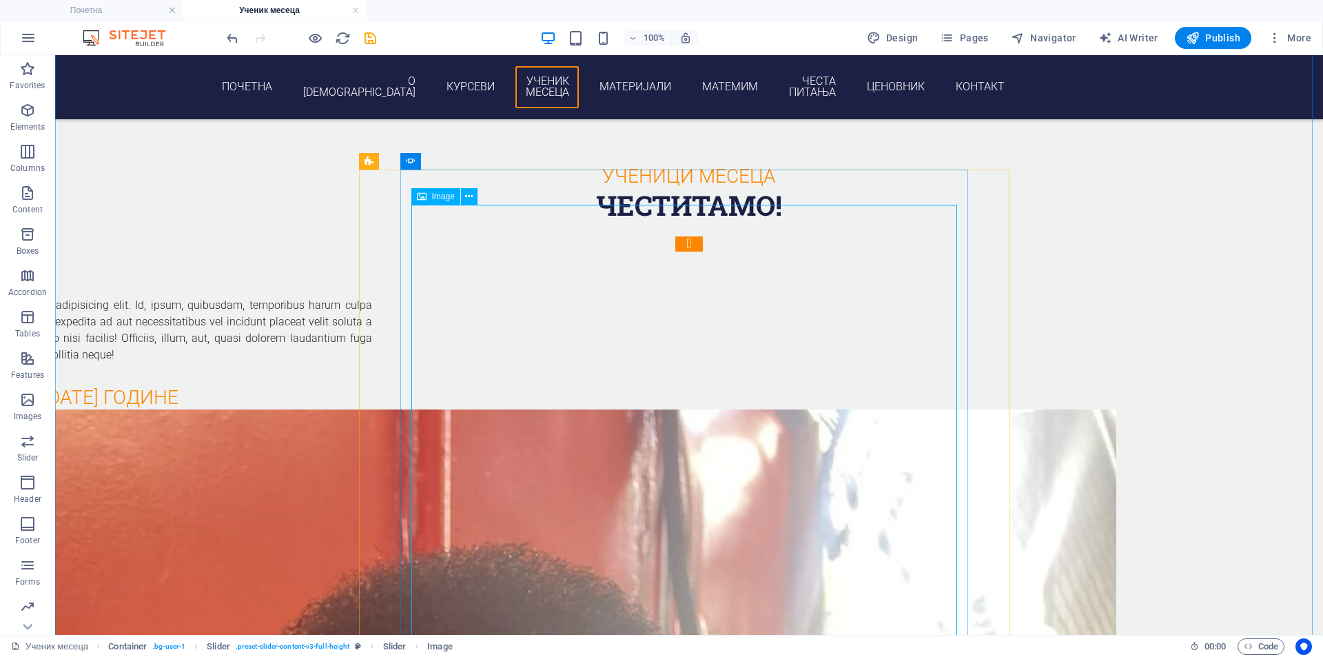
click at [471, 201] on icon at bounding box center [469, 196] width 8 height 14
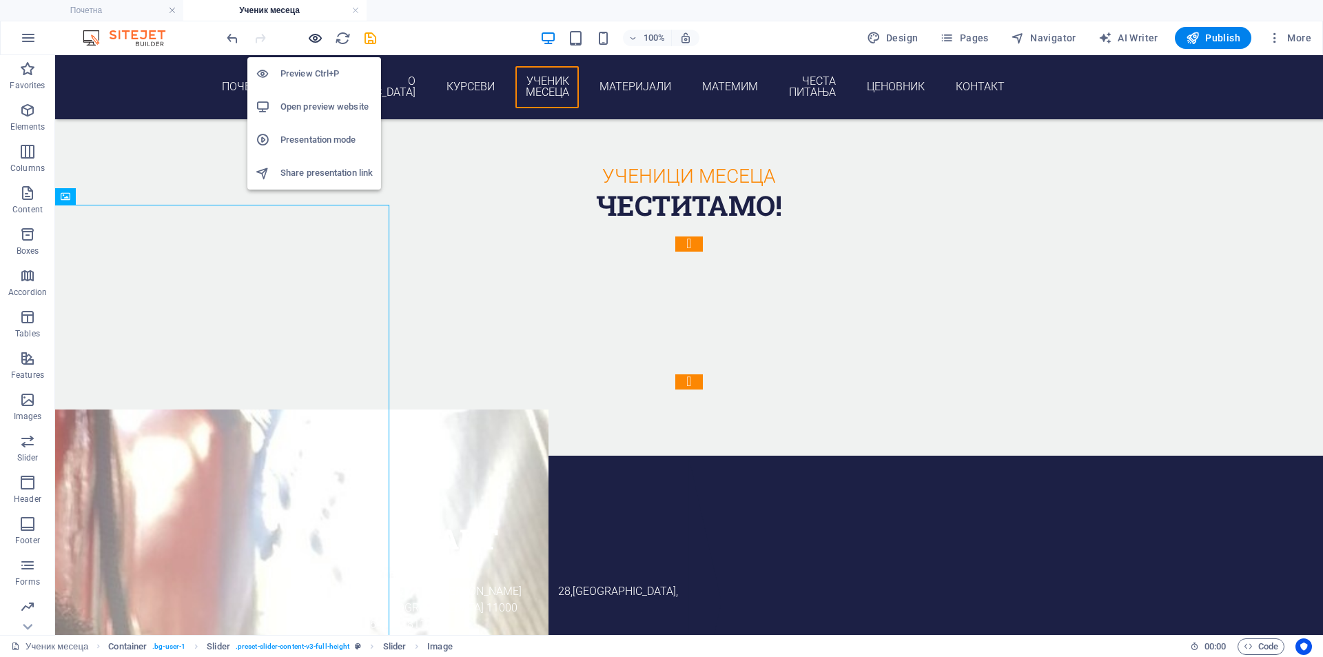
click at [322, 40] on icon "button" at bounding box center [315, 38] width 16 height 16
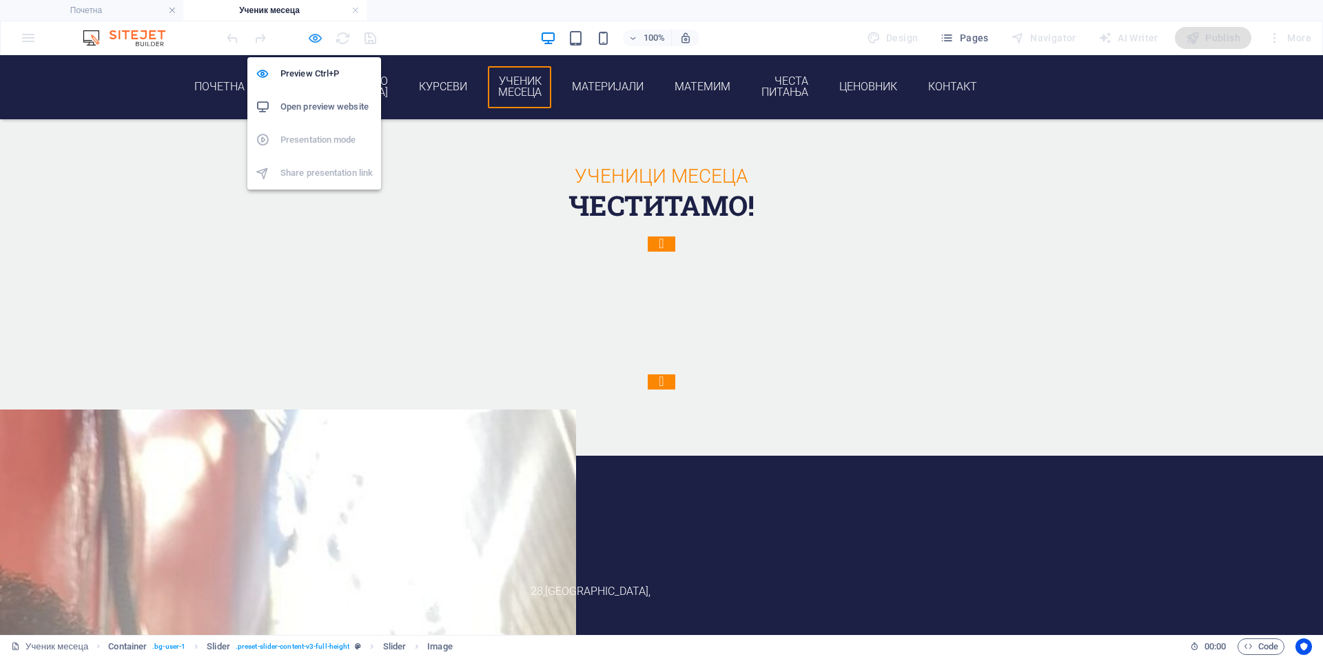
click at [314, 43] on icon "button" at bounding box center [315, 38] width 16 height 16
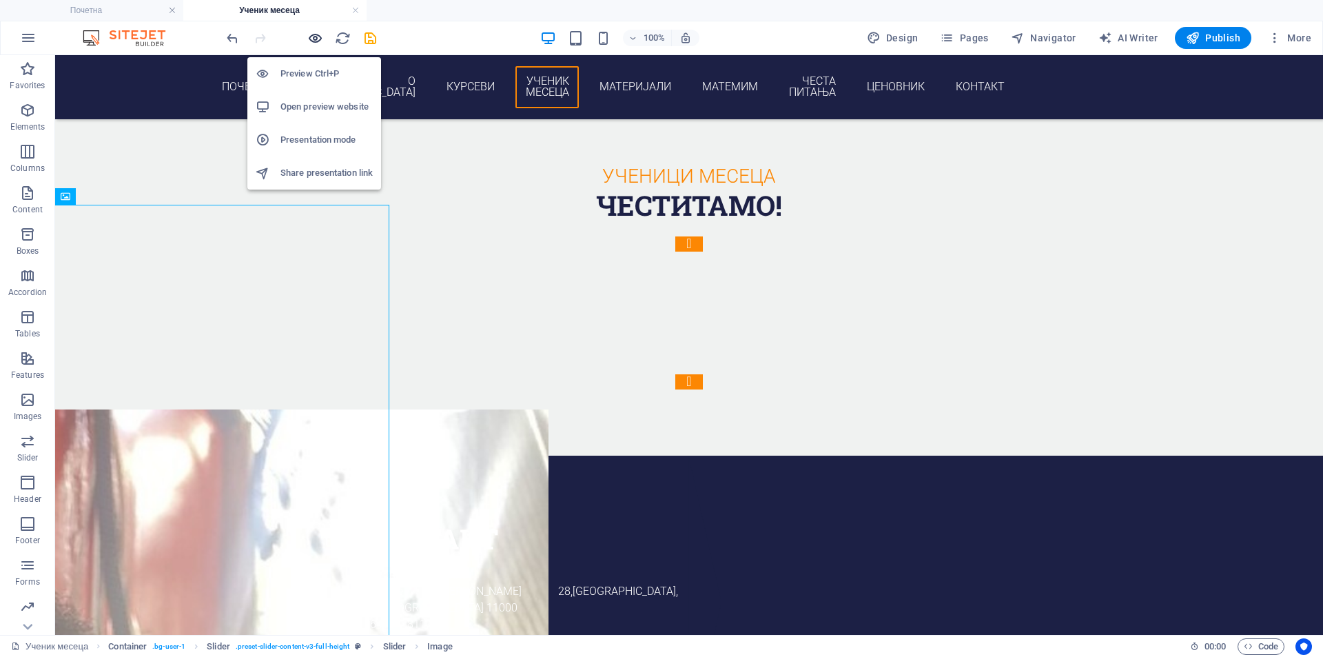
click at [314, 43] on icon "button" at bounding box center [315, 38] width 16 height 16
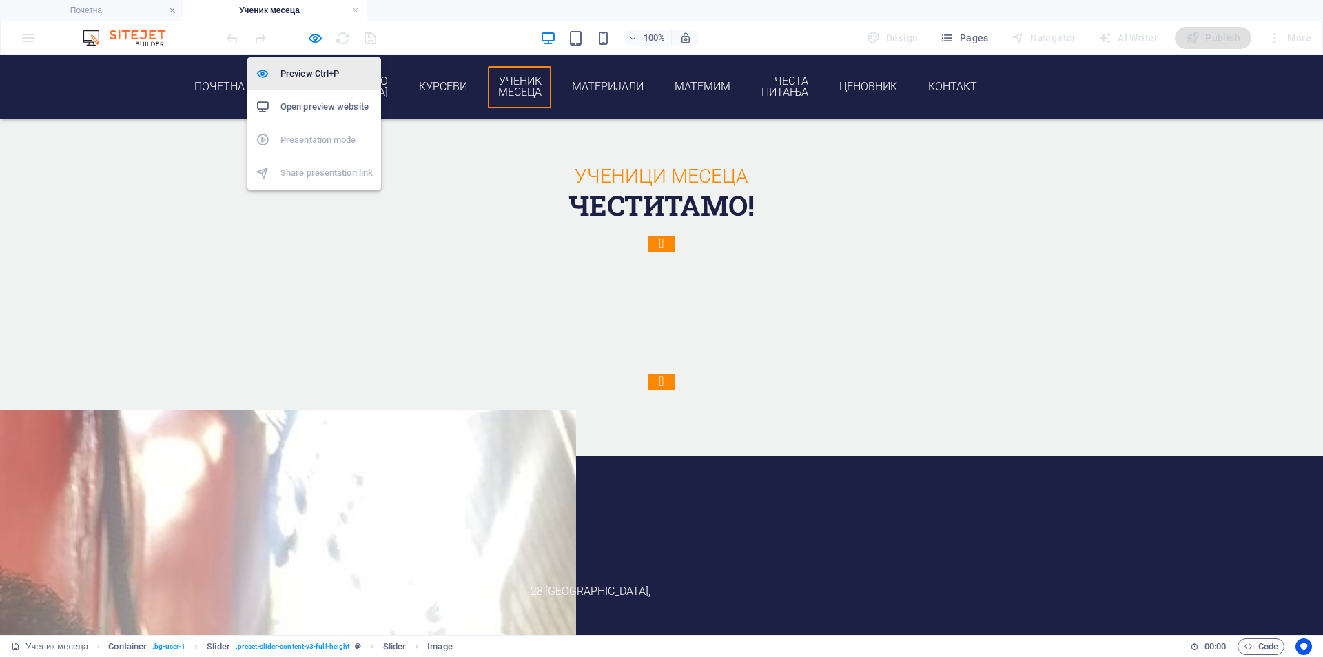
click at [317, 73] on h6 "Preview Ctrl+P" at bounding box center [326, 73] width 92 height 17
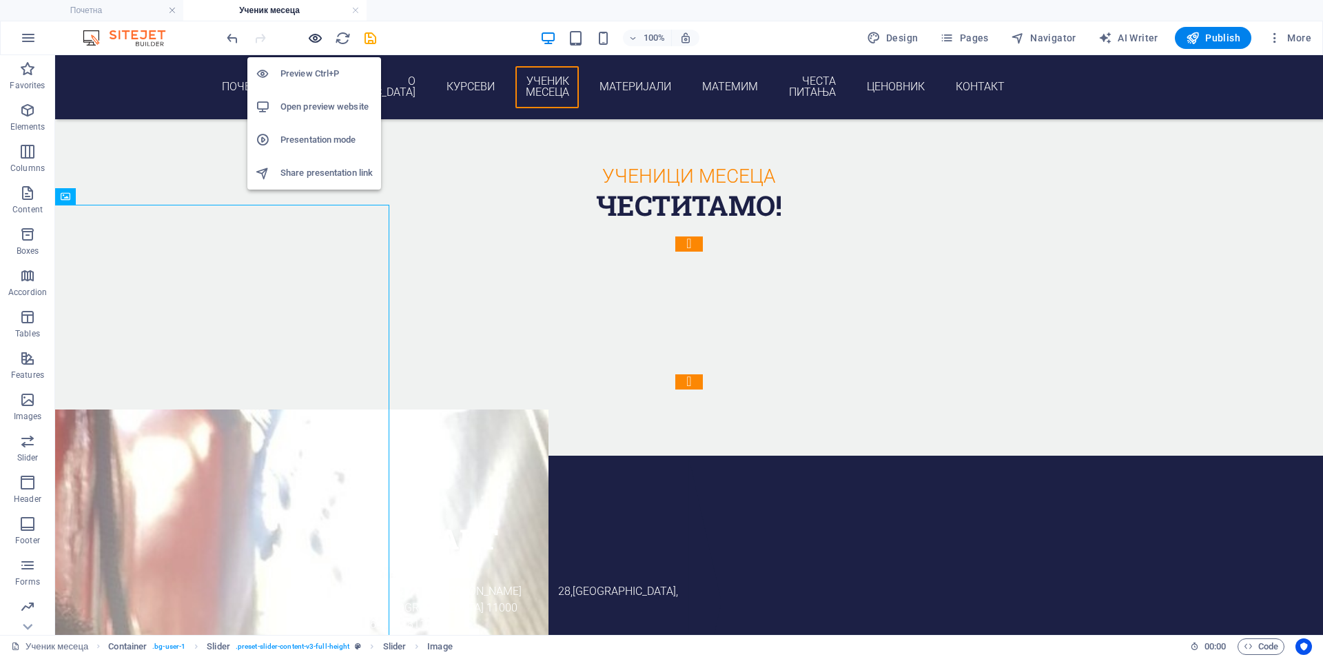
click at [312, 34] on icon "button" at bounding box center [315, 38] width 16 height 16
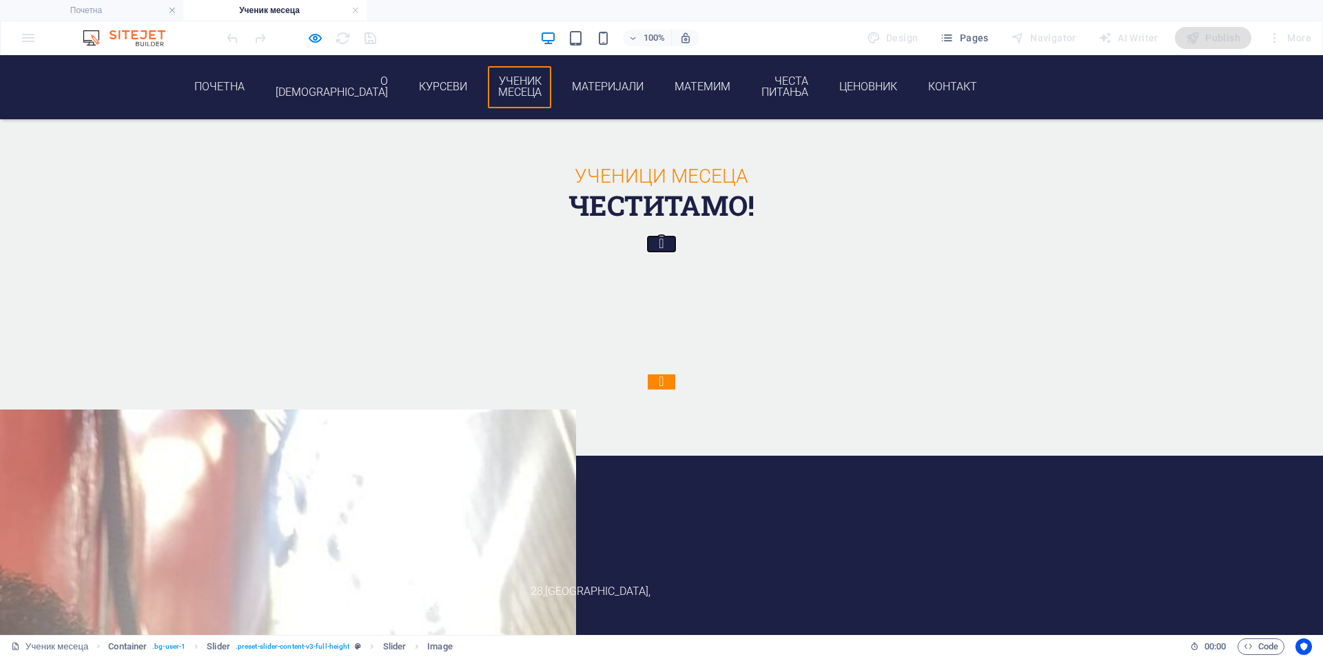
click at [648, 236] on button "Content Slider" at bounding box center [662, 243] width 28 height 15
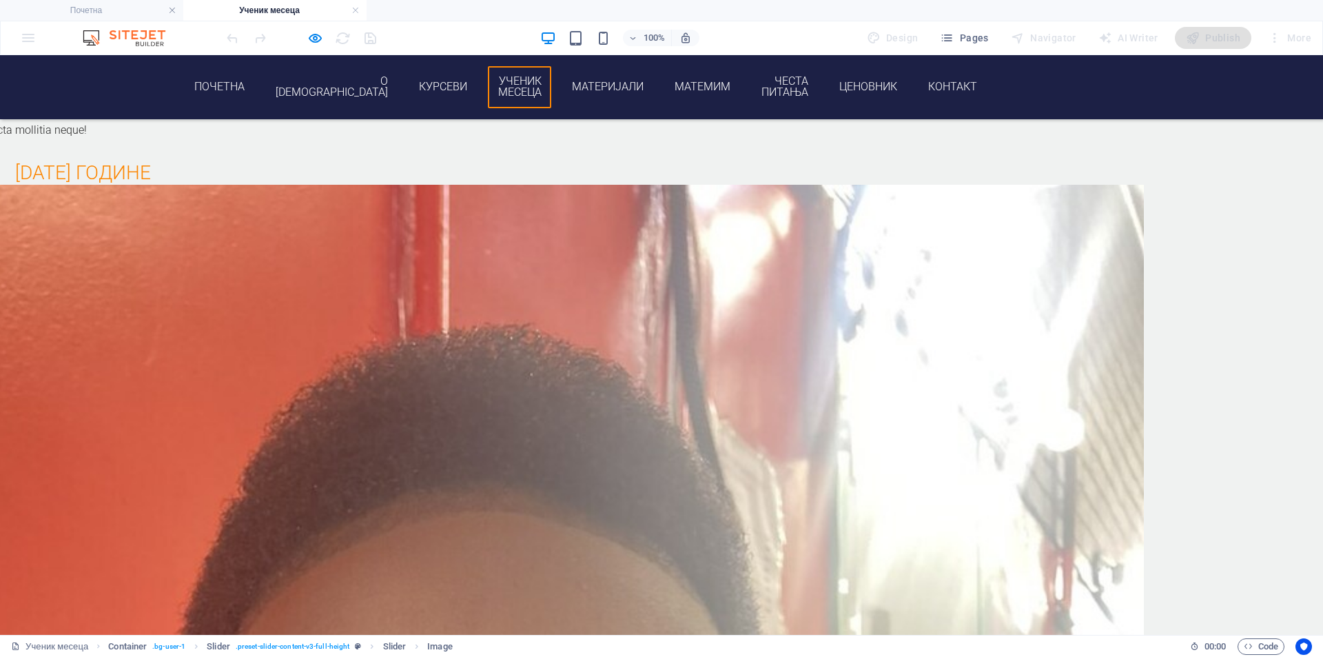
scroll to position [2326, 0]
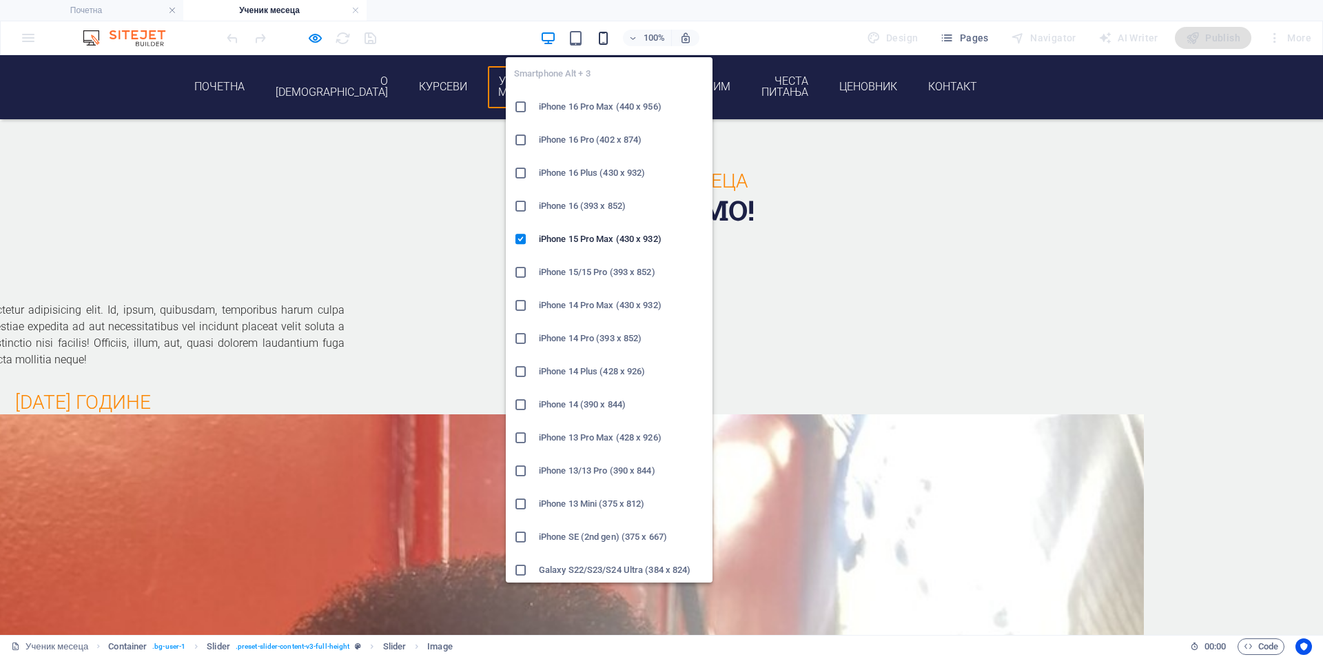
click at [599, 41] on icon "button" at bounding box center [603, 38] width 16 height 16
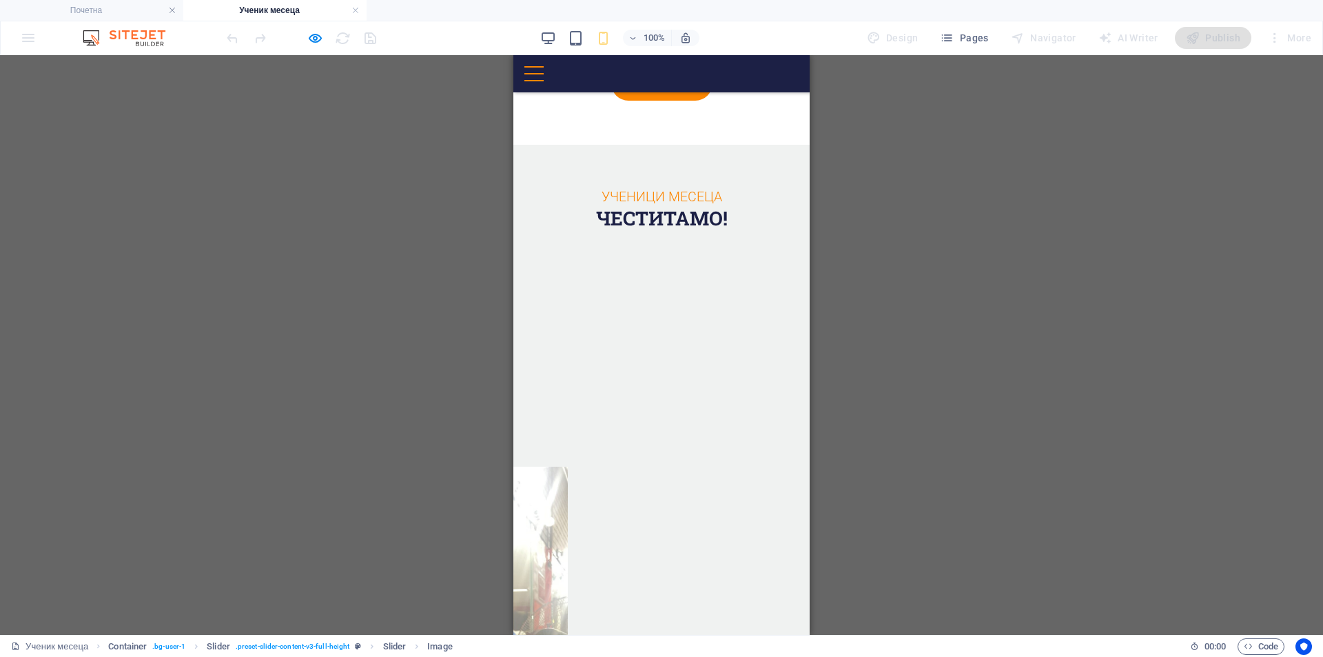
scroll to position [2869, 0]
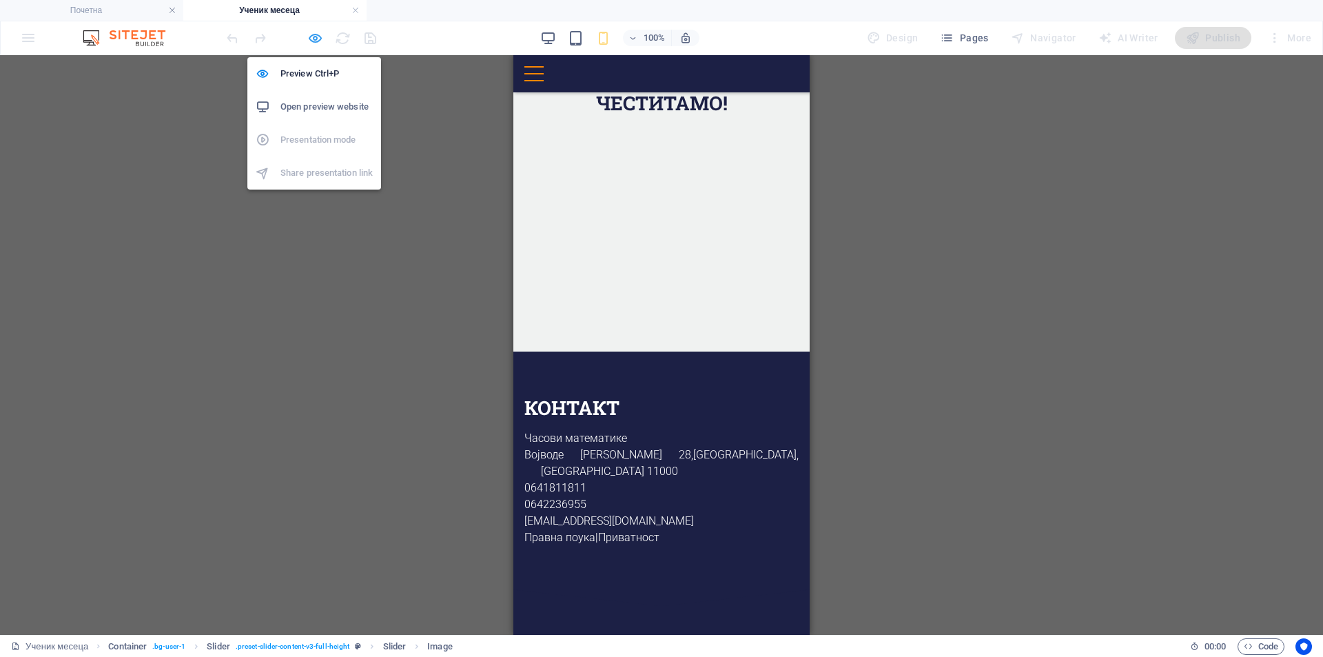
click at [318, 41] on icon "button" at bounding box center [315, 38] width 16 height 16
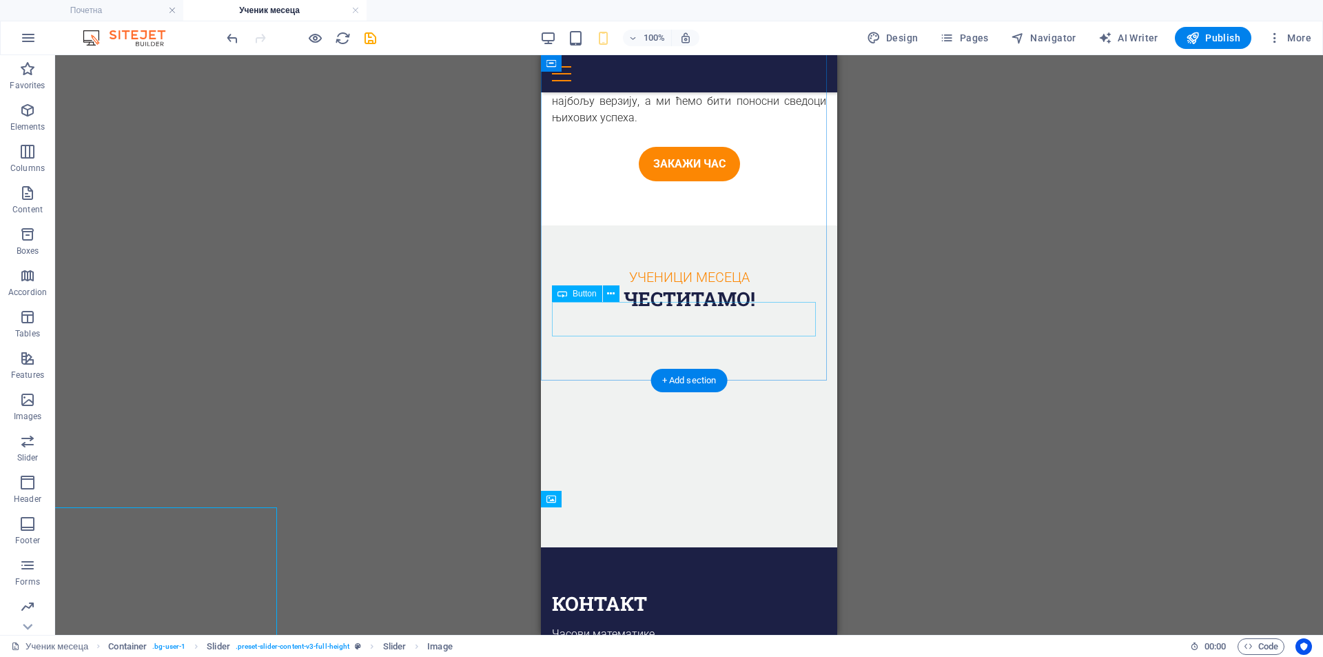
scroll to position [2758, 0]
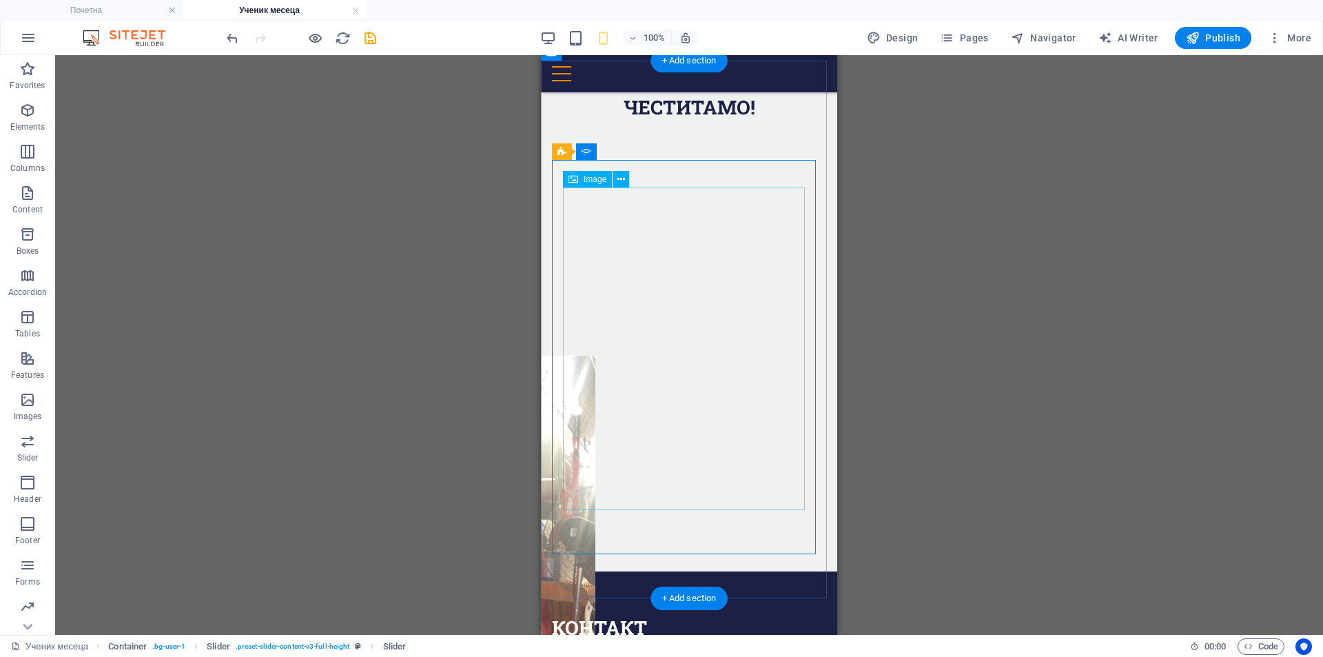
scroll to position [2988, 0]
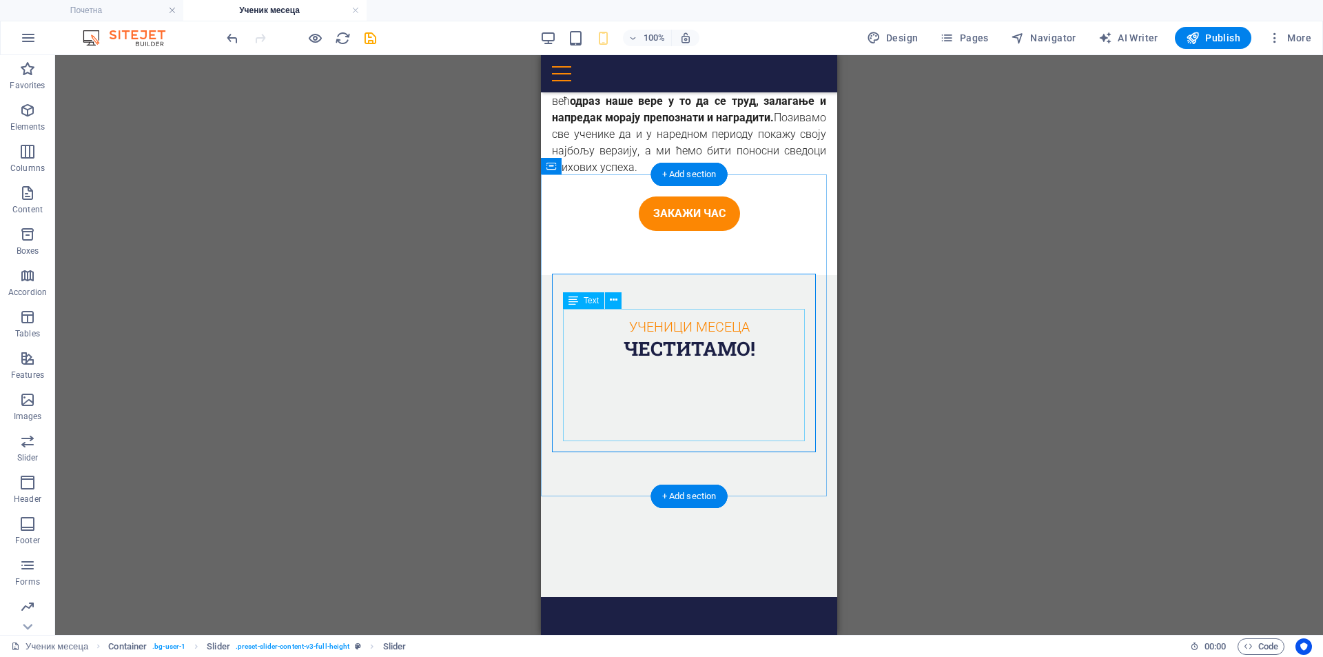
scroll to position [2758, 0]
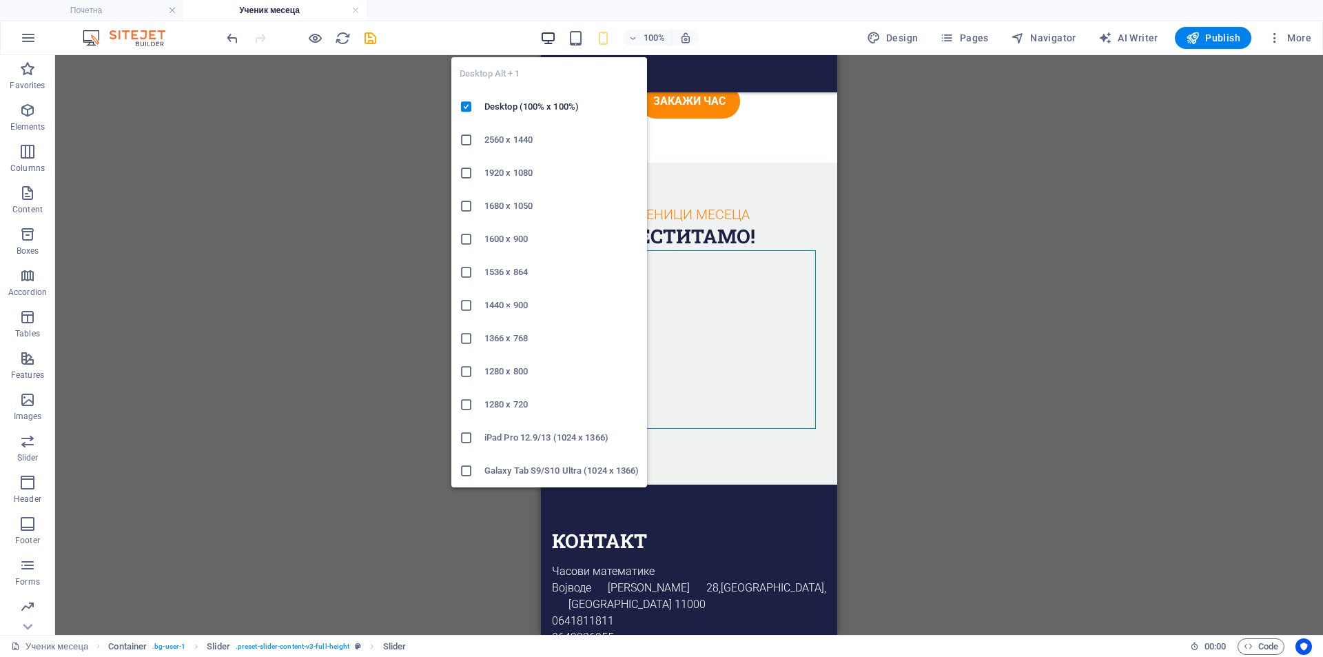
click at [548, 41] on icon "button" at bounding box center [548, 38] width 16 height 16
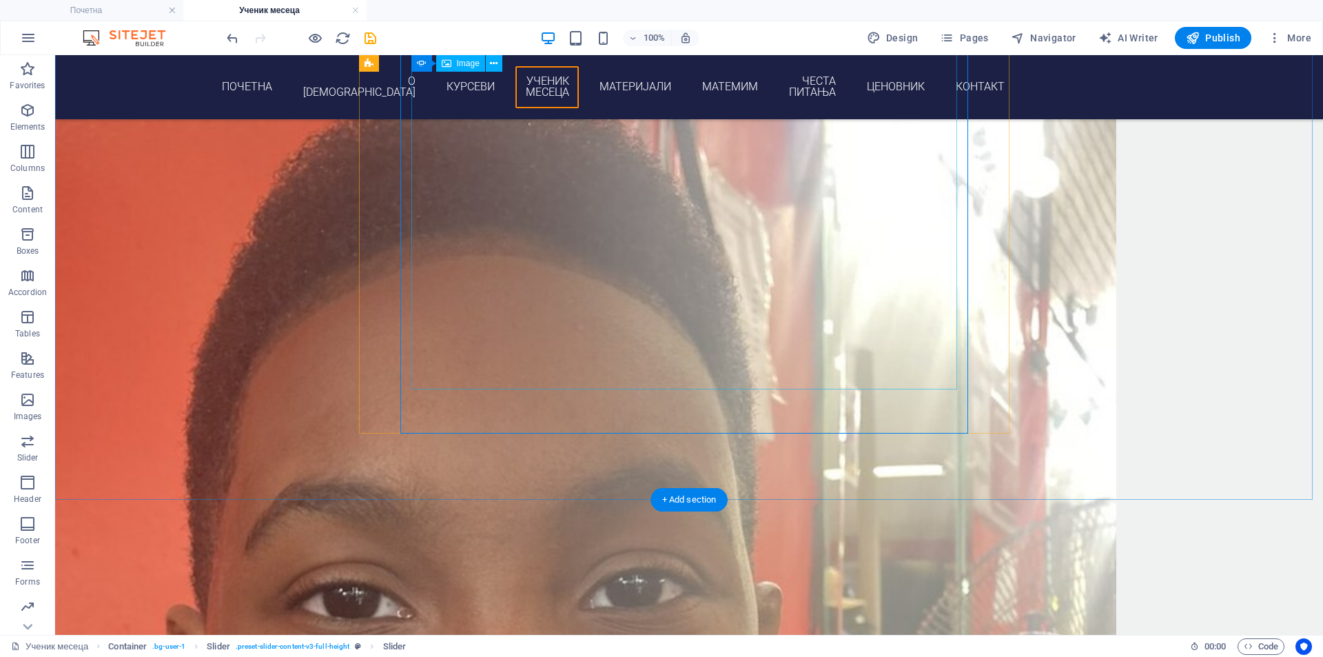
scroll to position [2790, 0]
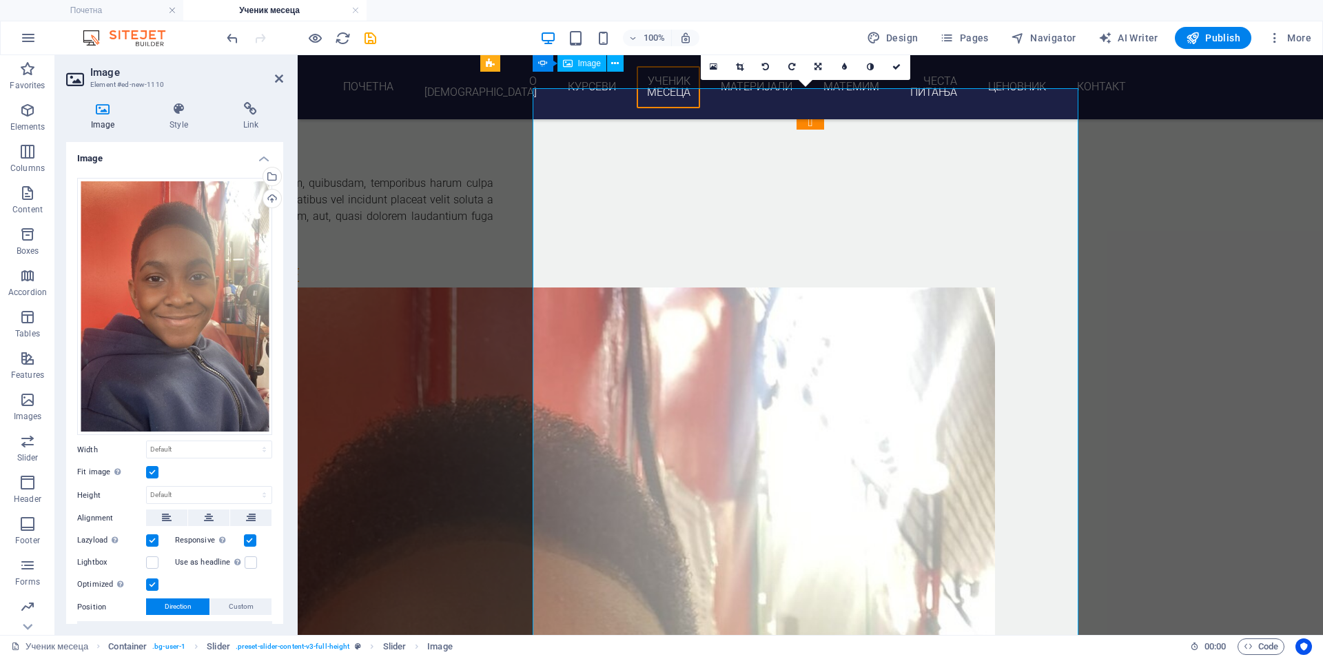
scroll to position [2446, 0]
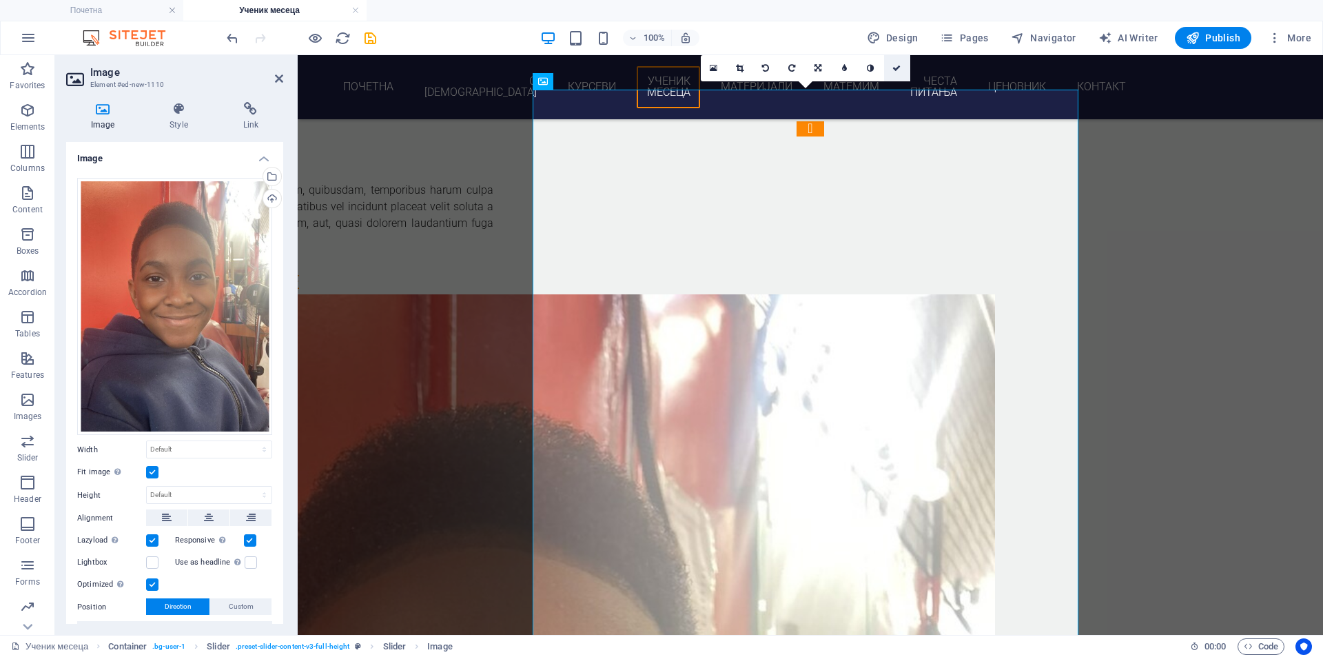
drag, startPoint x: 893, startPoint y: 68, endPoint x: 821, endPoint y: 34, distance: 79.5
click at [893, 68] on icon at bounding box center [896, 68] width 8 height 8
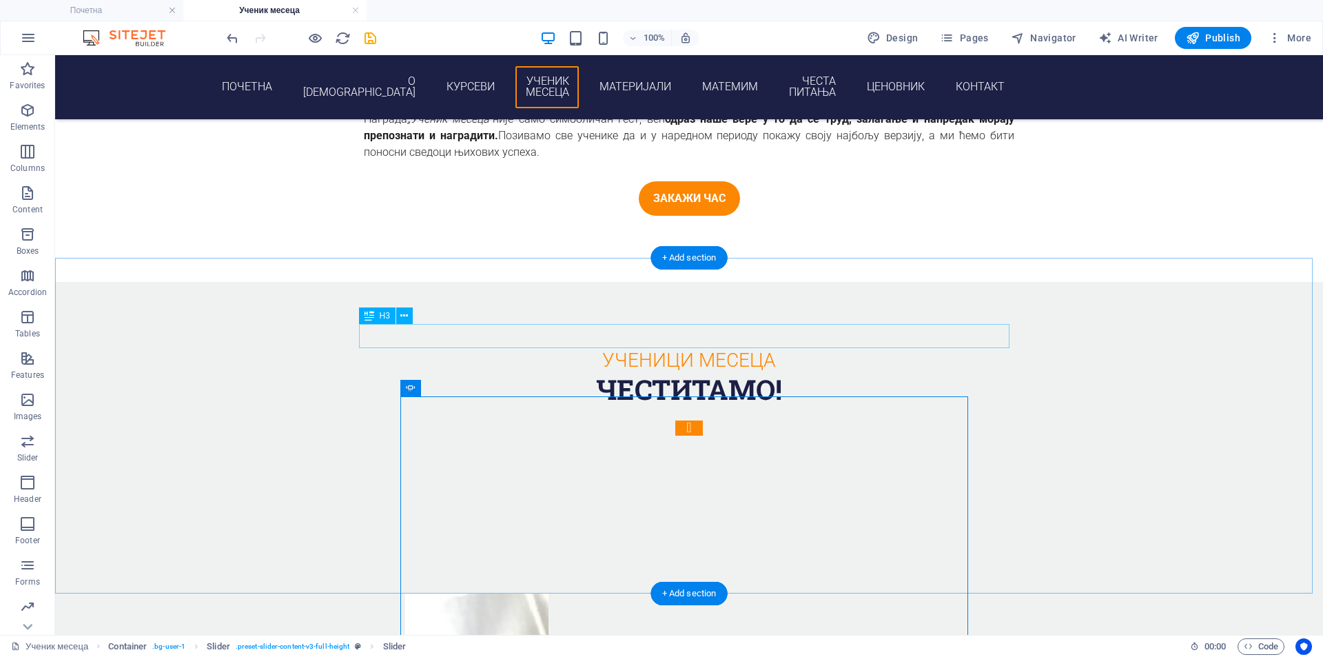
scroll to position [2103, 0]
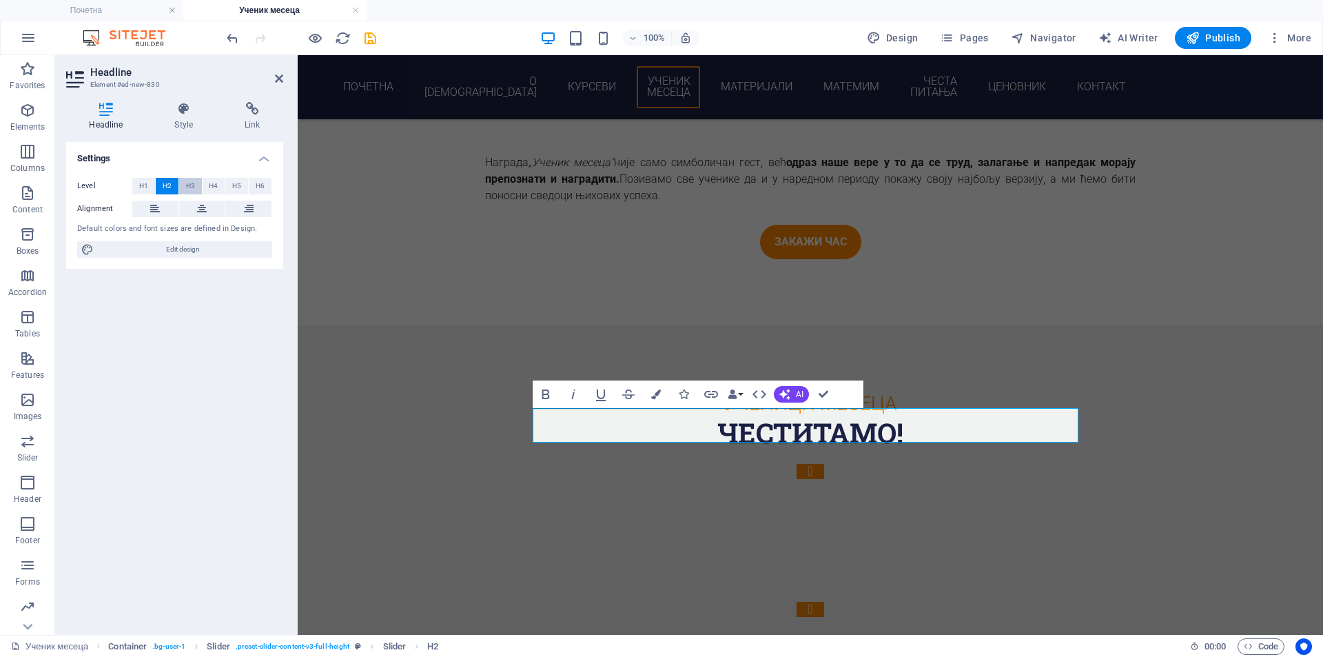
click at [190, 180] on span "H3" at bounding box center [190, 186] width 9 height 17
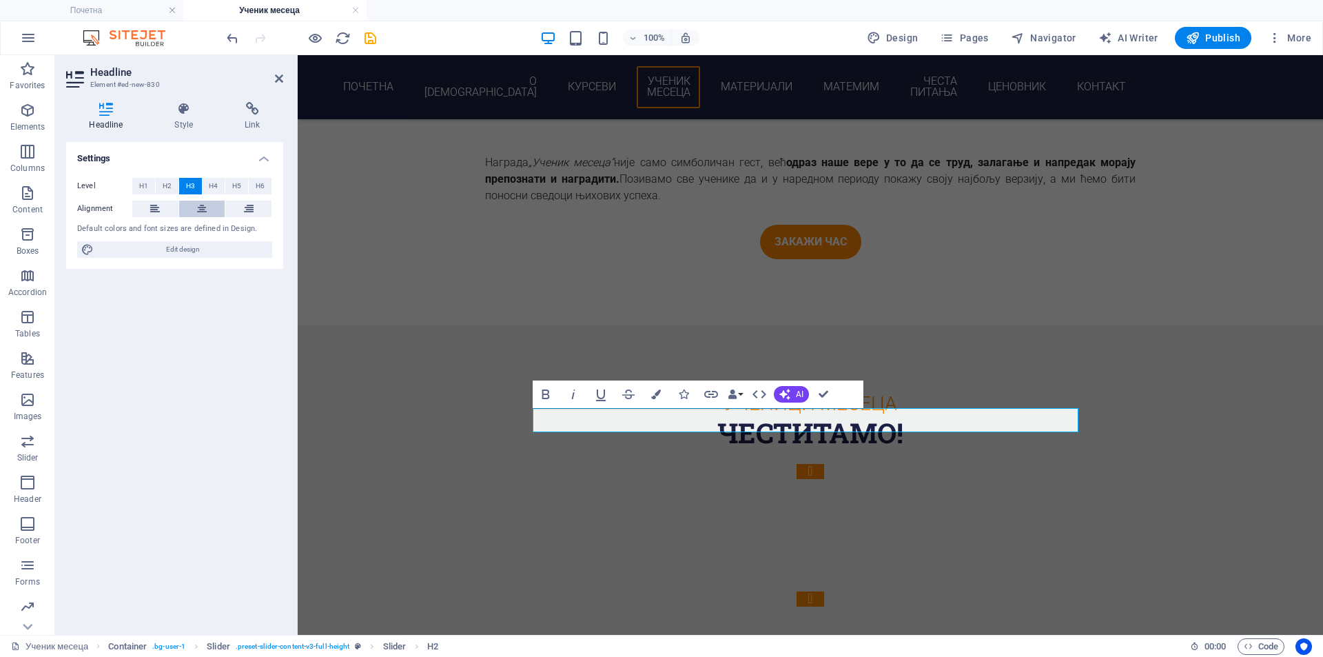
click at [202, 205] on icon at bounding box center [202, 209] width 10 height 17
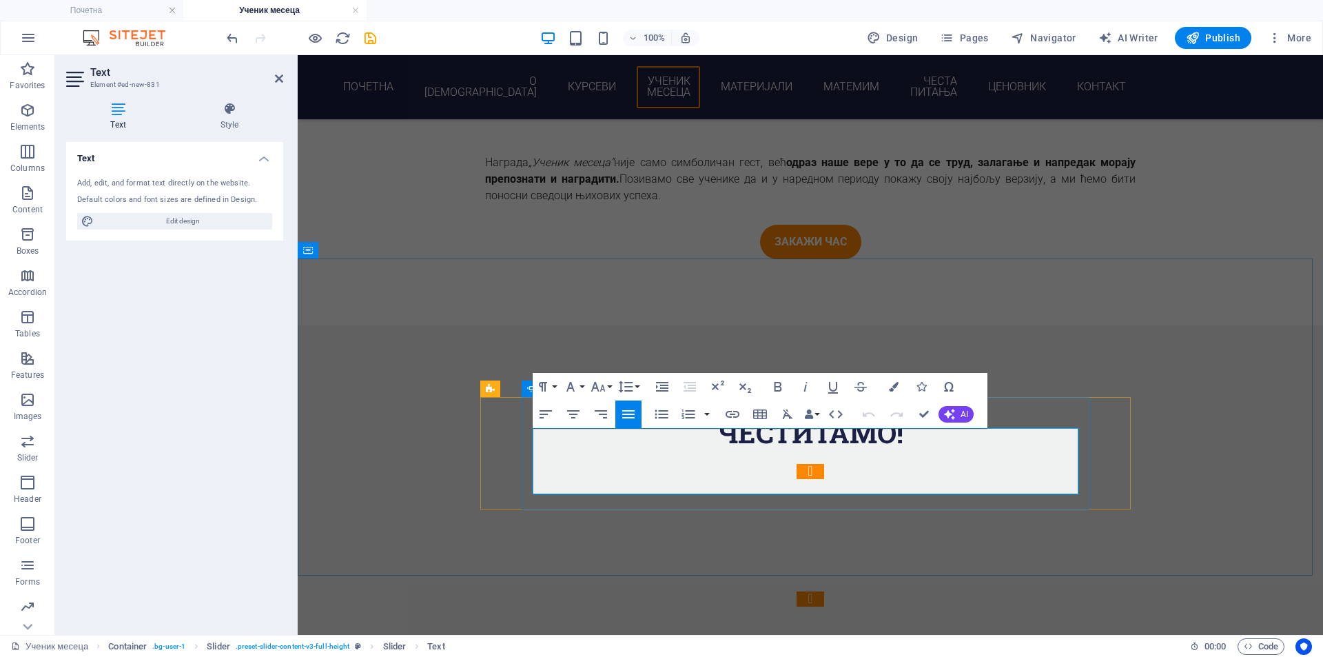
scroll to position [4, 0]
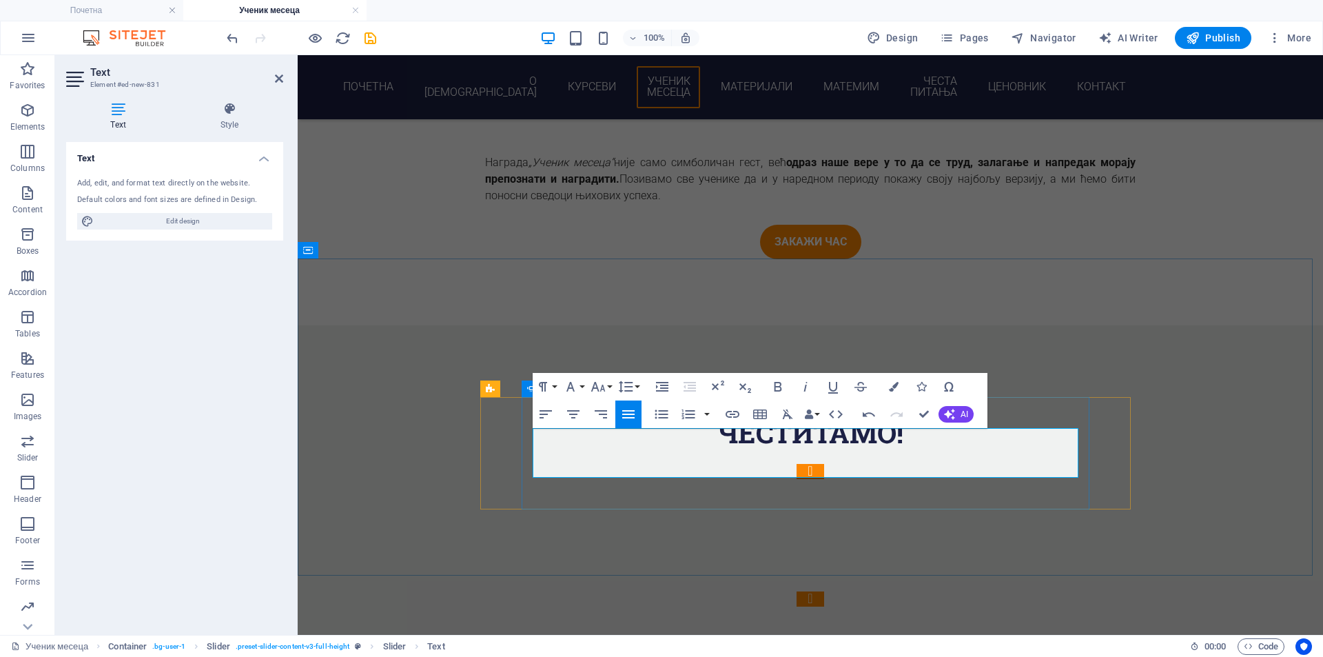
drag, startPoint x: 701, startPoint y: 471, endPoint x: 606, endPoint y: 440, distance: 99.8
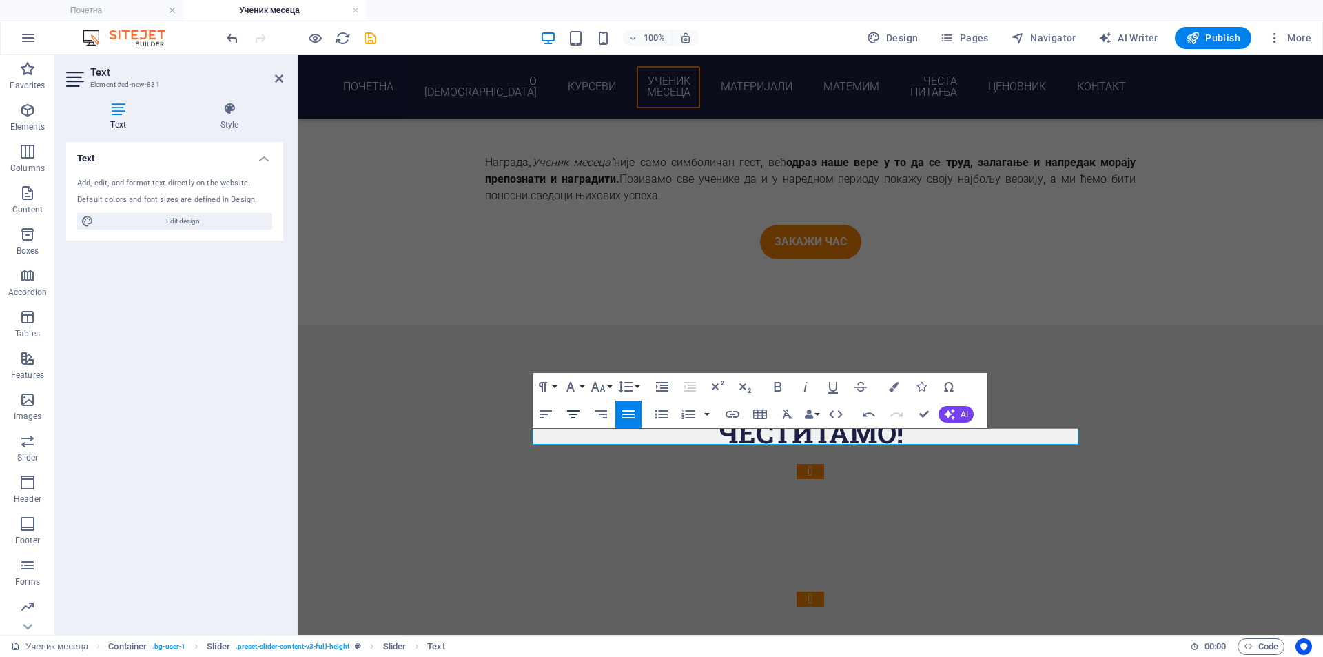
click at [573, 412] on icon "button" at bounding box center [573, 414] width 17 height 17
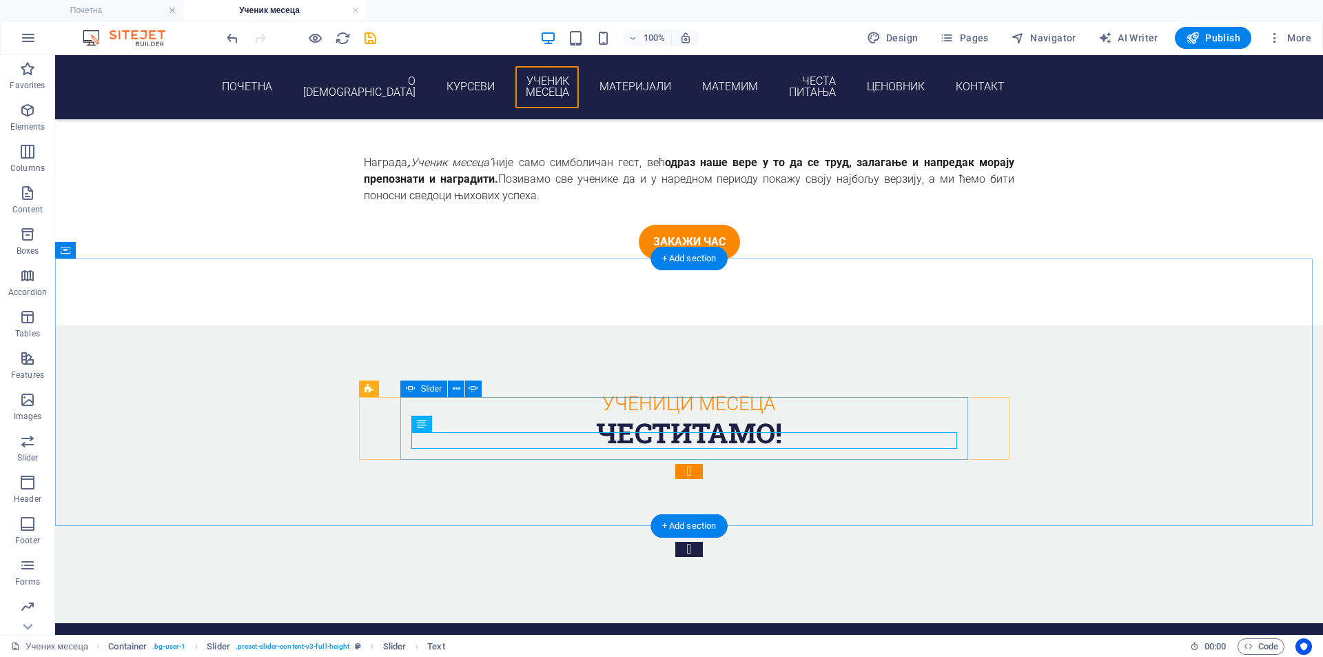
click at [703, 542] on button "Content Slider" at bounding box center [689, 549] width 28 height 15
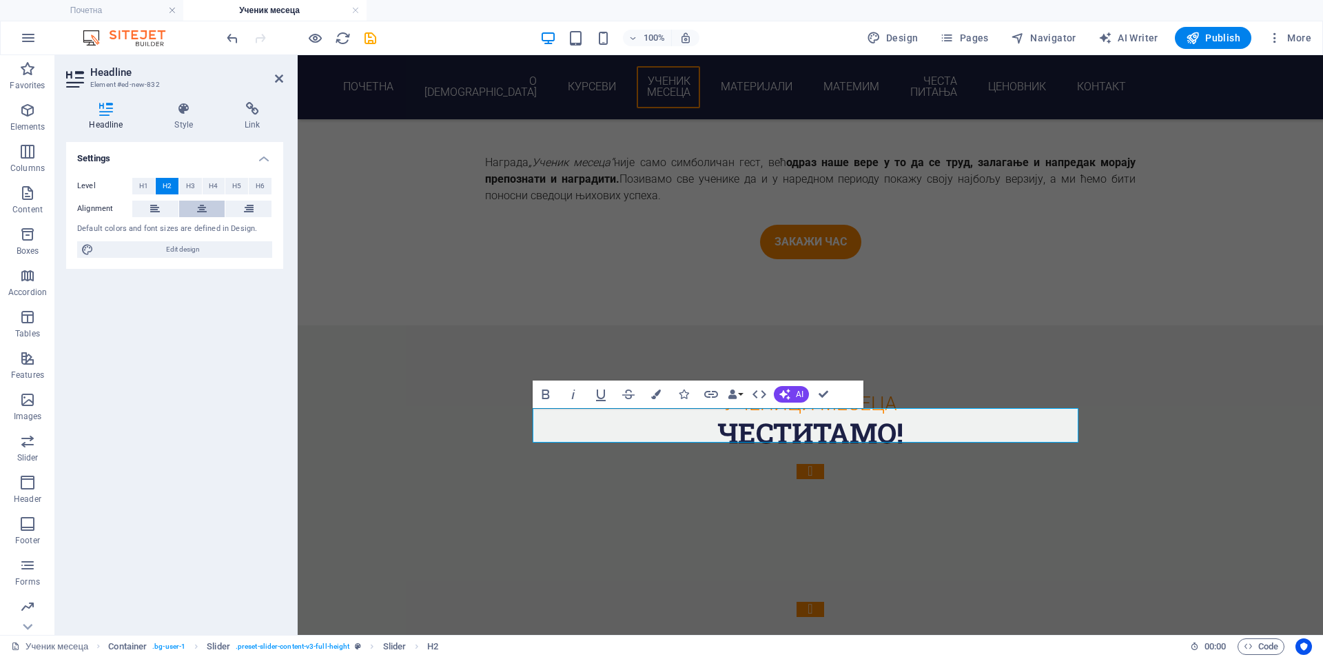
click at [192, 201] on button at bounding box center [202, 209] width 46 height 17
click at [188, 185] on span "H3" at bounding box center [190, 186] width 9 height 17
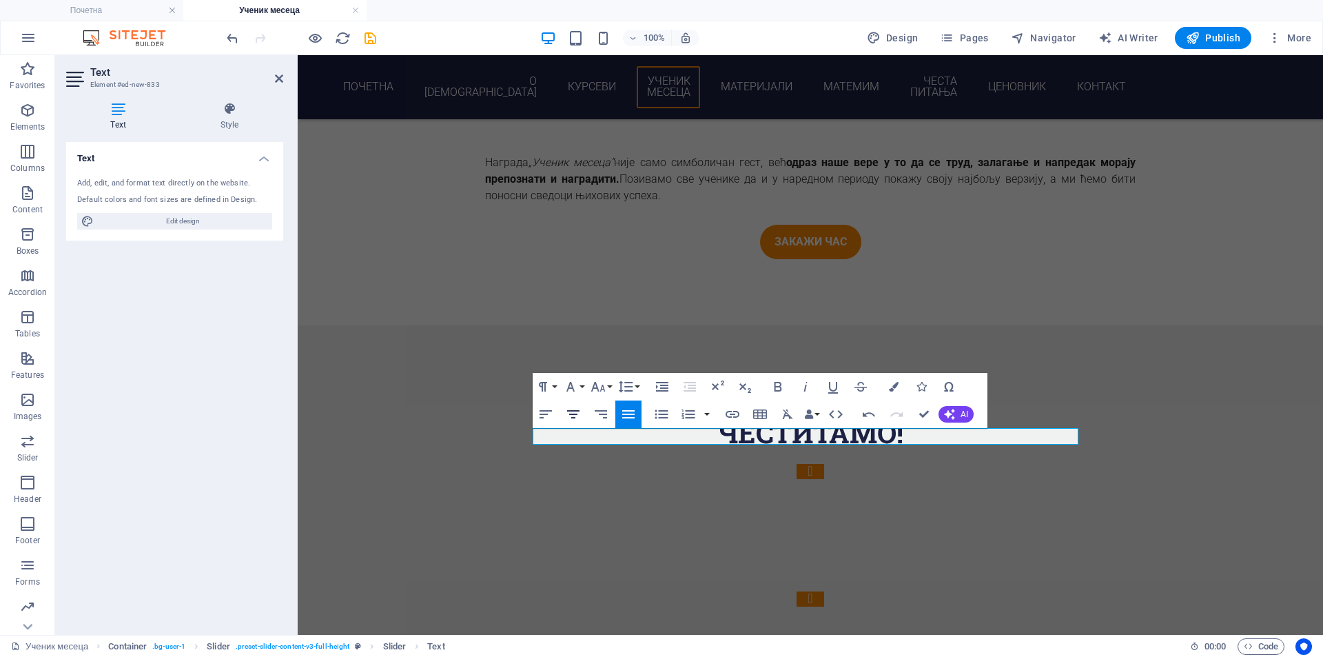
click at [574, 416] on icon "button" at bounding box center [573, 414] width 17 height 17
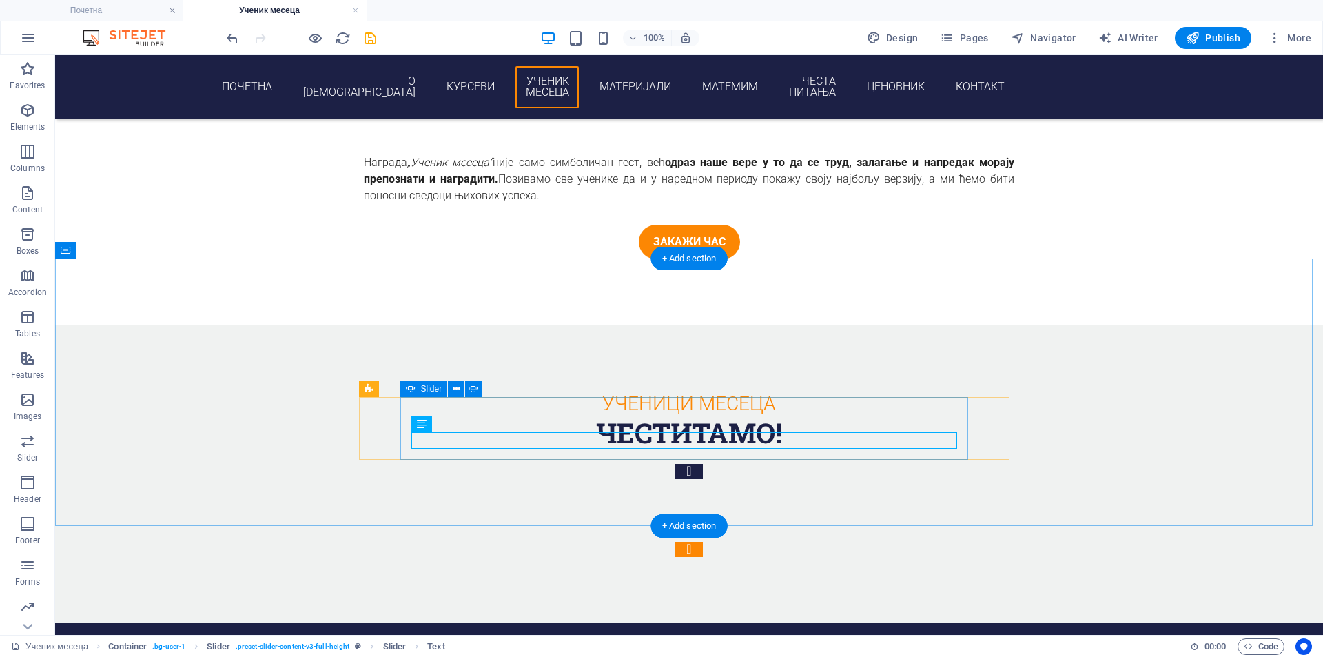
click at [675, 464] on button "Content Slider" at bounding box center [689, 471] width 28 height 15
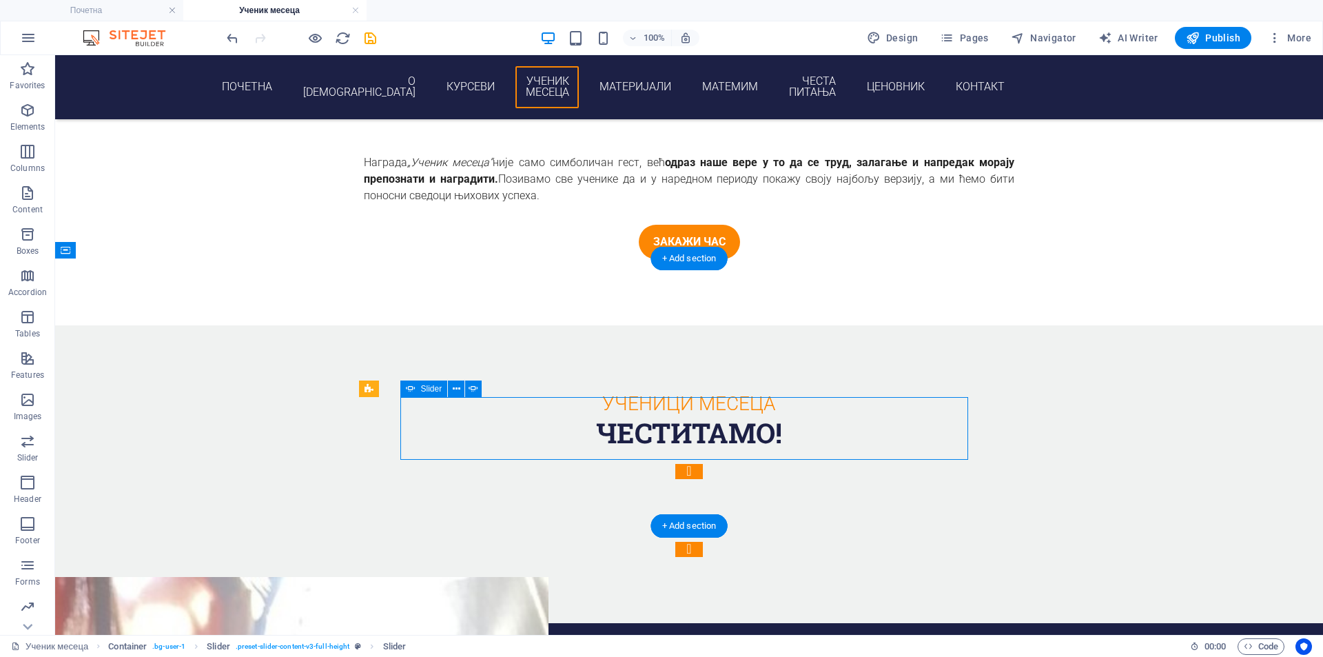
drag, startPoint x: 370, startPoint y: 435, endPoint x: 359, endPoint y: 438, distance: 11.4
click at [675, 464] on button "Content Slider" at bounding box center [689, 471] width 28 height 15
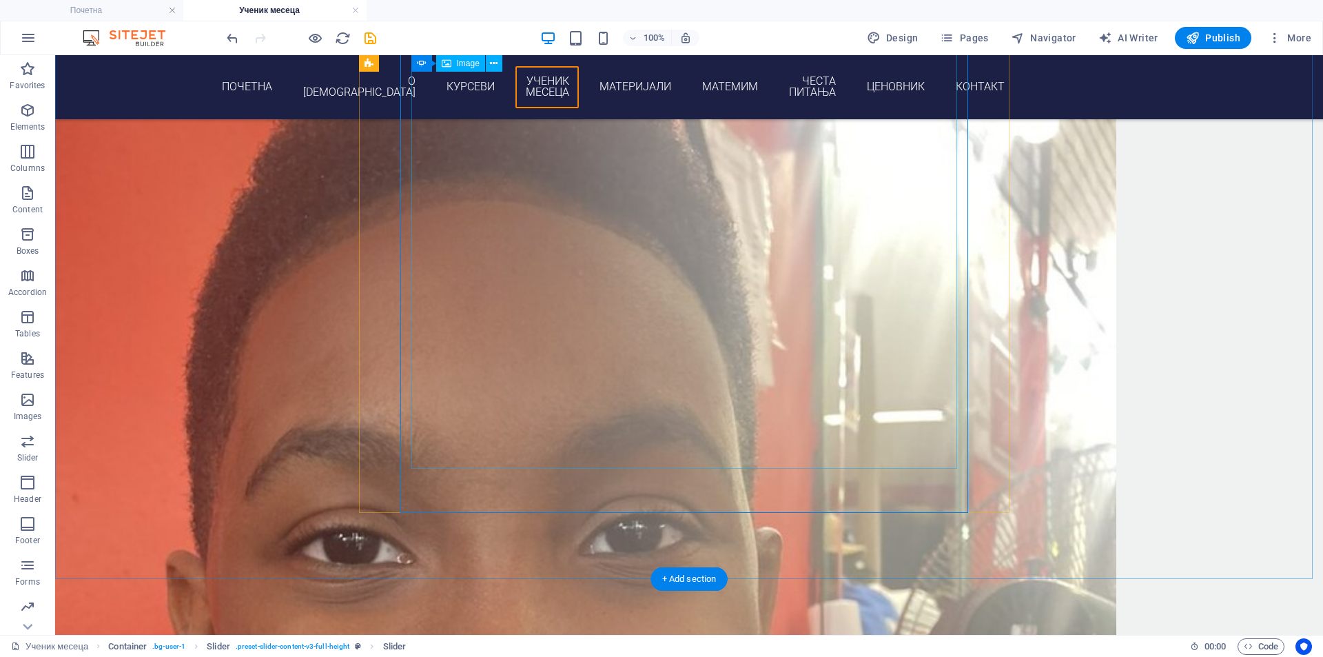
scroll to position [3015, 0]
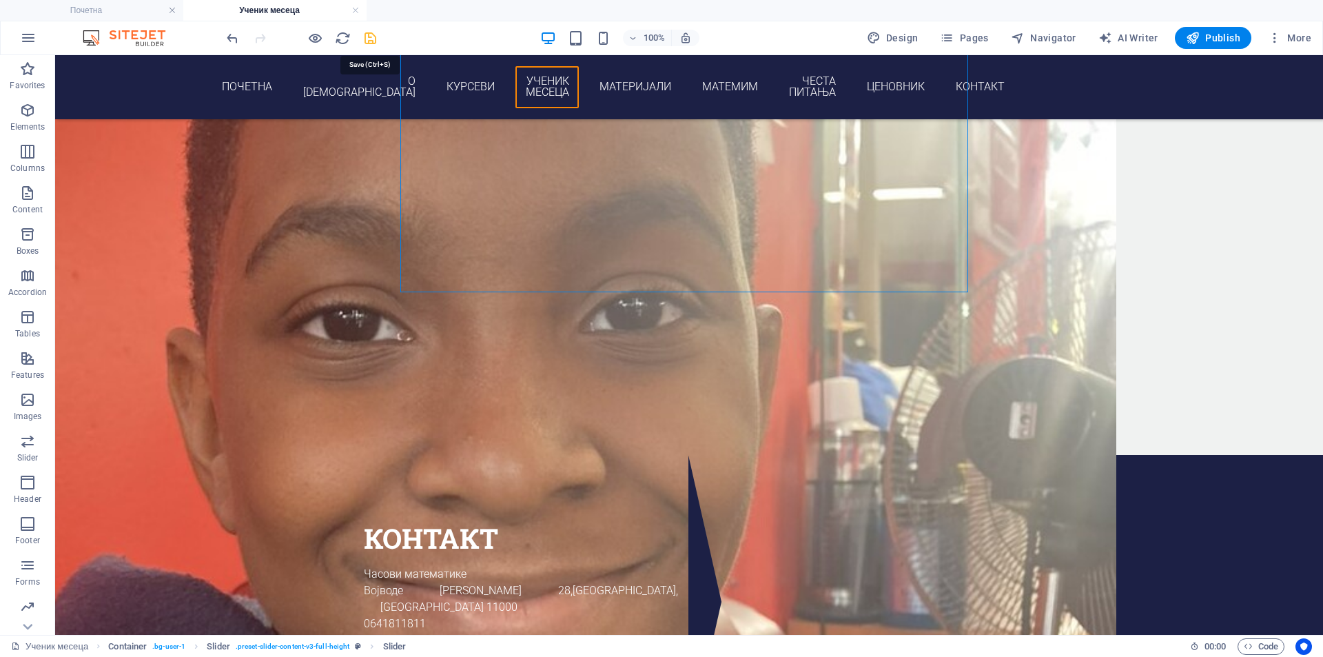
drag, startPoint x: 372, startPoint y: 40, endPoint x: 306, endPoint y: 8, distance: 73.4
click at [372, 40] on icon "save" at bounding box center [370, 38] width 16 height 16
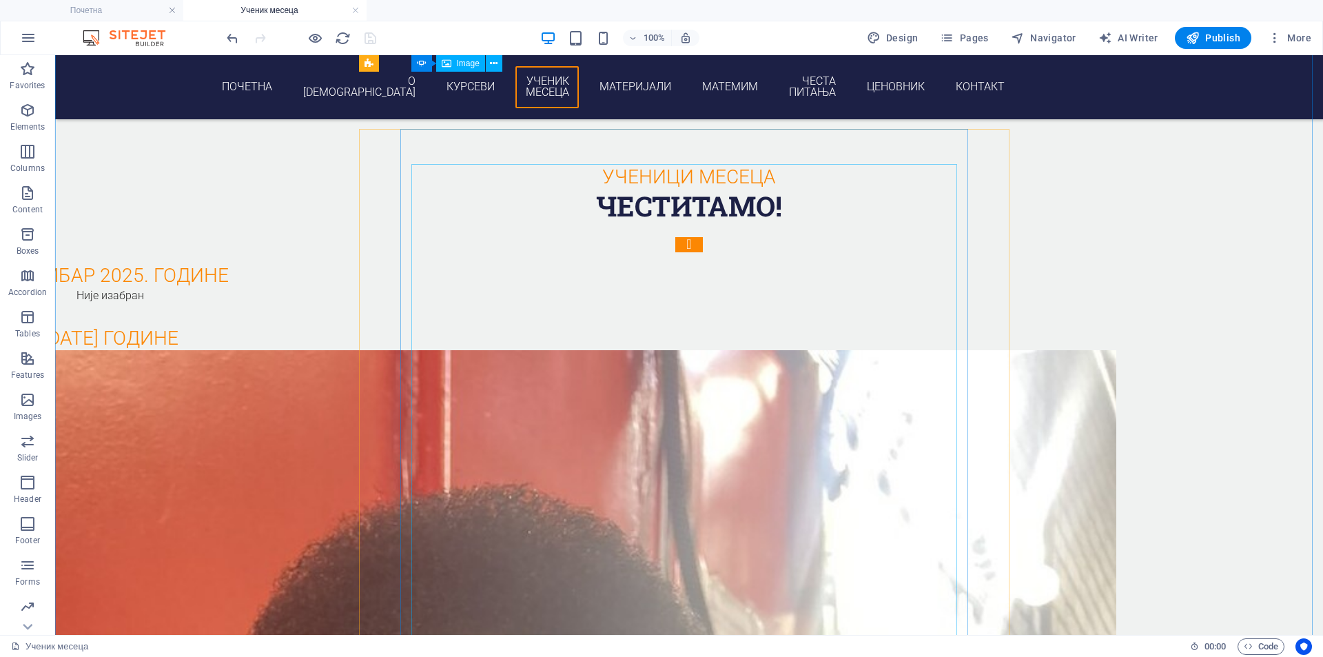
scroll to position [2326, 0]
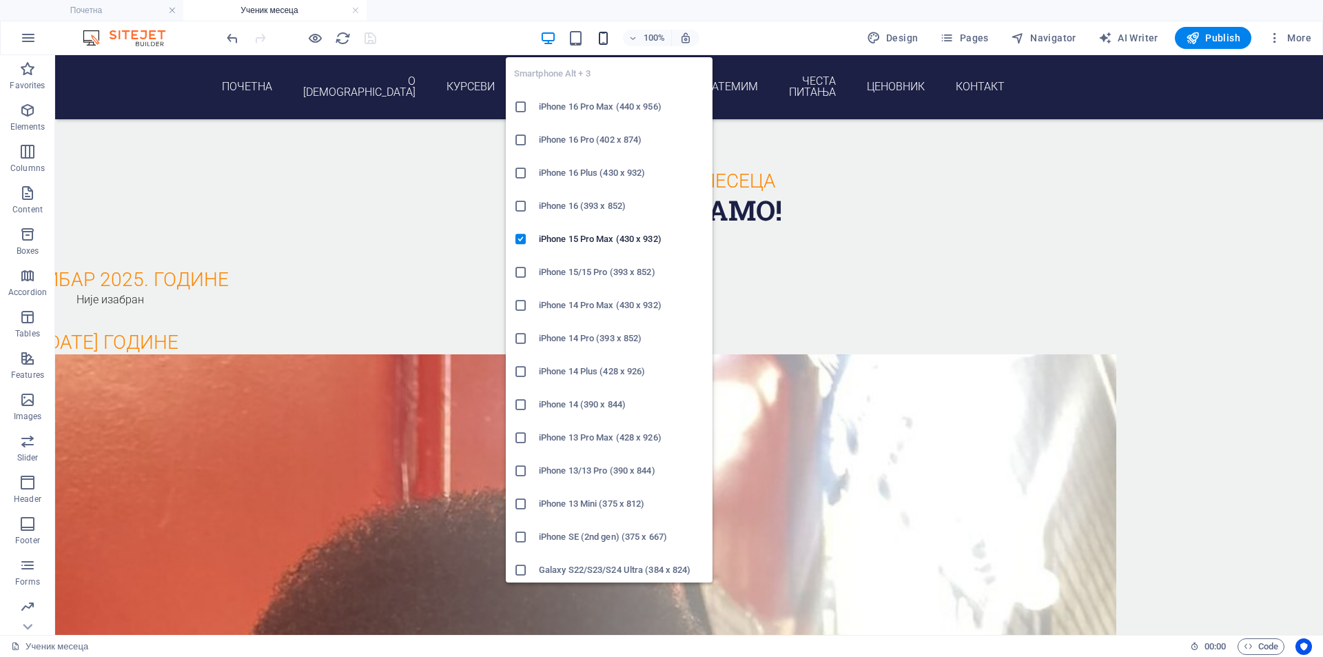
click at [604, 35] on icon "button" at bounding box center [603, 38] width 16 height 16
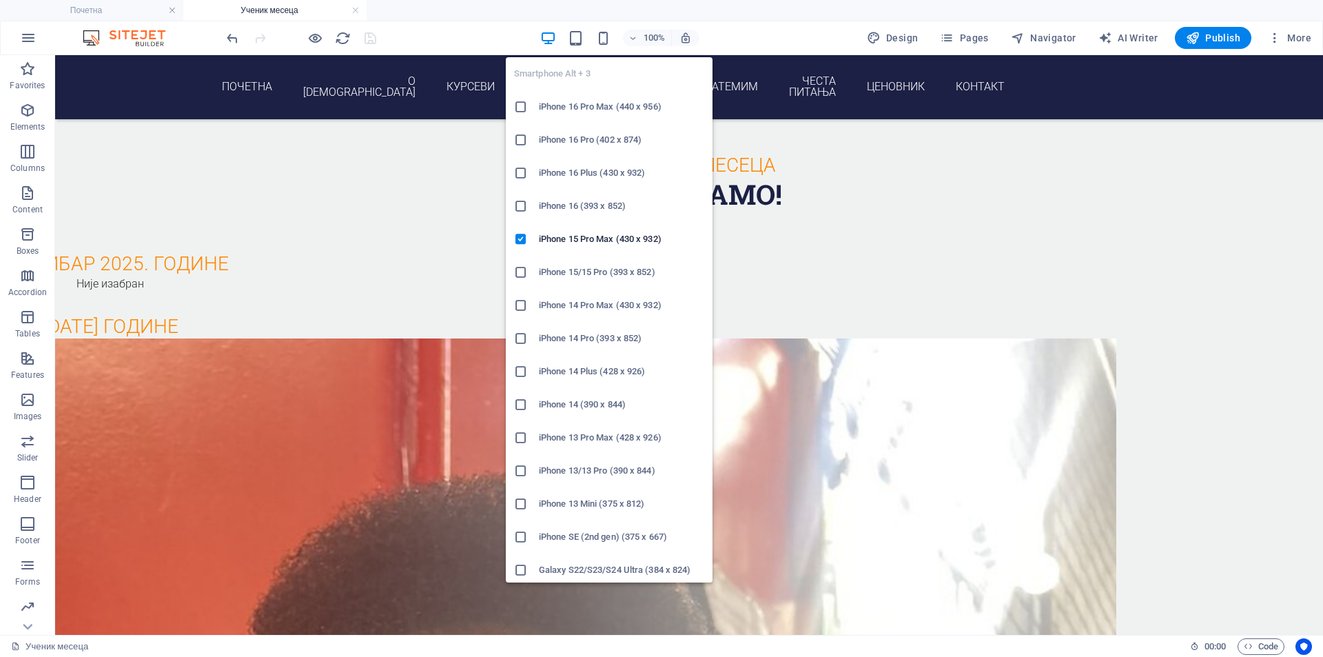
scroll to position [2873, 0]
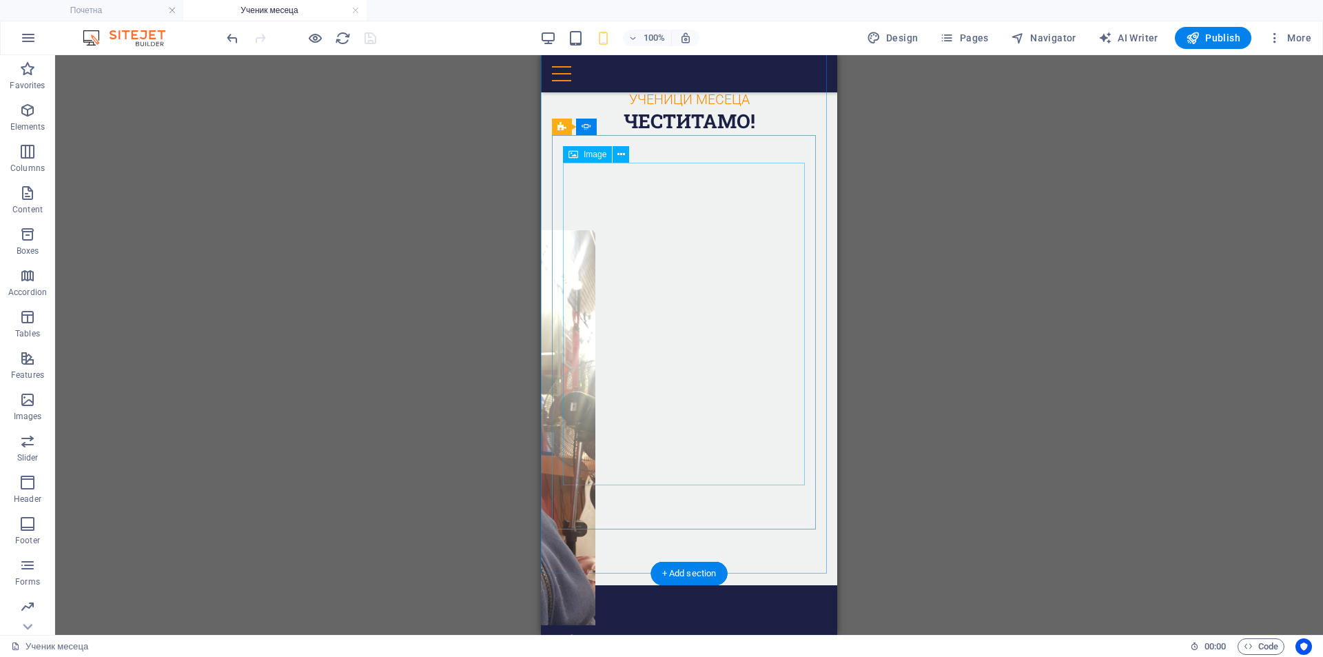
click at [519, 332] on figure "1/3" at bounding box center [409, 427] width 220 height 395
click at [814, 300] on div "Новембар 2025. године Није изабран септембар 2025 године Jordan T. Rodney Succe…" at bounding box center [689, 344] width 274 height 394
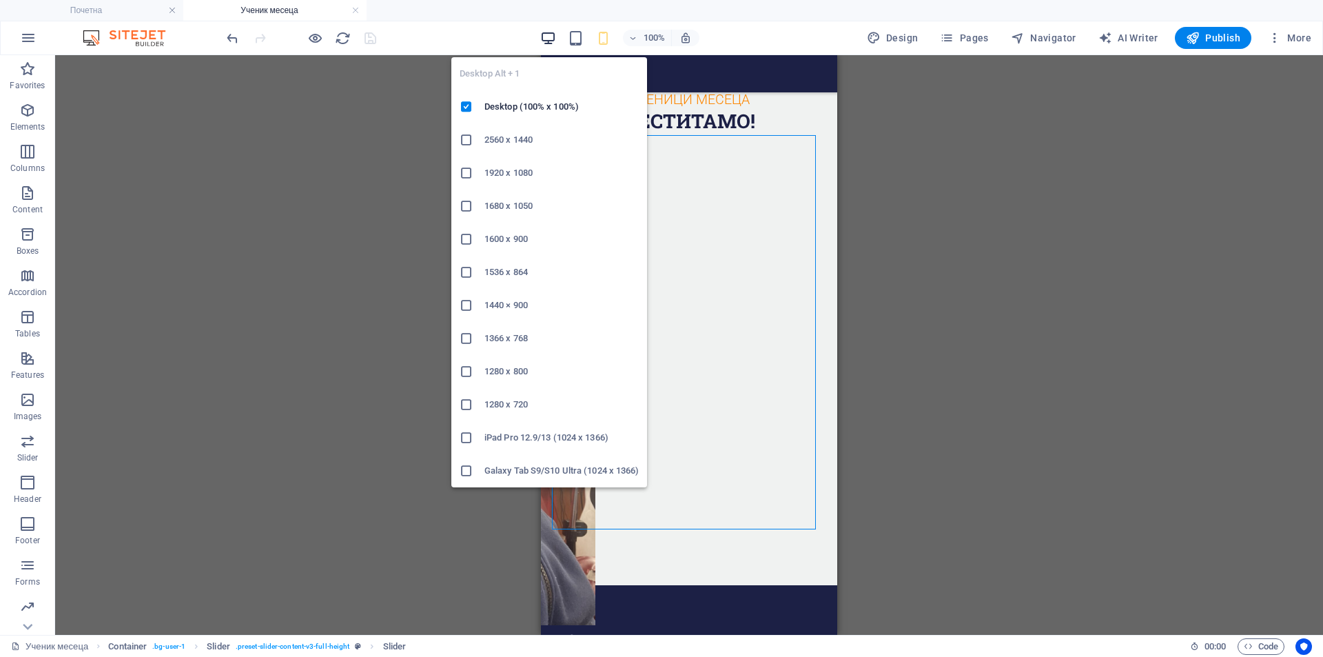
click at [551, 33] on icon "button" at bounding box center [548, 38] width 16 height 16
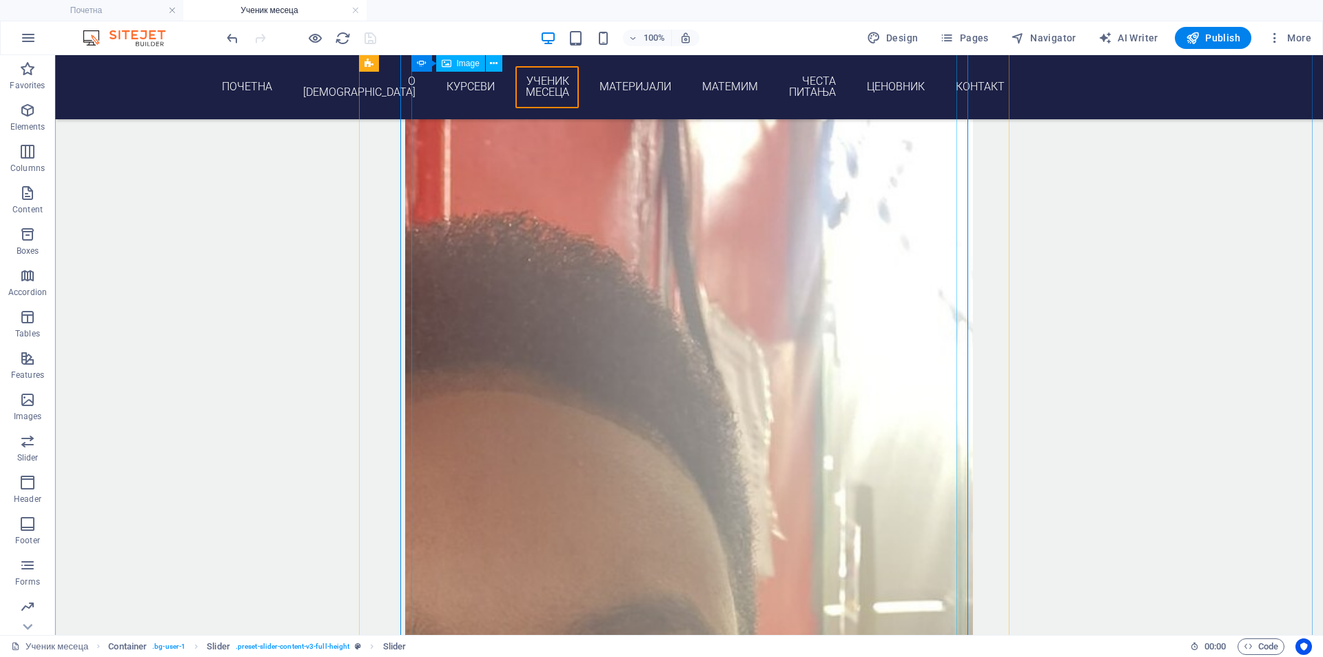
scroll to position [2372, 0]
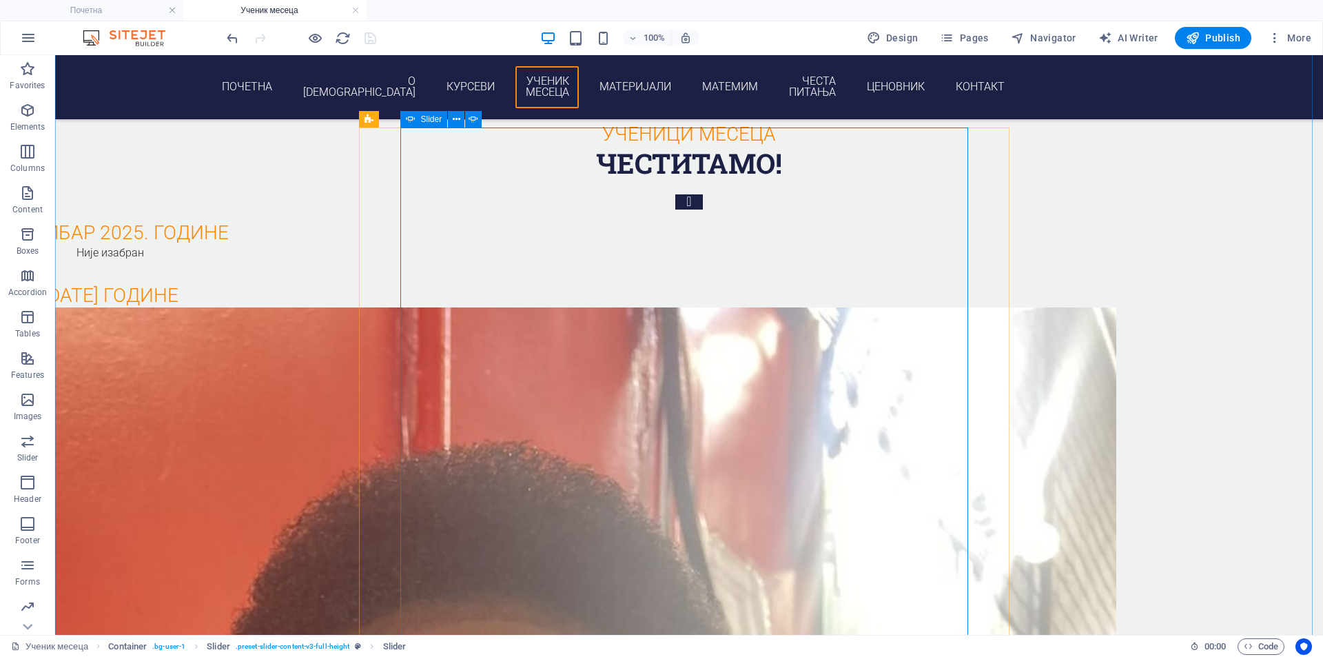
click at [675, 209] on button "Content Slider" at bounding box center [689, 201] width 28 height 15
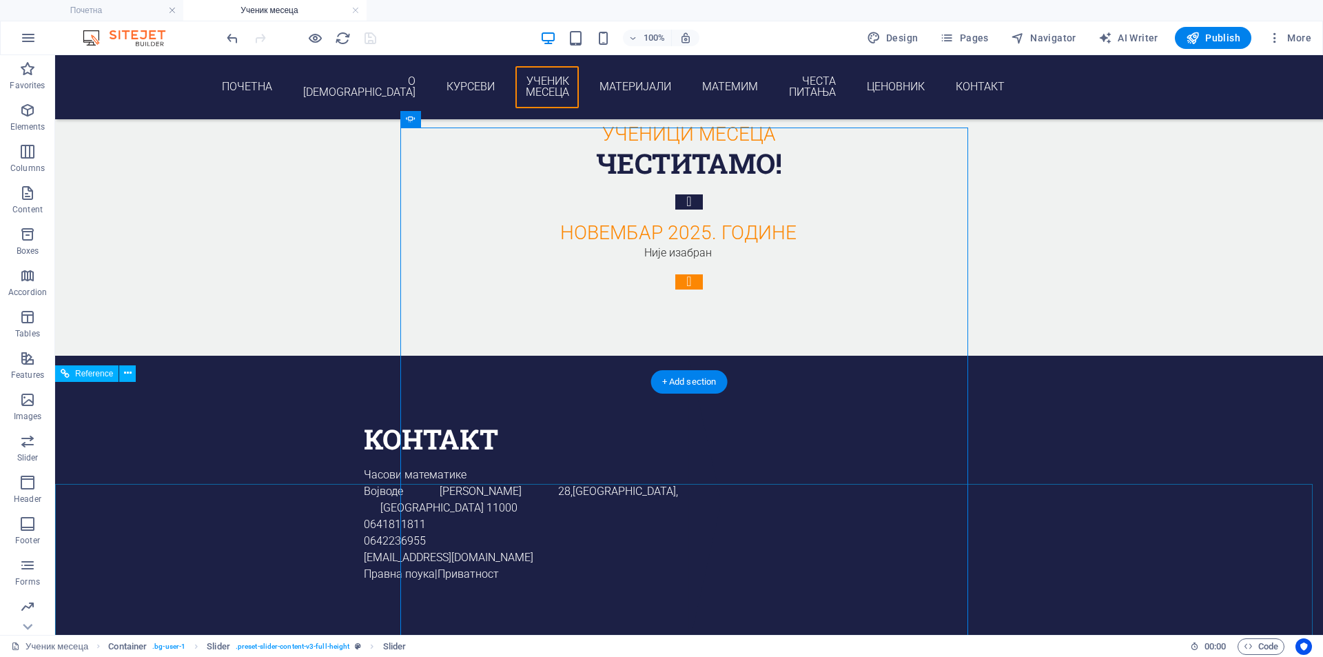
scroll to position [2270, 0]
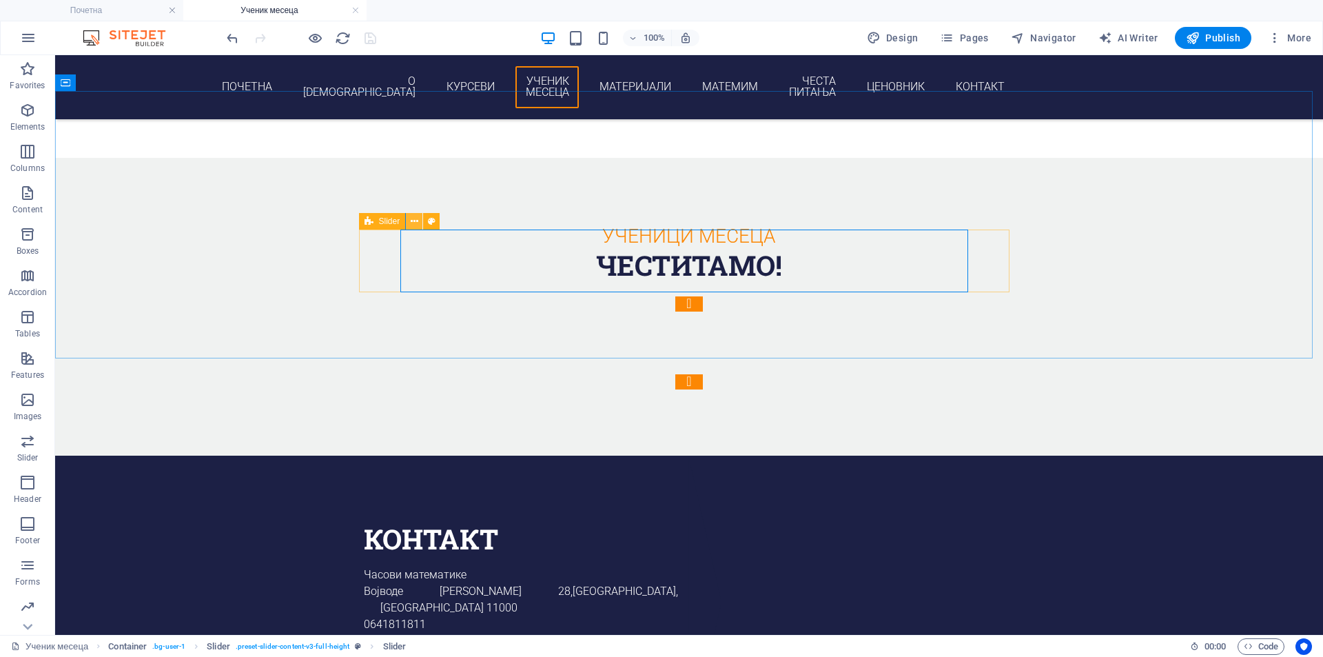
click at [412, 215] on icon at bounding box center [415, 221] width 8 height 14
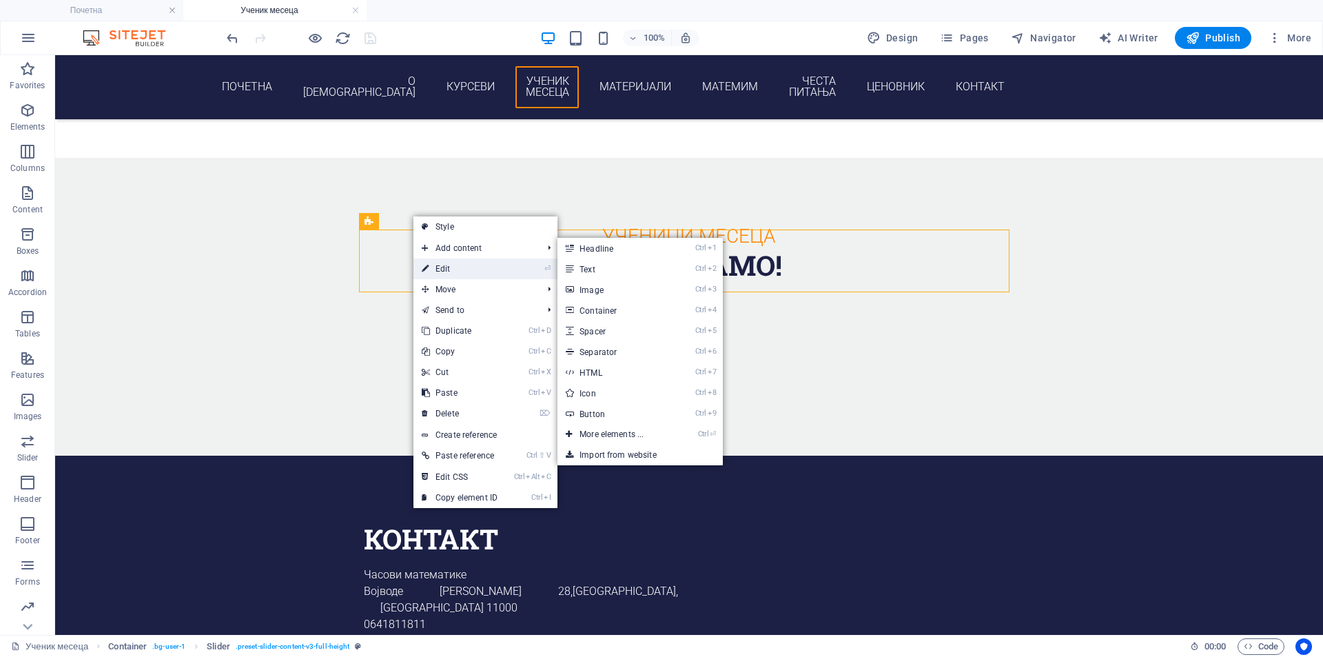
click at [445, 267] on link "⏎ Edit" at bounding box center [459, 268] width 92 height 21
select select "rem"
select select "px"
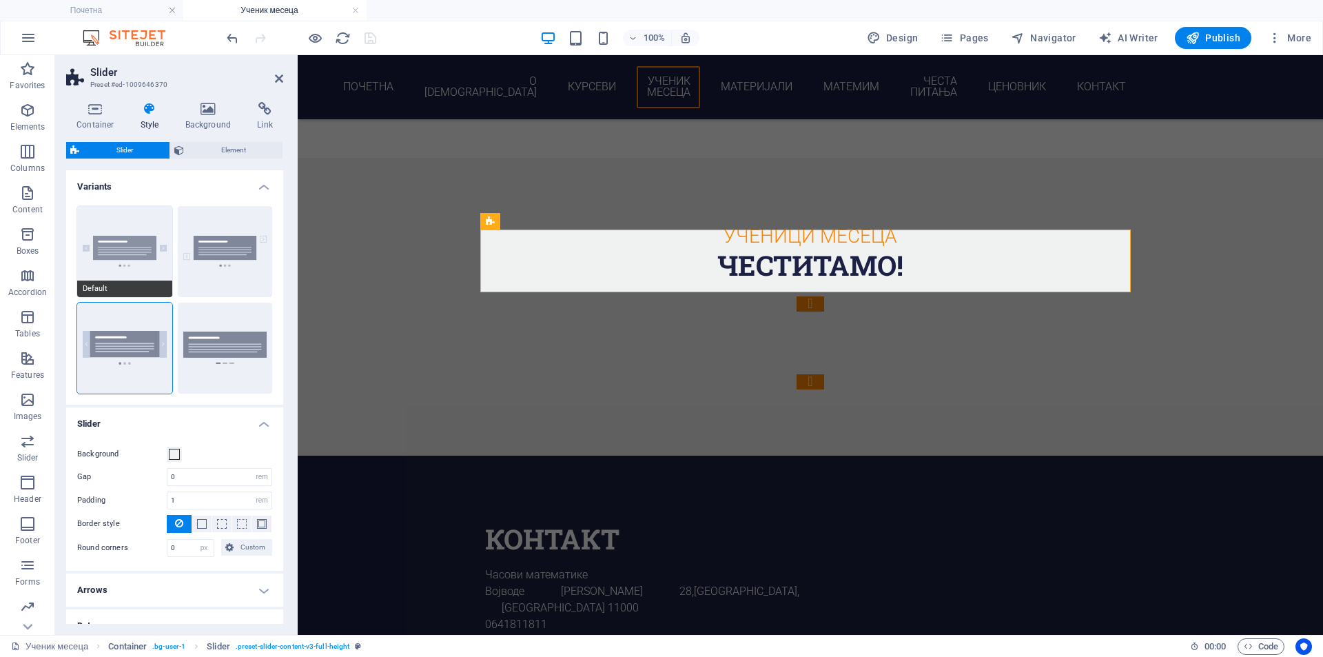
click at [116, 254] on button "Default" at bounding box center [124, 251] width 95 height 91
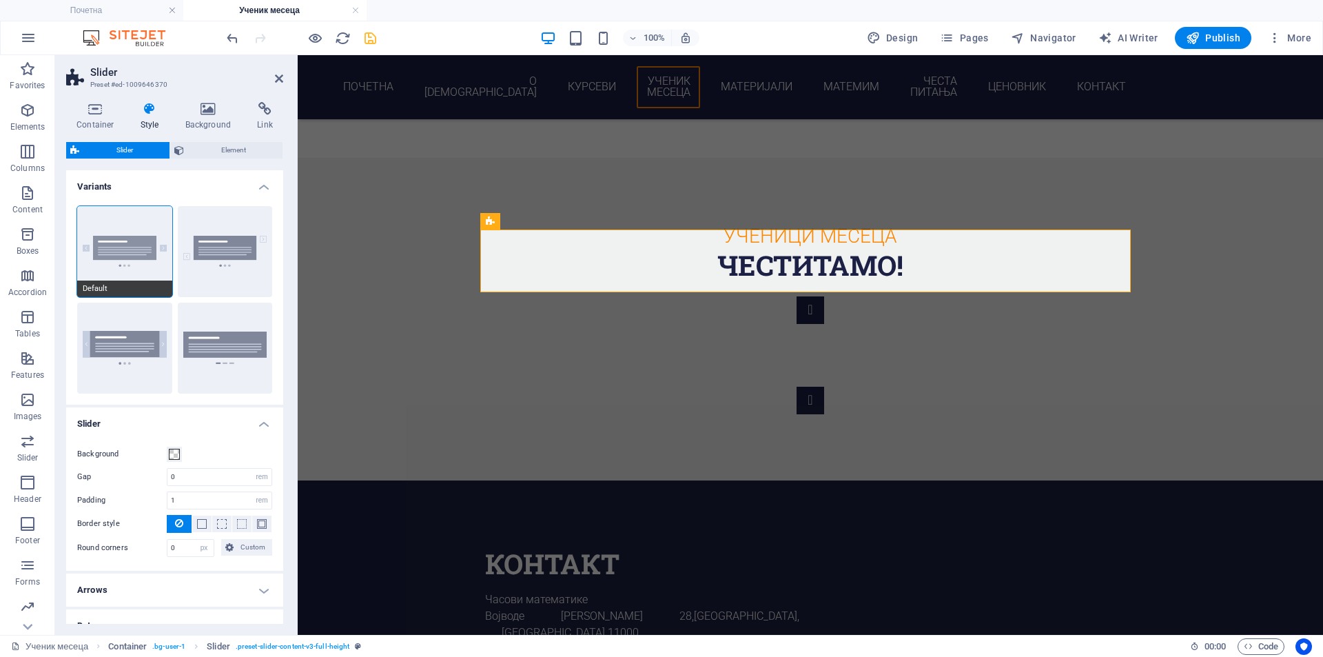
scroll to position [2372, 0]
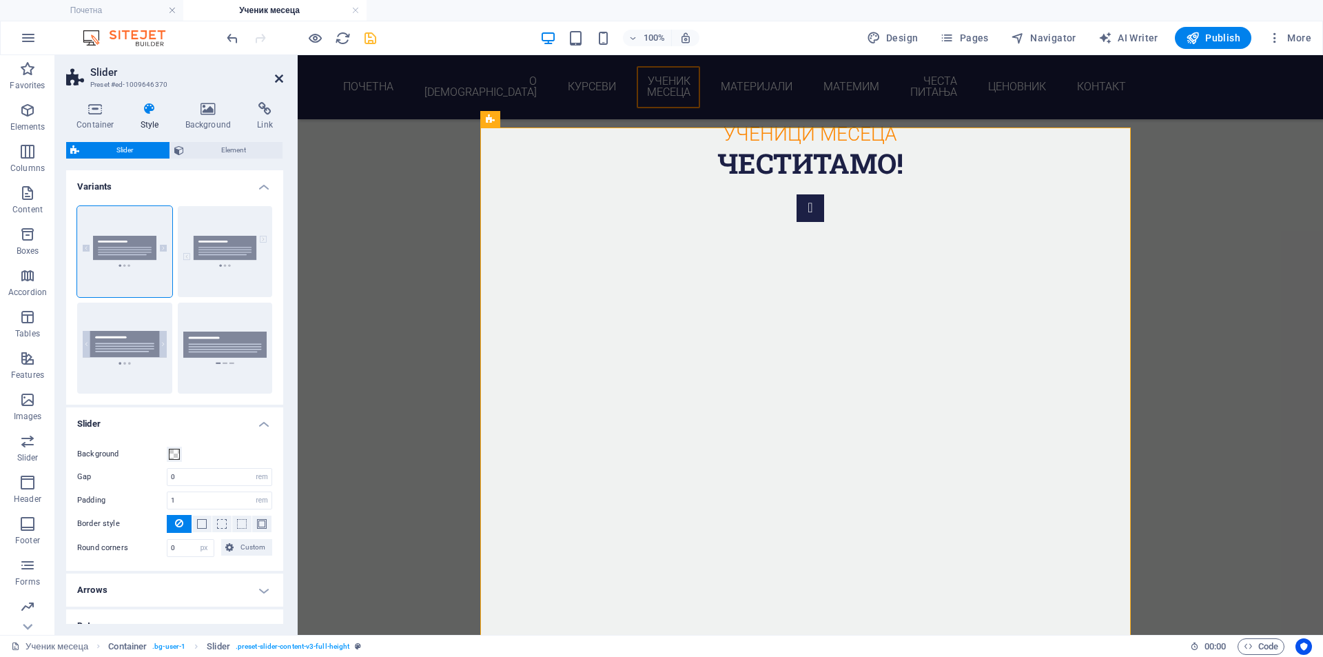
click at [279, 76] on icon at bounding box center [279, 78] width 8 height 11
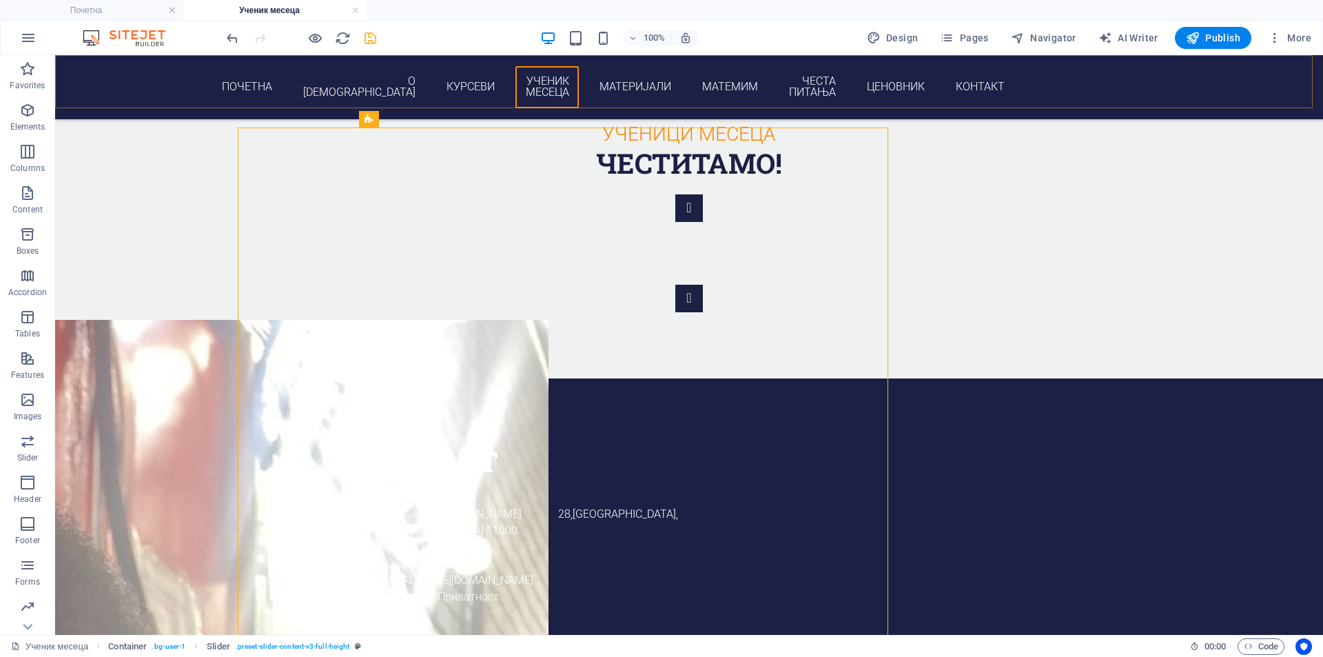
scroll to position [2270, 0]
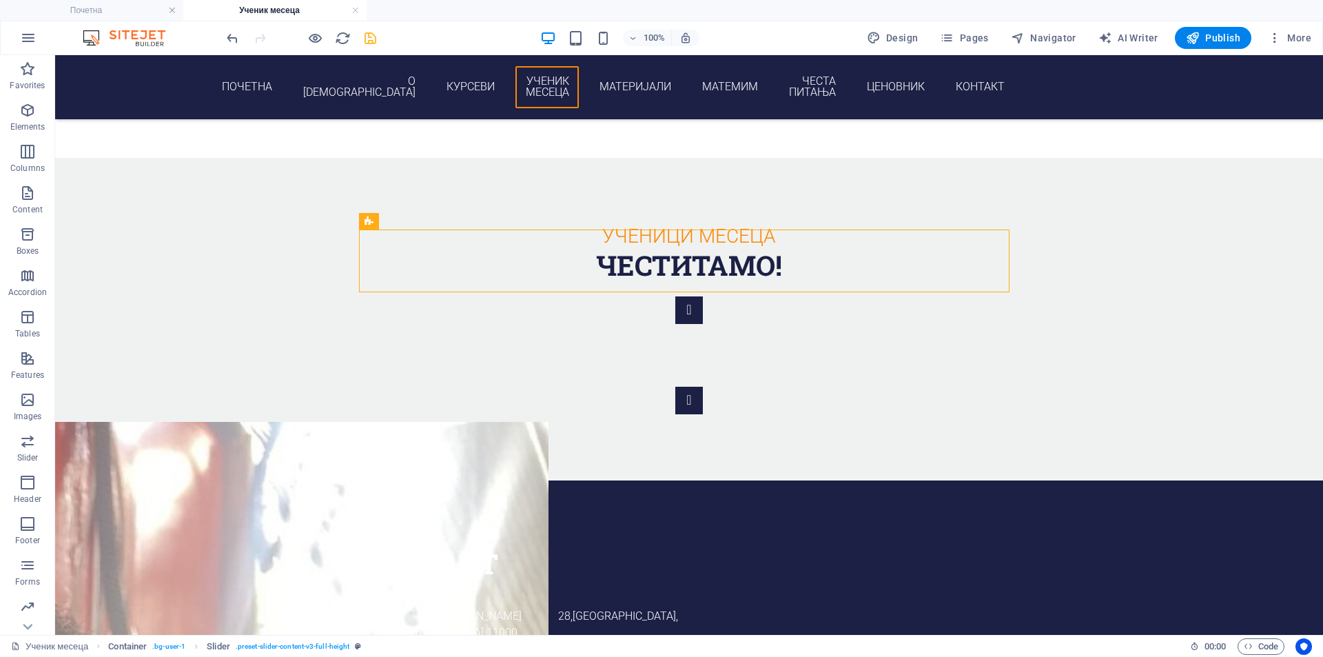
click at [367, 38] on icon "save" at bounding box center [370, 38] width 16 height 16
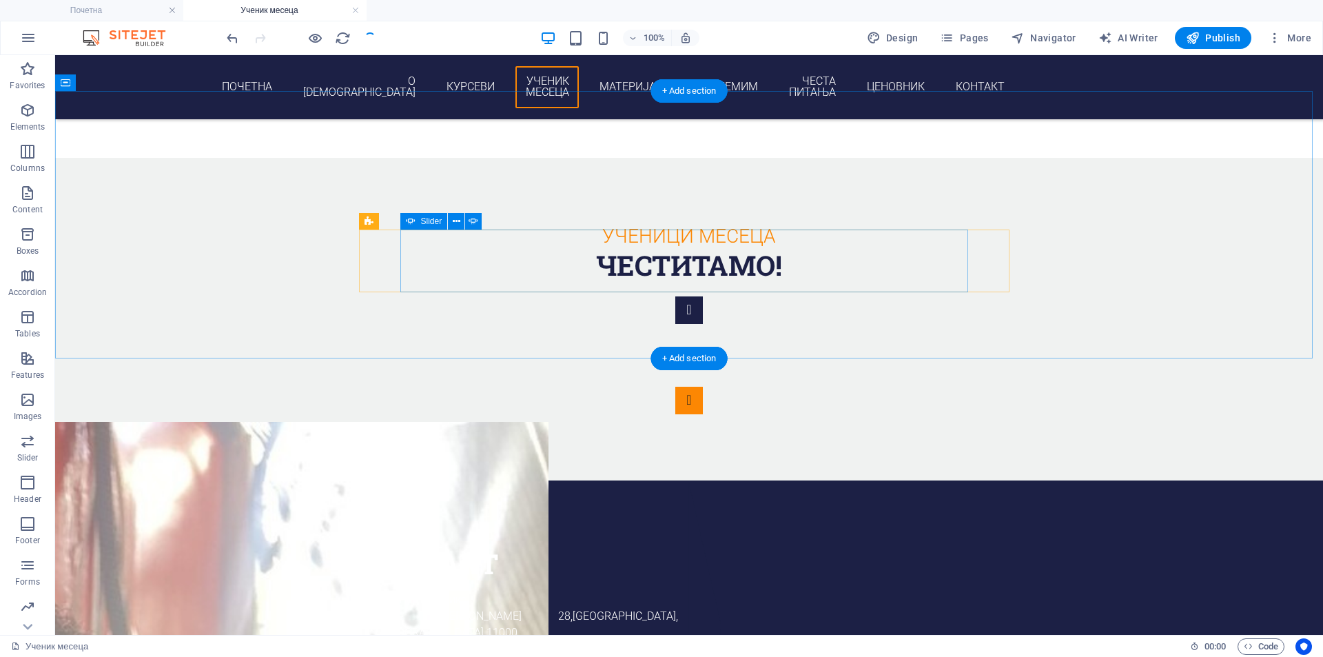
click at [703, 387] on button "Content Slider" at bounding box center [689, 401] width 28 height 28
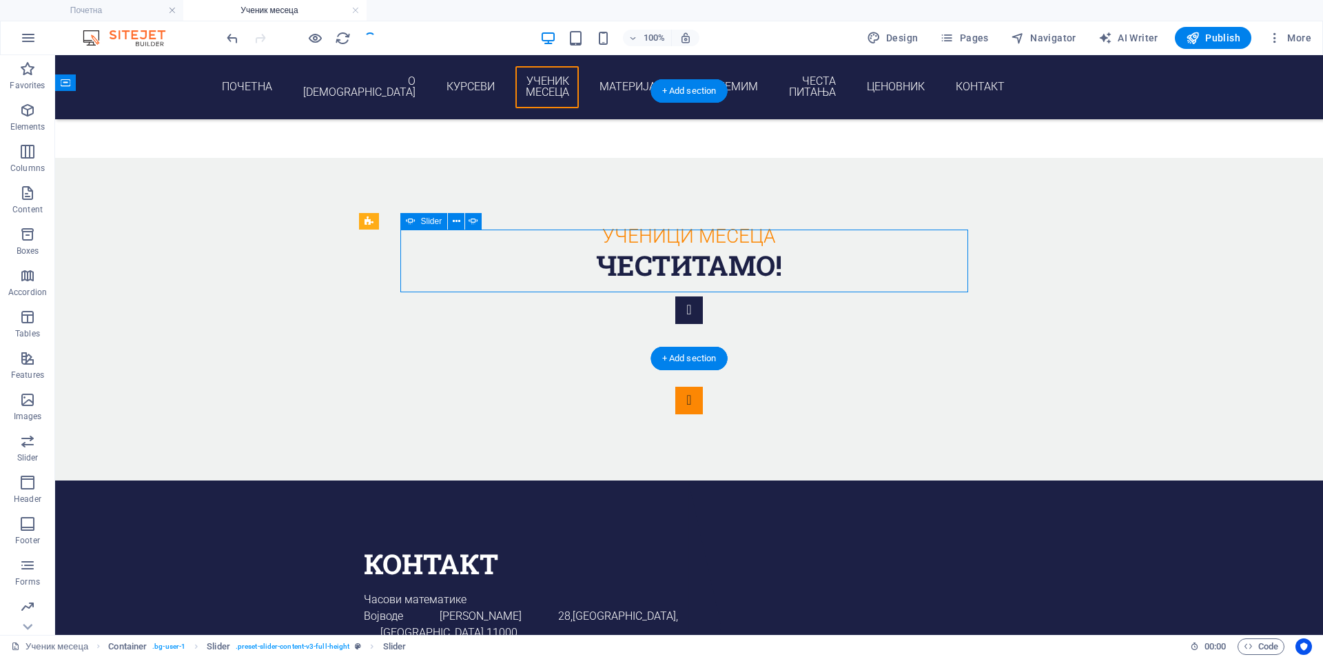
click at [703, 387] on button "Content Slider" at bounding box center [689, 401] width 28 height 28
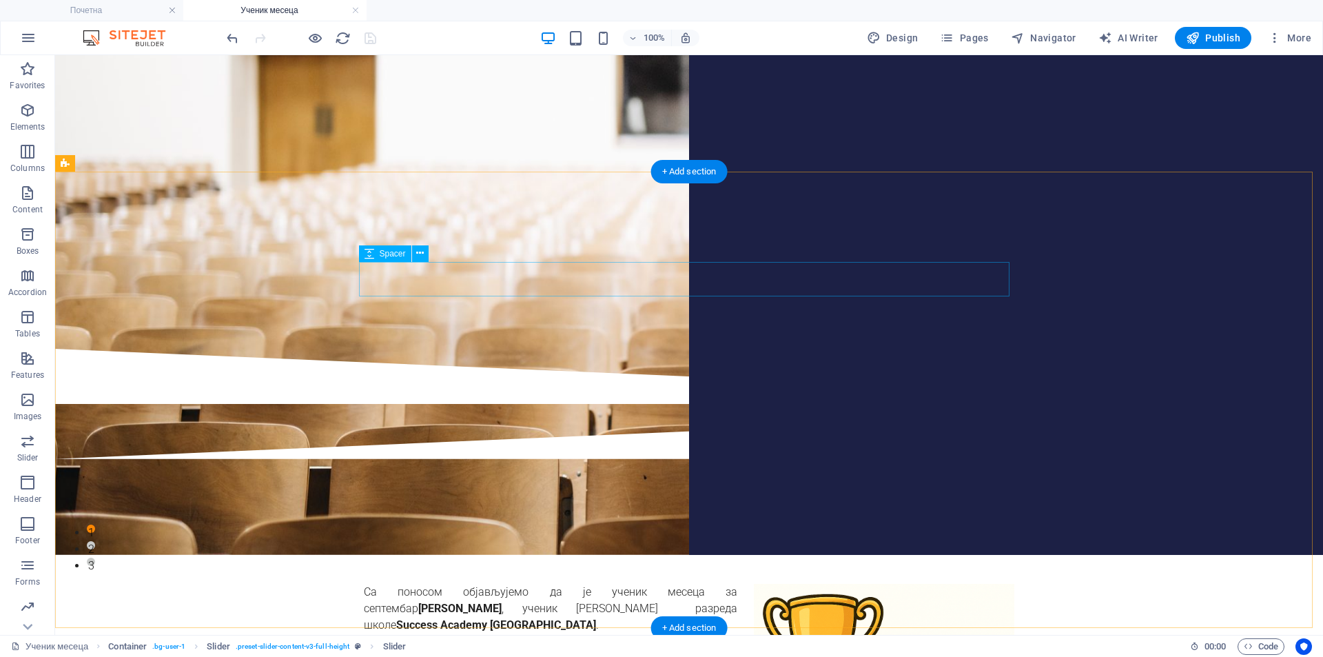
scroll to position [29, 0]
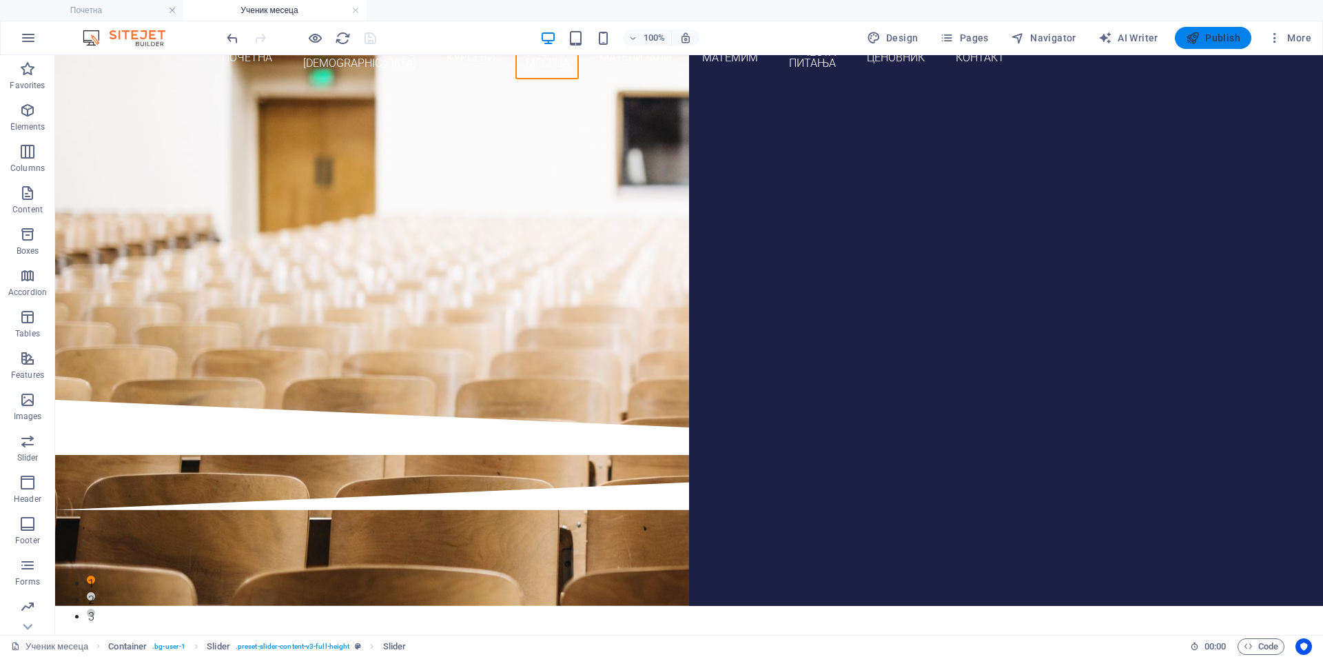
click at [1202, 40] on span "Publish" at bounding box center [1213, 38] width 54 height 14
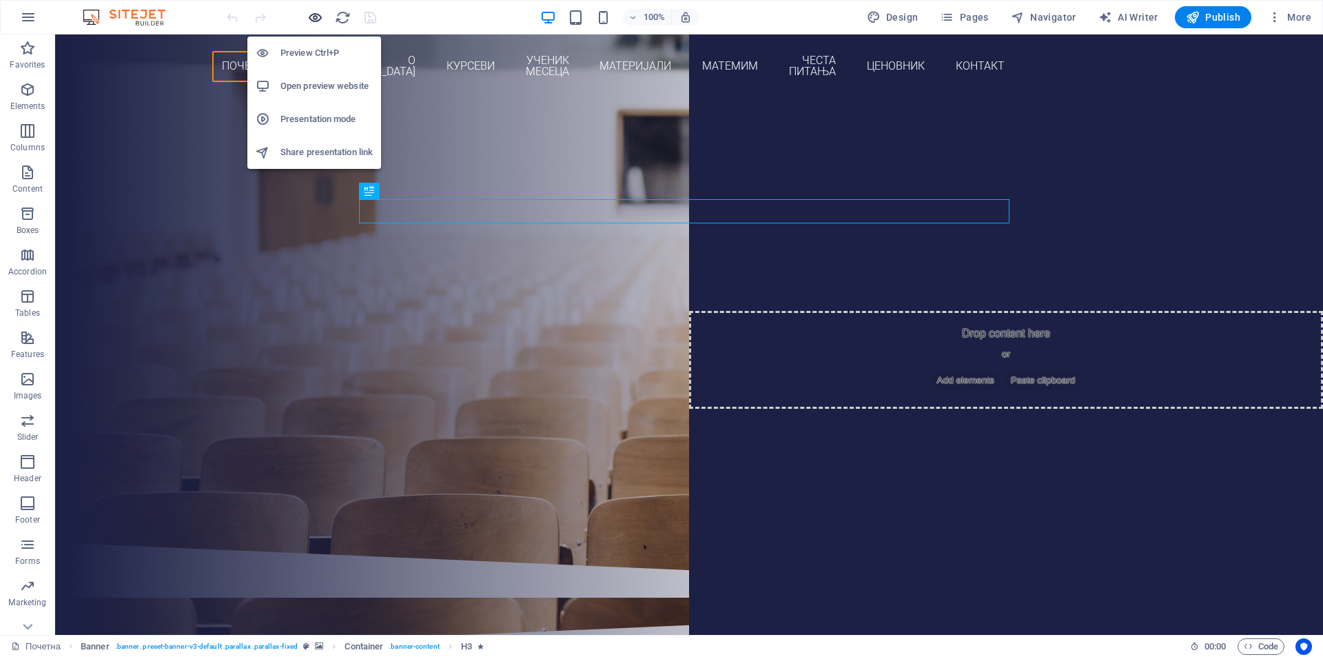
click at [312, 21] on icon "button" at bounding box center [315, 18] width 16 height 16
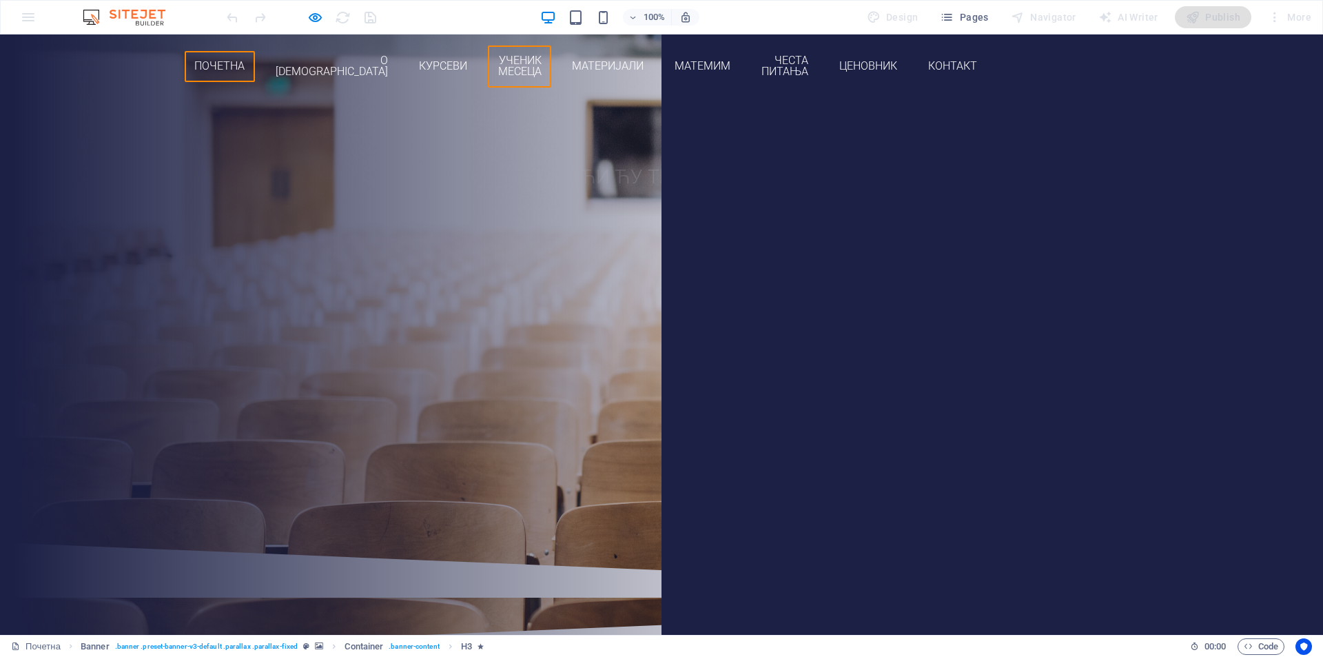
click at [551, 54] on link "Ученик месеца" at bounding box center [519, 66] width 63 height 42
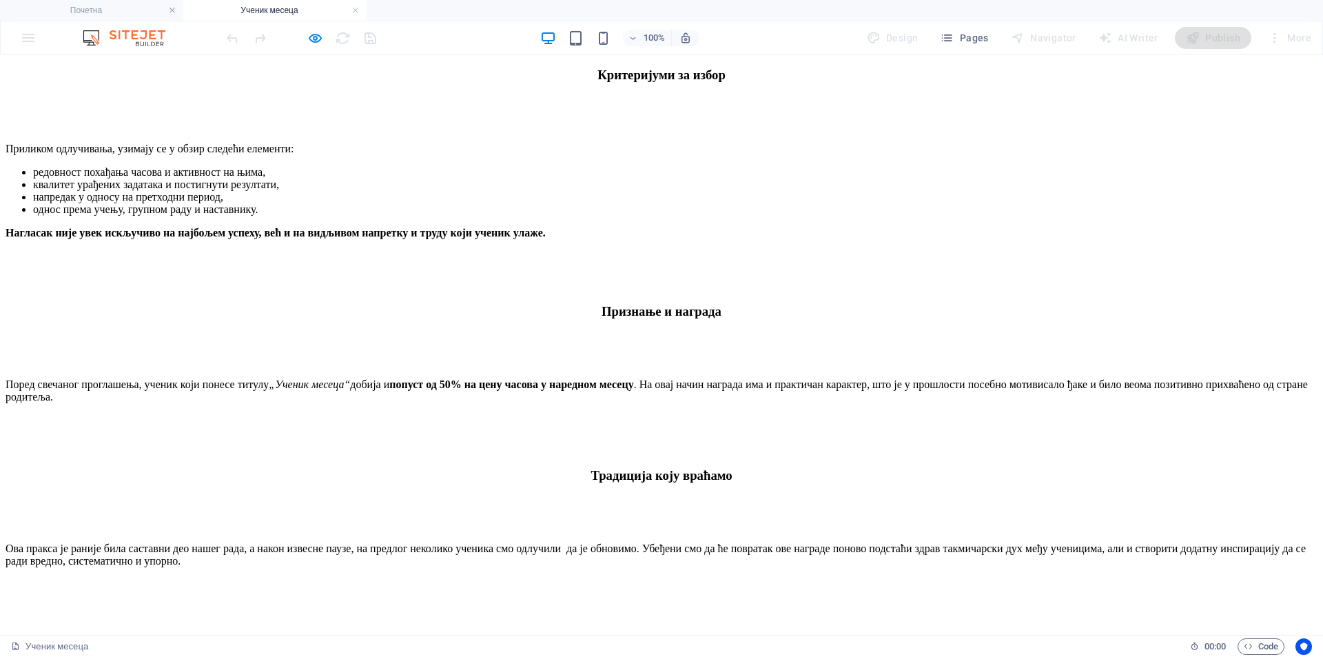
scroll to position [2986, 0]
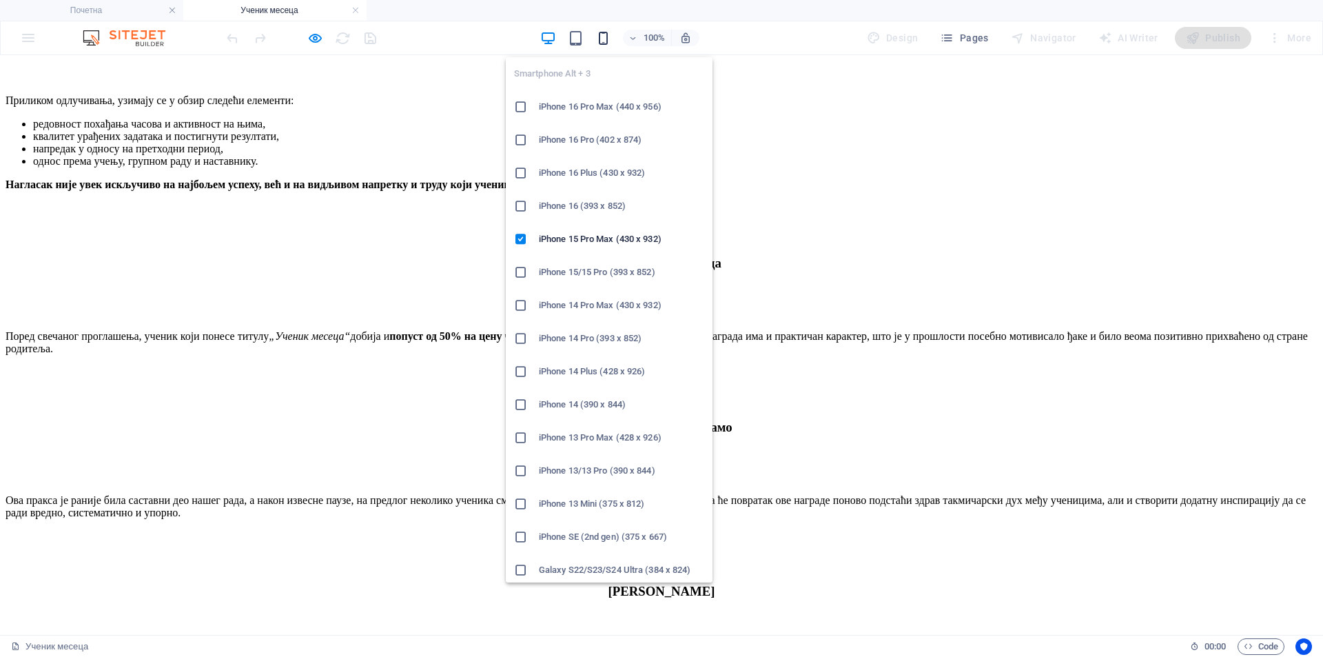
click at [604, 33] on icon "button" at bounding box center [603, 38] width 16 height 16
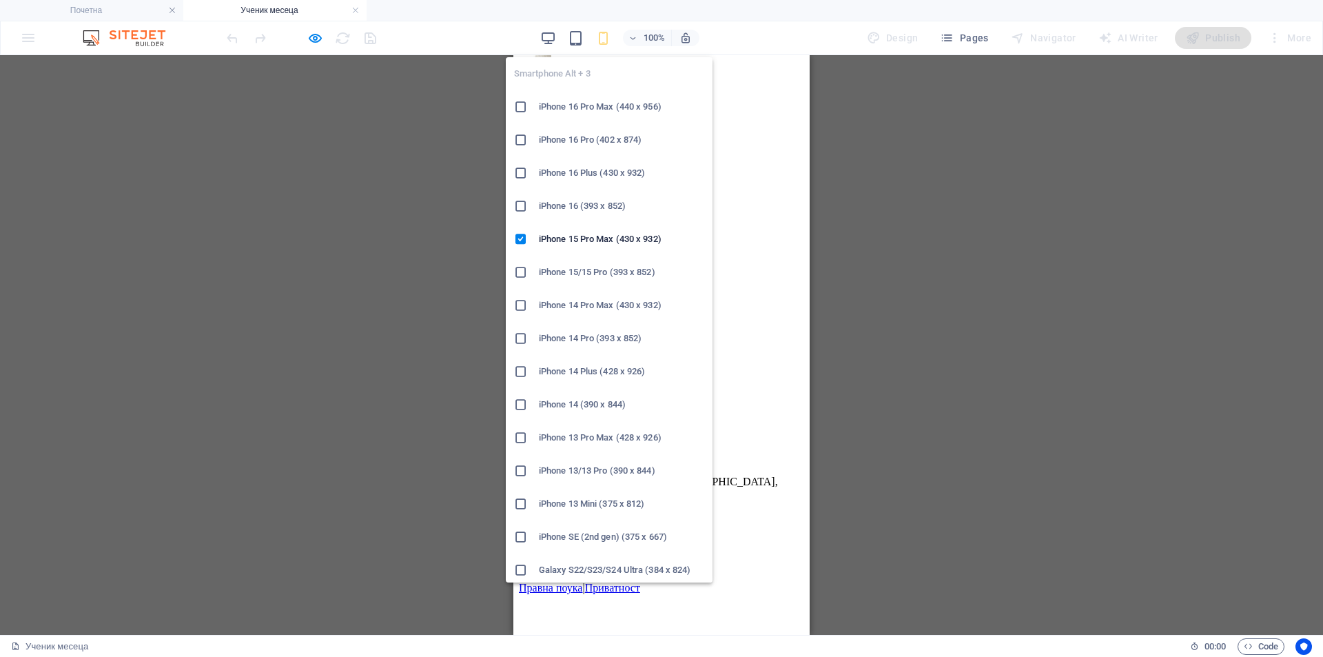
click at [602, 105] on h6 "iPhone 16 Pro Max (440 x 956)" at bounding box center [621, 107] width 165 height 17
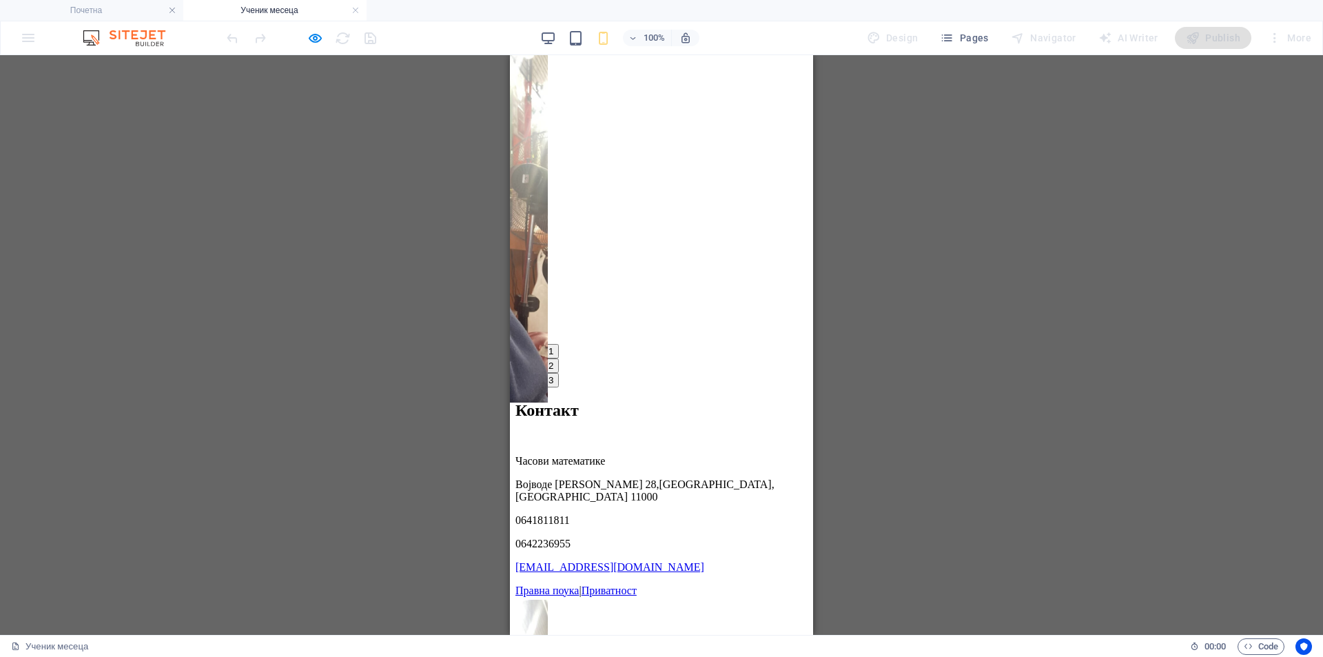
scroll to position [2858, 0]
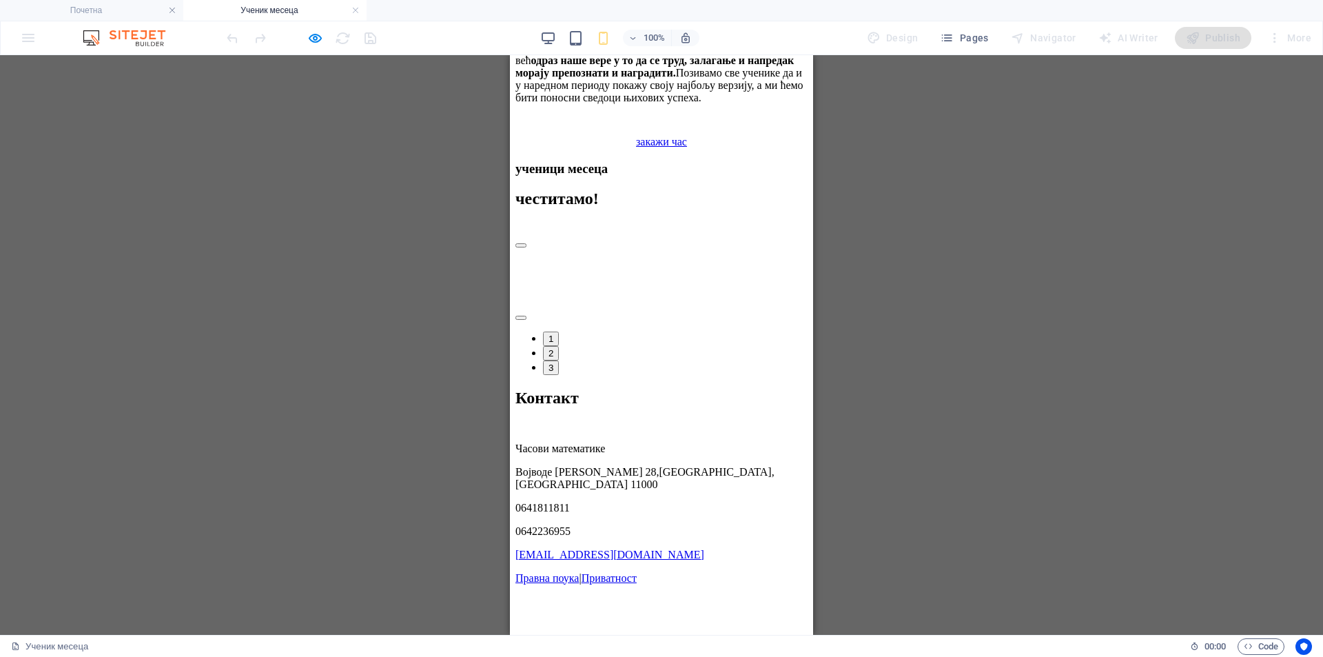
scroll to position [2855, 0]
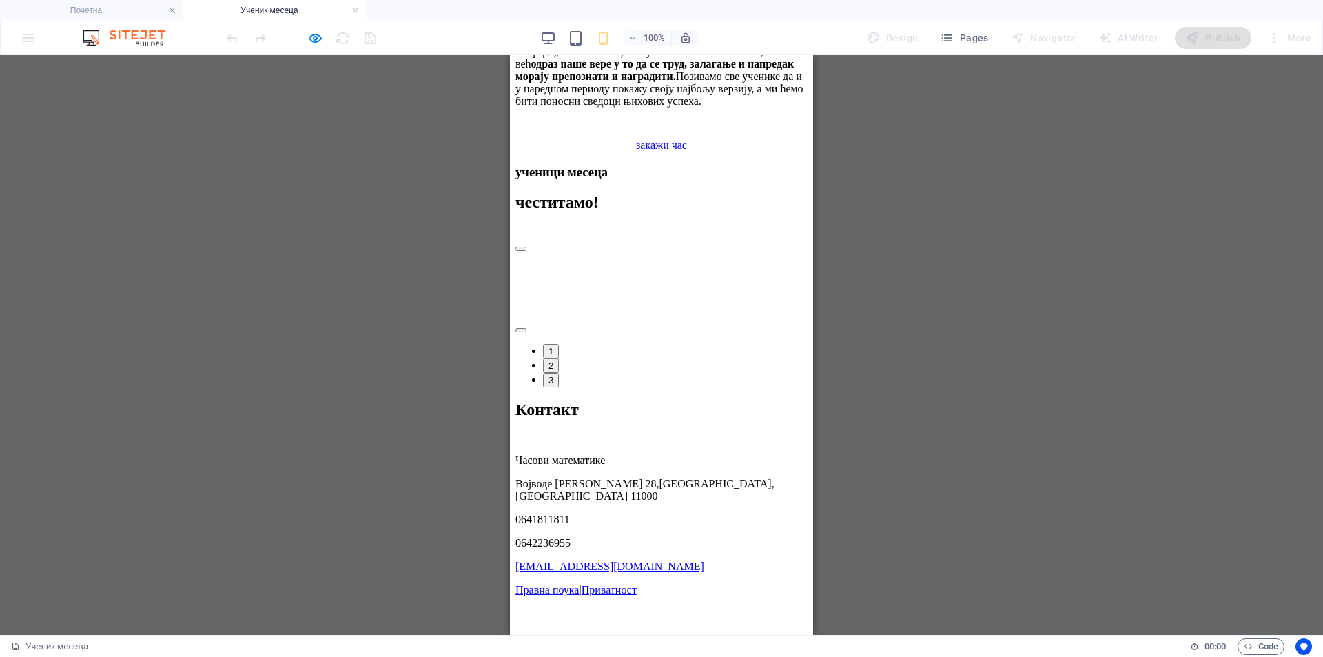
click at [559, 373] on button "3" at bounding box center [551, 380] width 16 height 14
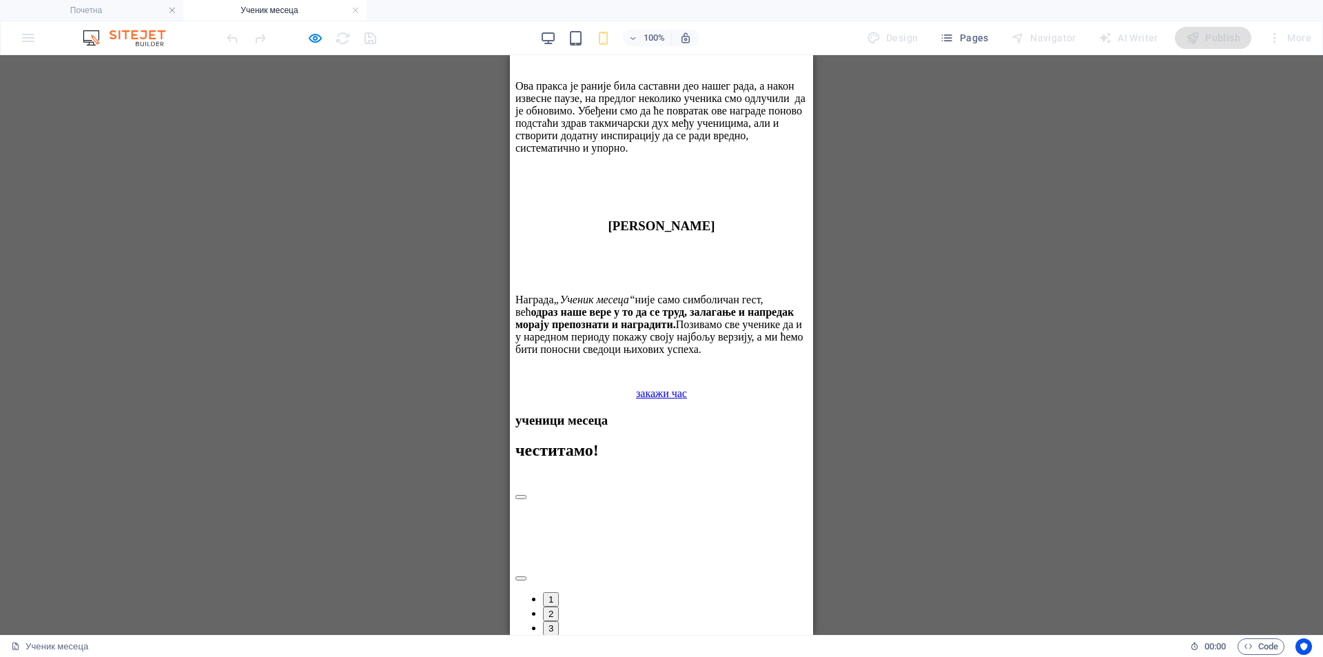
scroll to position [2641, 0]
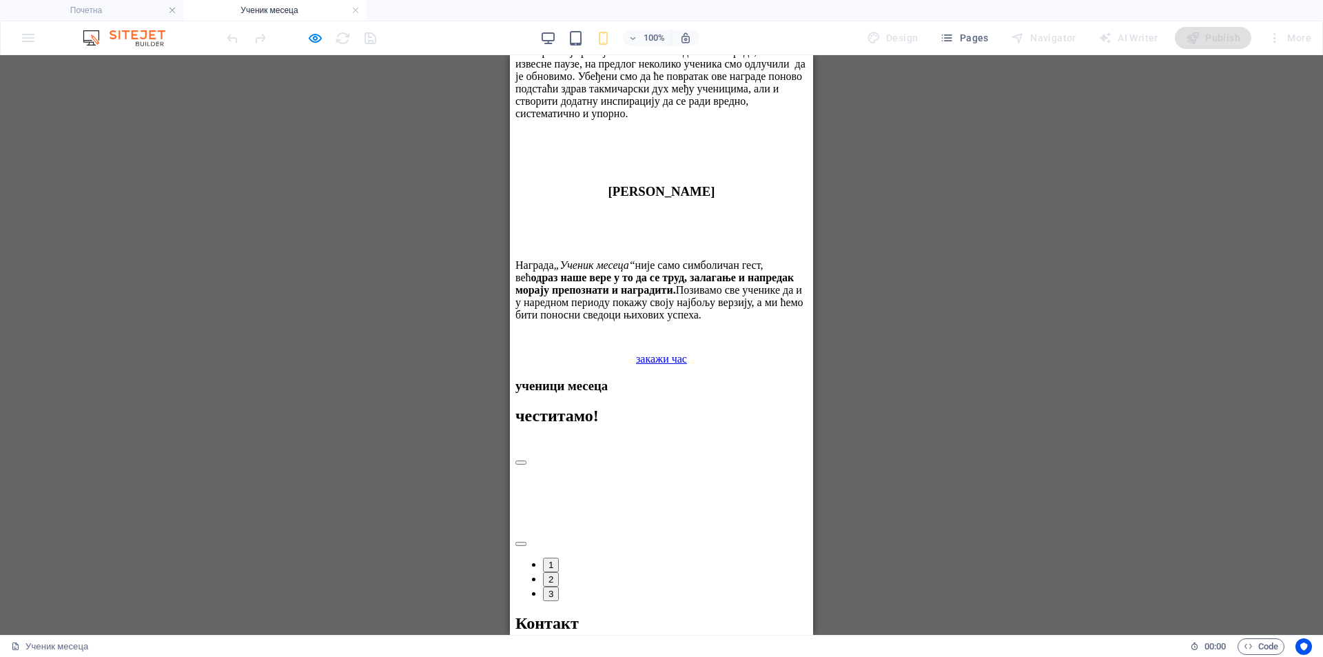
click at [559, 557] on button "1" at bounding box center [551, 564] width 16 height 14
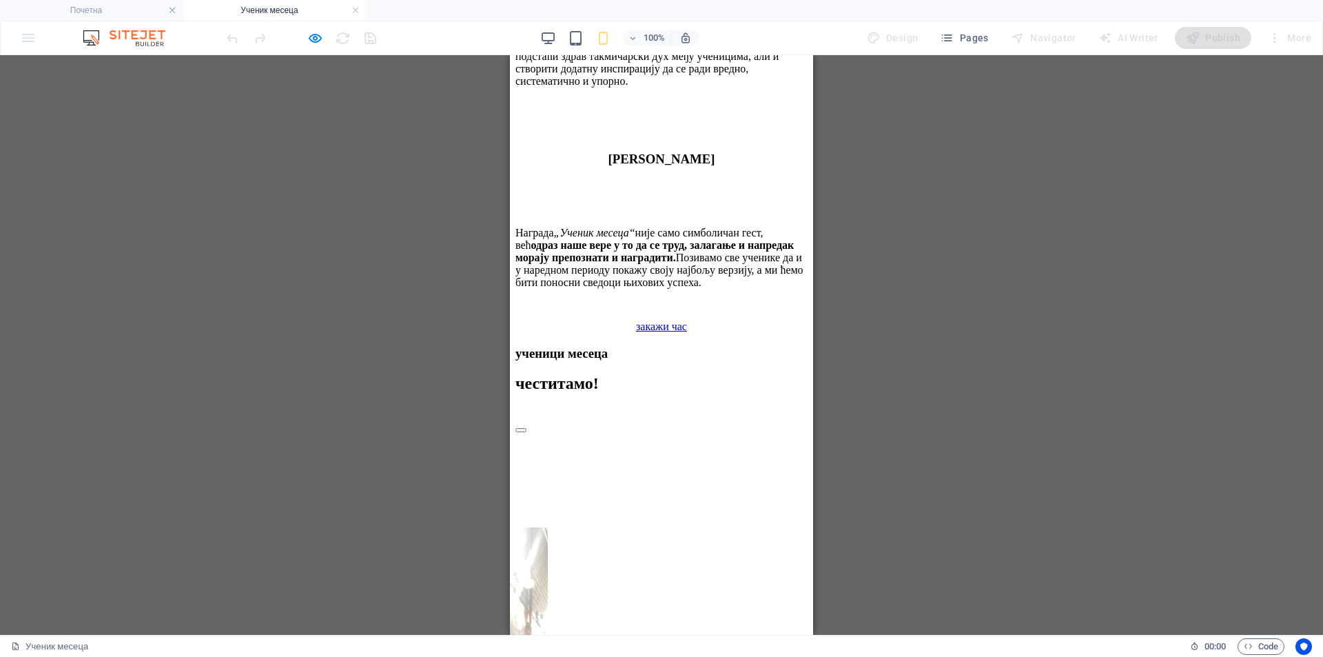
scroll to position [2871, 0]
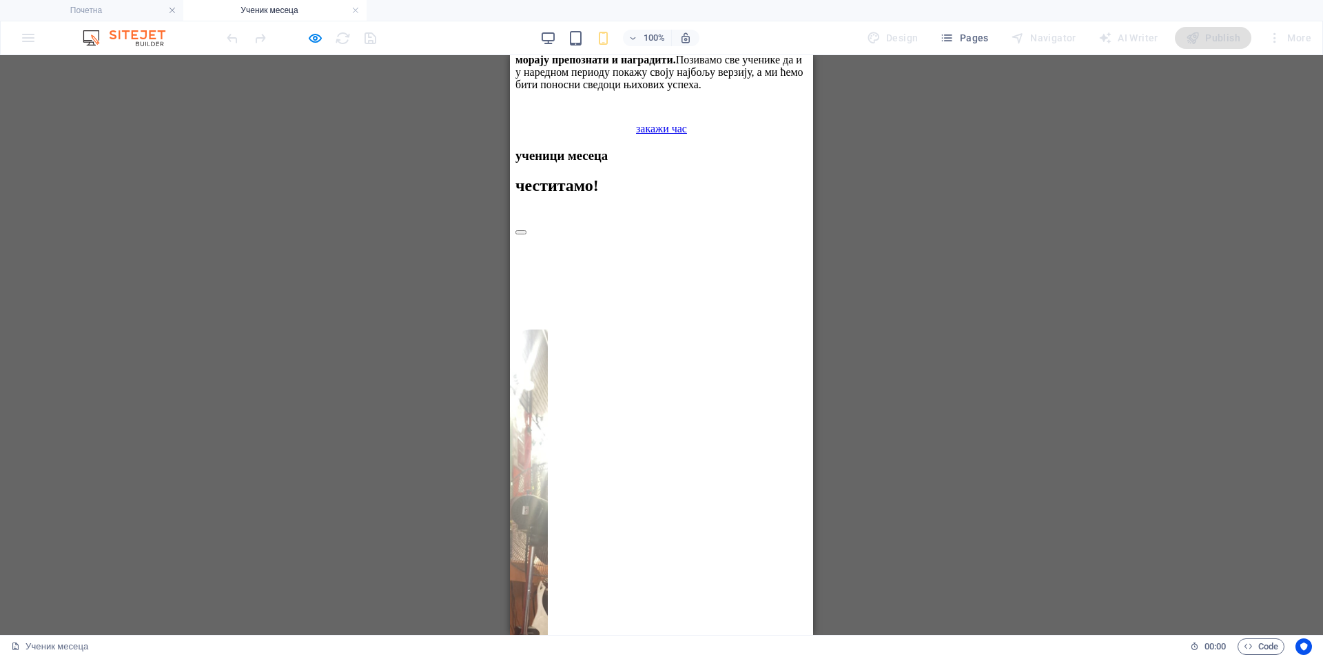
click at [657, 504] on div "ученици месеца честитамо! Новембар 2025. године [GEOGRAPHIC_DATA] изабран септе…" at bounding box center [661, 433] width 292 height 571
click at [661, 509] on div "ученици месеца честитамо! Новембар 2025. године [GEOGRAPHIC_DATA] изабран септе…" at bounding box center [661, 433] width 292 height 571
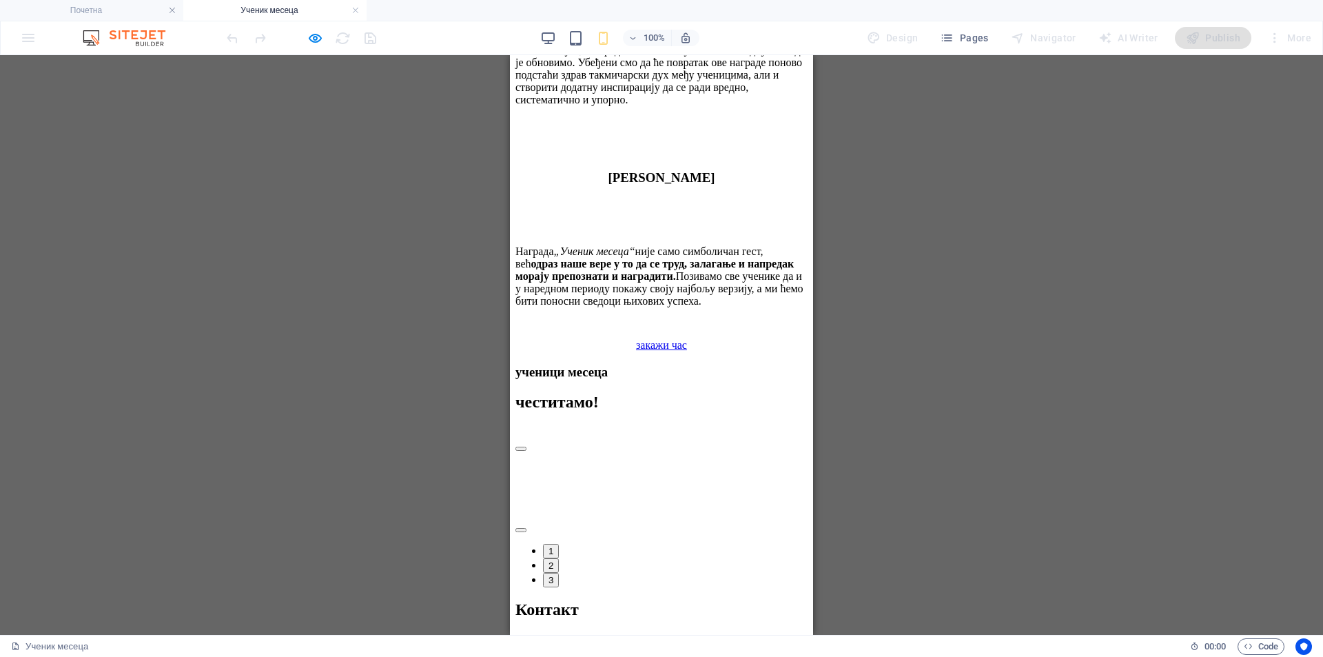
scroll to position [2625, 0]
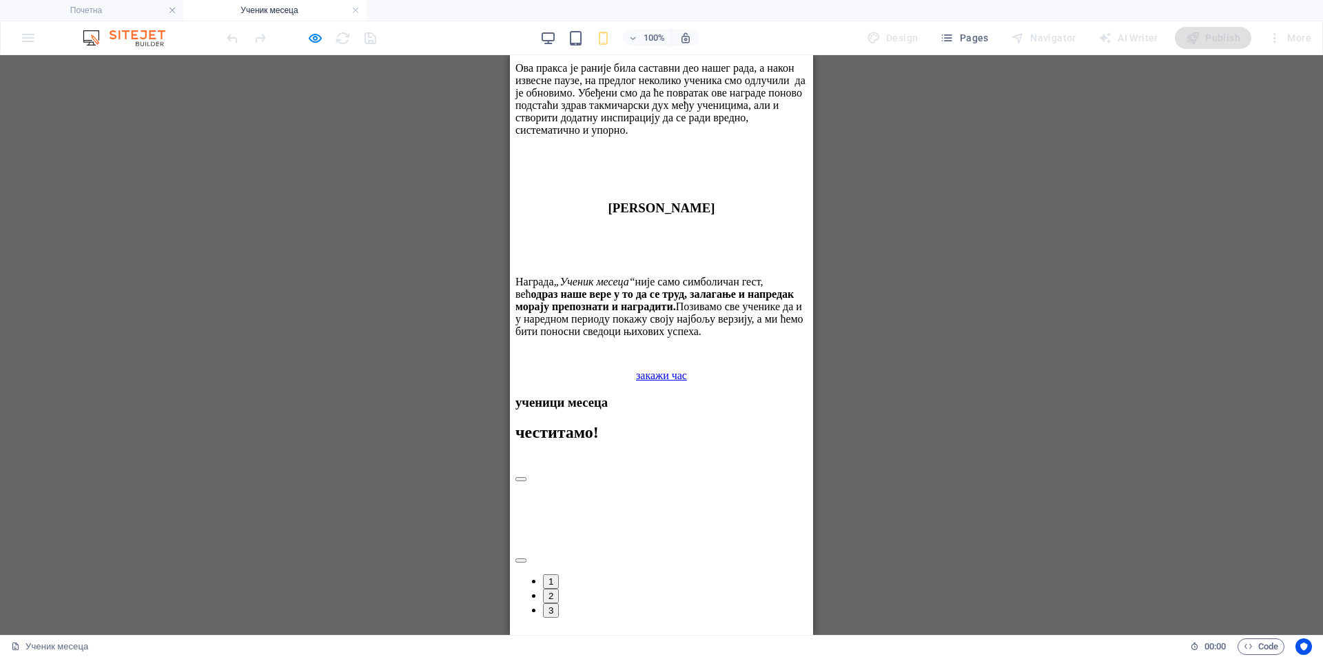
click at [559, 603] on button "3" at bounding box center [551, 610] width 16 height 14
click at [559, 574] on button "1" at bounding box center [551, 581] width 16 height 14
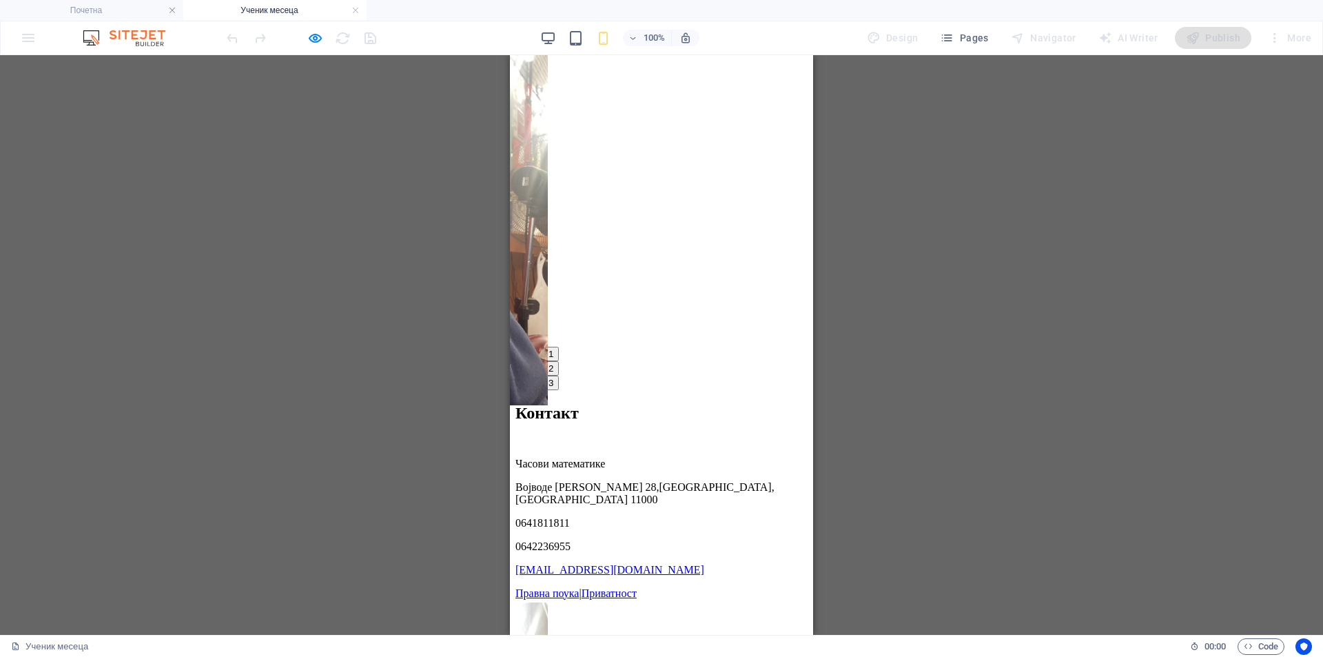
scroll to position [3203, 0]
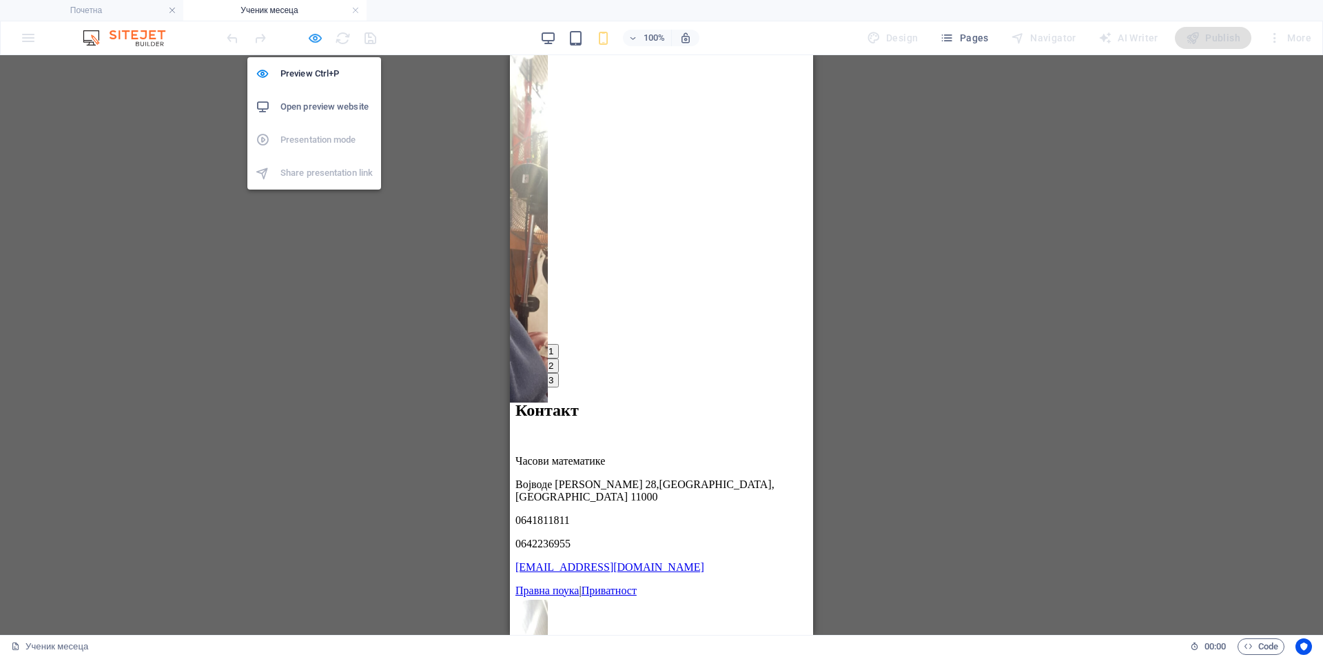
click at [316, 41] on icon "button" at bounding box center [315, 38] width 16 height 16
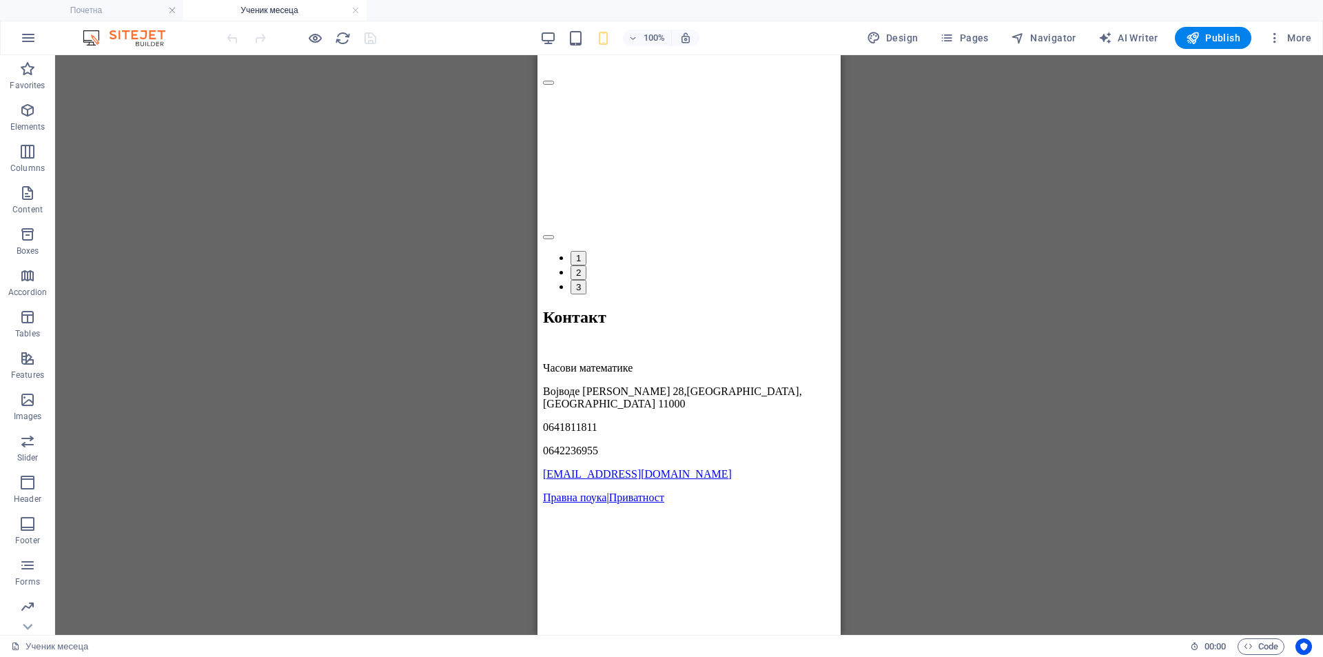
scroll to position [2859, 0]
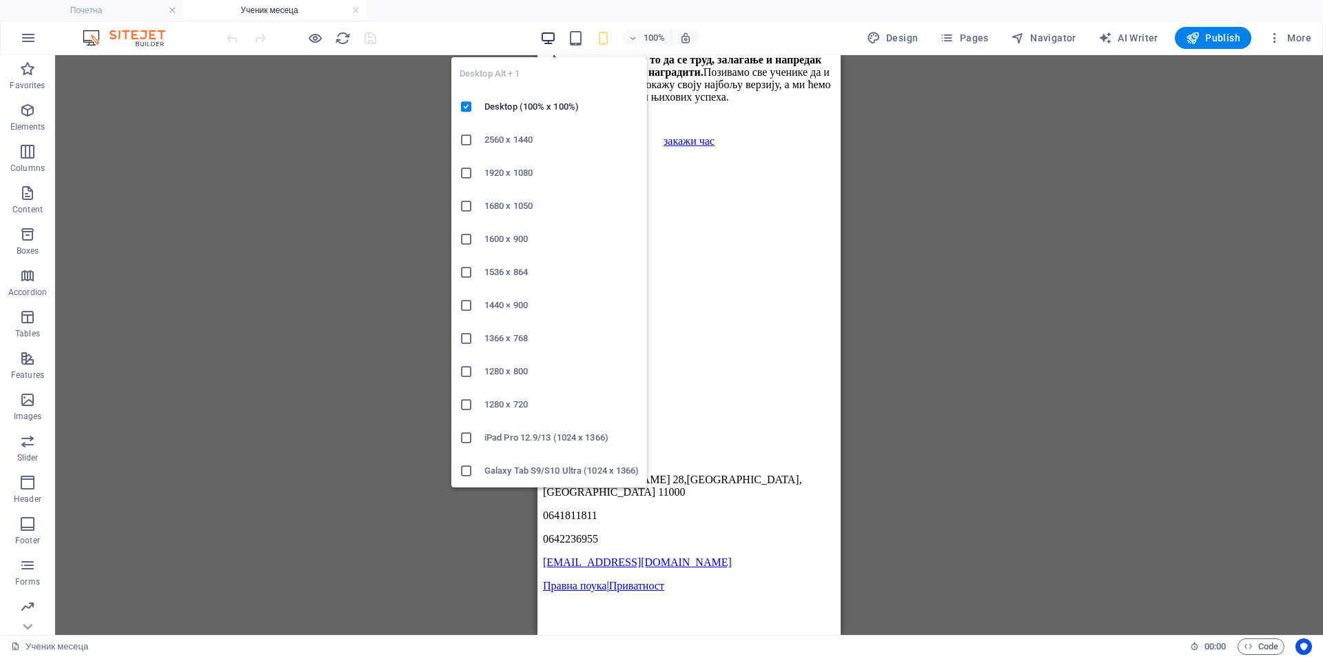
click at [548, 34] on icon "button" at bounding box center [548, 38] width 16 height 16
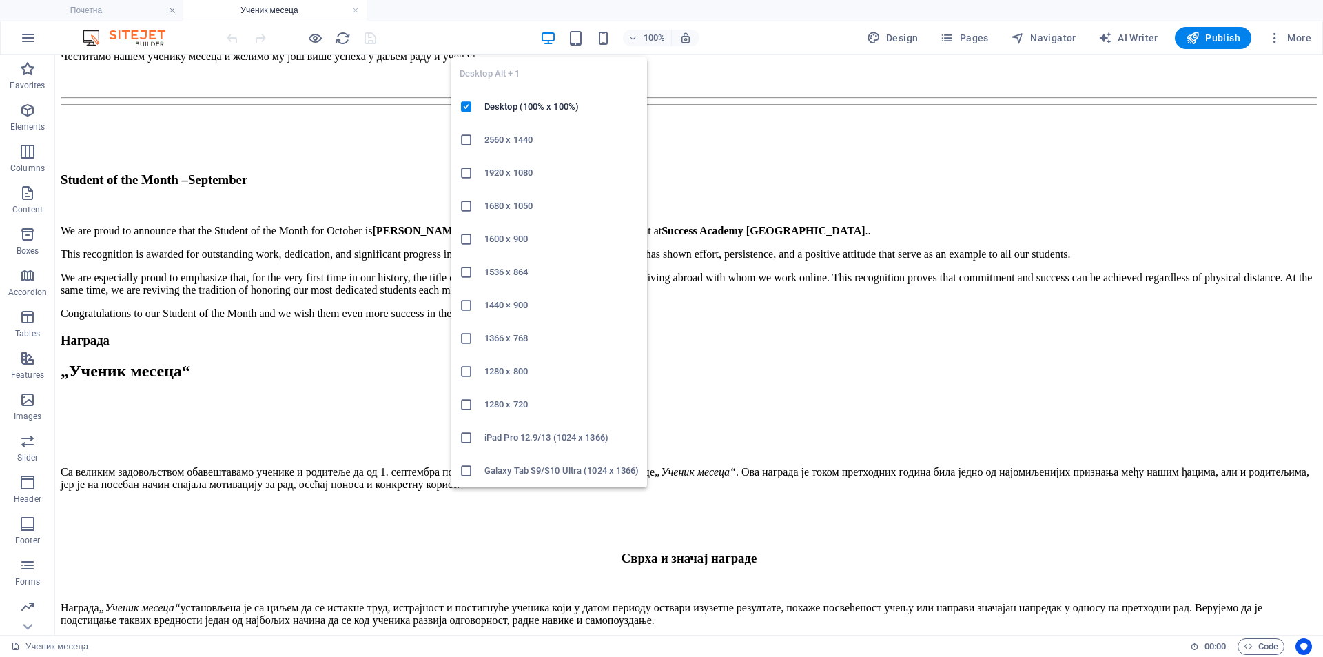
scroll to position [2264, 0]
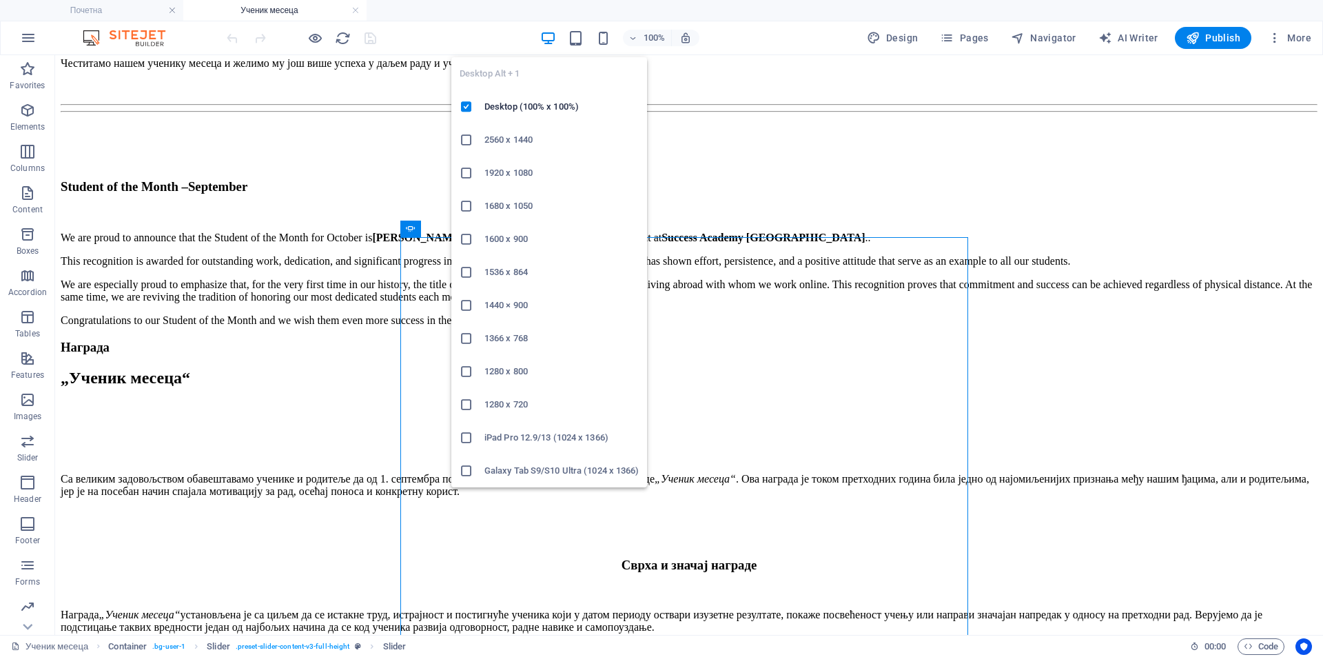
click at [537, 139] on h6 "2560 x 1440" at bounding box center [561, 140] width 154 height 17
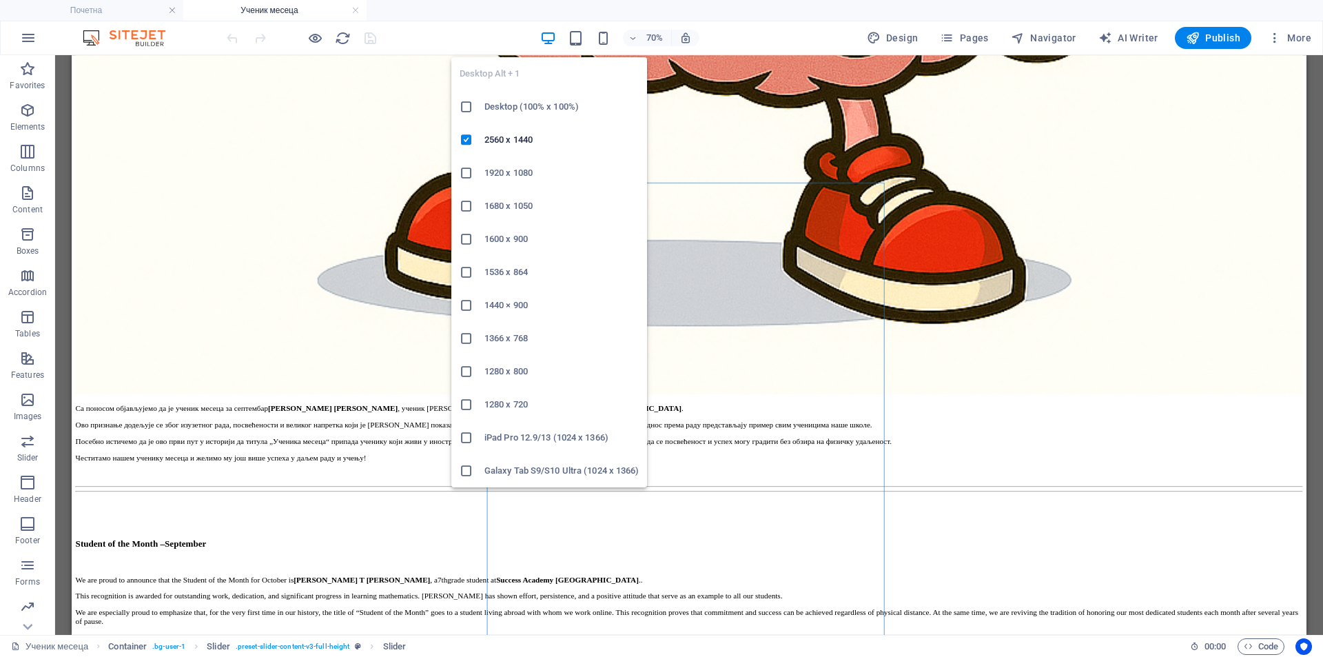
click at [554, 41] on icon "button" at bounding box center [548, 38] width 16 height 16
click at [517, 174] on h6 "1920 x 1080" at bounding box center [561, 173] width 154 height 17
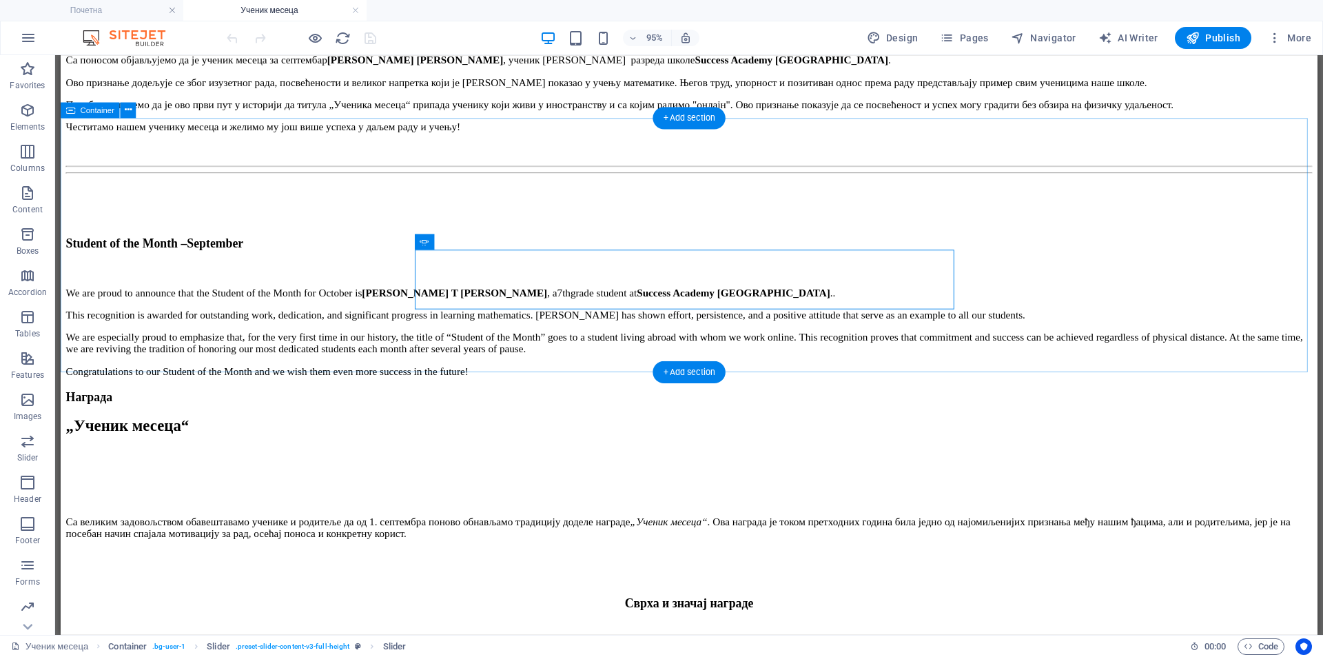
scroll to position [2241, 0]
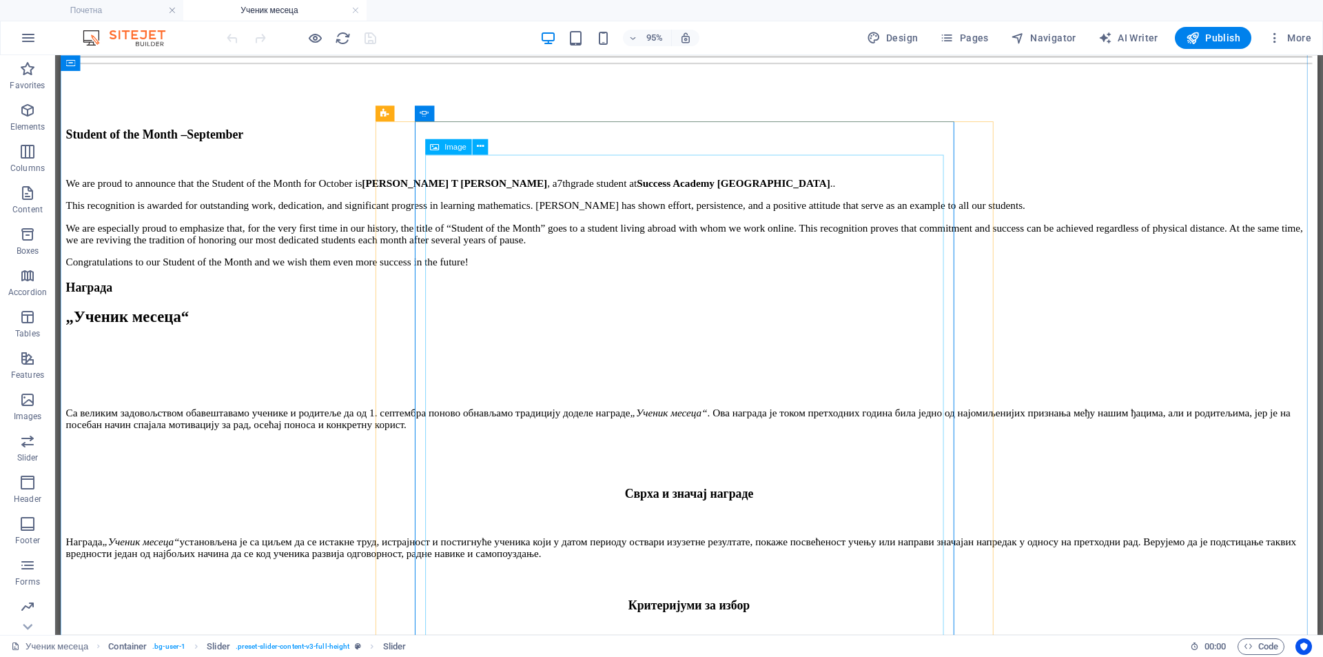
scroll to position [2264, 0]
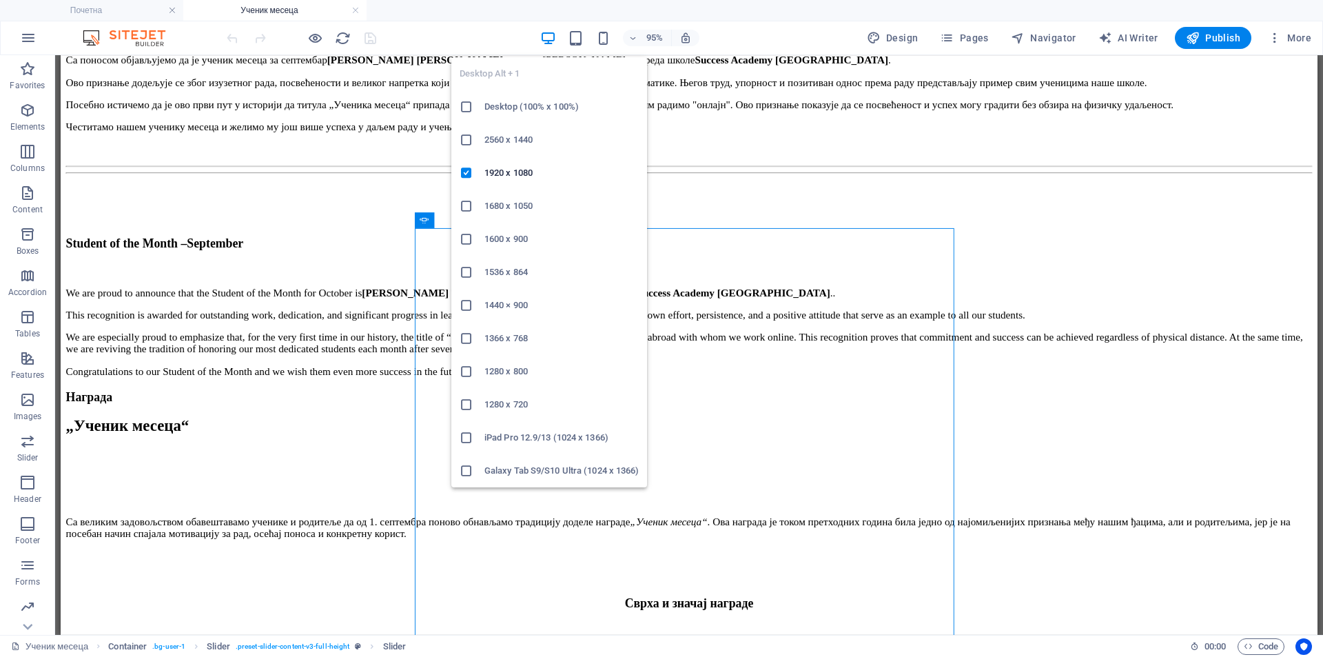
click at [555, 39] on icon "button" at bounding box center [548, 38] width 16 height 16
